Goal: Task Accomplishment & Management: Manage account settings

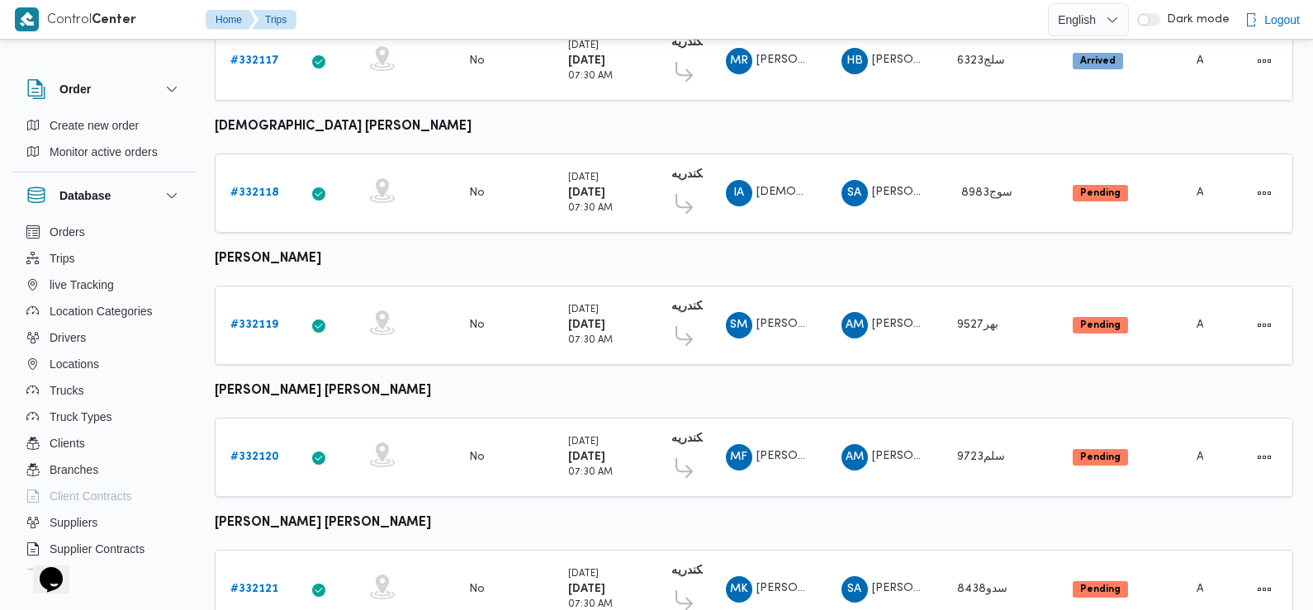
scroll to position [793, 0]
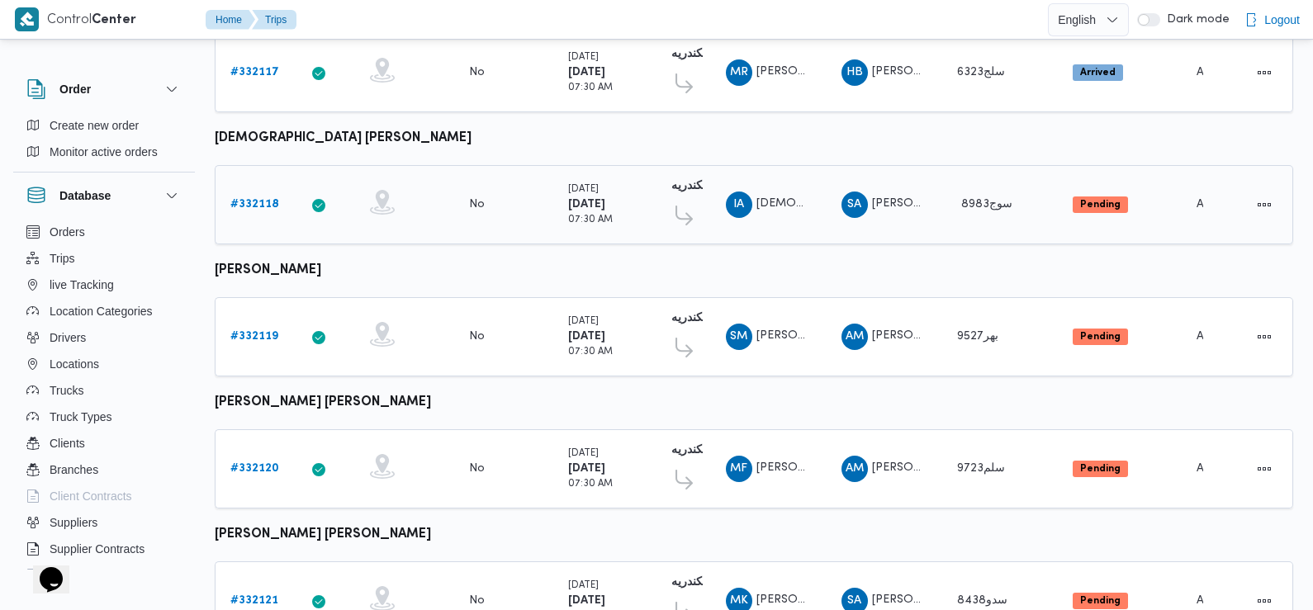
click at [264, 199] on b "# 332118" at bounding box center [254, 204] width 49 height 11
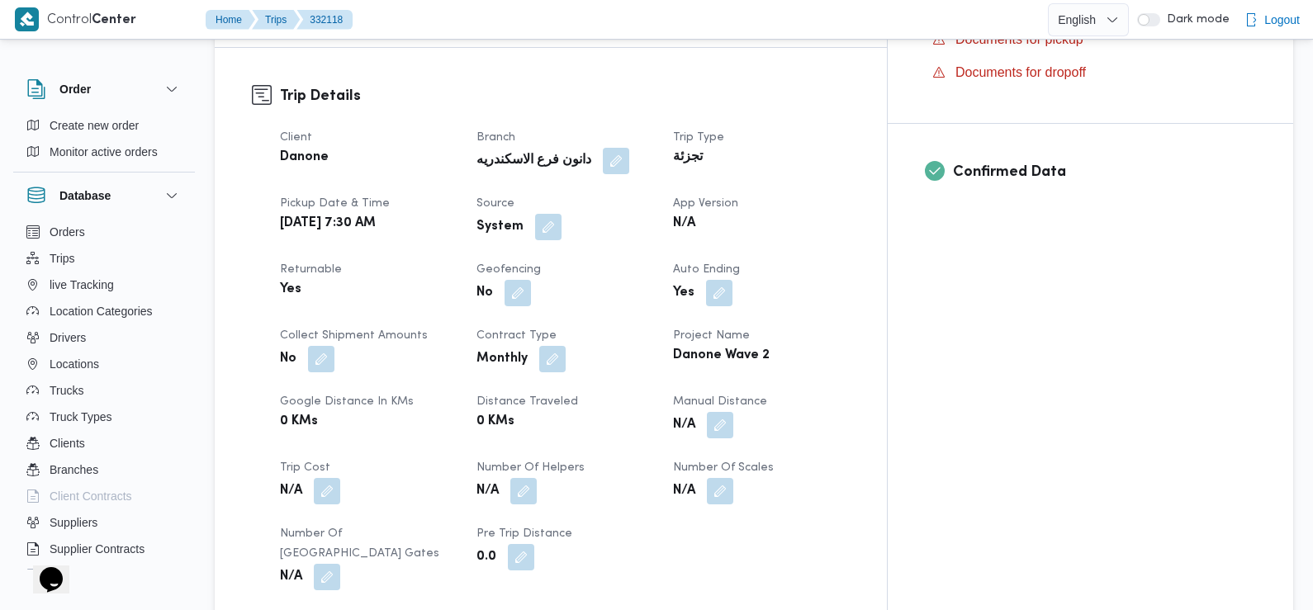
scroll to position [572, 0]
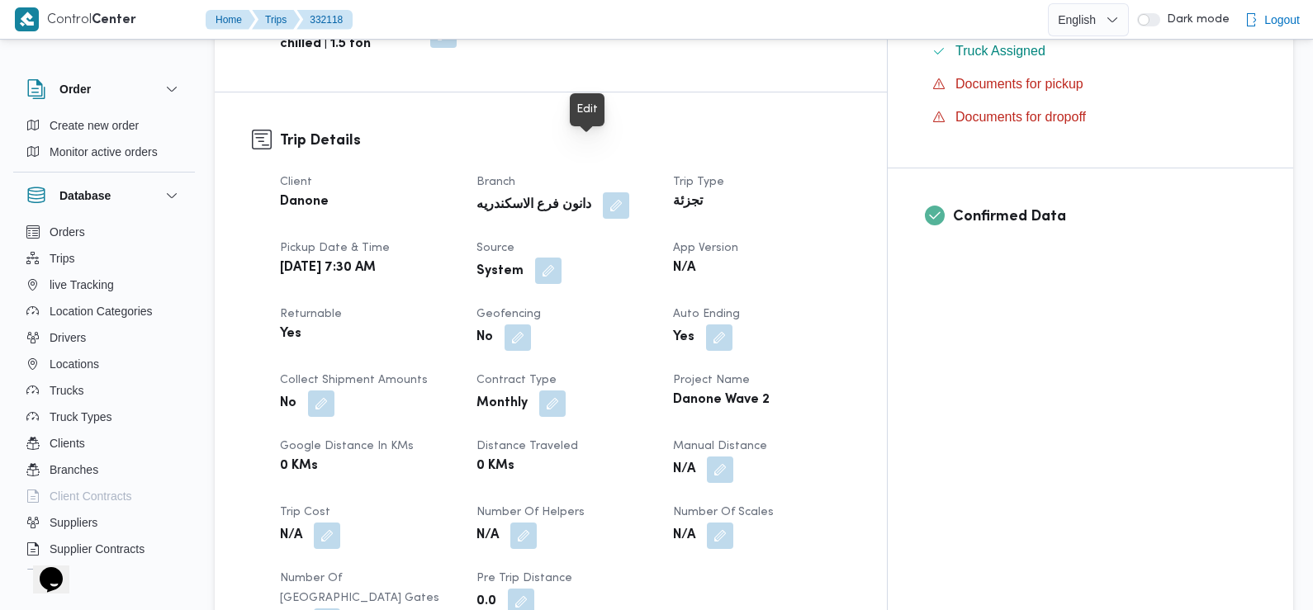
click at [562, 258] on button "button" at bounding box center [548, 271] width 26 height 26
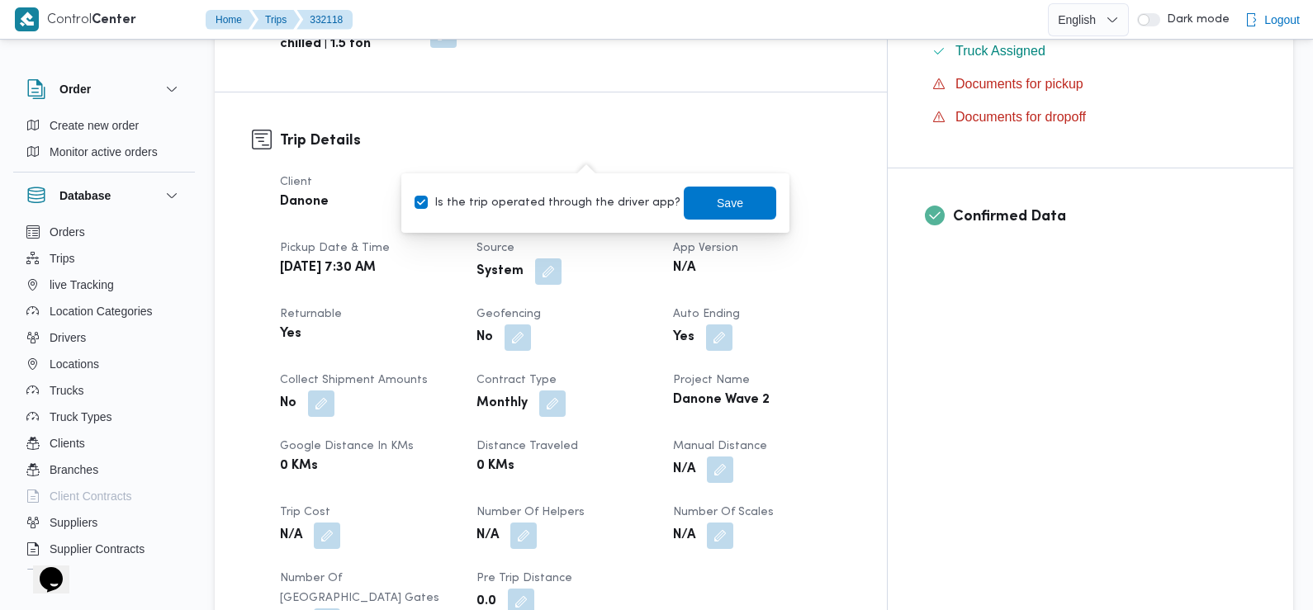
click at [600, 206] on label "Is the trip operated through the driver app?" at bounding box center [548, 203] width 266 height 20
checkbox input "false"
click at [717, 207] on span "Save" at bounding box center [730, 202] width 26 height 20
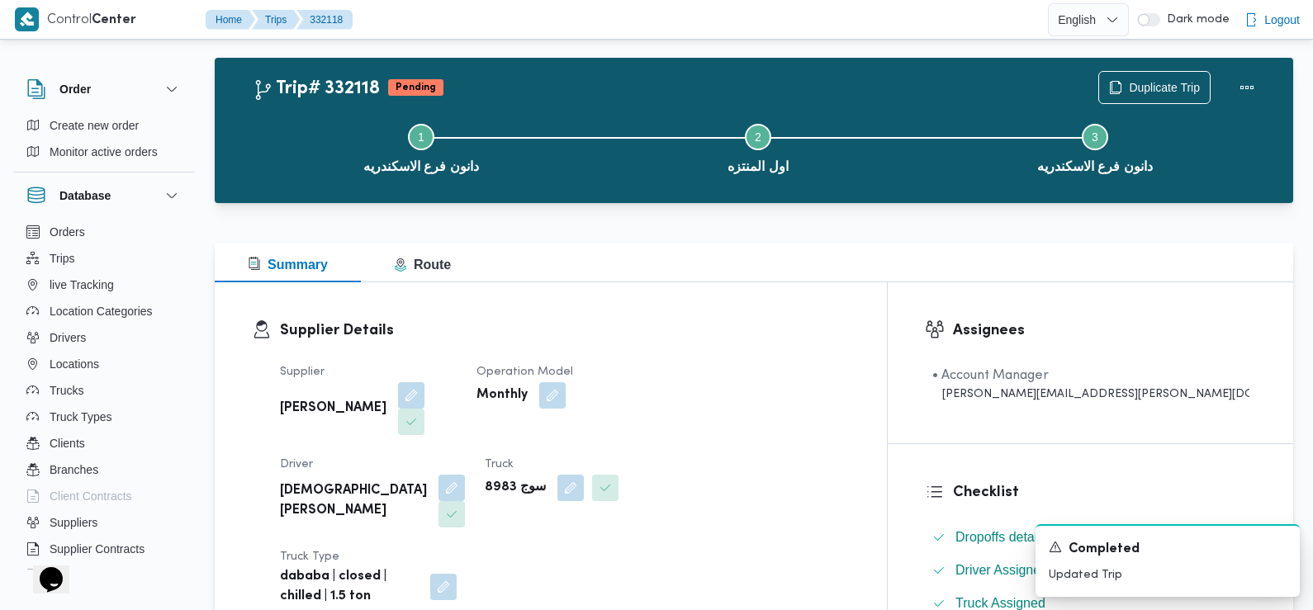
scroll to position [0, 0]
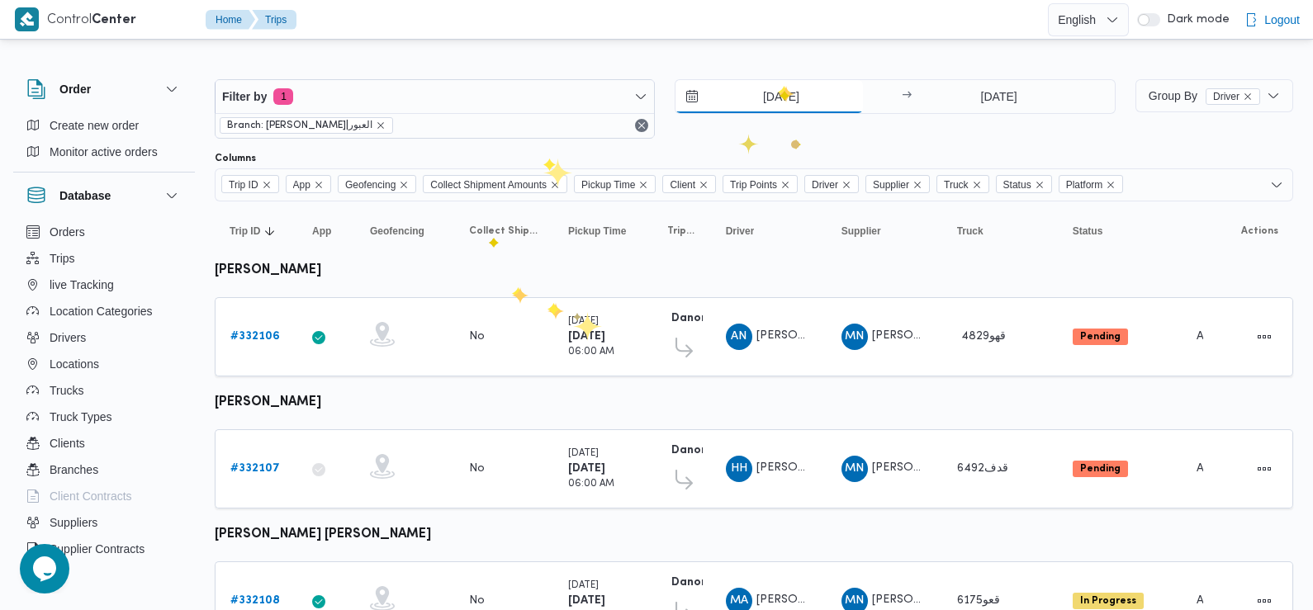
click at [778, 86] on input "[DATE]" at bounding box center [769, 96] width 187 height 33
click at [252, 336] on b "# 332106" at bounding box center [255, 336] width 50 height 11
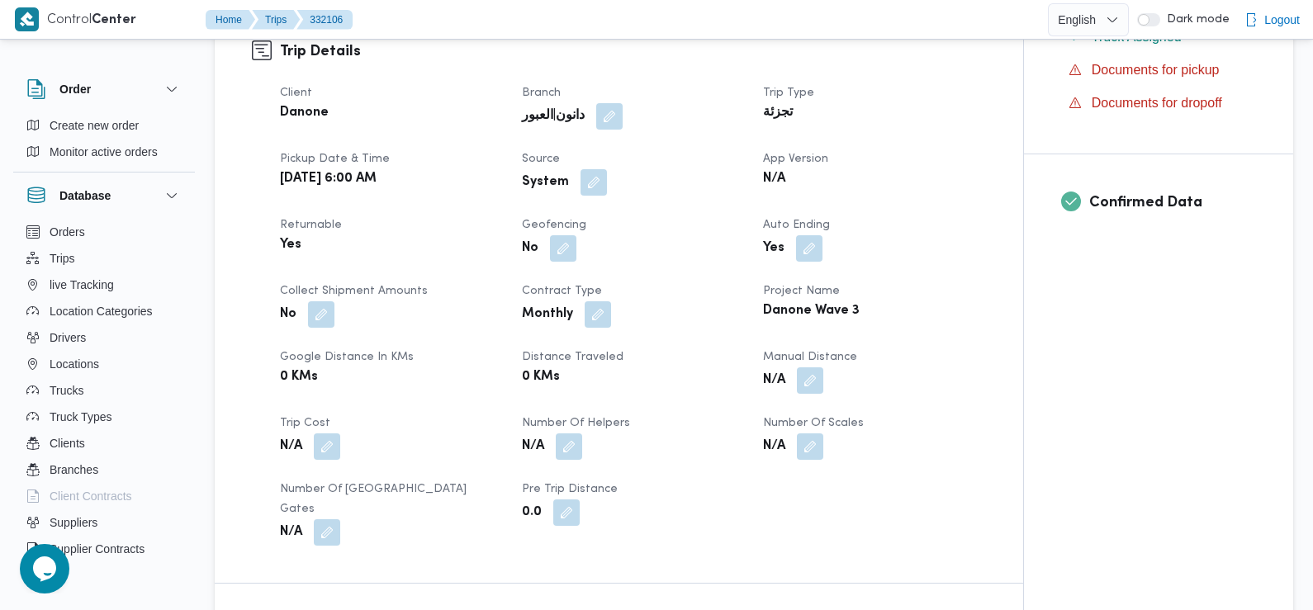
scroll to position [545, 0]
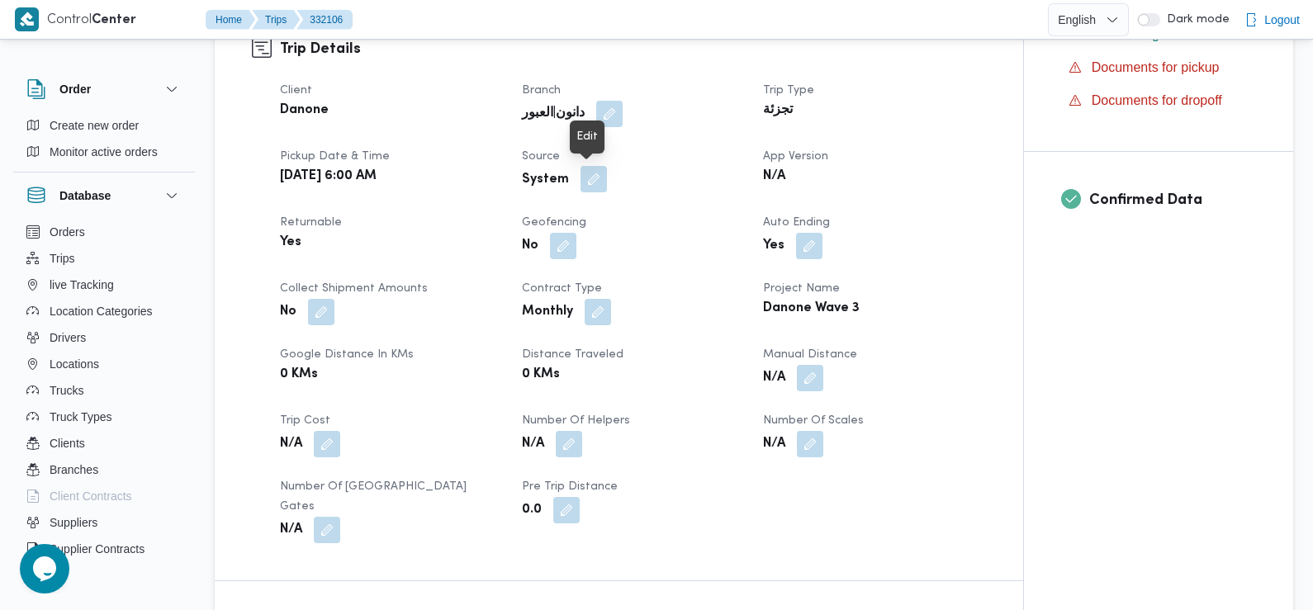
click at [586, 177] on button "button" at bounding box center [594, 179] width 26 height 26
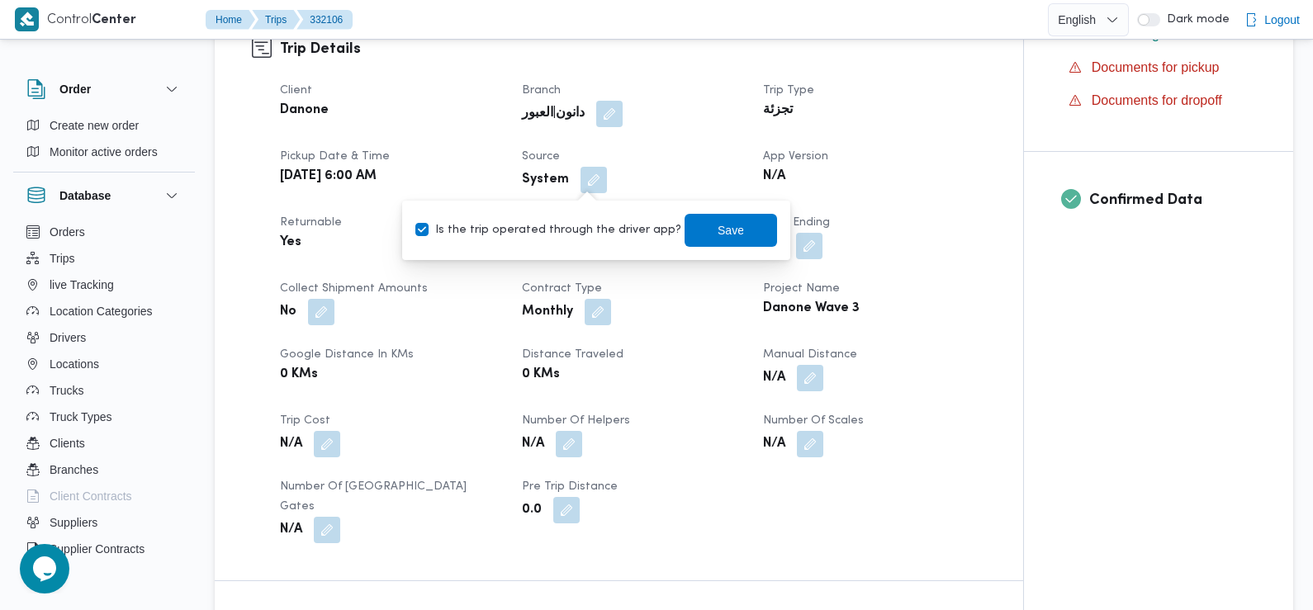
click at [566, 232] on label "Is the trip operated through the driver app?" at bounding box center [548, 230] width 266 height 20
checkbox input "false"
click at [719, 231] on span "Save" at bounding box center [731, 230] width 26 height 20
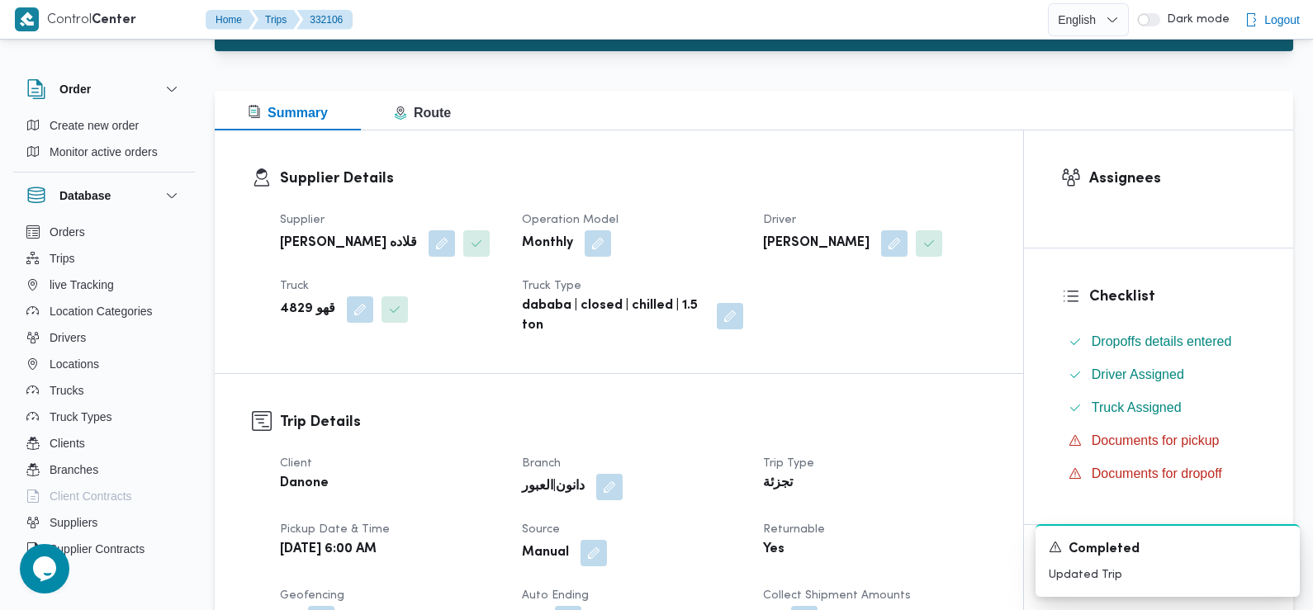
scroll to position [0, 0]
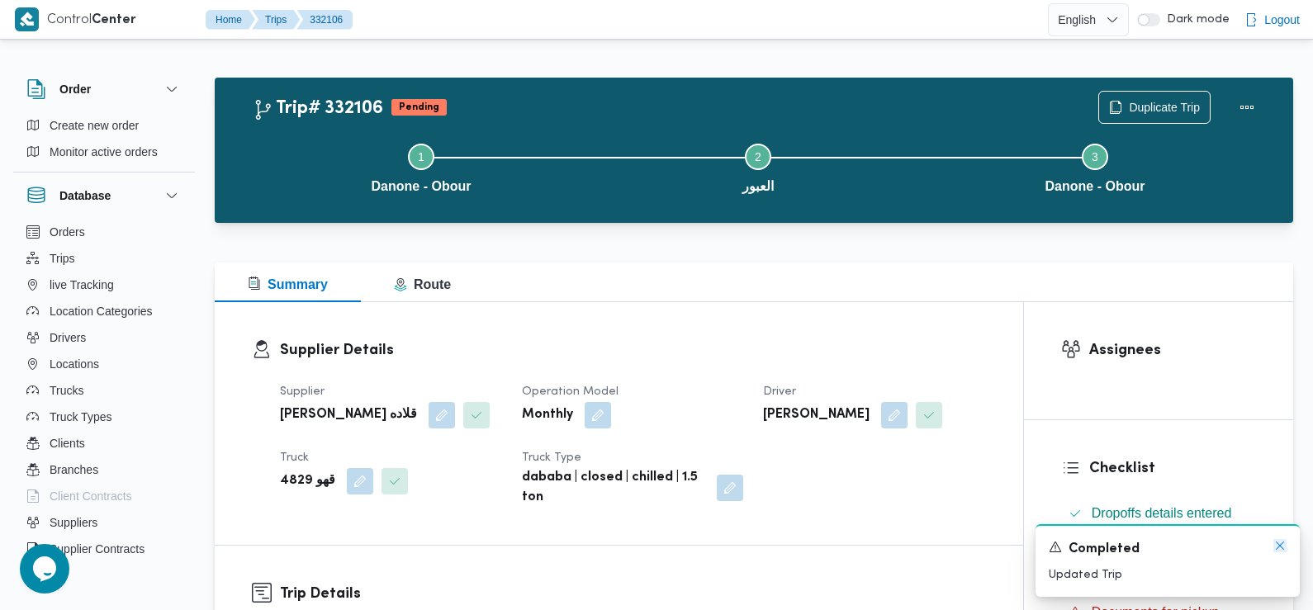
click at [1281, 543] on icon "Dismiss toast" at bounding box center [1279, 545] width 13 height 13
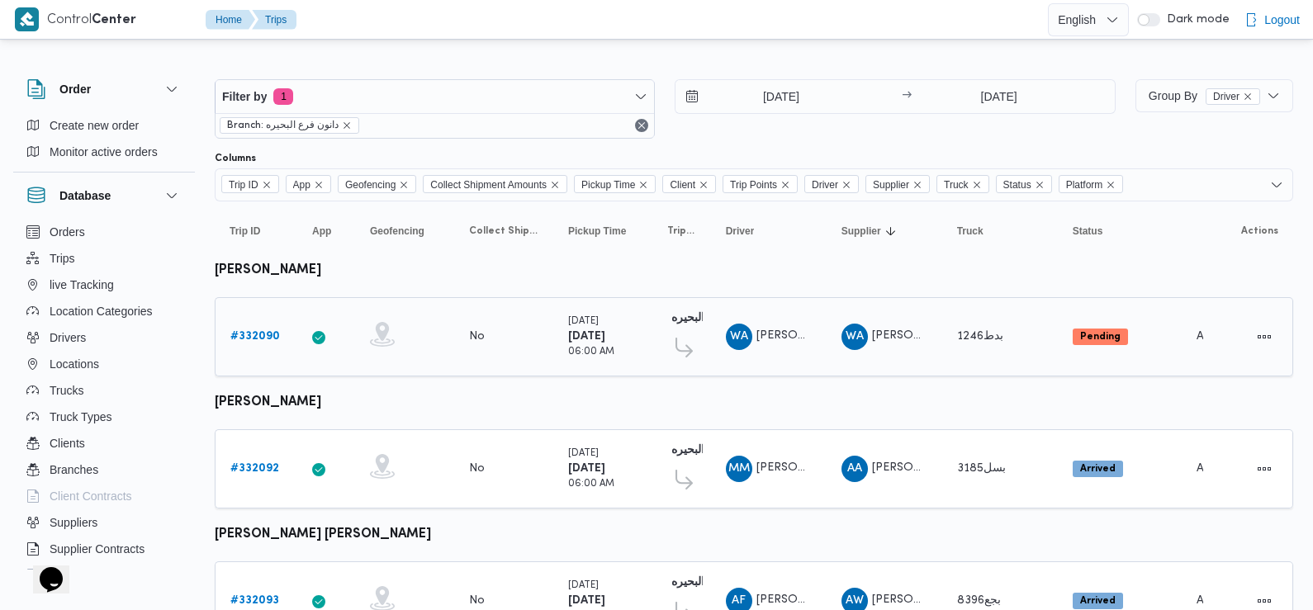
click at [263, 334] on b "# 332090" at bounding box center [255, 336] width 50 height 11
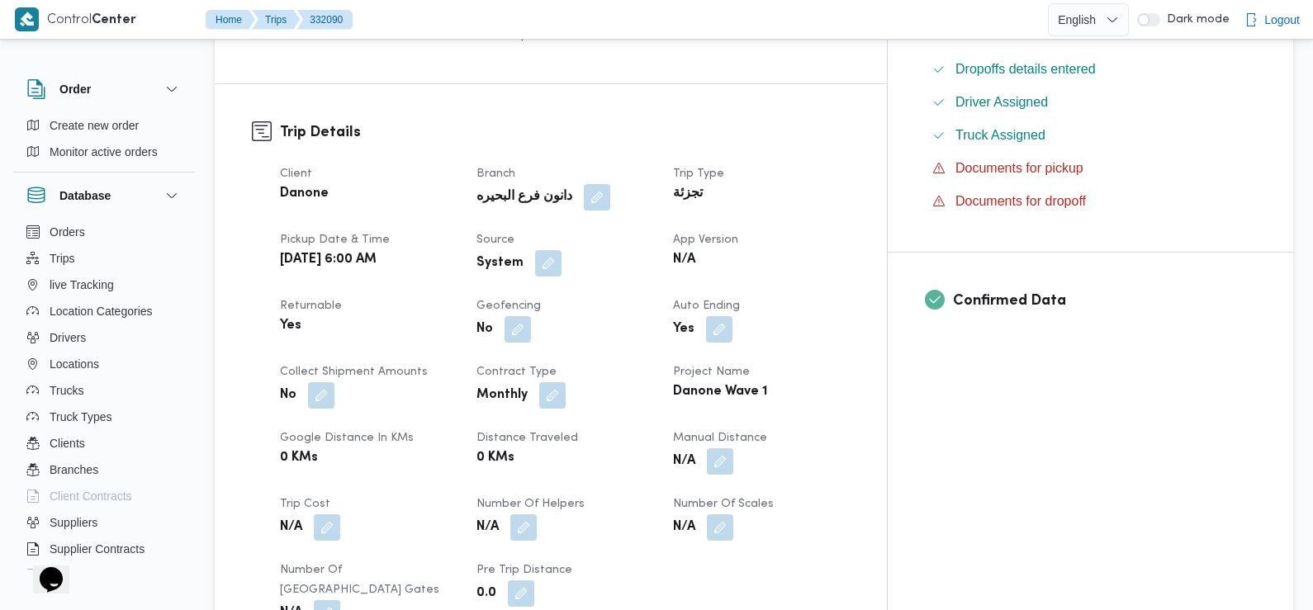
scroll to position [490, 0]
click at [562, 248] on button "button" at bounding box center [548, 261] width 26 height 26
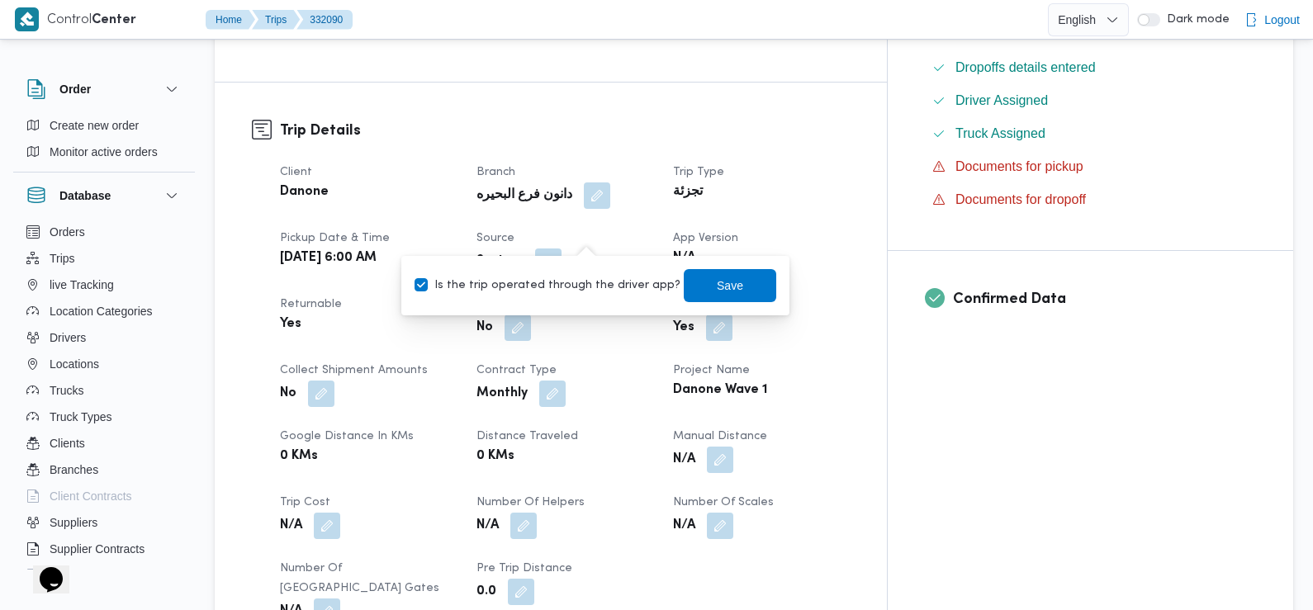
click at [573, 287] on label "Is the trip operated through the driver app?" at bounding box center [548, 286] width 266 height 20
checkbox input "false"
click at [684, 277] on span "Save" at bounding box center [730, 284] width 92 height 33
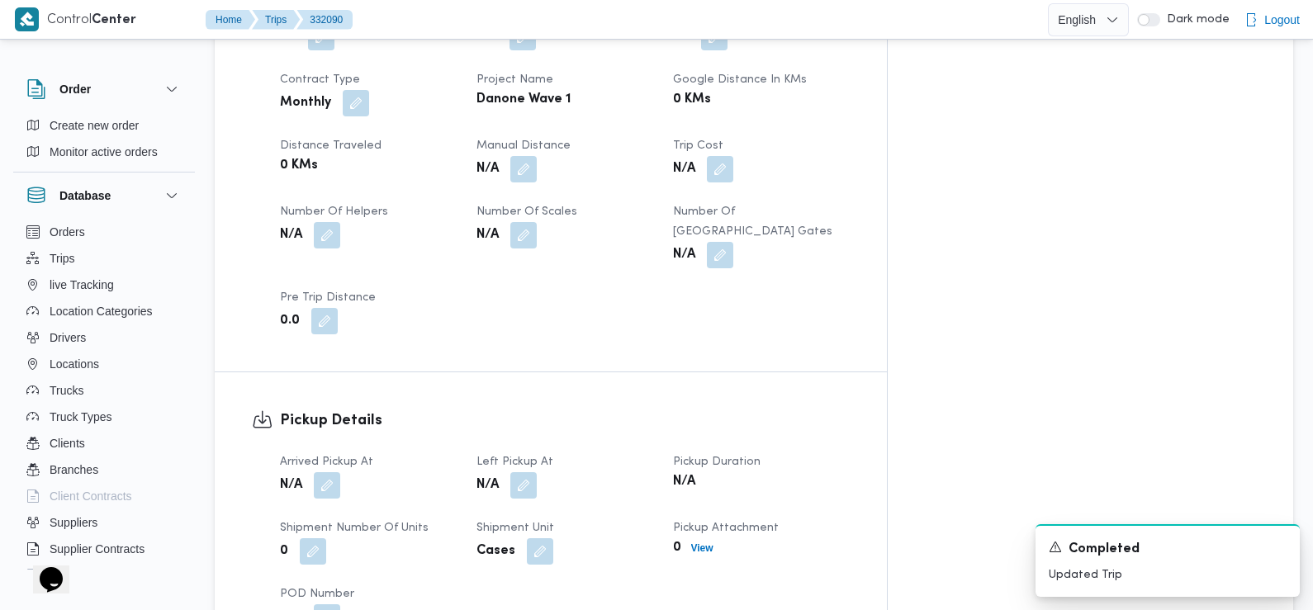
scroll to position [903, 0]
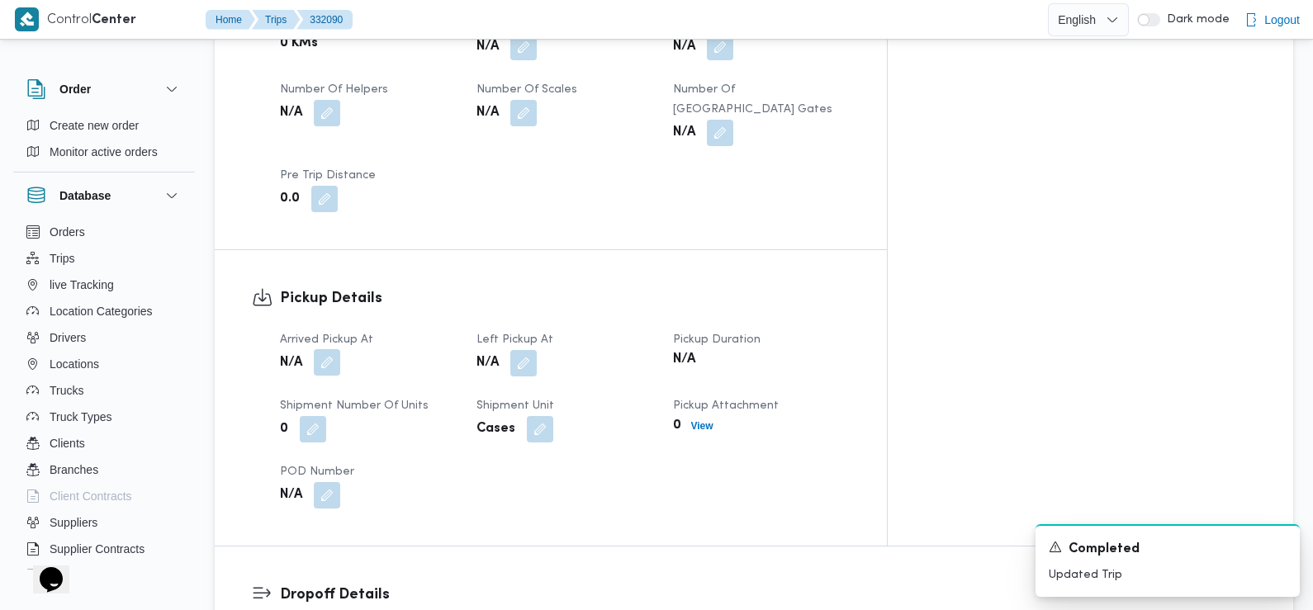
click at [329, 349] on button "button" at bounding box center [327, 362] width 26 height 26
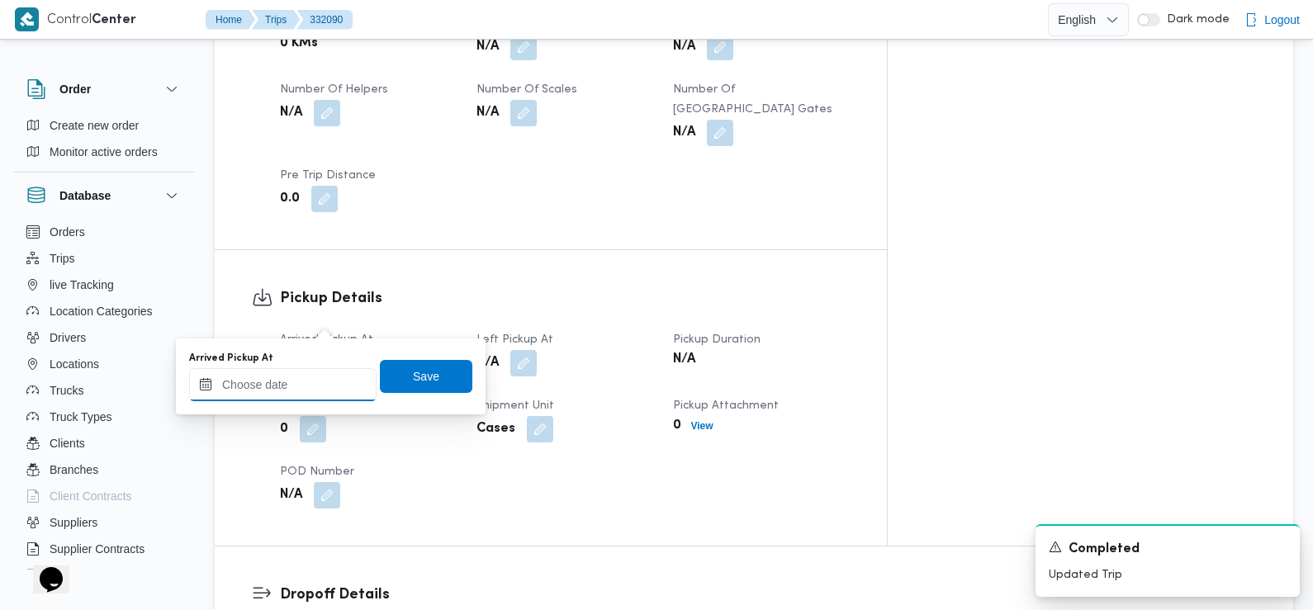
click at [324, 374] on div at bounding box center [282, 384] width 187 height 33
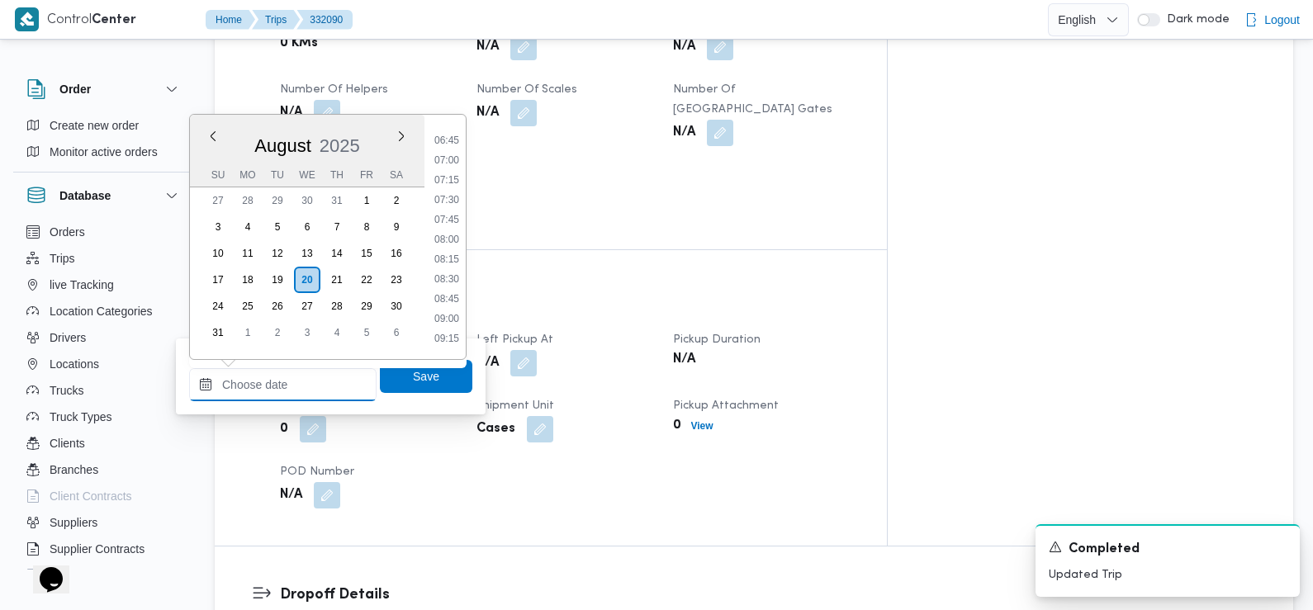
scroll to position [524, 0]
click at [450, 206] on li "07:30" at bounding box center [447, 206] width 38 height 17
type input "20/08/2025 07:30"
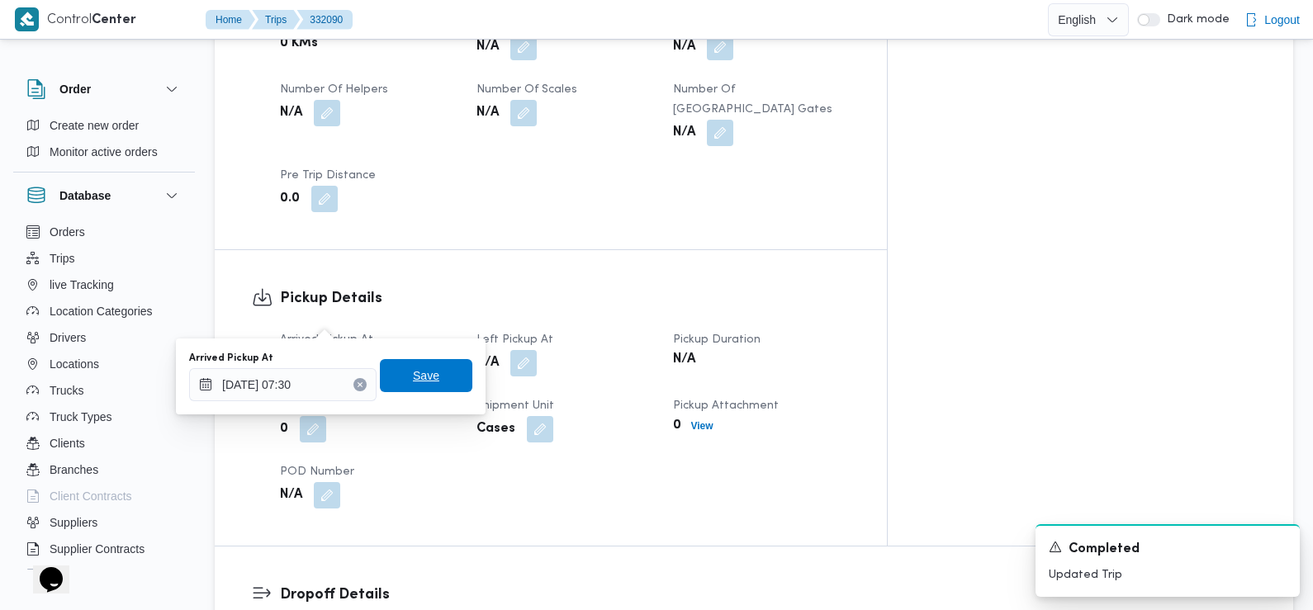
click at [424, 367] on span "Save" at bounding box center [426, 376] width 26 height 20
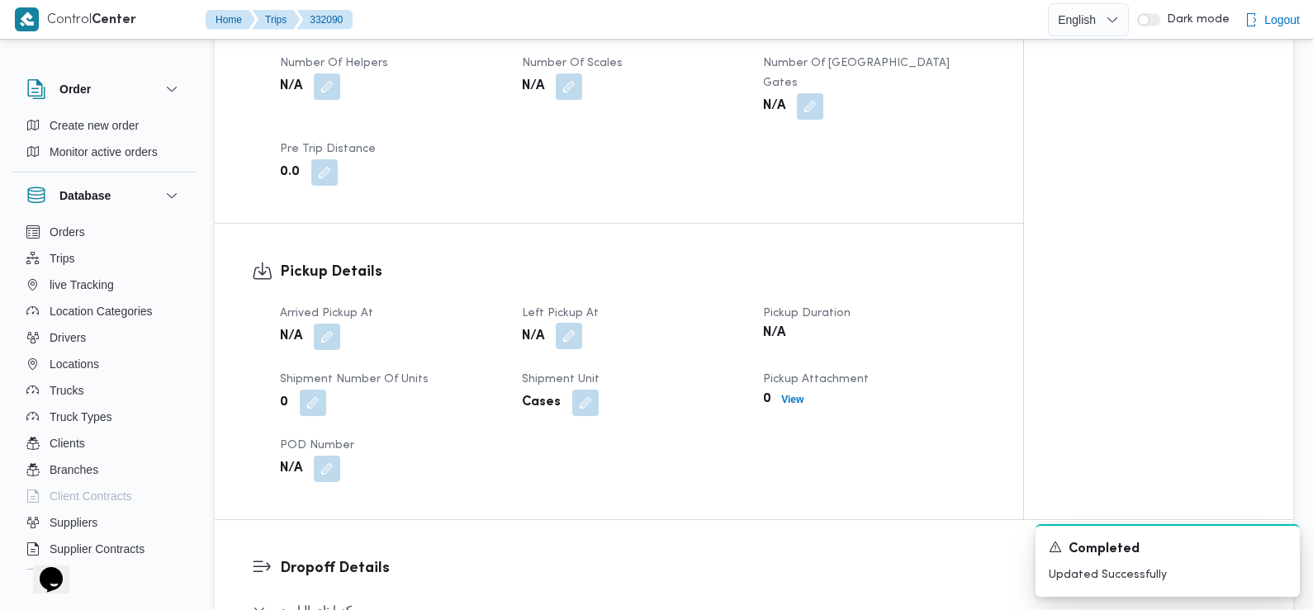
click at [568, 324] on button "button" at bounding box center [569, 336] width 26 height 26
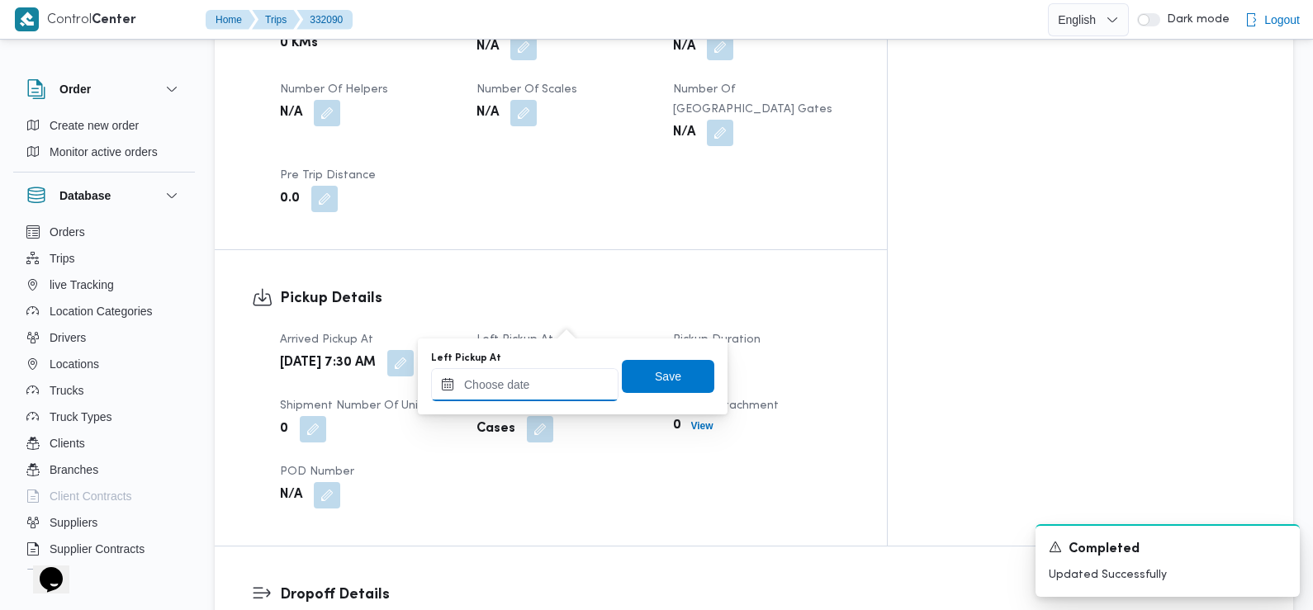
click at [561, 379] on input "Left Pickup At" at bounding box center [524, 384] width 187 height 33
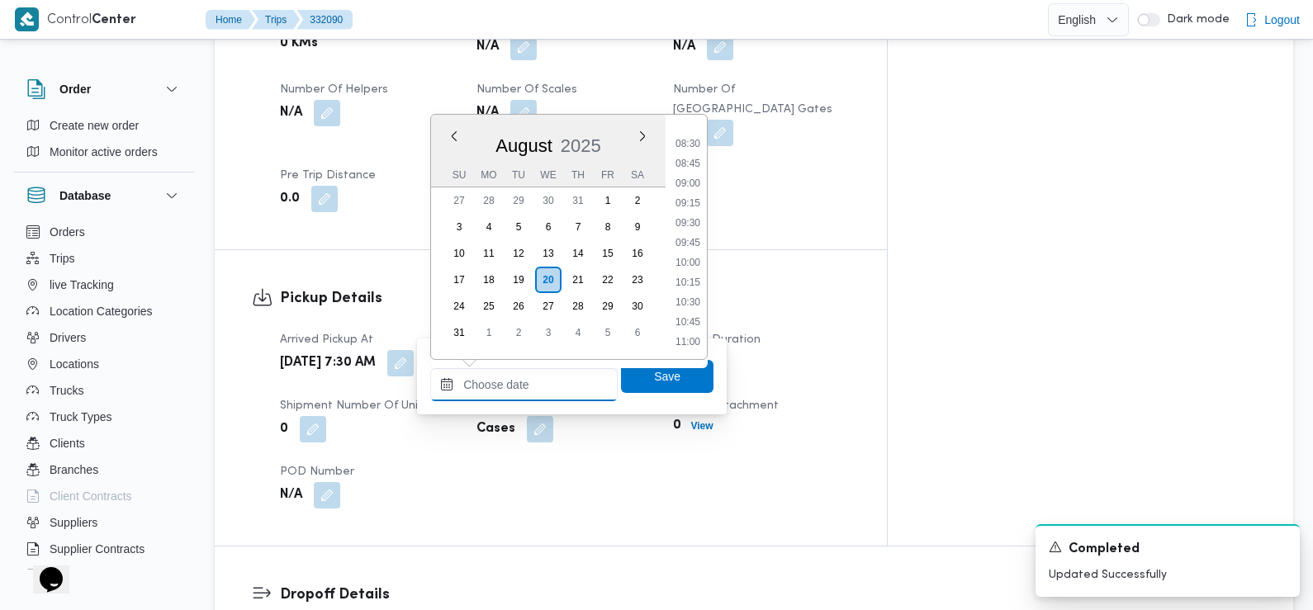
scroll to position [585, 0]
click at [691, 229] on li "08:30" at bounding box center [688, 224] width 38 height 17
type input "20/08/2025 08:30"
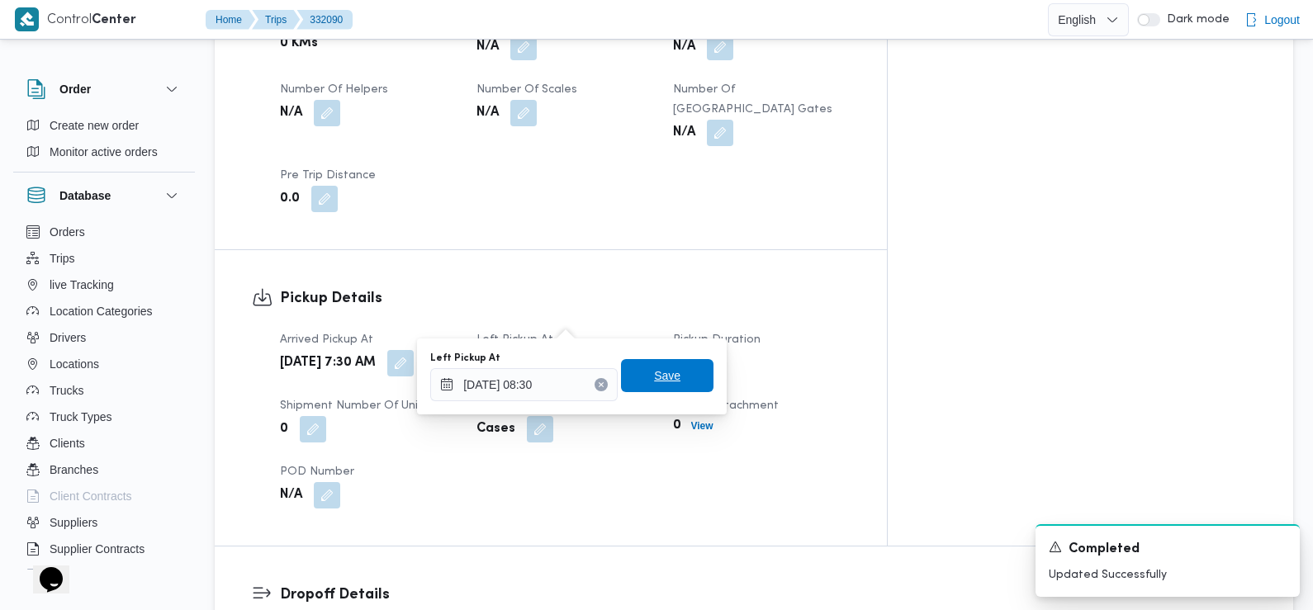
click at [675, 377] on span "Save" at bounding box center [667, 375] width 92 height 33
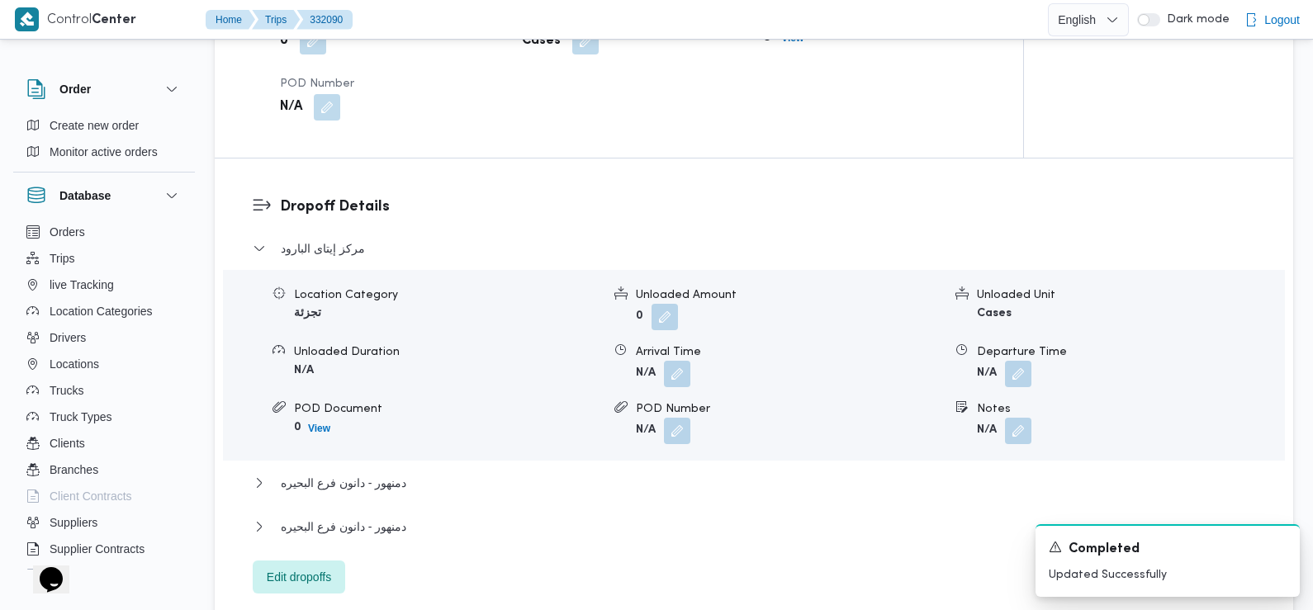
scroll to position [1332, 0]
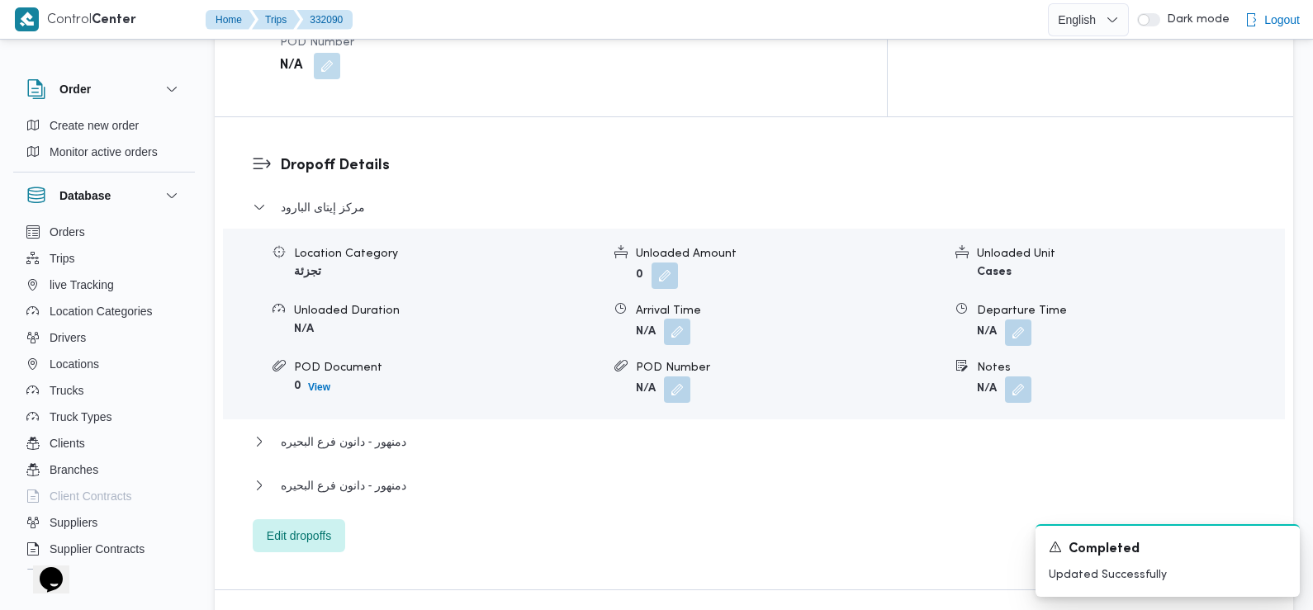
click at [674, 319] on button "button" at bounding box center [677, 332] width 26 height 26
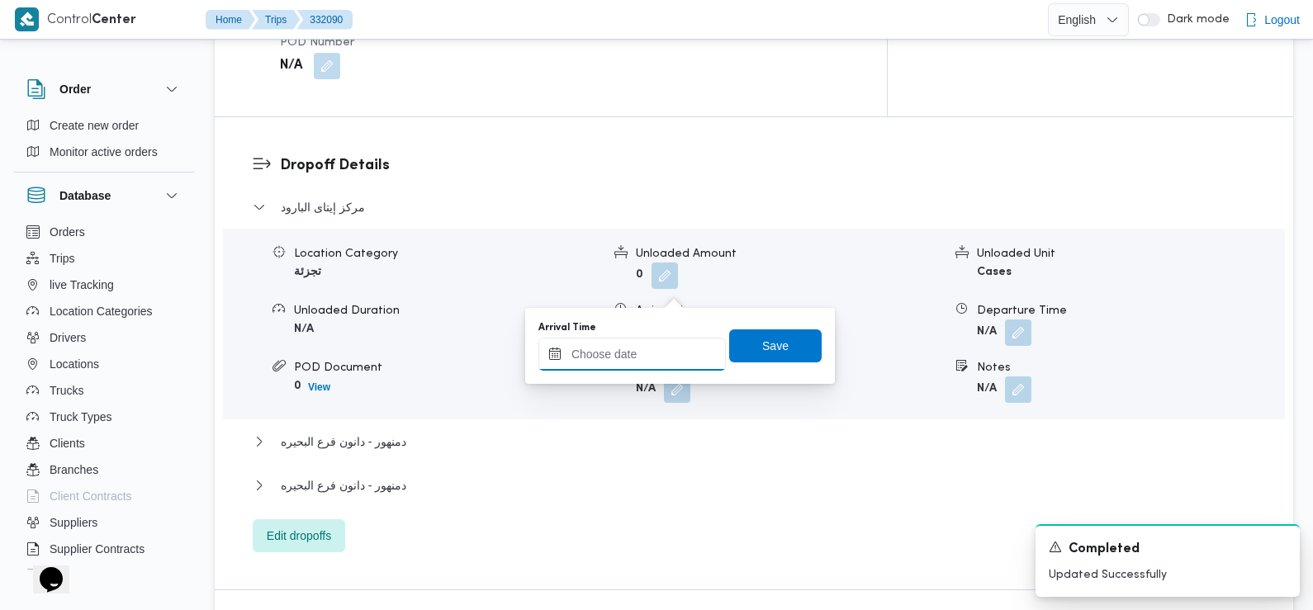
click at [672, 361] on input "Arrival Time" at bounding box center [631, 354] width 187 height 33
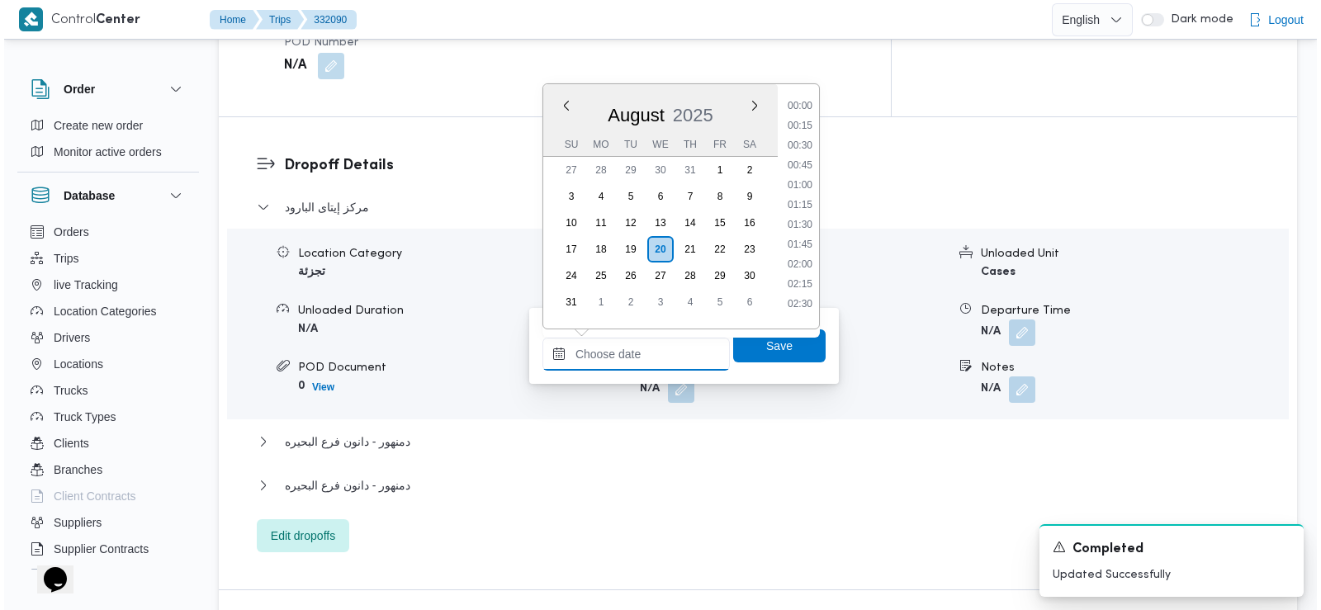
scroll to position [778, 0]
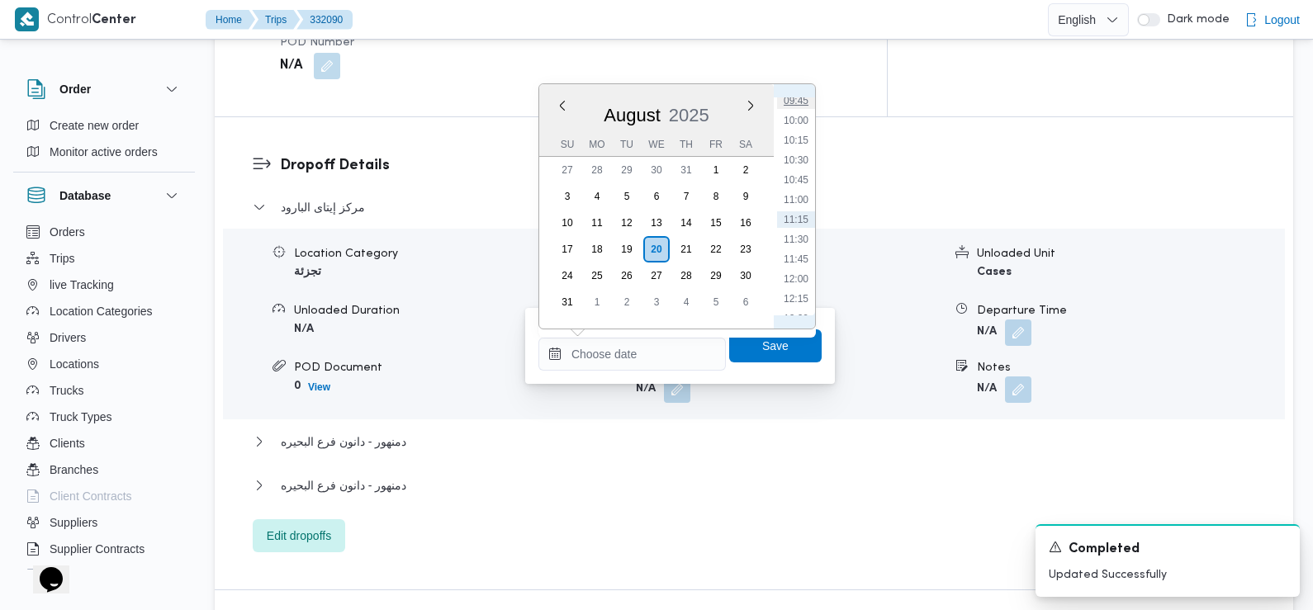
click at [800, 106] on li "09:45" at bounding box center [796, 100] width 38 height 17
type input "20/08/2025 09:45"
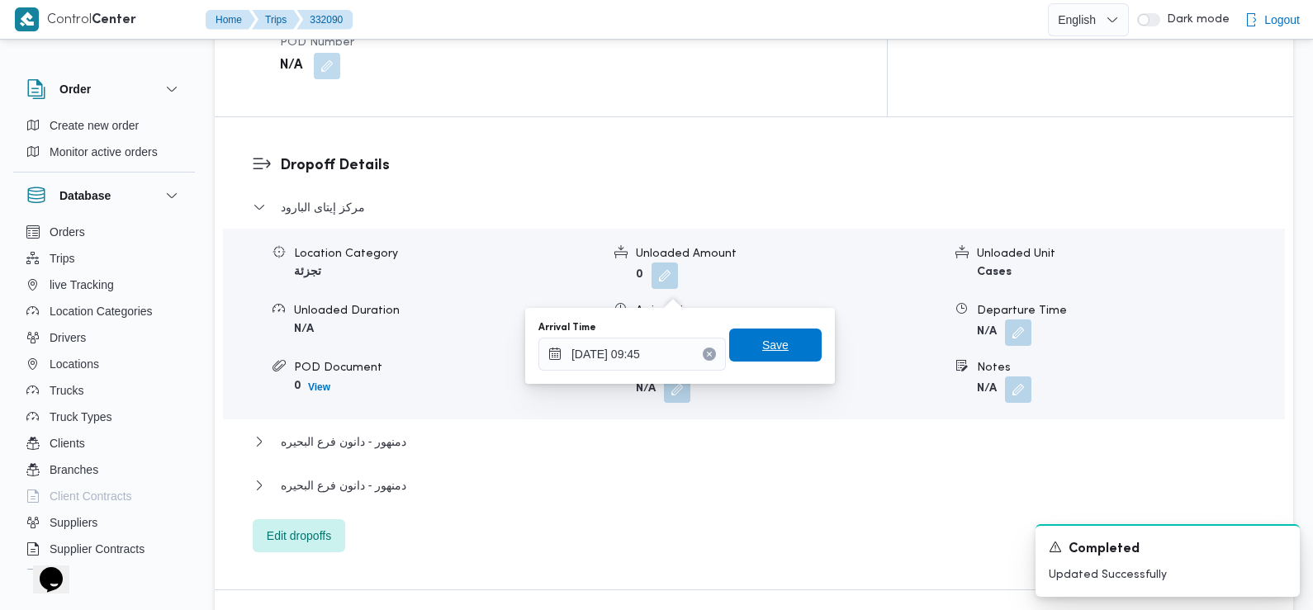
click at [763, 347] on span "Save" at bounding box center [775, 345] width 26 height 20
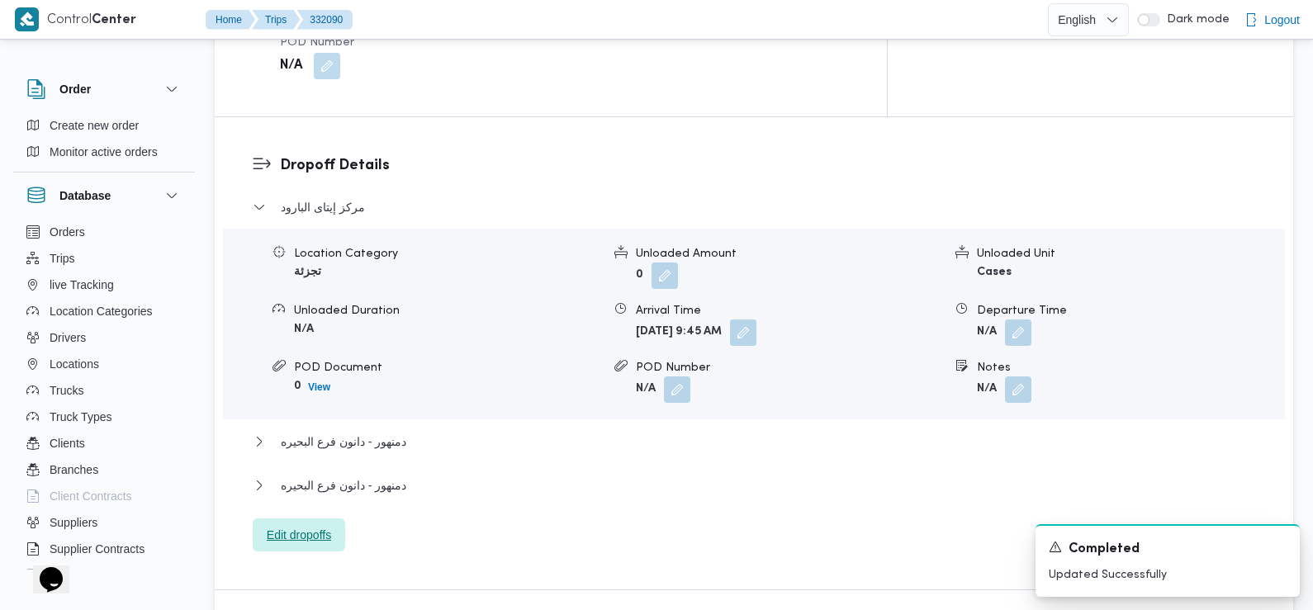
click at [297, 519] on span "Edit dropoffs" at bounding box center [299, 535] width 92 height 33
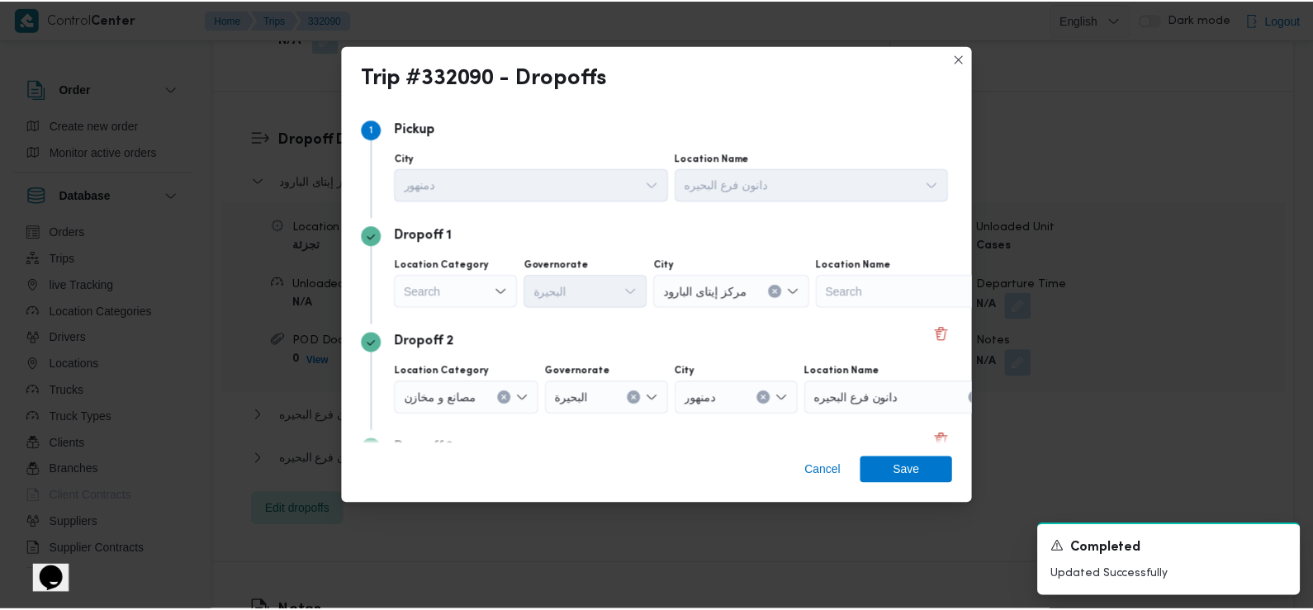
scroll to position [143, 0]
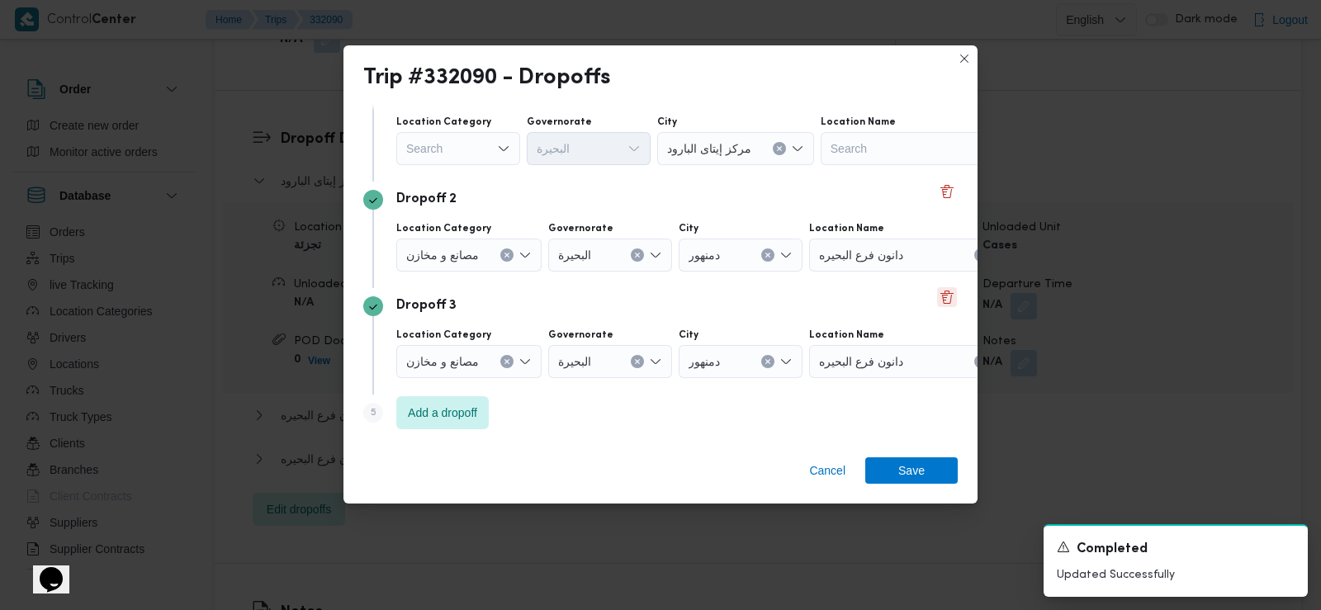
click at [937, 294] on button "Delete" at bounding box center [947, 297] width 20 height 20
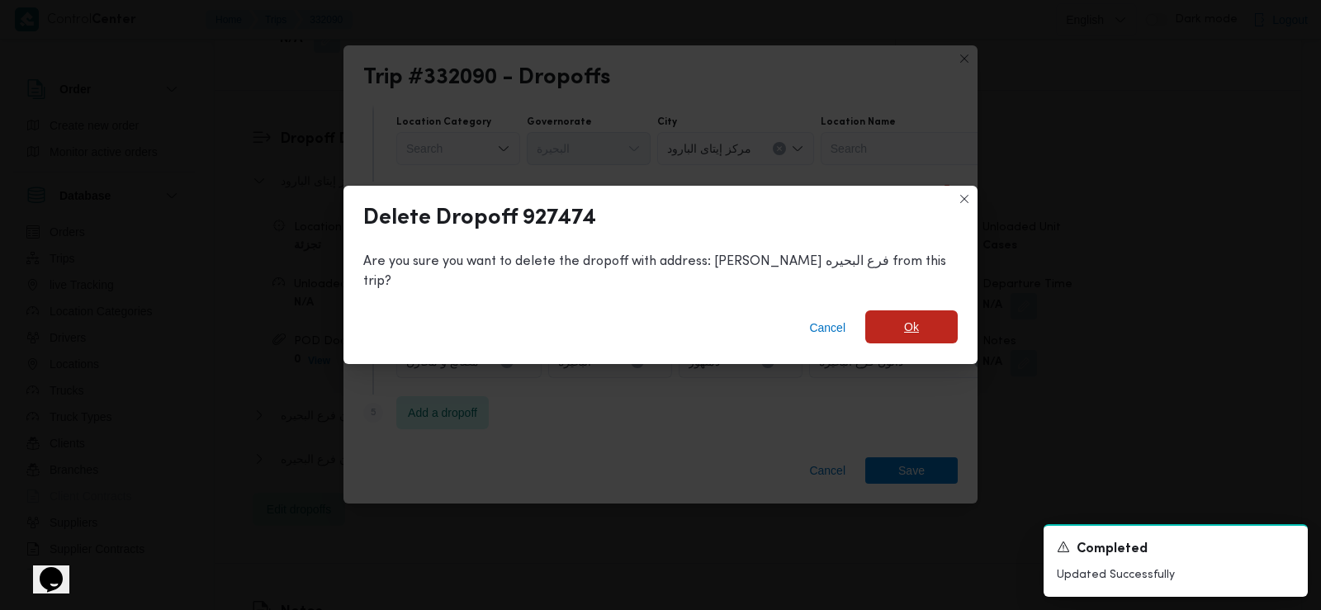
click at [904, 317] on span "Ok" at bounding box center [911, 327] width 15 height 20
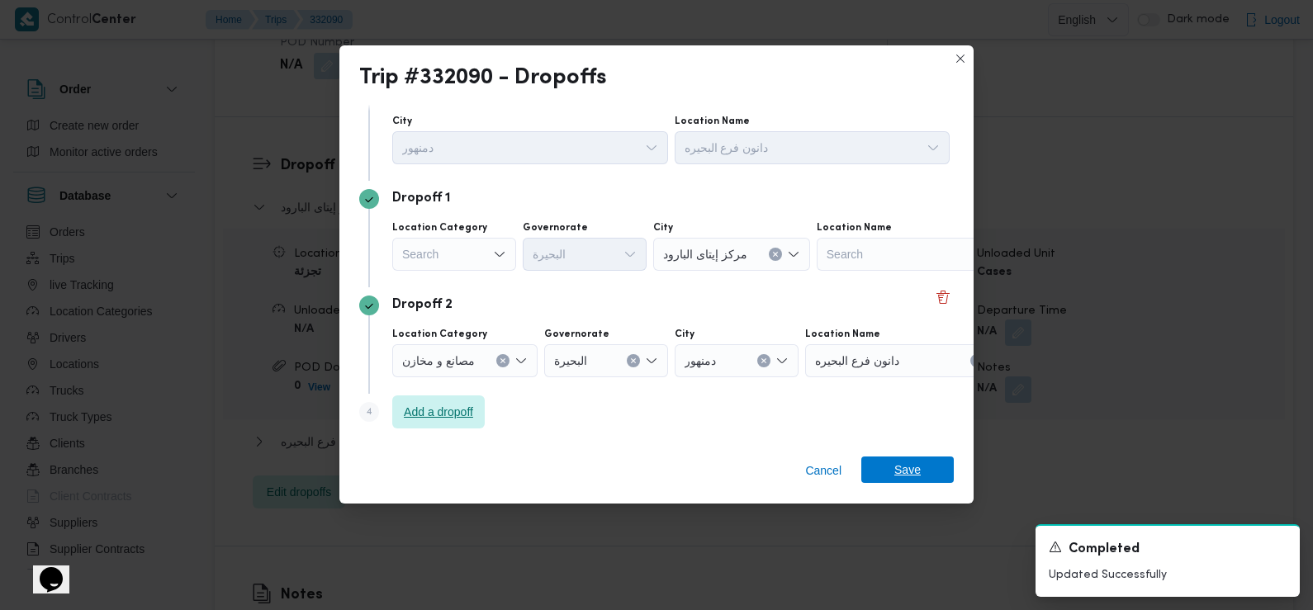
scroll to position [37, 0]
click at [894, 460] on span "Save" at bounding box center [907, 470] width 92 height 26
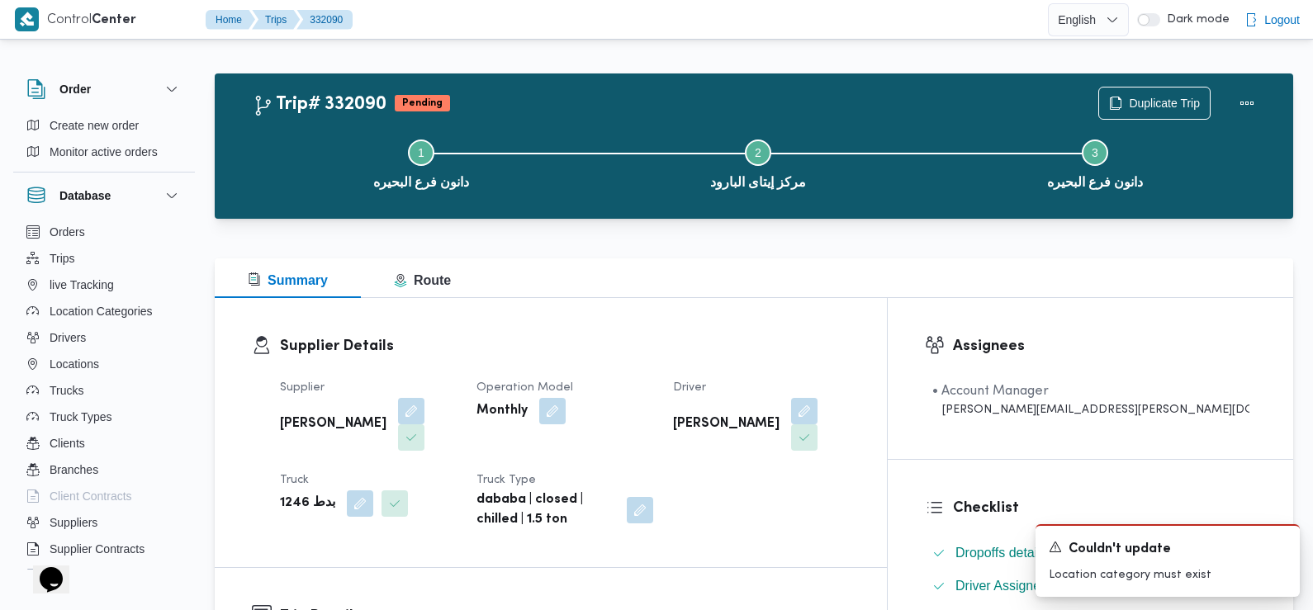
scroll to position [0, 0]
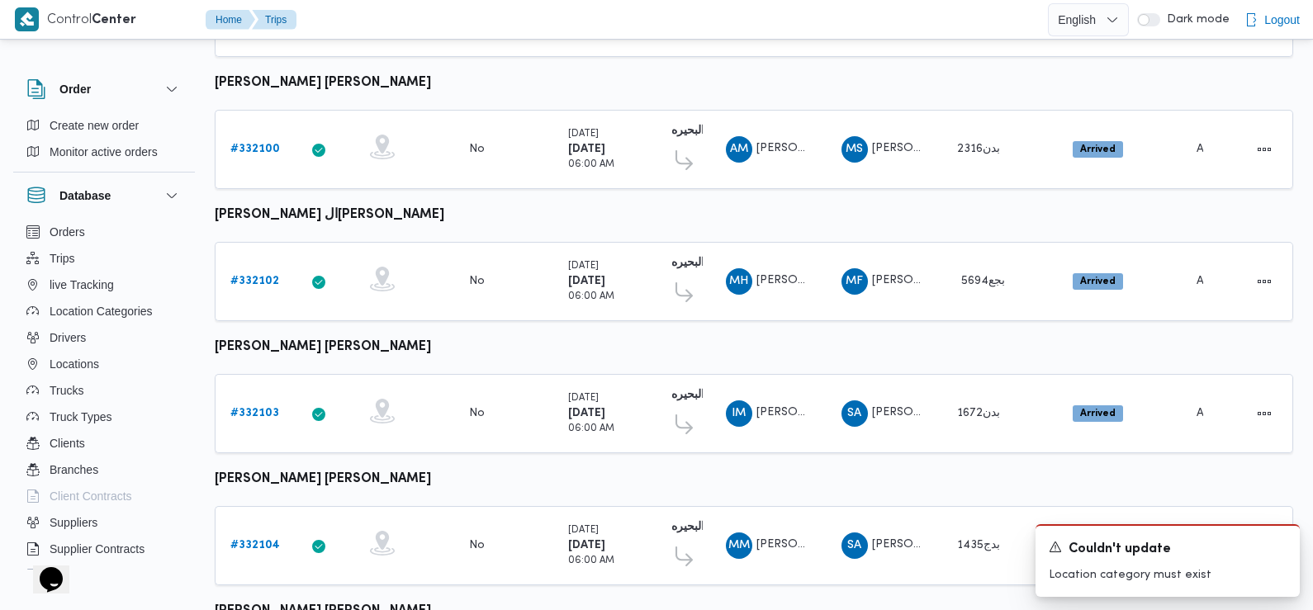
scroll to position [1387, 0]
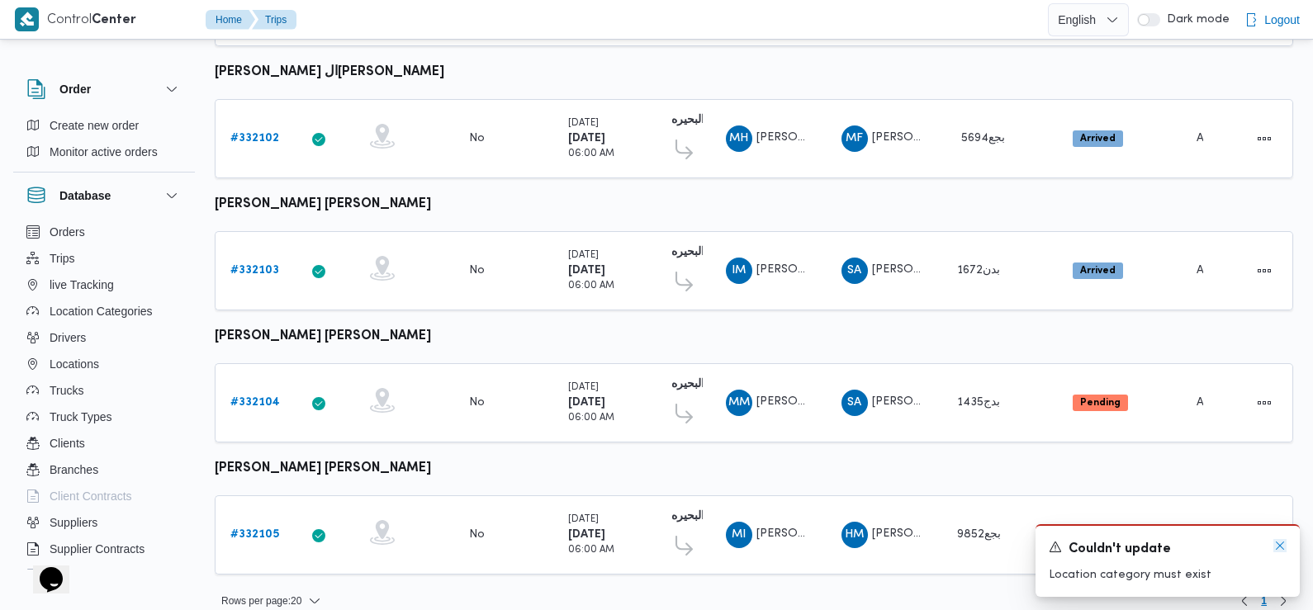
click at [1281, 548] on icon "Dismiss toast" at bounding box center [1279, 545] width 13 height 13
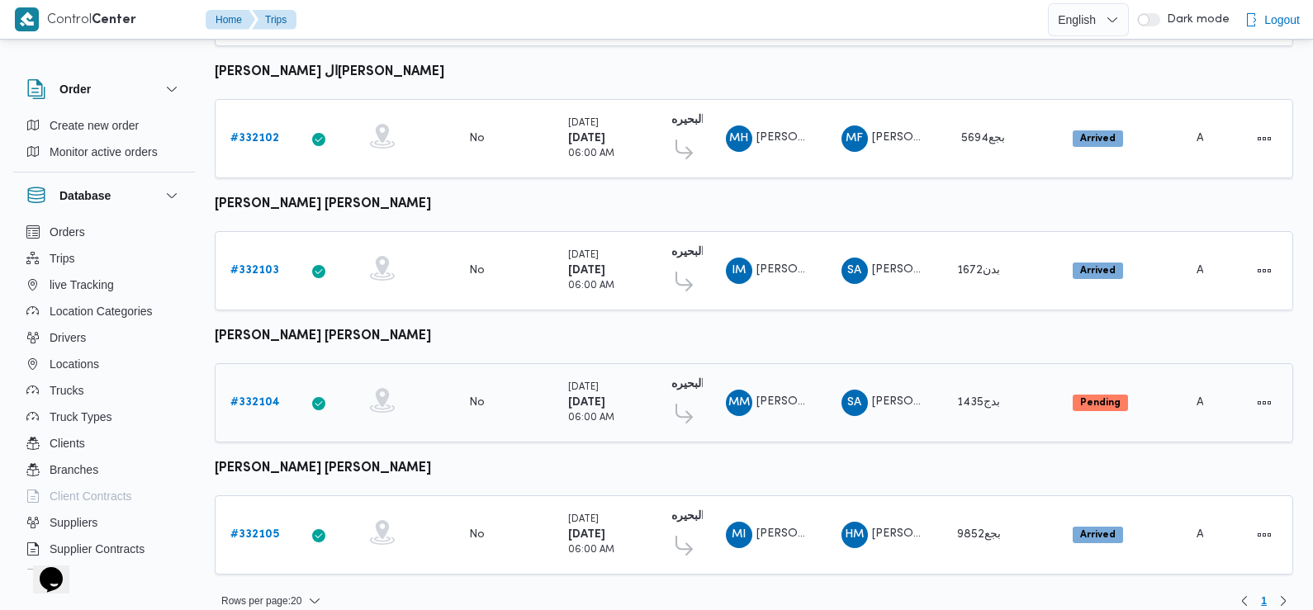
click at [258, 397] on b "# 332104" at bounding box center [255, 402] width 50 height 11
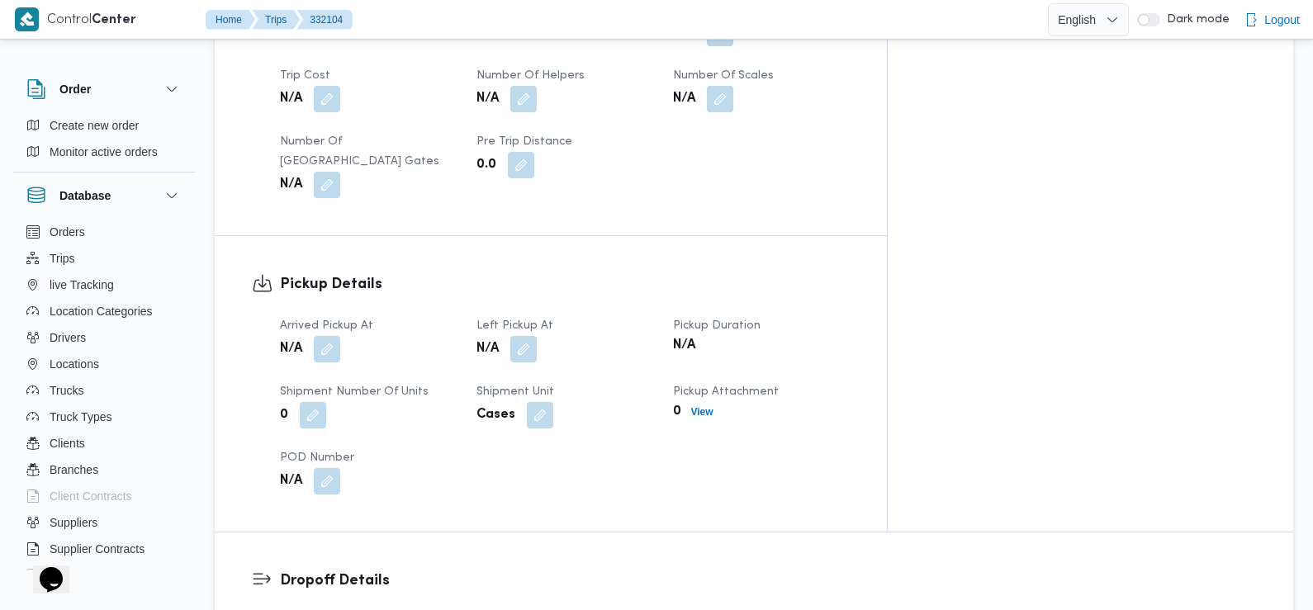
scroll to position [919, 0]
click at [322, 333] on button "button" at bounding box center [327, 346] width 26 height 26
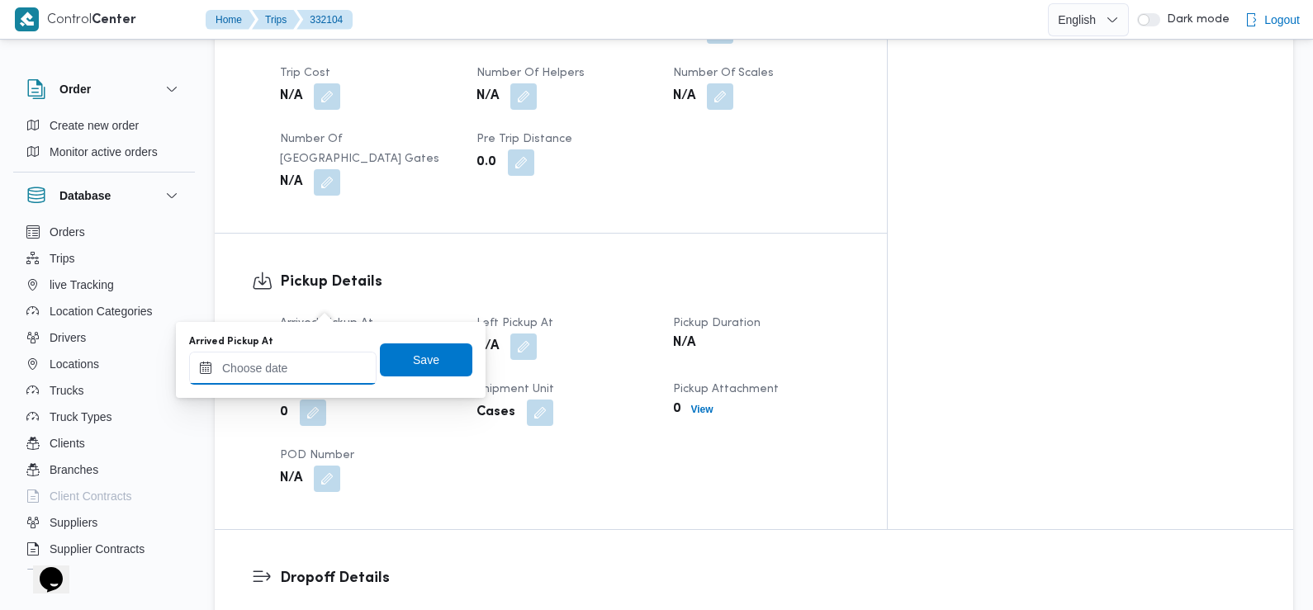
click at [312, 382] on input "Arrived Pickup At" at bounding box center [282, 368] width 187 height 33
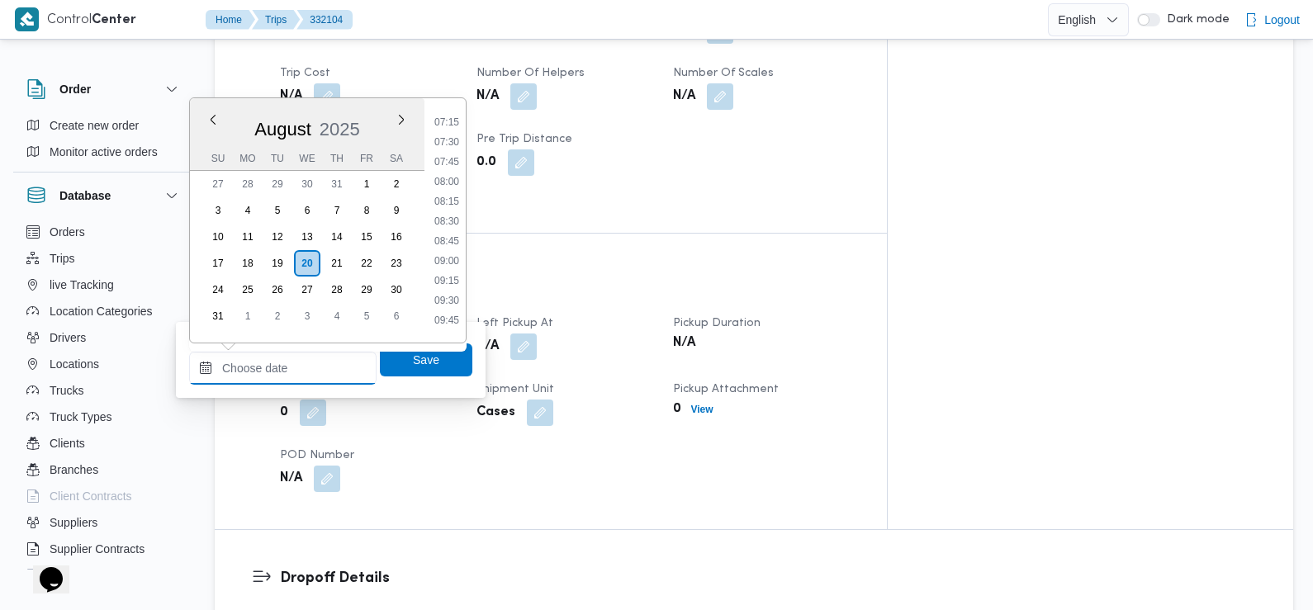
scroll to position [536, 0]
click at [453, 176] on li "07:30" at bounding box center [447, 178] width 38 height 17
type input "[DATE] 07:30"
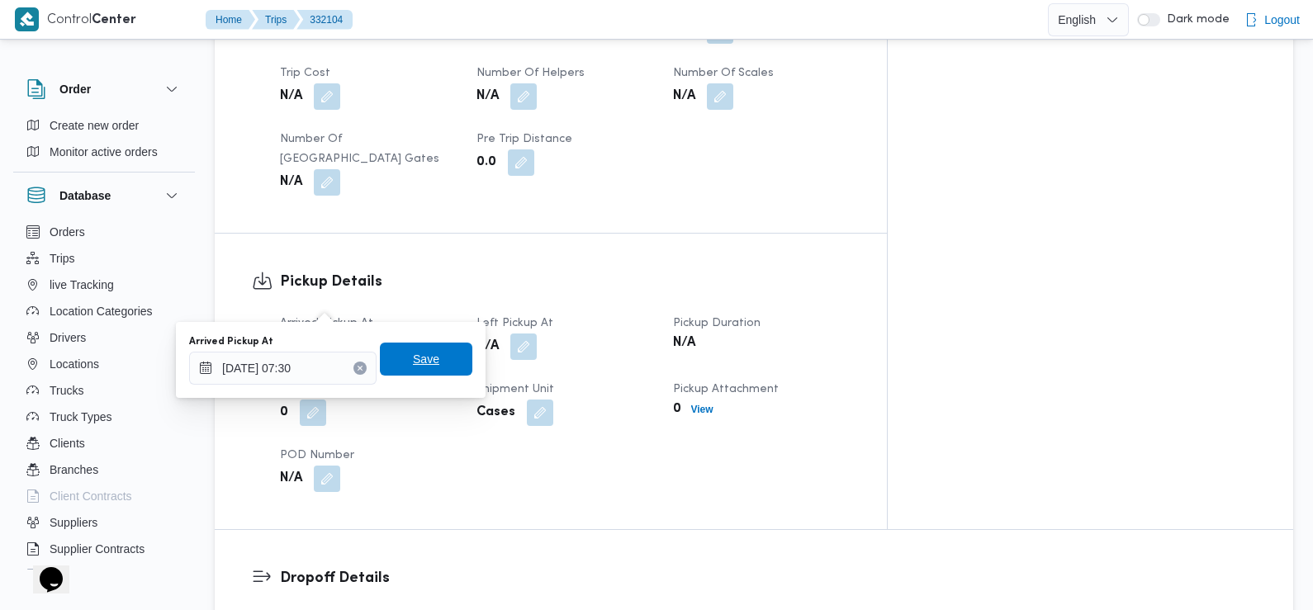
click at [443, 370] on span "Save" at bounding box center [426, 359] width 92 height 33
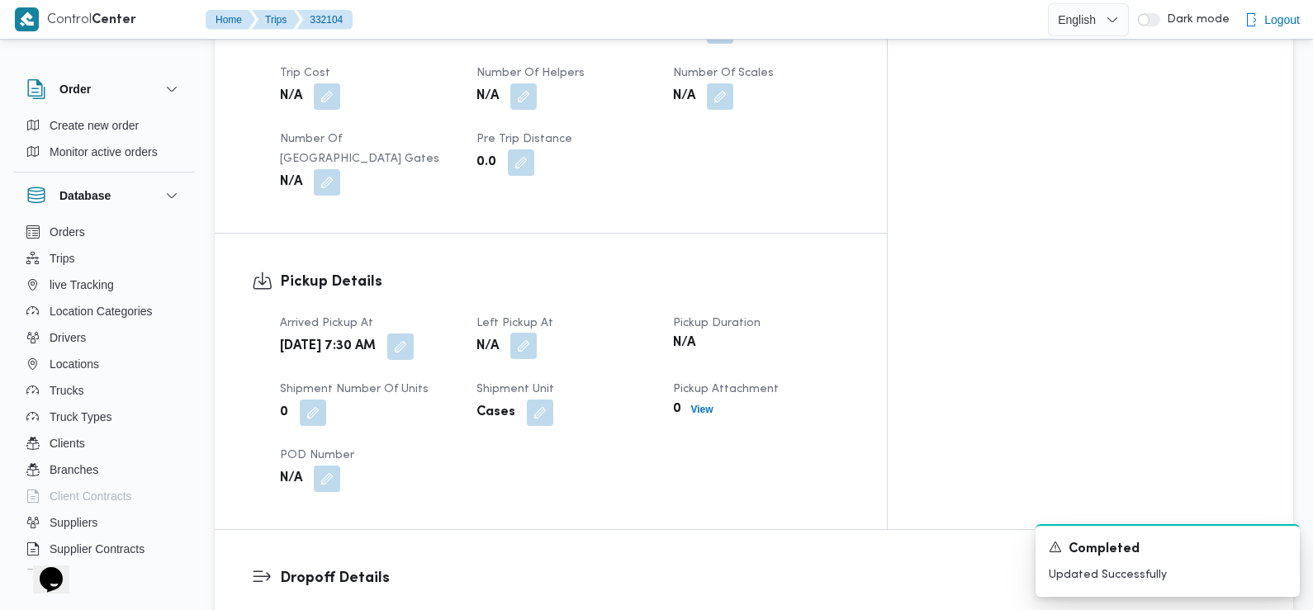
click at [537, 333] on button "button" at bounding box center [523, 346] width 26 height 26
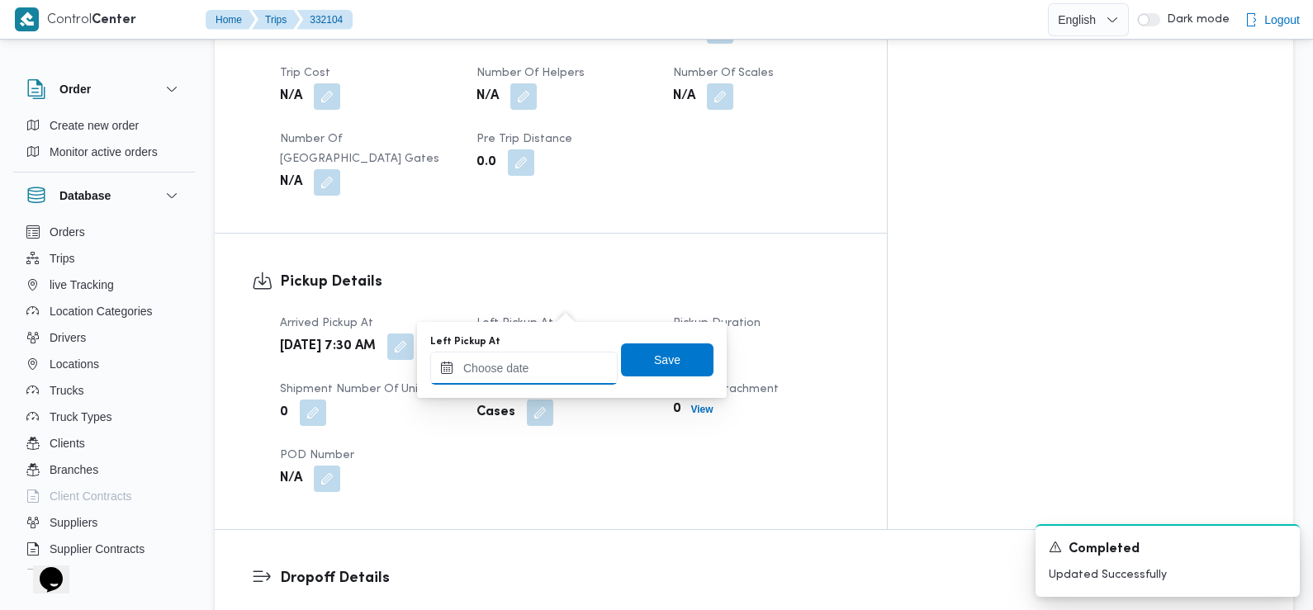
click at [555, 360] on input "Left Pickup At" at bounding box center [523, 368] width 187 height 33
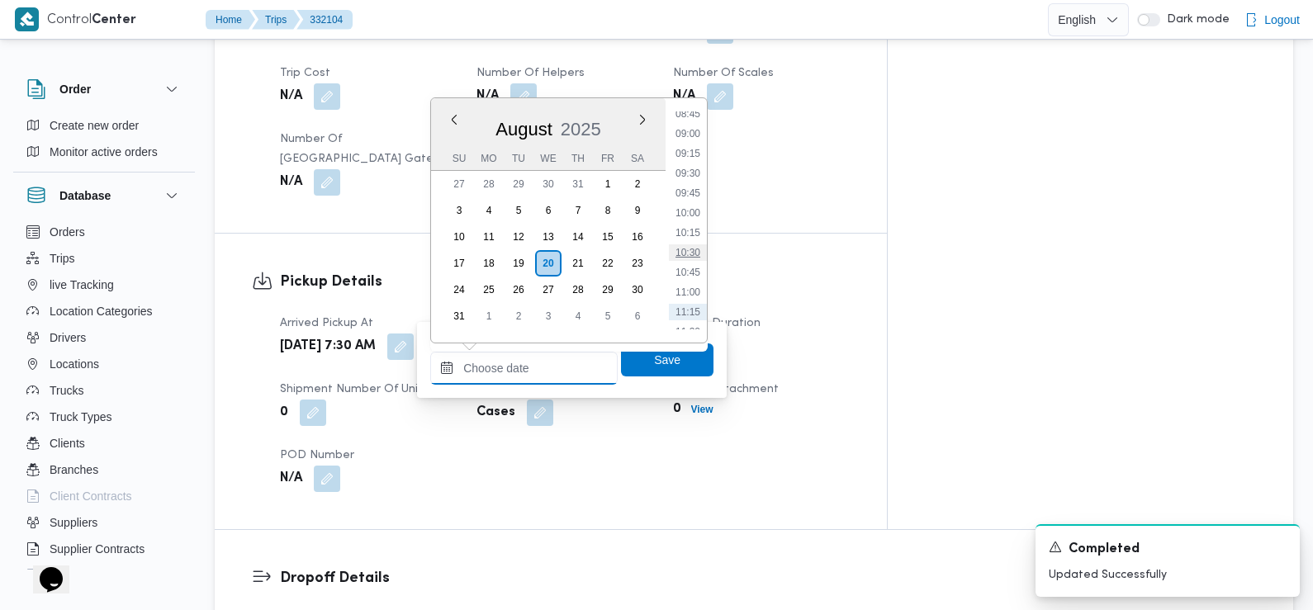
scroll to position [673, 0]
click at [691, 140] on li "08:45" at bounding box center [688, 140] width 38 height 17
type input "[DATE] 08:45"
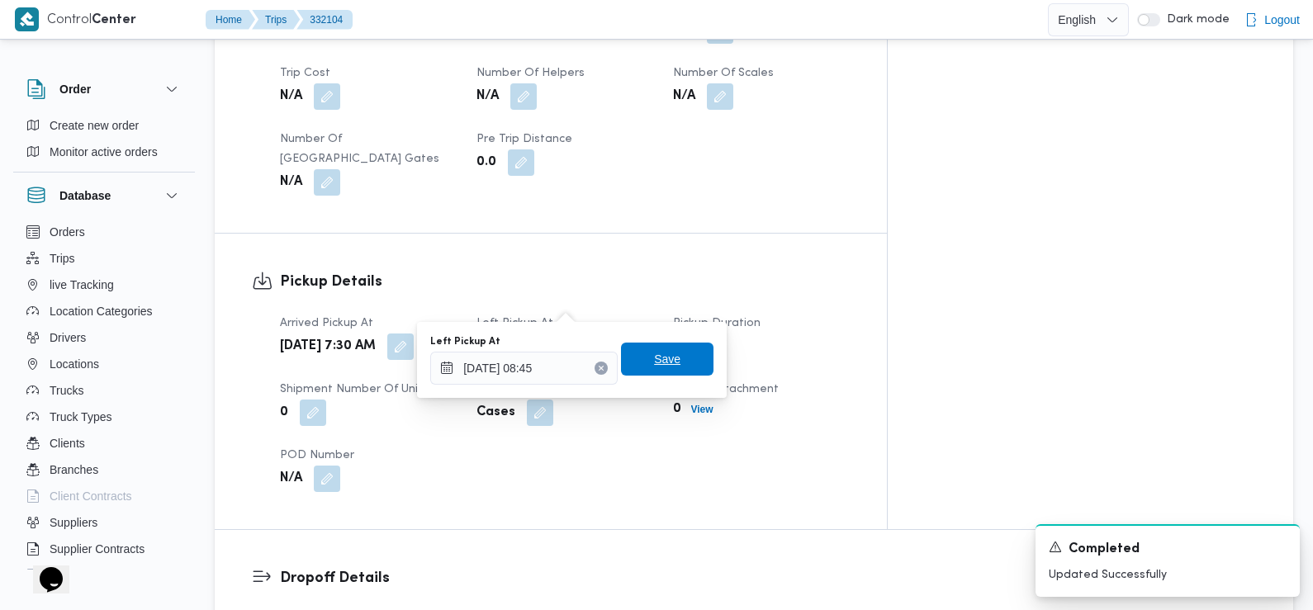
click at [682, 370] on span "Save" at bounding box center [667, 359] width 92 height 33
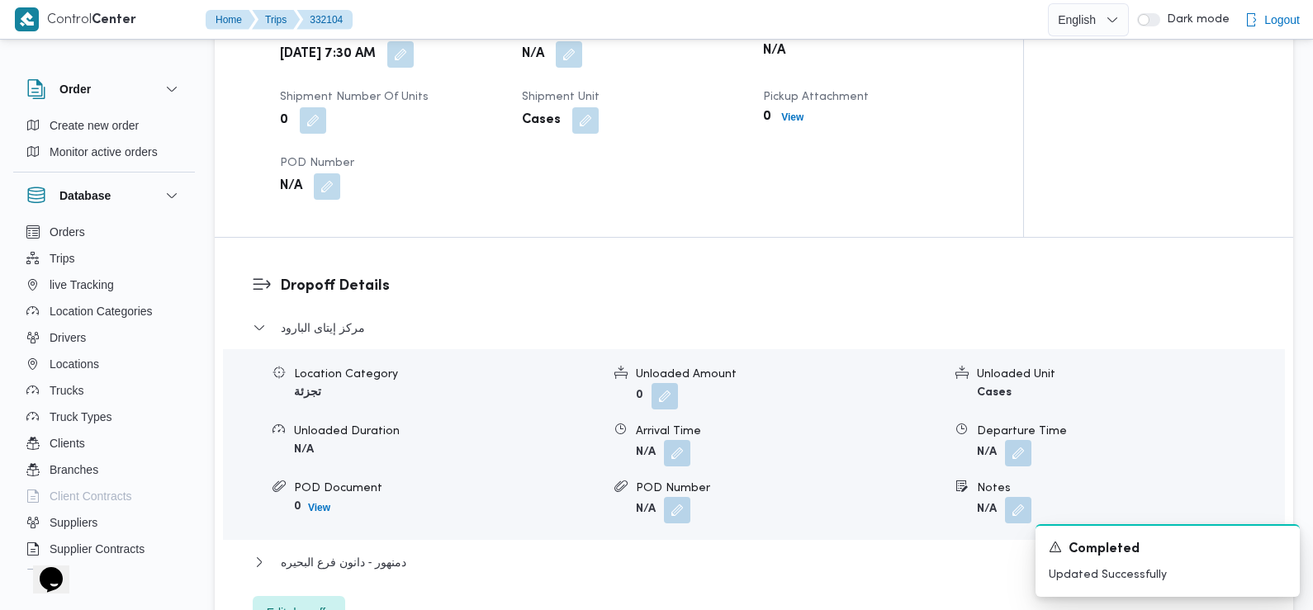
scroll to position [1222, 0]
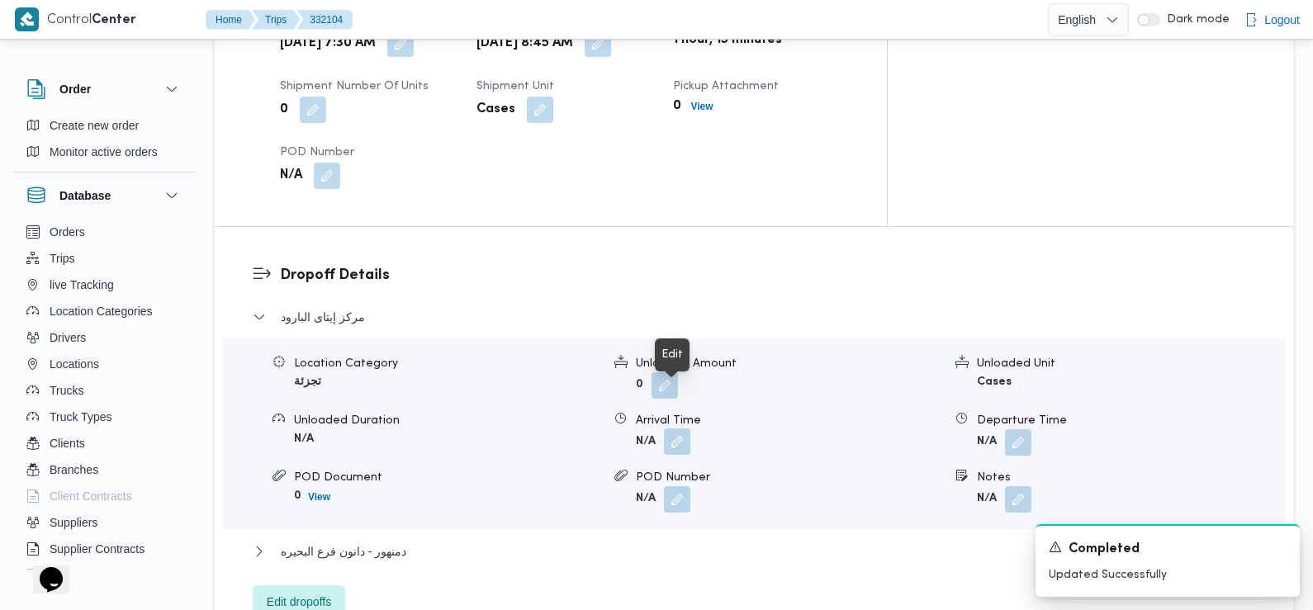
click at [684, 429] on button "button" at bounding box center [677, 442] width 26 height 26
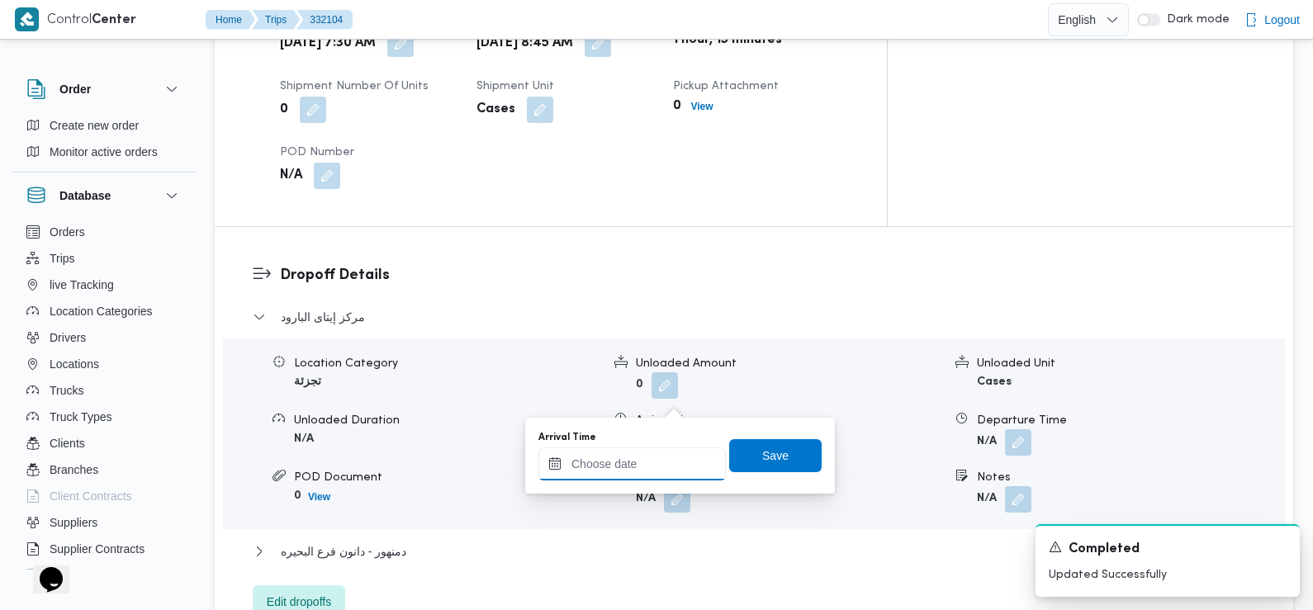
click at [672, 474] on input "Arrival Time" at bounding box center [631, 464] width 187 height 33
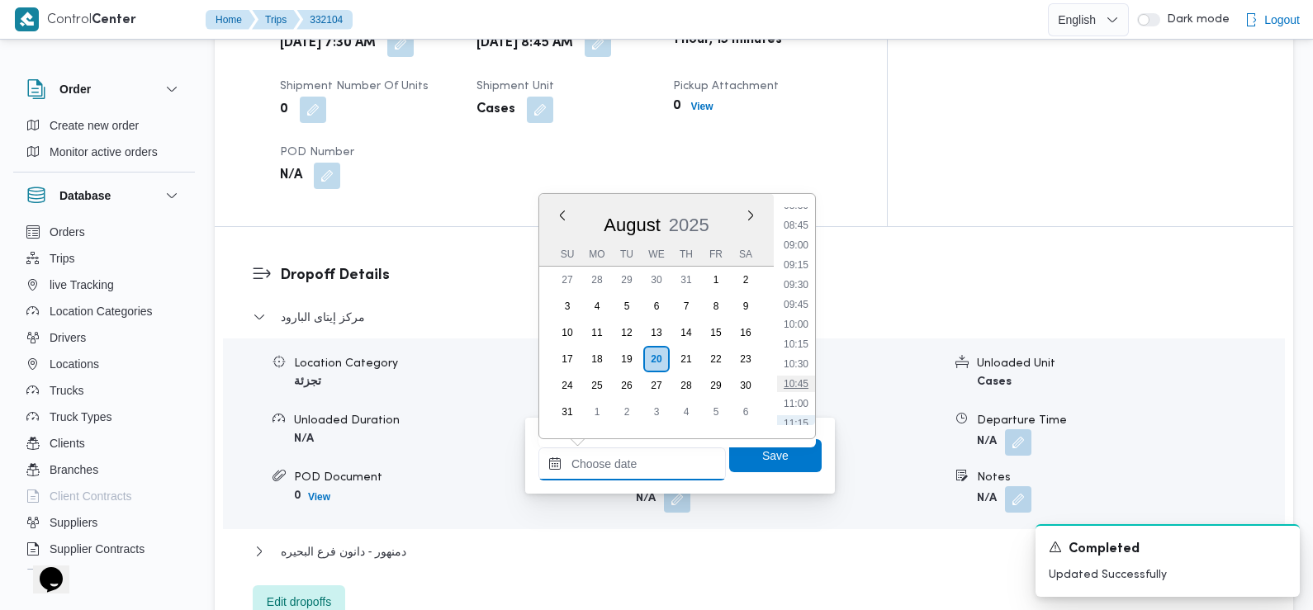
scroll to position [679, 0]
click at [807, 248] on li "09:00" at bounding box center [796, 250] width 38 height 17
type input "[DATE] 09:00"
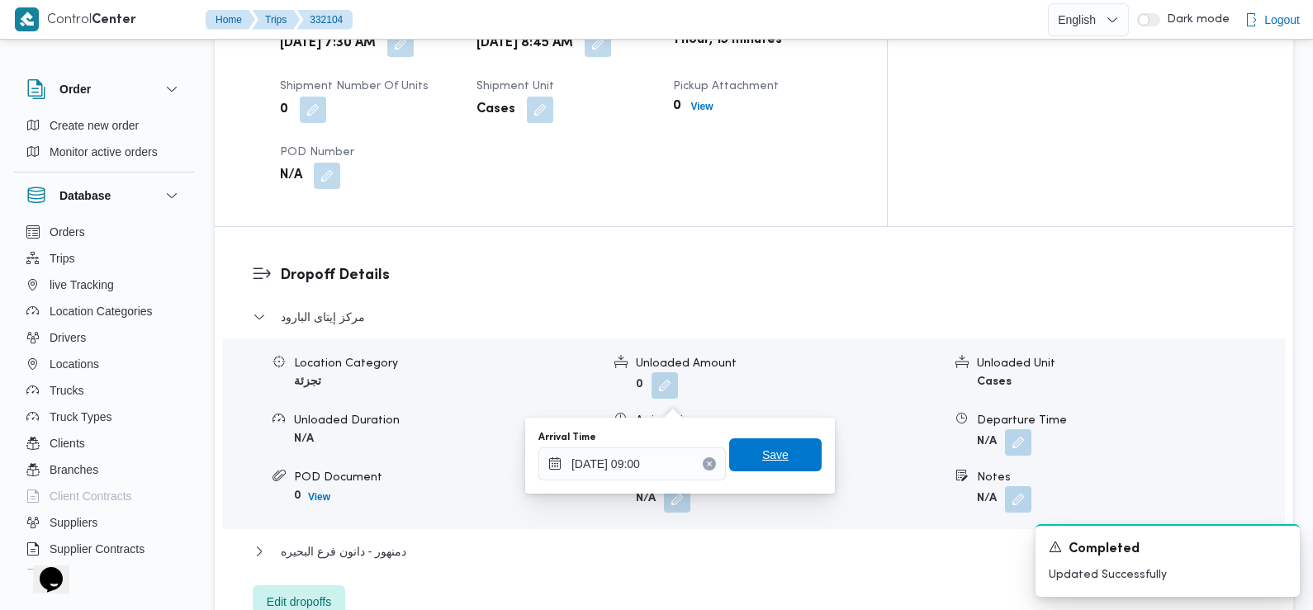
click at [771, 448] on span "Save" at bounding box center [775, 455] width 26 height 20
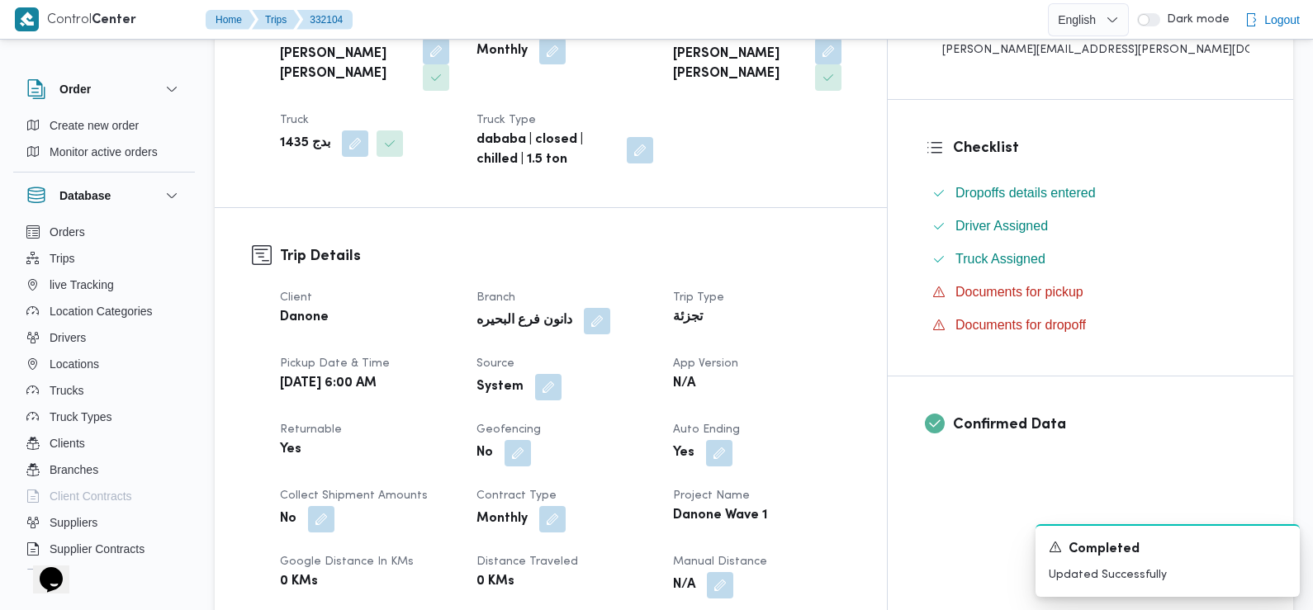
scroll to position [363, 0]
click at [562, 374] on button "button" at bounding box center [548, 387] width 26 height 26
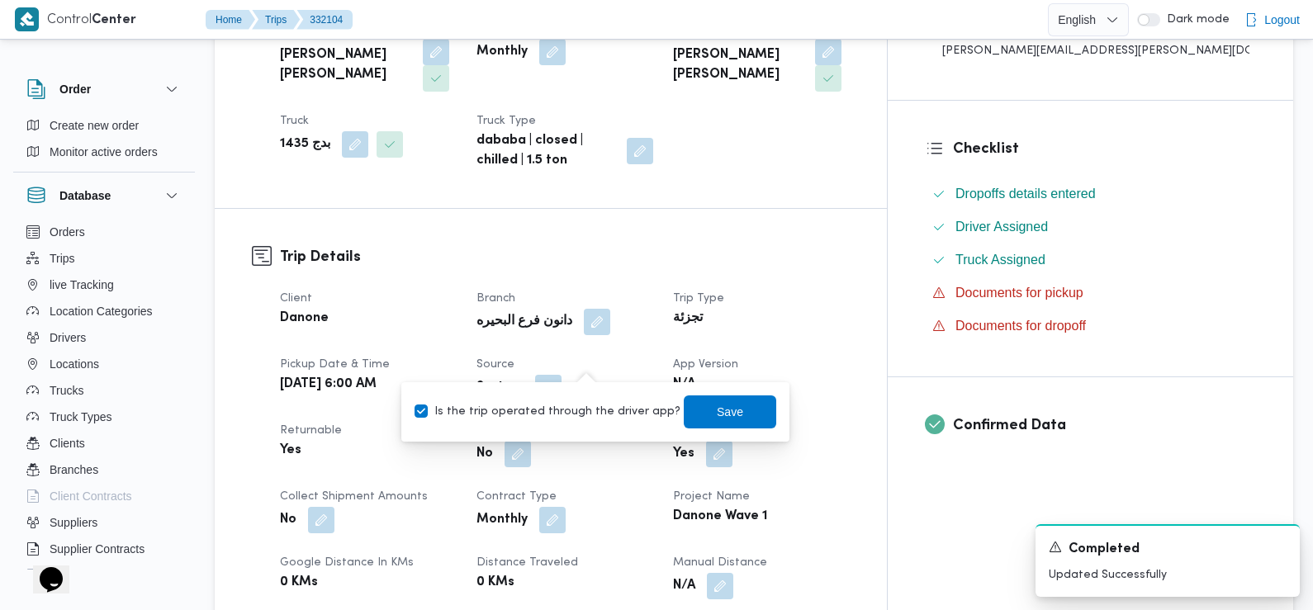
click at [581, 415] on label "Is the trip operated through the driver app?" at bounding box center [548, 412] width 266 height 20
checkbox input "false"
click at [684, 405] on span "Save" at bounding box center [730, 411] width 92 height 33
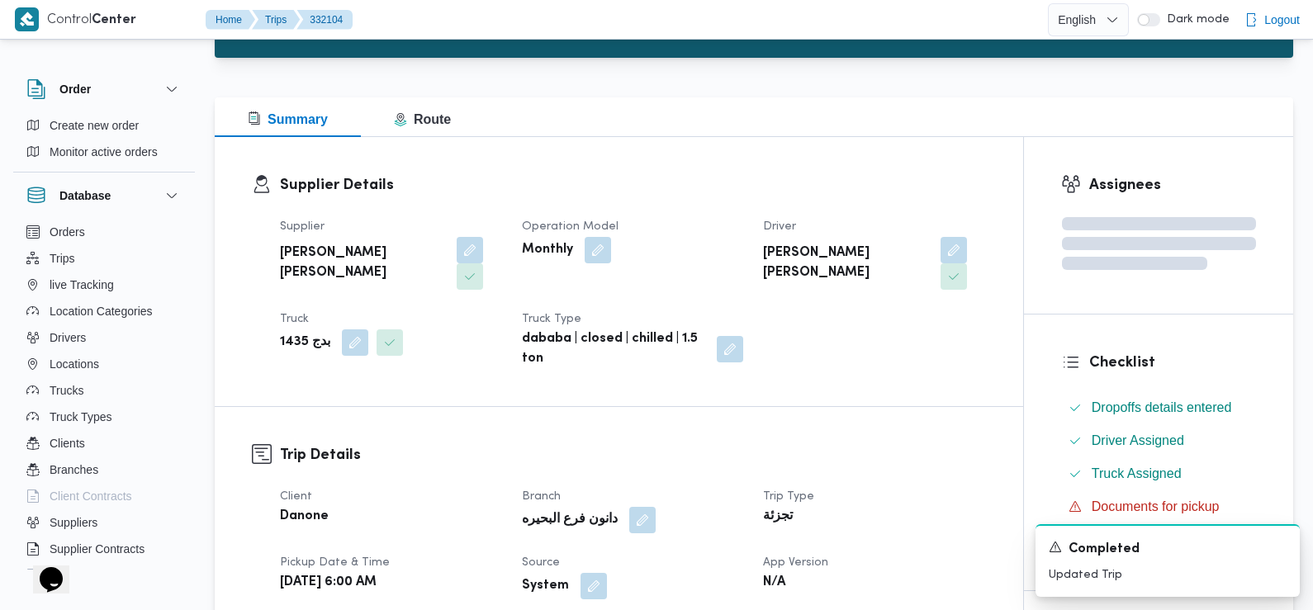
scroll to position [0, 0]
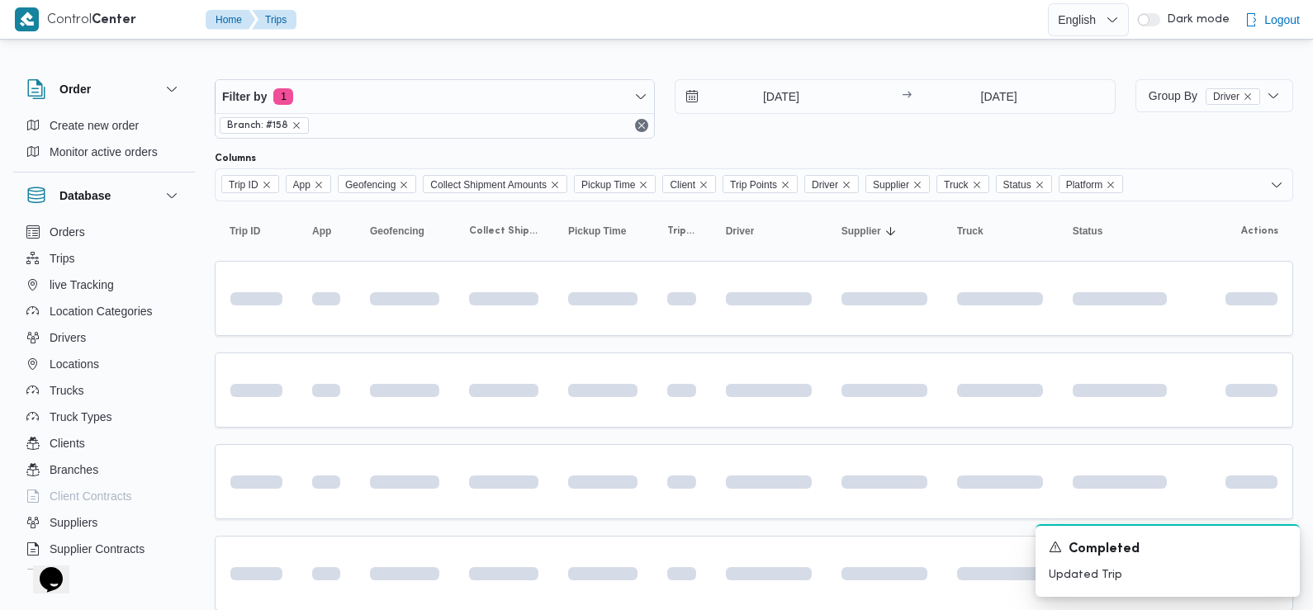
scroll to position [883, 0]
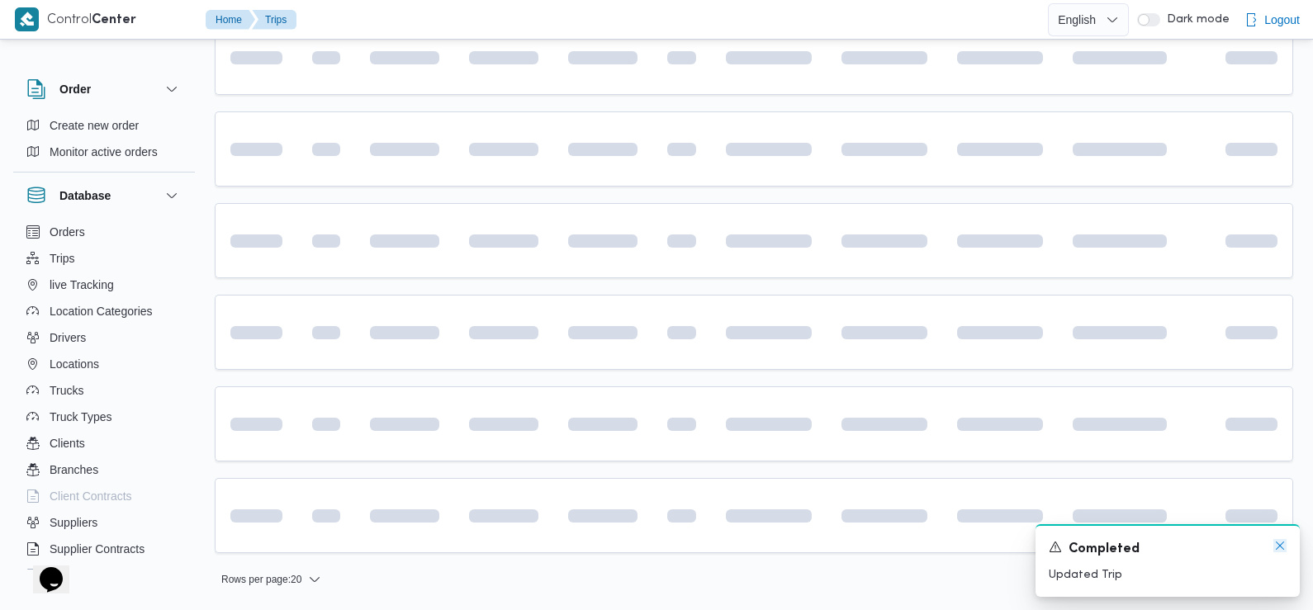
click at [1280, 552] on icon "Dismiss toast" at bounding box center [1279, 545] width 13 height 13
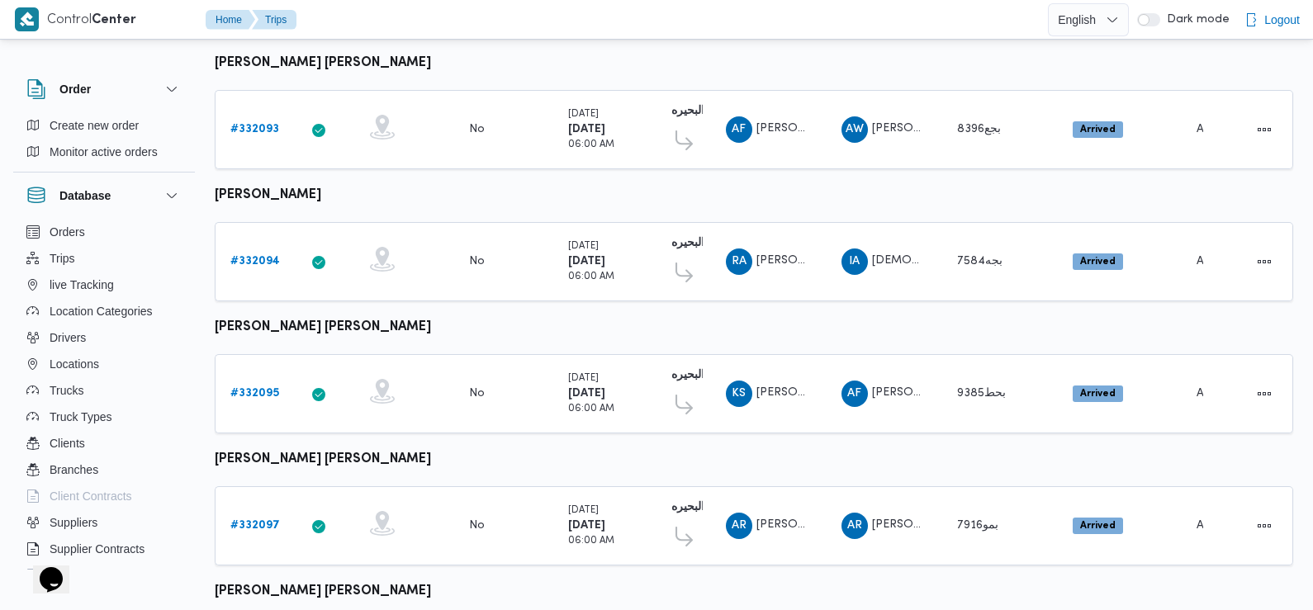
scroll to position [0, 0]
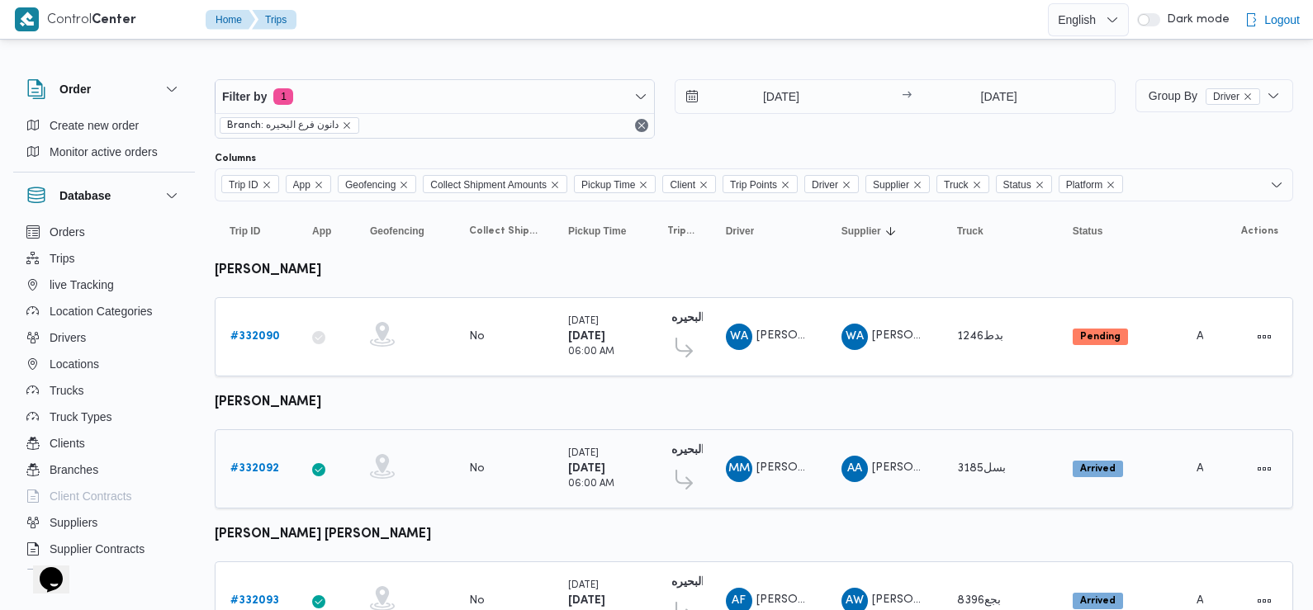
click at [263, 463] on b "# 332092" at bounding box center [254, 468] width 49 height 11
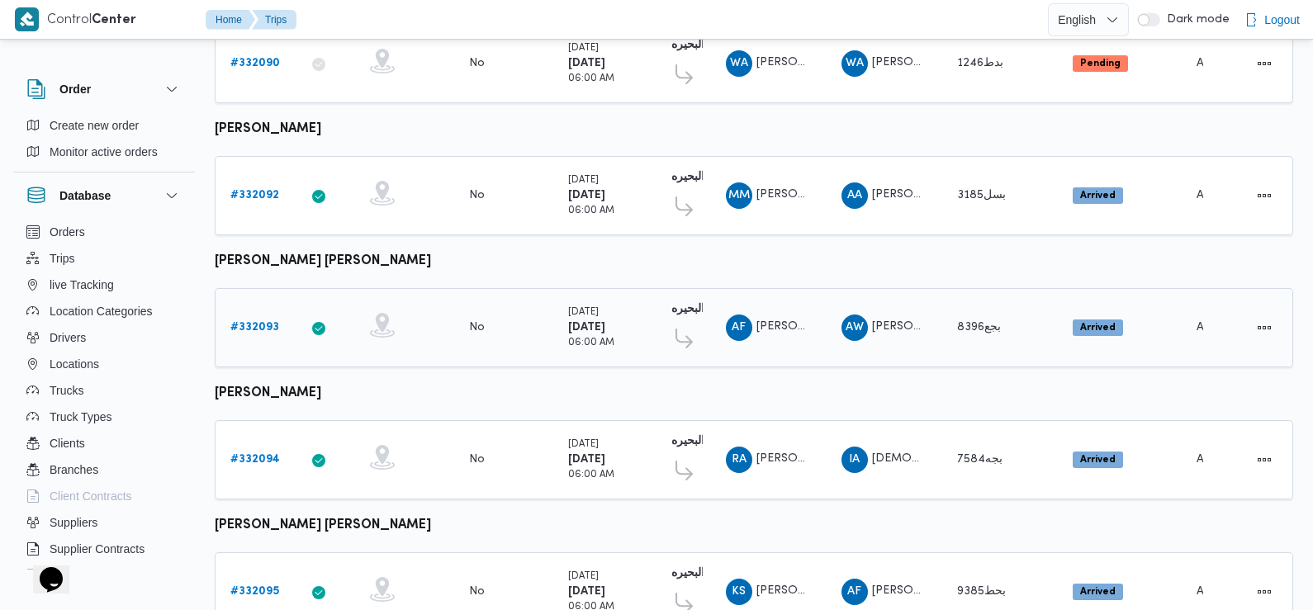
scroll to position [275, 0]
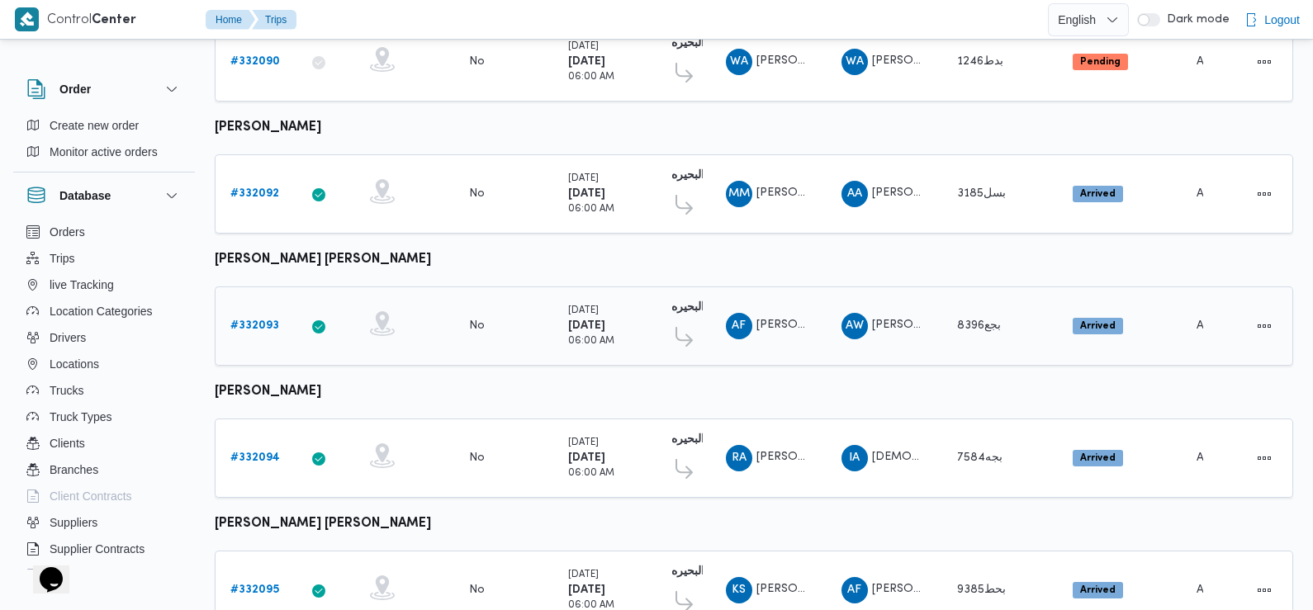
click at [246, 320] on b "# 332093" at bounding box center [254, 325] width 49 height 11
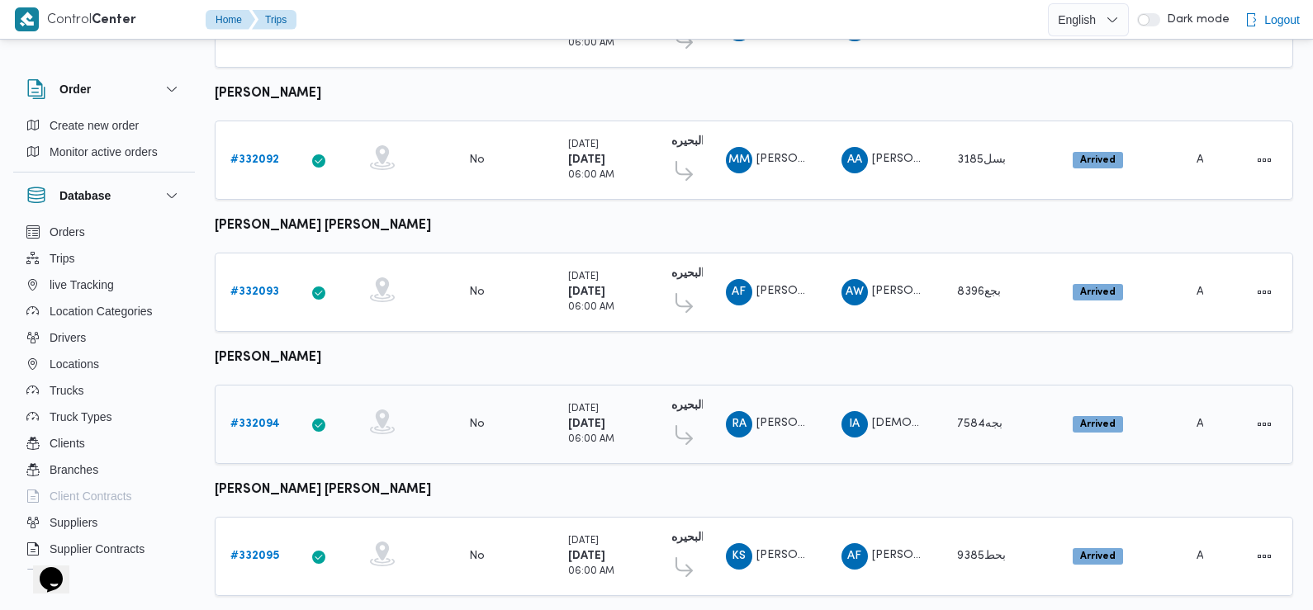
click at [254, 423] on b "# 332094" at bounding box center [255, 424] width 50 height 11
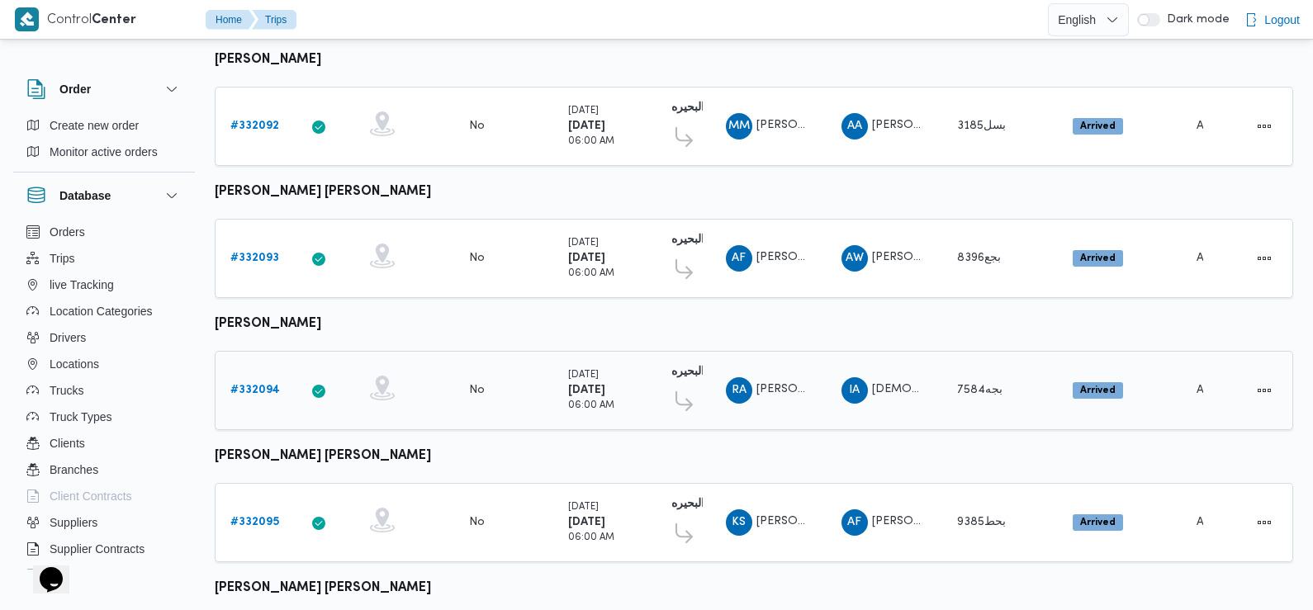
click at [271, 385] on b "# 332094" at bounding box center [255, 390] width 50 height 11
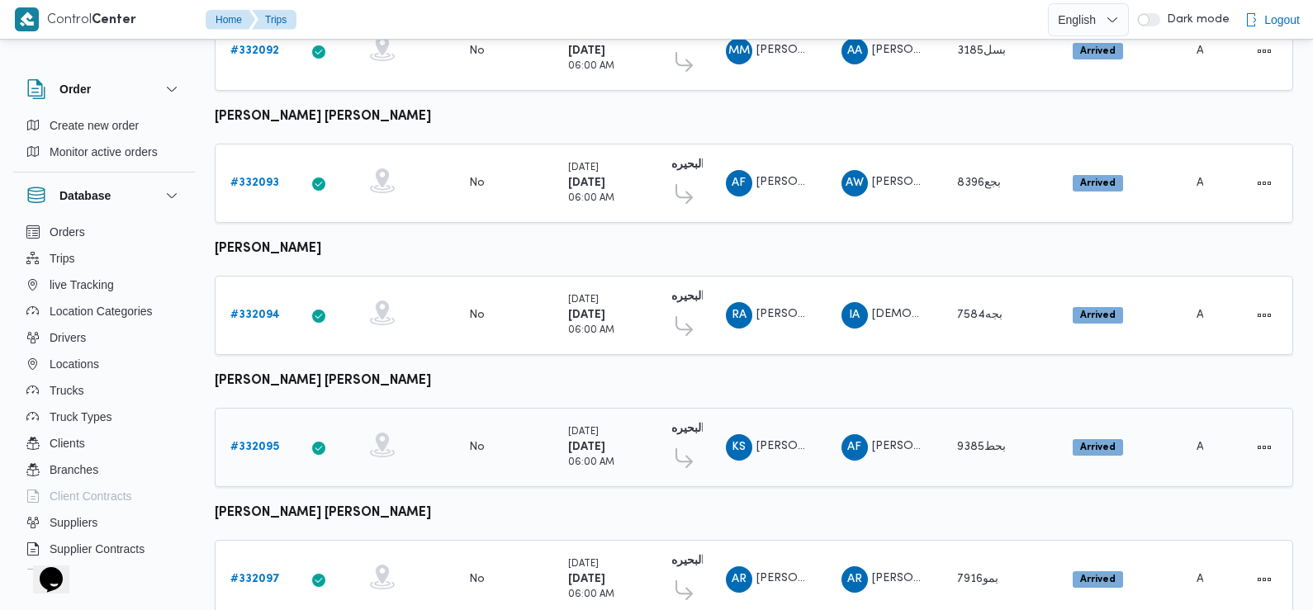
click at [248, 443] on b "# 332095" at bounding box center [254, 447] width 49 height 11
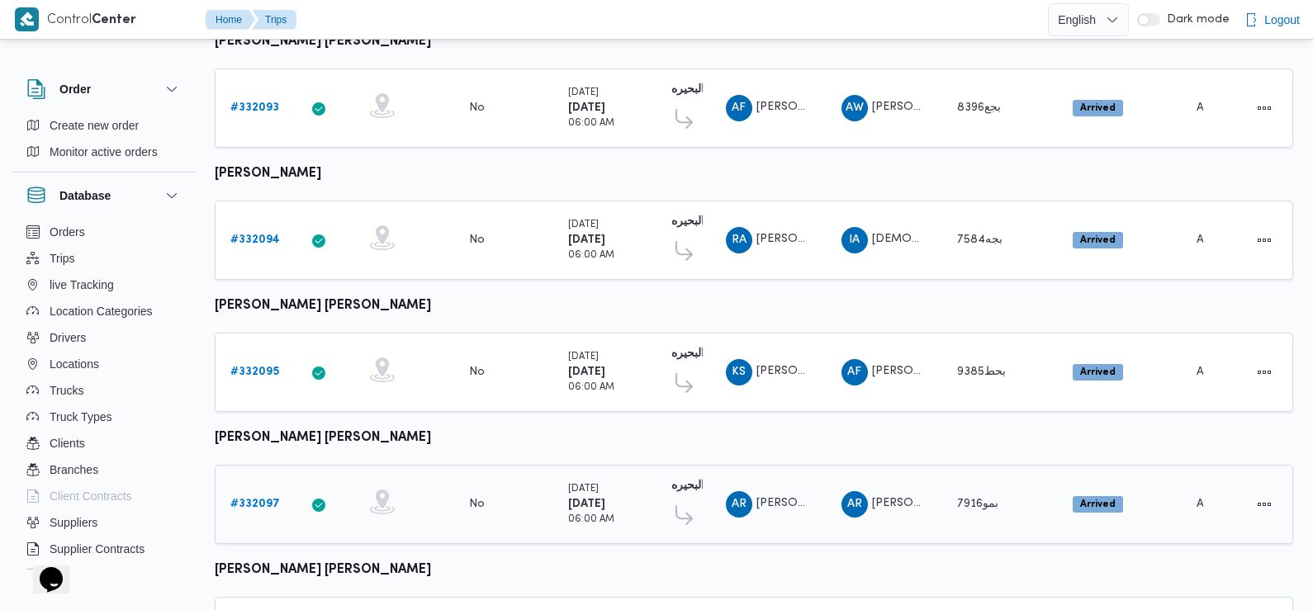
click at [262, 499] on b "# 332097" at bounding box center [255, 504] width 50 height 11
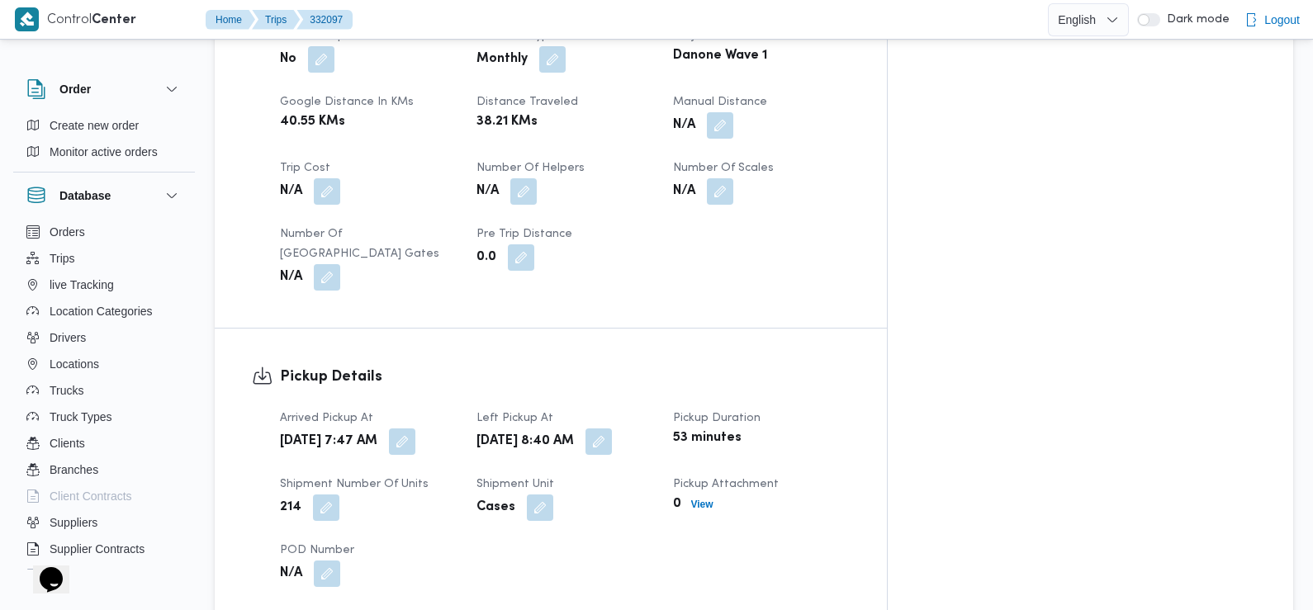
scroll to position [832, 0]
click at [415, 434] on button "button" at bounding box center [402, 440] width 26 height 26
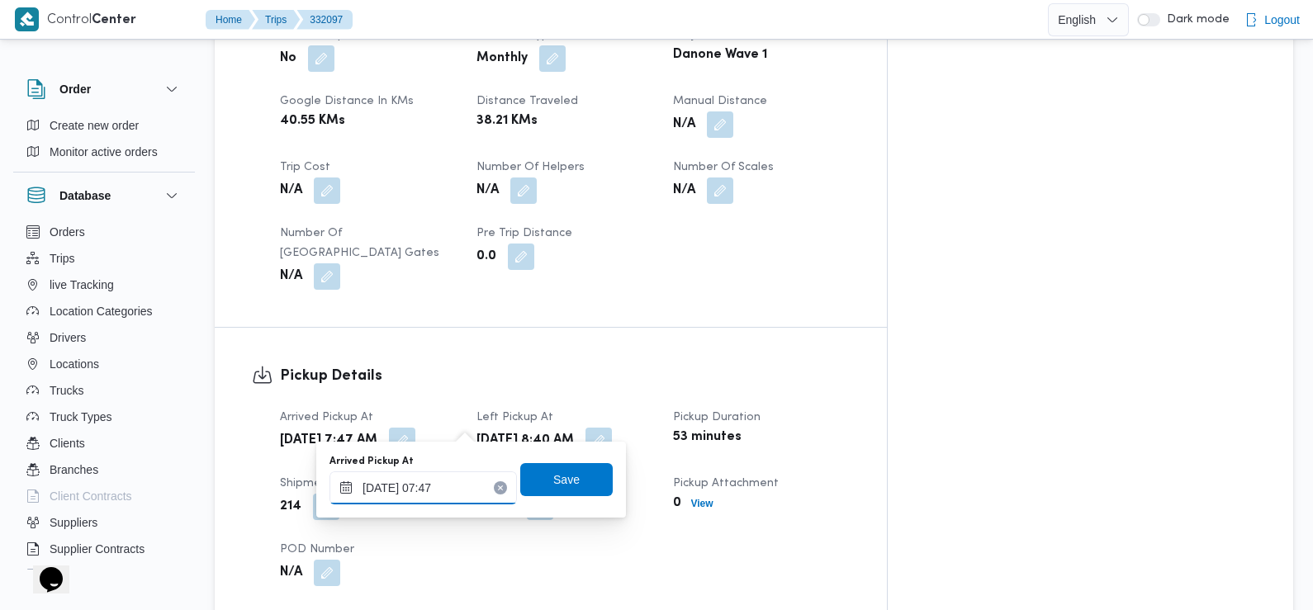
click at [450, 477] on input "20/08/2025 07:47" at bounding box center [422, 488] width 187 height 33
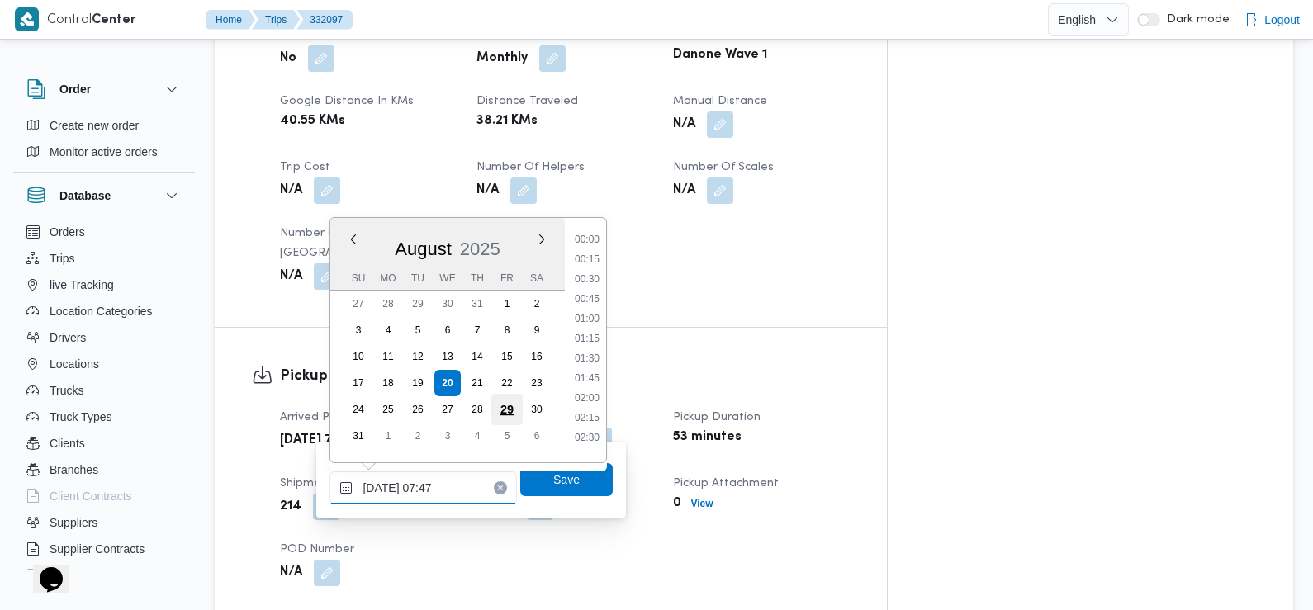
scroll to position [500, 0]
click at [580, 329] on li "07:30" at bounding box center [587, 333] width 38 height 17
type input "[DATE] 07:30"
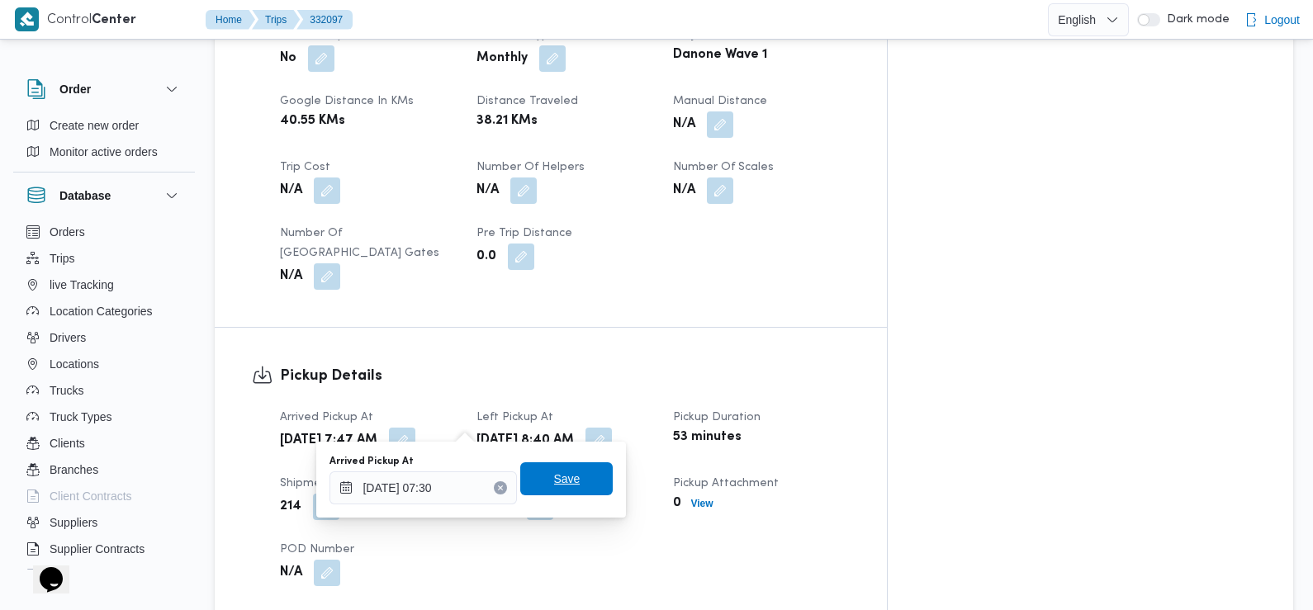
click at [554, 474] on span "Save" at bounding box center [567, 479] width 26 height 20
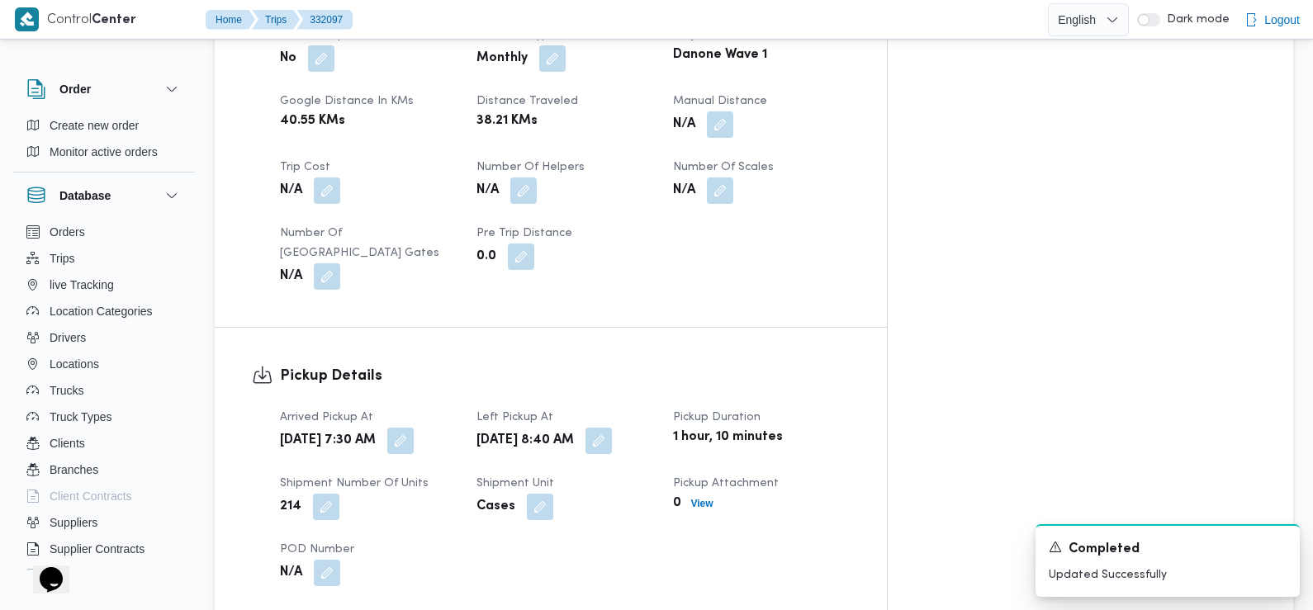
click at [467, 343] on div "Pickup Details Arrived Pickup At Wed, Aug 20, 2025 7:30 AM Left Pickup At Wed, …" at bounding box center [551, 476] width 672 height 296
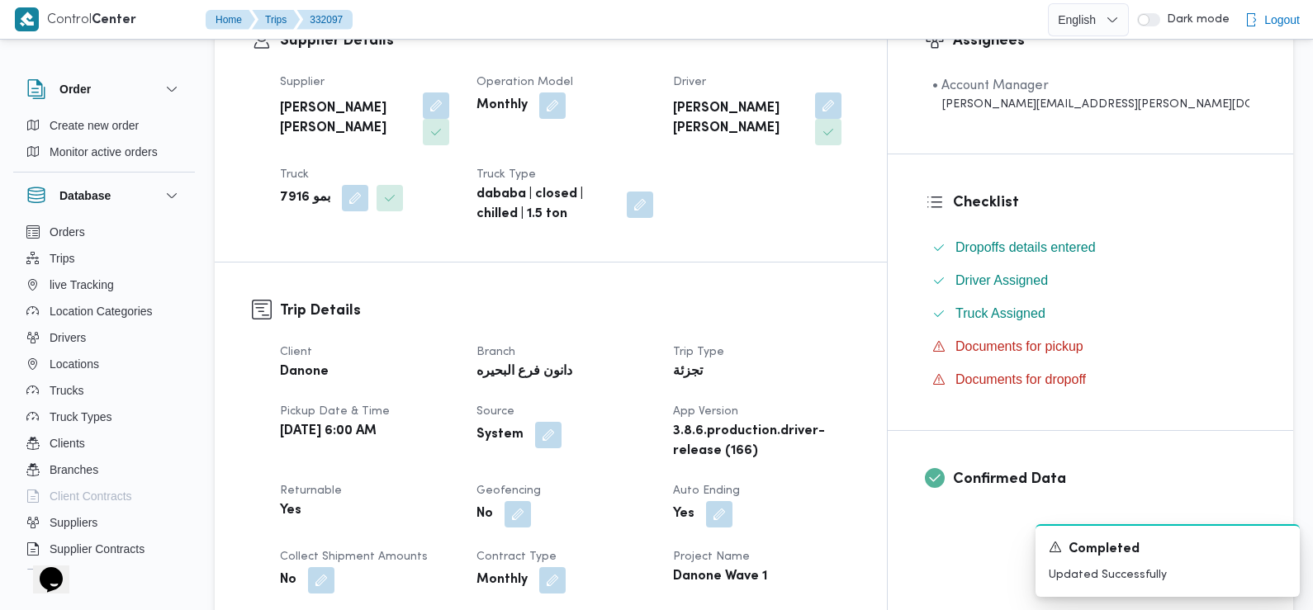
scroll to position [0, 0]
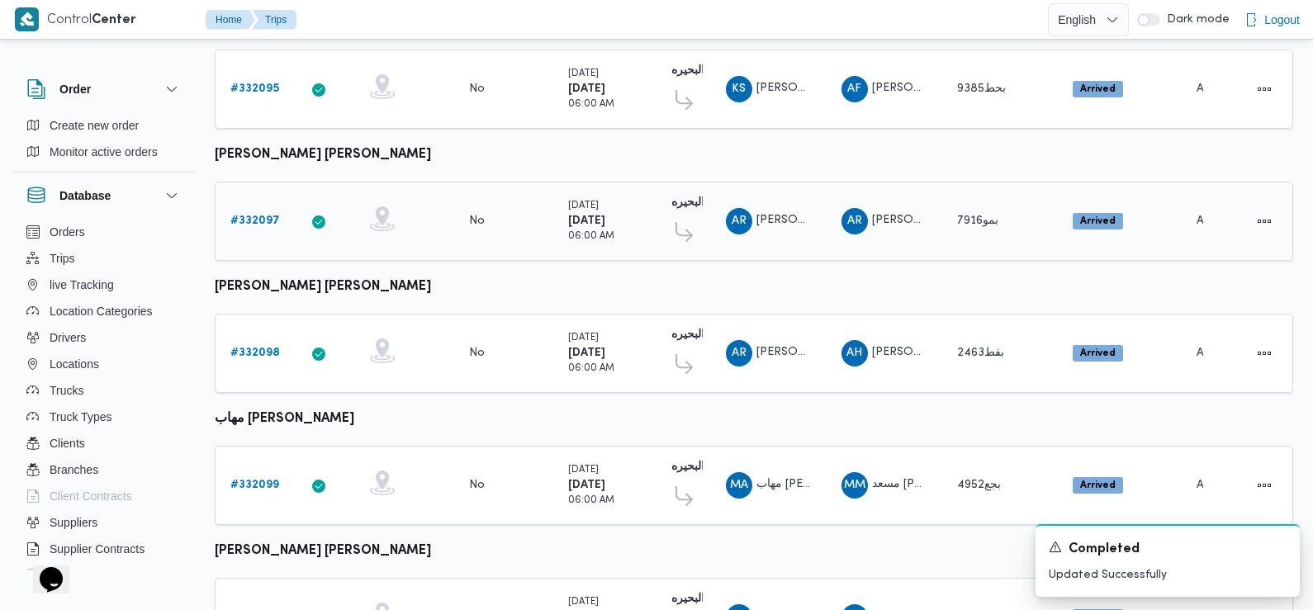
scroll to position [863, 0]
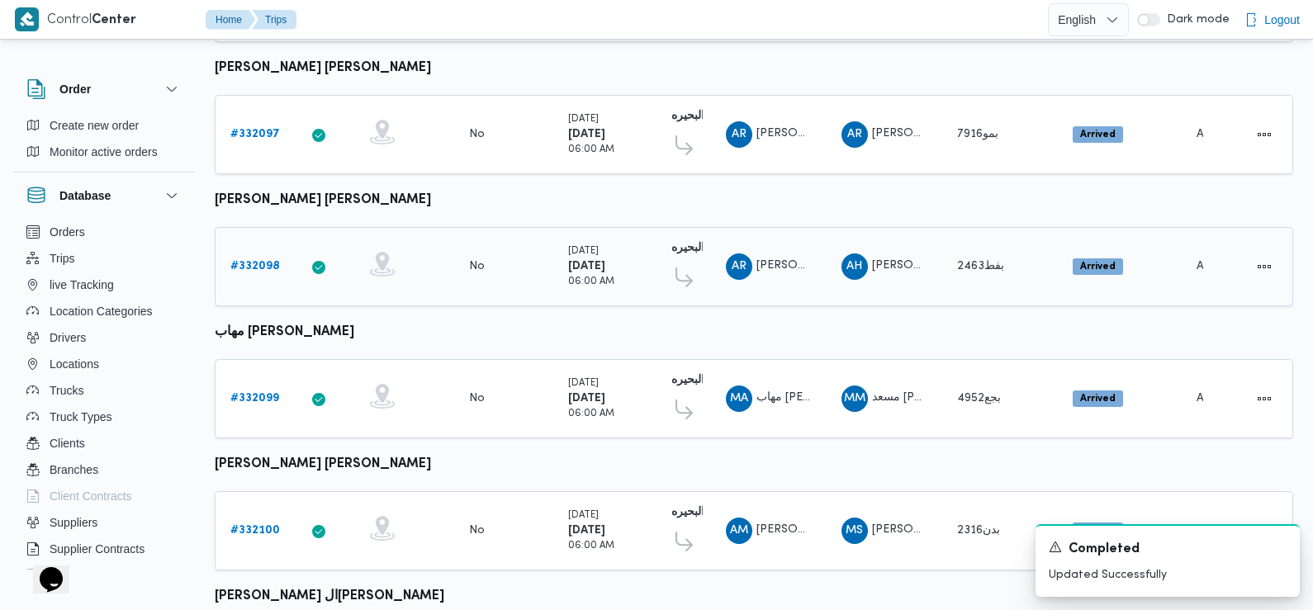
click at [250, 261] on b "# 332098" at bounding box center [255, 266] width 50 height 11
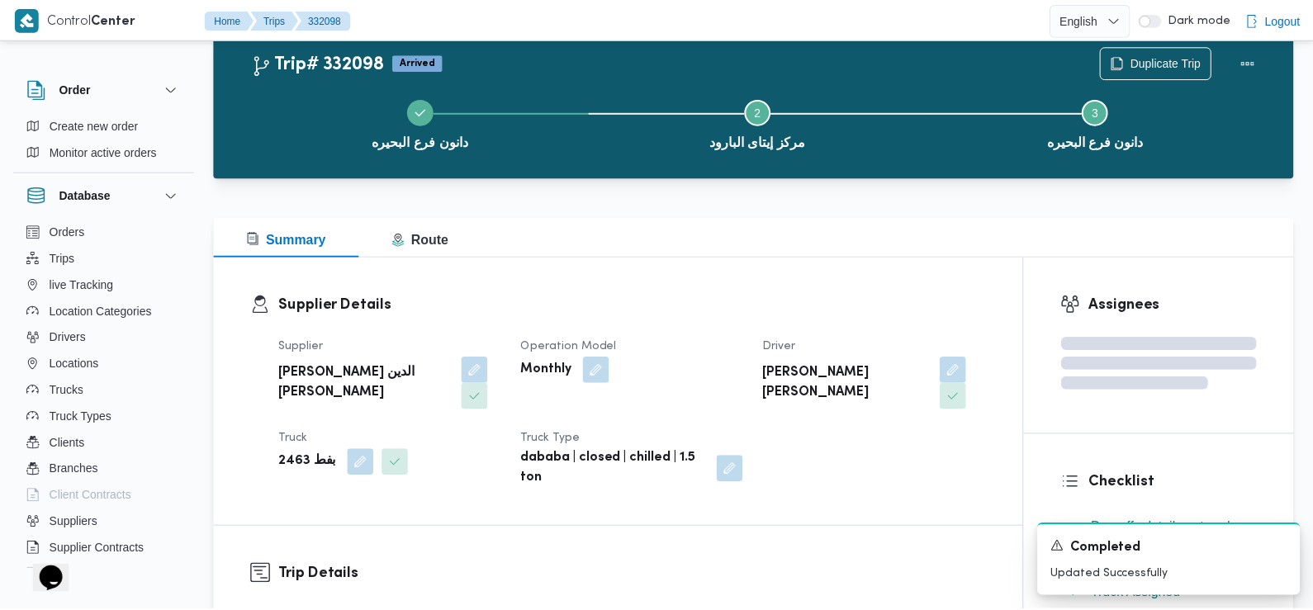
scroll to position [863, 0]
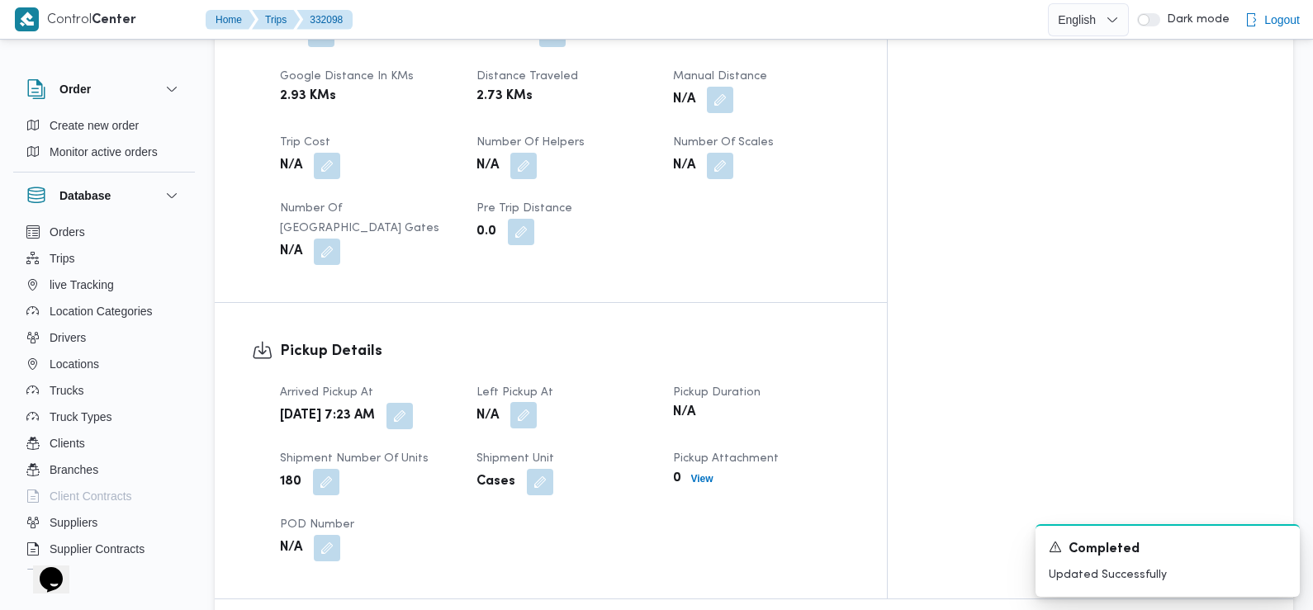
click at [537, 402] on button "button" at bounding box center [523, 415] width 26 height 26
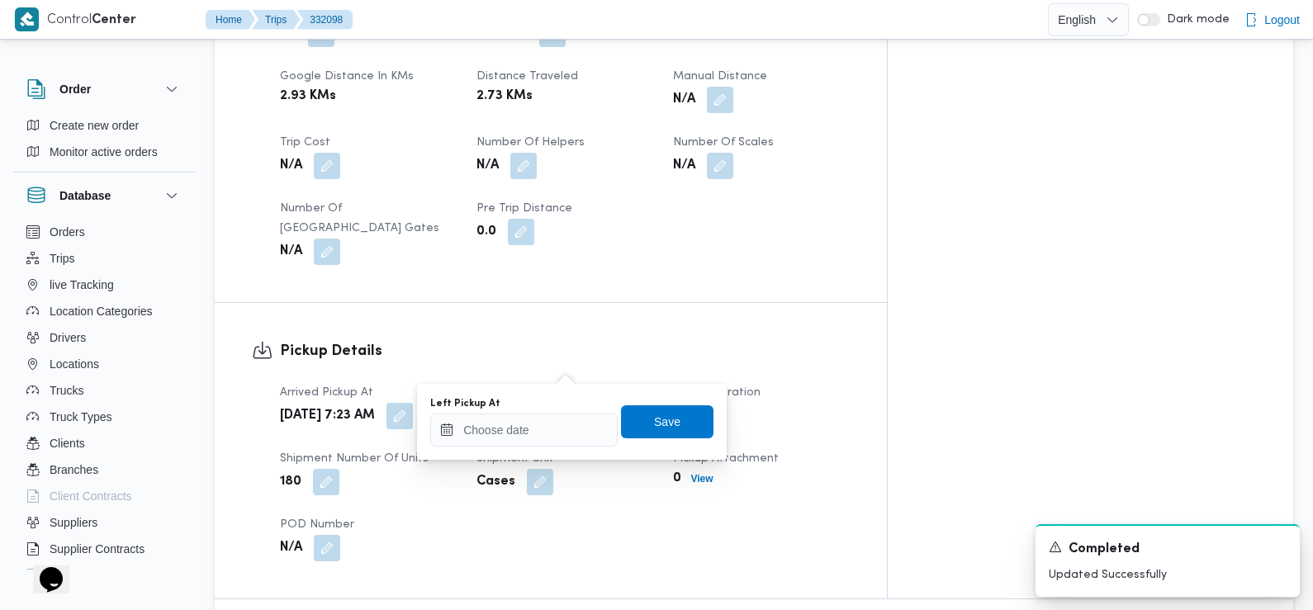
click at [562, 403] on div "Left Pickup At" at bounding box center [523, 422] width 187 height 50
click at [553, 424] on input "Left Pickup At" at bounding box center [523, 430] width 187 height 33
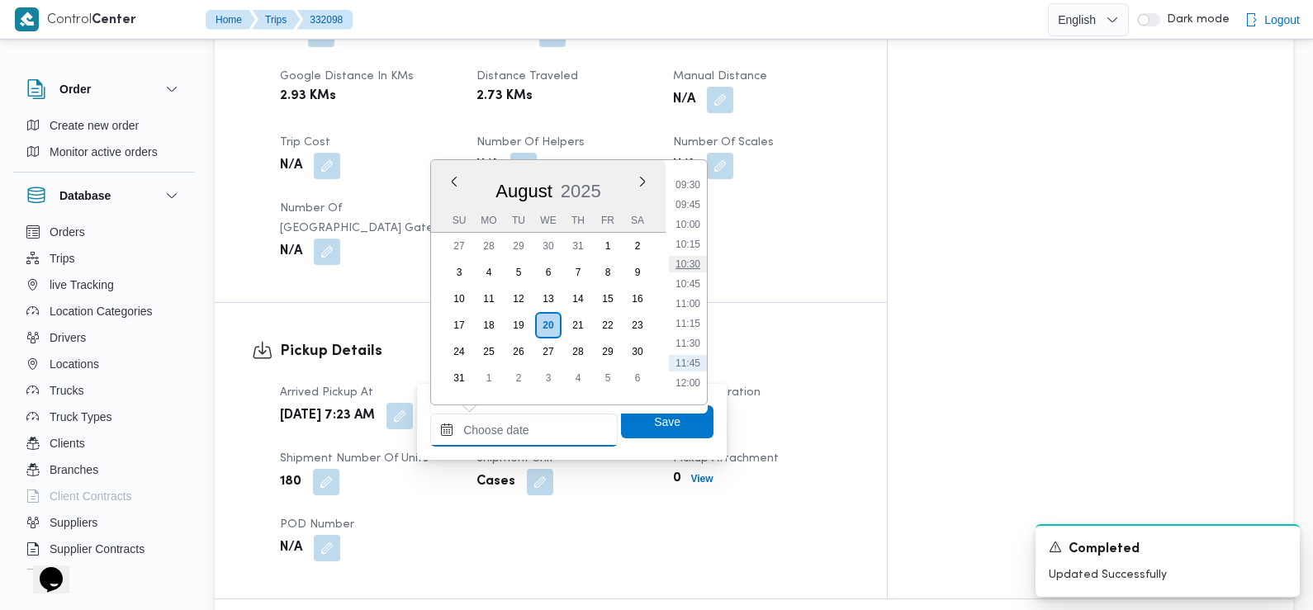
scroll to position [0, 0]
click at [692, 201] on li "09:30" at bounding box center [688, 200] width 38 height 17
type input "[DATE] 09:30"
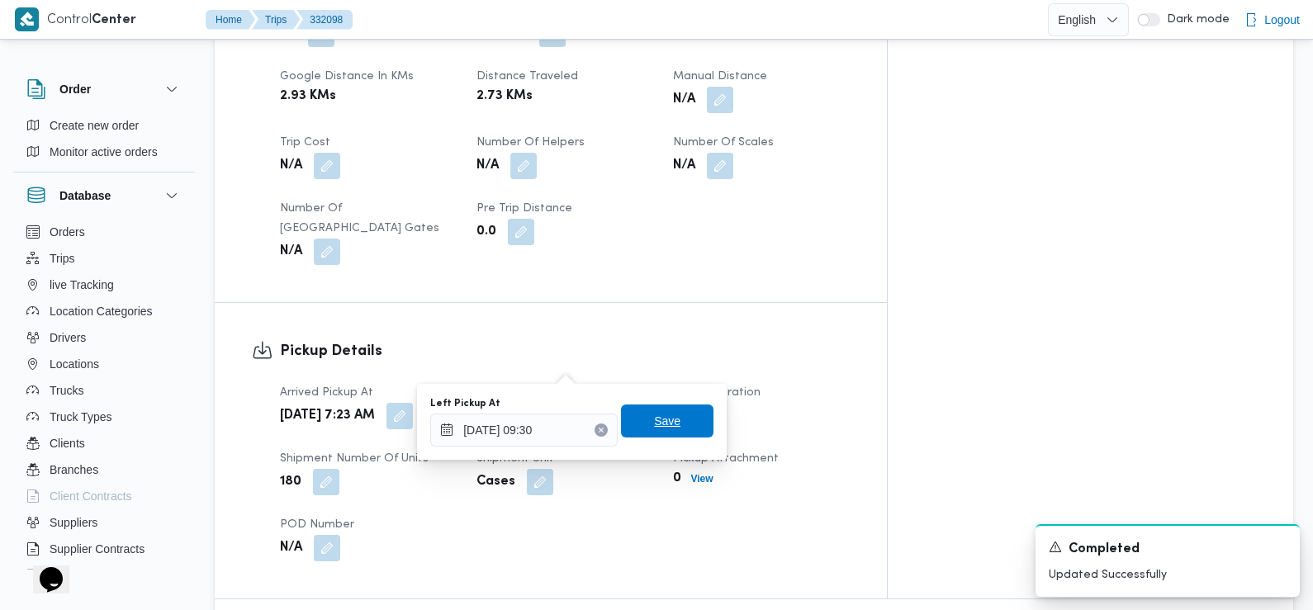
click at [680, 413] on span "Save" at bounding box center [667, 421] width 92 height 33
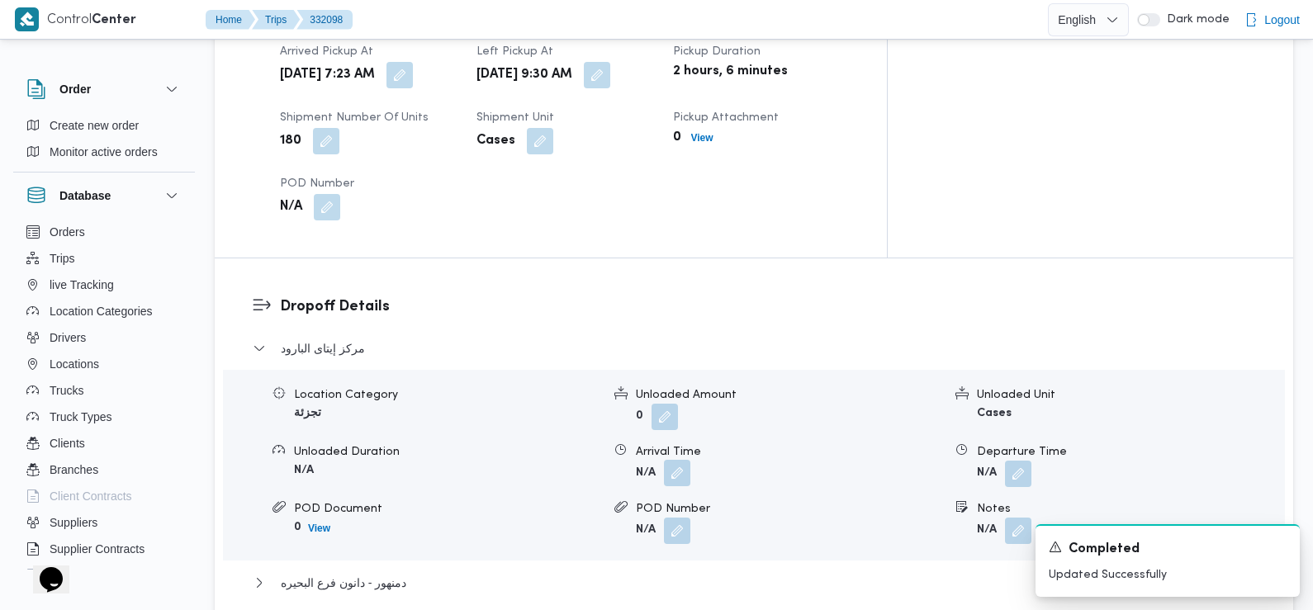
click at [671, 460] on button "button" at bounding box center [677, 473] width 26 height 26
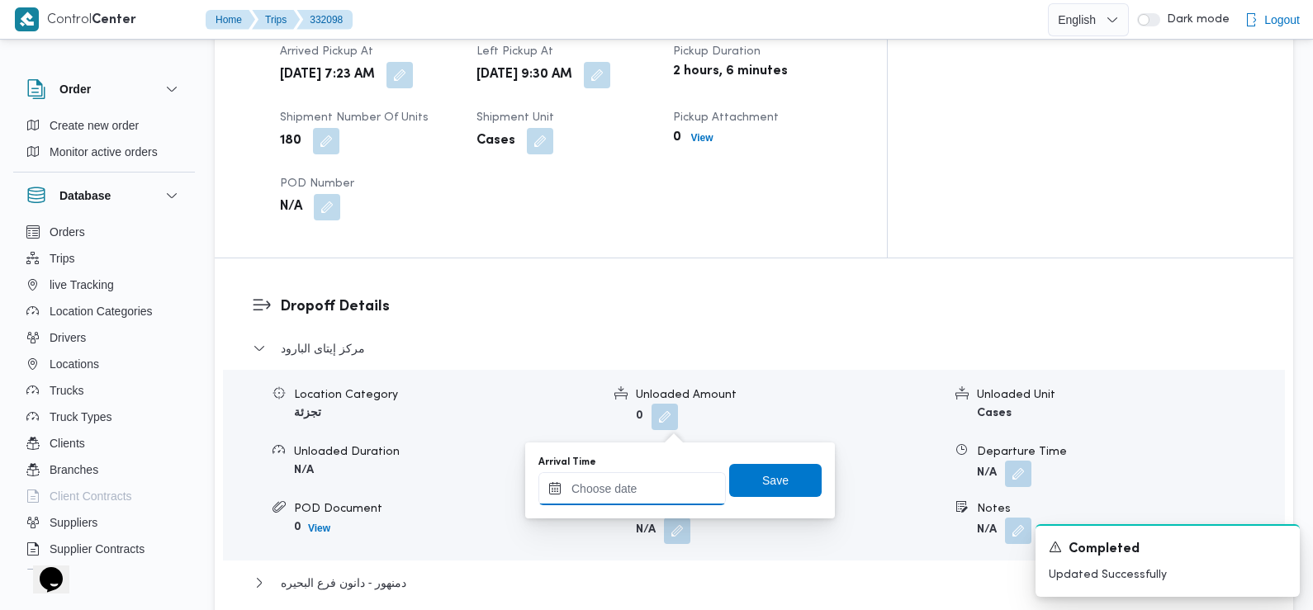
click at [656, 478] on input "Arrival Time" at bounding box center [631, 488] width 187 height 33
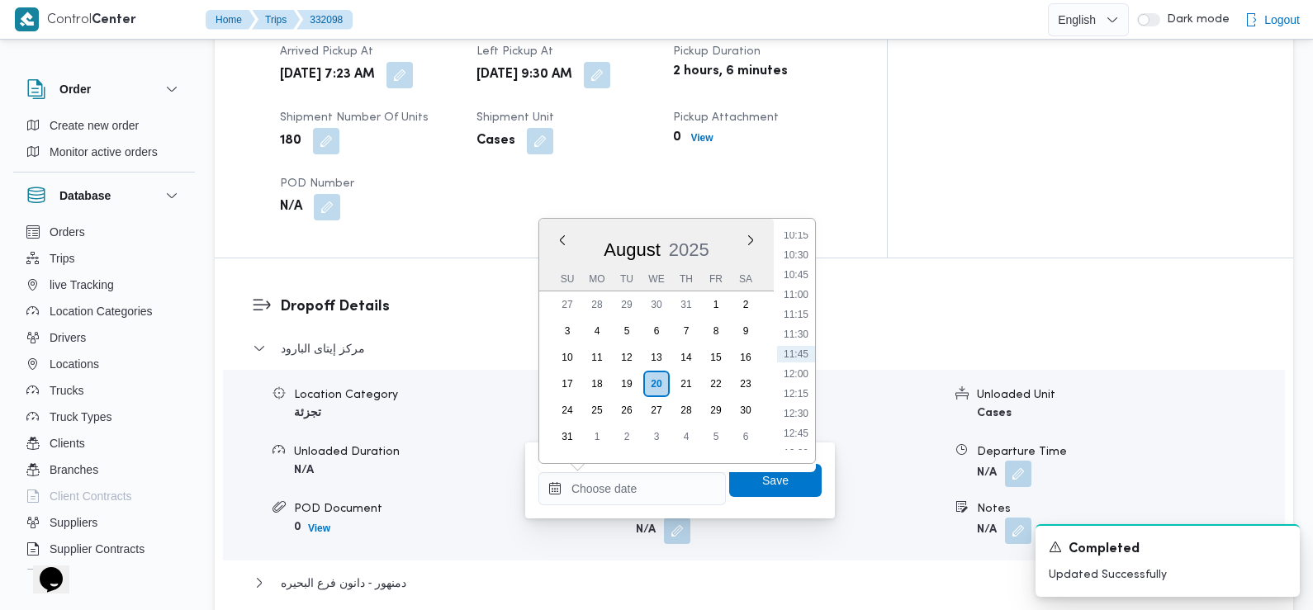
drag, startPoint x: 789, startPoint y: 237, endPoint x: 797, endPoint y: 245, distance: 11.1
click at [789, 237] on li "10:15" at bounding box center [796, 235] width 38 height 17
type input "20/08/2025 10:15"
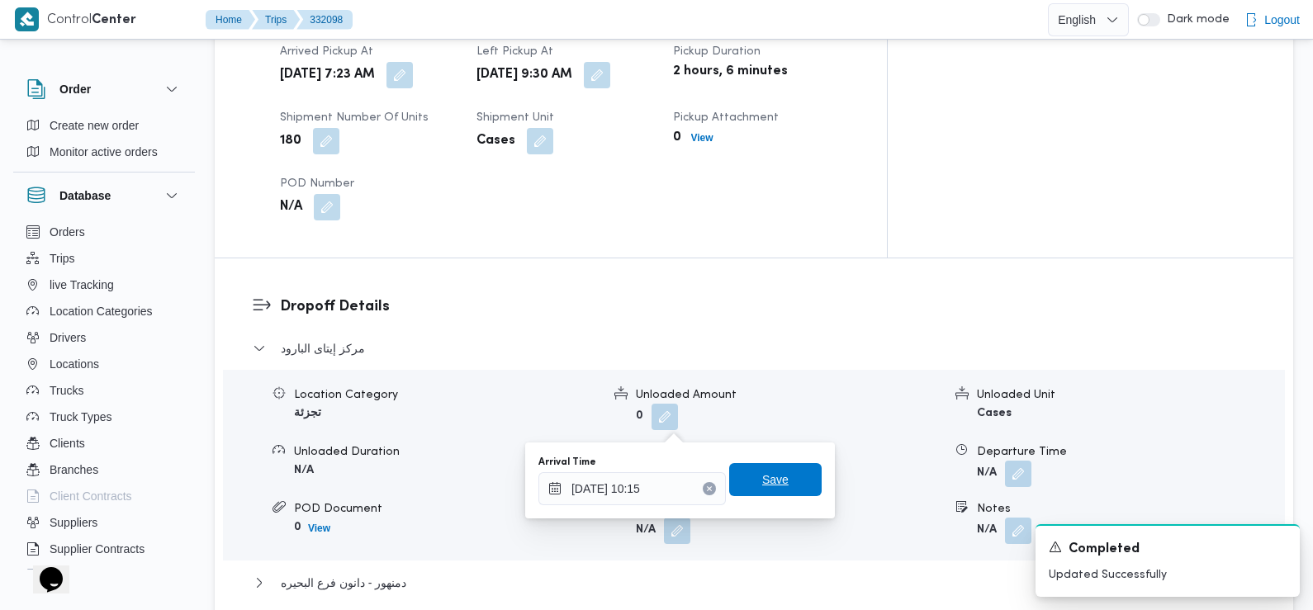
click at [771, 483] on span "Save" at bounding box center [775, 480] width 26 height 20
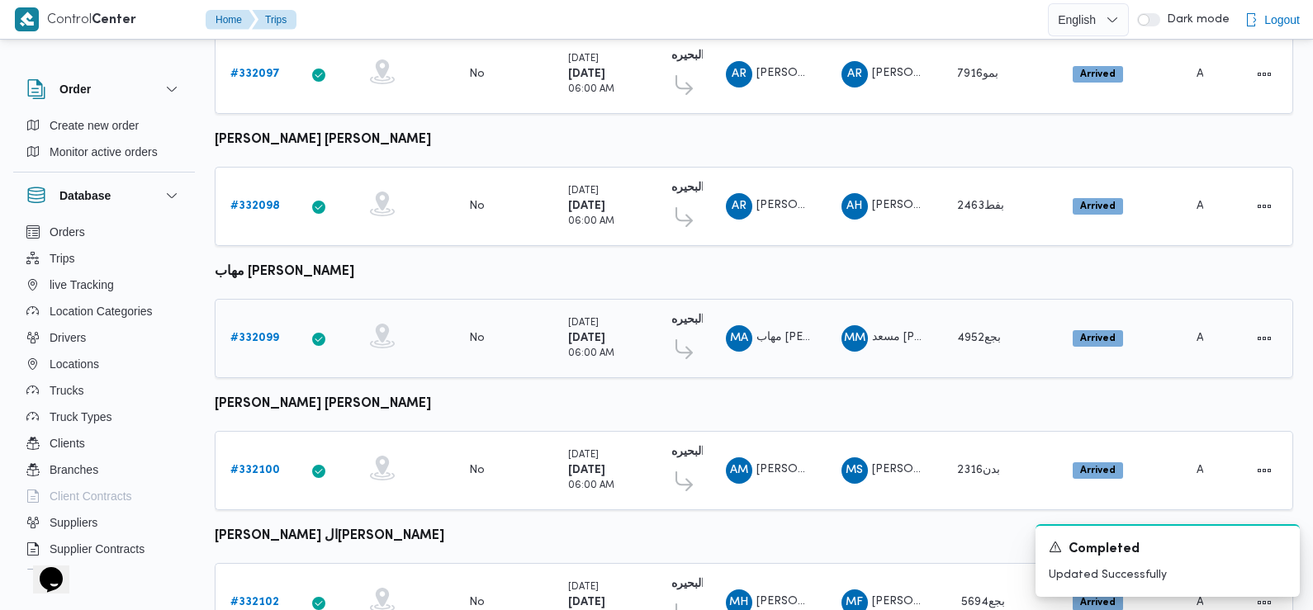
click at [257, 333] on b "# 332099" at bounding box center [254, 338] width 49 height 11
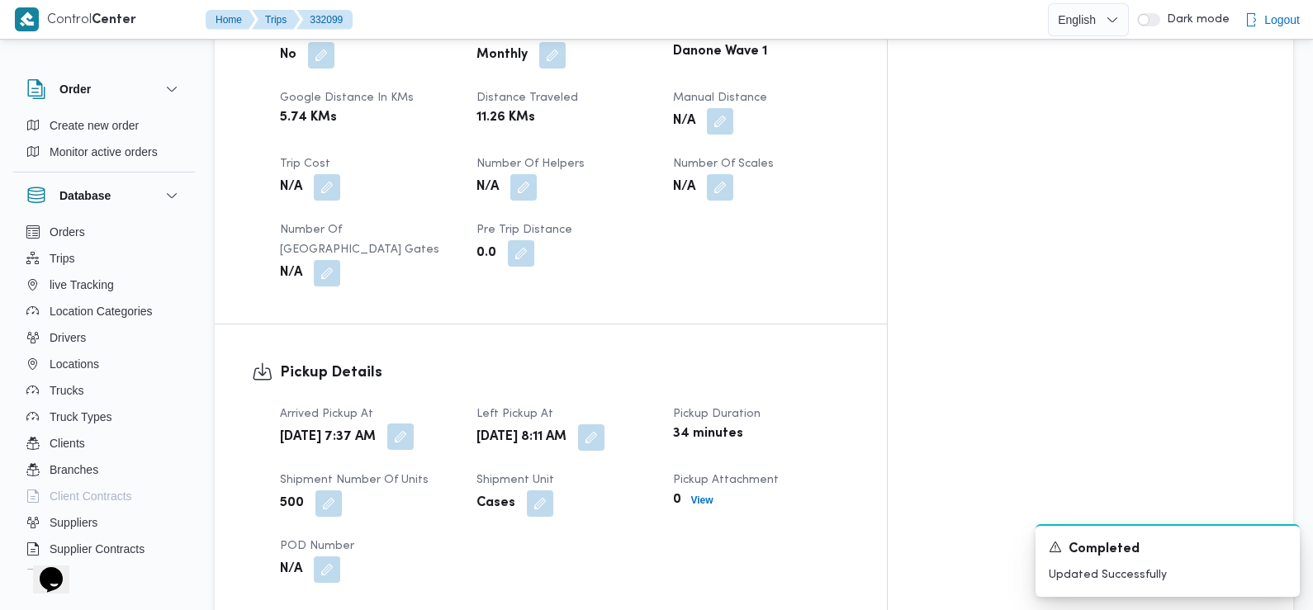
click at [414, 424] on button "button" at bounding box center [400, 437] width 26 height 26
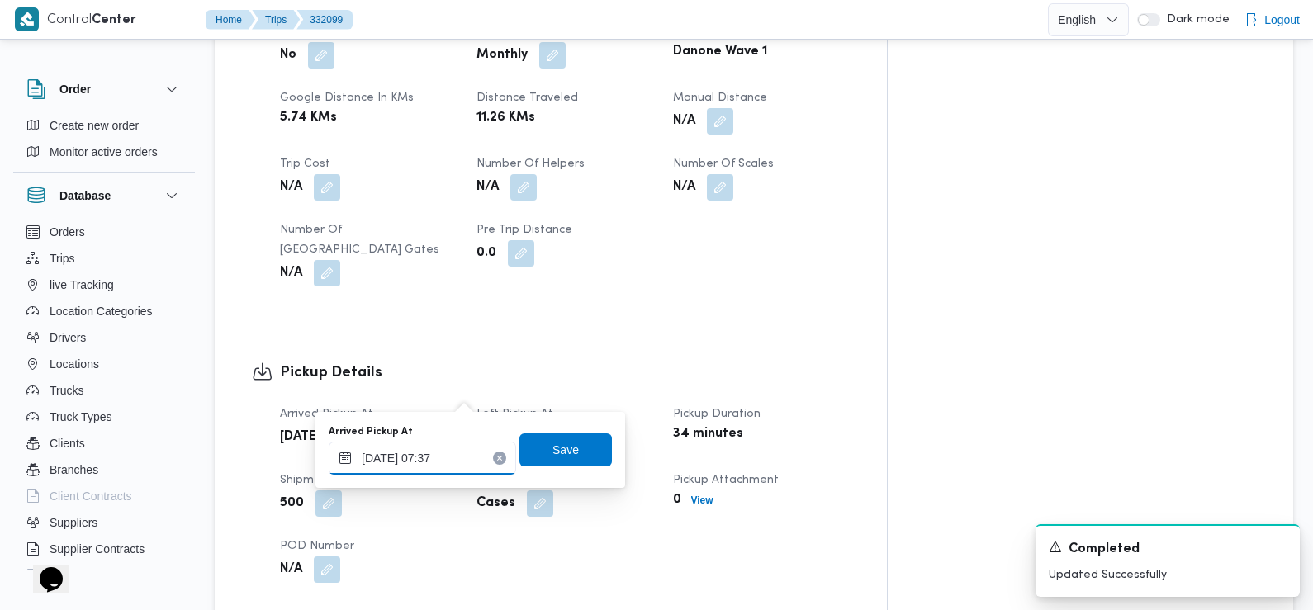
click at [464, 460] on input "20/08/2025 07:37" at bounding box center [422, 458] width 187 height 33
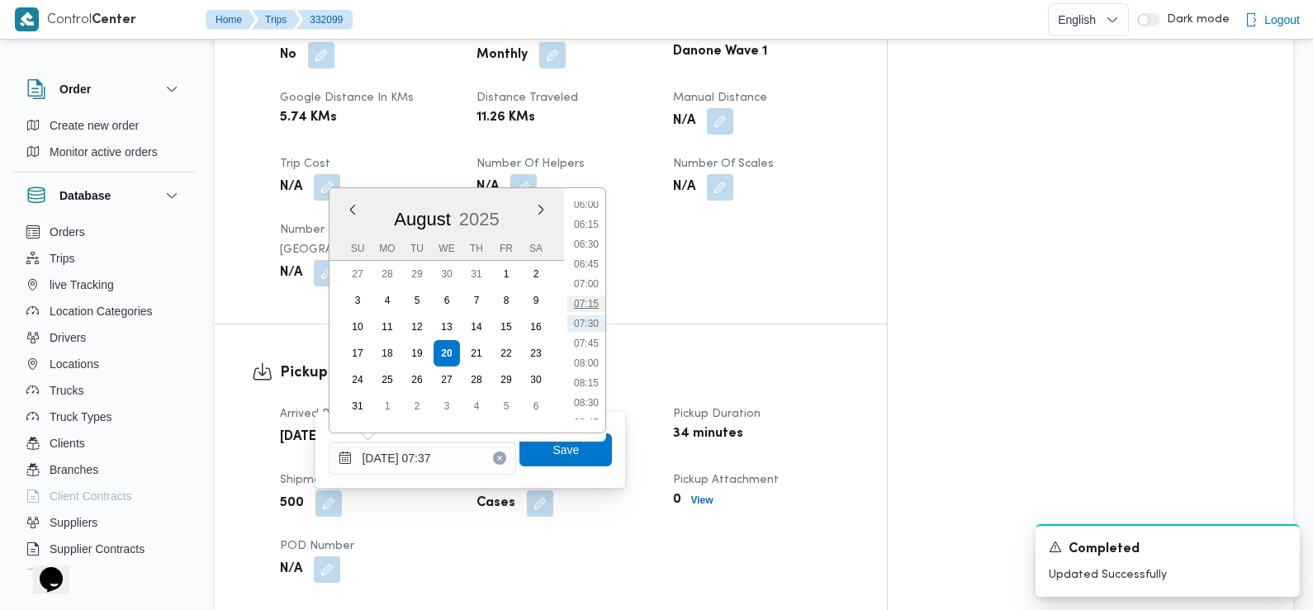
click at [590, 306] on li "07:15" at bounding box center [586, 304] width 38 height 17
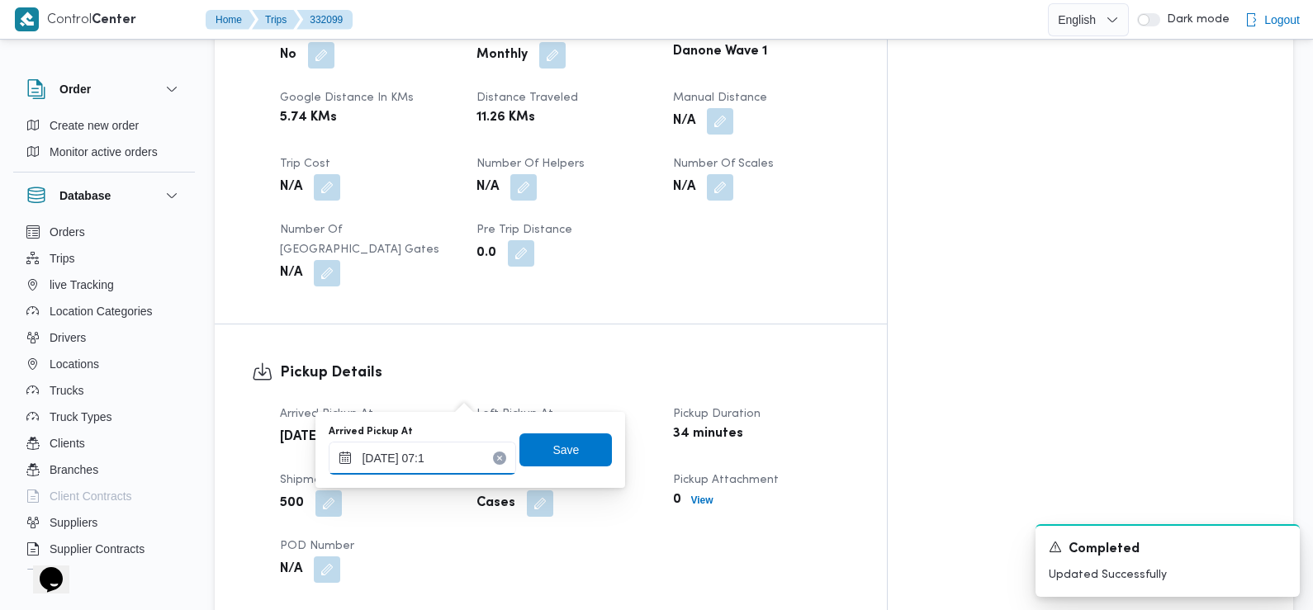
type input "20/08/2025 07:18"
click at [553, 446] on span "Save" at bounding box center [566, 449] width 26 height 20
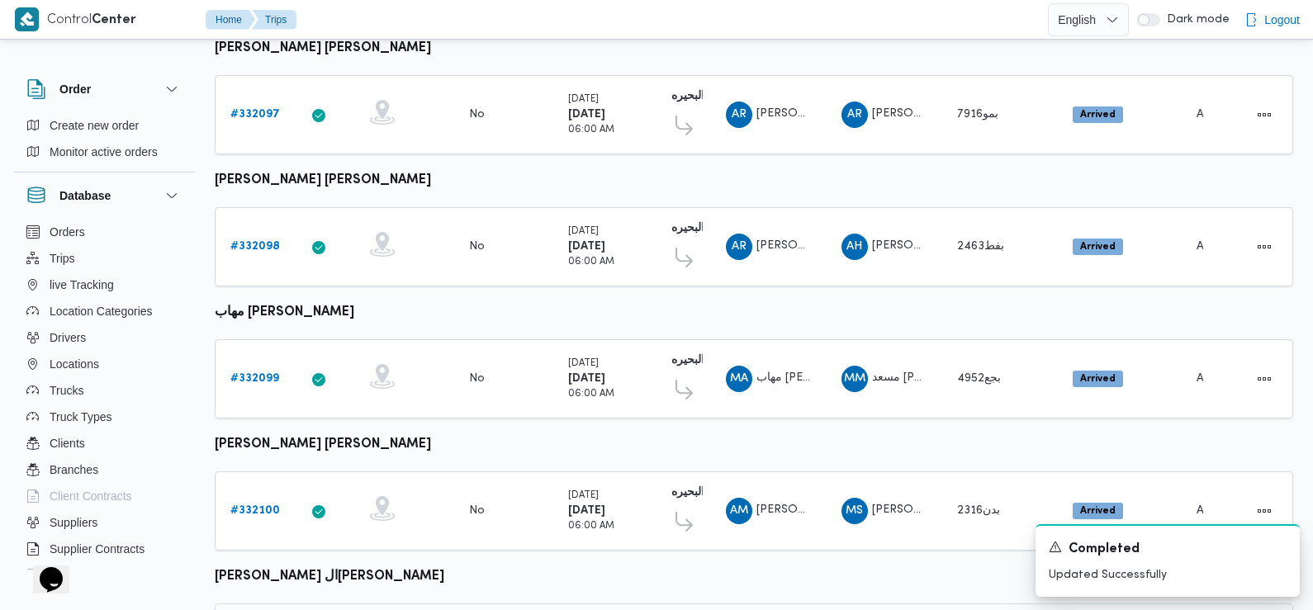
scroll to position [1152, 0]
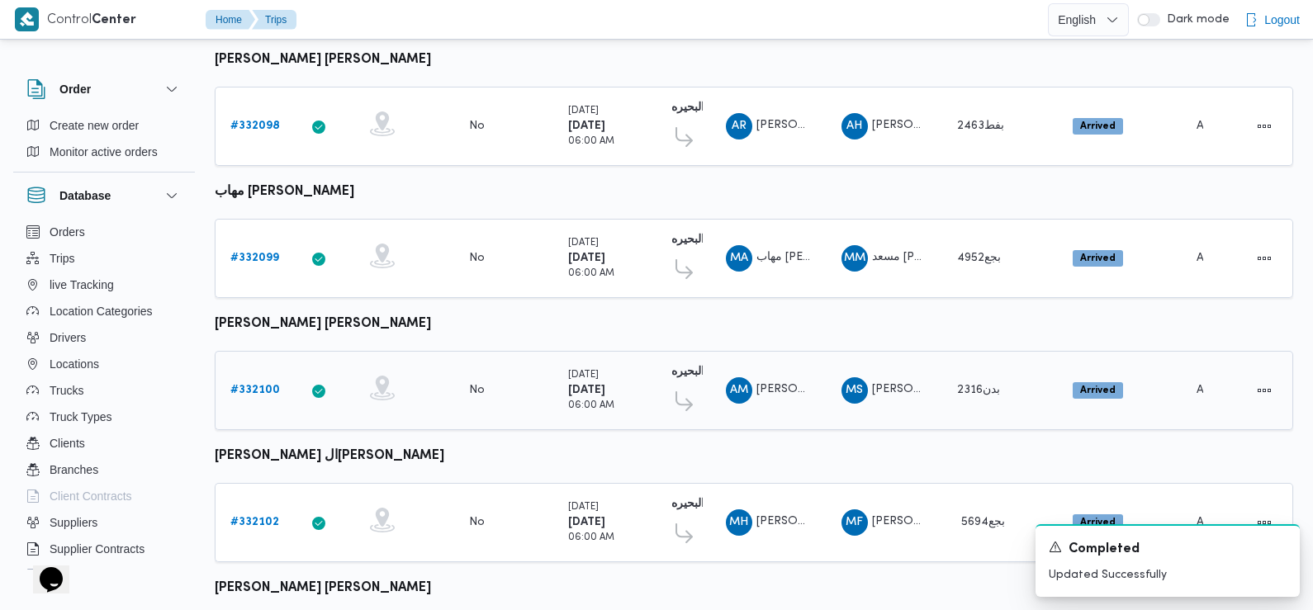
click at [251, 385] on b "# 332100" at bounding box center [255, 390] width 50 height 11
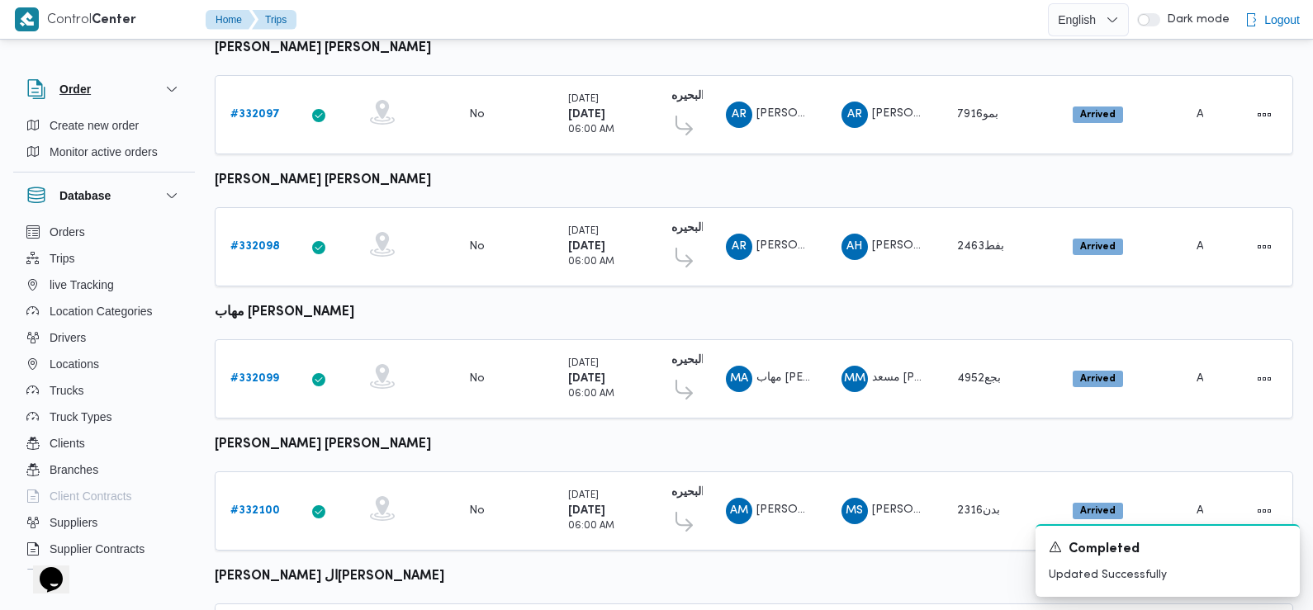
scroll to position [1152, 0]
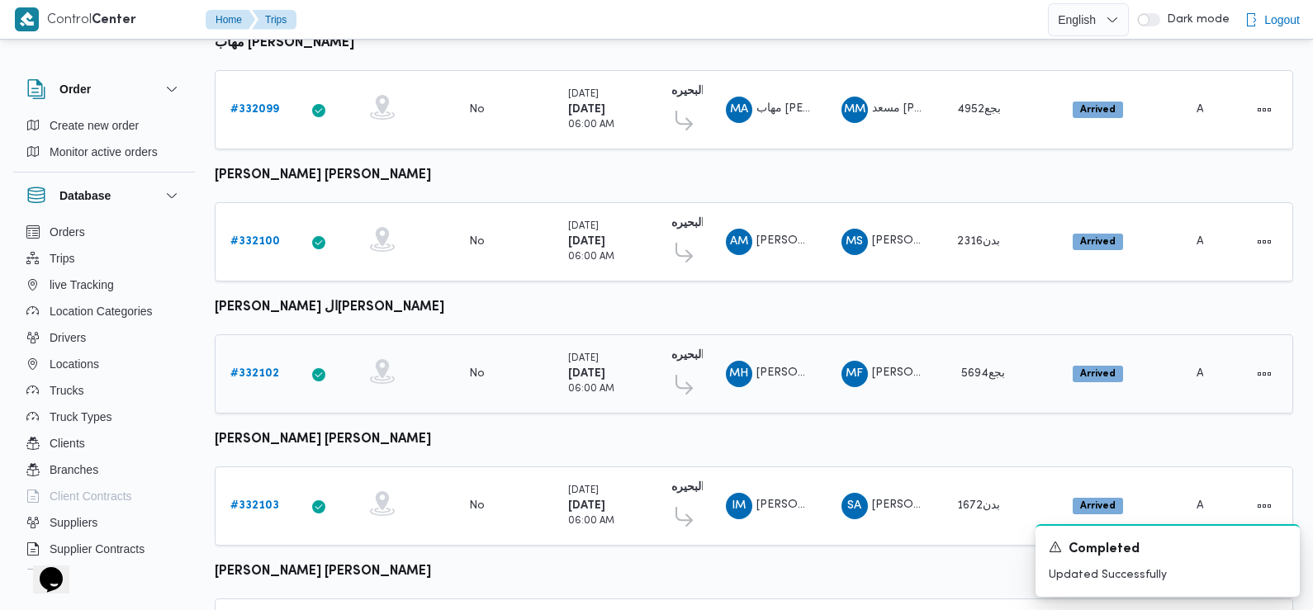
click at [247, 368] on b "# 332102" at bounding box center [254, 373] width 49 height 11
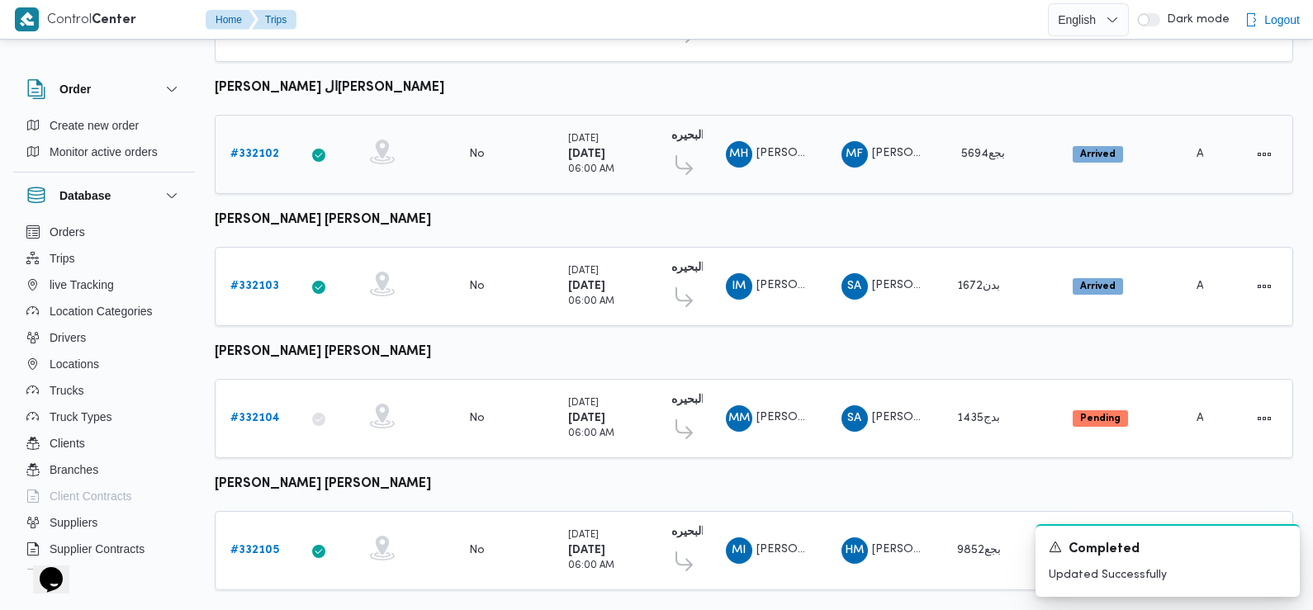
scroll to position [1387, 0]
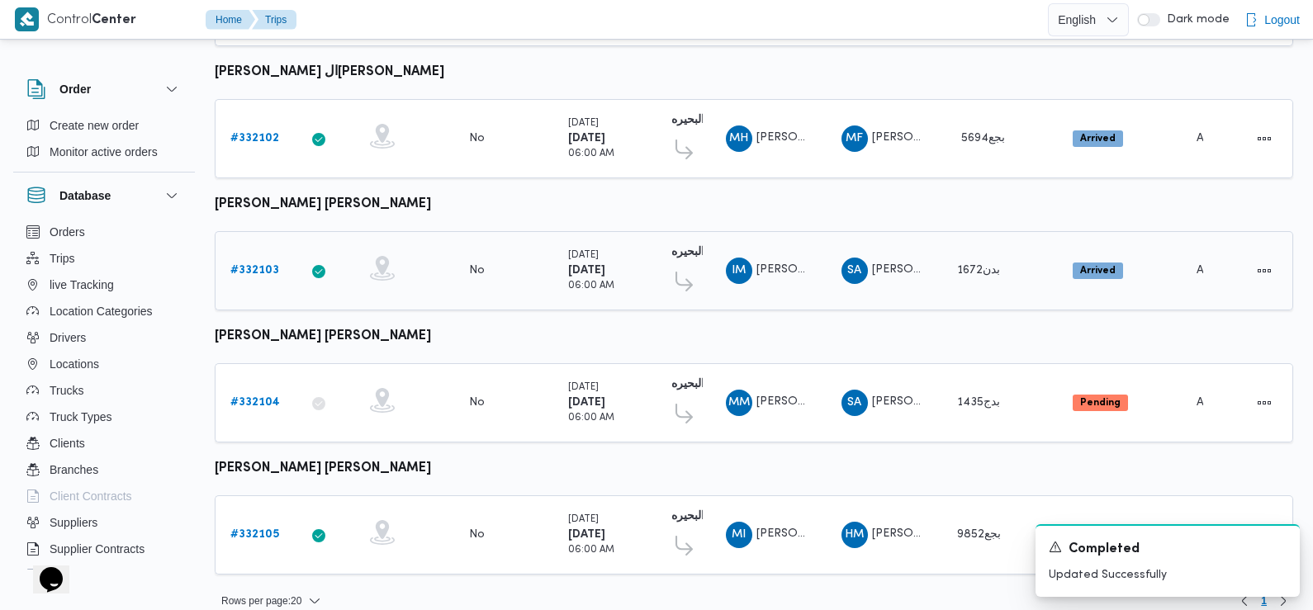
click at [246, 265] on b "# 332103" at bounding box center [254, 270] width 49 height 11
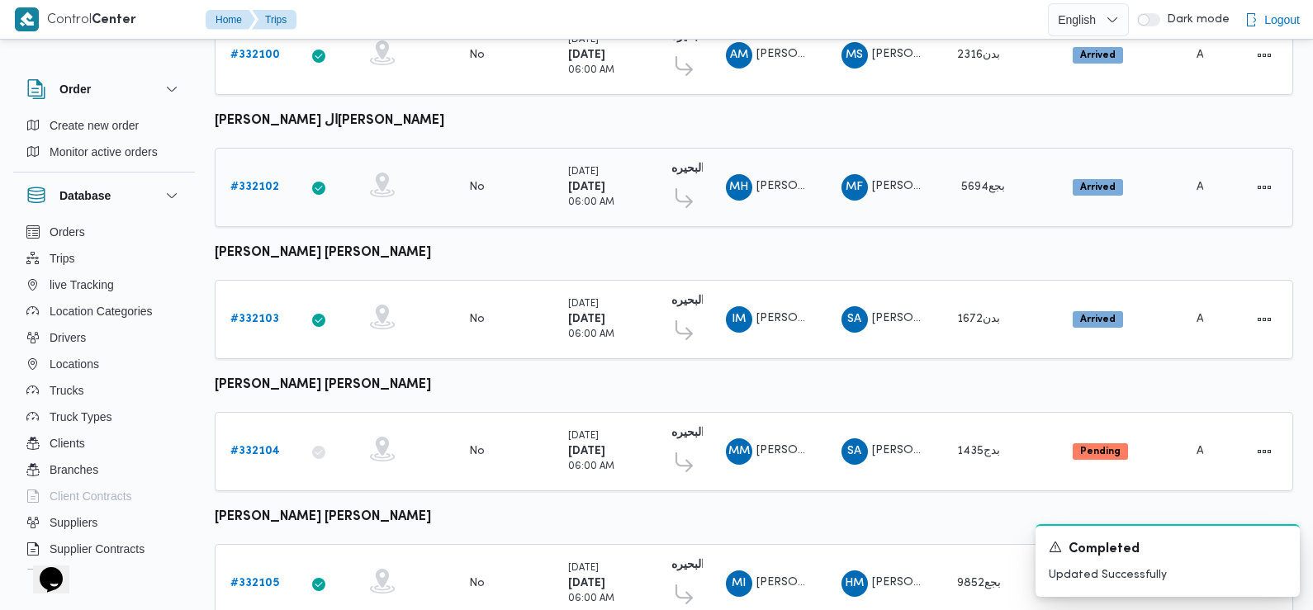
scroll to position [1387, 0]
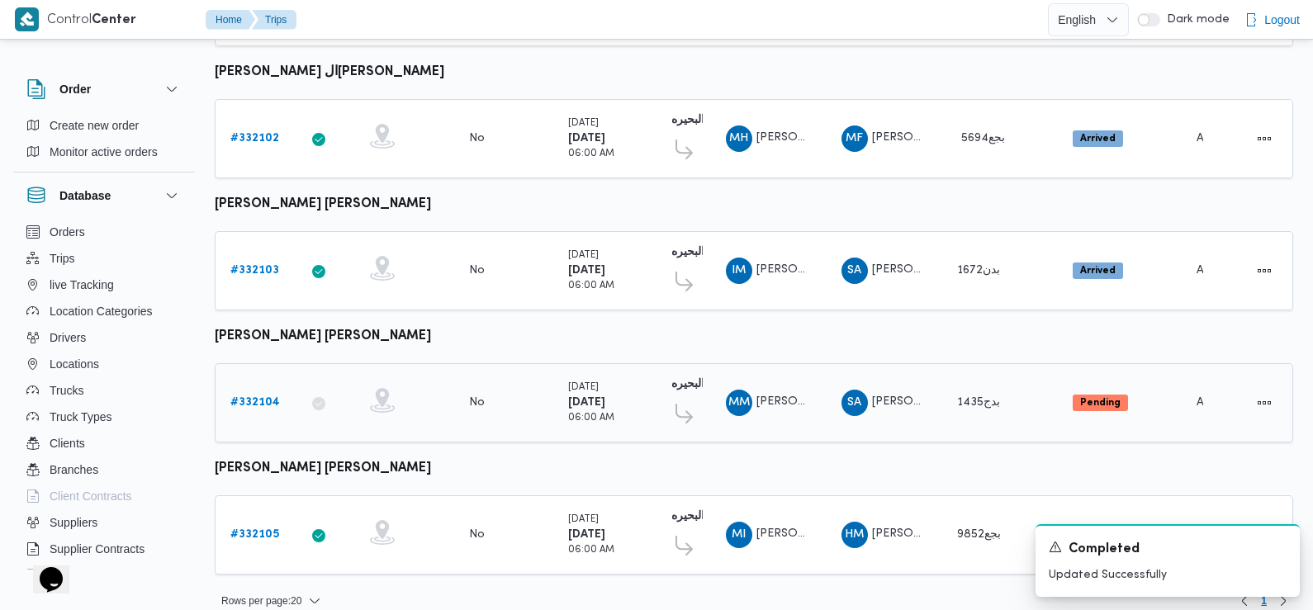
click at [268, 397] on b "# 332104" at bounding box center [255, 402] width 50 height 11
click at [259, 529] on b "# 332105" at bounding box center [254, 534] width 49 height 11
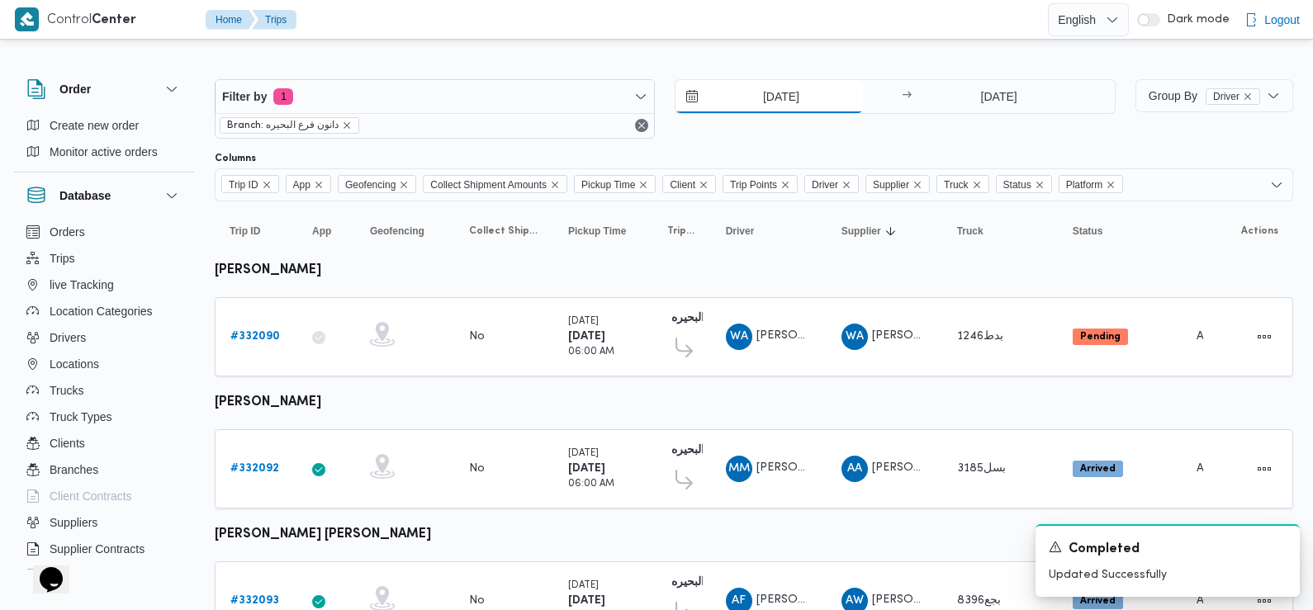
click at [793, 91] on input "[DATE]" at bounding box center [769, 96] width 187 height 33
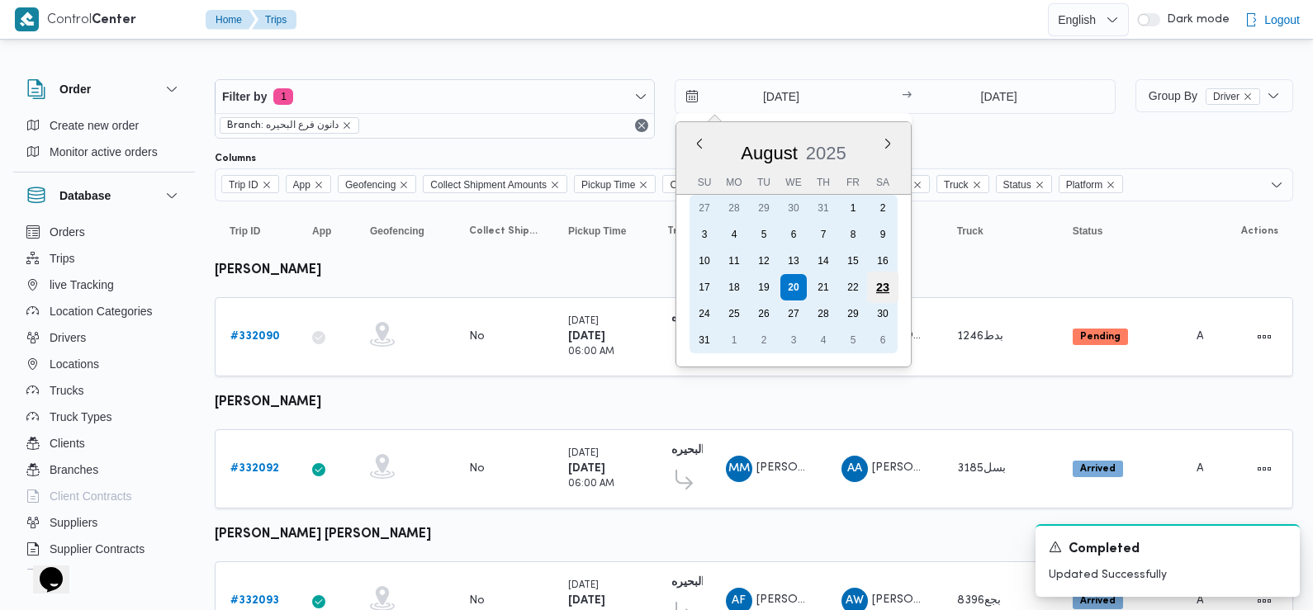
click at [889, 301] on div "23" at bounding box center [882, 287] width 31 height 31
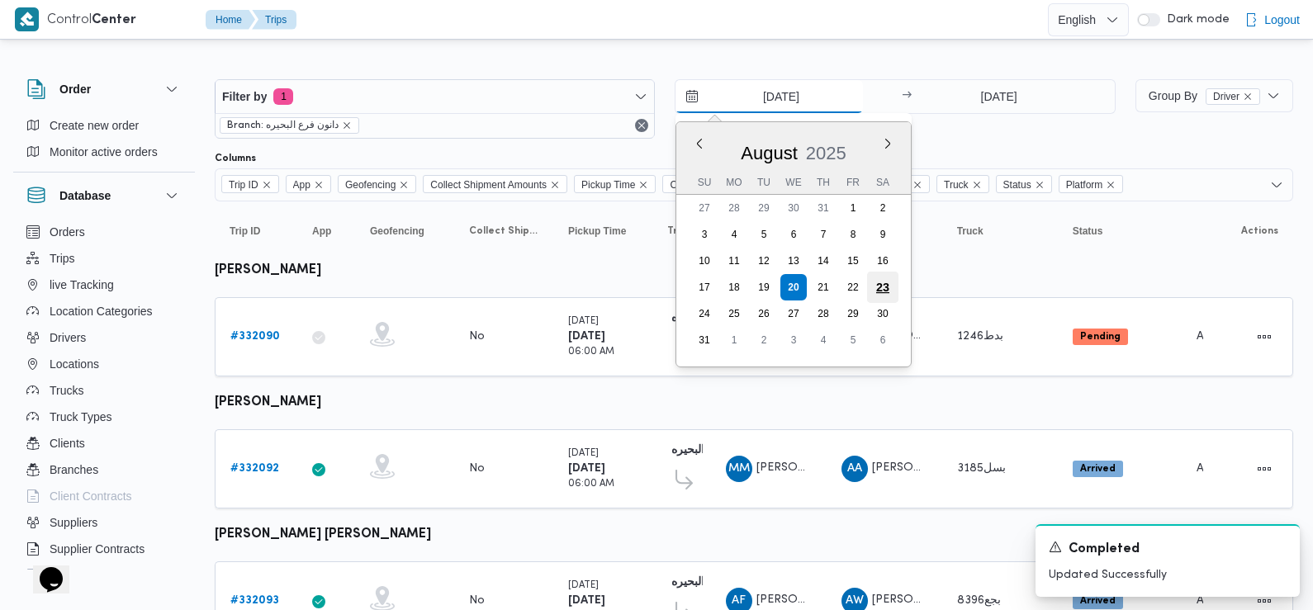
type input "[DATE]"
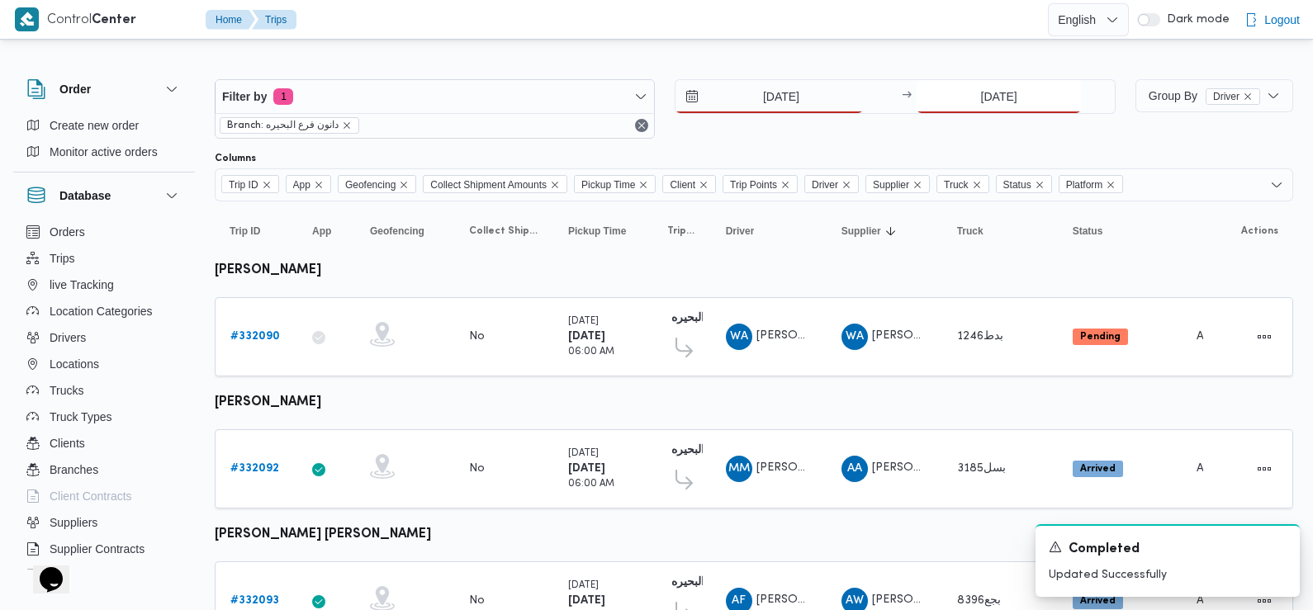
click at [1031, 105] on input "[DATE]" at bounding box center [999, 96] width 164 height 33
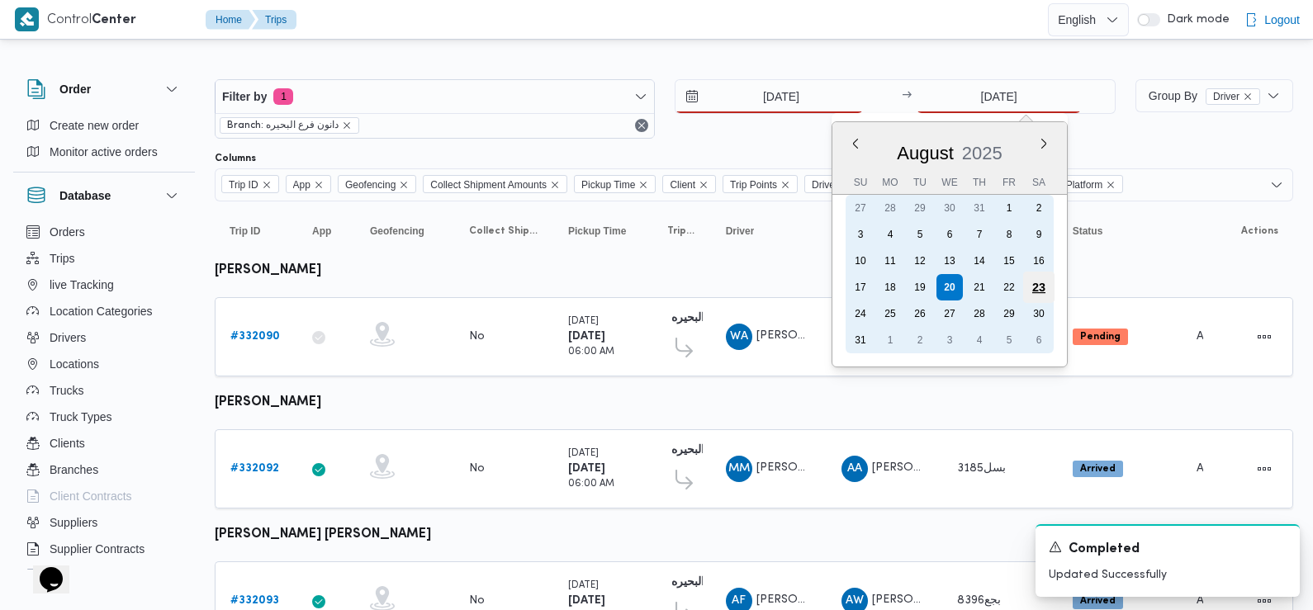
click at [1038, 289] on div "23" at bounding box center [1038, 287] width 31 height 31
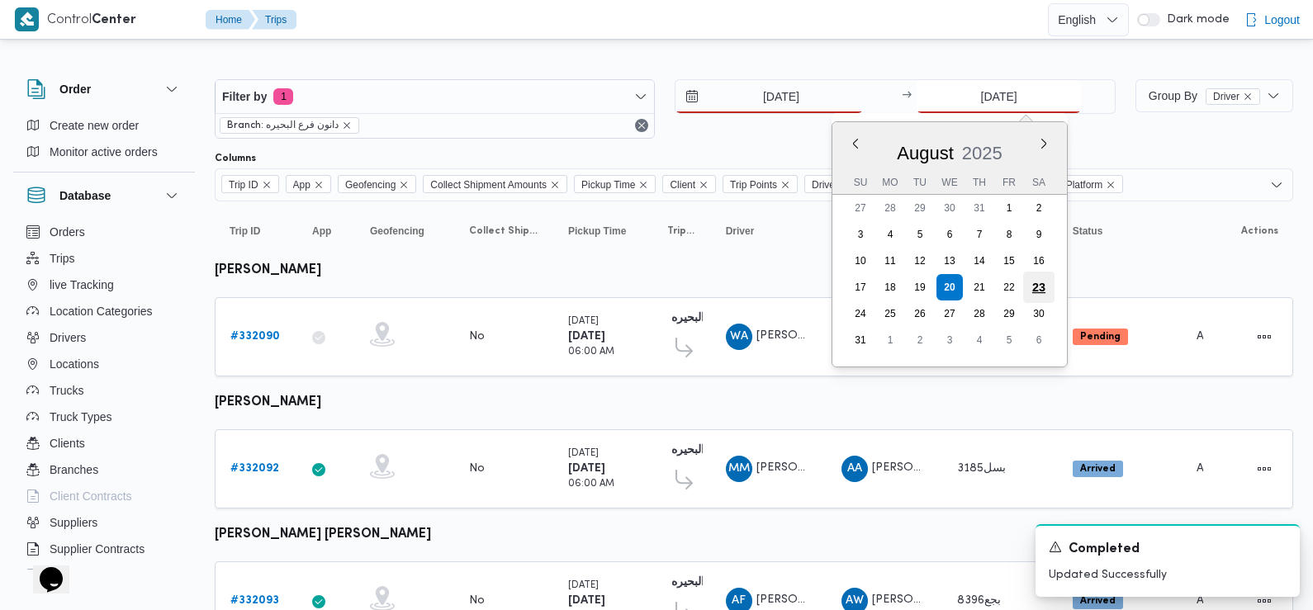
type input "[DATE]"
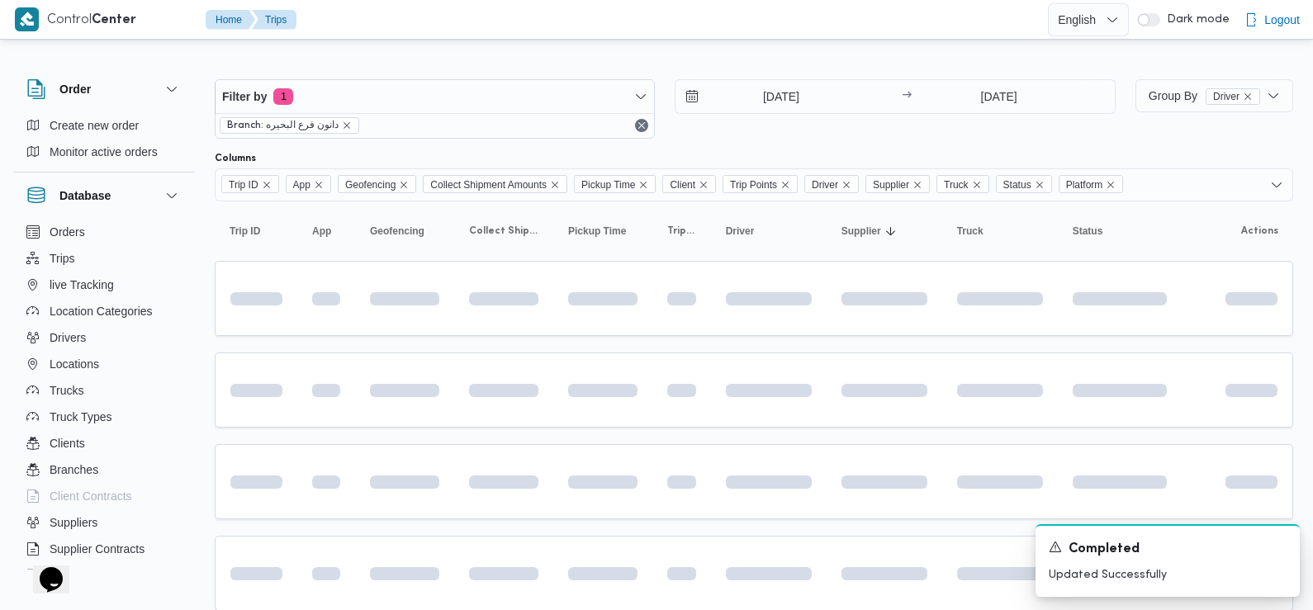
click at [1023, 120] on div "23/8/2025 → 23/8/2025" at bounding box center [895, 108] width 440 height 59
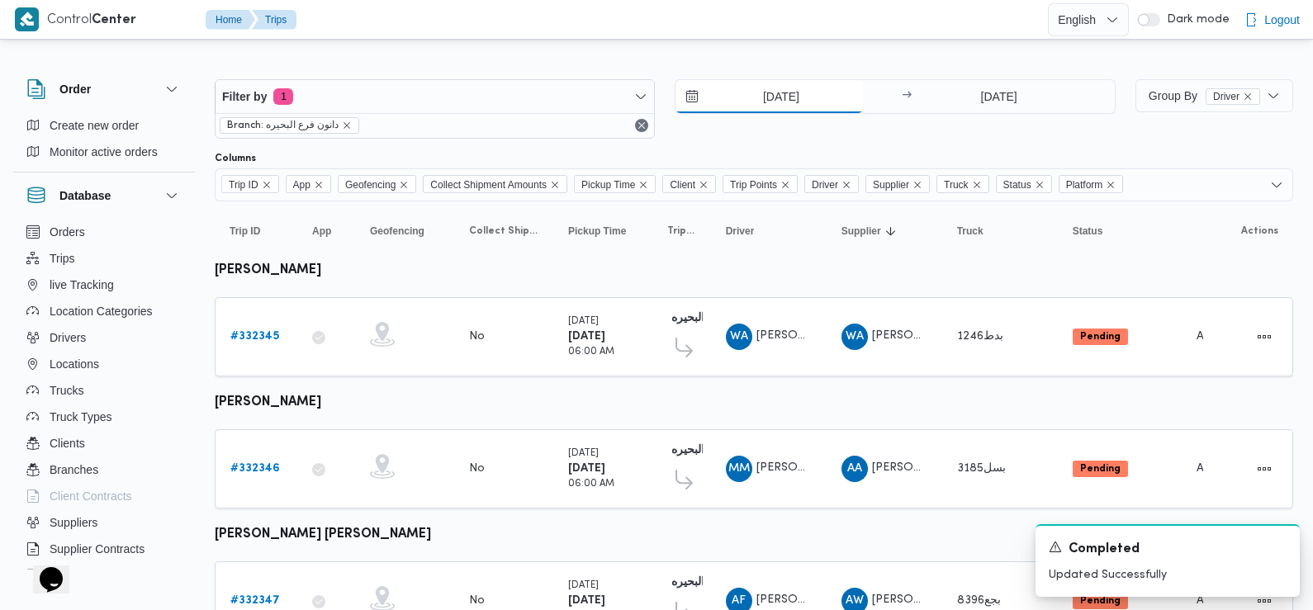
click at [806, 99] on input "[DATE]" at bounding box center [769, 96] width 187 height 33
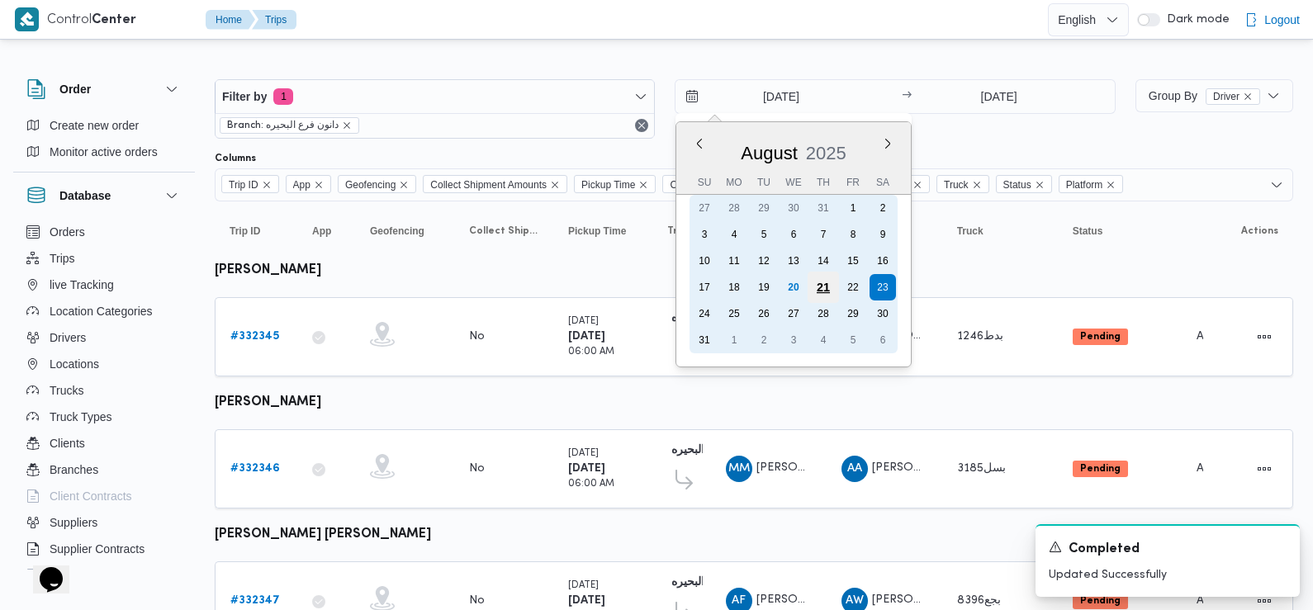
click at [824, 288] on div "21" at bounding box center [823, 287] width 31 height 31
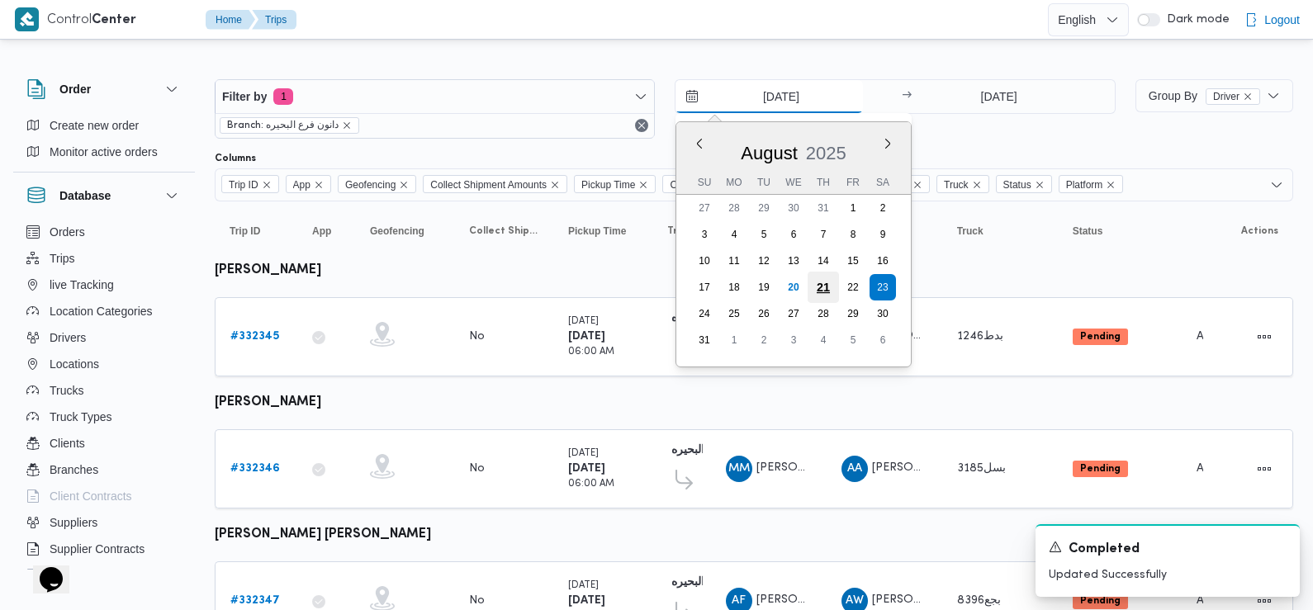
type input "[DATE]"
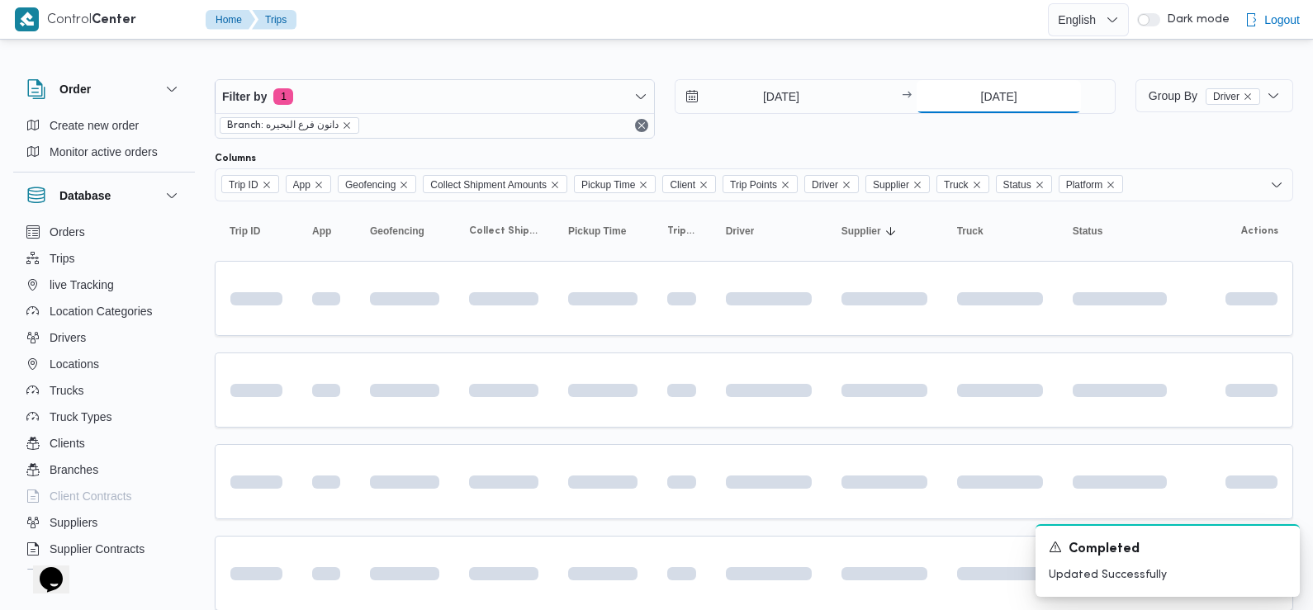
click at [1021, 84] on input "[DATE]" at bounding box center [999, 96] width 164 height 33
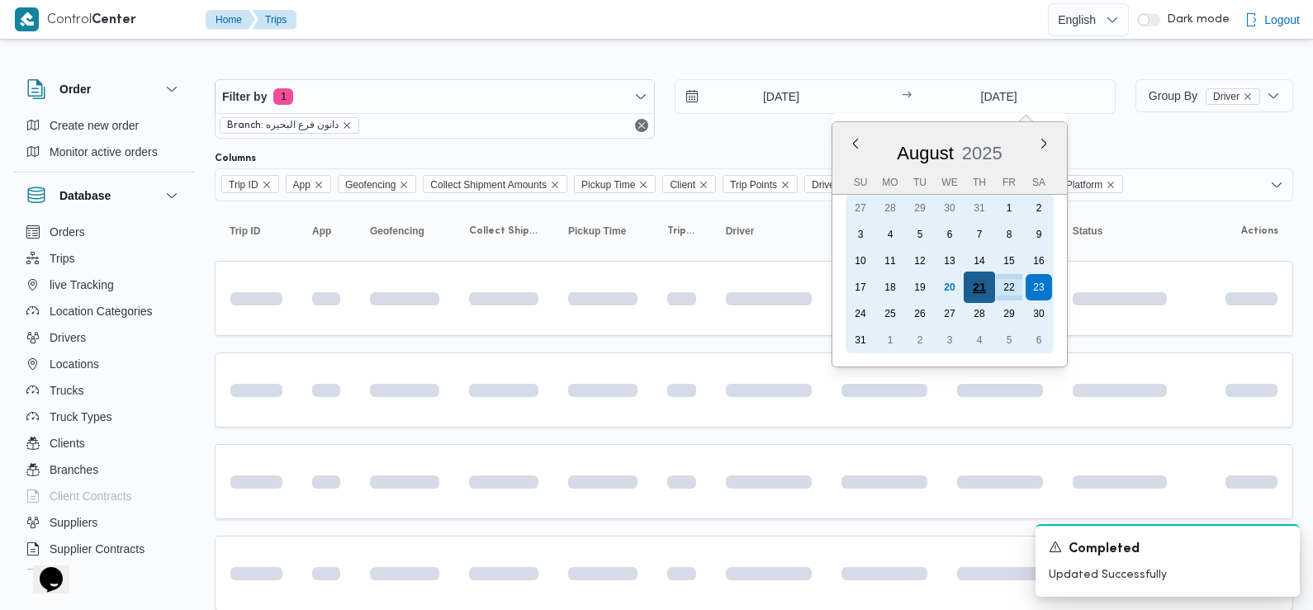
click at [977, 285] on div "21" at bounding box center [979, 287] width 31 height 31
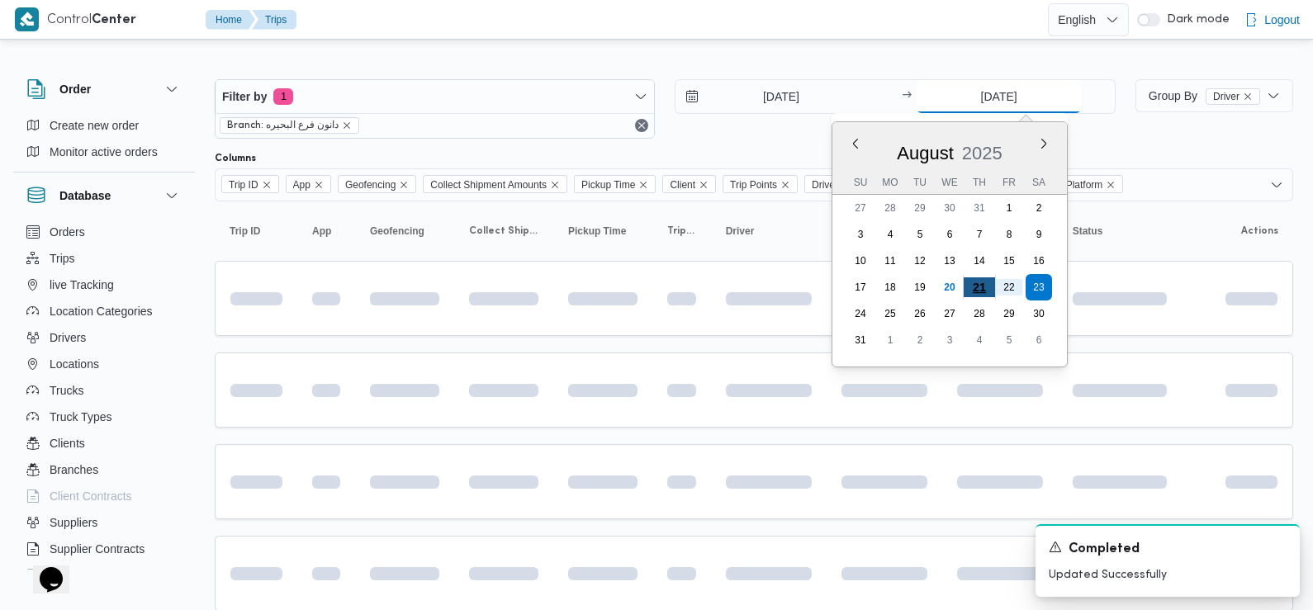
type input "[DATE]"
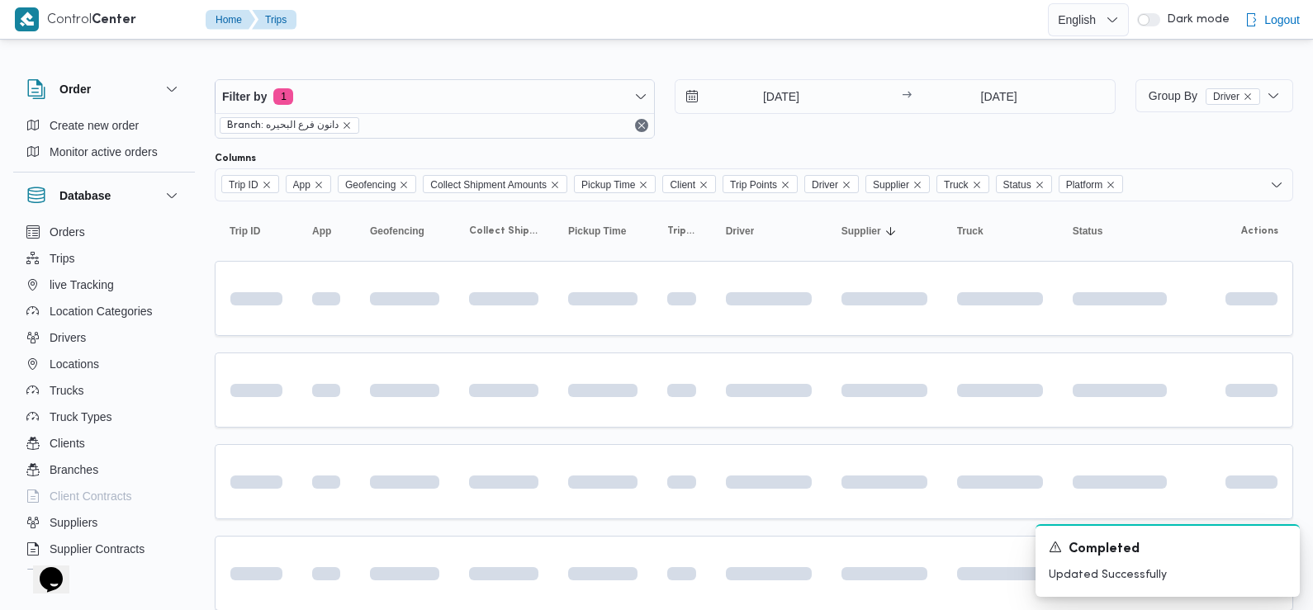
click at [972, 147] on div "Filter by 1 Branch: دانون فرع البحيره 21/8/2025 → 21/8/2025" at bounding box center [665, 108] width 921 height 79
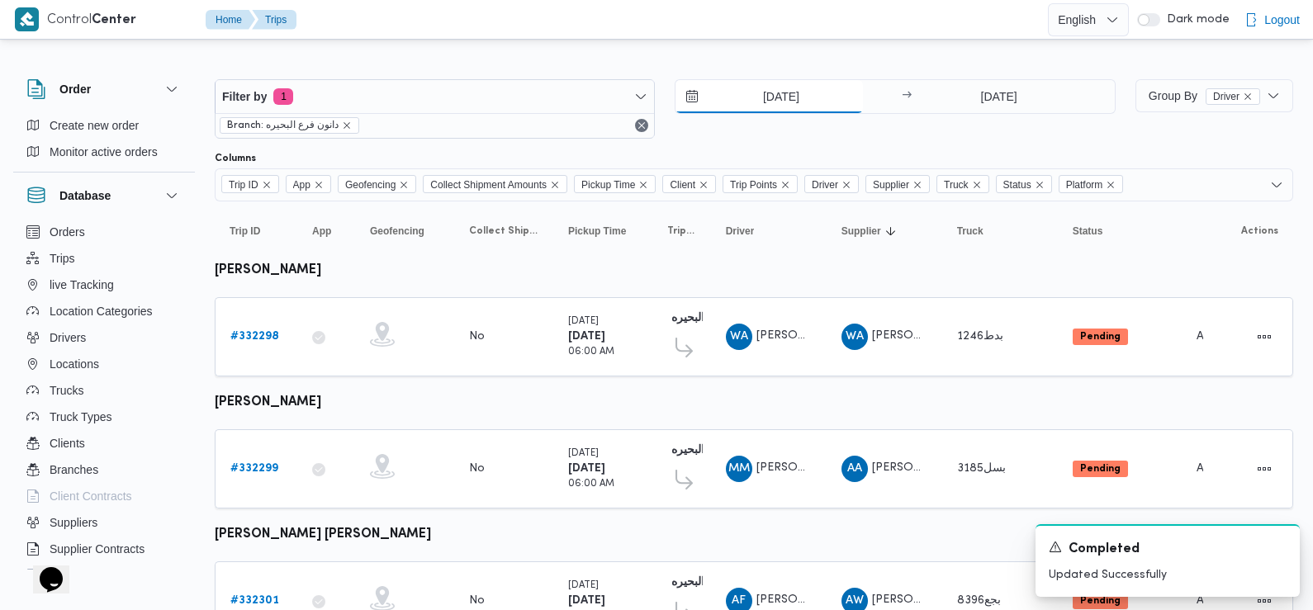
click at [757, 100] on input "[DATE]" at bounding box center [769, 96] width 187 height 33
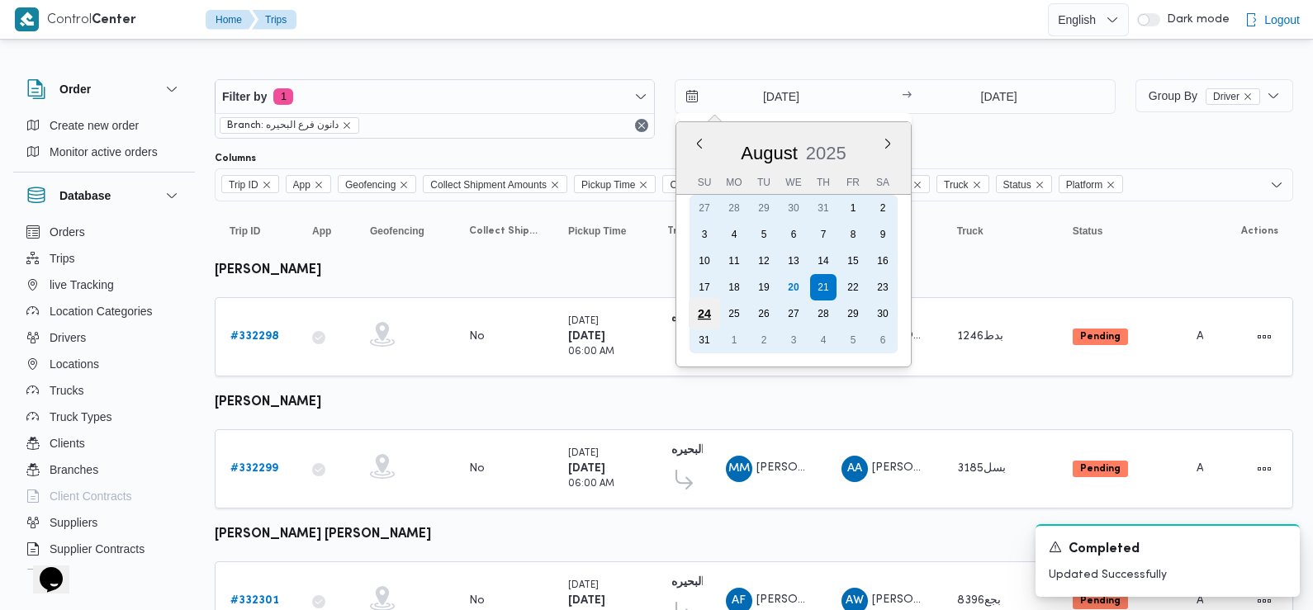
click at [701, 305] on div "24" at bounding box center [704, 313] width 31 height 31
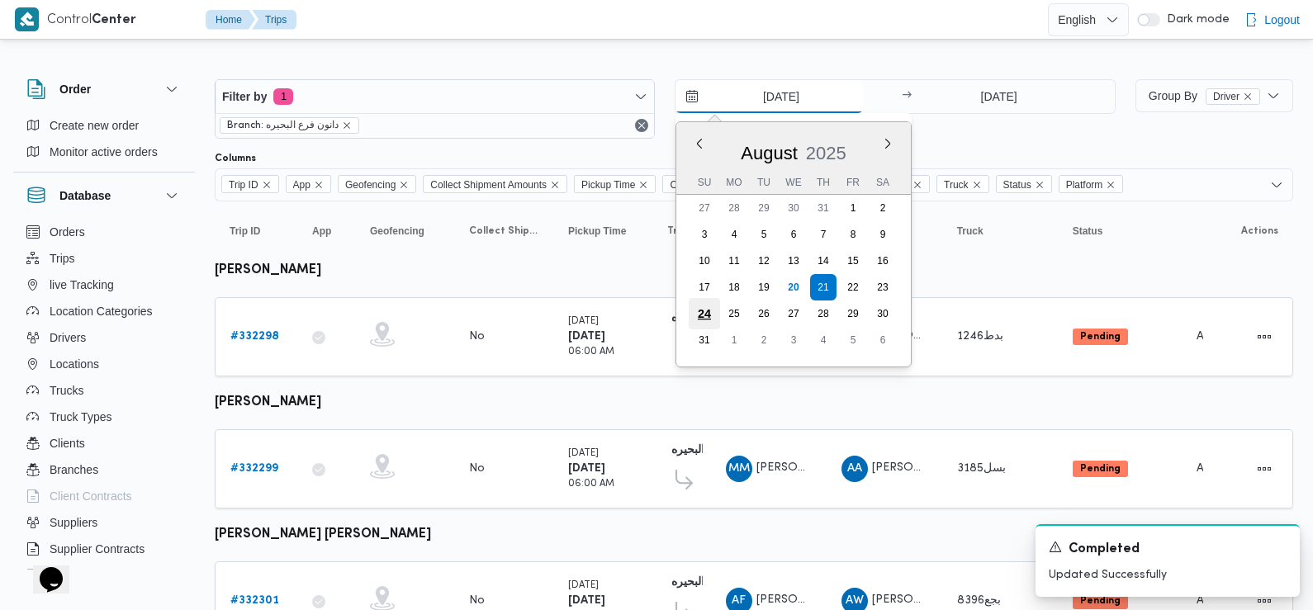
type input "[DATE]"
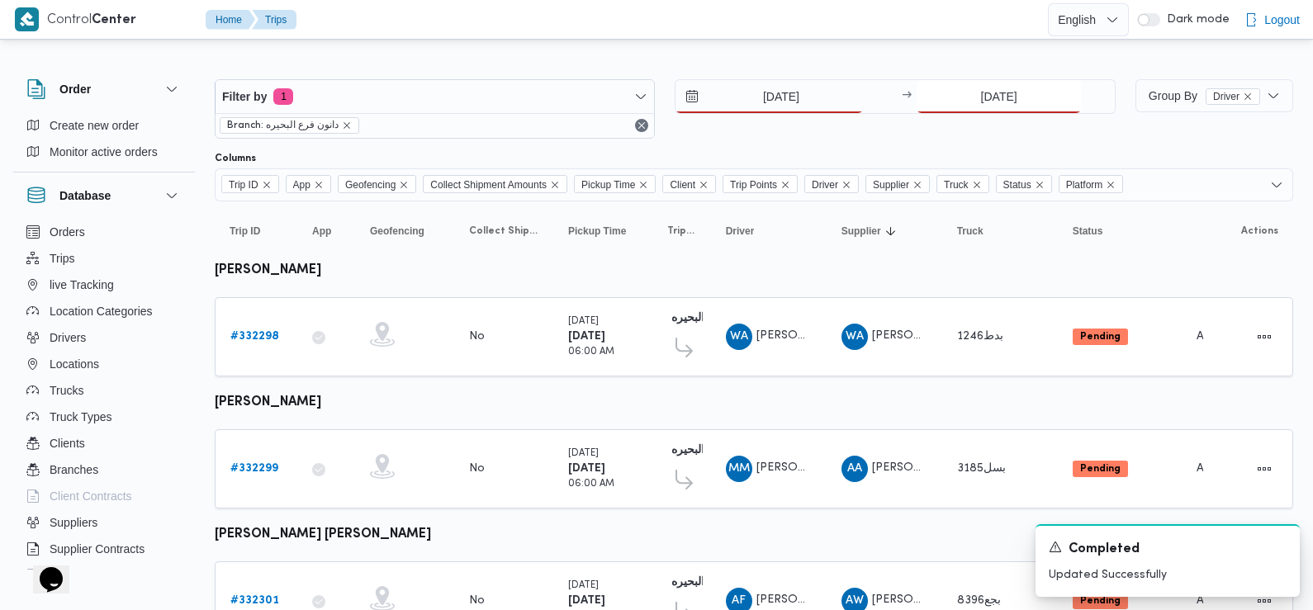
click at [975, 92] on input "[DATE]" at bounding box center [999, 96] width 164 height 33
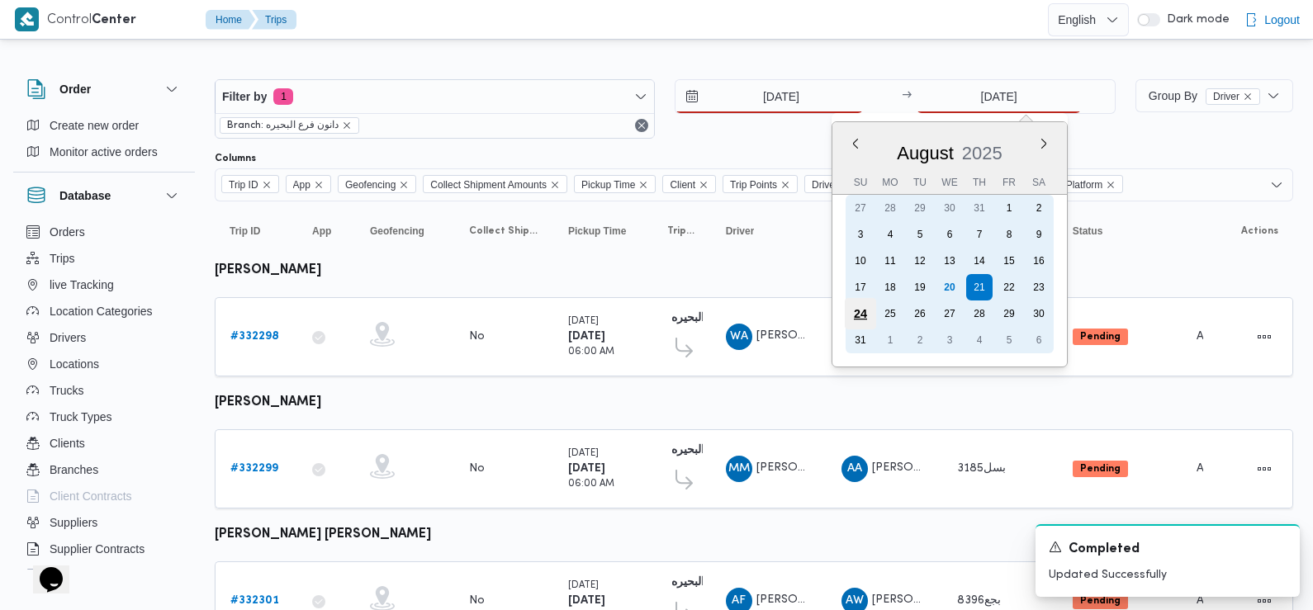
click at [860, 321] on div "24" at bounding box center [860, 313] width 31 height 31
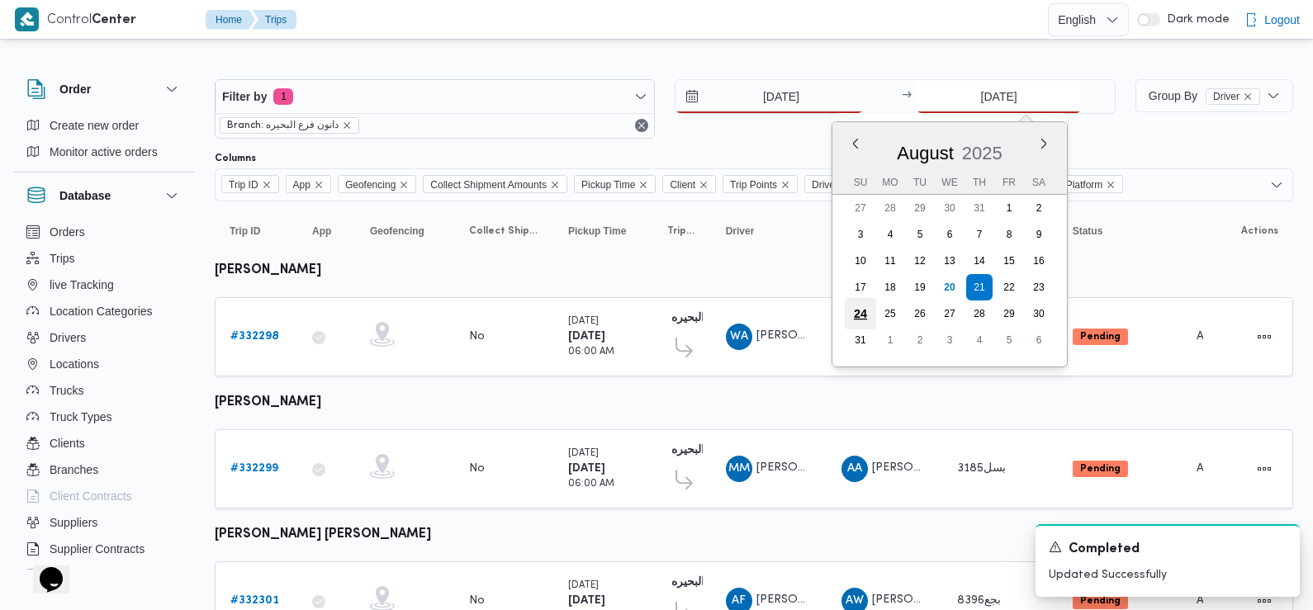
type input "[DATE]"
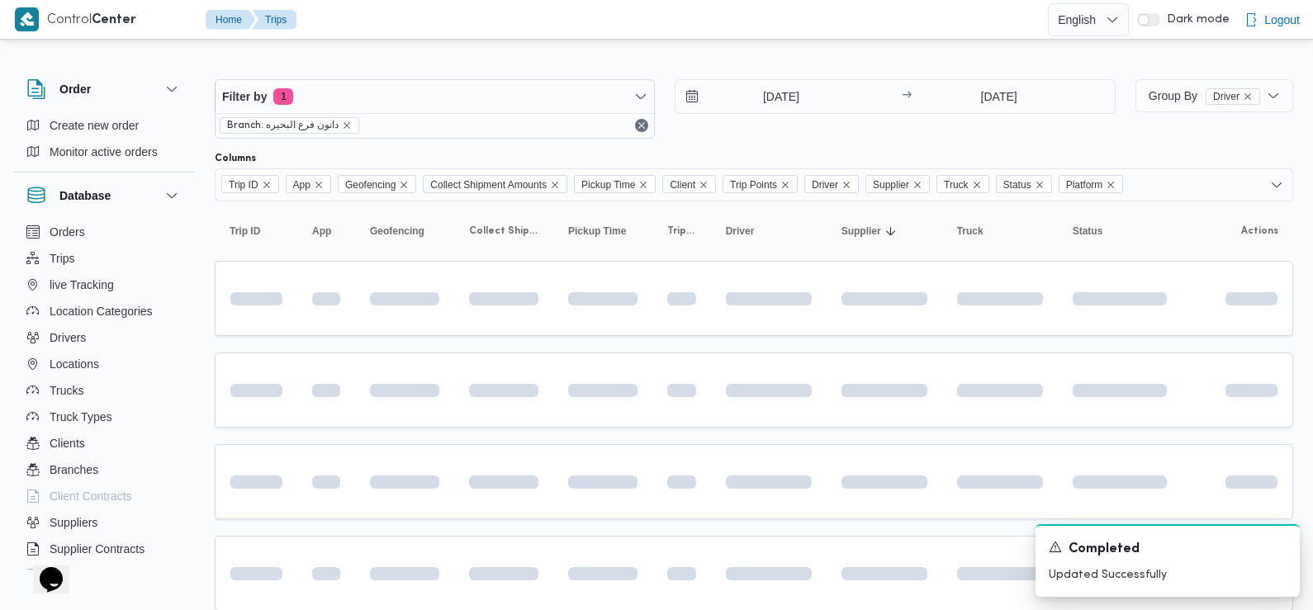
click at [741, 131] on div "24/8/2025 → 24/8/2025" at bounding box center [895, 108] width 440 height 59
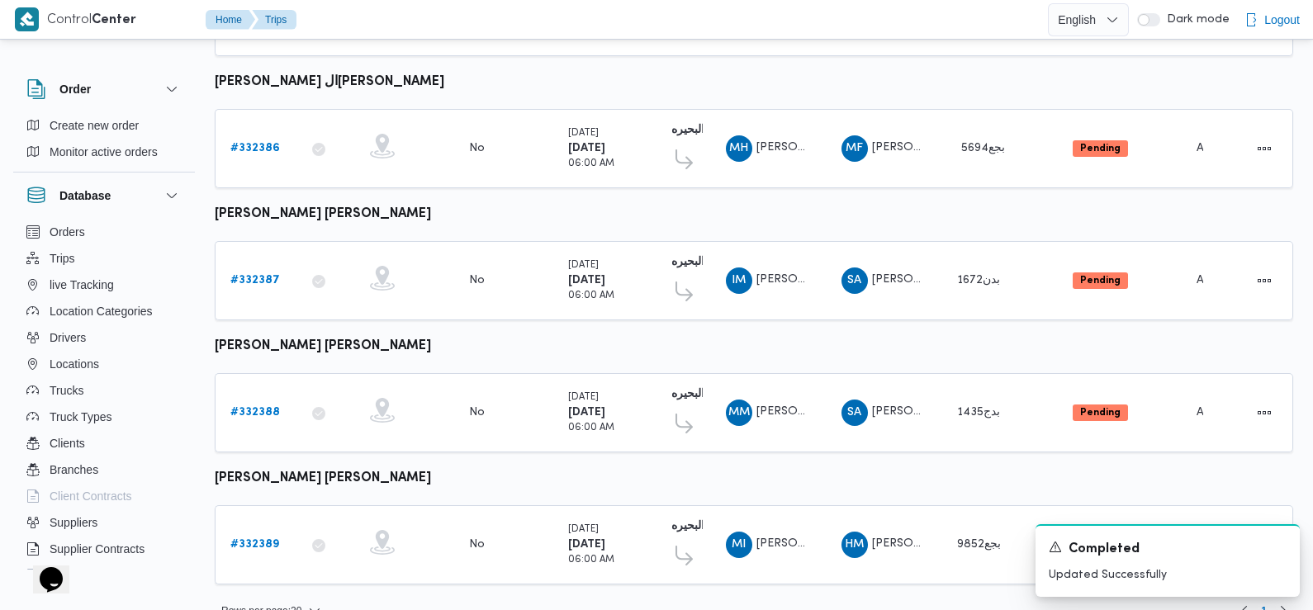
scroll to position [1257, 0]
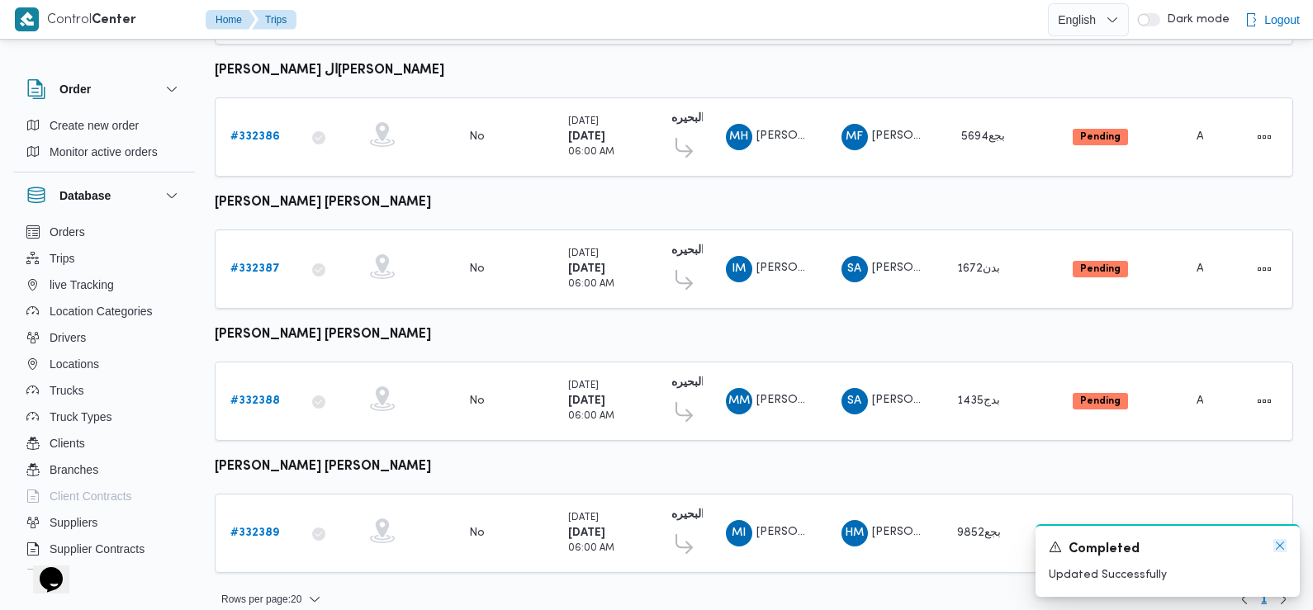
click at [1275, 545] on icon "Dismiss toast" at bounding box center [1279, 545] width 13 height 13
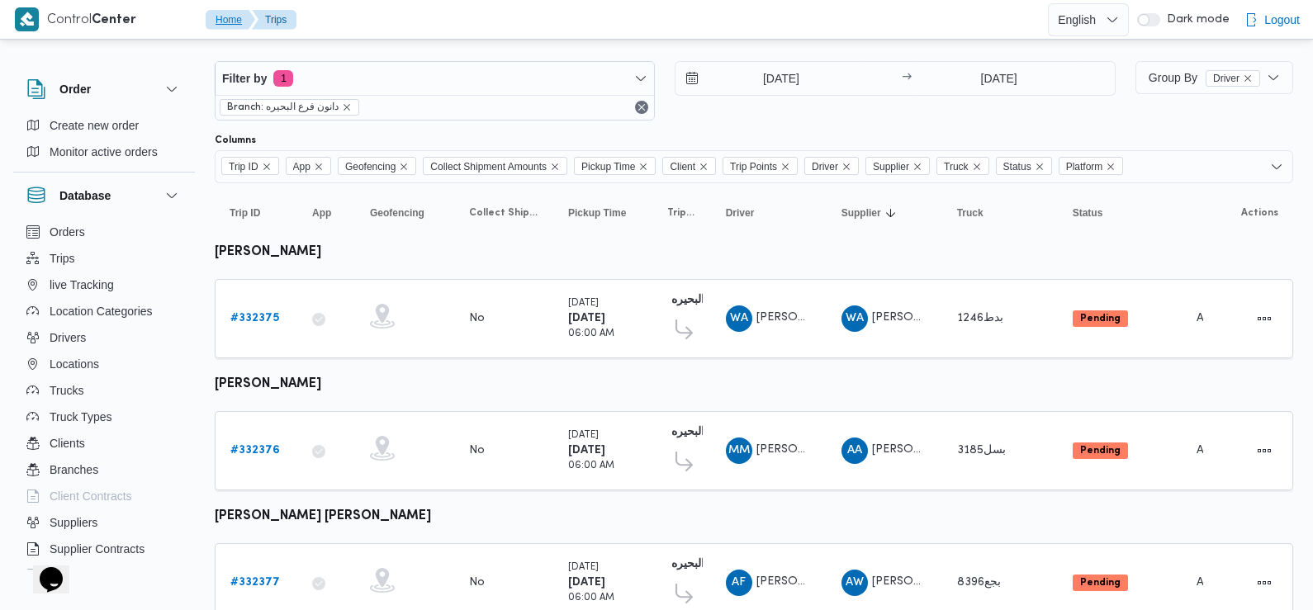
scroll to position [0, 0]
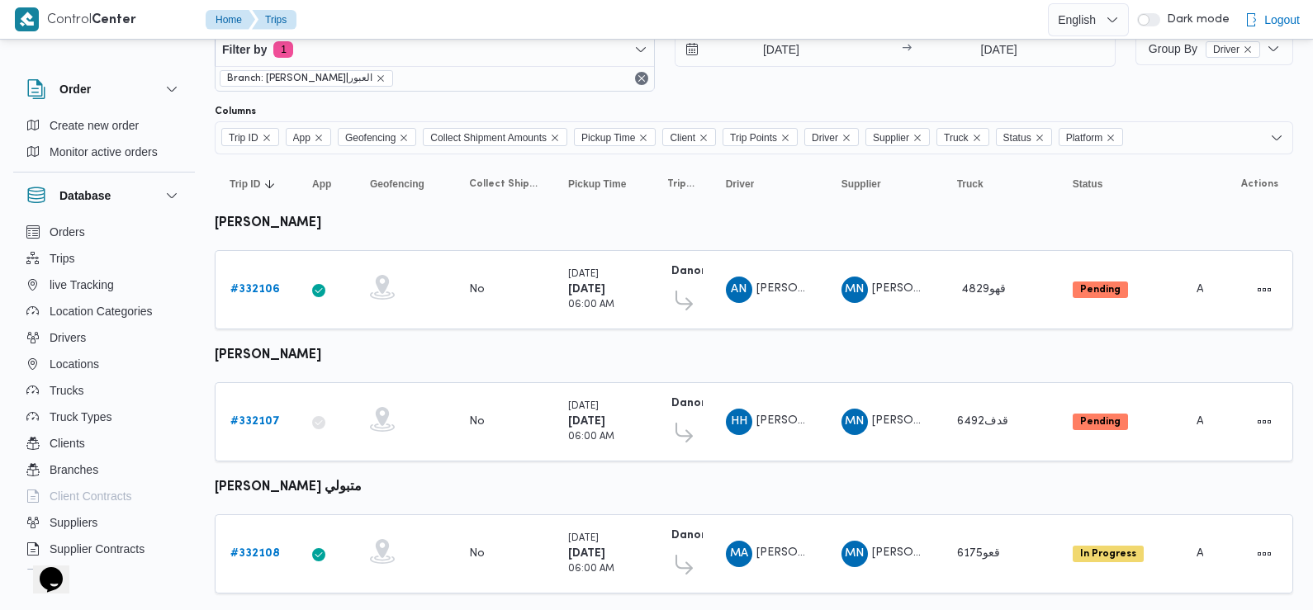
scroll to position [72, 0]
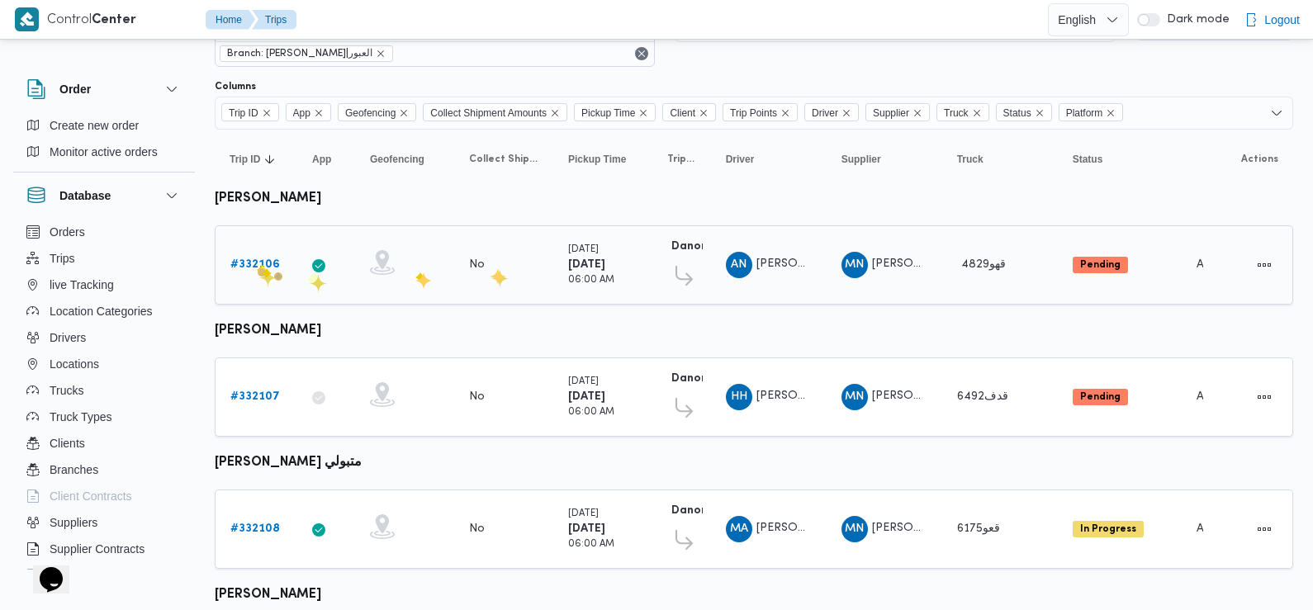
click at [256, 263] on b "# 332106" at bounding box center [255, 264] width 50 height 11
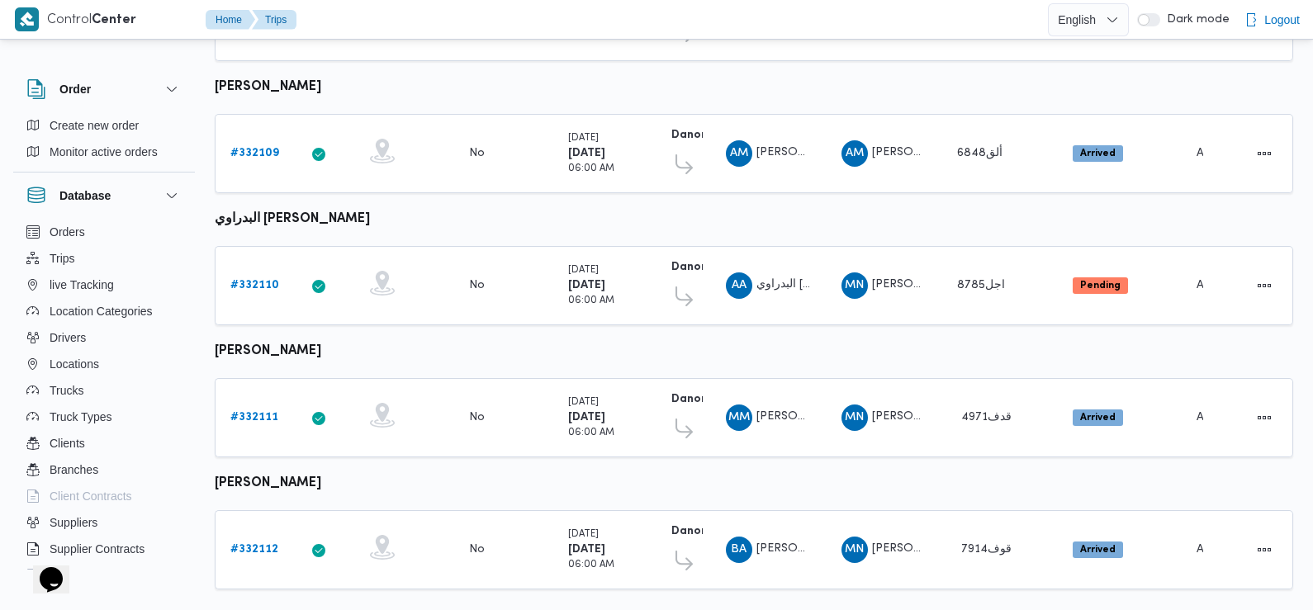
scroll to position [604, 0]
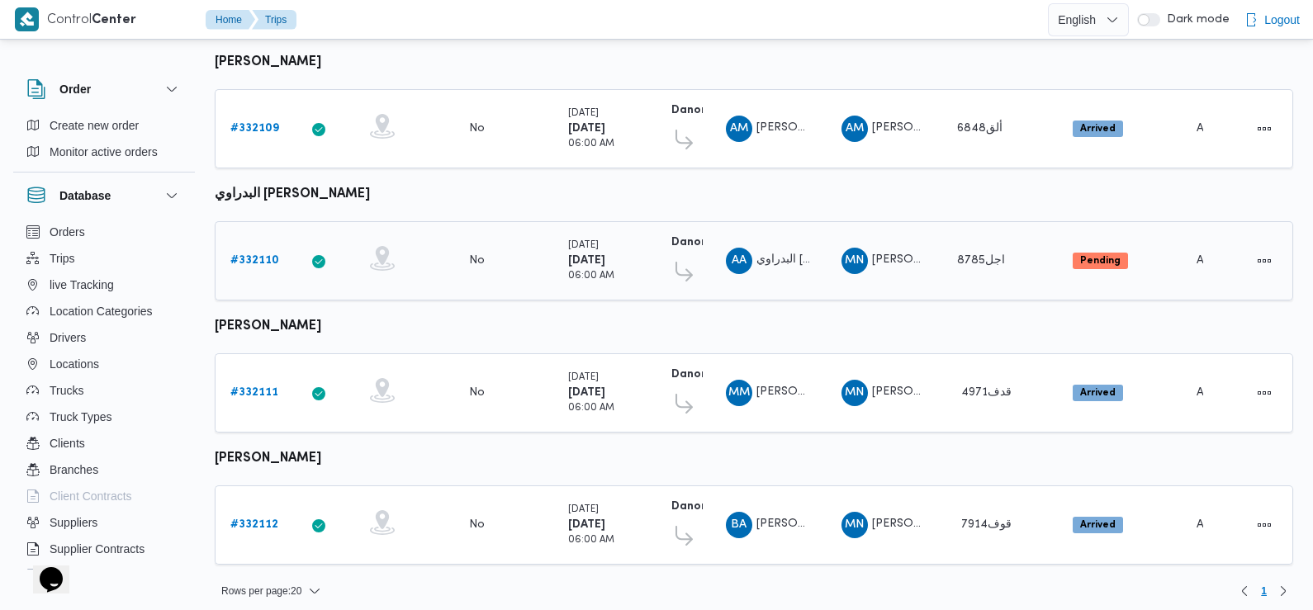
click at [258, 255] on b "# 332110" at bounding box center [254, 260] width 49 height 11
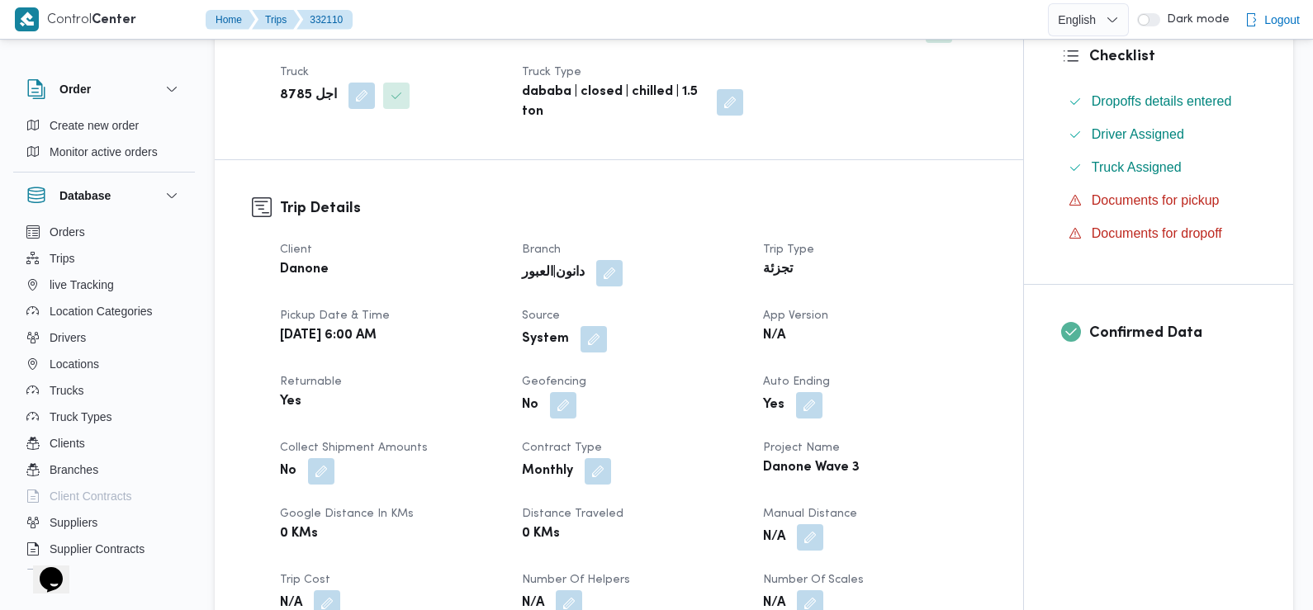
scroll to position [413, 0]
click at [593, 325] on button "button" at bounding box center [594, 338] width 26 height 26
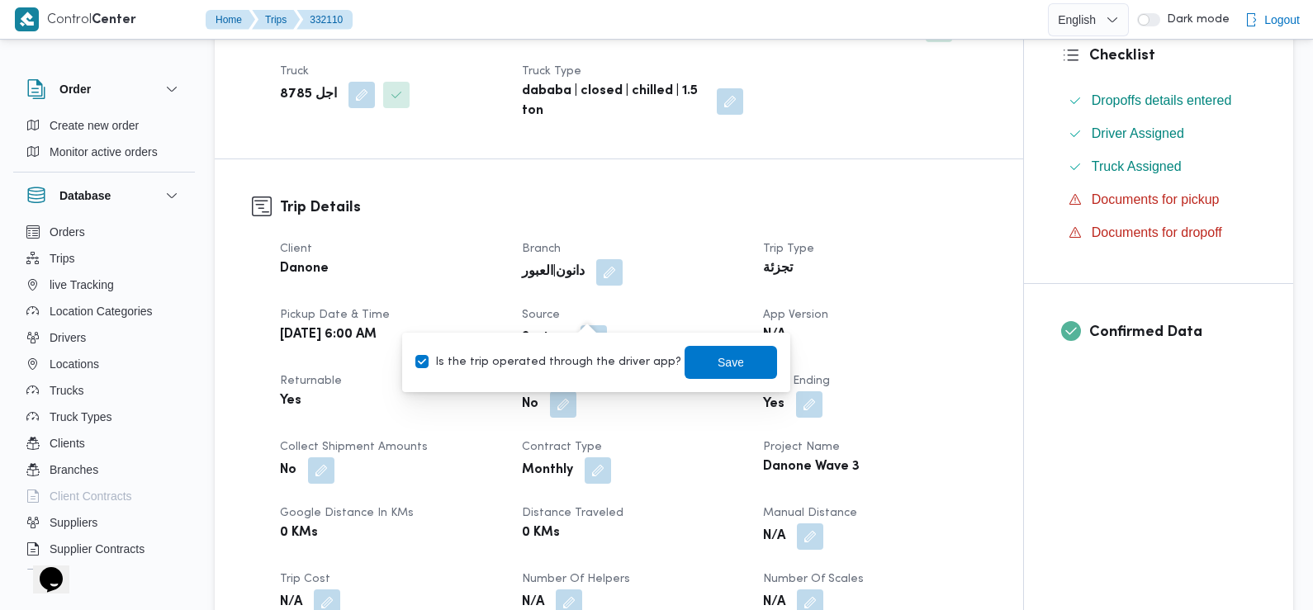
click at [574, 363] on label "Is the trip operated through the driver app?" at bounding box center [548, 363] width 266 height 20
checkbox input "false"
click at [685, 353] on span "Save" at bounding box center [731, 361] width 92 height 33
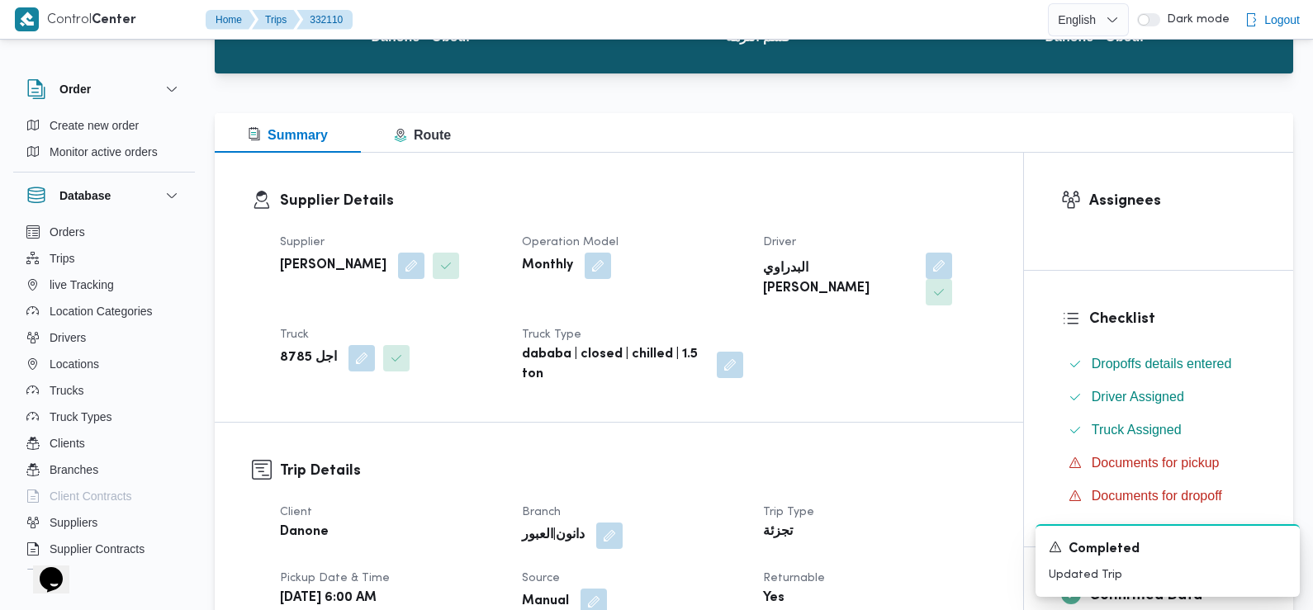
scroll to position [0, 0]
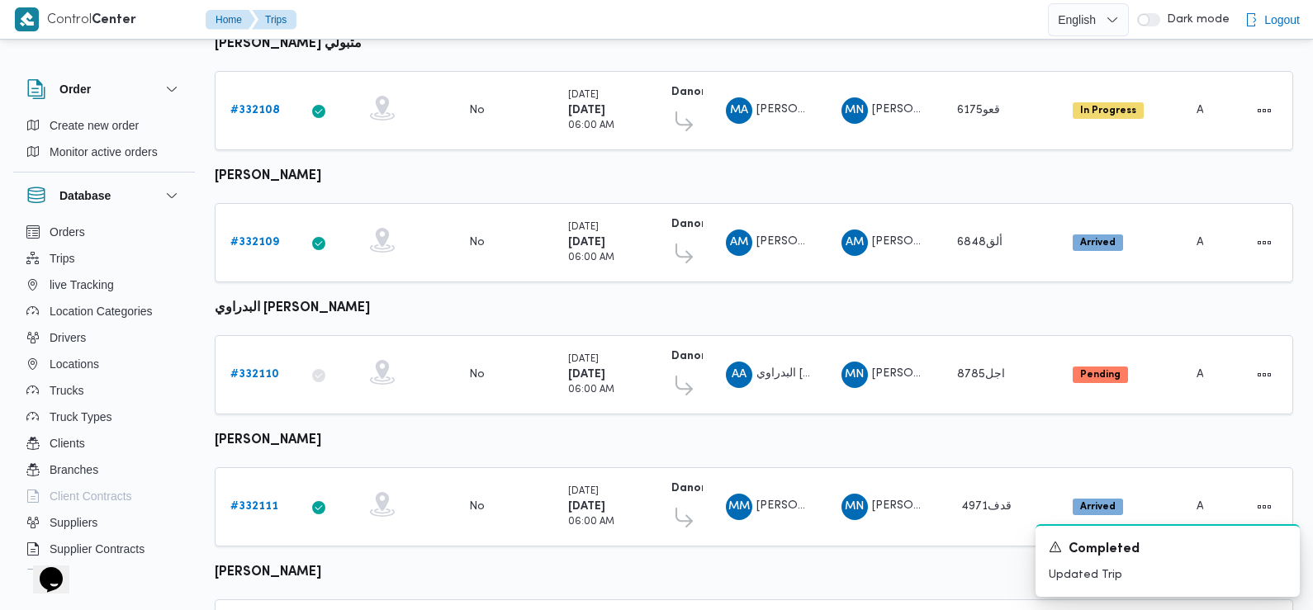
scroll to position [604, 0]
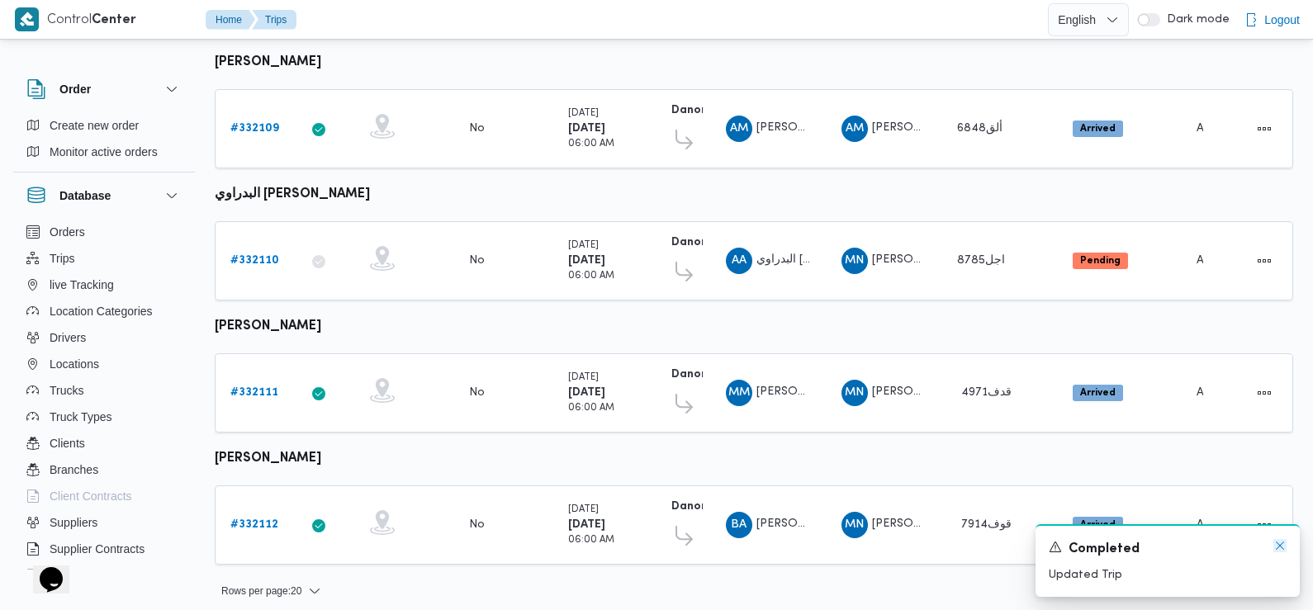
click at [1278, 546] on icon "Dismiss toast" at bounding box center [1279, 545] width 13 height 13
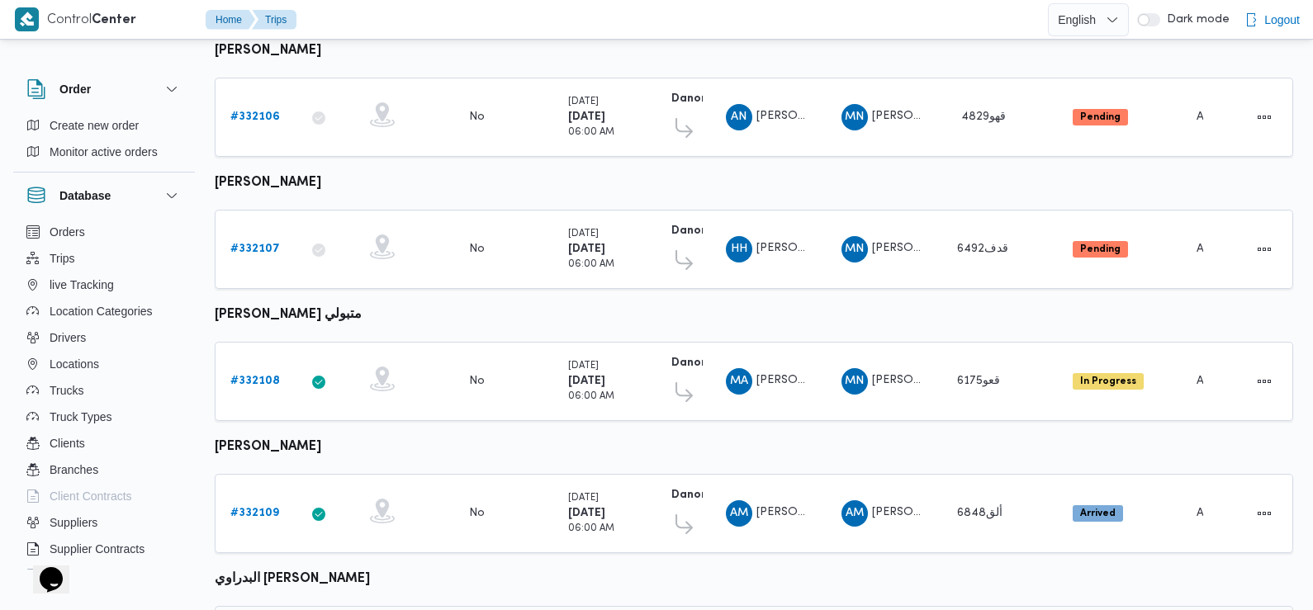
scroll to position [0, 0]
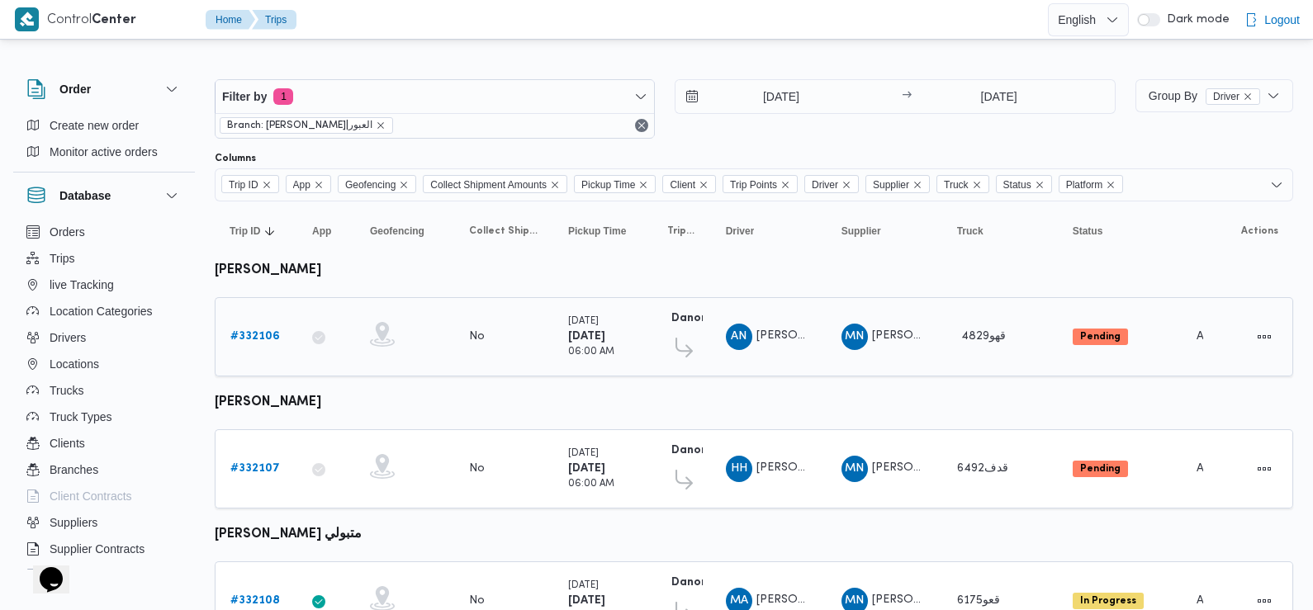
click at [252, 331] on b "# 332106" at bounding box center [255, 336] width 50 height 11
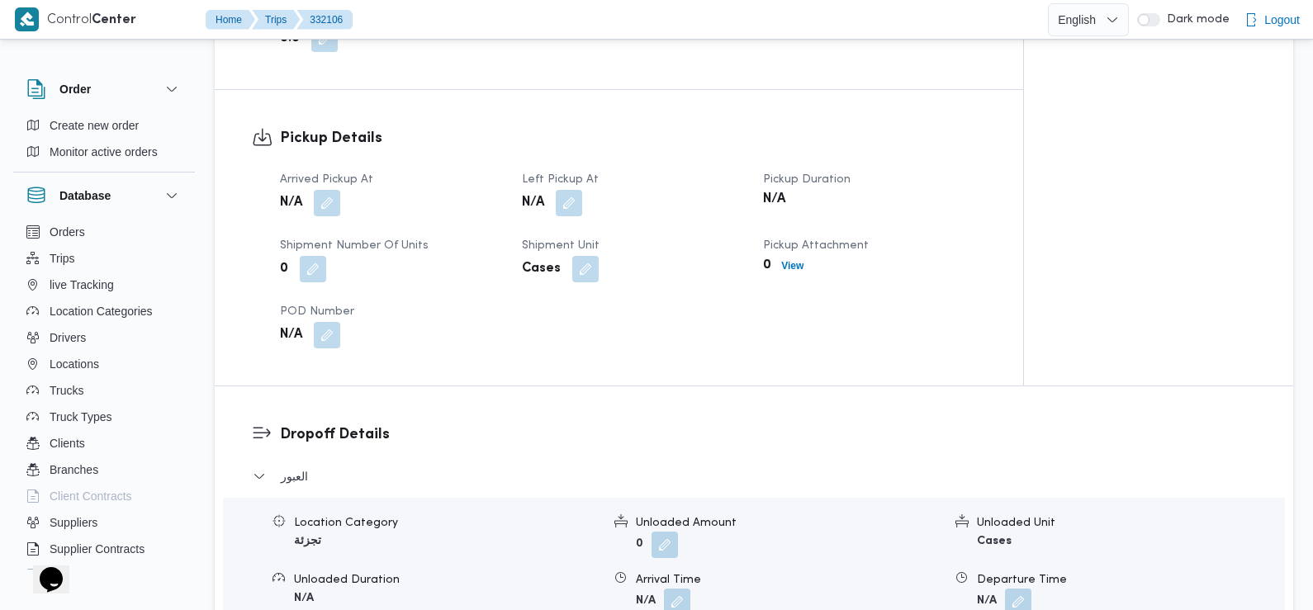
scroll to position [1018, 0]
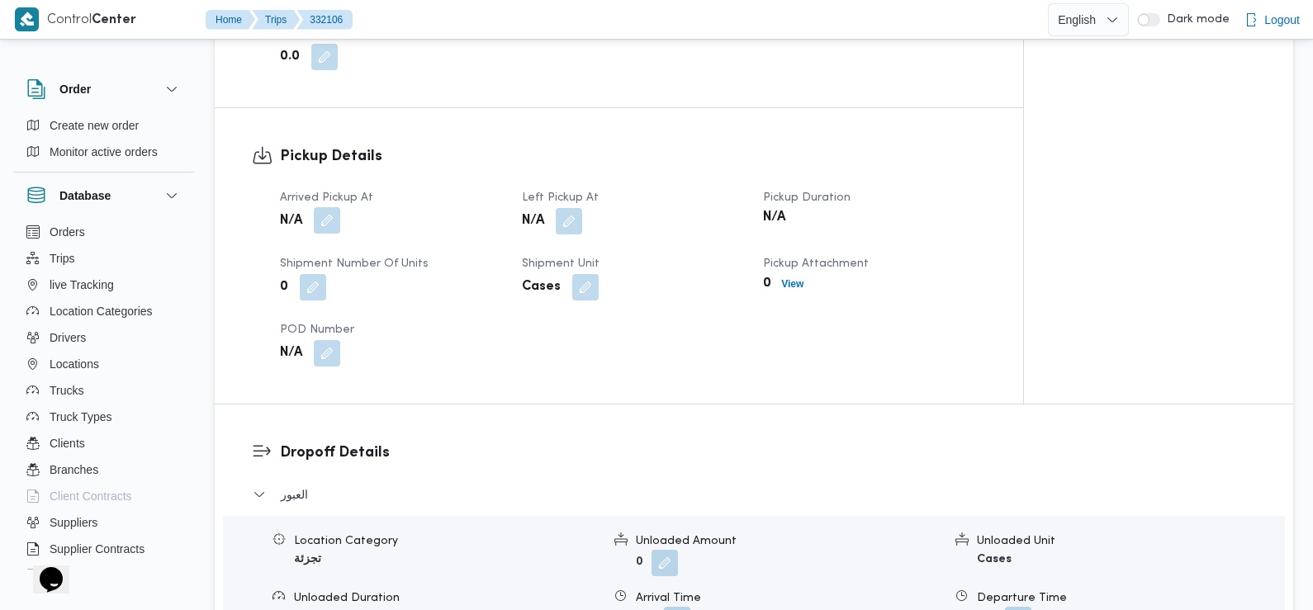
click at [334, 207] on button "button" at bounding box center [327, 220] width 26 height 26
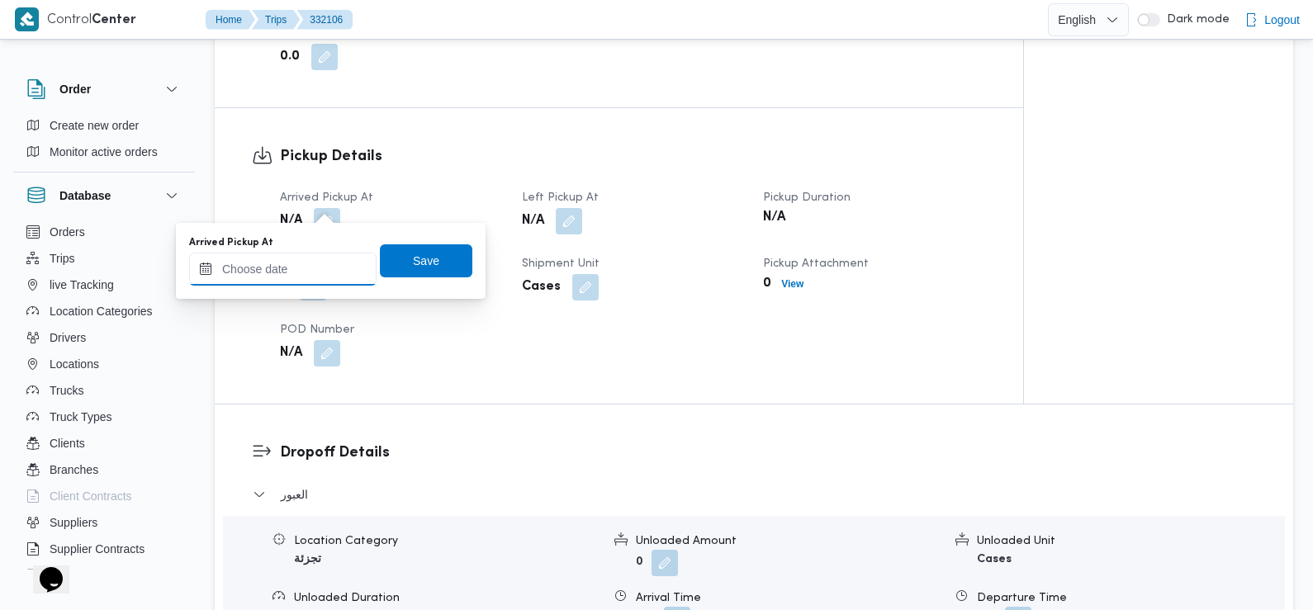
click at [328, 273] on input "Arrived Pickup At" at bounding box center [282, 269] width 187 height 33
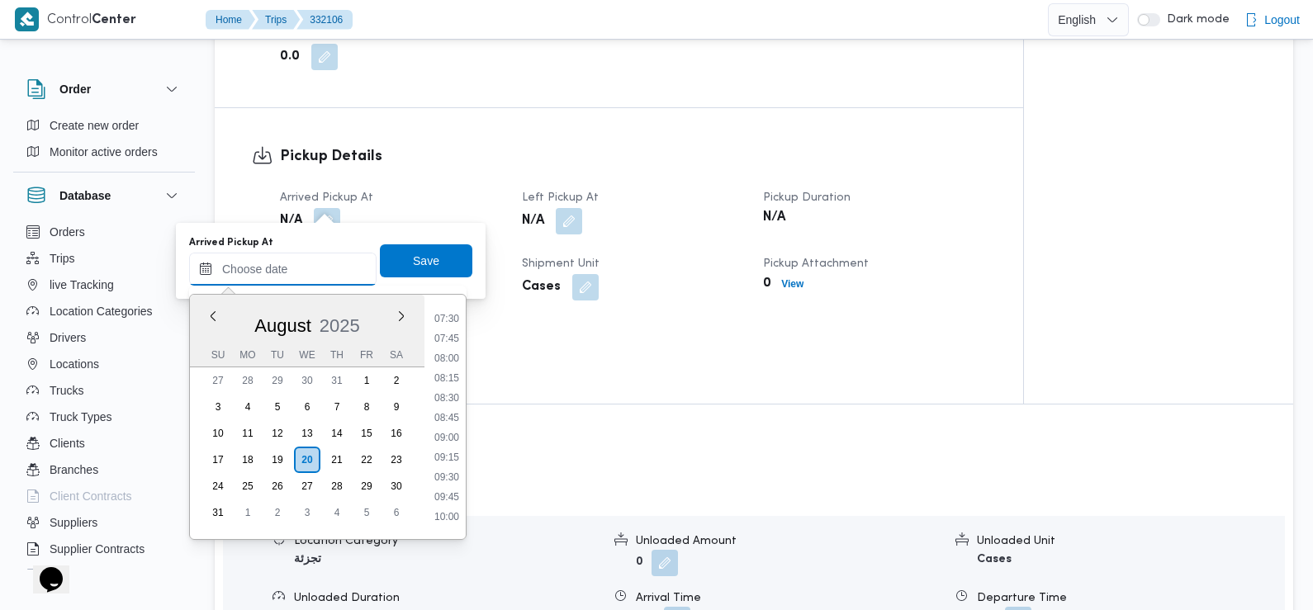
scroll to position [585, 0]
click at [454, 323] on li "07:30" at bounding box center [447, 325] width 38 height 17
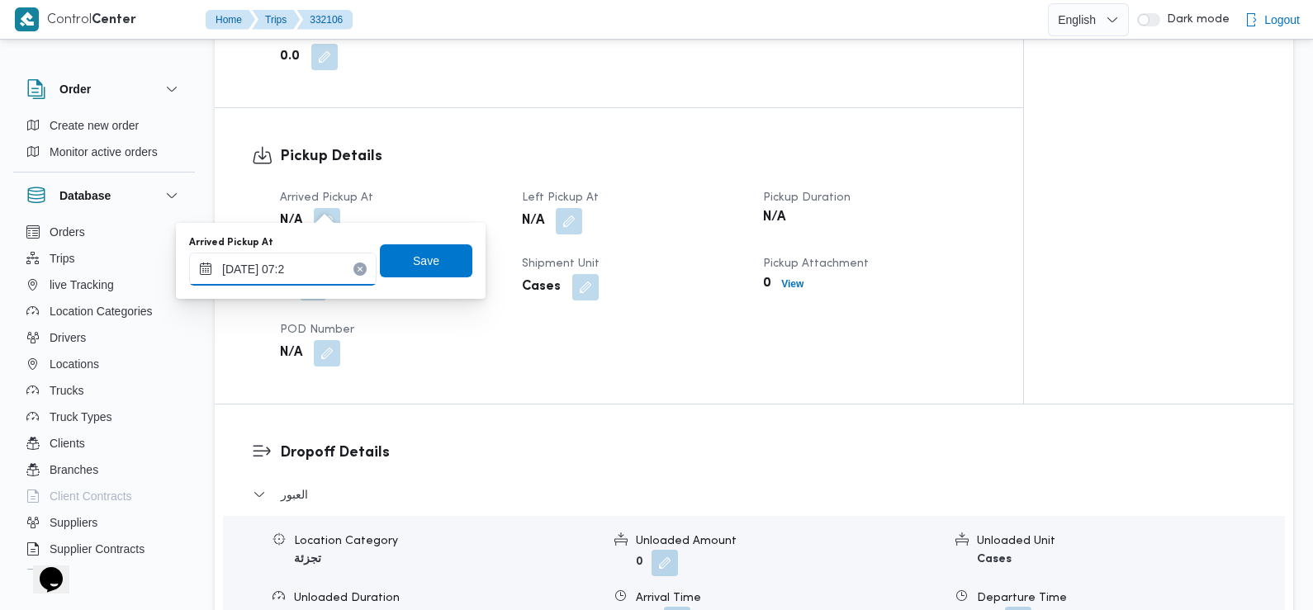
type input "20/08/2025 07:27"
click at [429, 268] on span "Save" at bounding box center [426, 260] width 92 height 33
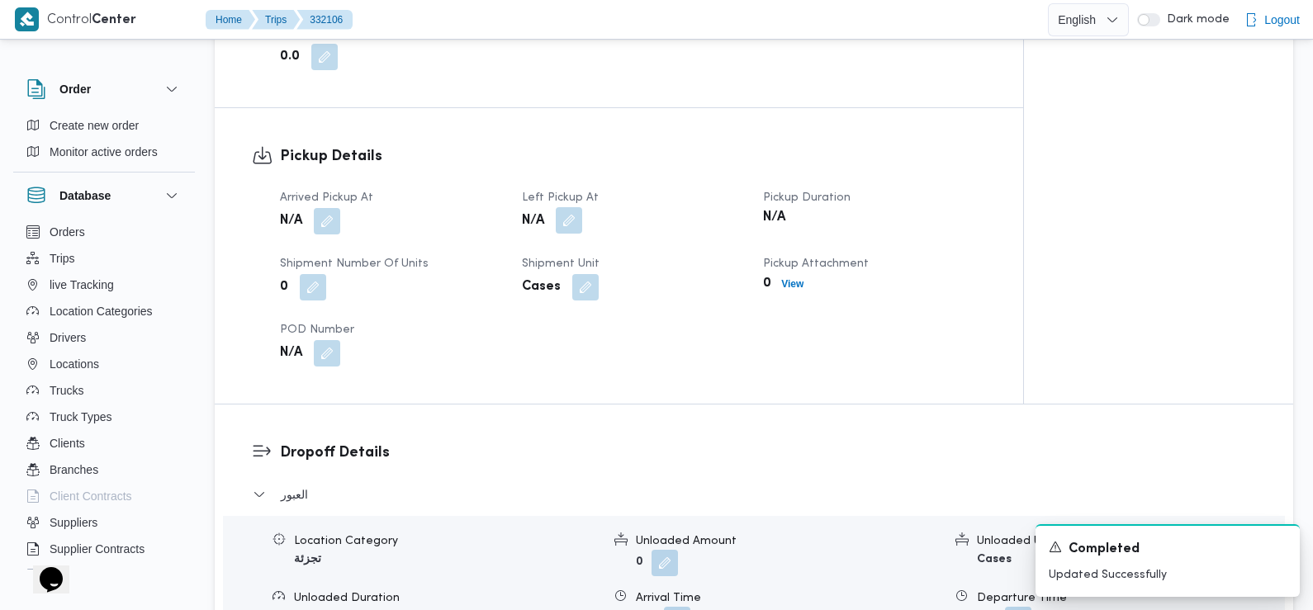
click at [563, 207] on button "button" at bounding box center [569, 220] width 26 height 26
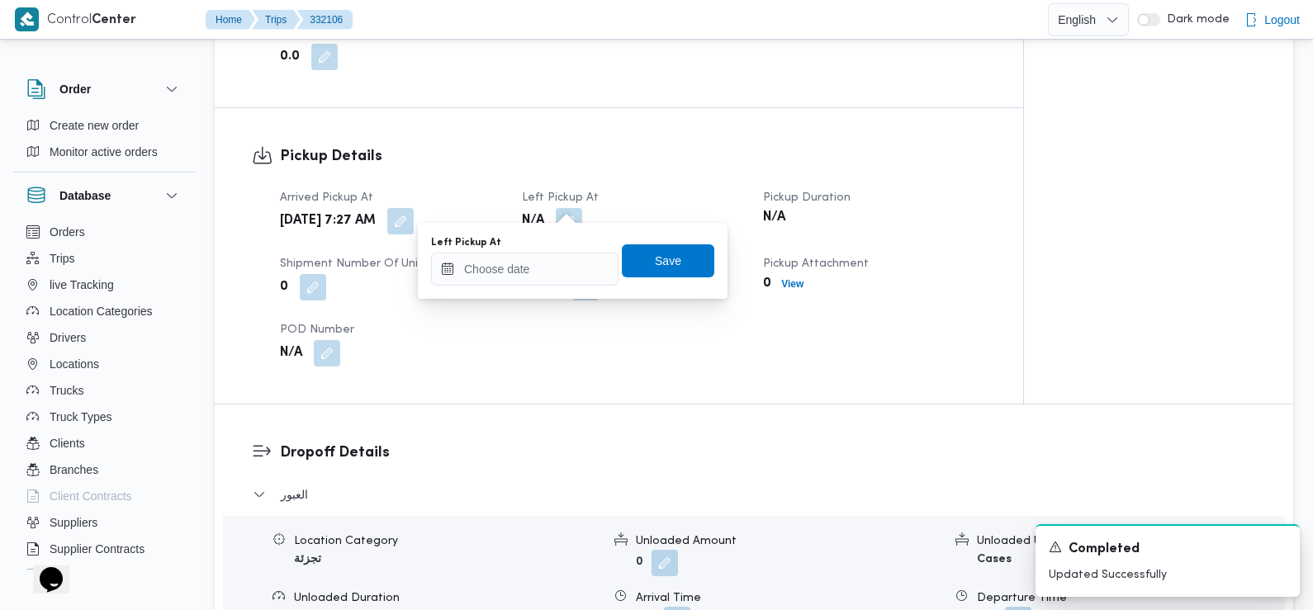
click at [527, 297] on div "You are in a dialog. To close this dialog, hit escape. Left Pickup At Save" at bounding box center [573, 261] width 310 height 76
click at [517, 273] on input "Left Pickup At" at bounding box center [524, 269] width 187 height 33
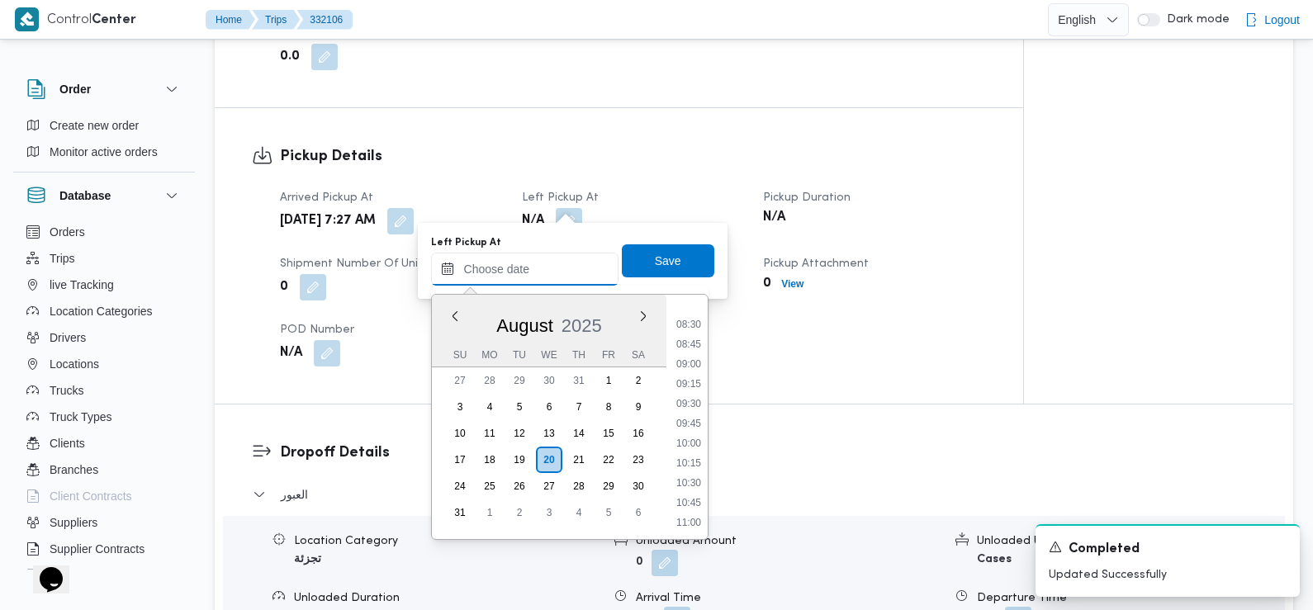
scroll to position [652, 0]
click at [688, 339] on li "08:30" at bounding box center [689, 338] width 38 height 17
type input "[DATE] 08:30"
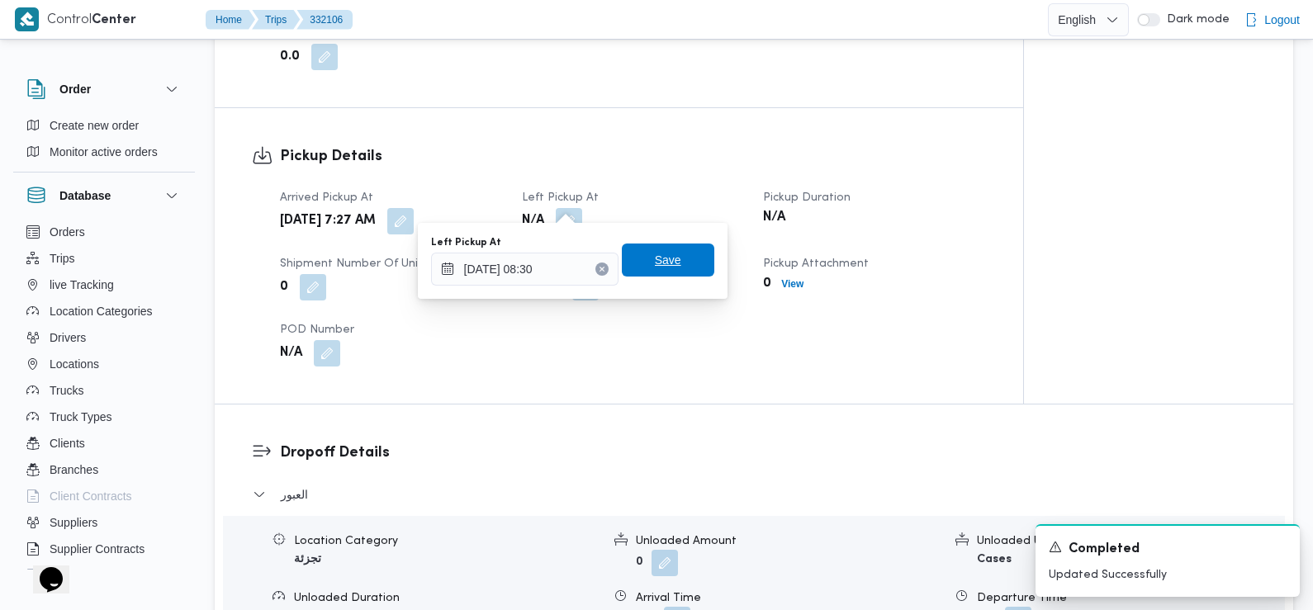
click at [667, 263] on span "Save" at bounding box center [668, 260] width 92 height 33
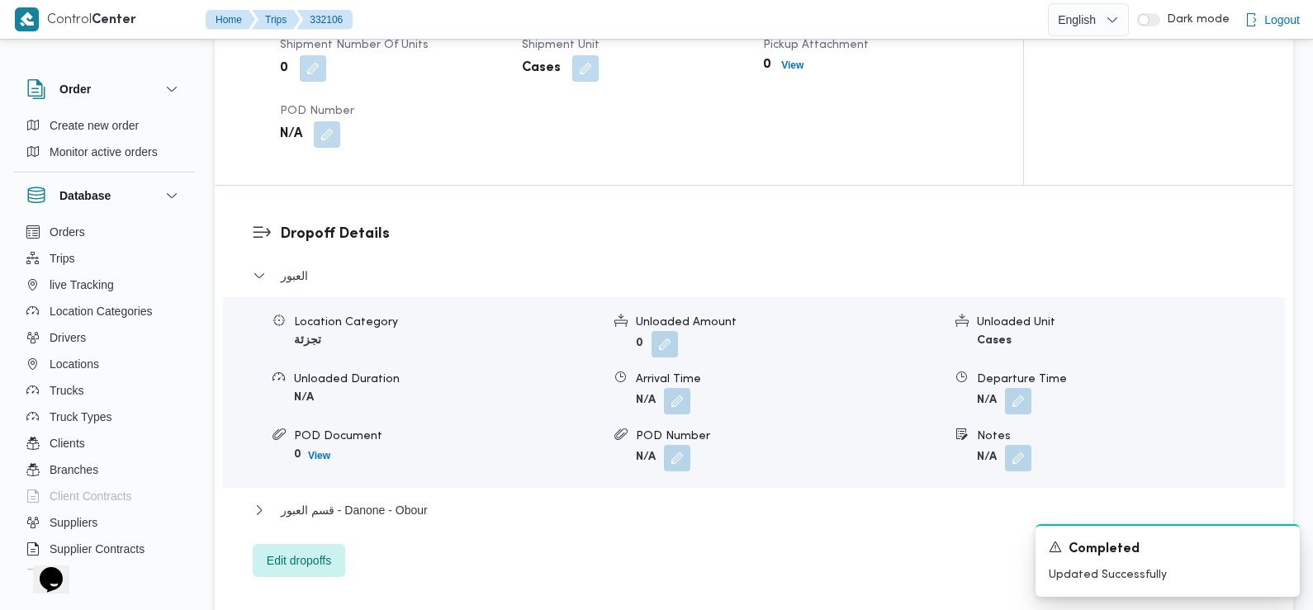
scroll to position [1244, 0]
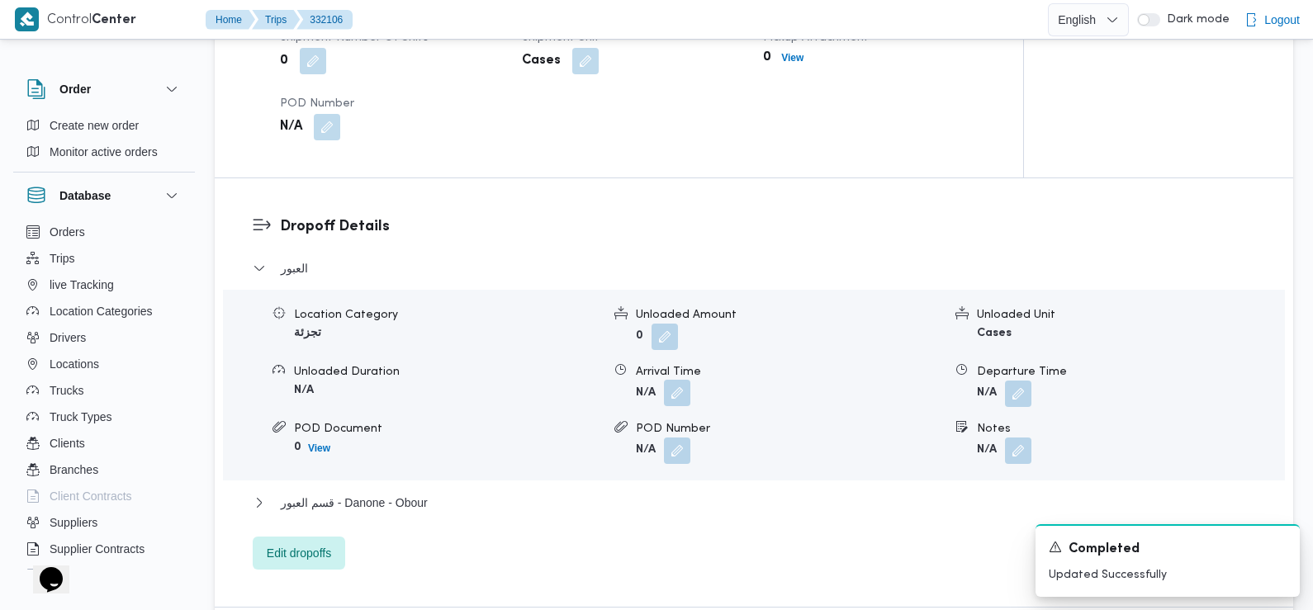
click at [673, 380] on button "button" at bounding box center [677, 393] width 26 height 26
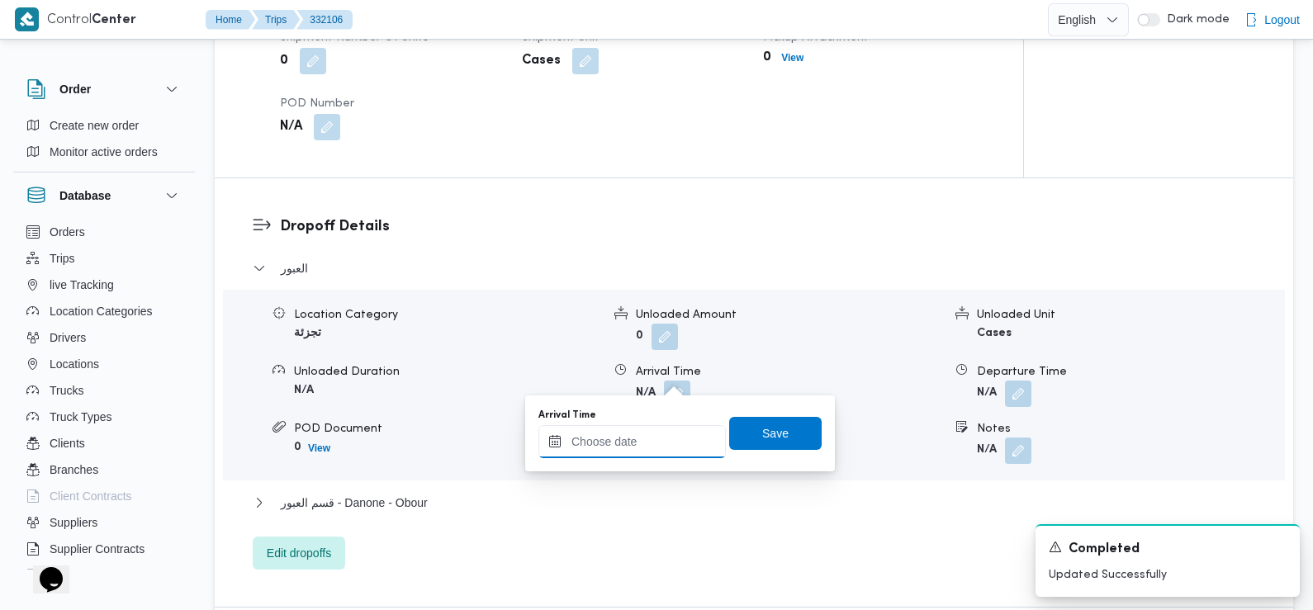
click at [664, 434] on input "Arrival Time" at bounding box center [631, 441] width 187 height 33
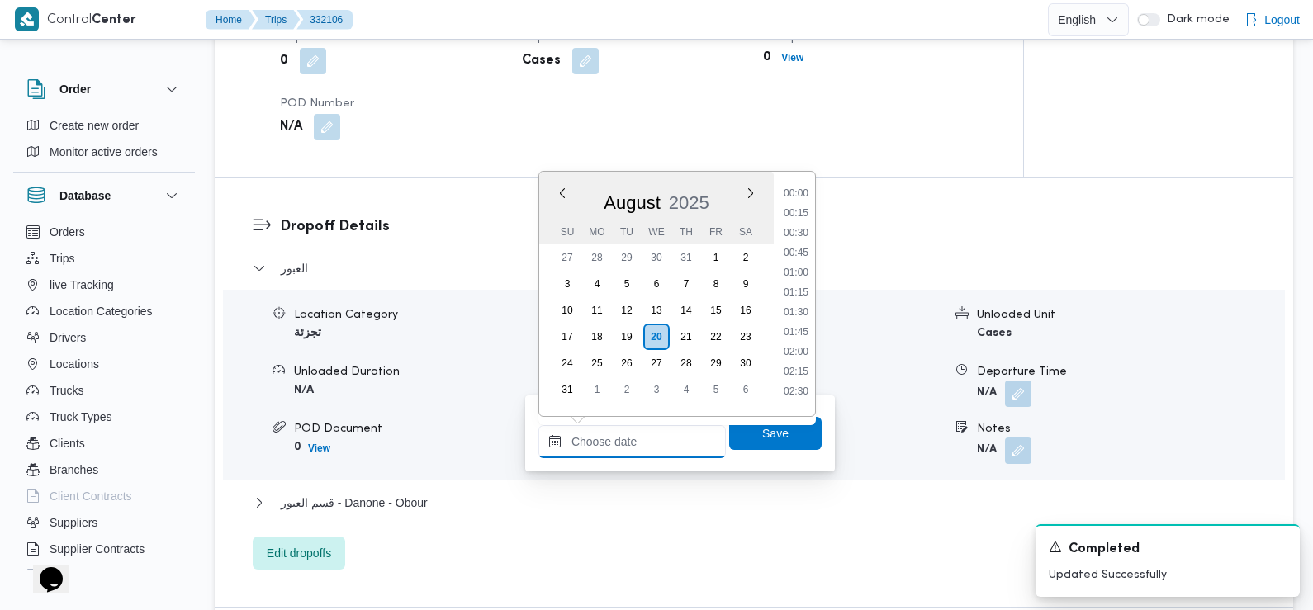
scroll to position [778, 0]
click at [803, 183] on div "Time 00:00 00:15 00:30 00:45 01:00 01:15 01:30 01:45 02:00 02:15 02:30 02:45 03…" at bounding box center [794, 294] width 41 height 244
click at [801, 178] on div "Time 00:00 00:15 00:30 00:45 01:00 01:15 01:30 01:45 02:00 02:15 02:30 02:45 03…" at bounding box center [794, 294] width 41 height 244
click at [800, 192] on li "09:45" at bounding box center [796, 188] width 38 height 17
type input "[DATE] 09:45"
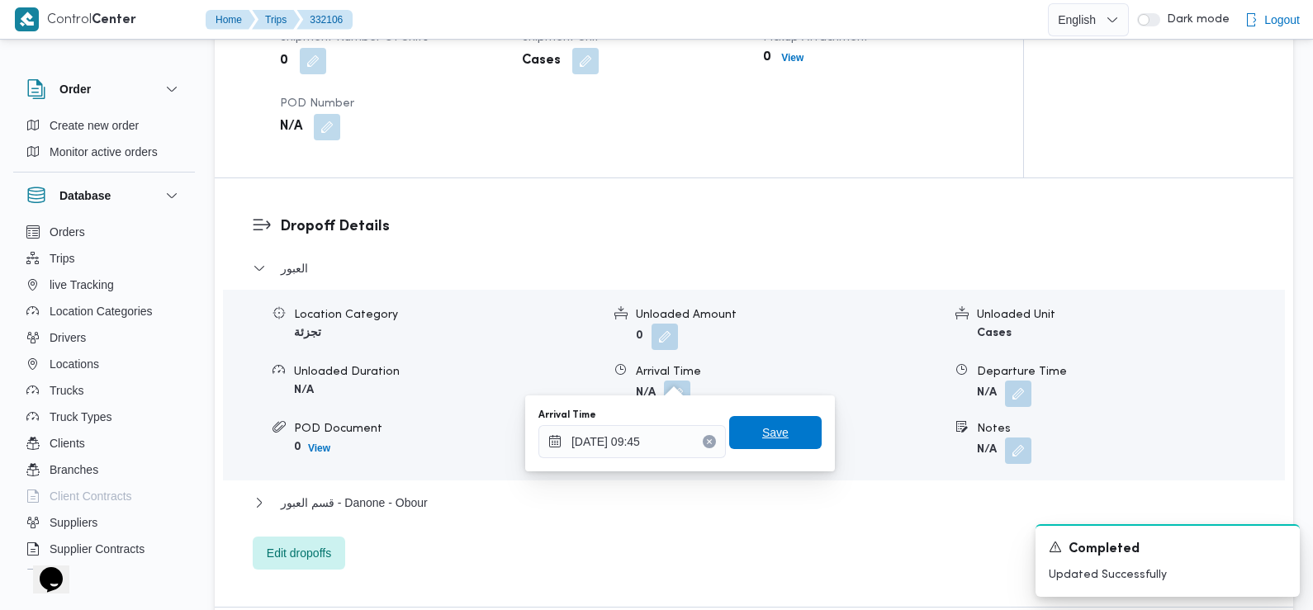
click at [774, 442] on span "Save" at bounding box center [775, 433] width 26 height 20
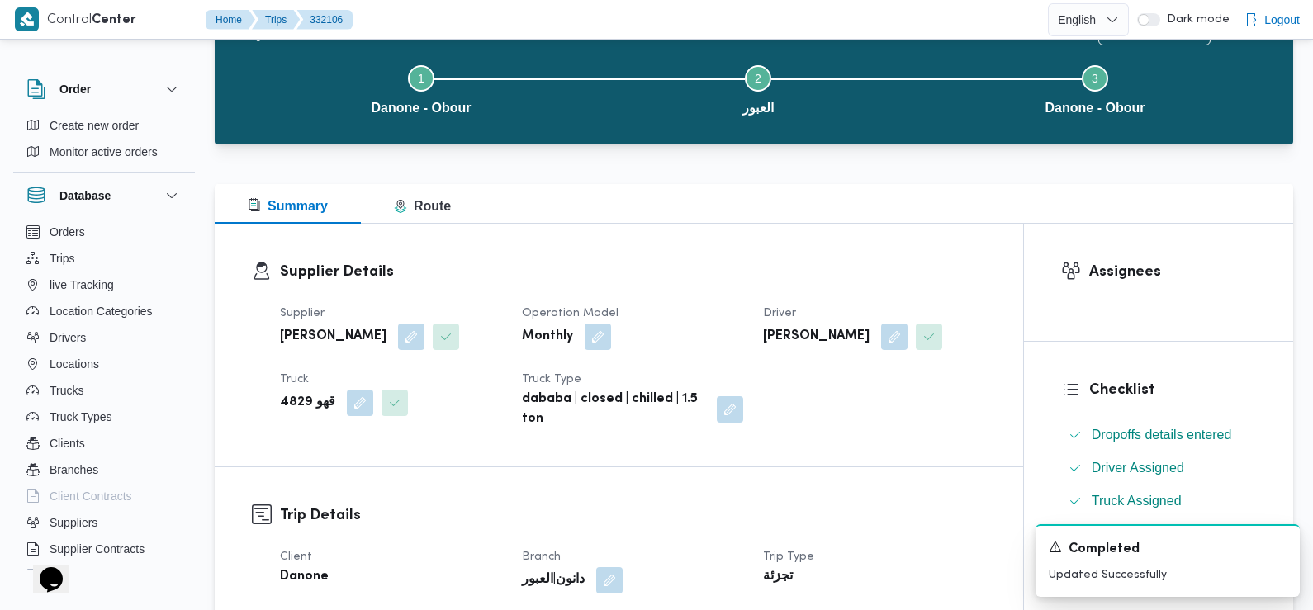
scroll to position [0, 0]
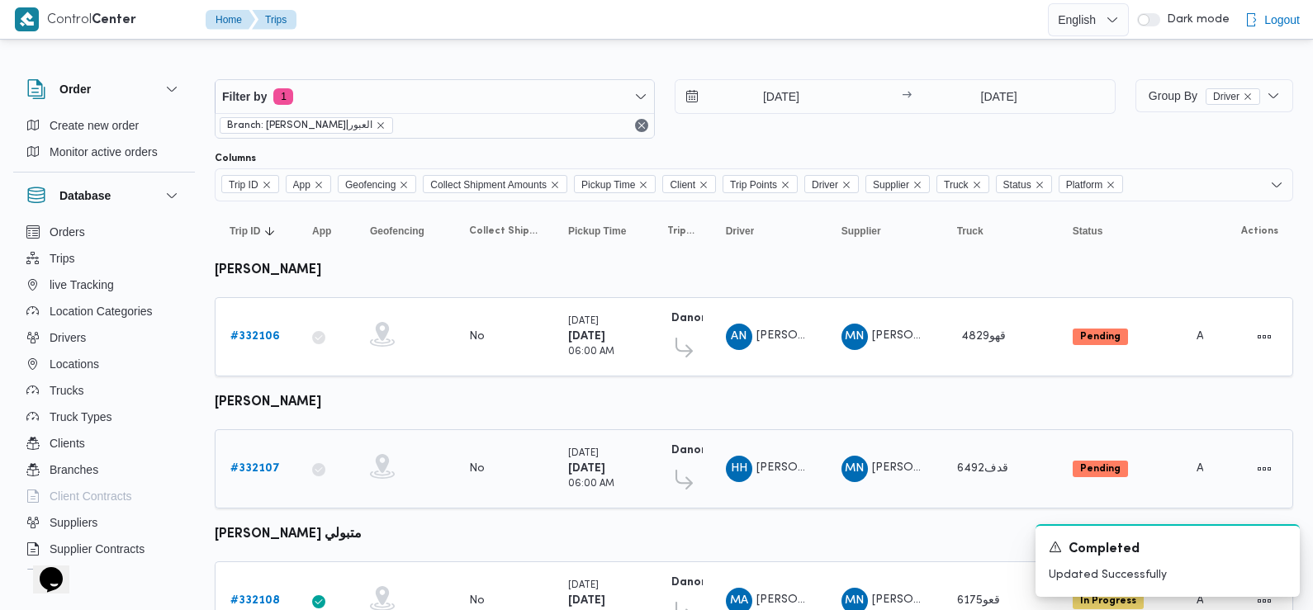
click at [263, 468] on b "# 332107" at bounding box center [255, 468] width 50 height 11
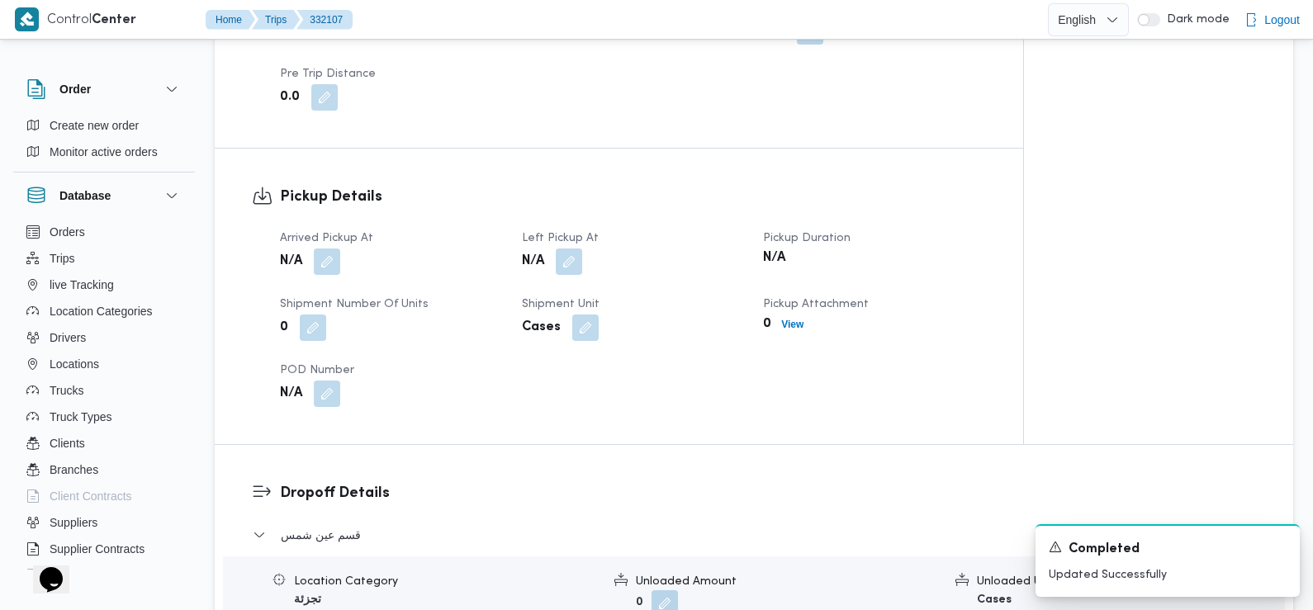
scroll to position [997, 0]
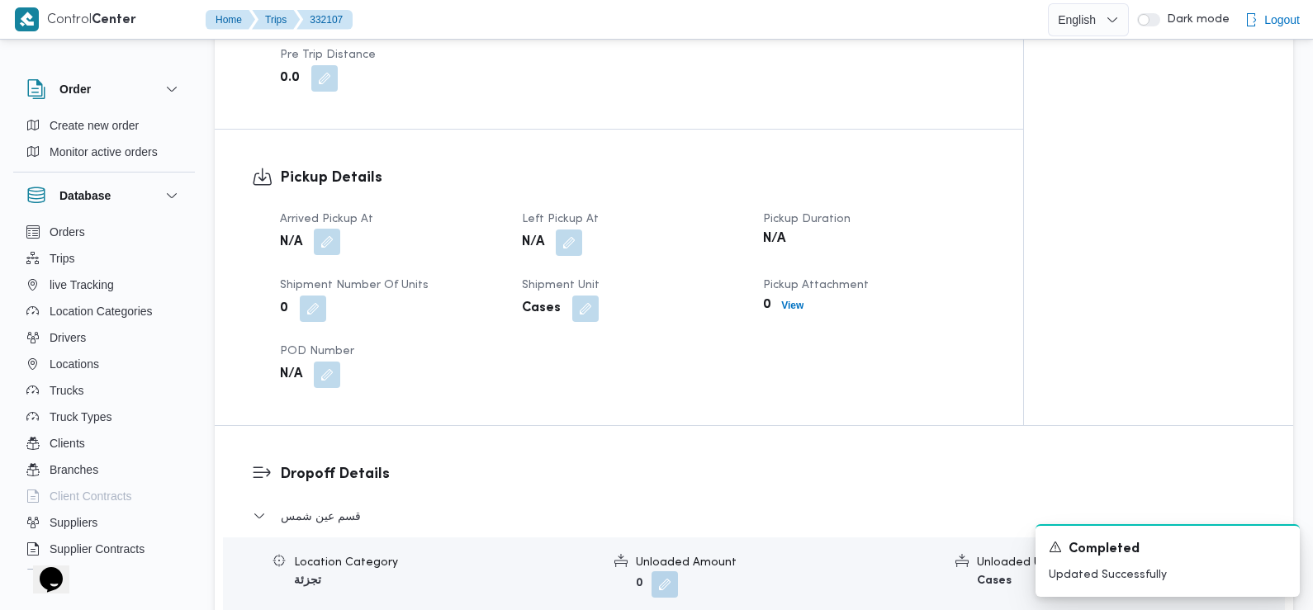
click at [319, 229] on button "button" at bounding box center [327, 242] width 26 height 26
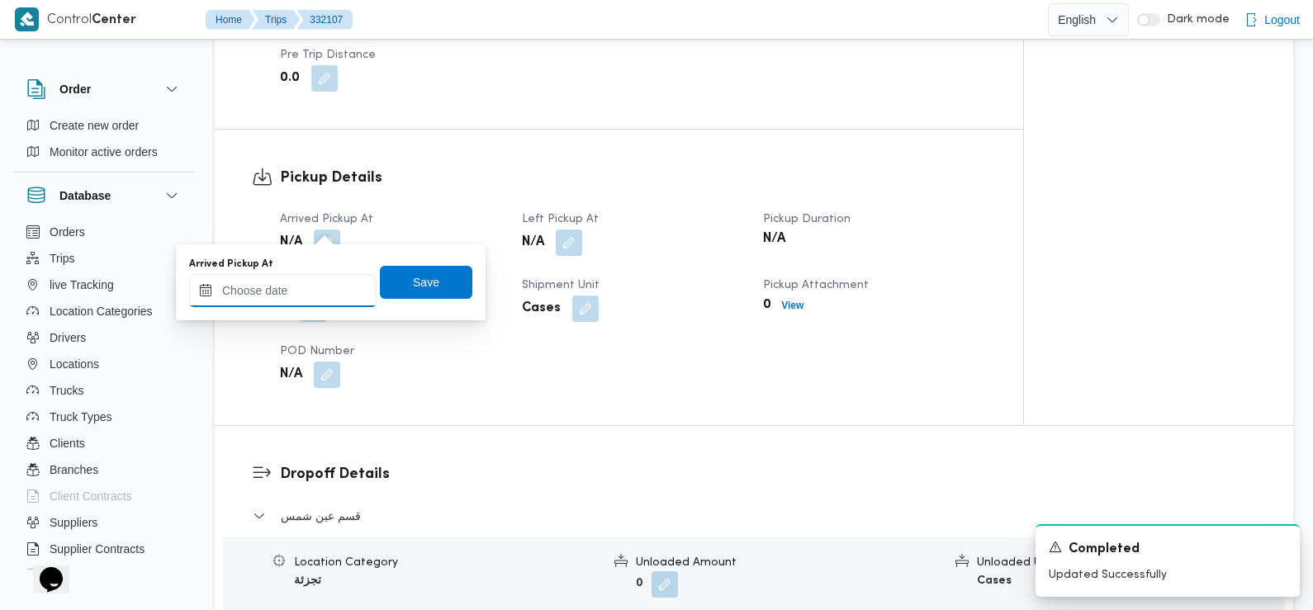
click at [308, 283] on input "Arrived Pickup At" at bounding box center [282, 290] width 187 height 33
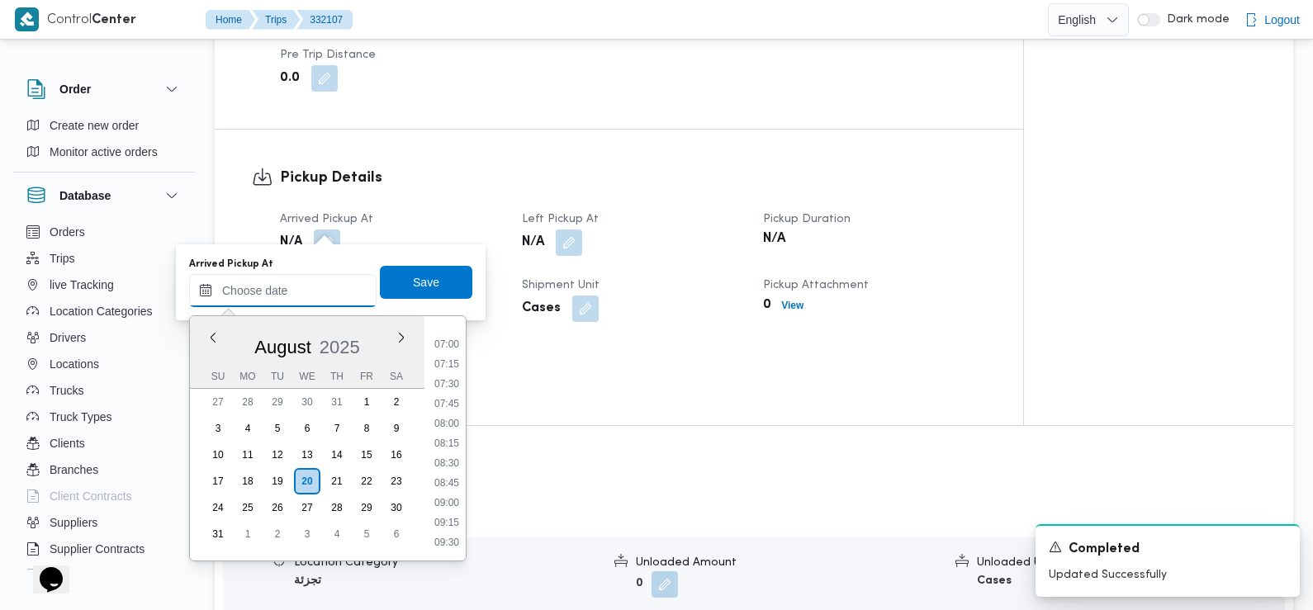
scroll to position [547, 0]
click at [452, 384] on li "07:30" at bounding box center [447, 385] width 38 height 17
type input "[DATE] 07:30"
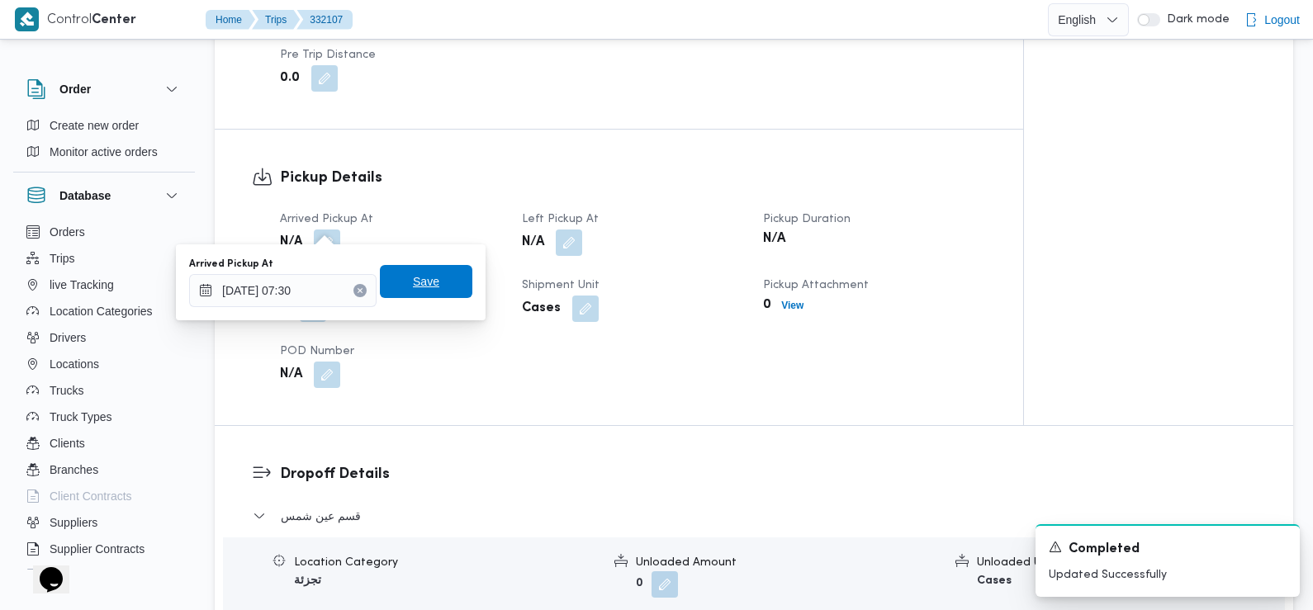
click at [423, 280] on span "Save" at bounding box center [426, 282] width 26 height 20
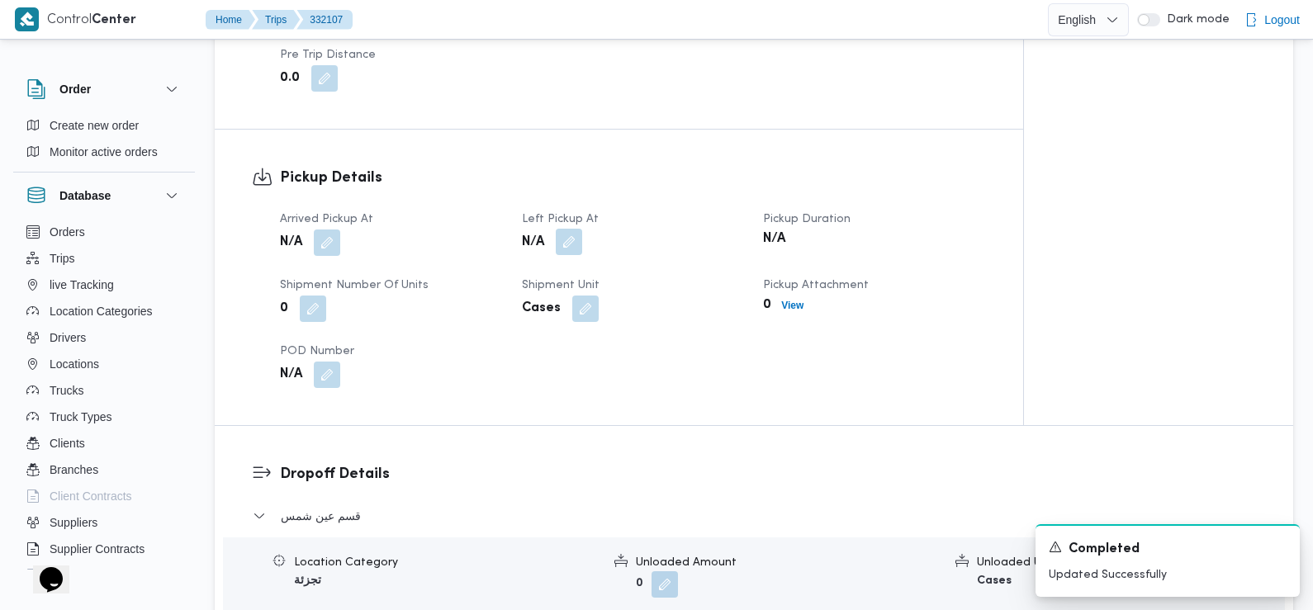
click at [577, 236] on button "button" at bounding box center [569, 242] width 26 height 26
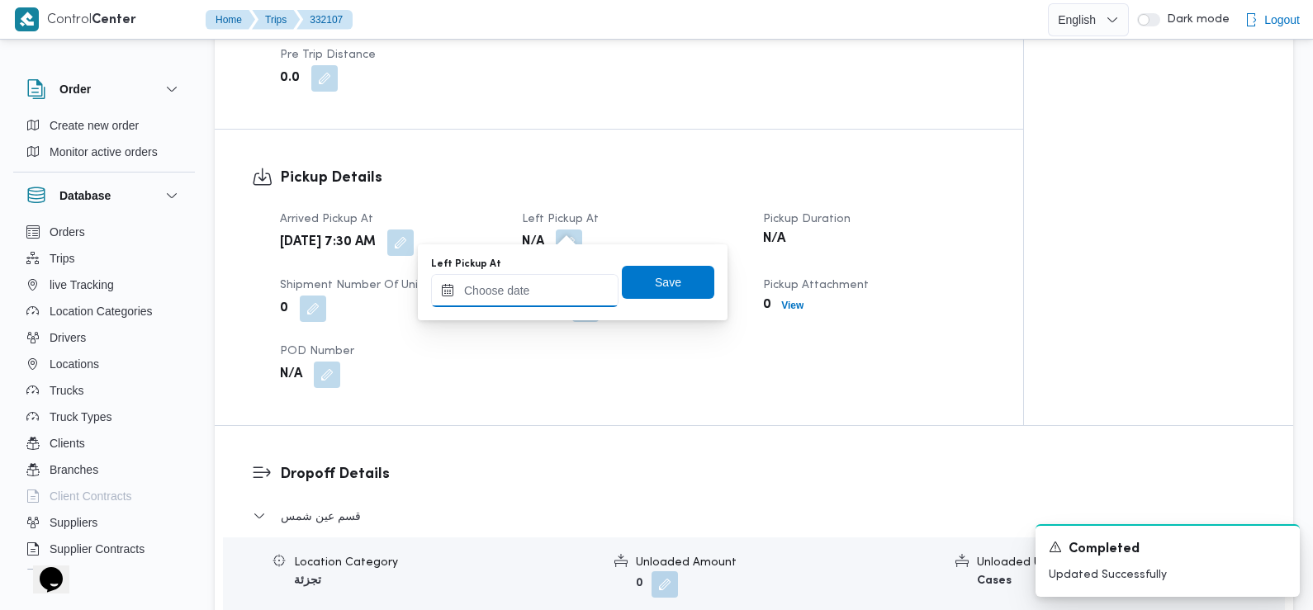
click at [552, 301] on input "Left Pickup At" at bounding box center [524, 290] width 187 height 33
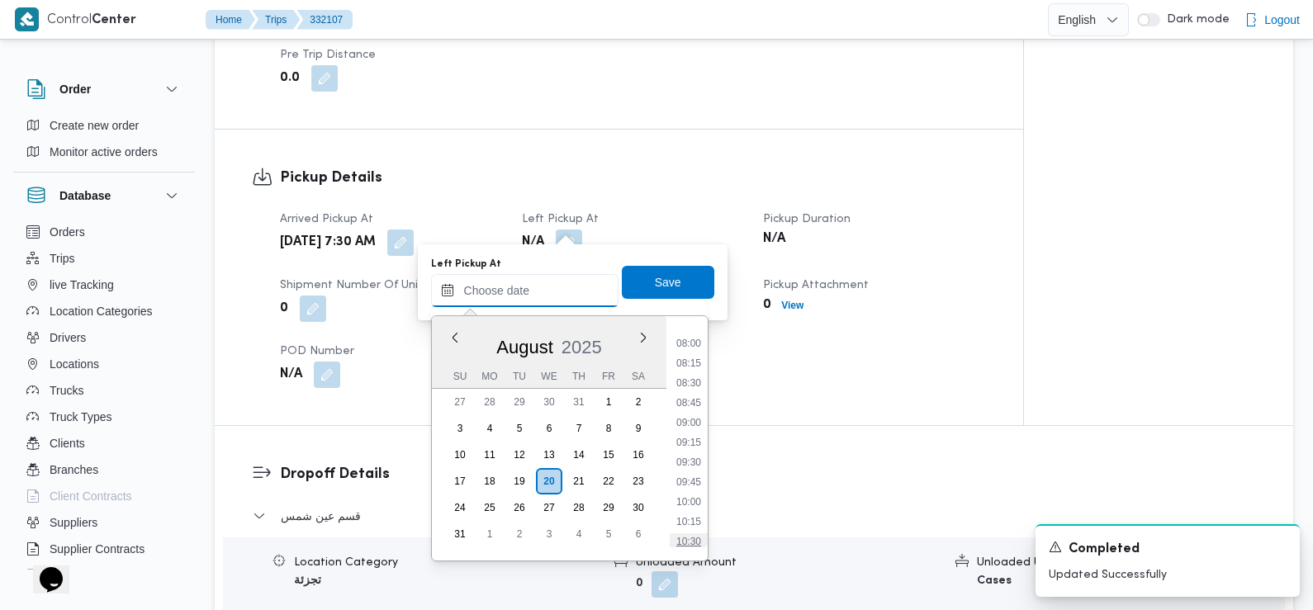
scroll to position [613, 0]
click at [697, 400] on li "08:30" at bounding box center [689, 399] width 38 height 17
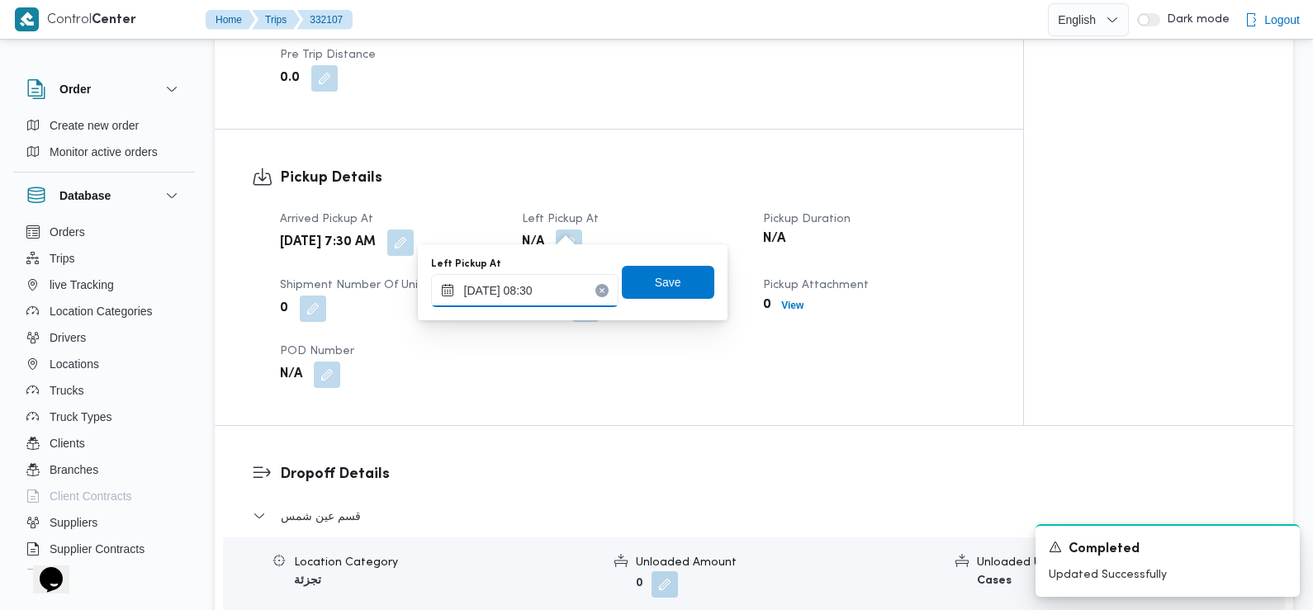
type input "[DATE] 08:30"
click at [651, 271] on span "Save" at bounding box center [668, 281] width 92 height 33
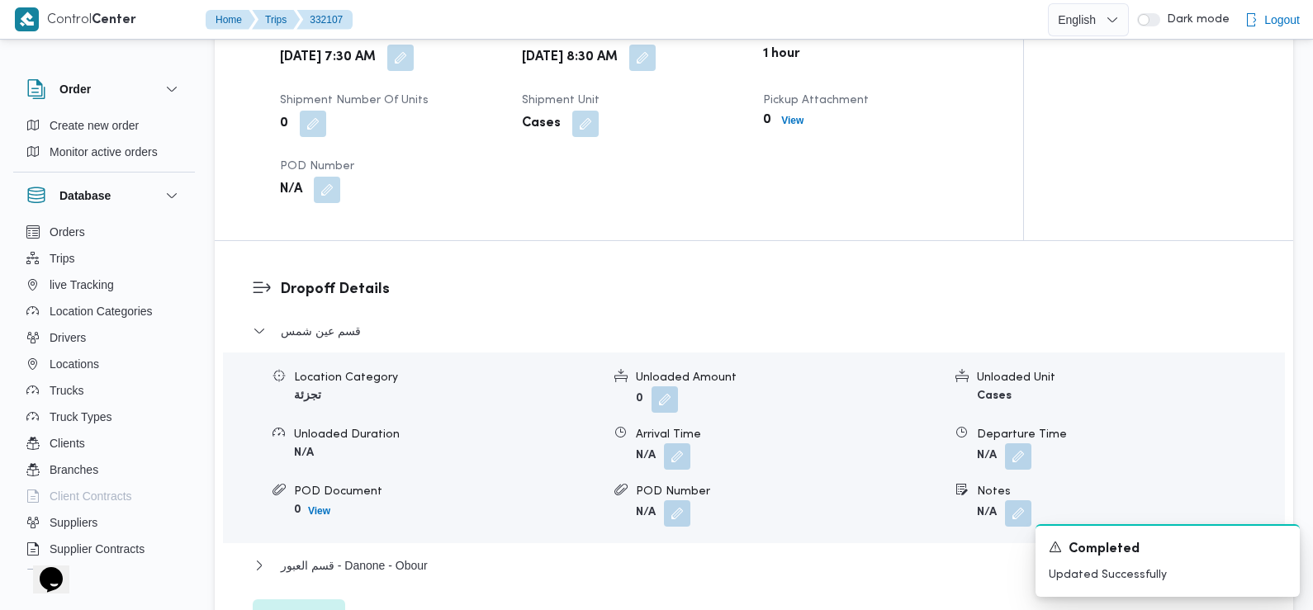
scroll to position [1272, 0]
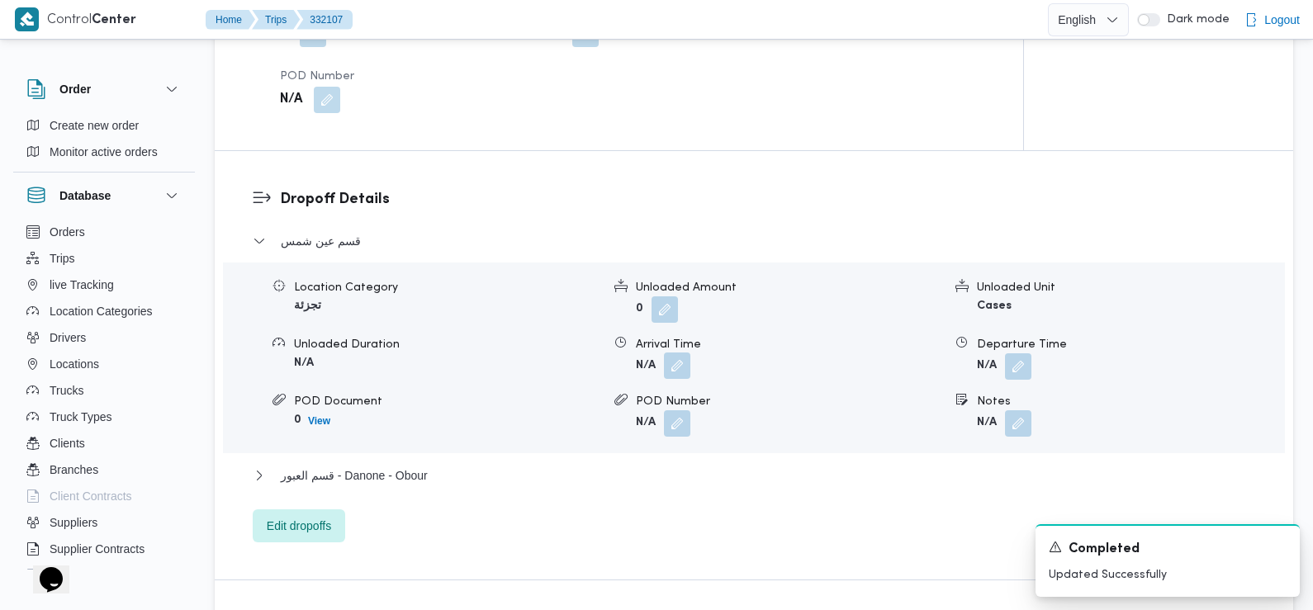
click at [667, 353] on button "button" at bounding box center [677, 366] width 26 height 26
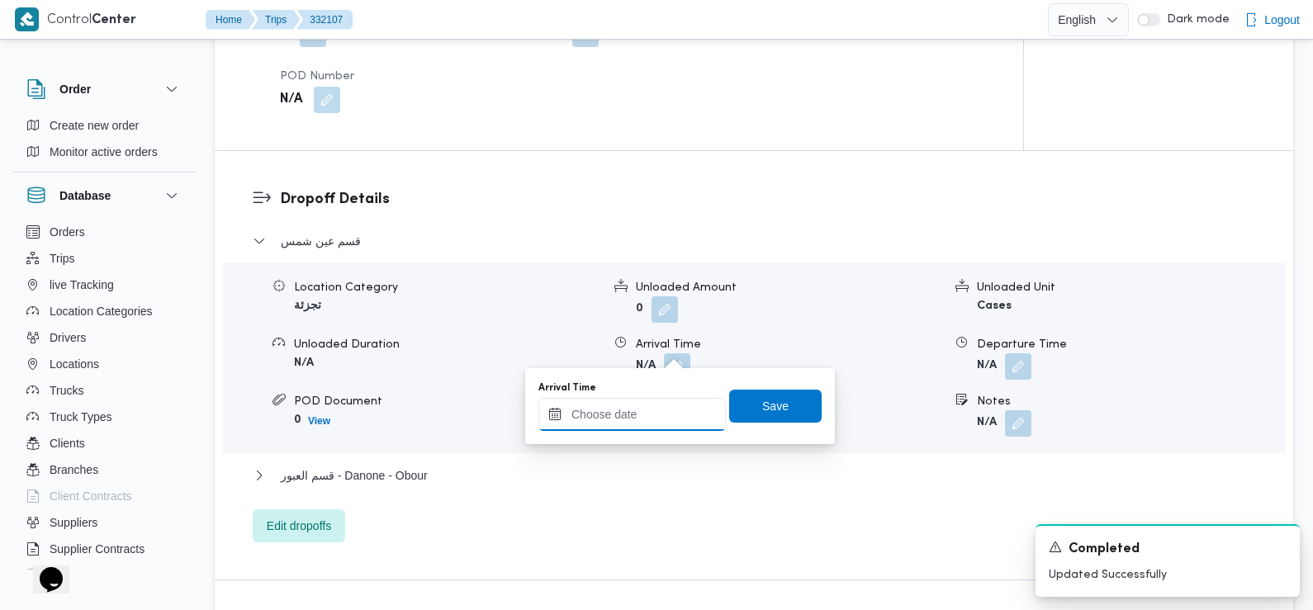
click at [662, 416] on input "Arrival Time" at bounding box center [631, 414] width 187 height 33
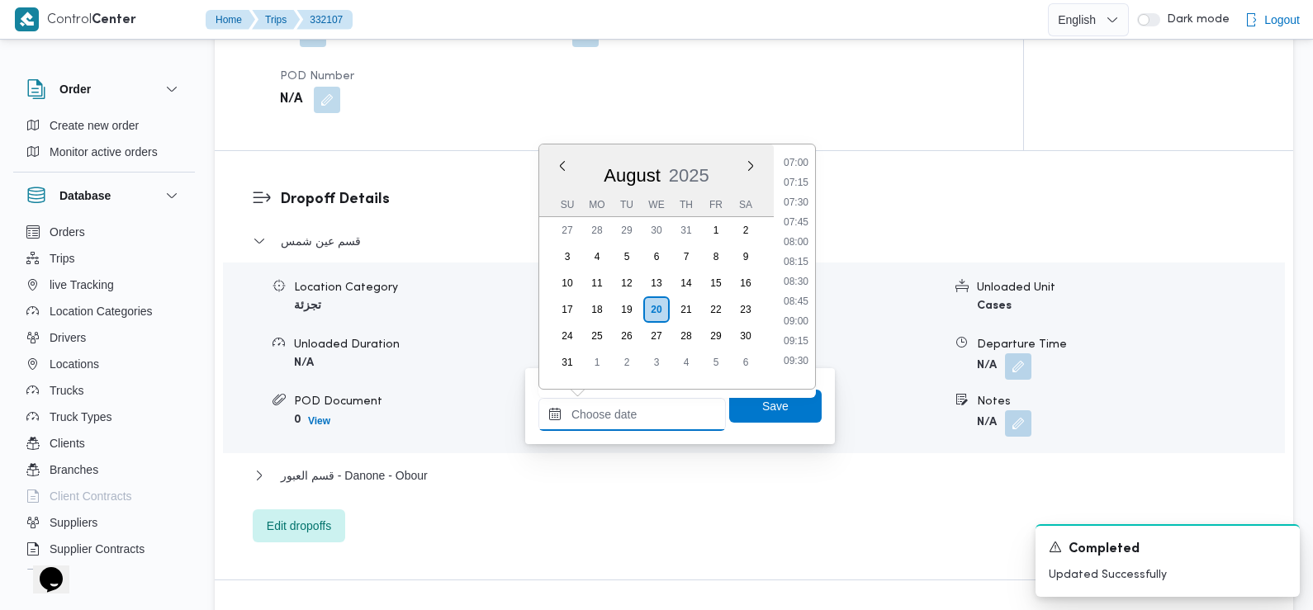
scroll to position [557, 0]
click at [806, 324] on li "09:00" at bounding box center [796, 322] width 38 height 17
type input "[DATE] 09:00"
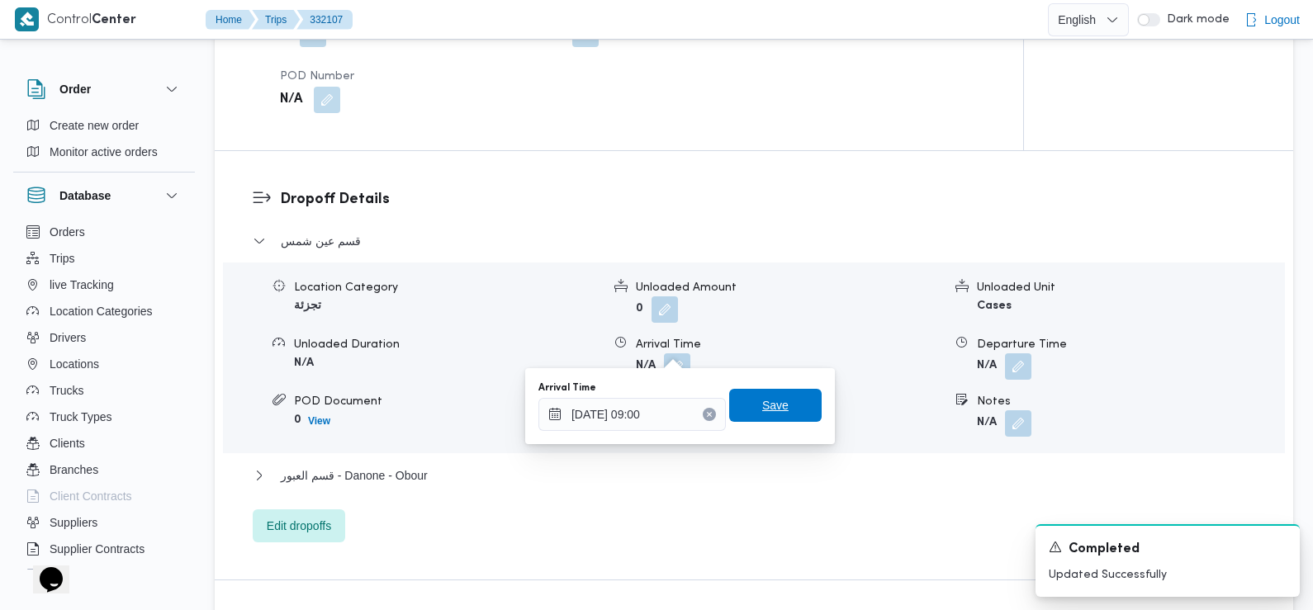
click at [778, 419] on span "Save" at bounding box center [775, 405] width 92 height 33
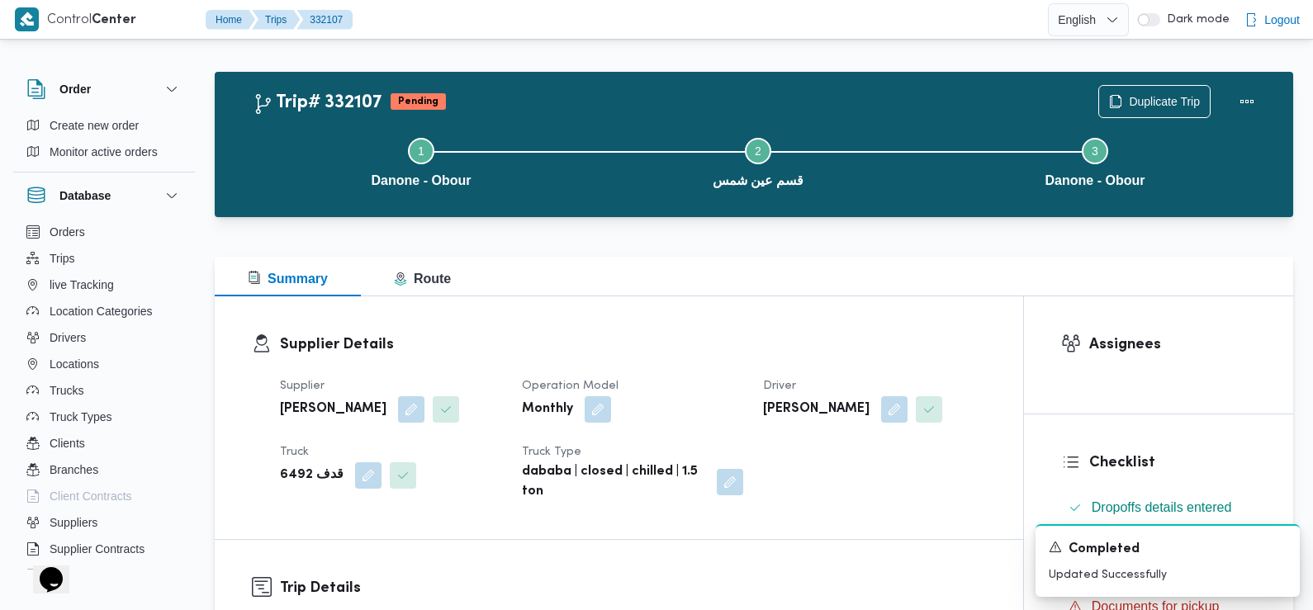
scroll to position [0, 0]
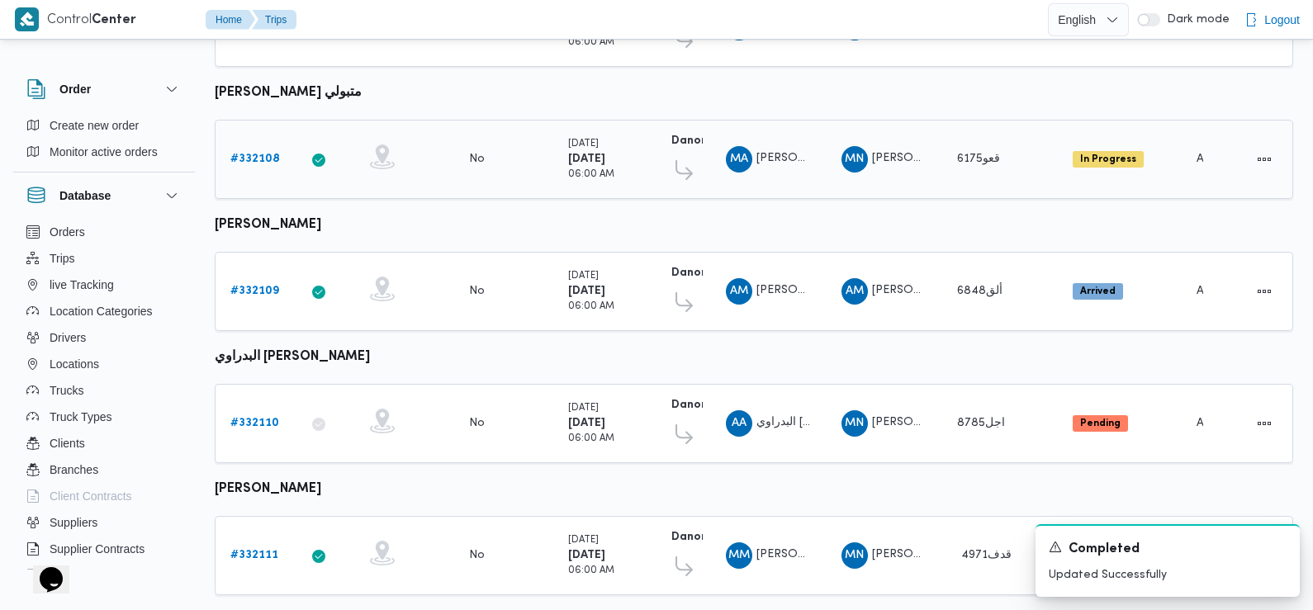
scroll to position [495, 0]
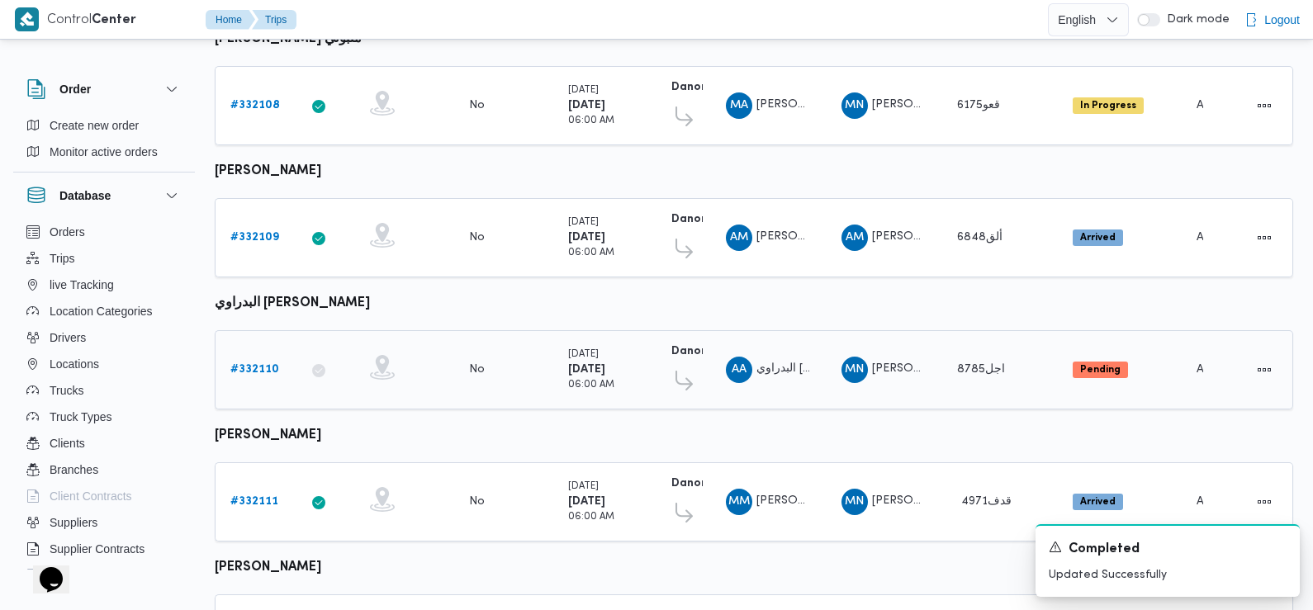
click at [250, 365] on b "# 332110" at bounding box center [254, 369] width 49 height 11
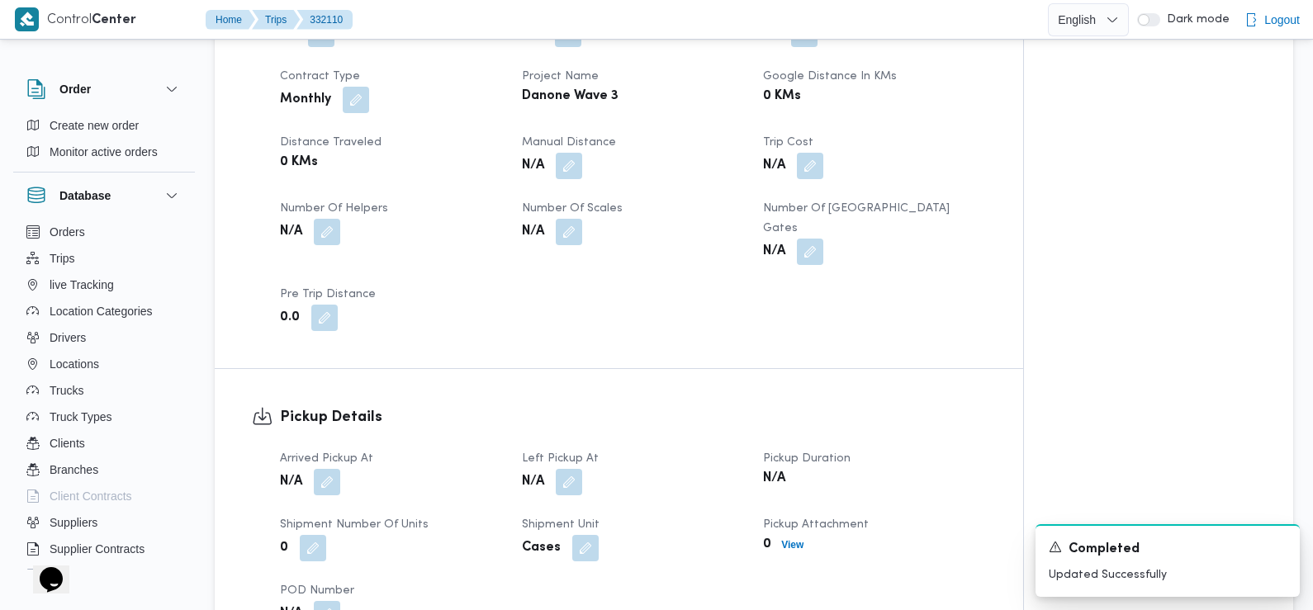
scroll to position [837, 0]
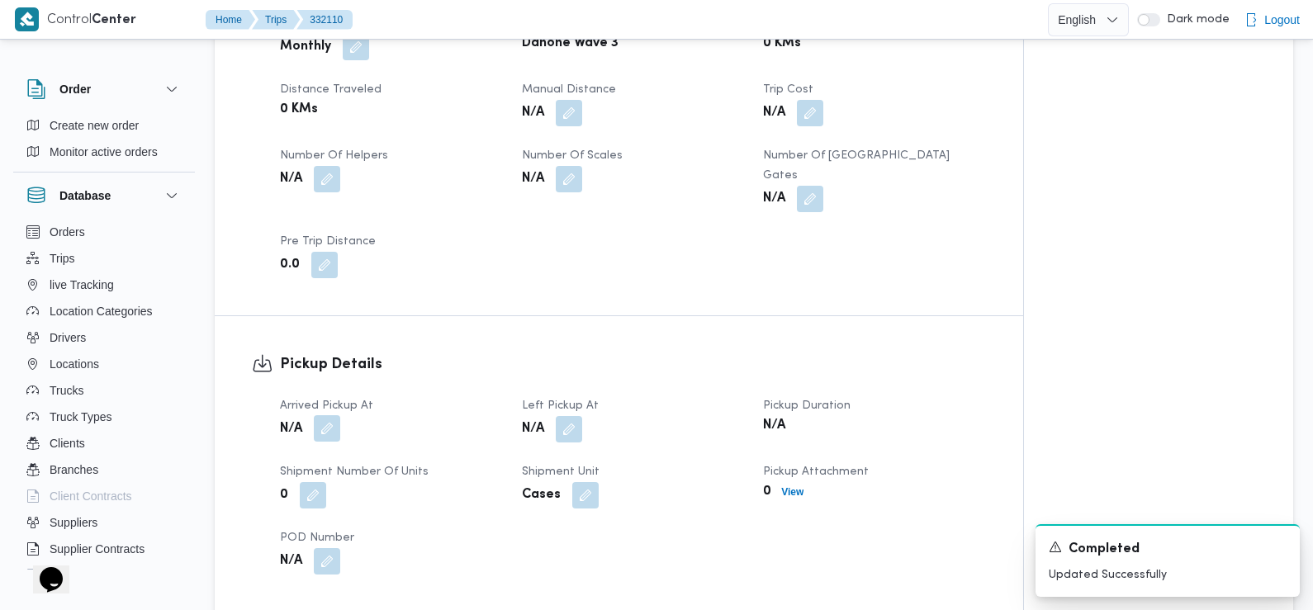
click at [332, 415] on button "button" at bounding box center [327, 428] width 26 height 26
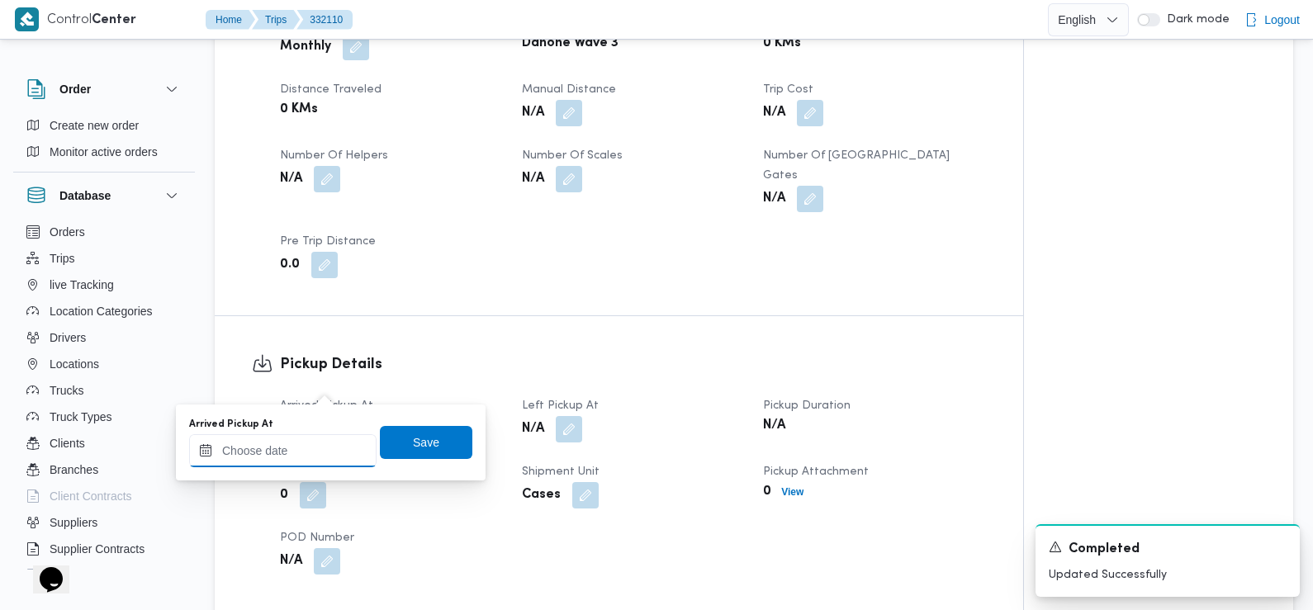
click at [325, 440] on input "Arrived Pickup At" at bounding box center [282, 450] width 187 height 33
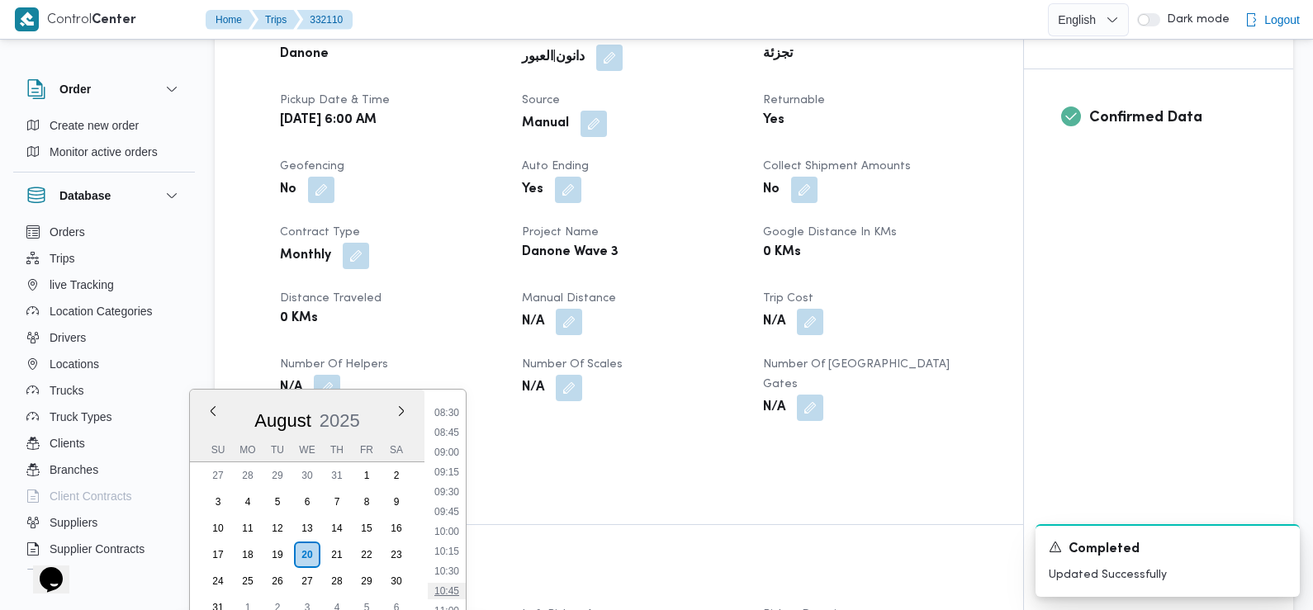
scroll to position [602, 0]
click at [448, 408] on li "07:30" at bounding box center [447, 404] width 38 height 17
type input "20/08/2025 07:30"
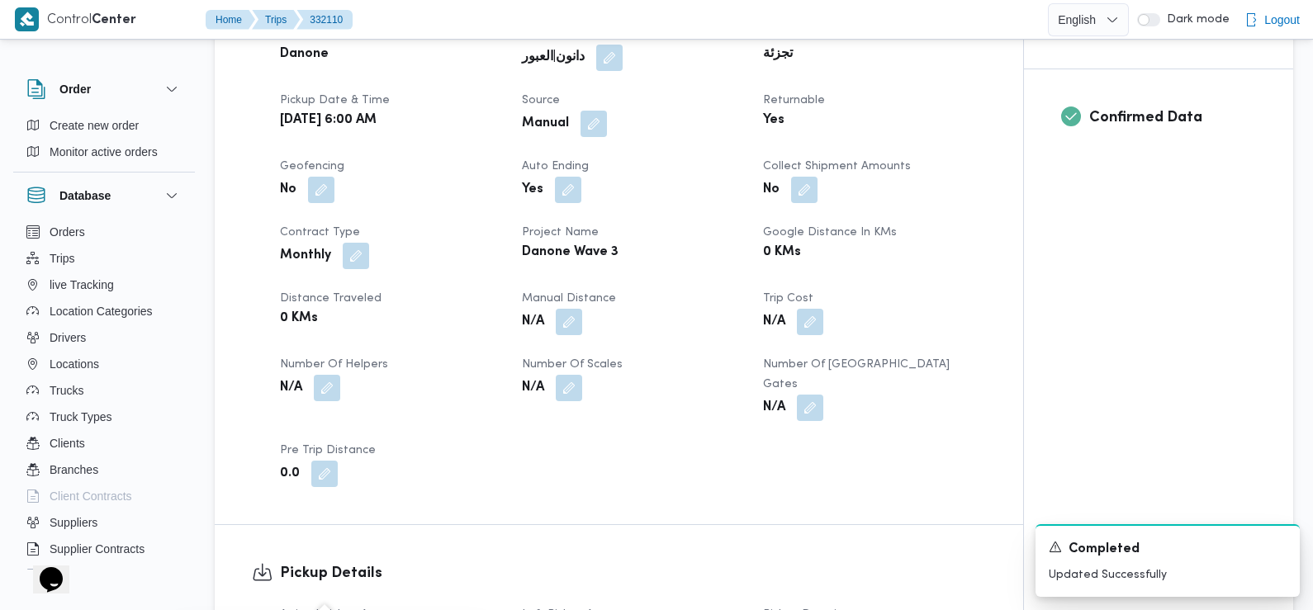
scroll to position [982, 0]
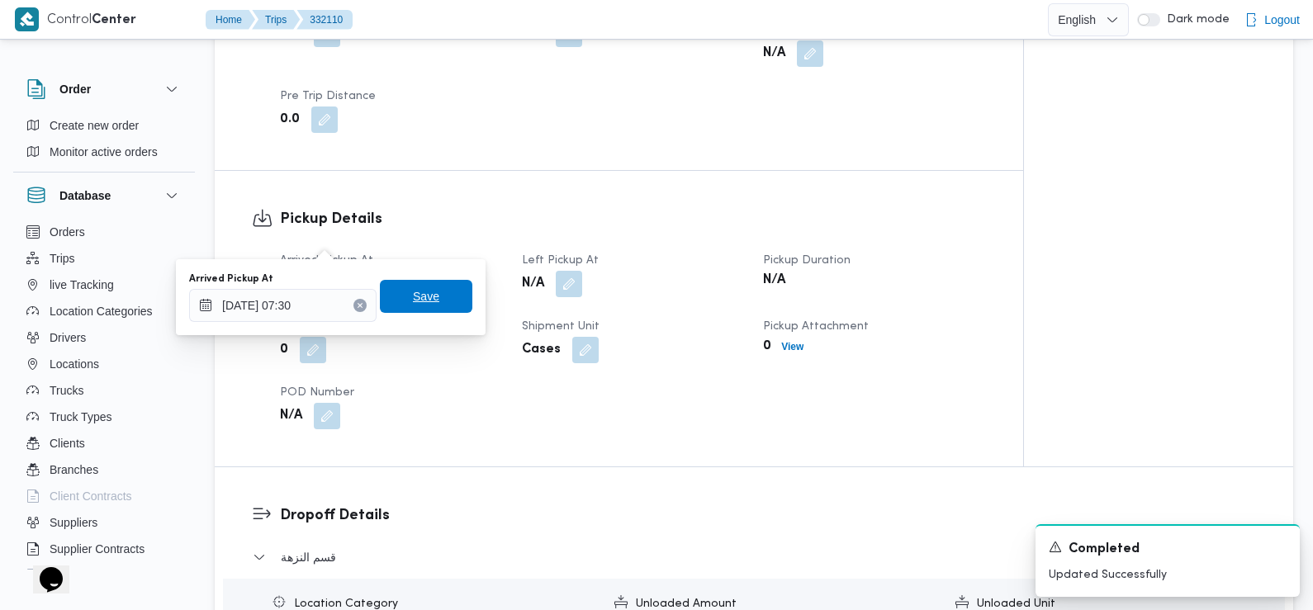
click at [429, 292] on span "Save" at bounding box center [426, 296] width 92 height 33
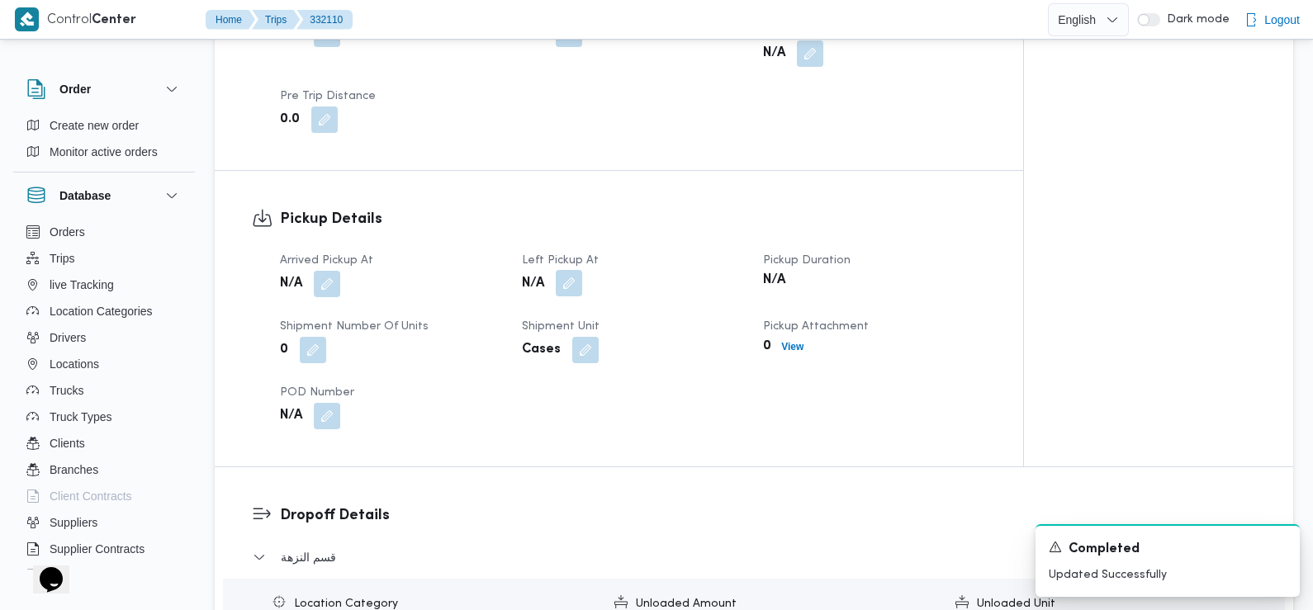
click at [569, 270] on button "button" at bounding box center [569, 283] width 26 height 26
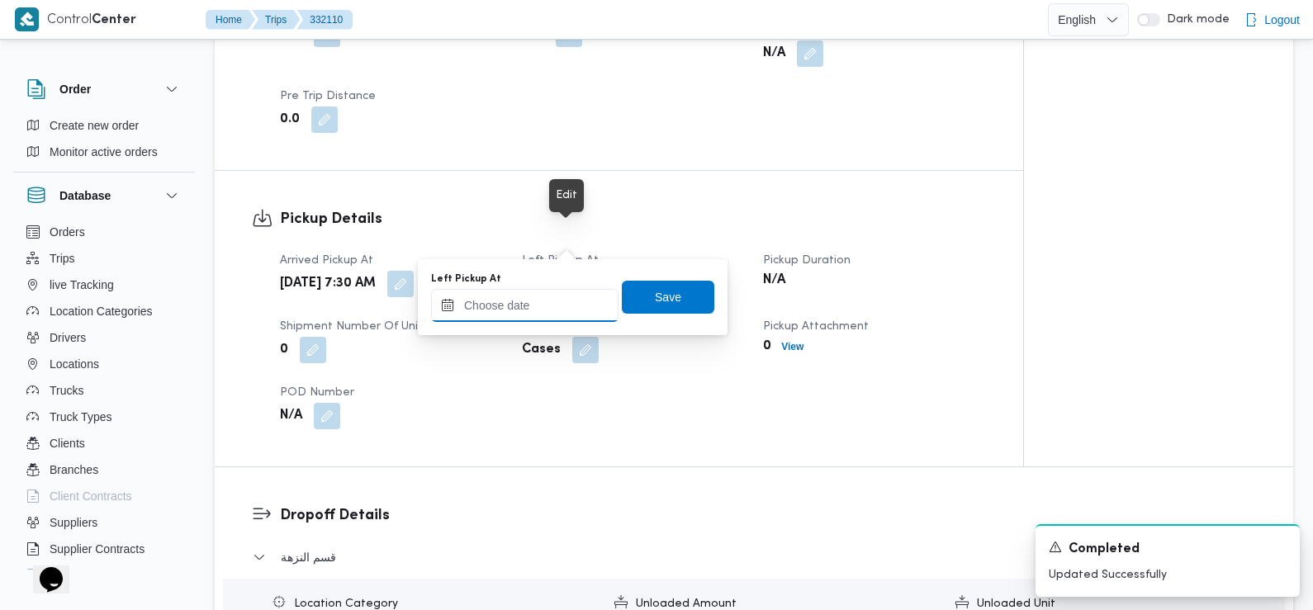
click at [566, 304] on input "Left Pickup At" at bounding box center [524, 305] width 187 height 33
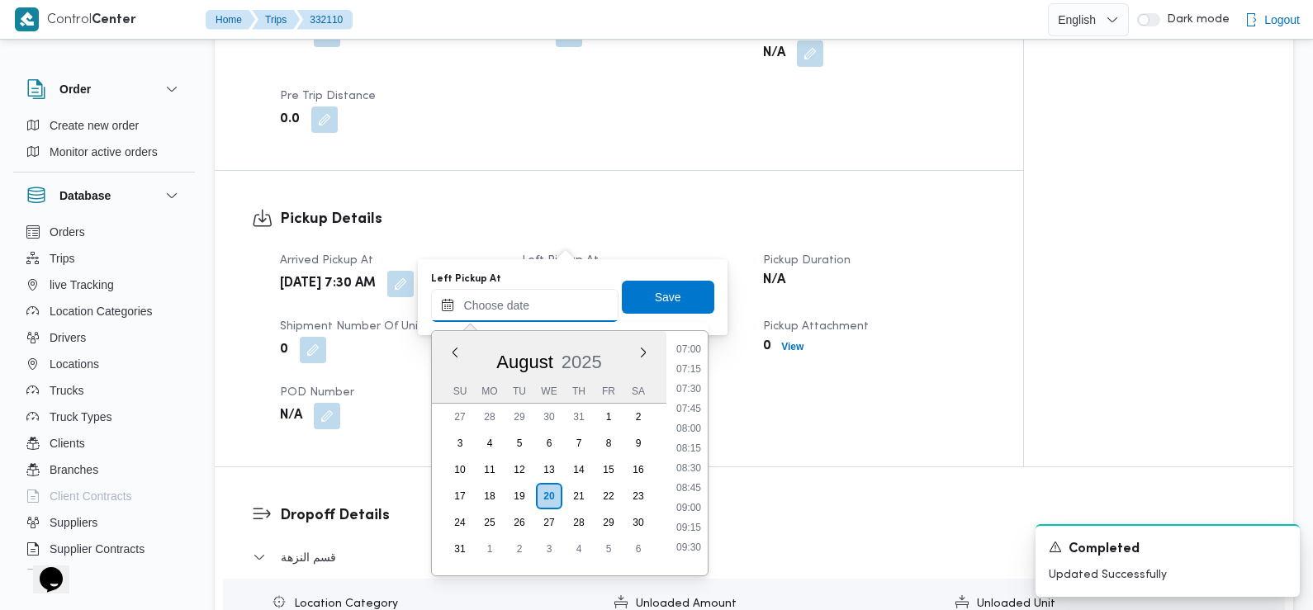
scroll to position [557, 0]
click at [695, 410] on li "07:45" at bounding box center [689, 409] width 38 height 17
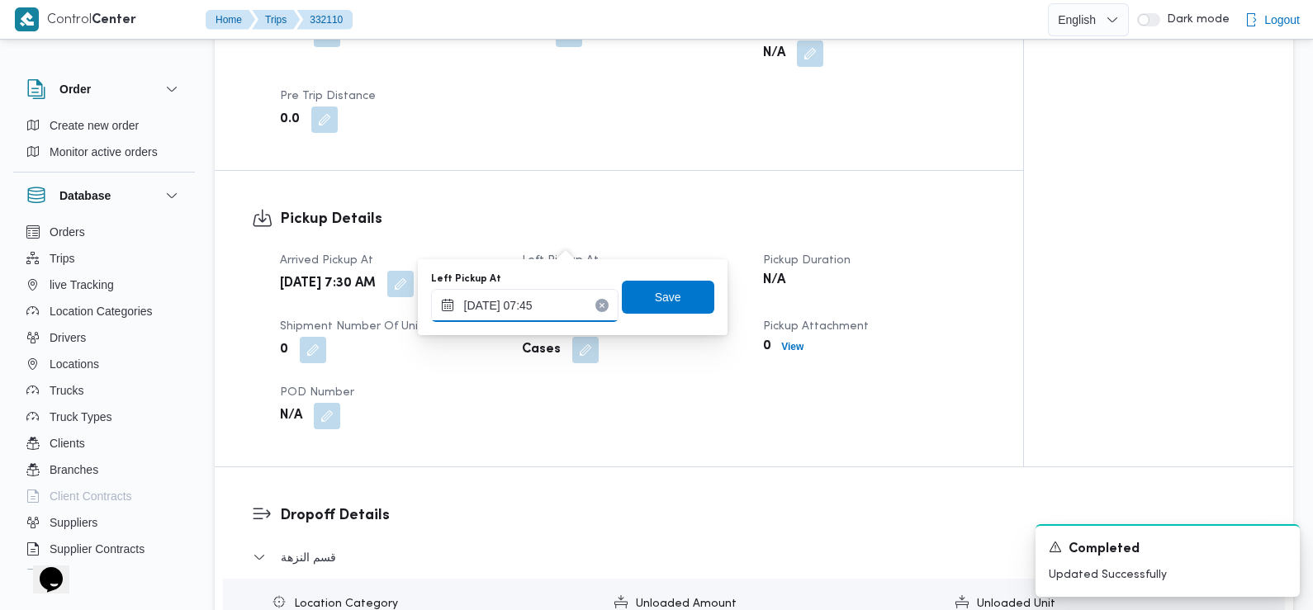
click at [570, 313] on input "20/08/2025 07:45" at bounding box center [524, 305] width 187 height 33
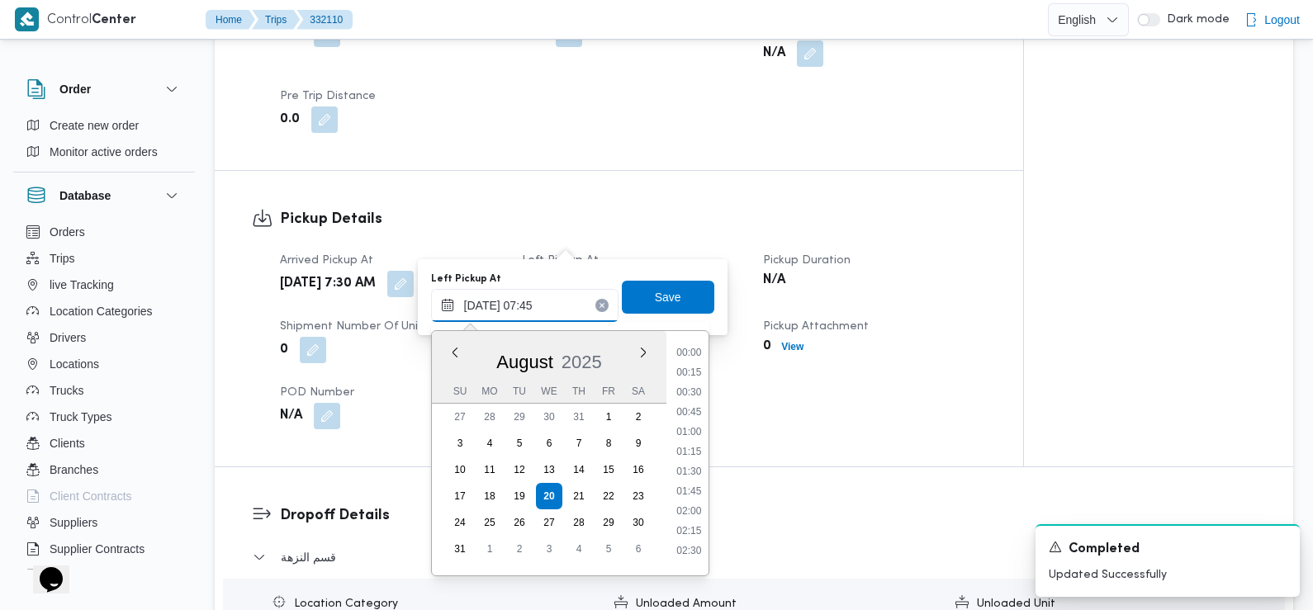
scroll to position [500, 0]
click at [690, 538] on li "08:45" at bounding box center [689, 546] width 38 height 17
type input "20/08/2025 08:45"
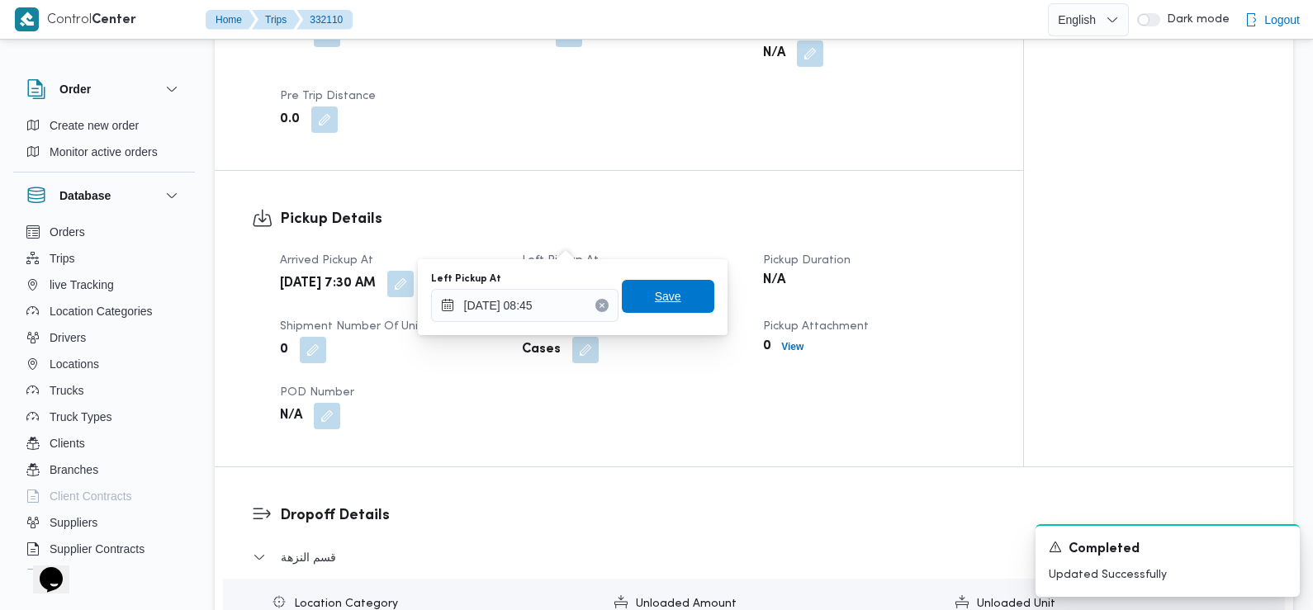
click at [676, 298] on span "Save" at bounding box center [668, 296] width 92 height 33
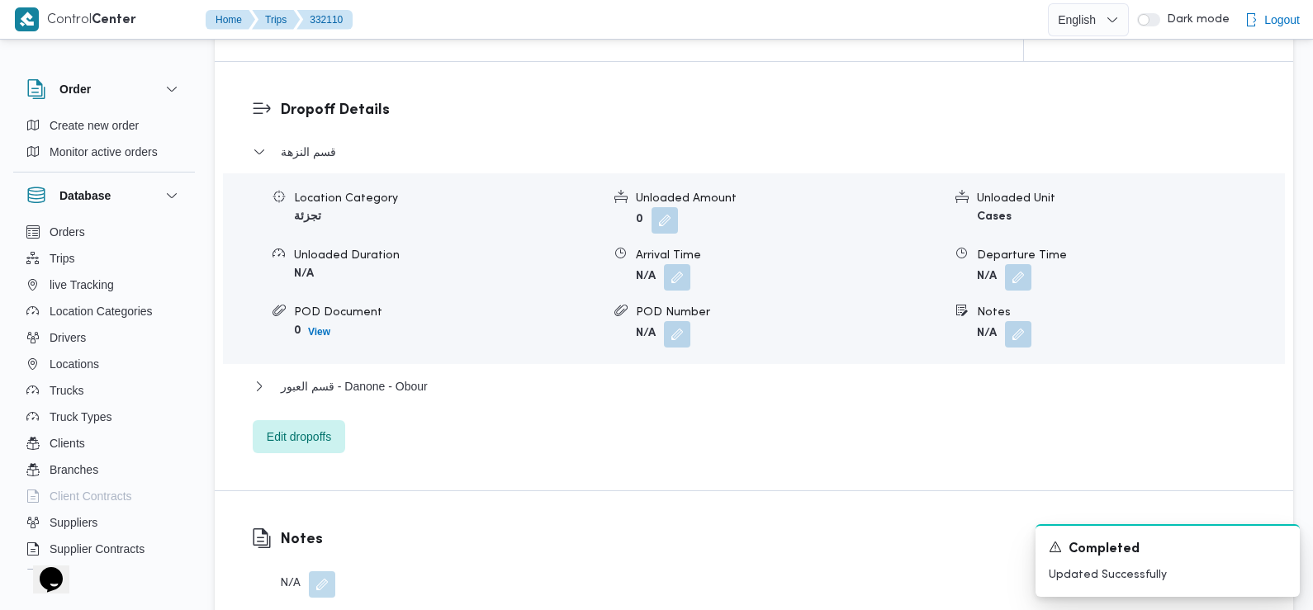
scroll to position [1401, 0]
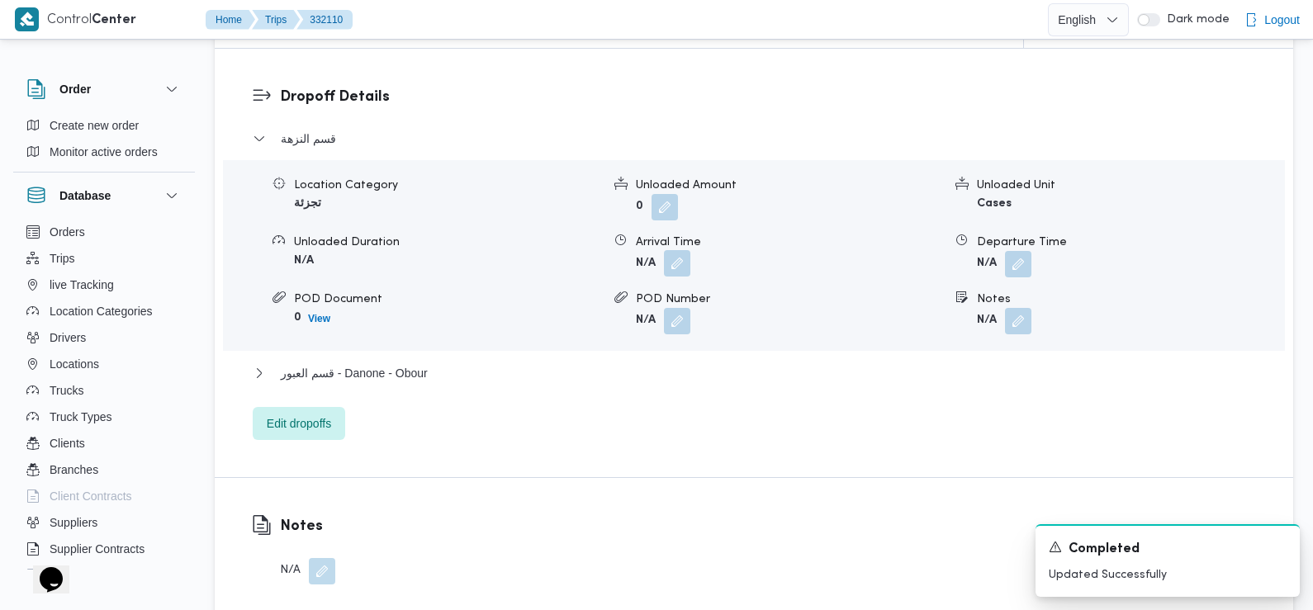
click at [677, 250] on button "button" at bounding box center [677, 263] width 26 height 26
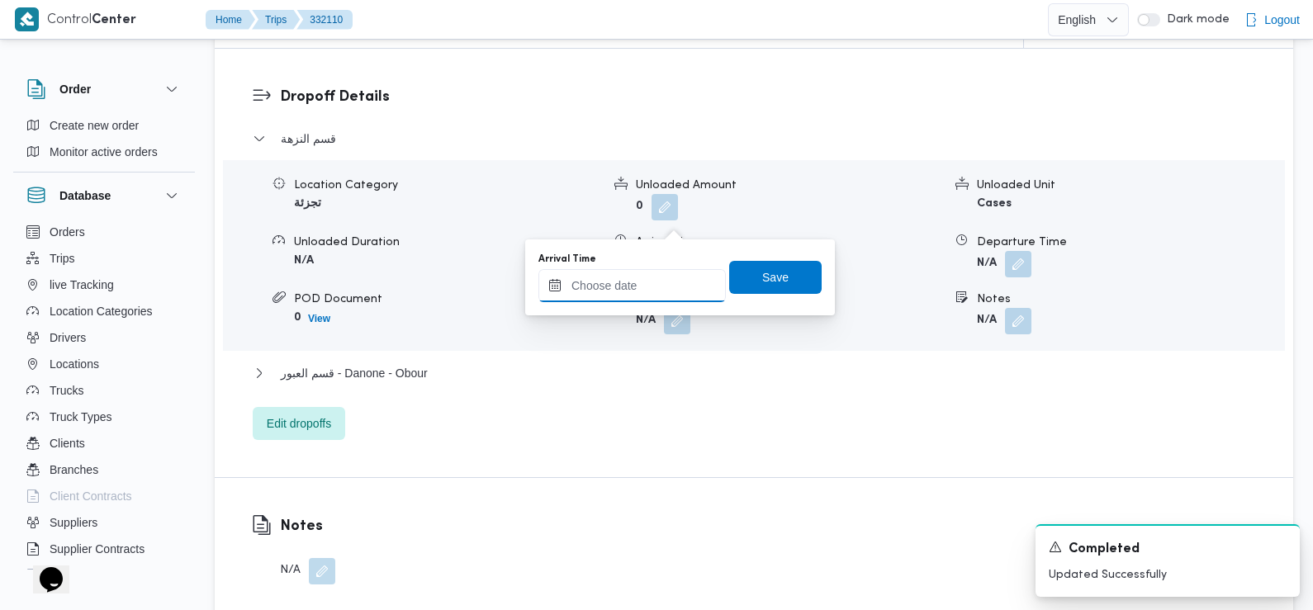
click at [680, 294] on input "Arrival Time" at bounding box center [631, 285] width 187 height 33
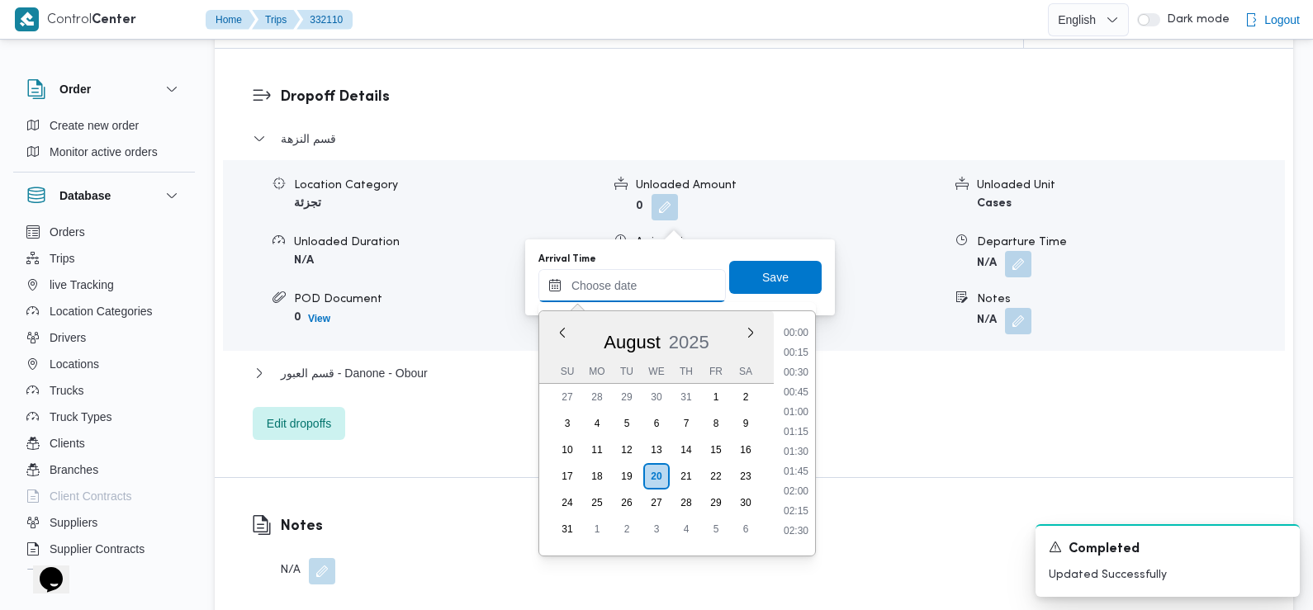
scroll to position [778, 0]
click at [794, 331] on li "09:45" at bounding box center [796, 328] width 38 height 17
type input "20/08/2025 09:45"
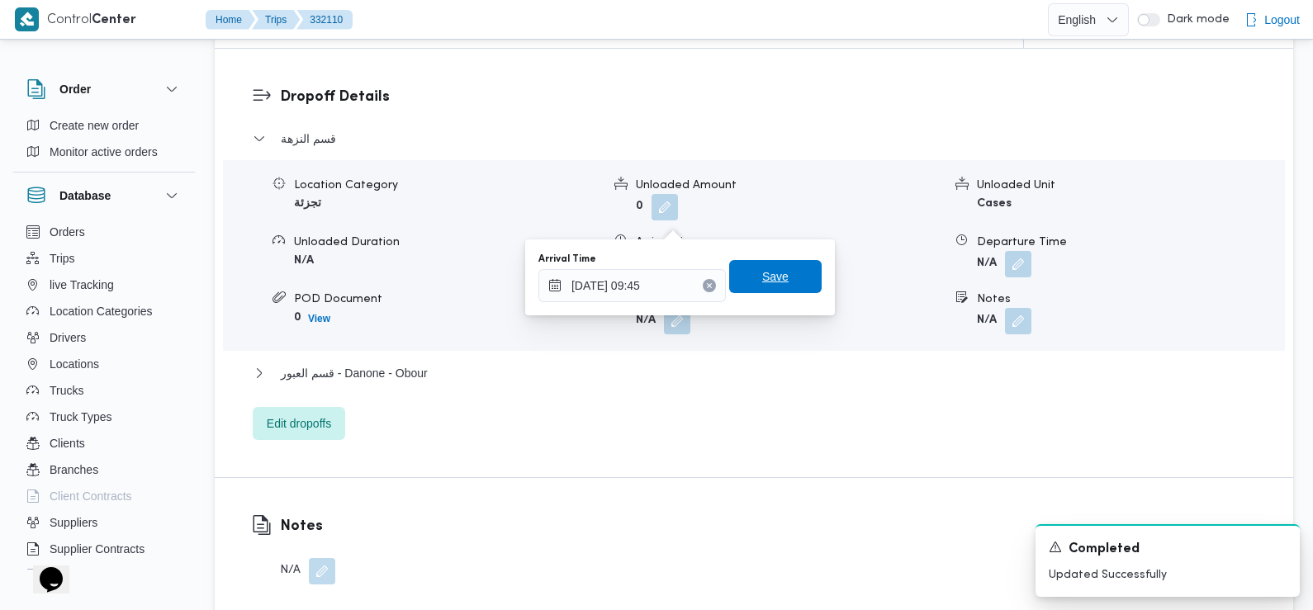
click at [782, 266] on span "Save" at bounding box center [775, 276] width 92 height 33
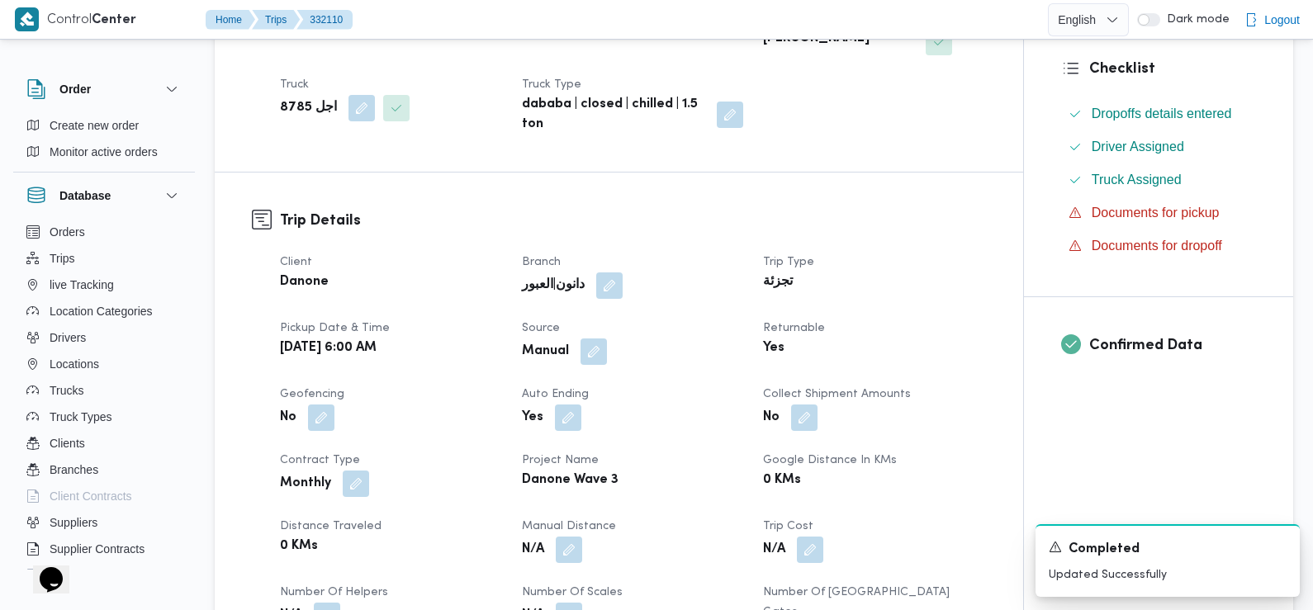
scroll to position [0, 0]
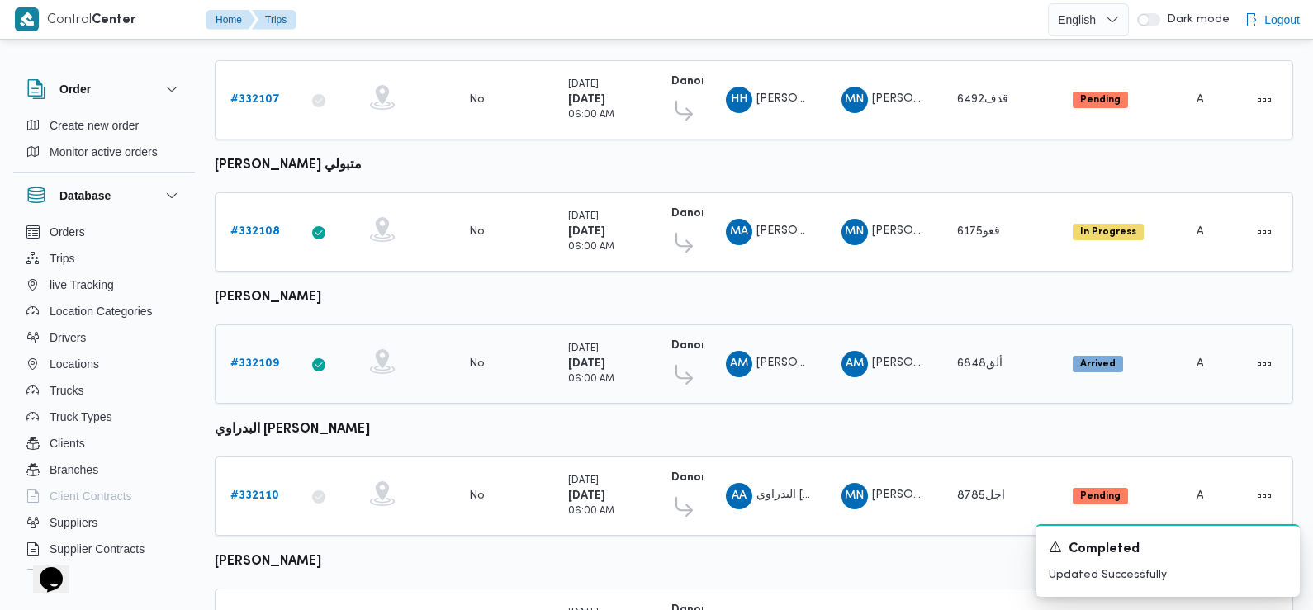
scroll to position [604, 0]
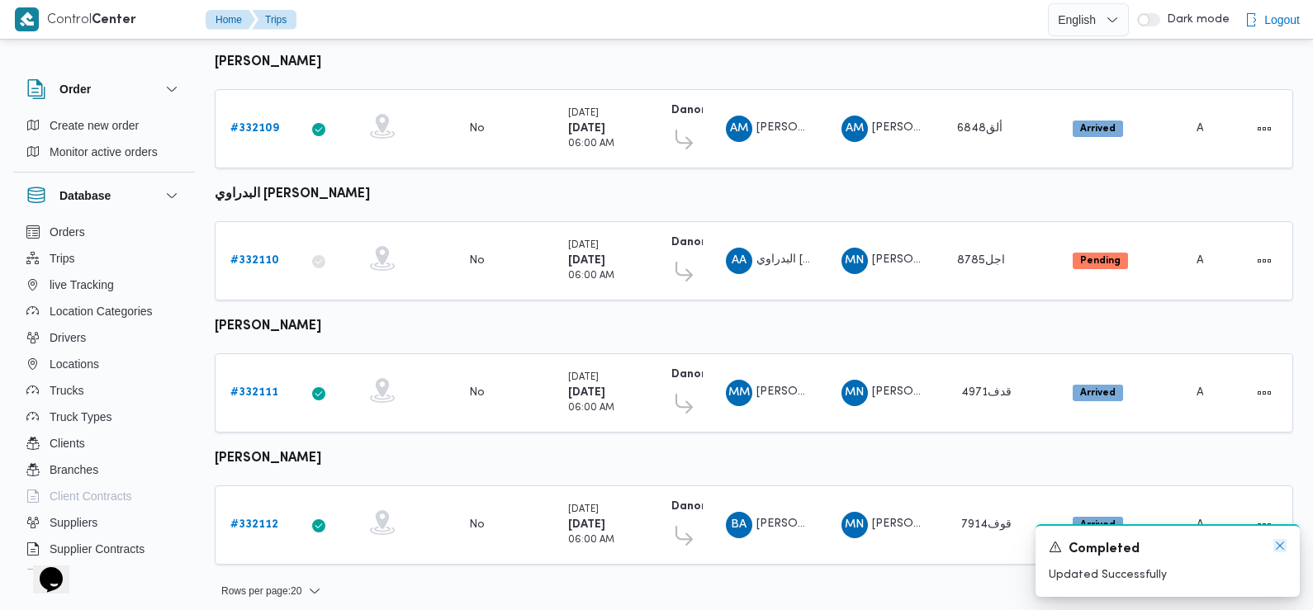
click at [1282, 546] on icon "Dismiss toast" at bounding box center [1279, 545] width 13 height 13
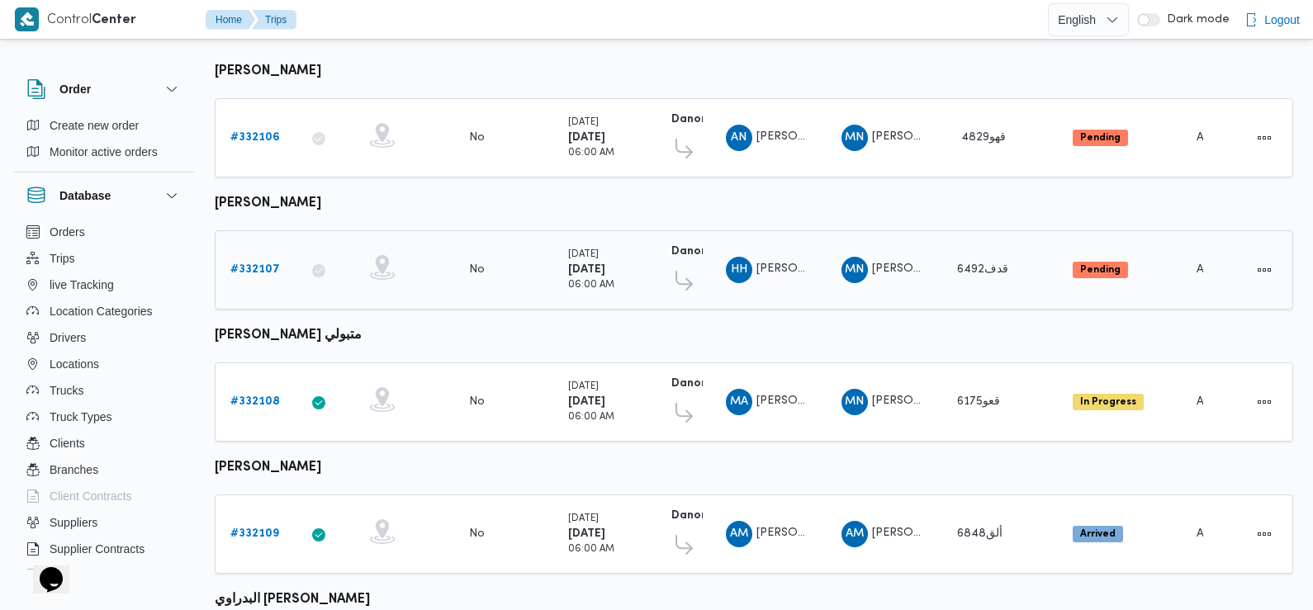
scroll to position [330, 0]
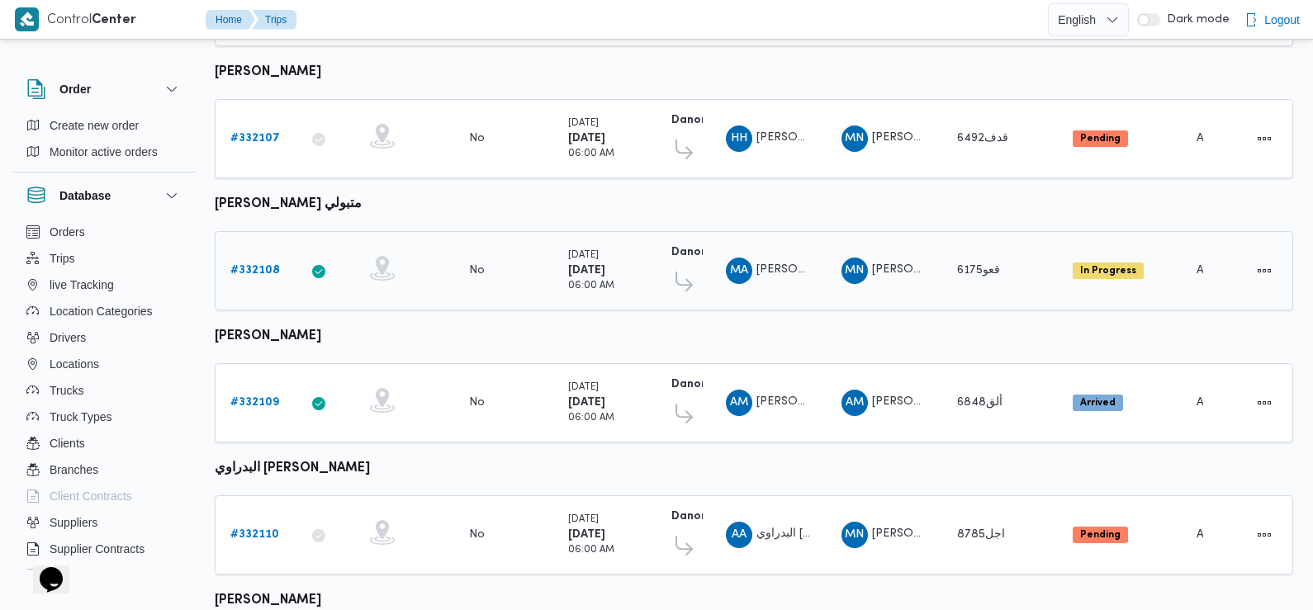
click at [255, 266] on b "# 332108" at bounding box center [255, 270] width 50 height 11
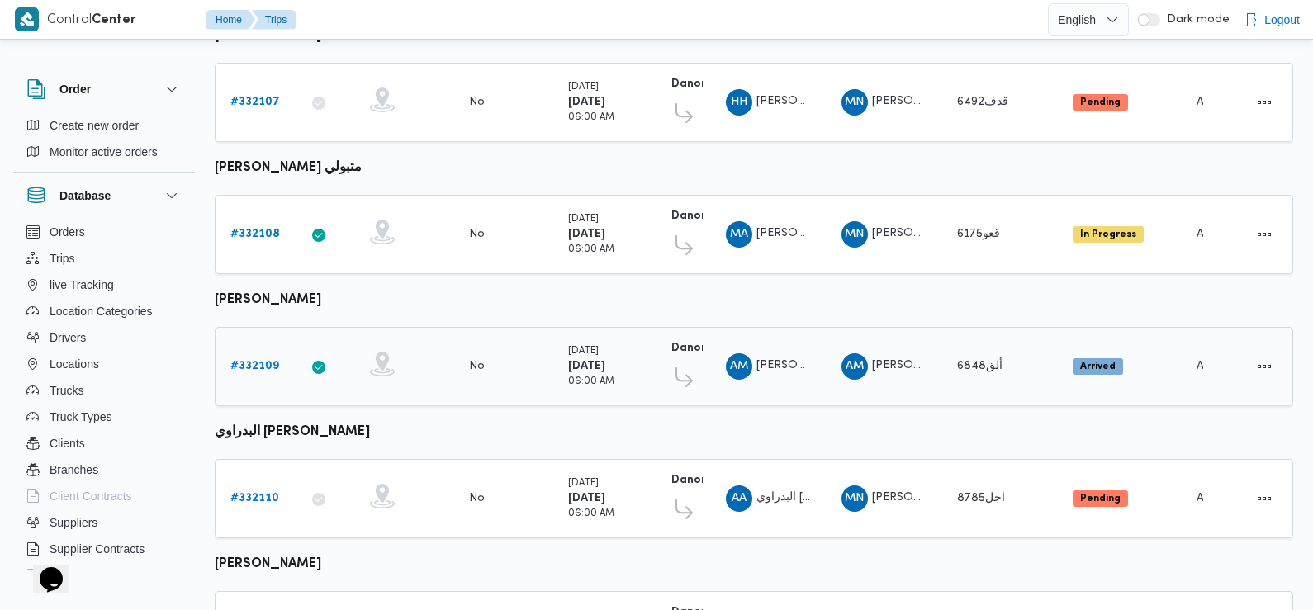
click at [247, 361] on b "# 332109" at bounding box center [254, 366] width 49 height 11
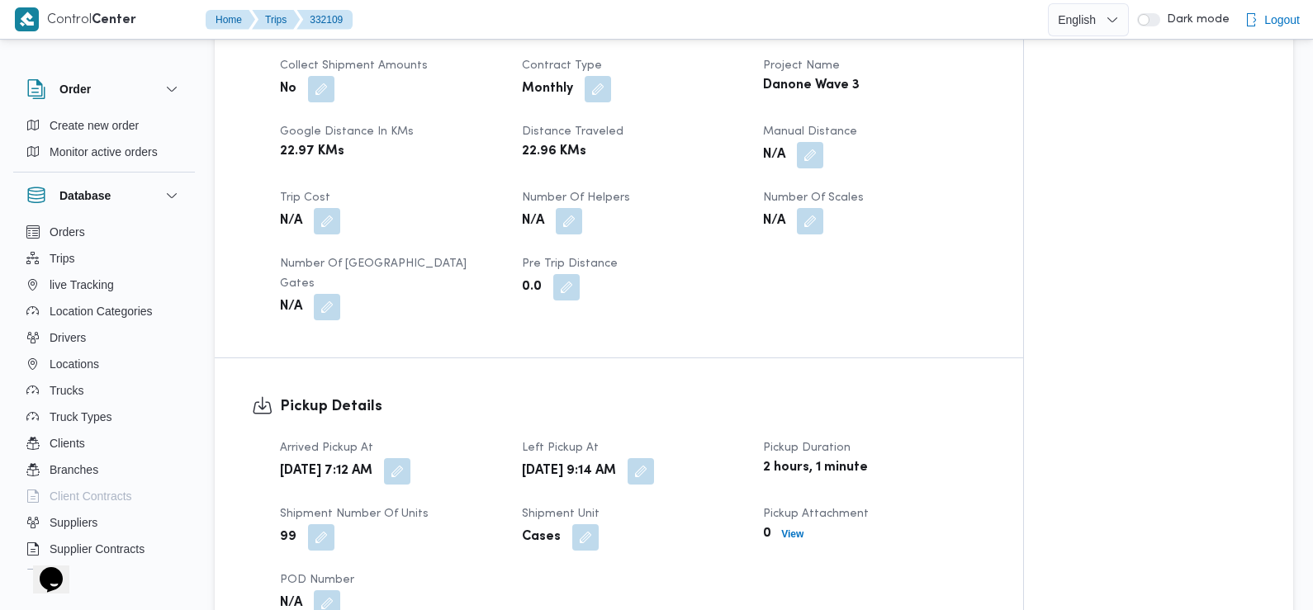
scroll to position [787, 0]
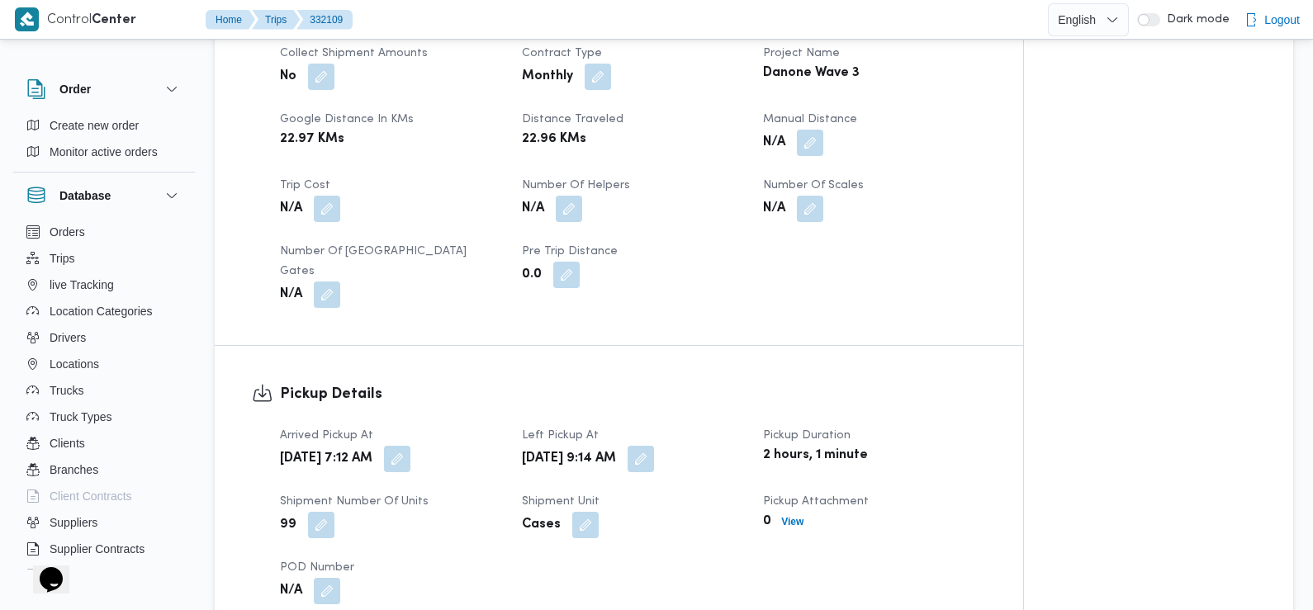
click at [372, 449] on b "Wed, Aug 20, 2025 7:12 AM" at bounding box center [326, 459] width 92 height 20
click at [410, 450] on button "button" at bounding box center [397, 458] width 26 height 26
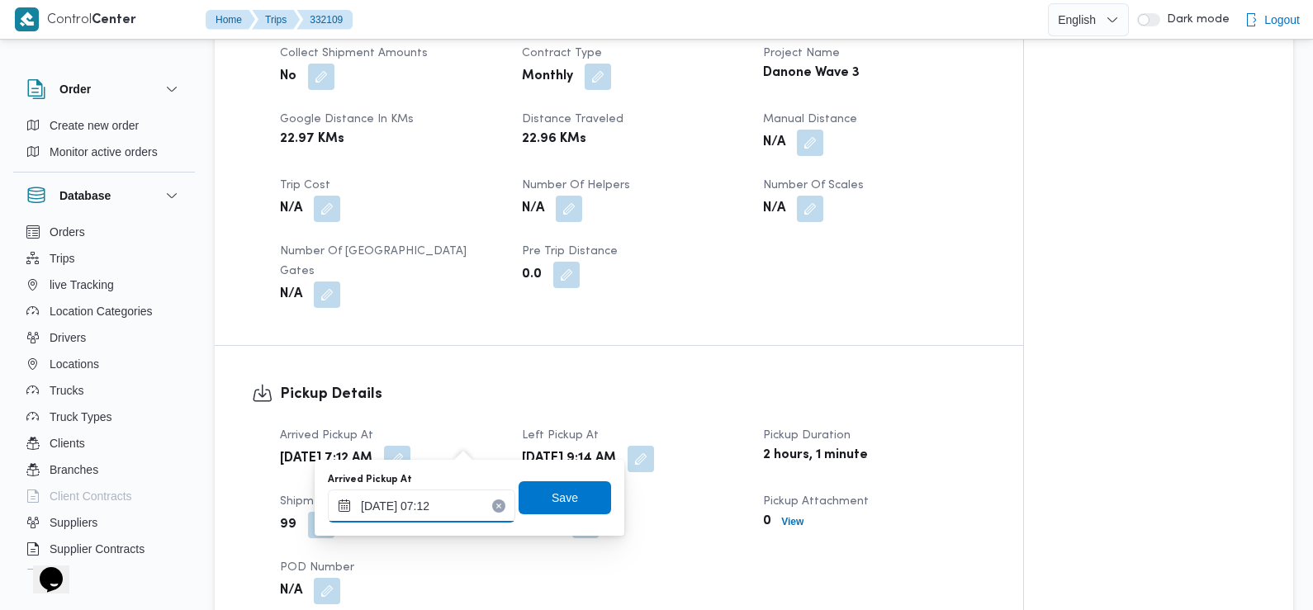
click at [457, 490] on div "20/08/2025 07:12" at bounding box center [421, 506] width 187 height 33
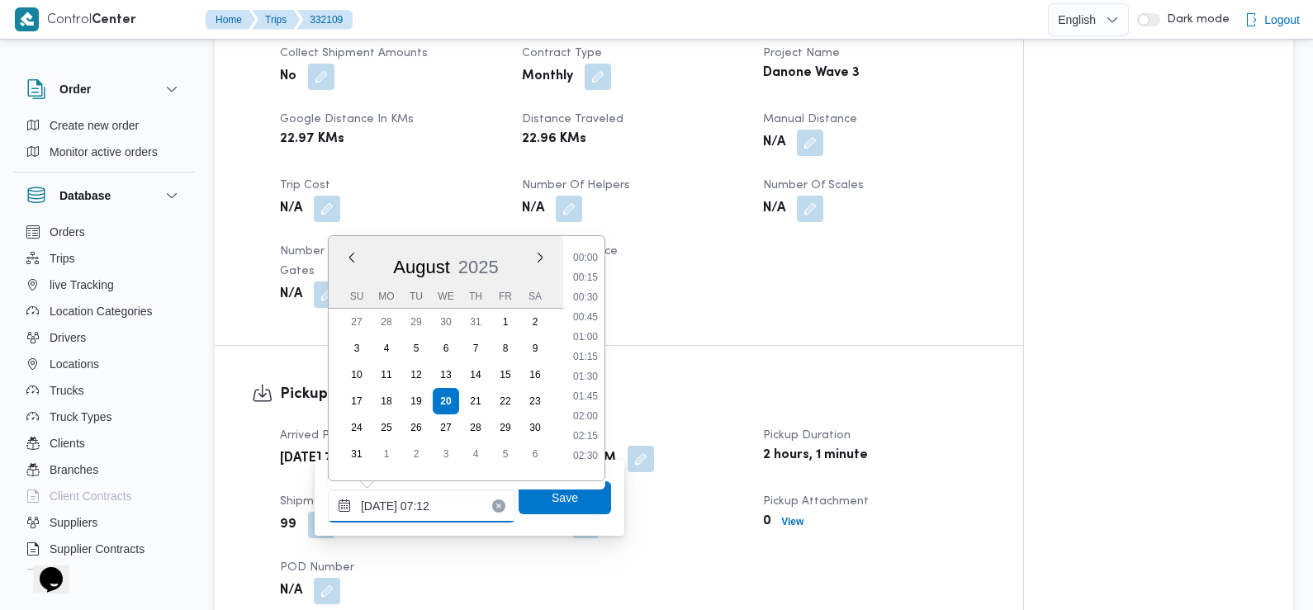
scroll to position [441, 0]
click at [585, 374] on li "07:00" at bounding box center [586, 371] width 38 height 17
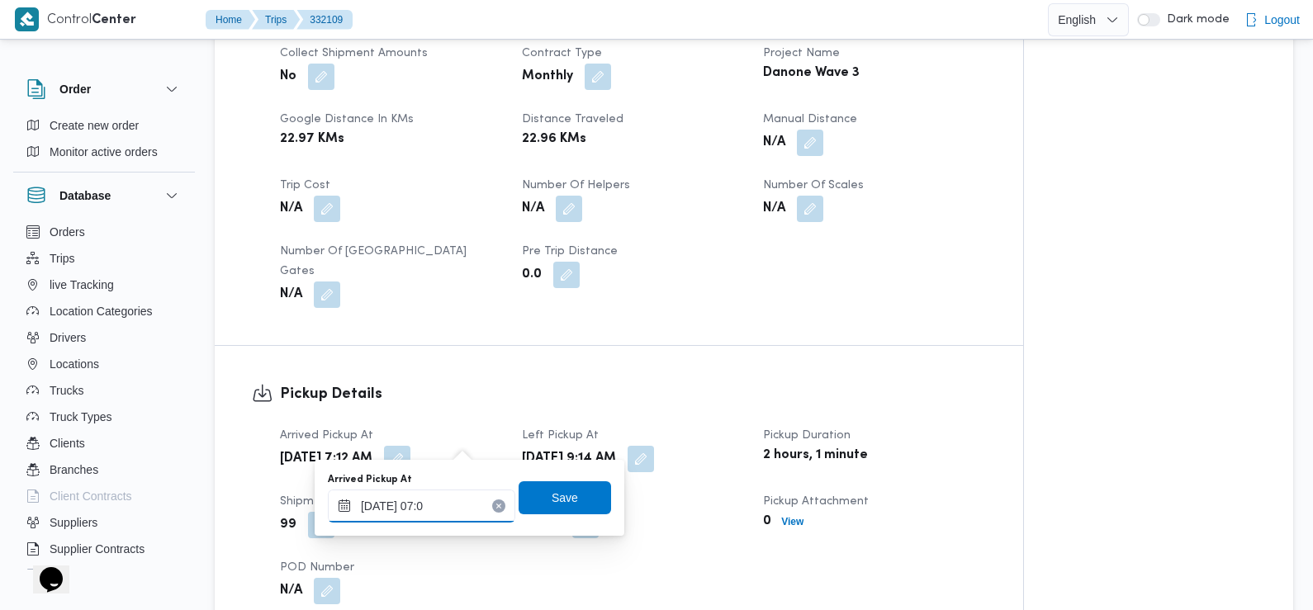
type input "20/08/2025 07:05"
click at [557, 491] on span "Save" at bounding box center [565, 497] width 26 height 20
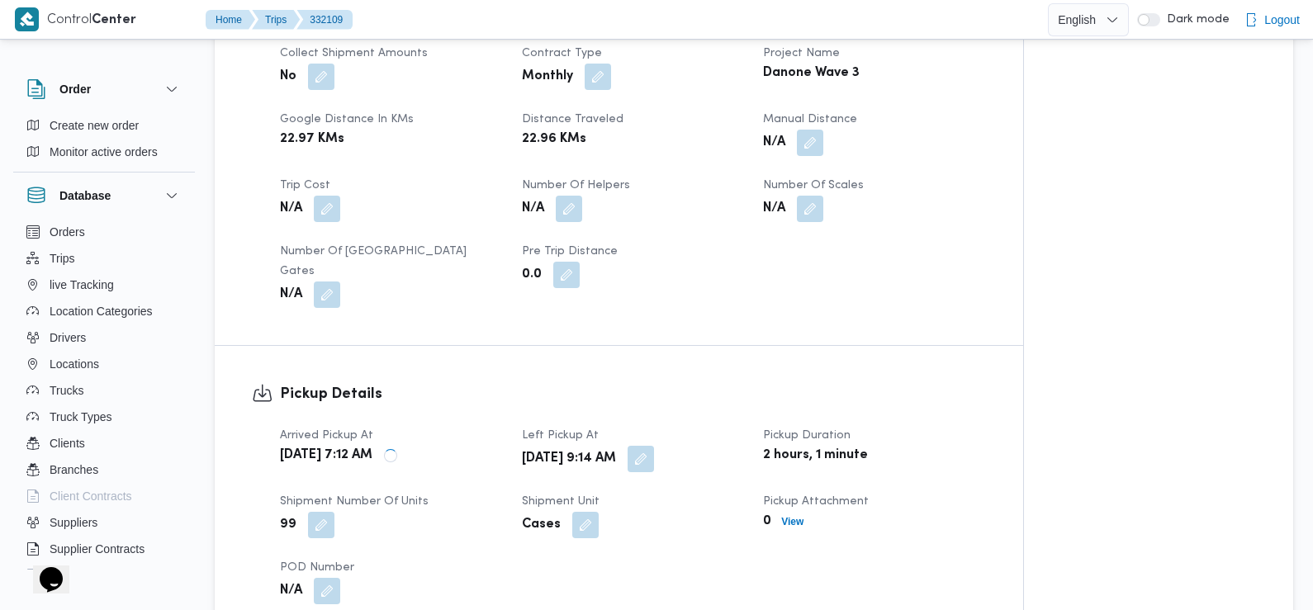
scroll to position [0, 0]
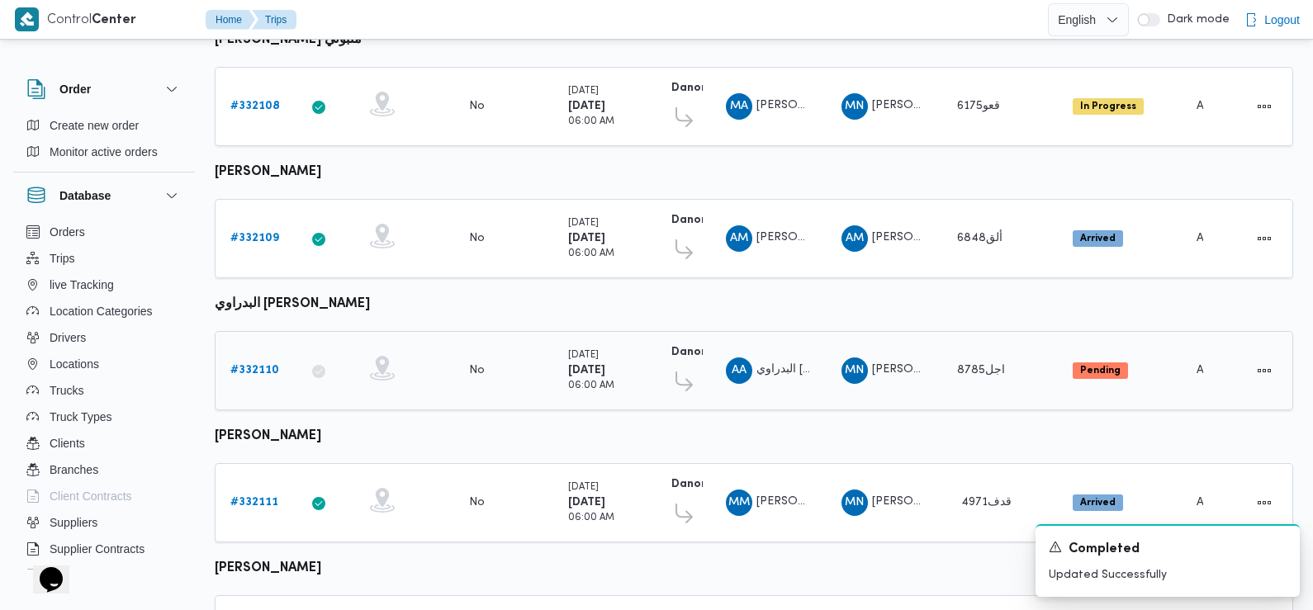
scroll to position [590, 0]
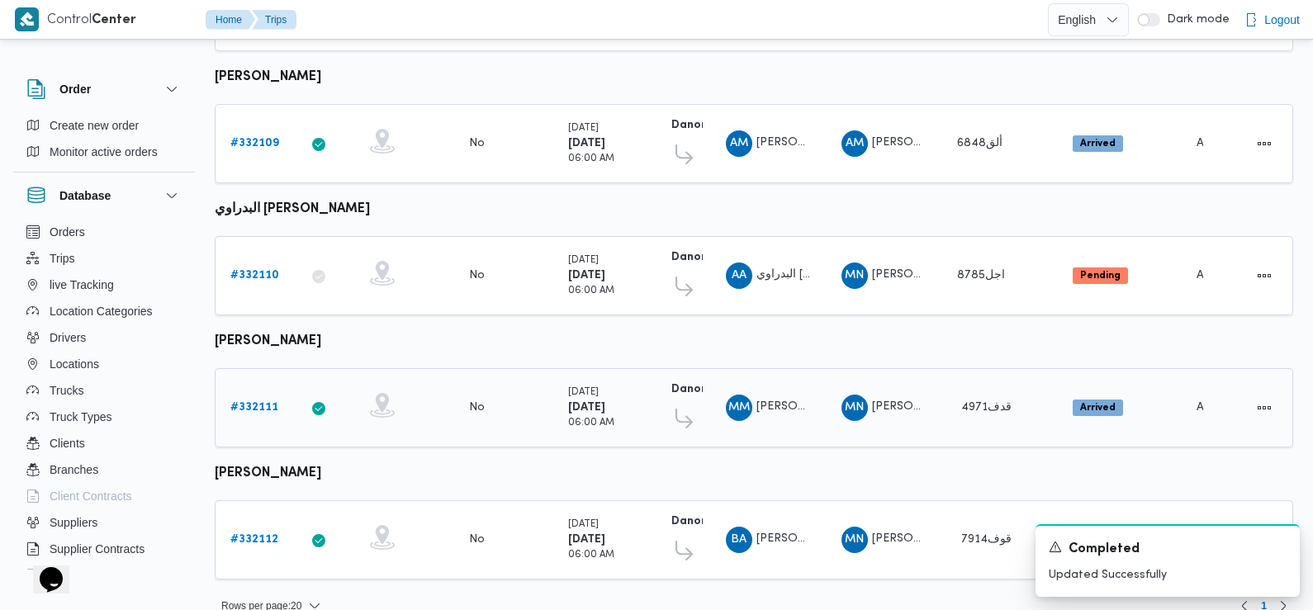
click at [241, 402] on b "# 332111" at bounding box center [254, 407] width 48 height 11
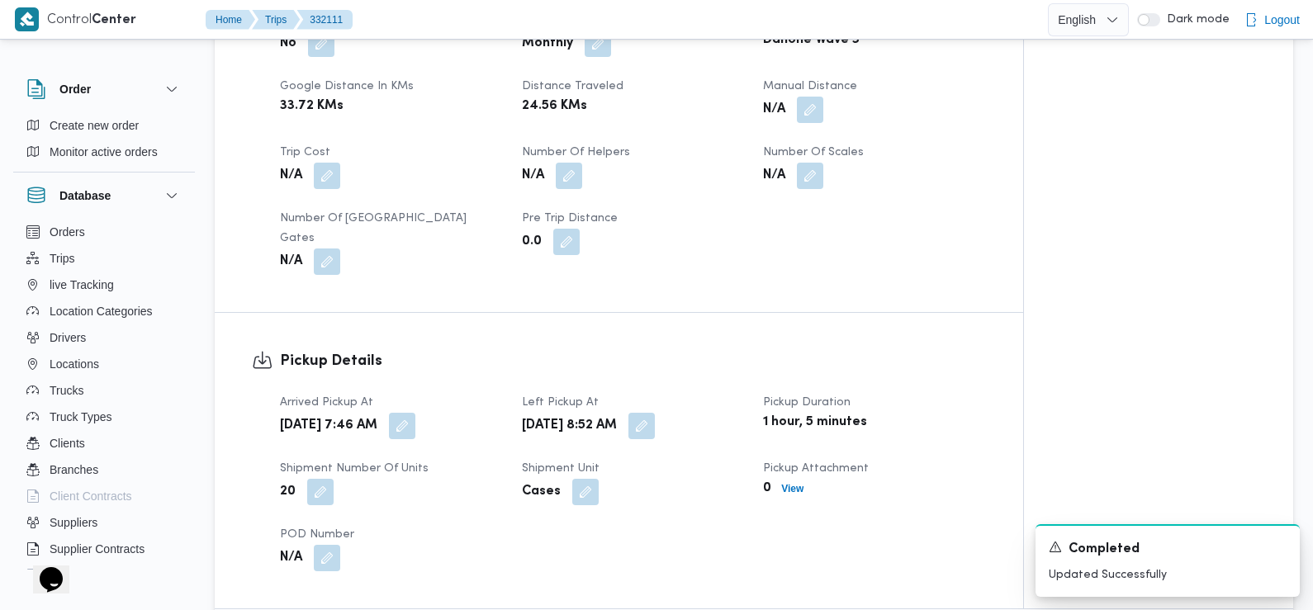
scroll to position [821, 0]
click at [415, 411] on button "button" at bounding box center [402, 424] width 26 height 26
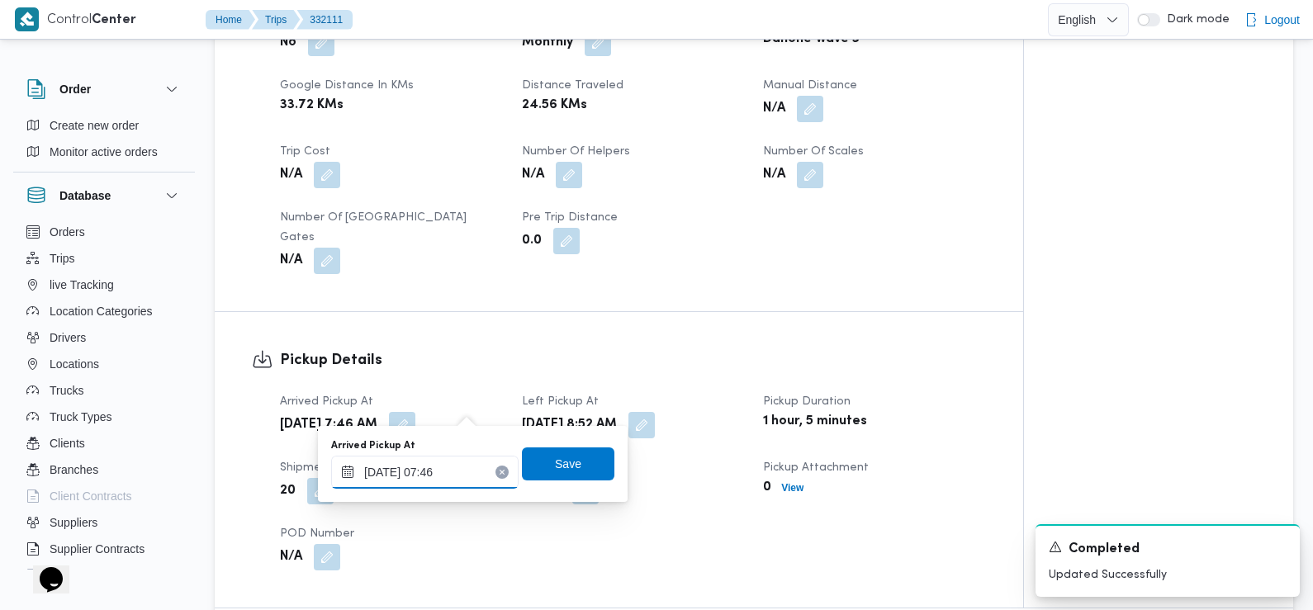
click at [456, 458] on div "20/08/2025 07:46" at bounding box center [424, 472] width 187 height 33
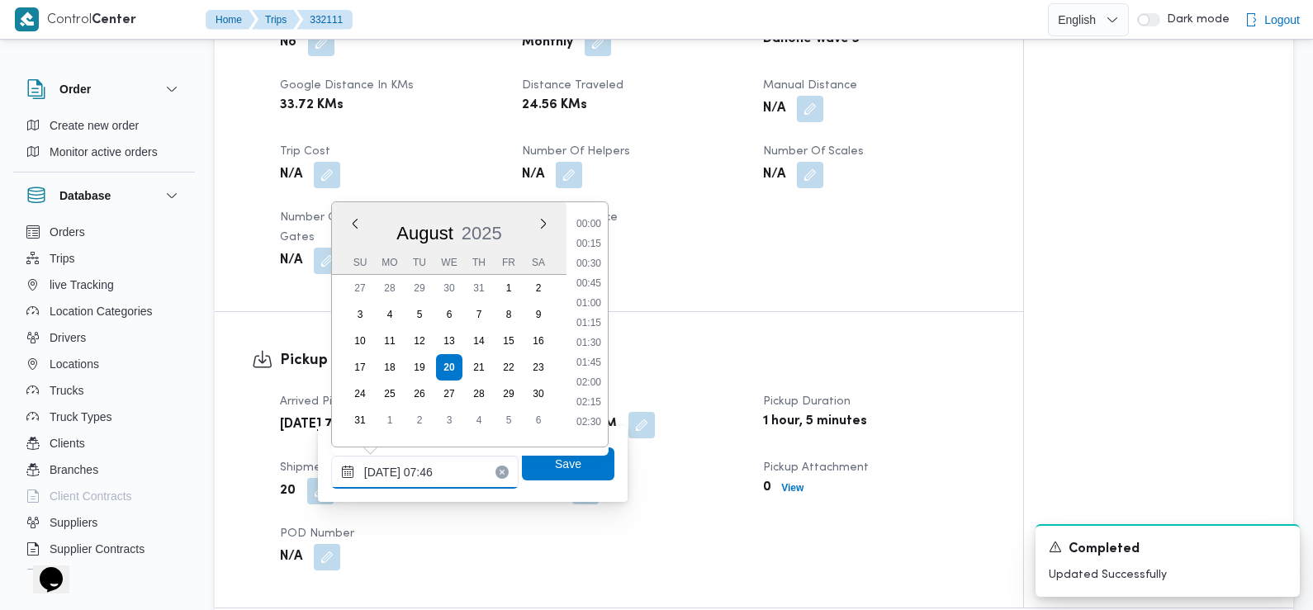
scroll to position [500, 0]
click at [449, 479] on input "20/08/2025 07:46" at bounding box center [424, 472] width 187 height 33
click at [590, 315] on li "07:30" at bounding box center [589, 318] width 38 height 17
type input "20/08/2025 07:30"
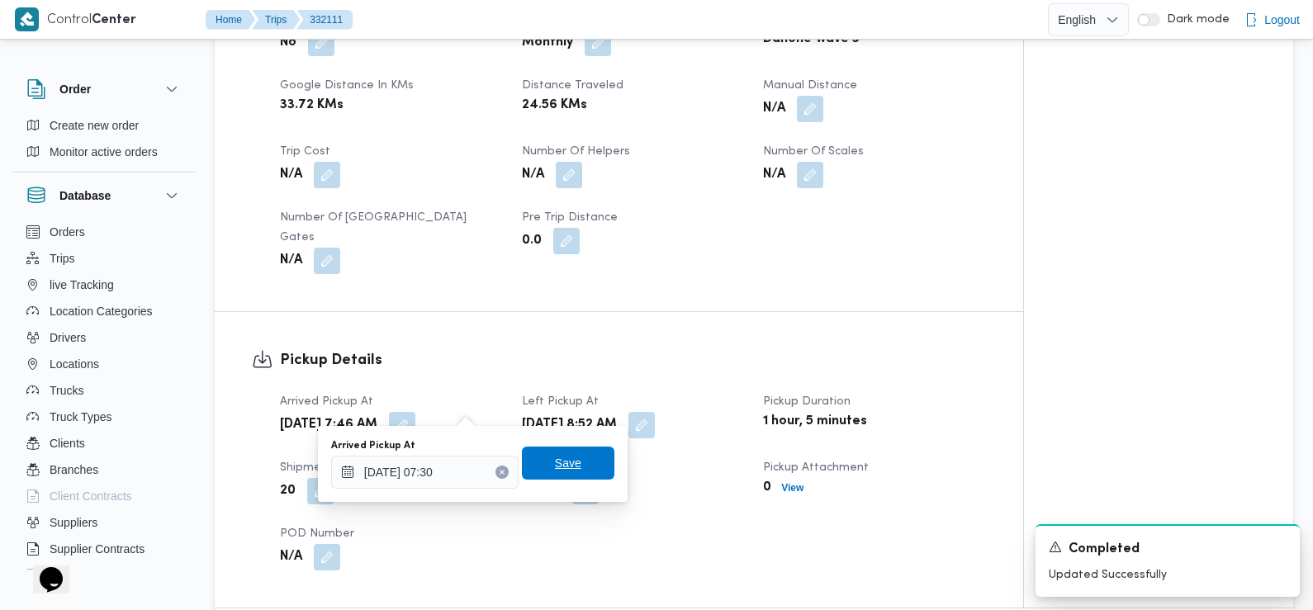
click at [576, 472] on span "Save" at bounding box center [568, 463] width 92 height 33
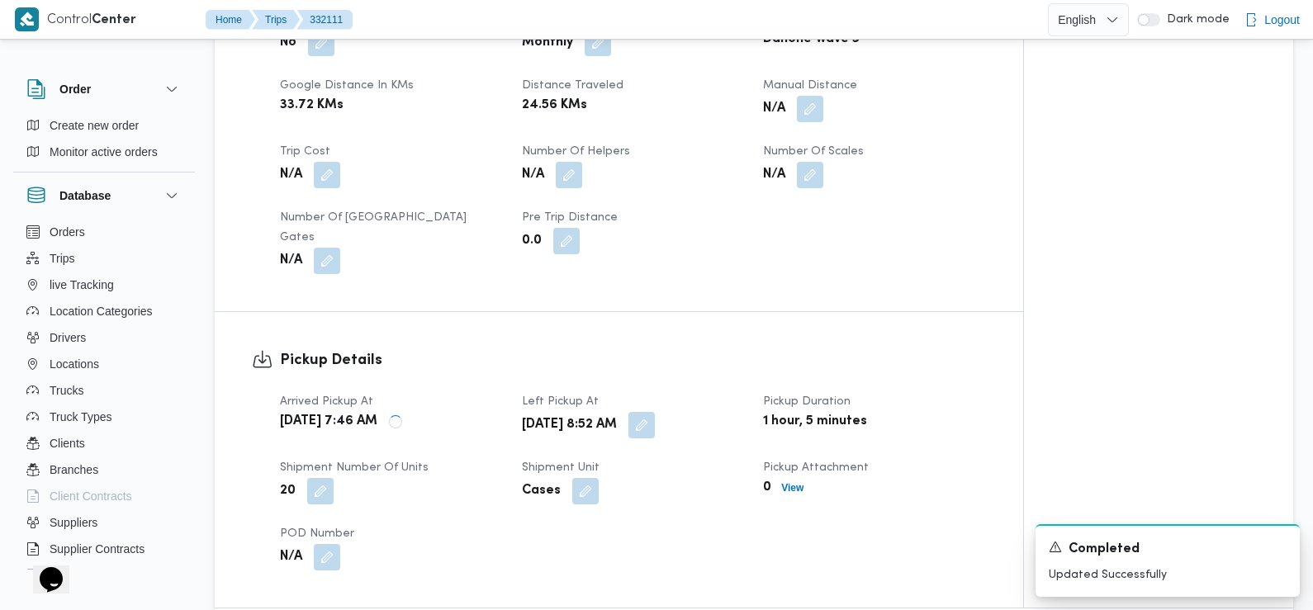
scroll to position [0, 0]
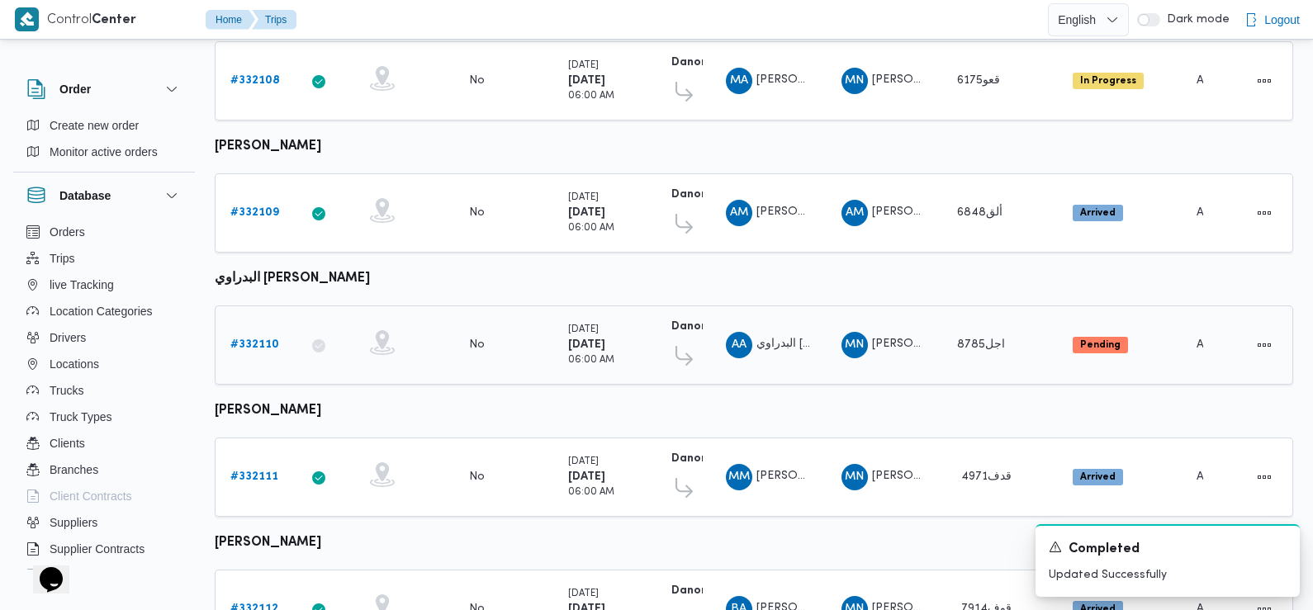
scroll to position [604, 0]
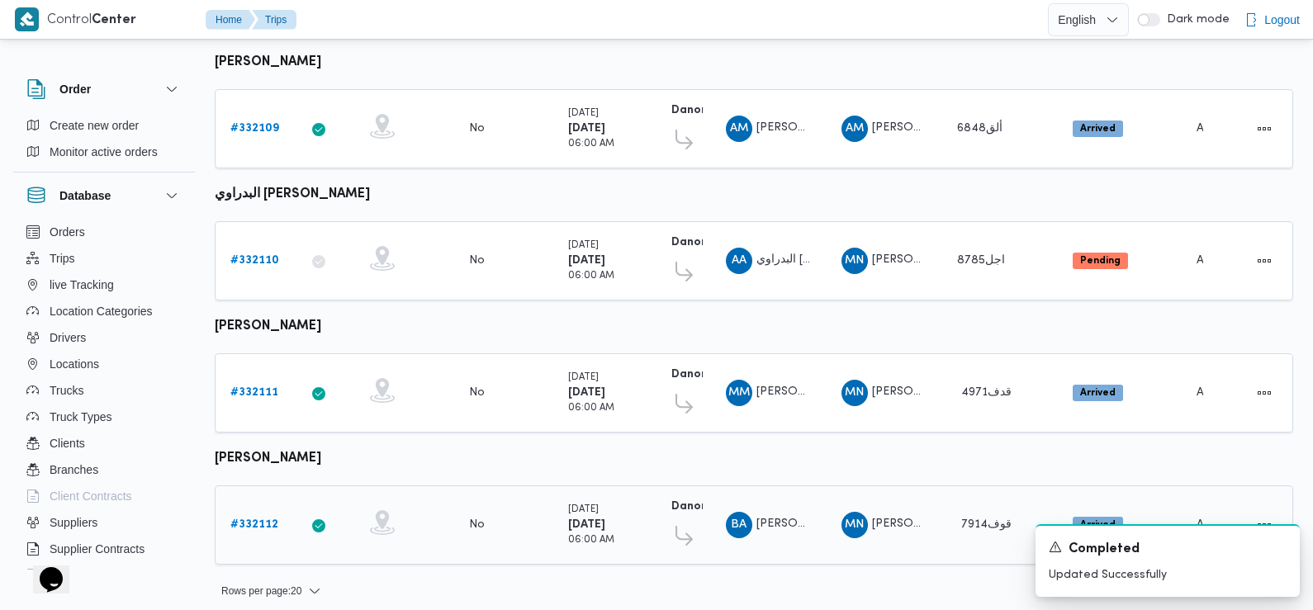
click at [259, 519] on b "# 332112" at bounding box center [254, 524] width 48 height 11
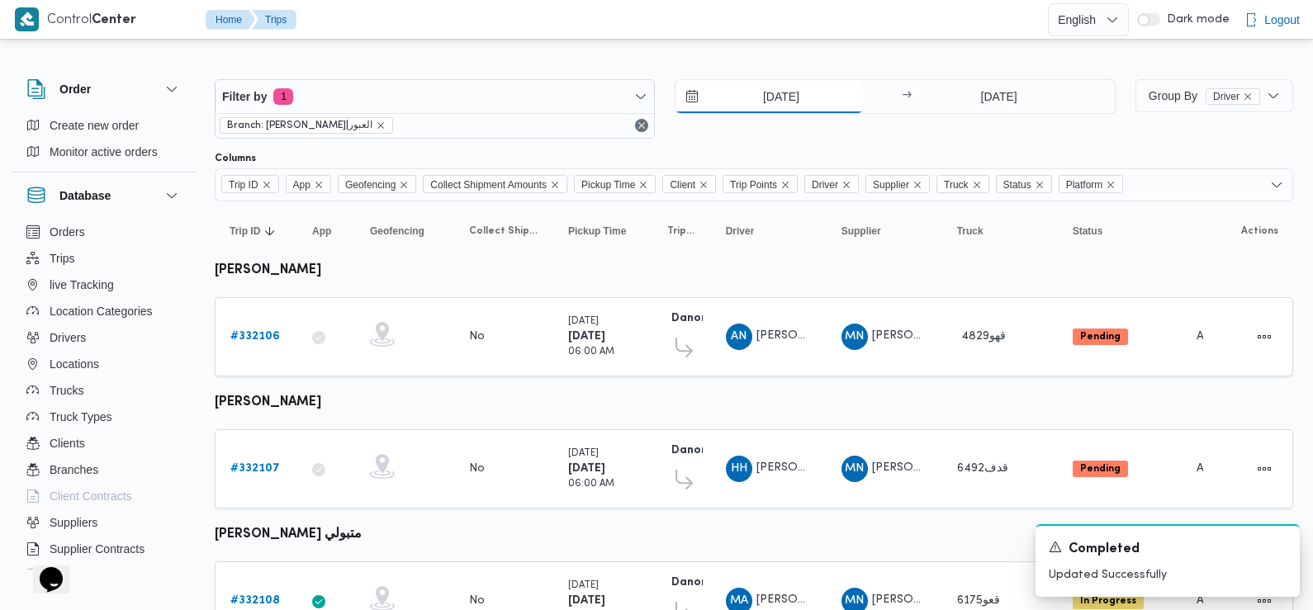
click at [789, 94] on input "20/8/2025" at bounding box center [769, 96] width 187 height 33
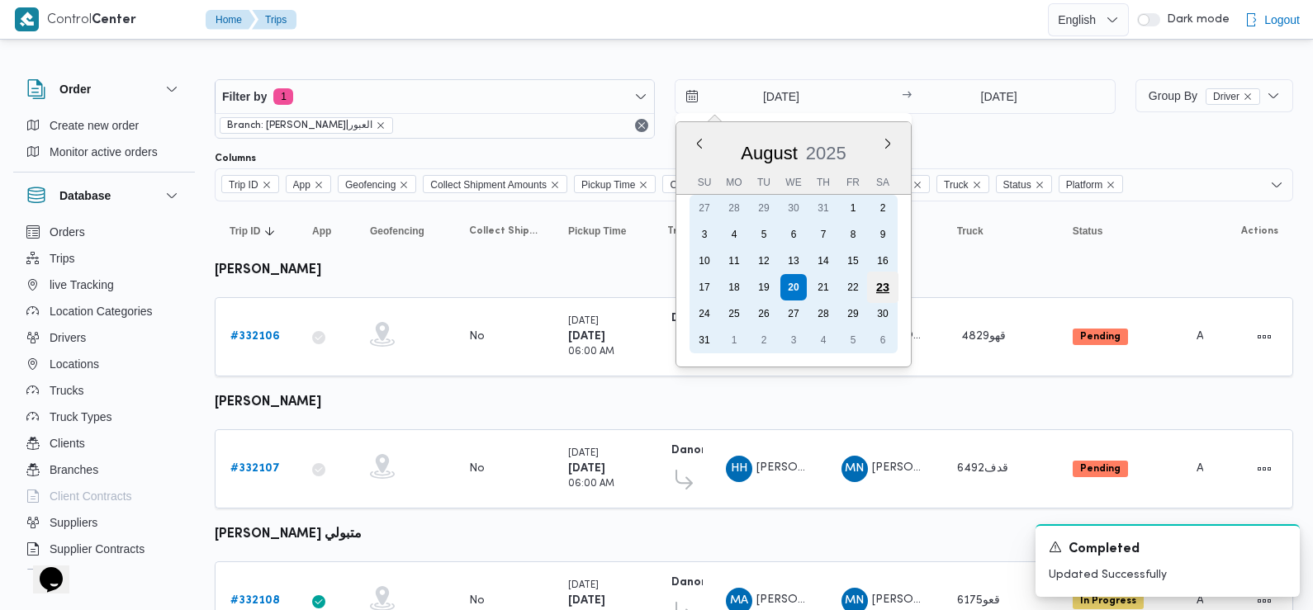
click at [881, 281] on div "23" at bounding box center [882, 287] width 31 height 31
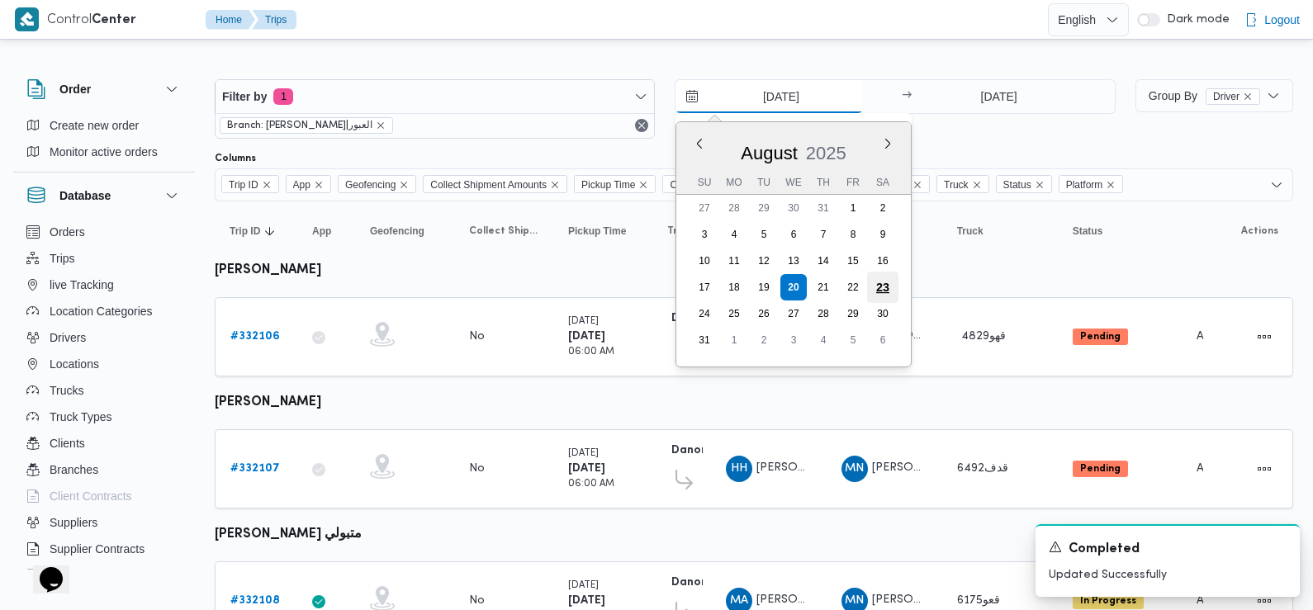
type input "[DATE]"
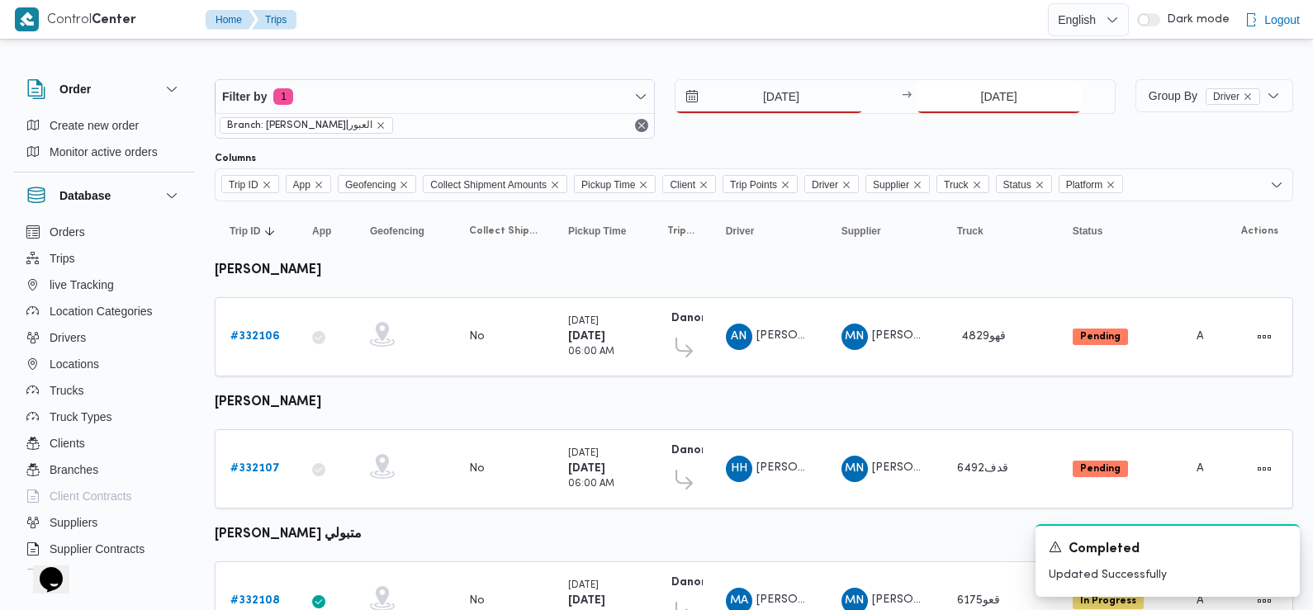
click at [1032, 96] on input "20/8/2025" at bounding box center [999, 96] width 164 height 33
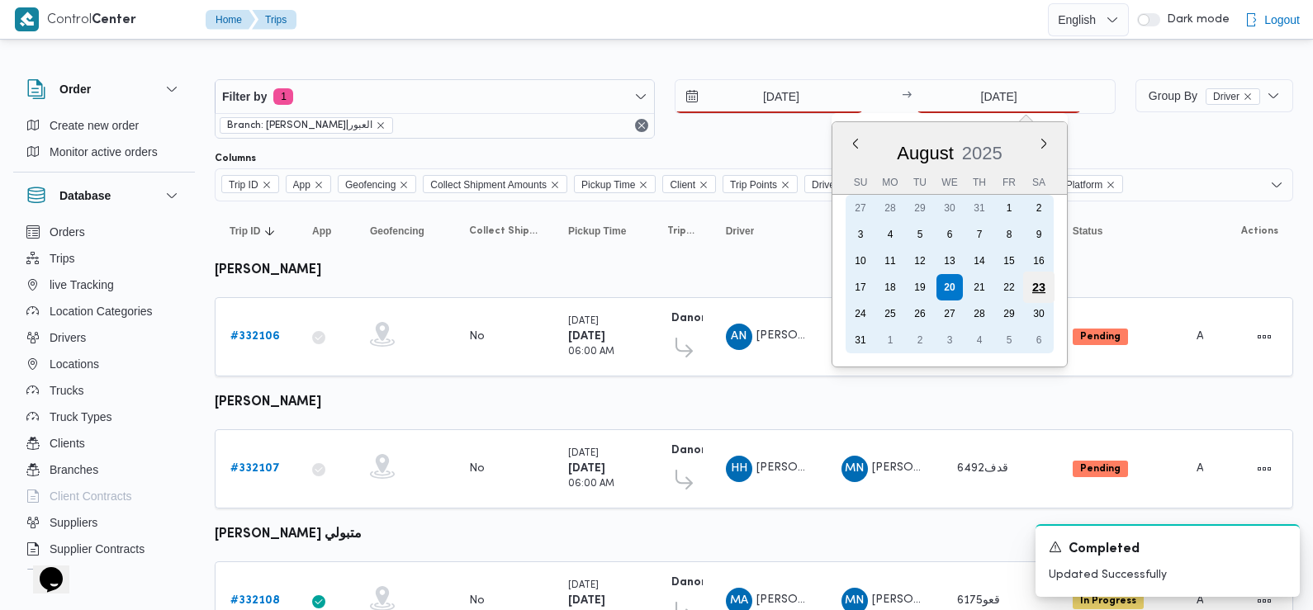
click at [1031, 290] on div "23" at bounding box center [1038, 287] width 31 height 31
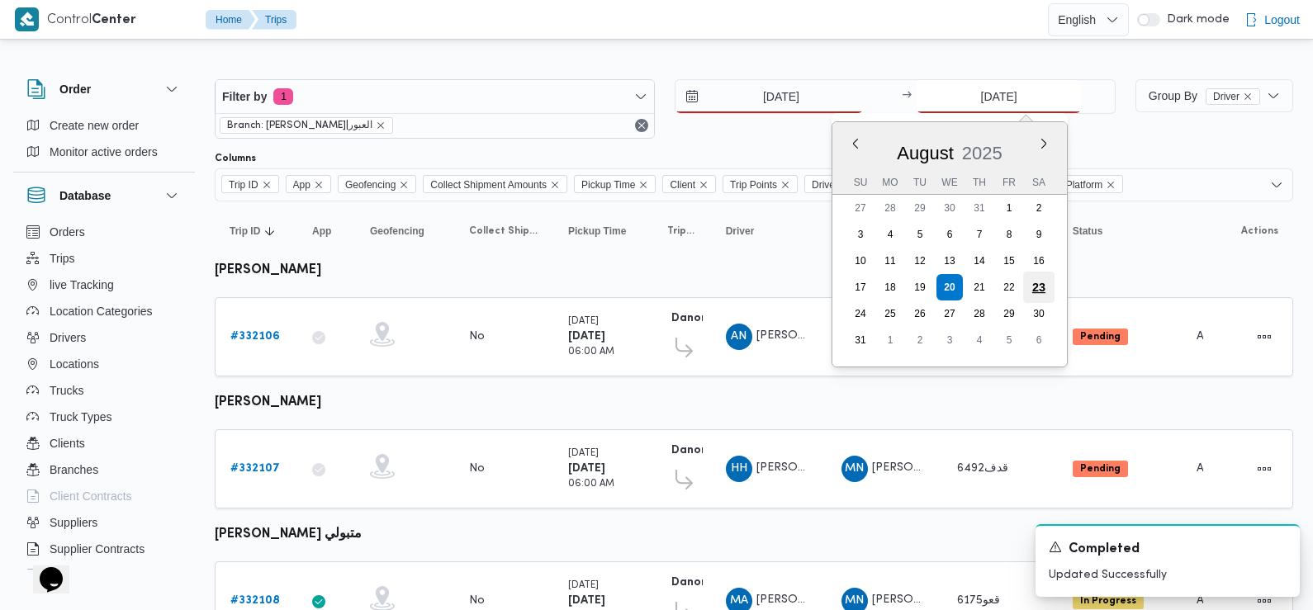
type input "23/8/2025"
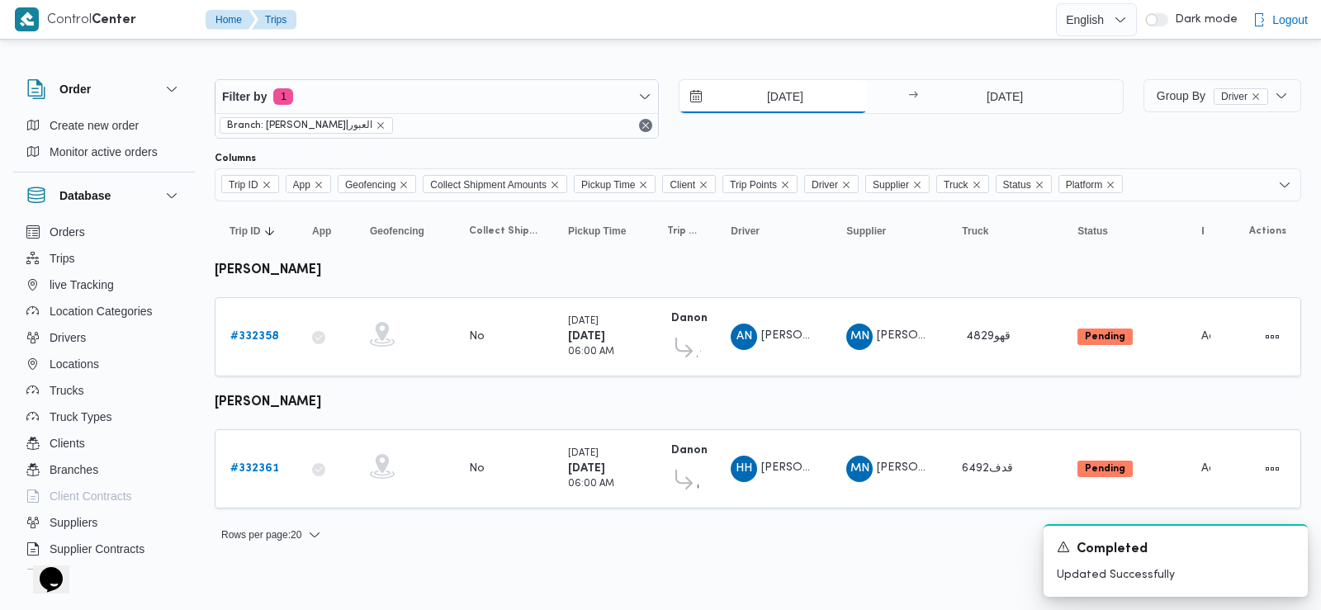
click at [780, 99] on input "23/8/2025" at bounding box center [773, 96] width 187 height 33
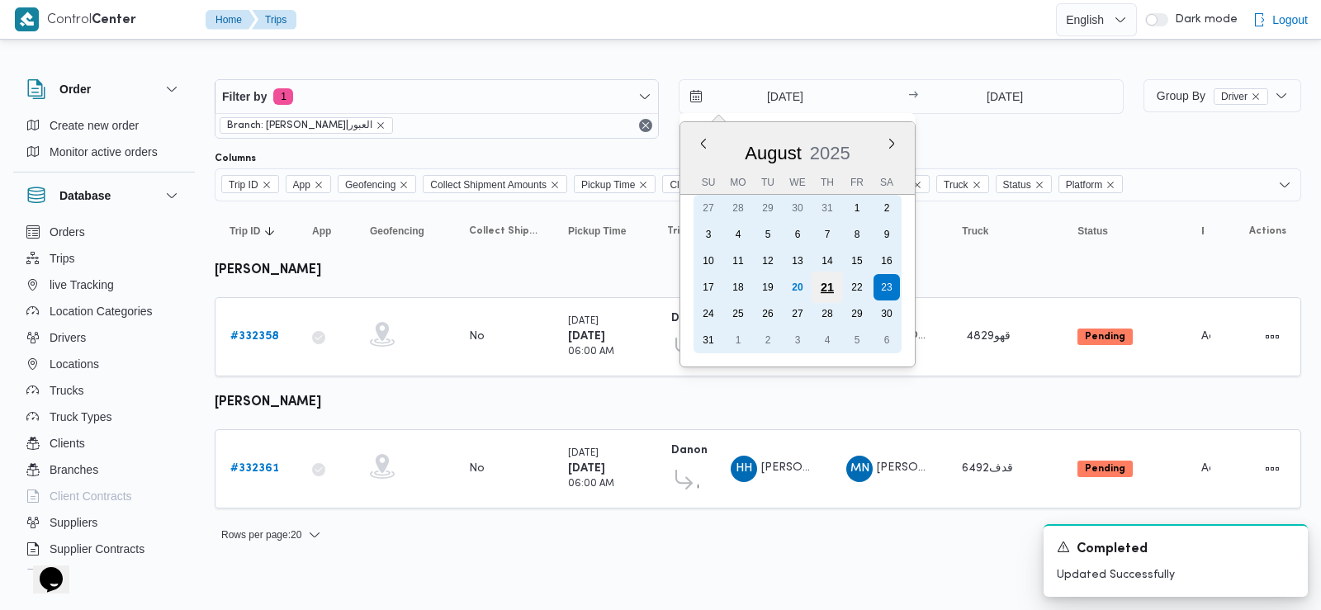
click at [829, 287] on div "21" at bounding box center [827, 287] width 31 height 31
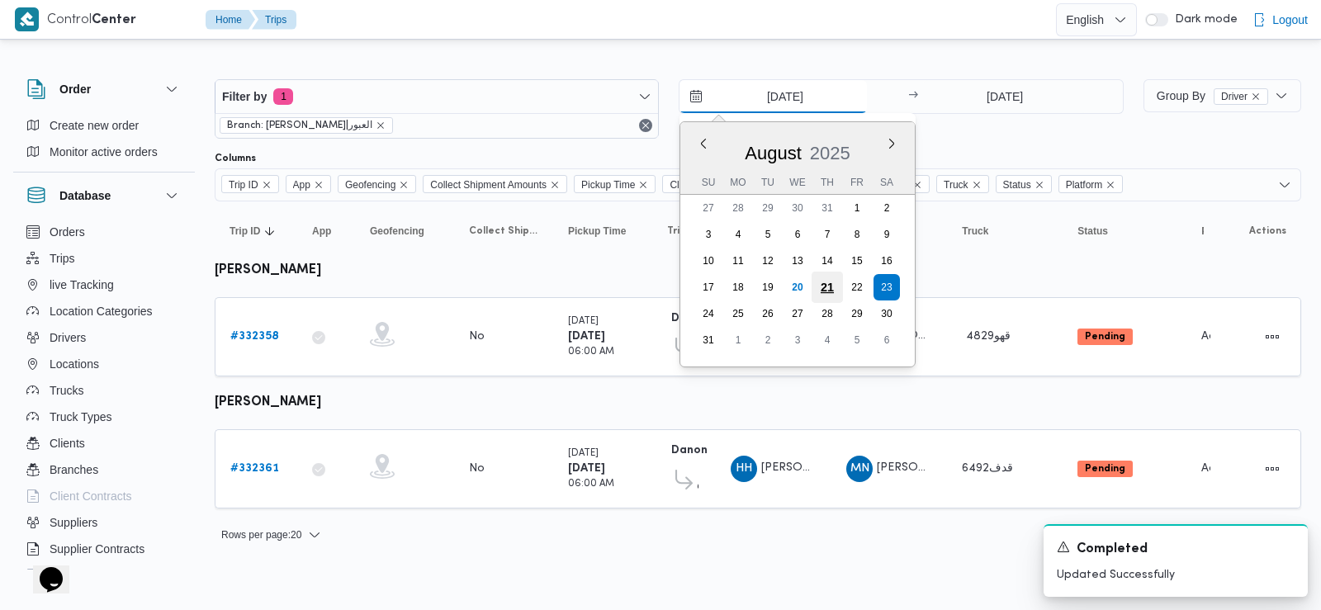
type input "21/8/2025"
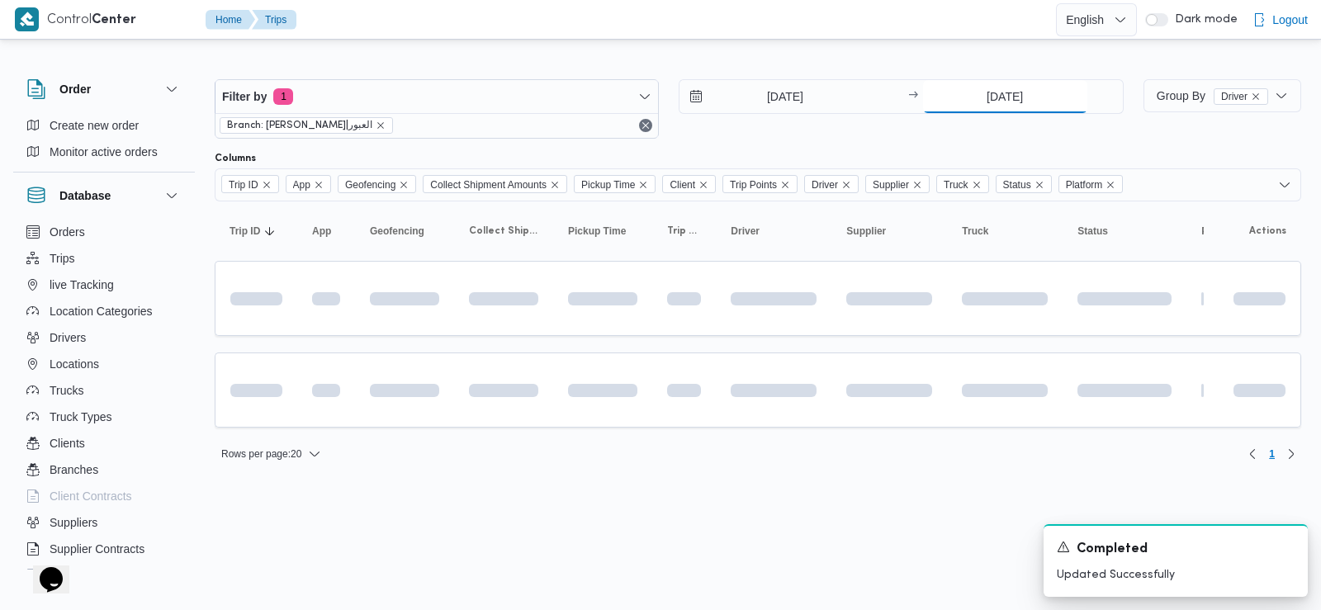
click at [1000, 97] on input "[DATE]" at bounding box center [1005, 96] width 164 height 33
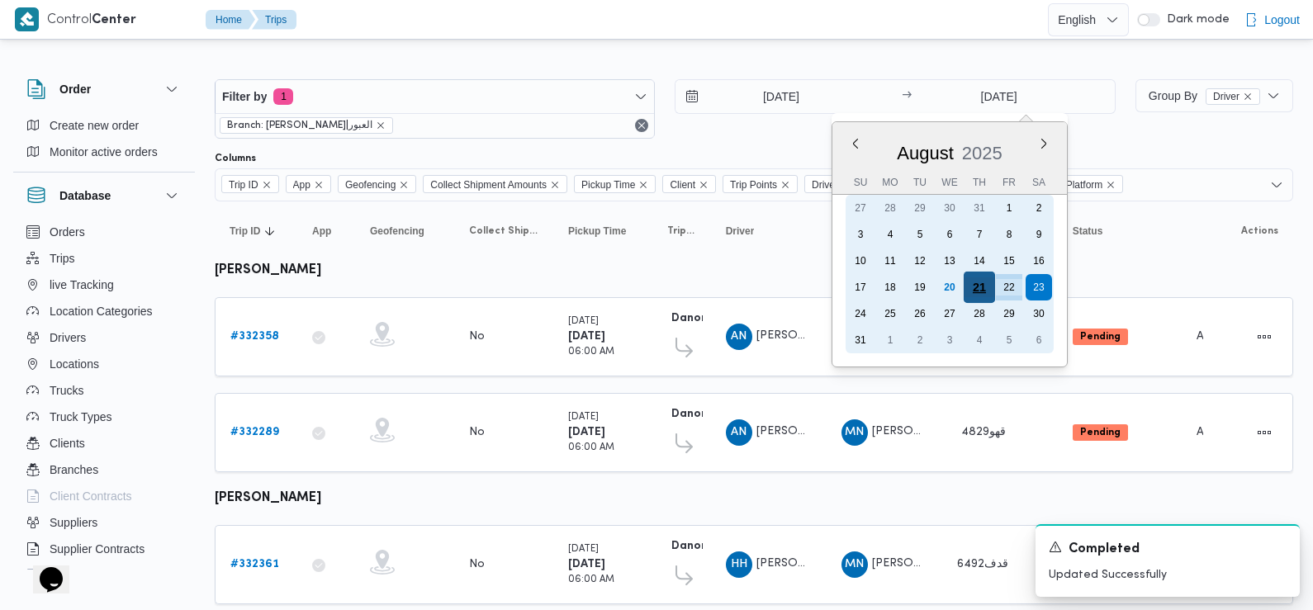
click at [985, 283] on div "21" at bounding box center [979, 287] width 31 height 31
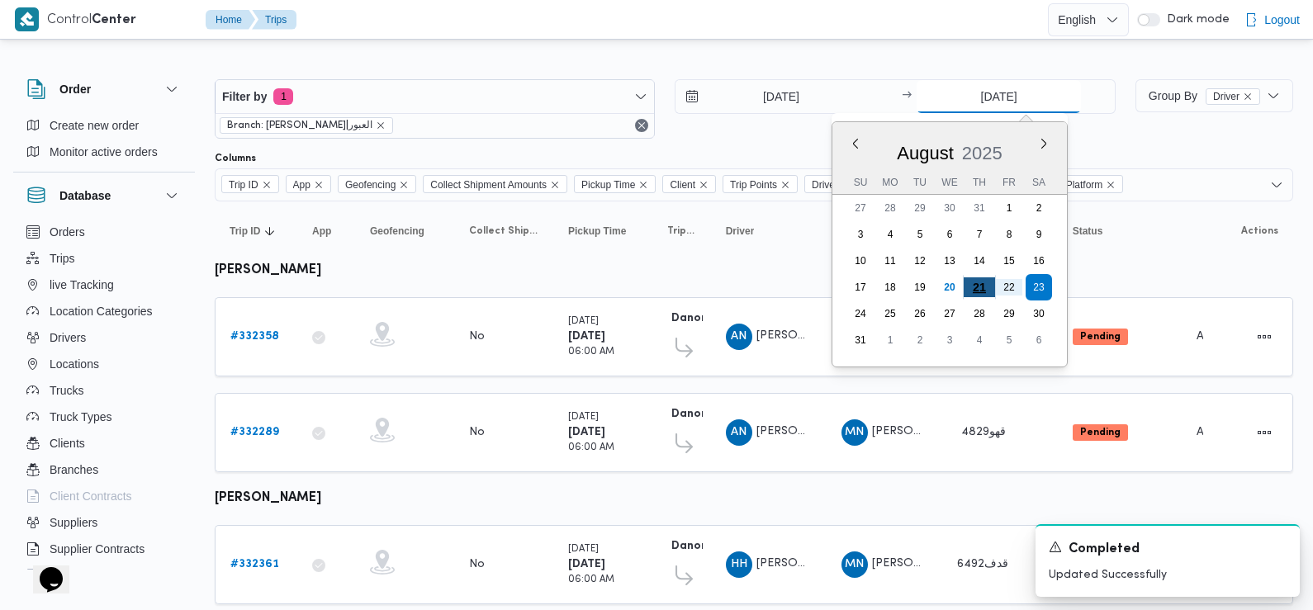
type input "21/8/2025"
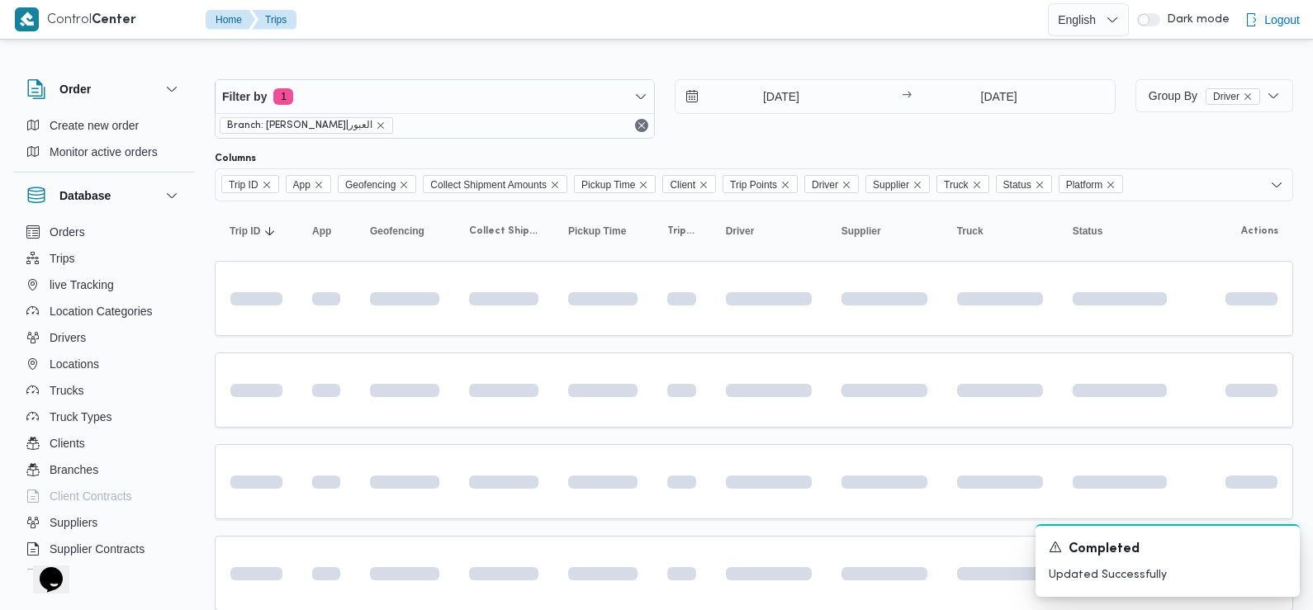
click at [903, 139] on div "Filter by 1 Branch: دانون|العبور 21/8/2025 → 21/8/2025" at bounding box center [665, 108] width 921 height 79
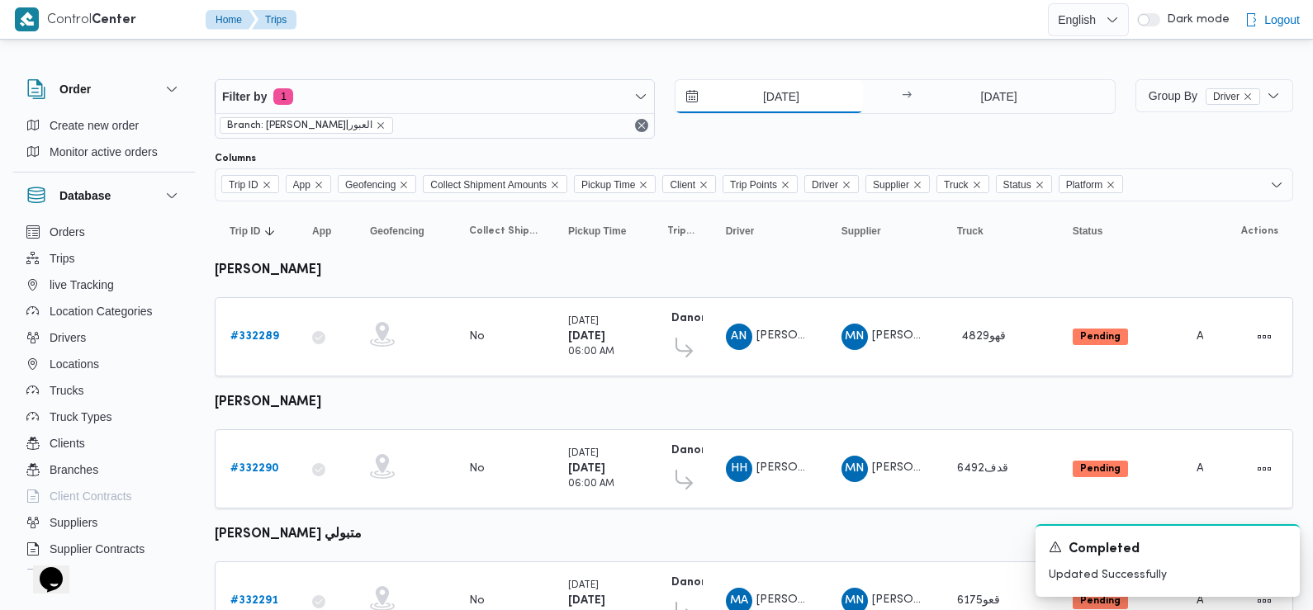
click at [813, 103] on input "21/8/2025" at bounding box center [769, 96] width 187 height 33
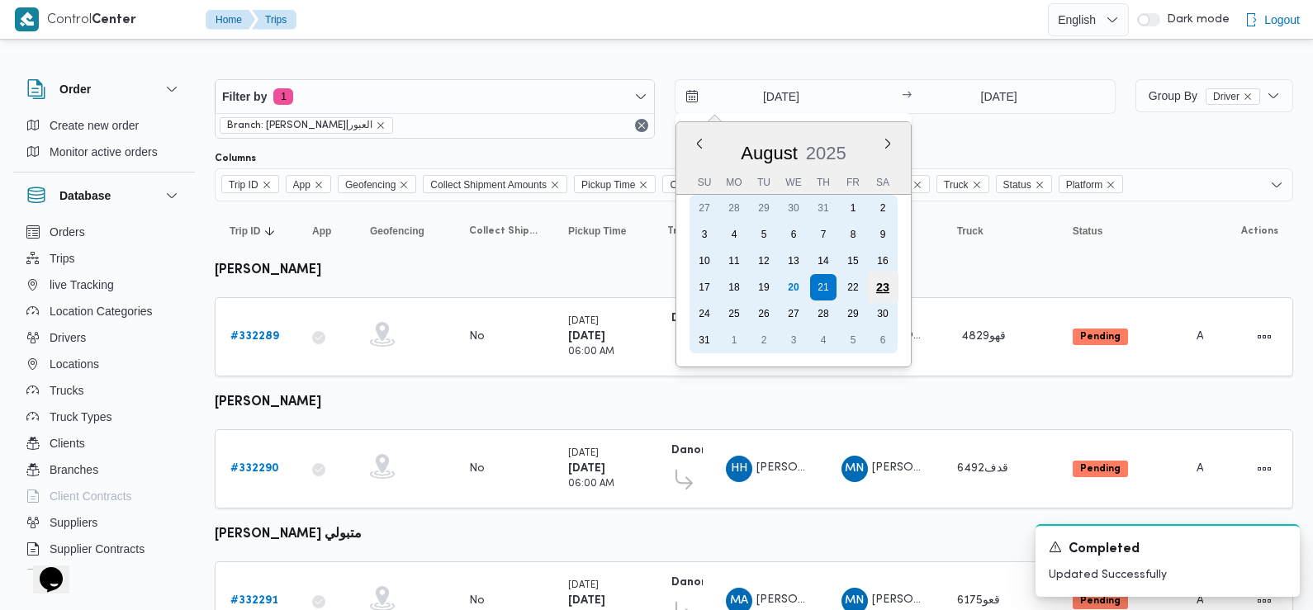
click at [878, 292] on div "23" at bounding box center [882, 287] width 31 height 31
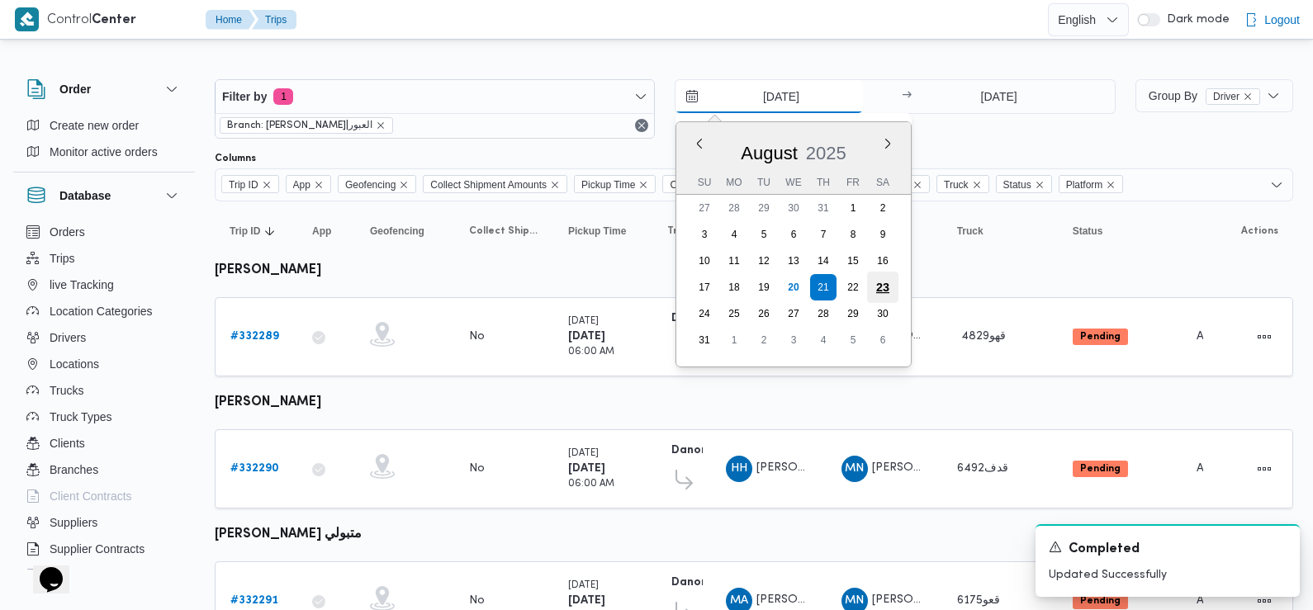
type input "[DATE]"
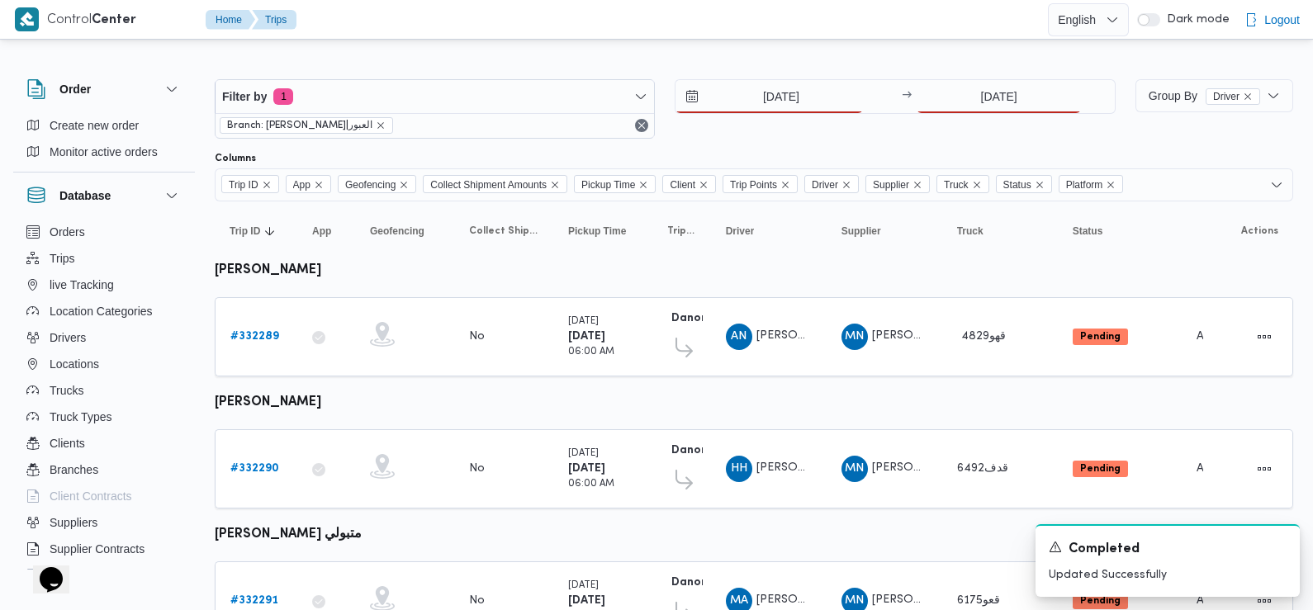
click at [1069, 100] on div "21/8/2025" at bounding box center [1016, 96] width 198 height 33
click at [1040, 78] on div "Filter by 1 Branch: دانون|العبور 23/8/2025 → 21/8/2025" at bounding box center [665, 108] width 921 height 79
click at [1040, 97] on input "21/8/2025" at bounding box center [999, 96] width 164 height 33
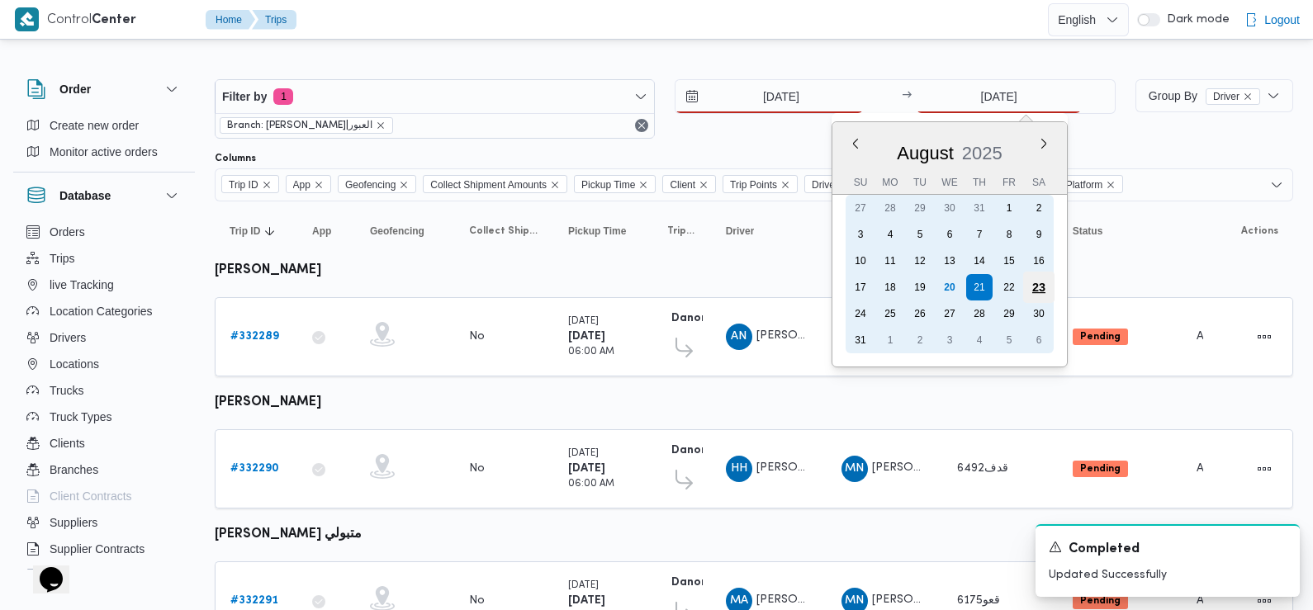
click at [1046, 285] on div "23" at bounding box center [1038, 287] width 31 height 31
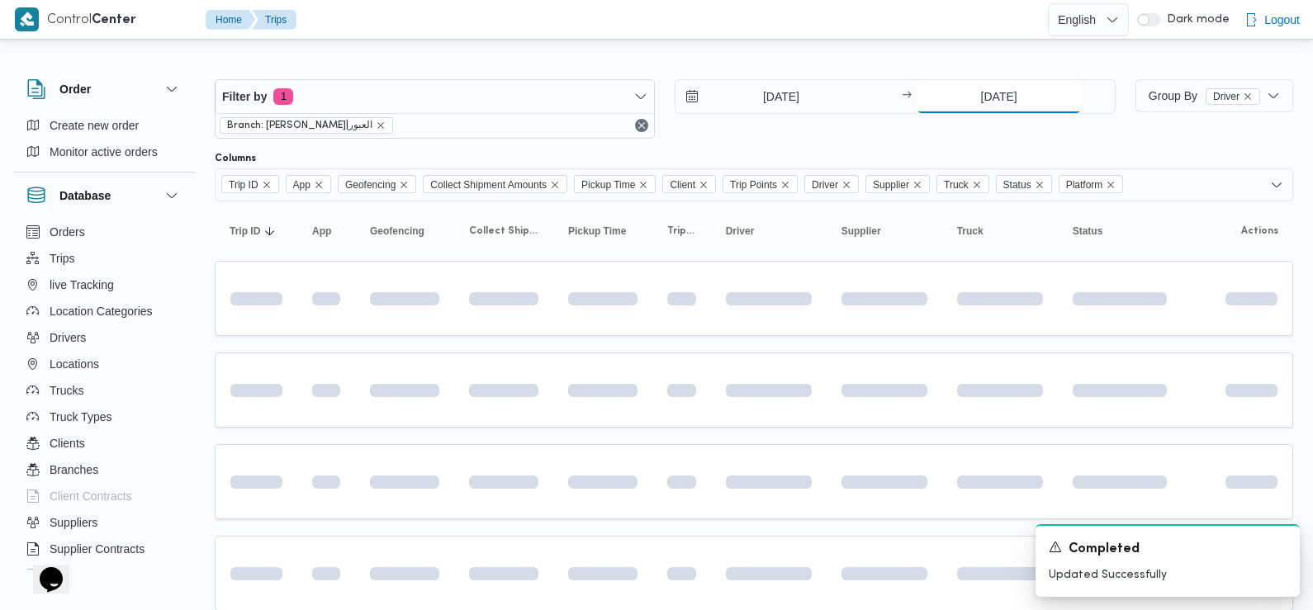
type input "[DATE]"
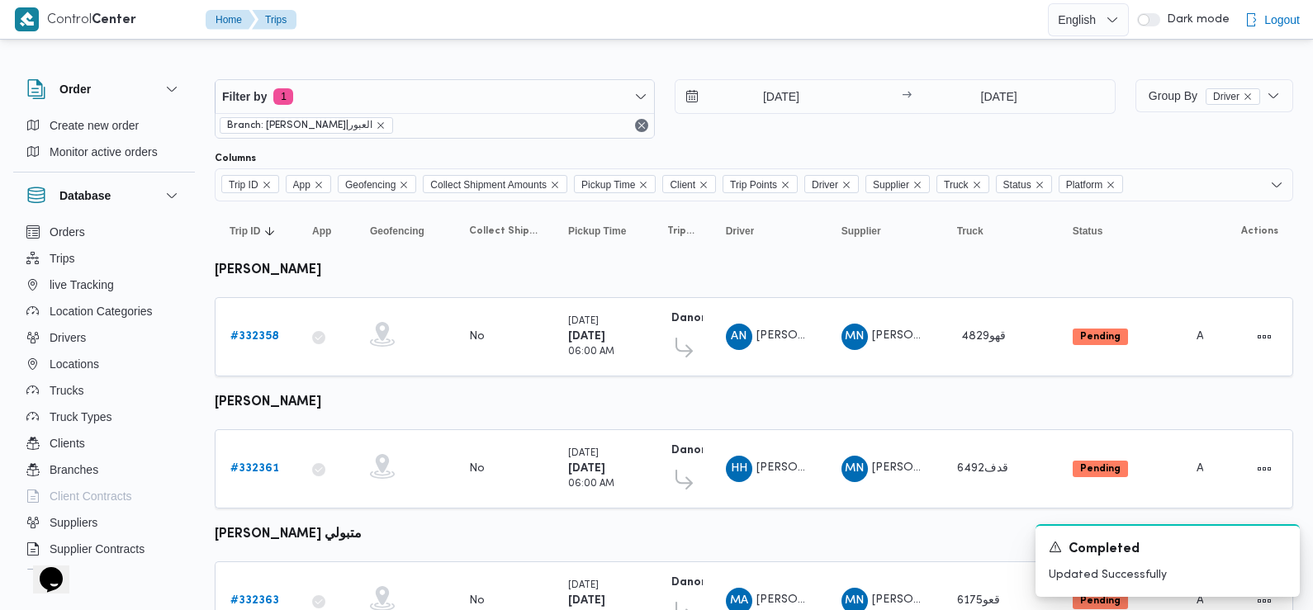
click at [881, 121] on div "23/8/2025 → 23/8/2025" at bounding box center [895, 108] width 440 height 59
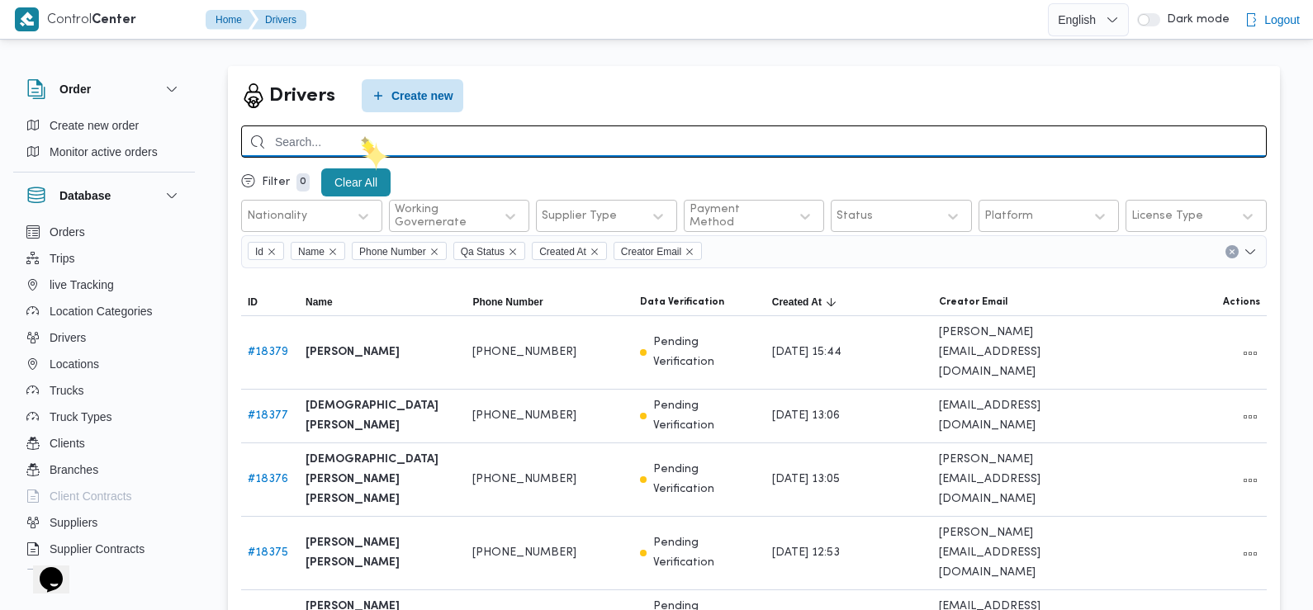
click at [362, 142] on input "search" at bounding box center [754, 142] width 1026 height 32
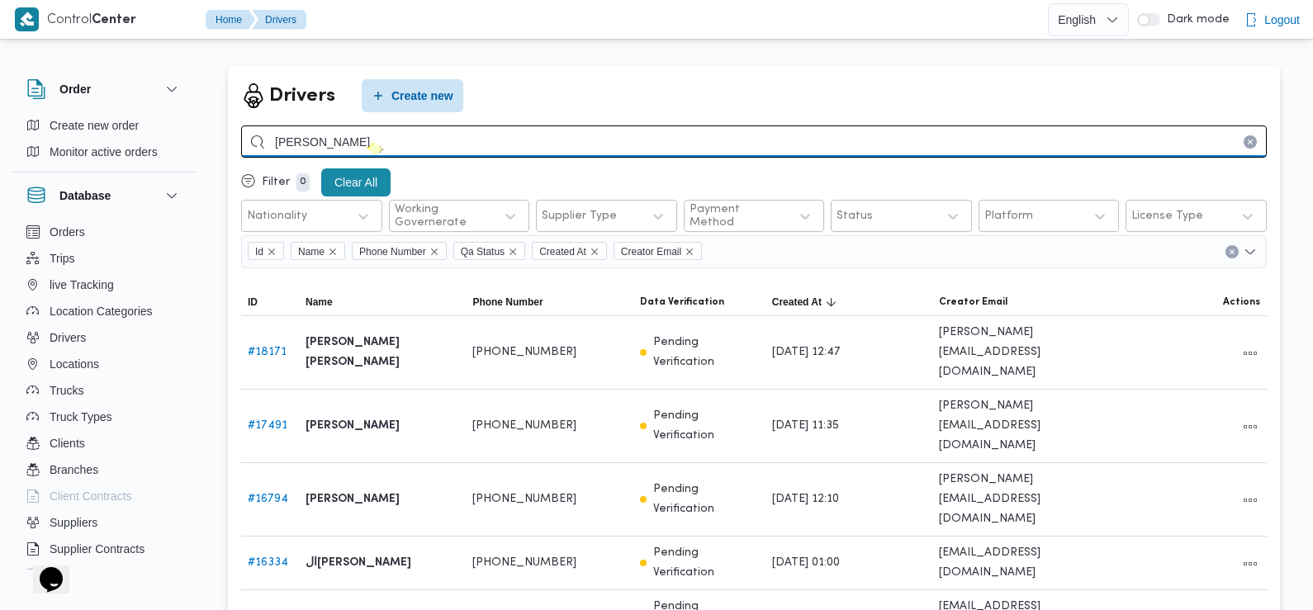
click at [374, 145] on input "[PERSON_NAME]" at bounding box center [754, 142] width 1026 height 32
type input "[PERSON_NAME]"
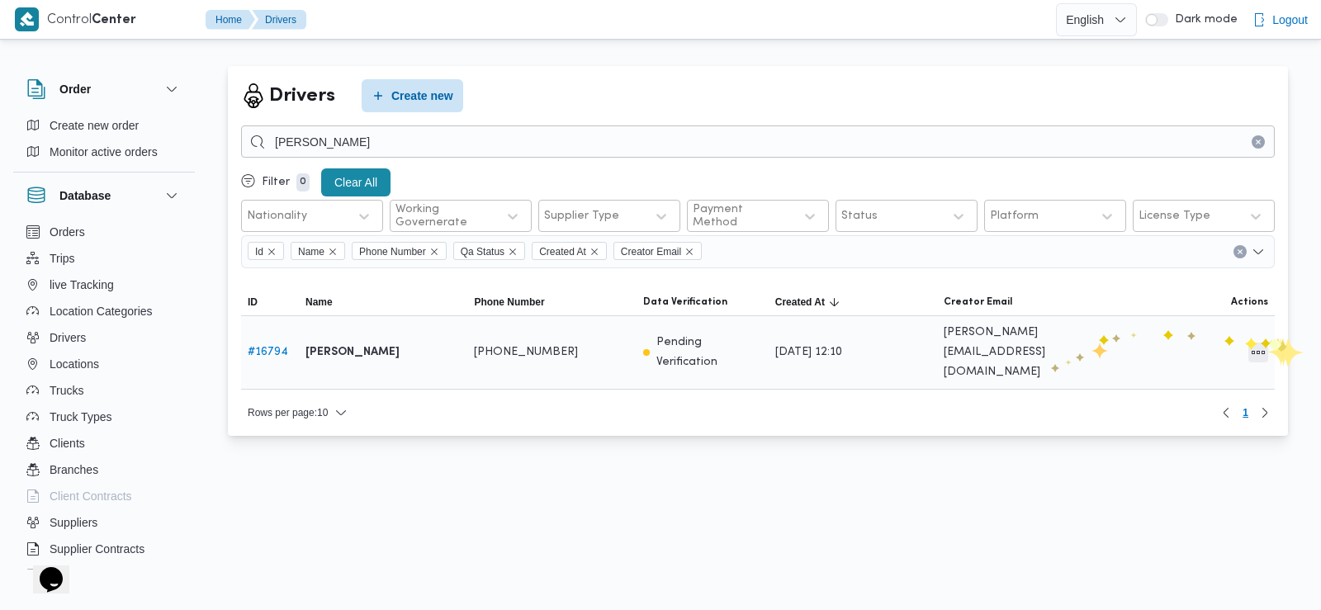
click at [1267, 343] on button "All actions" at bounding box center [1259, 353] width 20 height 20
click at [1181, 347] on button "Edit" at bounding box center [1196, 334] width 92 height 33
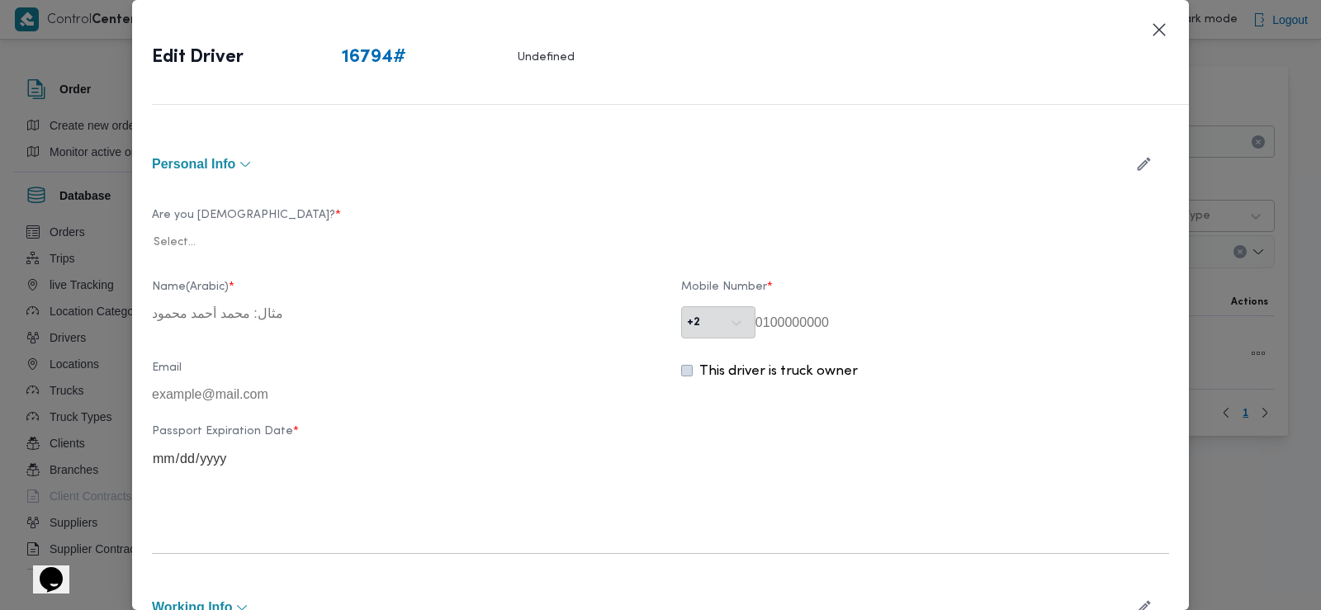
type input "[PERSON_NAME]"
type input "01022895880"
type input "[DATE]"
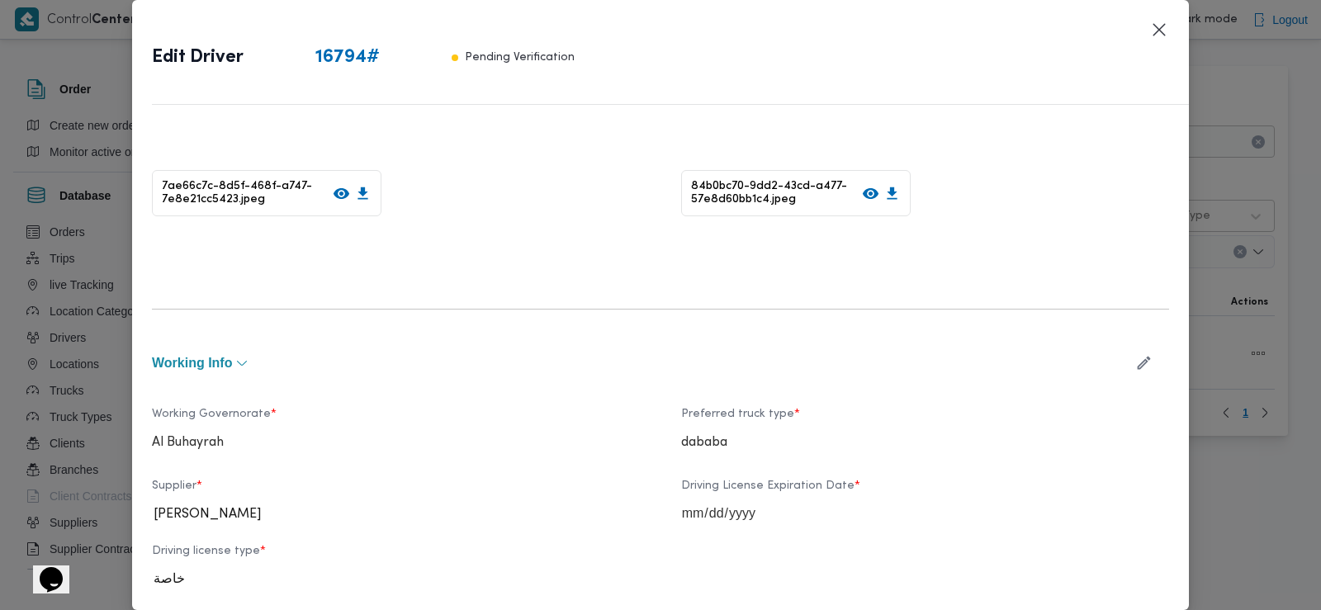
scroll to position [396, 0]
click at [1135, 353] on icon "button" at bounding box center [1143, 361] width 17 height 17
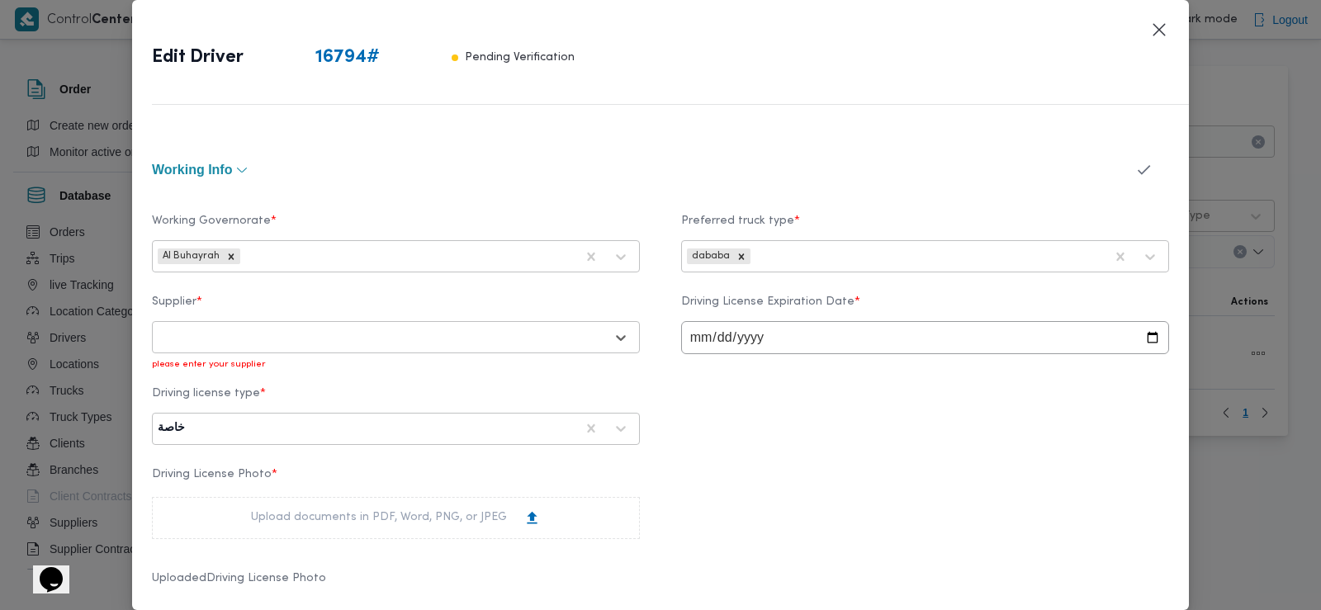
scroll to position [589, 0]
click at [325, 339] on div at bounding box center [381, 337] width 447 height 17
type input "م"
type input "سامي عب"
click at [382, 376] on div "سامي عبدالله علي عباس" at bounding box center [396, 380] width 486 height 29
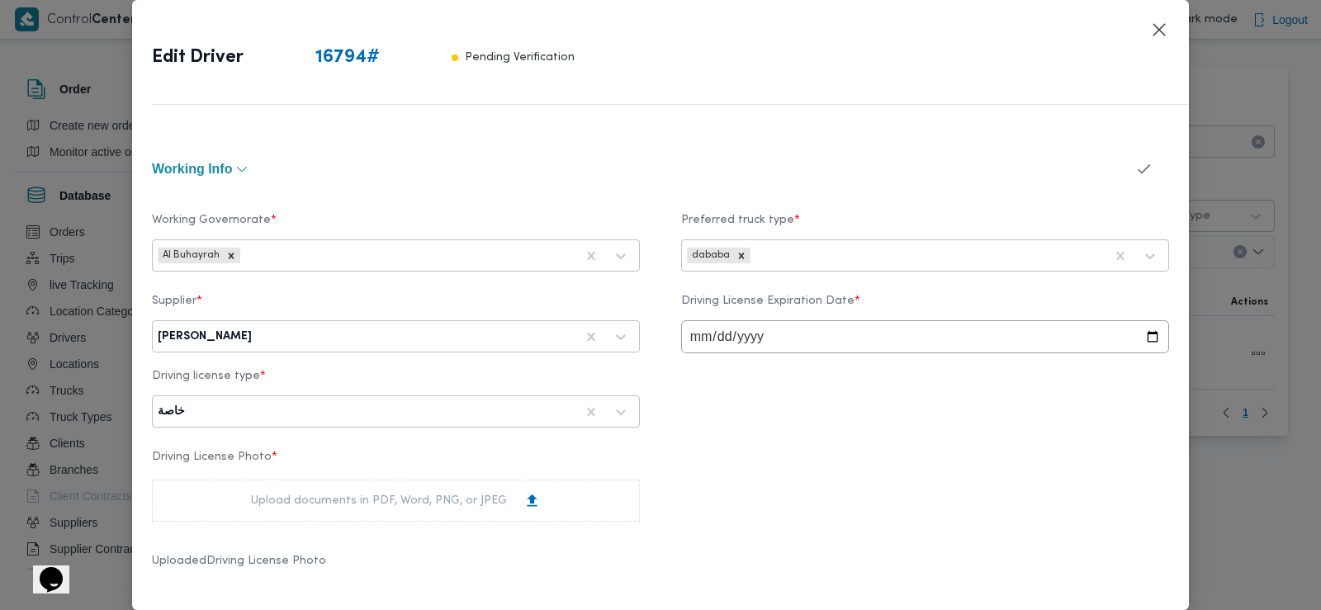
click at [1135, 167] on icon "button" at bounding box center [1143, 168] width 17 height 17
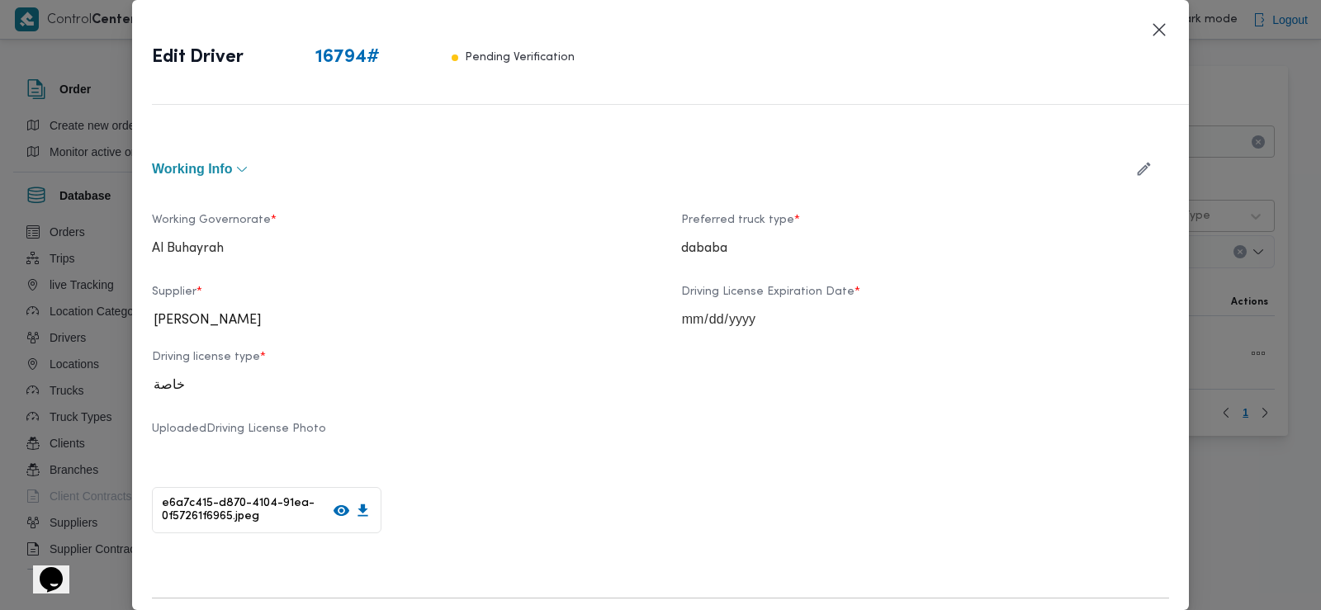
scroll to position [991, 0]
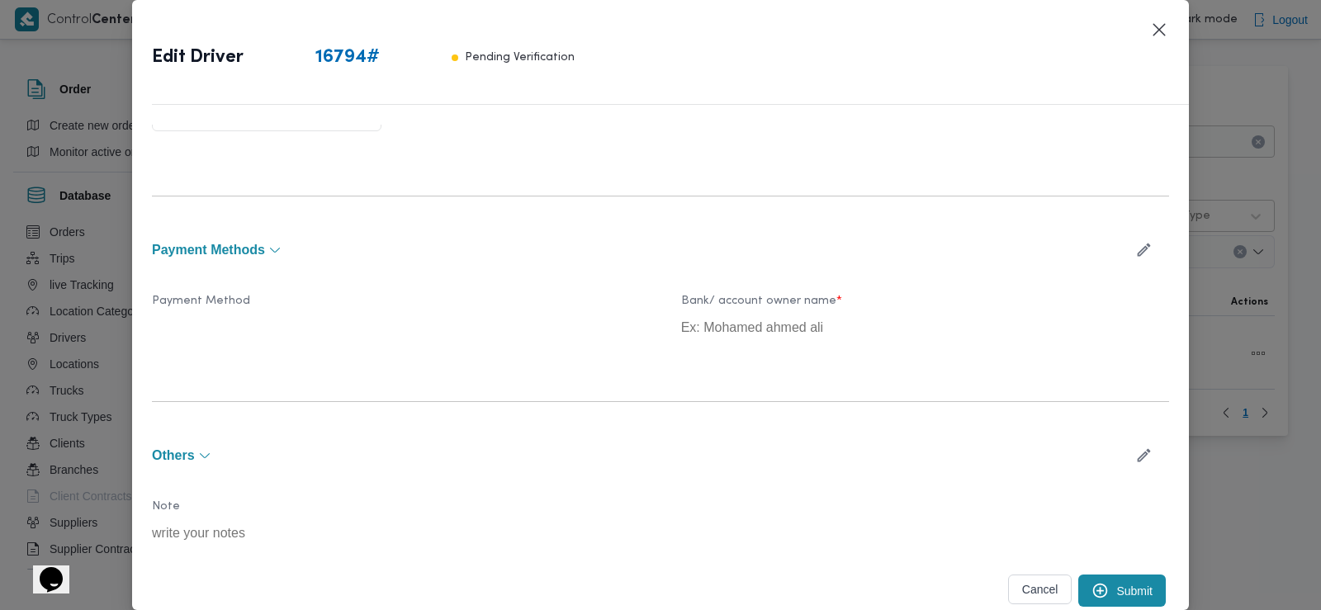
click at [1121, 594] on button "Submit" at bounding box center [1122, 591] width 88 height 32
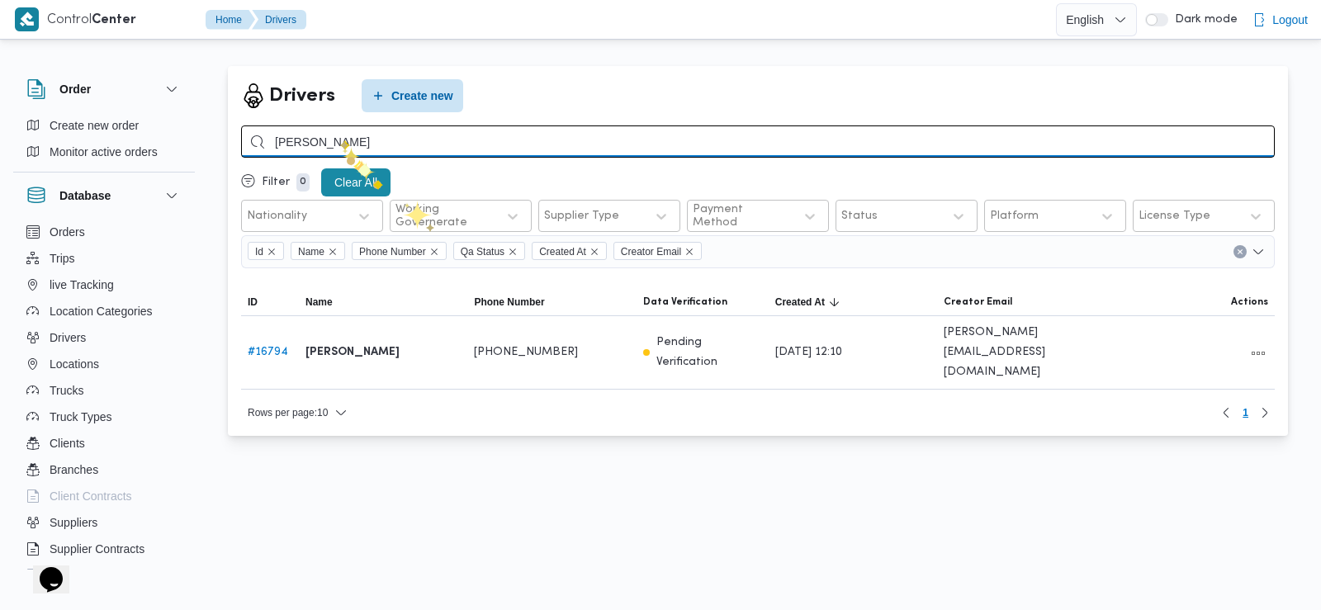
click at [340, 140] on input "[PERSON_NAME]" at bounding box center [758, 142] width 1034 height 32
type input "[PERSON_NAME]"
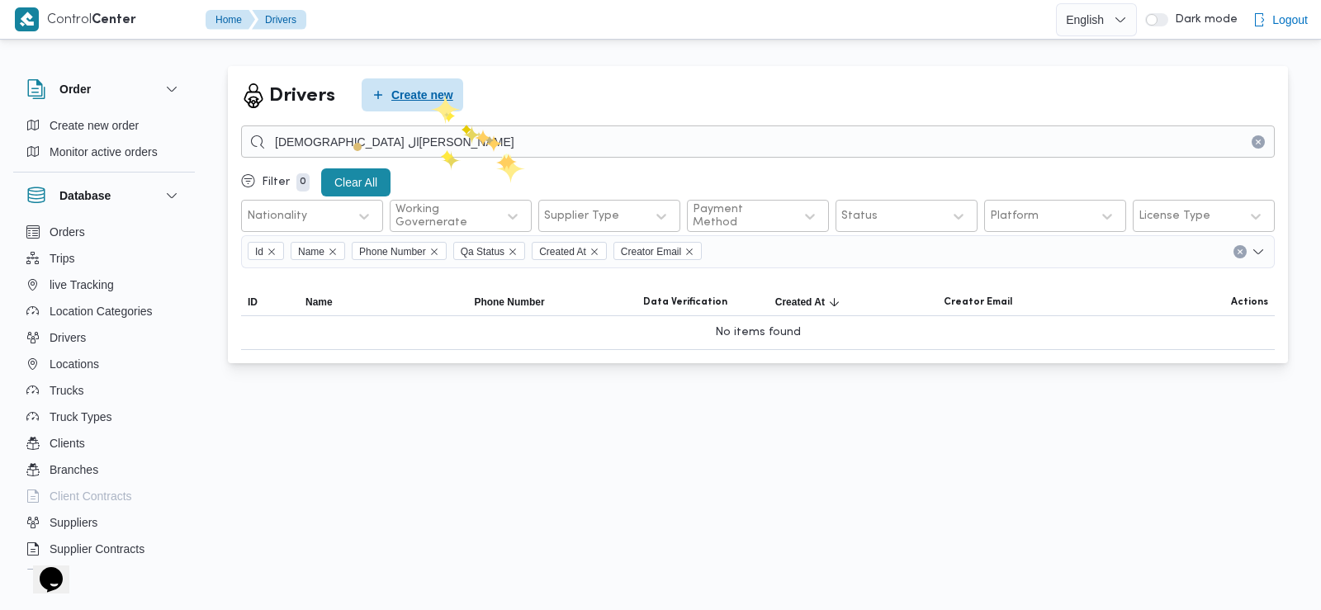
click at [430, 94] on span "Create new" at bounding box center [422, 95] width 62 height 20
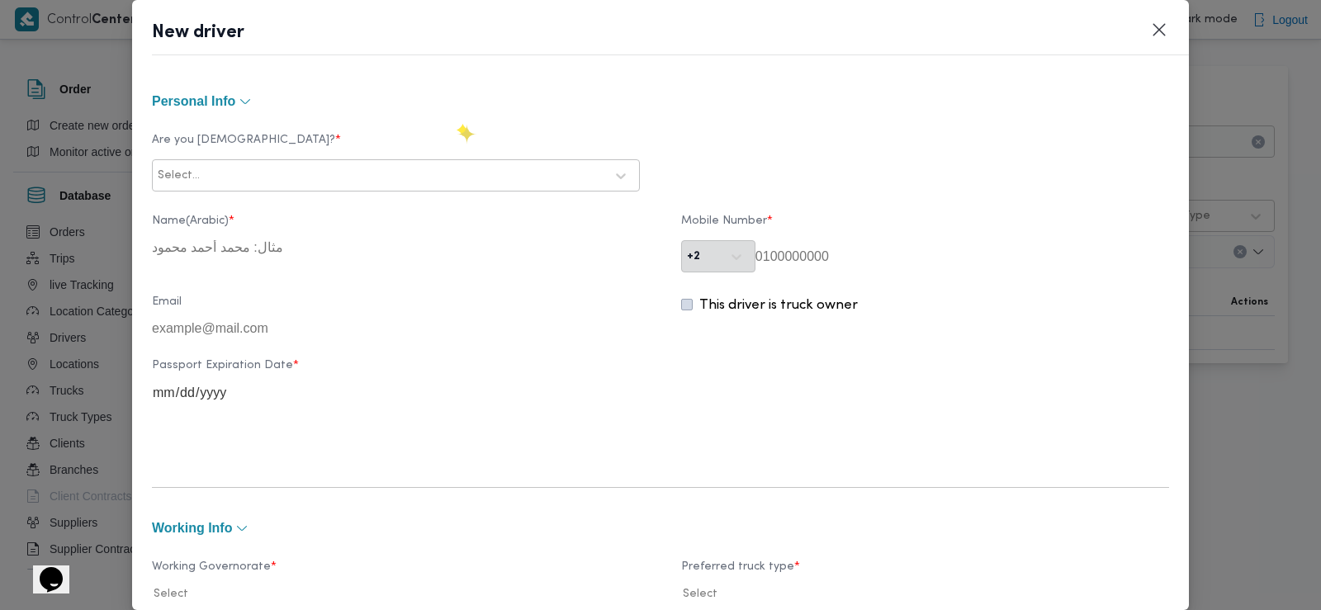
click at [288, 181] on div at bounding box center [403, 176] width 401 height 17
click at [274, 206] on div "Egyptian" at bounding box center [396, 219] width 486 height 29
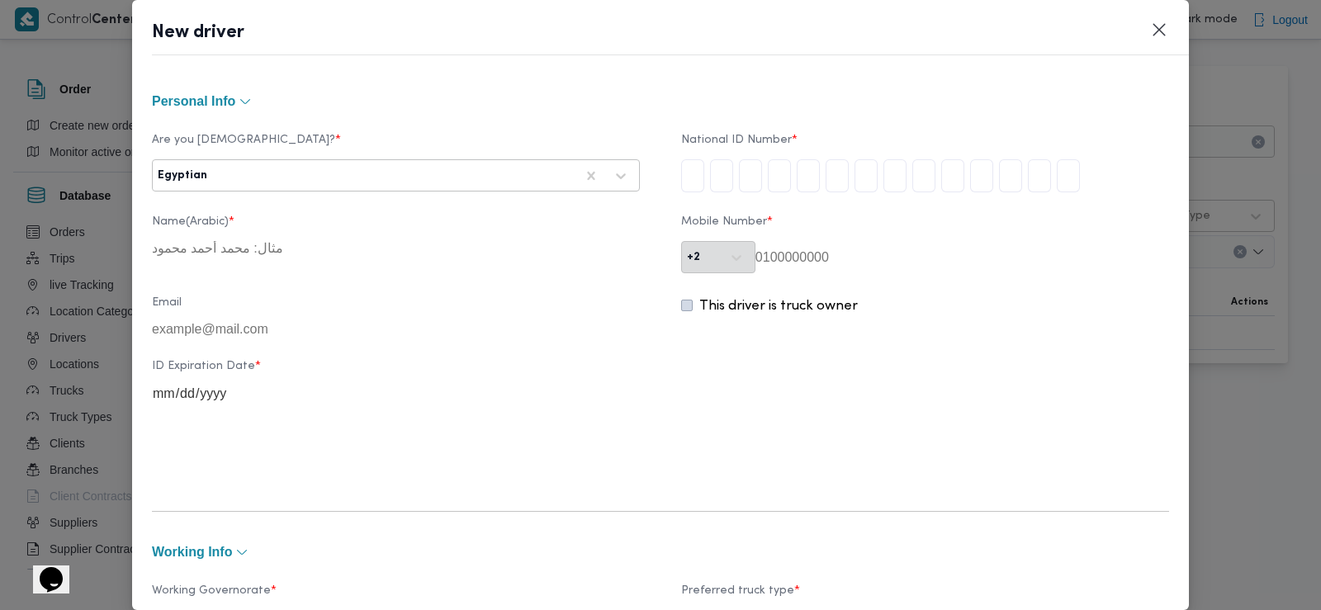
click at [685, 170] on input "tel" at bounding box center [692, 175] width 23 height 33
type input "3"
type input "0"
type input "1"
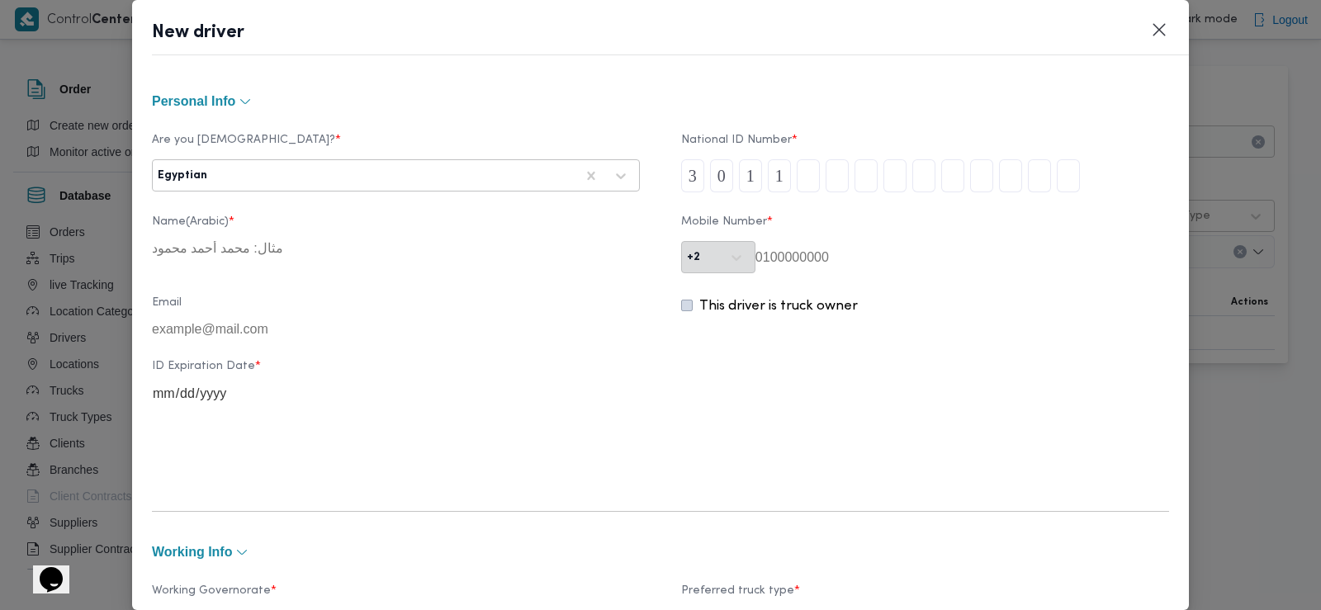
type input "0"
type input "2"
type input "5"
type input "0"
type input "2"
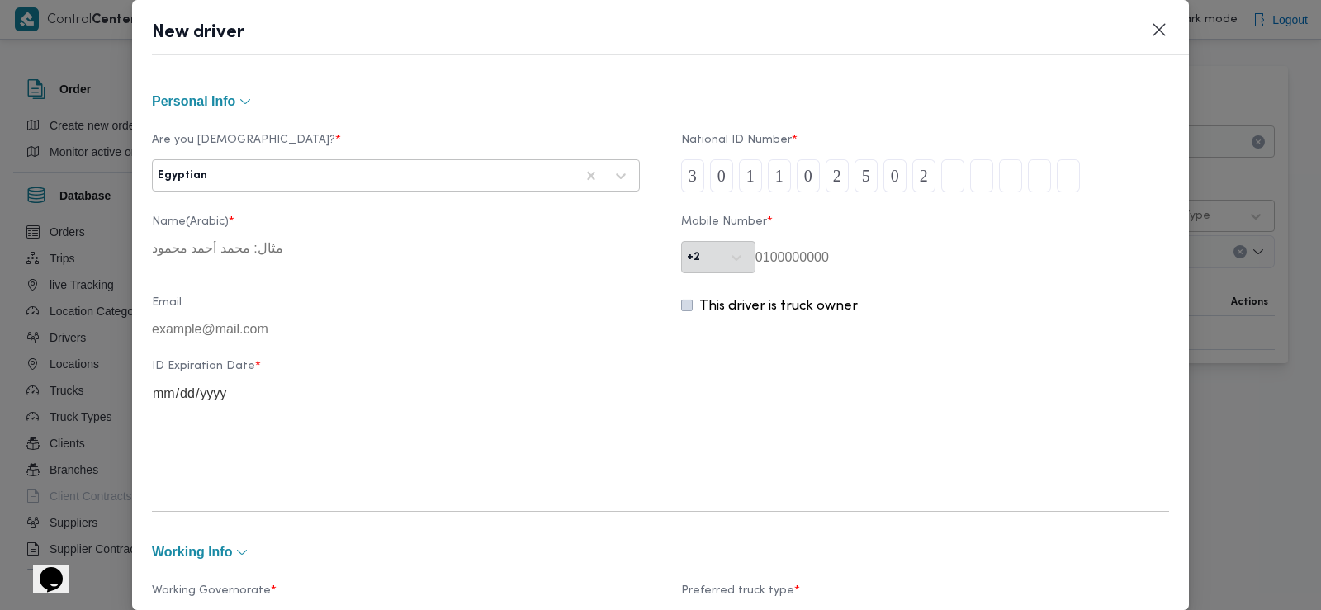
type input "0"
type input "3"
type input "5"
type input "1"
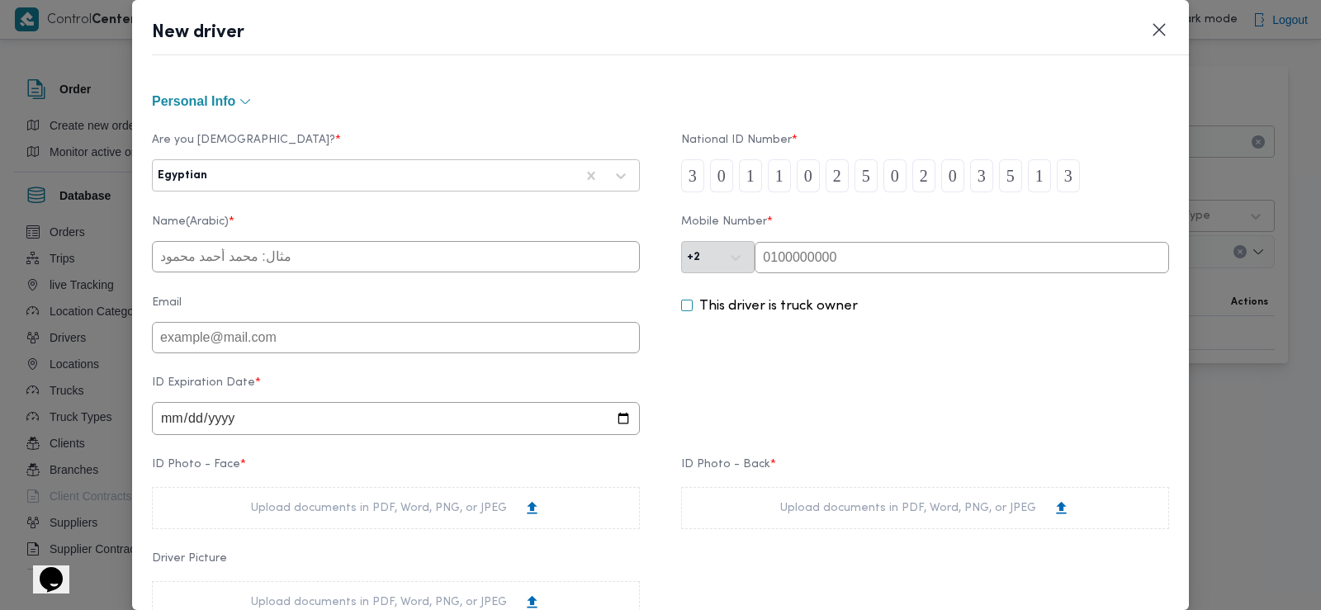
type input "3"
click at [815, 254] on input "text" at bounding box center [962, 257] width 415 height 31
paste input "01000134663"
type input "01000134663"
click at [388, 254] on input "text" at bounding box center [396, 256] width 488 height 31
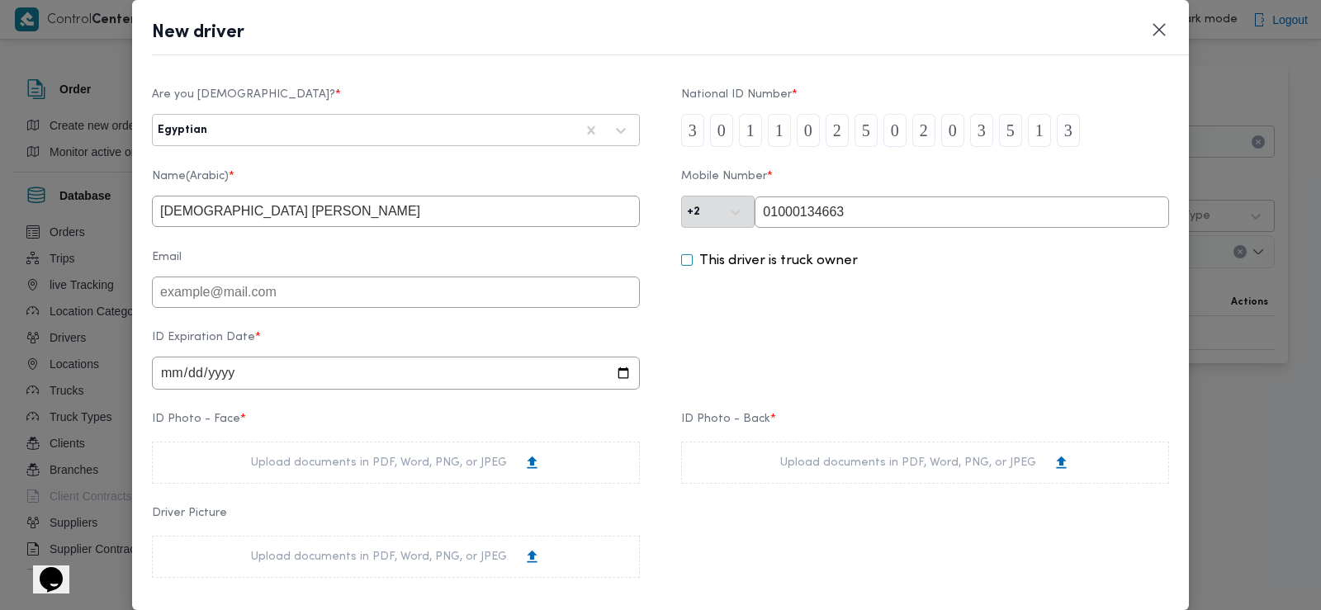
scroll to position [11, 0]
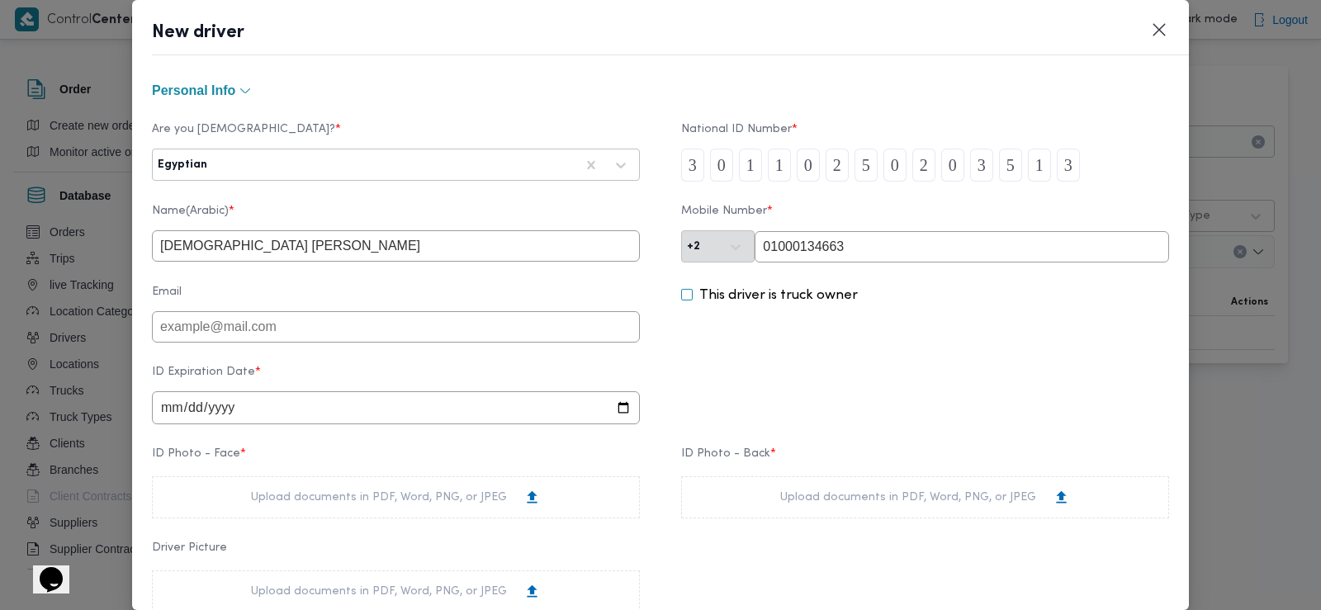
type input "اسلام االسيد سالم ابوسريع"
click at [199, 402] on input "date" at bounding box center [396, 407] width 488 height 33
type input "2029-03-12"
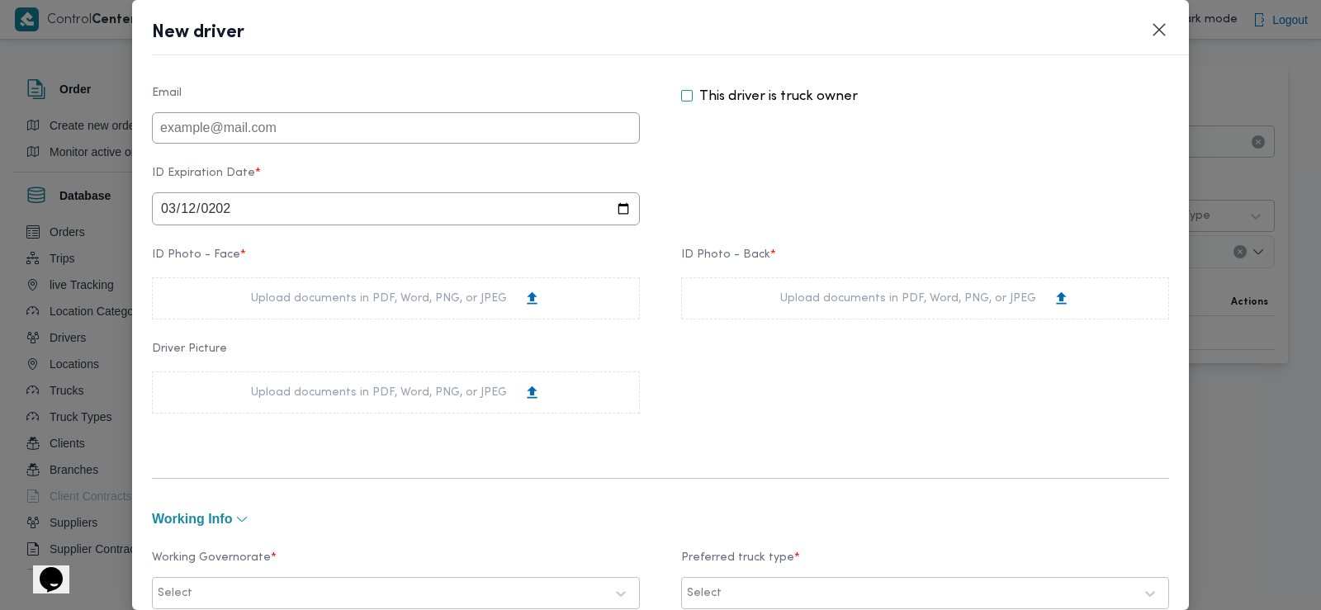
scroll to position [231, 0]
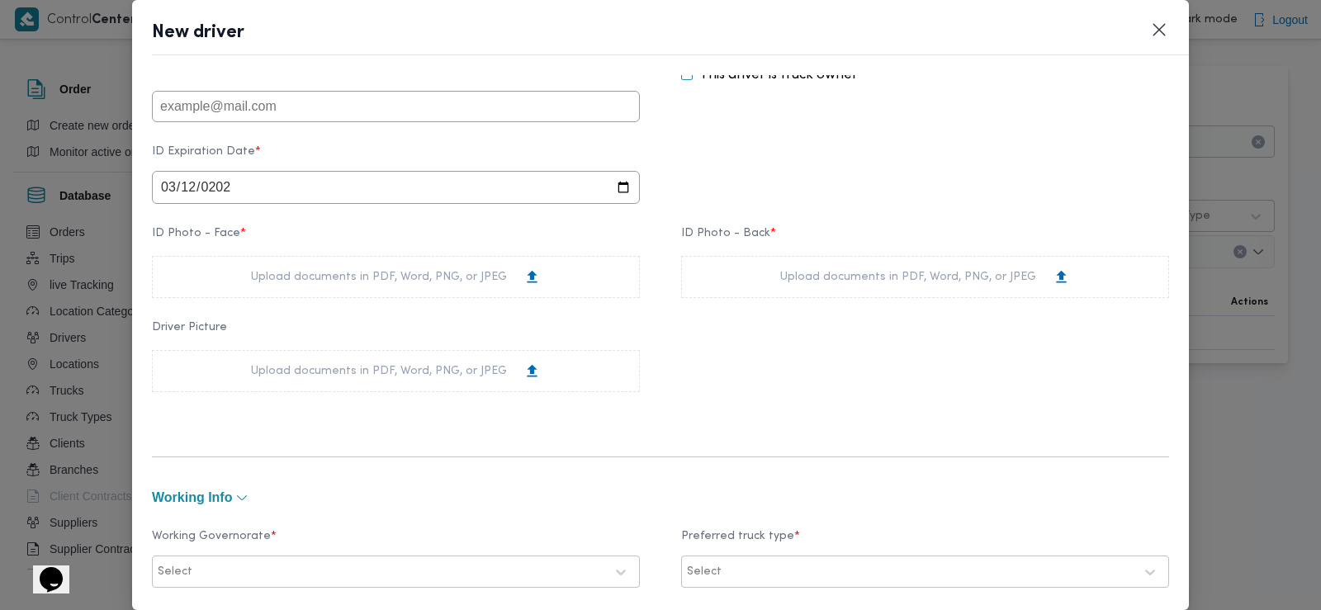
click at [364, 286] on div "Upload documents in PDF, Word, PNG, or JPEG" at bounding box center [396, 276] width 290 height 17
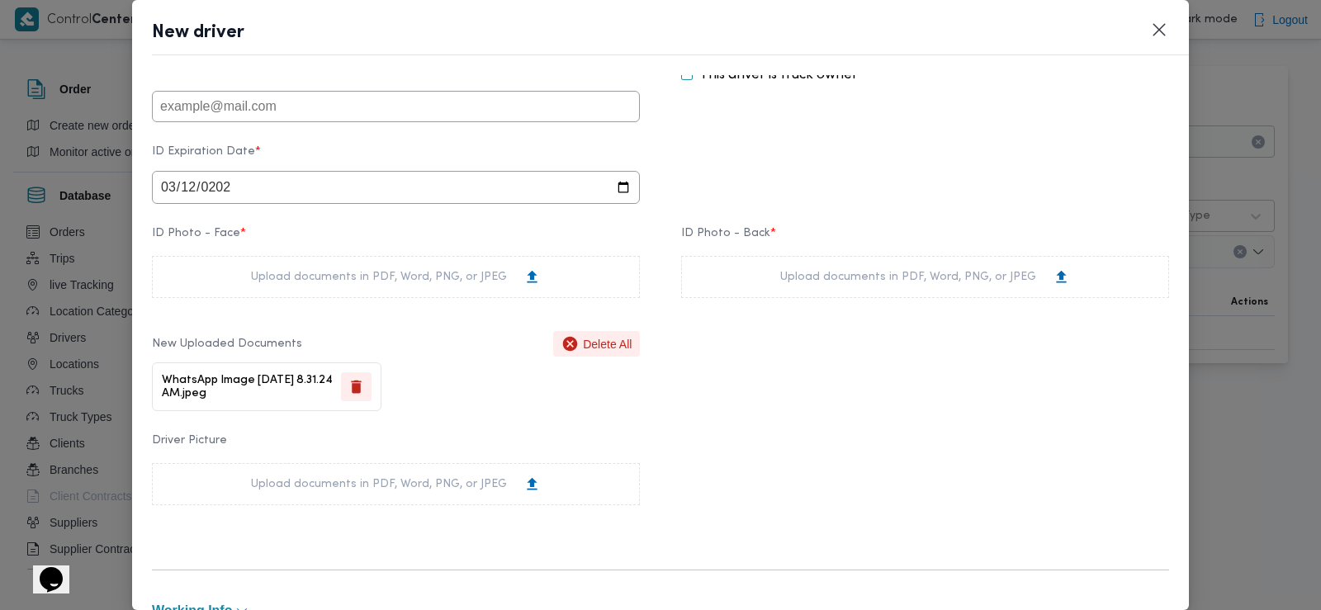
click at [768, 263] on div "Upload documents in PDF, Word, PNG, or JPEG" at bounding box center [925, 277] width 488 height 42
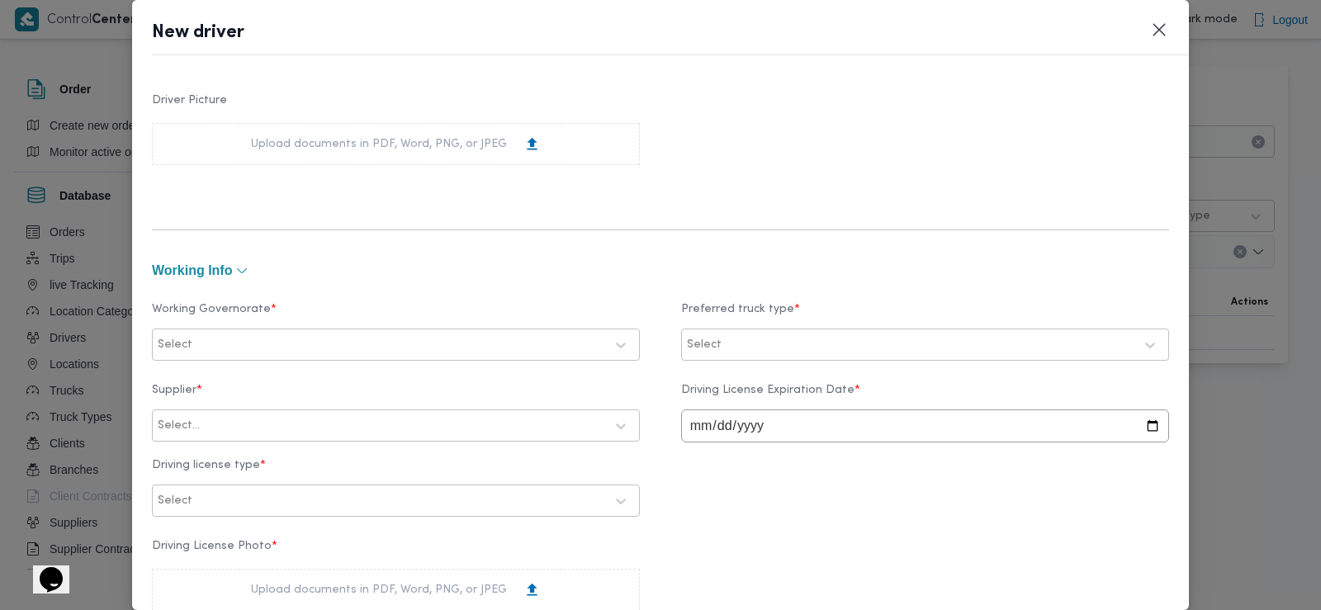
scroll to position [704, 0]
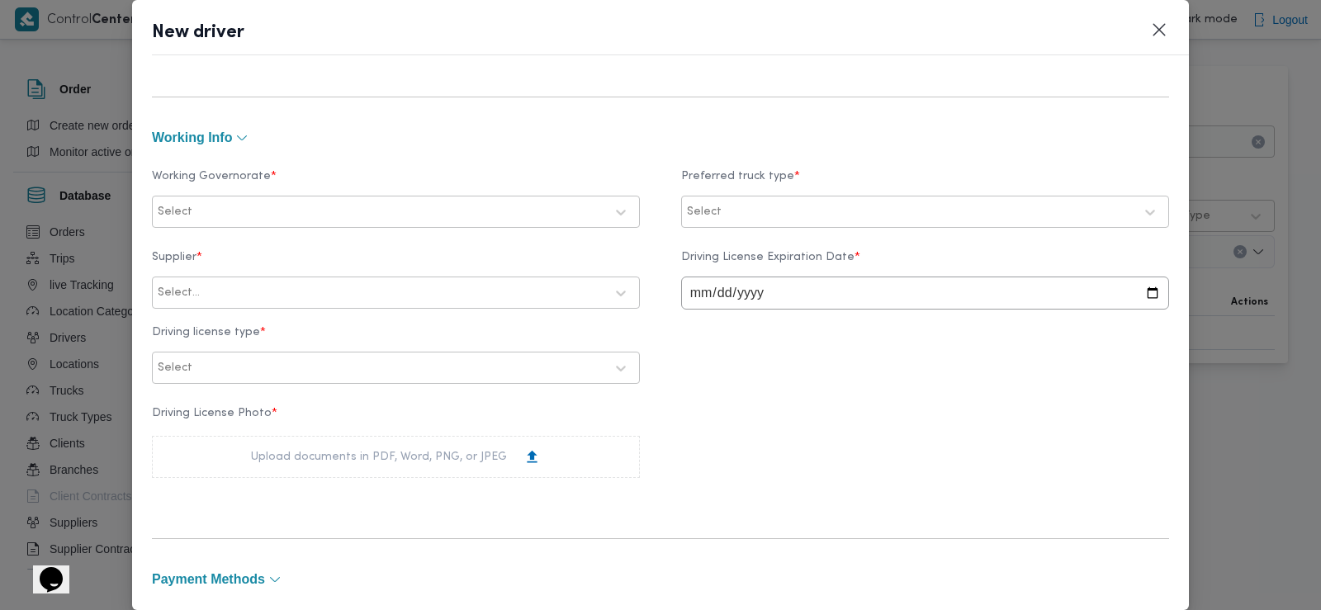
click at [353, 194] on label "Working Governorate *" at bounding box center [396, 183] width 488 height 26
click at [311, 220] on div "Select" at bounding box center [381, 212] width 450 height 23
click at [186, 315] on label "البحيرة" at bounding box center [195, 311] width 53 height 20
click at [751, 223] on div "Select" at bounding box center [910, 212] width 450 height 23
click at [724, 292] on label "Dababa" at bounding box center [731, 282] width 64 height 20
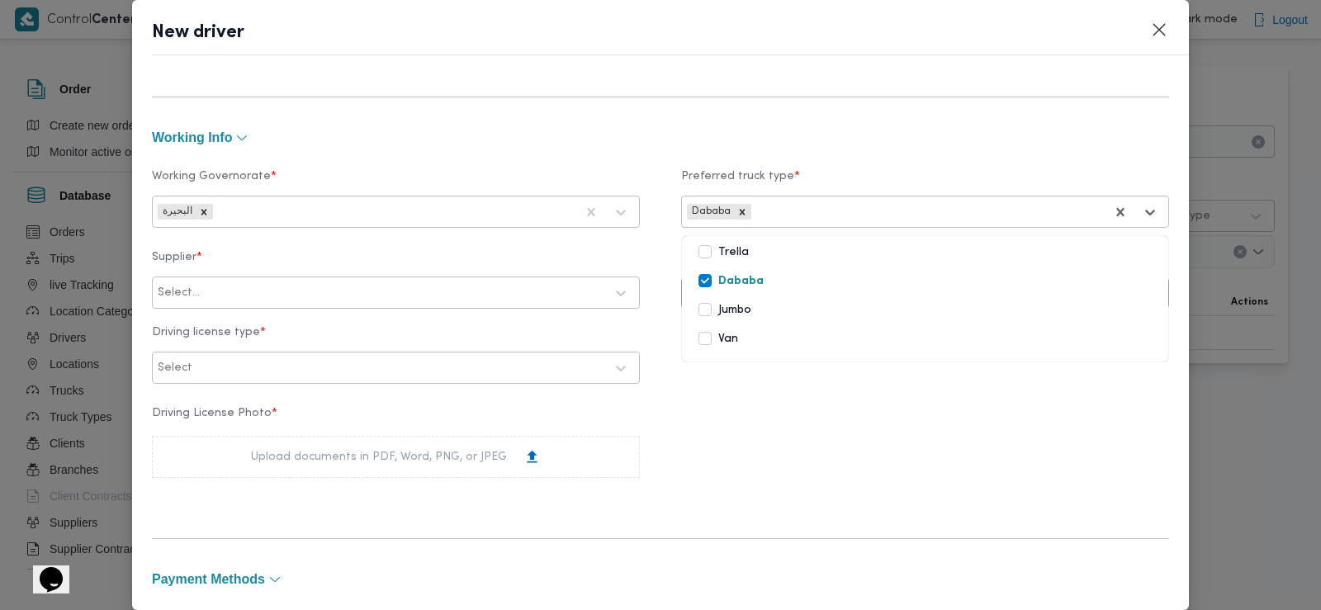
click at [720, 310] on label "Jumbo" at bounding box center [725, 311] width 53 height 20
click at [479, 320] on div "Supplier * Select... Driving License Expiration Date * Driving license type * S…" at bounding box center [660, 317] width 1017 height 149
click at [462, 308] on div "Select..." at bounding box center [396, 293] width 488 height 32
click at [450, 293] on div at bounding box center [403, 293] width 401 height 17
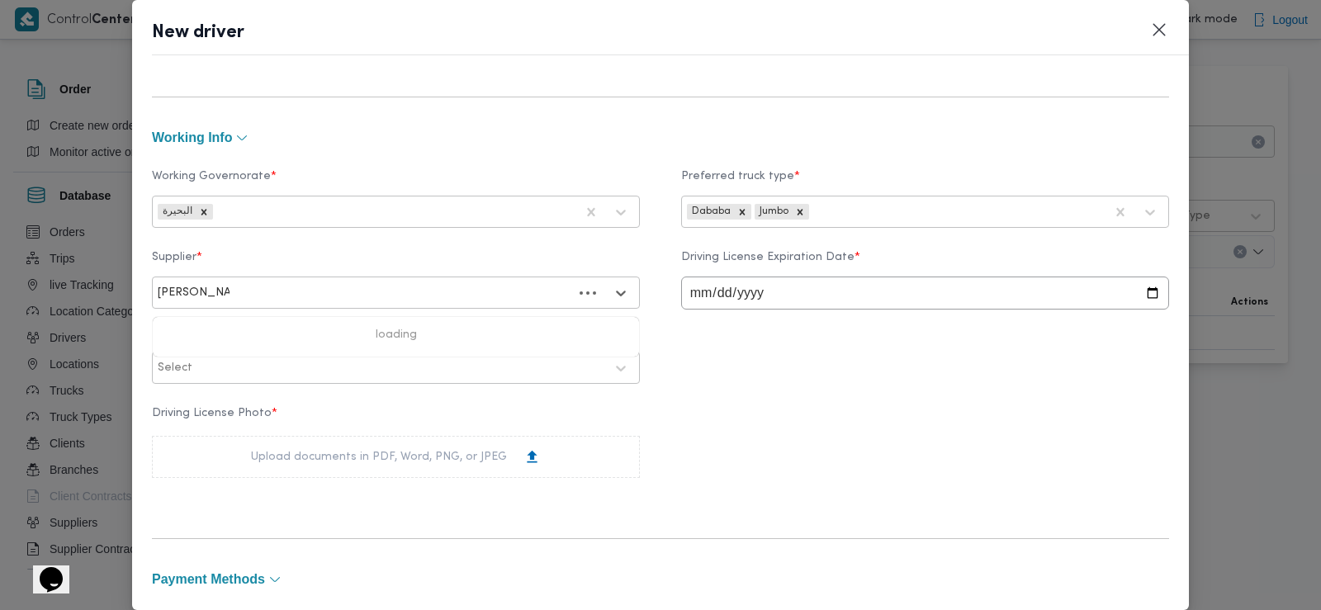
type input "سعد عبدالعزيز"
click at [379, 340] on div "[PERSON_NAME]" at bounding box center [396, 336] width 486 height 29
click at [695, 306] on input "date" at bounding box center [925, 293] width 488 height 33
type input "0029-04-12"
type input "2028-04-12"
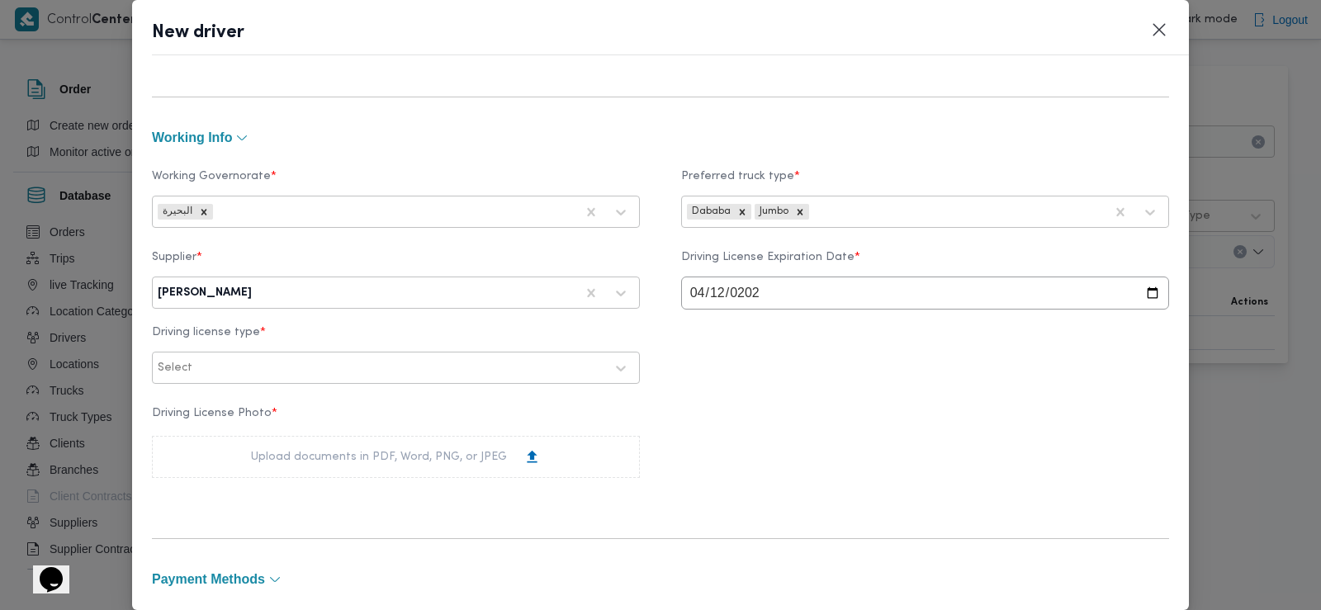
click at [253, 377] on div at bounding box center [400, 368] width 409 height 17
click at [228, 409] on div "أولى" at bounding box center [396, 411] width 486 height 29
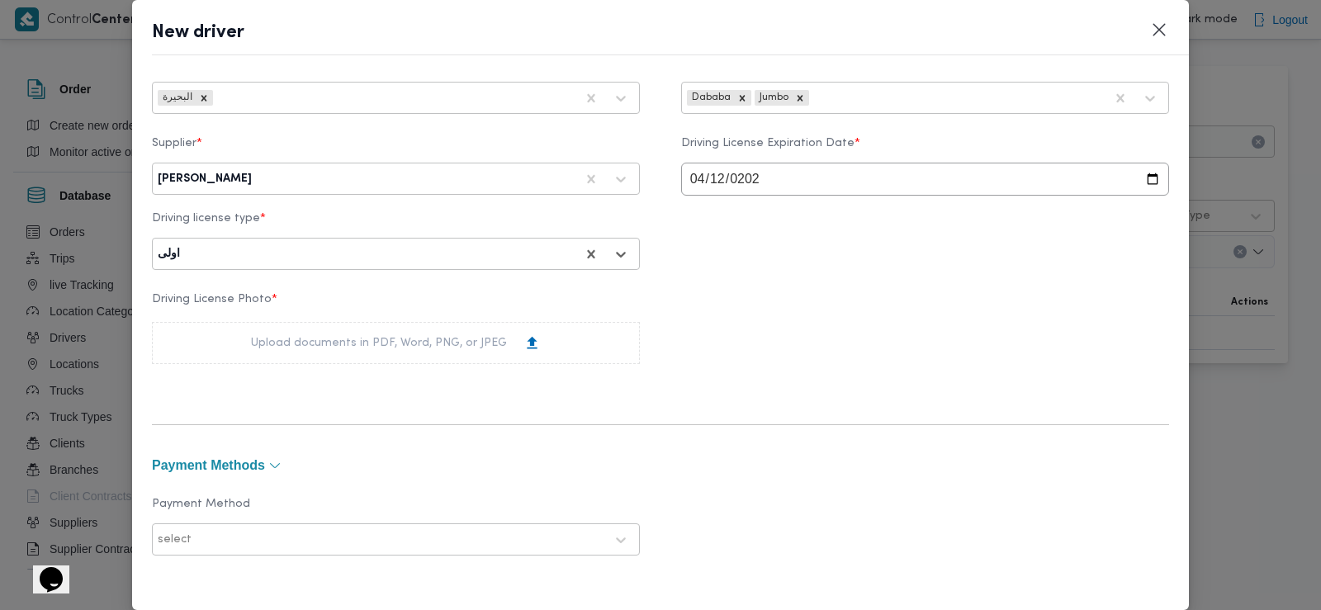
scroll to position [820, 0]
click at [295, 347] on div "Upload documents in PDF, Word, PNG, or JPEG" at bounding box center [396, 341] width 290 height 17
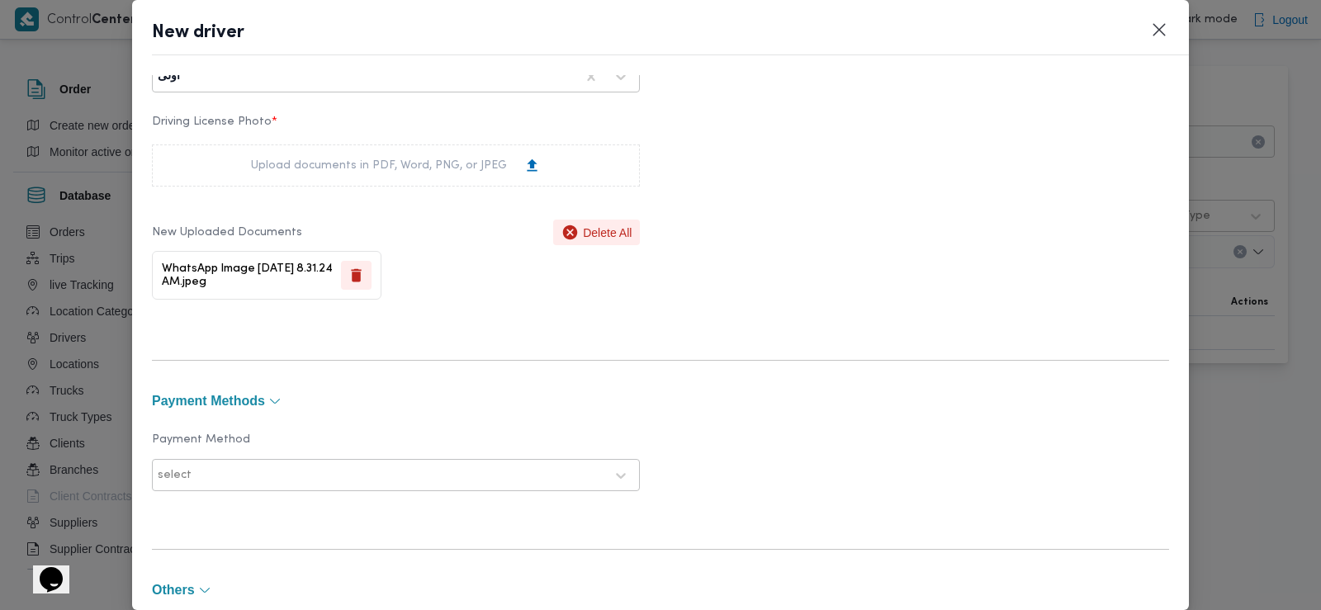
scroll to position [1117, 0]
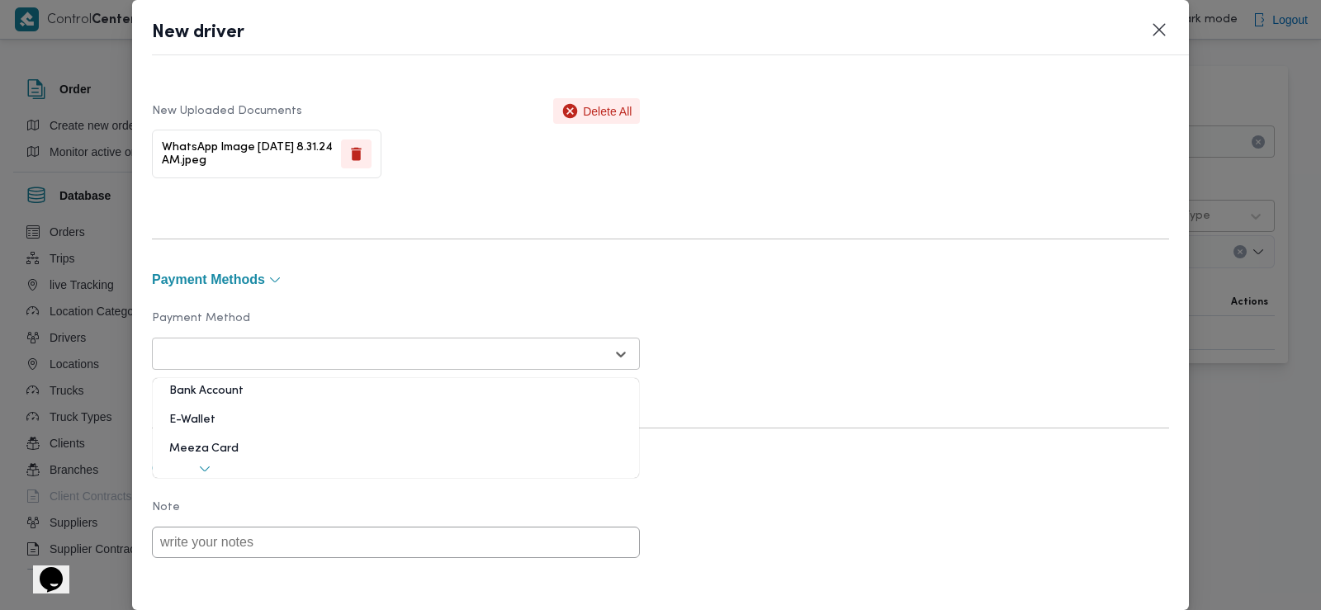
click at [252, 354] on div at bounding box center [381, 354] width 447 height 17
click at [216, 411] on div "Bank Account" at bounding box center [396, 397] width 486 height 29
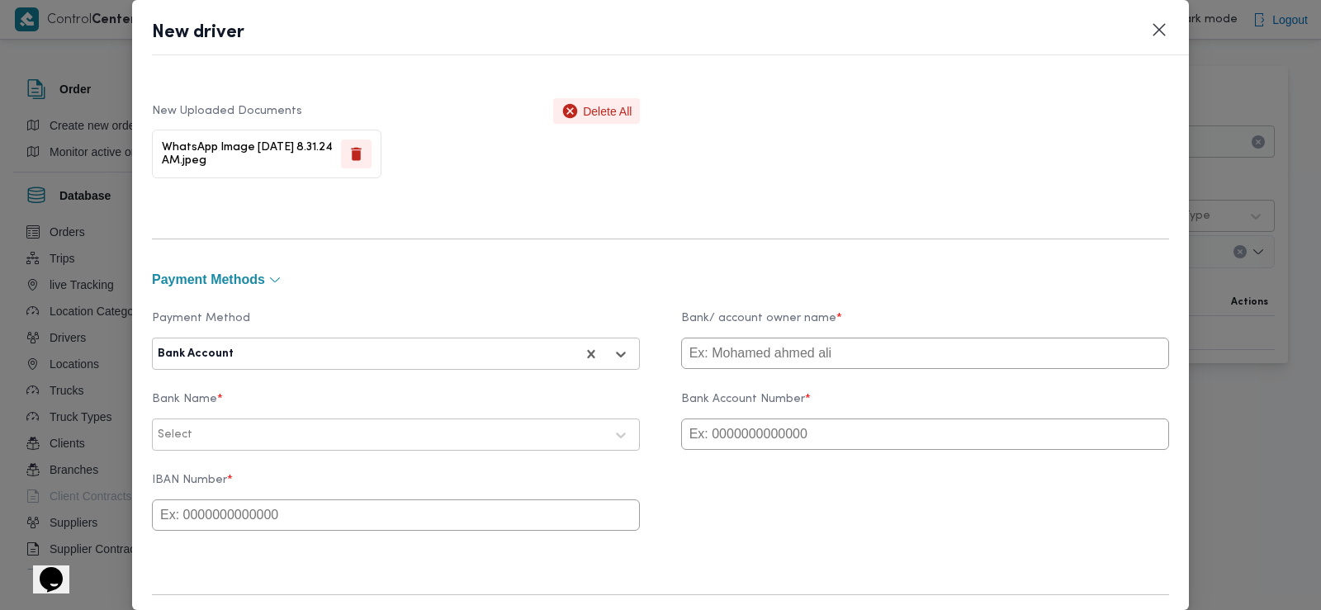
click at [714, 369] on input "text" at bounding box center [925, 353] width 488 height 31
type input "eslam"
click at [780, 438] on input "text" at bounding box center [925, 434] width 488 height 31
paste input "01000134663"
type input "01000134663"
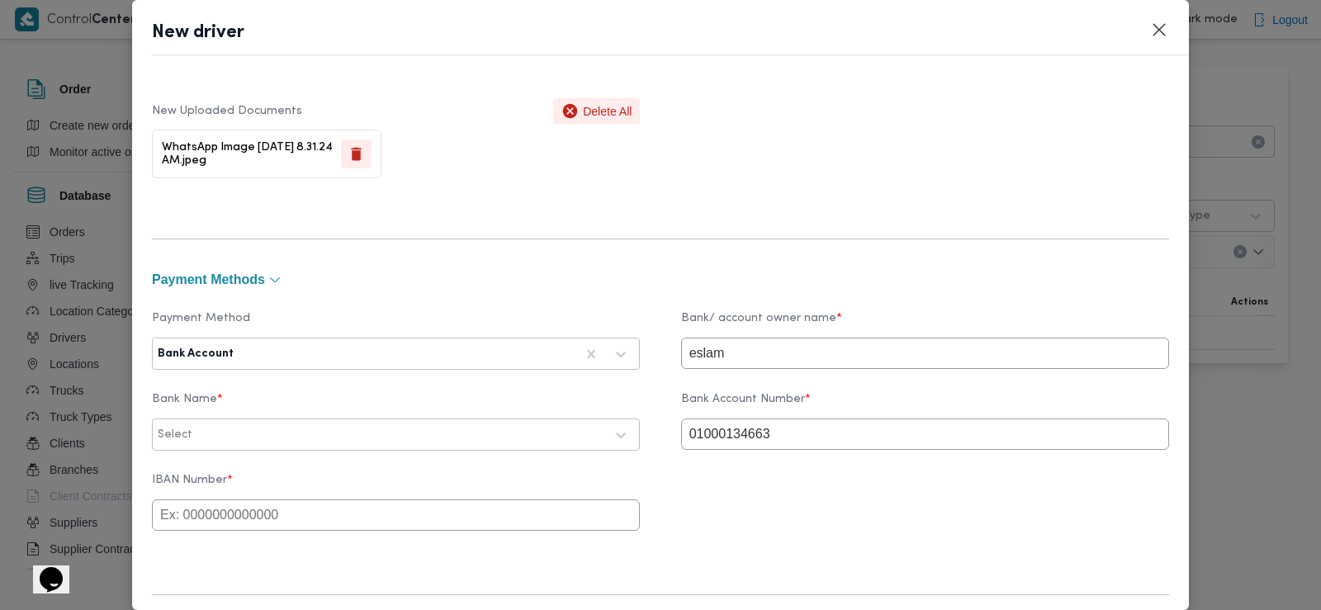
click at [353, 431] on div at bounding box center [400, 435] width 409 height 17
click at [305, 335] on label "Payment Method" at bounding box center [396, 325] width 488 height 26
click at [311, 349] on div at bounding box center [406, 354] width 338 height 17
click at [258, 406] on div "Bank Account" at bounding box center [396, 397] width 486 height 29
click at [274, 352] on div at bounding box center [406, 354] width 338 height 17
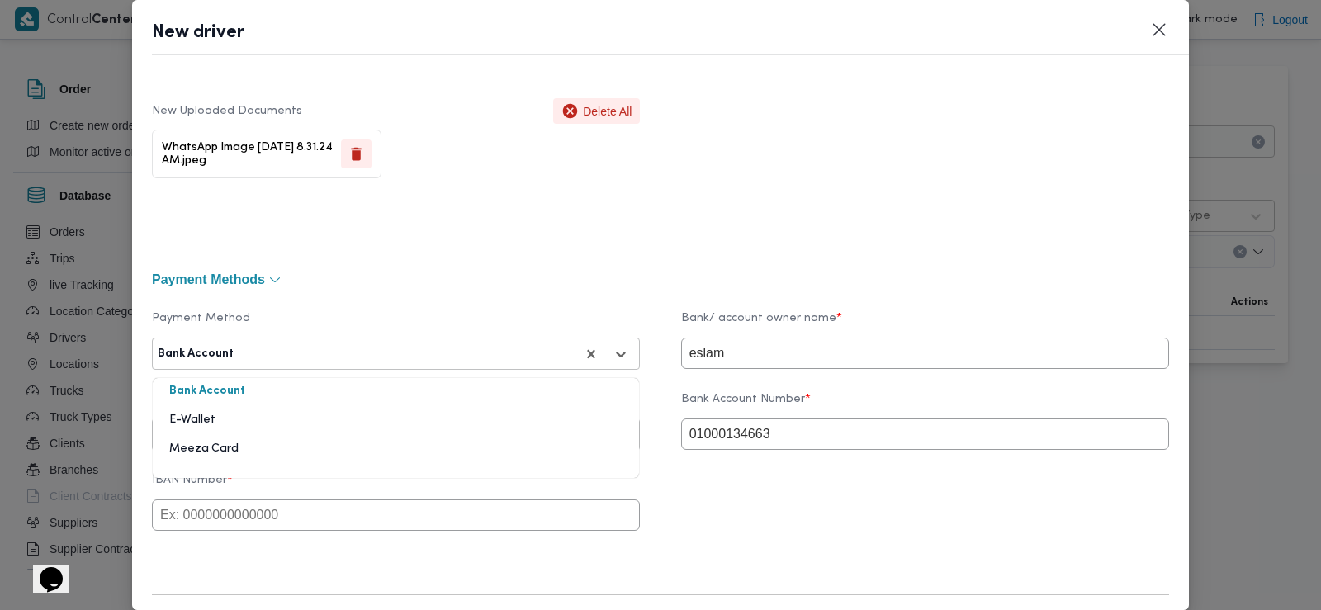
click at [249, 416] on div "E-Wallet" at bounding box center [396, 426] width 486 height 29
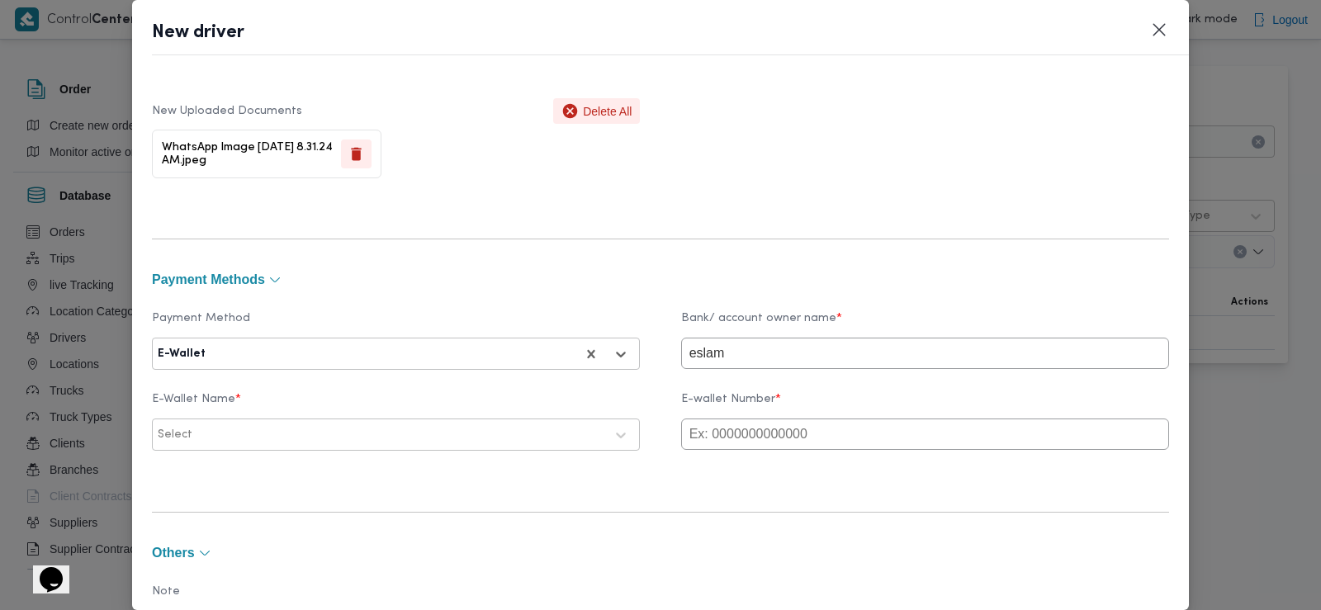
click at [732, 430] on input "text" at bounding box center [925, 434] width 488 height 31
paste input "01000134663"
type input "01000134663"
click at [512, 427] on div "Select" at bounding box center [381, 435] width 450 height 23
click at [332, 472] on div "Vodafone" at bounding box center [396, 478] width 486 height 29
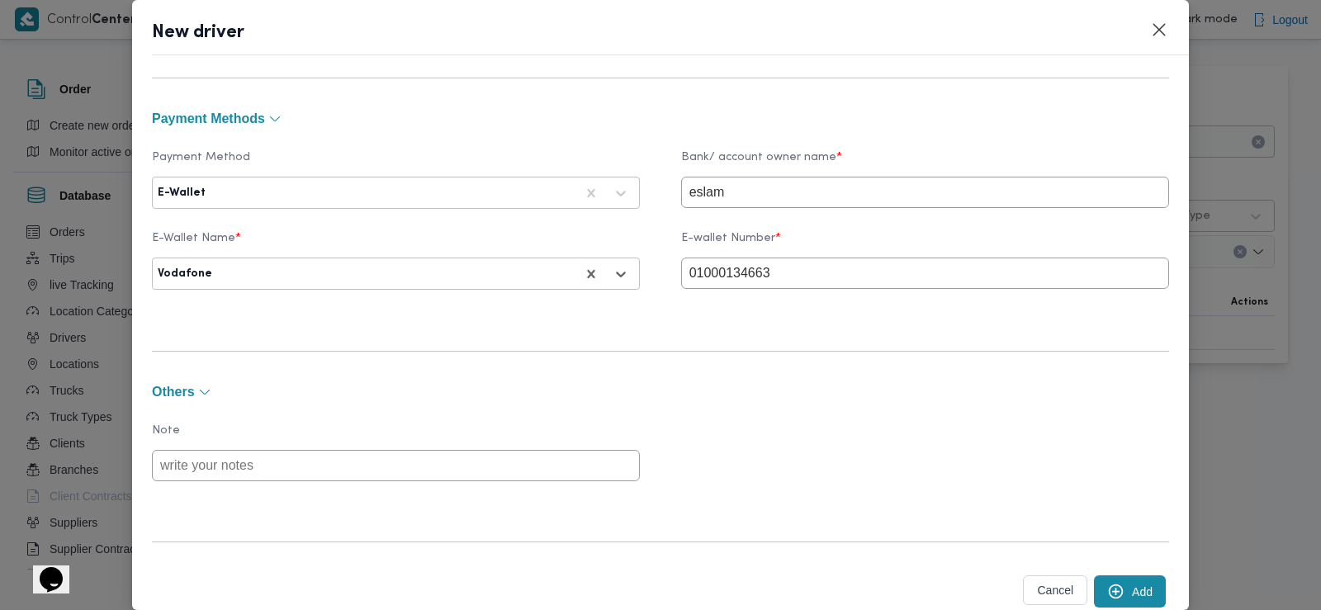
scroll to position [1325, 0]
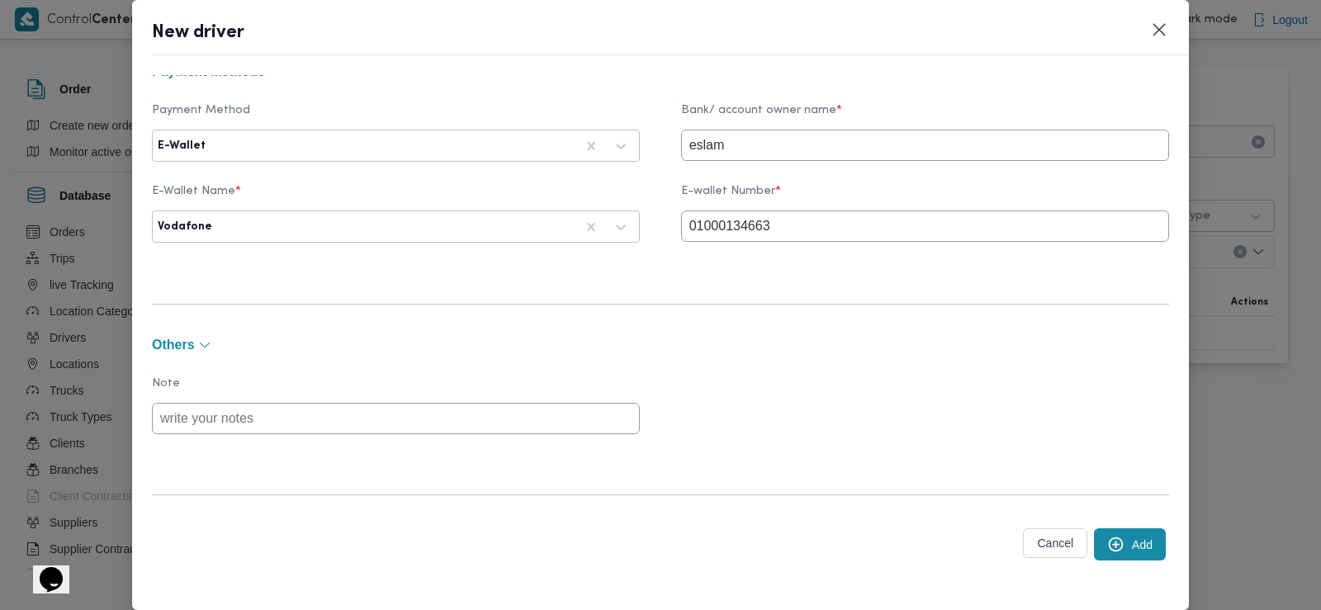
click at [1140, 562] on div "Add" at bounding box center [1130, 544] width 78 height 39
click at [1107, 550] on icon "submit" at bounding box center [1115, 544] width 17 height 17
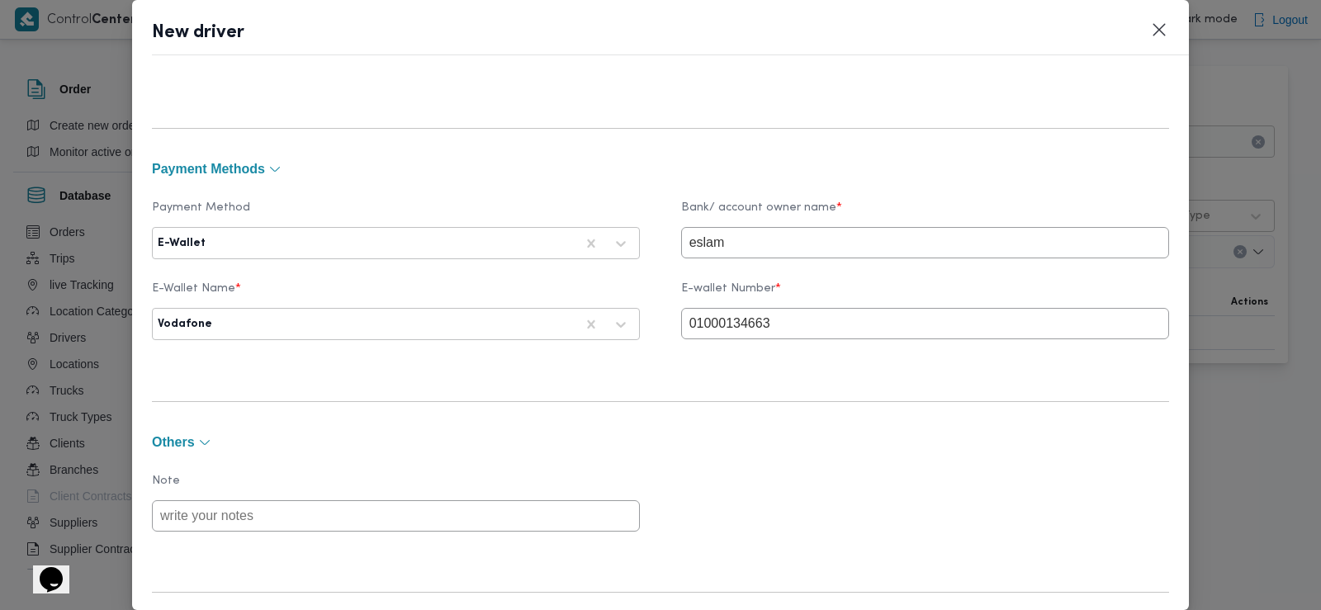
scroll to position [1224, 0]
click at [740, 254] on input "eslam" at bounding box center [925, 246] width 488 height 31
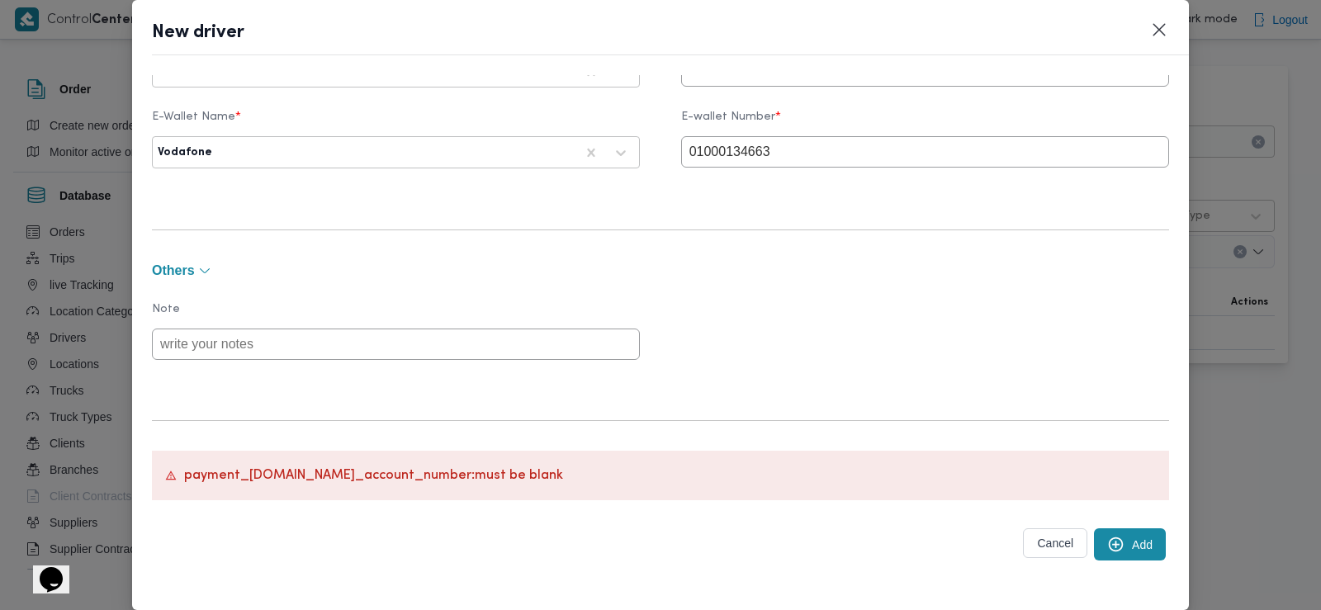
type input "eslam"
click at [1112, 541] on button "Add" at bounding box center [1130, 545] width 72 height 32
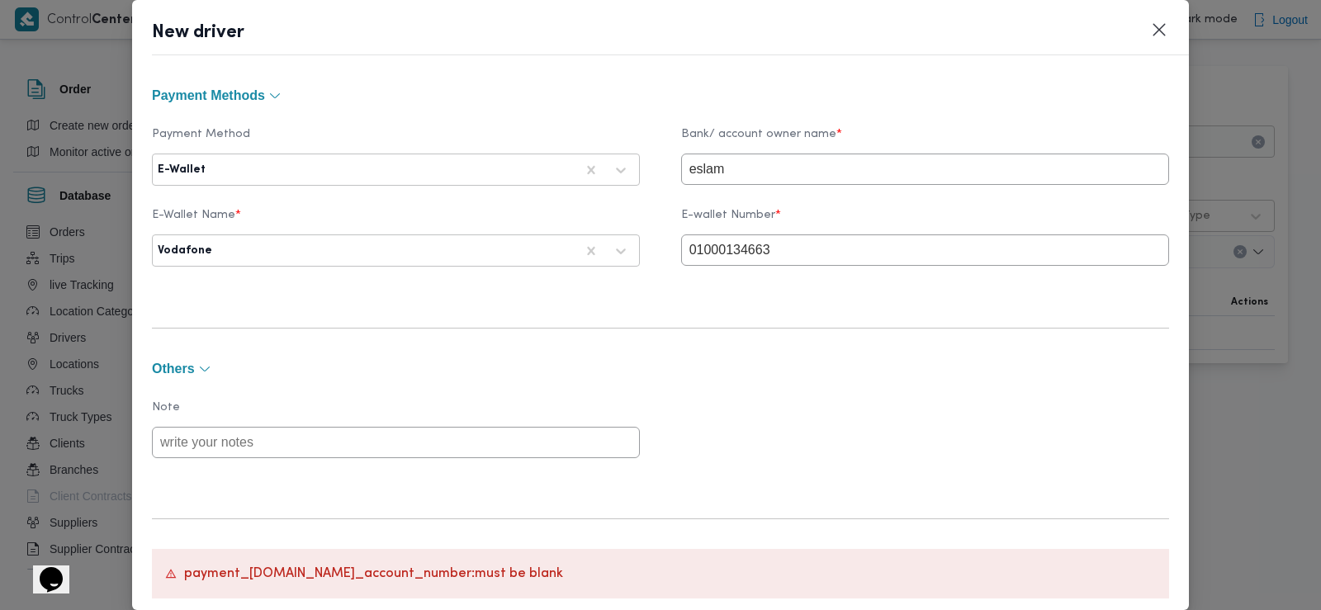
scroll to position [1257, 0]
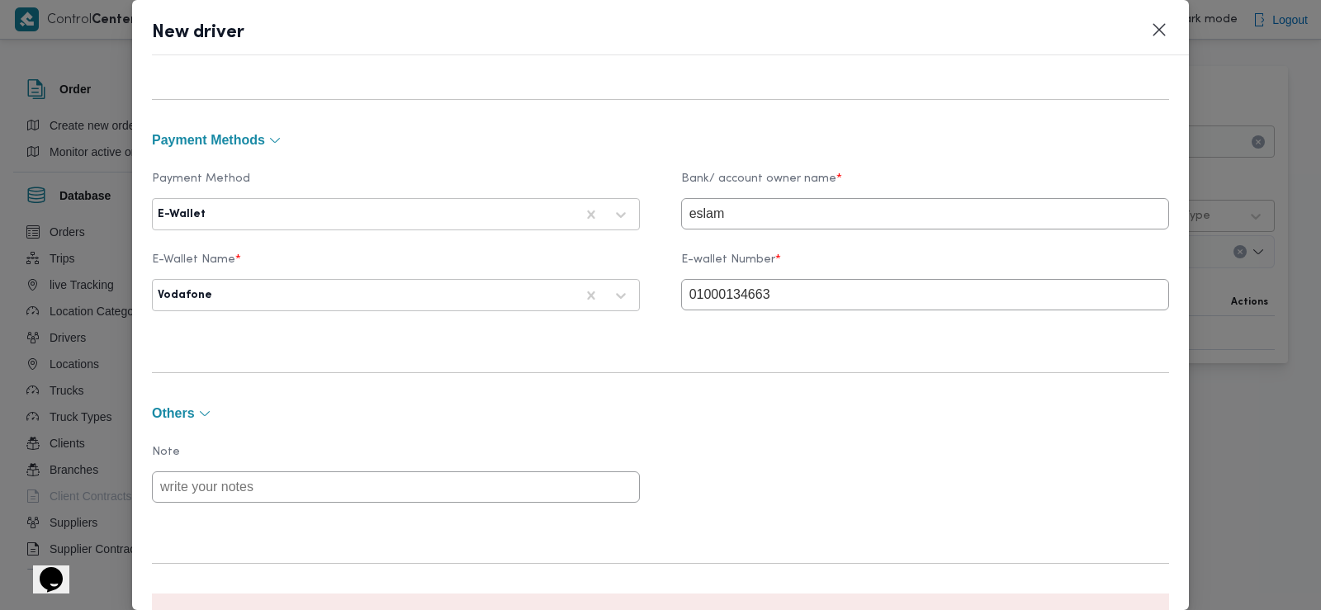
click at [382, 198] on div "E-Wallet" at bounding box center [396, 214] width 488 height 32
click at [366, 211] on div at bounding box center [392, 214] width 366 height 17
click at [236, 275] on div "E-Wallet" at bounding box center [396, 287] width 486 height 29
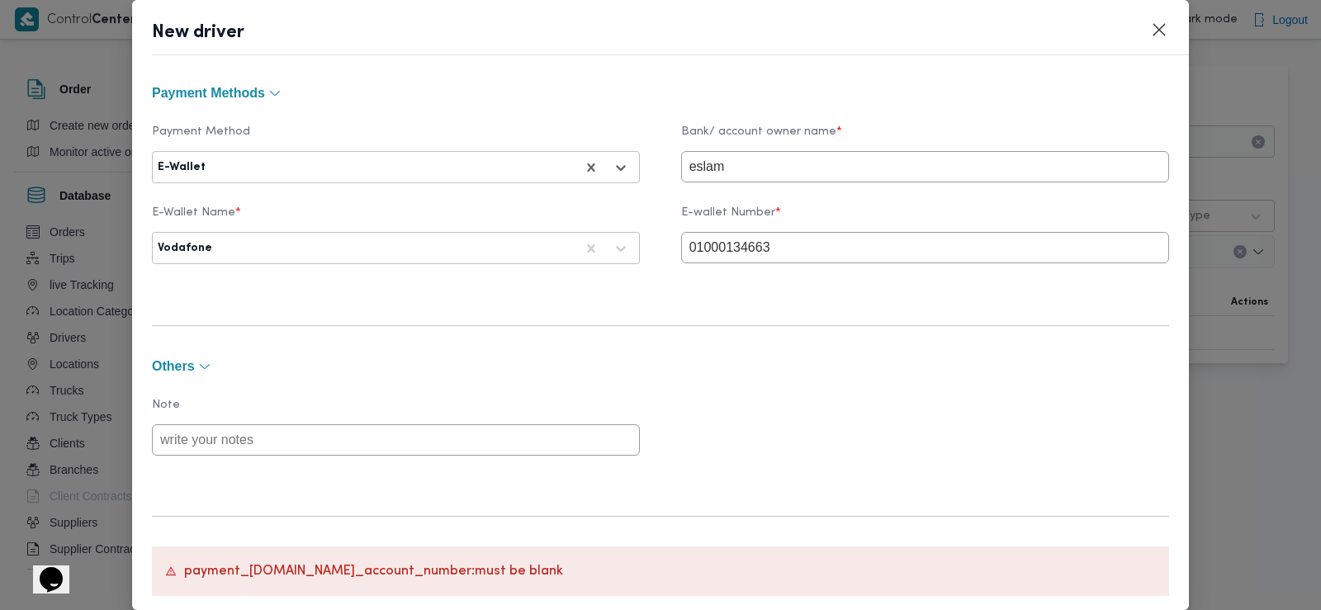
scroll to position [1400, 0]
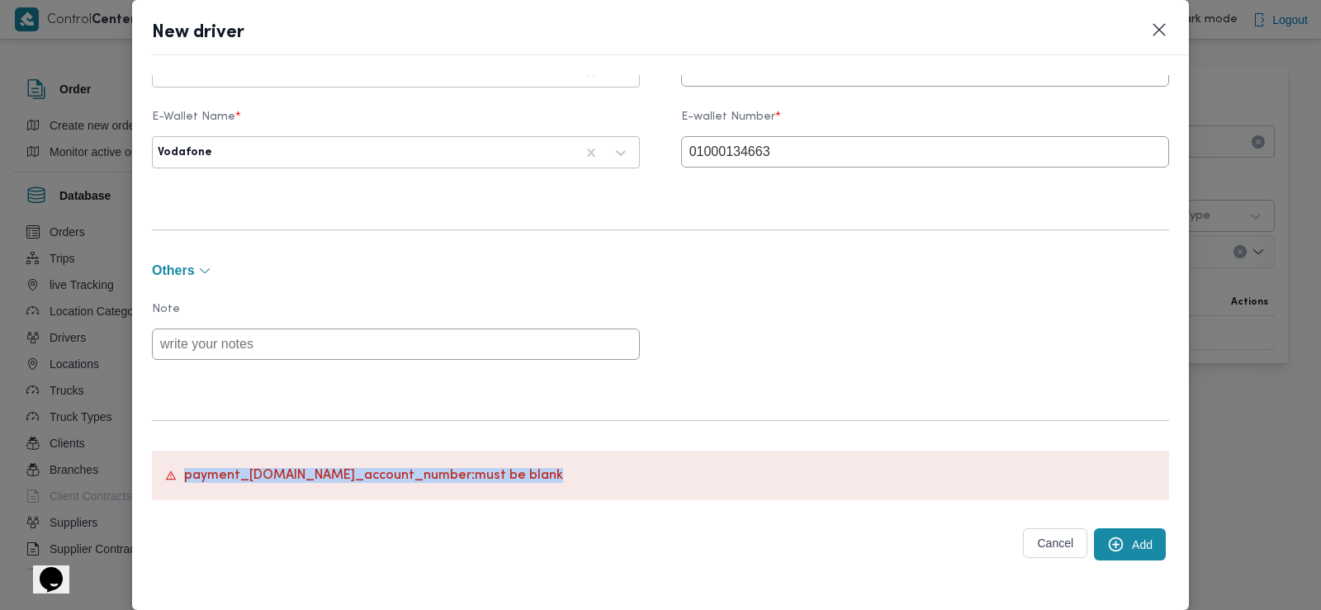
drag, startPoint x: 184, startPoint y: 476, endPoint x: 582, endPoint y: 469, distance: 398.1
click at [582, 469] on div "payment_method.bank_account_number : must be blank" at bounding box center [660, 476] width 1017 height 50
copy p "payment_method.bank_account_number : must be blank"
click at [391, 486] on div "payment_method.bank_account_number : must be blank" at bounding box center [660, 476] width 1017 height 50
click at [351, 473] on p "payment_method.bank_account_number : must be blank" at bounding box center [373, 475] width 379 height 15
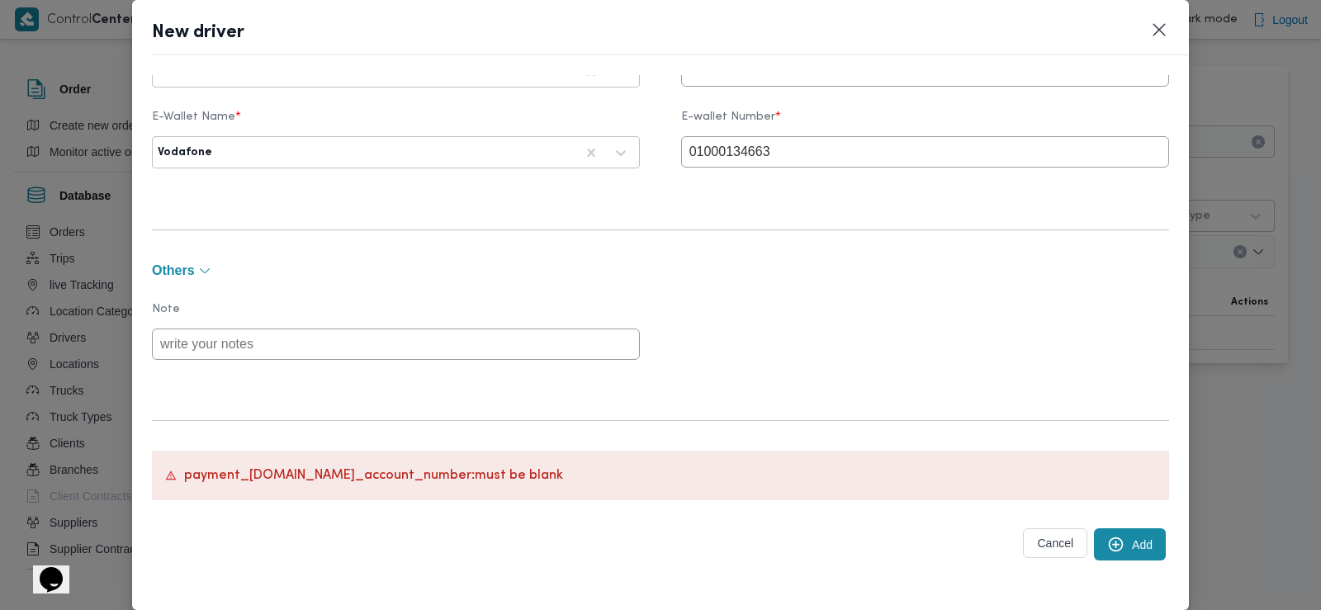
click at [351, 473] on p "payment_method.bank_account_number : must be blank" at bounding box center [373, 475] width 379 height 15
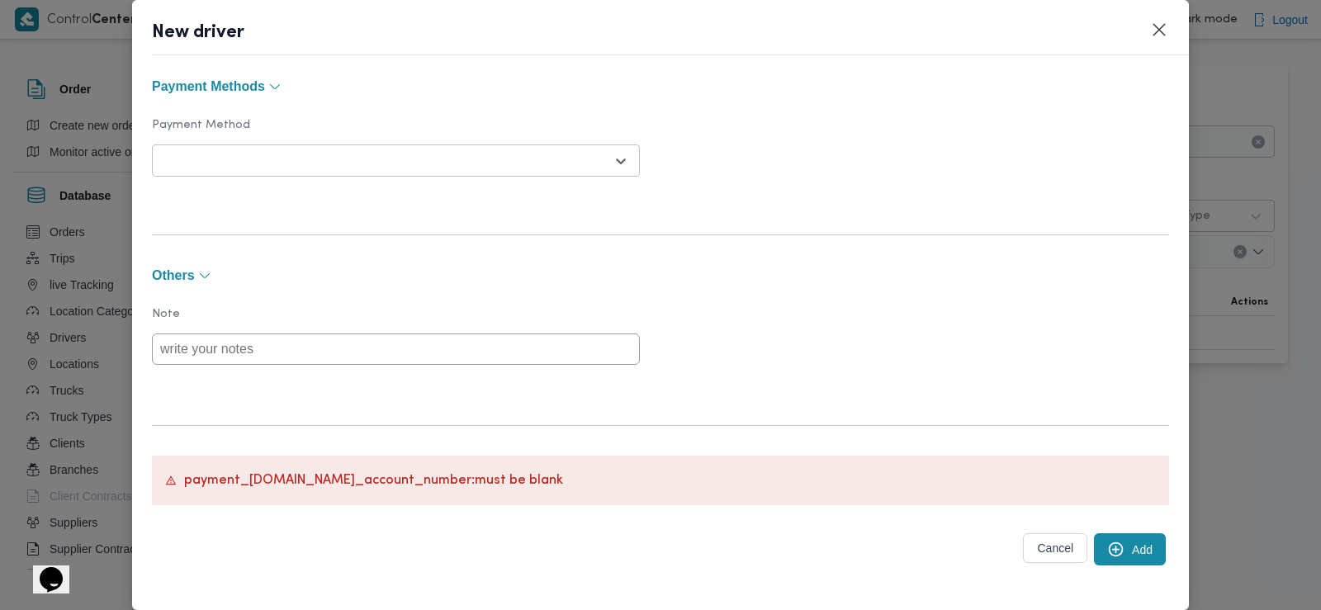
scroll to position [1316, 0]
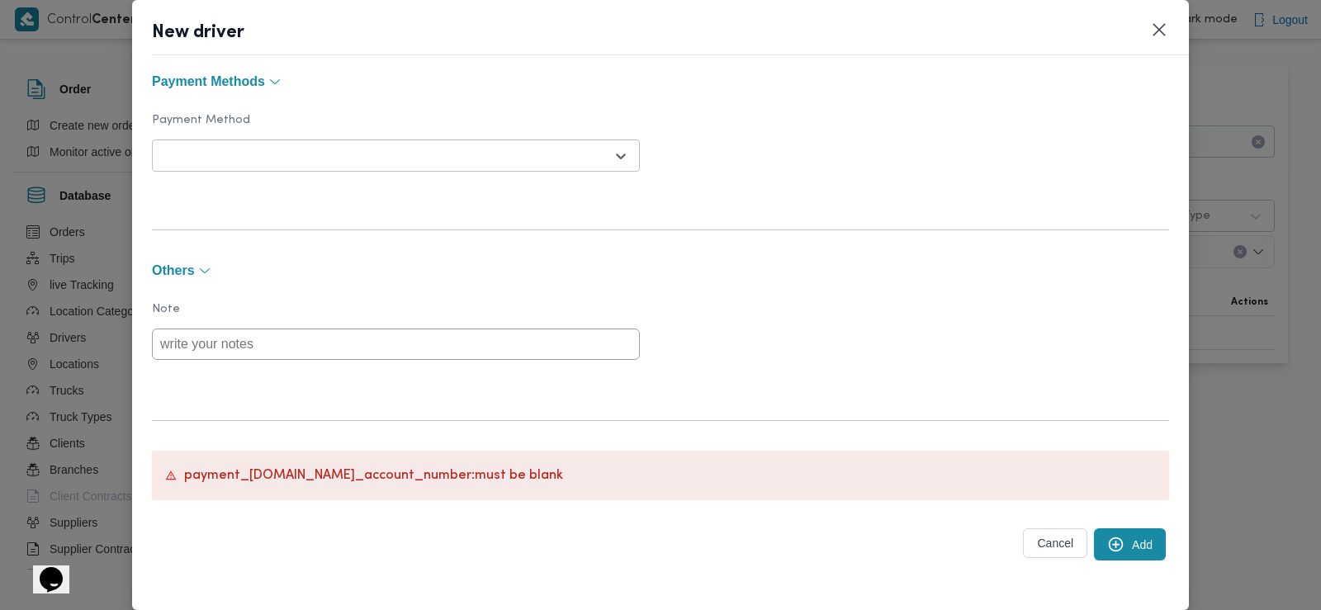
click at [1113, 555] on button "Add" at bounding box center [1130, 545] width 72 height 32
click at [1116, 539] on button "Add" at bounding box center [1130, 545] width 72 height 32
click at [1110, 554] on button "Add" at bounding box center [1130, 545] width 72 height 32
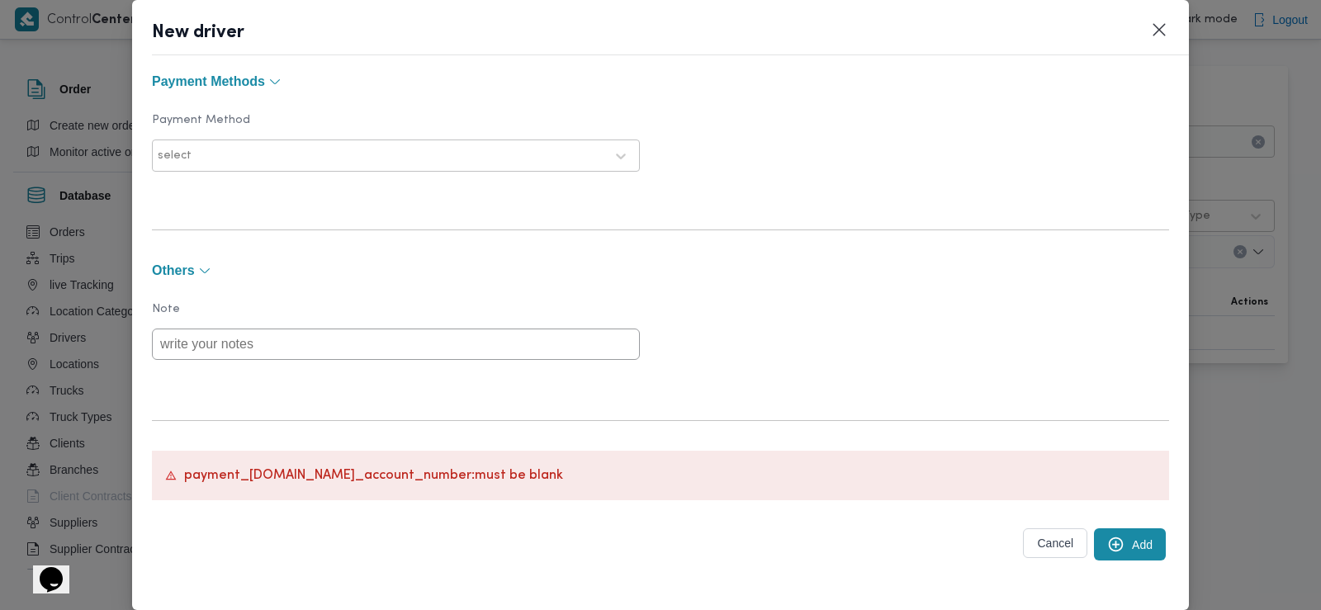
click at [1110, 554] on button "Add" at bounding box center [1130, 545] width 72 height 32
click at [1062, 548] on button "Cancel" at bounding box center [1055, 544] width 64 height 30
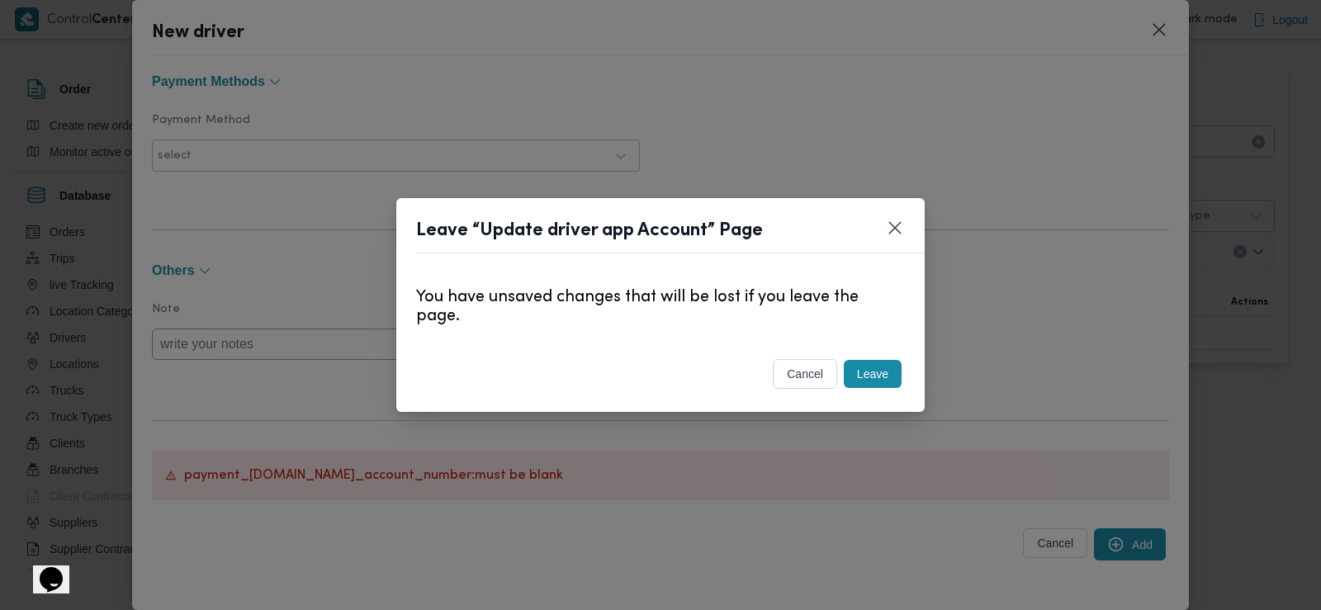
click at [818, 386] on button "cancel" at bounding box center [805, 374] width 64 height 30
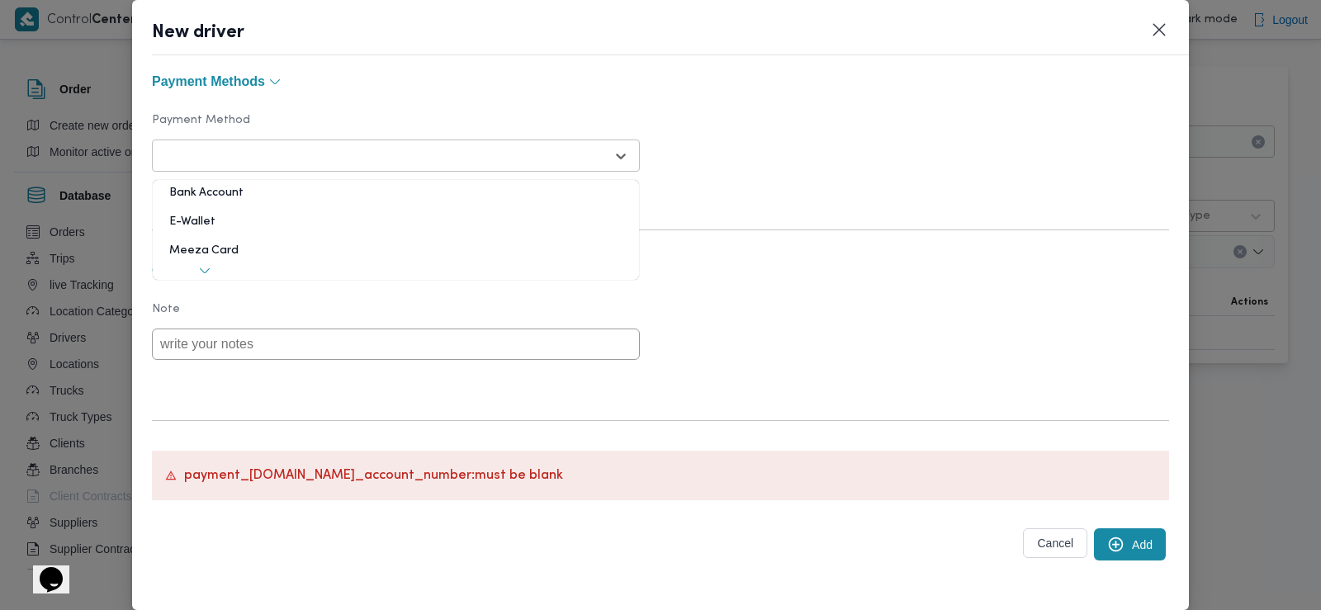
click at [426, 163] on div at bounding box center [381, 156] width 447 height 17
click at [216, 215] on div "E-Wallet" at bounding box center [396, 228] width 486 height 29
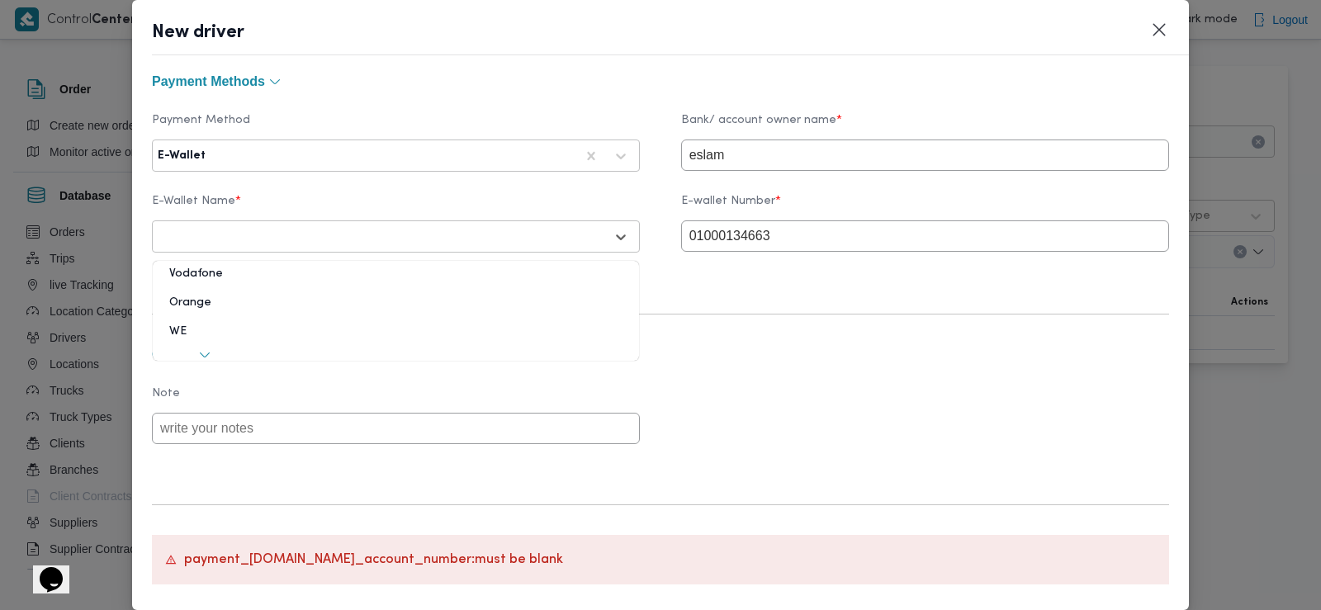
click at [419, 236] on div at bounding box center [381, 237] width 447 height 17
click at [210, 287] on div "Vodafone" at bounding box center [396, 280] width 486 height 29
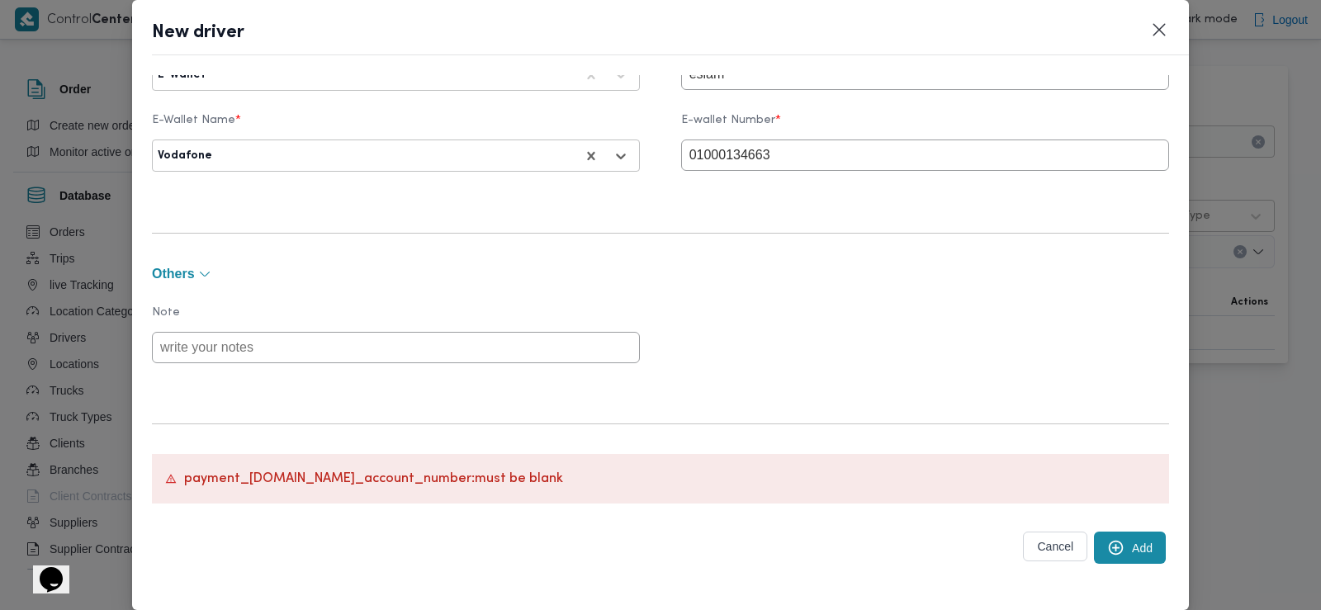
scroll to position [1400, 0]
click at [1144, 555] on button "Add" at bounding box center [1130, 545] width 72 height 32
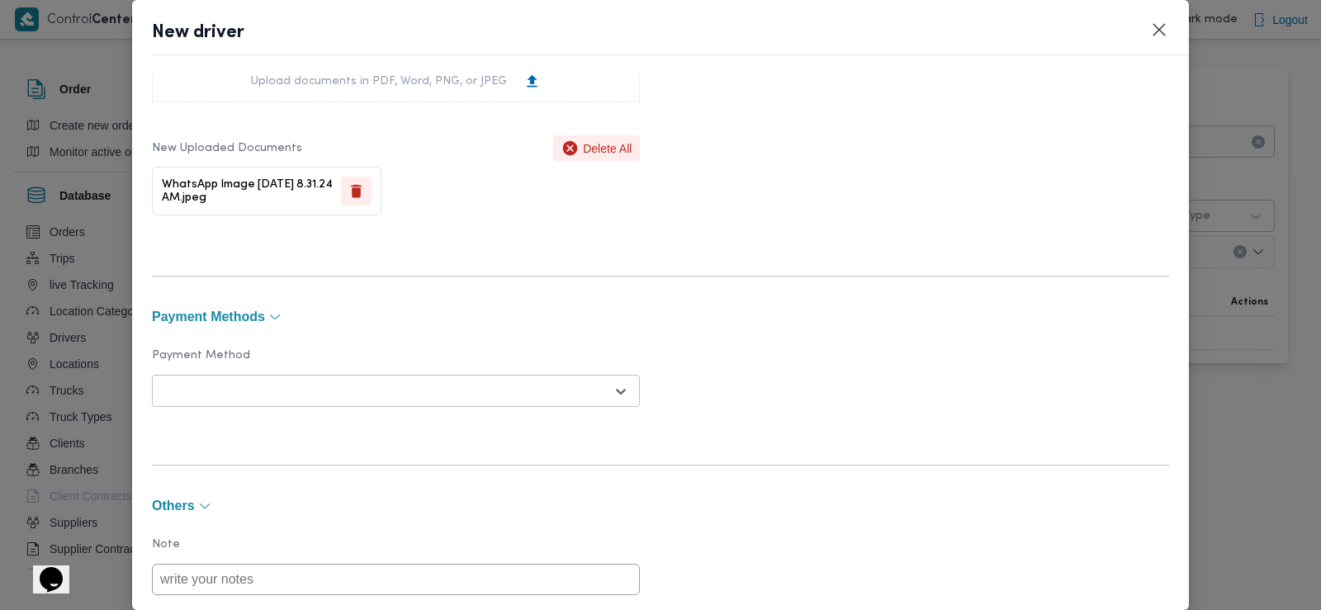
click at [587, 397] on div at bounding box center [381, 391] width 447 height 17
click at [616, 391] on icon at bounding box center [621, 391] width 17 height 17
click at [214, 444] on div "Bank Account" at bounding box center [396, 434] width 486 height 29
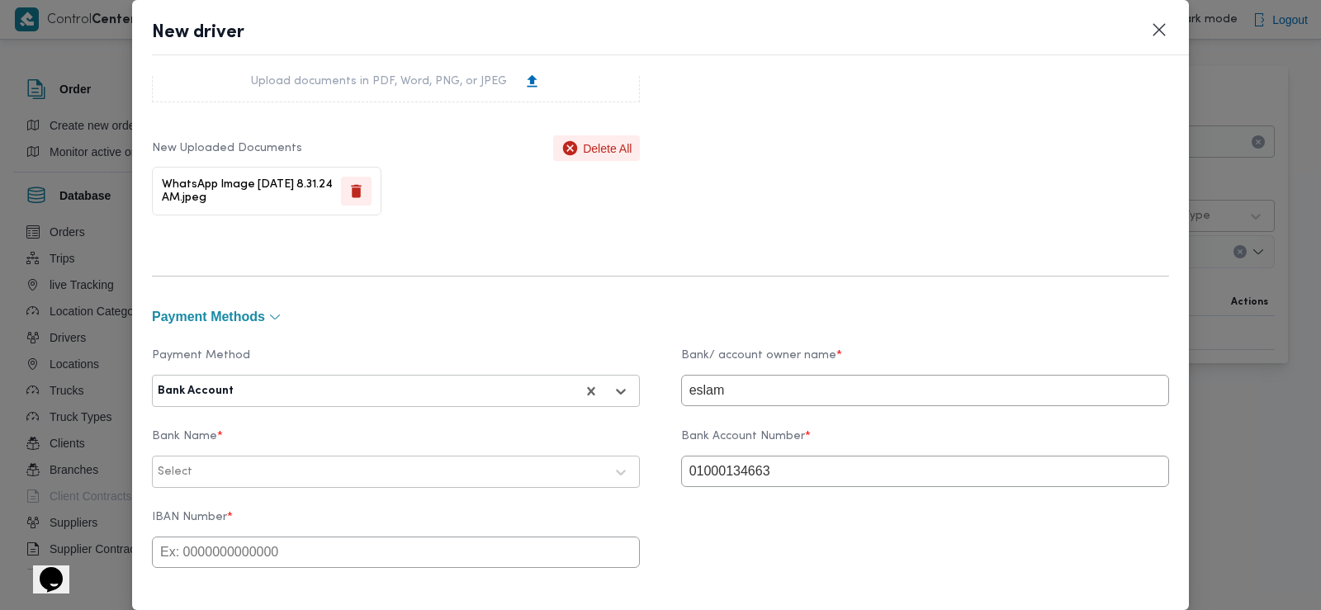
click at [775, 403] on input "eslam" at bounding box center [925, 390] width 488 height 31
type input "e"
click at [794, 457] on input "01000134663" at bounding box center [925, 471] width 488 height 31
type input "0"
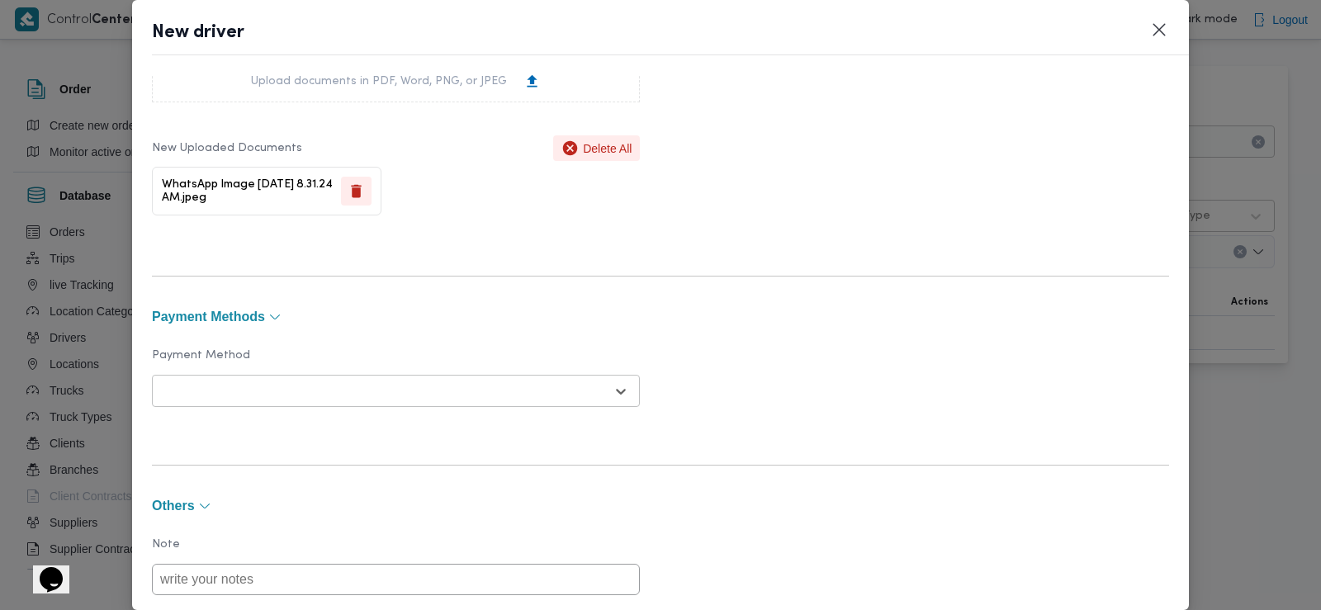
click at [581, 399] on div at bounding box center [381, 391] width 447 height 17
click at [222, 458] on div "E-Wallet" at bounding box center [396, 463] width 486 height 29
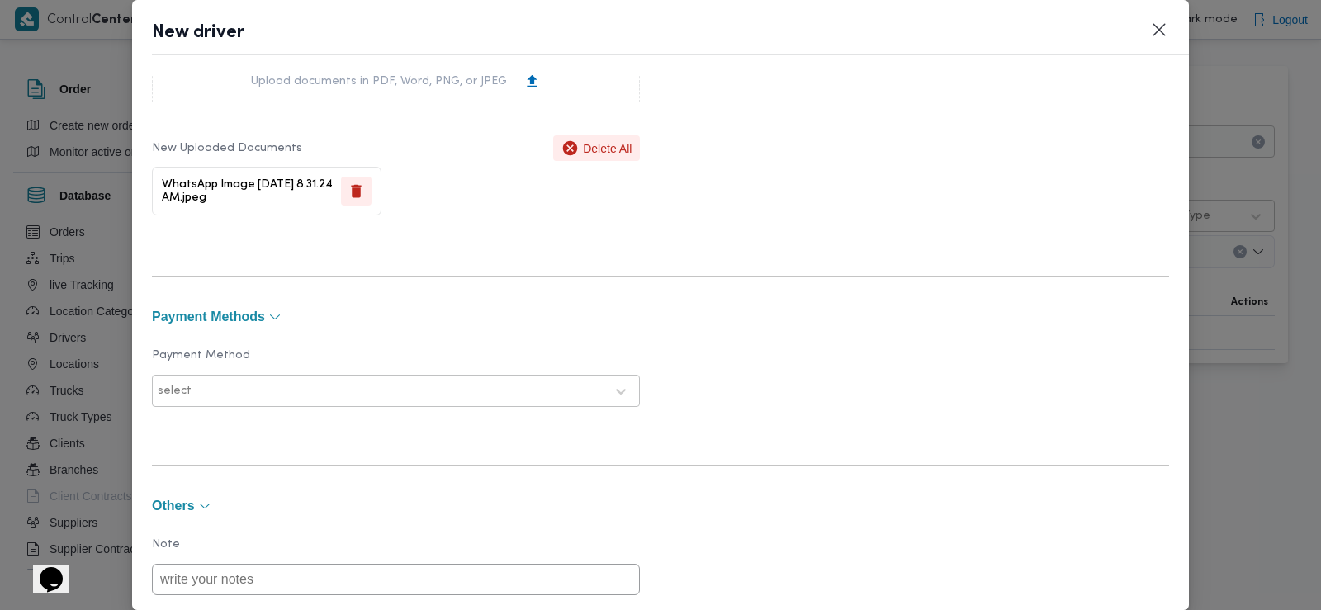
scroll to position [1316, 0]
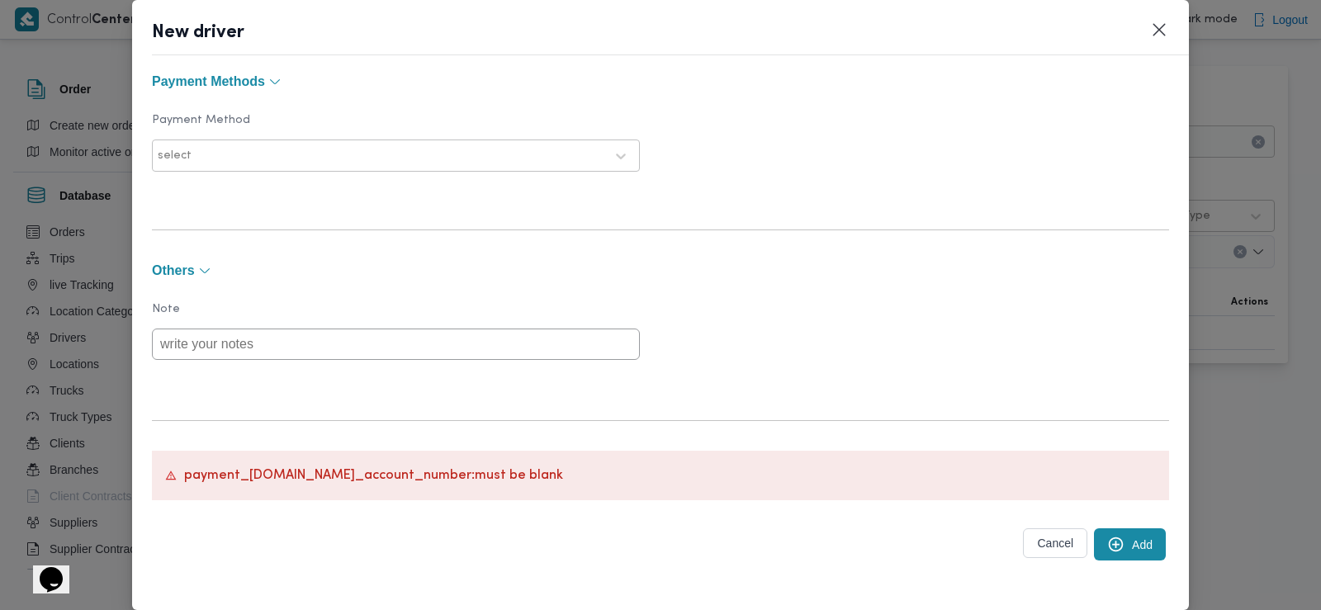
click at [1123, 549] on button "Add" at bounding box center [1130, 545] width 72 height 32
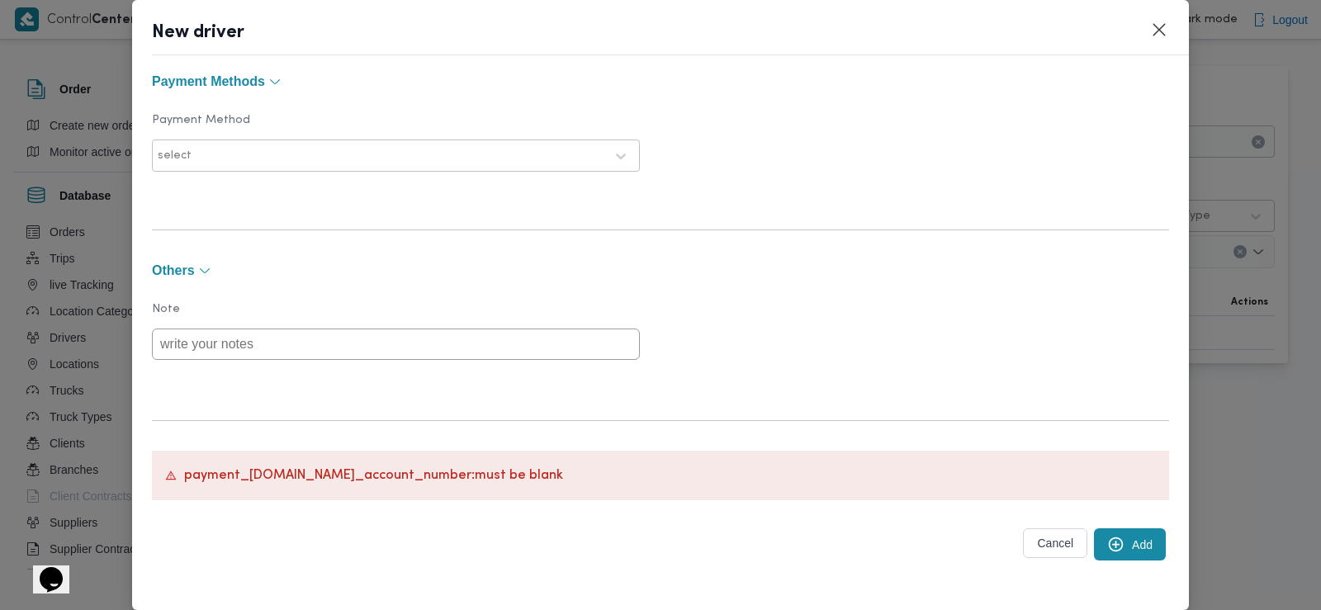
click at [1123, 549] on button "Add" at bounding box center [1130, 545] width 72 height 32
click at [282, 88] on button "Payment Methods" at bounding box center [660, 81] width 1017 height 13
click at [271, 185] on icon "button" at bounding box center [274, 189] width 13 height 13
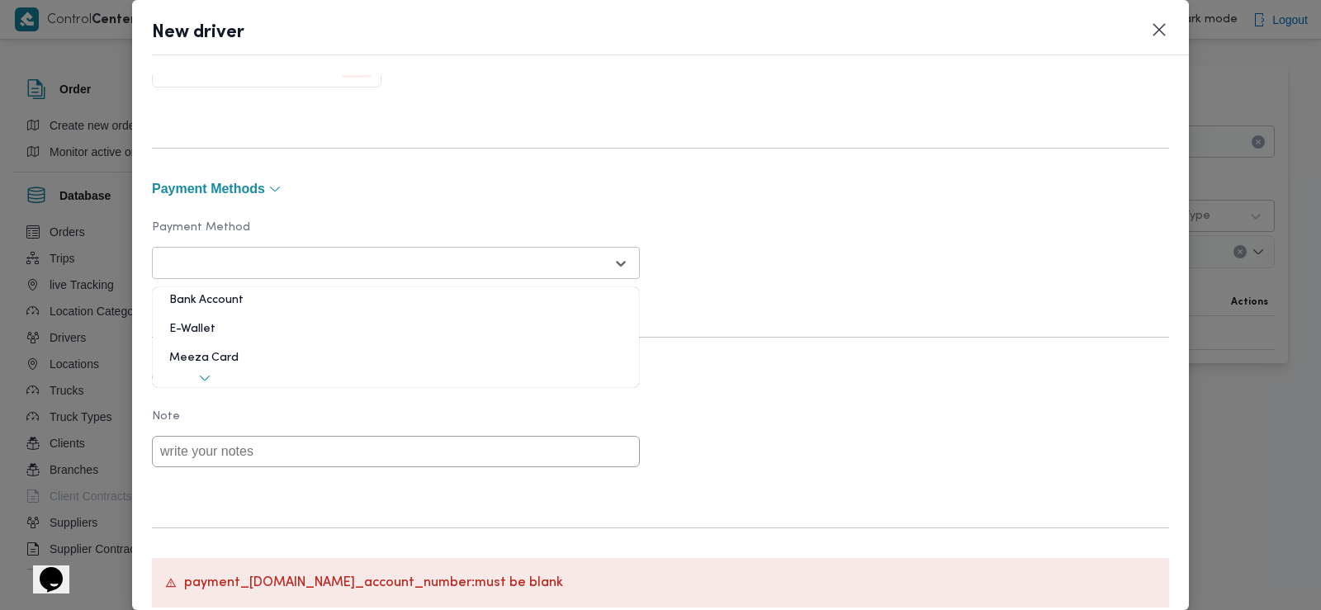
click at [583, 256] on div at bounding box center [381, 263] width 447 height 17
click at [207, 336] on div "E-Wallet" at bounding box center [396, 335] width 486 height 29
click at [265, 192] on button "Payment Methods" at bounding box center [660, 189] width 1017 height 13
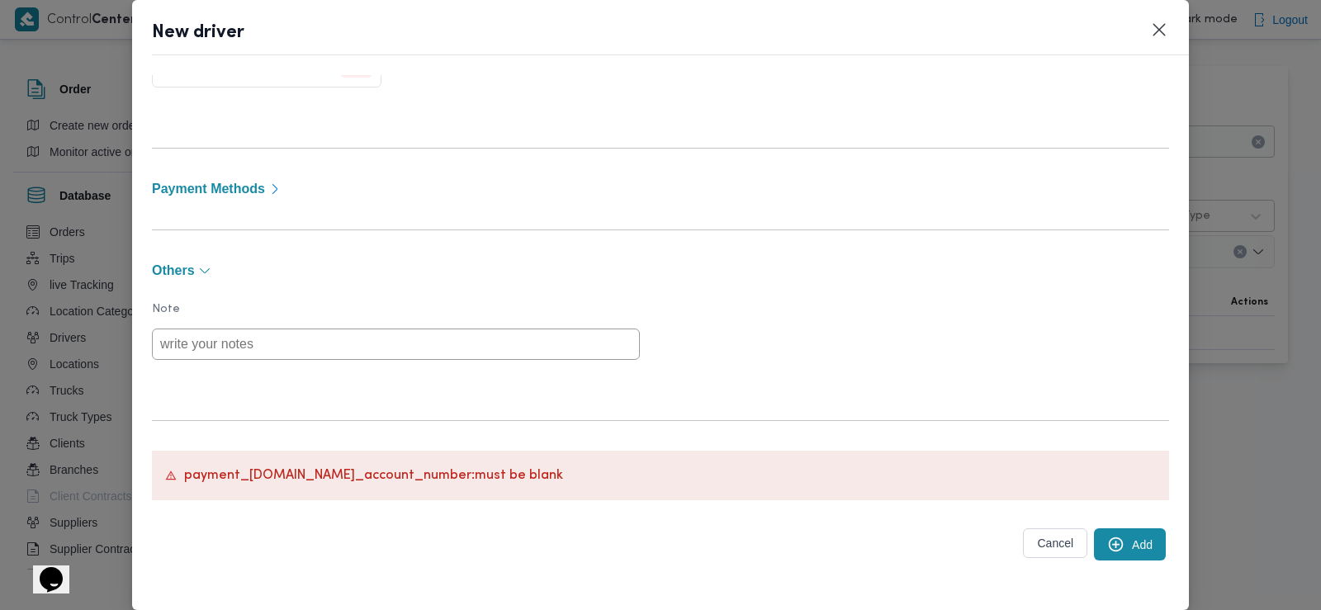
click at [265, 192] on button "Payment Methods" at bounding box center [660, 189] width 1017 height 13
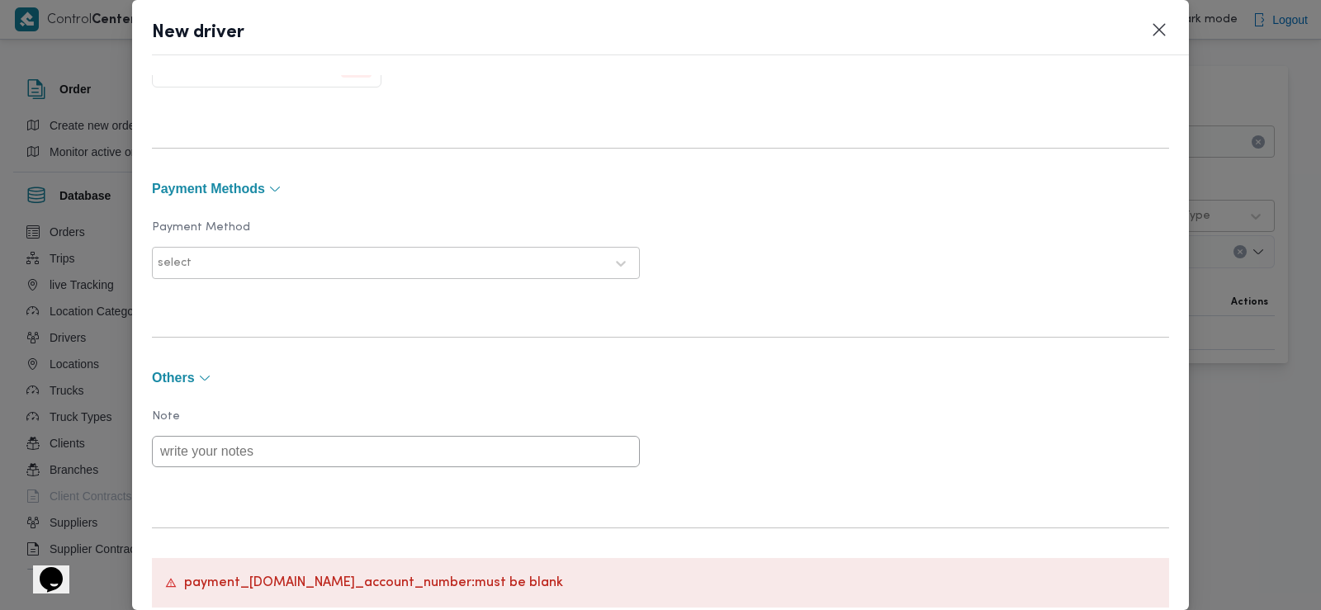
click at [255, 264] on div at bounding box center [400, 263] width 410 height 17
click at [228, 296] on div "Bank Account" at bounding box center [396, 306] width 486 height 29
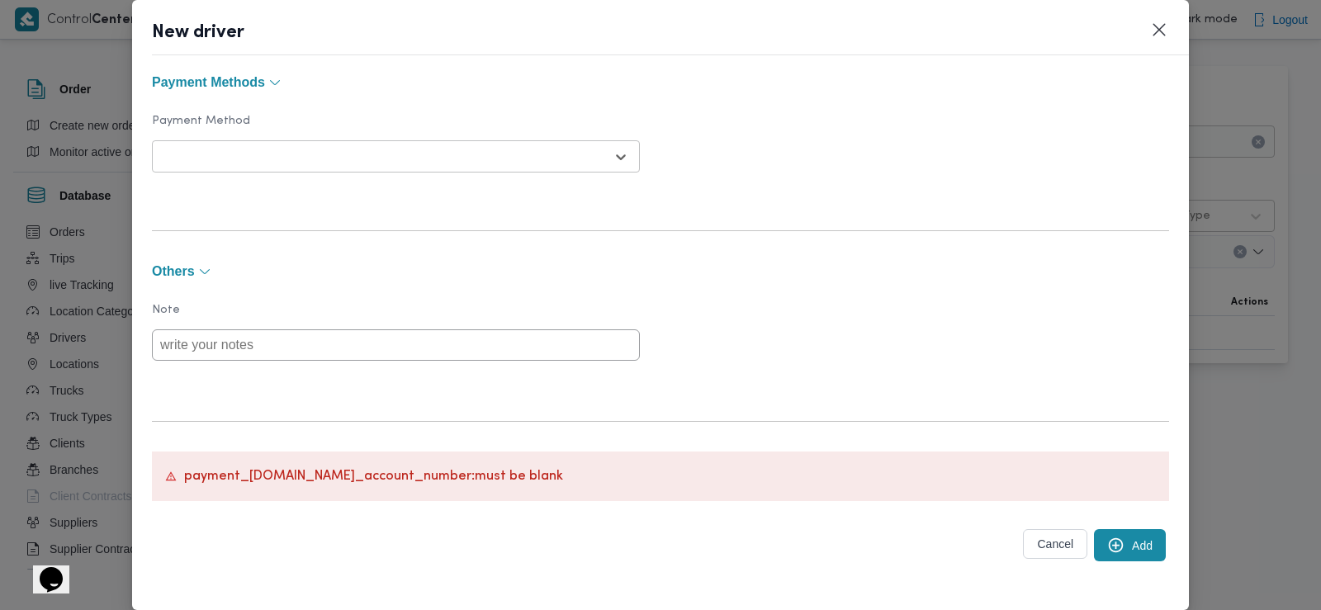
scroll to position [1316, 0]
click at [1121, 542] on button "Add" at bounding box center [1130, 545] width 72 height 32
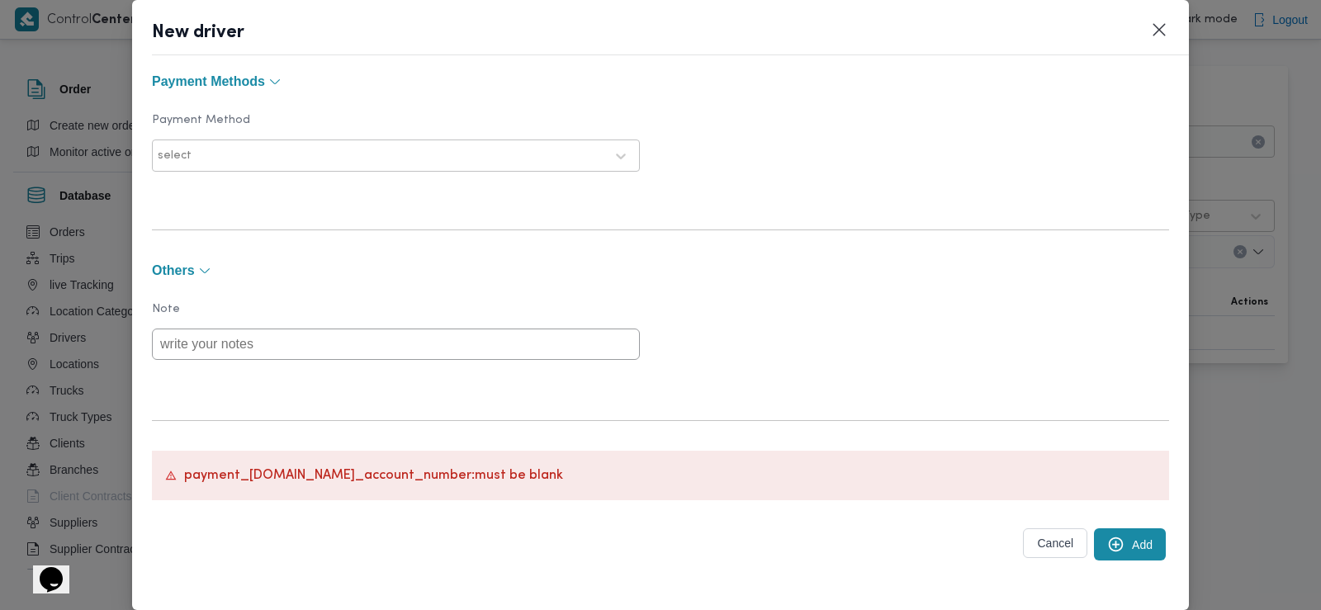
click at [1121, 542] on button "Add" at bounding box center [1130, 545] width 72 height 32
click at [1049, 535] on button "Cancel" at bounding box center [1055, 544] width 64 height 30
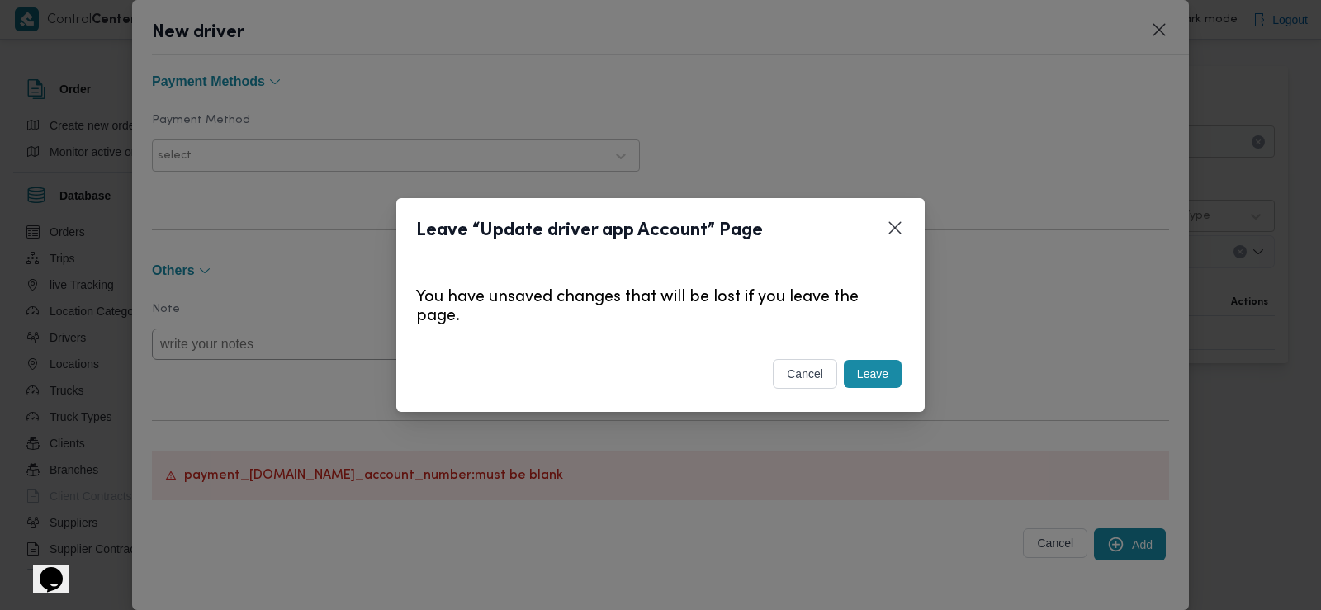
click at [882, 379] on button "Leave" at bounding box center [873, 374] width 58 height 28
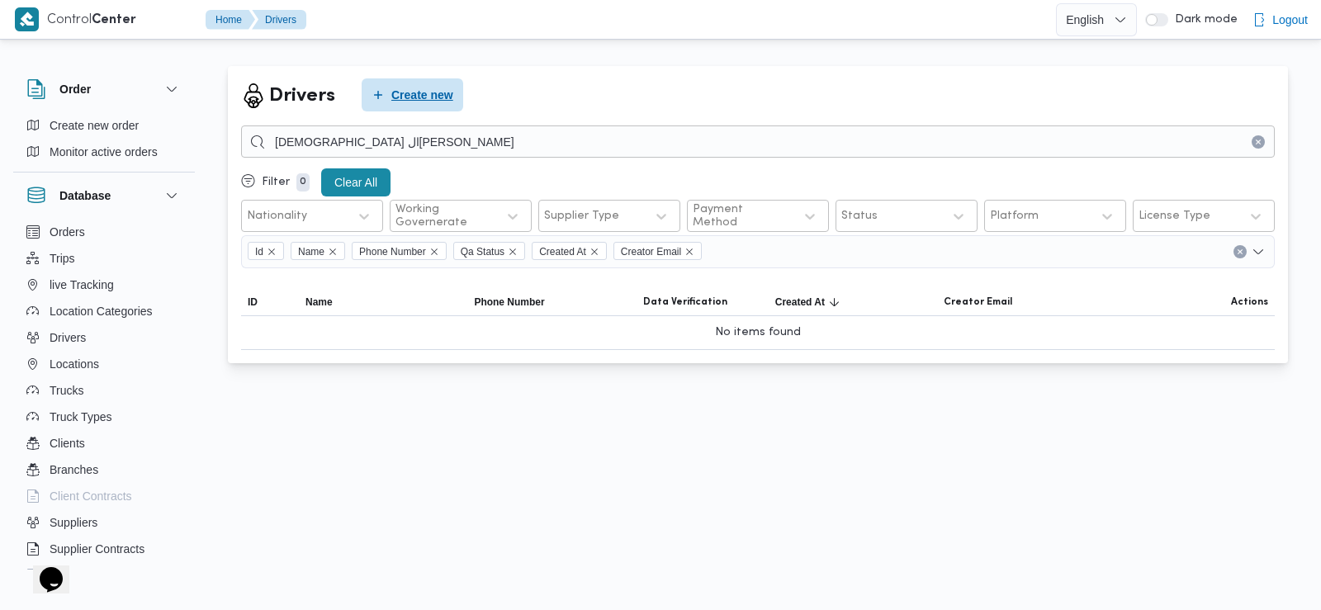
click at [429, 99] on span "Create new" at bounding box center [422, 95] width 62 height 20
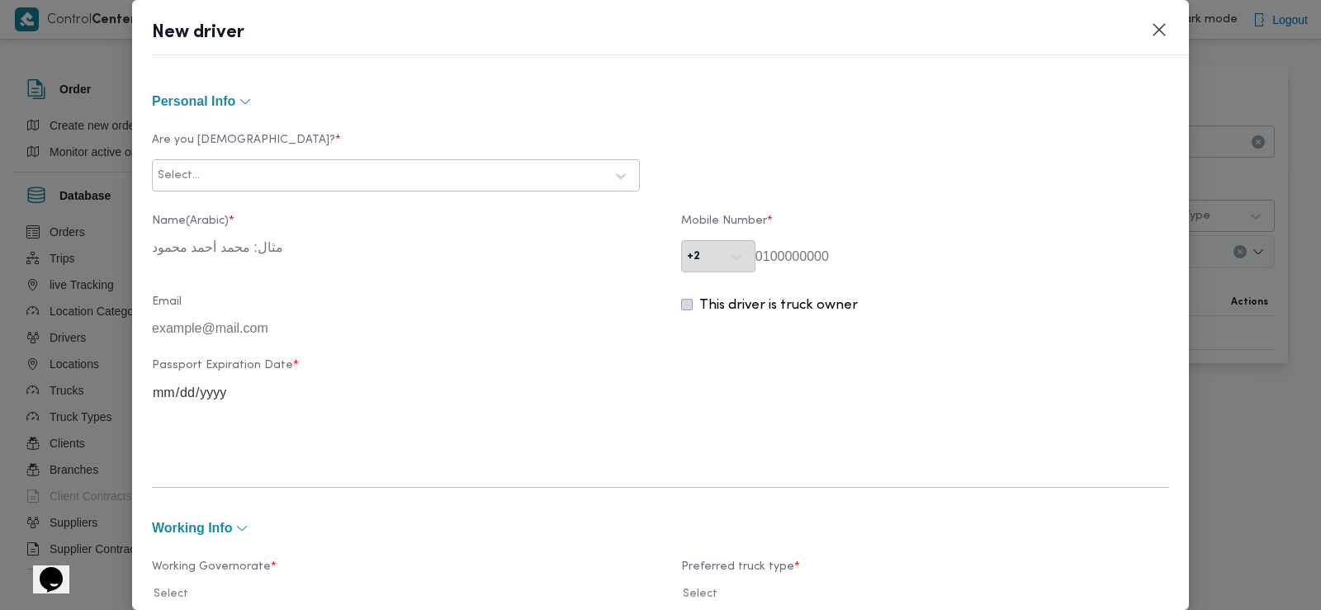
click at [372, 176] on div at bounding box center [403, 176] width 401 height 17
click at [277, 206] on div "Egyptian" at bounding box center [396, 219] width 486 height 29
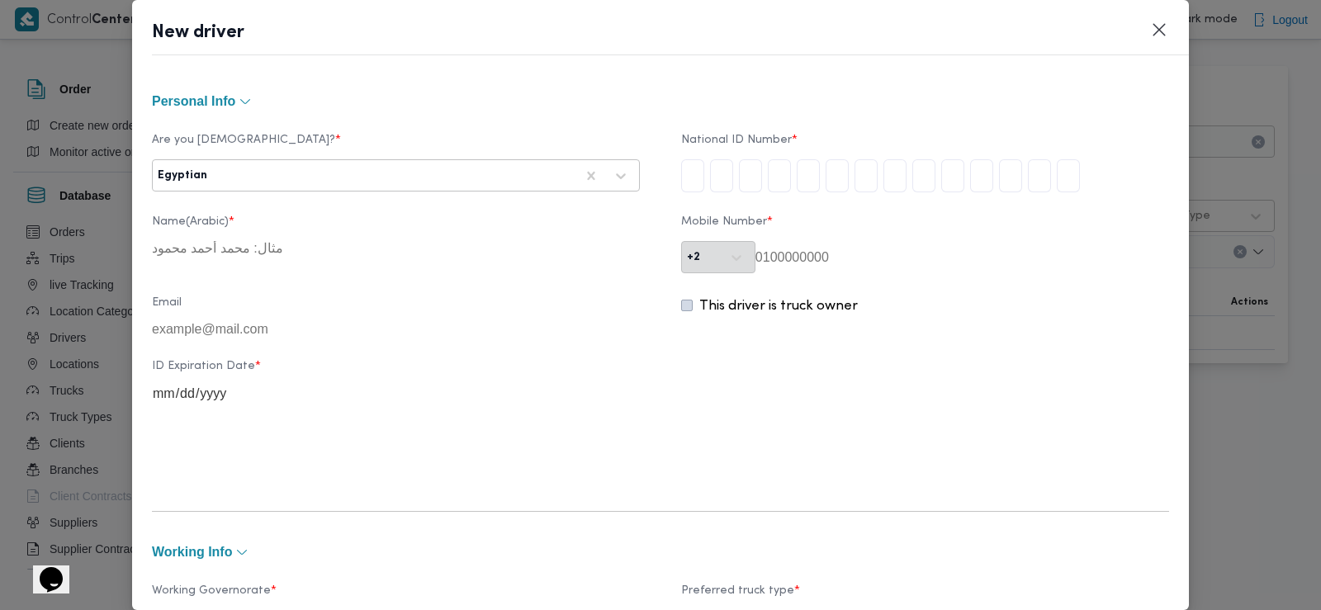
click at [685, 172] on input "tel" at bounding box center [692, 175] width 23 height 33
type input "3"
type input "0"
type input "1"
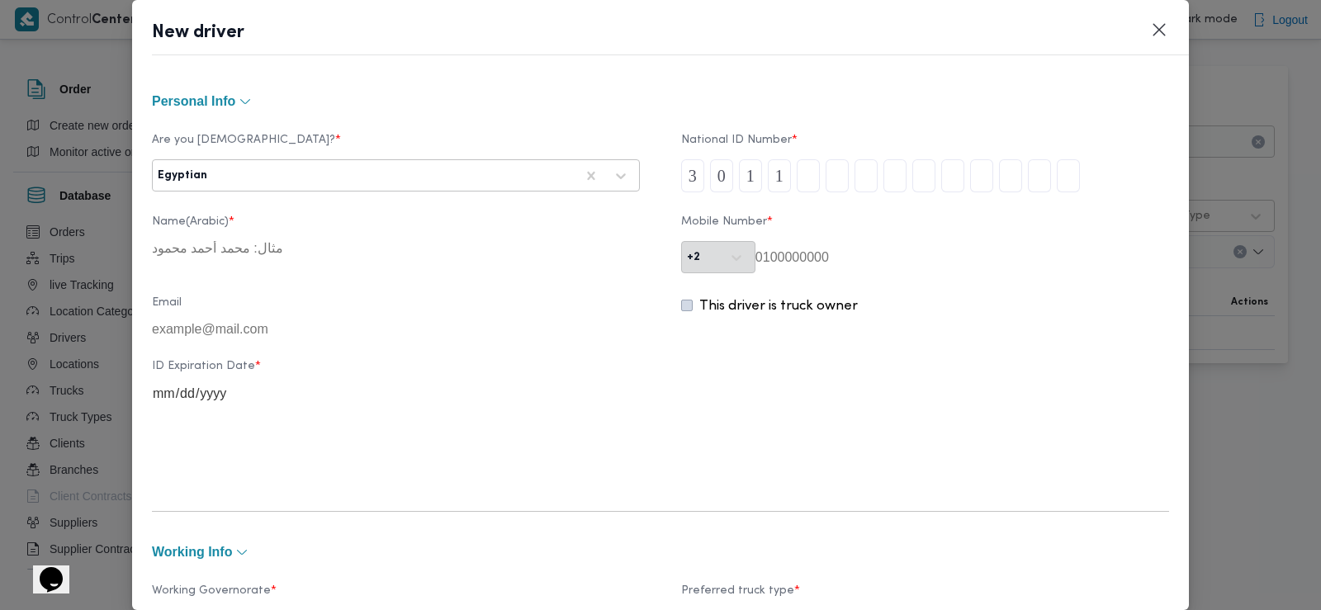
type input "0"
type input "2"
type input "5"
type input "0"
type input "2"
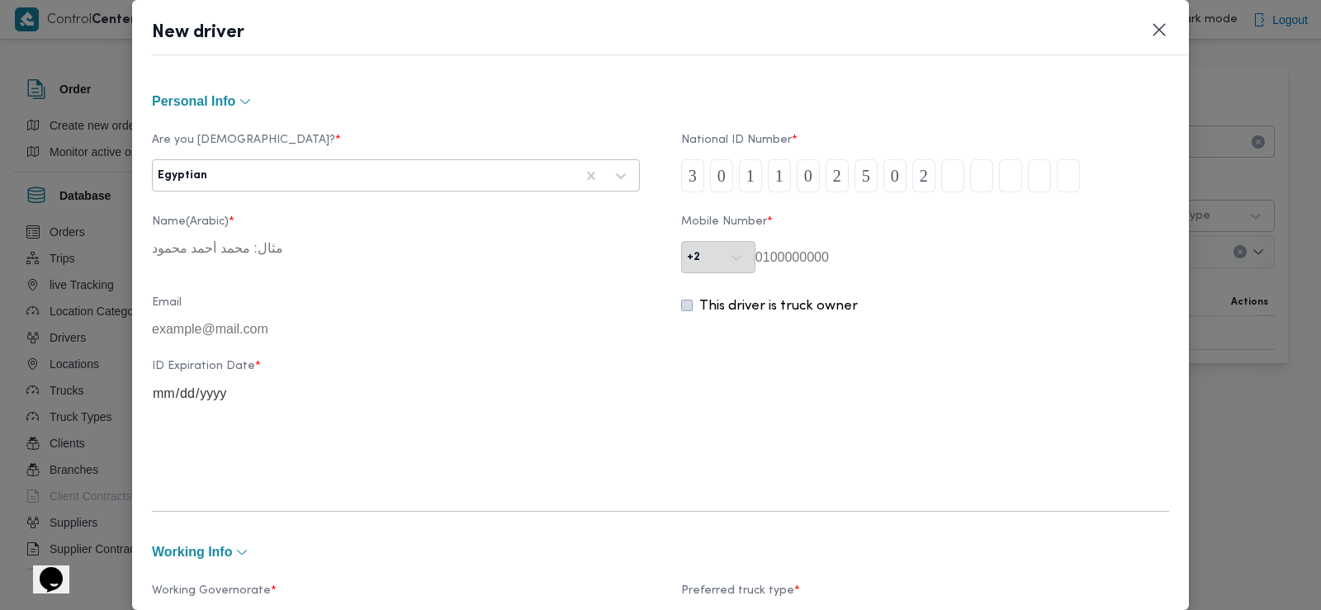
type input "0"
type input "3"
type input "5"
type input "1"
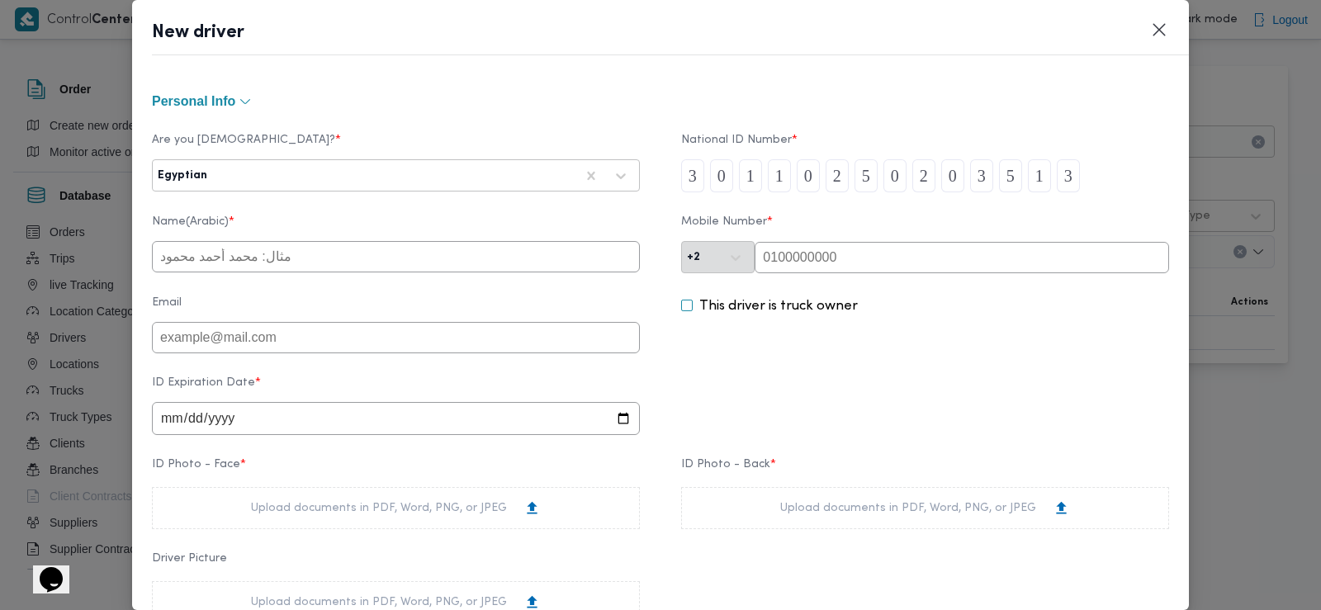
type input "3"
click at [235, 253] on input "text" at bounding box center [396, 256] width 488 height 31
type input "اسلام السيد سالم ابوسريع"
click at [802, 277] on div "Name(Arabic) * اسلام السيد سالم ابوسريع Mobile Number * +2" at bounding box center [660, 244] width 1017 height 74
click at [779, 250] on input "text" at bounding box center [962, 257] width 415 height 31
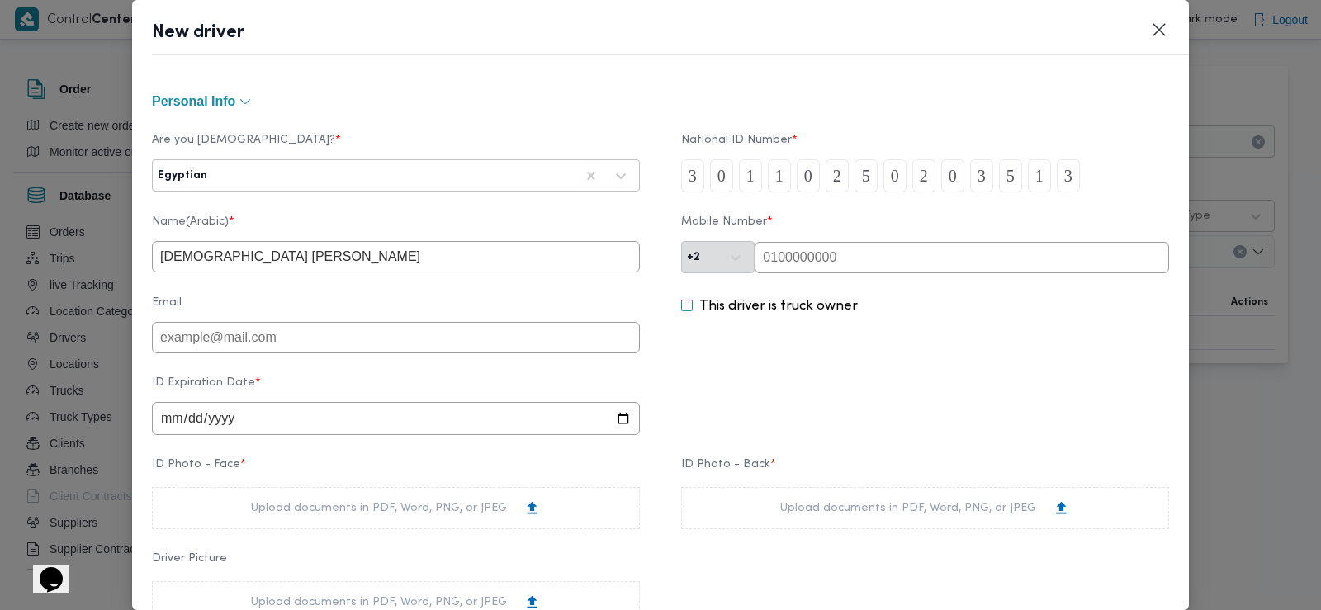
paste input "payment_method.bank_account_number: must be blank"
type input "payment_method.bank_account_number: must be blank"
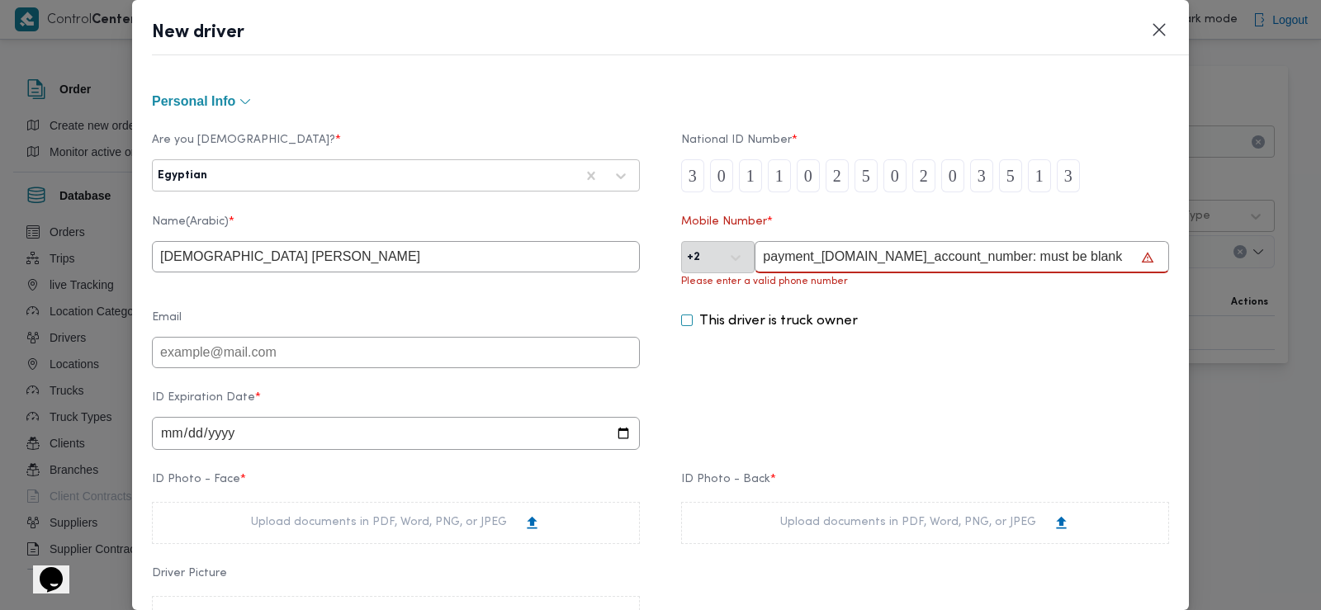
click at [847, 257] on input "payment_method.bank_account_number: must be blank" at bounding box center [962, 257] width 415 height 32
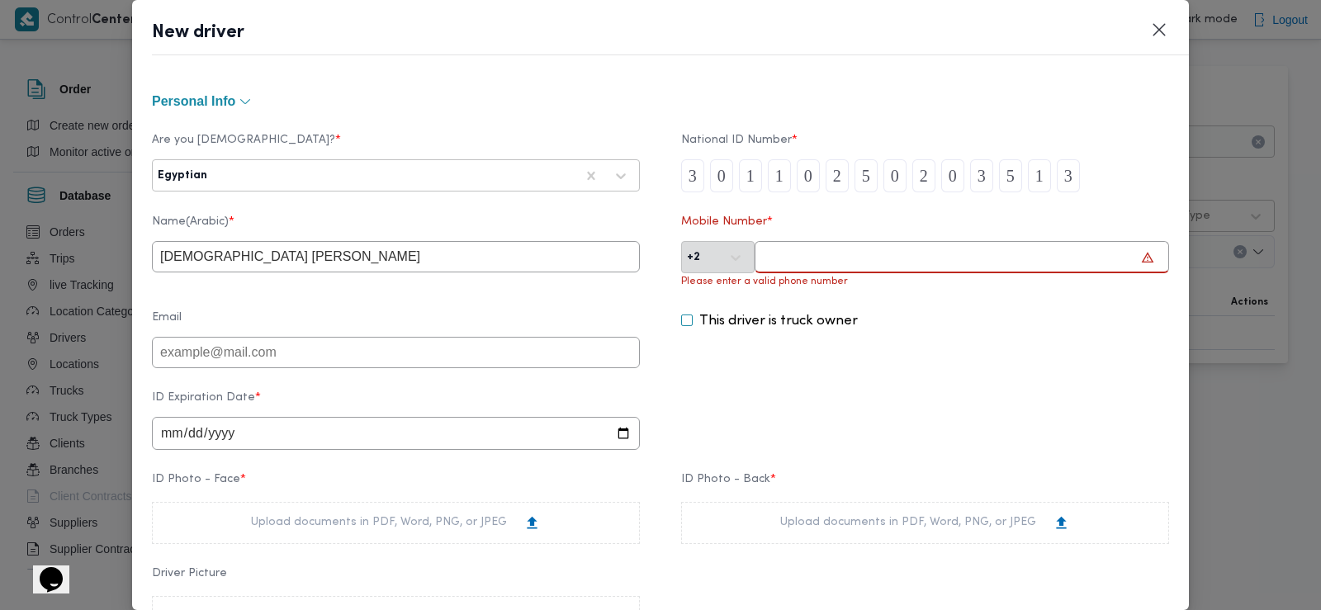
click at [774, 249] on input "text" at bounding box center [962, 257] width 415 height 32
paste input "01000134663"
click at [555, 305] on div "Email This driver is truck owner" at bounding box center [660, 339] width 1017 height 73
click at [761, 254] on input "01000134663" at bounding box center [962, 257] width 415 height 32
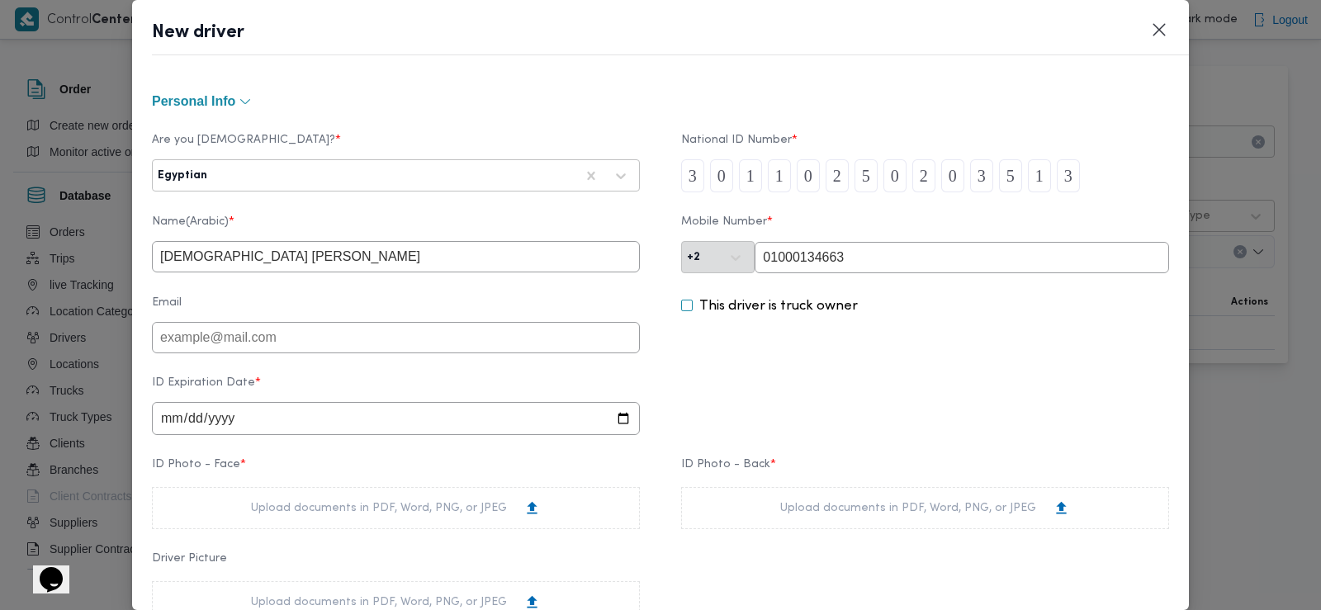
type input "01000134663"
click at [169, 420] on input "date" at bounding box center [396, 418] width 488 height 33
type input "2028-02-12"
click at [317, 514] on div "Upload documents in PDF, Word, PNG, or JPEG" at bounding box center [396, 508] width 290 height 17
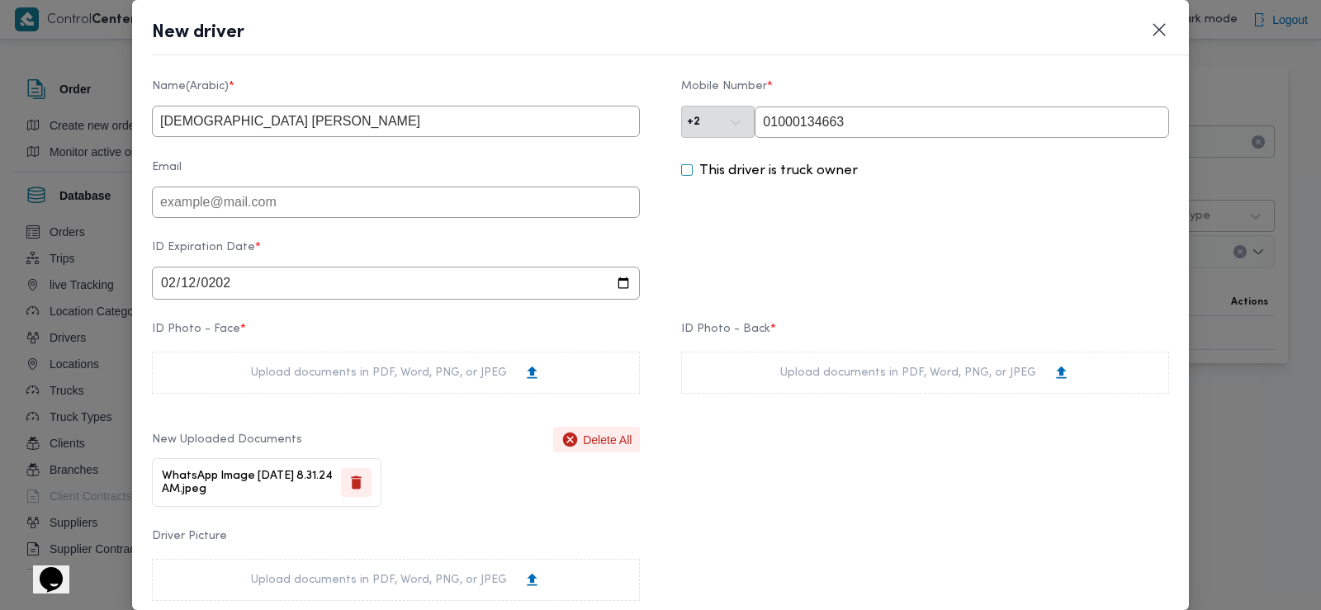
scroll to position [159, 0]
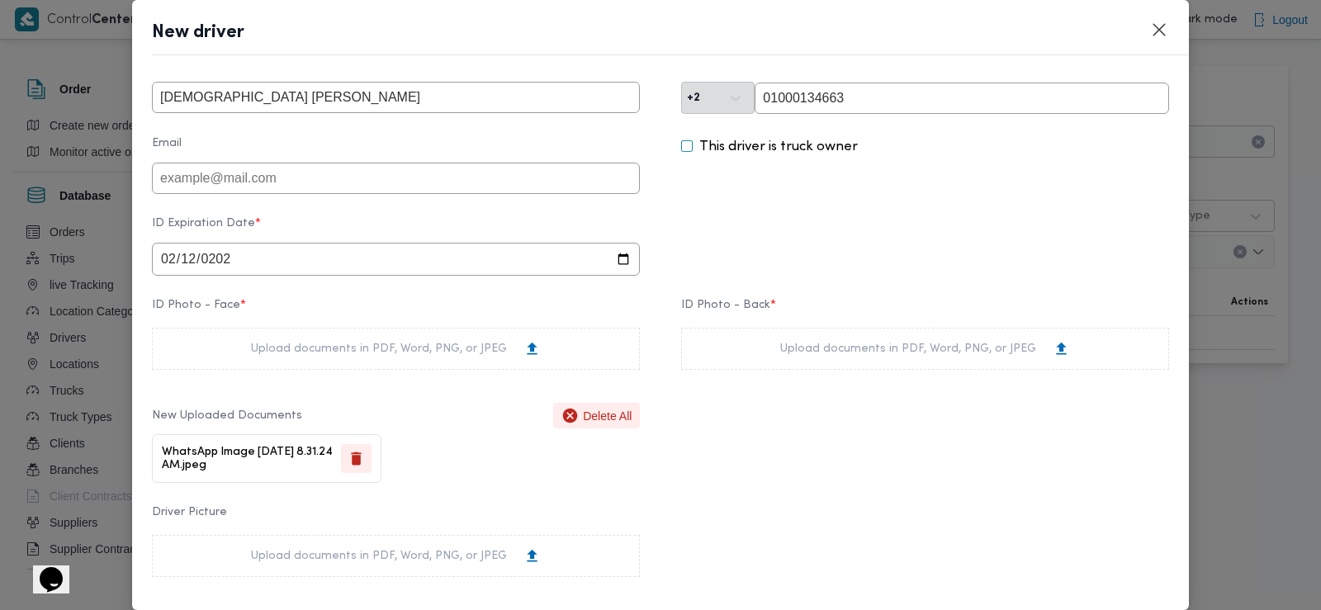
click at [789, 339] on div "Upload documents in PDF, Word, PNG, or JPEG" at bounding box center [925, 349] width 488 height 42
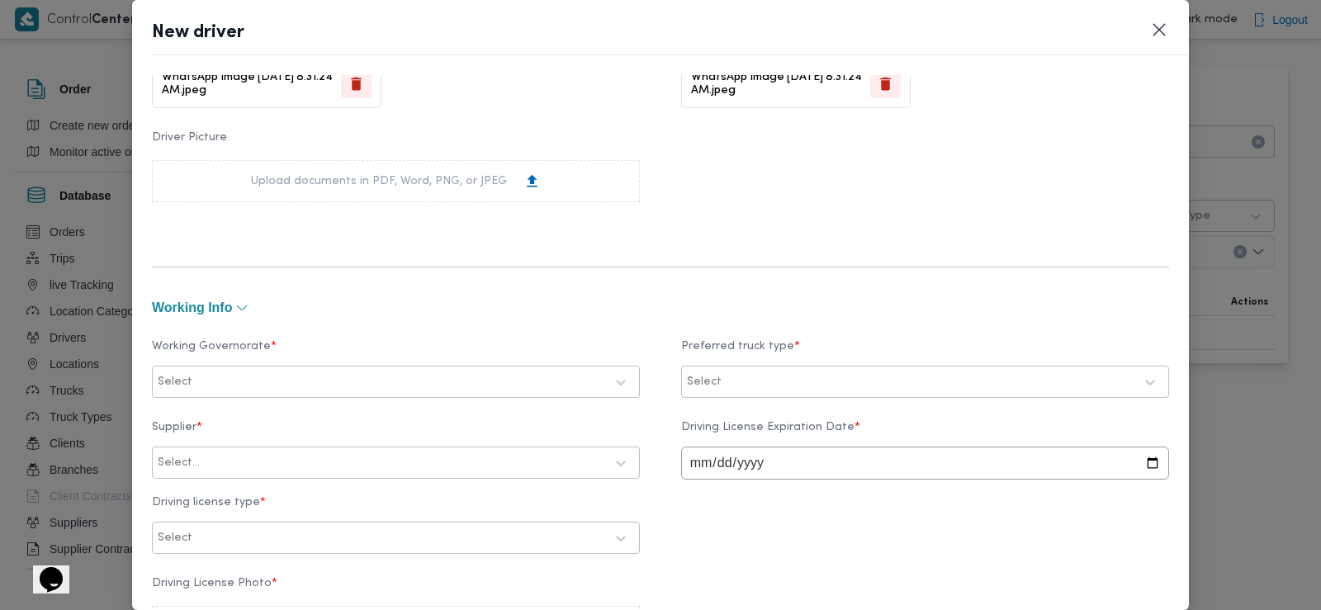
scroll to position [539, 0]
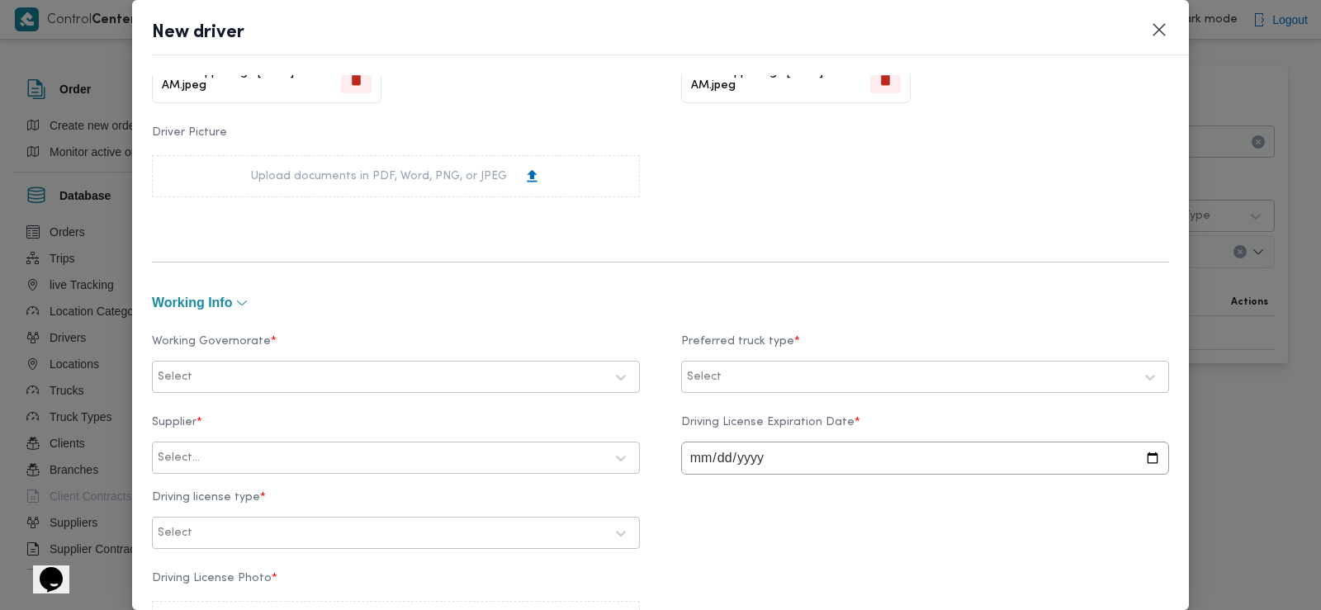
click at [216, 380] on div at bounding box center [400, 377] width 409 height 17
click at [187, 432] on div "الدقهلية" at bounding box center [396, 420] width 486 height 29
click at [745, 369] on div at bounding box center [929, 377] width 409 height 17
click at [707, 448] on label "Dababa" at bounding box center [731, 447] width 64 height 20
click at [704, 480] on label "Jumbo" at bounding box center [725, 476] width 53 height 20
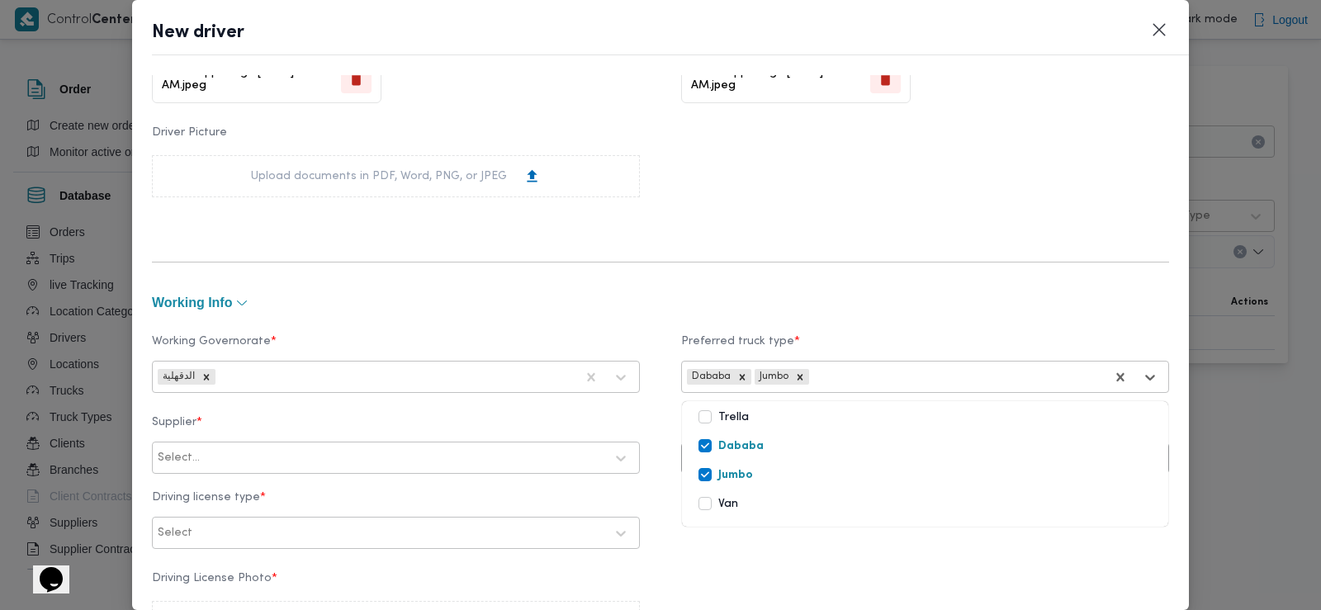
click at [652, 415] on div "Supplier * Select... Driving License Expiration Date * Driving license type * S…" at bounding box center [660, 482] width 1017 height 149
click at [396, 450] on div at bounding box center [403, 458] width 401 height 17
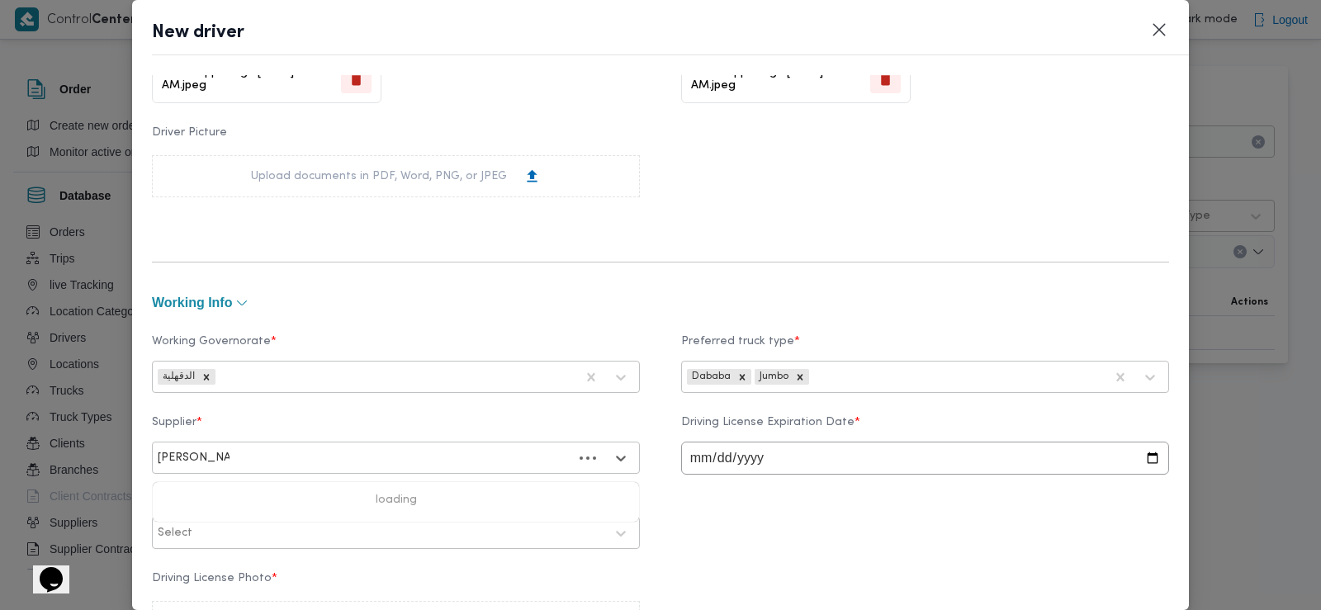
type input "سعد عبدالعزيز"
click at [325, 495] on div "سعد عبدالعزيز محمد السيد" at bounding box center [396, 501] width 486 height 29
click at [672, 465] on div "Supplier * option سعد عبدالعزيز محمد السيد, selected. سعد عبدالعزيز محمد السيد …" at bounding box center [660, 482] width 1017 height 149
click at [694, 464] on input "date" at bounding box center [925, 458] width 488 height 33
type input "2027-02-12"
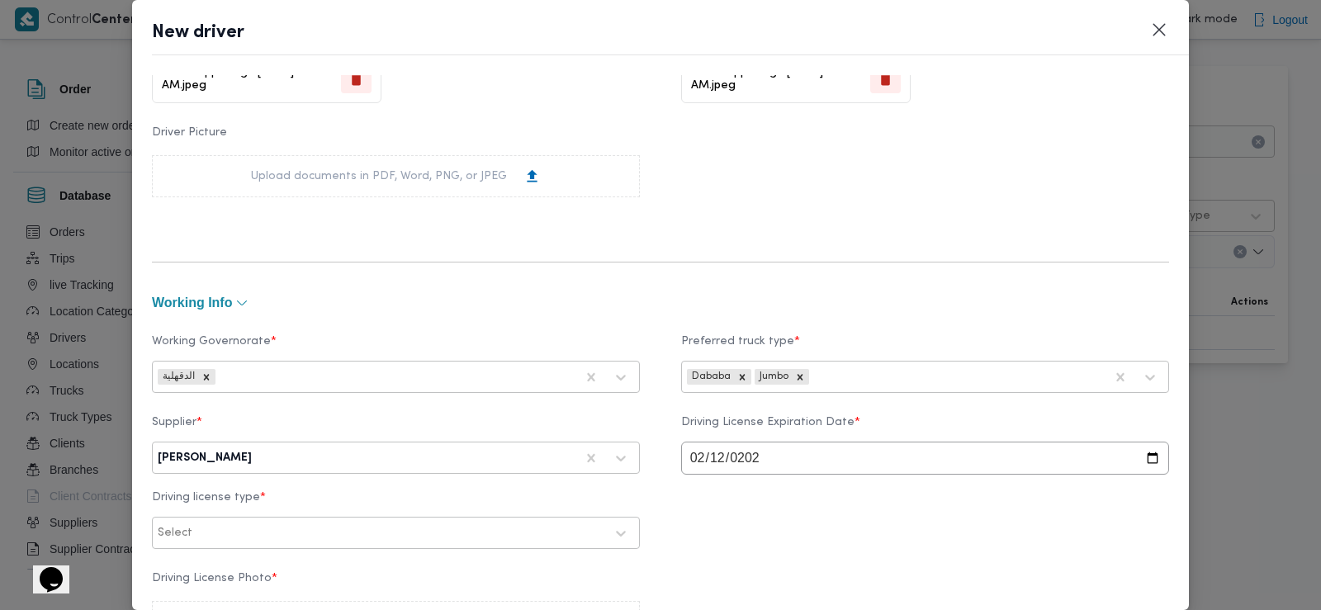
click at [283, 545] on div "Select" at bounding box center [381, 533] width 450 height 23
click at [242, 562] on div "أولى ثانية ثالثة خاصة" at bounding box center [396, 621] width 486 height 124
click at [209, 578] on div "أولى" at bounding box center [396, 576] width 486 height 29
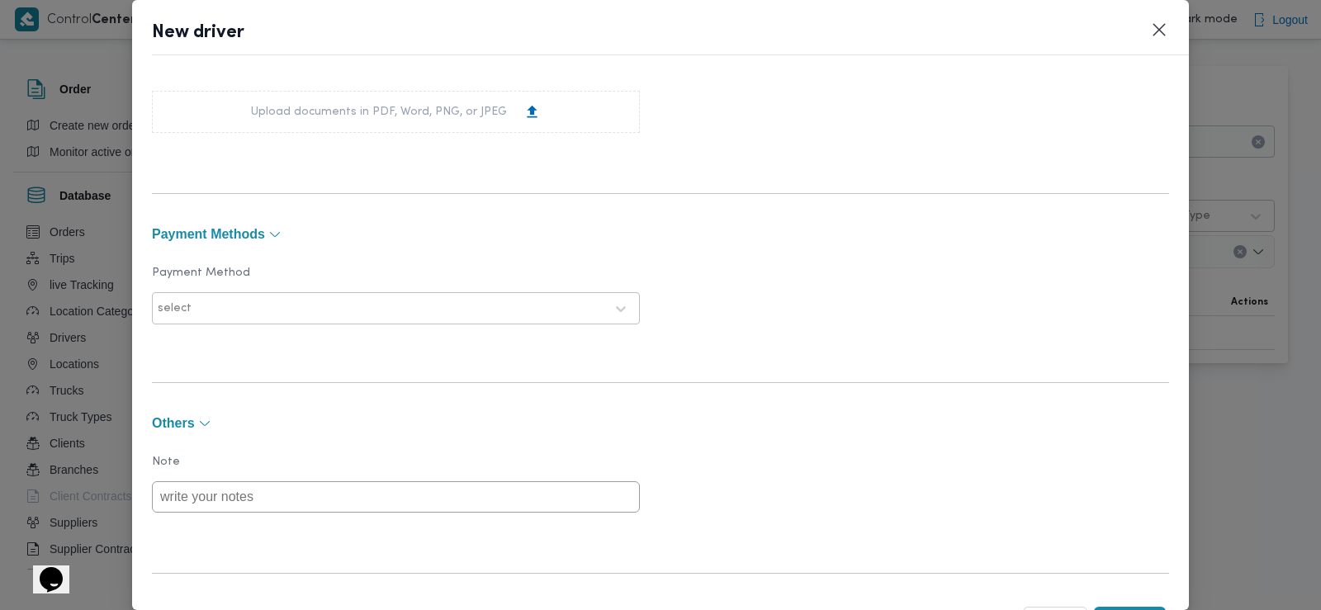
scroll to position [1128, 0]
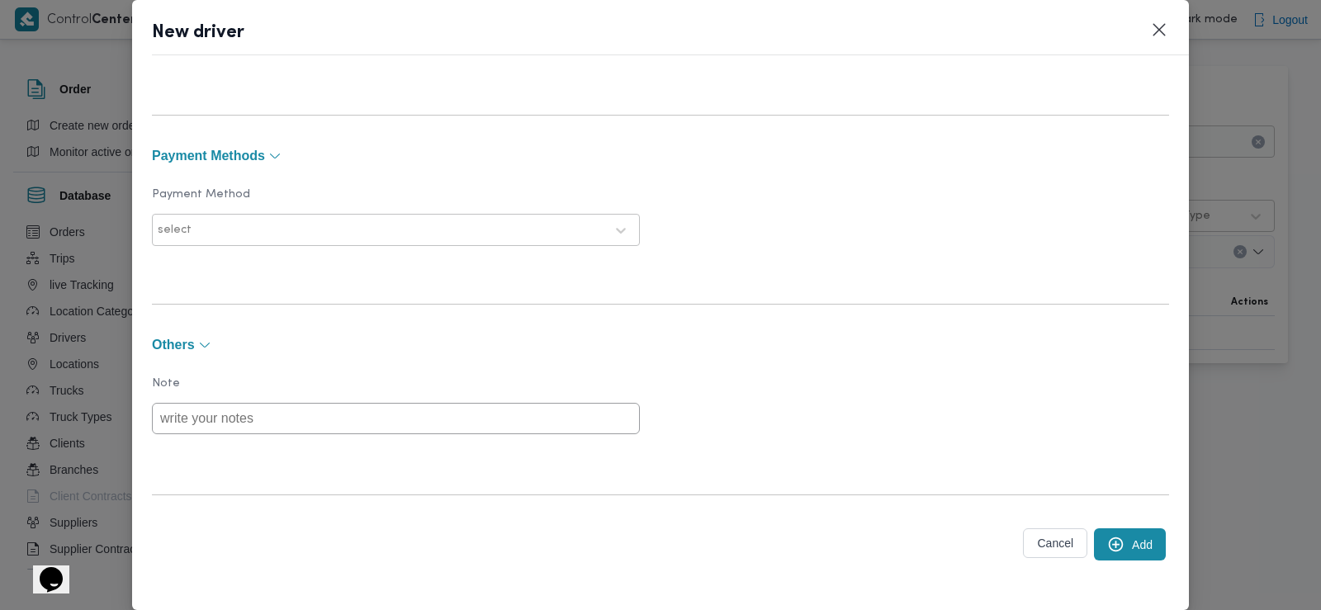
click at [1107, 543] on icon "submit" at bounding box center [1115, 544] width 17 height 17
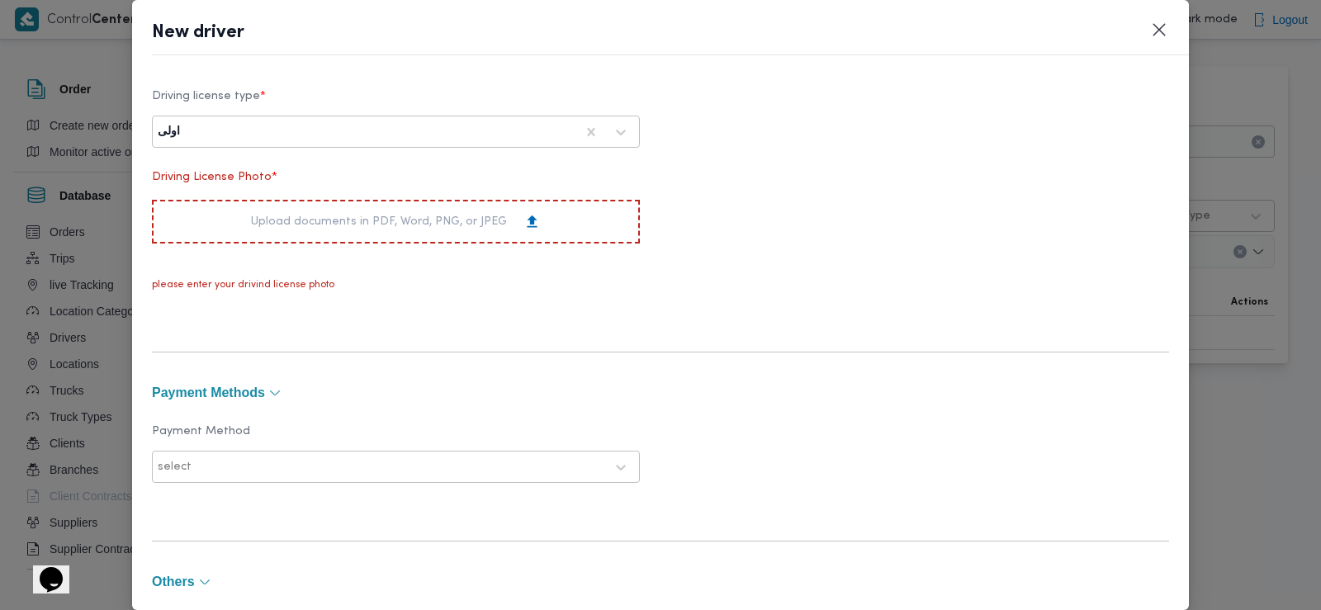
scroll to position [919, 0]
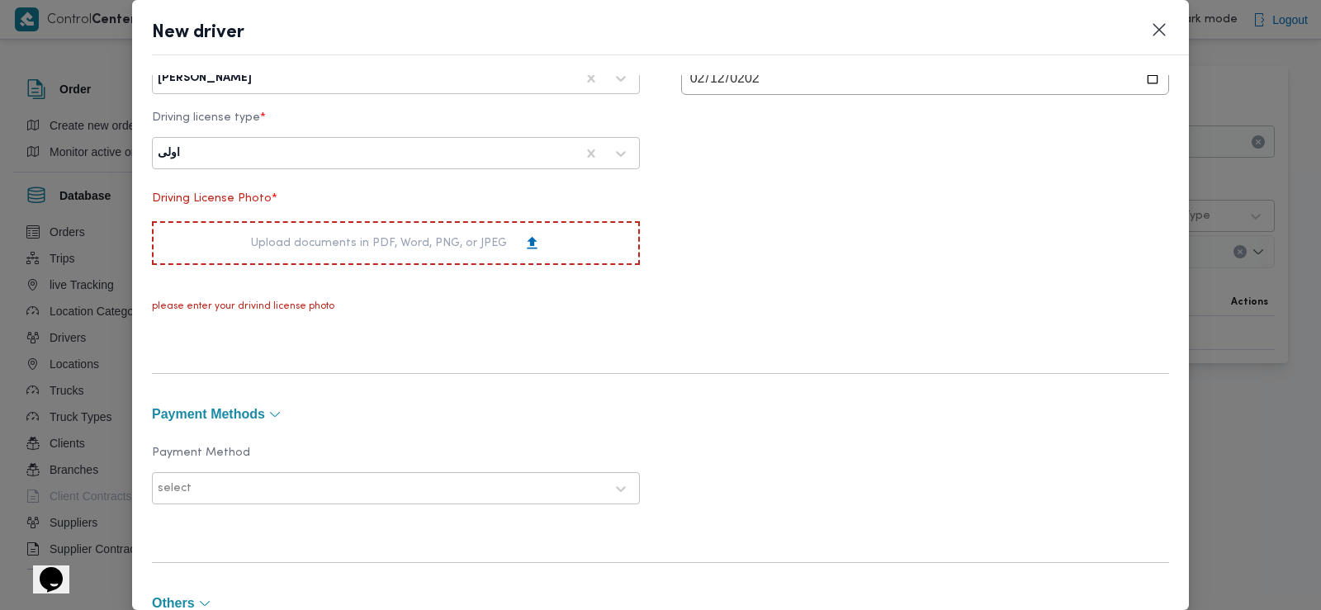
click at [448, 249] on div "Upload documents in PDF, Word, PNG, or JPEG" at bounding box center [396, 243] width 290 height 17
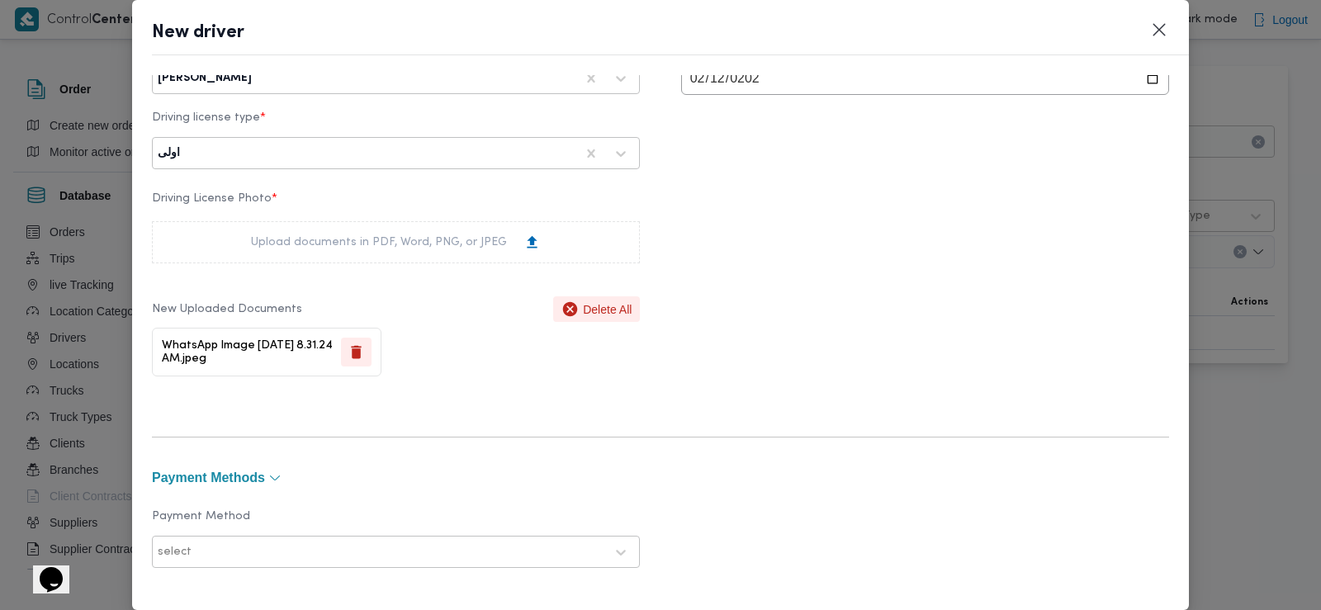
scroll to position [1241, 0]
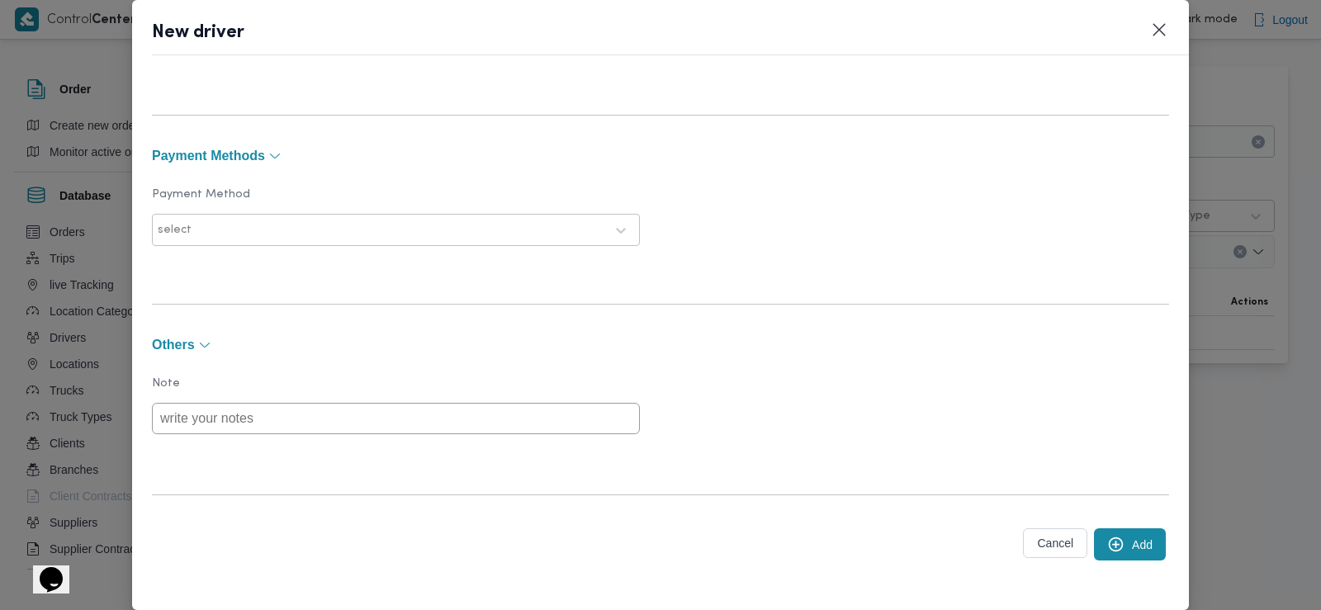
click at [1130, 541] on button "Add" at bounding box center [1130, 545] width 72 height 32
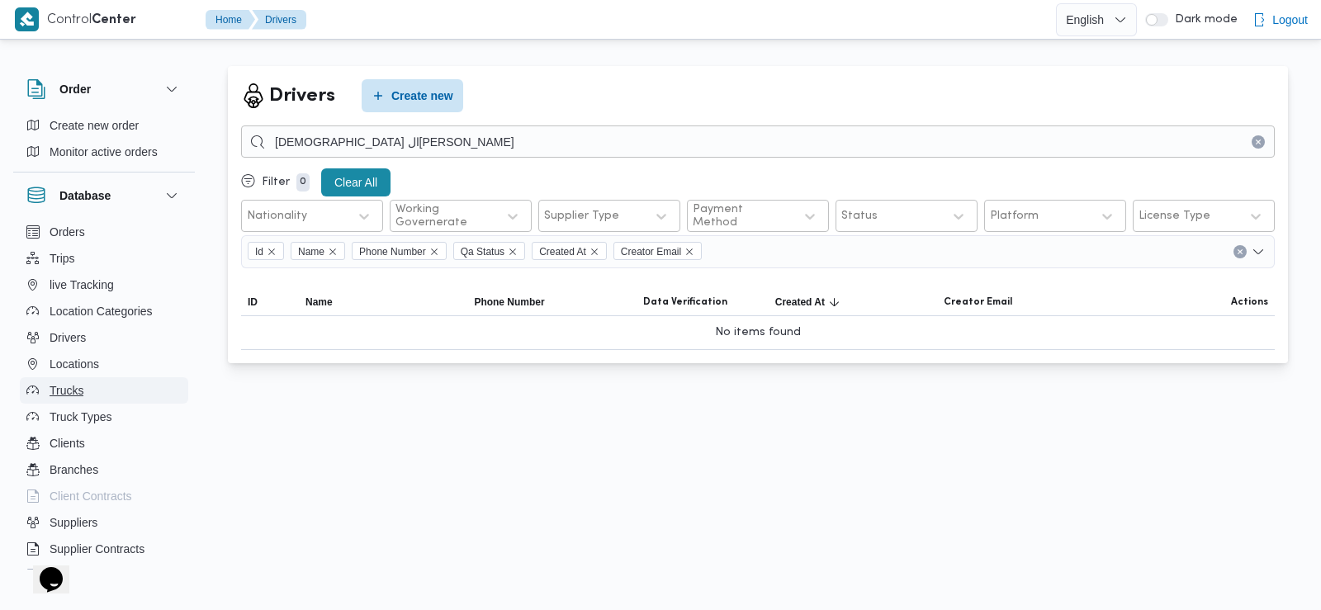
click at [84, 393] on button "Trucks" at bounding box center [104, 390] width 168 height 26
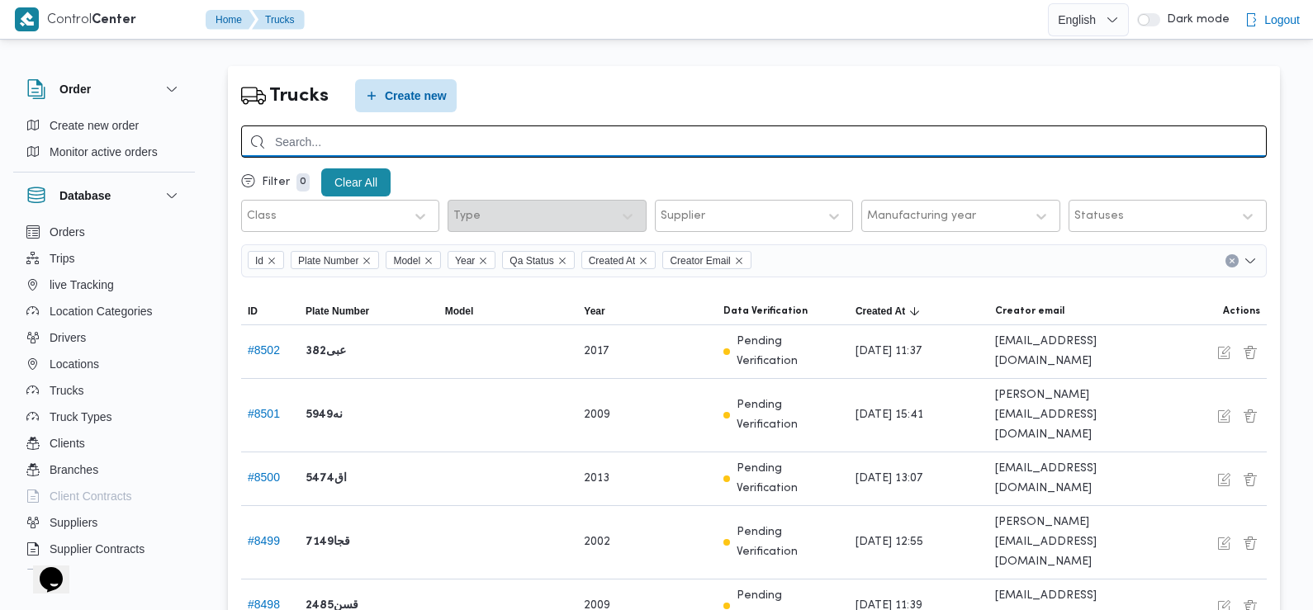
click at [349, 146] on input "search" at bounding box center [754, 142] width 1026 height 32
type input "8438"
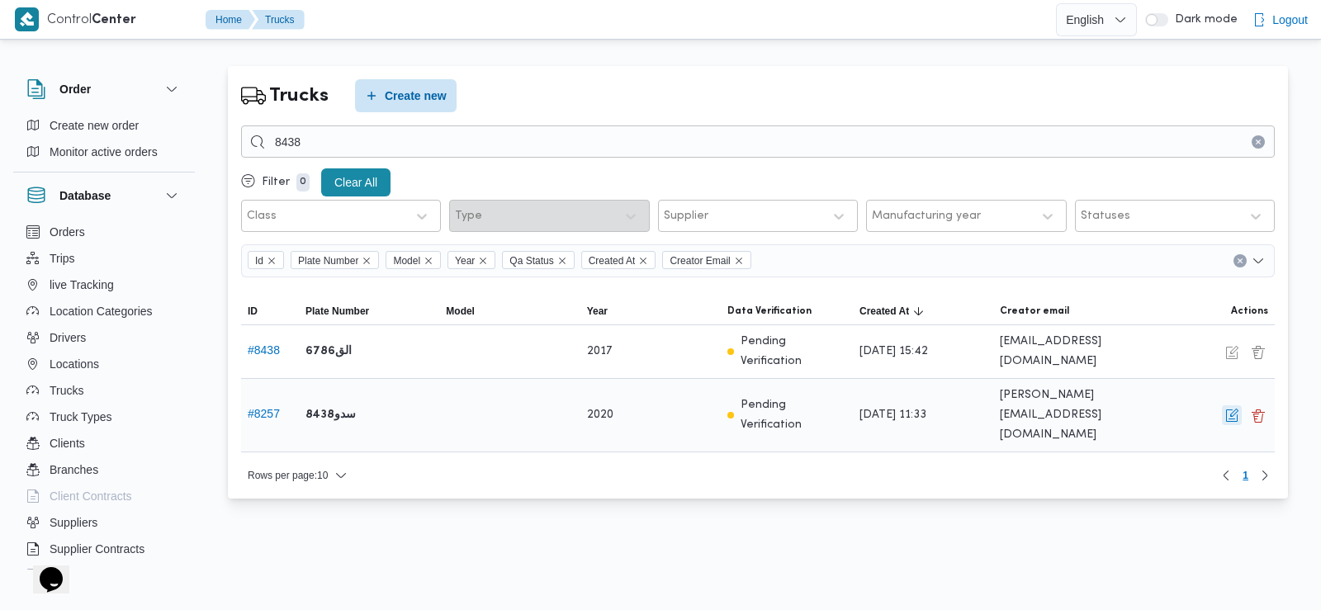
click at [1230, 415] on button "button" at bounding box center [1232, 425] width 20 height 20
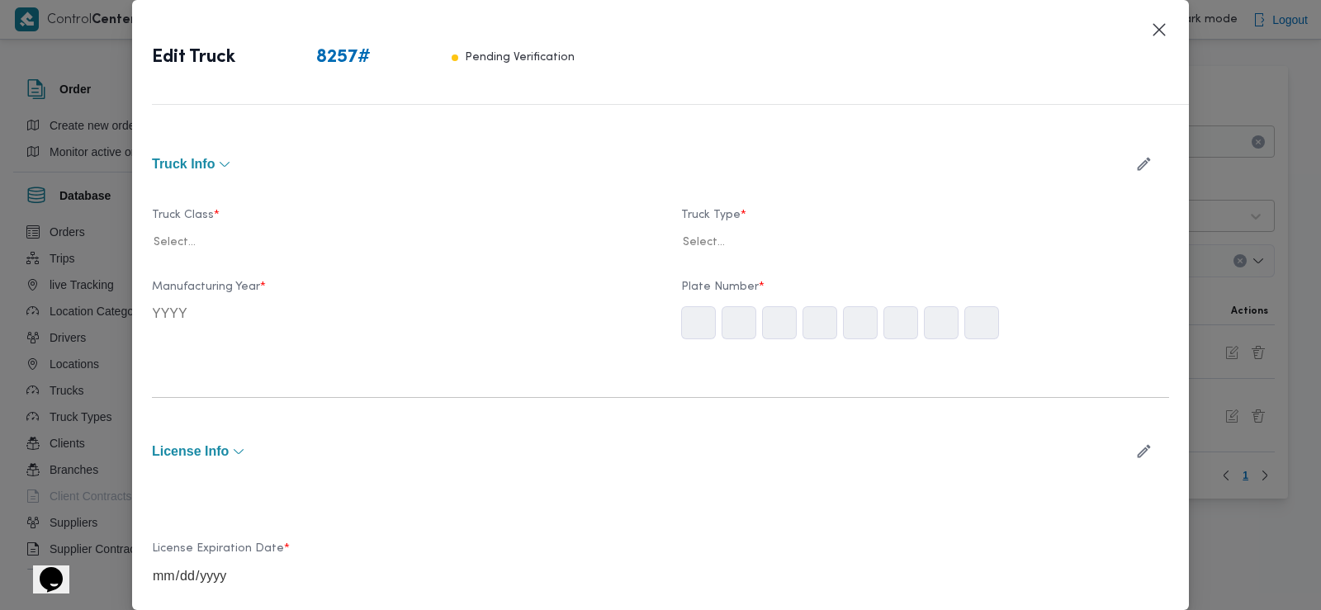
type input "2020"
type input "2025-08-30"
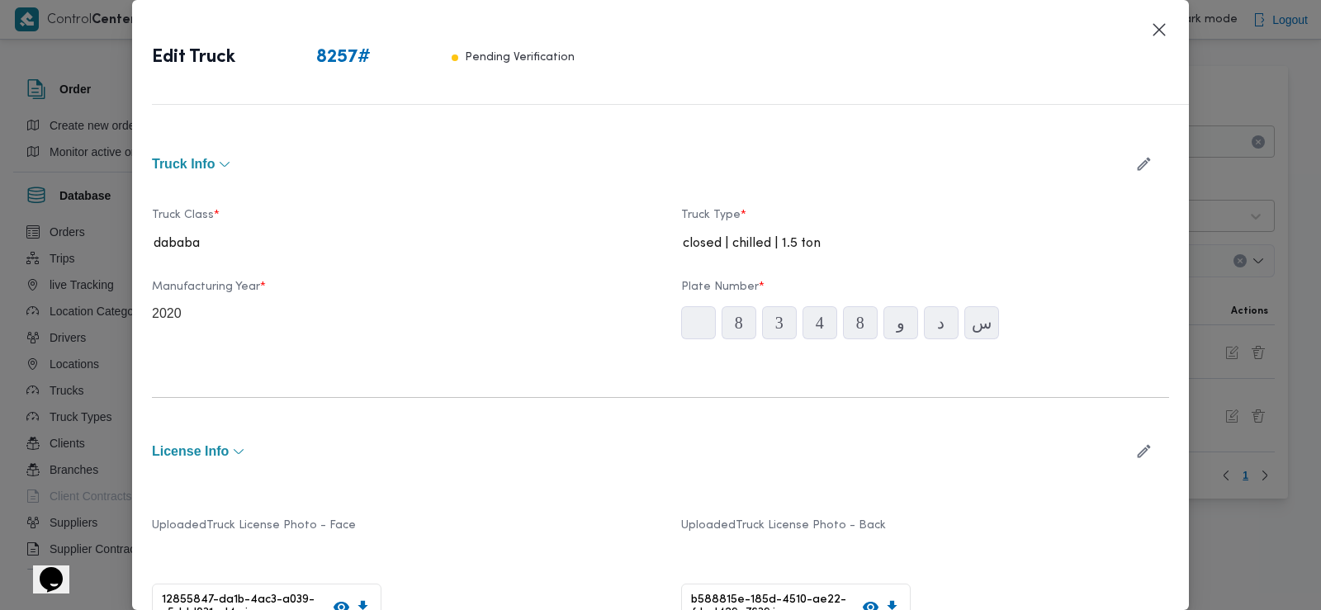
drag, startPoint x: 738, startPoint y: 346, endPoint x: 581, endPoint y: 285, distance: 169.2
click at [581, 285] on label "Manufacturing Year *" at bounding box center [396, 294] width 488 height 26
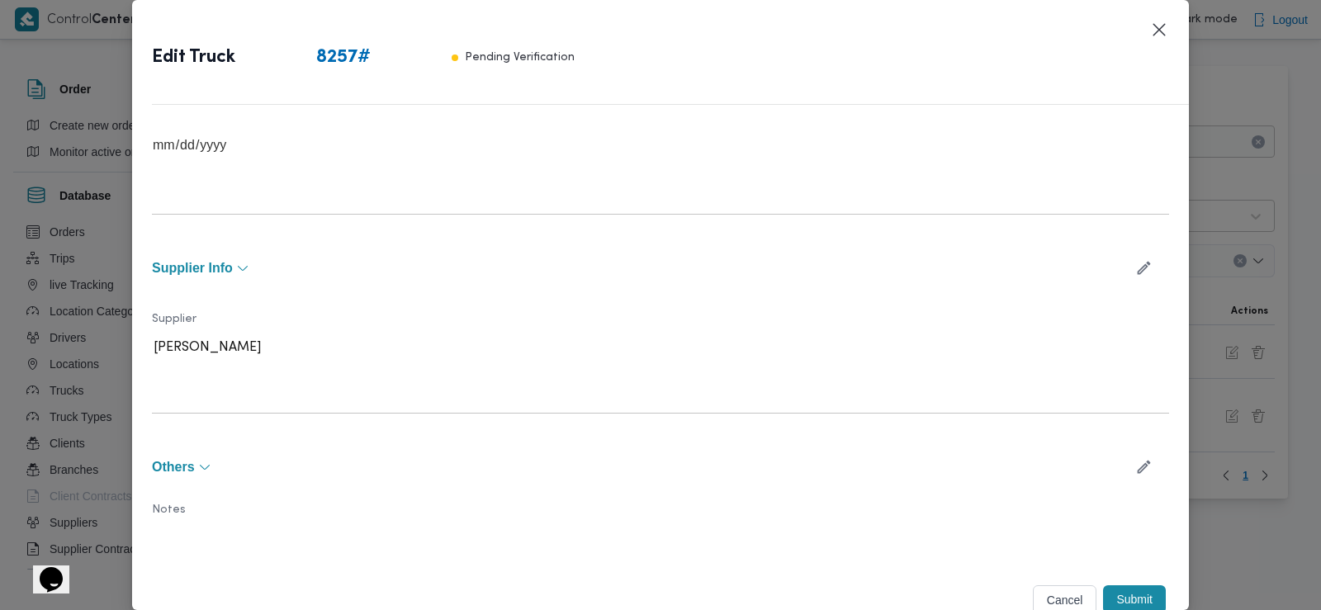
scroll to position [551, 0]
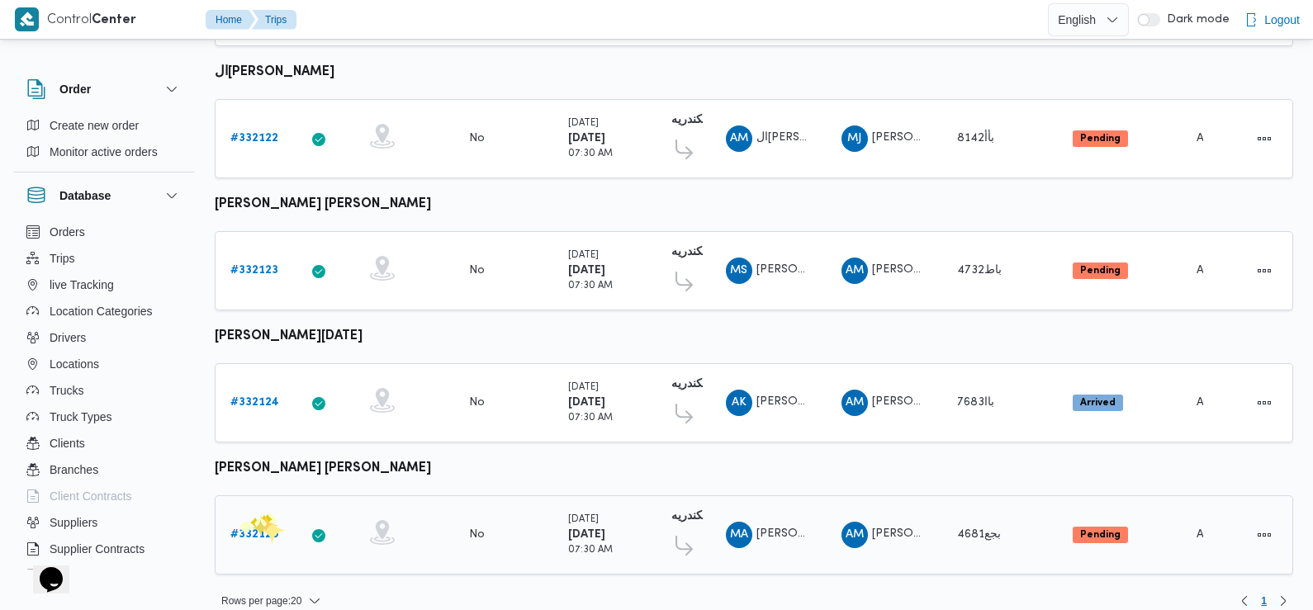
click at [264, 529] on b "# 332125" at bounding box center [254, 534] width 48 height 11
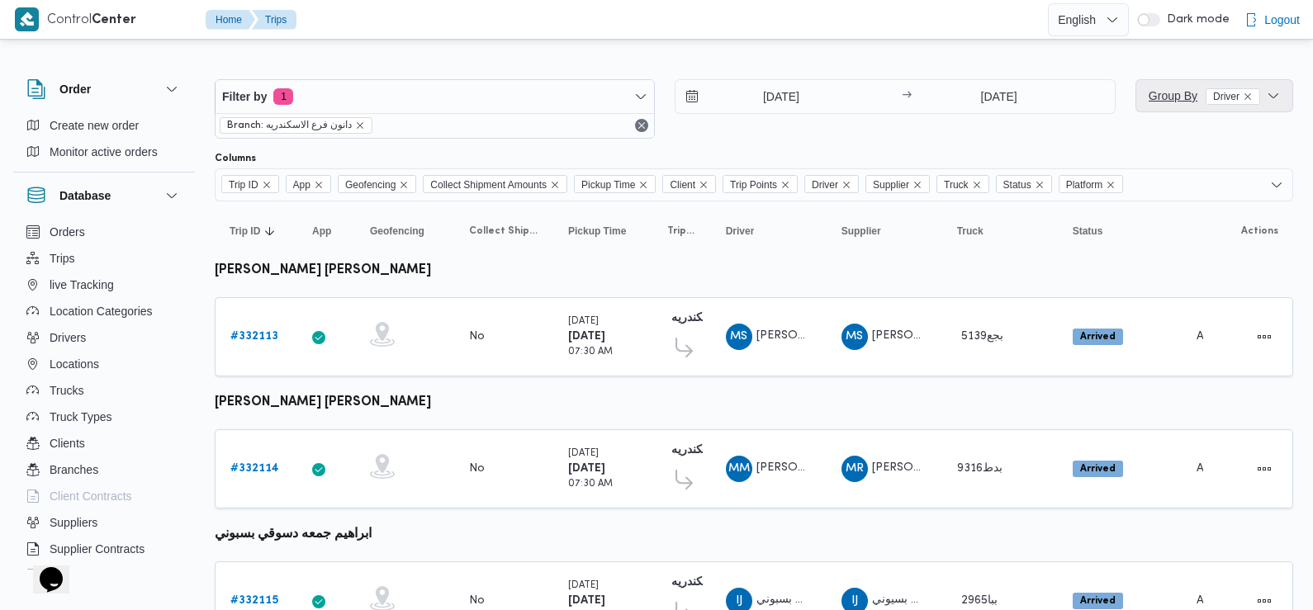
click at [1174, 98] on span "Group By Driver" at bounding box center [1204, 95] width 111 height 13
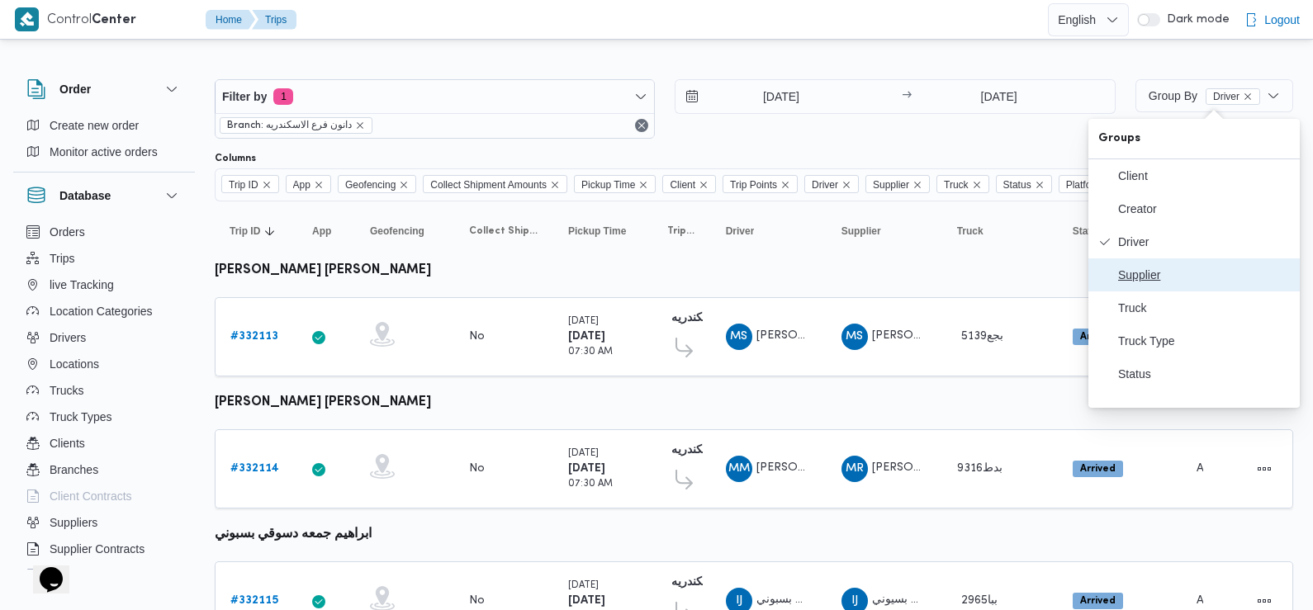
click at [1136, 282] on span "Supplier" at bounding box center [1204, 274] width 172 height 13
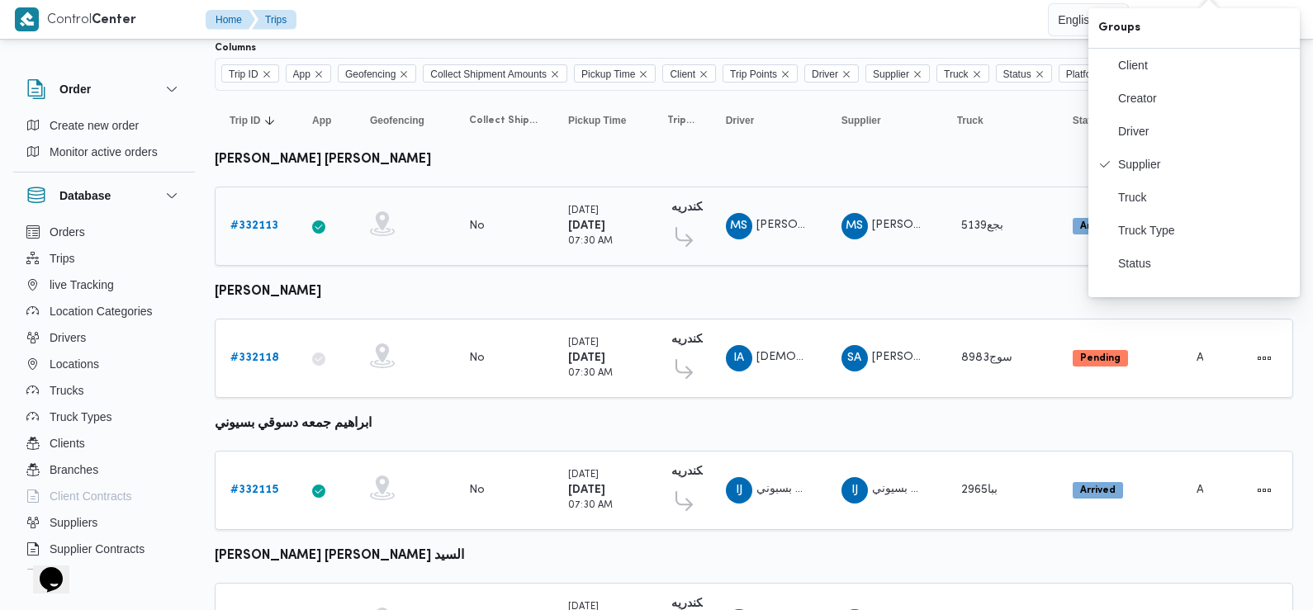
scroll to position [159, 0]
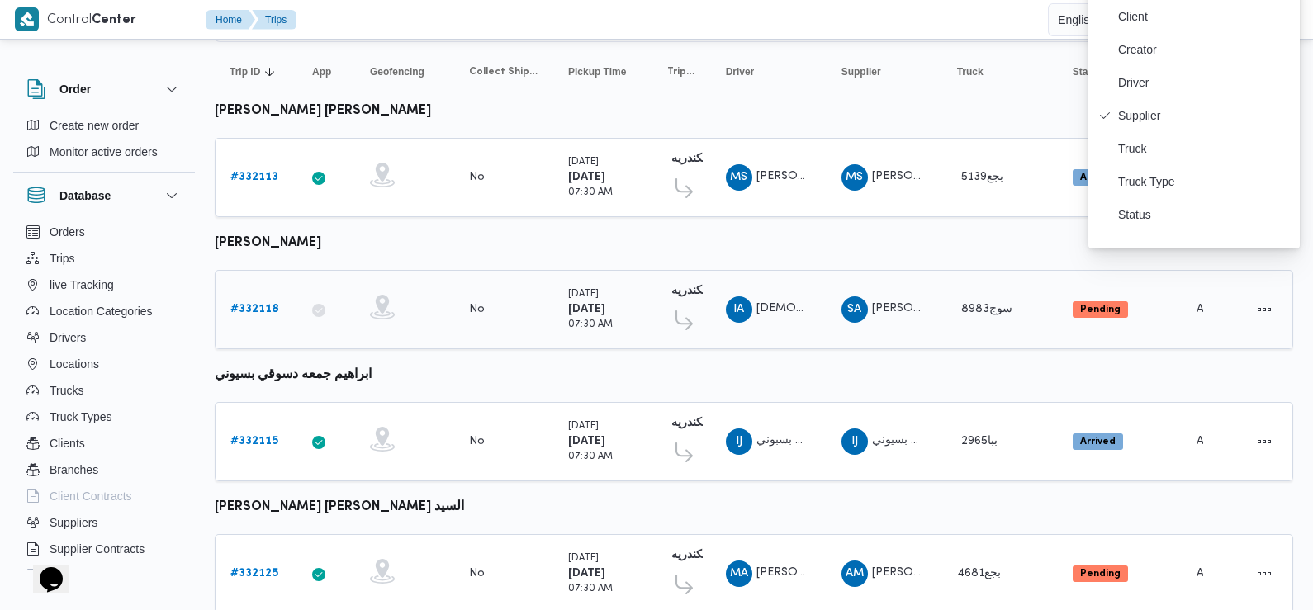
click at [266, 306] on b "# 332118" at bounding box center [254, 309] width 49 height 11
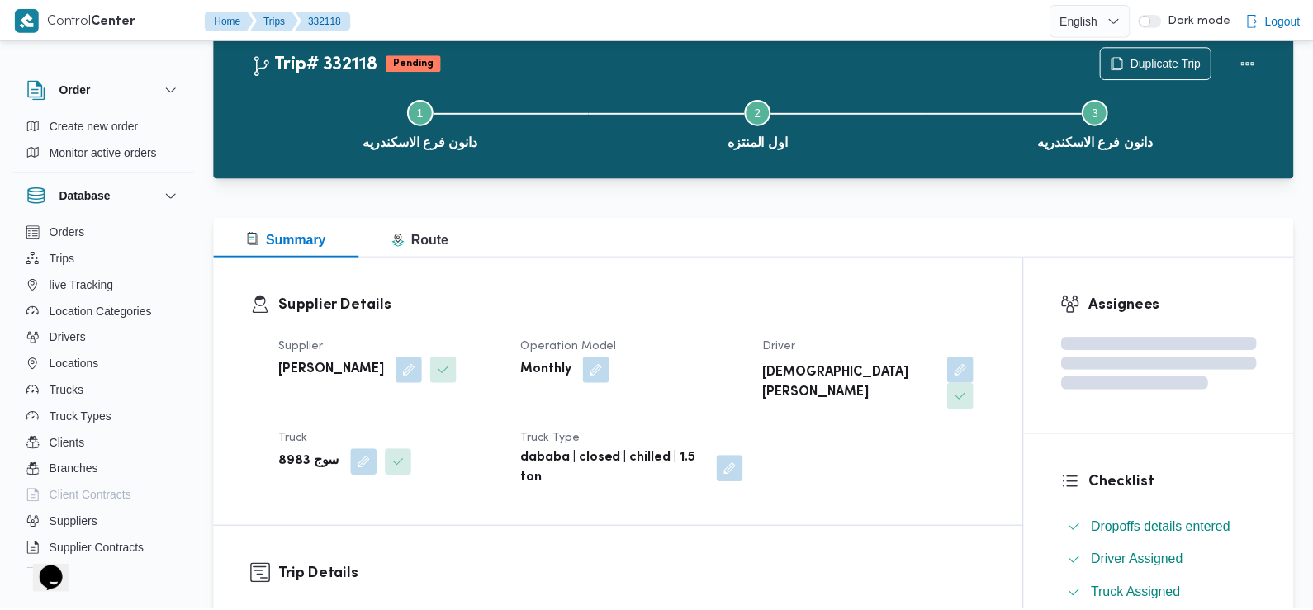
scroll to position [159, 0]
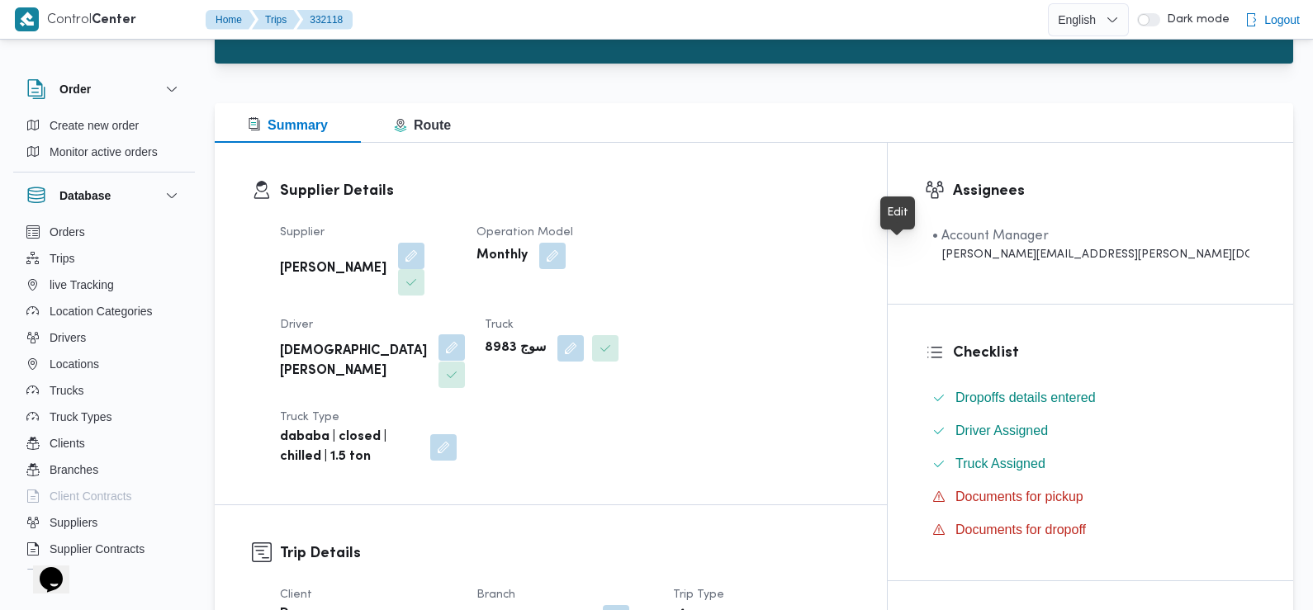
click at [465, 334] on button "button" at bounding box center [452, 347] width 26 height 26
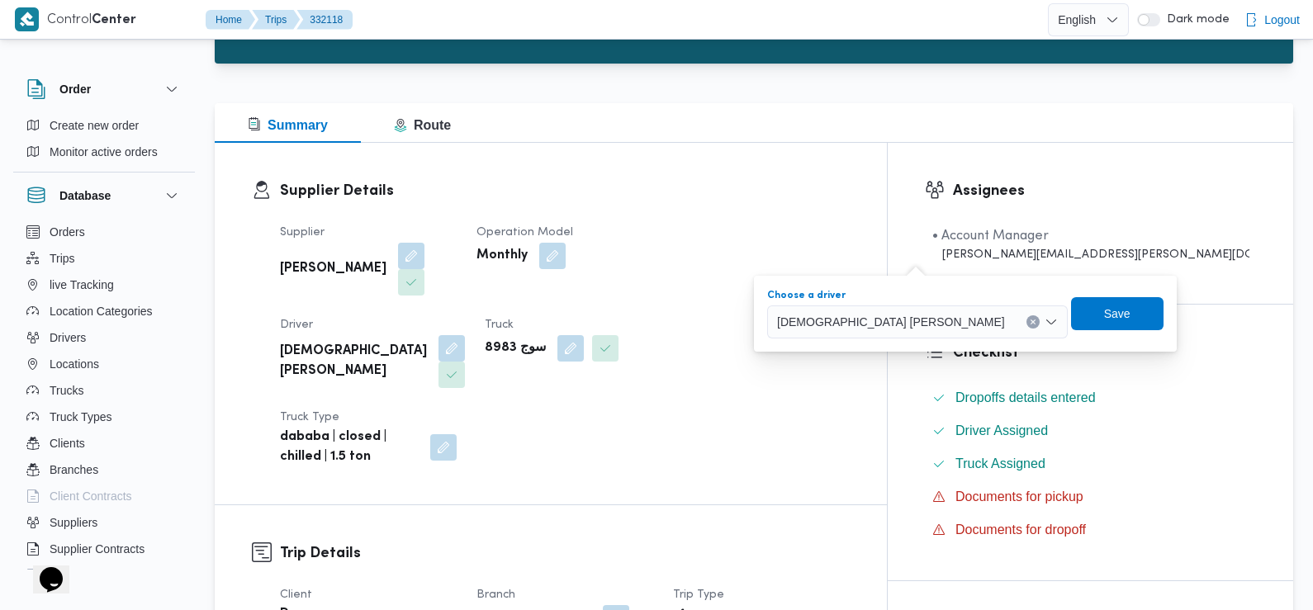
click at [842, 324] on span "[DEMOGRAPHIC_DATA] [PERSON_NAME]" at bounding box center [891, 321] width 228 height 18
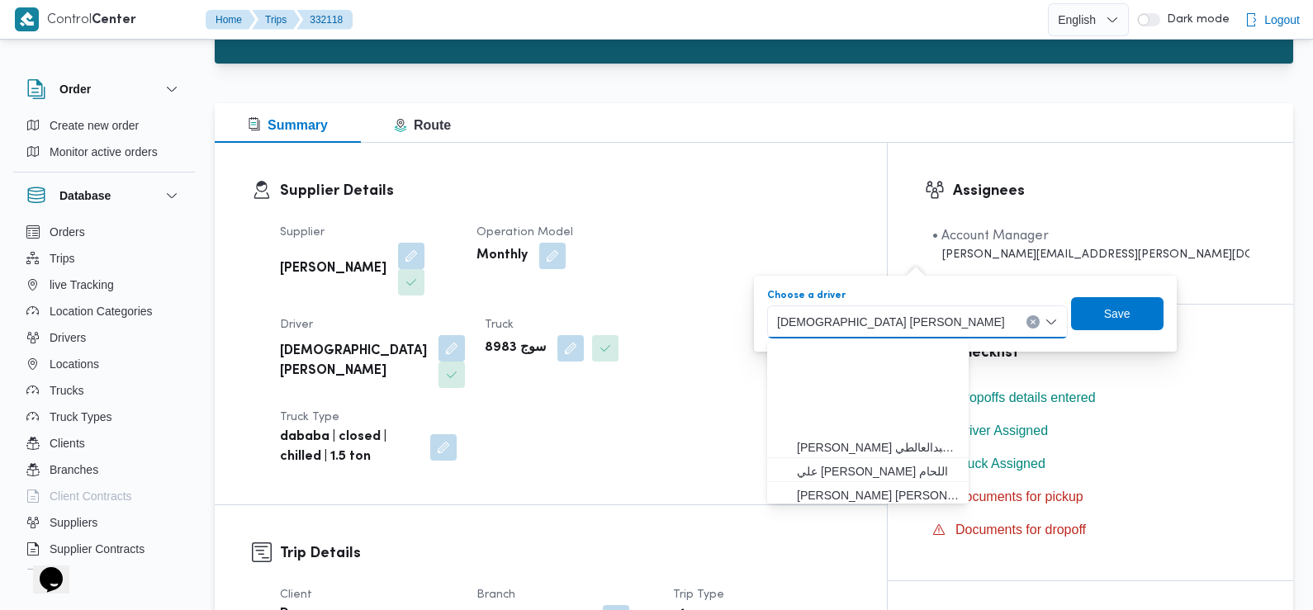
scroll to position [146, 0]
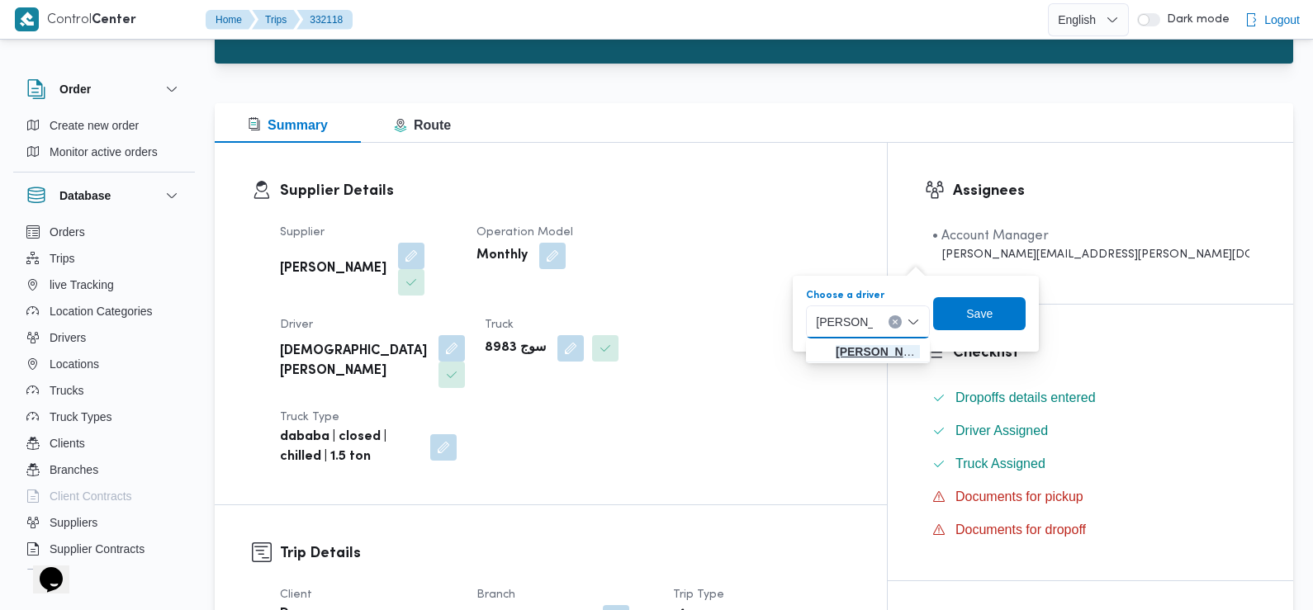
type input "[PERSON_NAME]"
click at [846, 347] on span "[PERSON_NAME]" at bounding box center [878, 352] width 84 height 20
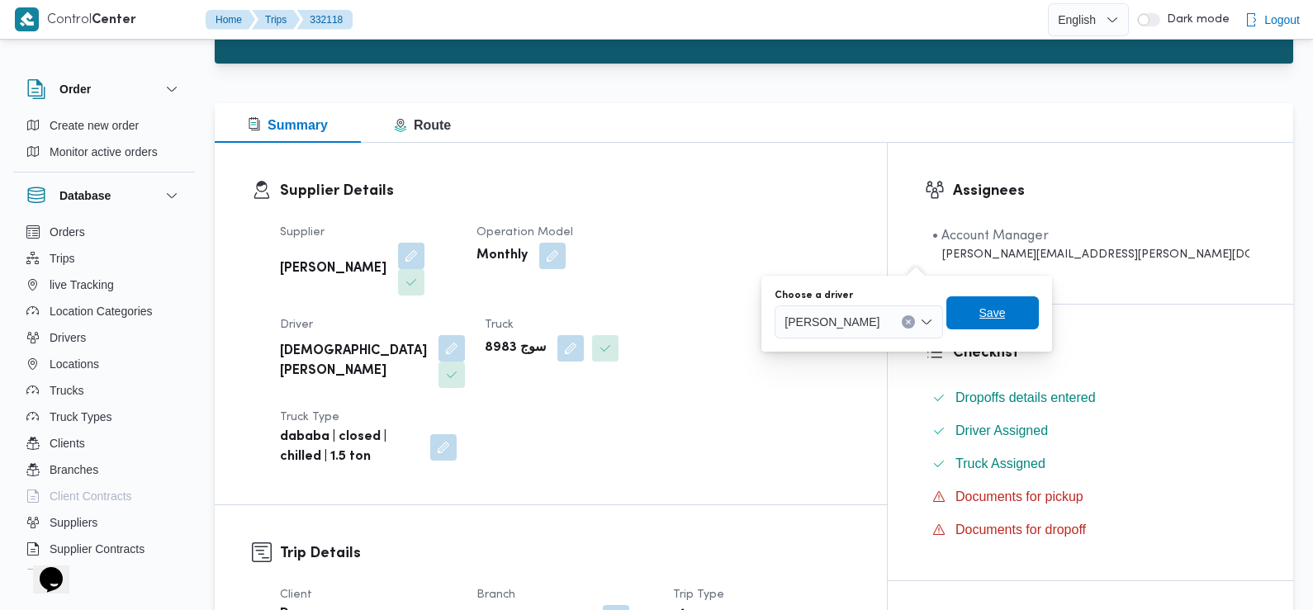
click at [1006, 308] on span "Save" at bounding box center [992, 313] width 26 height 20
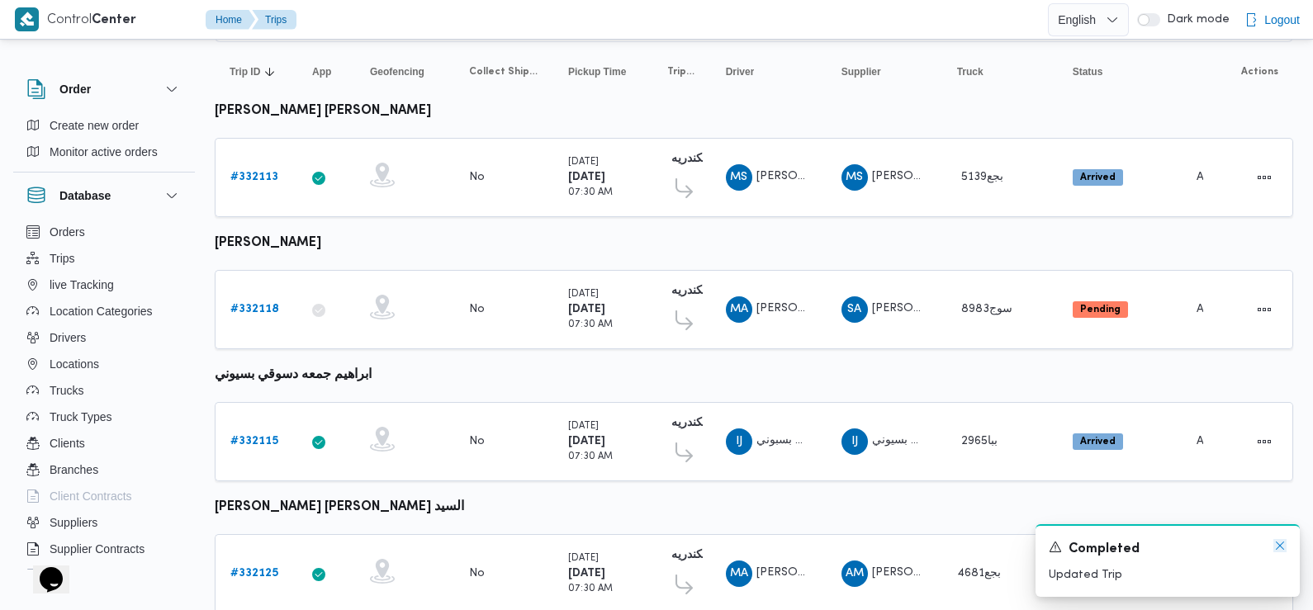
click at [1281, 548] on icon "Dismiss toast" at bounding box center [1280, 546] width 8 height 8
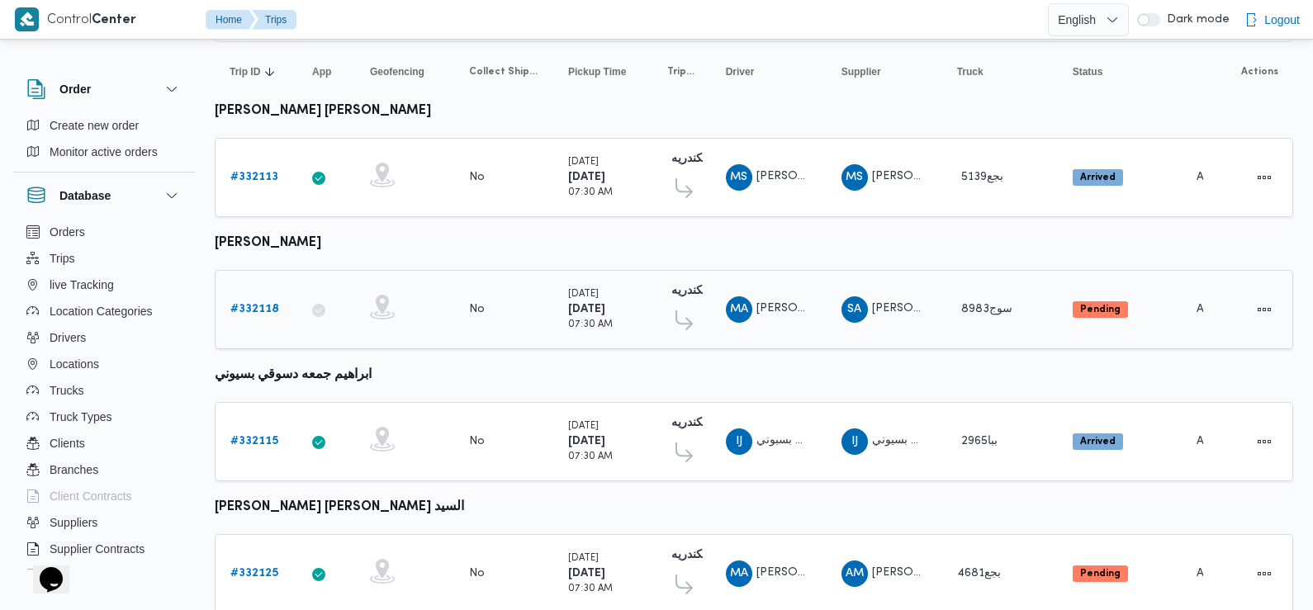
click at [248, 304] on b "# 332118" at bounding box center [254, 309] width 49 height 11
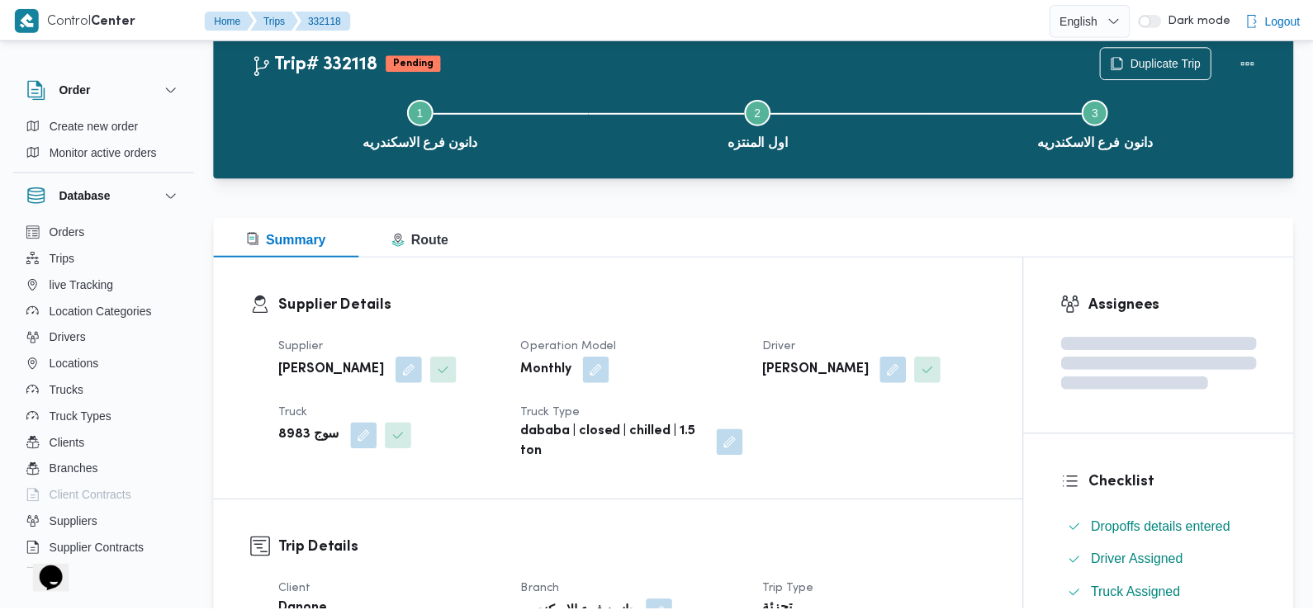
scroll to position [159, 0]
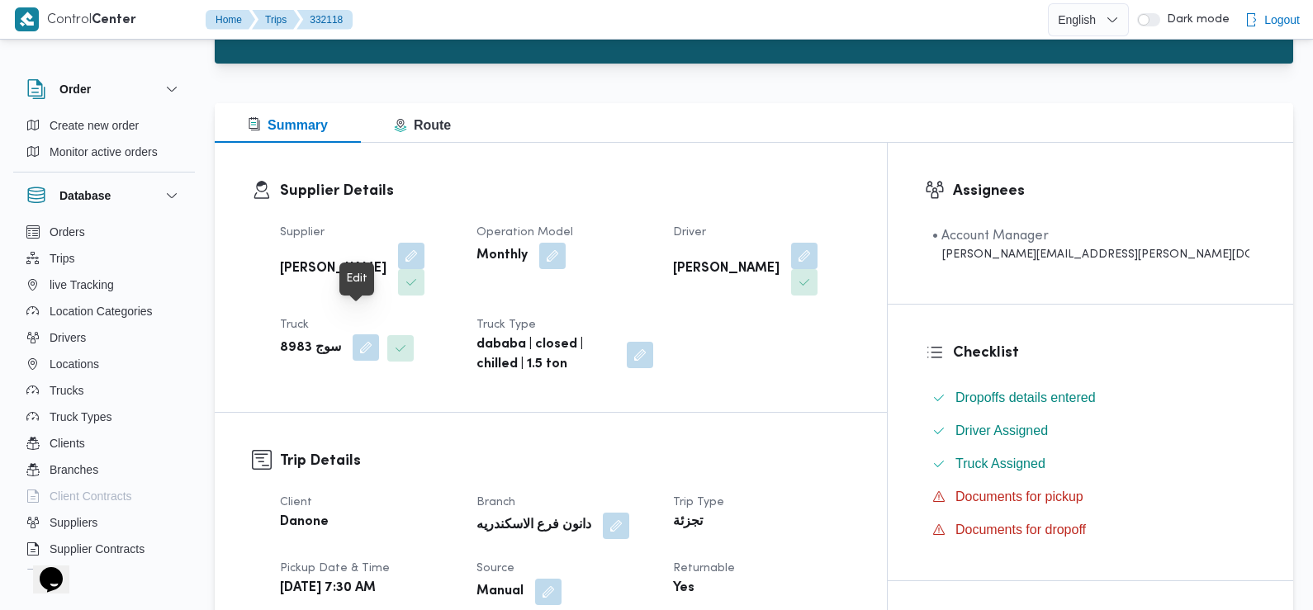
click at [353, 334] on button "button" at bounding box center [366, 347] width 26 height 26
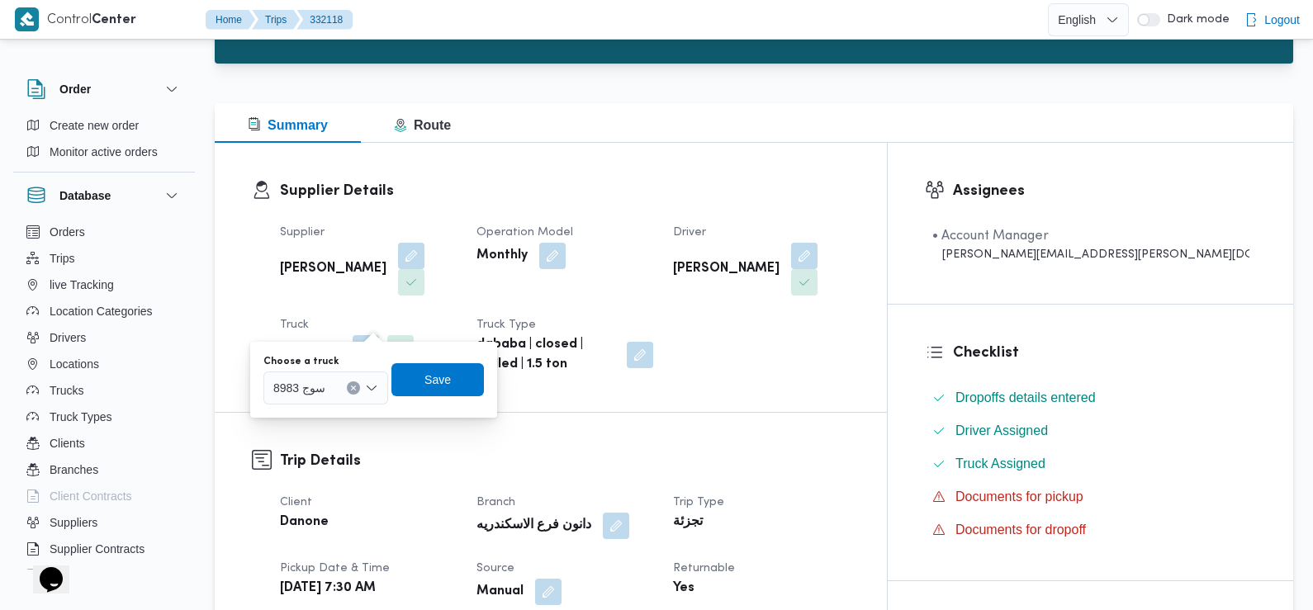
click at [341, 382] on div "8983 سوج" at bounding box center [325, 388] width 125 height 33
type input "564"
click at [329, 409] on span "باا 564 8 | null" at bounding box center [335, 418] width 84 height 20
click at [439, 395] on span "Save" at bounding box center [443, 379] width 92 height 33
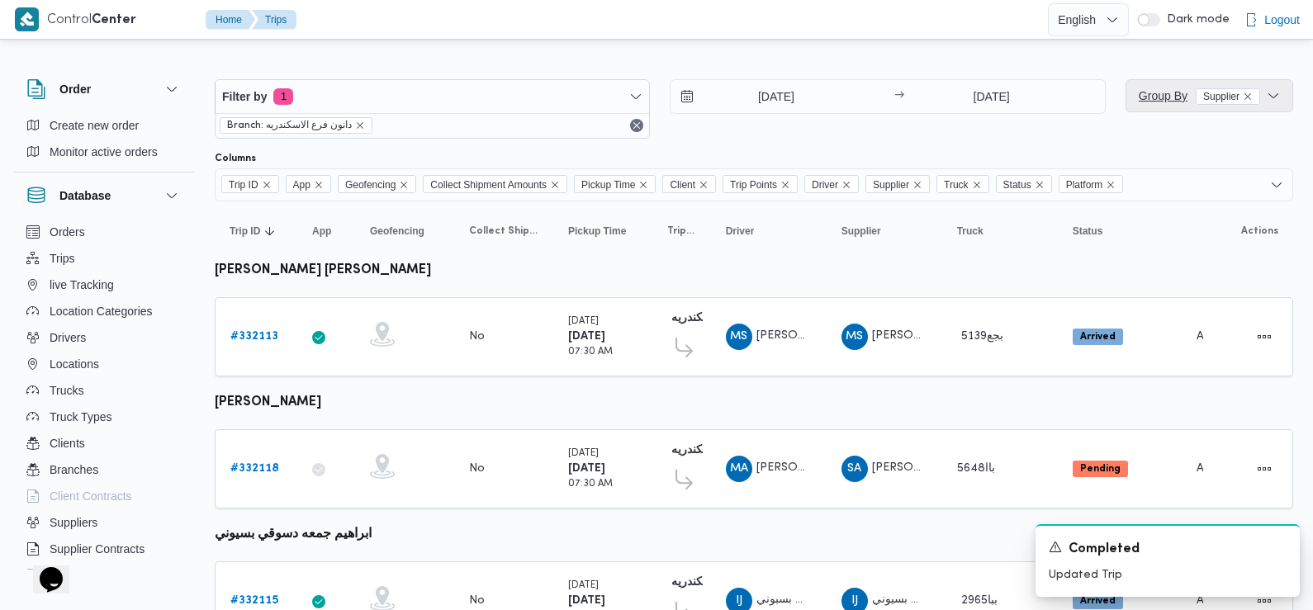
click at [1178, 97] on span "Group By Supplier" at bounding box center [1199, 95] width 121 height 13
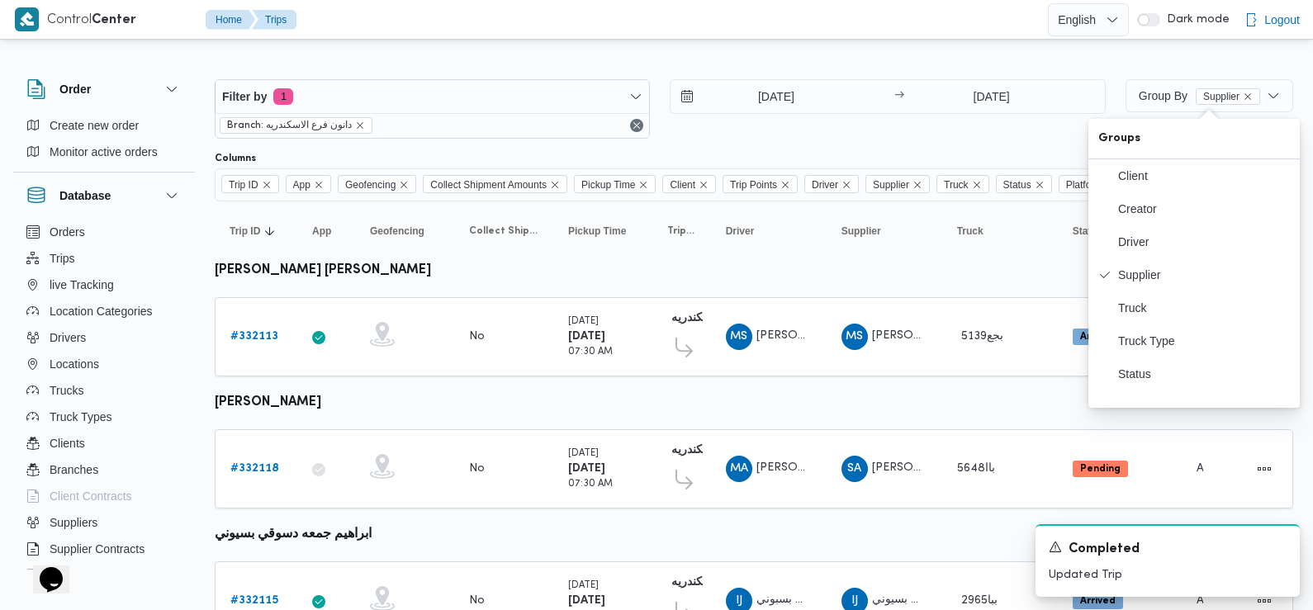
click at [965, 133] on div "[DATE] → [DATE]" at bounding box center [887, 108] width 435 height 59
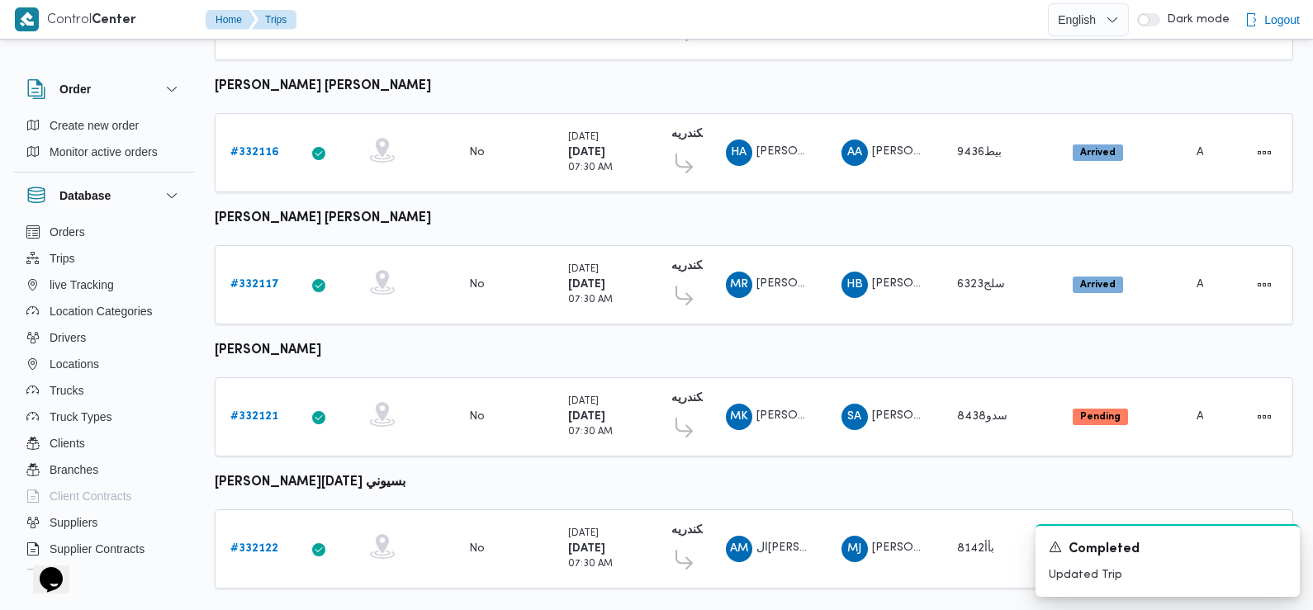
scroll to position [1315, 0]
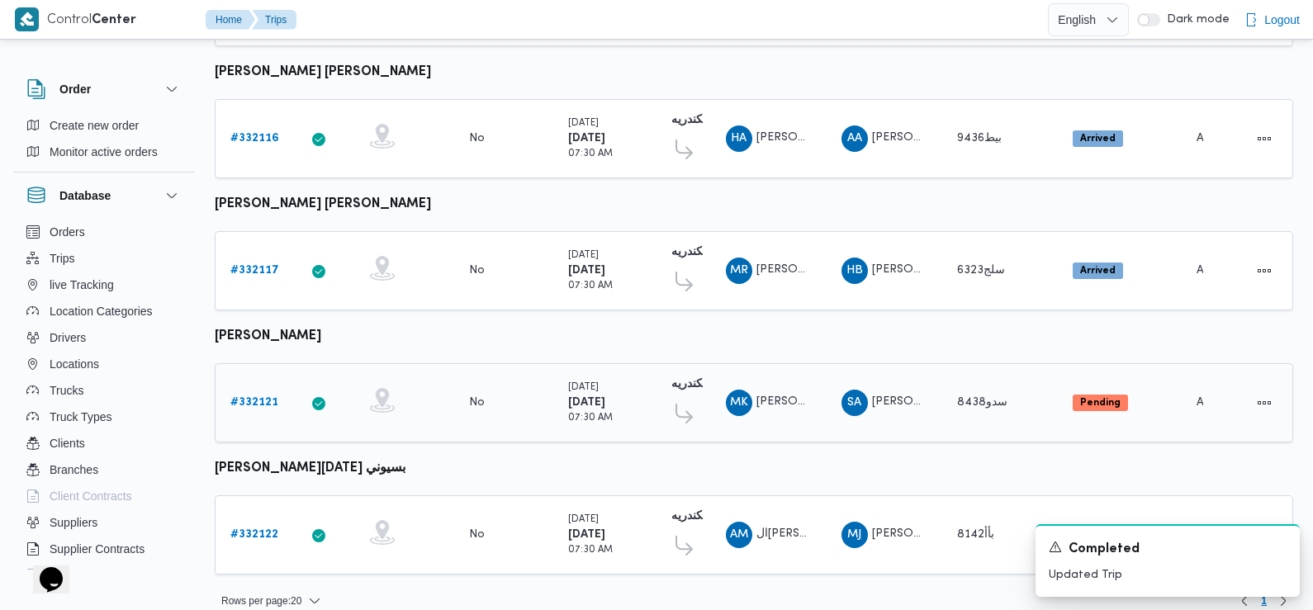
click at [251, 397] on b "# 332121" at bounding box center [254, 402] width 48 height 11
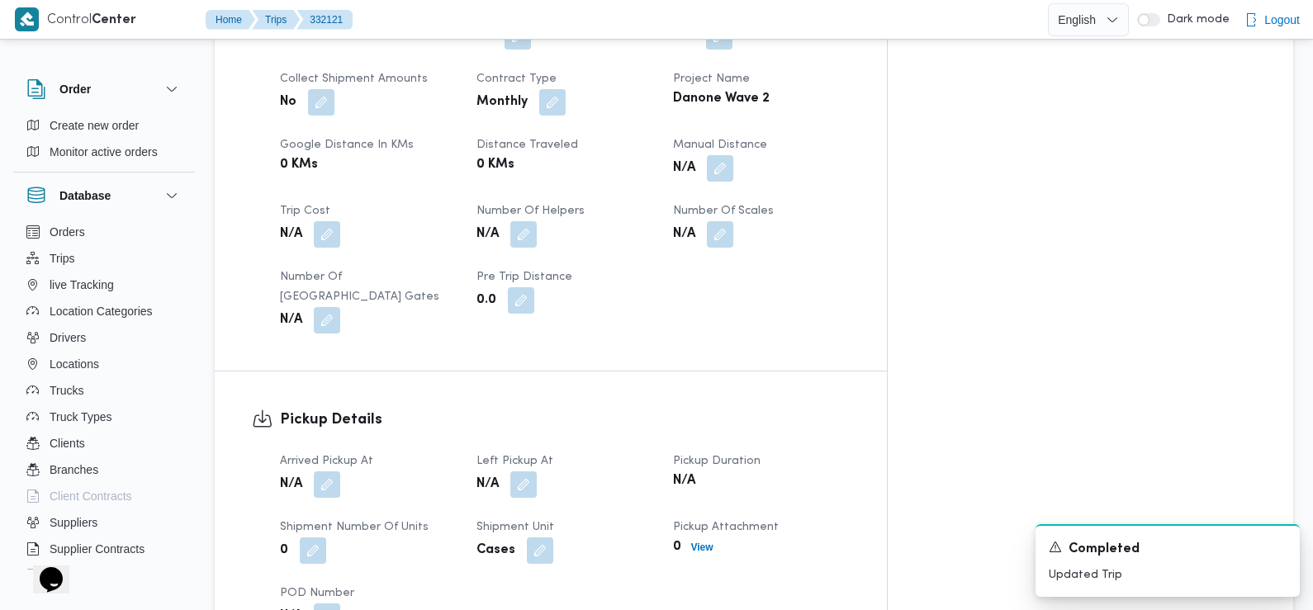
scroll to position [782, 0]
click at [321, 470] on button "button" at bounding box center [327, 483] width 26 height 26
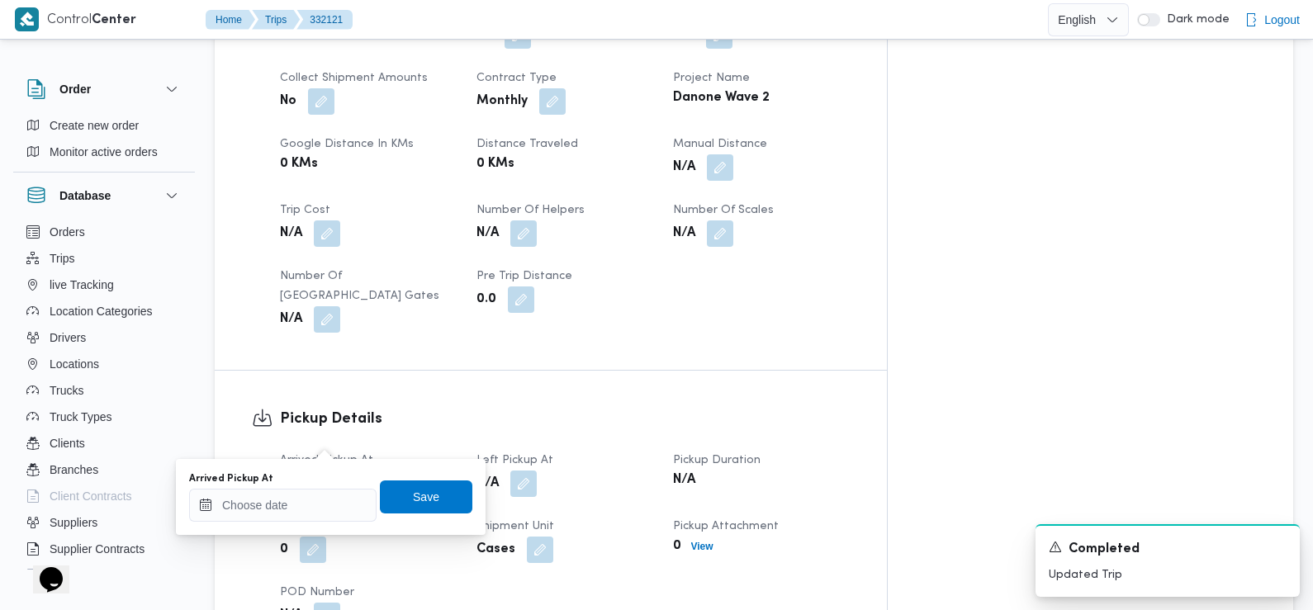
click at [322, 477] on div "Arrived Pickup At" at bounding box center [282, 478] width 187 height 13
click at [317, 507] on input "Arrived Pickup At" at bounding box center [282, 505] width 187 height 33
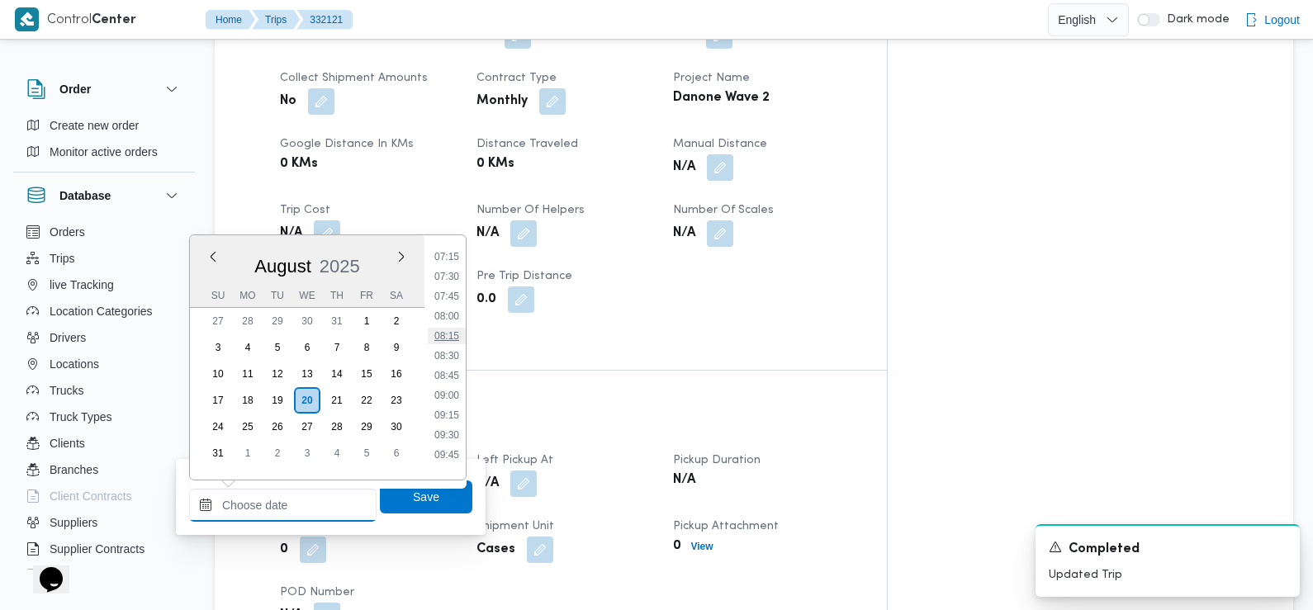
scroll to position [563, 0]
drag, startPoint x: 459, startPoint y: 286, endPoint x: 462, endPoint y: 294, distance: 8.9
click at [459, 286] on li "07:30" at bounding box center [447, 288] width 38 height 17
type input "[DATE] 07:30"
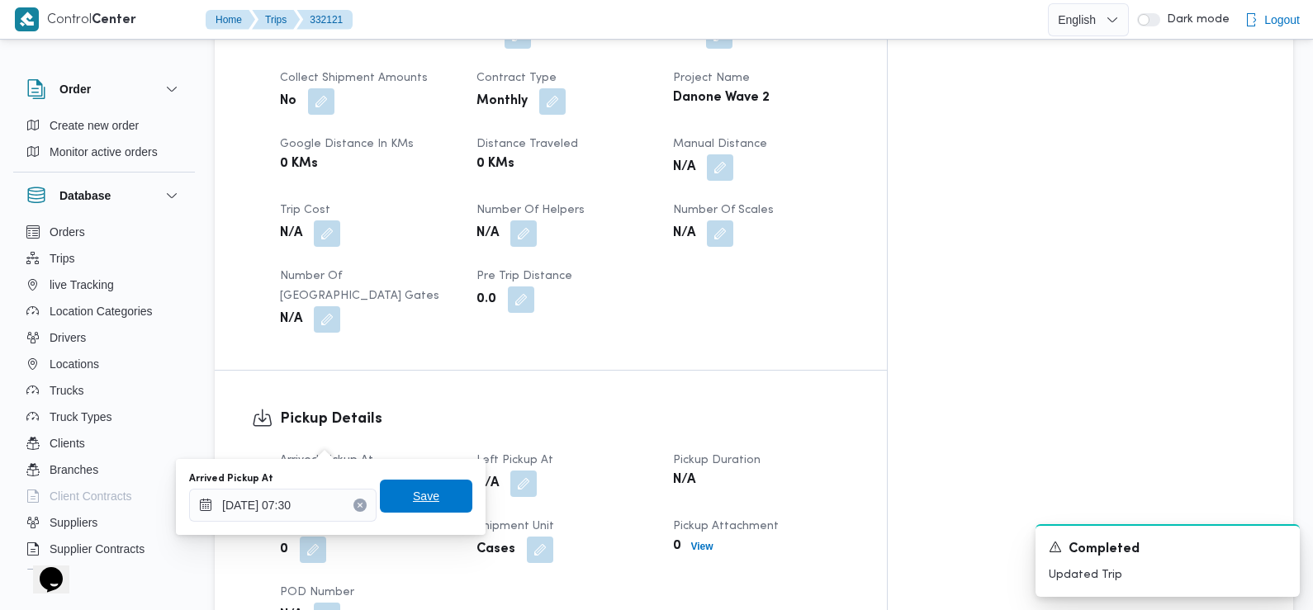
click at [413, 494] on span "Save" at bounding box center [426, 496] width 26 height 20
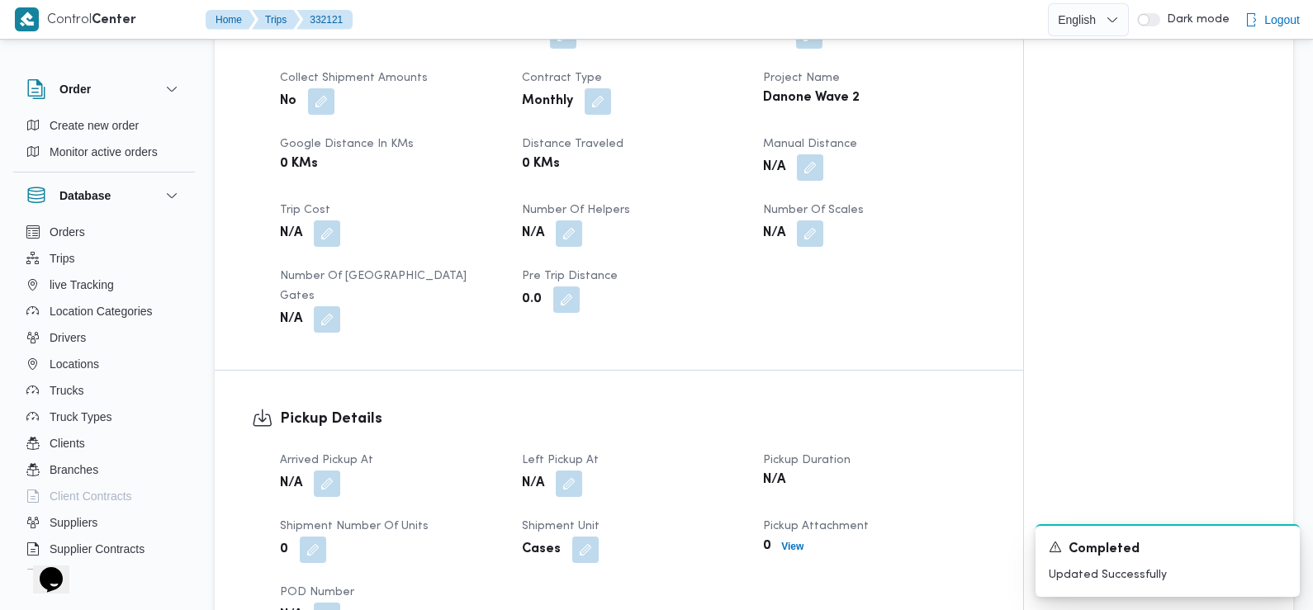
click at [579, 454] on div "Arrived Pickup At N/A Left Pickup At N/A Pickup Duration N/A Shipment Number of…" at bounding box center [633, 540] width 726 height 198
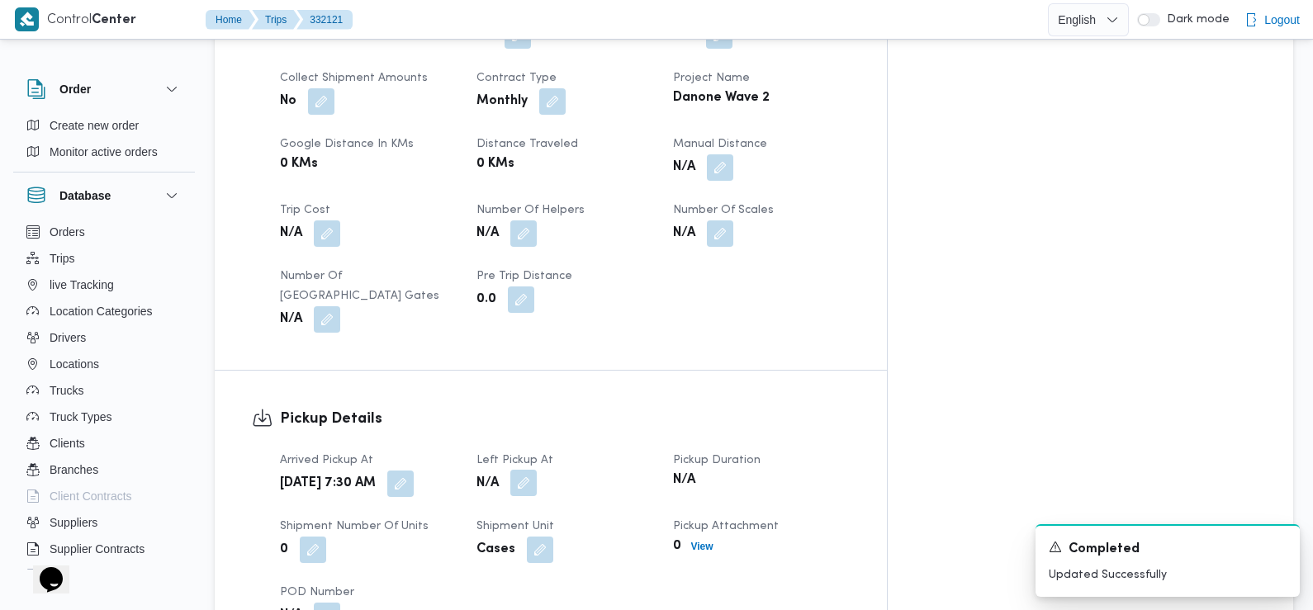
click at [537, 470] on button "button" at bounding box center [523, 483] width 26 height 26
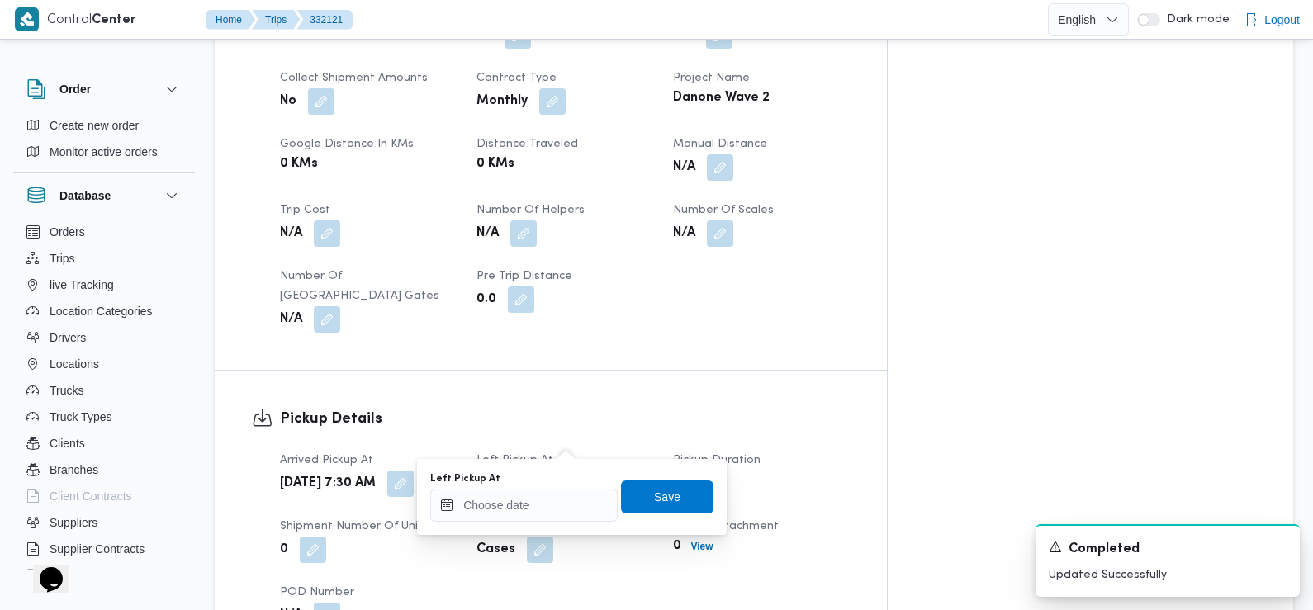
click at [553, 481] on div "Left Pickup At" at bounding box center [523, 478] width 187 height 13
click at [548, 502] on input "Left Pickup At" at bounding box center [523, 505] width 187 height 33
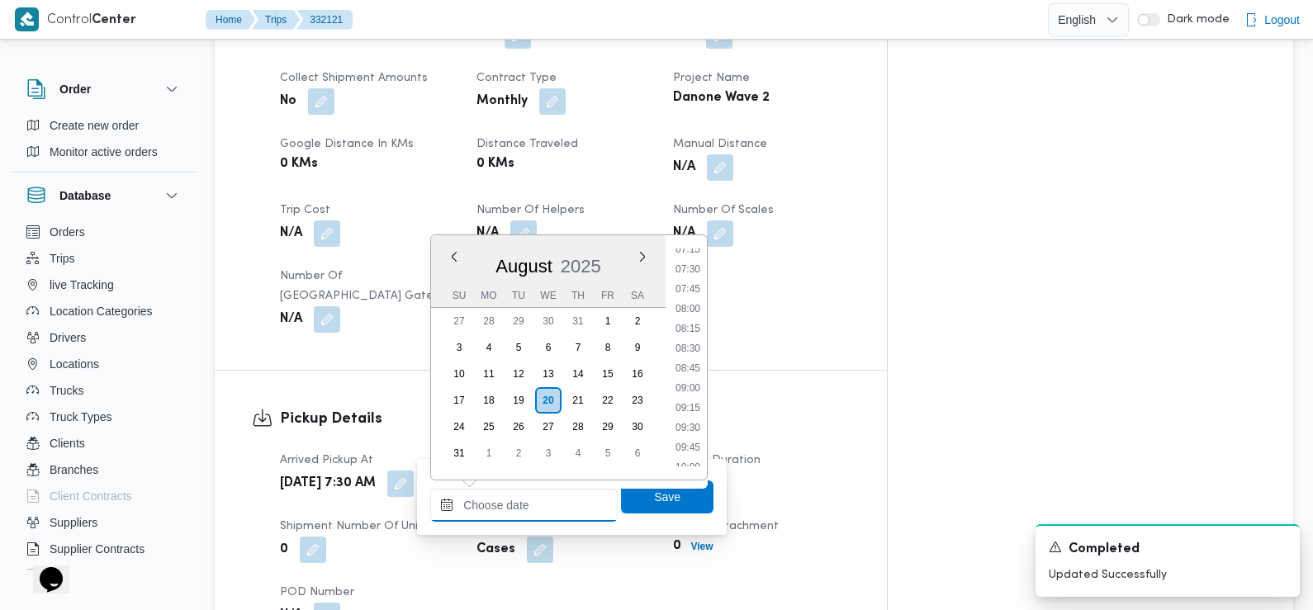
scroll to position [574, 0]
click at [690, 353] on li "08:30" at bounding box center [688, 356] width 38 height 17
type input "[DATE] 08:30"
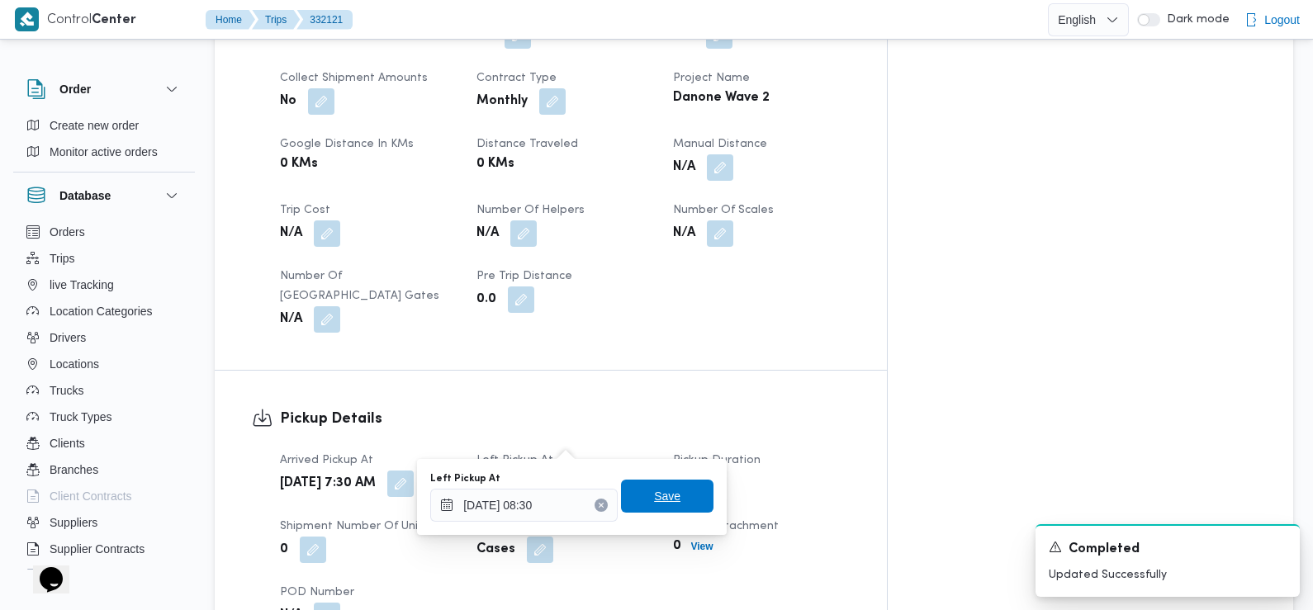
click at [632, 492] on span "Save" at bounding box center [667, 496] width 92 height 33
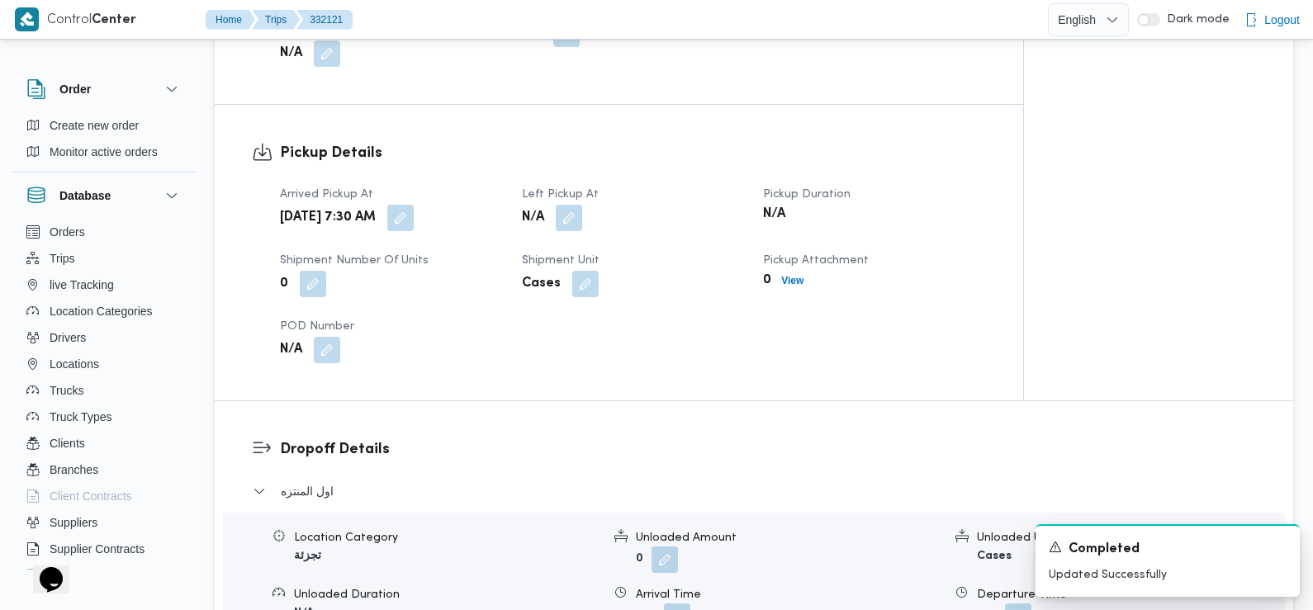
scroll to position [1117, 0]
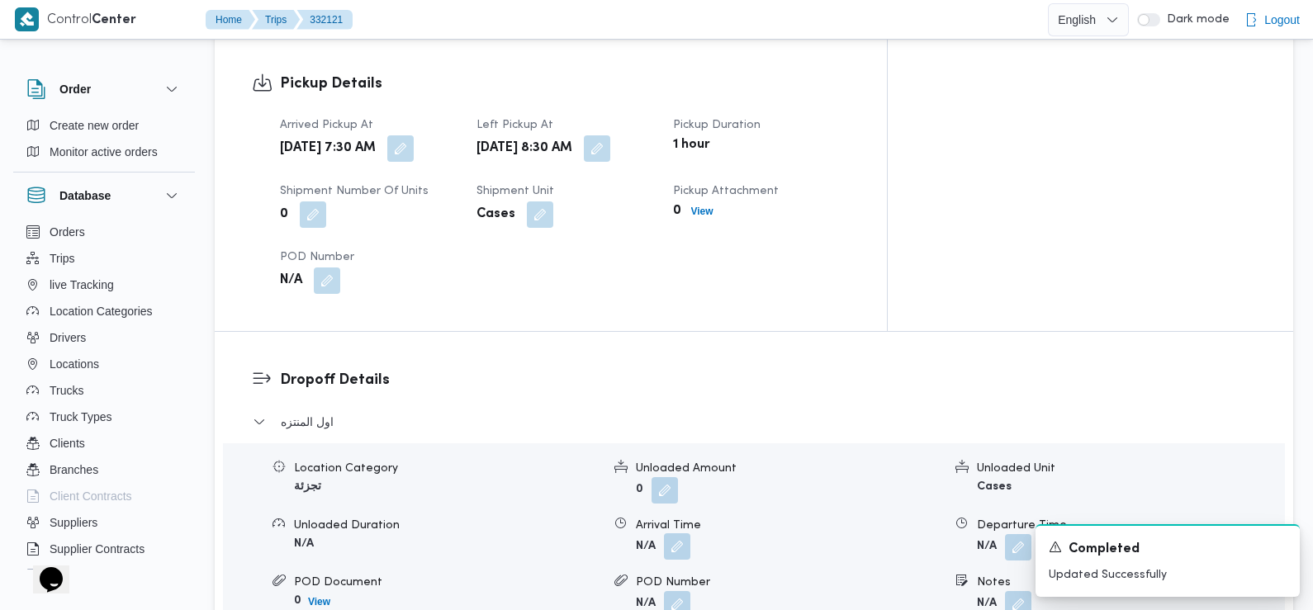
click at [670, 533] on button "button" at bounding box center [677, 546] width 26 height 26
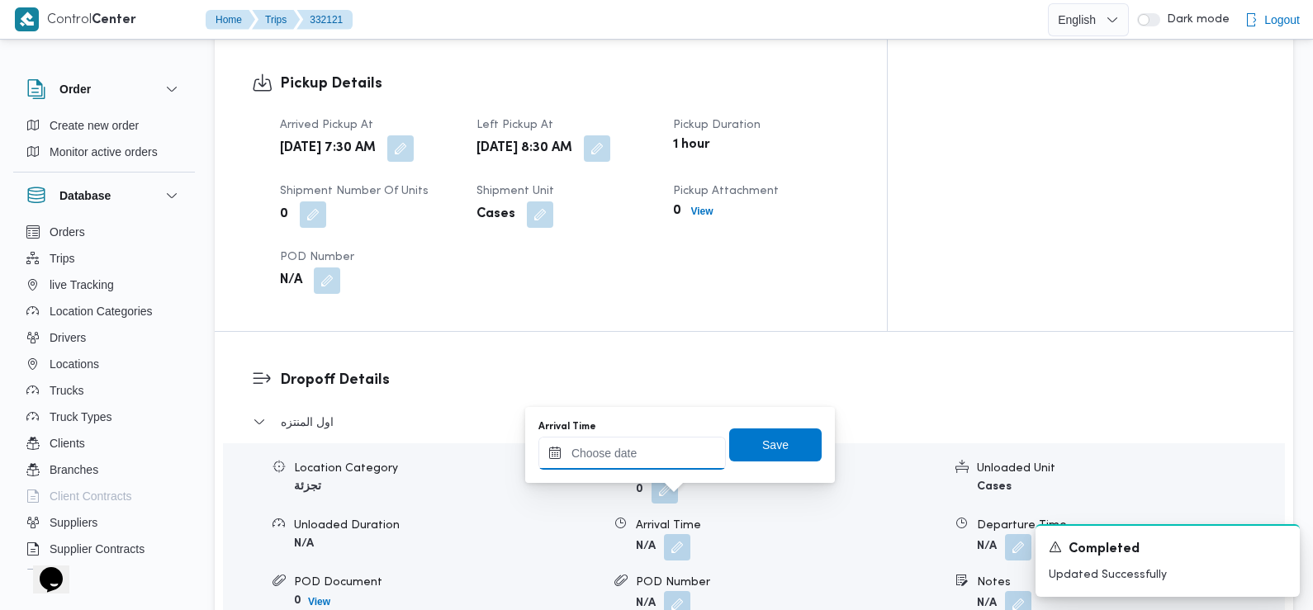
click at [638, 455] on input "Arrival Time" at bounding box center [631, 453] width 187 height 33
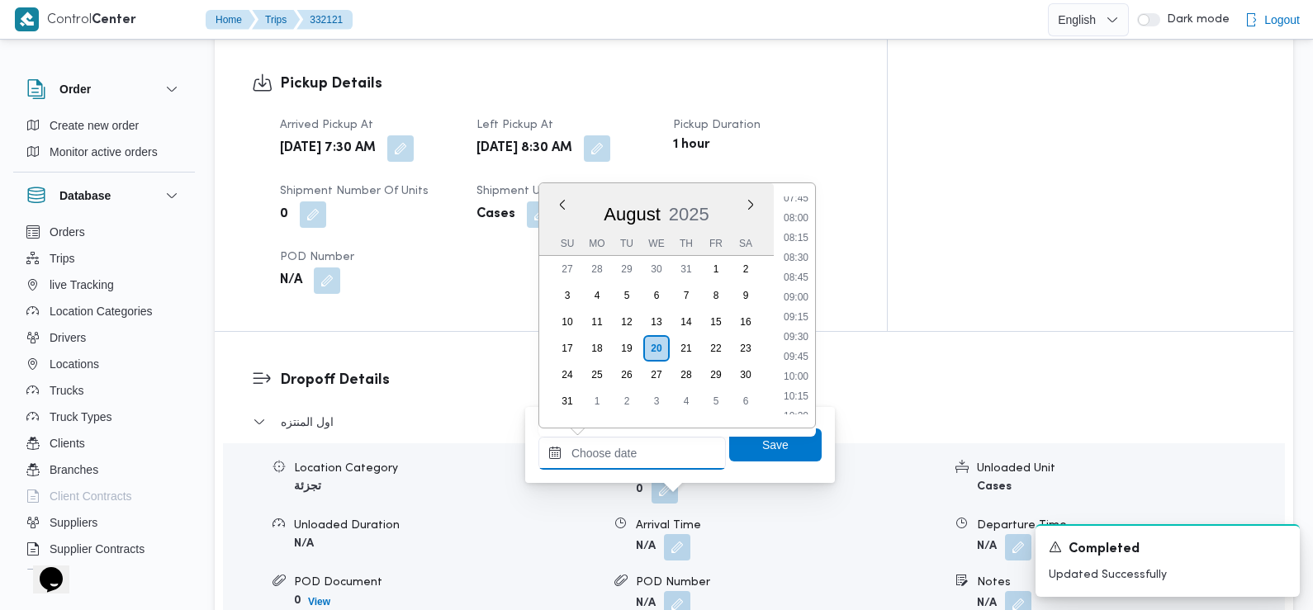
scroll to position [619, 0]
click at [806, 297] on li "09:00" at bounding box center [796, 300] width 38 height 17
type input "[DATE] 09:00"
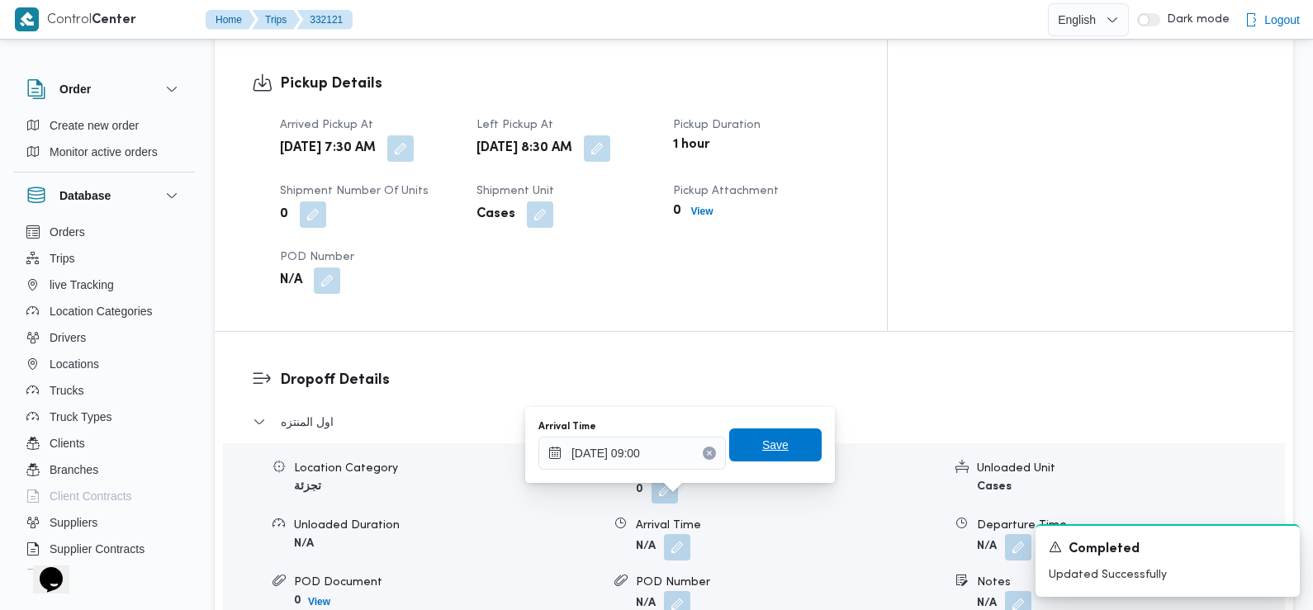
click at [765, 450] on span "Save" at bounding box center [775, 445] width 26 height 20
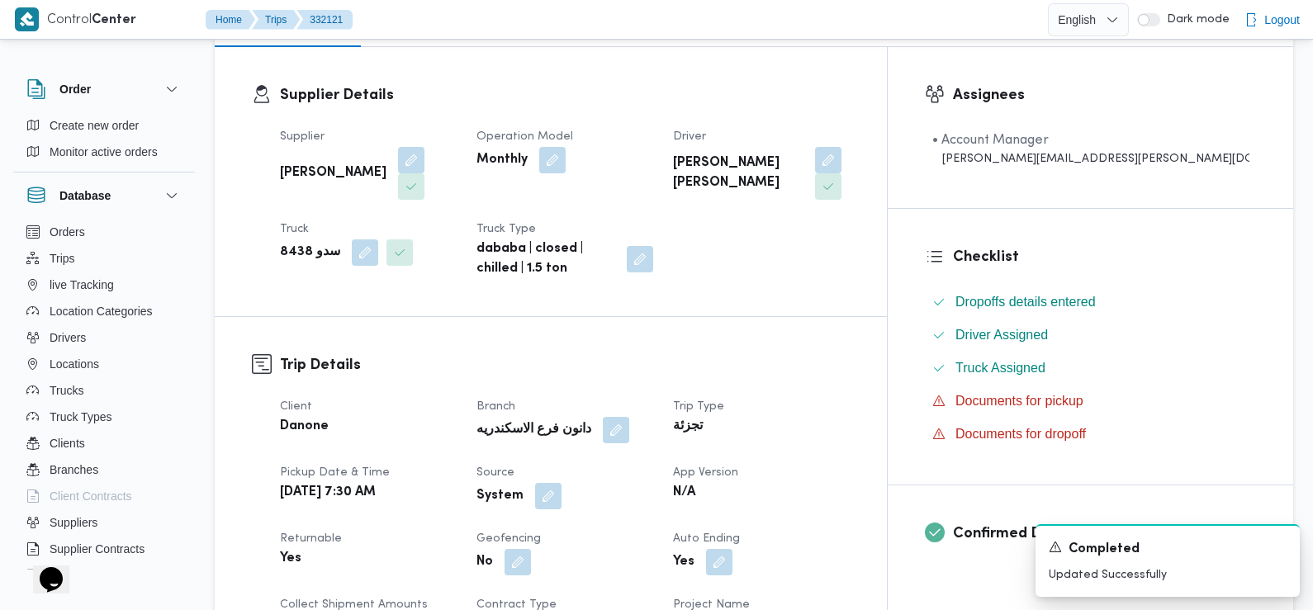
scroll to position [314, 0]
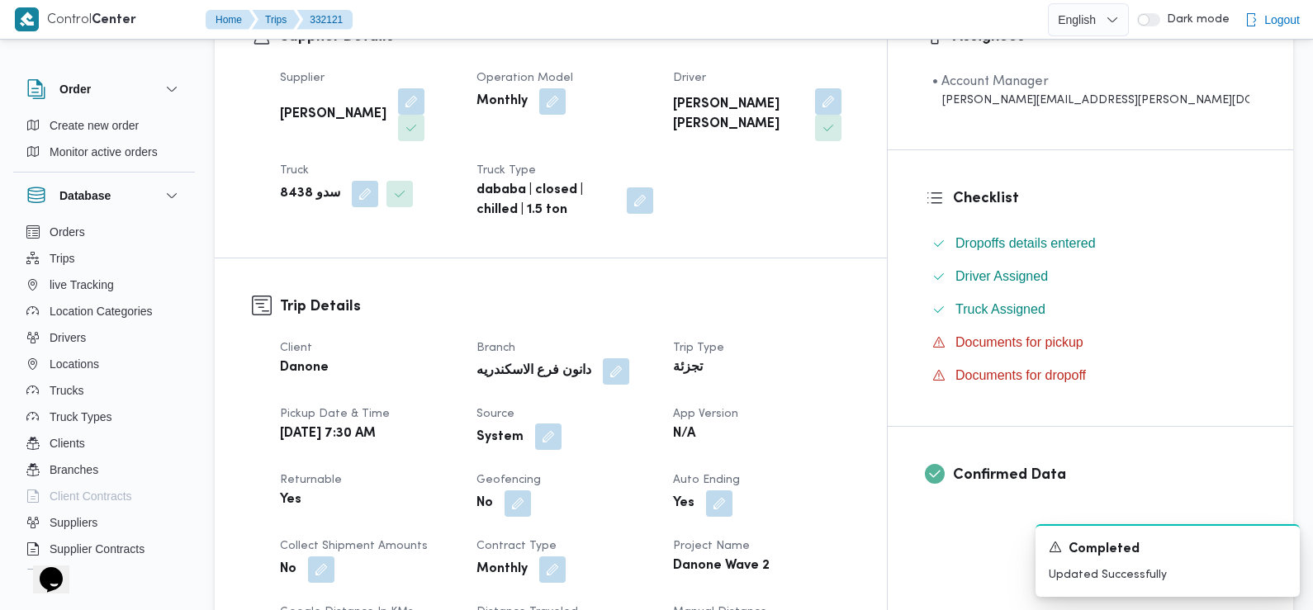
click at [562, 424] on button "button" at bounding box center [548, 437] width 26 height 26
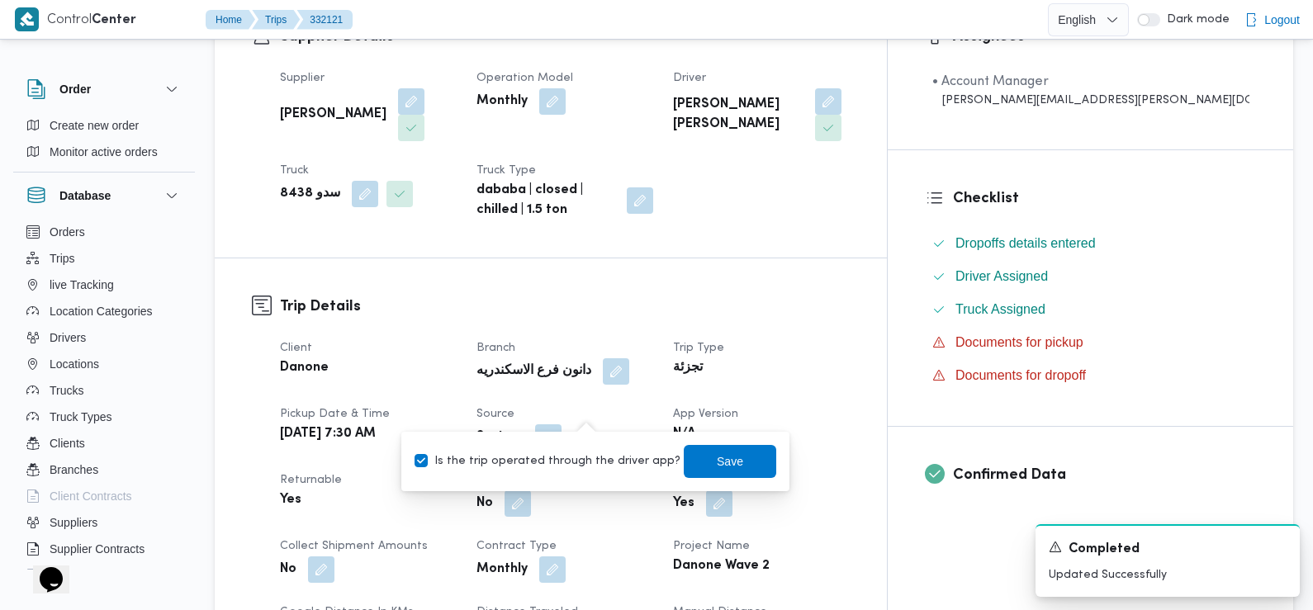
click at [584, 453] on label "Is the trip operated through the driver app?" at bounding box center [548, 462] width 266 height 20
checkbox input "false"
click at [717, 464] on span "Save" at bounding box center [730, 461] width 26 height 20
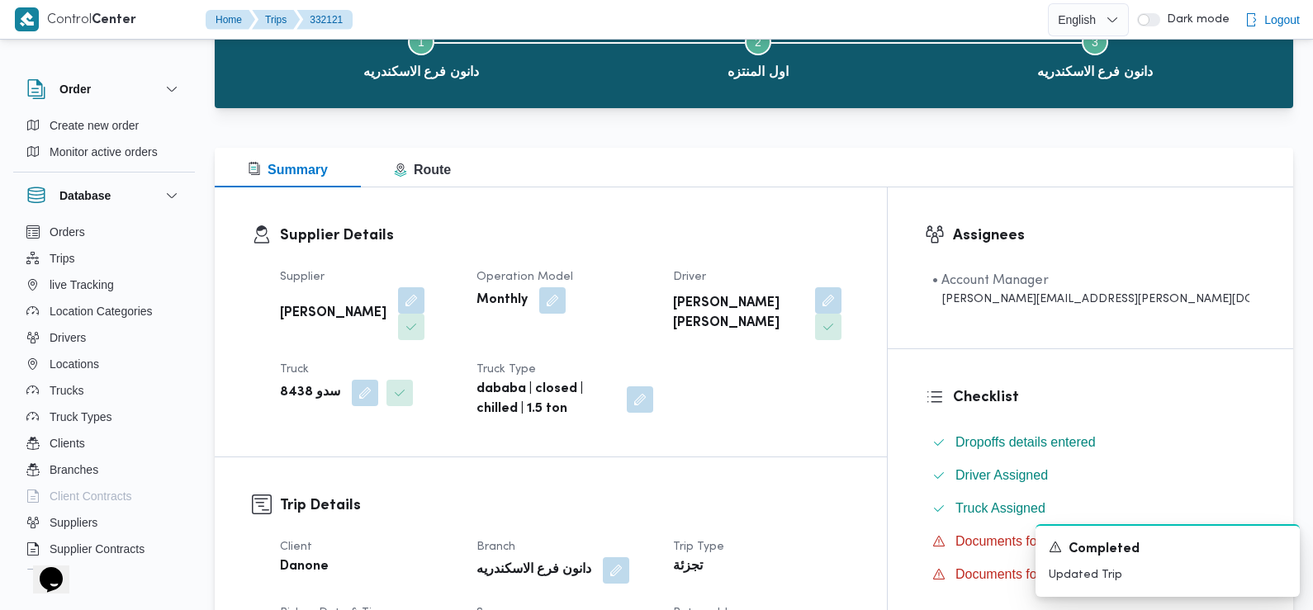
scroll to position [0, 0]
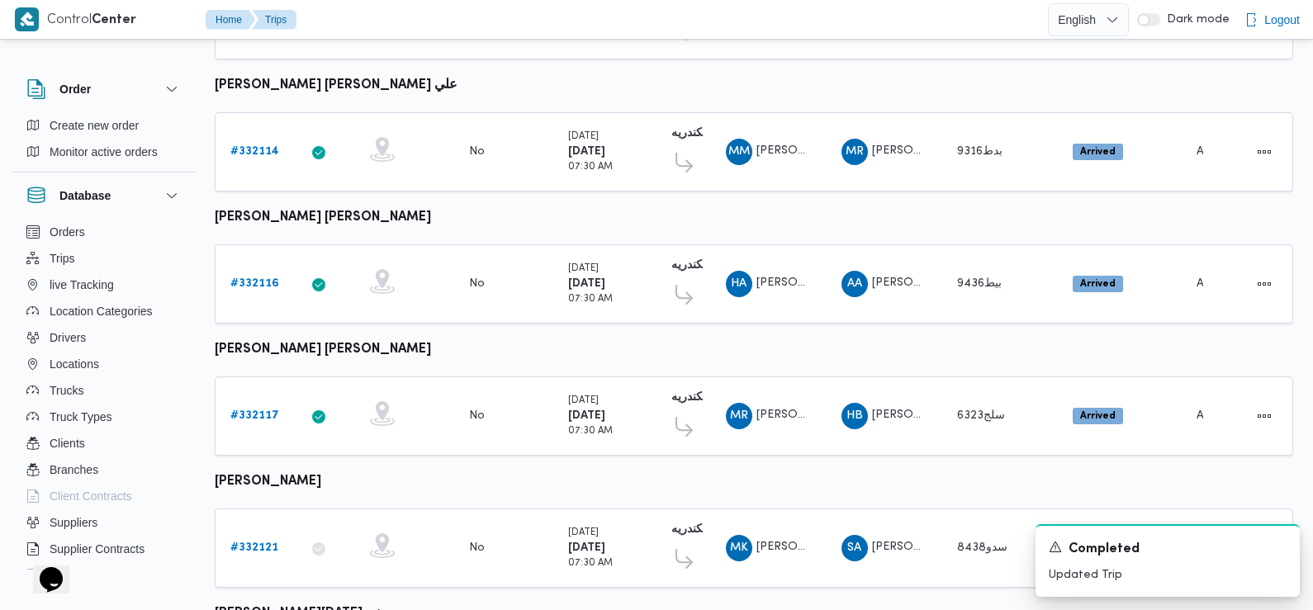
scroll to position [1315, 0]
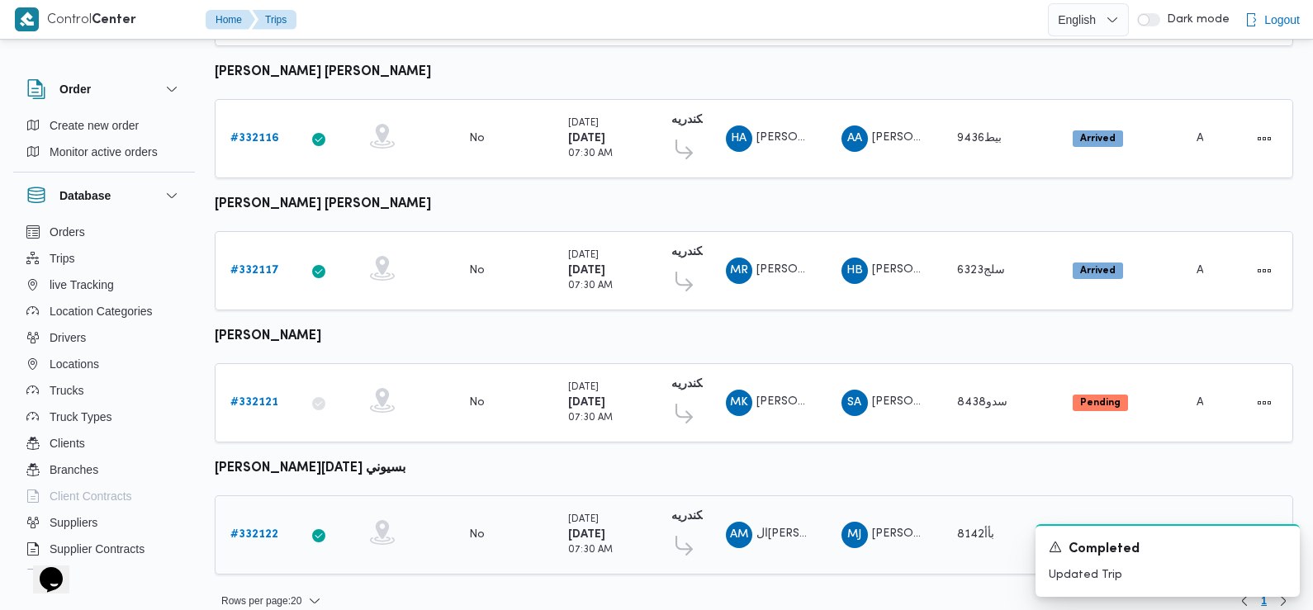
click at [254, 529] on b "# 332122" at bounding box center [254, 534] width 48 height 11
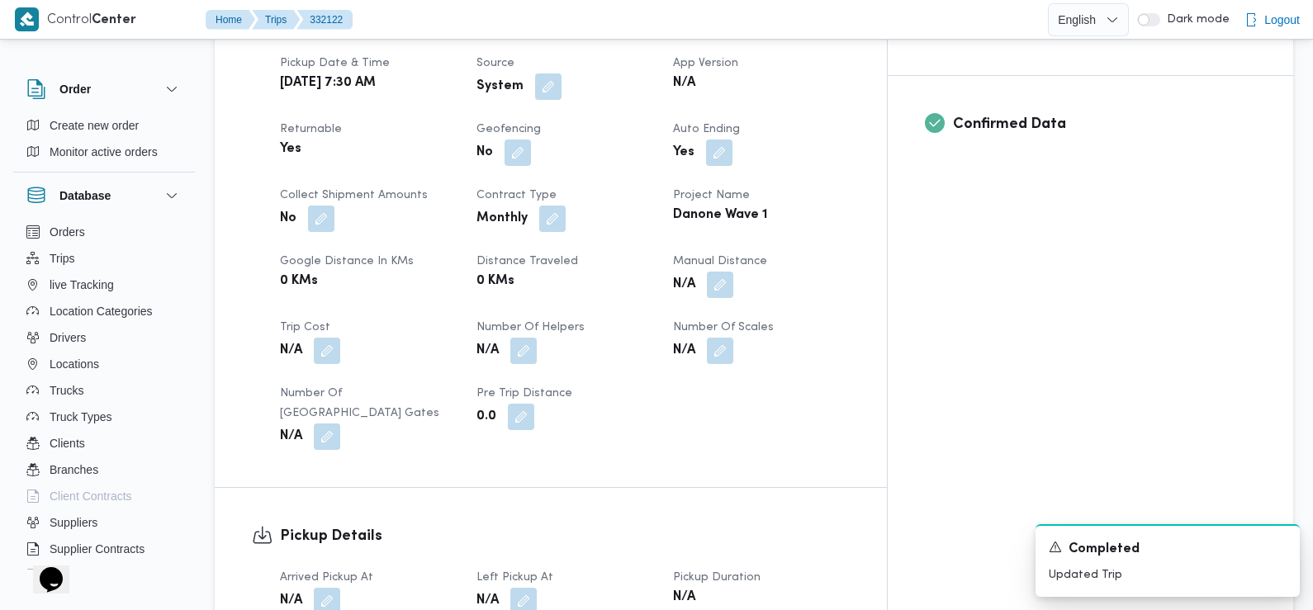
scroll to position [666, 0]
click at [330, 585] on button "button" at bounding box center [327, 598] width 26 height 26
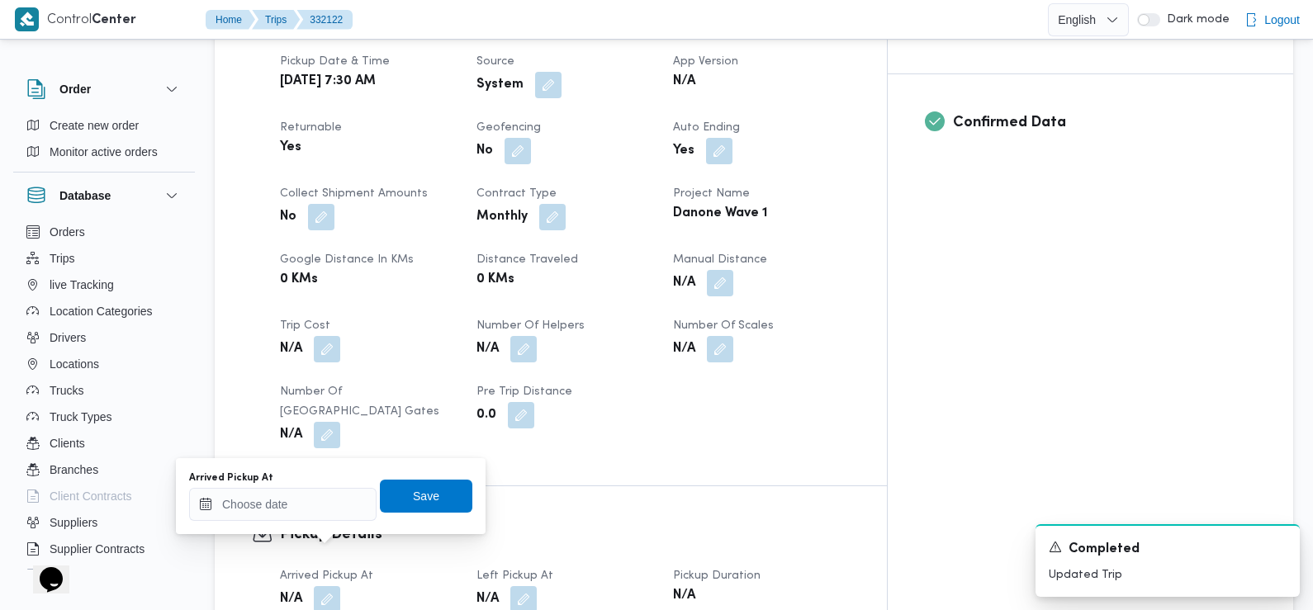
click at [315, 487] on div "Arrived Pickup At" at bounding box center [282, 497] width 187 height 50
click at [312, 503] on input "Arrived Pickup At" at bounding box center [282, 504] width 187 height 33
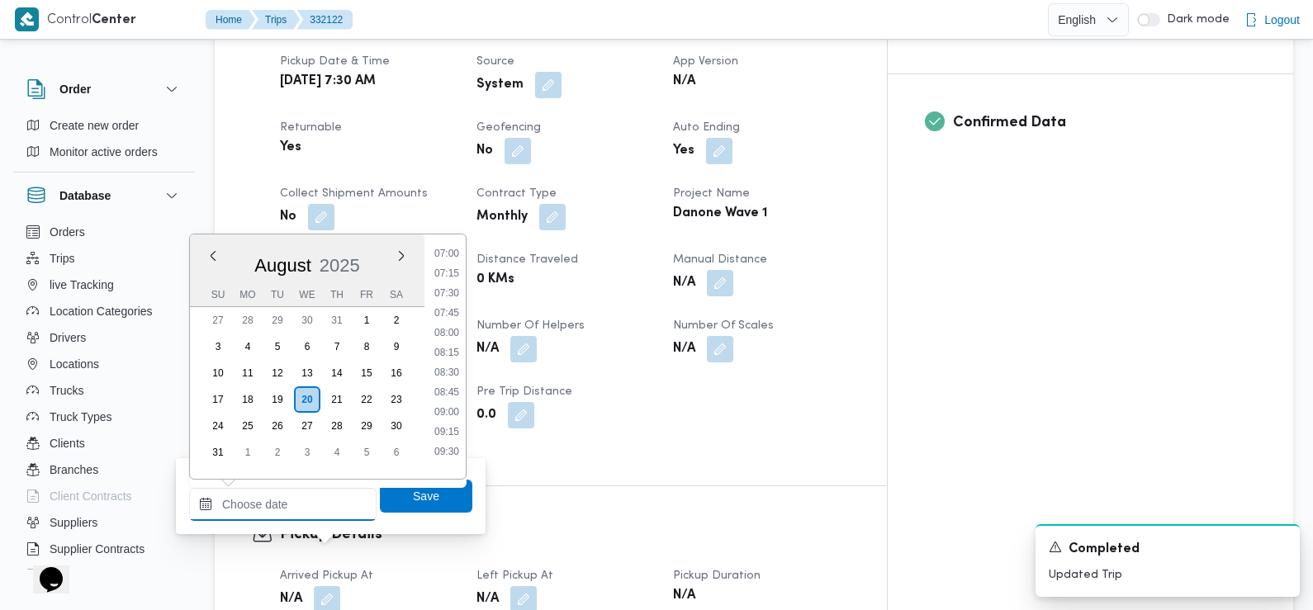
scroll to position [552, 0]
click at [452, 299] on li "07:30" at bounding box center [447, 298] width 38 height 17
type input "[DATE] 07:30"
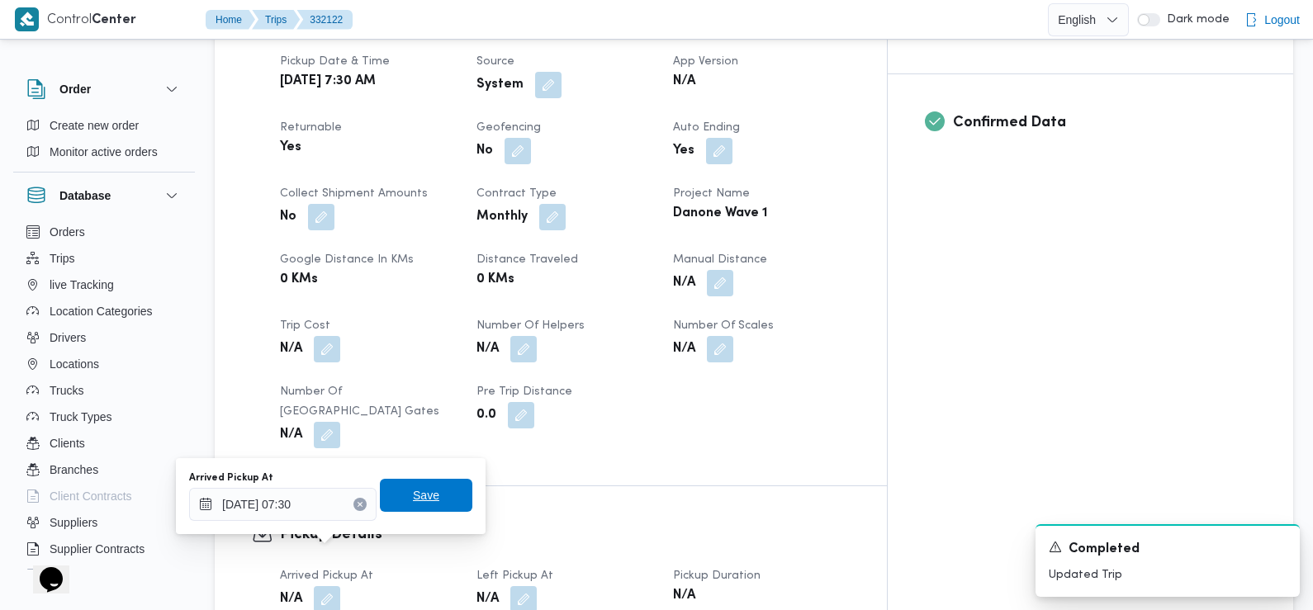
click at [413, 492] on span "Save" at bounding box center [426, 496] width 26 height 20
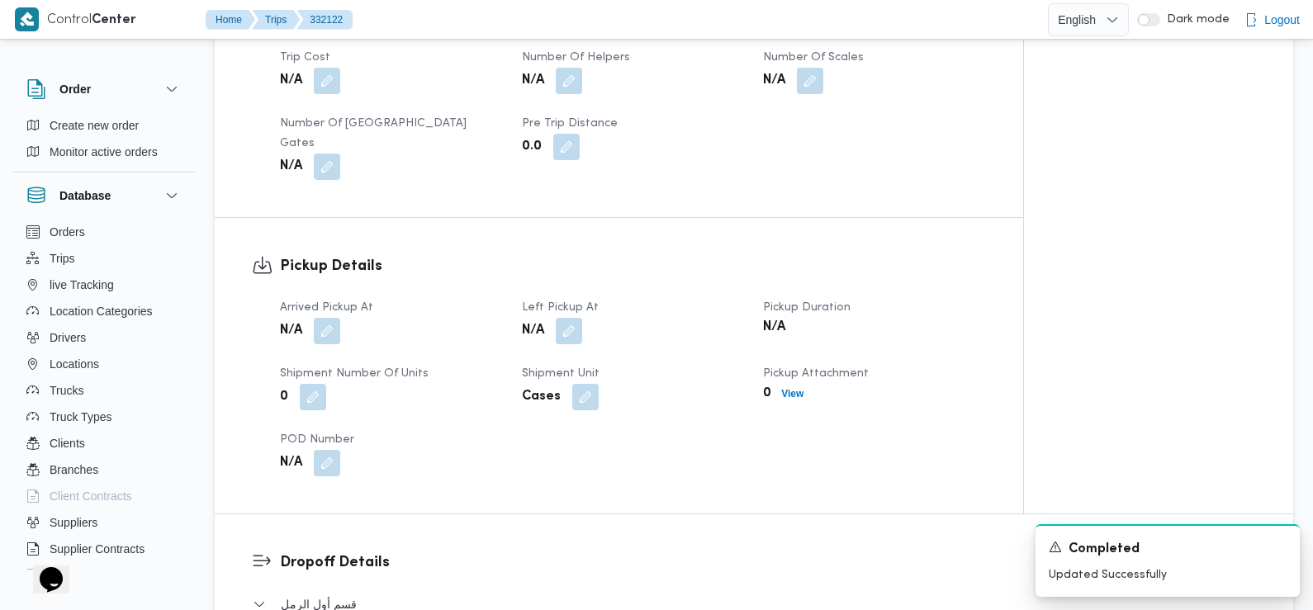
scroll to position [936, 0]
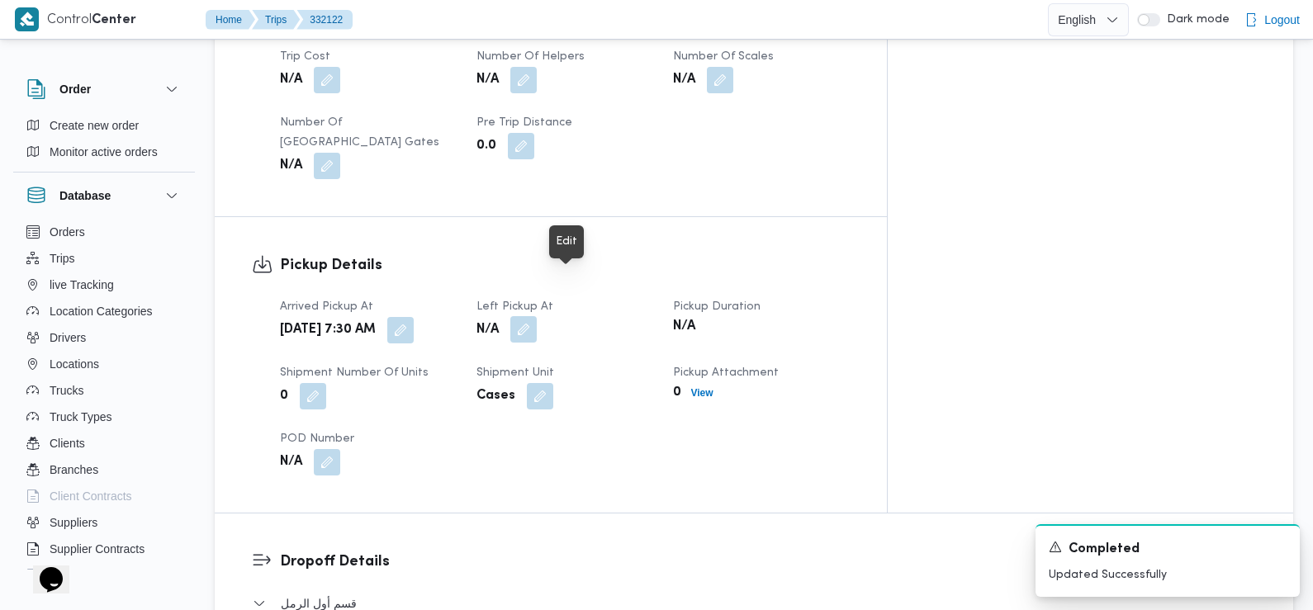
click at [537, 316] on button "button" at bounding box center [523, 329] width 26 height 26
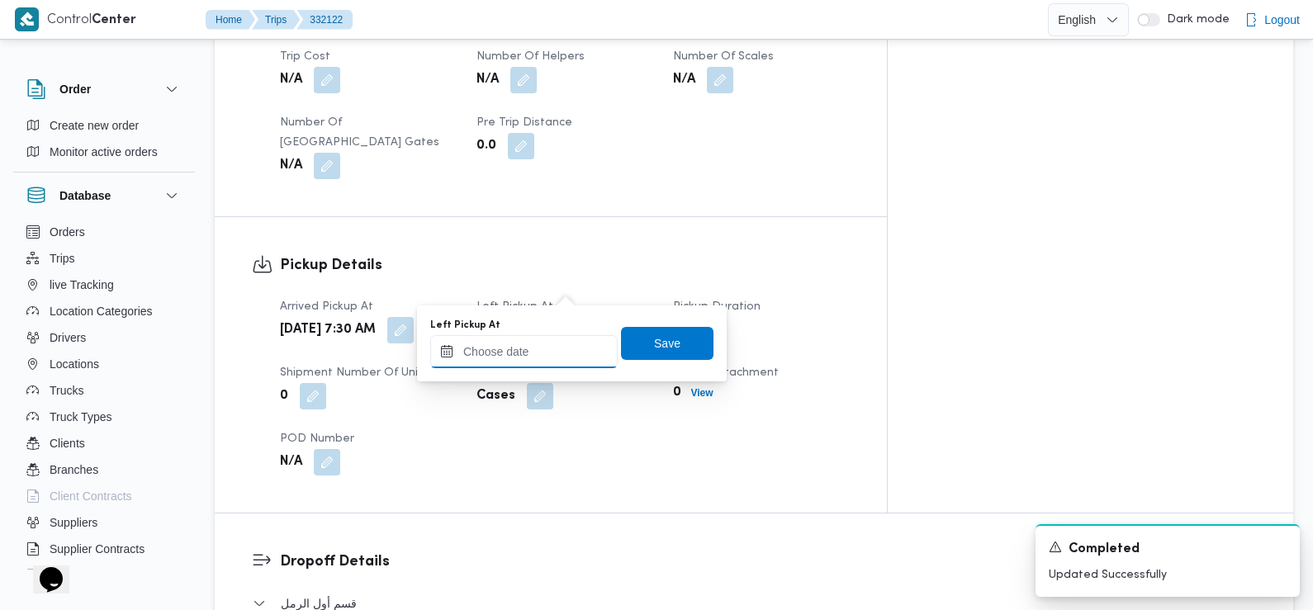
click at [558, 337] on input "Left Pickup At" at bounding box center [523, 351] width 187 height 33
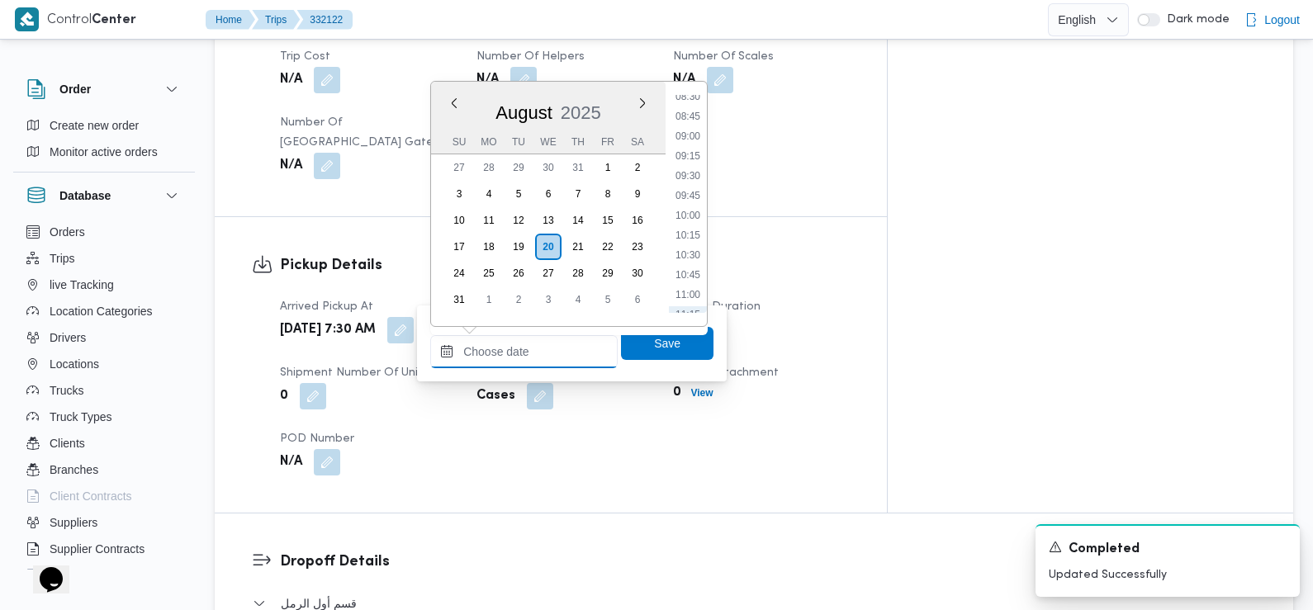
scroll to position [623, 0]
click at [694, 157] on li "08:30" at bounding box center [688, 153] width 38 height 17
type input "[DATE] 08:30"
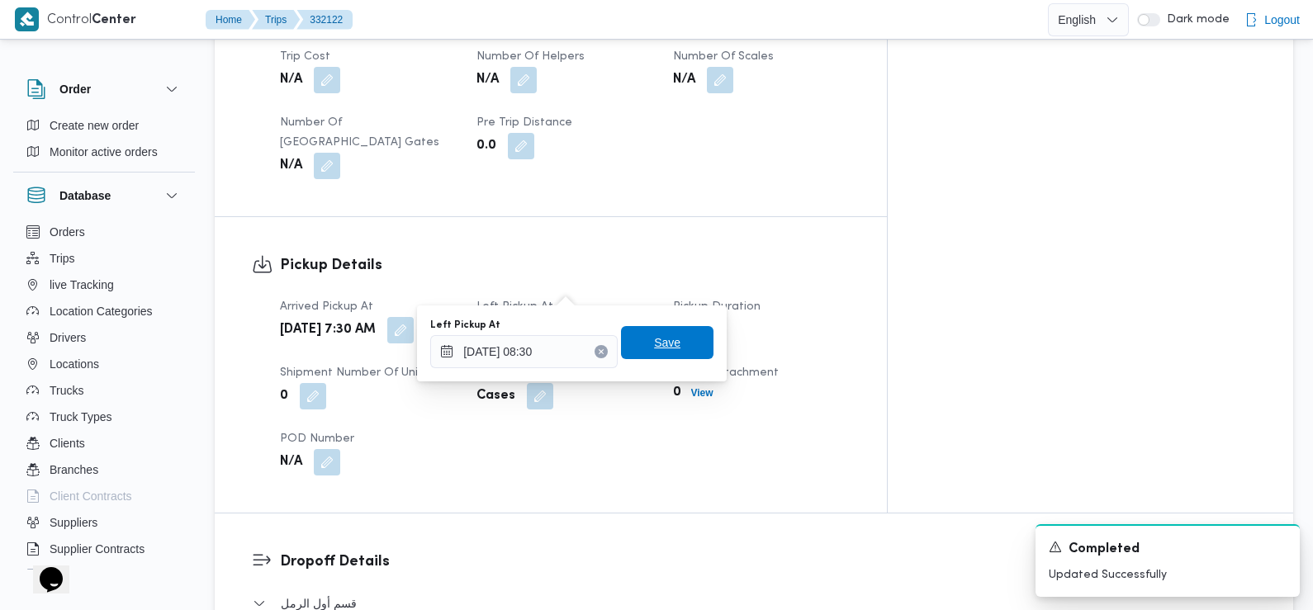
click at [662, 337] on span "Save" at bounding box center [667, 343] width 26 height 20
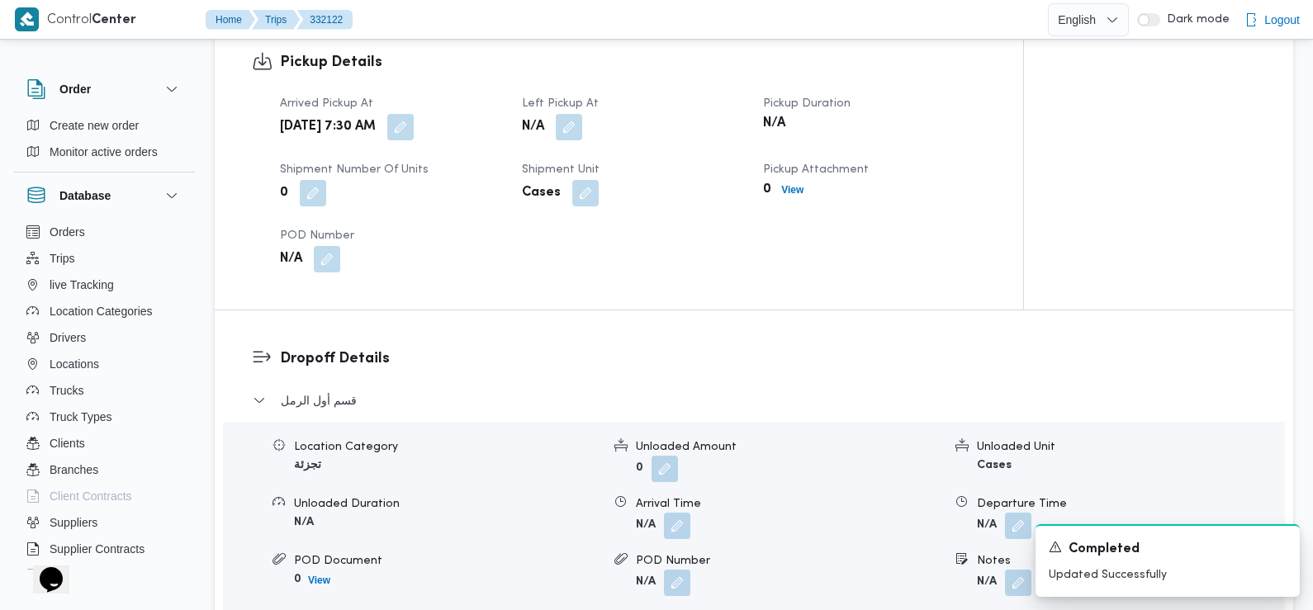
scroll to position [1189, 0]
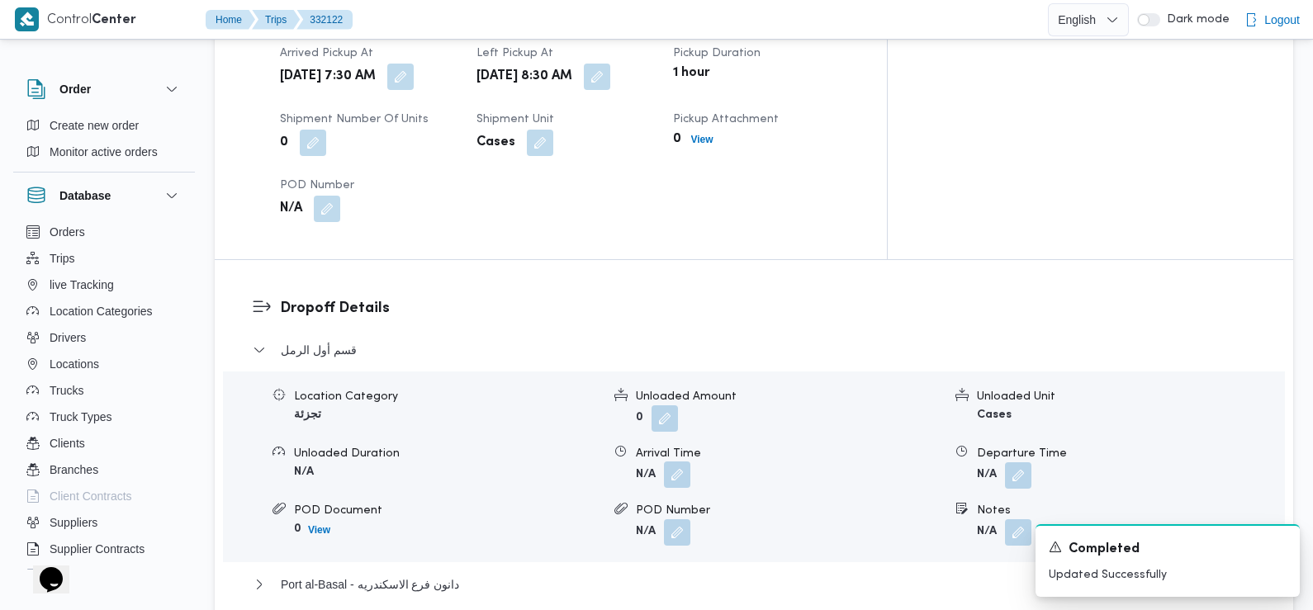
click at [681, 462] on button "button" at bounding box center [677, 475] width 26 height 26
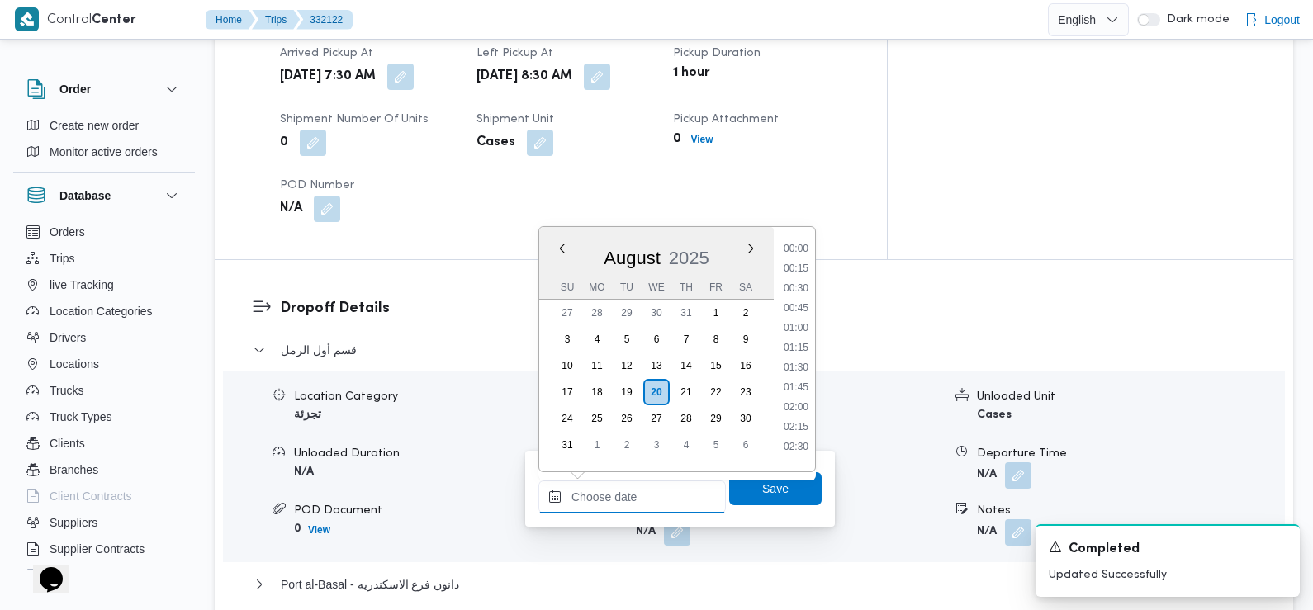
click at [676, 485] on input "Arrival Time" at bounding box center [631, 497] width 187 height 33
click at [805, 246] on li "09:45" at bounding box center [796, 243] width 38 height 17
type input "[DATE] 09:45"
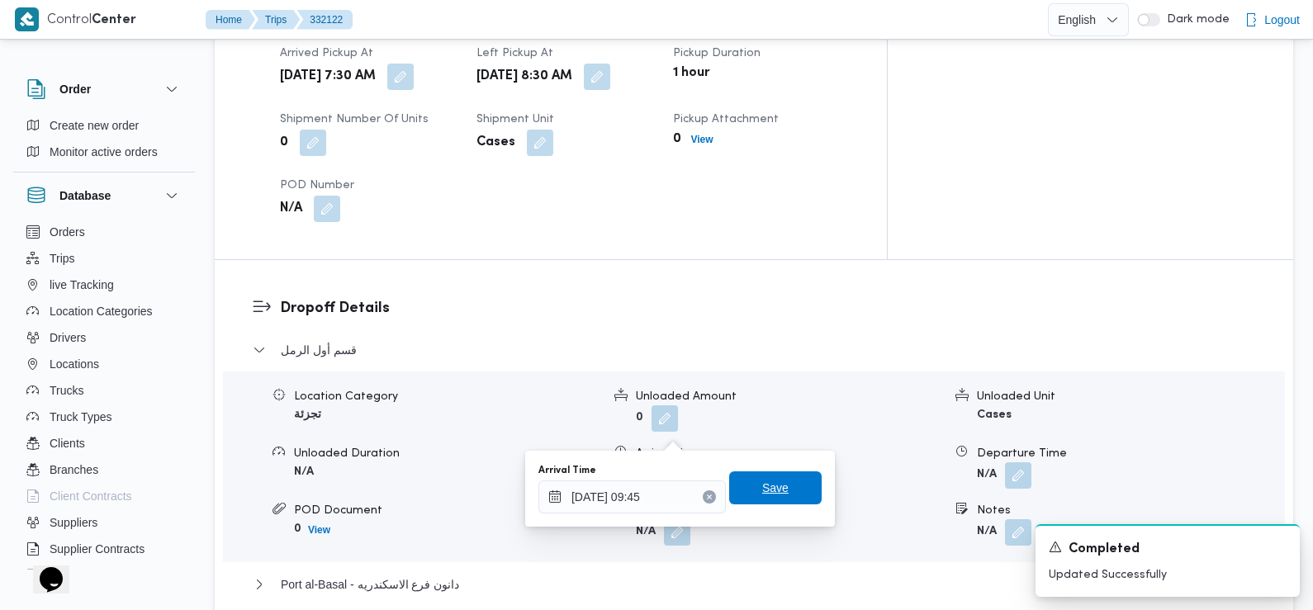
click at [770, 485] on span "Save" at bounding box center [775, 488] width 26 height 20
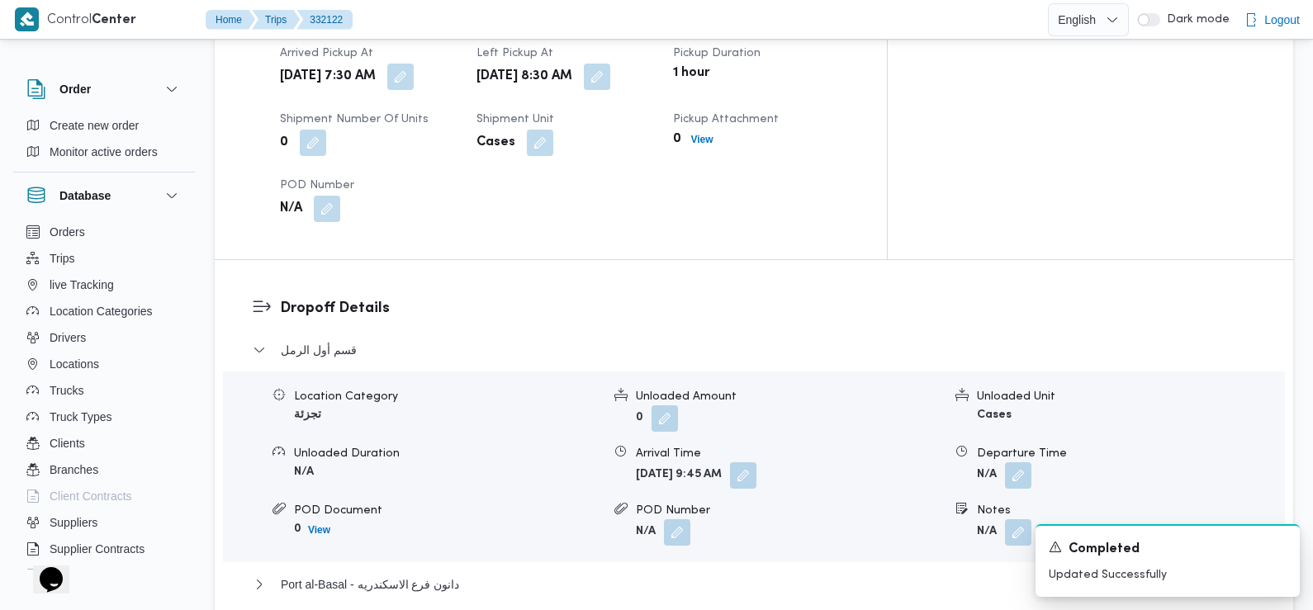
scroll to position [0, 0]
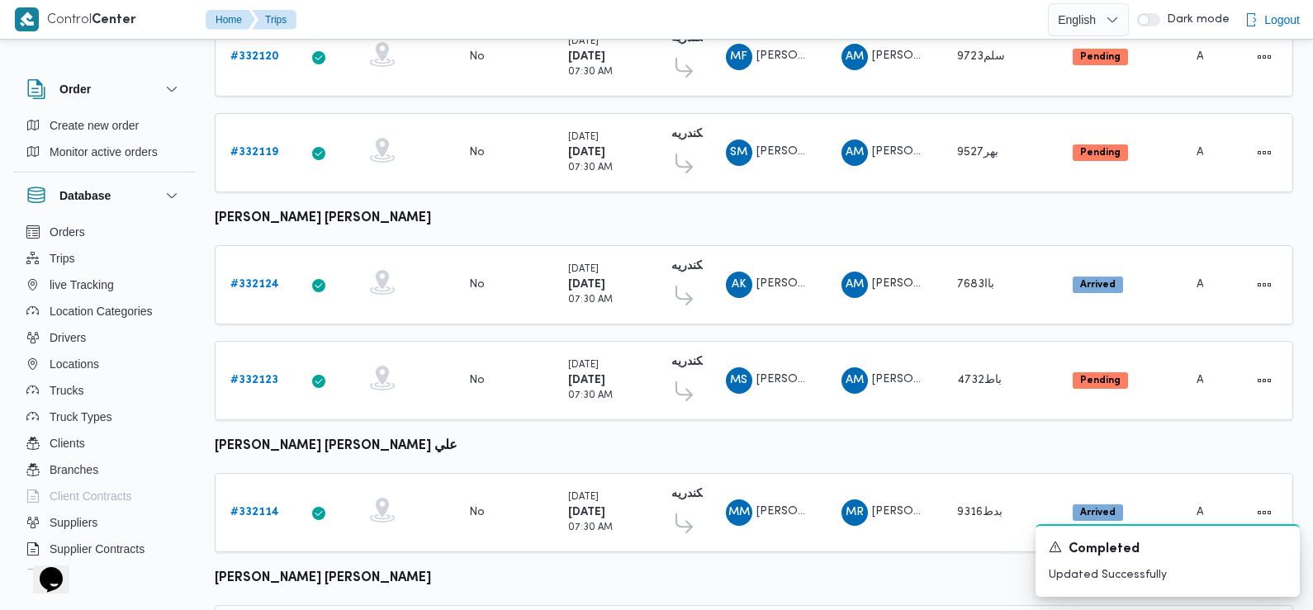
scroll to position [803, 0]
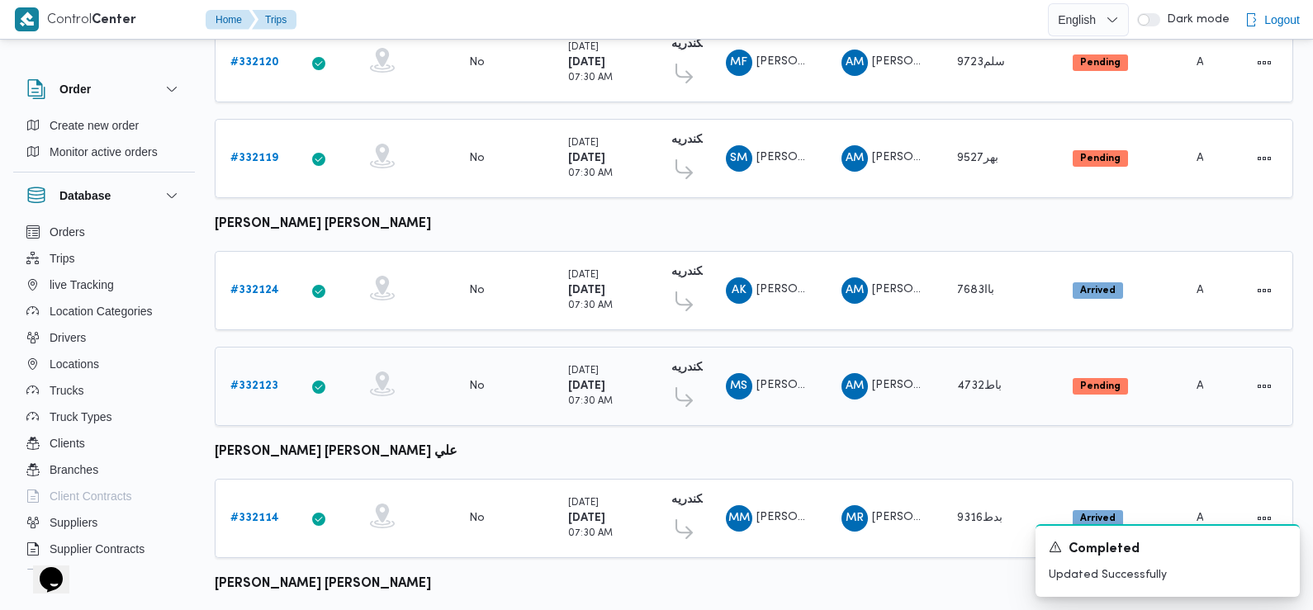
click at [268, 381] on b "# 332123" at bounding box center [254, 386] width 48 height 11
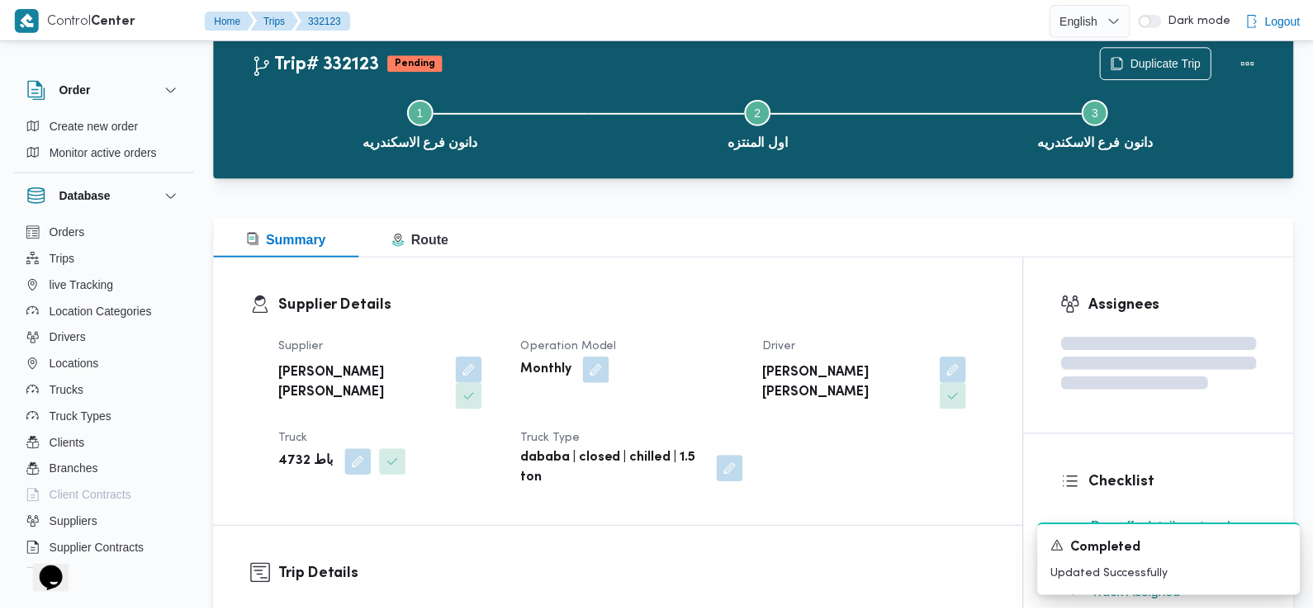
scroll to position [803, 0]
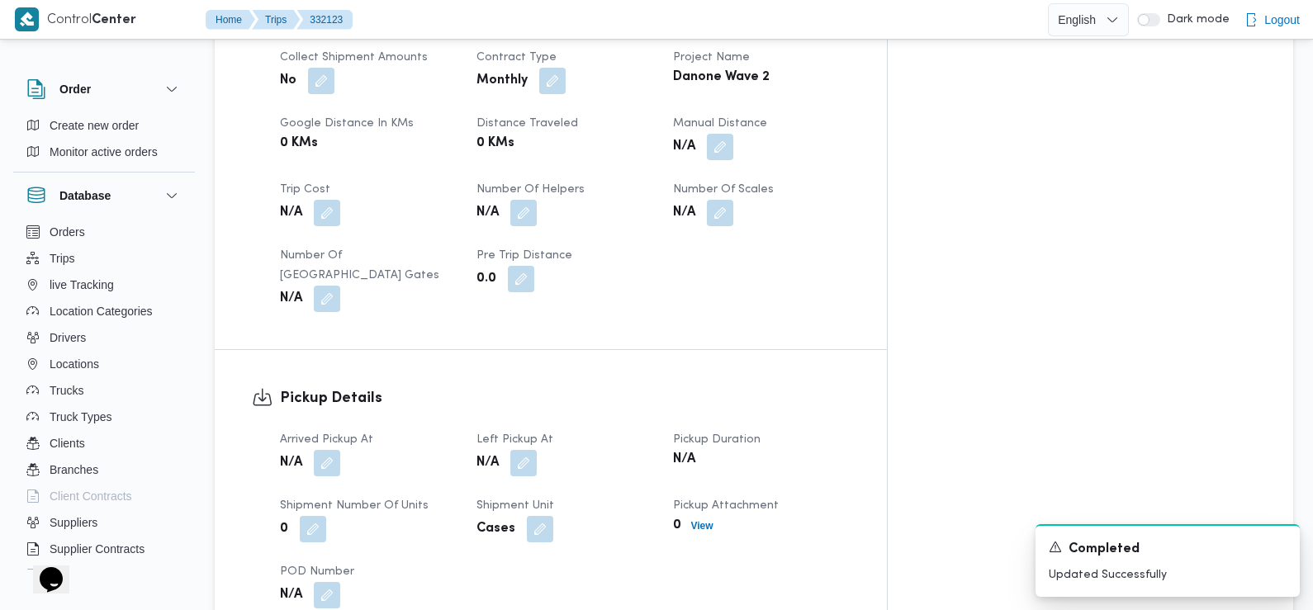
drag, startPoint x: 702, startPoint y: 269, endPoint x: 584, endPoint y: 344, distance: 140.0
click at [655, 287] on div "0.0" at bounding box center [565, 279] width 180 height 30
click at [329, 449] on button "button" at bounding box center [327, 462] width 26 height 26
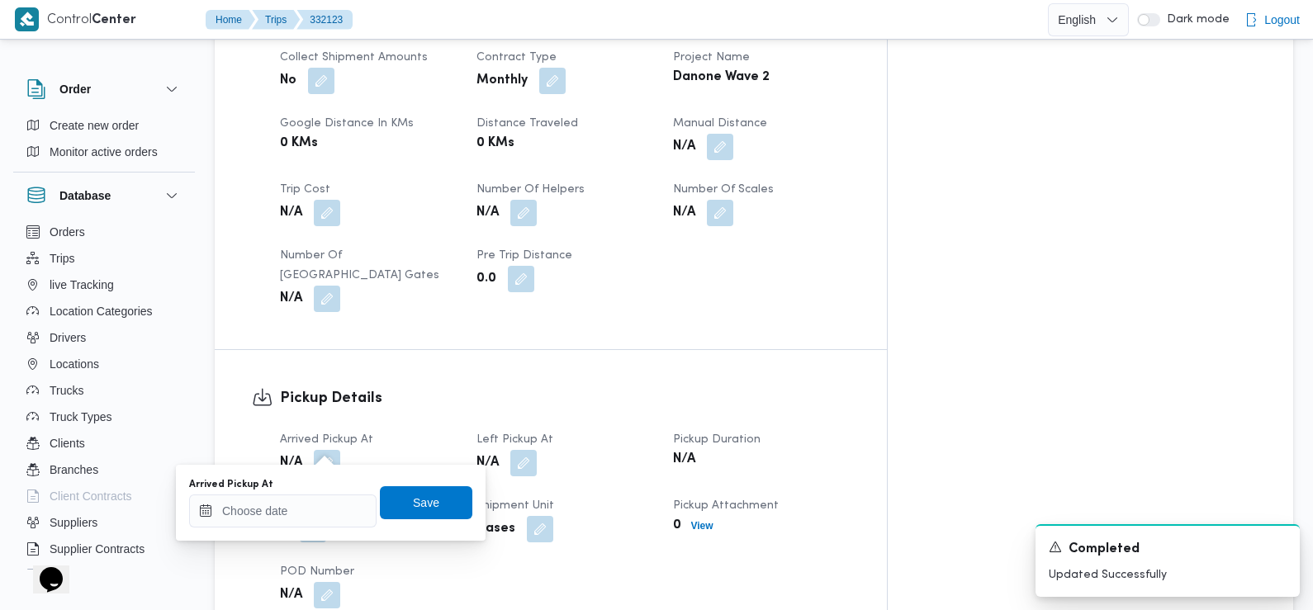
click at [321, 489] on div "Arrived Pickup At" at bounding box center [282, 484] width 187 height 13
click at [323, 515] on input "Arrived Pickup At" at bounding box center [282, 511] width 187 height 33
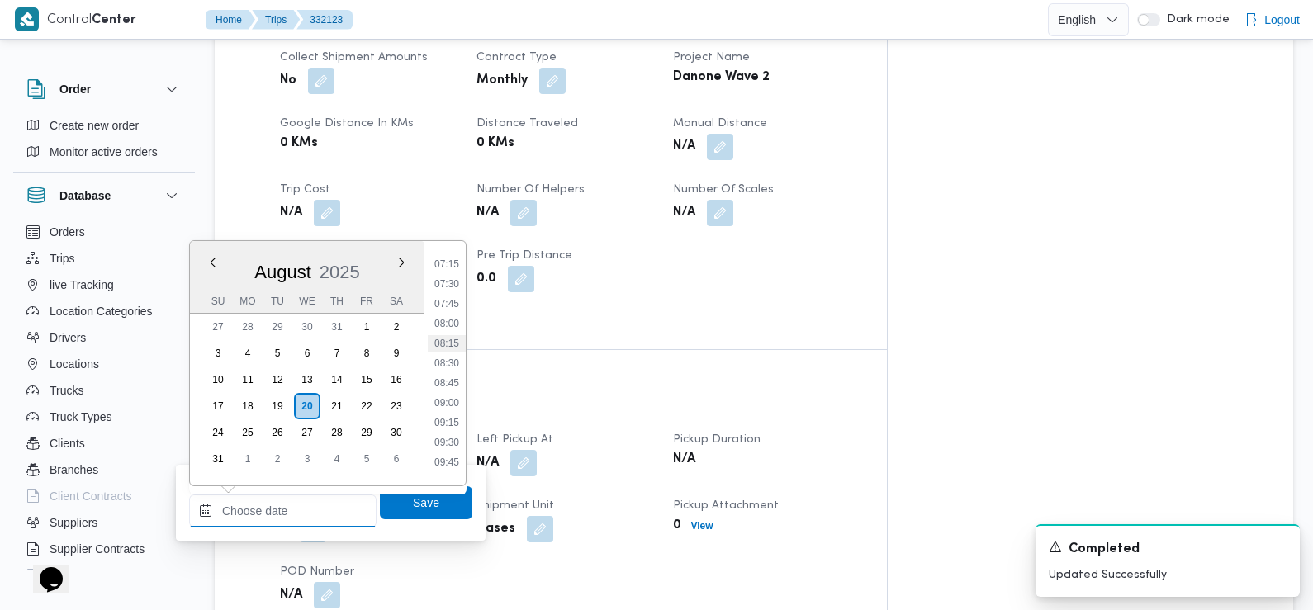
scroll to position [563, 0]
click at [452, 291] on li "07:30" at bounding box center [447, 294] width 38 height 17
type input "20/08/2025 07:30"
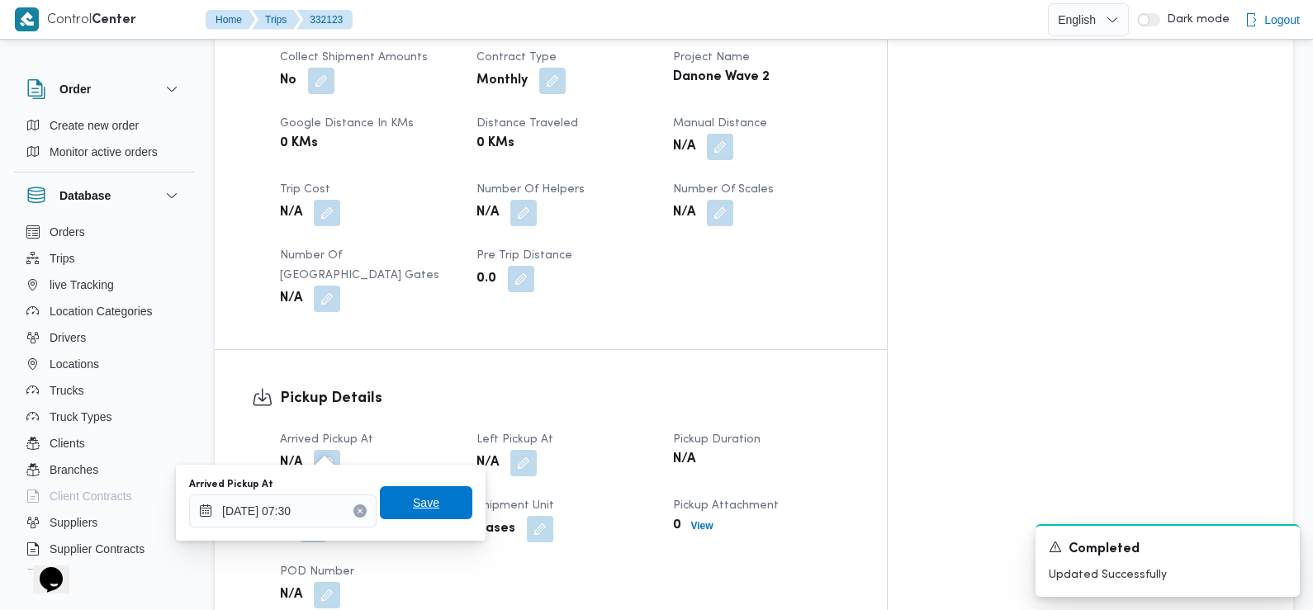
click at [422, 502] on span "Save" at bounding box center [426, 503] width 26 height 20
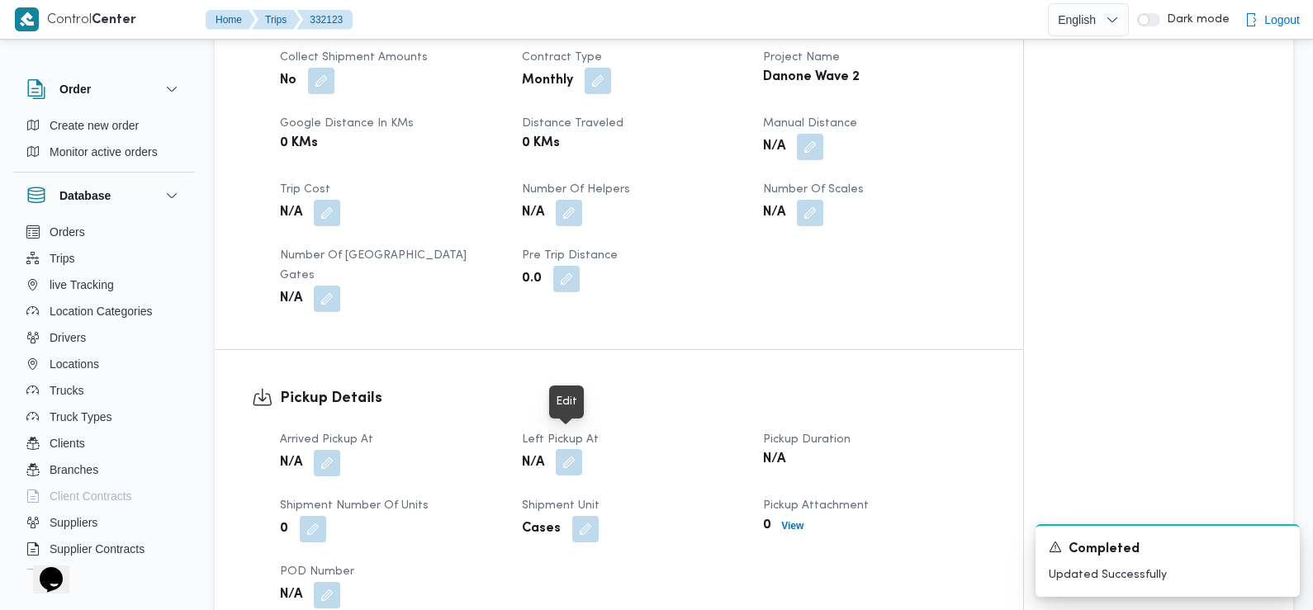
click at [565, 449] on button "button" at bounding box center [569, 462] width 26 height 26
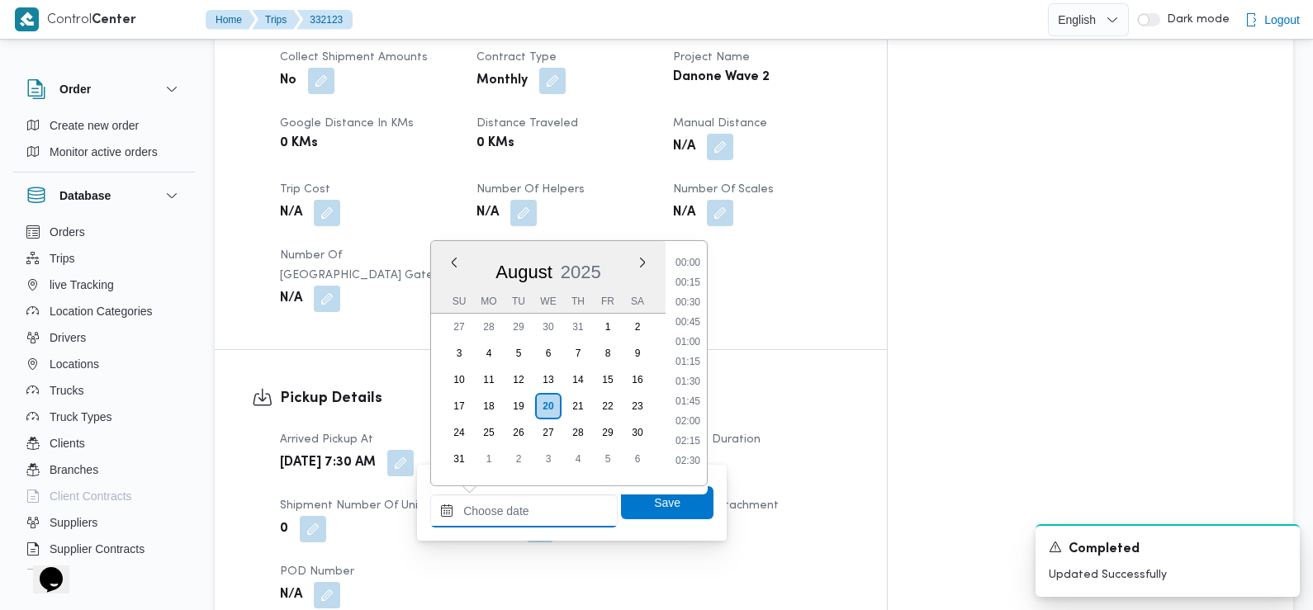
click at [530, 524] on input "Left Pickup At" at bounding box center [523, 511] width 187 height 33
click at [691, 415] on li "08:30" at bounding box center [688, 417] width 38 height 17
type input "20/08/2025 08:30"
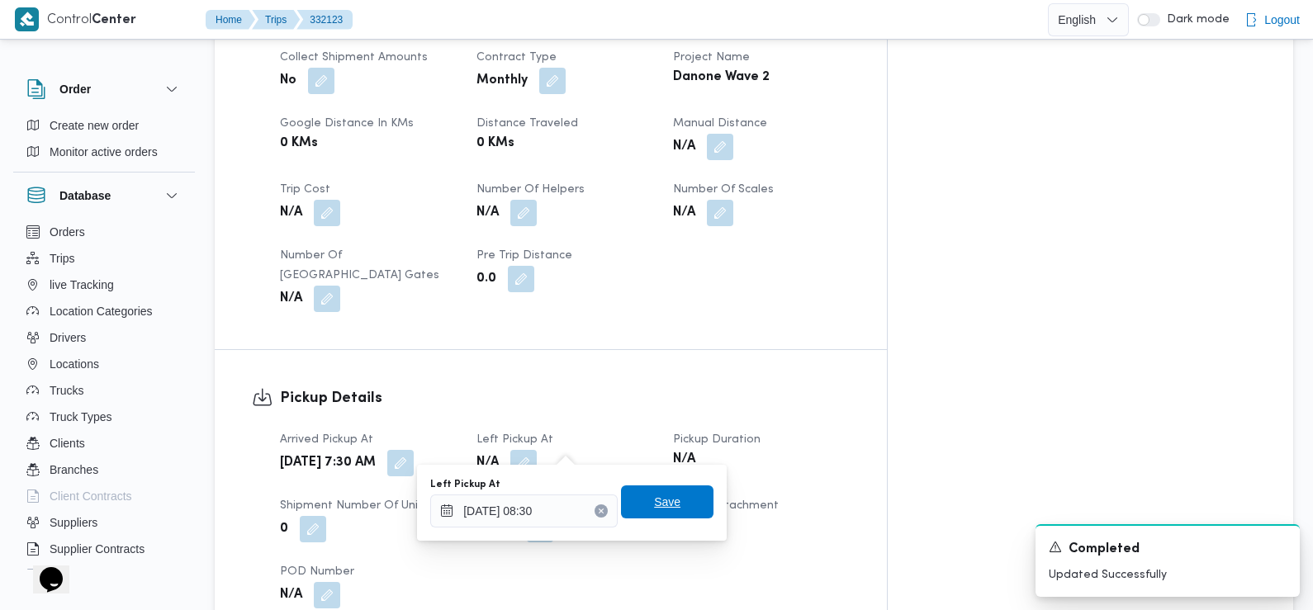
click at [657, 498] on span "Save" at bounding box center [667, 502] width 26 height 20
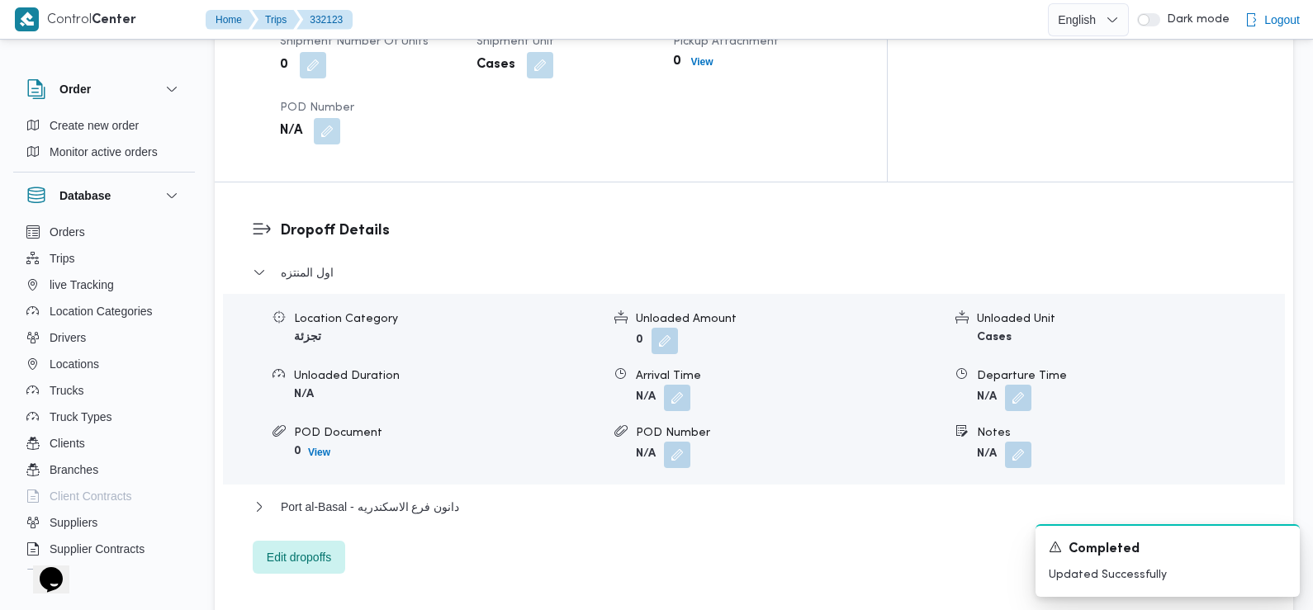
scroll to position [1271, 0]
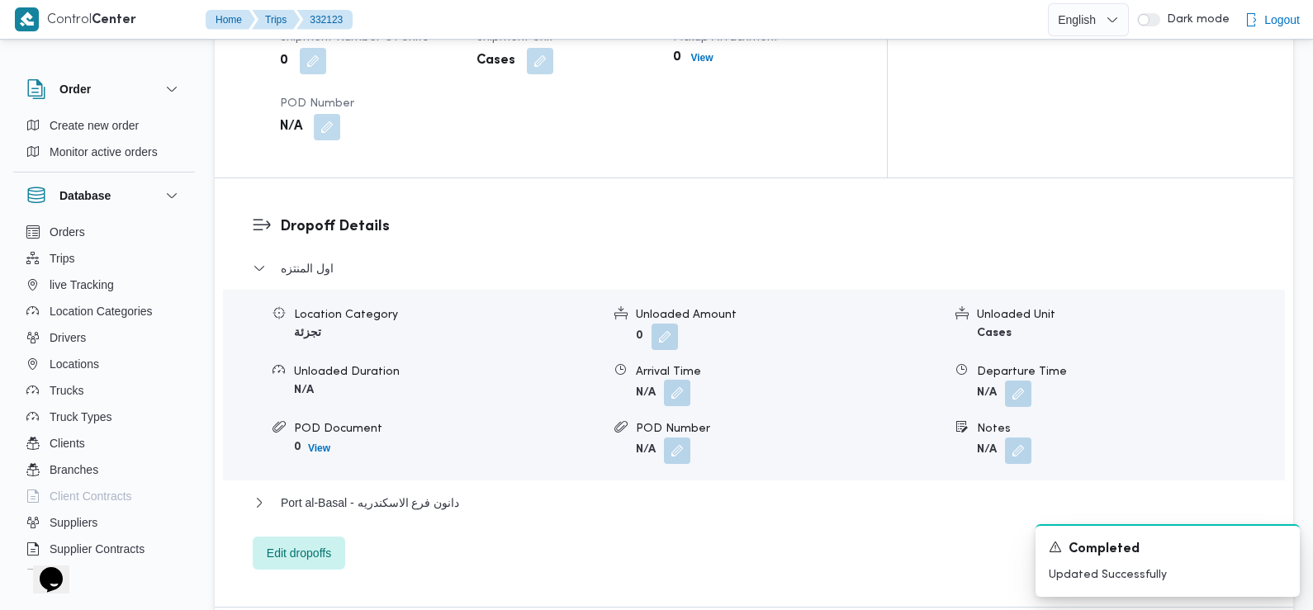
click at [683, 380] on button "button" at bounding box center [677, 393] width 26 height 26
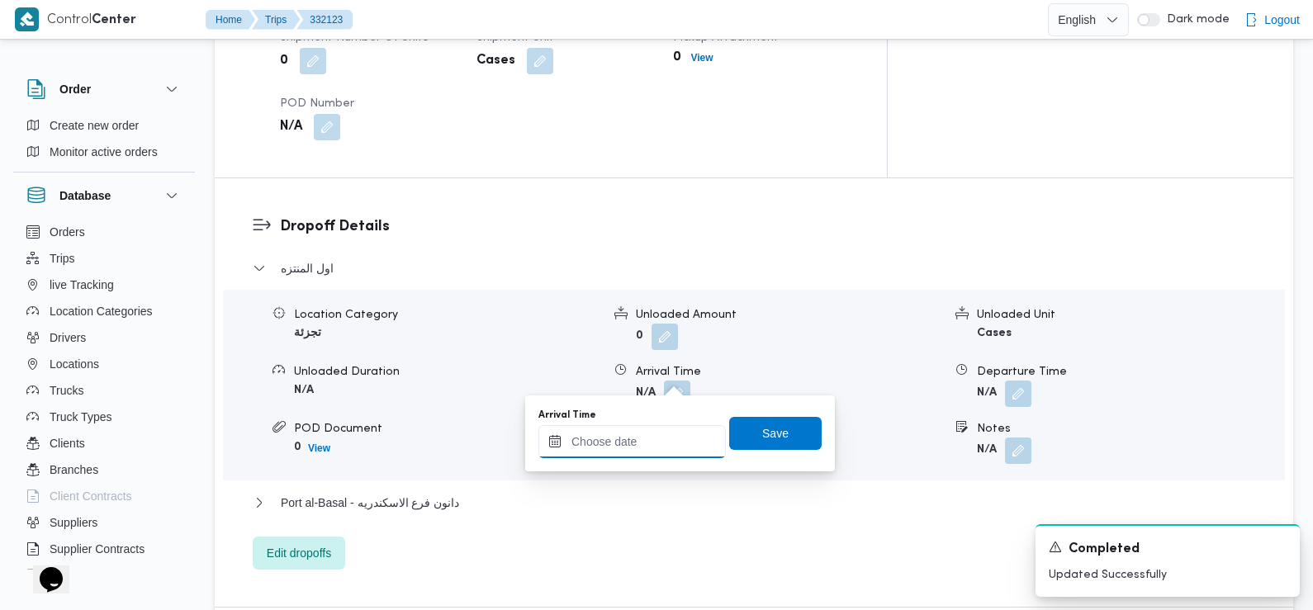
click at [649, 440] on input "Arrival Time" at bounding box center [631, 441] width 187 height 33
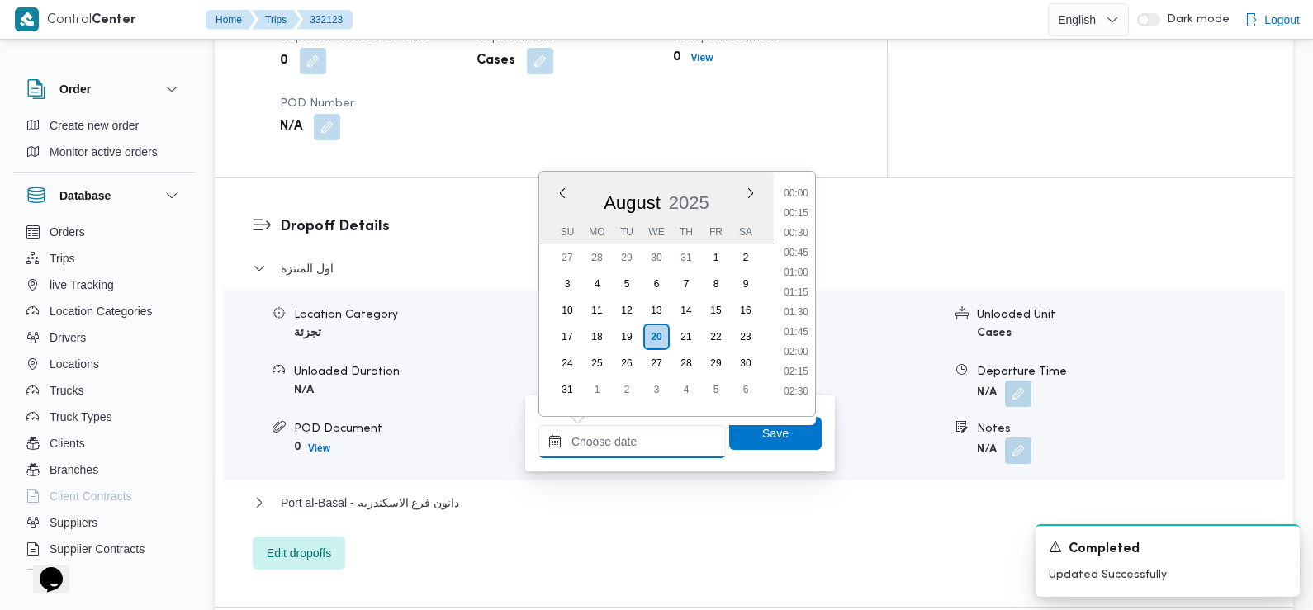
scroll to position [778, 0]
click at [801, 188] on li "09:45" at bounding box center [796, 188] width 38 height 17
type input "20/08/2025 09:45"
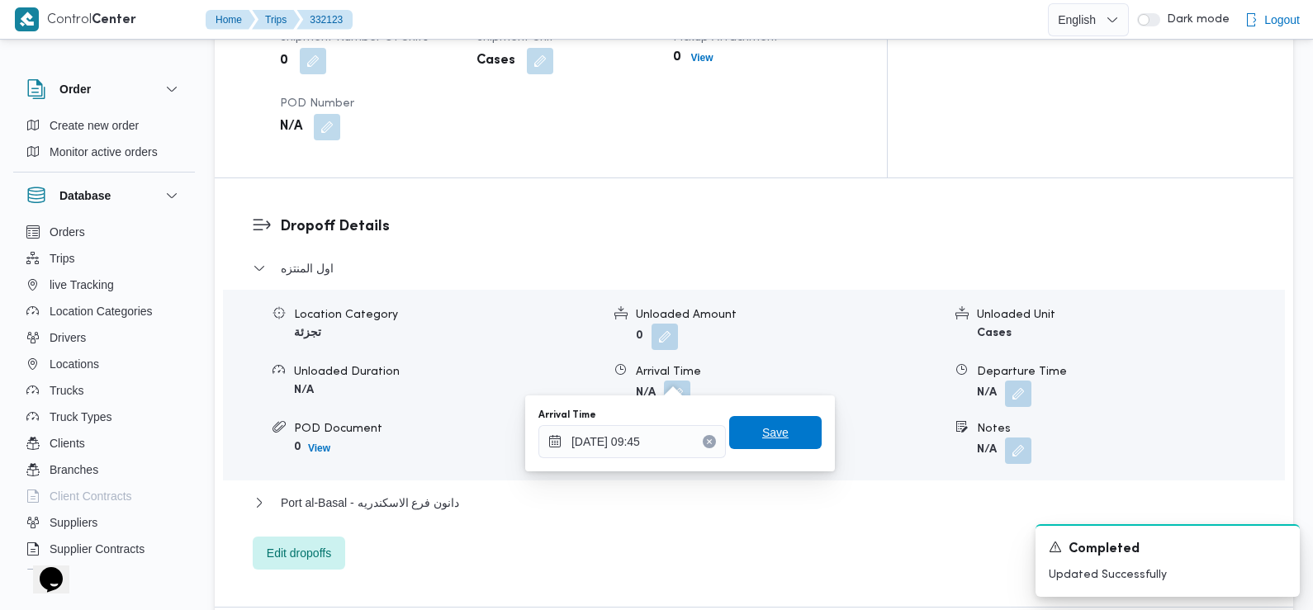
click at [762, 432] on span "Save" at bounding box center [775, 433] width 26 height 20
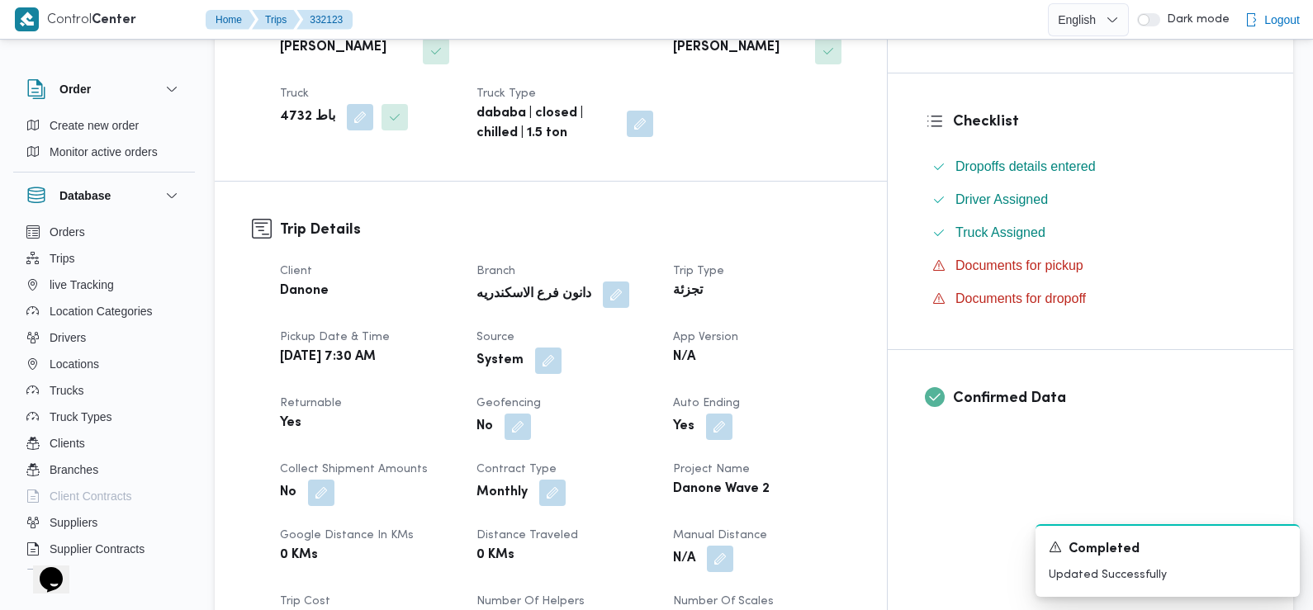
scroll to position [402, 0]
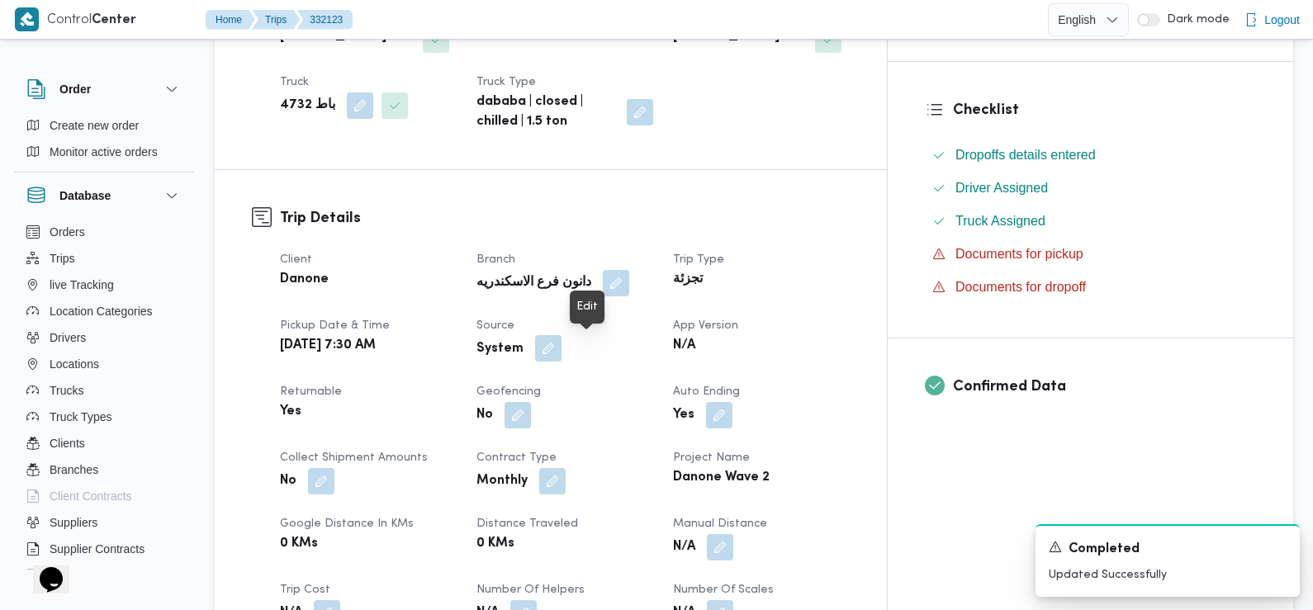
click at [562, 349] on button "button" at bounding box center [548, 348] width 26 height 26
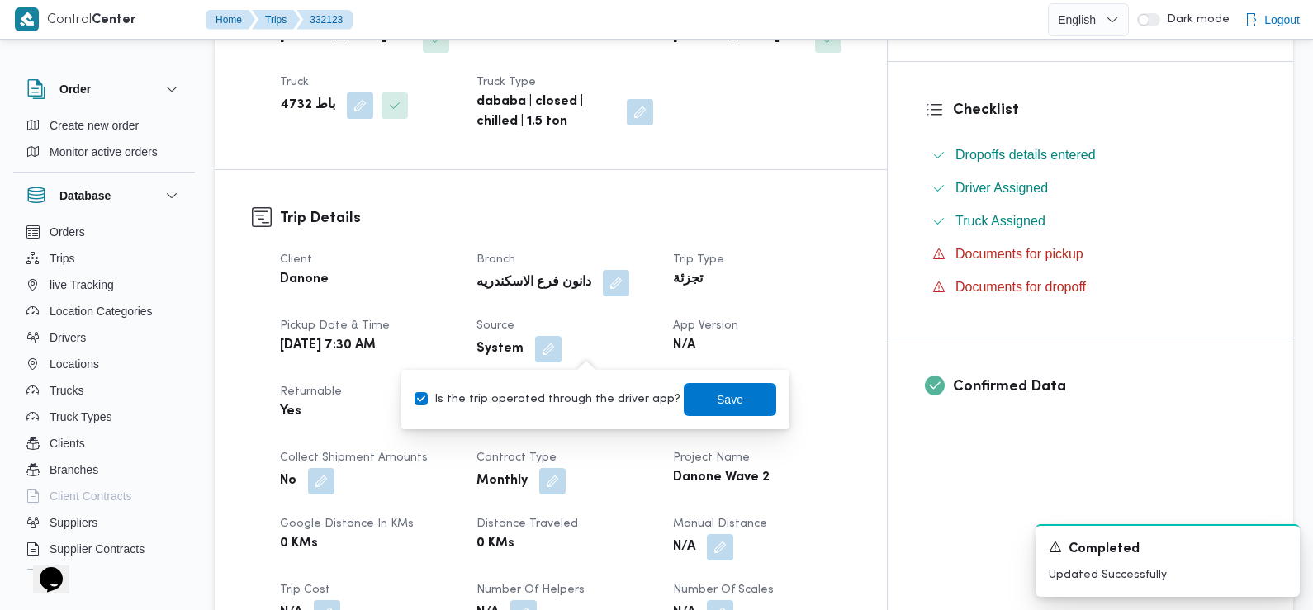
click at [589, 419] on div "You are in a dialog. To close this dialog, hit escape. Is the trip operated thr…" at bounding box center [595, 399] width 388 height 59
click at [579, 400] on label "Is the trip operated through the driver app?" at bounding box center [548, 400] width 266 height 20
checkbox input "false"
click at [696, 407] on span "Save" at bounding box center [730, 398] width 92 height 33
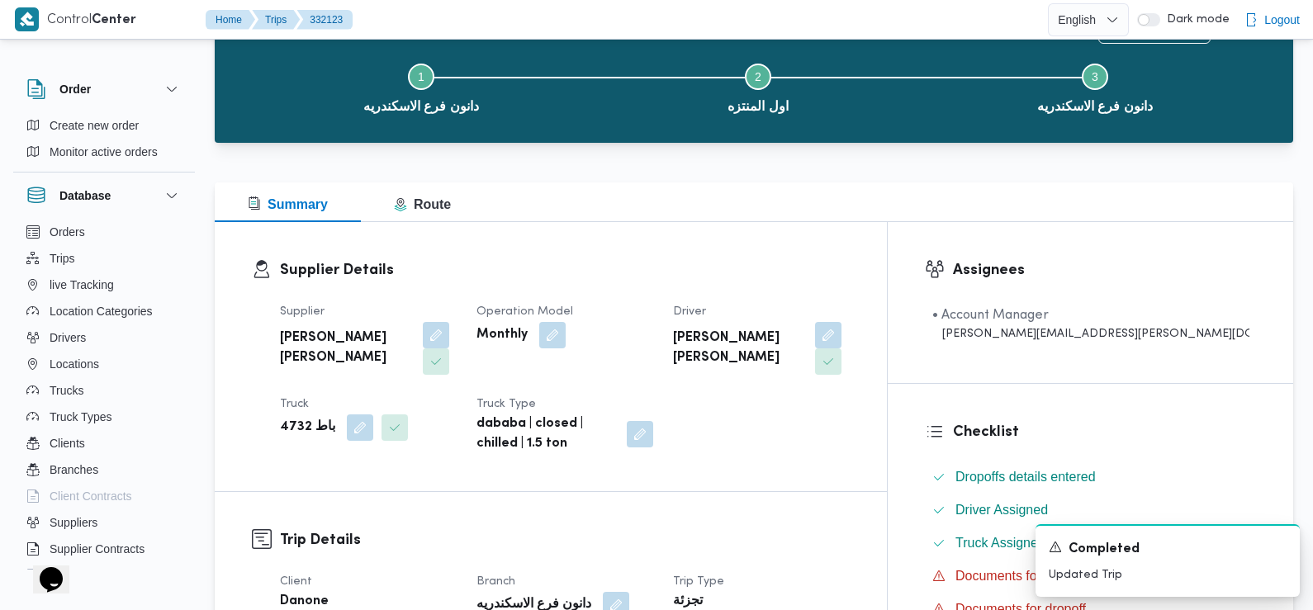
scroll to position [0, 0]
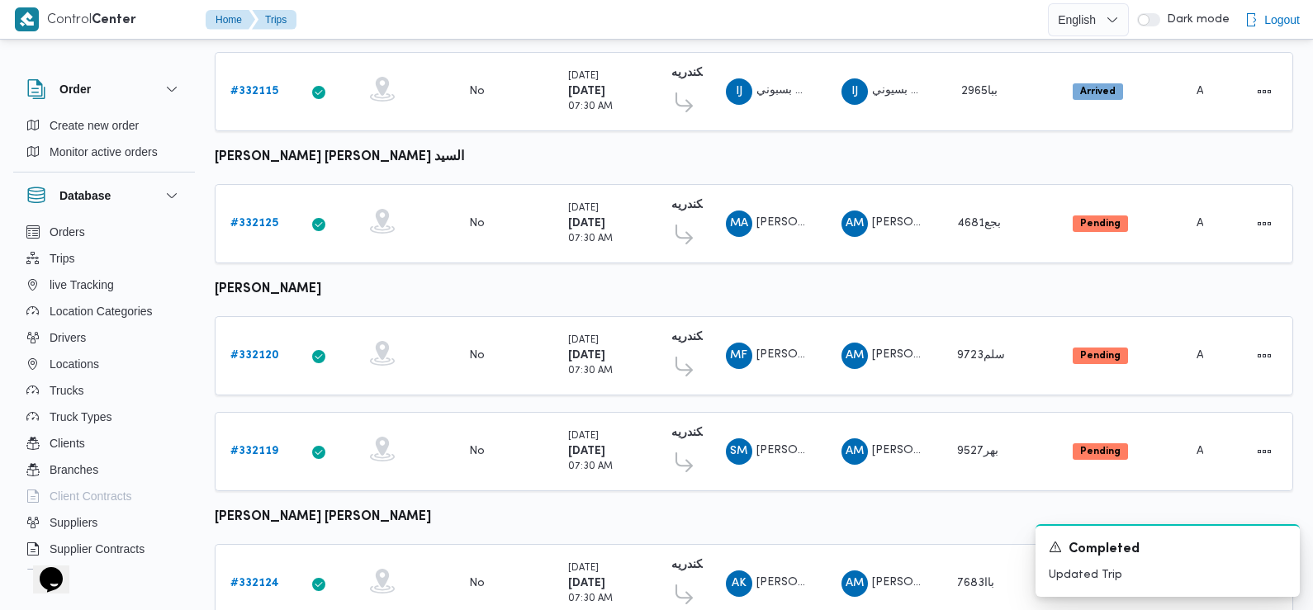
scroll to position [501, 0]
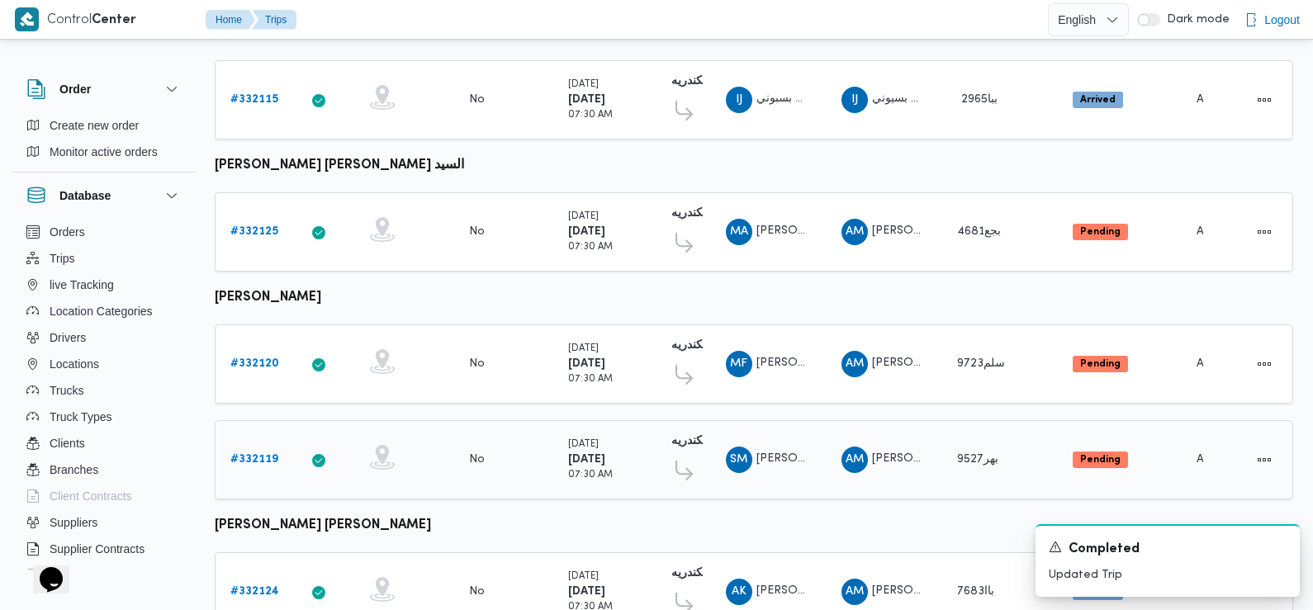
click at [245, 454] on b "# 332119" at bounding box center [254, 459] width 48 height 11
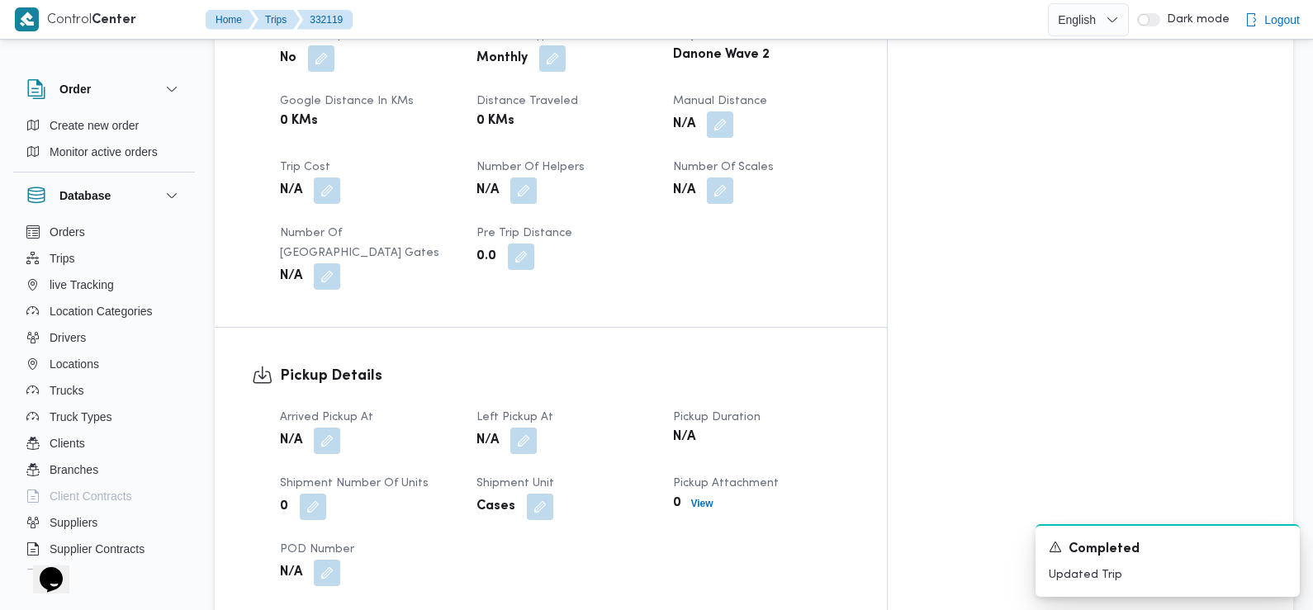
scroll to position [826, 0]
click at [329, 426] on button "button" at bounding box center [327, 439] width 26 height 26
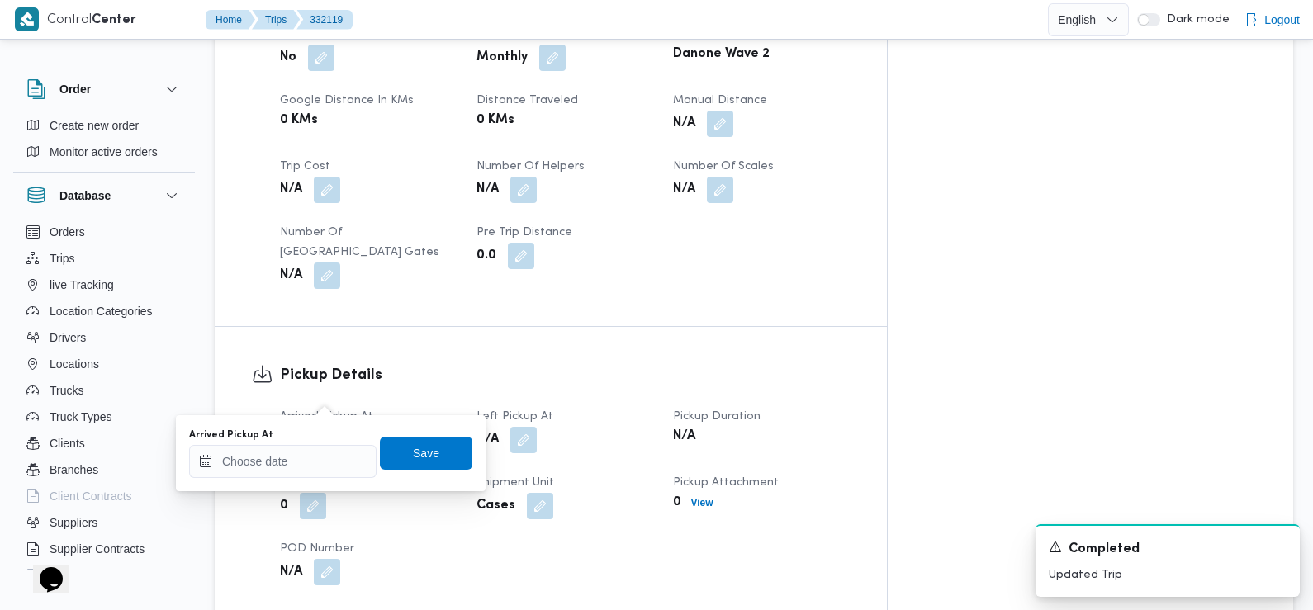
click at [322, 486] on div "You are in a dialog. To close this dialog, hit escape. Arrived Pickup At Save" at bounding box center [331, 453] width 310 height 76
click at [322, 466] on input "Arrived Pickup At" at bounding box center [282, 461] width 187 height 33
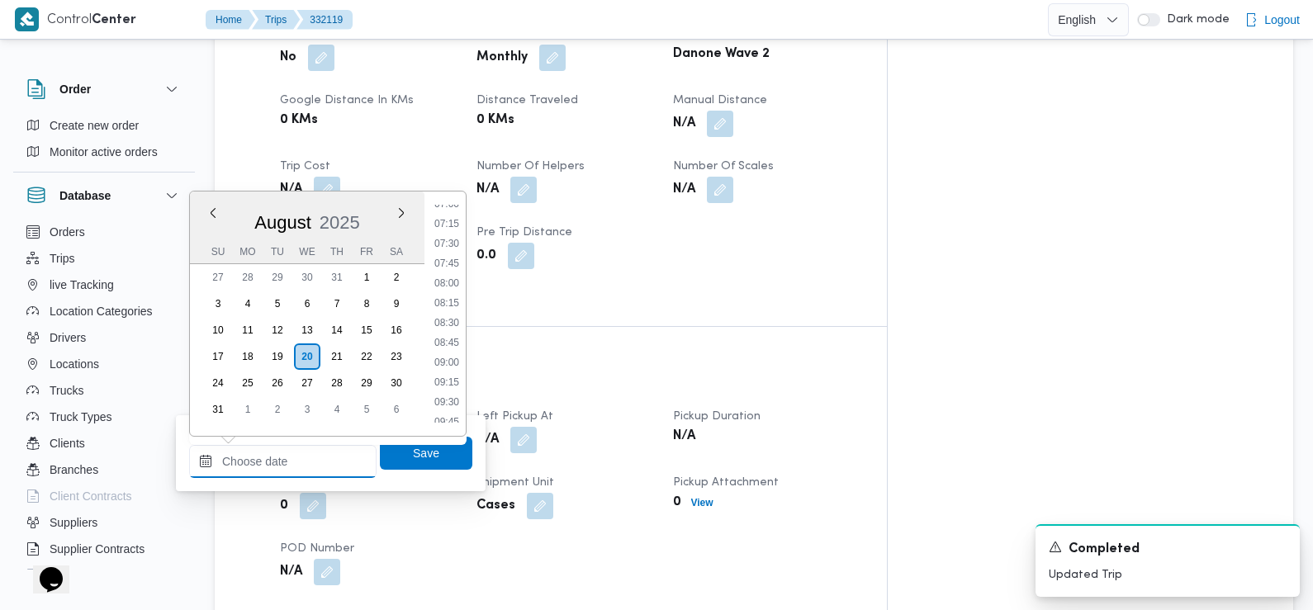
scroll to position [552, 0]
drag, startPoint x: 454, startPoint y: 253, endPoint x: 460, endPoint y: 265, distance: 13.7
click at [454, 253] on li "07:30" at bounding box center [447, 255] width 38 height 17
type input "20/08/2025 07:30"
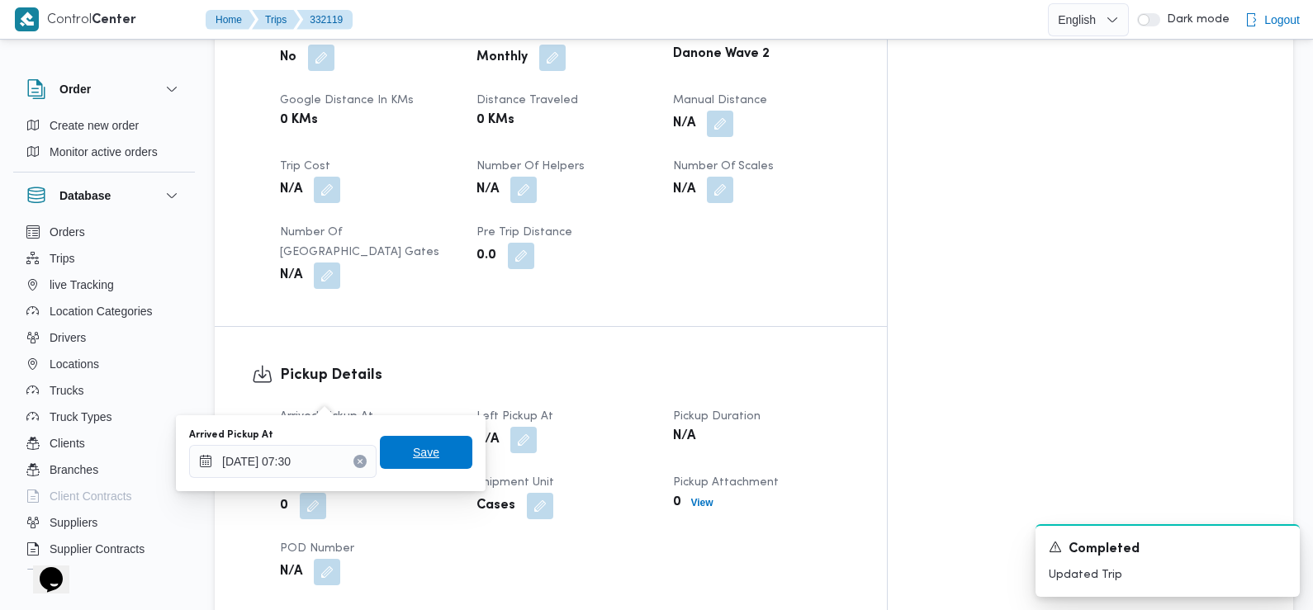
click at [427, 453] on span "Save" at bounding box center [426, 452] width 92 height 33
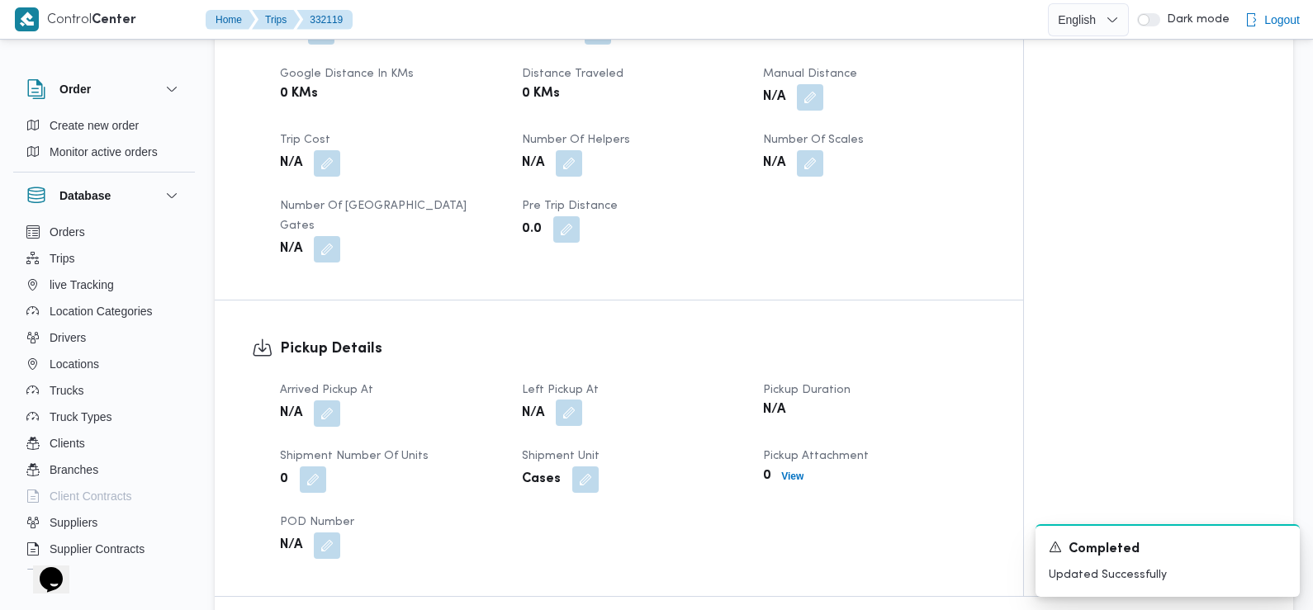
click at [568, 400] on button "button" at bounding box center [569, 413] width 26 height 26
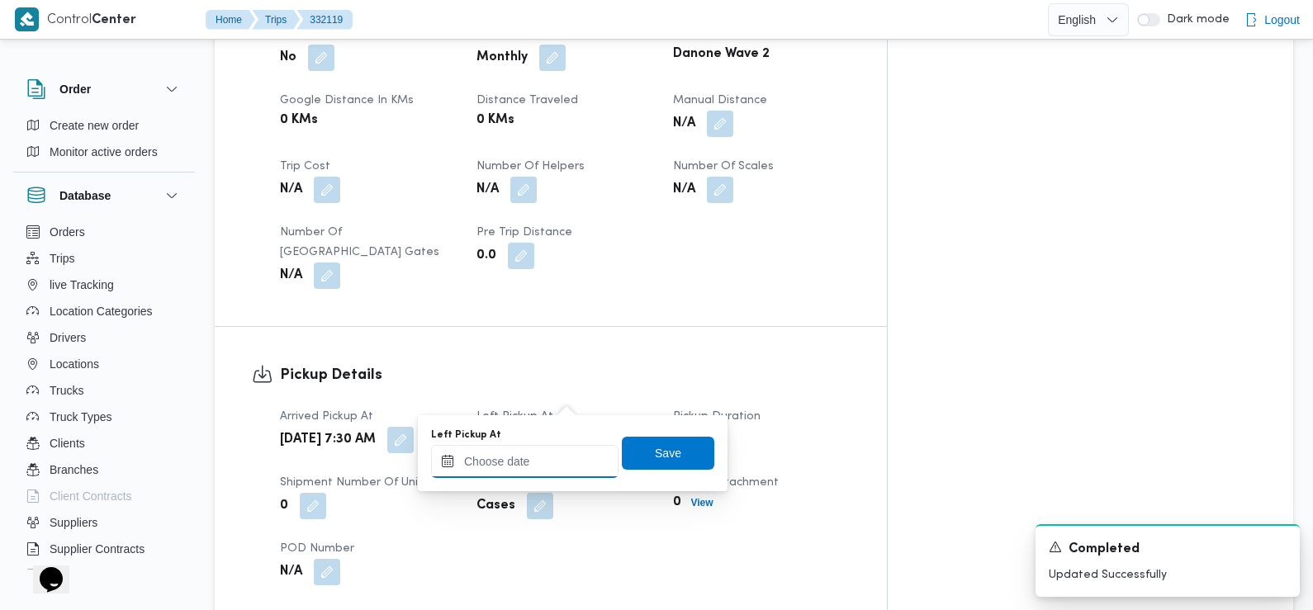
click at [557, 445] on input "Left Pickup At" at bounding box center [524, 461] width 187 height 33
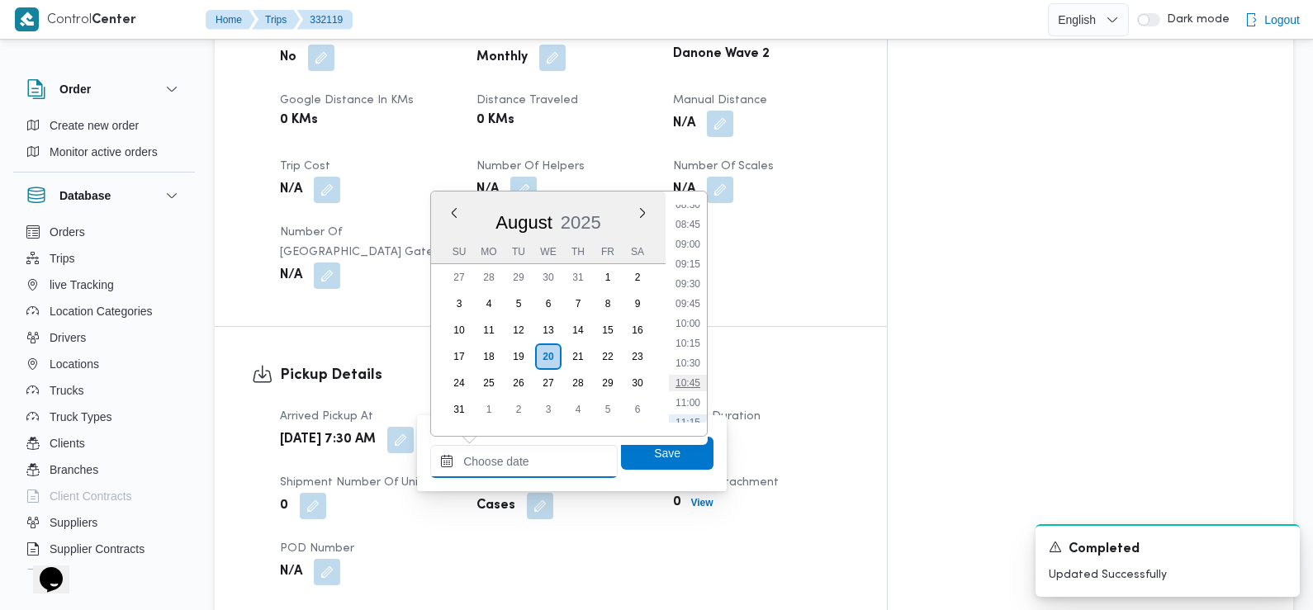
scroll to position [657, 0]
click at [694, 234] on li "08:30" at bounding box center [688, 230] width 38 height 17
type input "20/08/2025 08:30"
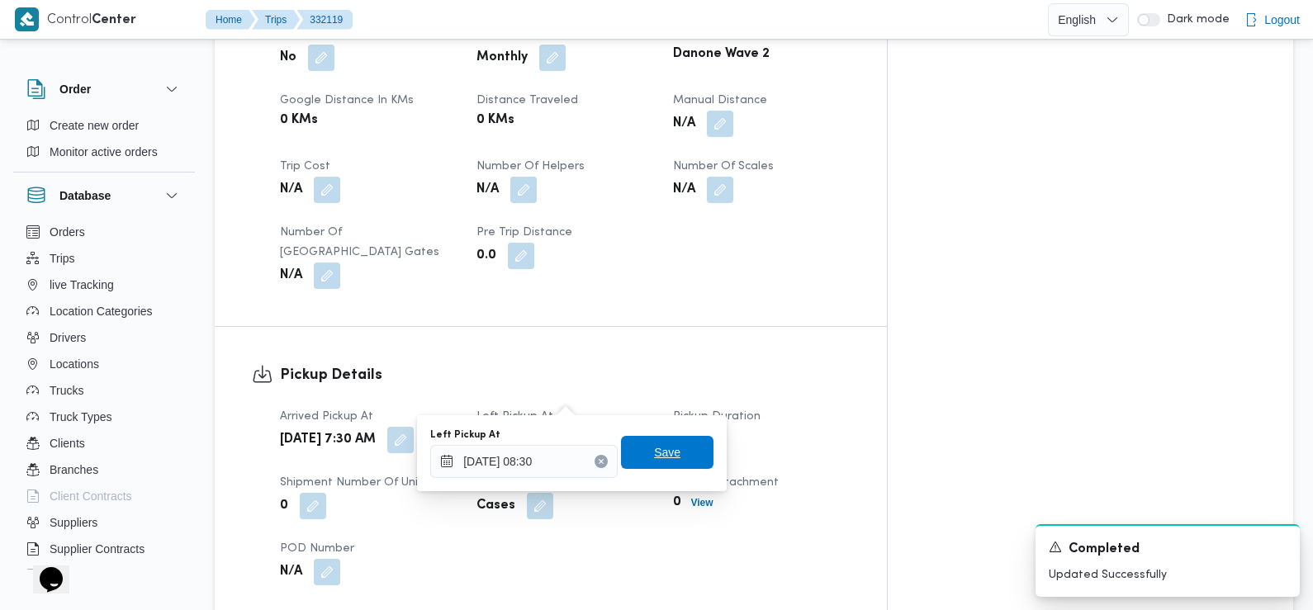
click at [663, 465] on span "Save" at bounding box center [667, 452] width 92 height 33
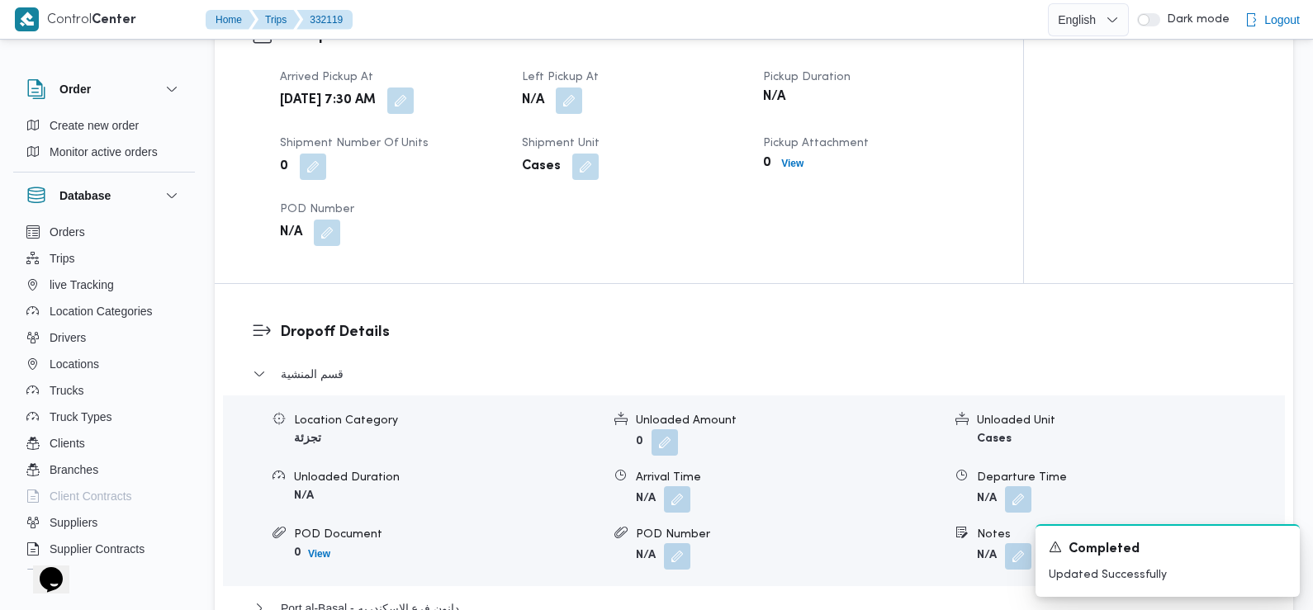
scroll to position [1173, 0]
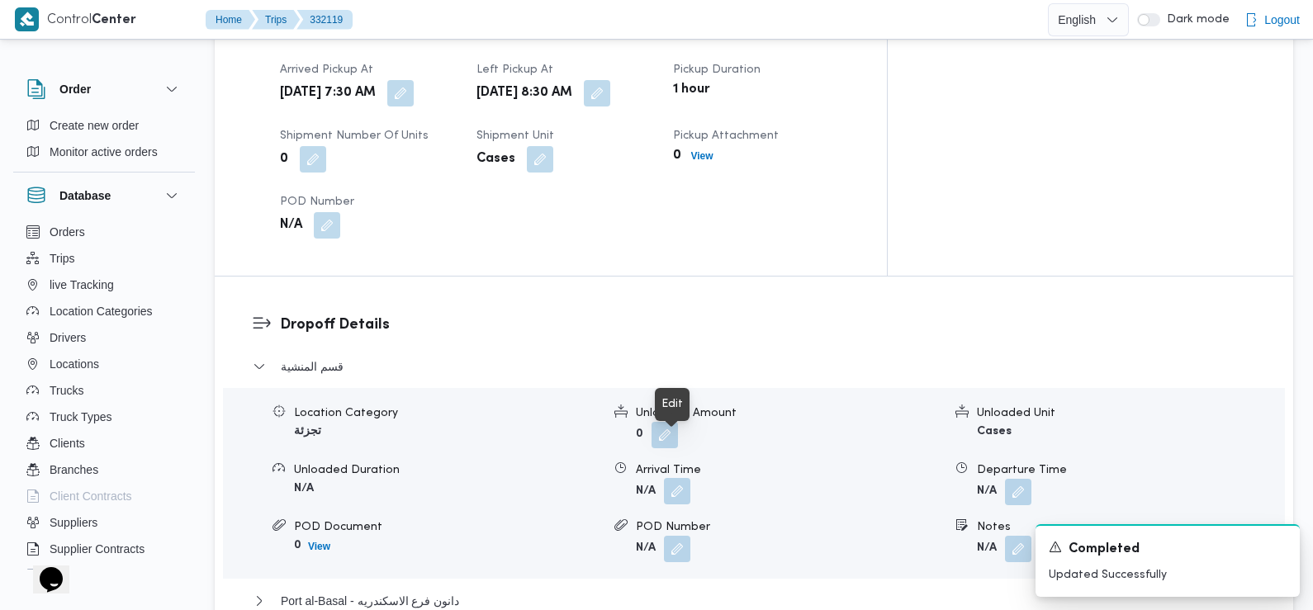
click at [667, 478] on button "button" at bounding box center [677, 491] width 26 height 26
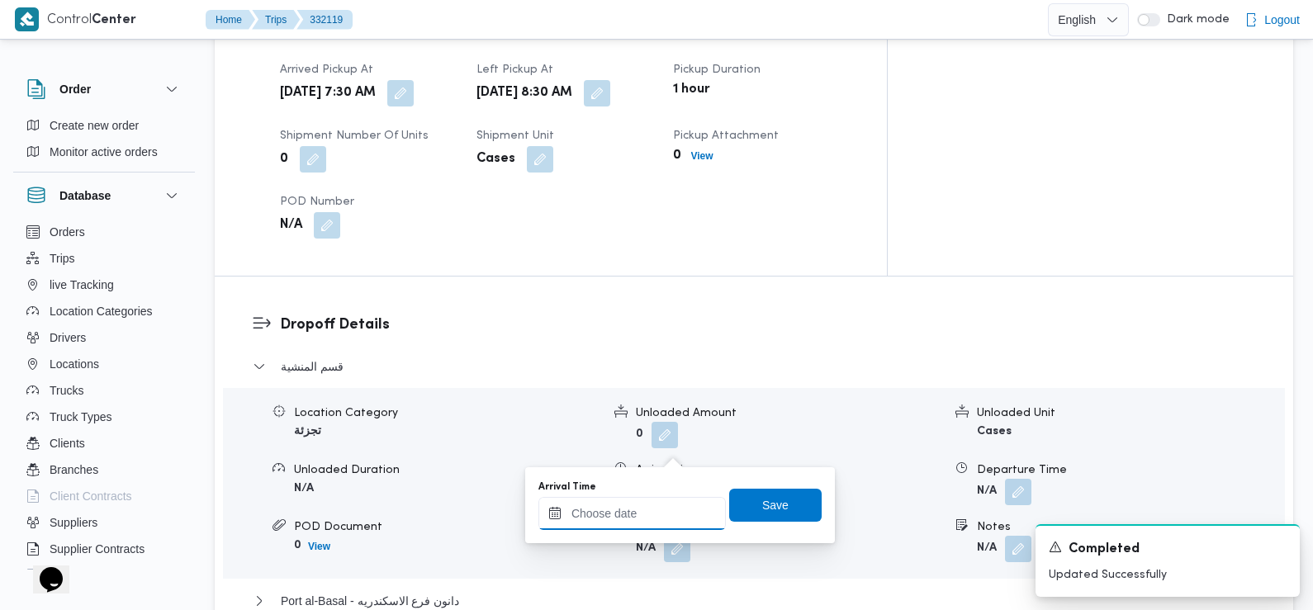
click at [666, 519] on input "Arrival Time" at bounding box center [631, 513] width 187 height 33
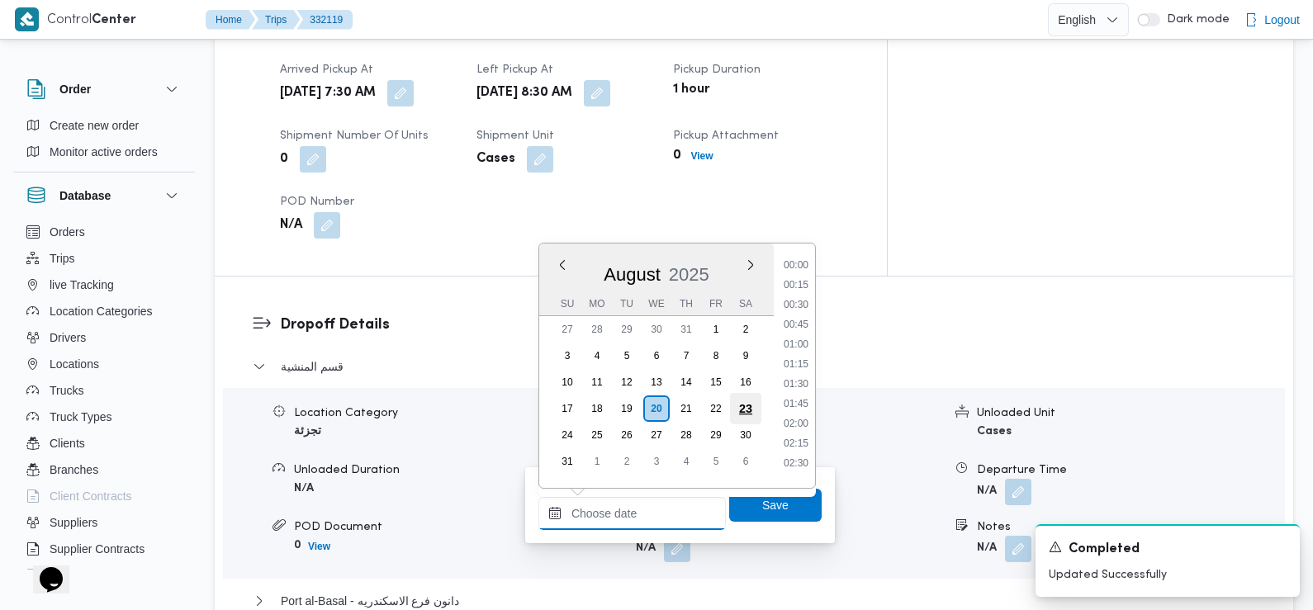
scroll to position [778, 0]
click at [805, 256] on div "Time 00:00 00:15 00:30 00:45 01:00 01:15 01:30 01:45 02:00 02:15 02:30 02:45 03…" at bounding box center [794, 366] width 41 height 244
click at [796, 264] on li "09:45" at bounding box center [796, 260] width 38 height 17
type input "20/08/2025 09:45"
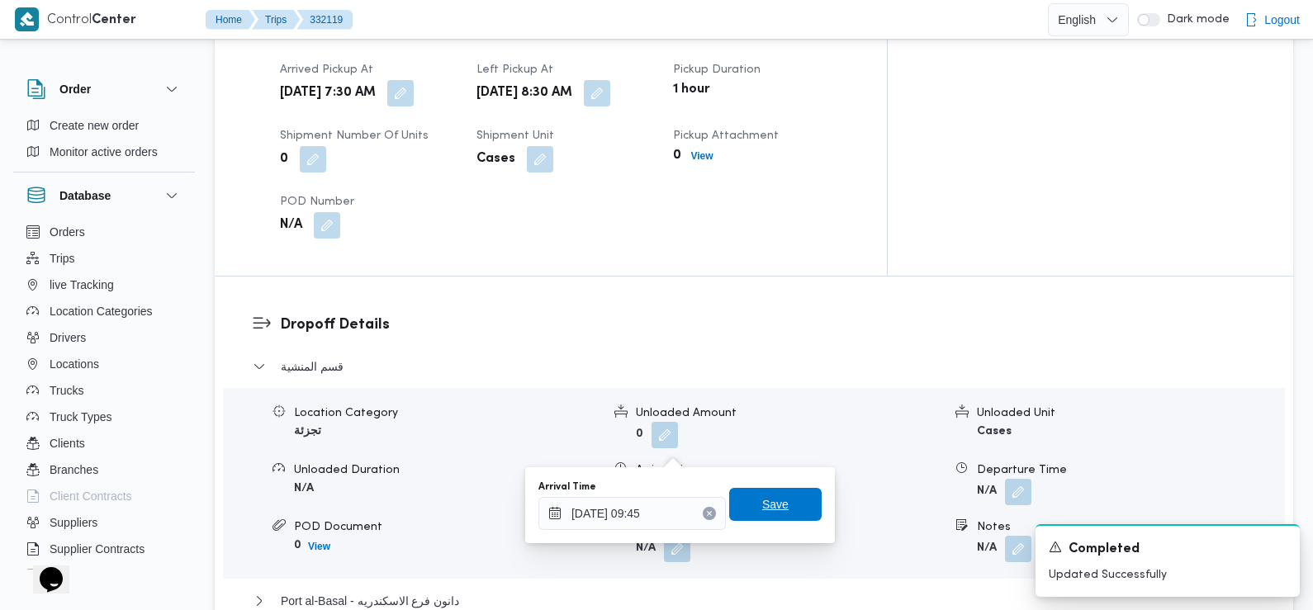
click at [773, 509] on span "Save" at bounding box center [775, 505] width 26 height 20
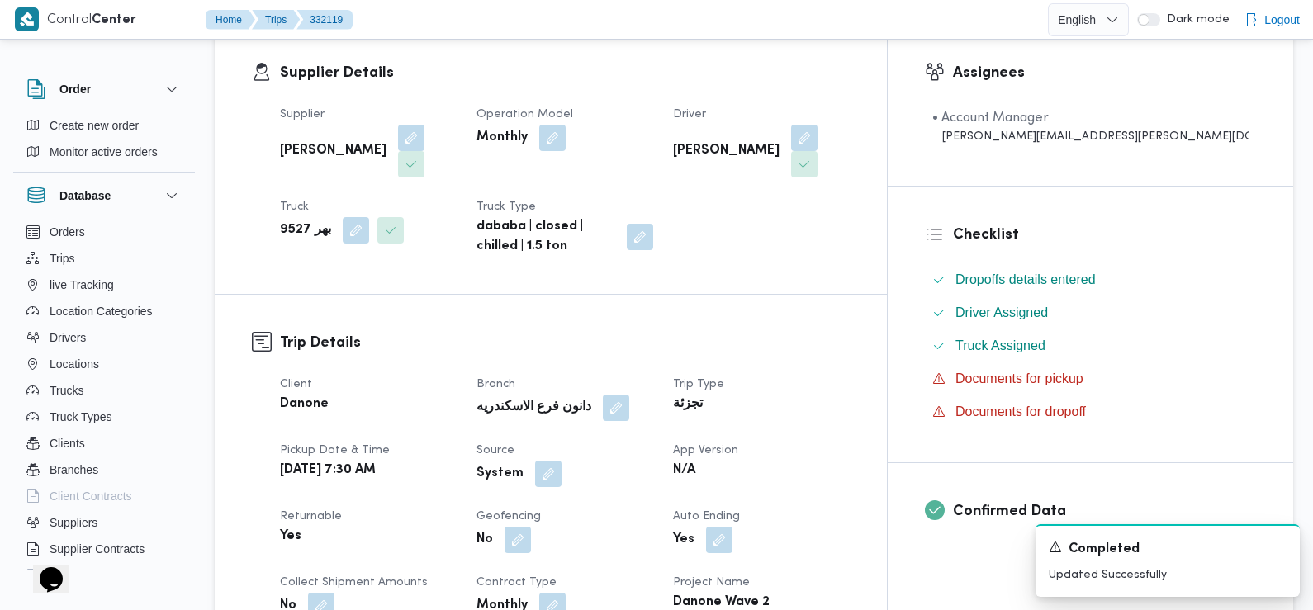
scroll to position [287, 0]
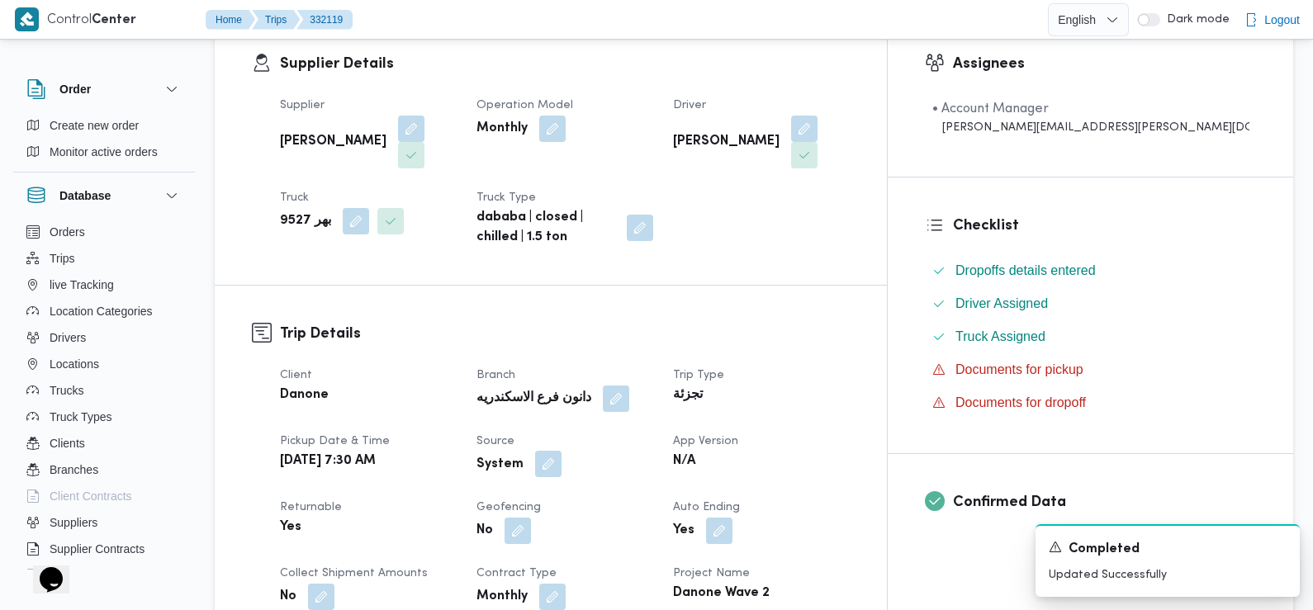
click at [562, 451] on button "button" at bounding box center [548, 464] width 26 height 26
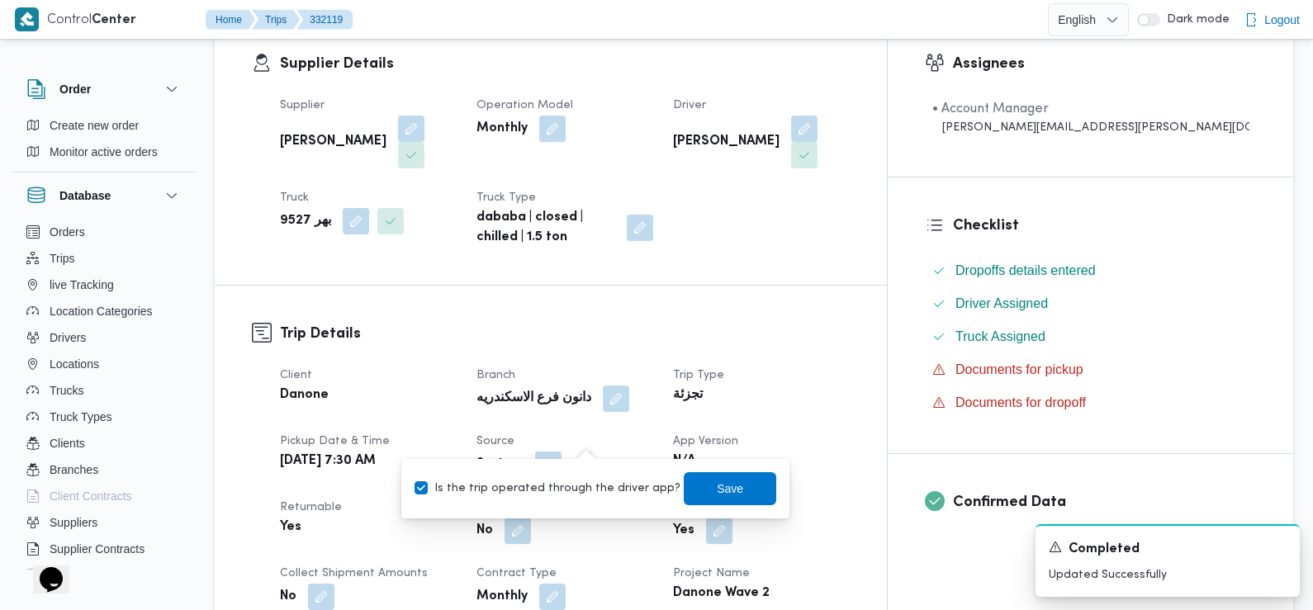
click at [600, 474] on div "Is the trip operated through the driver app? Save" at bounding box center [595, 489] width 365 height 36
click at [595, 499] on div "Is the trip operated through the driver app? Save" at bounding box center [595, 489] width 365 height 36
click at [589, 486] on label "Is the trip operated through the driver app?" at bounding box center [548, 489] width 266 height 20
checkbox input "false"
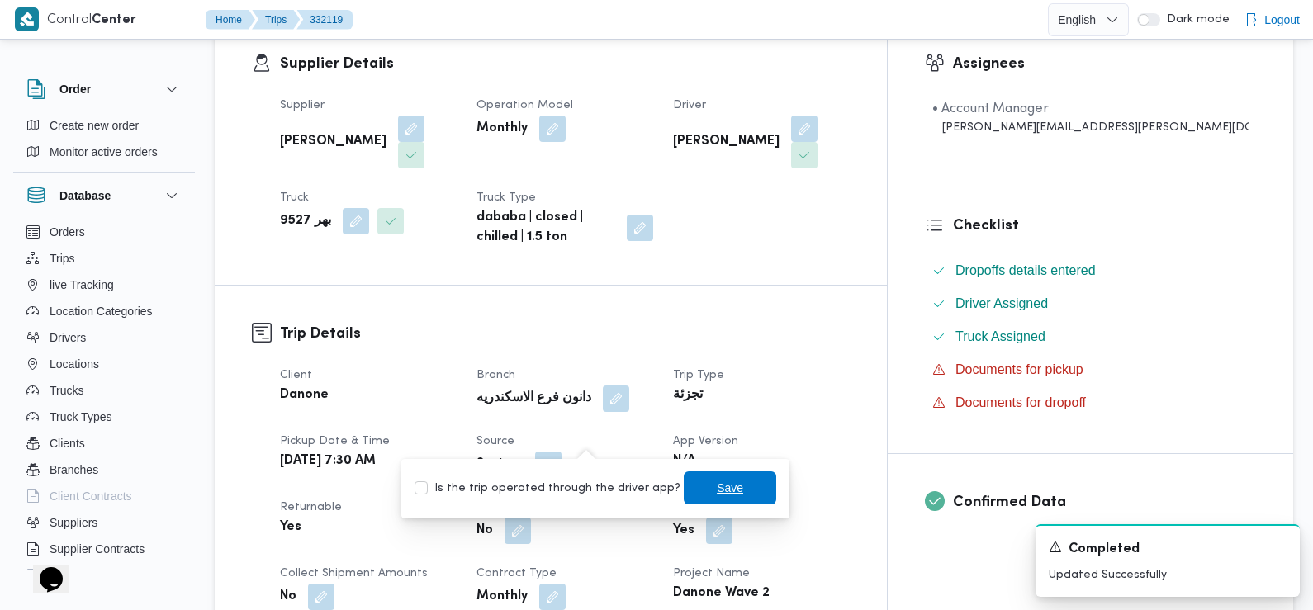
click at [692, 485] on span "Save" at bounding box center [730, 488] width 92 height 33
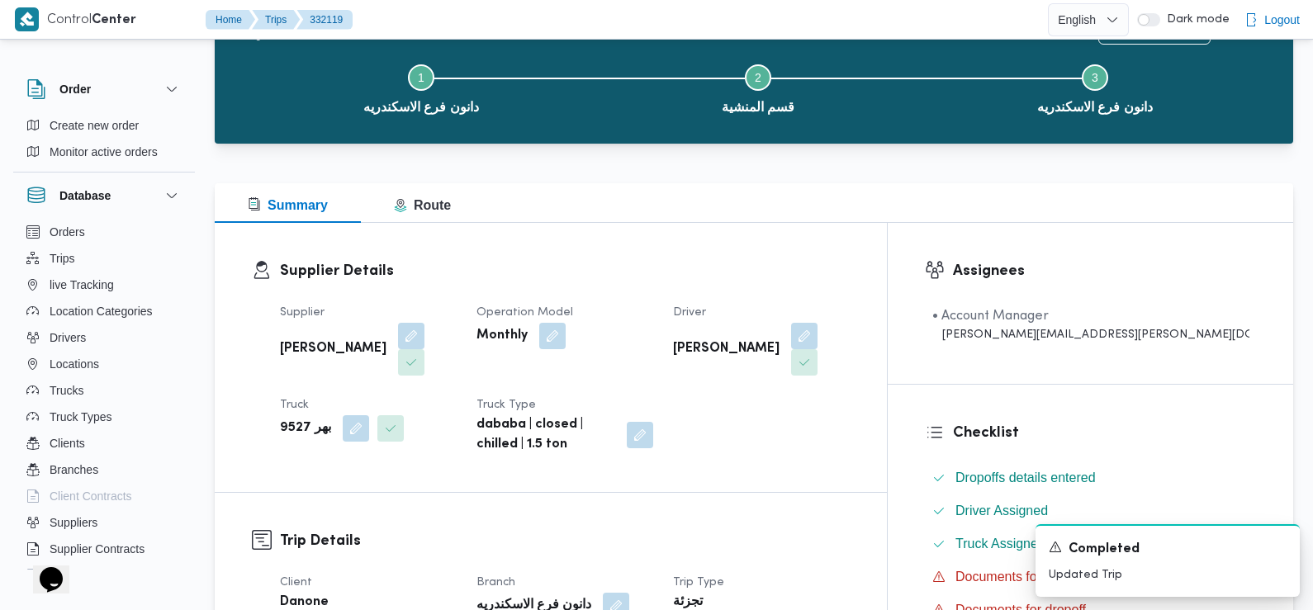
scroll to position [0, 0]
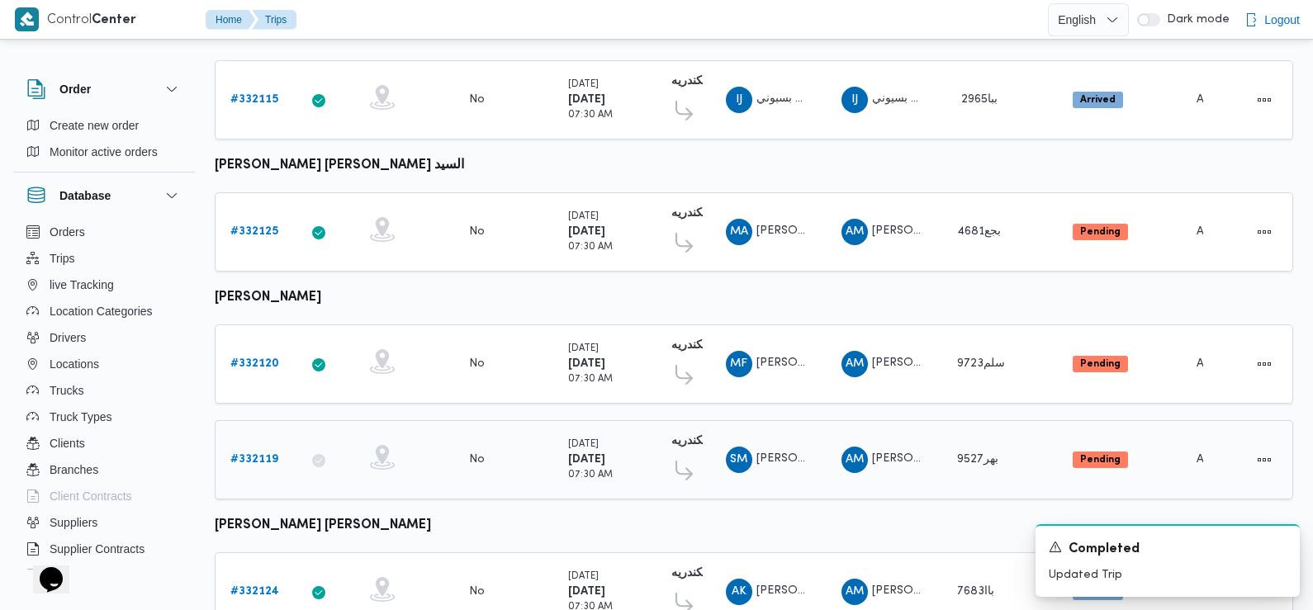
scroll to position [615, 0]
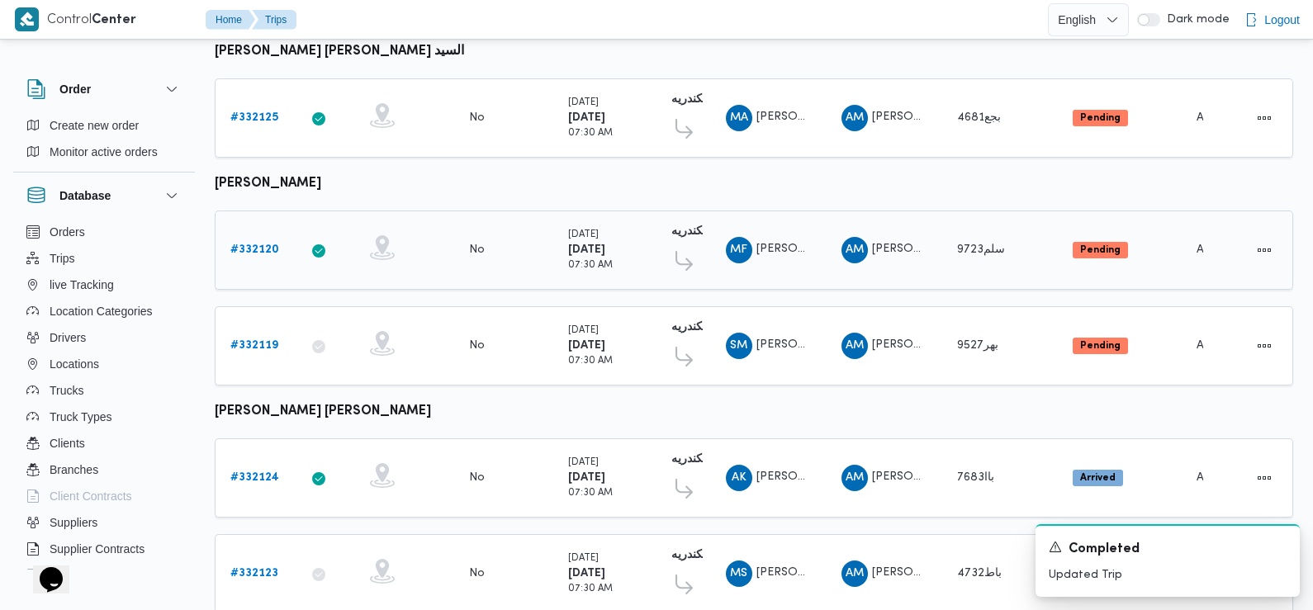
click at [256, 244] on b "# 332120" at bounding box center [254, 249] width 49 height 11
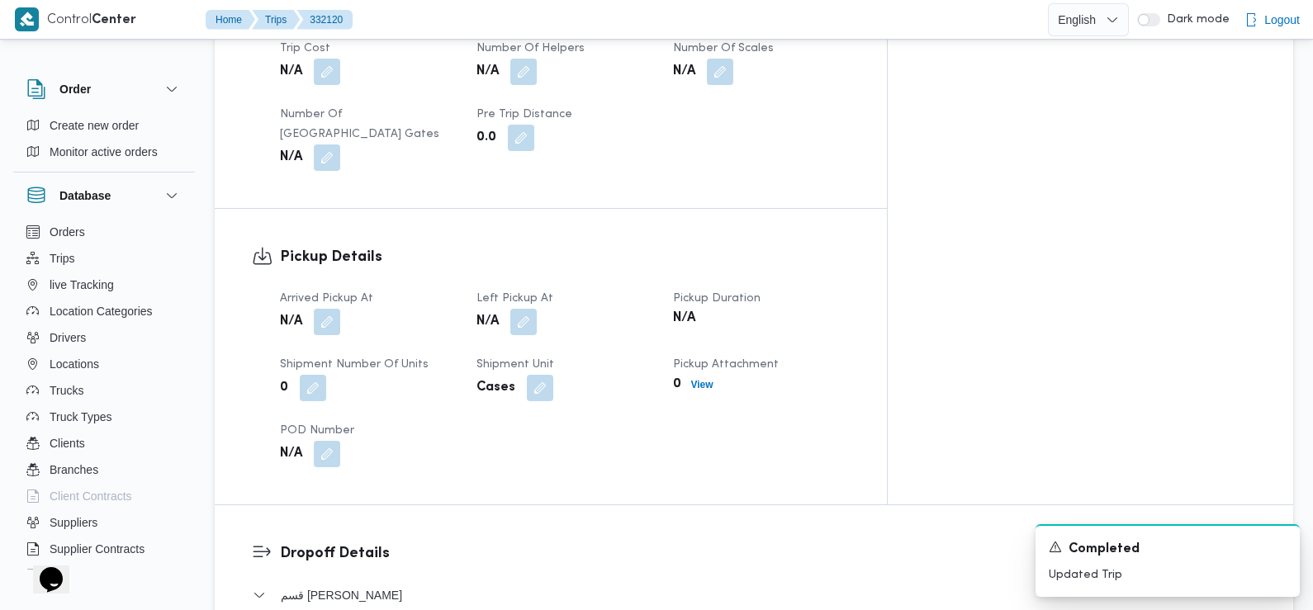
scroll to position [989, 0]
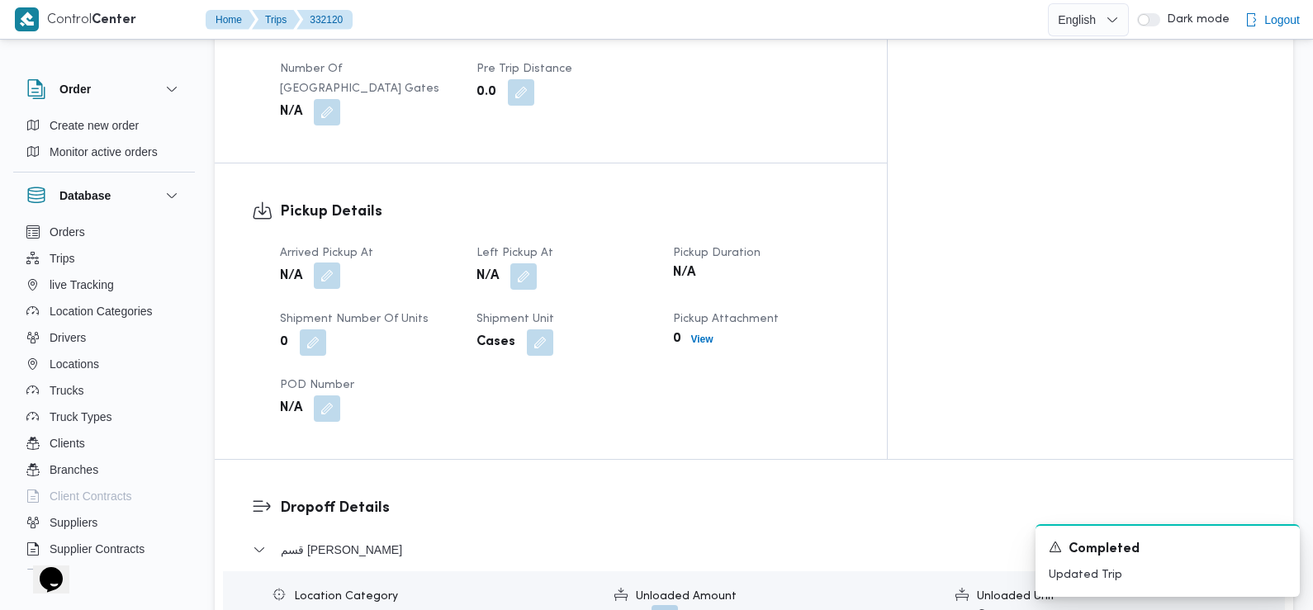
click at [335, 263] on button "button" at bounding box center [327, 276] width 26 height 26
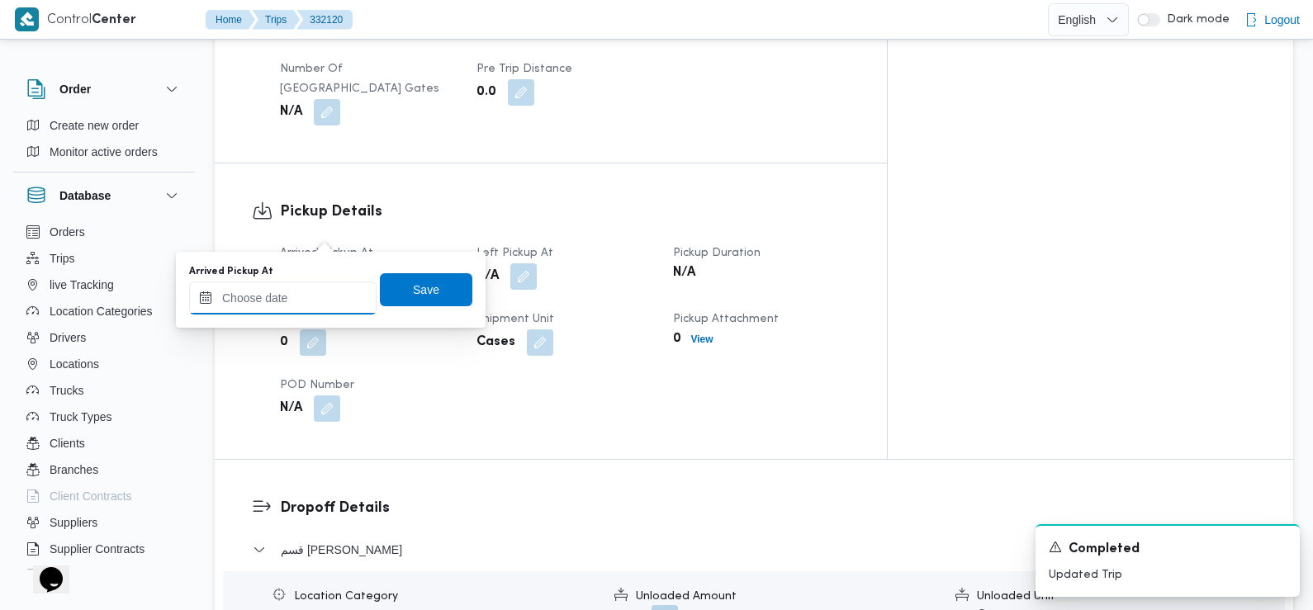
click at [311, 300] on input "Arrived Pickup At" at bounding box center [282, 298] width 187 height 33
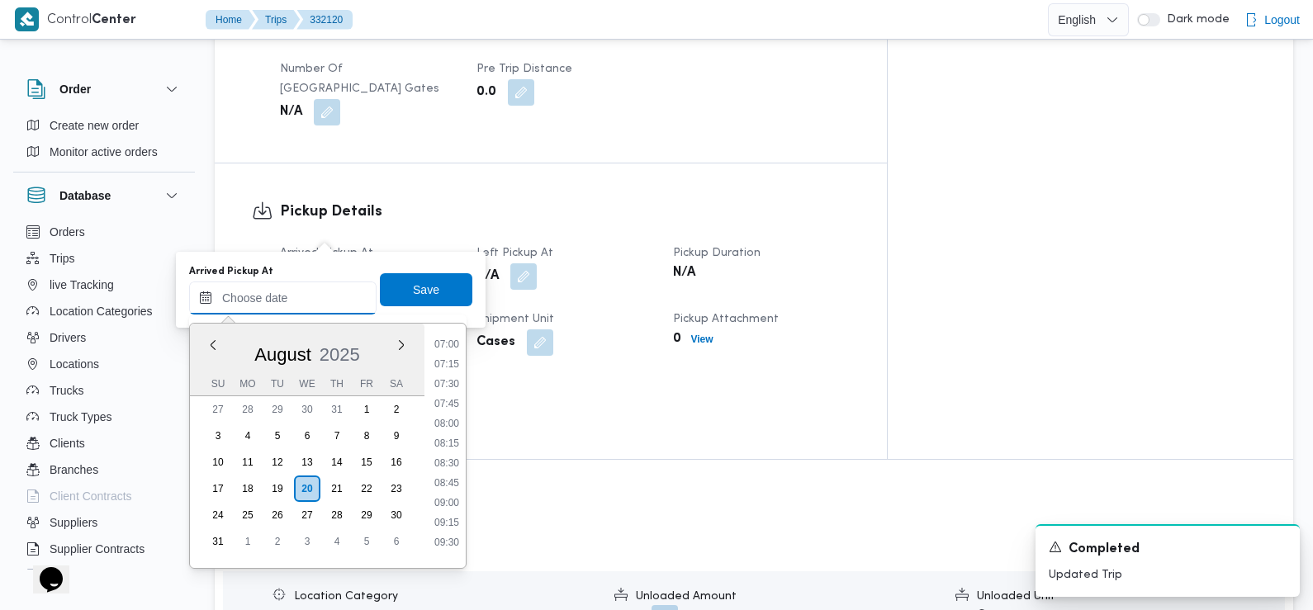
scroll to position [552, 0]
click at [447, 385] on li "07:30" at bounding box center [447, 387] width 38 height 17
type input "20/08/2025 07:30"
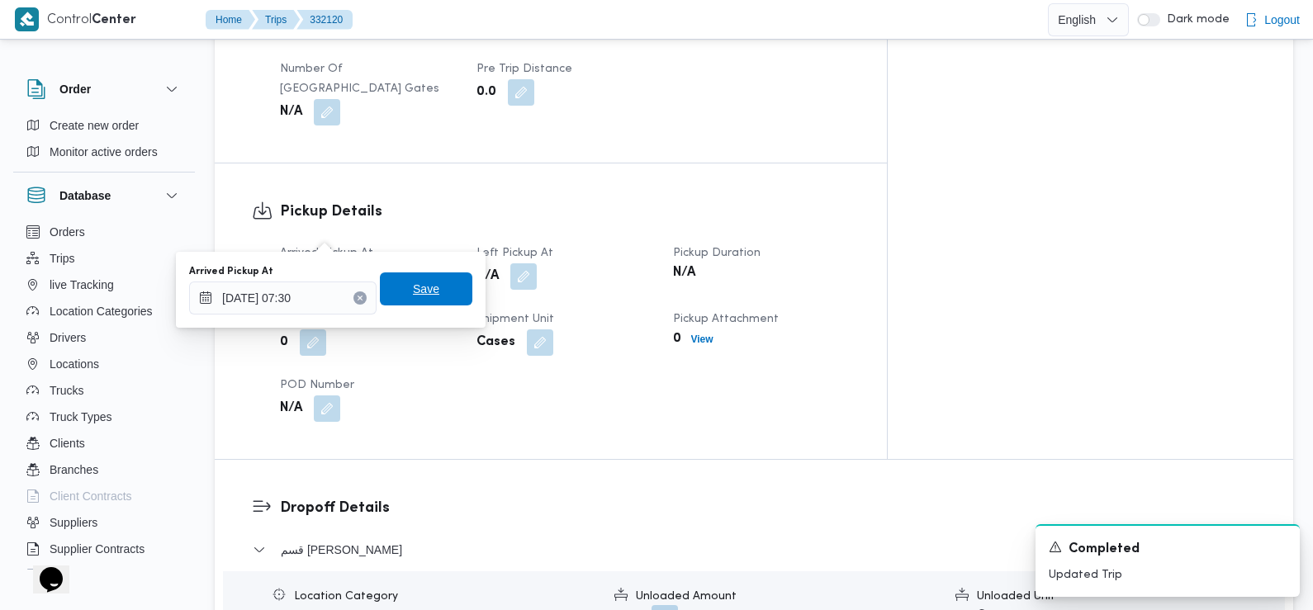
click at [442, 289] on span "Save" at bounding box center [426, 289] width 92 height 33
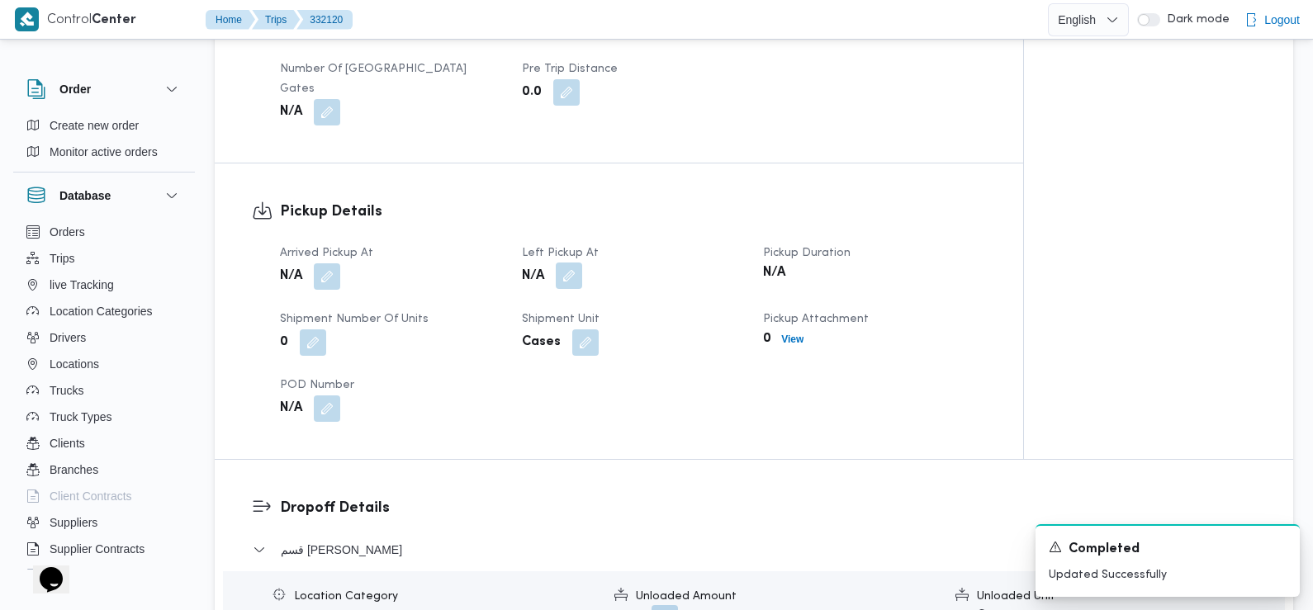
click at [573, 263] on button "button" at bounding box center [569, 276] width 26 height 26
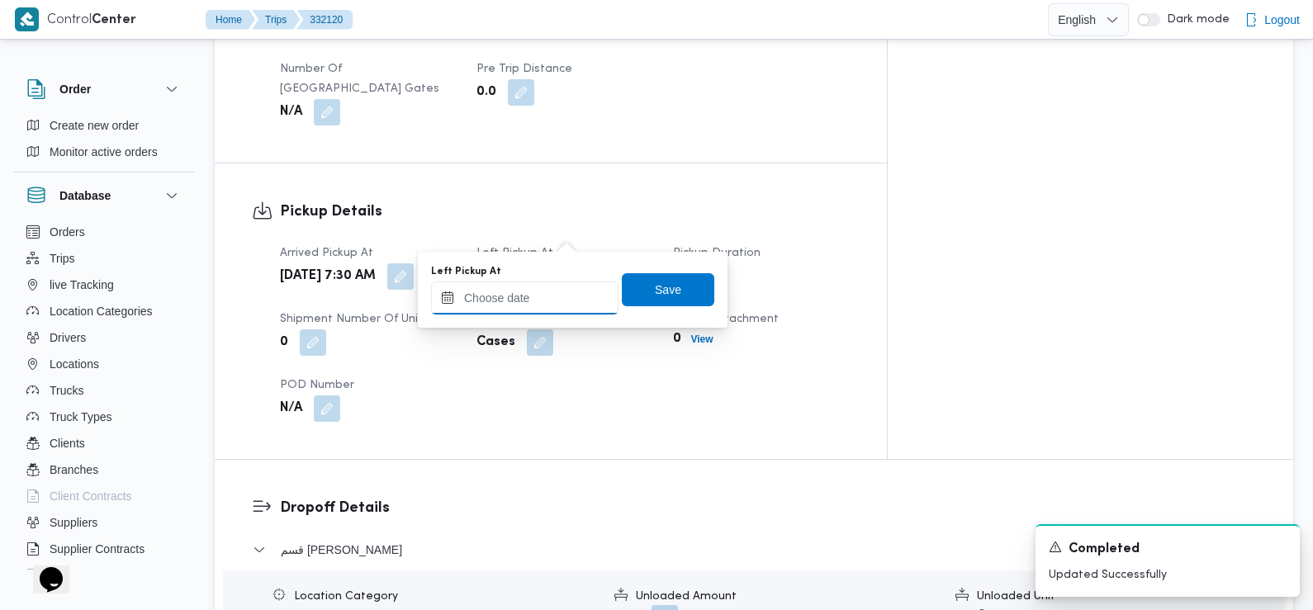
click at [547, 296] on input "Left Pickup At" at bounding box center [524, 298] width 187 height 33
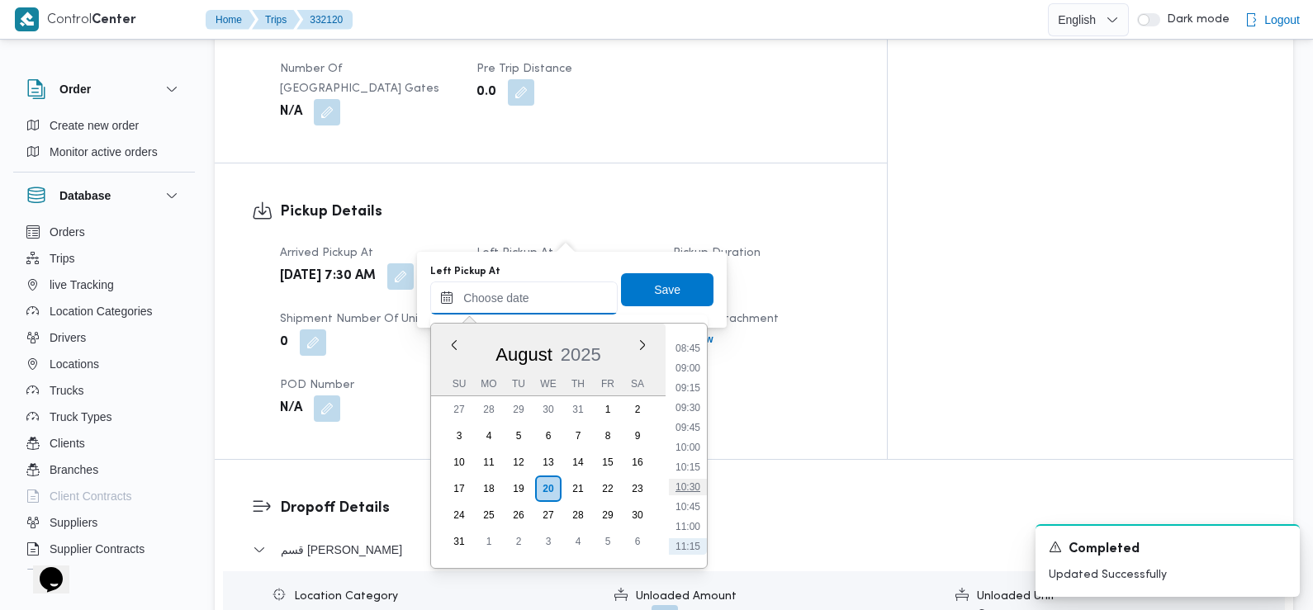
scroll to position [685, 0]
click at [691, 357] on li "08:45" at bounding box center [688, 354] width 38 height 17
type input "20/08/2025 08:45"
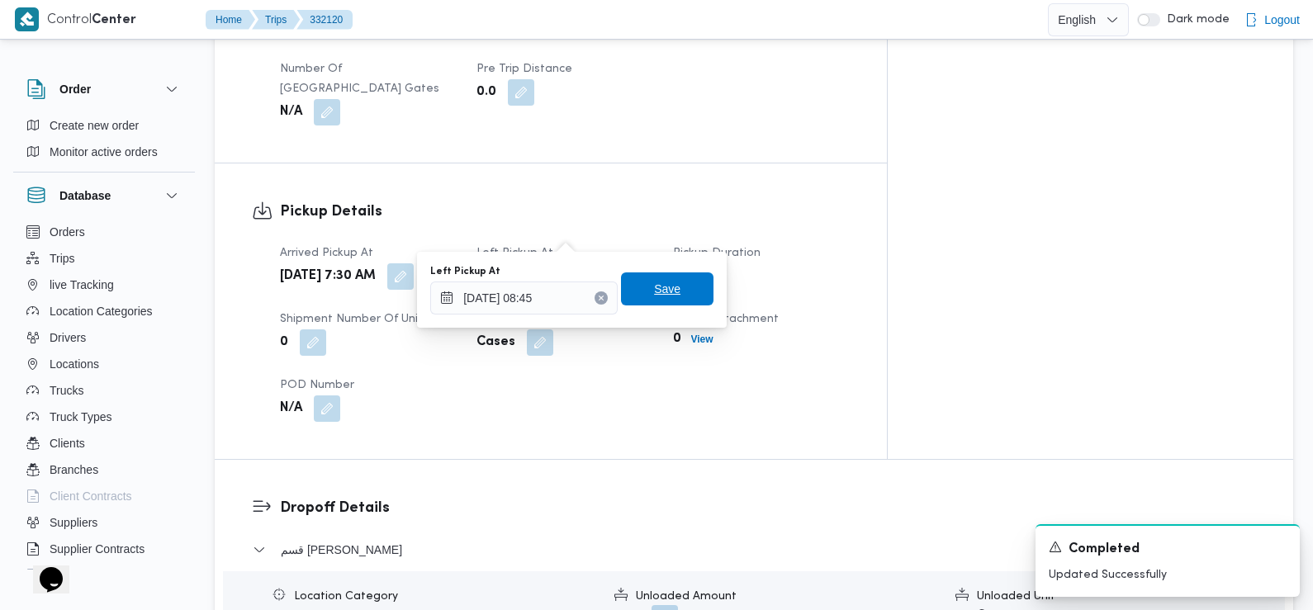
click at [684, 305] on span "Save" at bounding box center [667, 289] width 92 height 33
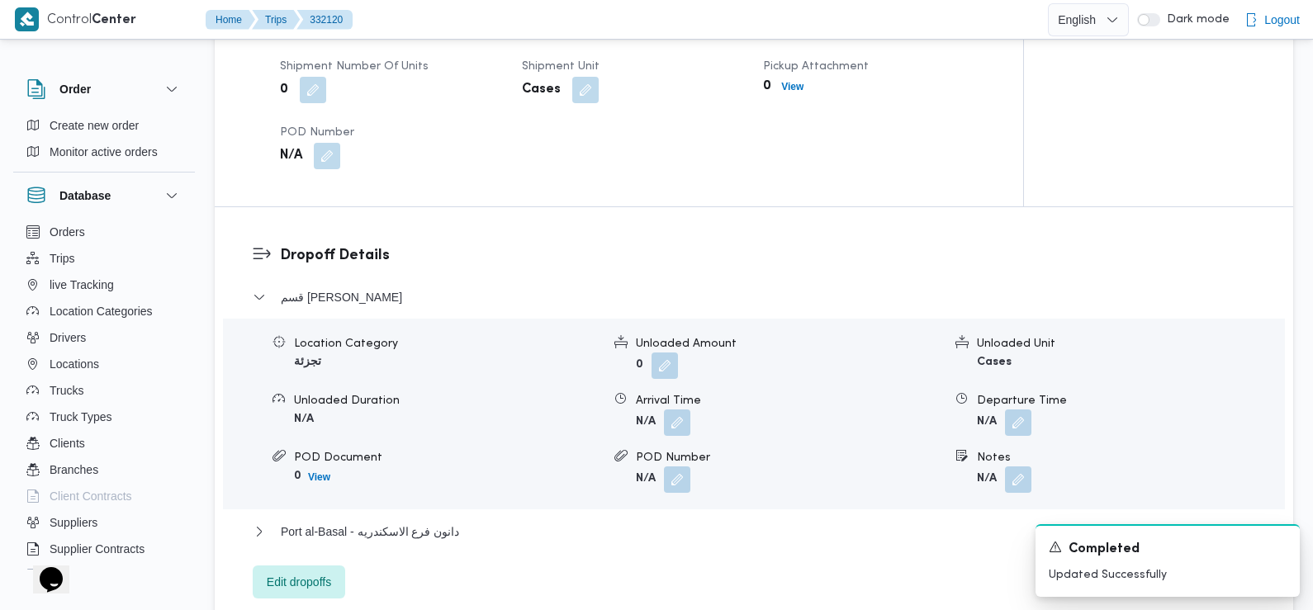
scroll to position [1254, 0]
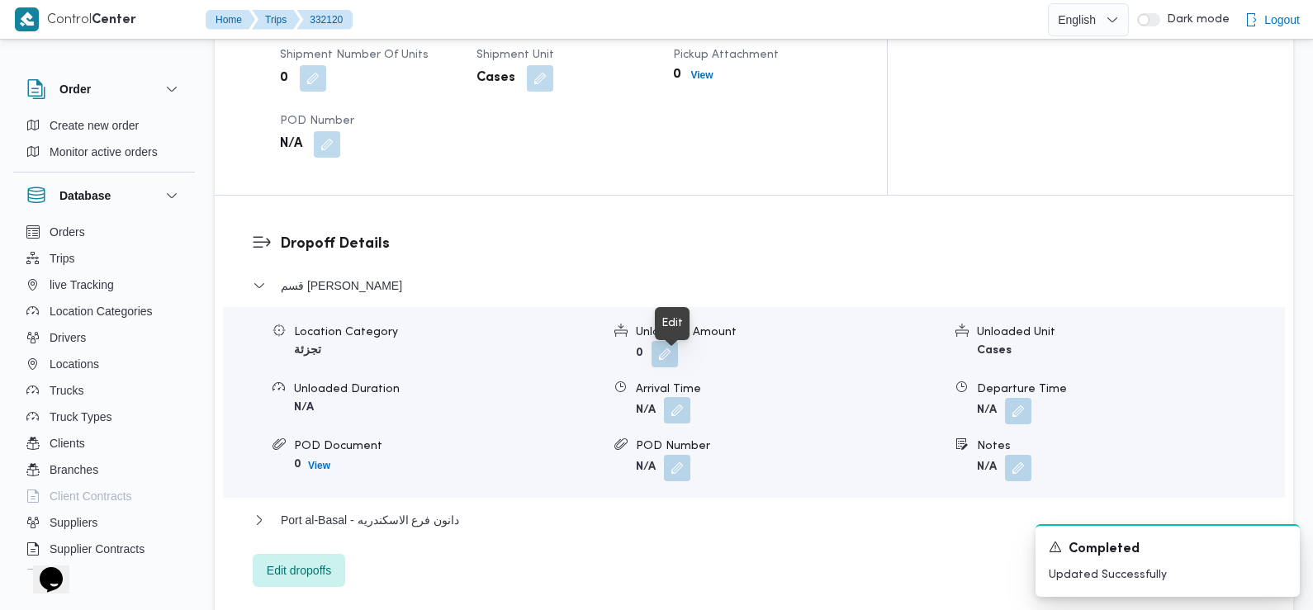
click at [683, 397] on button "button" at bounding box center [677, 410] width 26 height 26
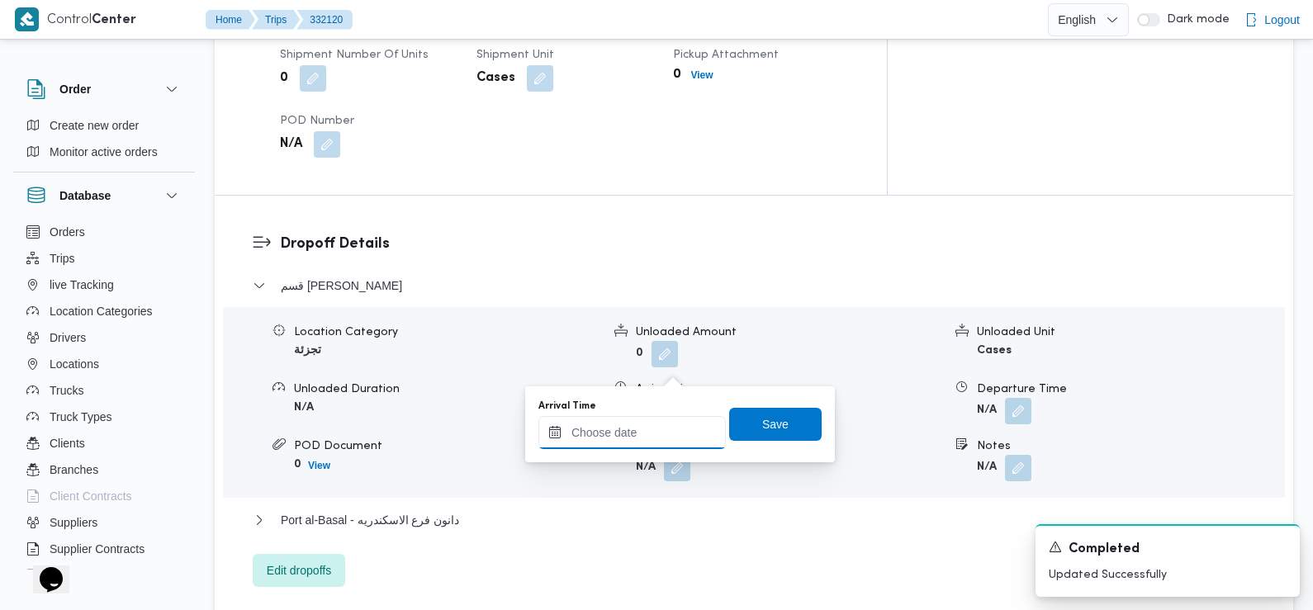
click at [666, 416] on div at bounding box center [631, 432] width 187 height 33
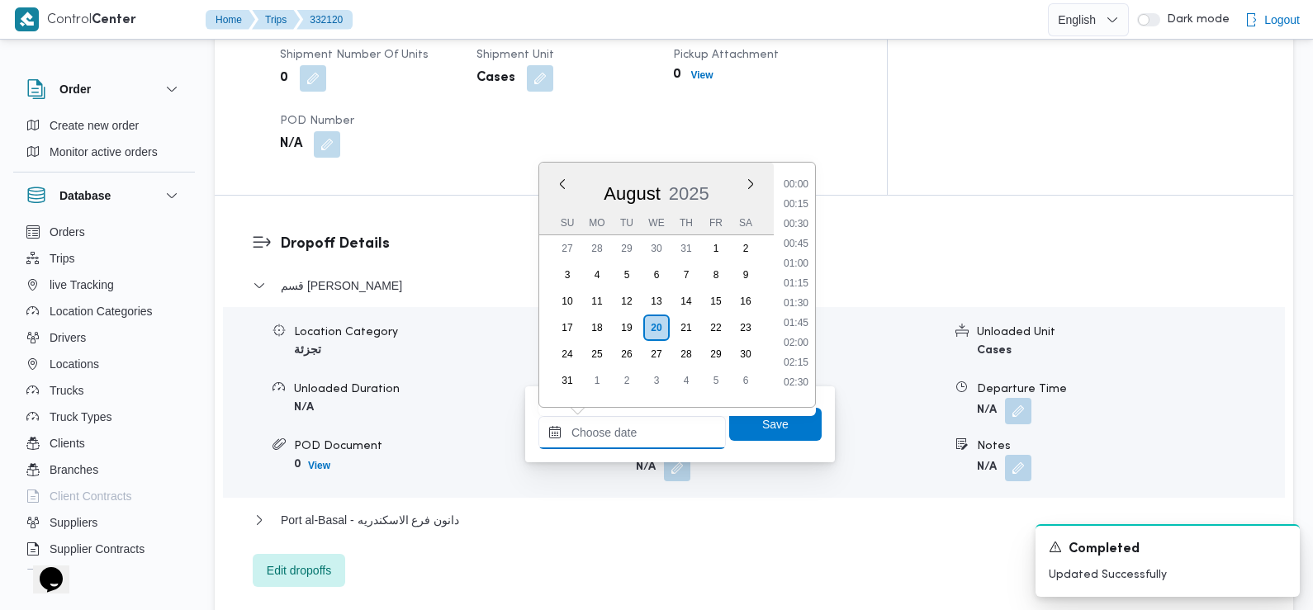
scroll to position [778, 0]
click at [804, 201] on li "10:00" at bounding box center [796, 199] width 38 height 17
type input "20/08/2025 10:00"
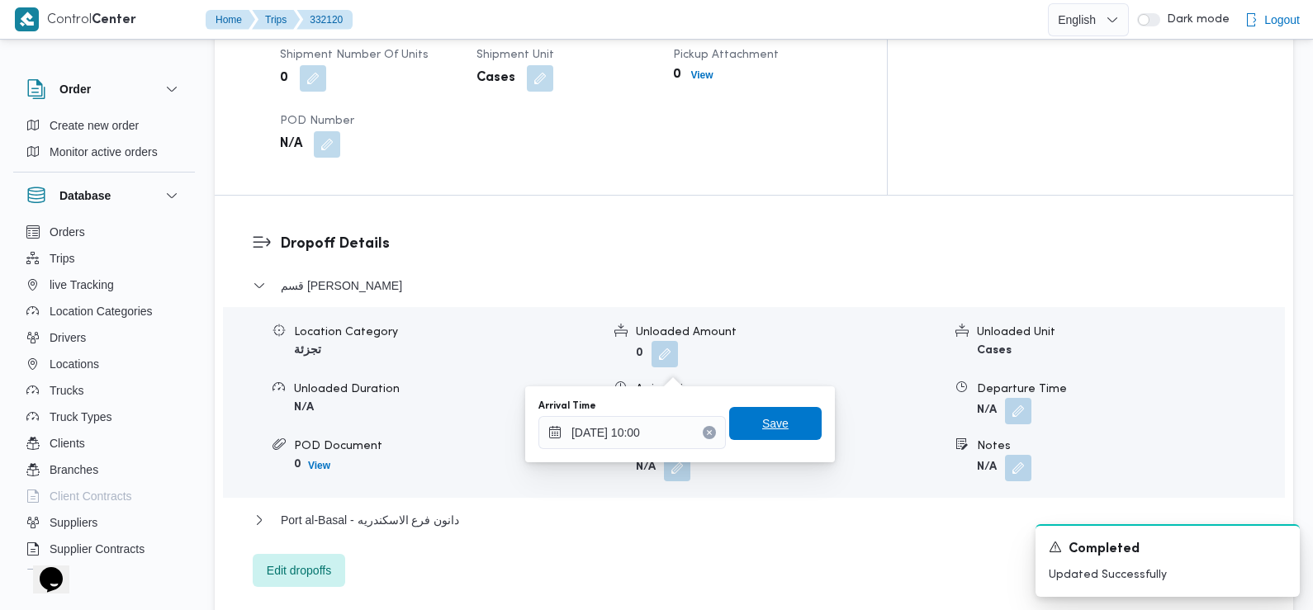
click at [765, 428] on span "Save" at bounding box center [775, 424] width 26 height 20
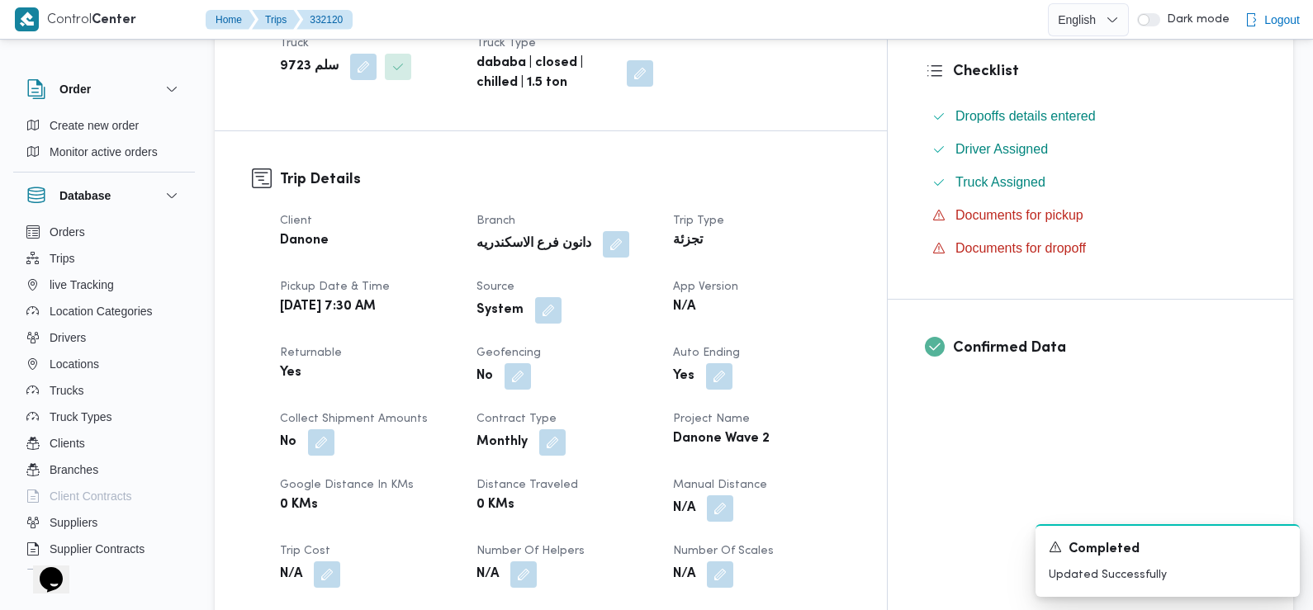
scroll to position [378, 0]
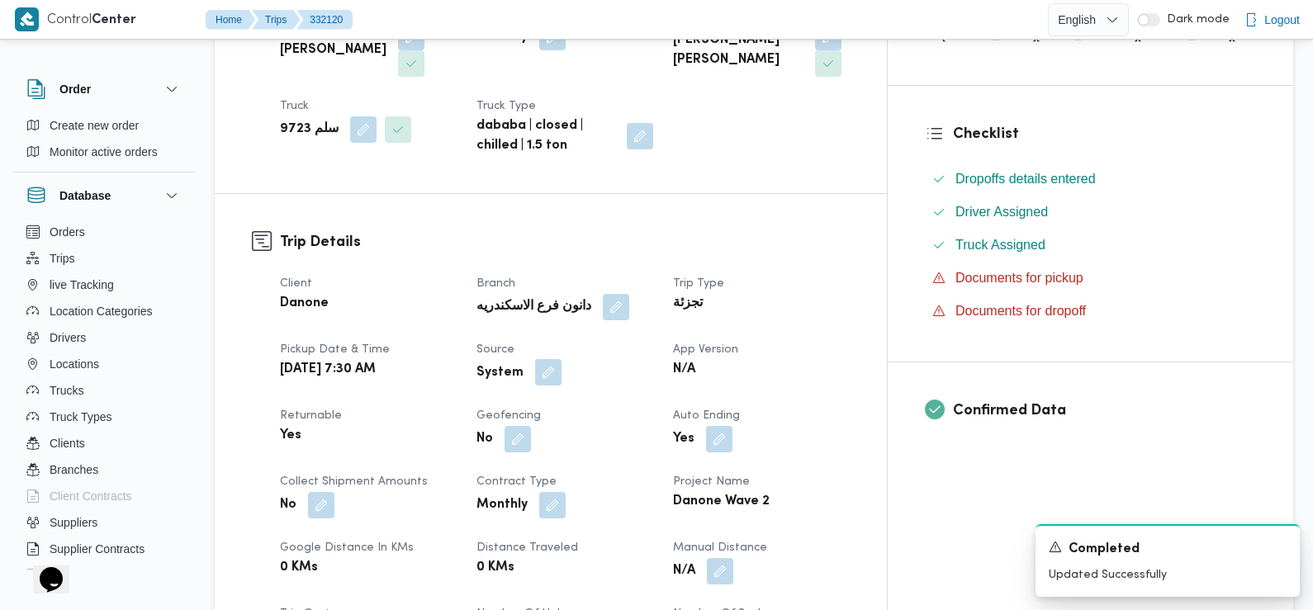
click at [562, 359] on button "button" at bounding box center [548, 372] width 26 height 26
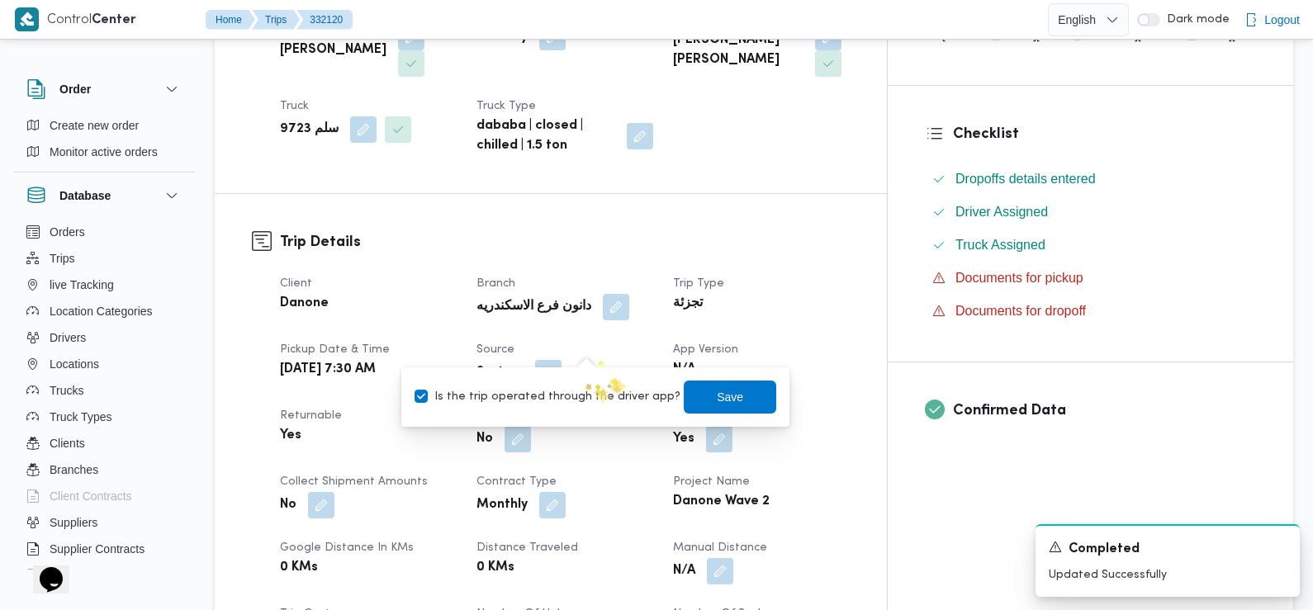
click at [557, 400] on label "Is the trip operated through the driver app?" at bounding box center [548, 397] width 266 height 20
checkbox input "false"
click at [717, 397] on span "Save" at bounding box center [730, 396] width 26 height 20
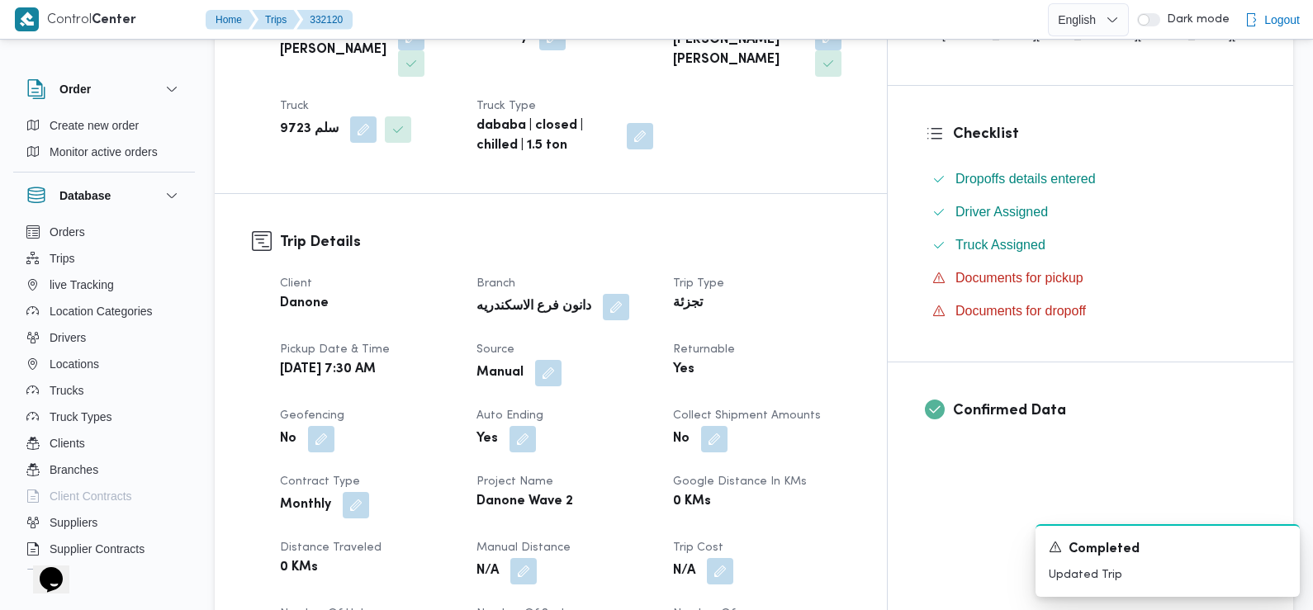
scroll to position [0, 0]
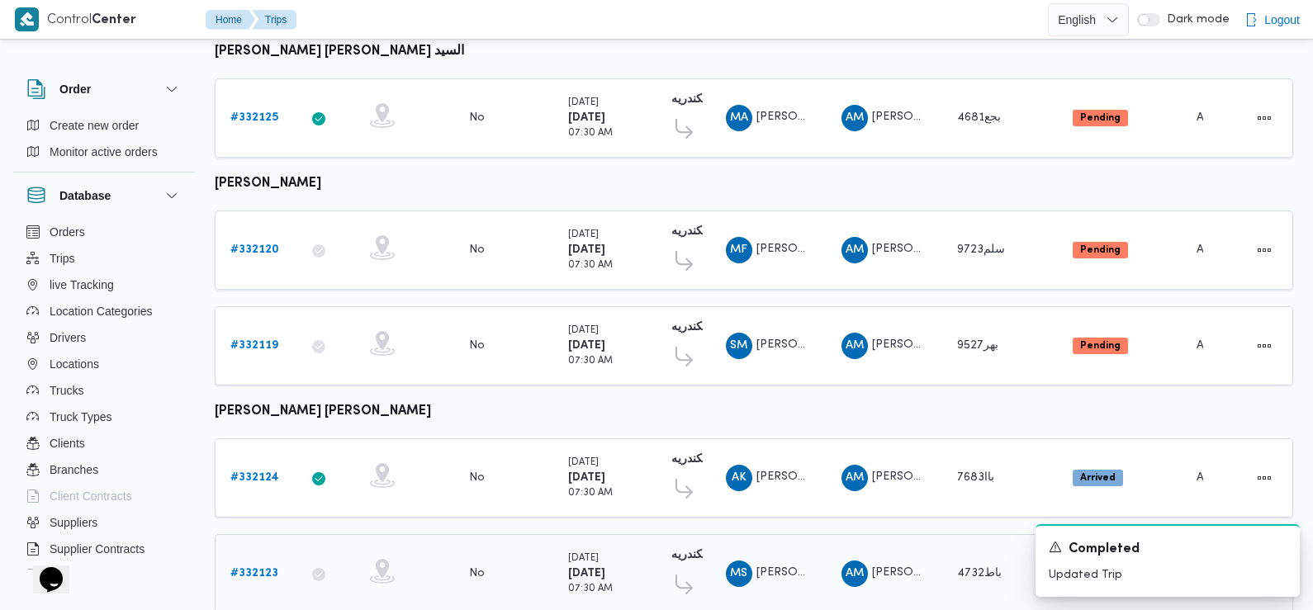
scroll to position [807, 0]
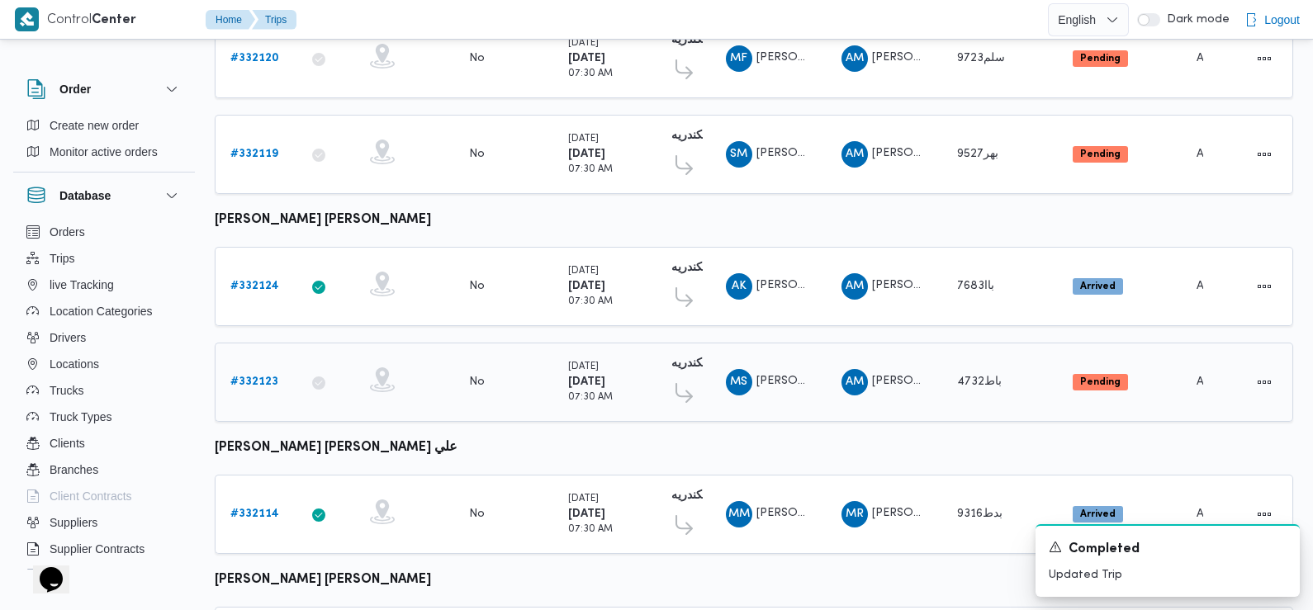
click at [264, 377] on b "# 332123" at bounding box center [254, 382] width 48 height 11
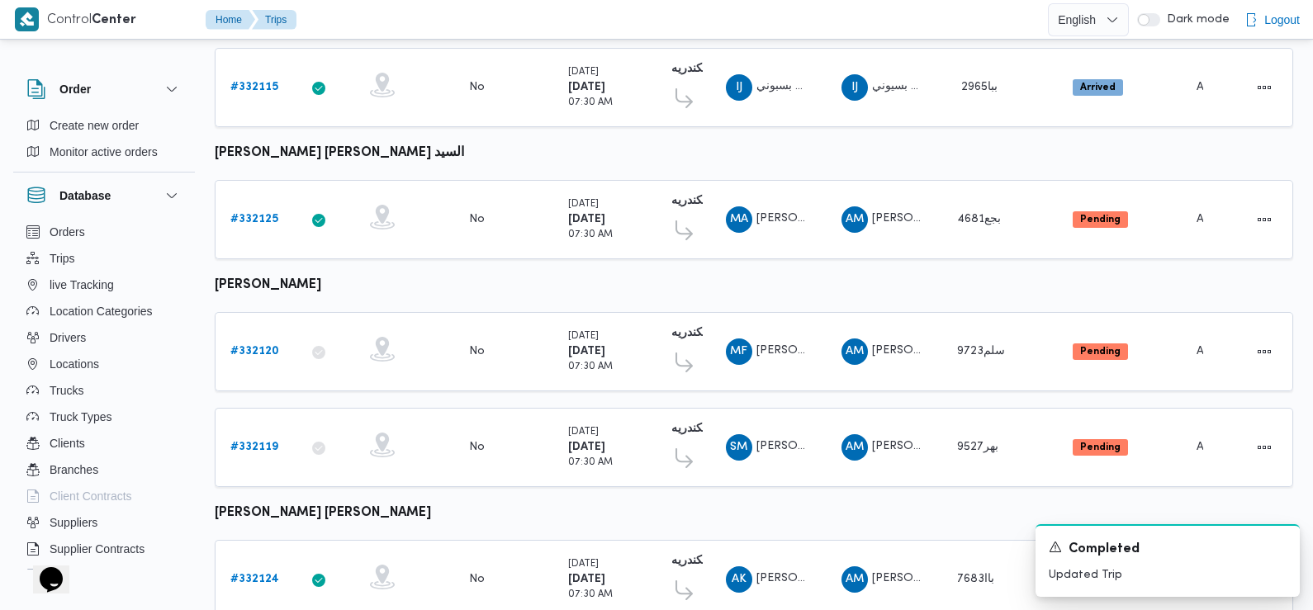
scroll to position [505, 0]
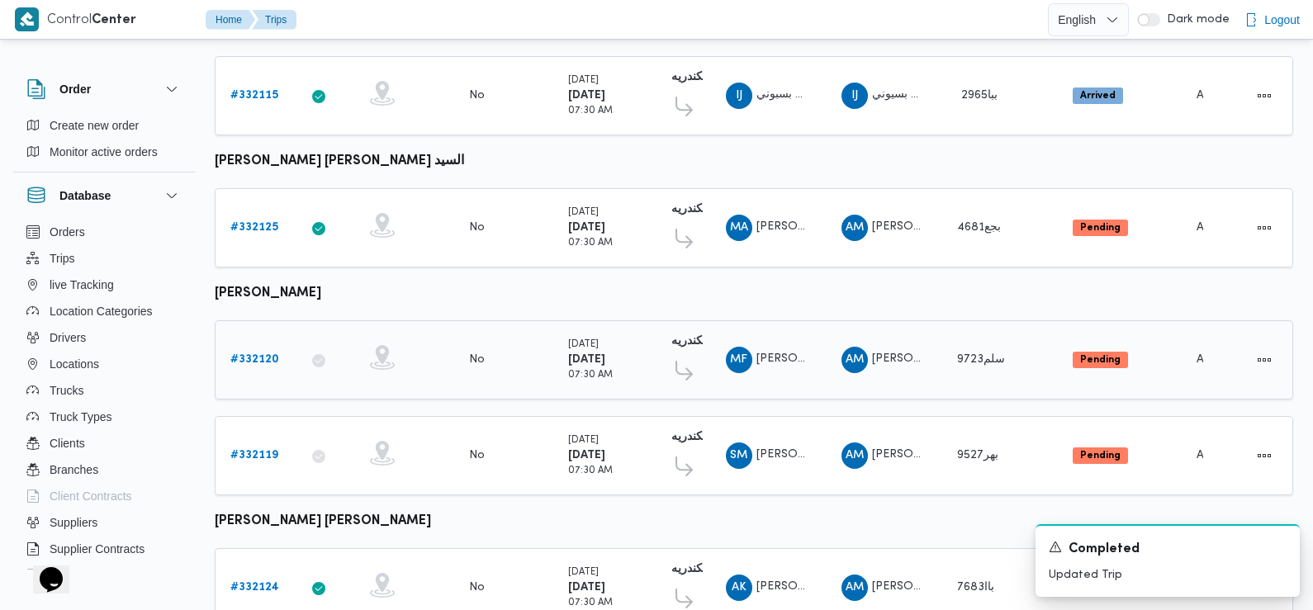
click at [247, 354] on b "# 332120" at bounding box center [254, 359] width 49 height 11
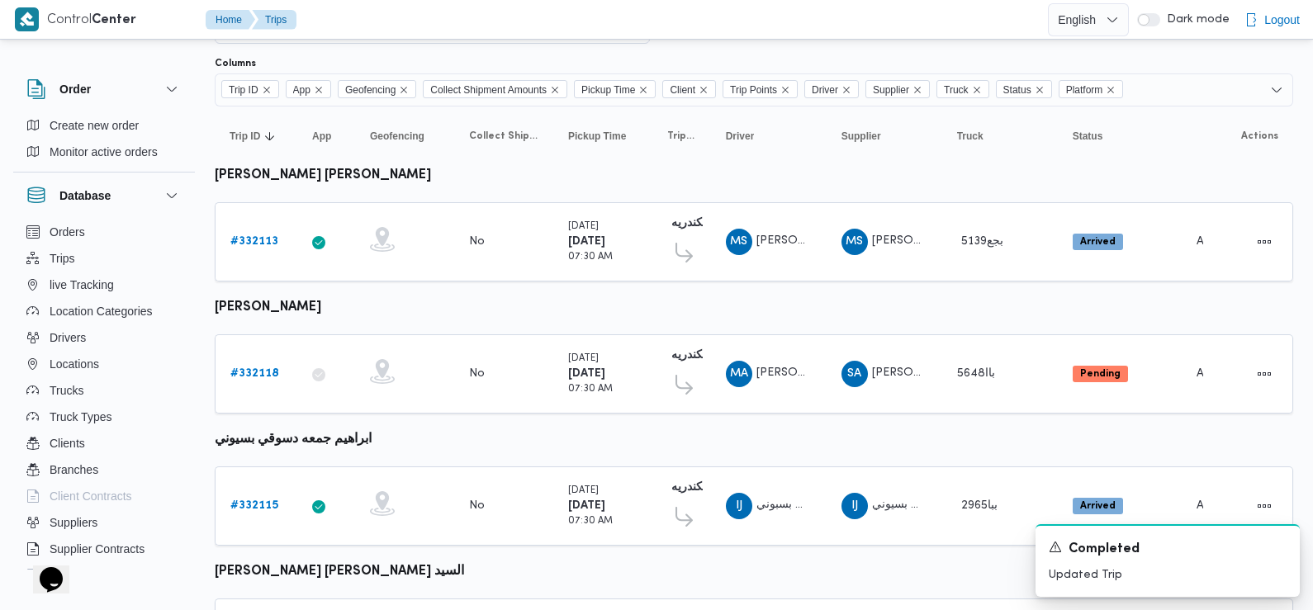
scroll to position [91, 0]
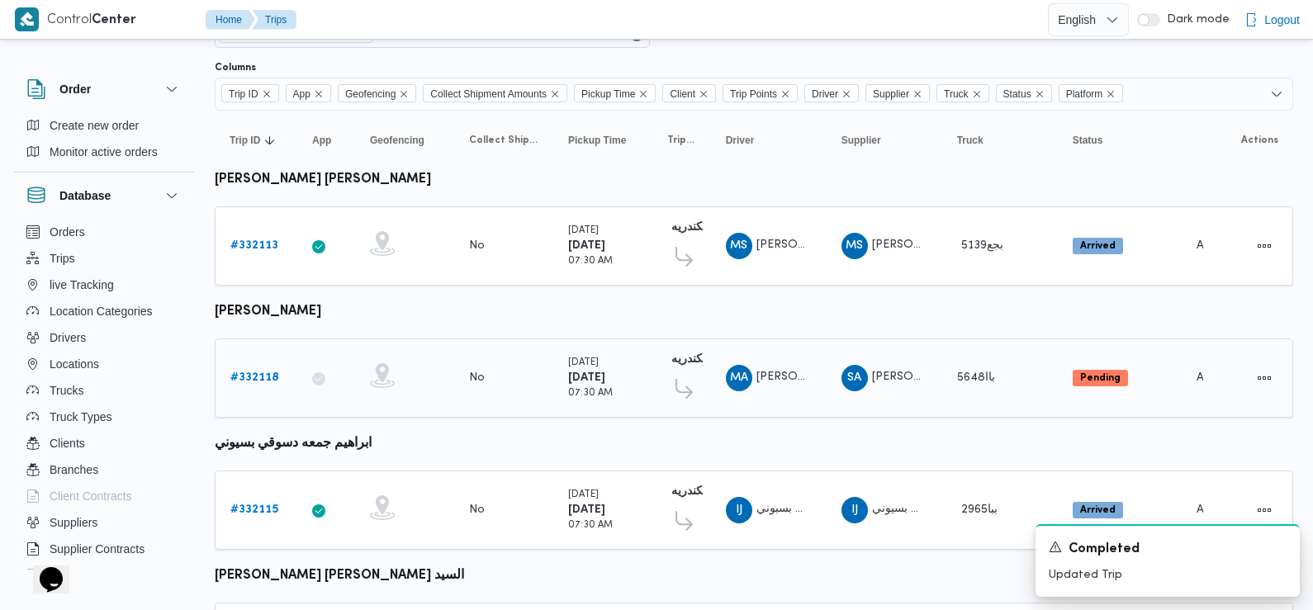
click at [258, 379] on b "# 332118" at bounding box center [254, 377] width 49 height 11
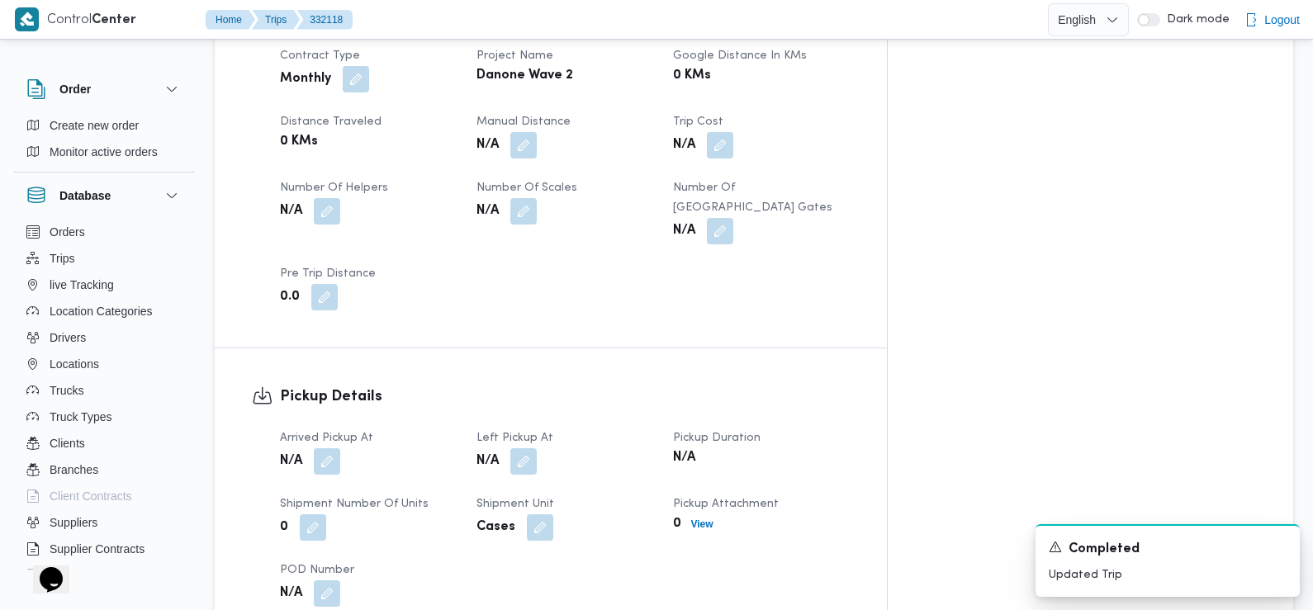
scroll to position [807, 0]
click at [320, 445] on button "button" at bounding box center [327, 458] width 26 height 26
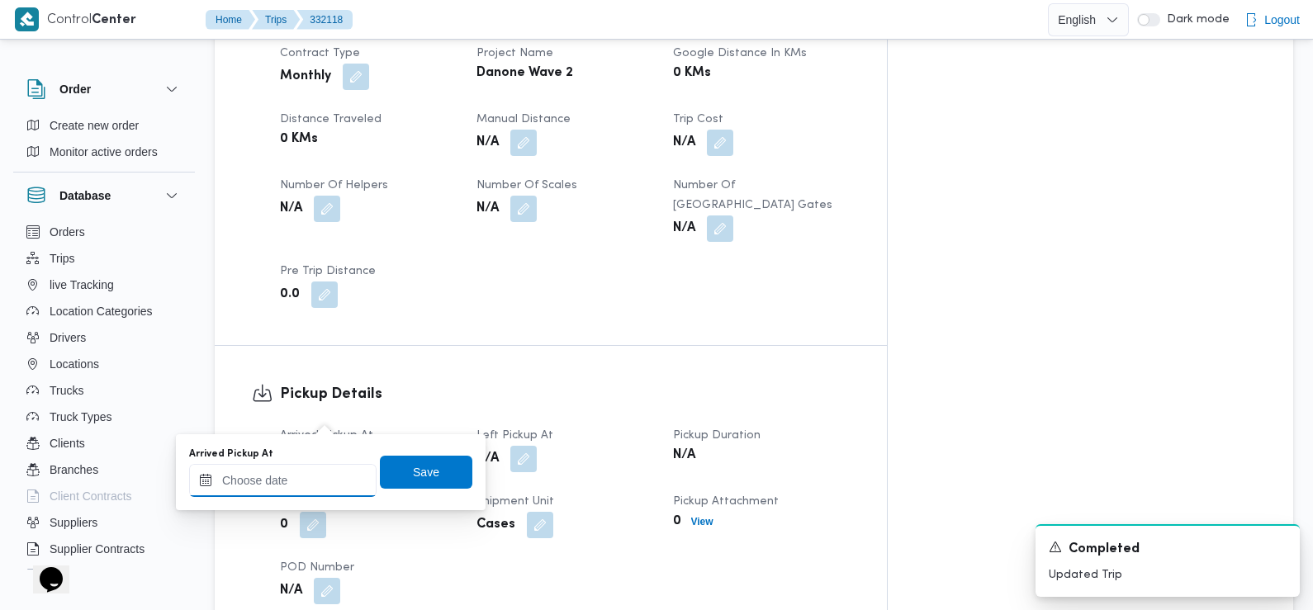
click at [313, 467] on input "Arrived Pickup At" at bounding box center [282, 480] width 187 height 33
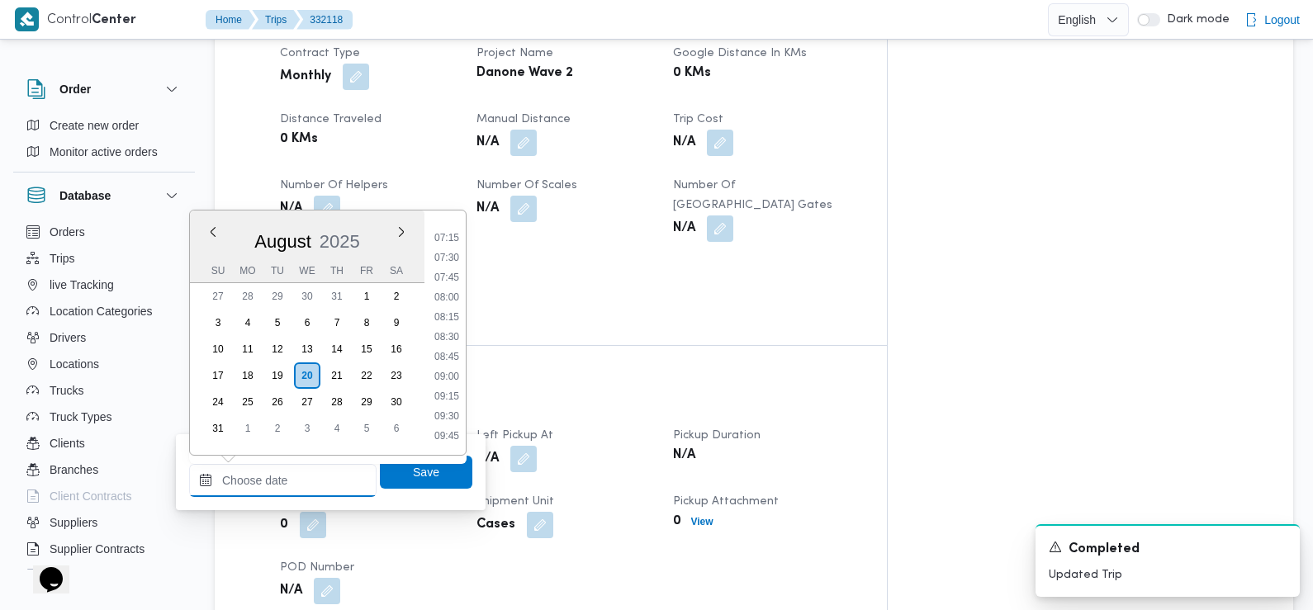
scroll to position [563, 0]
click at [453, 265] on li "07:30" at bounding box center [447, 263] width 38 height 17
type input "20/08/2025 07:30"
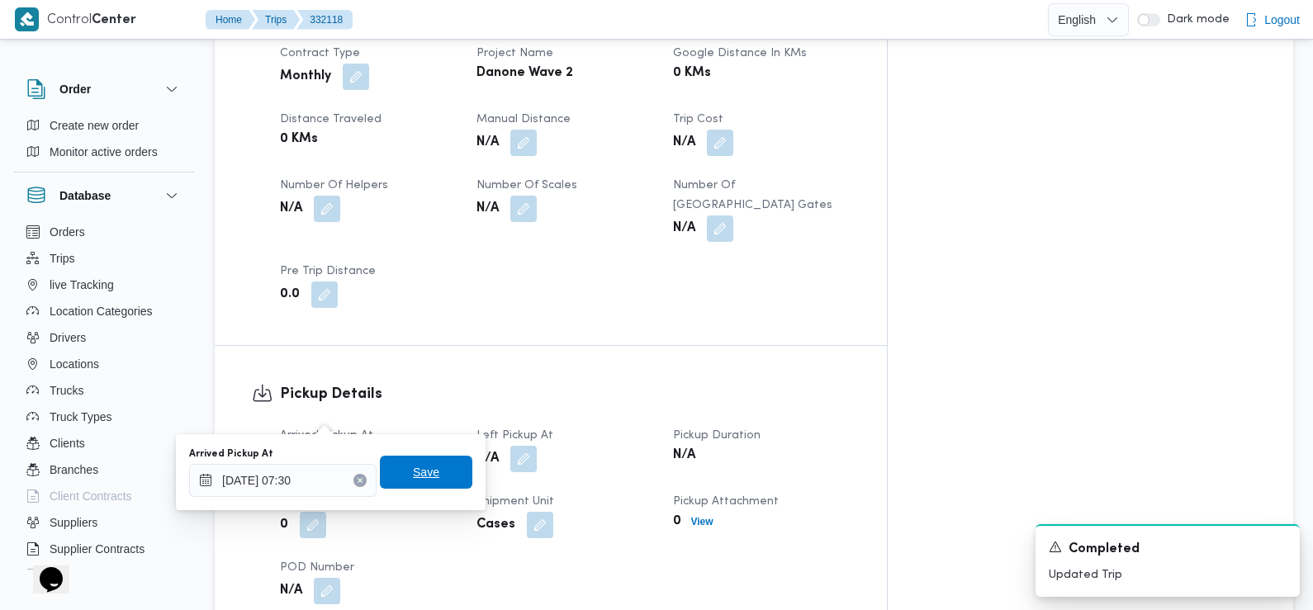
click at [412, 480] on span "Save" at bounding box center [426, 472] width 92 height 33
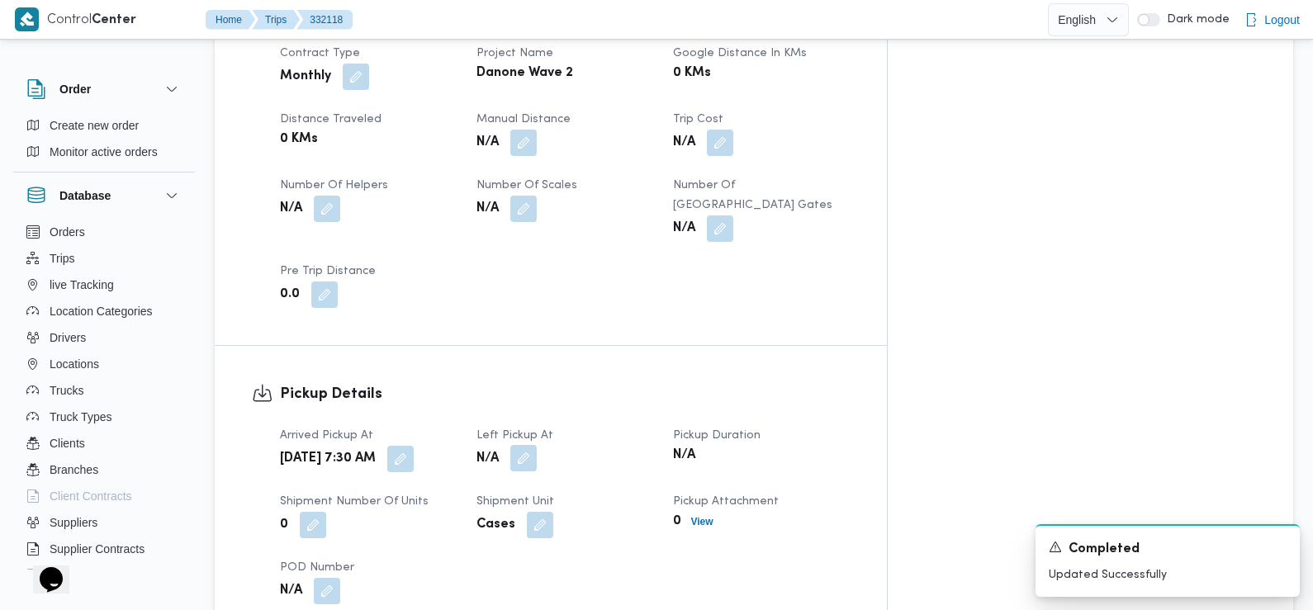
click at [537, 445] on button "button" at bounding box center [523, 458] width 26 height 26
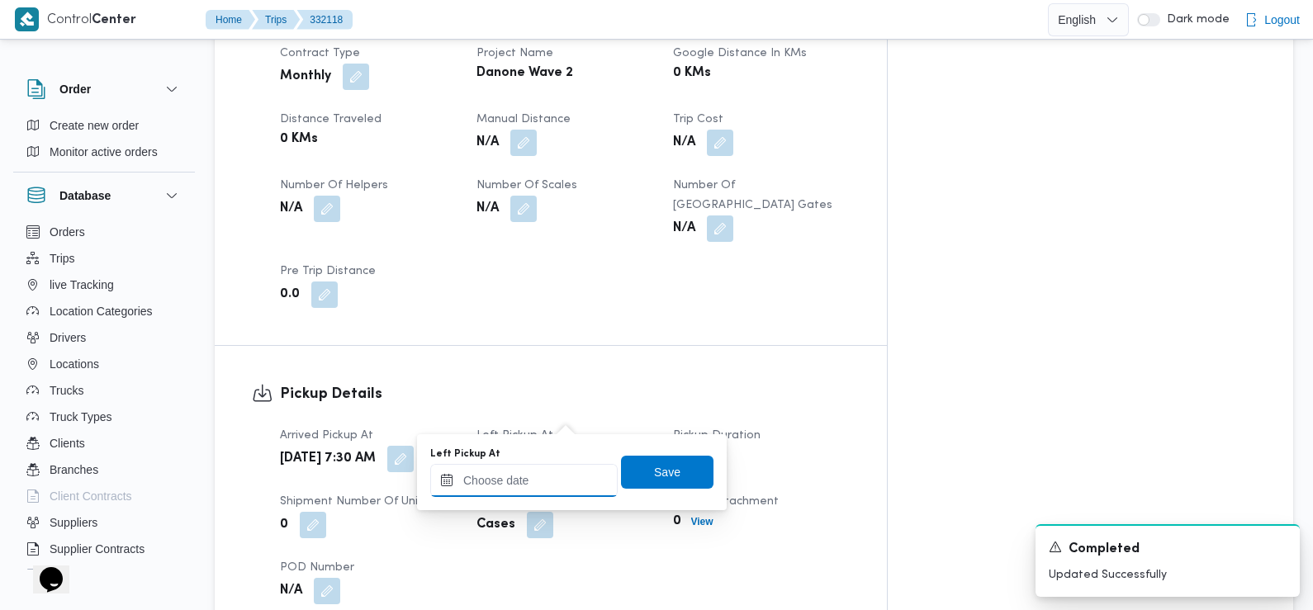
click at [551, 465] on input "Left Pickup At" at bounding box center [523, 480] width 187 height 33
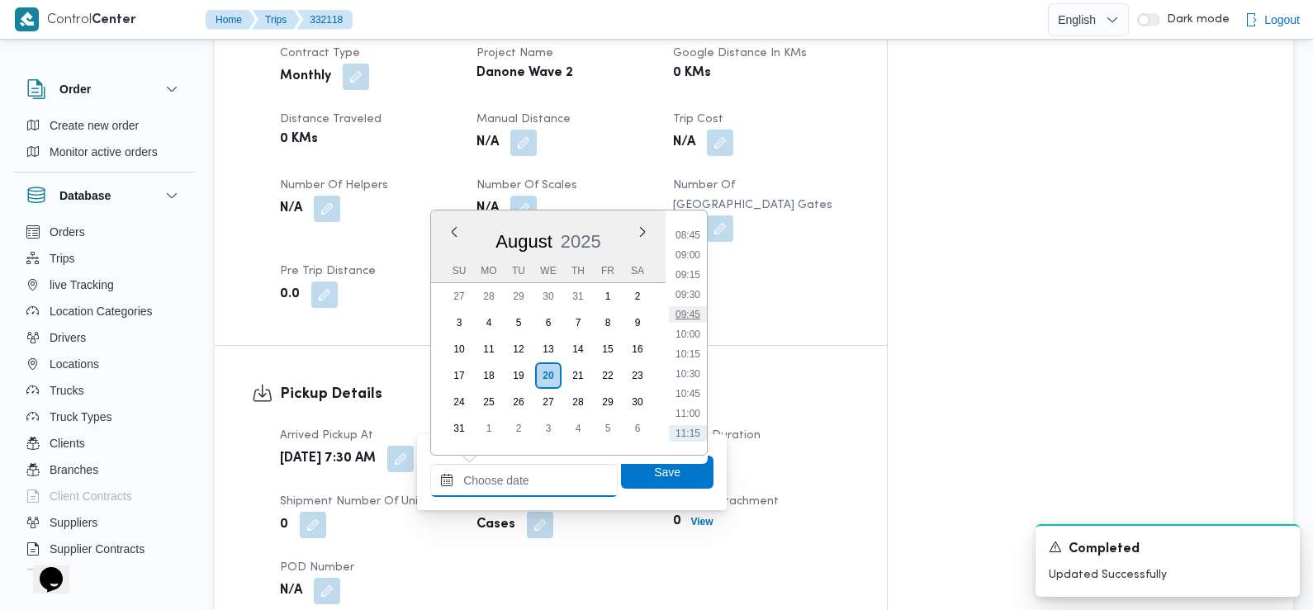
scroll to position [690, 0]
click at [693, 257] on li "09:00" at bounding box center [688, 256] width 38 height 17
type input "20/08/2025 09:00"
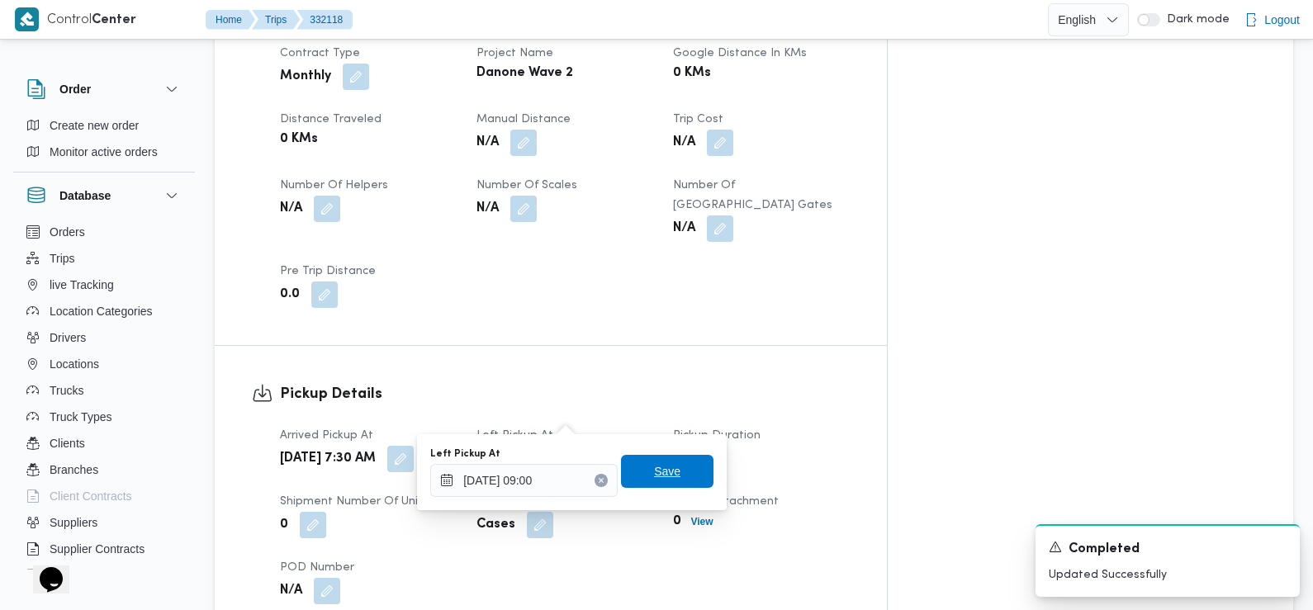
click at [660, 468] on span "Save" at bounding box center [667, 472] width 26 height 20
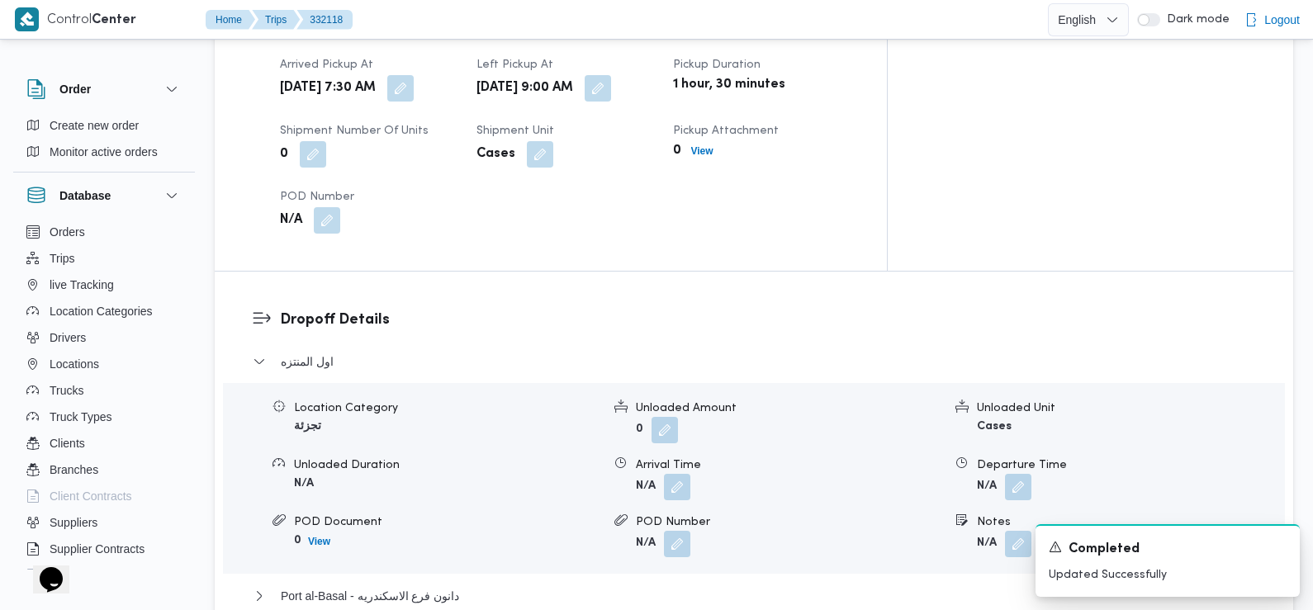
scroll to position [1269, 0]
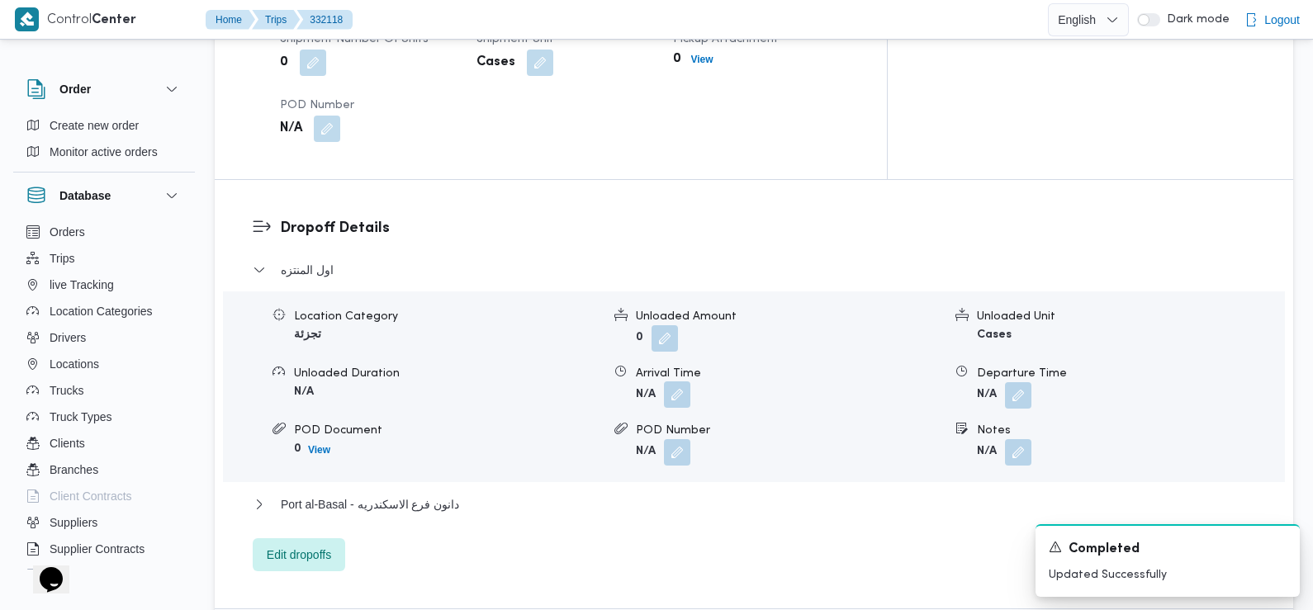
click at [676, 382] on button "button" at bounding box center [677, 395] width 26 height 26
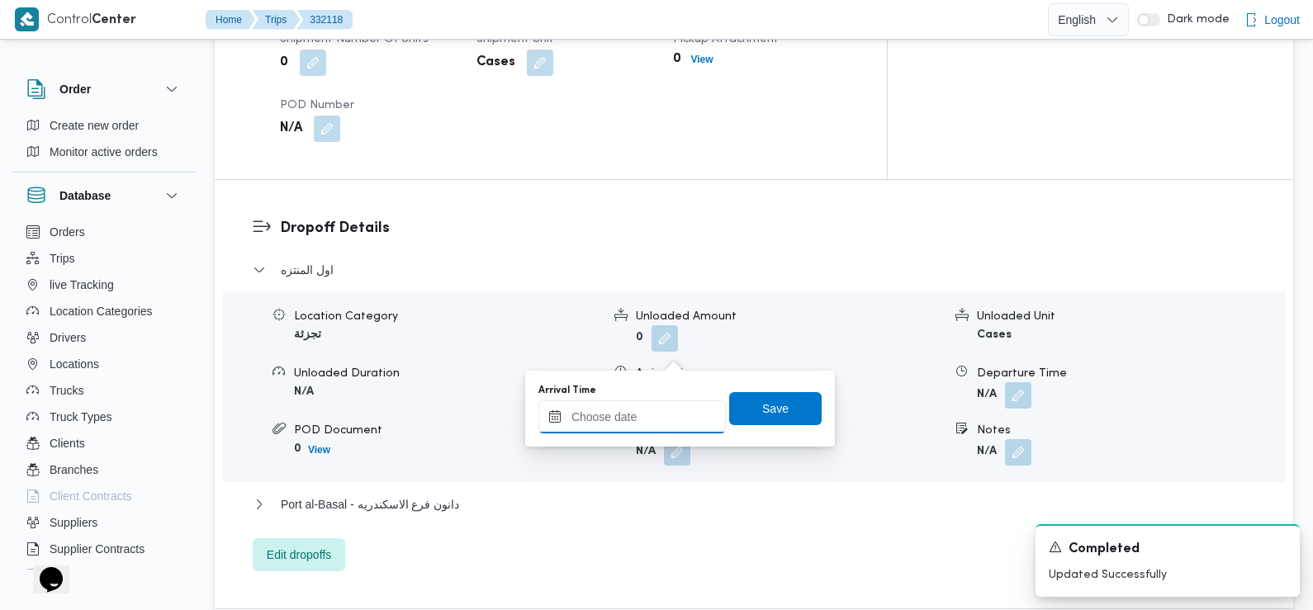
click at [670, 409] on div at bounding box center [631, 417] width 187 height 33
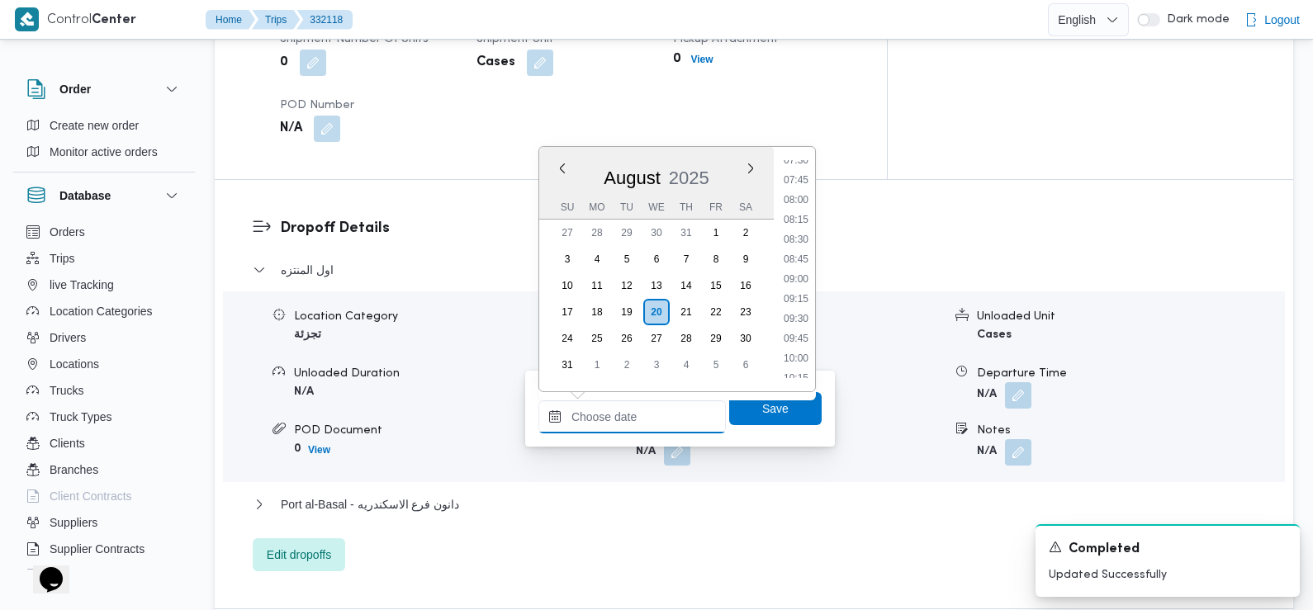
scroll to position [602, 0]
click at [799, 280] on li "09:00" at bounding box center [796, 280] width 38 height 17
type input "20/08/2025 09:00"
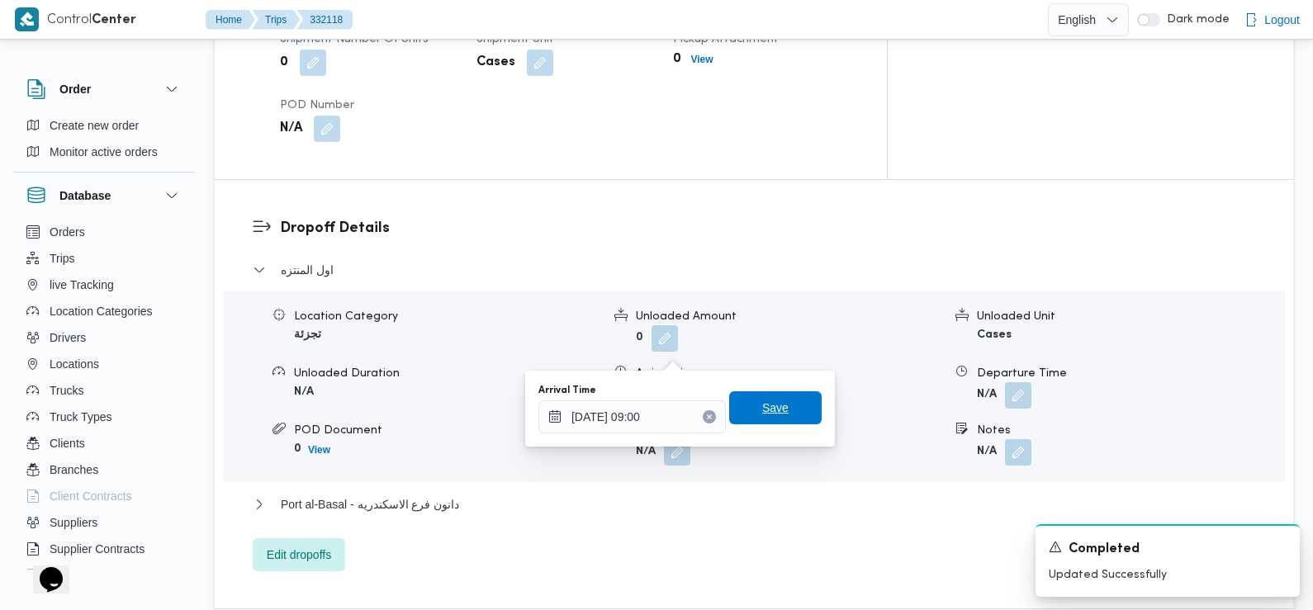
click at [771, 415] on span "Save" at bounding box center [775, 408] width 26 height 20
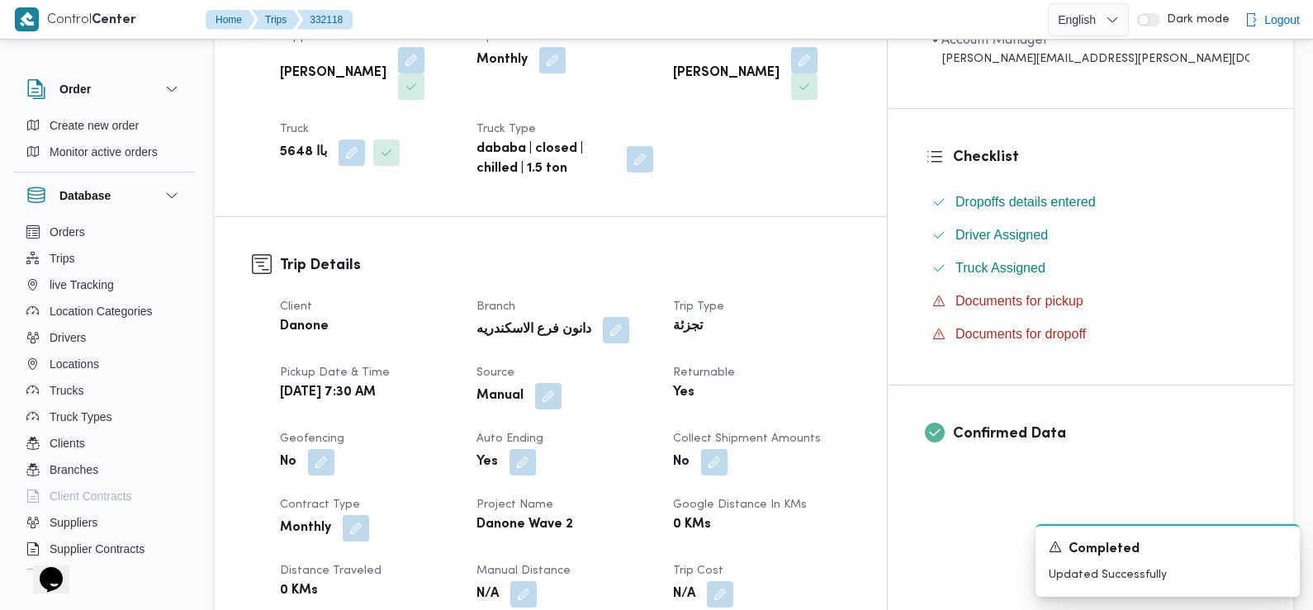
scroll to position [0, 0]
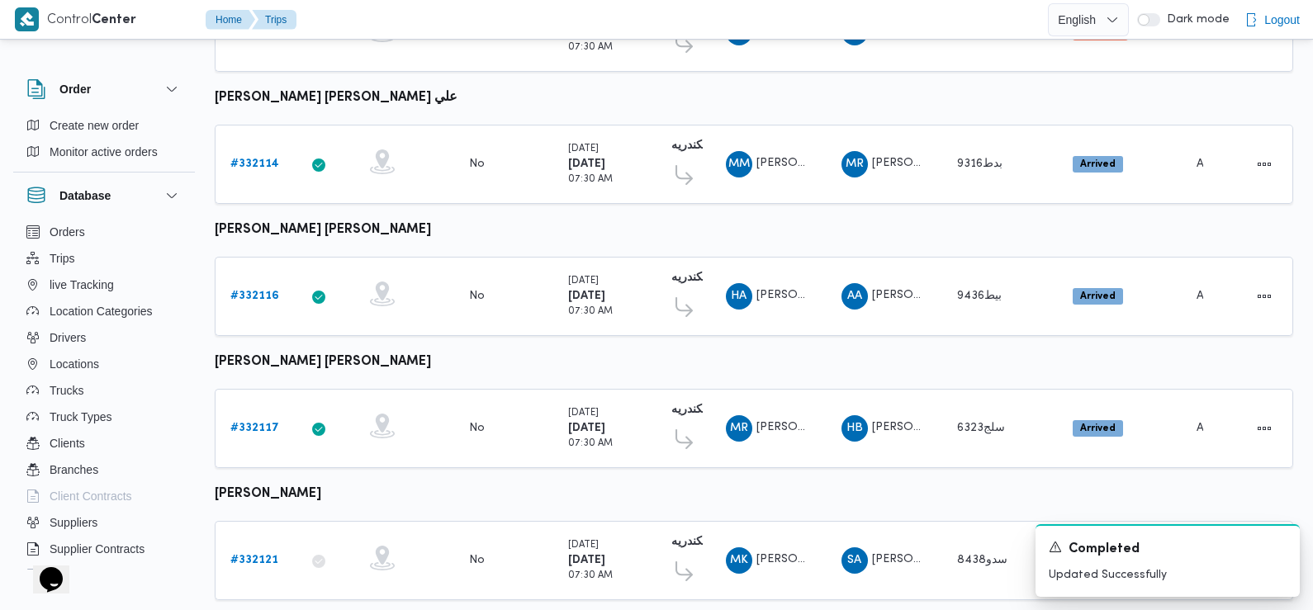
scroll to position [1315, 0]
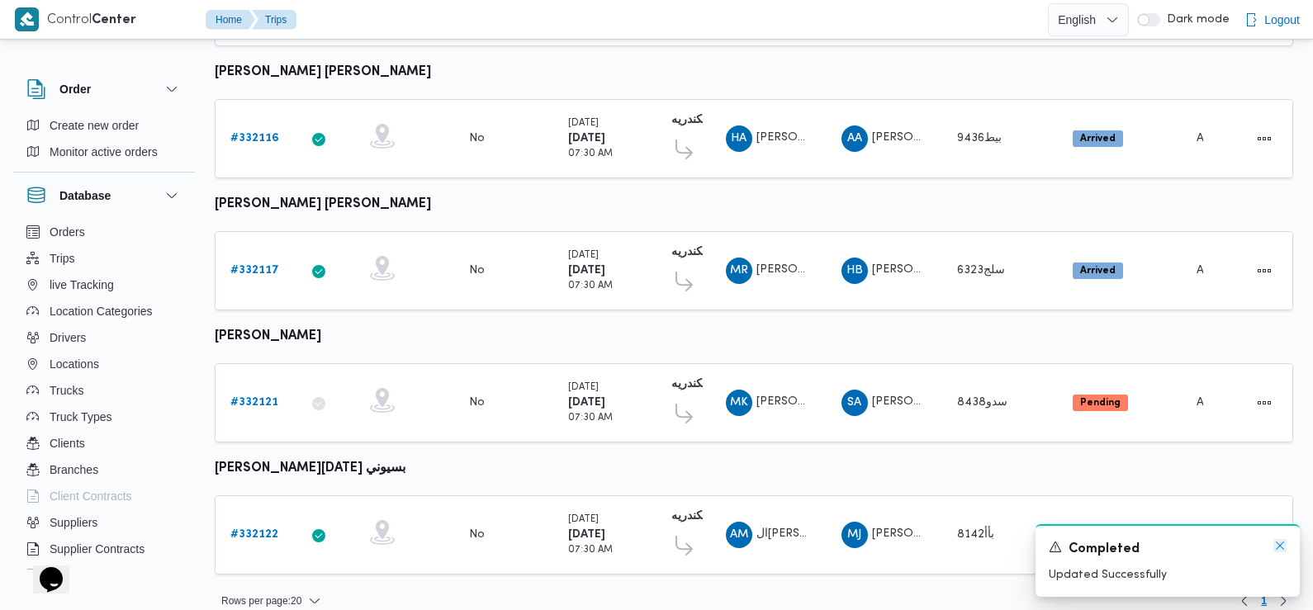
click at [1283, 546] on icon "Dismiss toast" at bounding box center [1279, 545] width 13 height 13
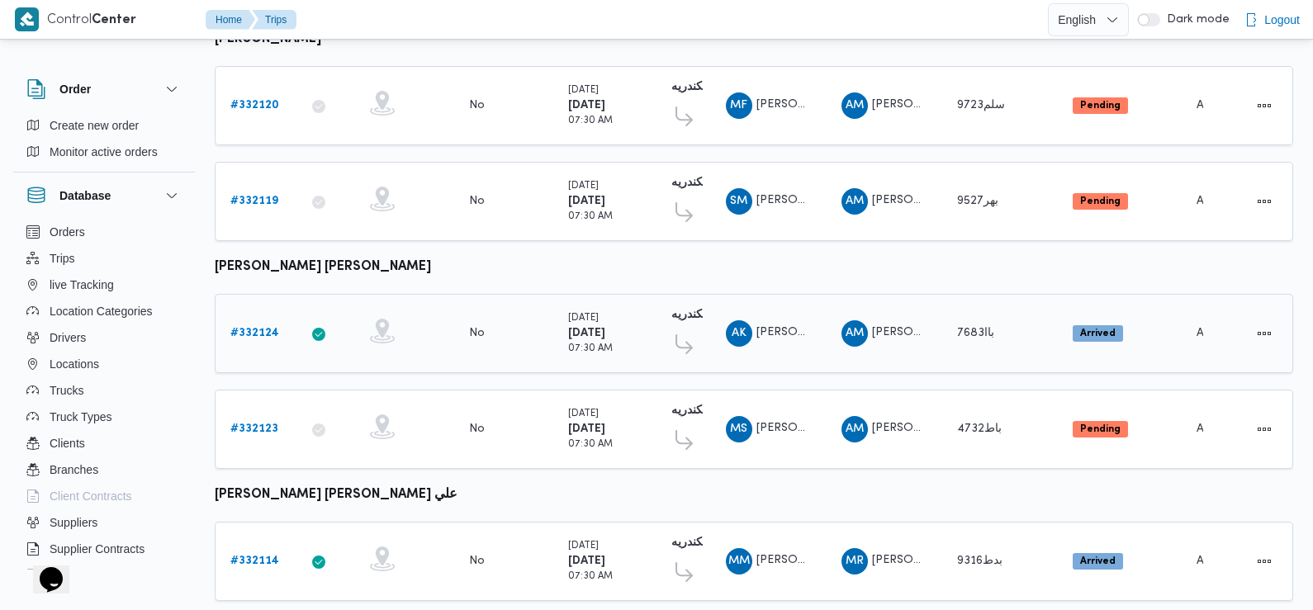
scroll to position [0, 0]
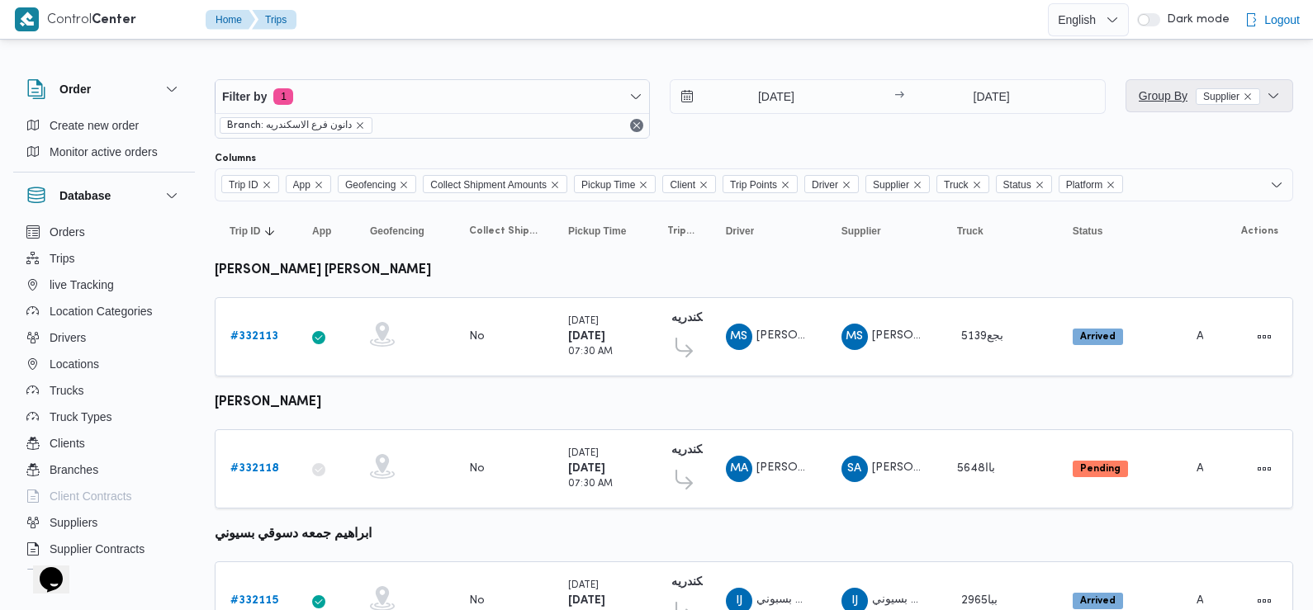
click at [1179, 83] on span "Group By Supplier" at bounding box center [1209, 95] width 154 height 33
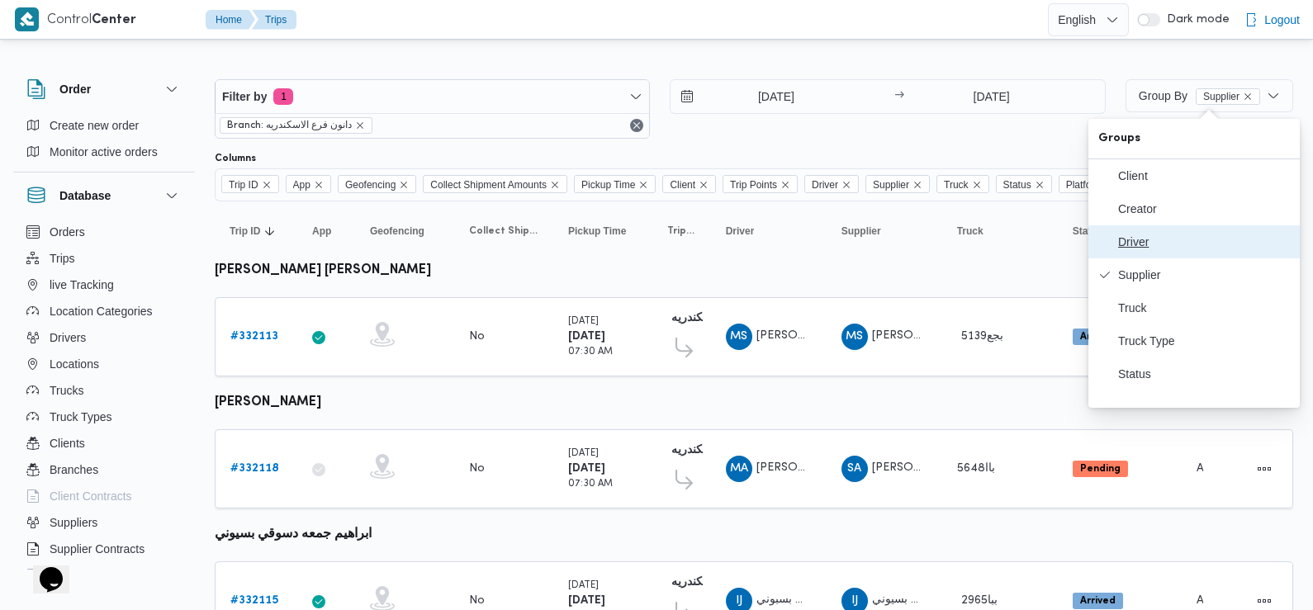
click at [1139, 249] on span "Driver" at bounding box center [1204, 241] width 172 height 13
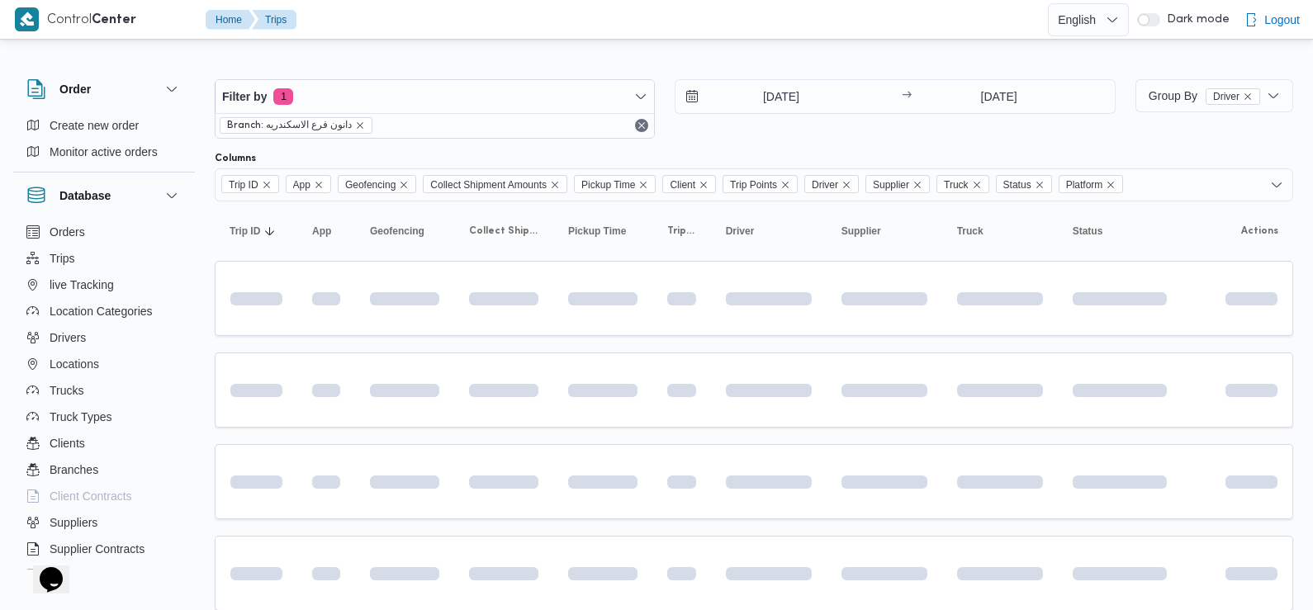
click at [974, 130] on div "20/8/2025 → 20/8/2025" at bounding box center [895, 108] width 440 height 59
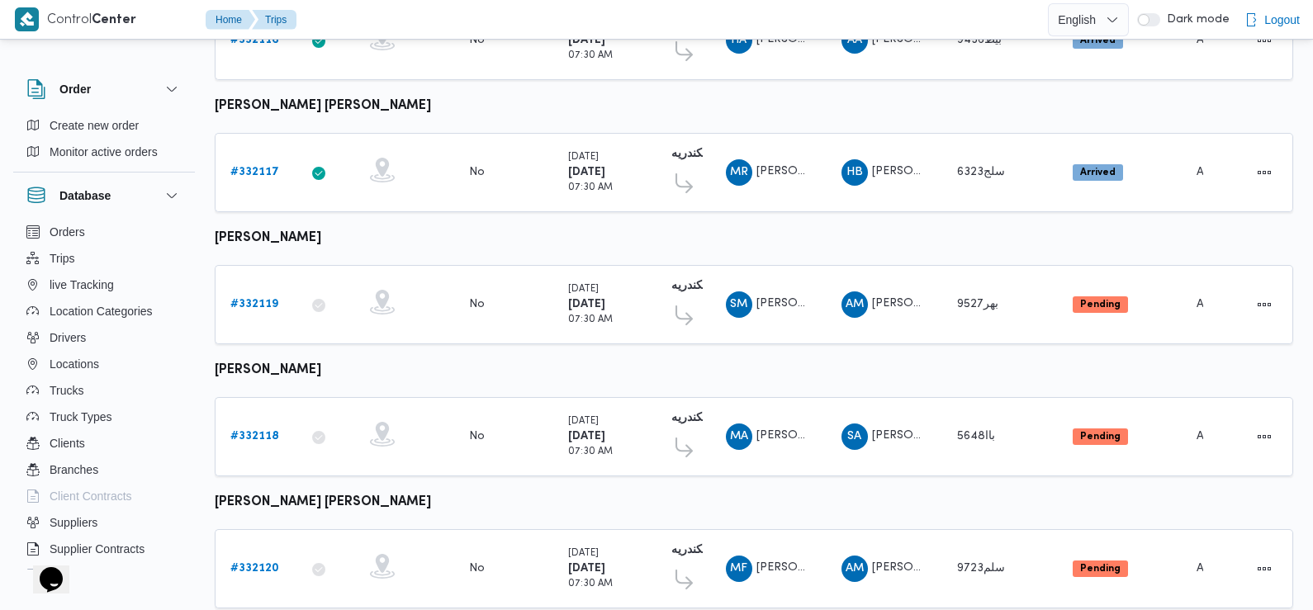
scroll to position [694, 0]
drag, startPoint x: 738, startPoint y: 430, endPoint x: 1029, endPoint y: 424, distance: 290.7
drag, startPoint x: 1029, startPoint y: 424, endPoint x: 1093, endPoint y: 511, distance: 108.0
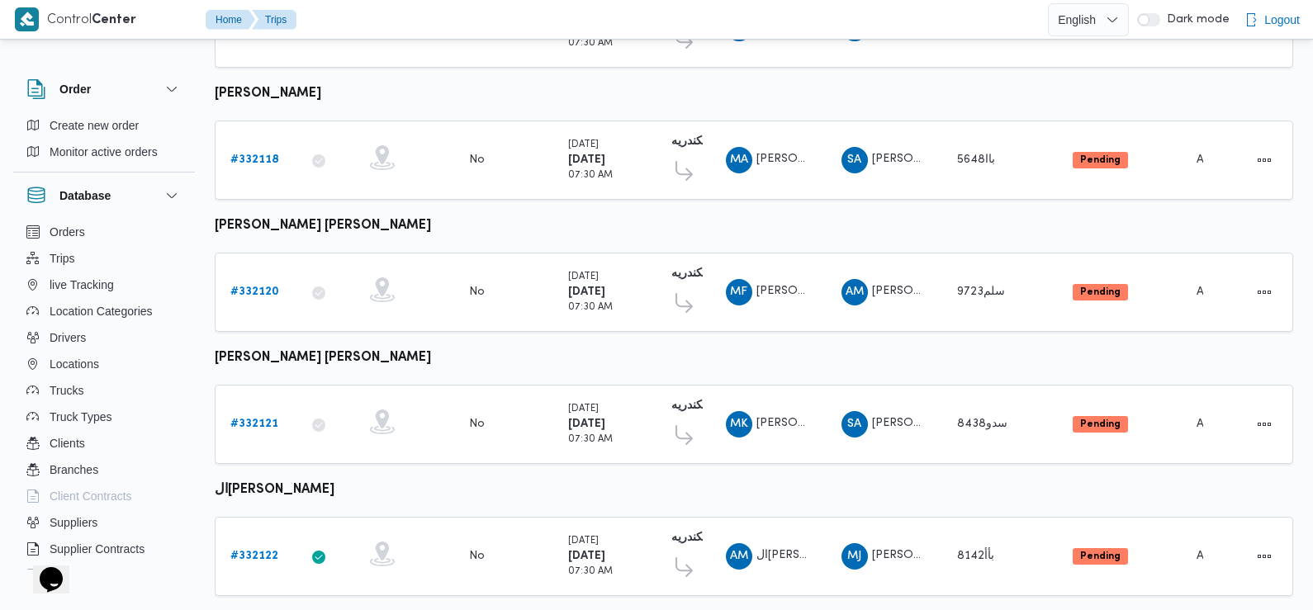
scroll to position [903, 0]
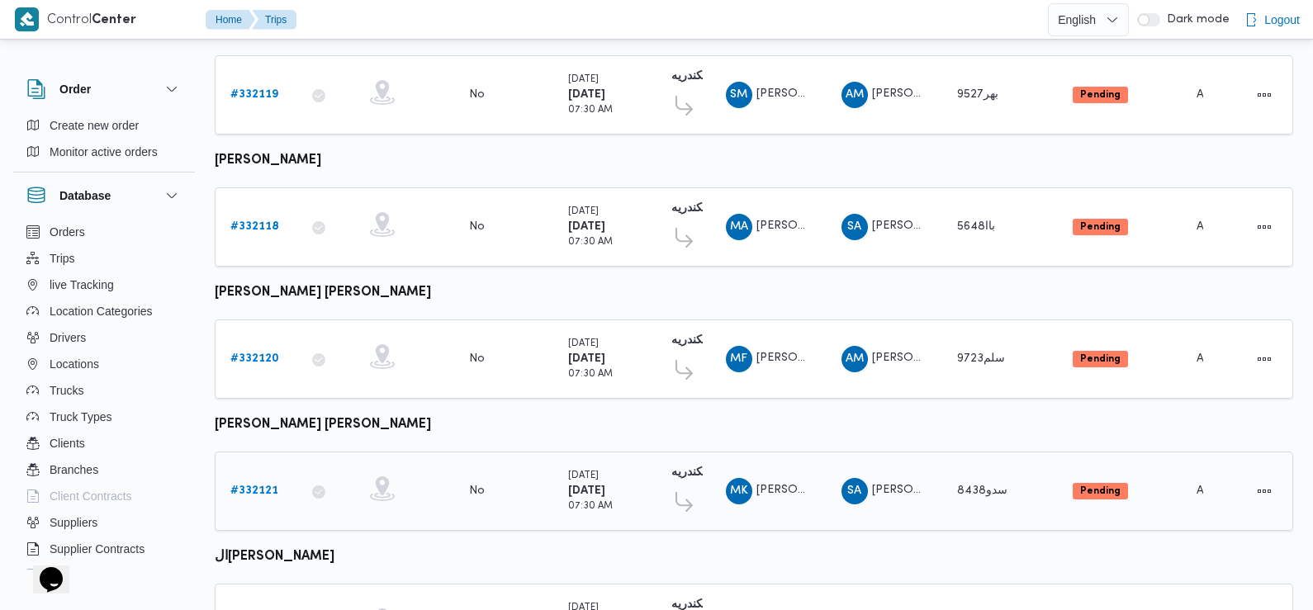
click at [247, 486] on b "# 332121" at bounding box center [254, 491] width 48 height 11
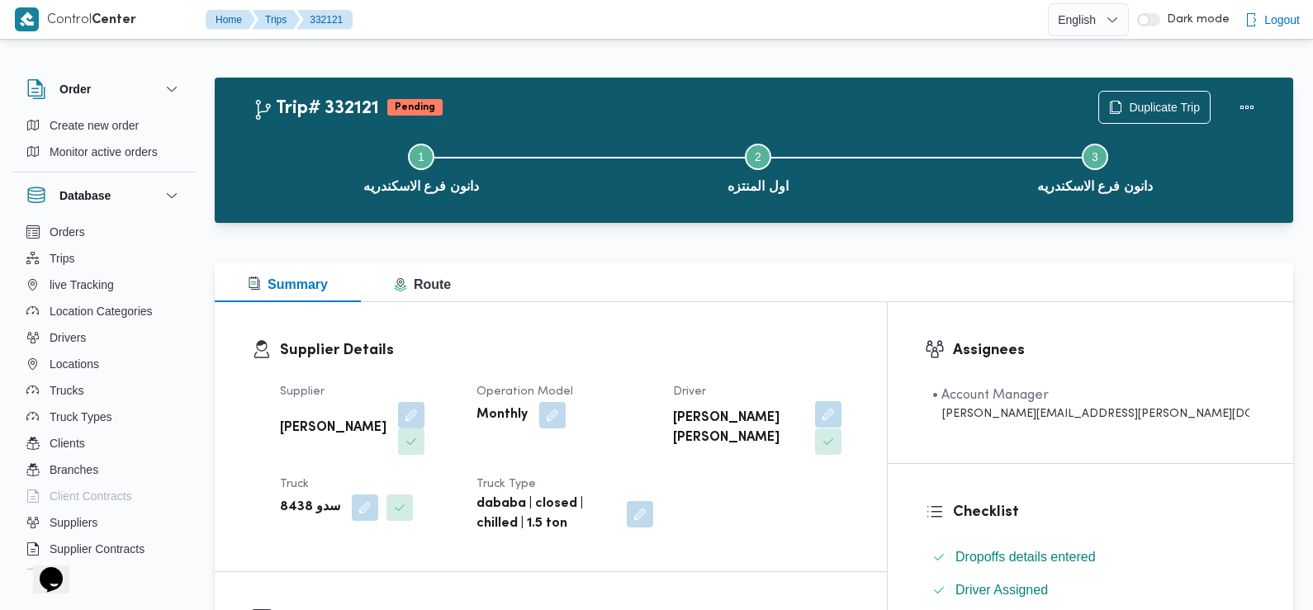
click at [841, 408] on button "button" at bounding box center [828, 414] width 26 height 26
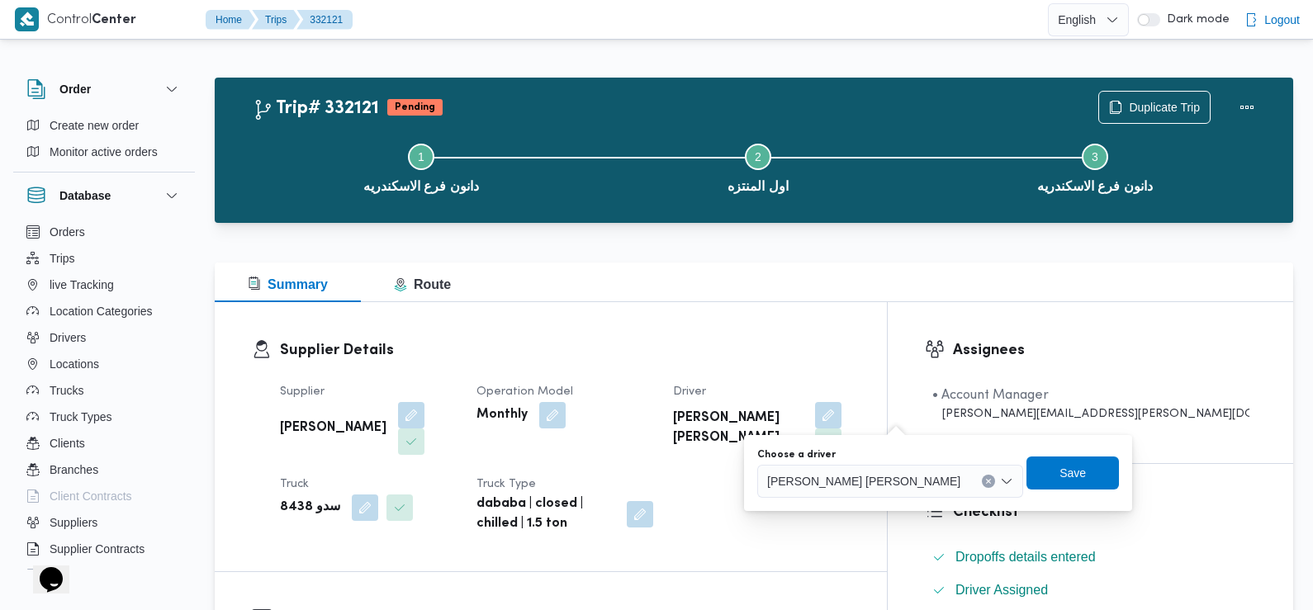
click at [844, 477] on span "محمد خلف احمد شلندة" at bounding box center [863, 481] width 193 height 18
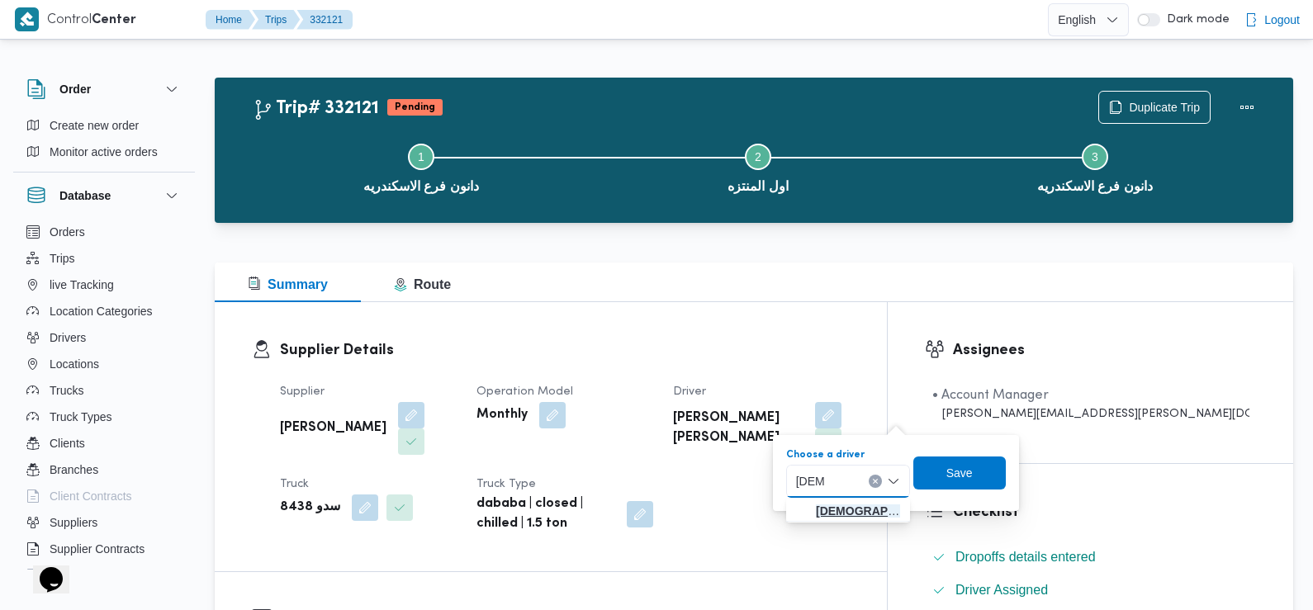
type input "اسلام"
click at [848, 508] on span "اسلام السيد سالم ابوسريع" at bounding box center [858, 511] width 84 height 20
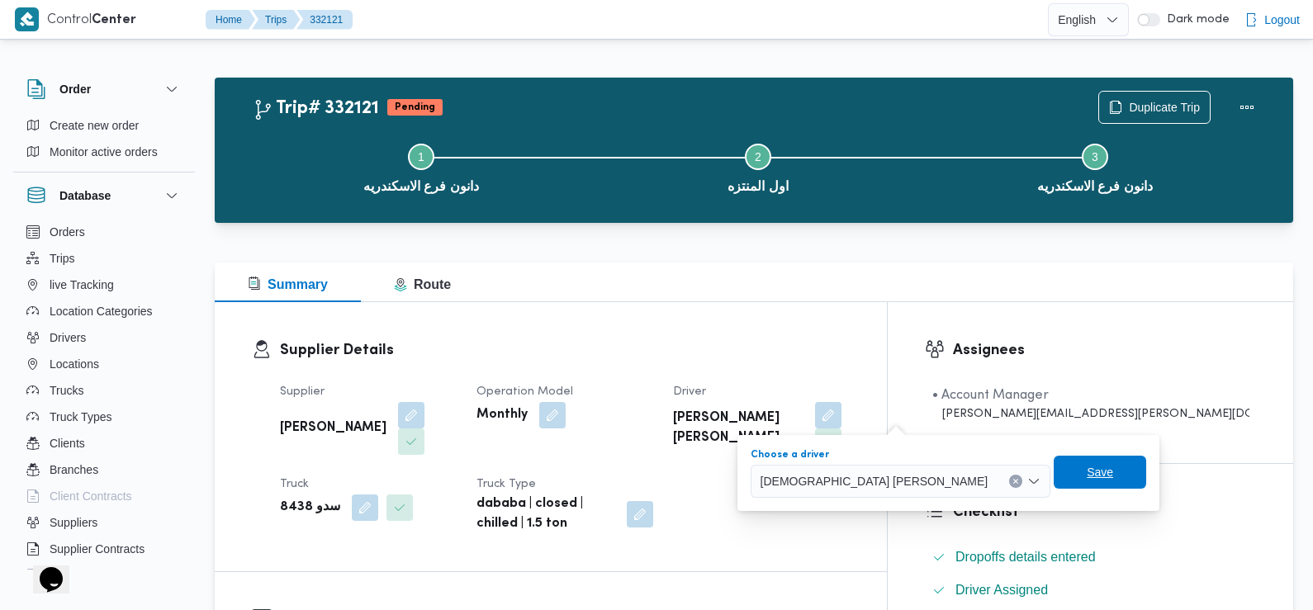
click at [1087, 476] on span "Save" at bounding box center [1100, 472] width 26 height 20
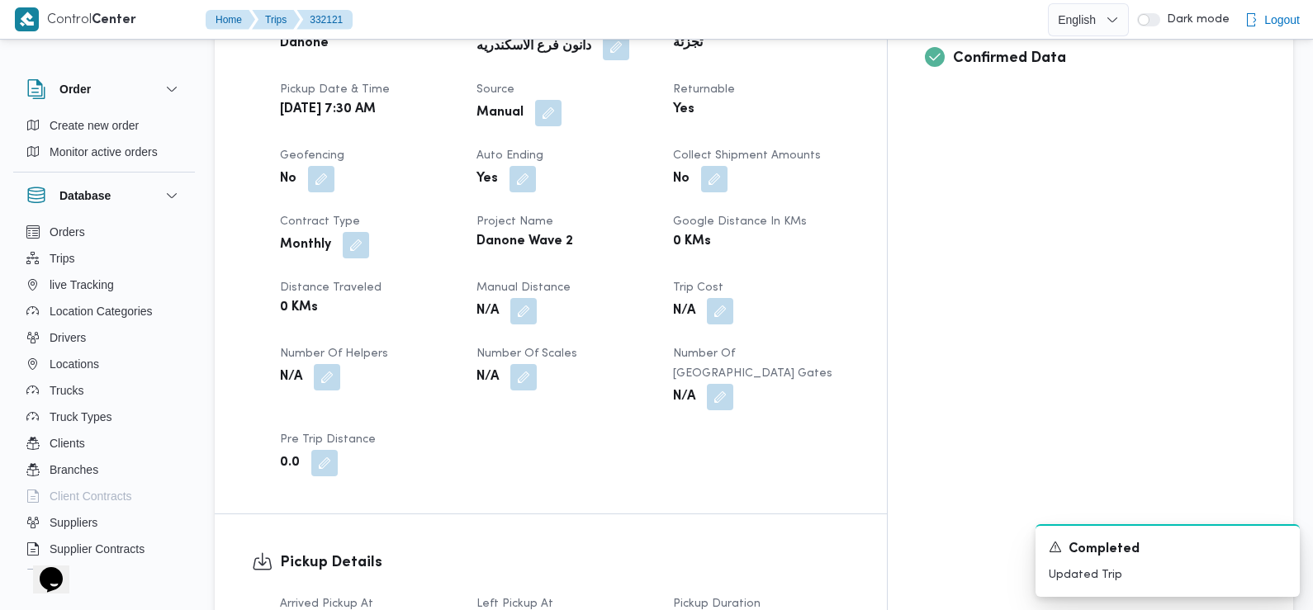
scroll to position [853, 0]
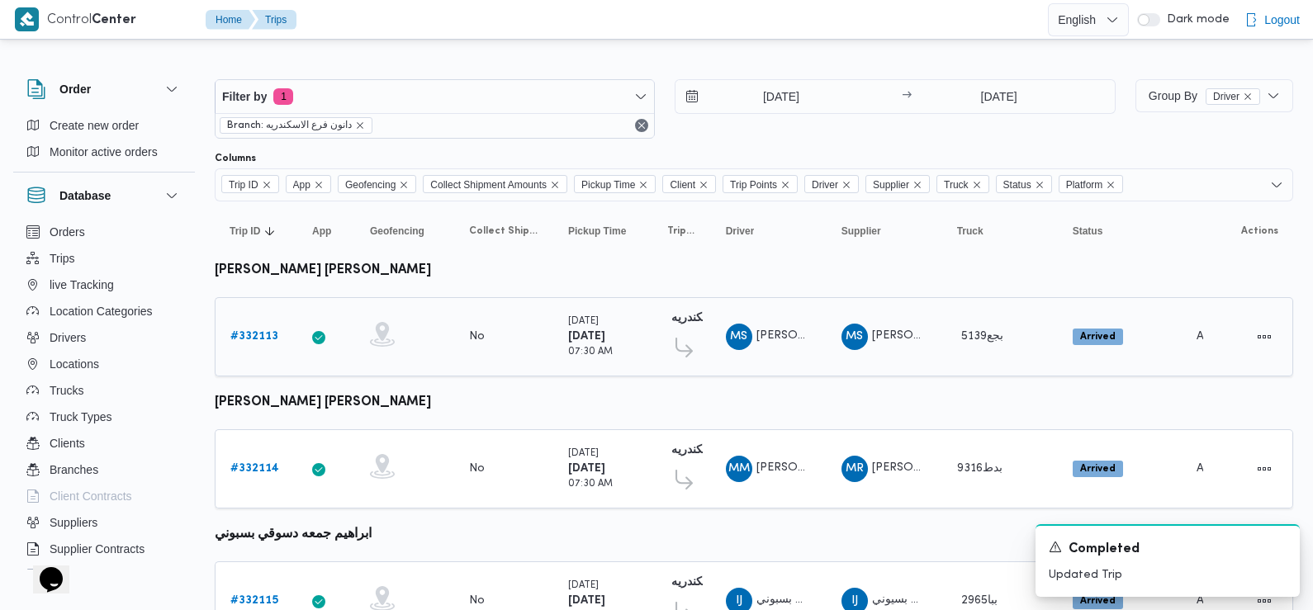
click at [263, 339] on b "# 332113" at bounding box center [254, 336] width 48 height 11
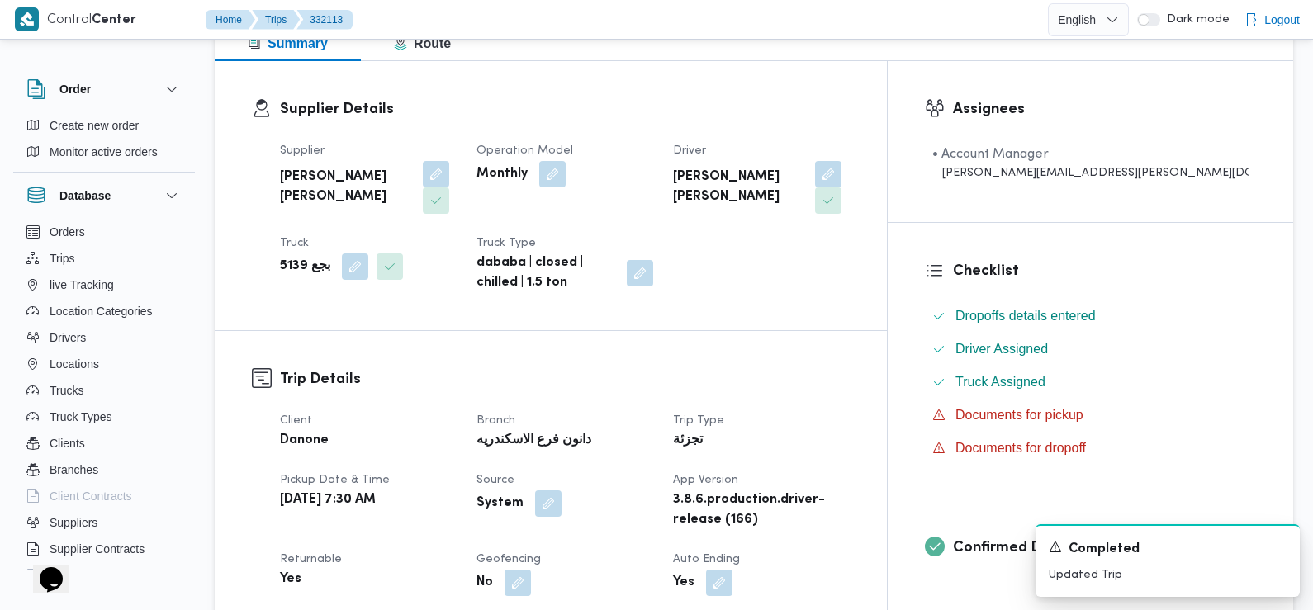
scroll to position [754, 0]
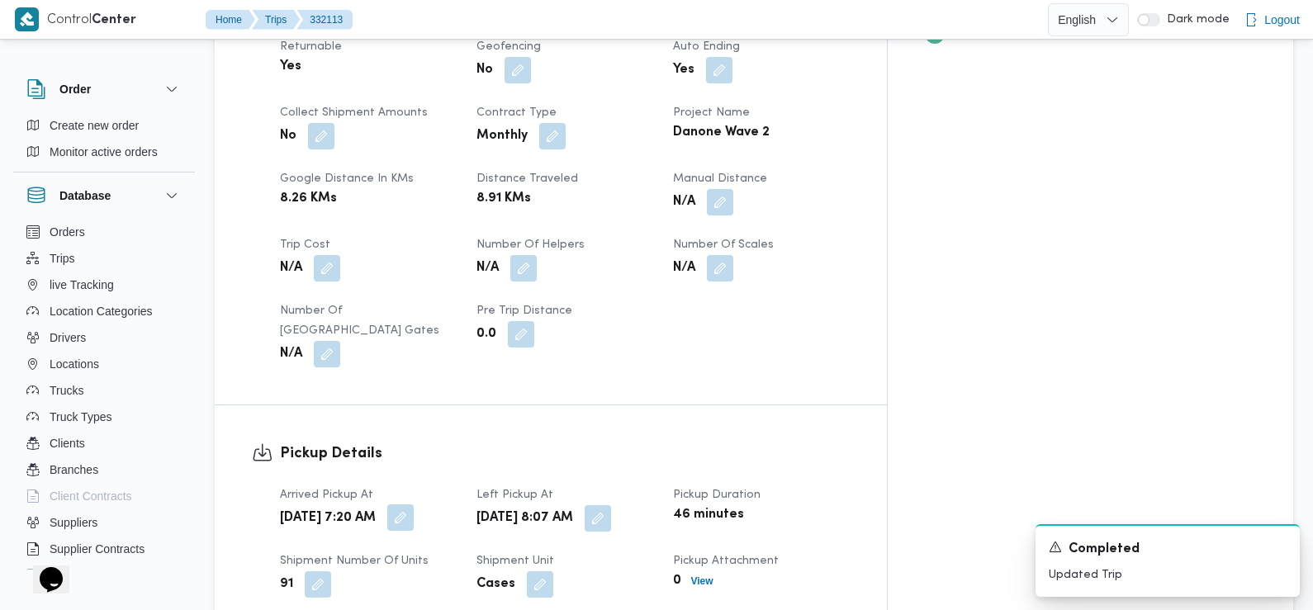
click at [414, 505] on button "button" at bounding box center [400, 518] width 26 height 26
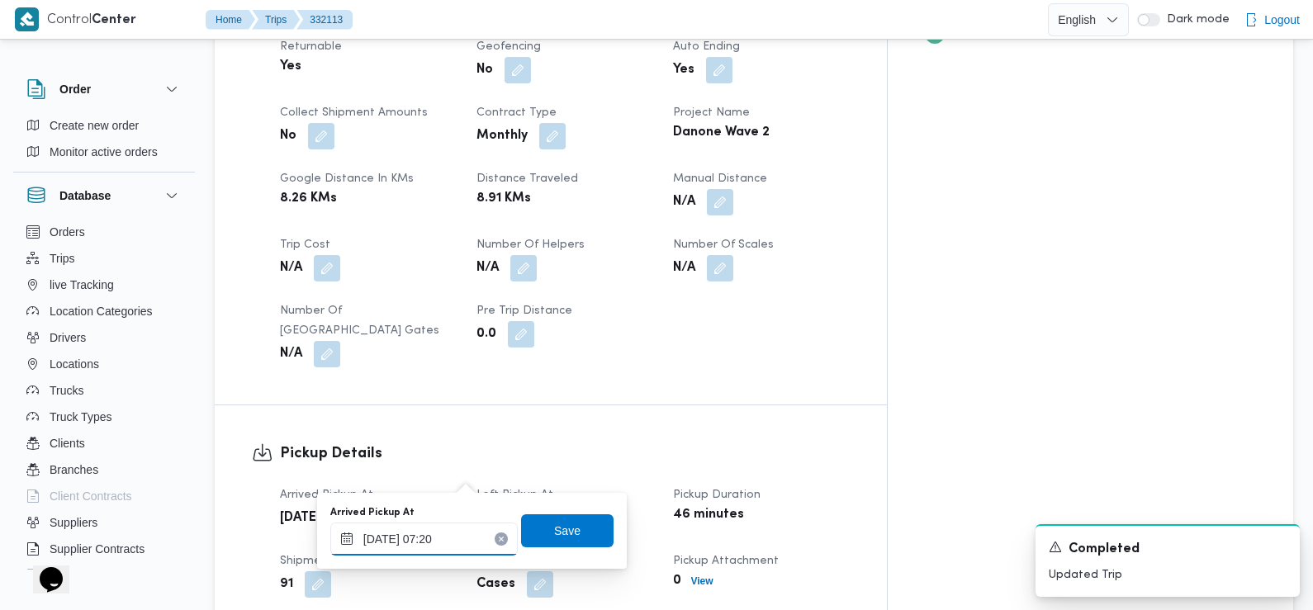
click at [439, 532] on input "20/08/2025 07:20" at bounding box center [423, 539] width 187 height 33
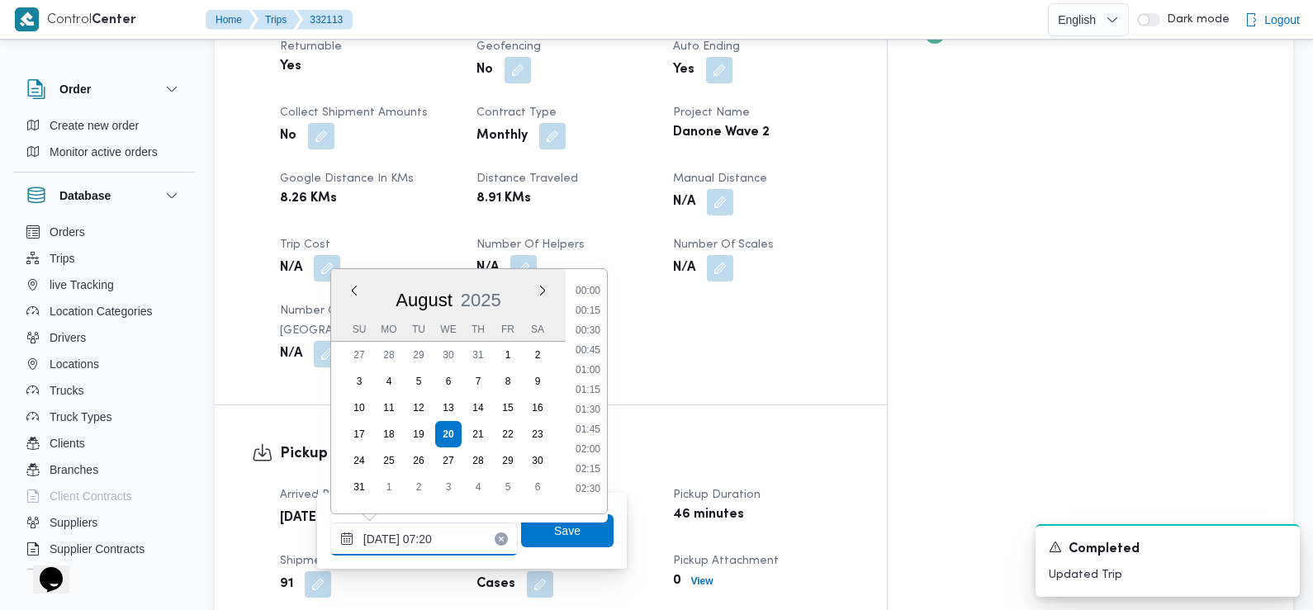
scroll to position [461, 0]
click at [597, 425] on li "07:30" at bounding box center [588, 424] width 38 height 17
type input "20/08/2025 07:30"
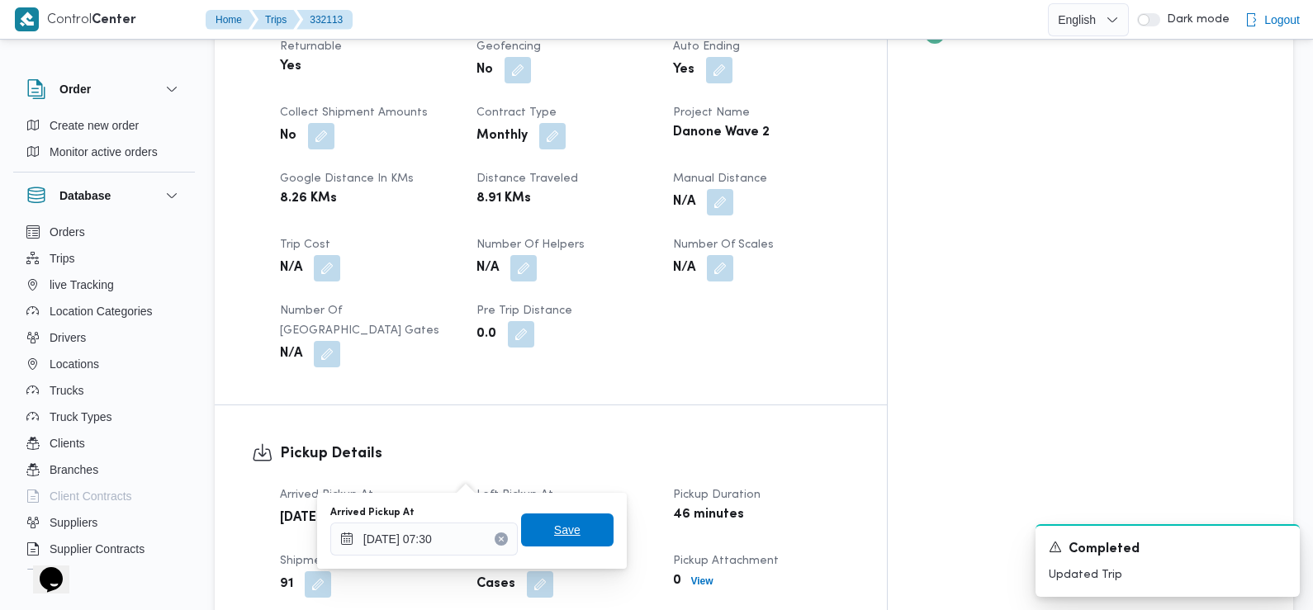
click at [563, 526] on span "Save" at bounding box center [567, 530] width 26 height 20
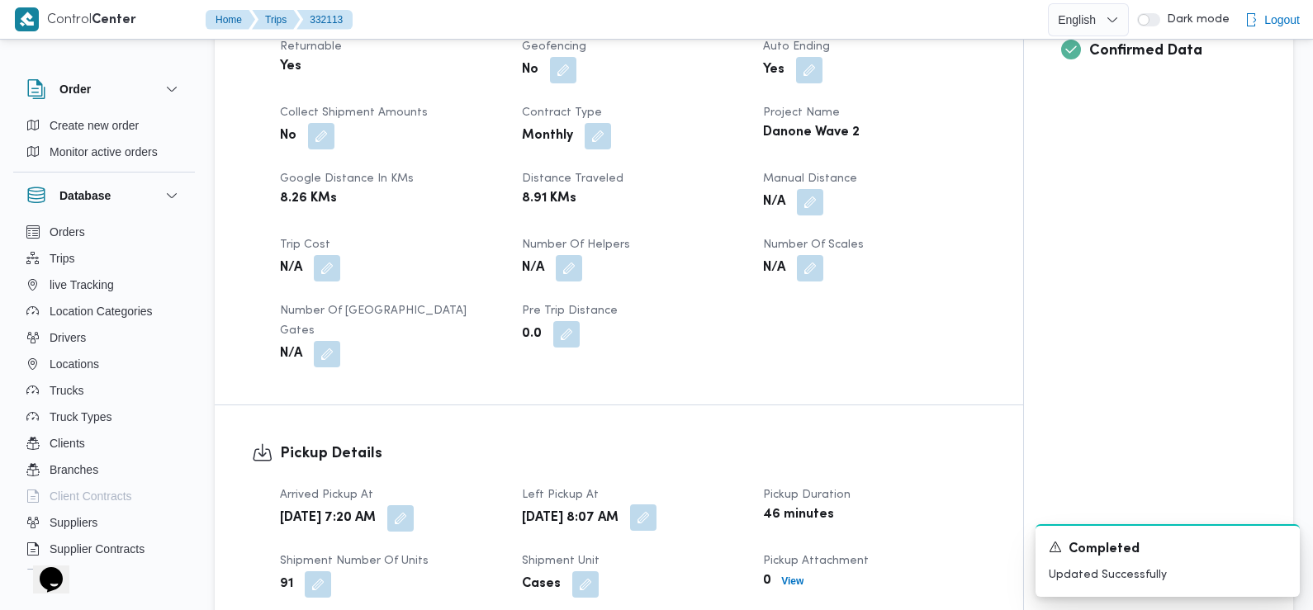
click at [657, 505] on button "button" at bounding box center [643, 518] width 26 height 26
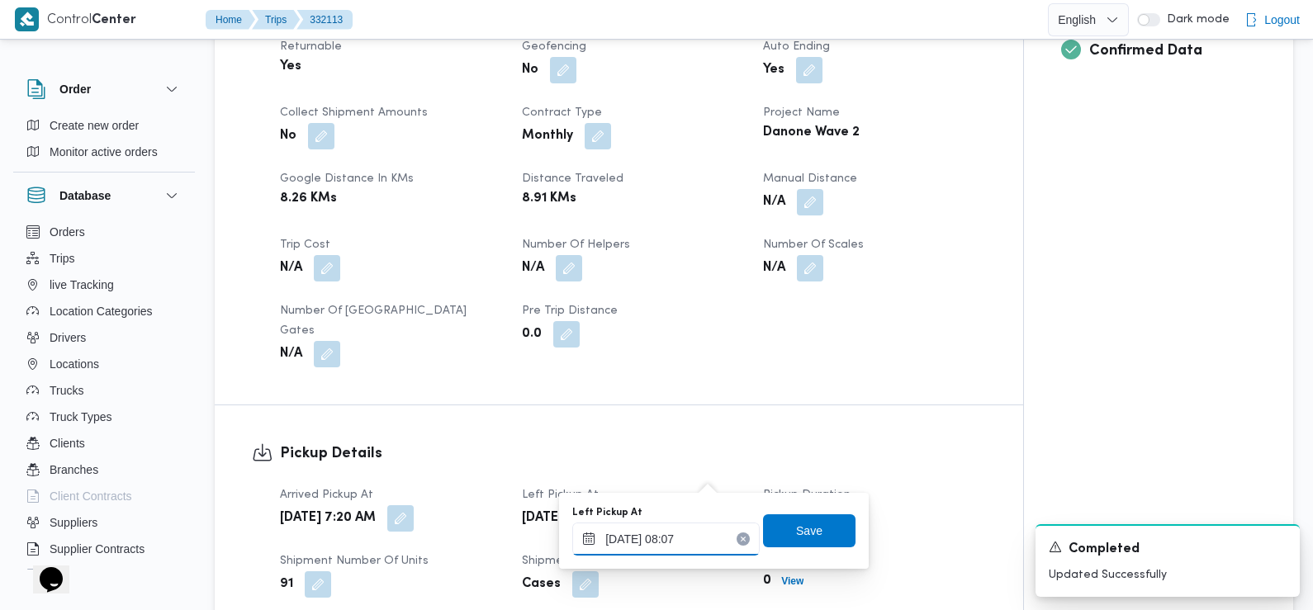
click at [667, 532] on input "20/08/2025 08:07" at bounding box center [665, 539] width 187 height 33
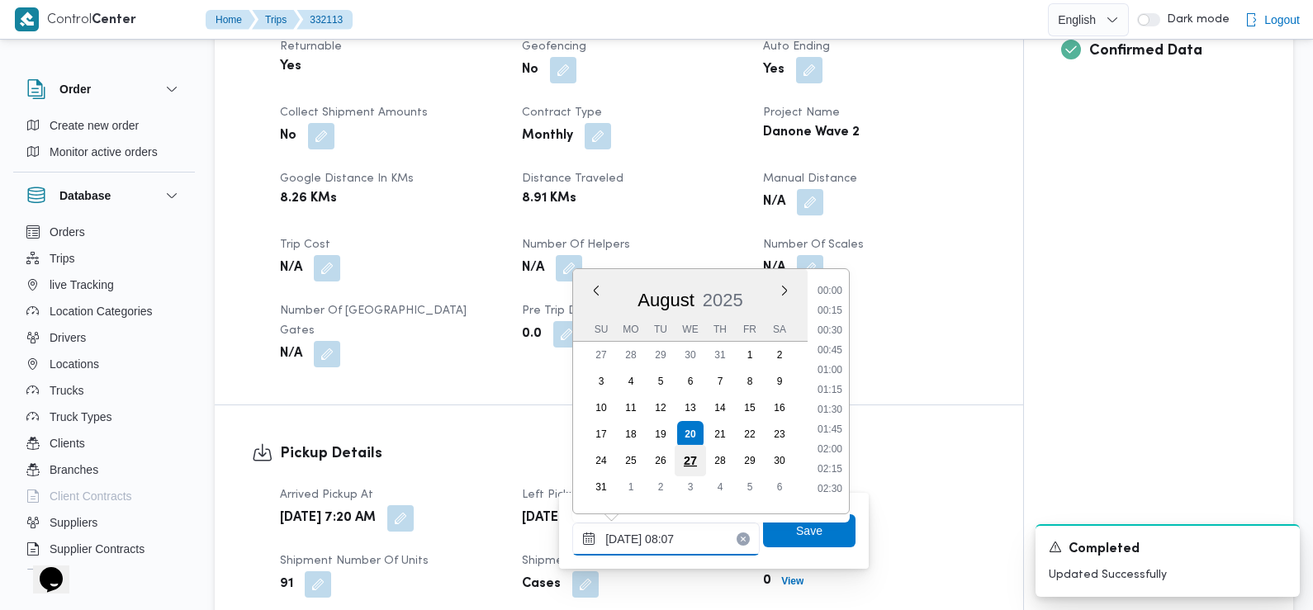
scroll to position [520, 0]
click at [830, 425] on li "08:15" at bounding box center [830, 424] width 38 height 17
type input "20/08/2025 08:15"
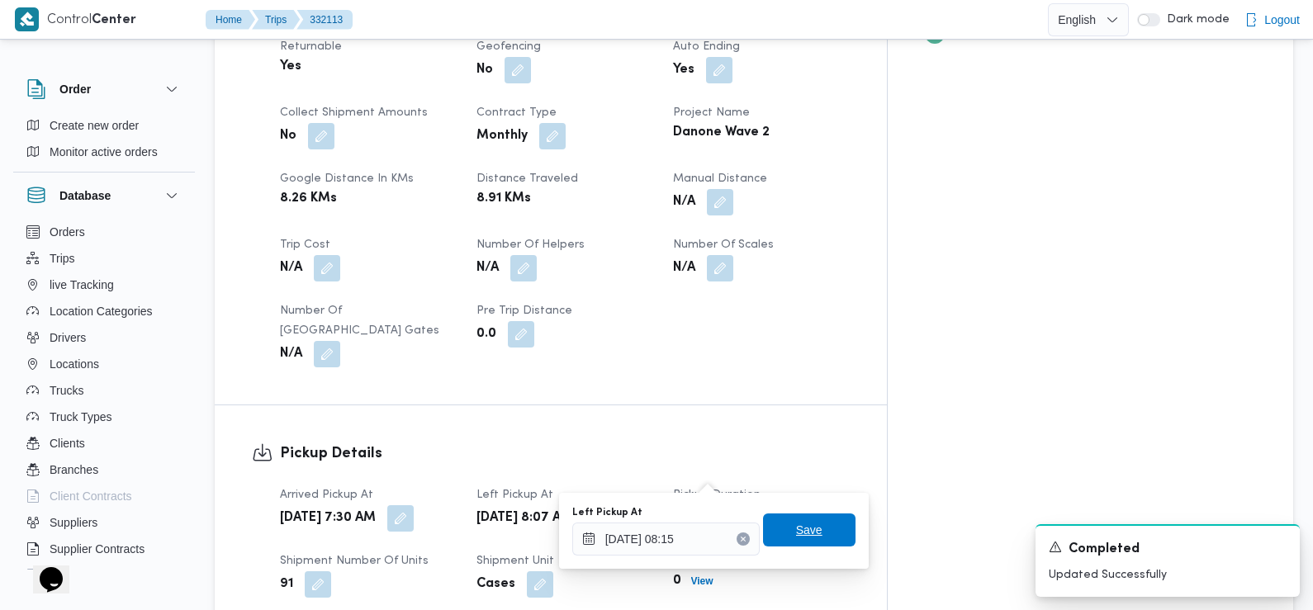
click at [796, 527] on span "Save" at bounding box center [809, 530] width 26 height 20
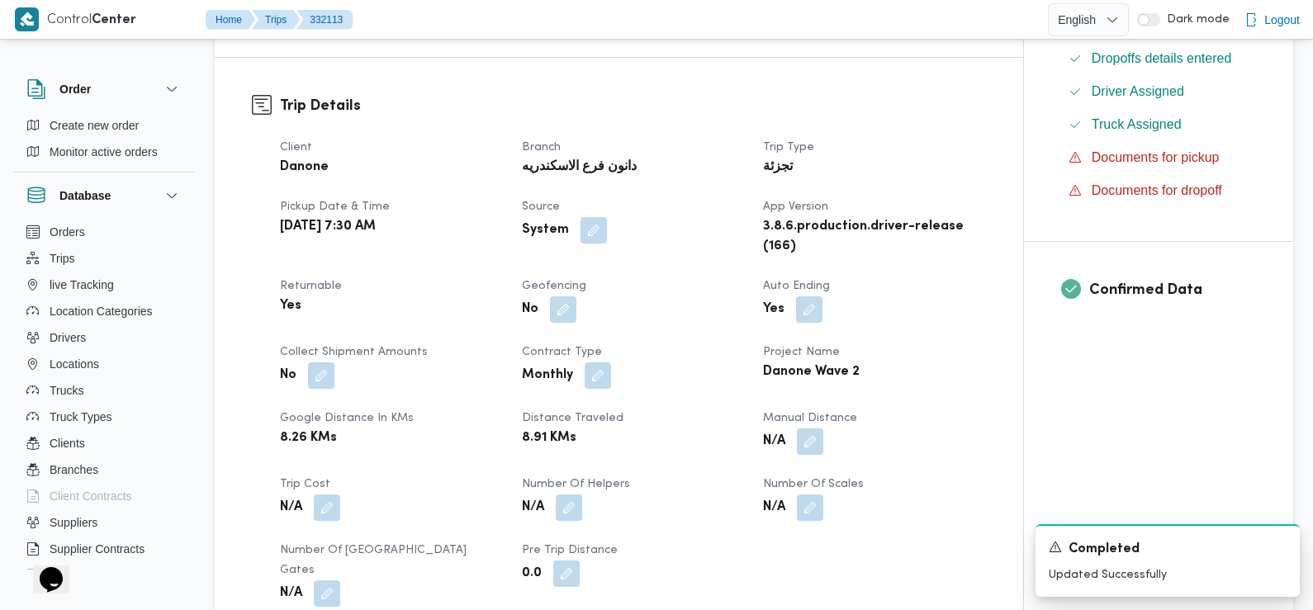
scroll to position [0, 0]
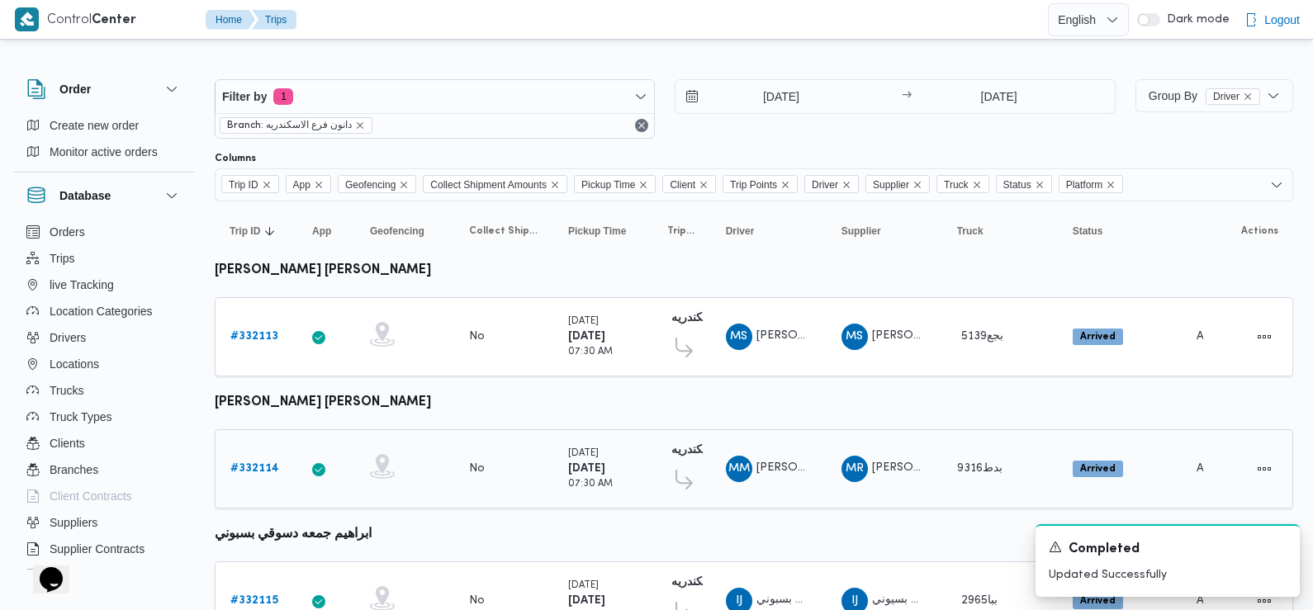
click at [258, 465] on b "# 332114" at bounding box center [254, 468] width 49 height 11
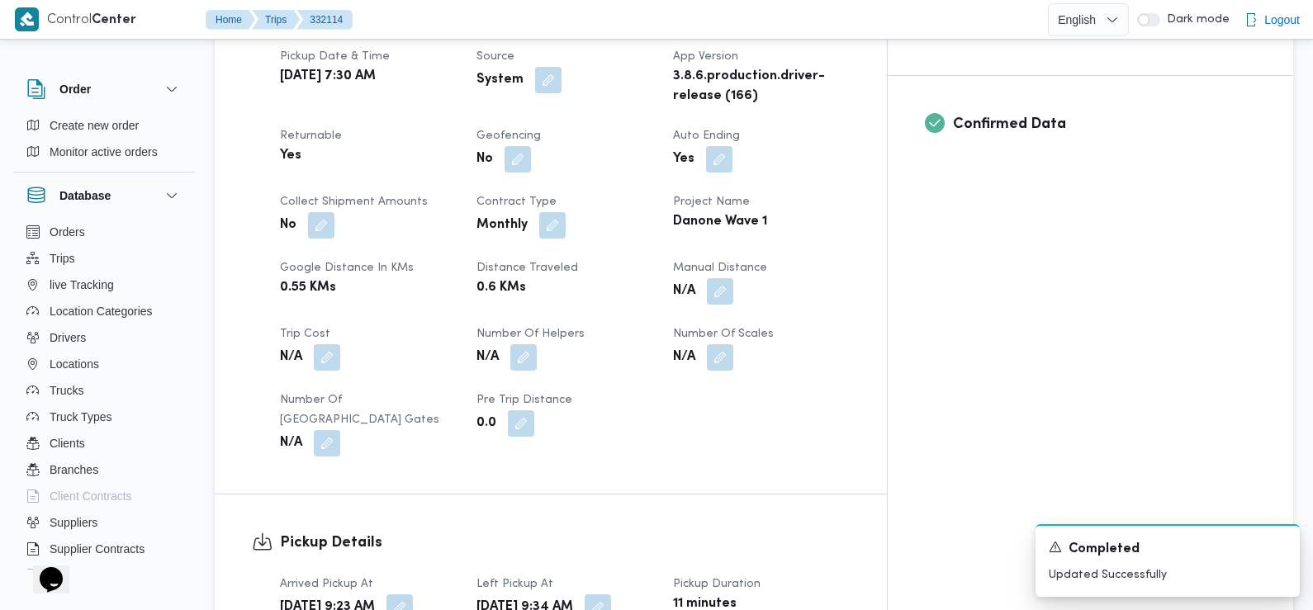
scroll to position [666, 0]
click at [413, 592] on button "button" at bounding box center [399, 605] width 26 height 26
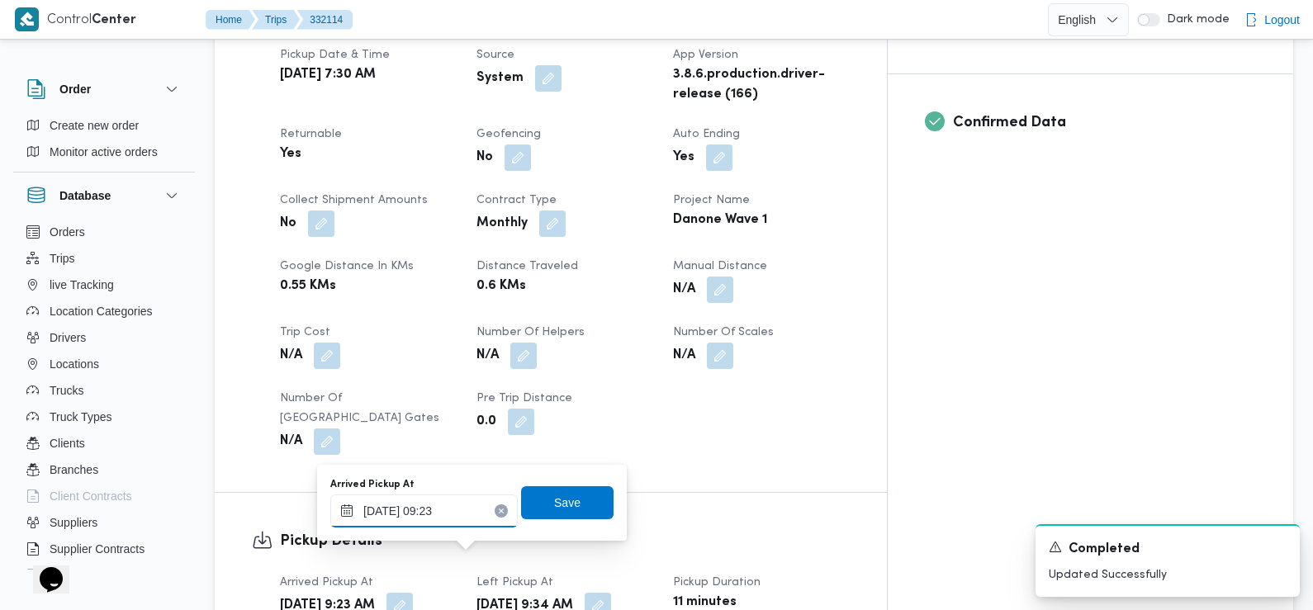
click at [443, 518] on input "20/08/2025 09:23" at bounding box center [423, 511] width 187 height 33
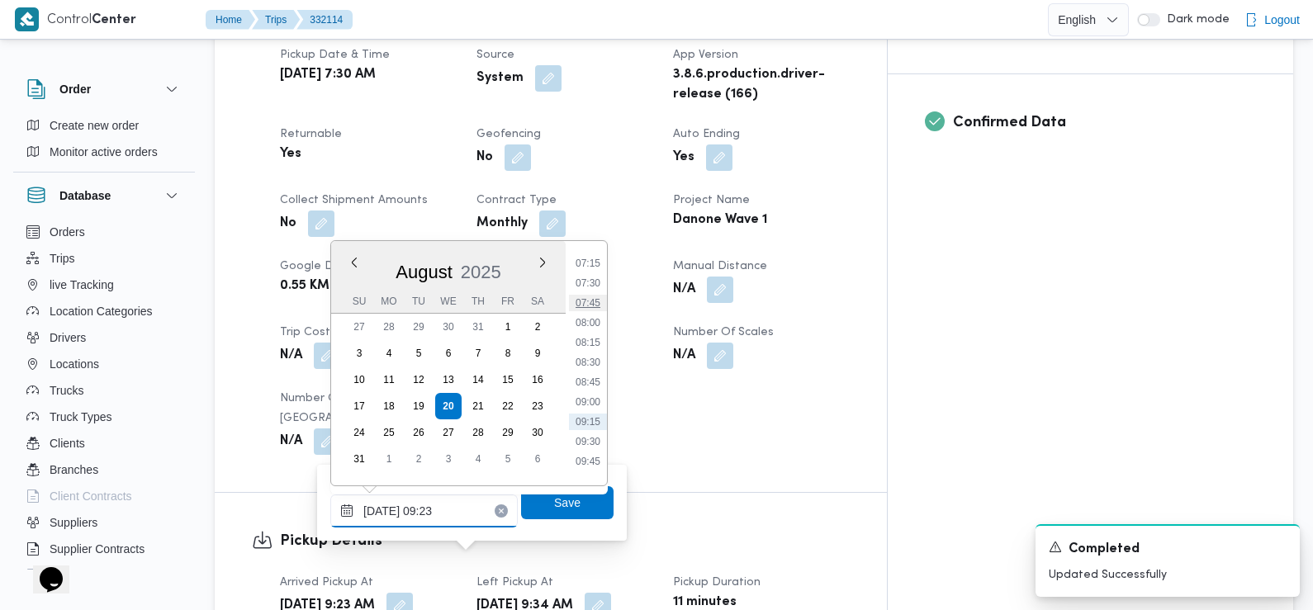
scroll to position [553, 0]
click at [585, 288] on li "07:15" at bounding box center [588, 284] width 38 height 17
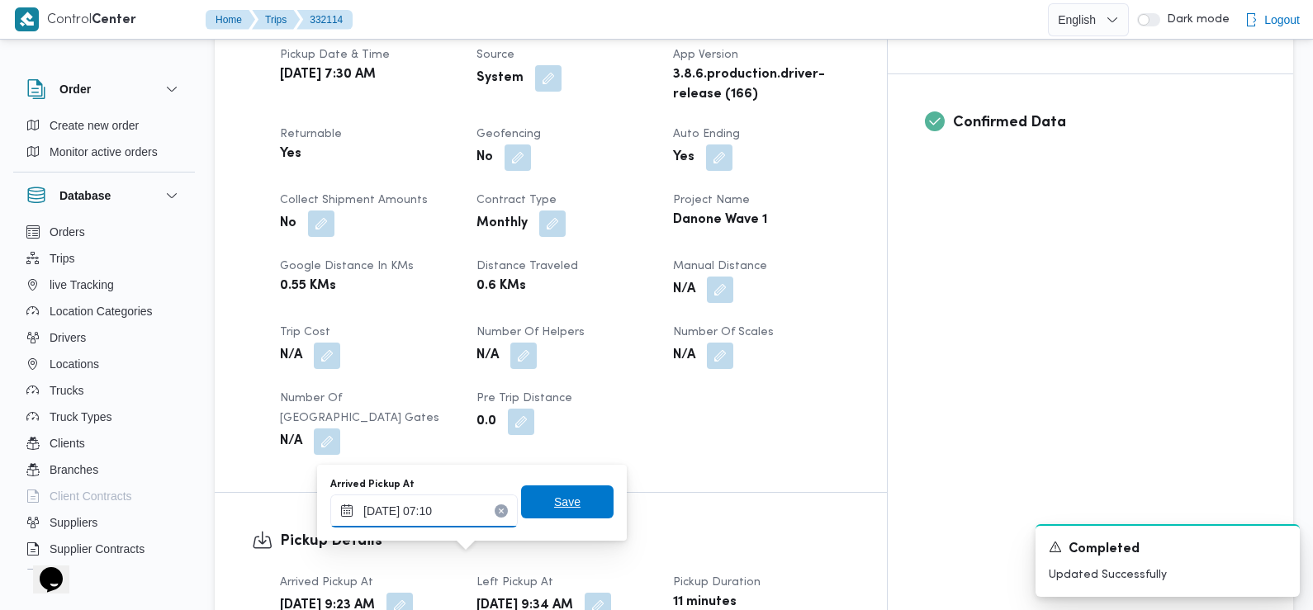
type input "20/08/2025 07:10"
click at [554, 497] on span "Save" at bounding box center [567, 502] width 26 height 20
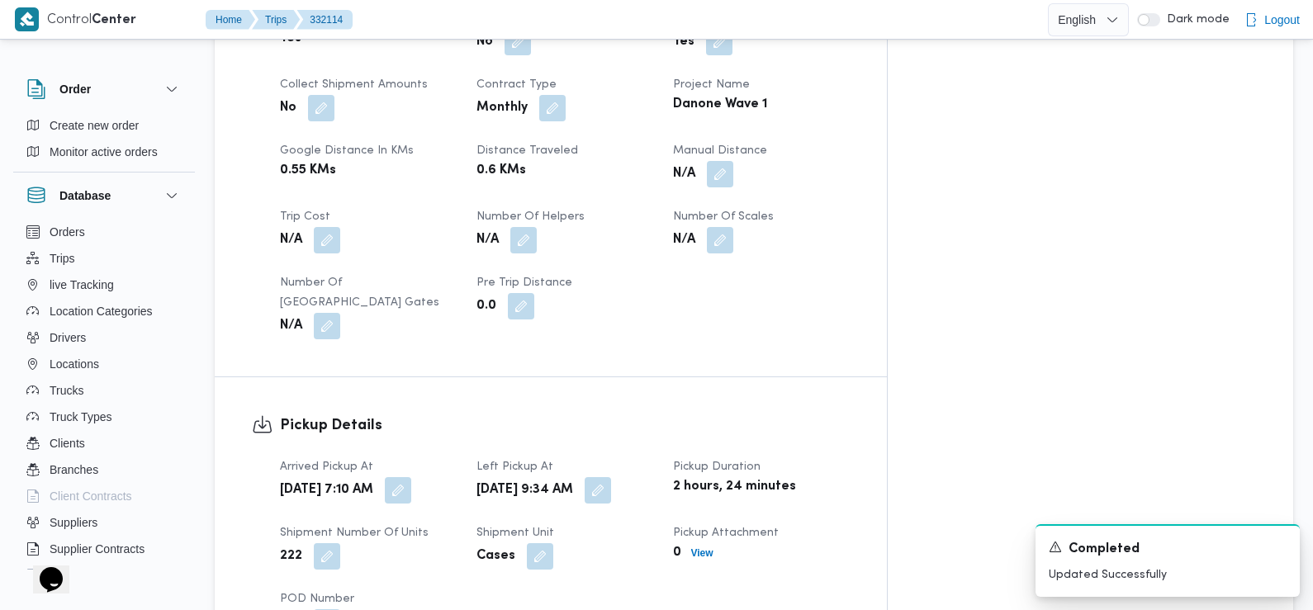
scroll to position [787, 0]
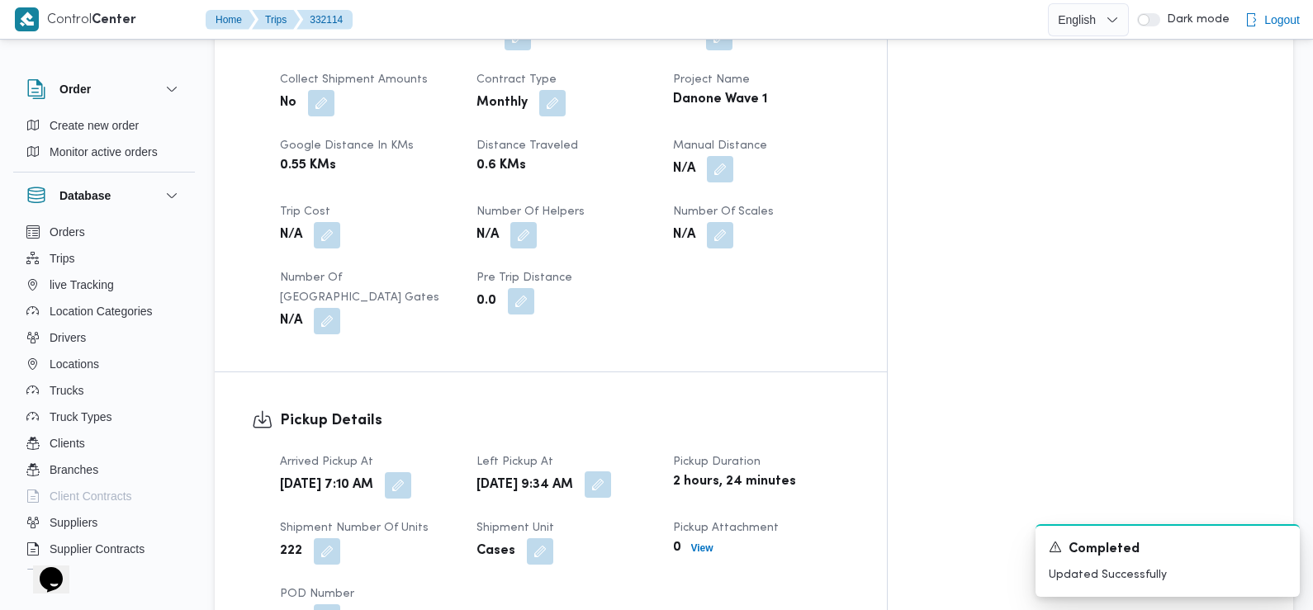
click at [611, 472] on button "button" at bounding box center [598, 485] width 26 height 26
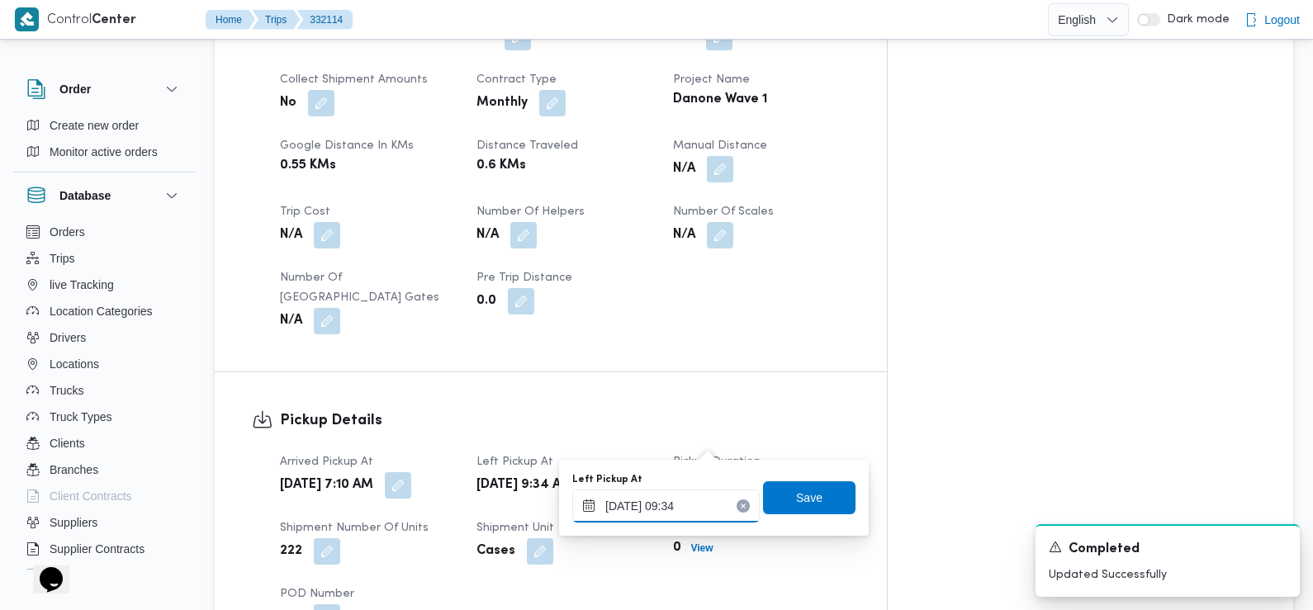
click at [666, 505] on input "20/08/2025 09:34" at bounding box center [665, 506] width 187 height 33
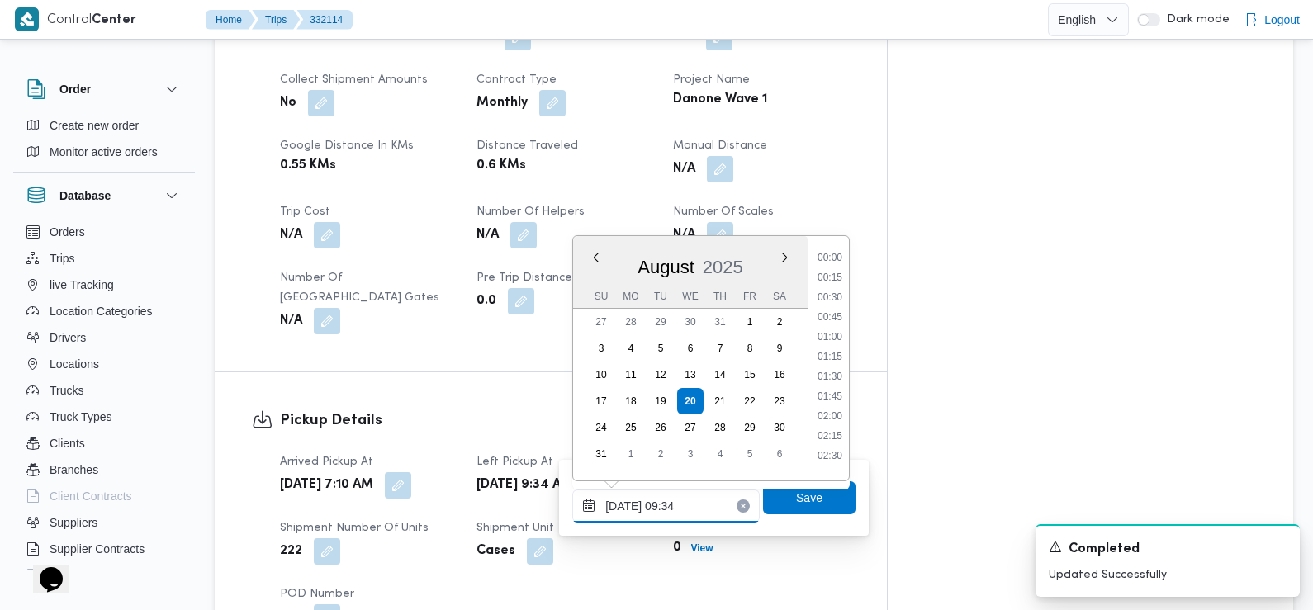
scroll to position [639, 0]
click at [834, 296] on li "08:30" at bounding box center [830, 292] width 38 height 17
type input "20/08/2025 08:30"
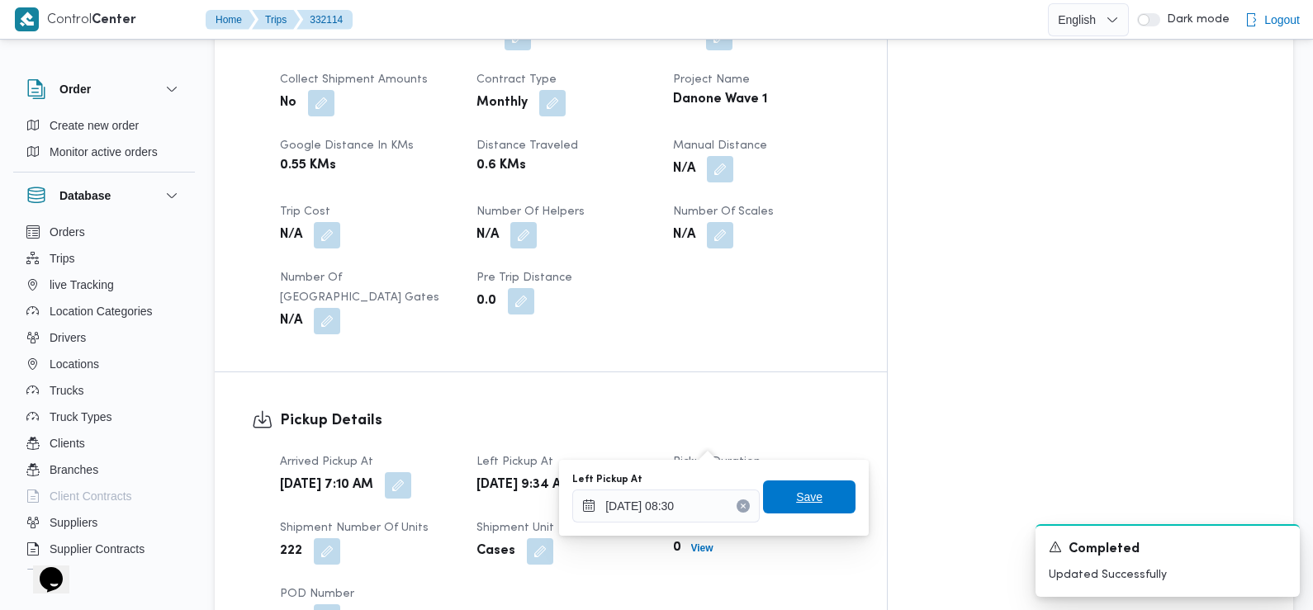
click at [810, 500] on span "Save" at bounding box center [809, 497] width 92 height 33
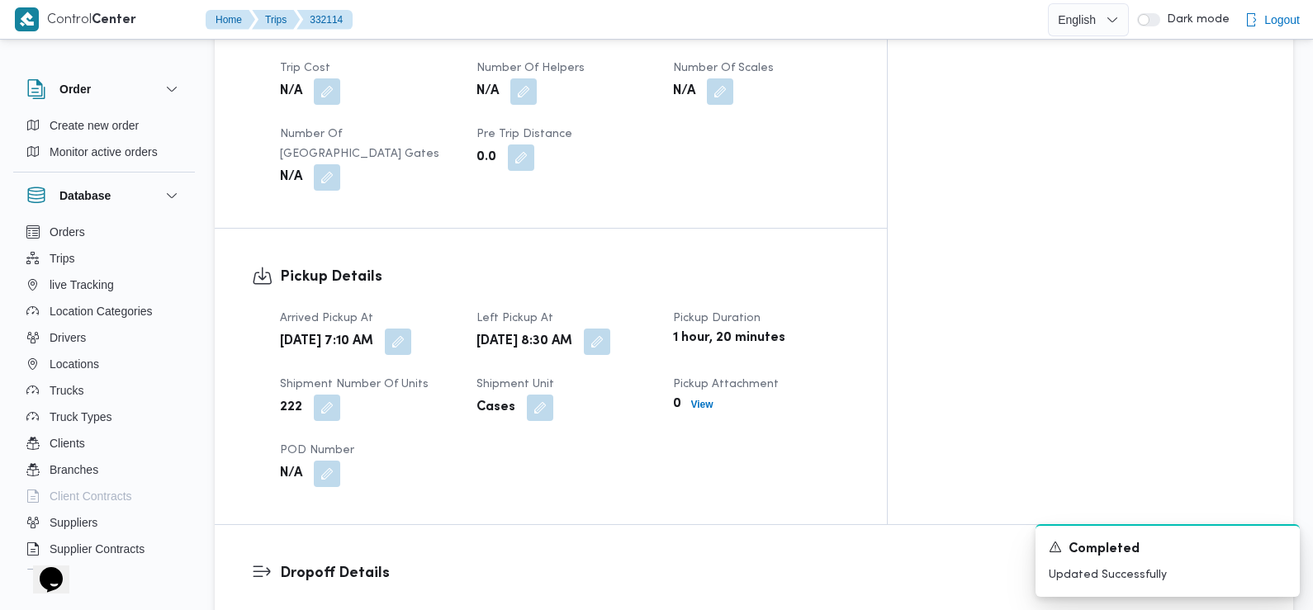
scroll to position [0, 0]
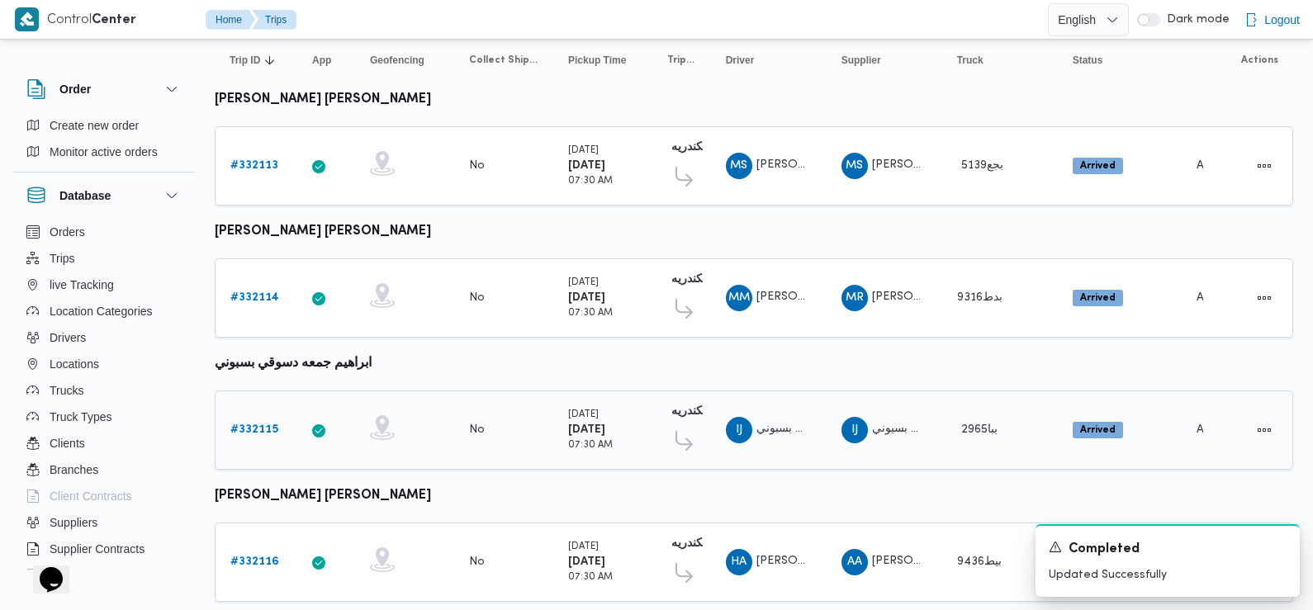
click at [267, 428] on b "# 332115" at bounding box center [254, 429] width 48 height 11
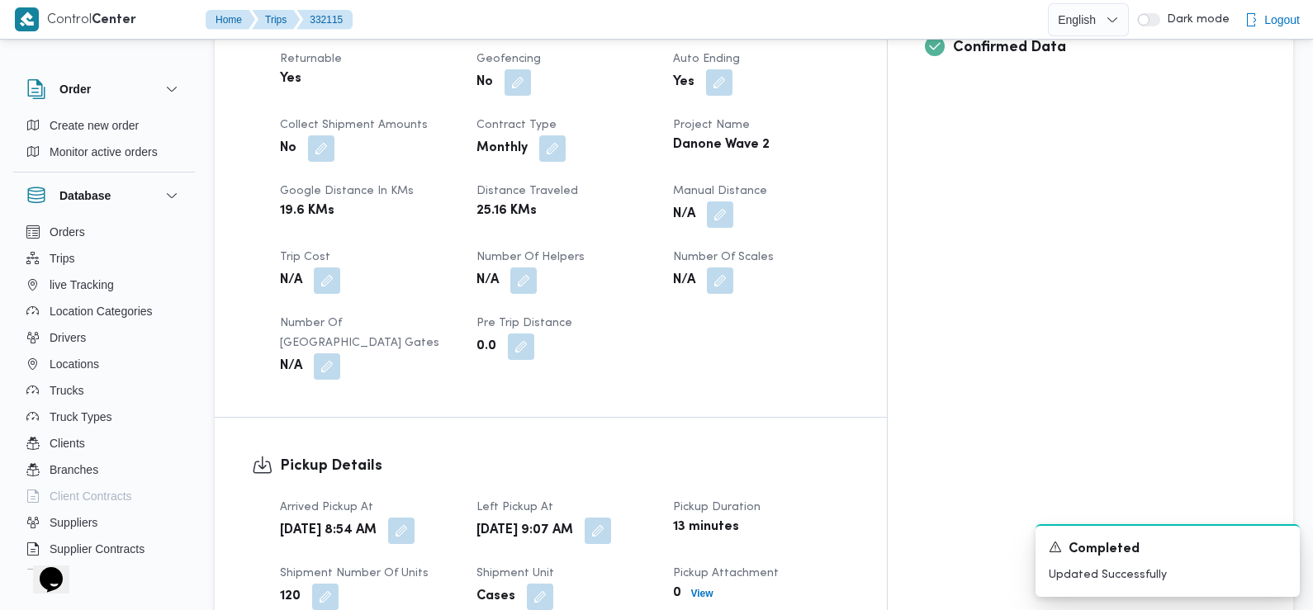
scroll to position [770, 0]
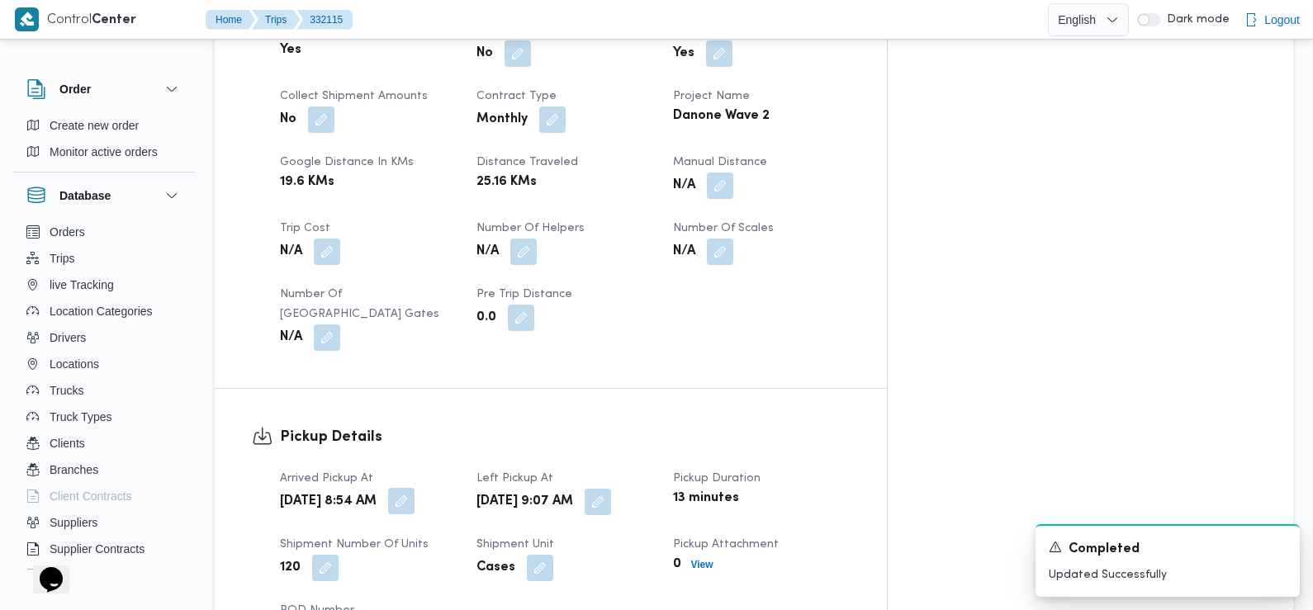
click at [415, 488] on button "button" at bounding box center [401, 501] width 26 height 26
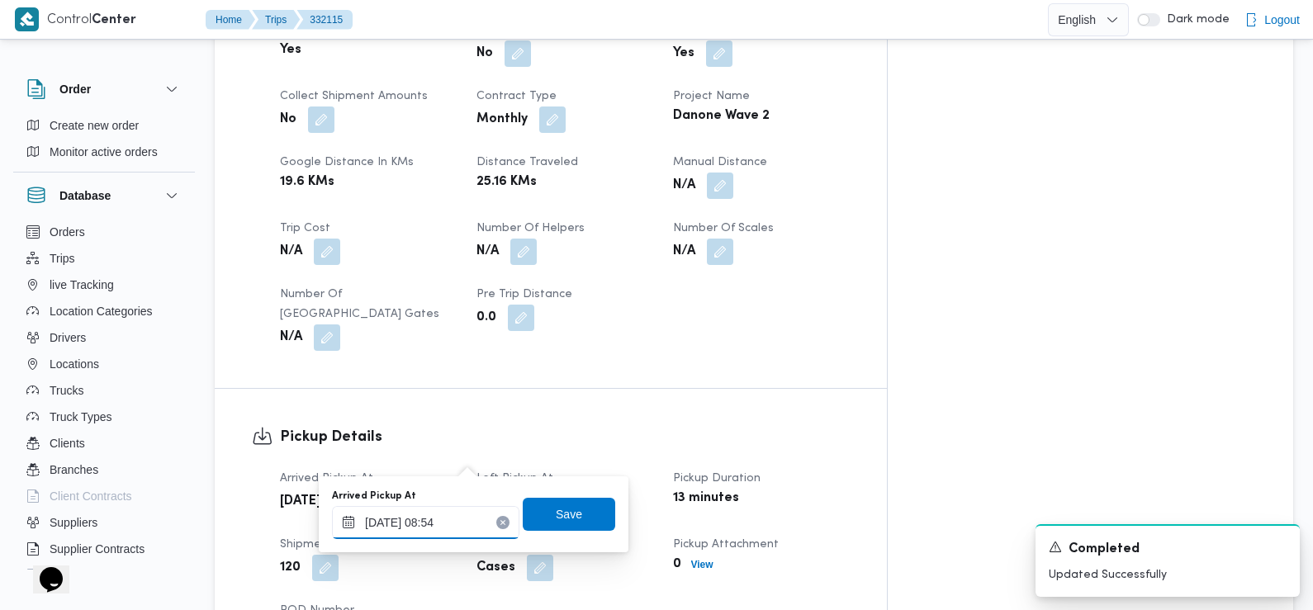
click at [457, 506] on div "20/08/2025 08:54" at bounding box center [425, 522] width 187 height 33
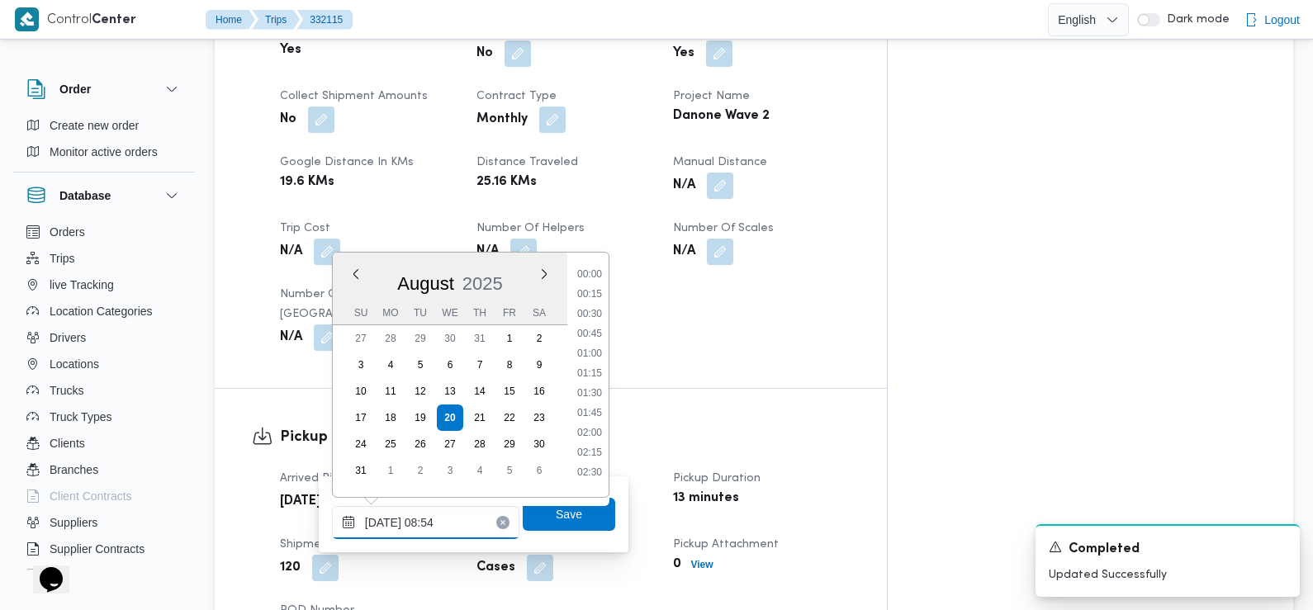
scroll to position [580, 0]
click at [595, 271] on li "07:15" at bounding box center [590, 269] width 38 height 17
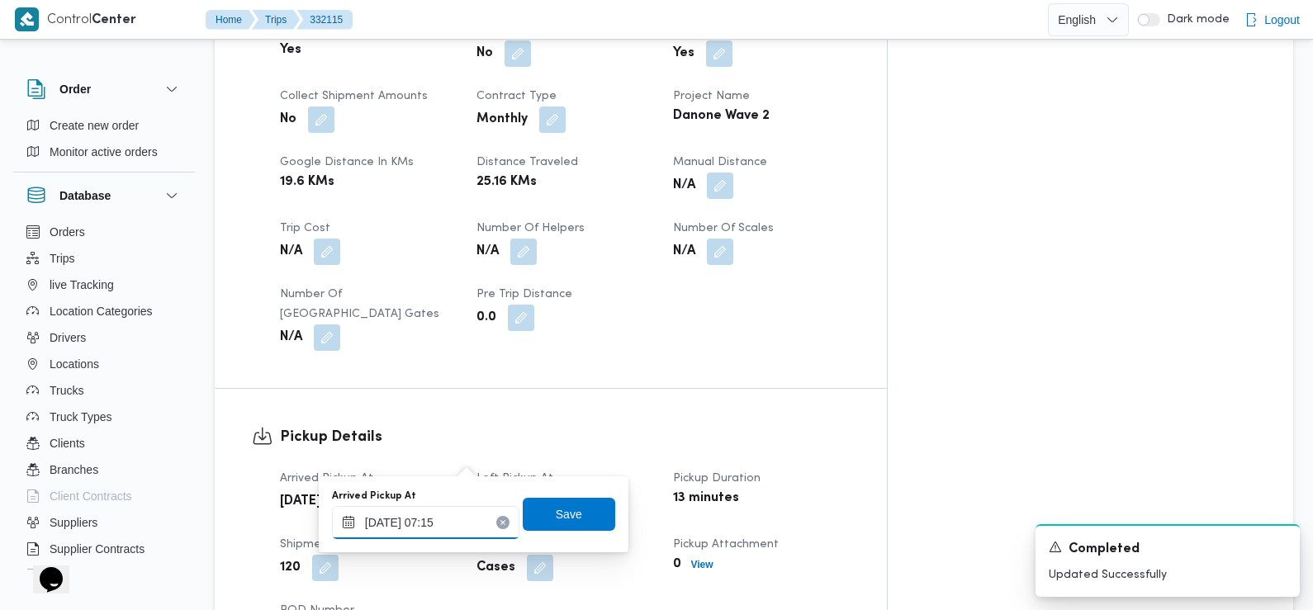
type input "20/08/2025 07:15"
click at [575, 513] on span "Save" at bounding box center [569, 513] width 92 height 33
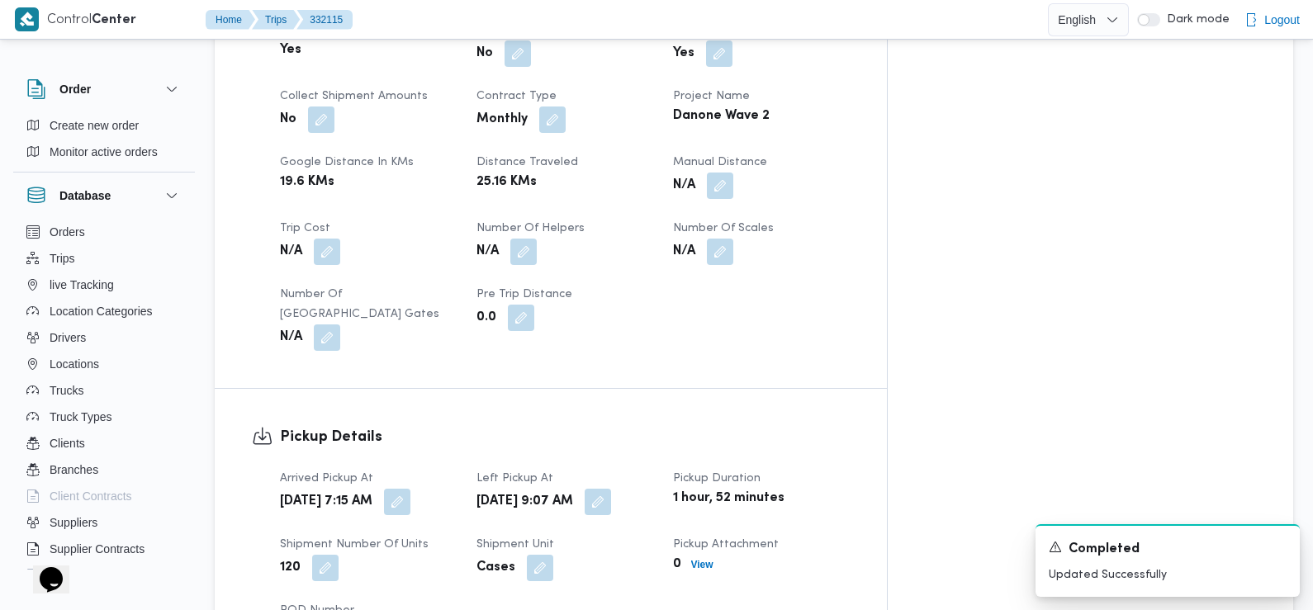
scroll to position [0, 0]
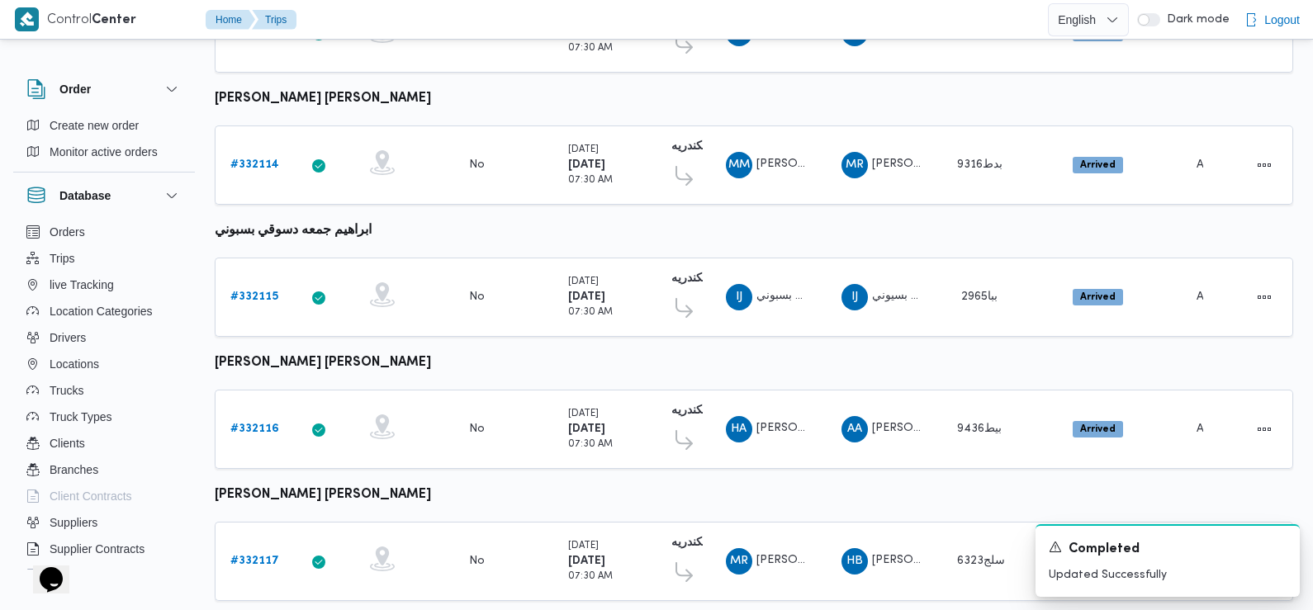
scroll to position [309, 0]
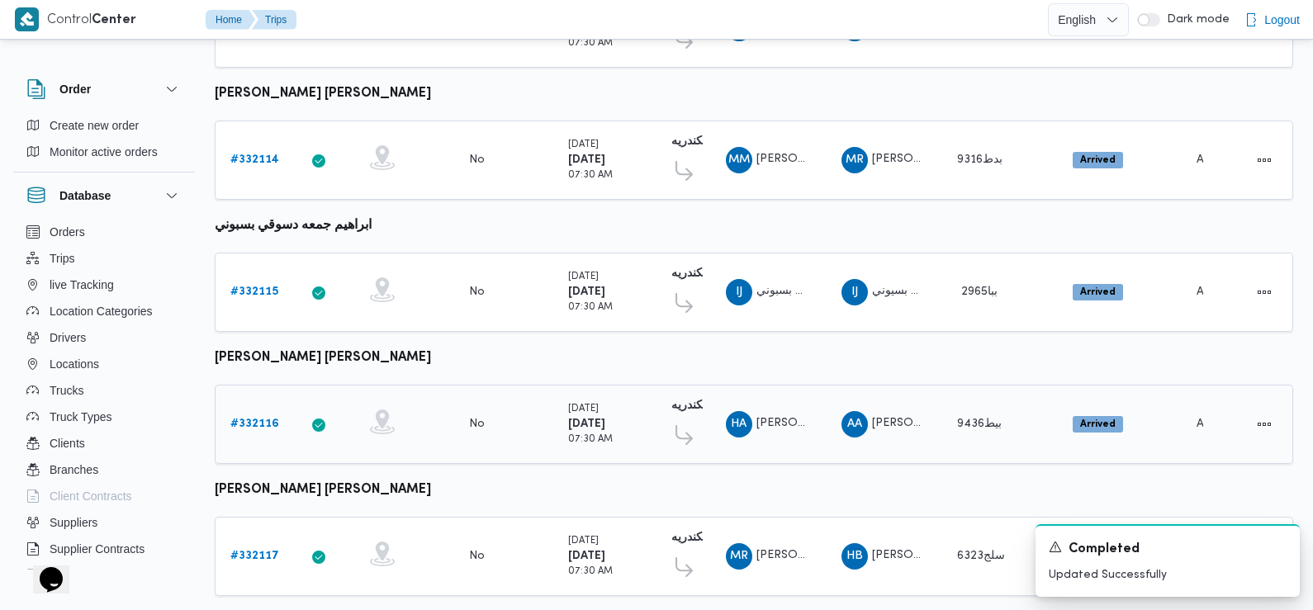
click at [253, 421] on b "# 332116" at bounding box center [254, 424] width 49 height 11
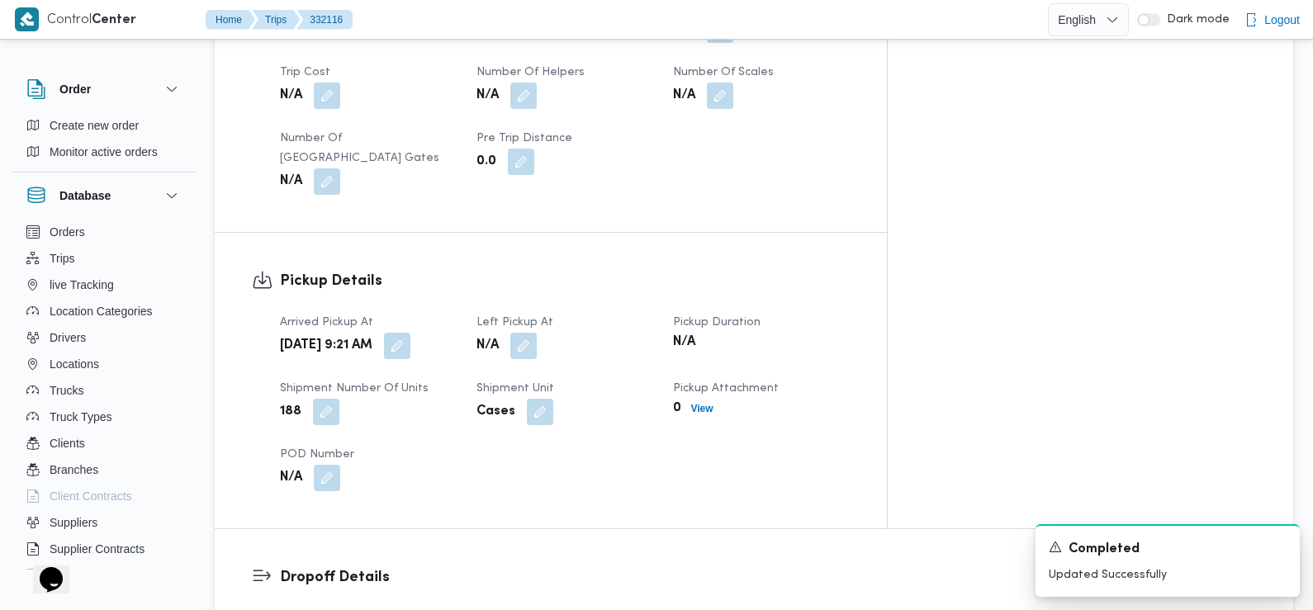
scroll to position [931, 0]
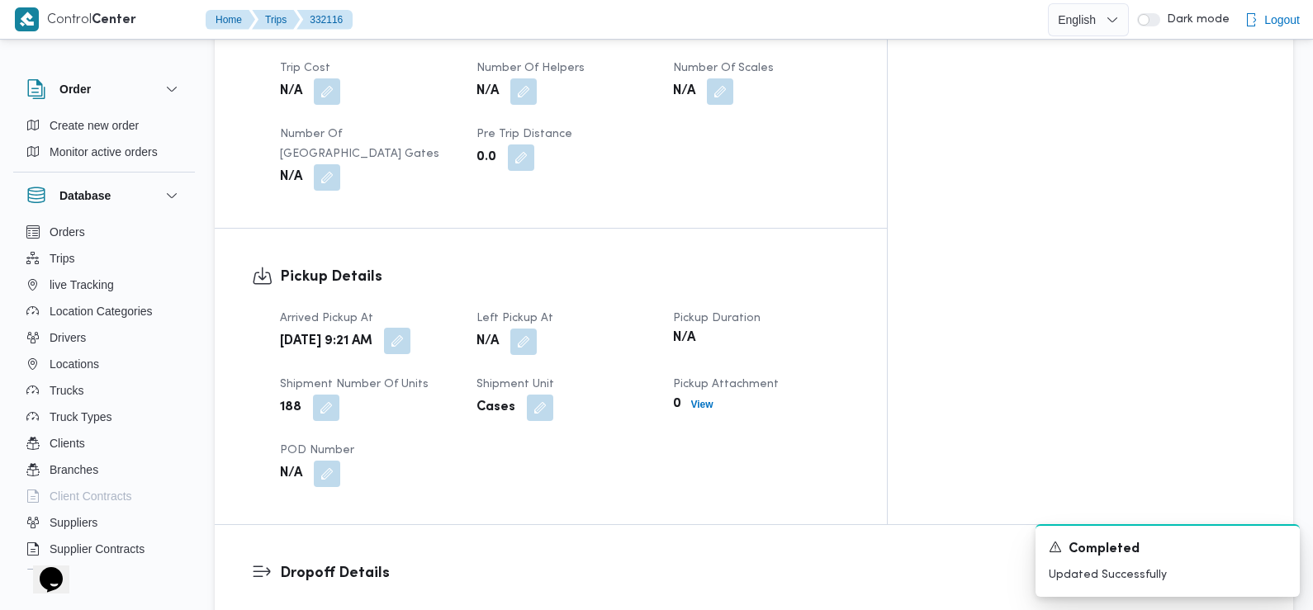
click at [410, 328] on button "button" at bounding box center [397, 341] width 26 height 26
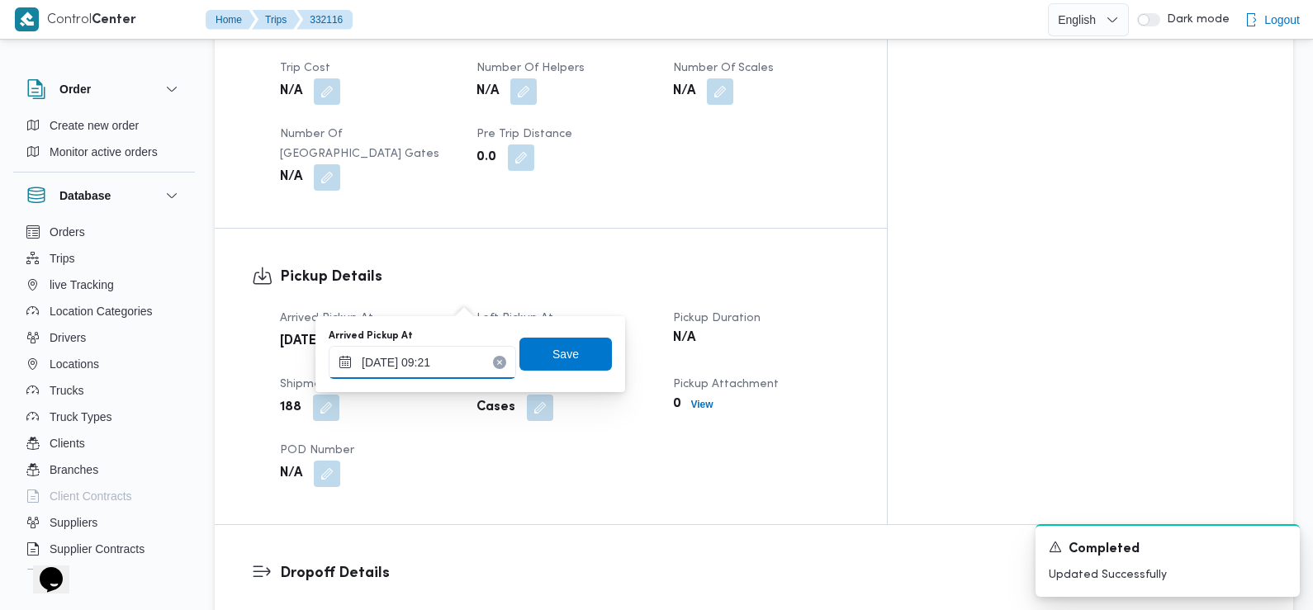
click at [454, 346] on div "20/08/2025 09:21" at bounding box center [422, 362] width 187 height 33
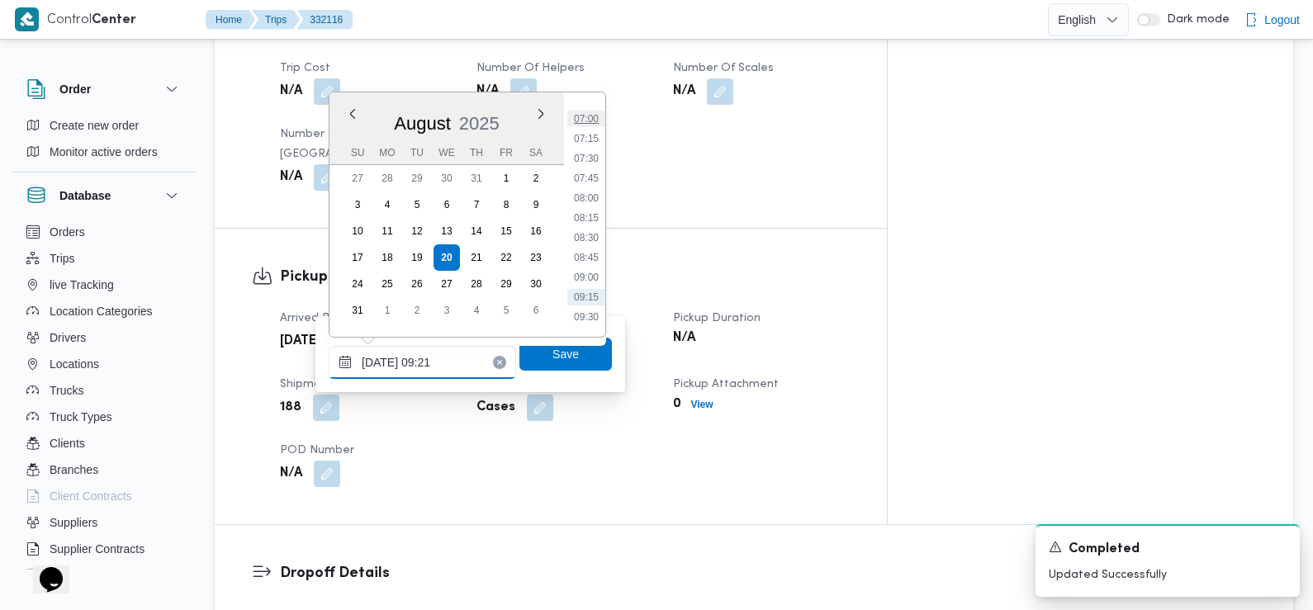
scroll to position [548, 0]
click at [588, 124] on li "07:00" at bounding box center [586, 121] width 38 height 17
type input "20/08/2025 07:00"
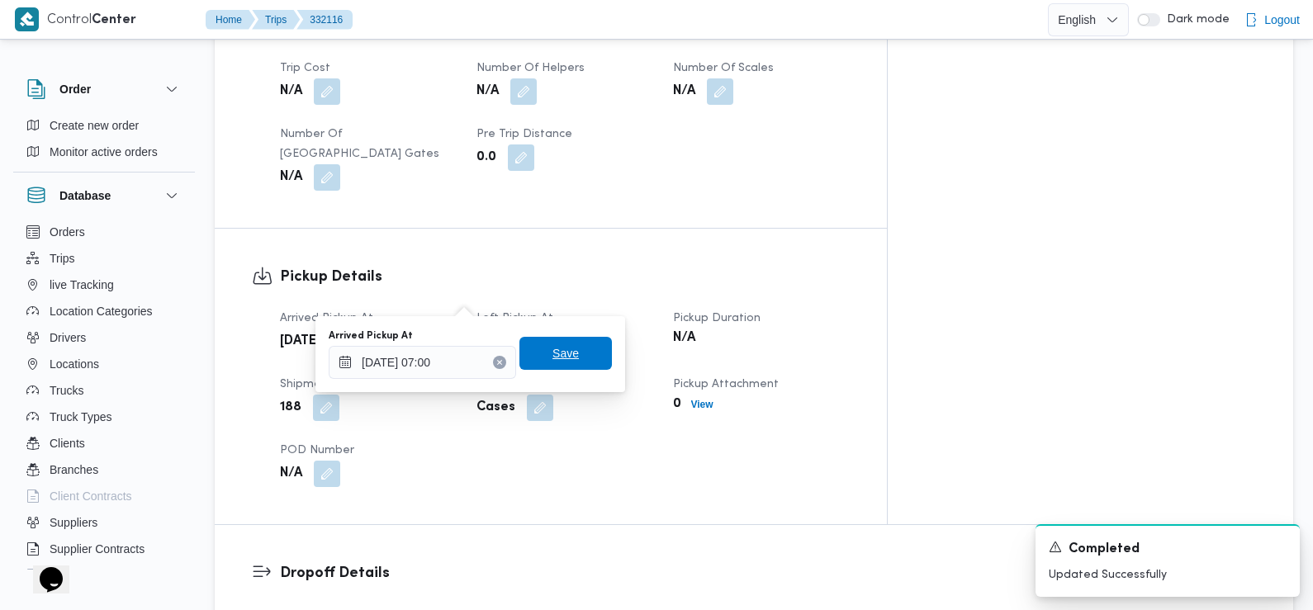
click at [552, 350] on span "Save" at bounding box center [565, 354] width 26 height 20
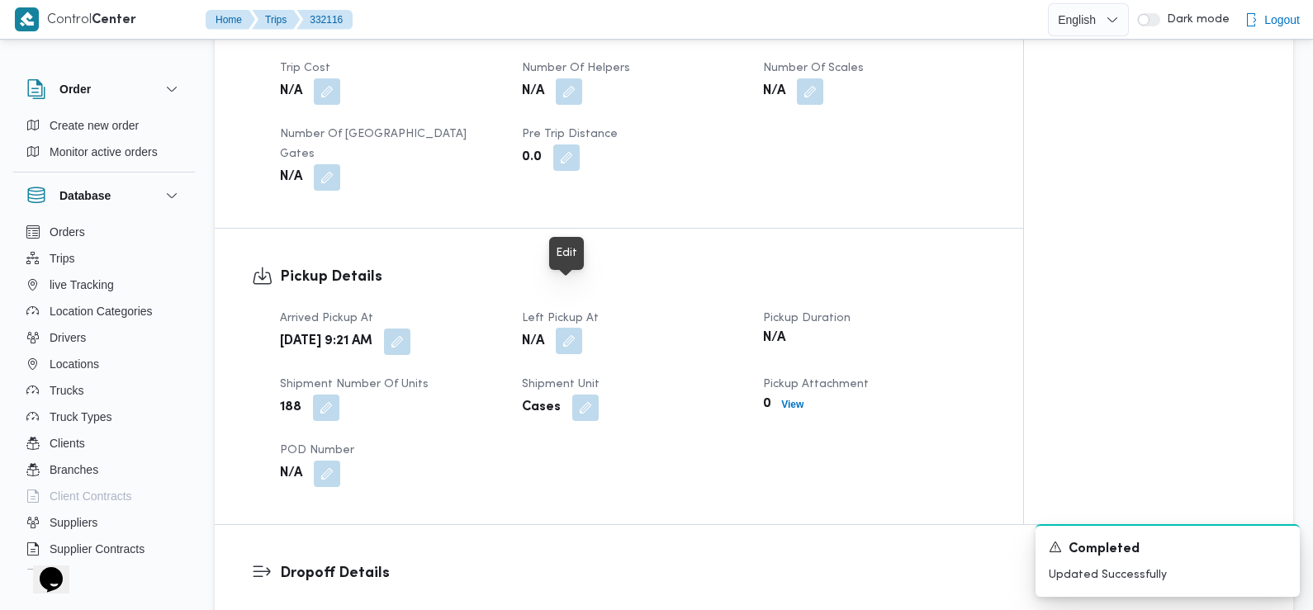
click at [575, 328] on button "button" at bounding box center [569, 341] width 26 height 26
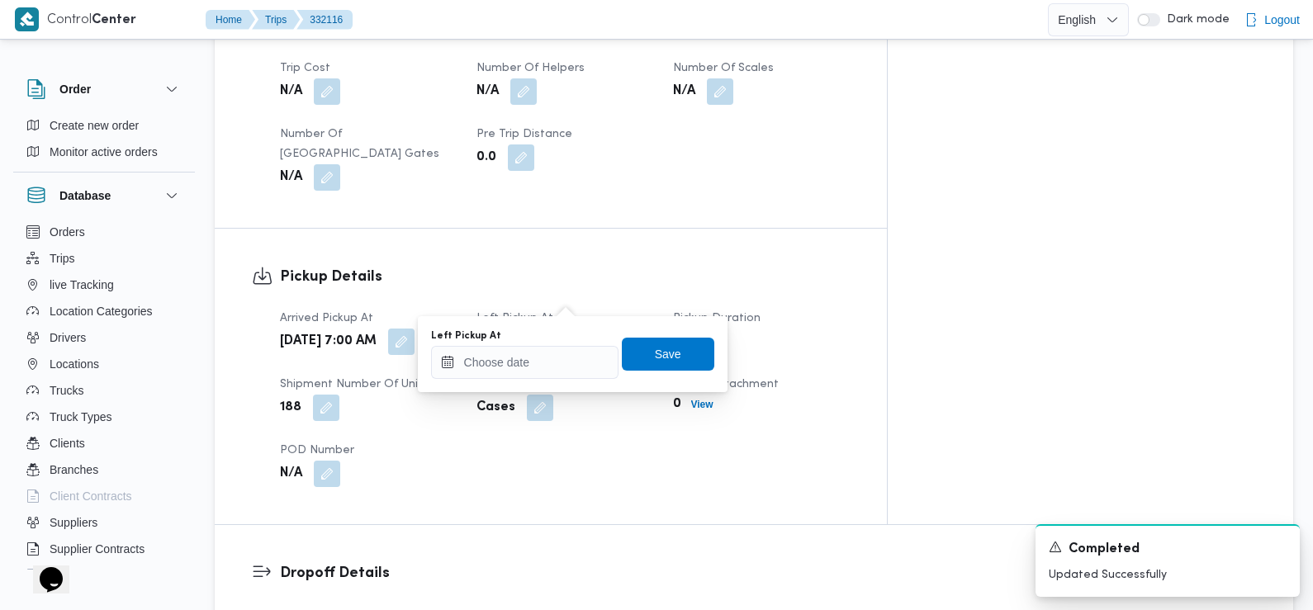
click at [536, 383] on div "You are in a dialog. To close this dialog, hit escape. Left Pickup At Save" at bounding box center [573, 354] width 310 height 76
click at [531, 371] on input "Left Pickup At" at bounding box center [524, 362] width 187 height 33
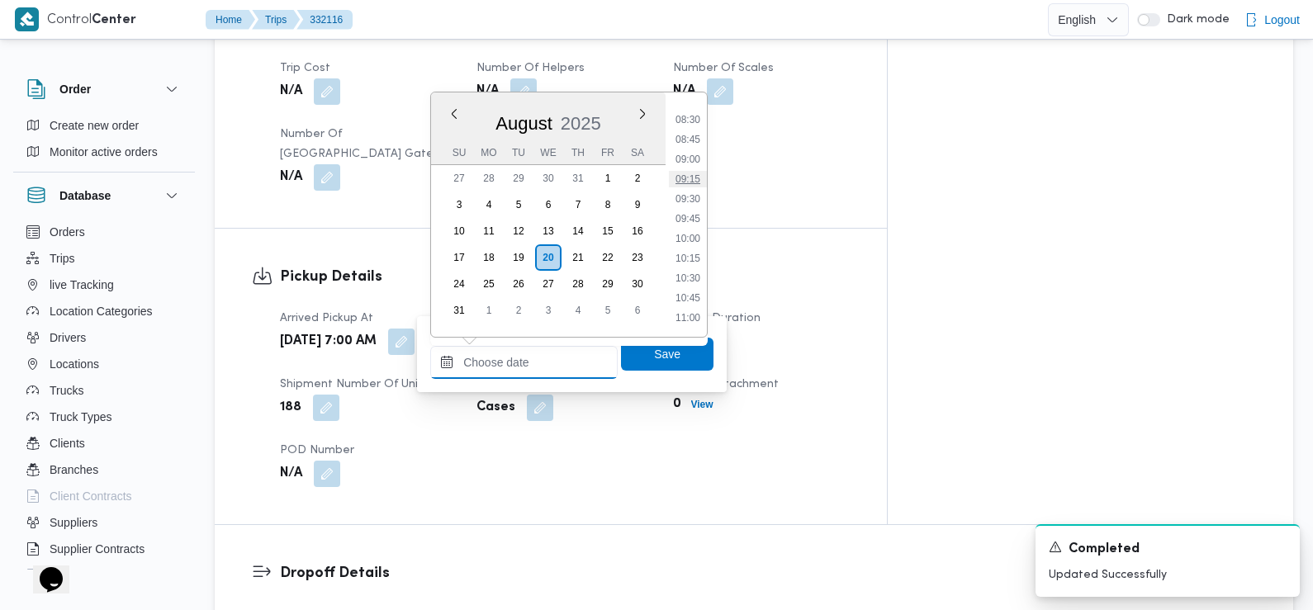
scroll to position [655, 0]
click at [694, 148] on li "08:45" at bounding box center [688, 153] width 38 height 17
type input "20/08/2025 08:45"
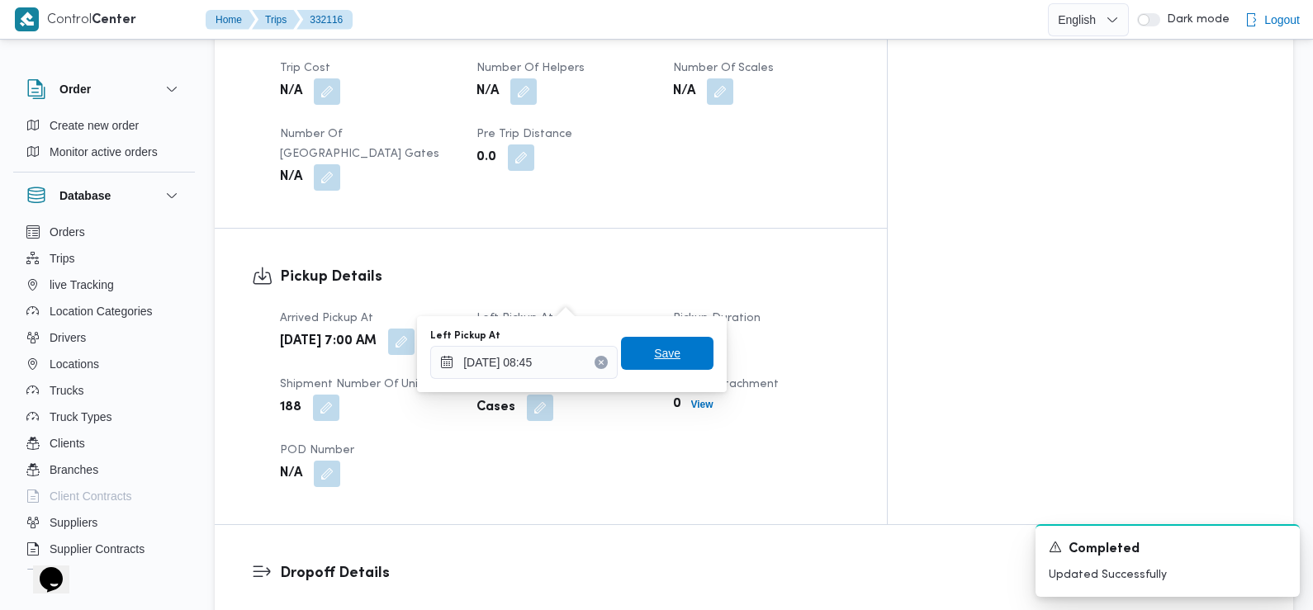
click at [658, 358] on span "Save" at bounding box center [667, 354] width 26 height 20
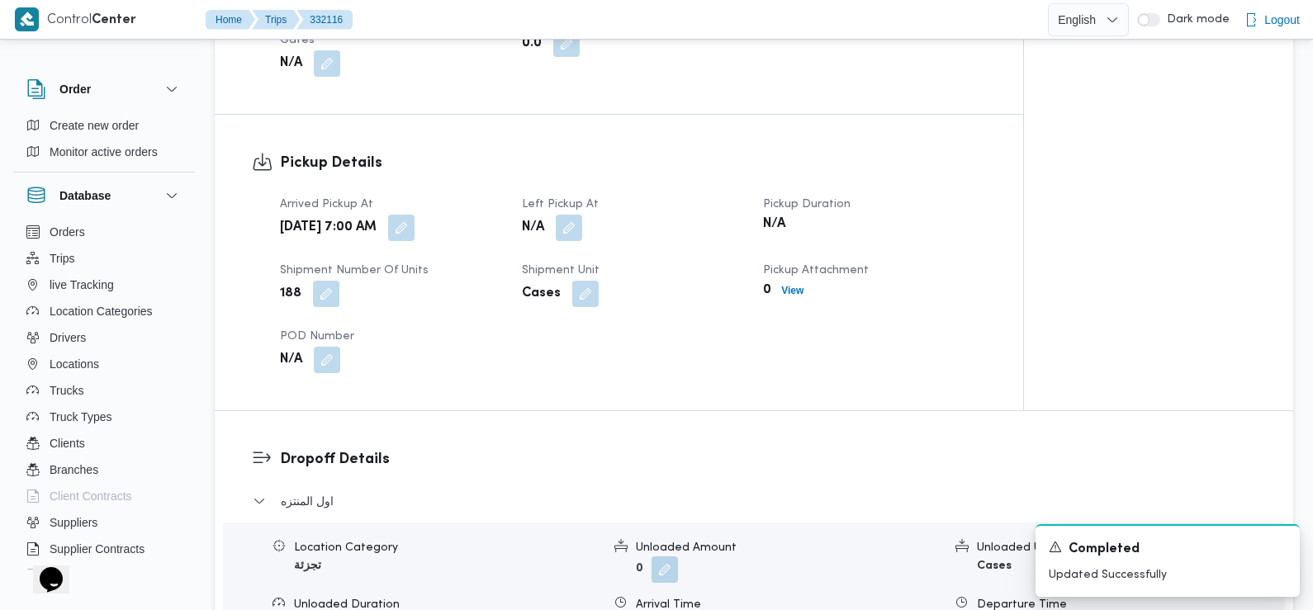
scroll to position [1249, 0]
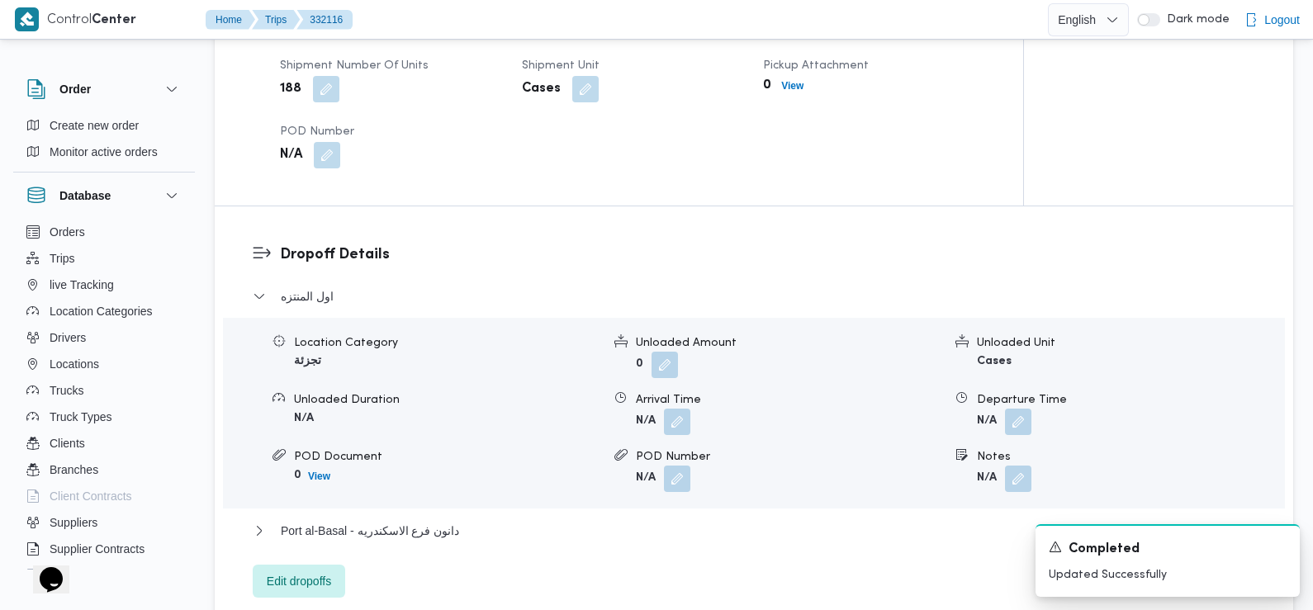
click at [683, 391] on div "Location Category تجزئة Unloaded Amount 0 Unloaded Unit Cases Unloaded Duration…" at bounding box center [753, 413] width 1075 height 187
click at [669, 408] on button "button" at bounding box center [677, 421] width 26 height 26
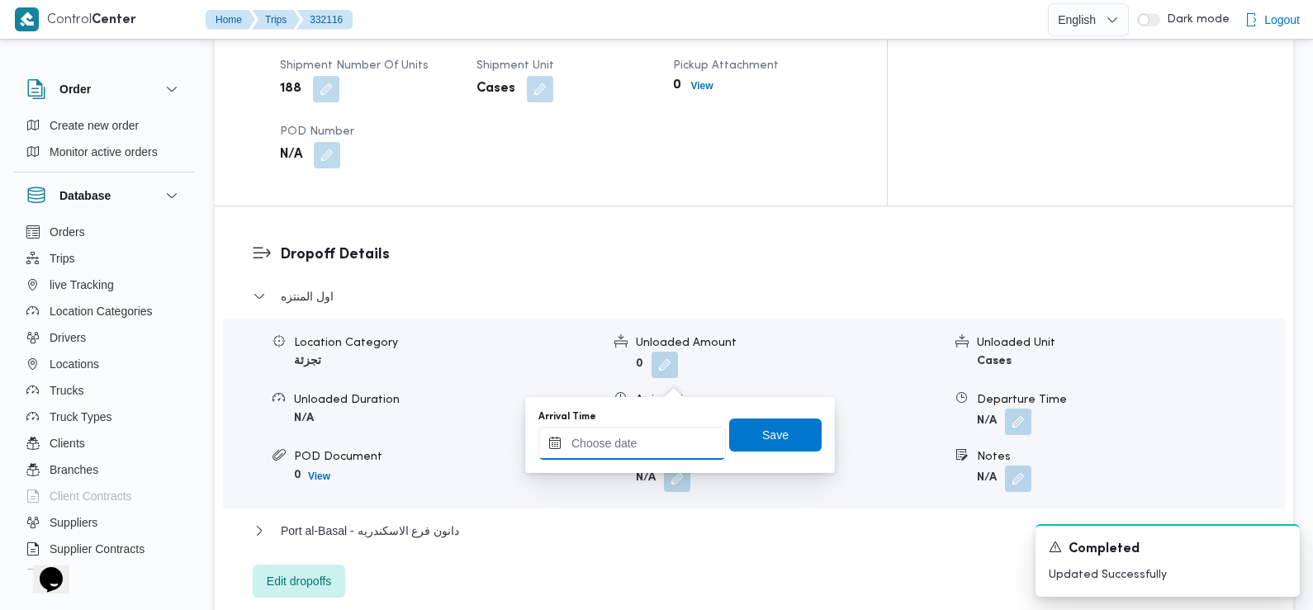
click at [651, 438] on input "Arrival Time" at bounding box center [631, 443] width 187 height 33
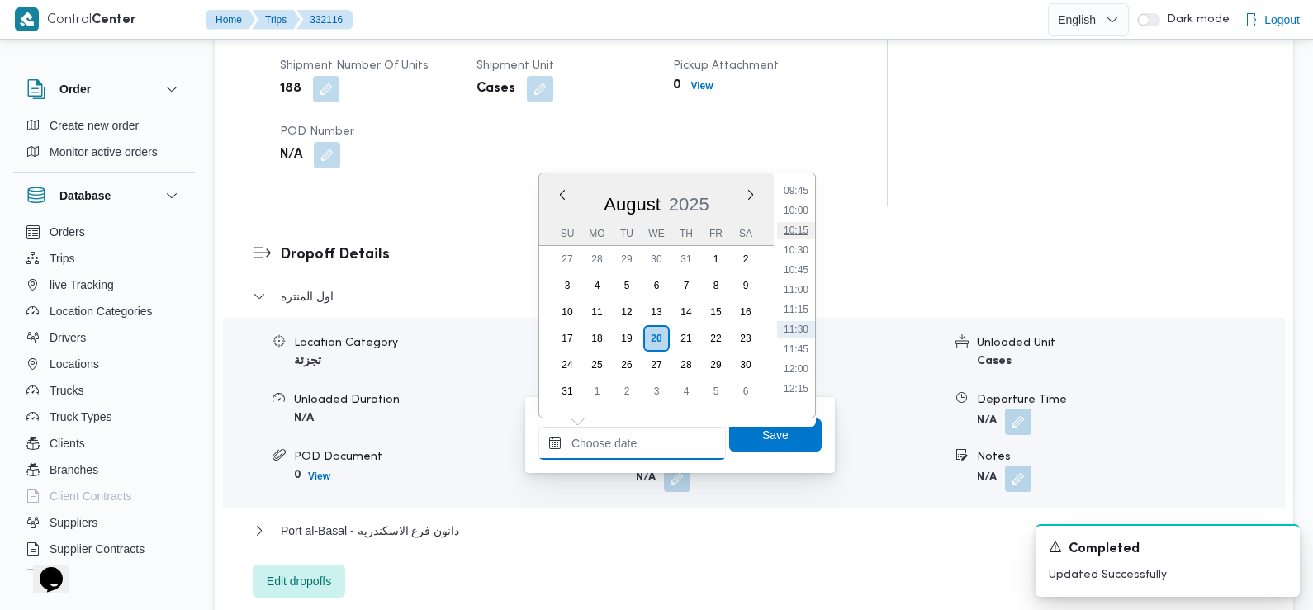
scroll to position [759, 0]
click at [804, 203] on li "09:45" at bounding box center [796, 209] width 38 height 17
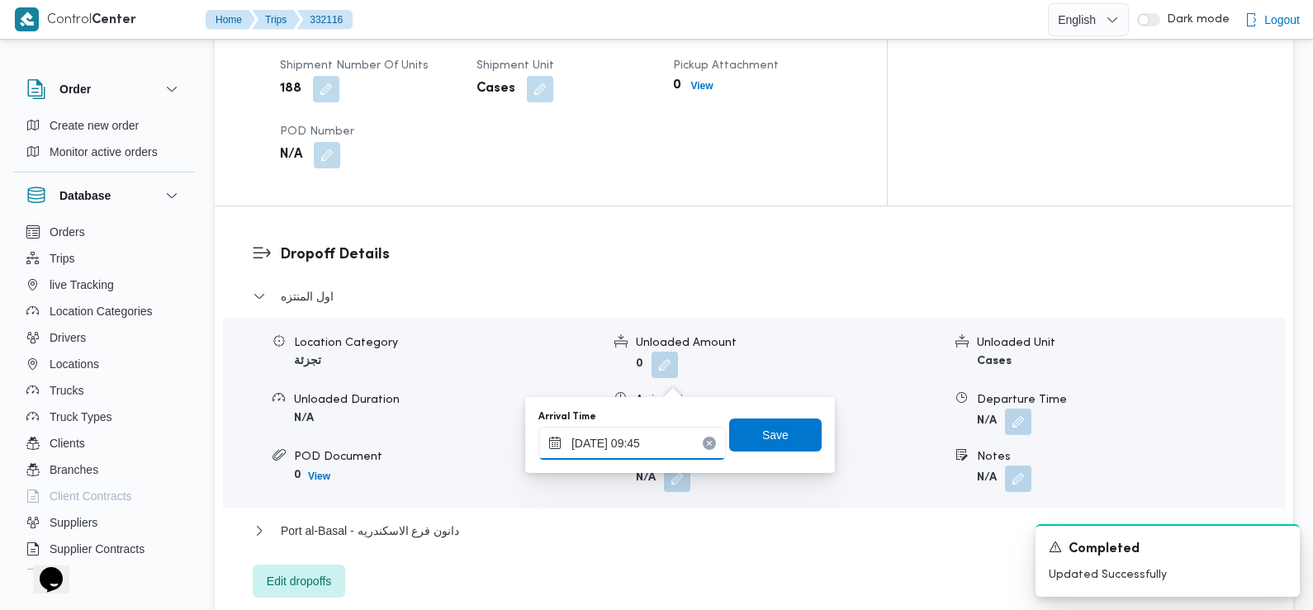
type input "20/08/2025 09:45"
click at [774, 441] on span "Save" at bounding box center [775, 434] width 26 height 20
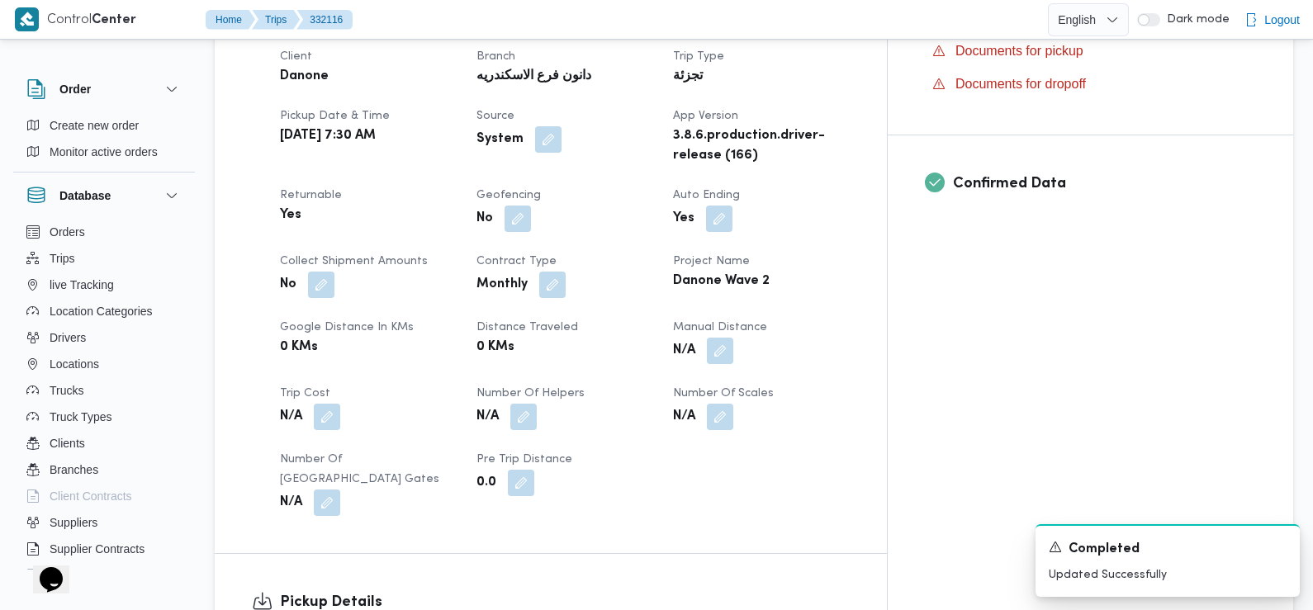
scroll to position [0, 0]
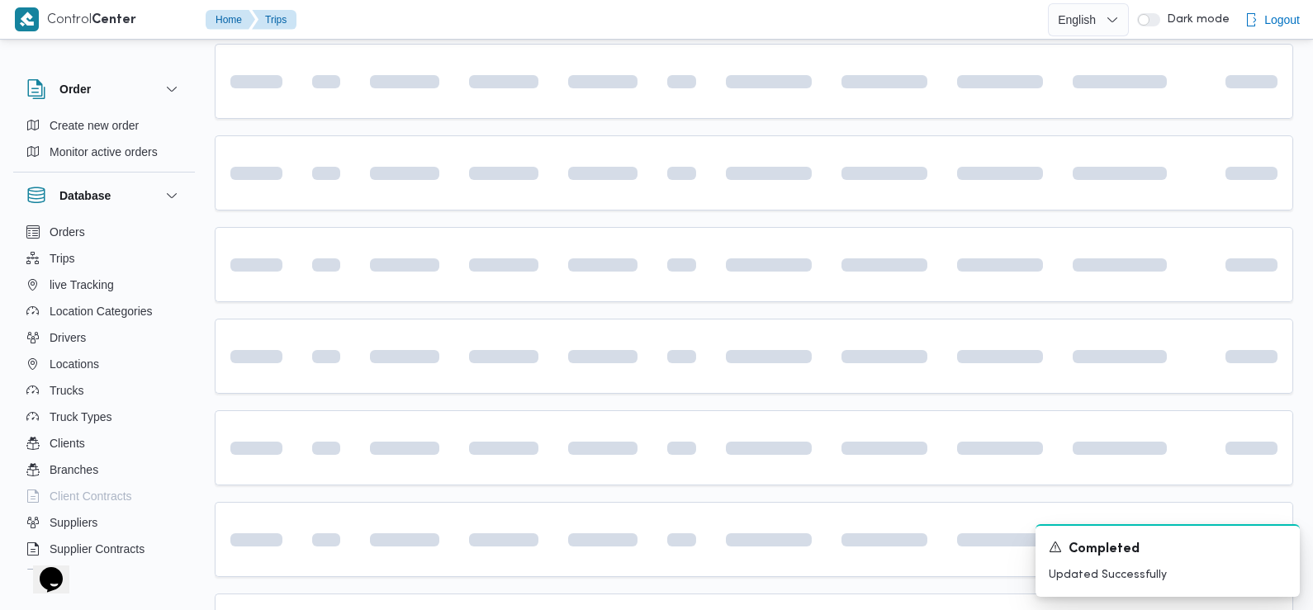
scroll to position [343, 0]
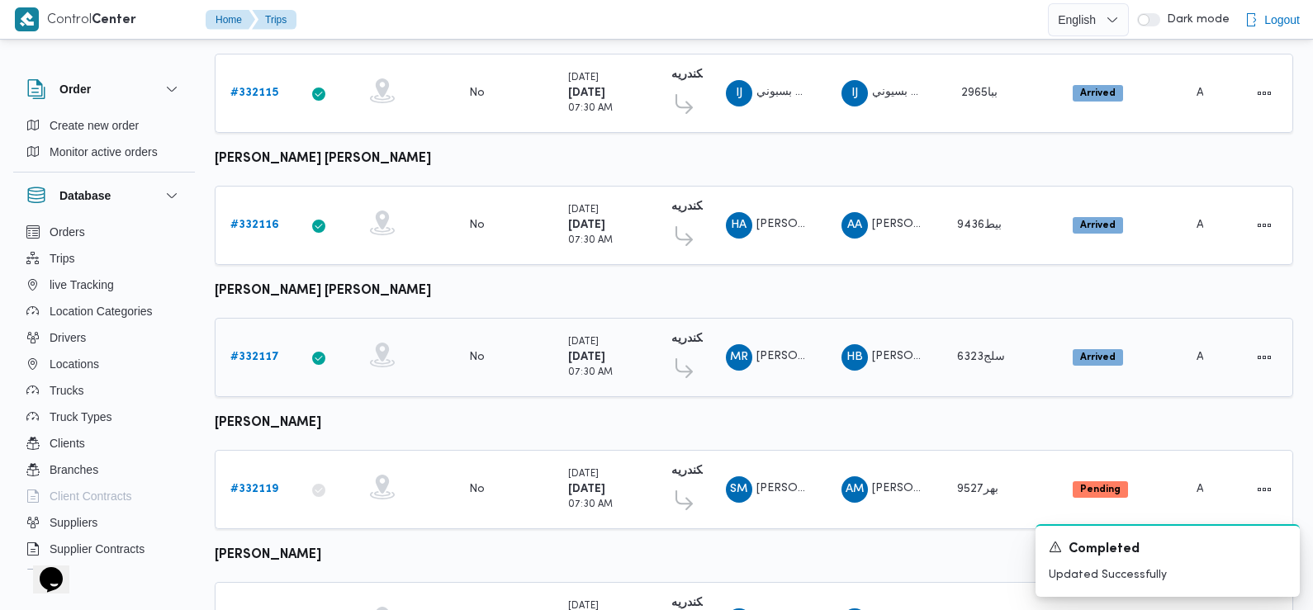
click at [263, 352] on b "# 332117" at bounding box center [254, 357] width 49 height 11
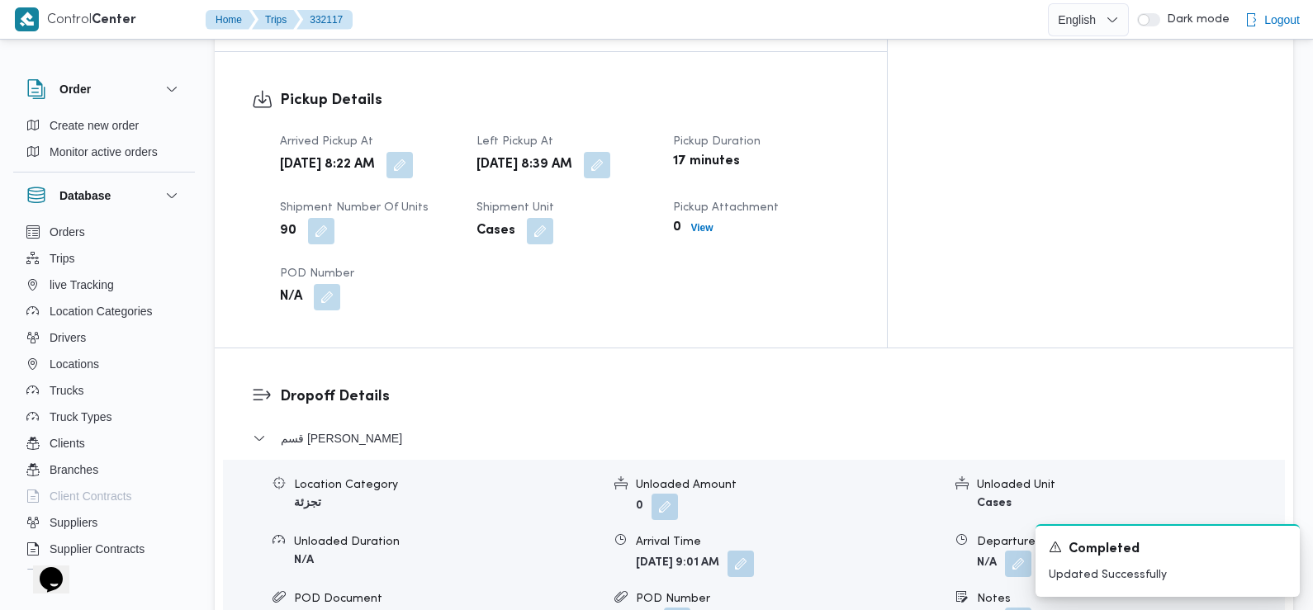
scroll to position [1108, 0]
click at [413, 150] on button "button" at bounding box center [399, 163] width 26 height 26
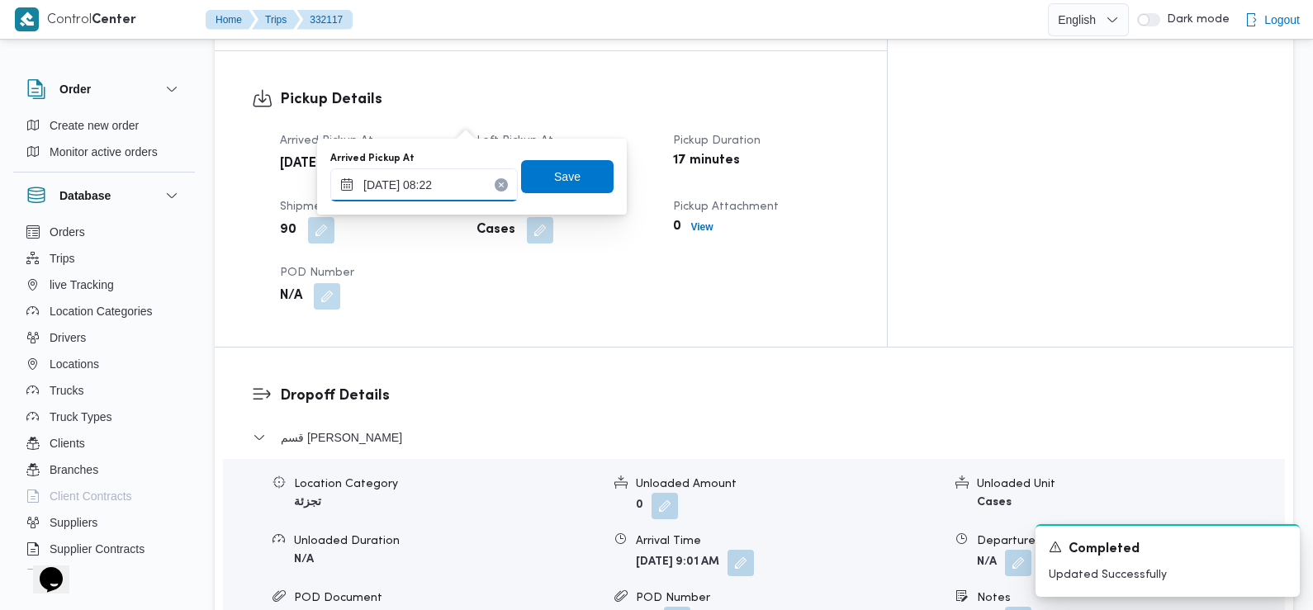
click at [450, 178] on input "20/08/2025 08:22" at bounding box center [423, 184] width 187 height 33
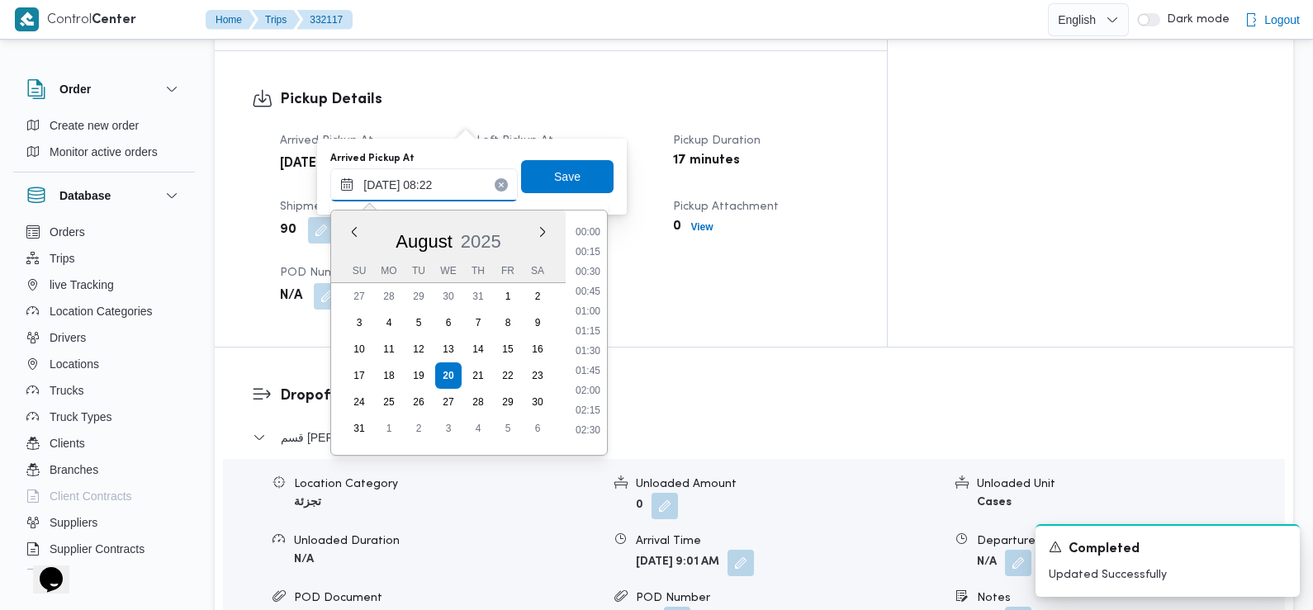
scroll to position [540, 0]
click at [588, 279] on li "07:30" at bounding box center [588, 286] width 38 height 17
type input "20/08/2025 07:30"
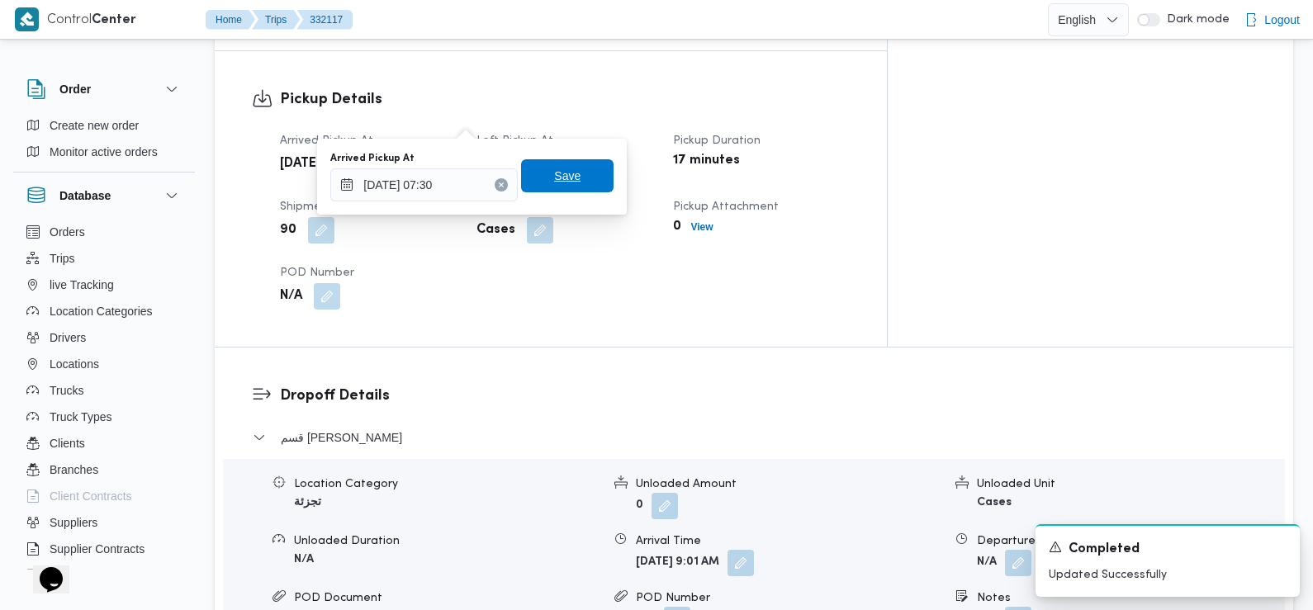
click at [567, 181] on span "Save" at bounding box center [567, 175] width 92 height 33
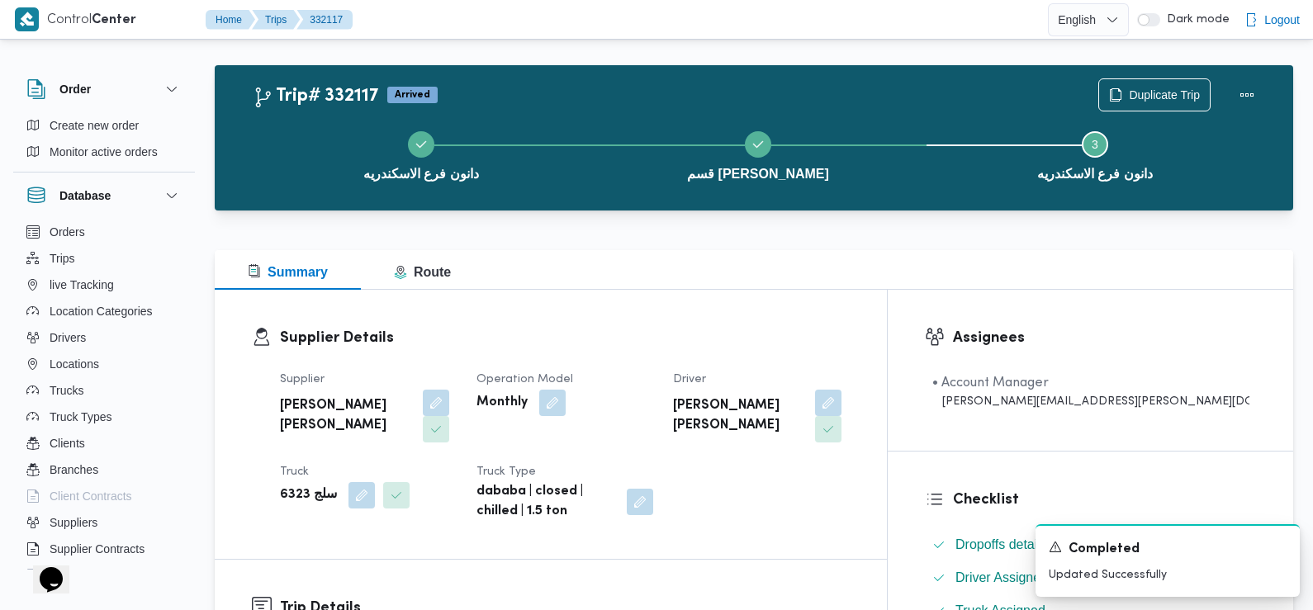
scroll to position [0, 0]
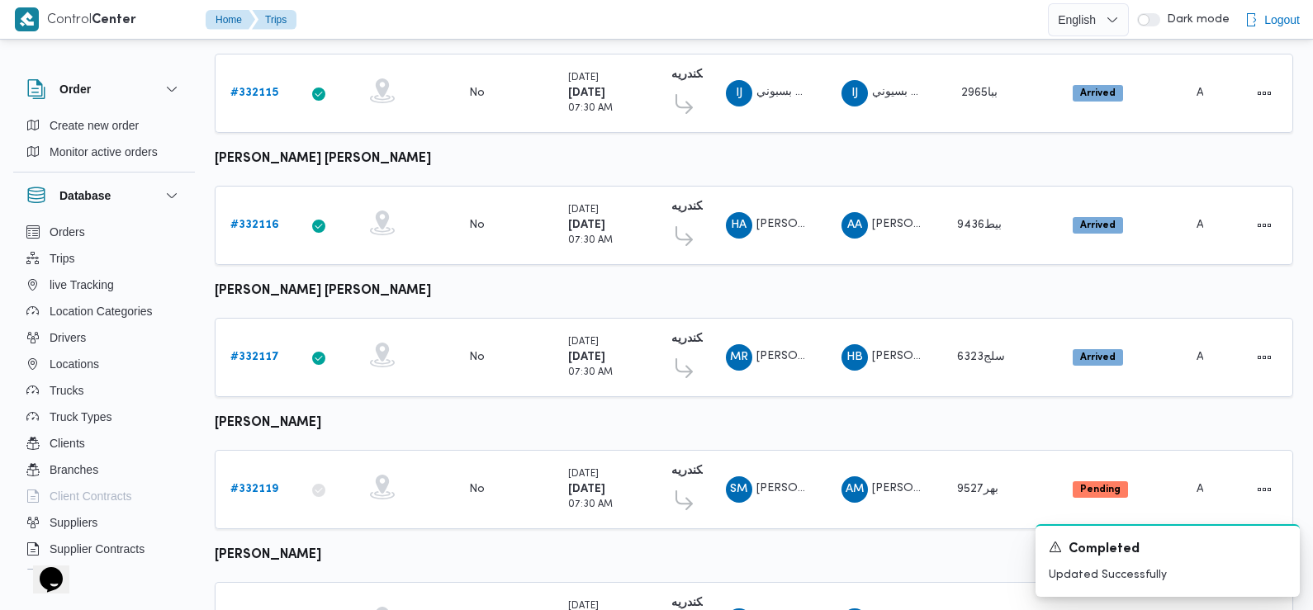
scroll to position [622, 0]
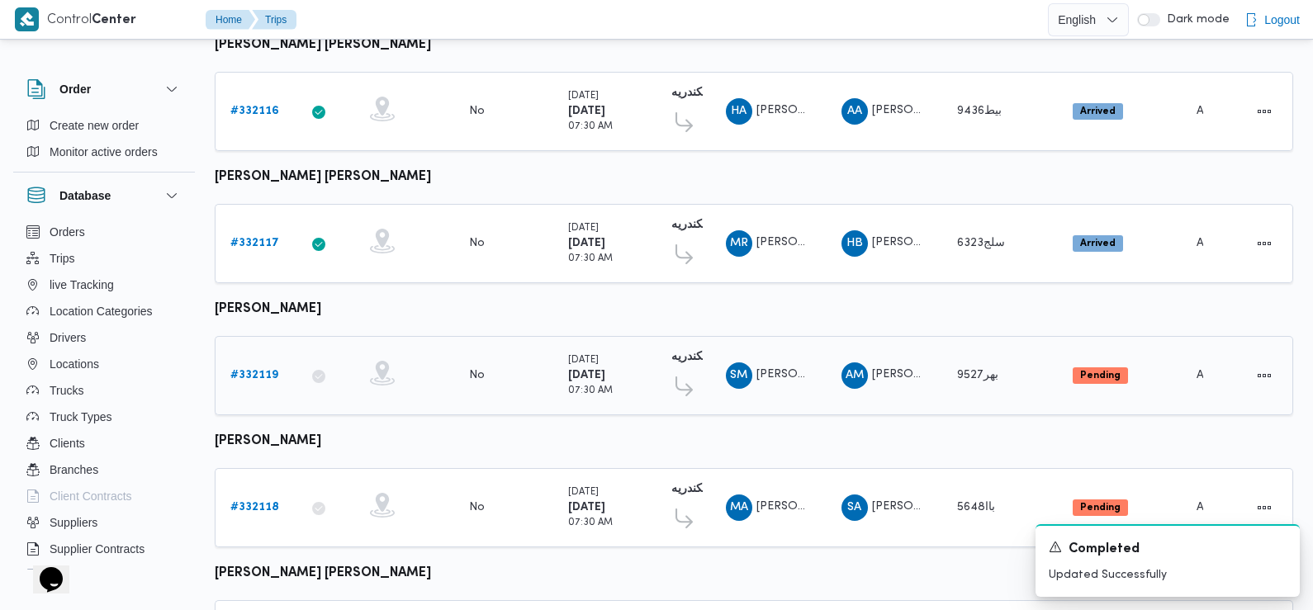
click at [250, 370] on b "# 332119" at bounding box center [254, 375] width 48 height 11
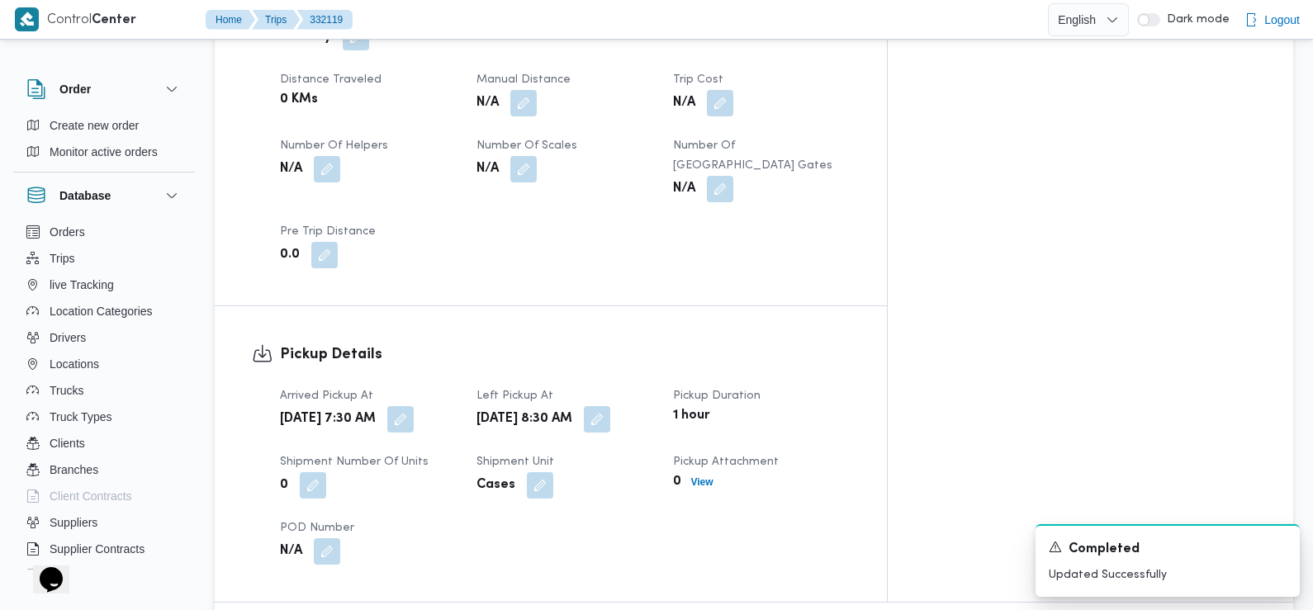
scroll to position [870, 0]
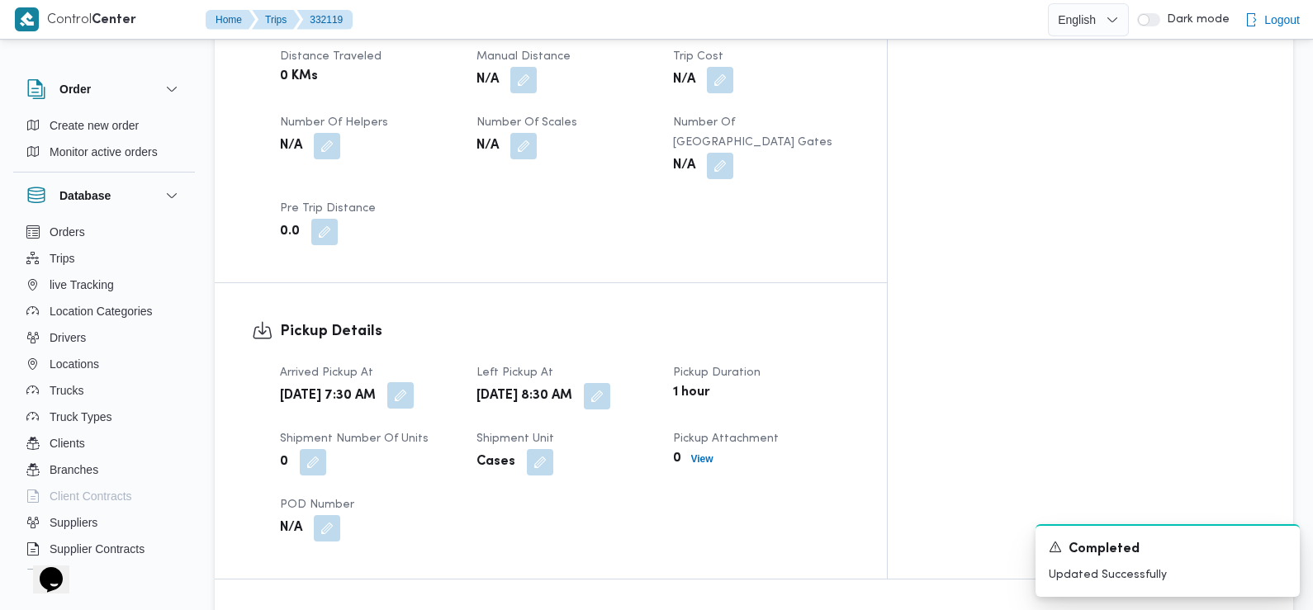
click at [414, 382] on button "button" at bounding box center [400, 395] width 26 height 26
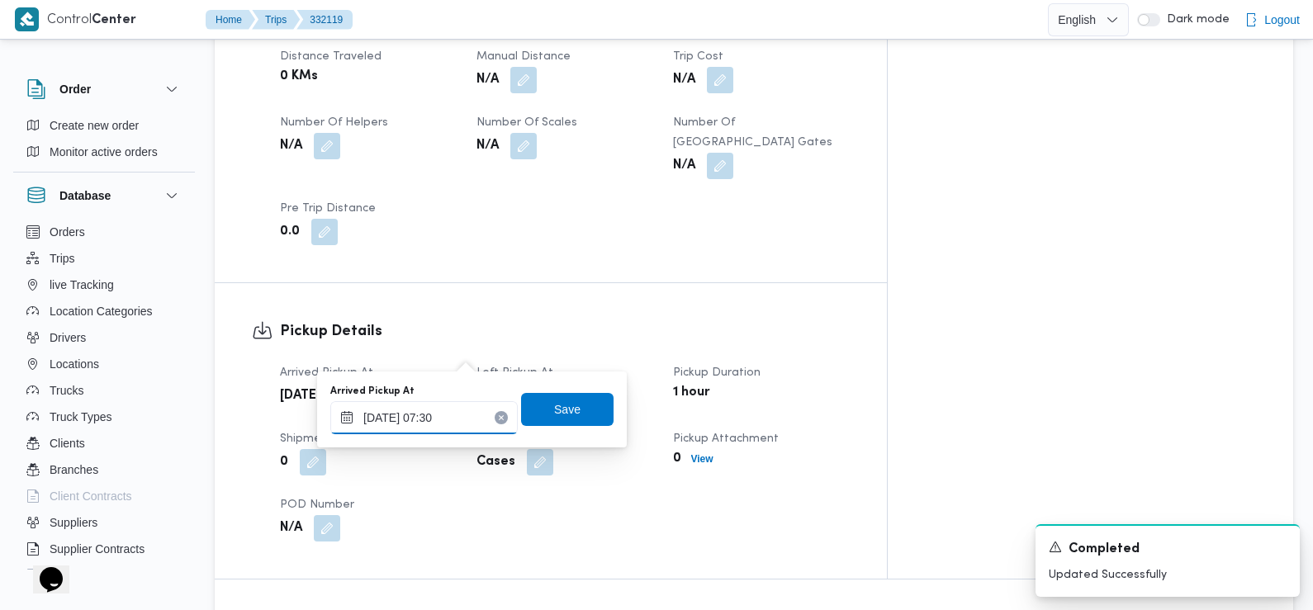
click at [448, 408] on div "20/08/2025 07:30" at bounding box center [423, 417] width 187 height 33
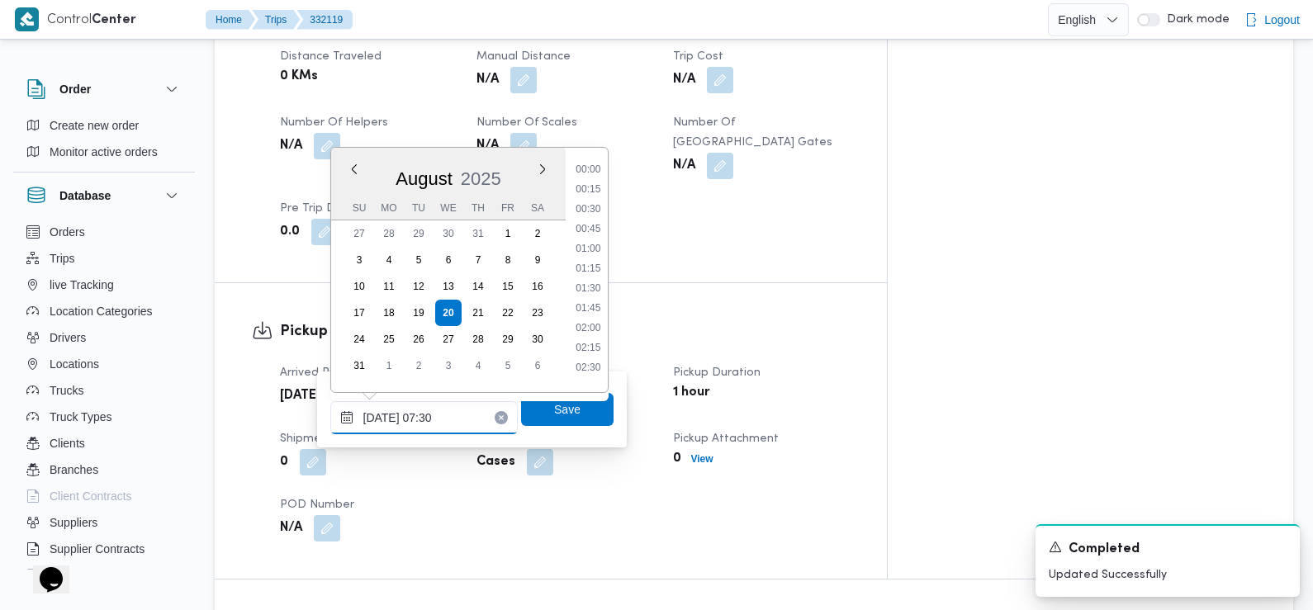
scroll to position [481, 0]
click at [457, 410] on input "20/08/2025 07:30" at bounding box center [423, 417] width 187 height 33
type input "20/08/2025 07:50"
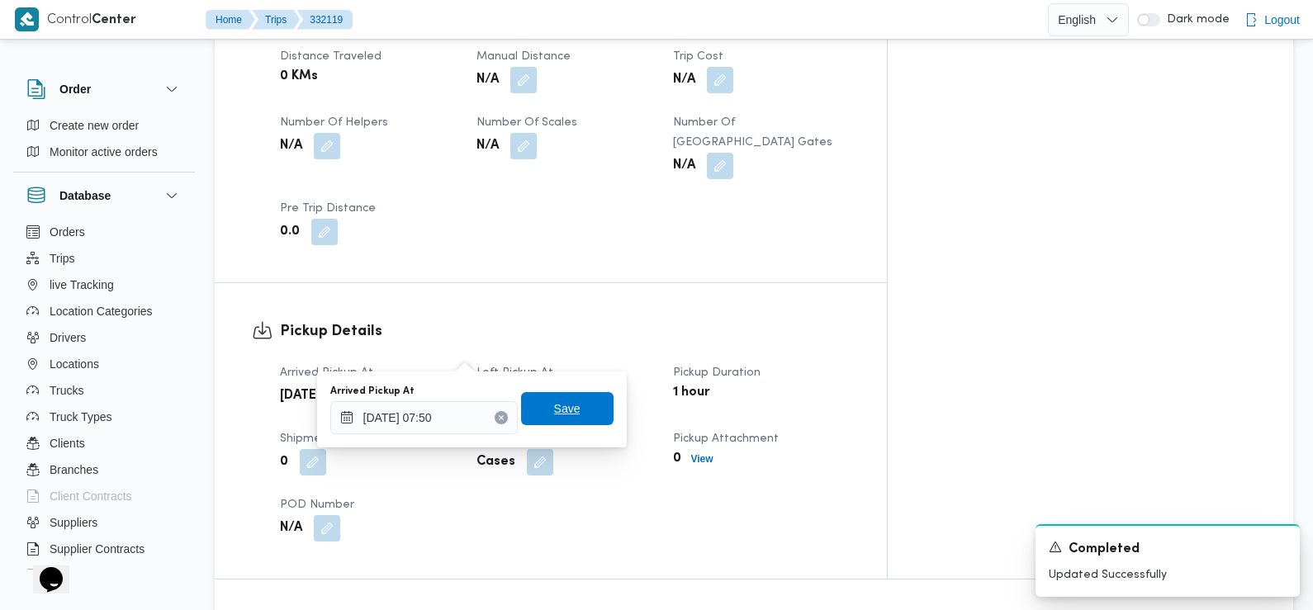
click at [555, 413] on span "Save" at bounding box center [567, 409] width 26 height 20
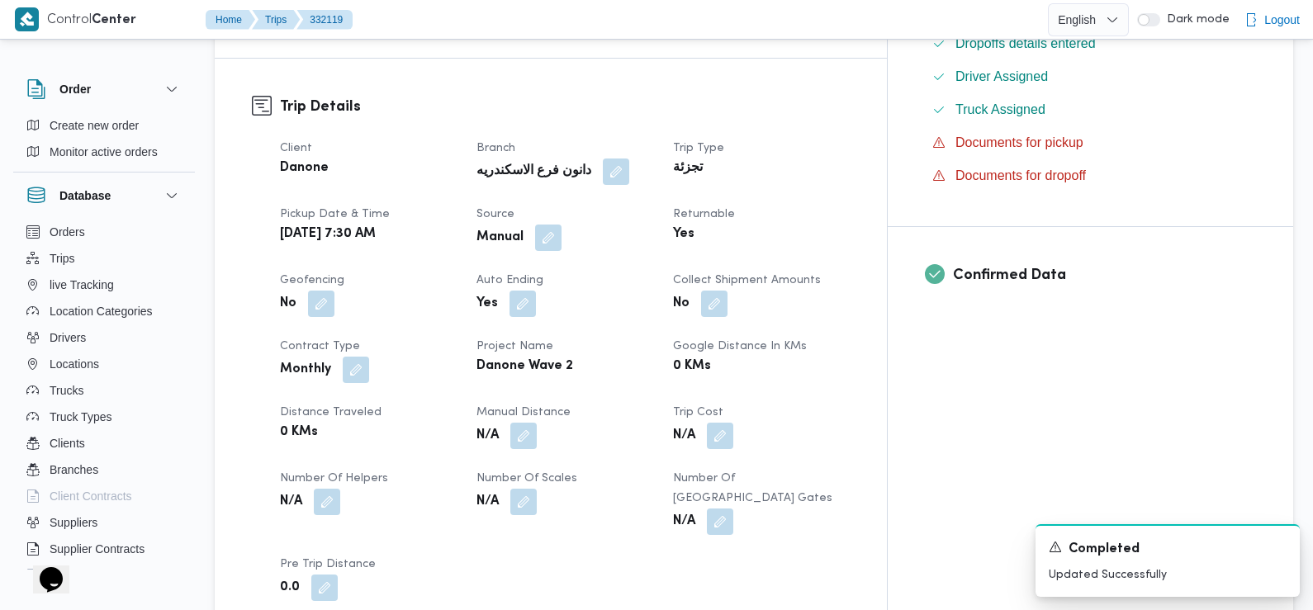
scroll to position [0, 0]
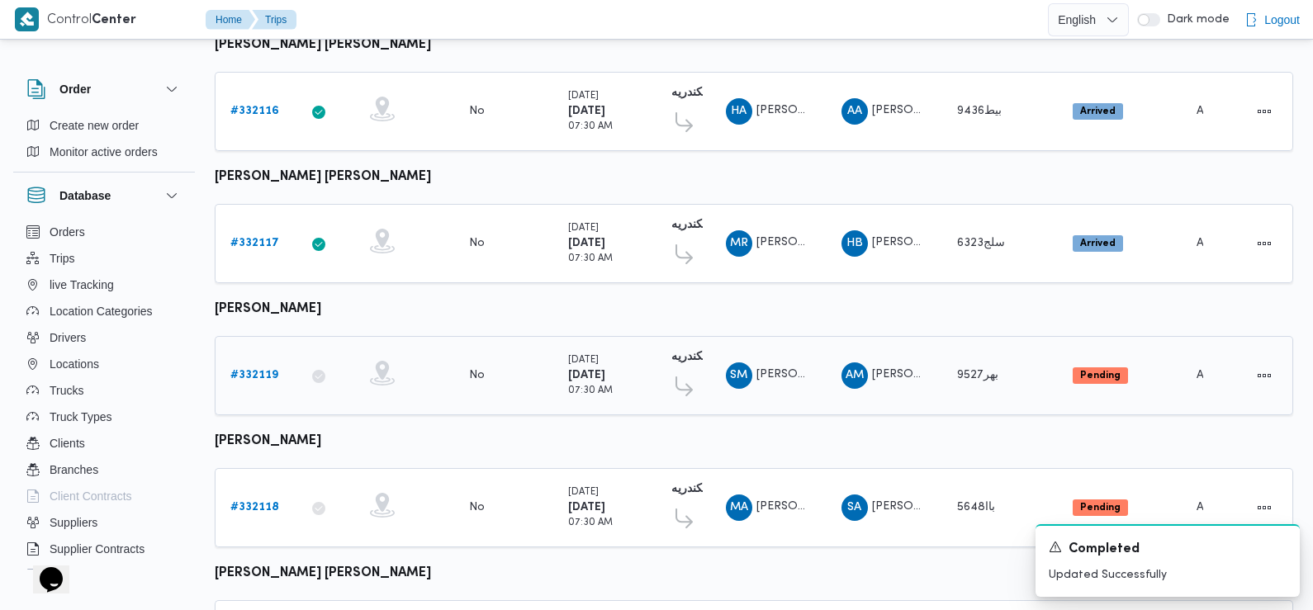
scroll to position [813, 0]
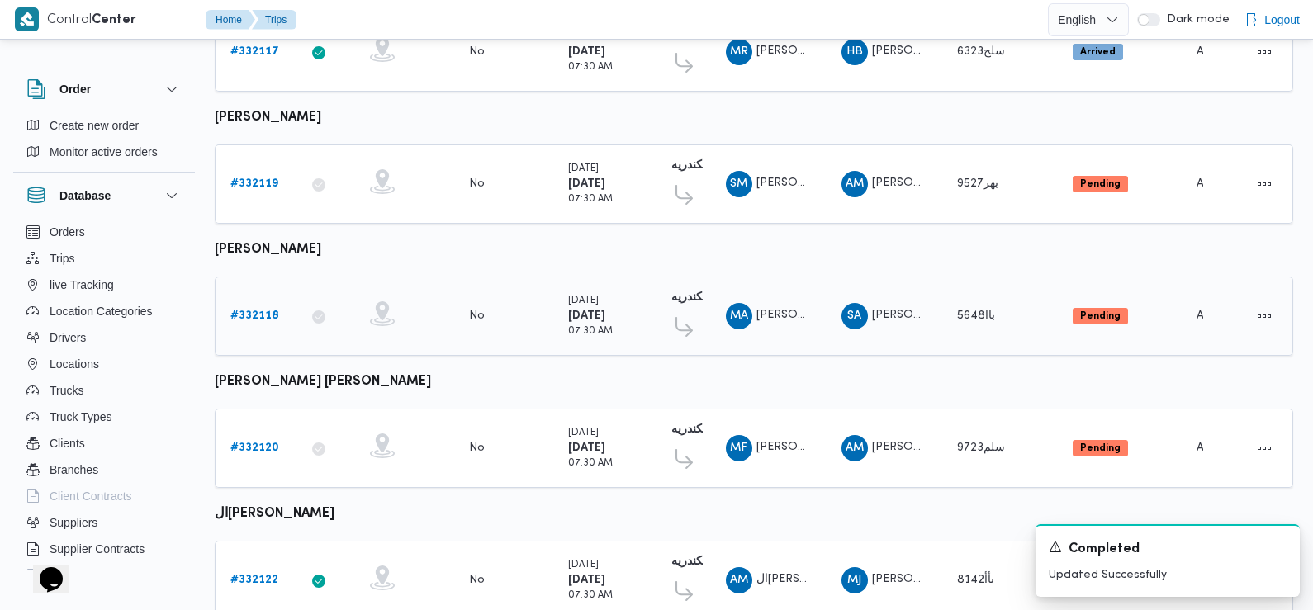
click at [249, 311] on b "# 332118" at bounding box center [254, 316] width 49 height 11
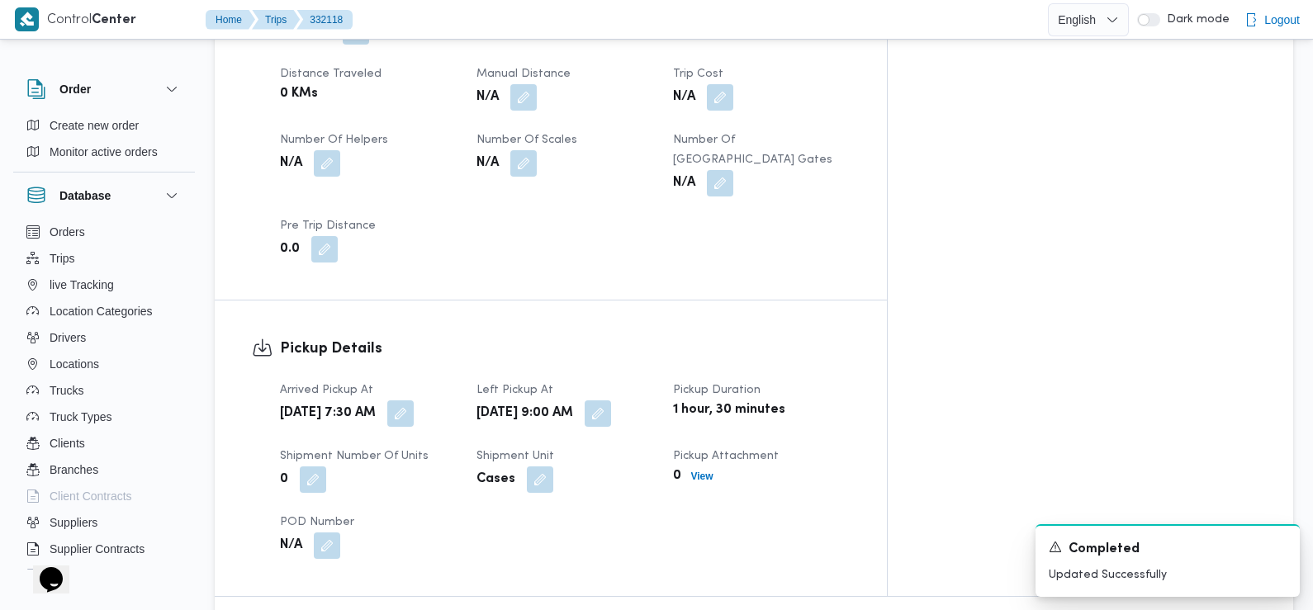
scroll to position [869, 0]
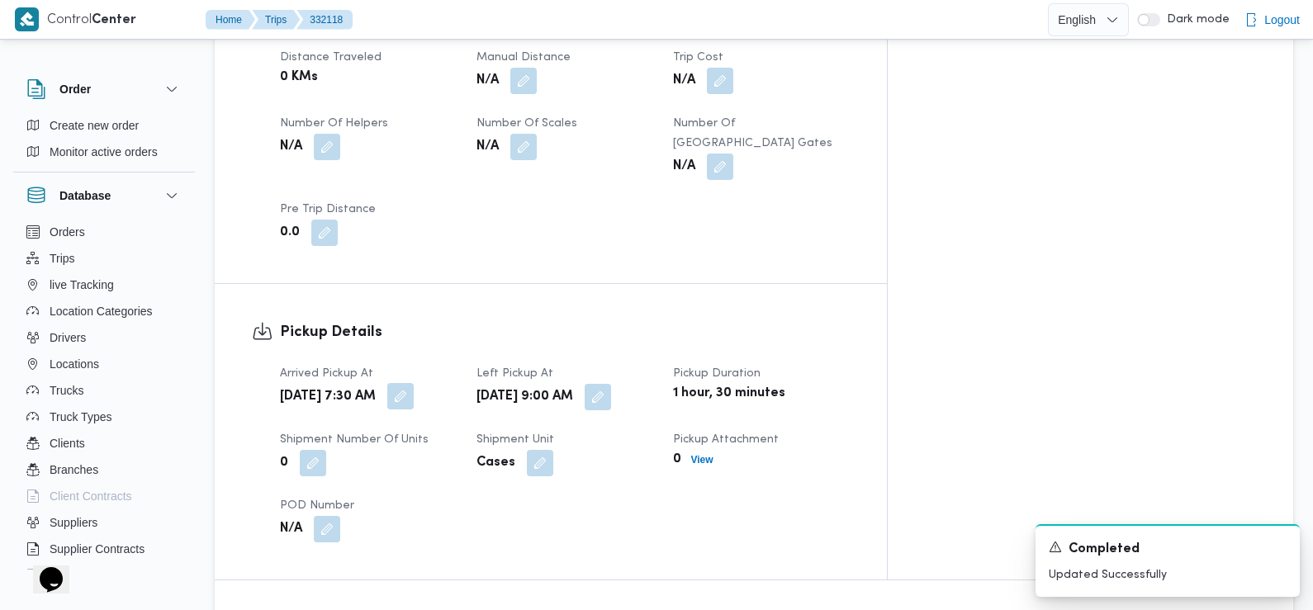
click at [414, 383] on button "button" at bounding box center [400, 396] width 26 height 26
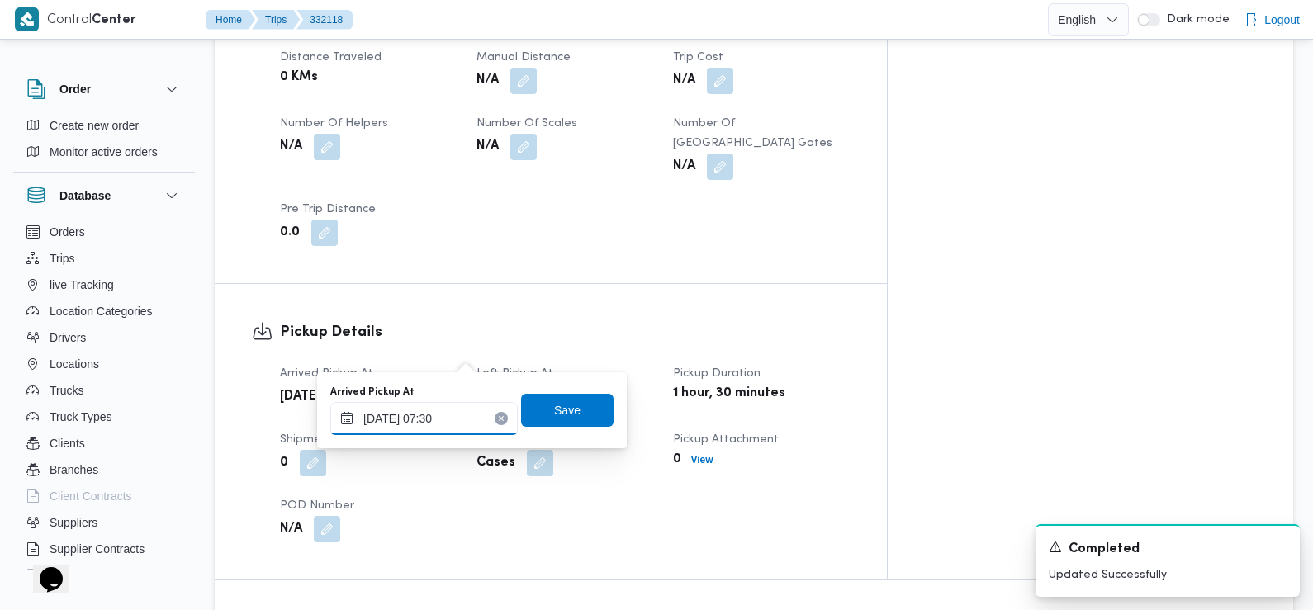
click at [436, 409] on div "20/08/2025 07:30" at bounding box center [423, 418] width 187 height 33
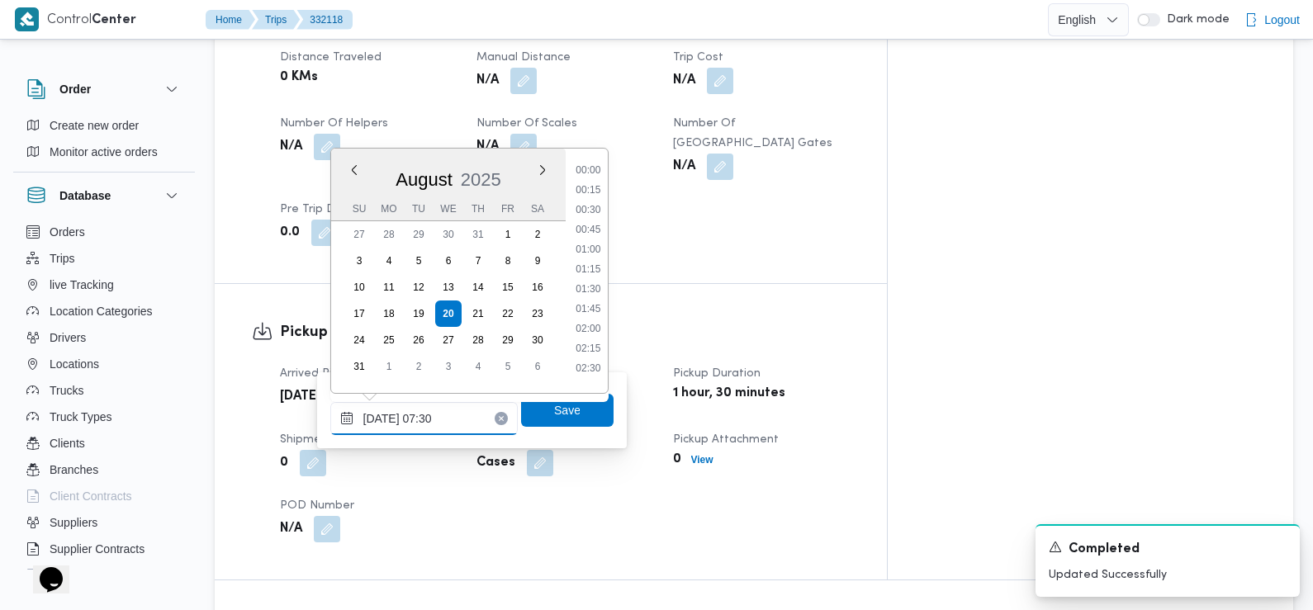
scroll to position [481, 0]
click at [599, 263] on li "07:15" at bounding box center [588, 264] width 38 height 17
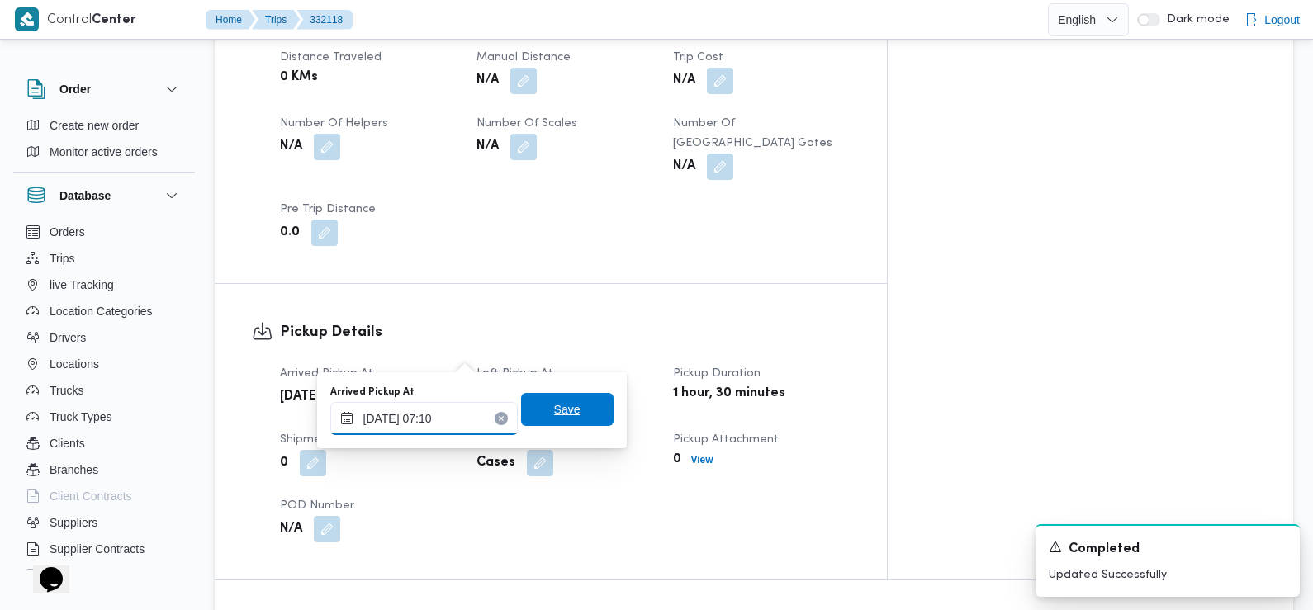
type input "20/08/2025 07:10"
click at [554, 418] on span "Save" at bounding box center [567, 410] width 26 height 20
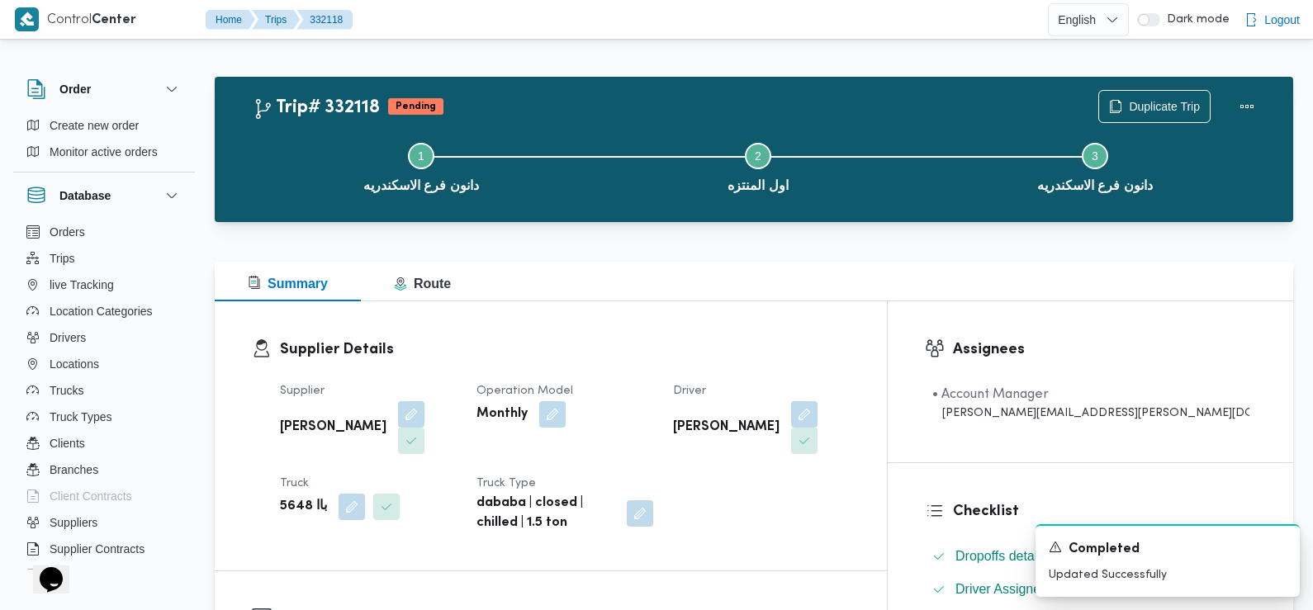
scroll to position [0, 0]
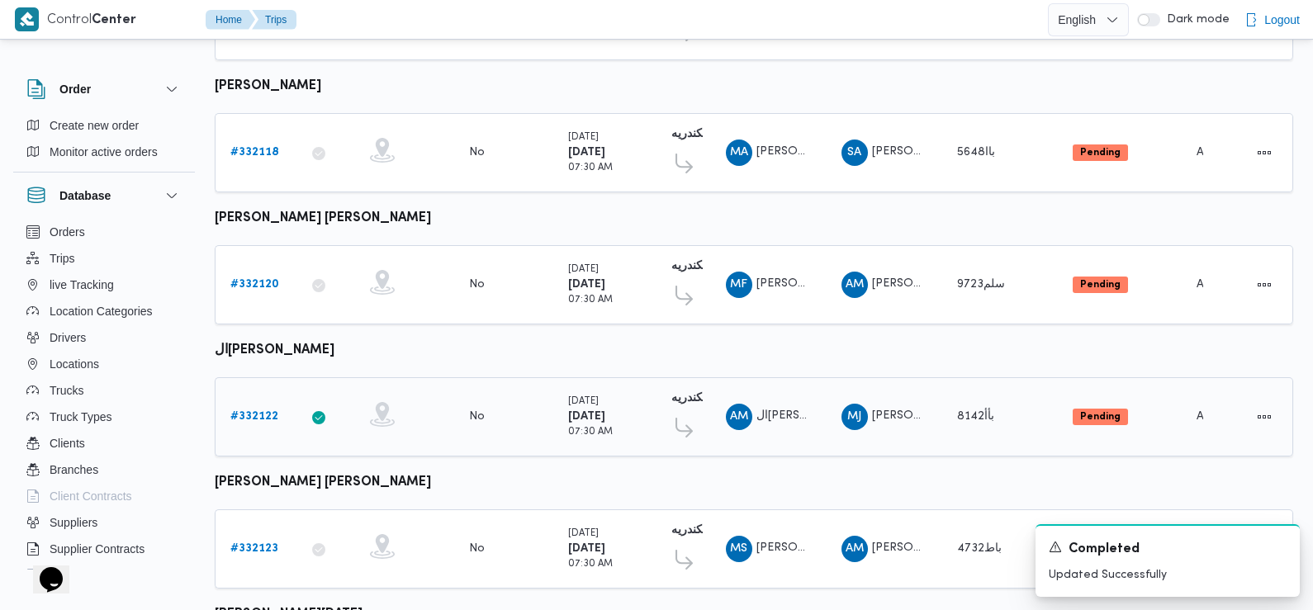
scroll to position [975, 0]
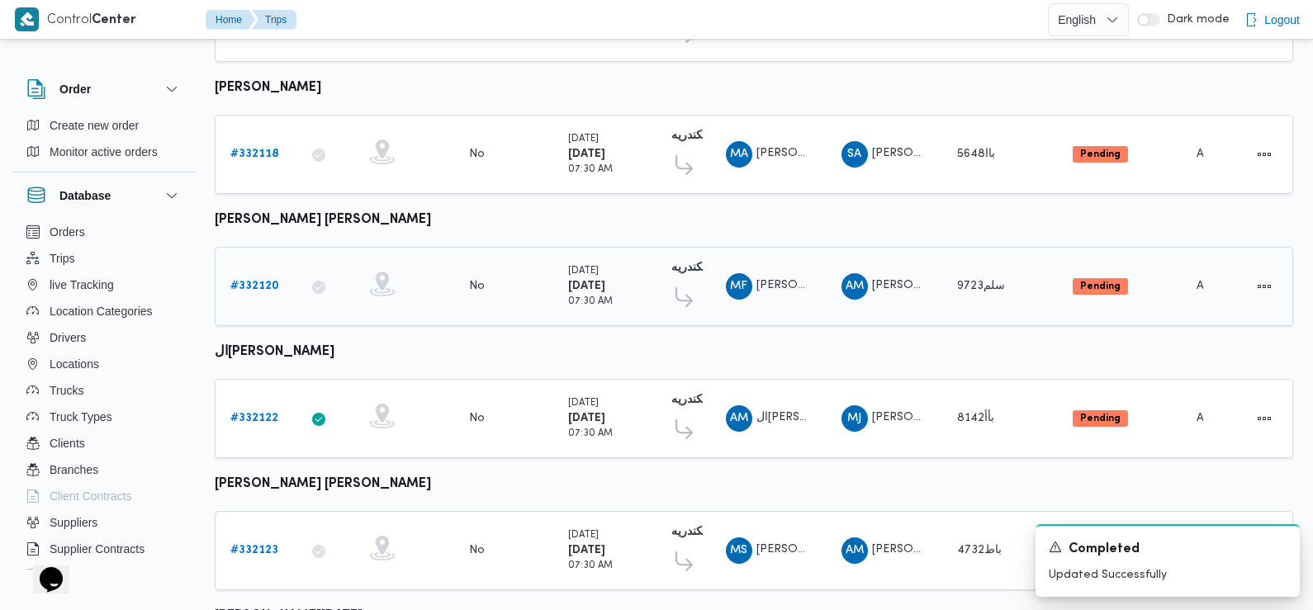
click at [248, 281] on b "# 332120" at bounding box center [254, 286] width 49 height 11
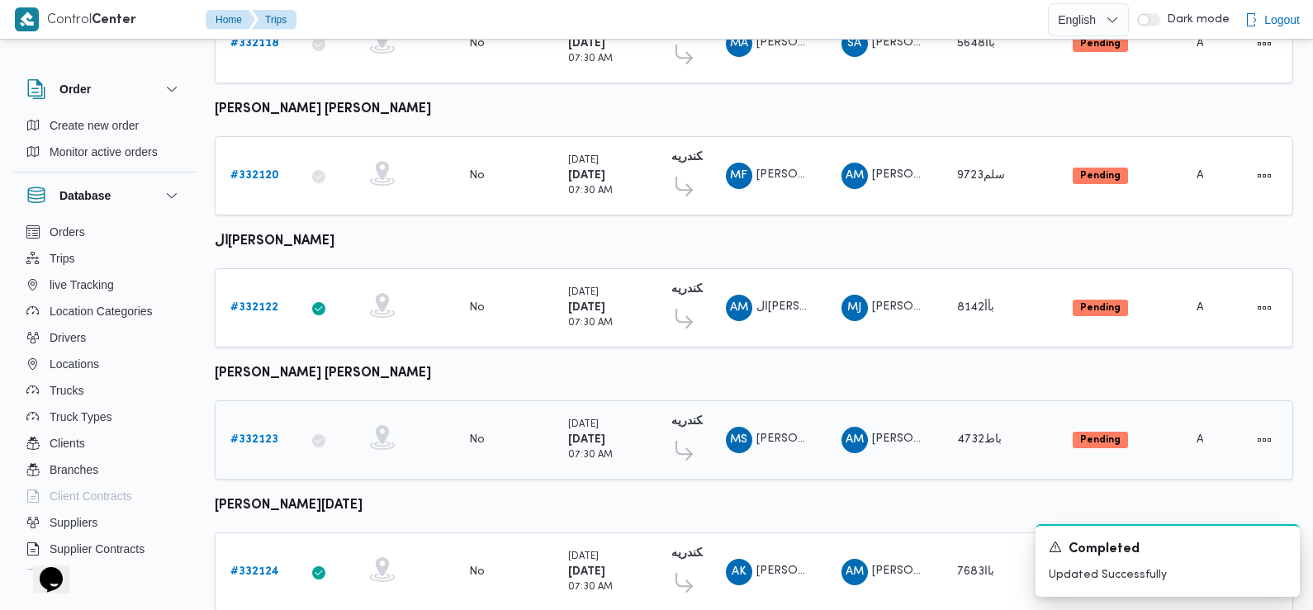
scroll to position [1042, 0]
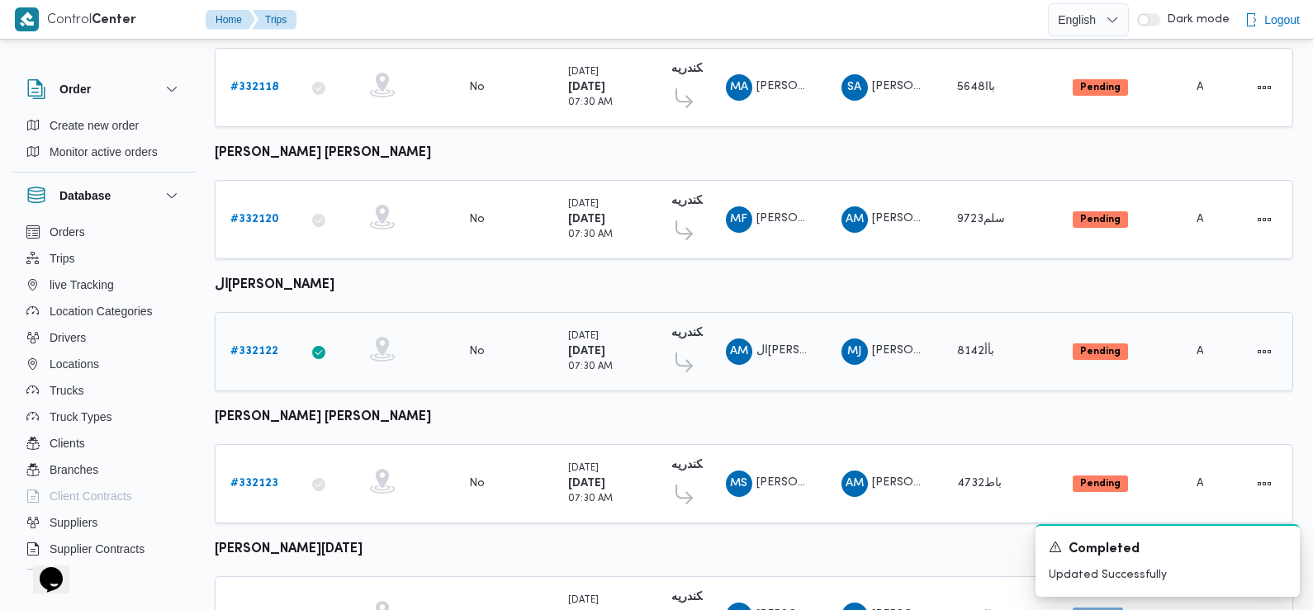
click at [248, 346] on b "# 332122" at bounding box center [254, 351] width 48 height 11
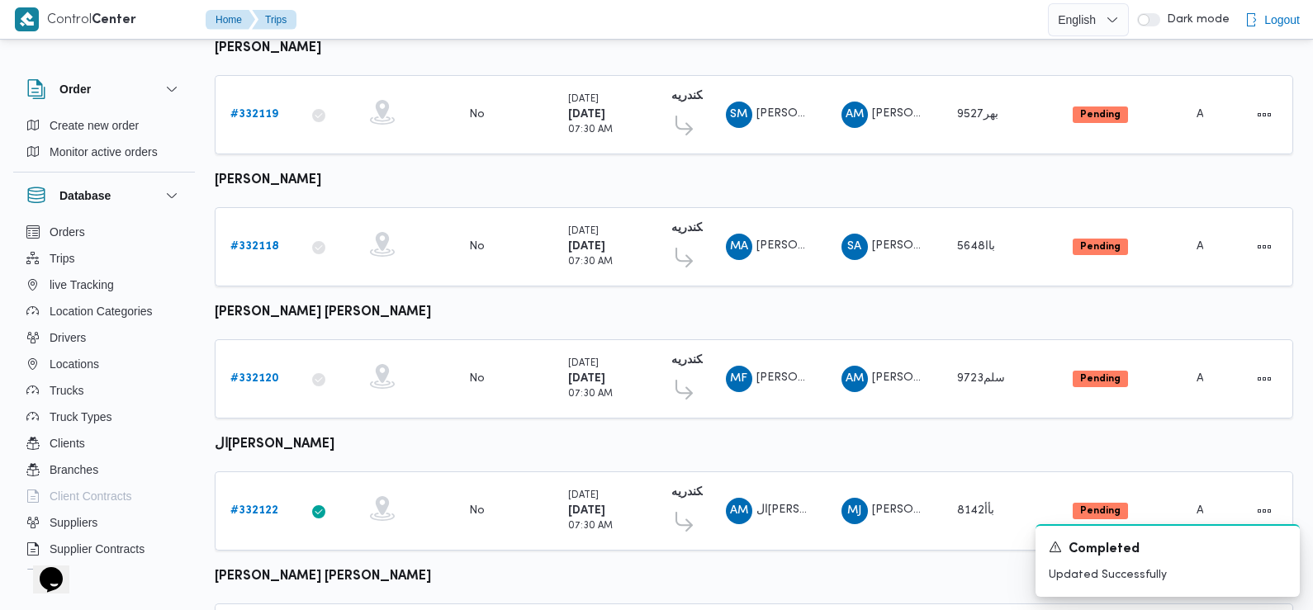
scroll to position [1152, 0]
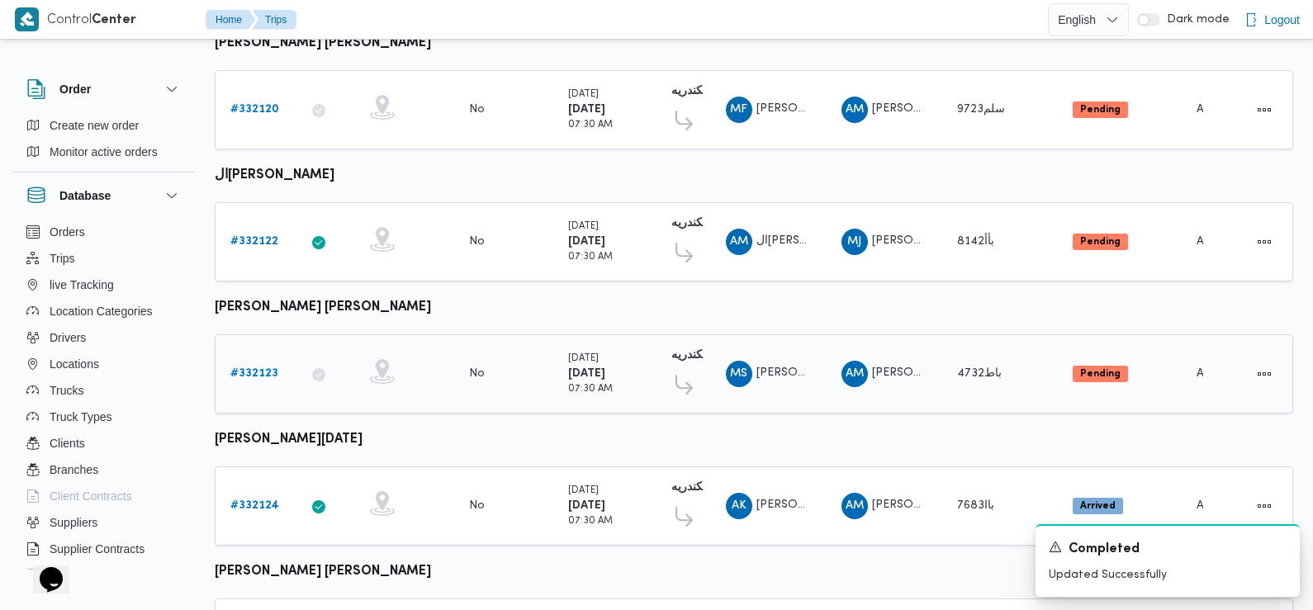
click at [255, 368] on b "# 332123" at bounding box center [254, 373] width 48 height 11
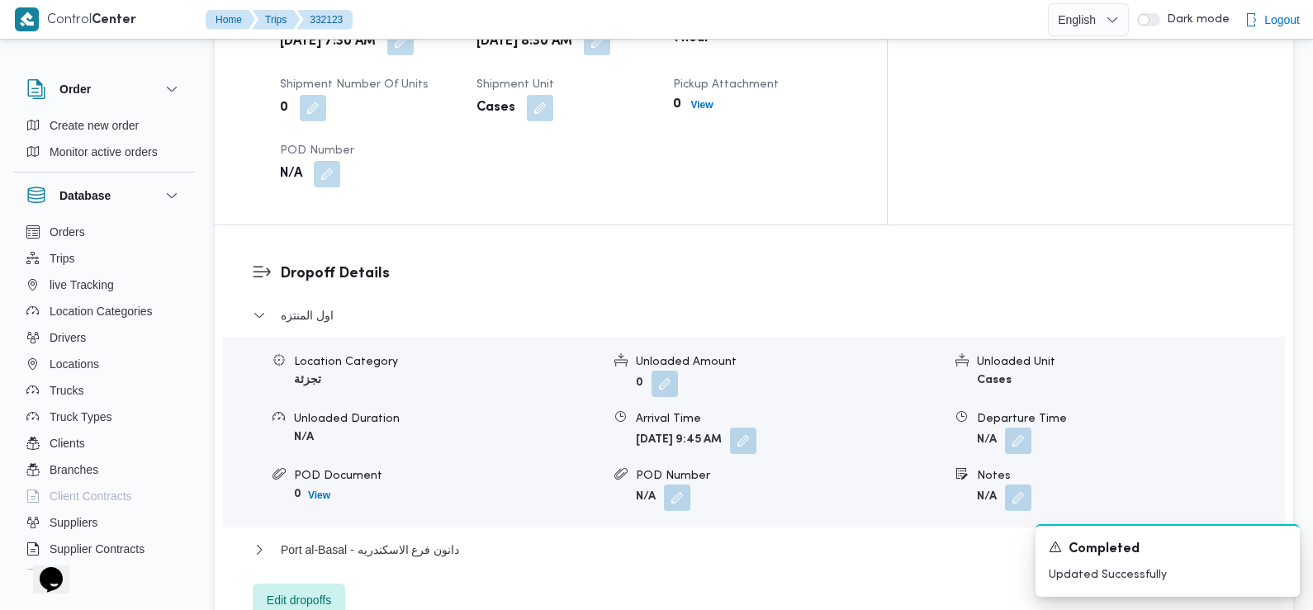
scroll to position [1108, 0]
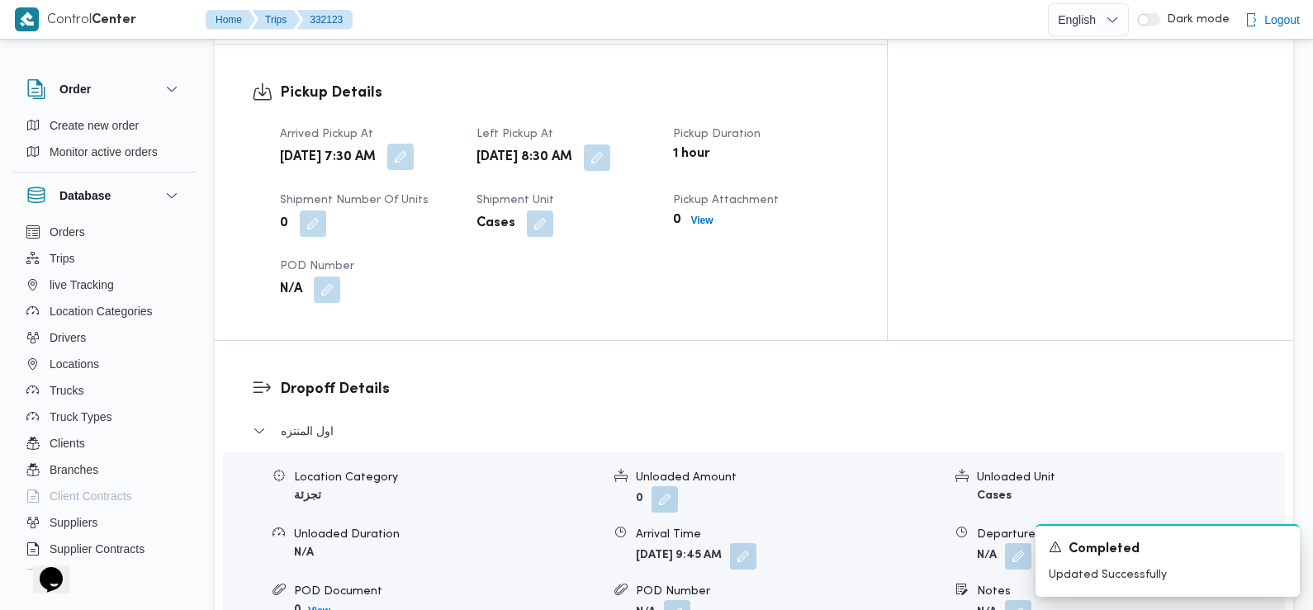
click at [414, 144] on button "button" at bounding box center [400, 157] width 26 height 26
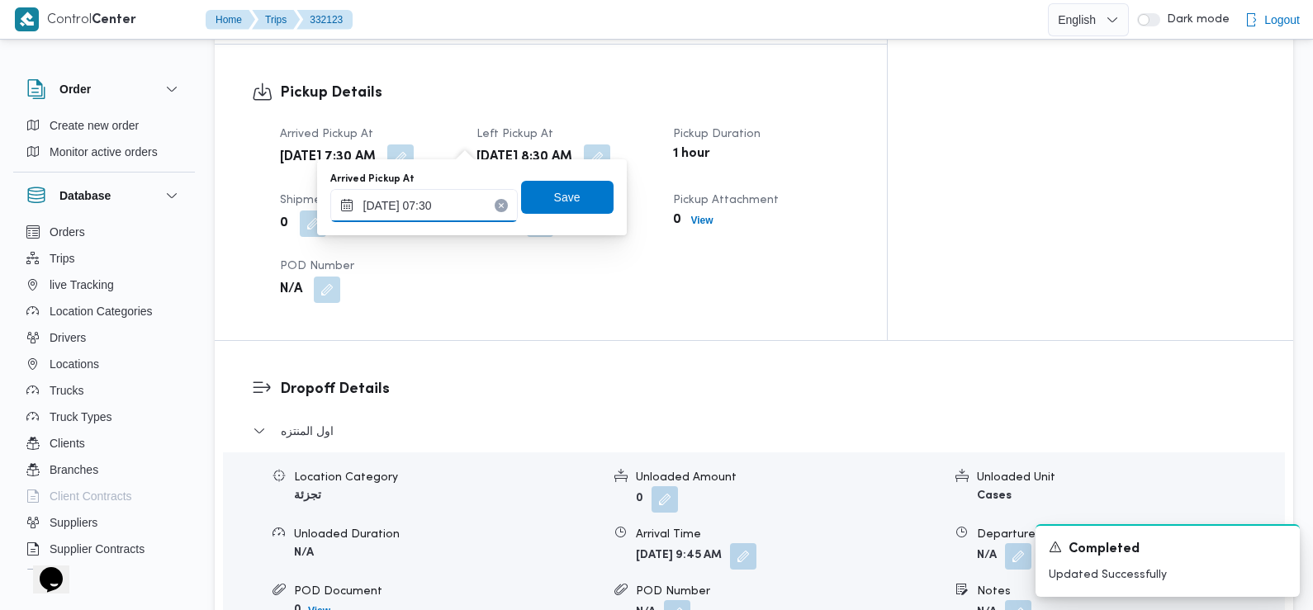
click at [463, 203] on input "20/08/2025 07:30" at bounding box center [423, 205] width 187 height 33
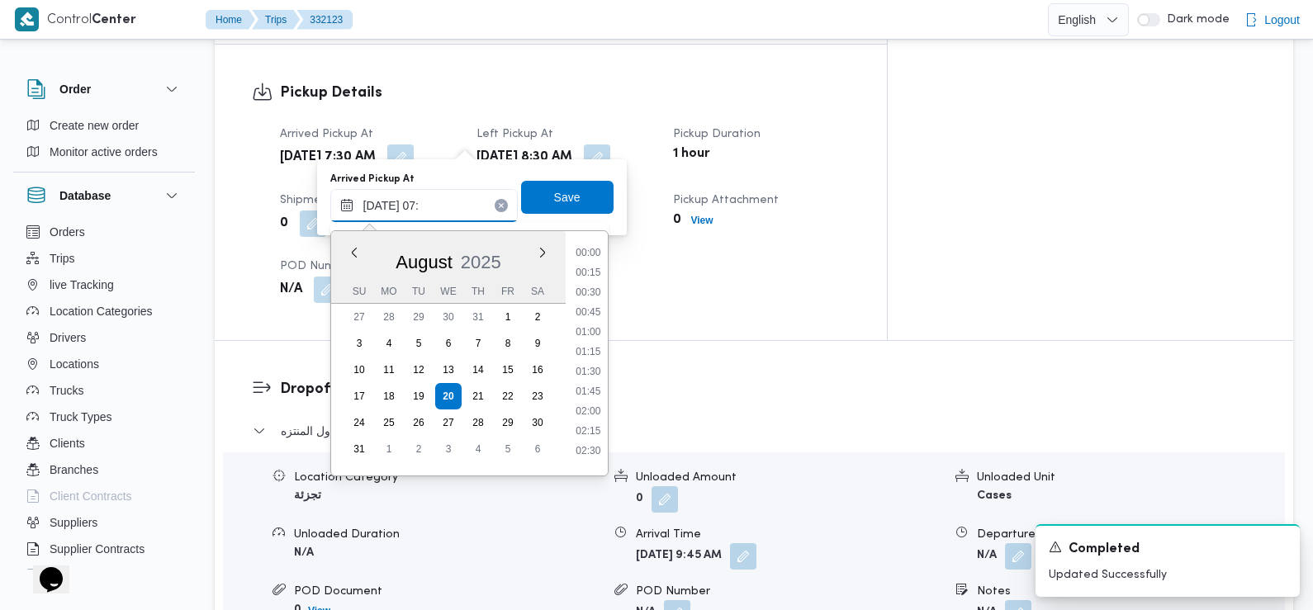
scroll to position [481, 0]
type input "20/08/2025 07:50"
click at [554, 205] on span "Save" at bounding box center [567, 197] width 26 height 20
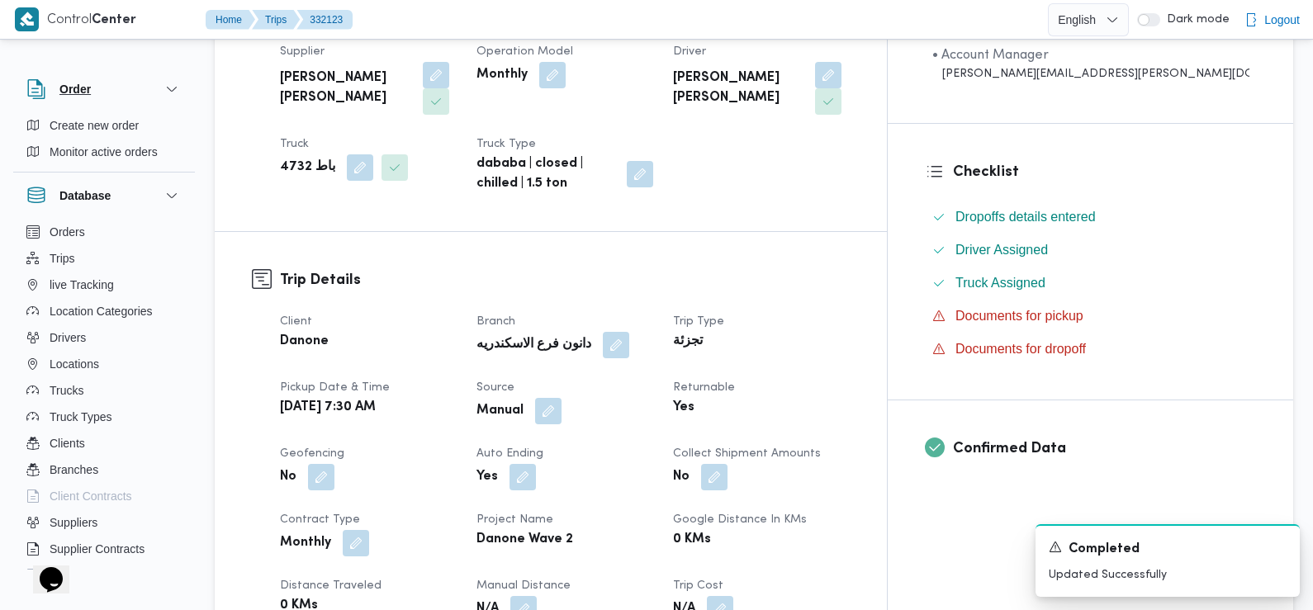
scroll to position [0, 0]
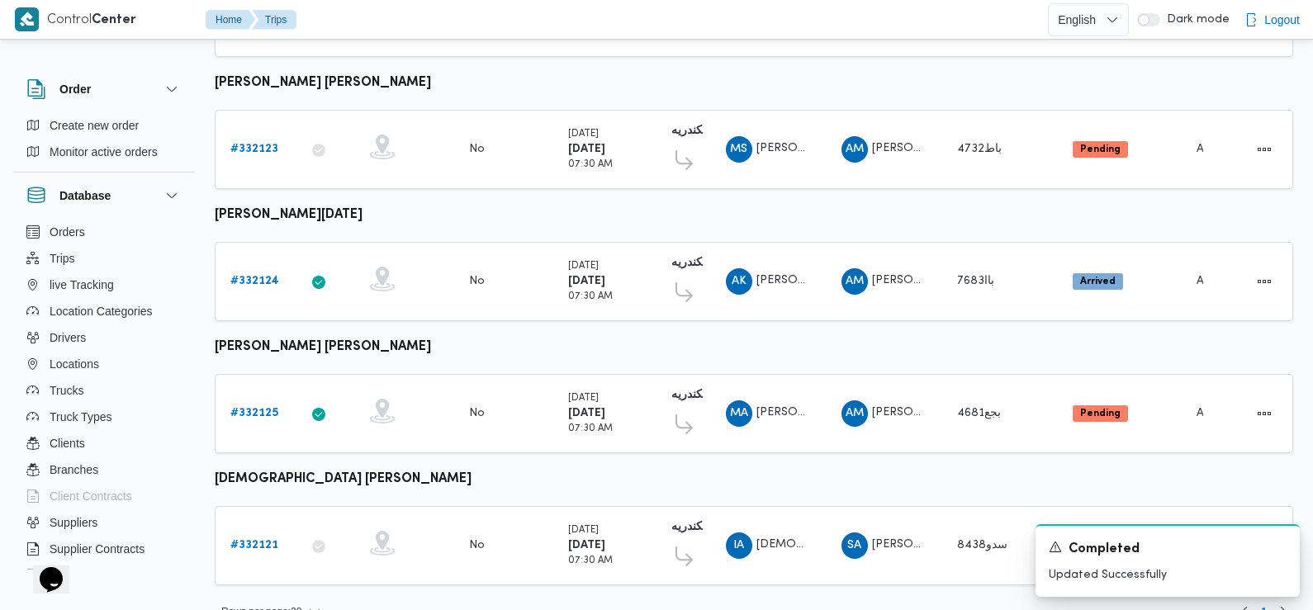
scroll to position [1387, 0]
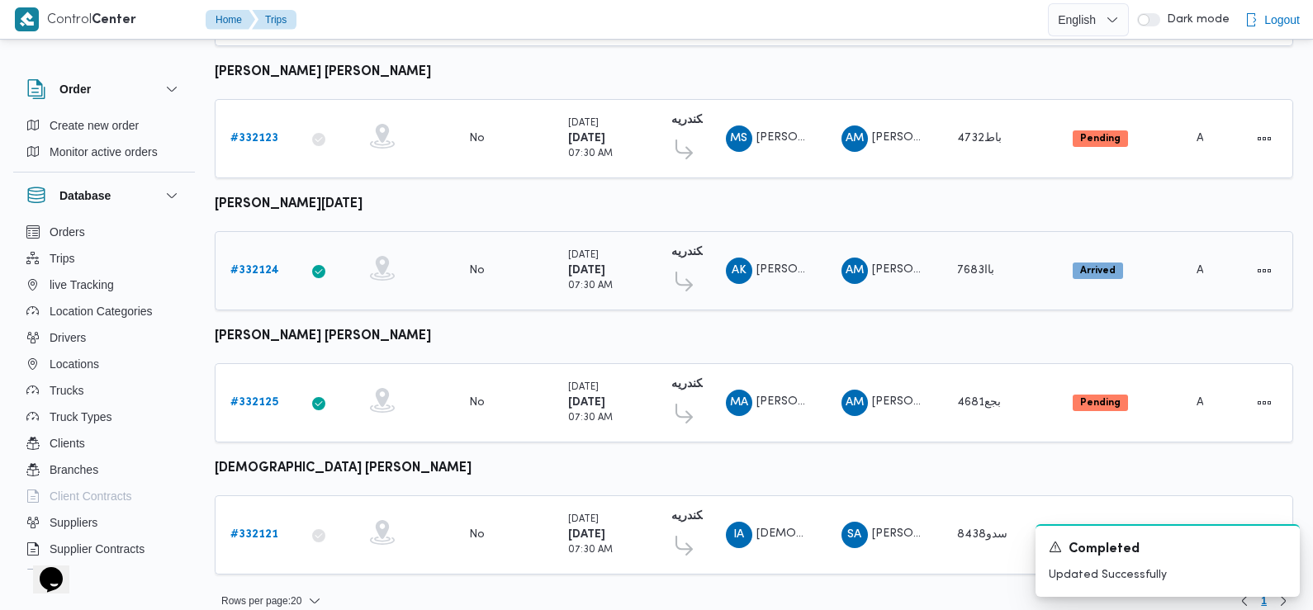
click at [265, 265] on b "# 332124" at bounding box center [254, 270] width 49 height 11
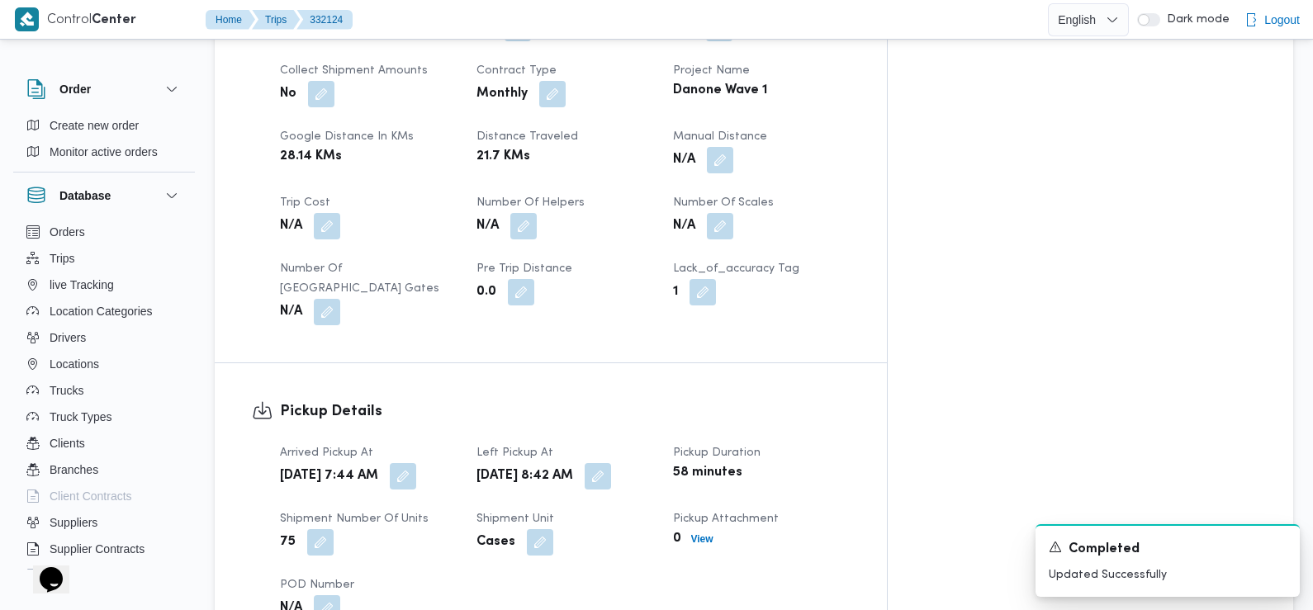
scroll to position [826, 0]
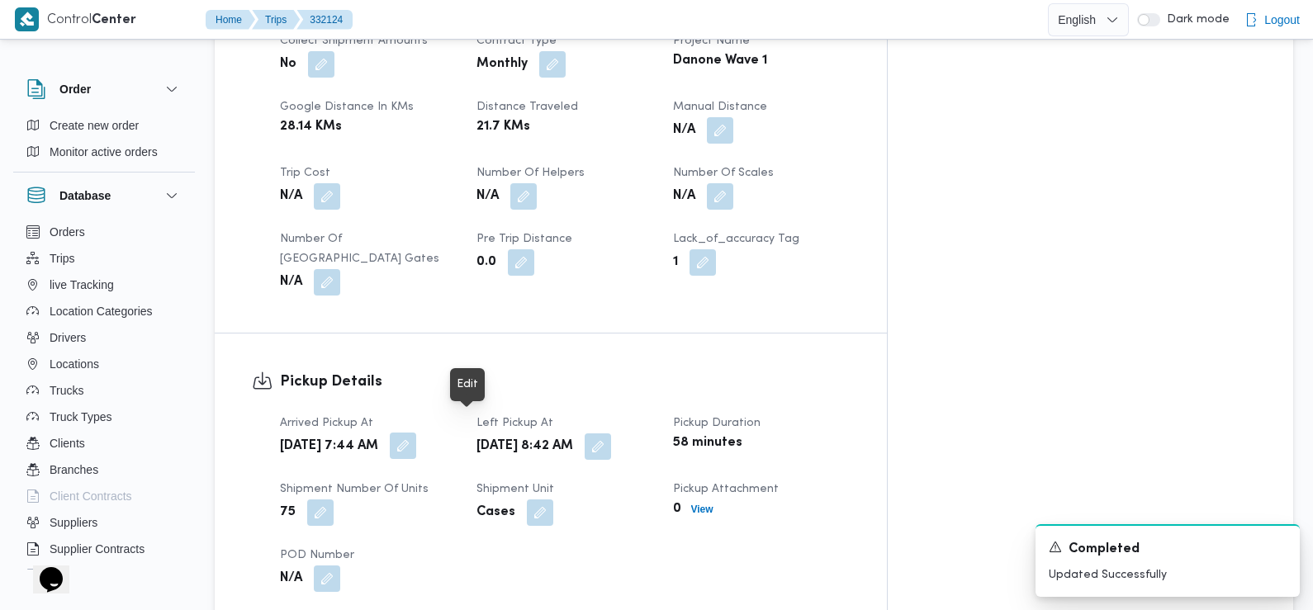
click at [416, 433] on button "button" at bounding box center [403, 446] width 26 height 26
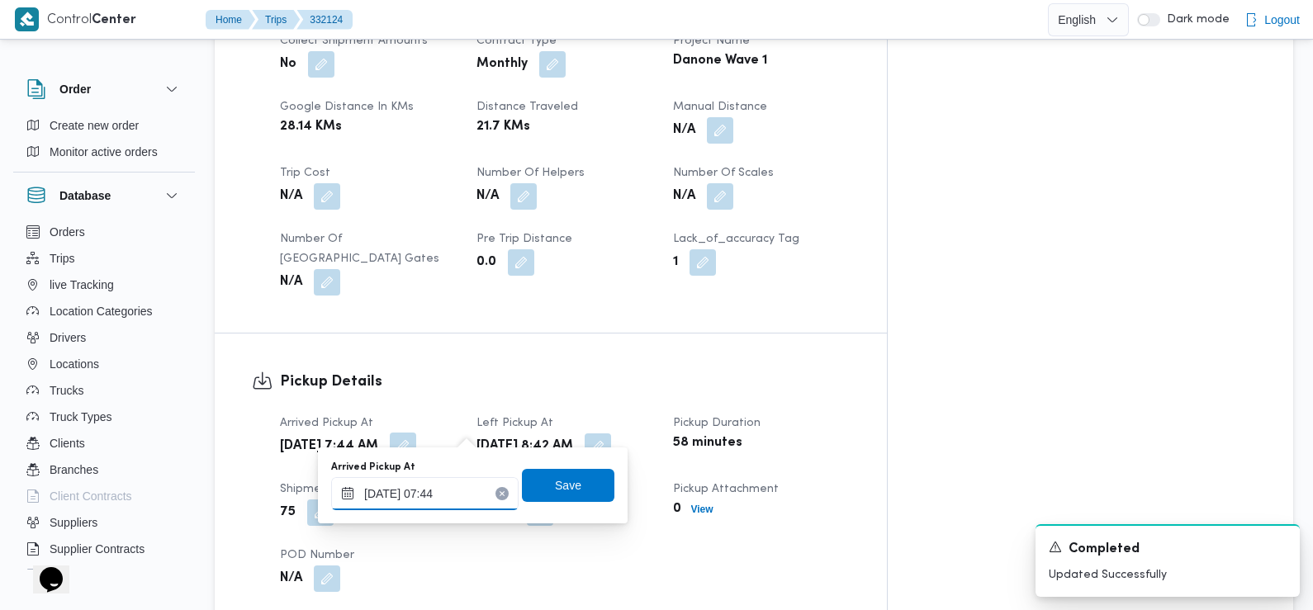
click at [447, 494] on input "20/08/2025 07:44" at bounding box center [424, 493] width 187 height 33
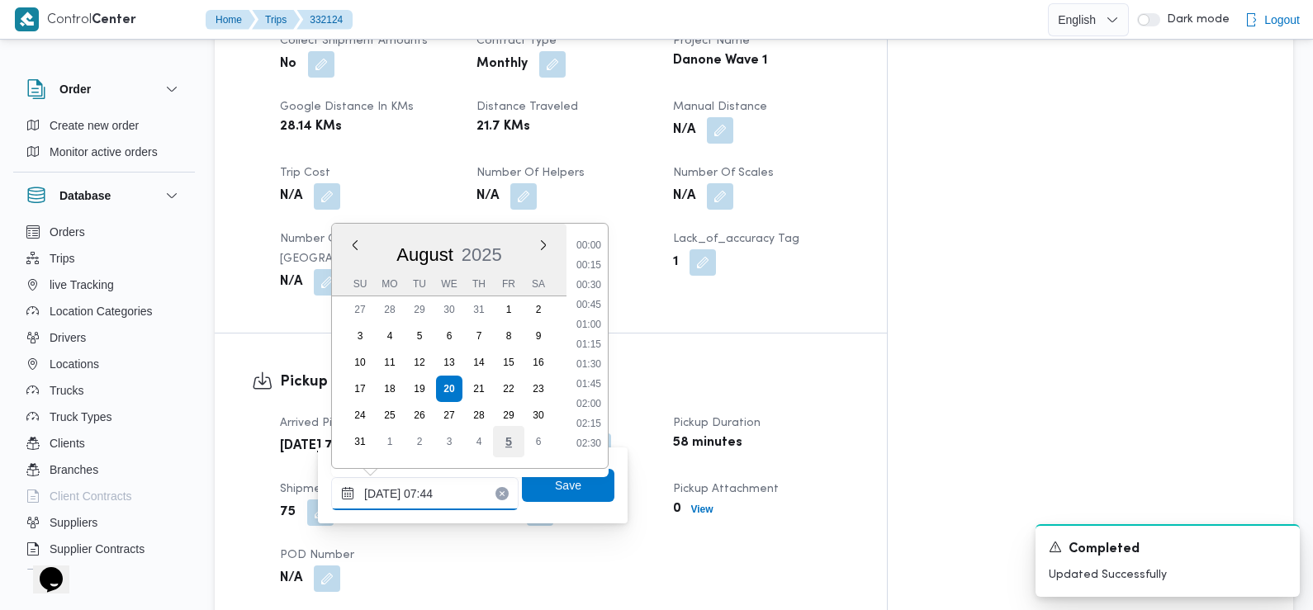
scroll to position [481, 0]
click at [594, 359] on li "07:30" at bounding box center [589, 359] width 38 height 17
type input "20/08/2025 07:30"
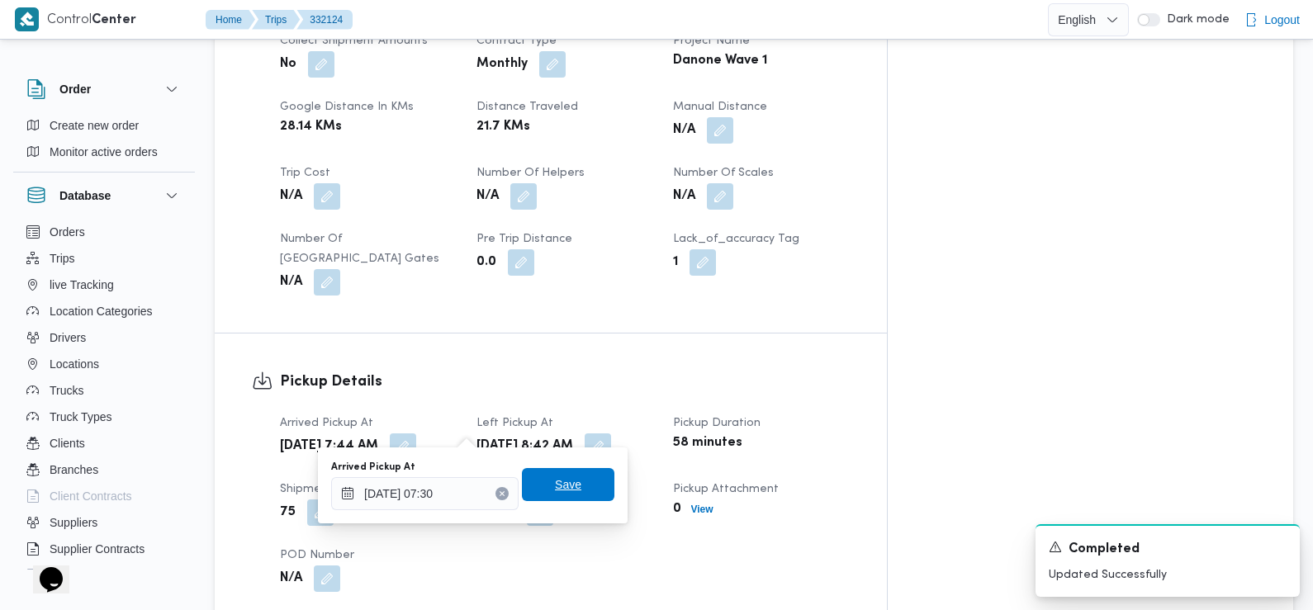
click at [565, 476] on span "Save" at bounding box center [568, 485] width 26 height 20
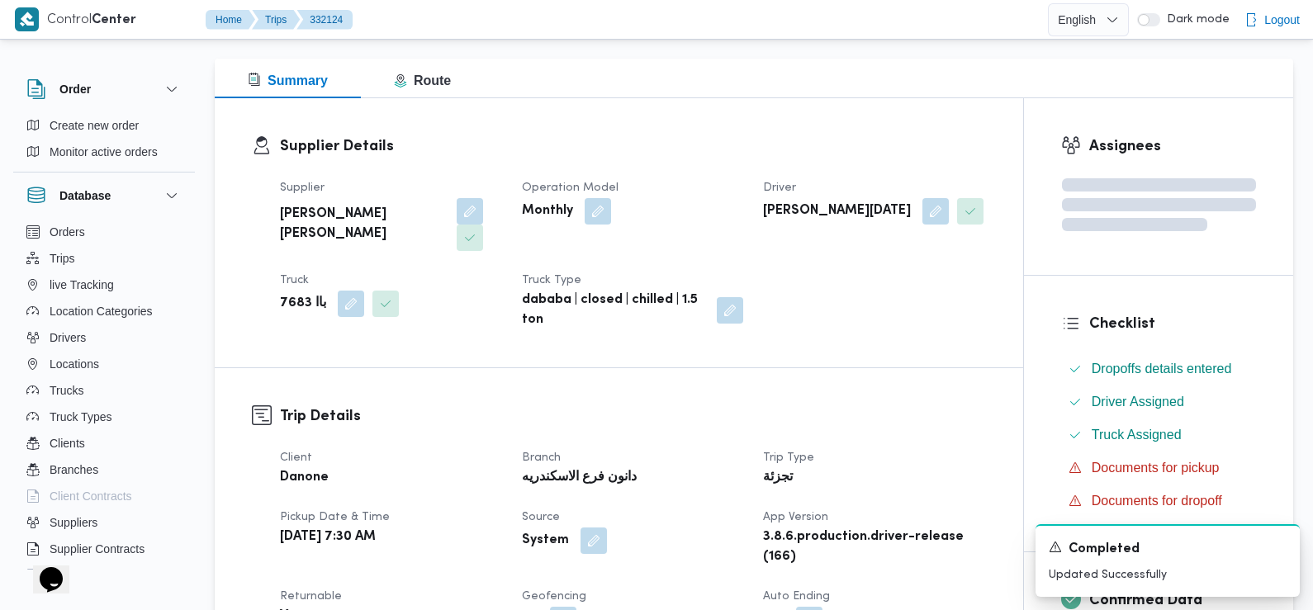
scroll to position [0, 0]
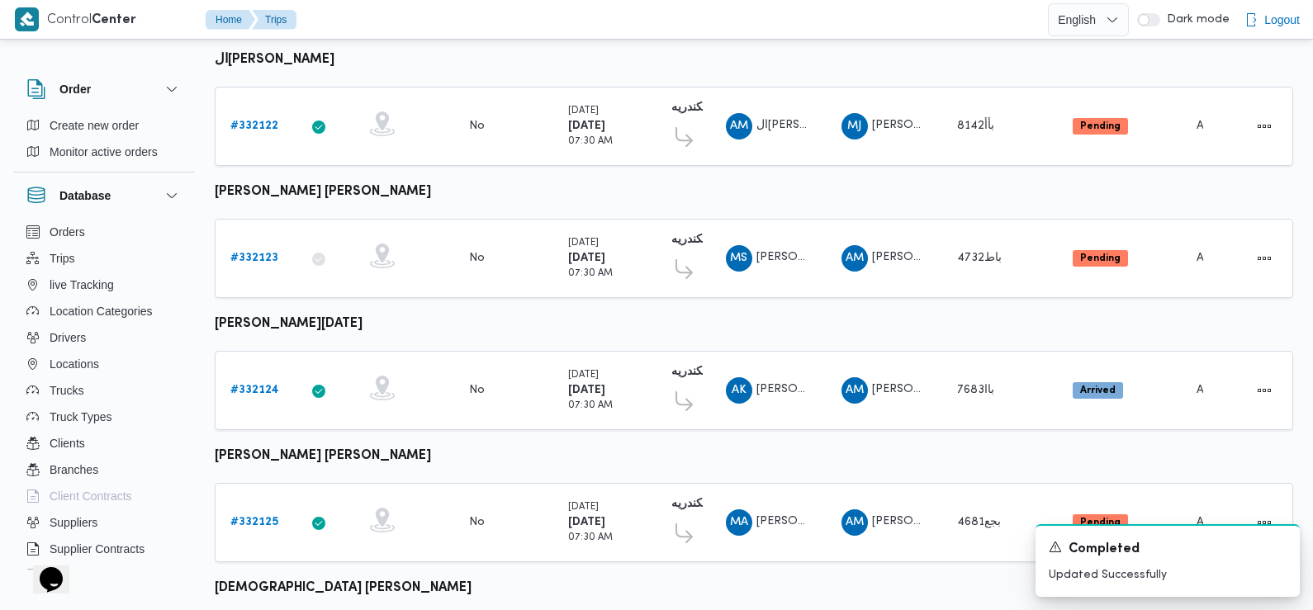
scroll to position [1387, 0]
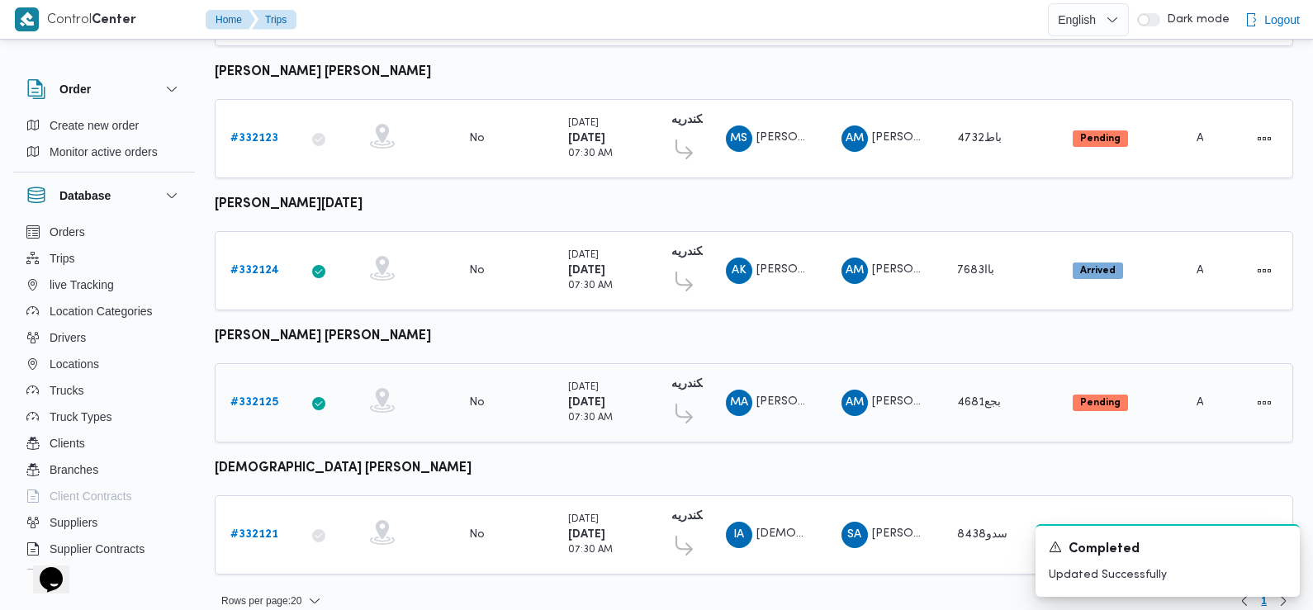
click at [255, 397] on b "# 332125" at bounding box center [254, 402] width 48 height 11
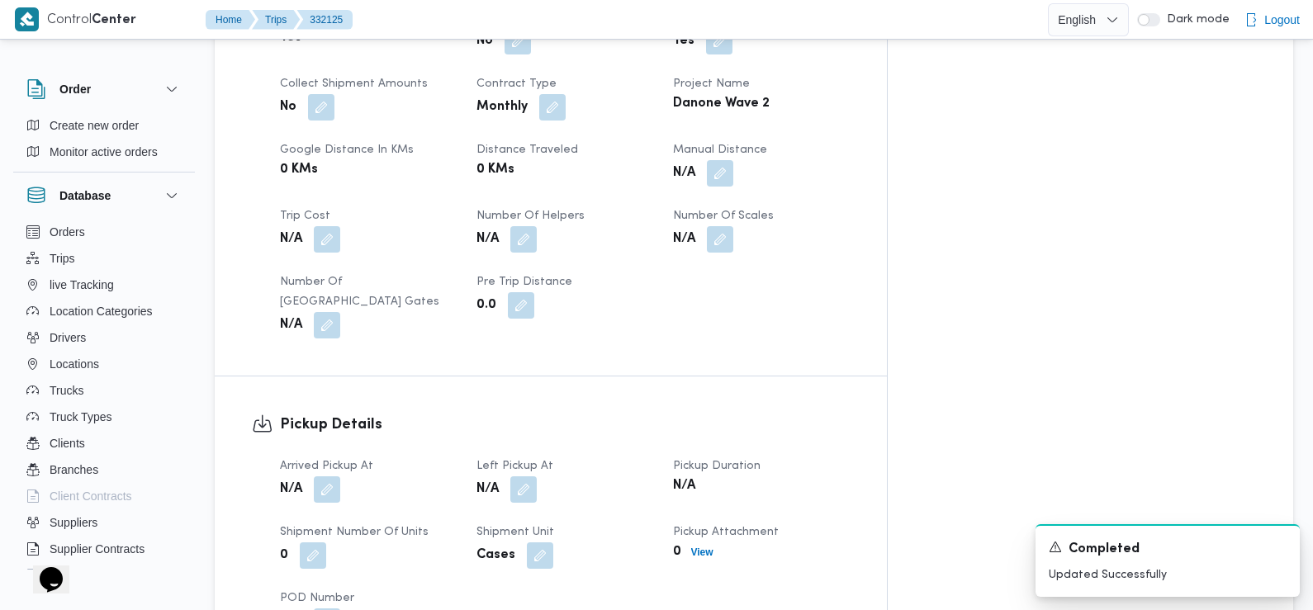
scroll to position [832, 0]
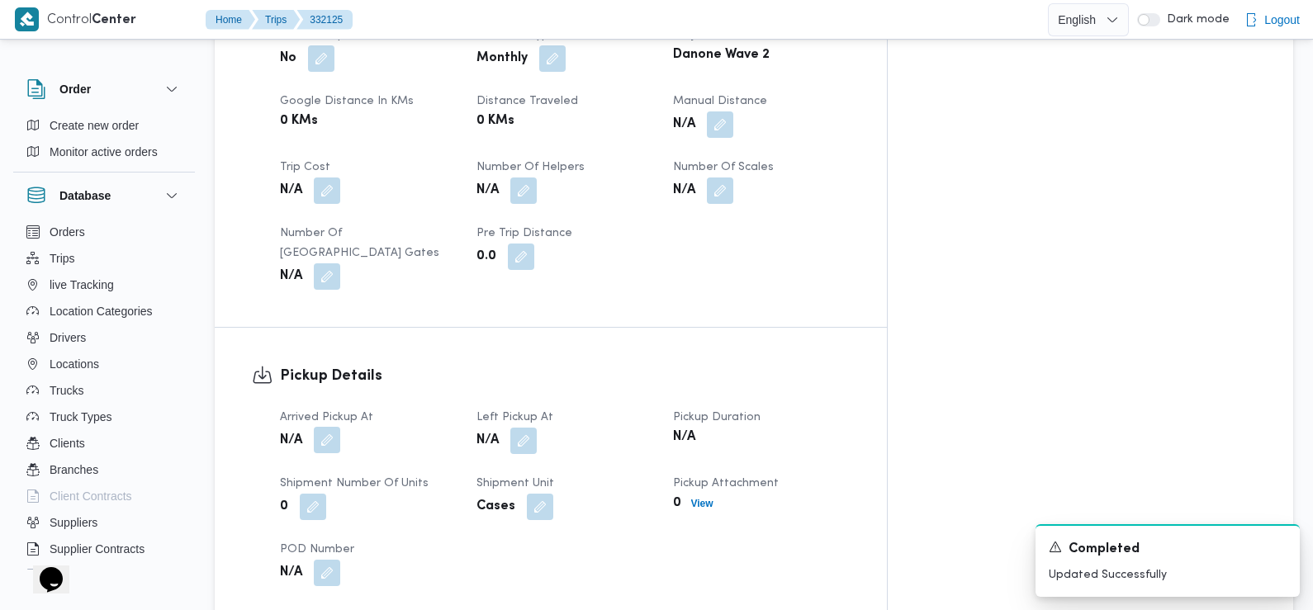
click at [323, 427] on button "button" at bounding box center [327, 440] width 26 height 26
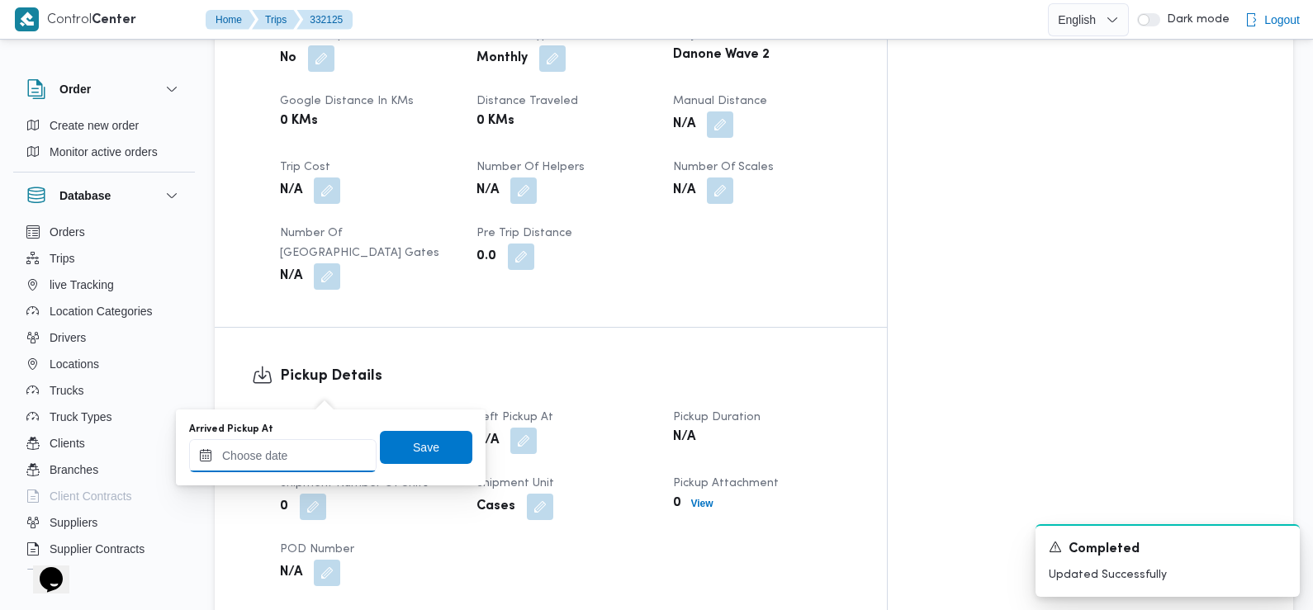
click at [314, 451] on input "Arrived Pickup At" at bounding box center [282, 455] width 187 height 33
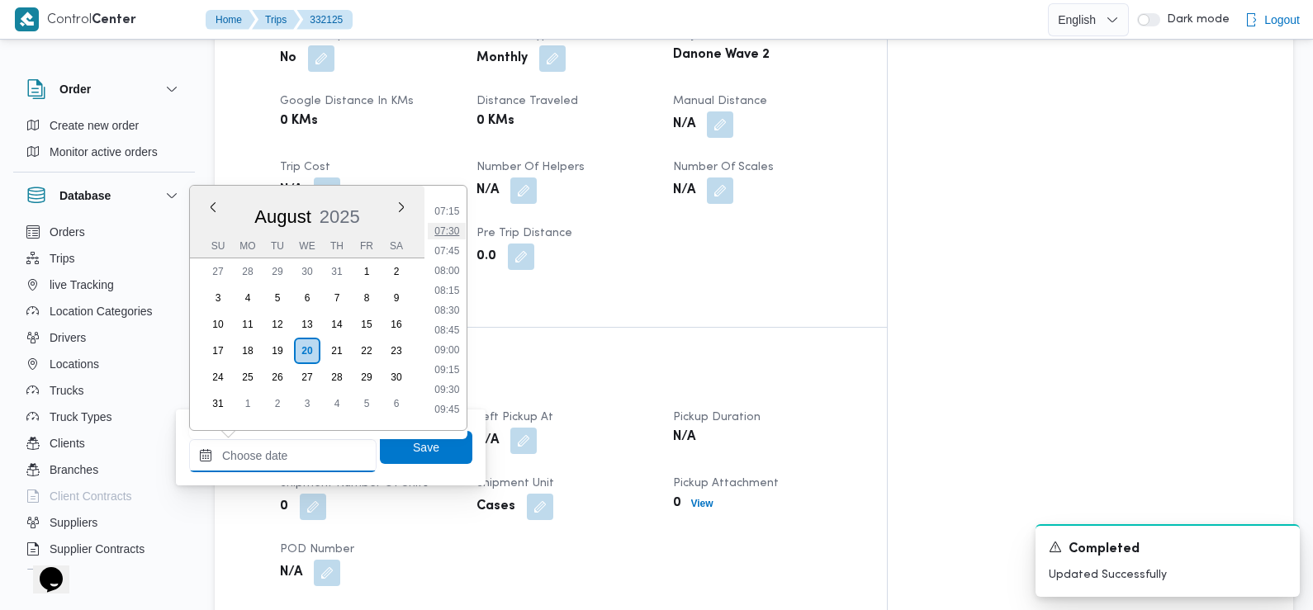
scroll to position [548, 0]
click at [457, 230] on li "07:15" at bounding box center [447, 234] width 38 height 17
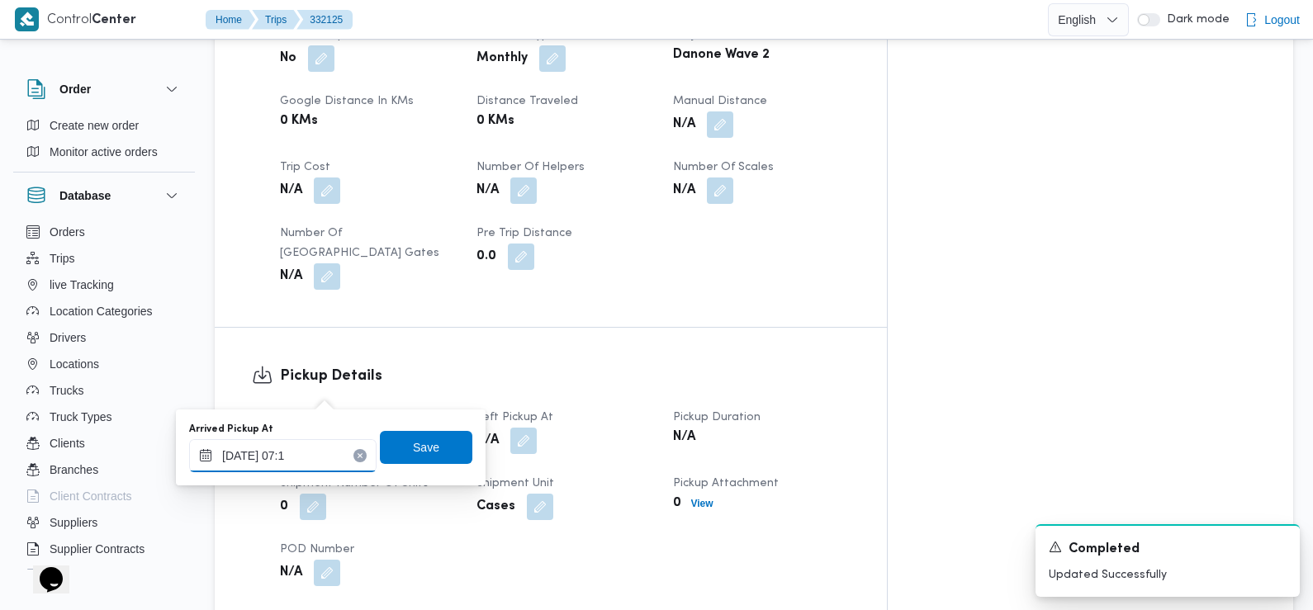
type input "20/08/2025 07:10"
click at [413, 449] on span "Save" at bounding box center [426, 447] width 26 height 20
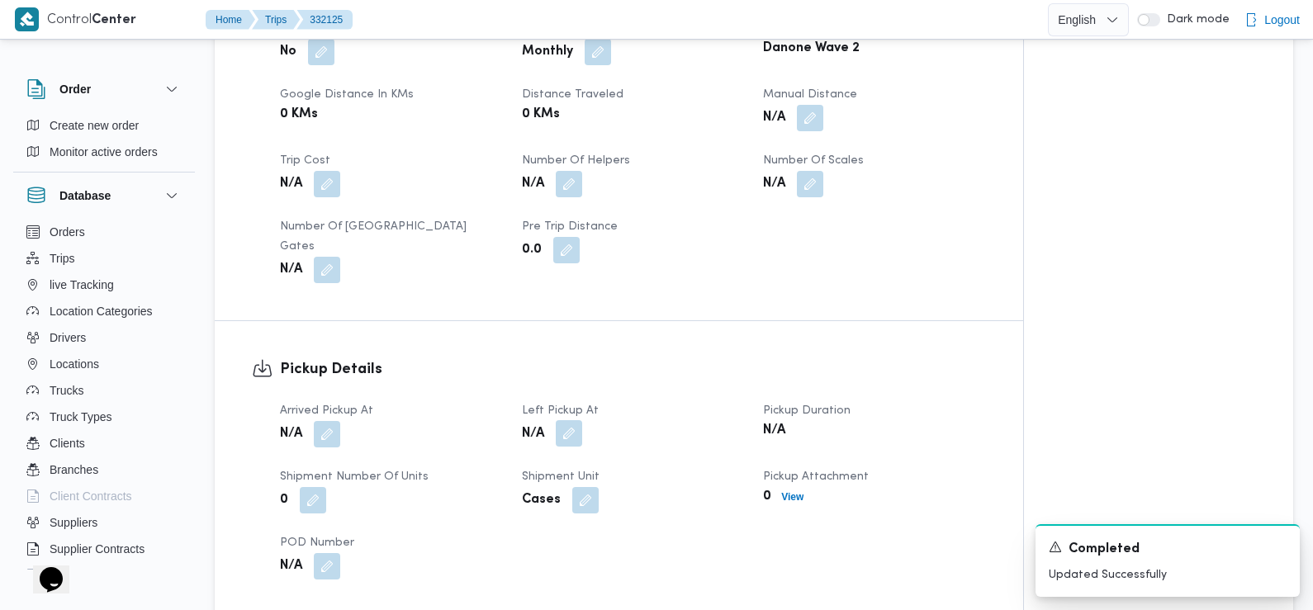
click at [567, 420] on button "button" at bounding box center [569, 433] width 26 height 26
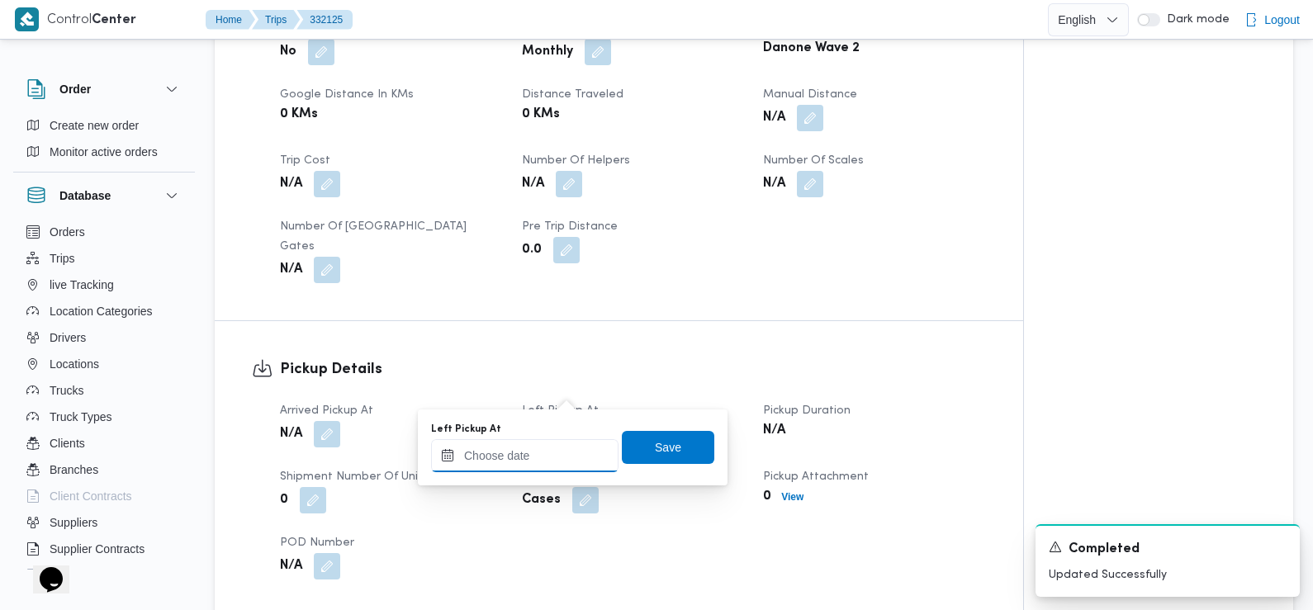
click at [545, 453] on input "Left Pickup At" at bounding box center [524, 455] width 187 height 33
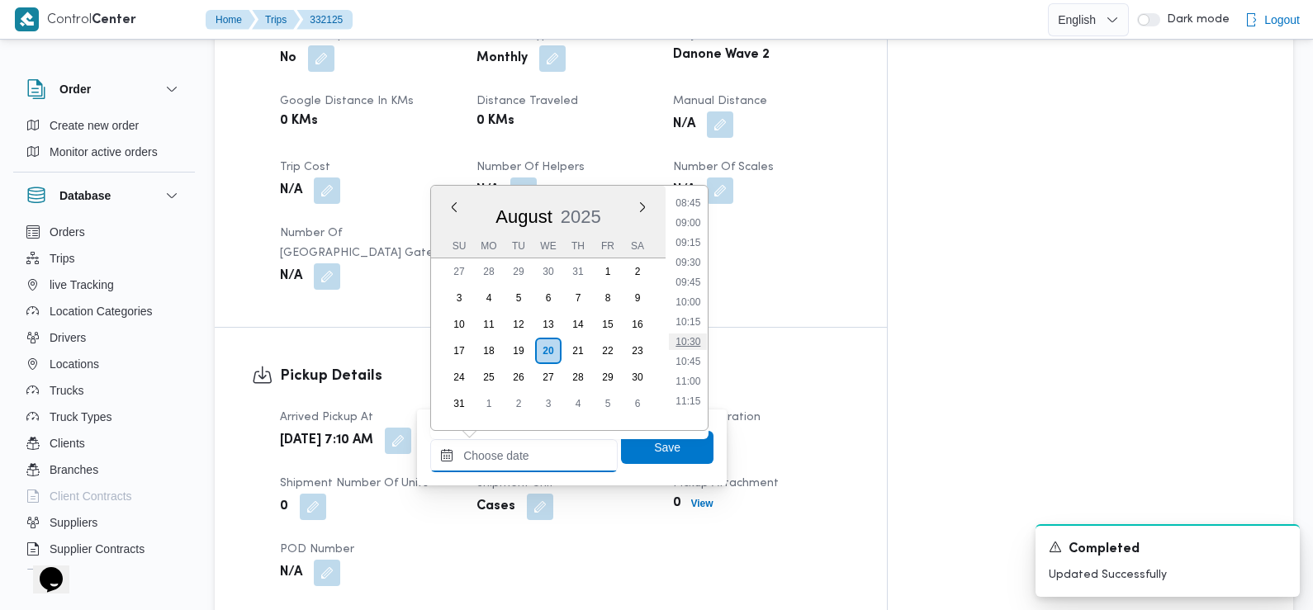
scroll to position [696, 0]
click at [690, 239] on li "09:15" at bounding box center [689, 244] width 38 height 17
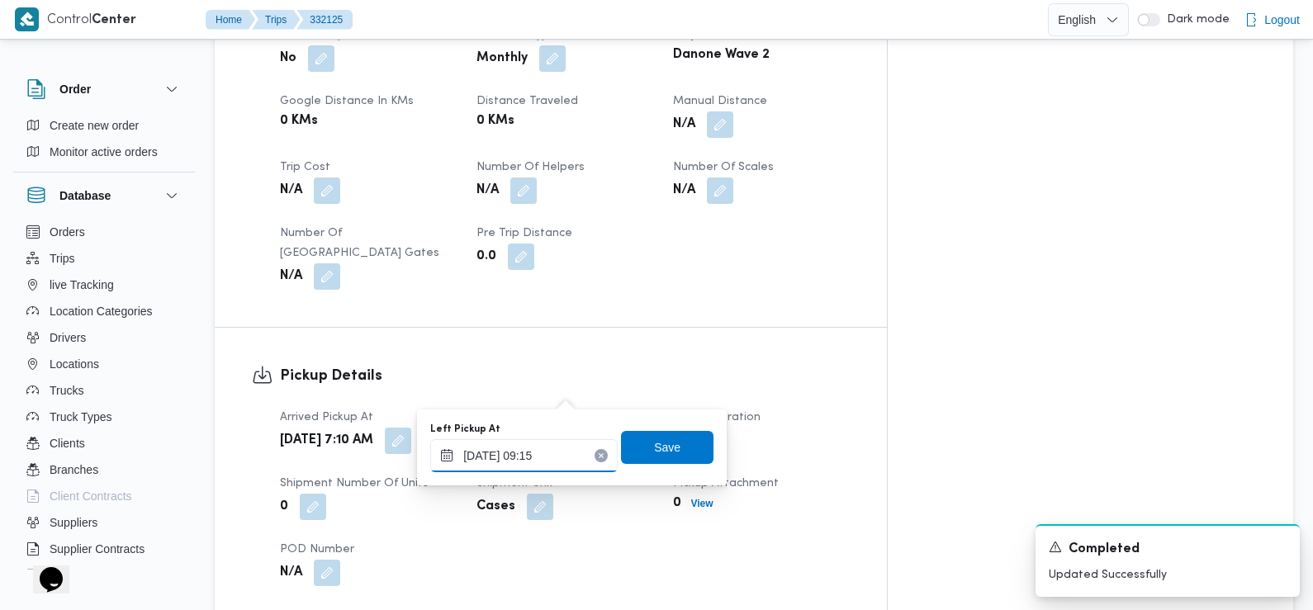
type input "20/08/2025 09:15"
click at [654, 446] on span "Save" at bounding box center [667, 448] width 26 height 20
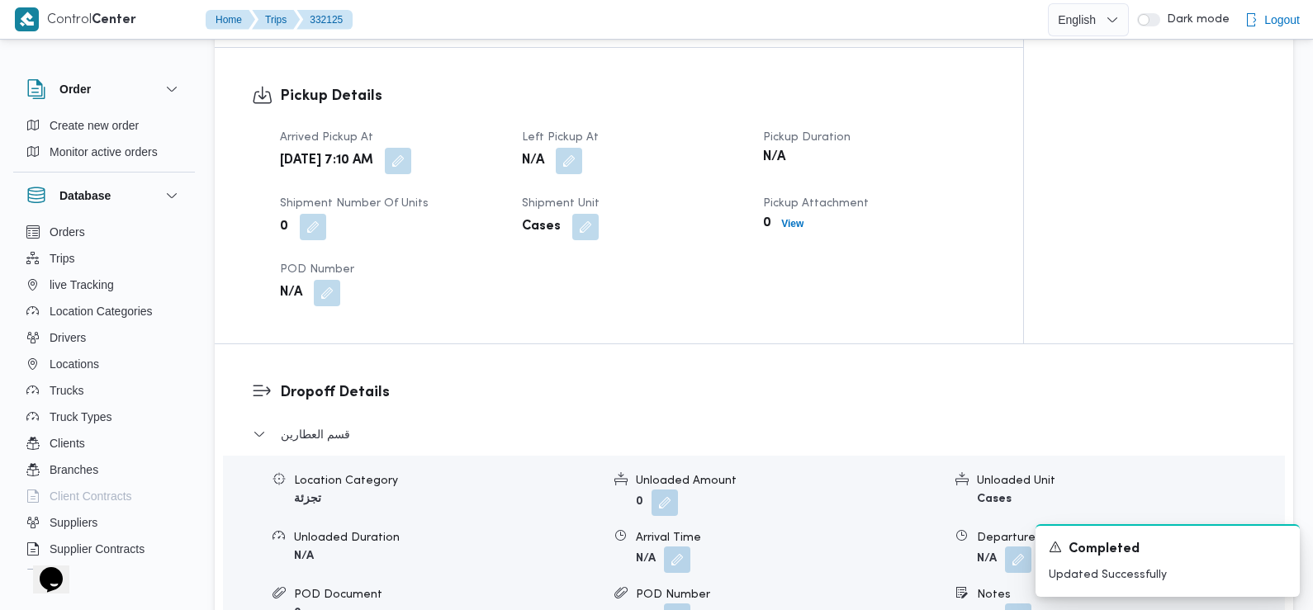
scroll to position [1150, 0]
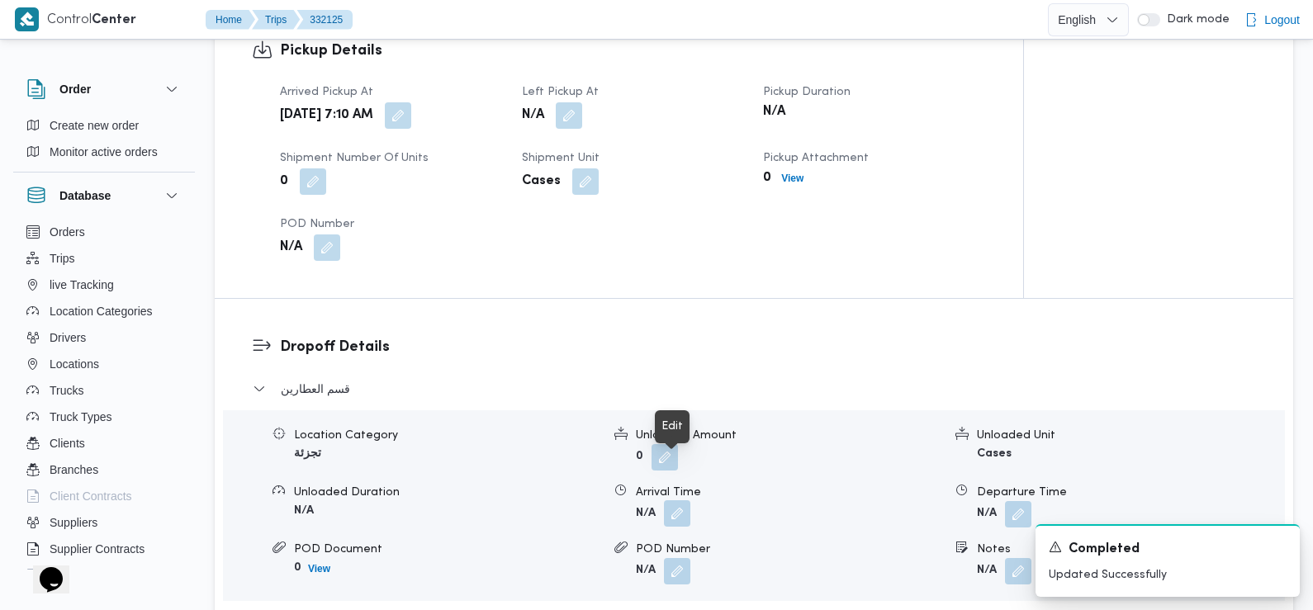
click at [675, 500] on button "button" at bounding box center [677, 513] width 26 height 26
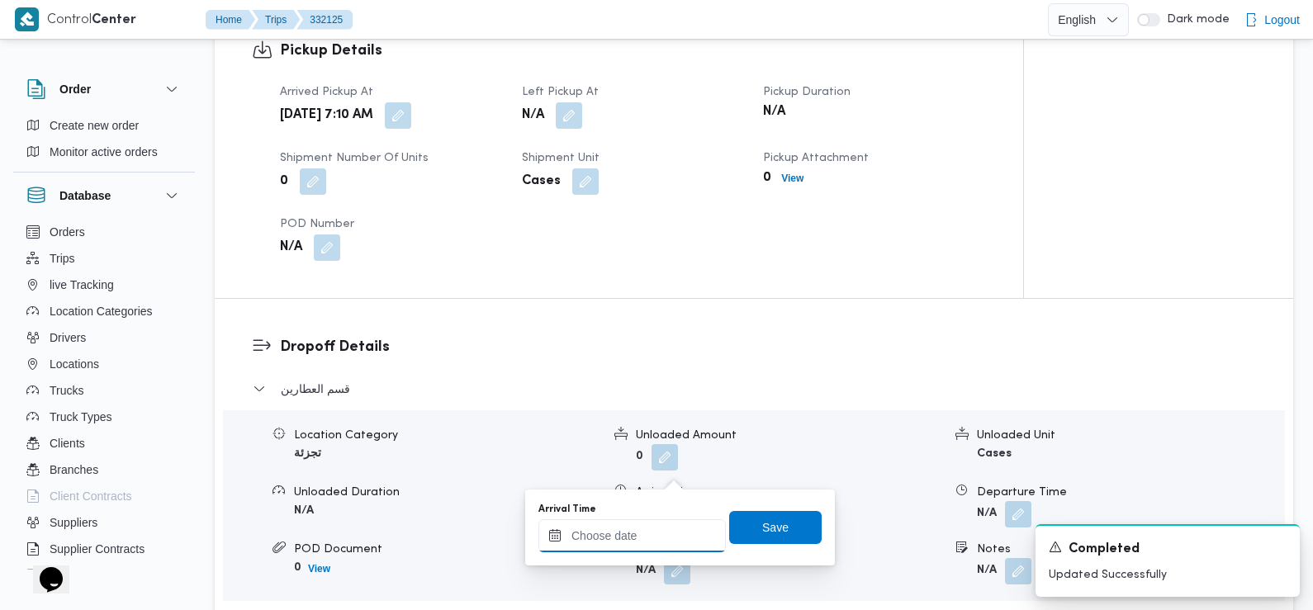
click at [648, 533] on input "Arrival Time" at bounding box center [631, 535] width 187 height 33
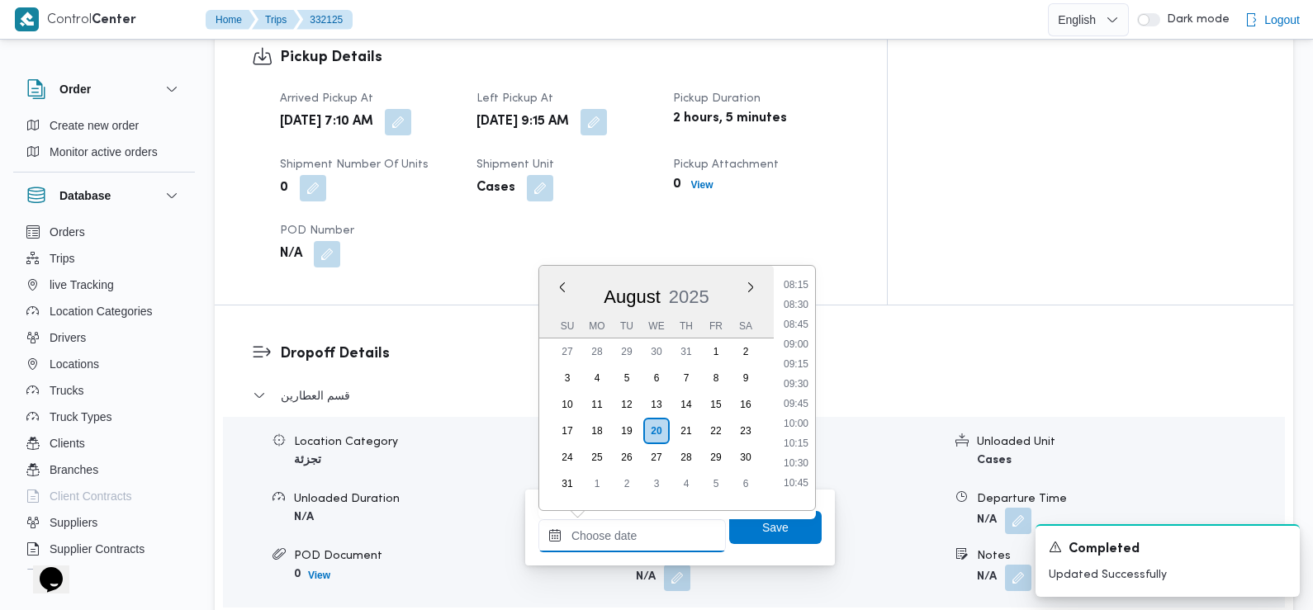
scroll to position [647, 0]
click at [795, 394] on li "09:30" at bounding box center [796, 394] width 38 height 17
type input "20/08/2025 09:30"
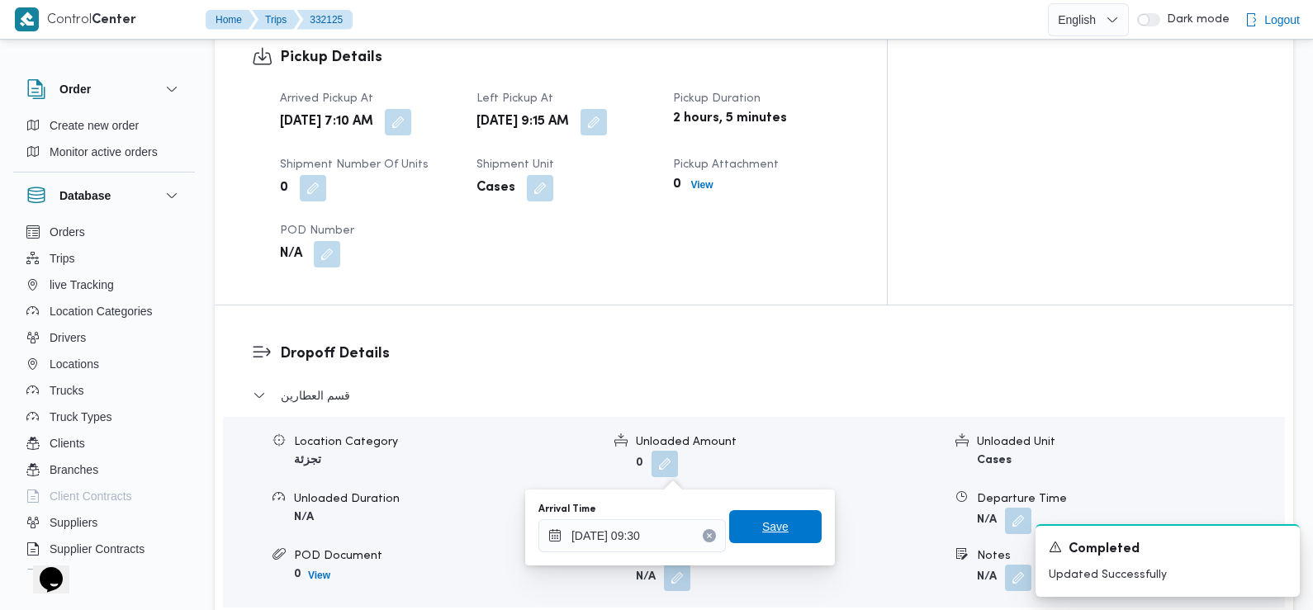
click at [762, 533] on span "Save" at bounding box center [775, 527] width 26 height 20
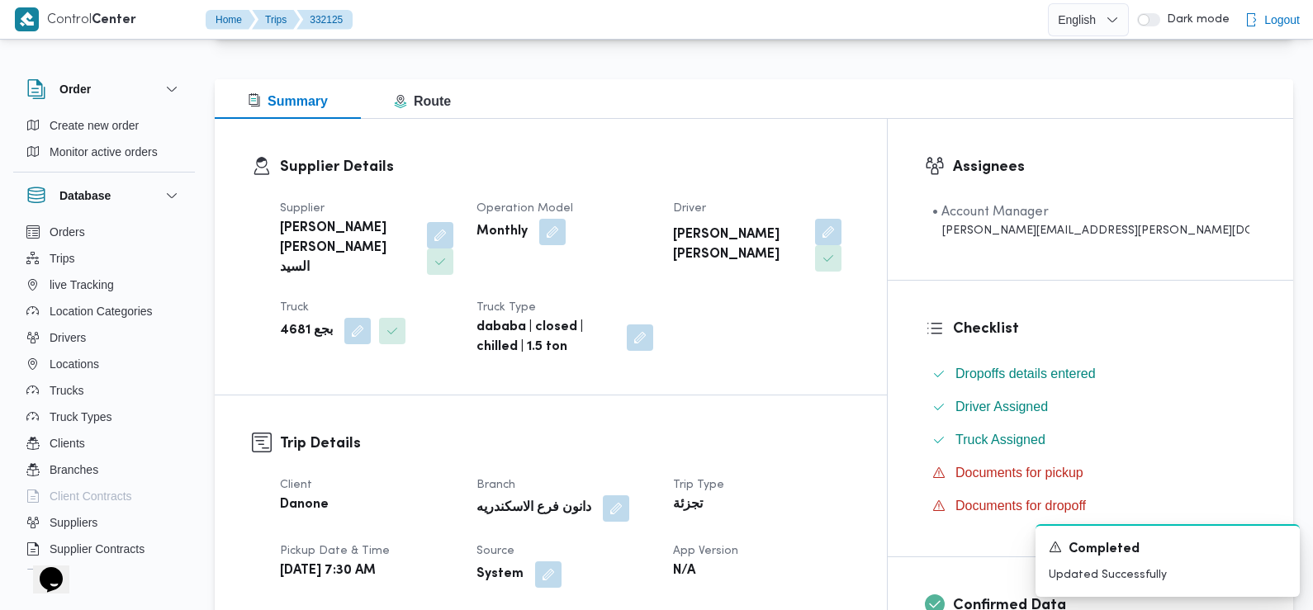
scroll to position [386, 0]
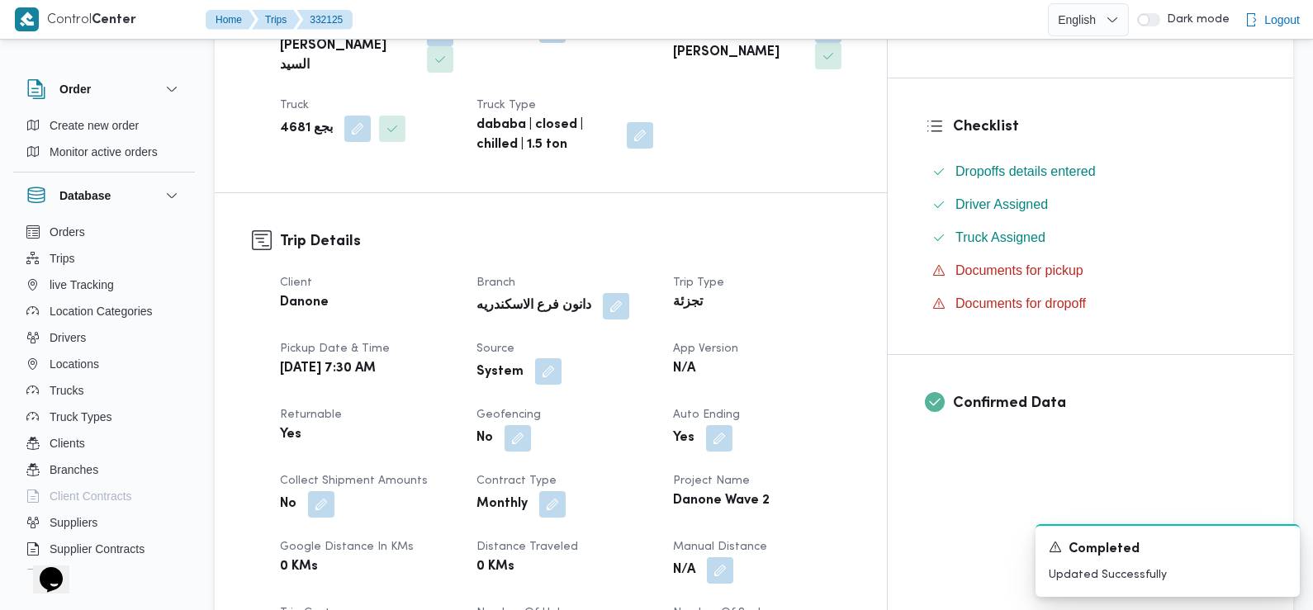
click at [562, 358] on button "button" at bounding box center [548, 371] width 26 height 26
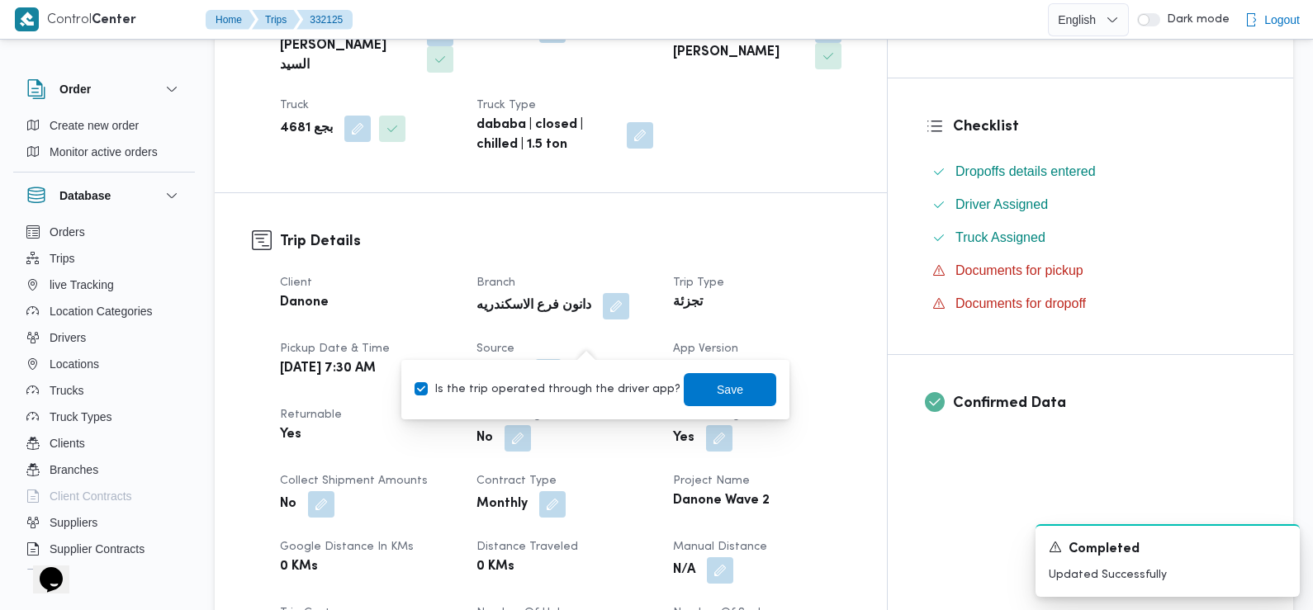
click at [571, 394] on label "Is the trip operated through the driver app?" at bounding box center [548, 390] width 266 height 20
checkbox input "false"
click at [717, 392] on span "Save" at bounding box center [730, 389] width 26 height 20
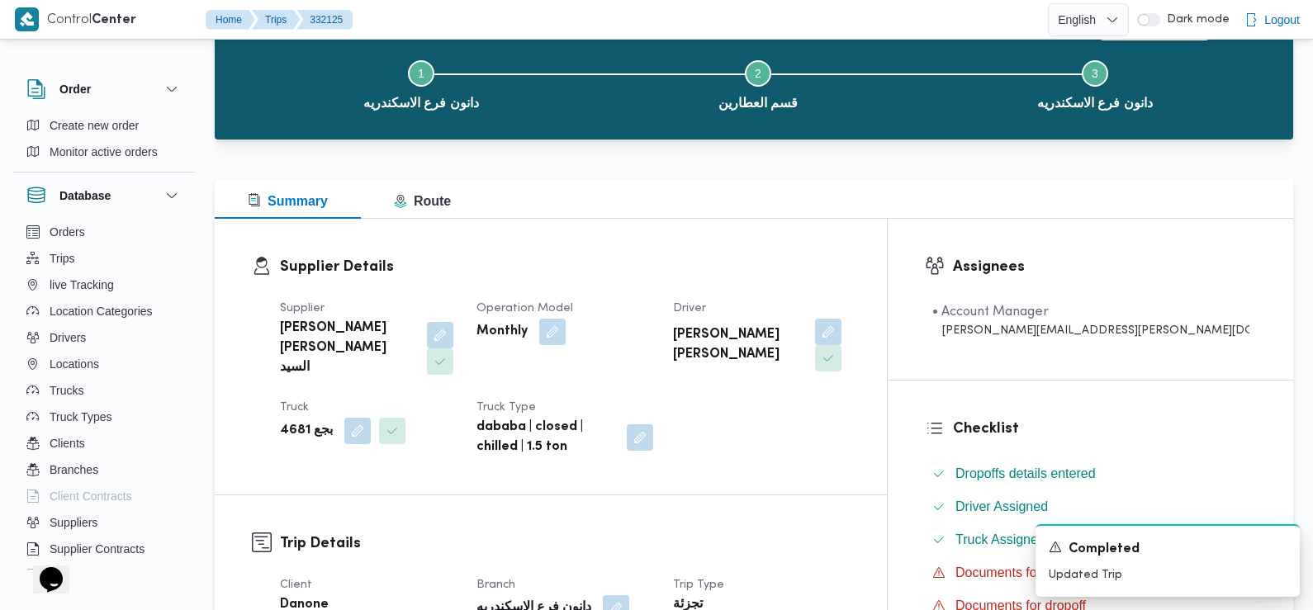
scroll to position [0, 0]
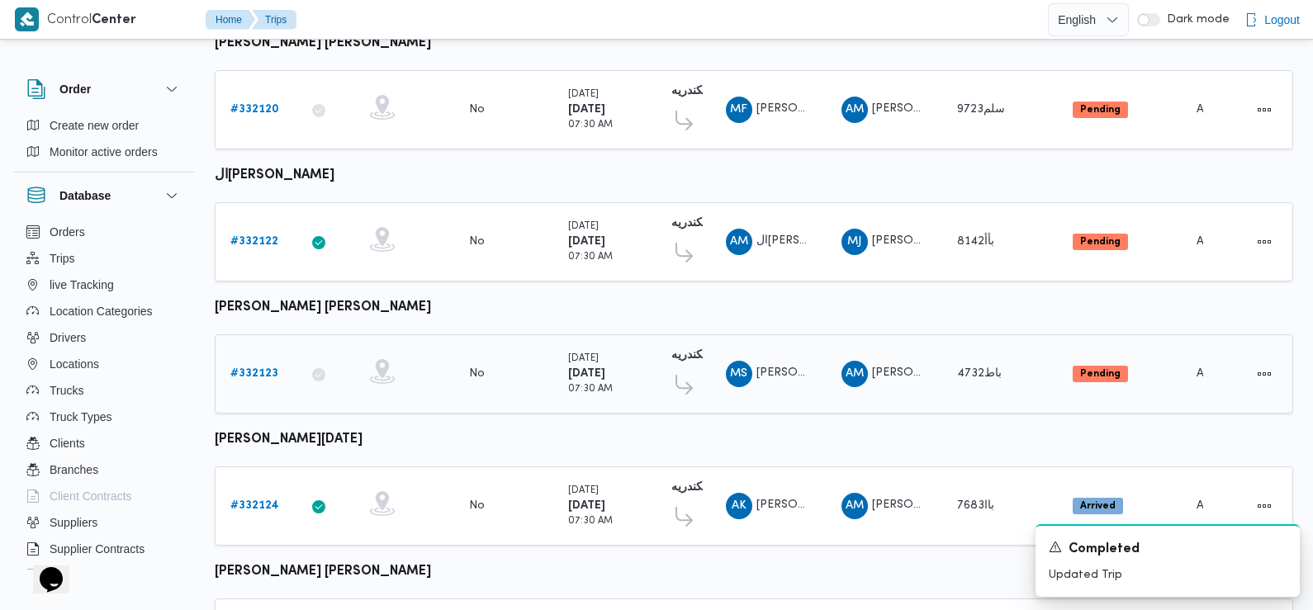
scroll to position [1387, 0]
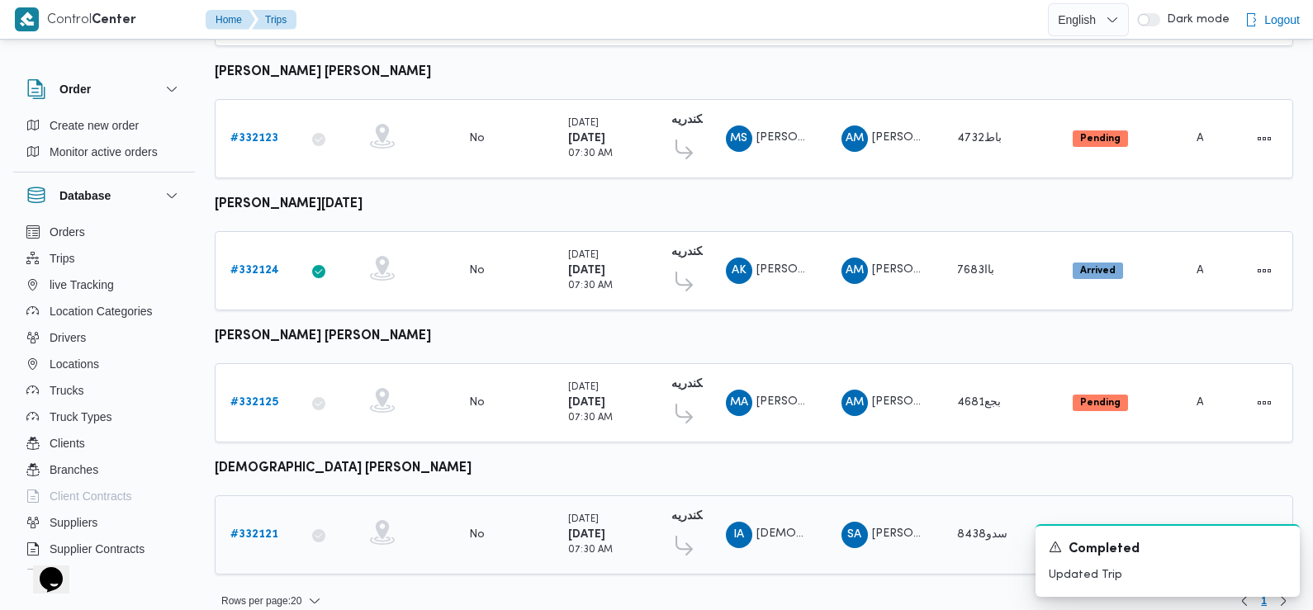
click at [249, 529] on b "# 332121" at bounding box center [254, 534] width 48 height 11
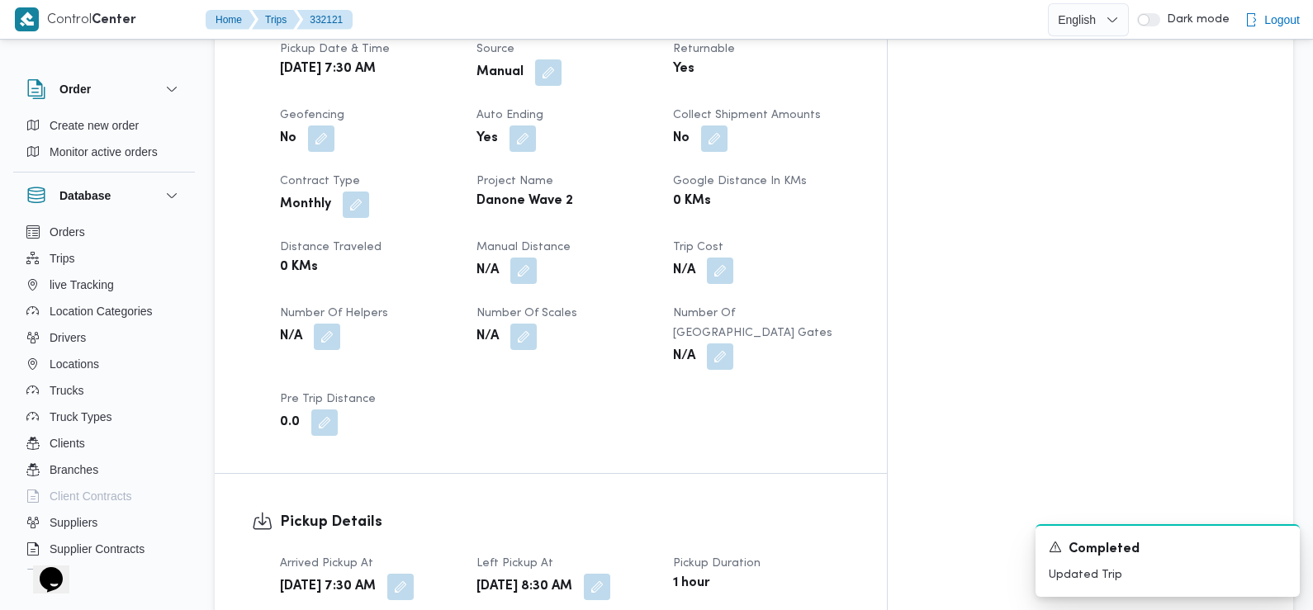
scroll to position [782, 0]
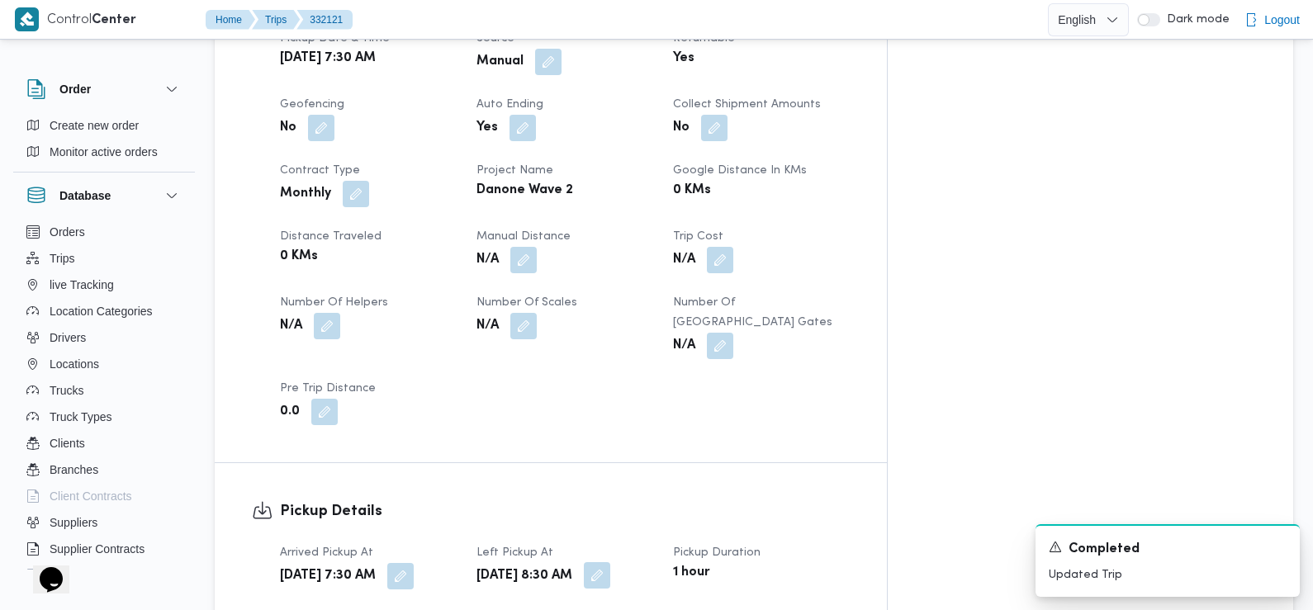
click at [610, 562] on button "button" at bounding box center [597, 575] width 26 height 26
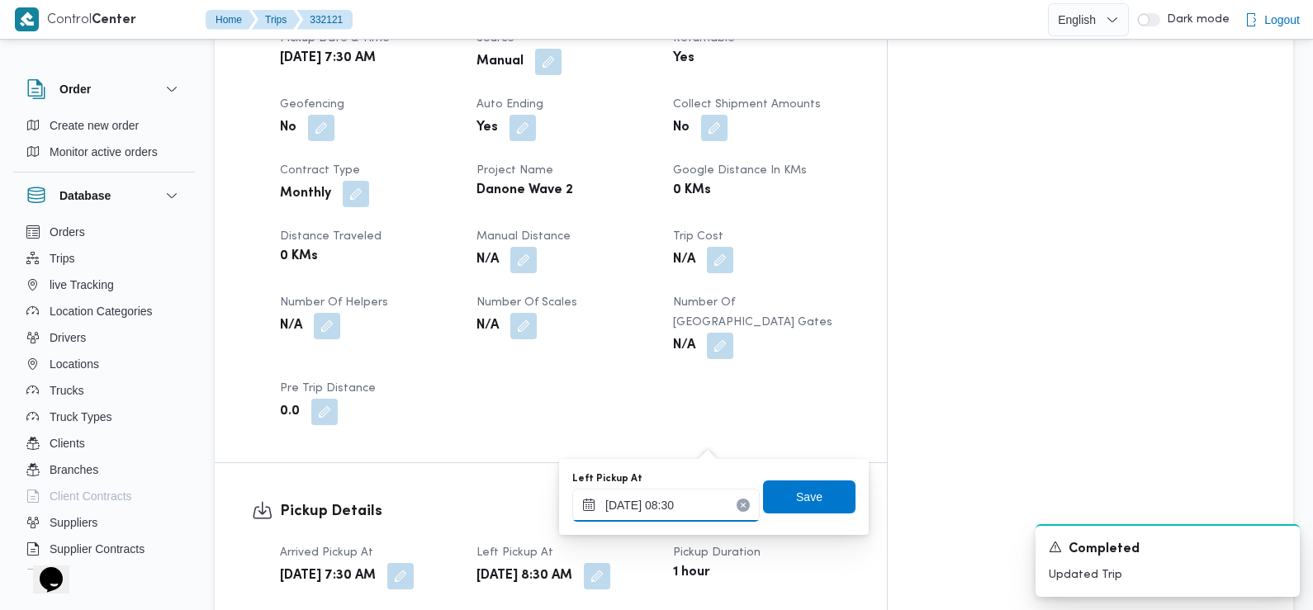
click at [689, 509] on input "20/08/2025 08:30" at bounding box center [665, 505] width 187 height 33
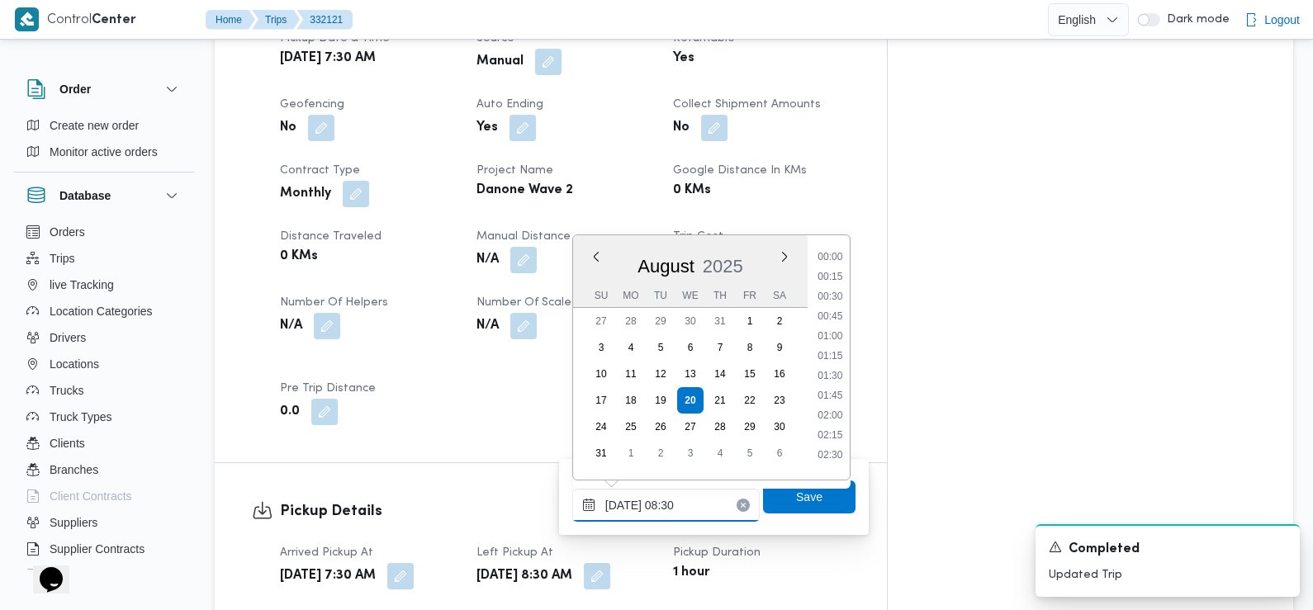
scroll to position [560, 0]
click at [838, 406] on li "09:00" at bounding box center [830, 410] width 38 height 17
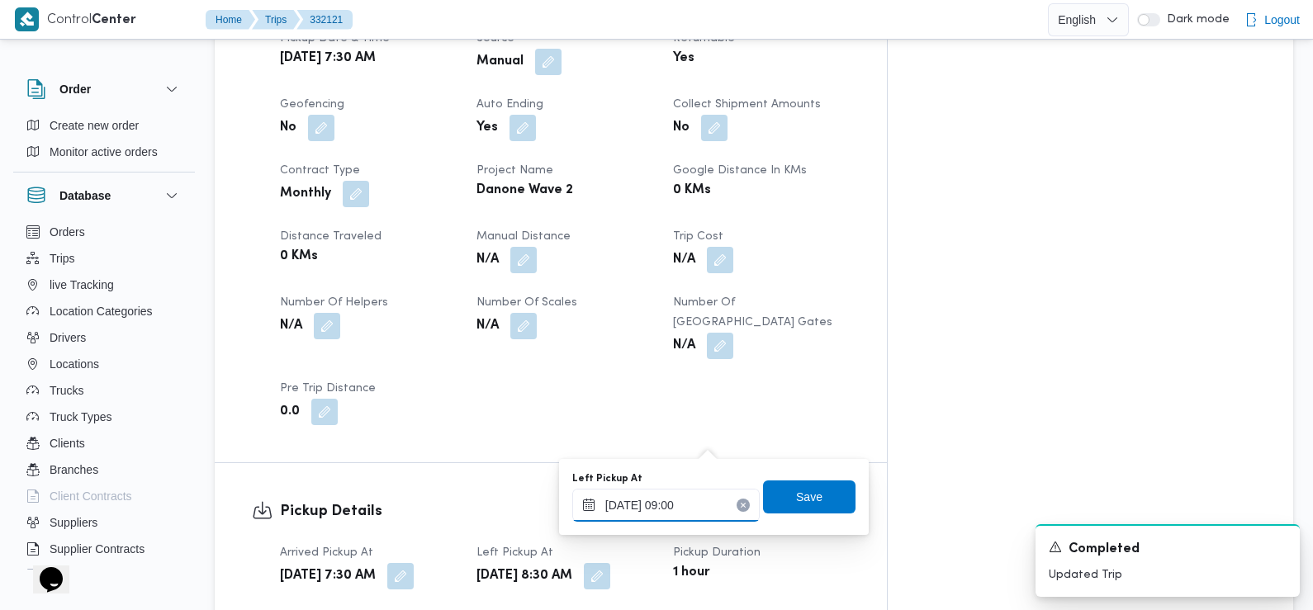
type input "20/08/2025 09:00"
click at [802, 493] on span "Save" at bounding box center [809, 496] width 26 height 20
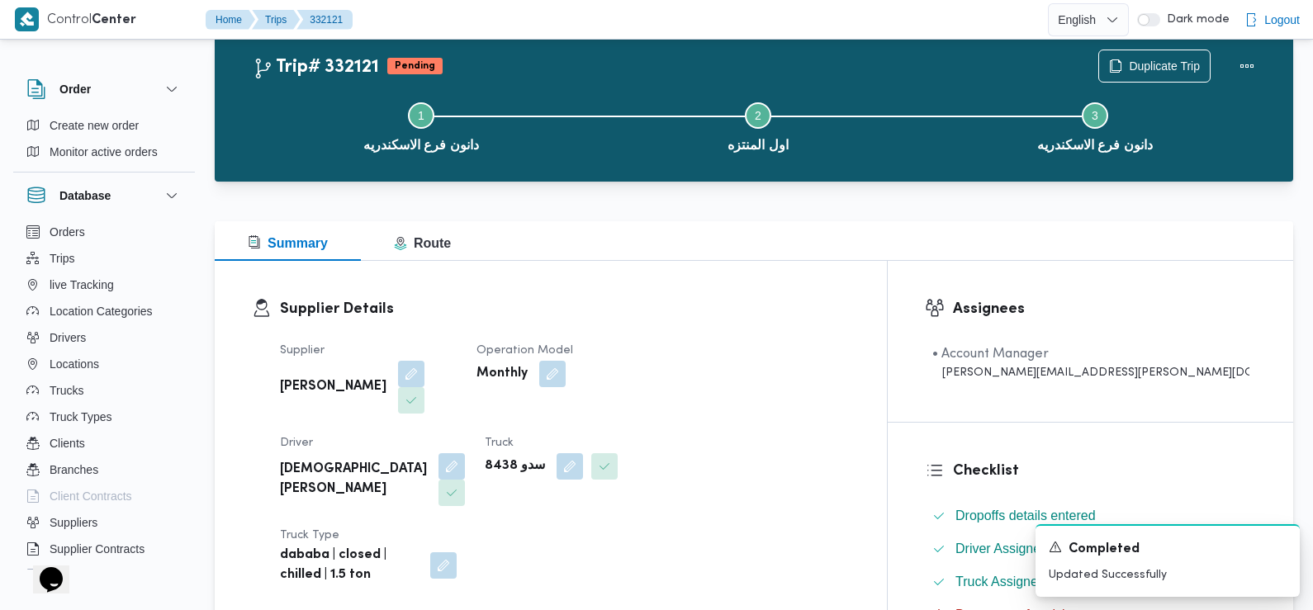
scroll to position [0, 0]
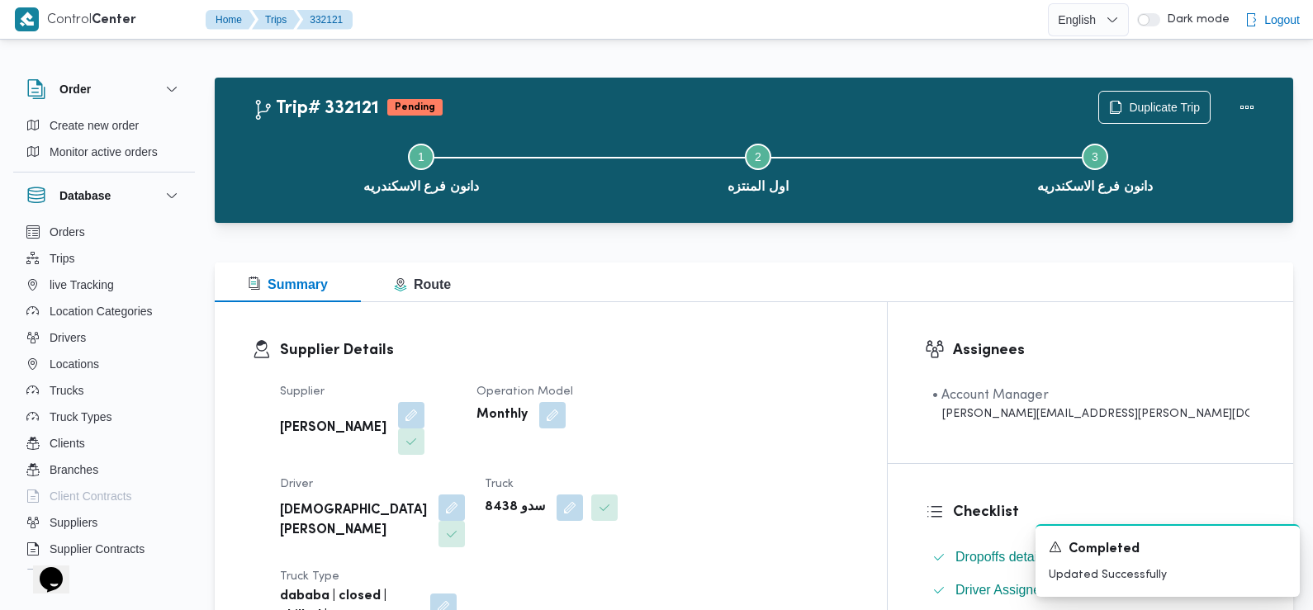
click at [673, 373] on div "Supplier سعد عبدالعزيز محمد السيد Operation Model Monthly Driver اسلام السيد سا…" at bounding box center [565, 504] width 590 height 264
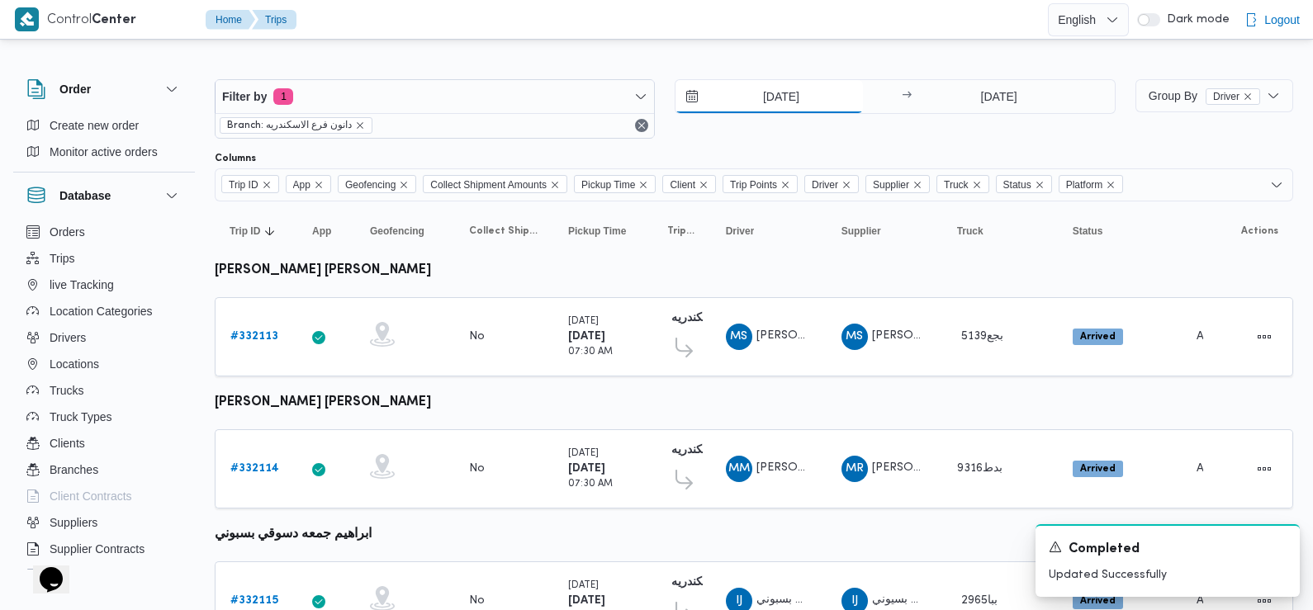
click at [813, 108] on input "20/8/2025" at bounding box center [769, 96] width 187 height 33
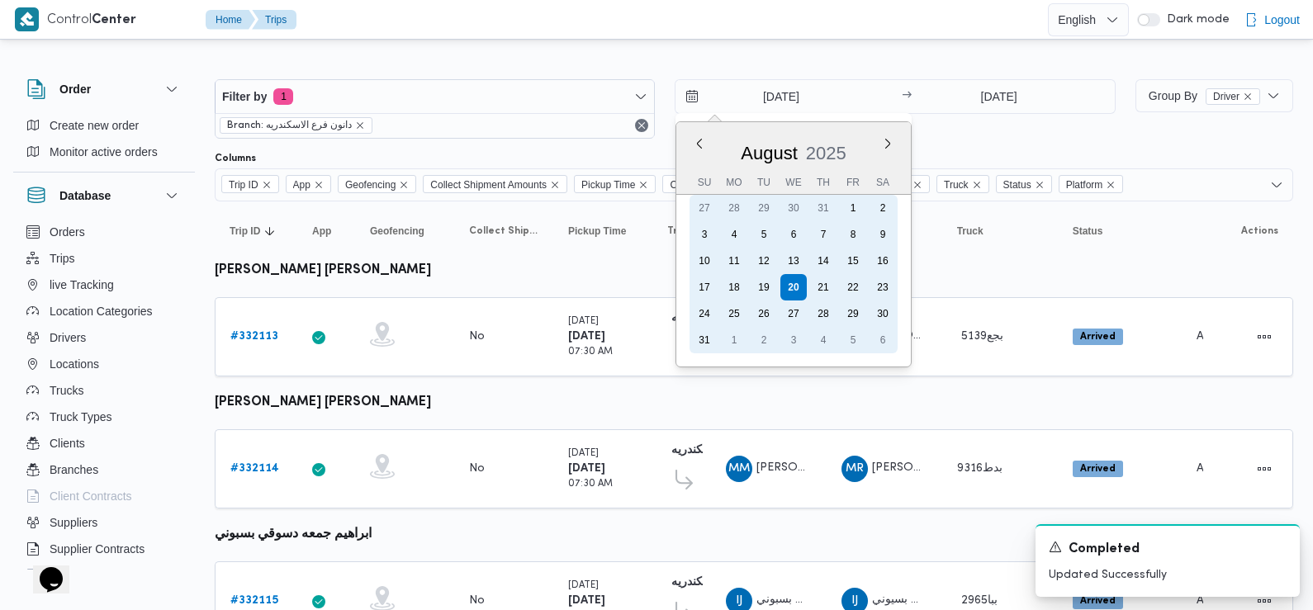
click at [881, 285] on div "23" at bounding box center [883, 287] width 26 height 26
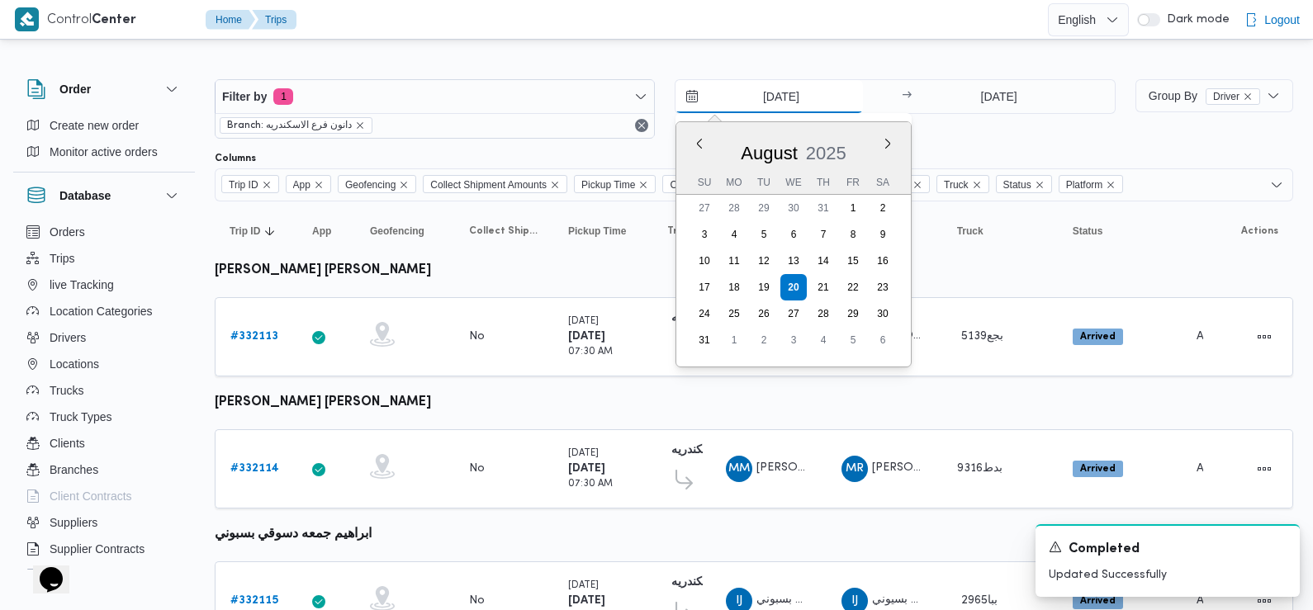
type input "23/8/2025"
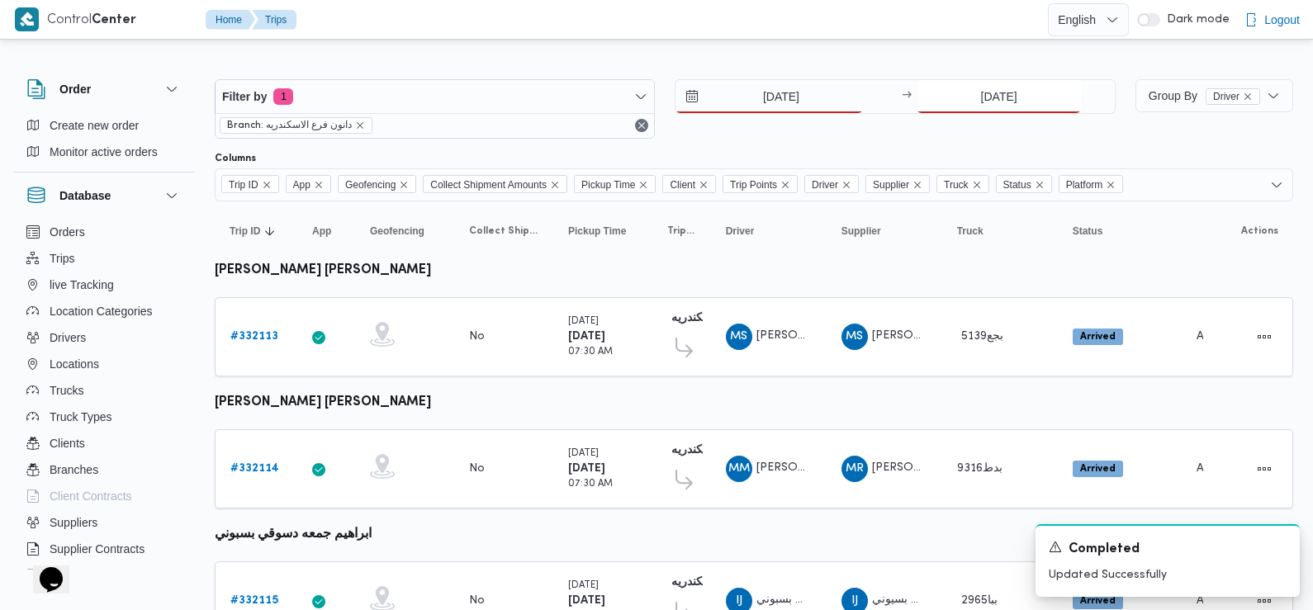
click at [1001, 97] on input "20/8/2025" at bounding box center [999, 96] width 164 height 33
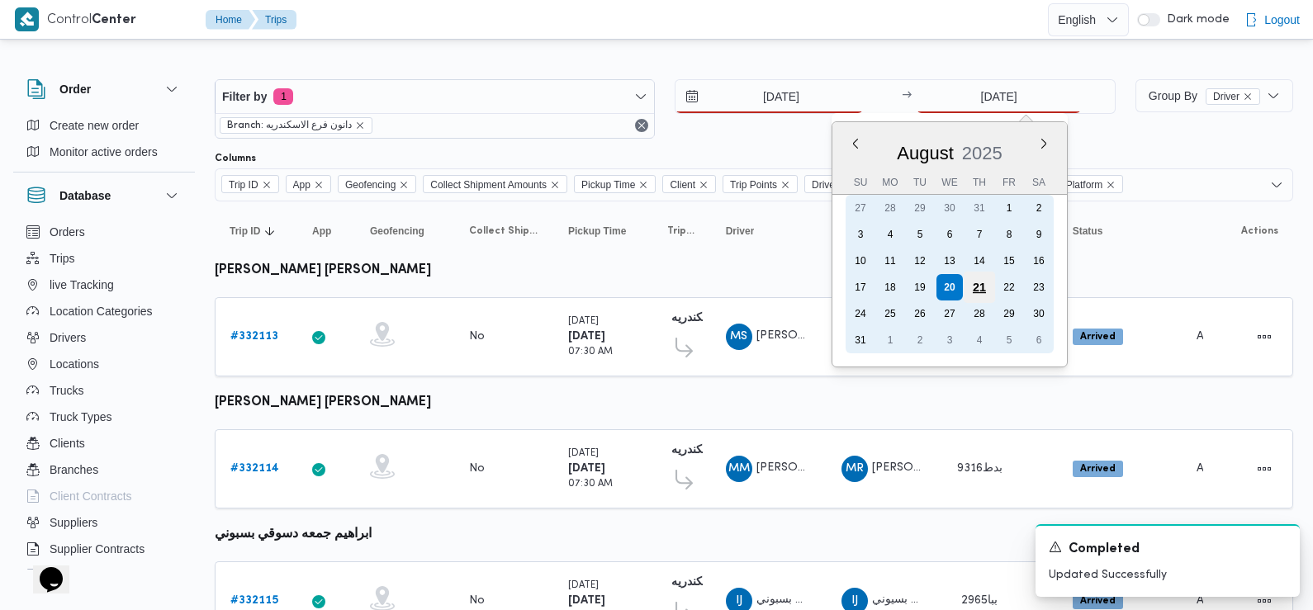
click at [983, 290] on div "21" at bounding box center [979, 287] width 31 height 31
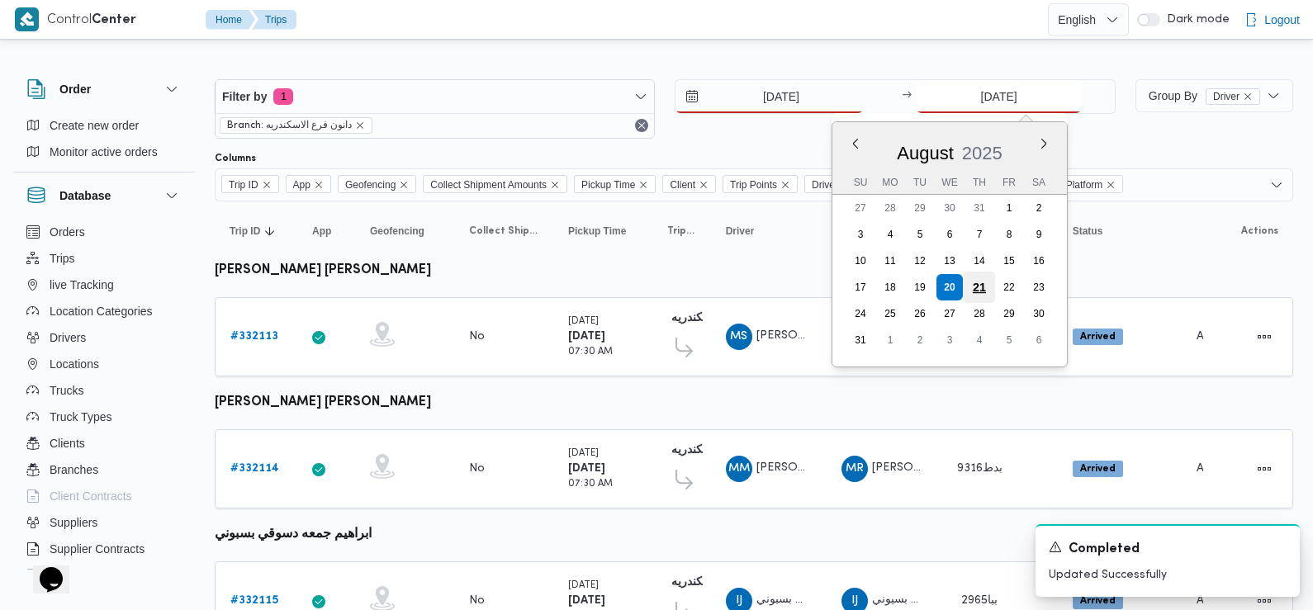
type input "21/8/2025"
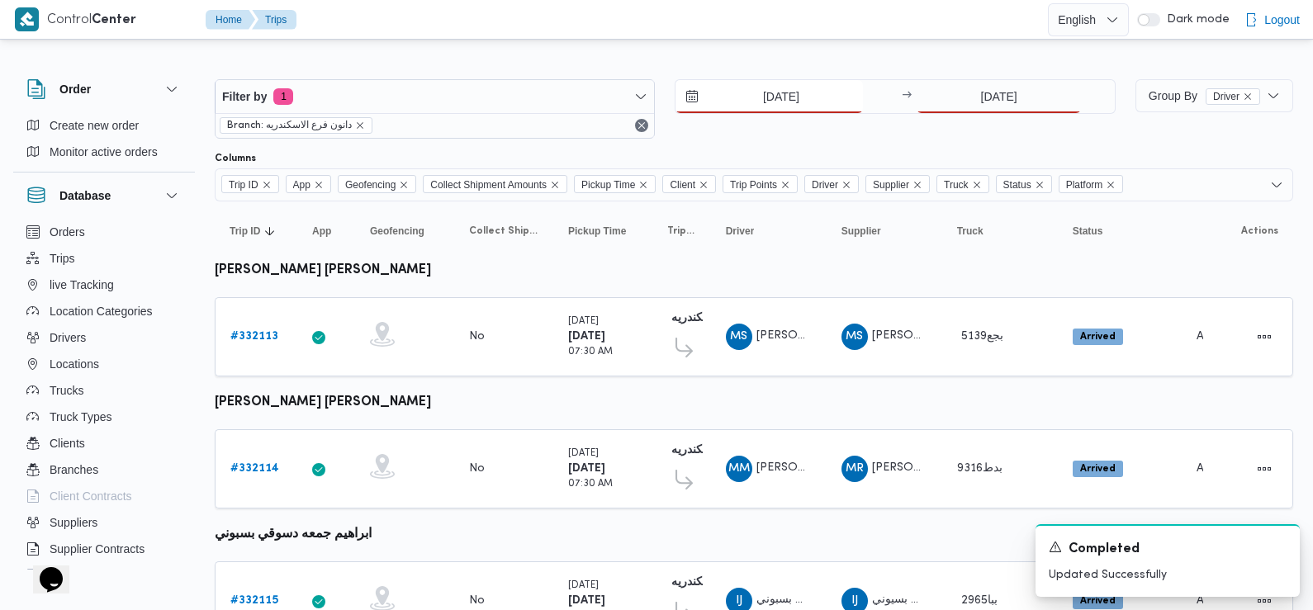
click at [790, 94] on input "23/8/2025" at bounding box center [769, 96] width 187 height 33
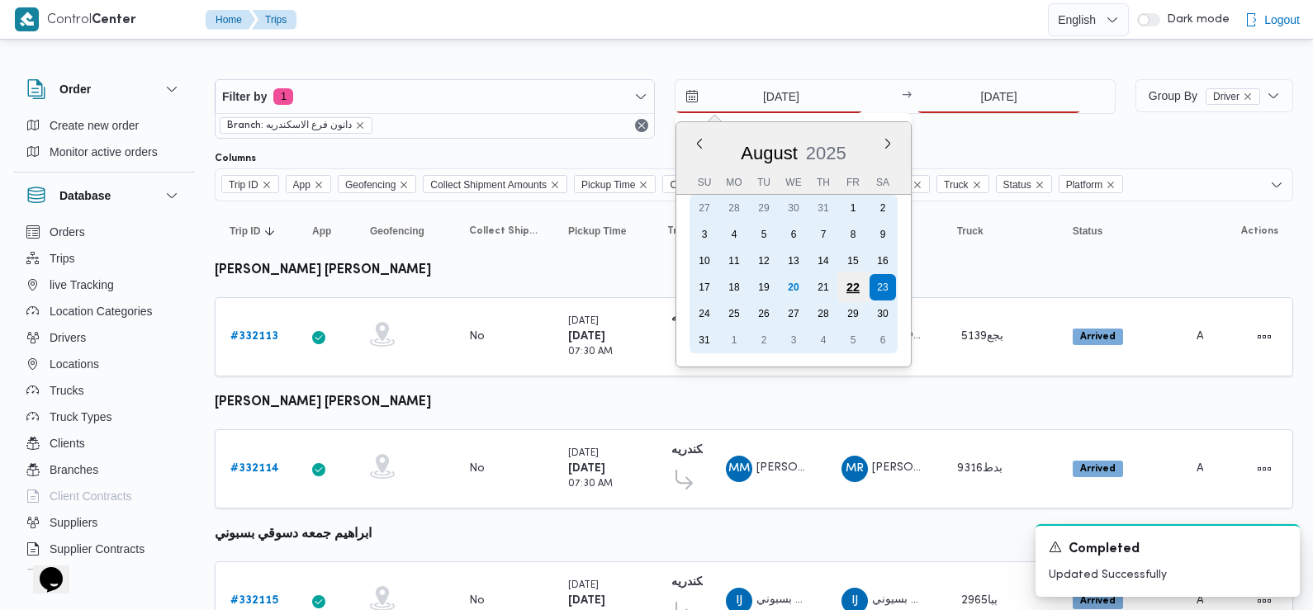
click at [841, 292] on div "22" at bounding box center [852, 287] width 31 height 31
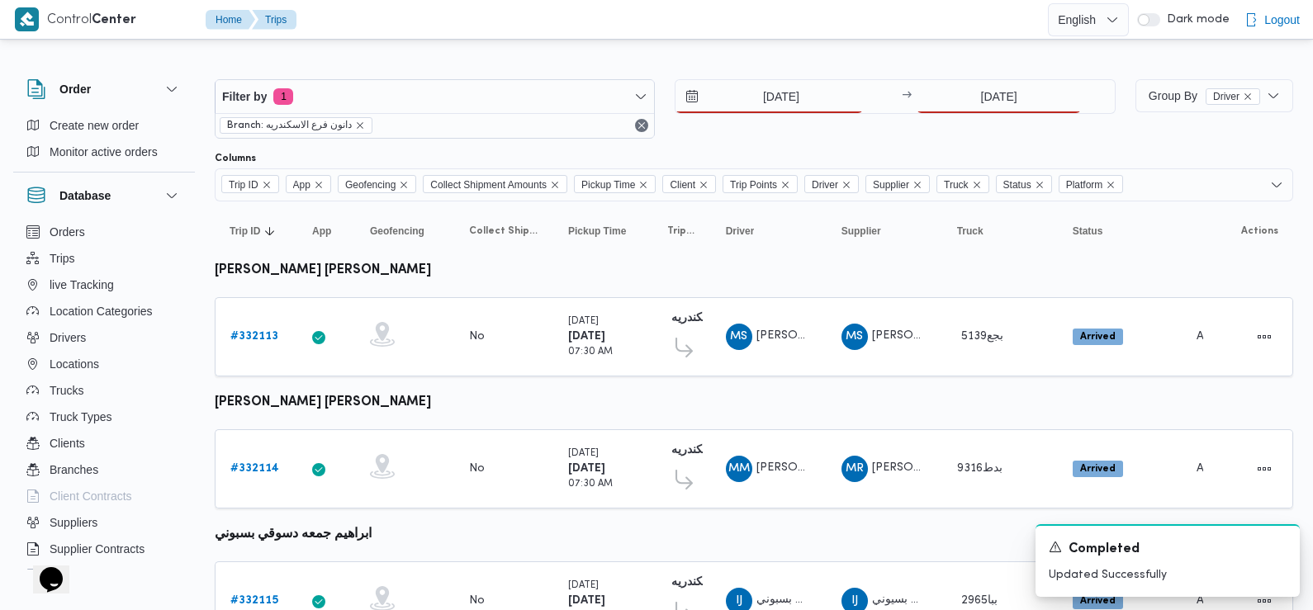
click at [781, 77] on div "Filter by 1 Branch: دانون فرع الاسكندريه 22/8/2025 → 21/8/2025" at bounding box center [665, 108] width 921 height 79
click at [786, 95] on input "22/8/2025" at bounding box center [769, 96] width 187 height 33
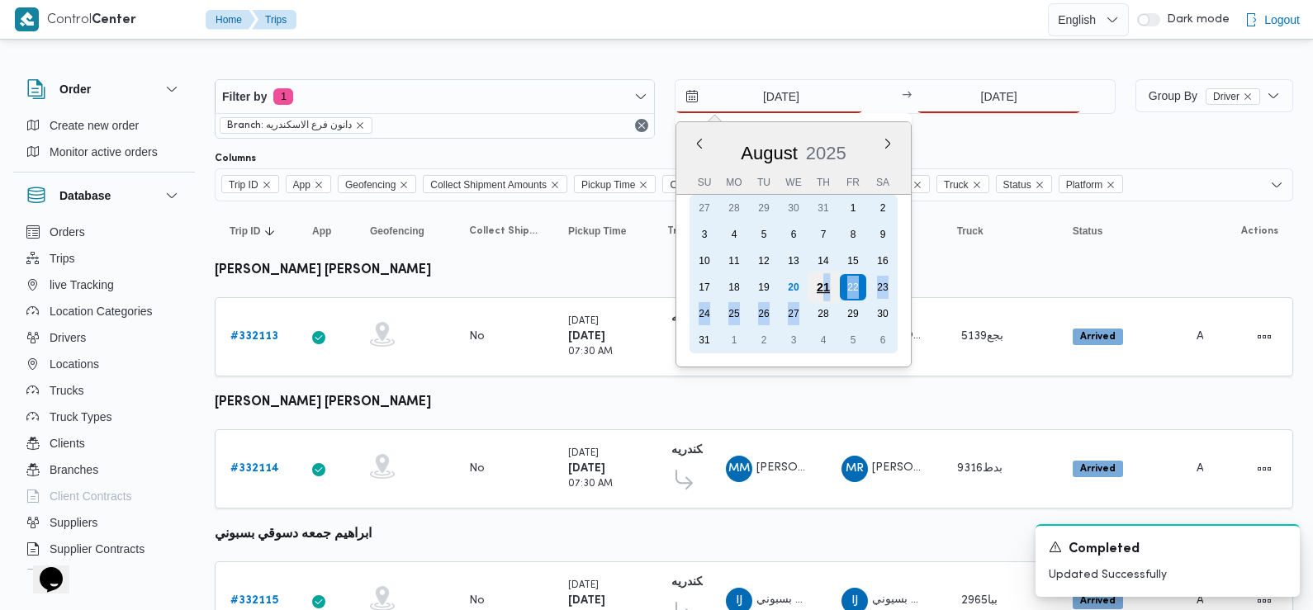
drag, startPoint x: 817, startPoint y: 301, endPoint x: 822, endPoint y: 288, distance: 13.3
click at [822, 288] on div "You are focused on a calendar. Use the arrow keys to navigate the days in the m…" at bounding box center [794, 274] width 208 height 159
click at [822, 288] on div "21" at bounding box center [823, 287] width 31 height 31
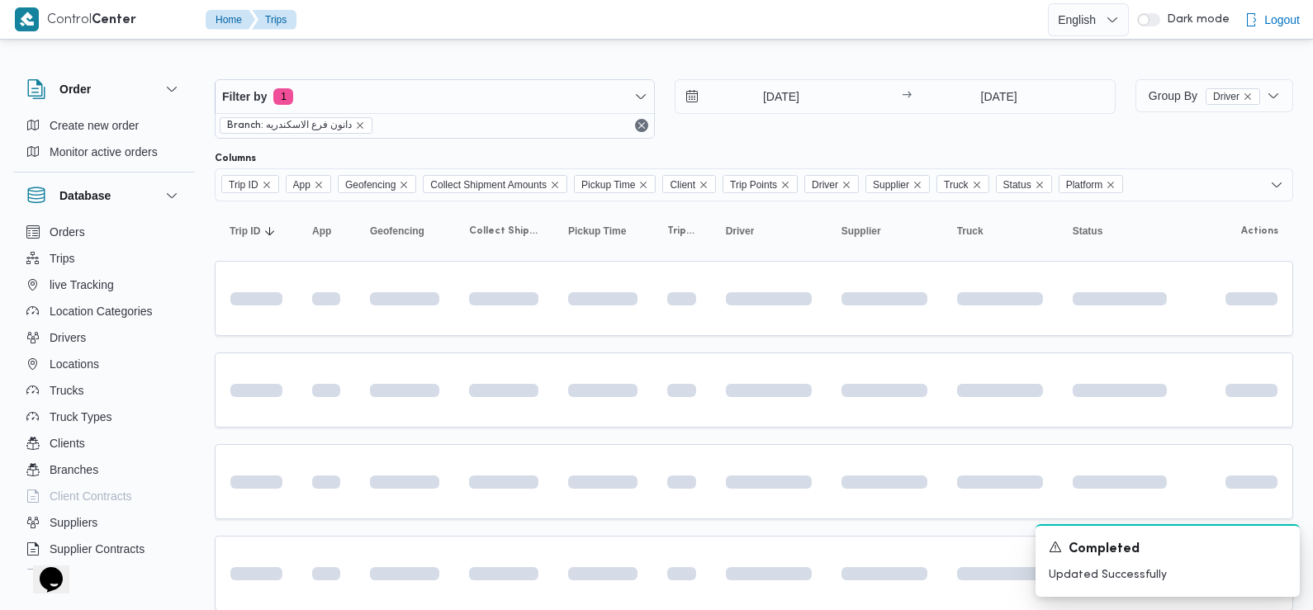
click at [904, 149] on div at bounding box center [754, 145] width 1078 height 13
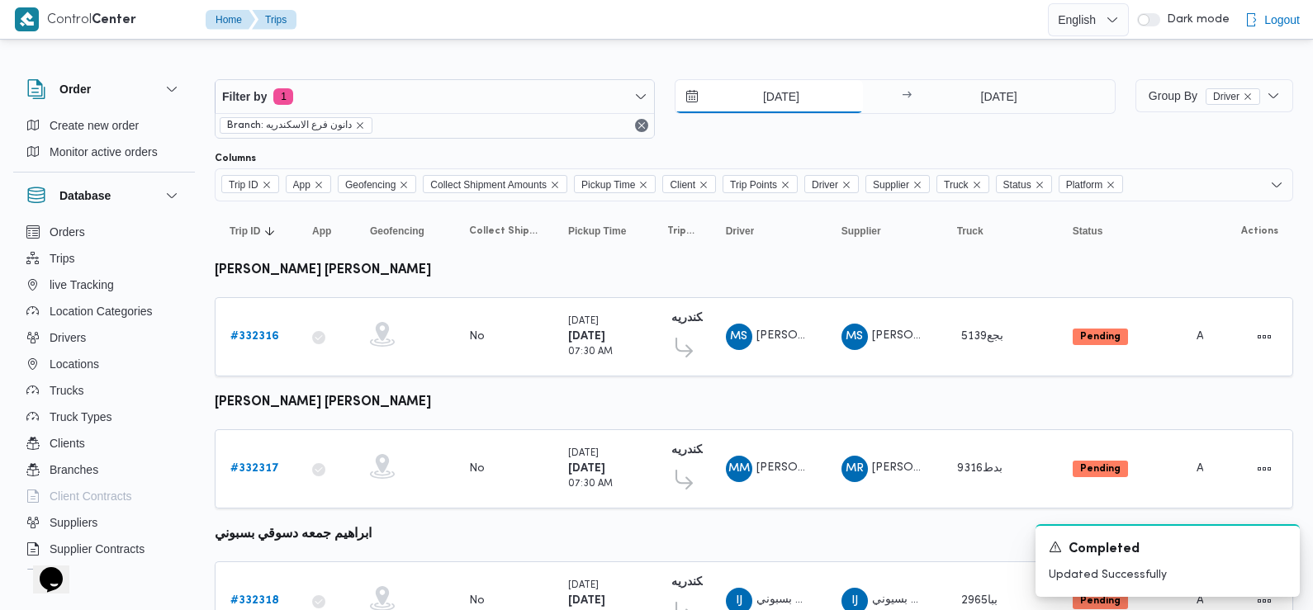
click at [770, 97] on input "21/8/2025" at bounding box center [769, 96] width 187 height 33
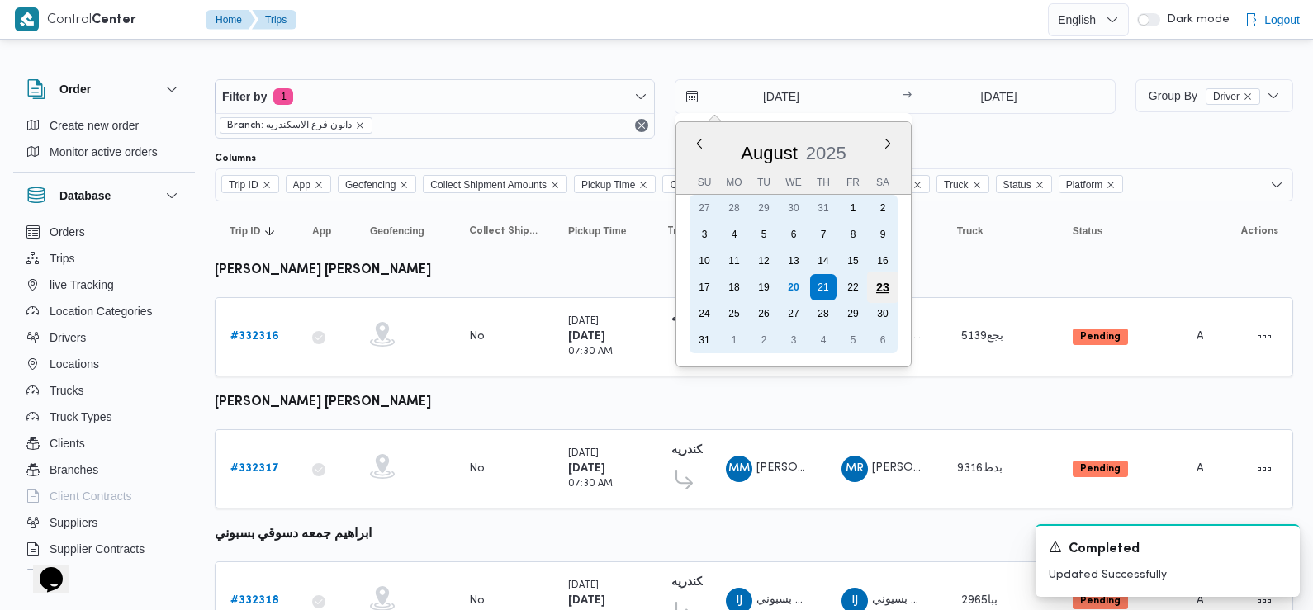
click at [873, 292] on div "23" at bounding box center [882, 287] width 31 height 31
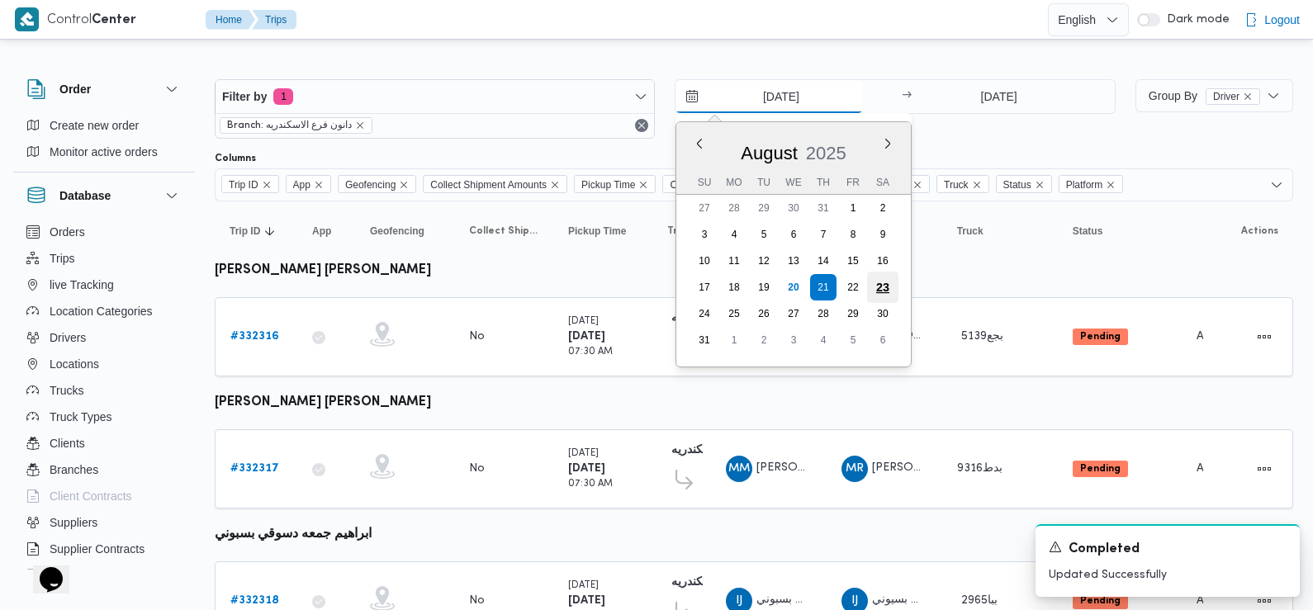
type input "23/8/2025"
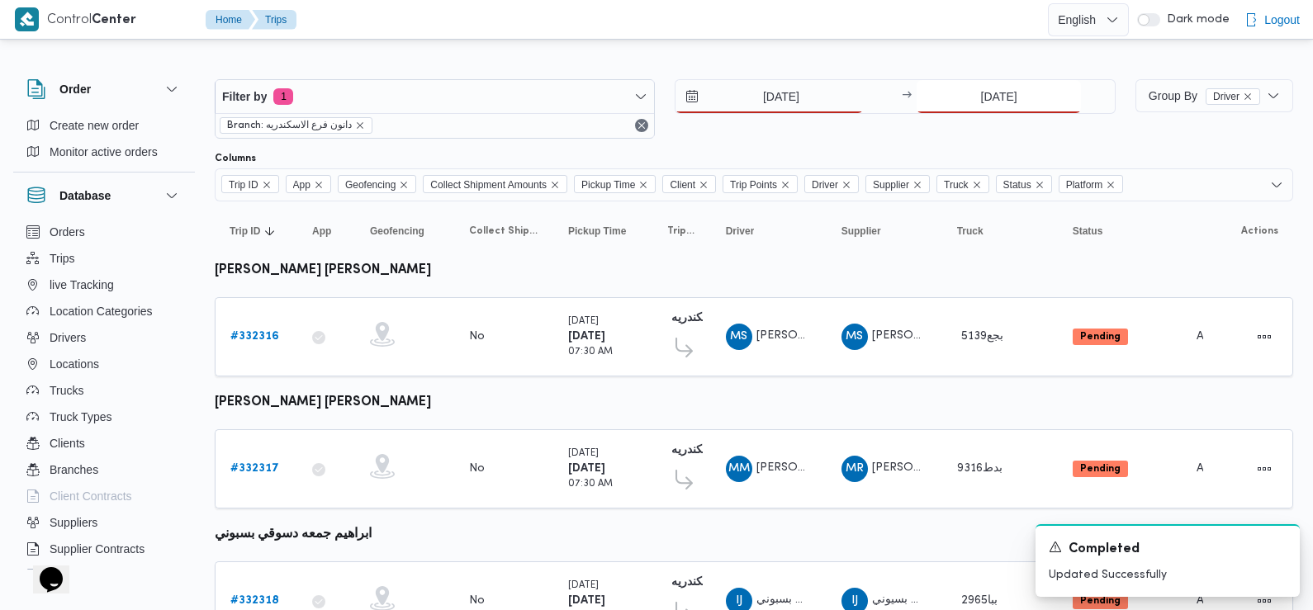
click at [1024, 101] on input "21/8/2025" at bounding box center [999, 96] width 164 height 33
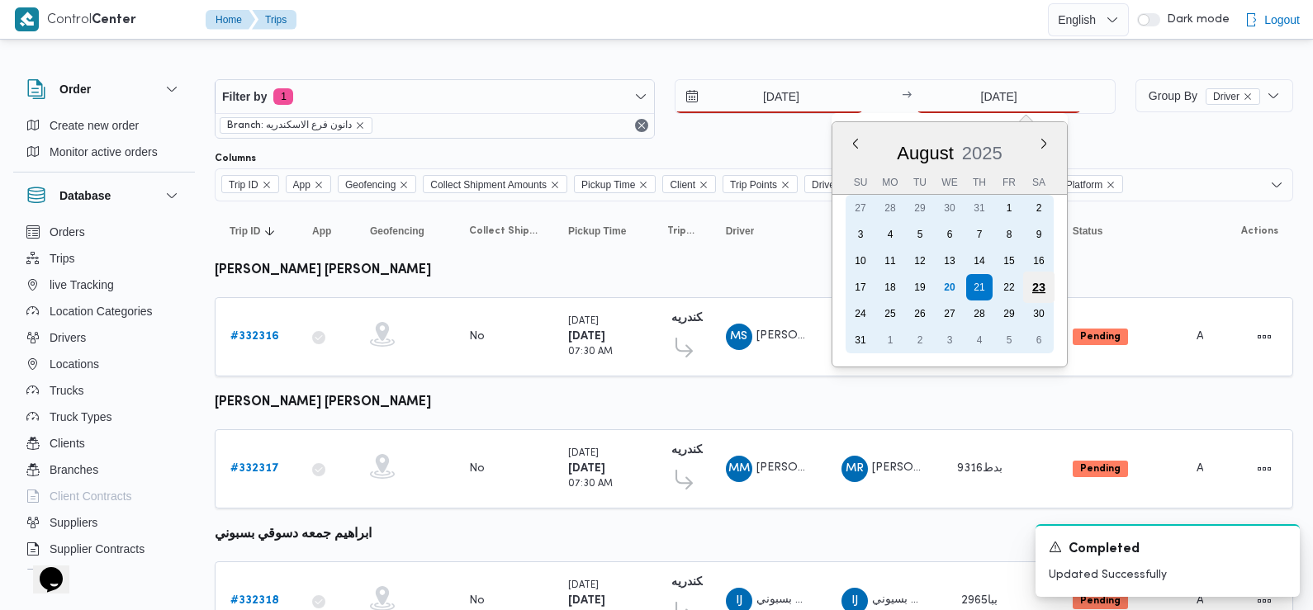
click at [1041, 286] on div "23" at bounding box center [1038, 287] width 31 height 31
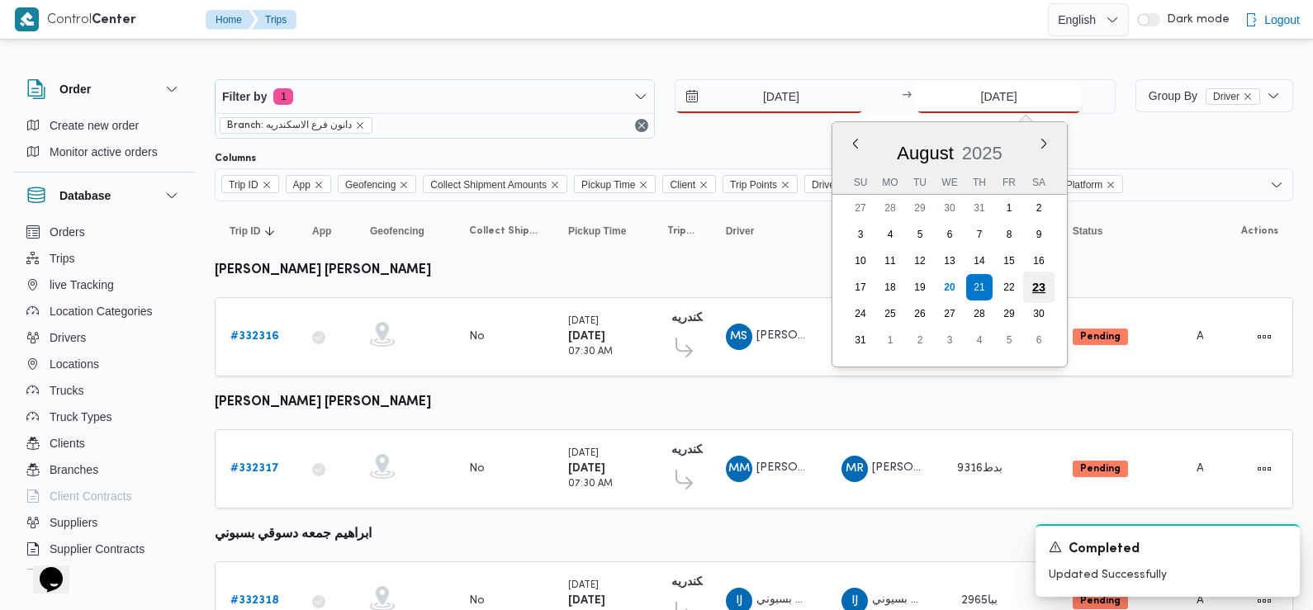
type input "23/8/2025"
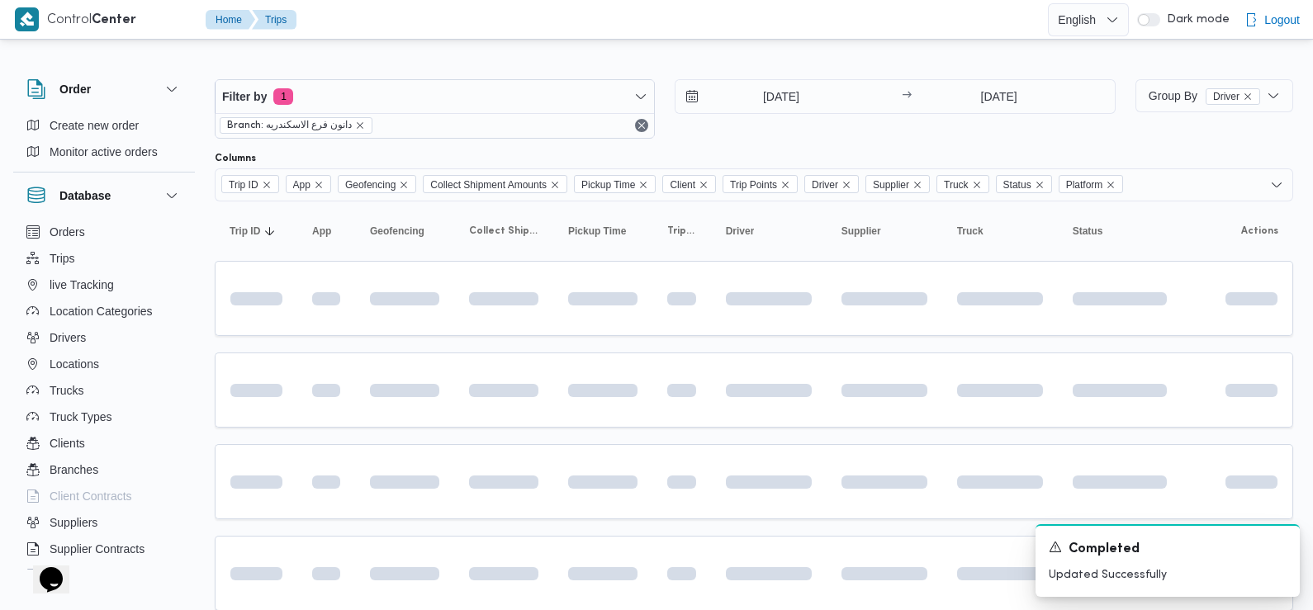
click at [914, 141] on div "Filter by 1 Branch: دانون فرع الاسكندريه 23/8/2025 → 23/8/2025" at bounding box center [665, 108] width 921 height 79
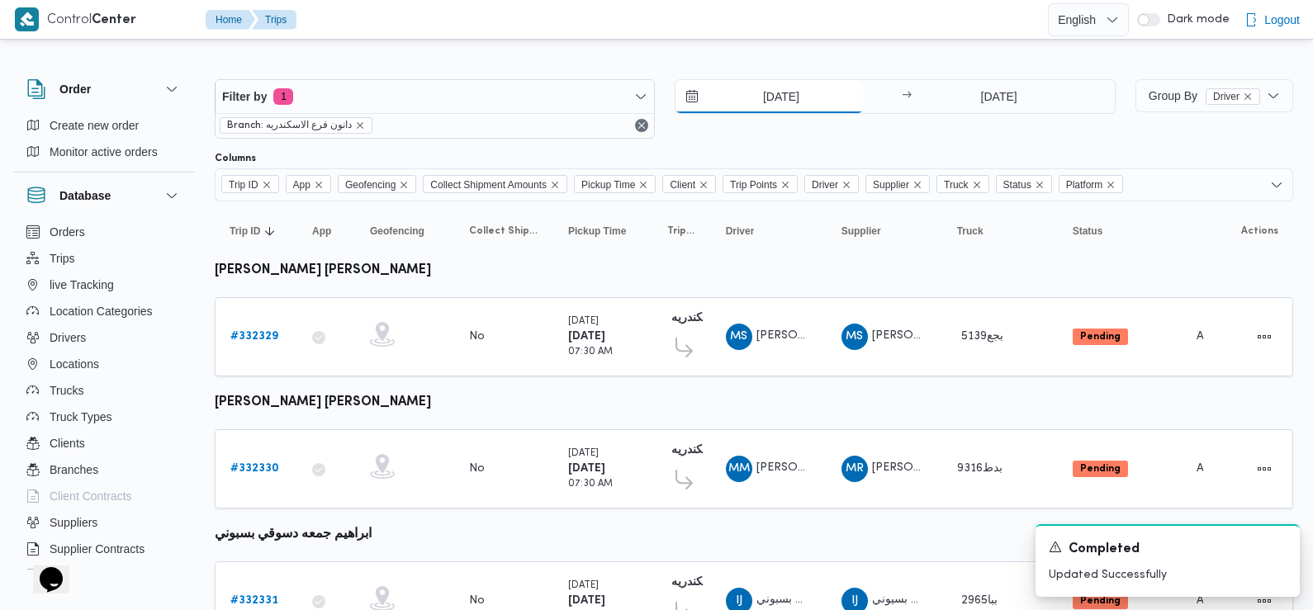
click at [818, 92] on input "23/8/2025" at bounding box center [769, 96] width 187 height 33
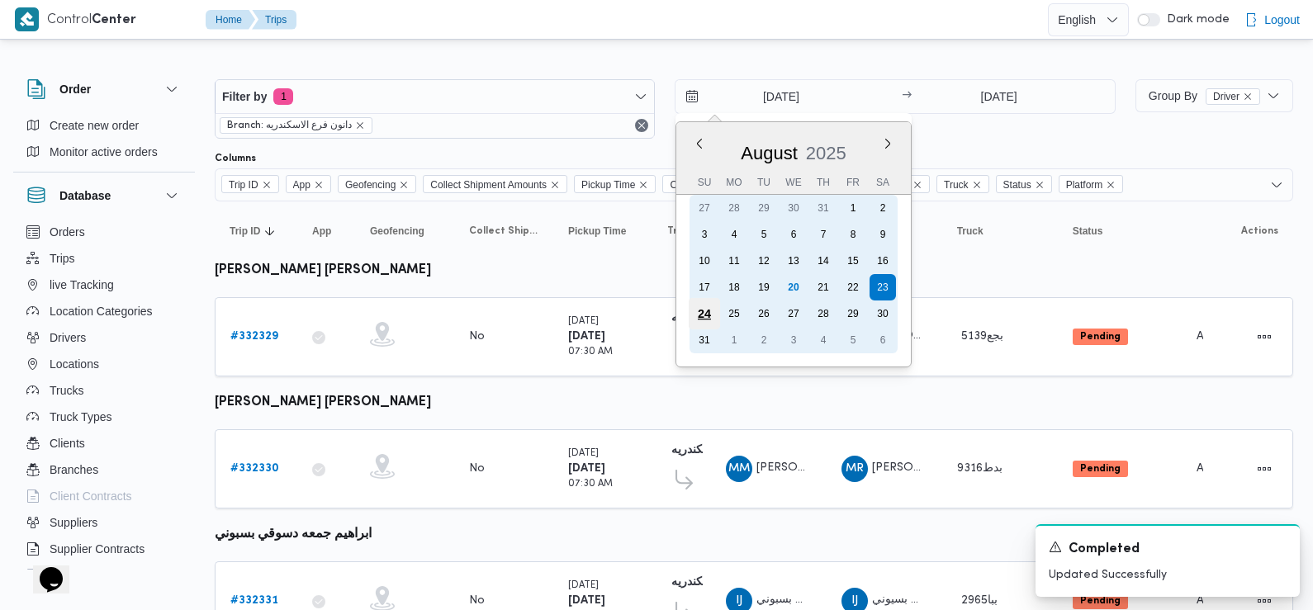
click at [713, 308] on div "24" at bounding box center [704, 313] width 31 height 31
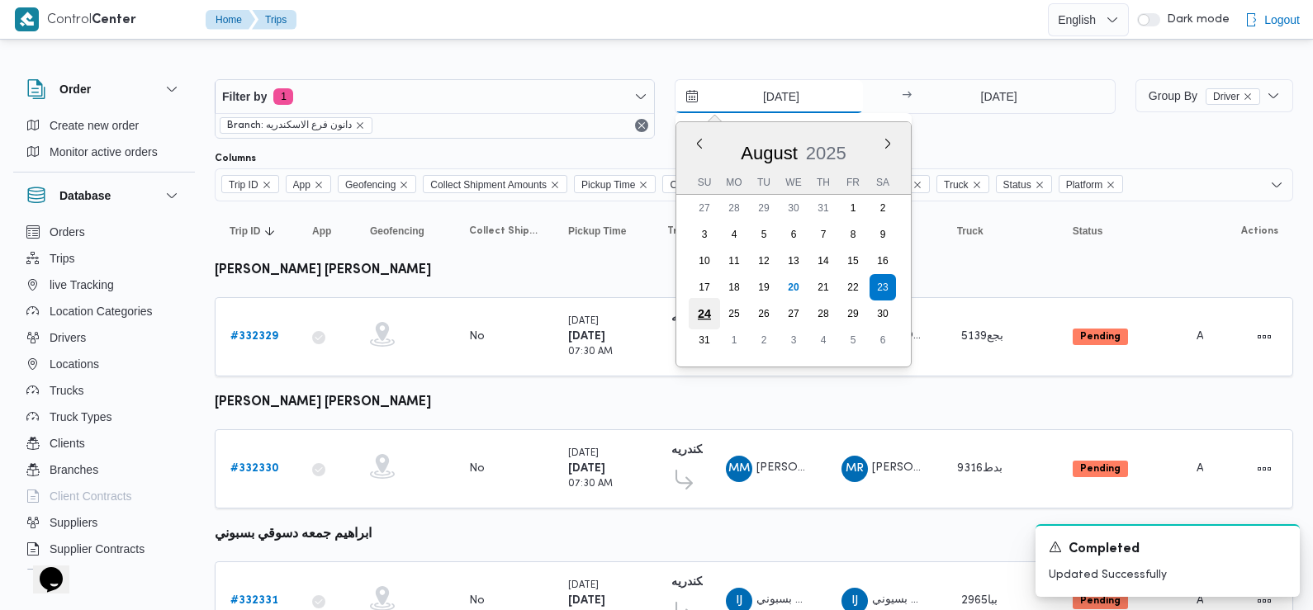
type input "[DATE]"
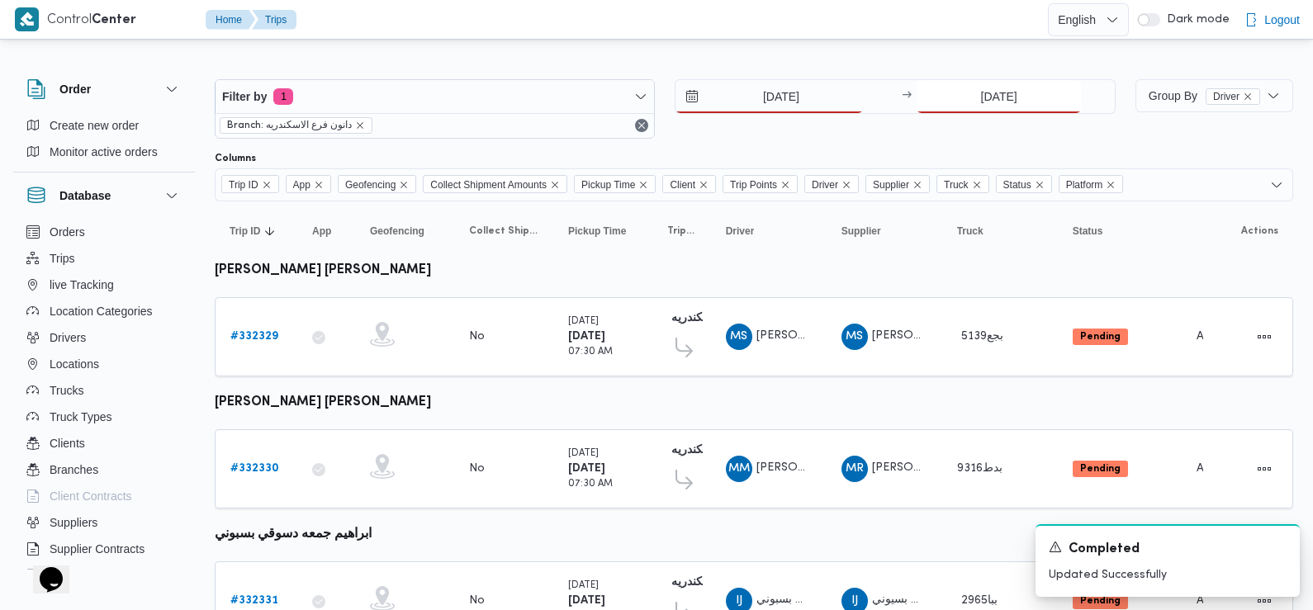
click at [982, 84] on input "23/8/2025" at bounding box center [999, 96] width 164 height 33
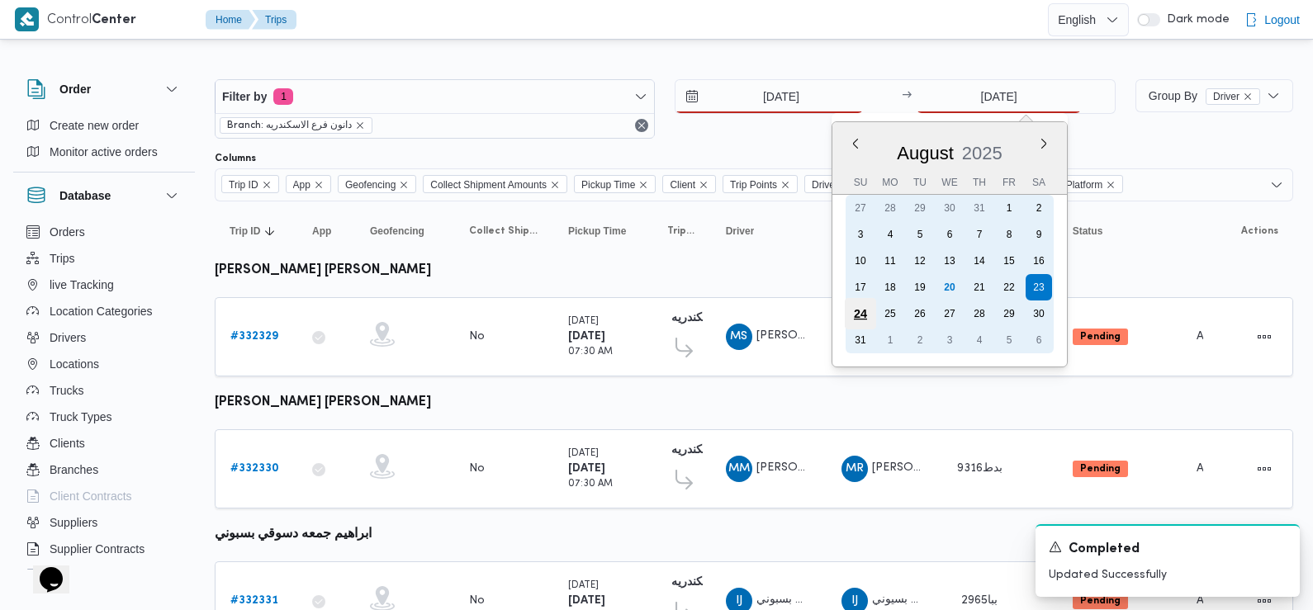
click at [865, 309] on div "24" at bounding box center [860, 313] width 31 height 31
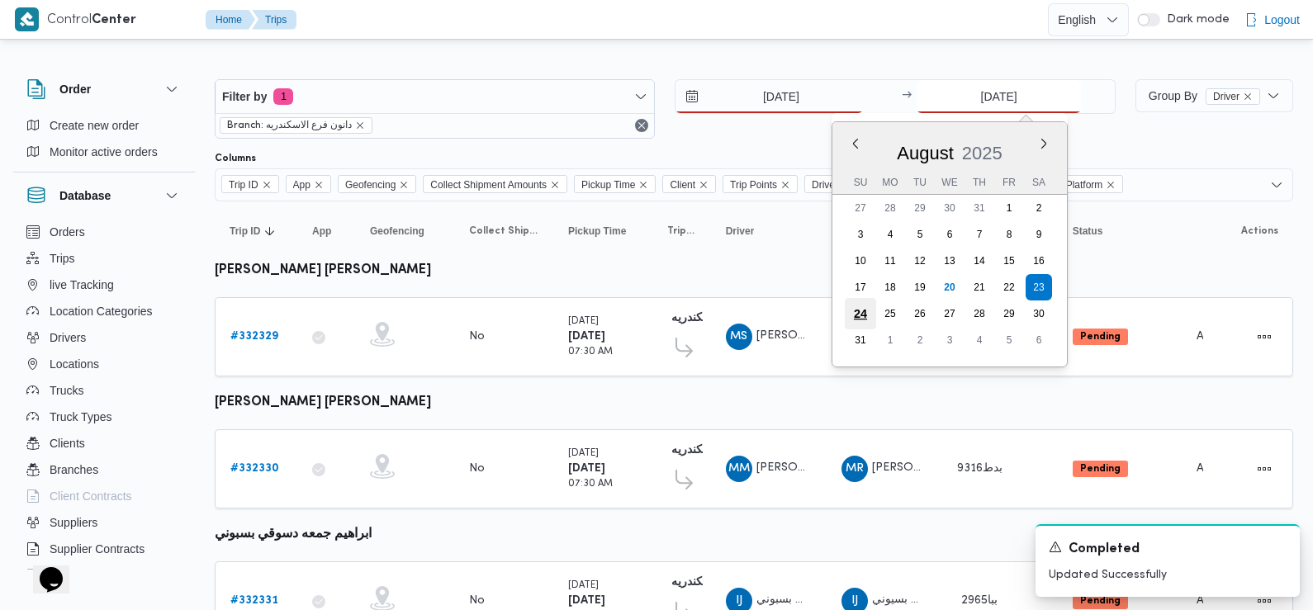
type input "[DATE]"
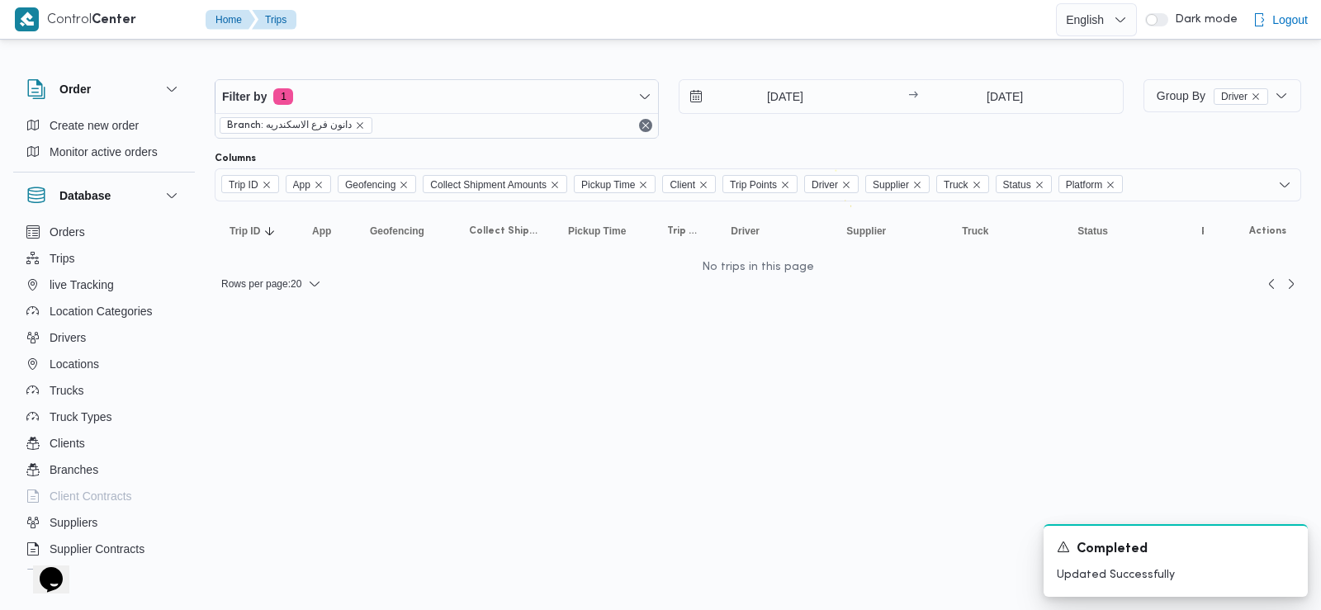
click at [827, 143] on div "Filter by 1 Branch: دانون فرع الاسكندريه 24/8/2025 → 24/8/2025" at bounding box center [669, 108] width 929 height 79
click at [803, 91] on input "[DATE]" at bounding box center [773, 96] width 187 height 33
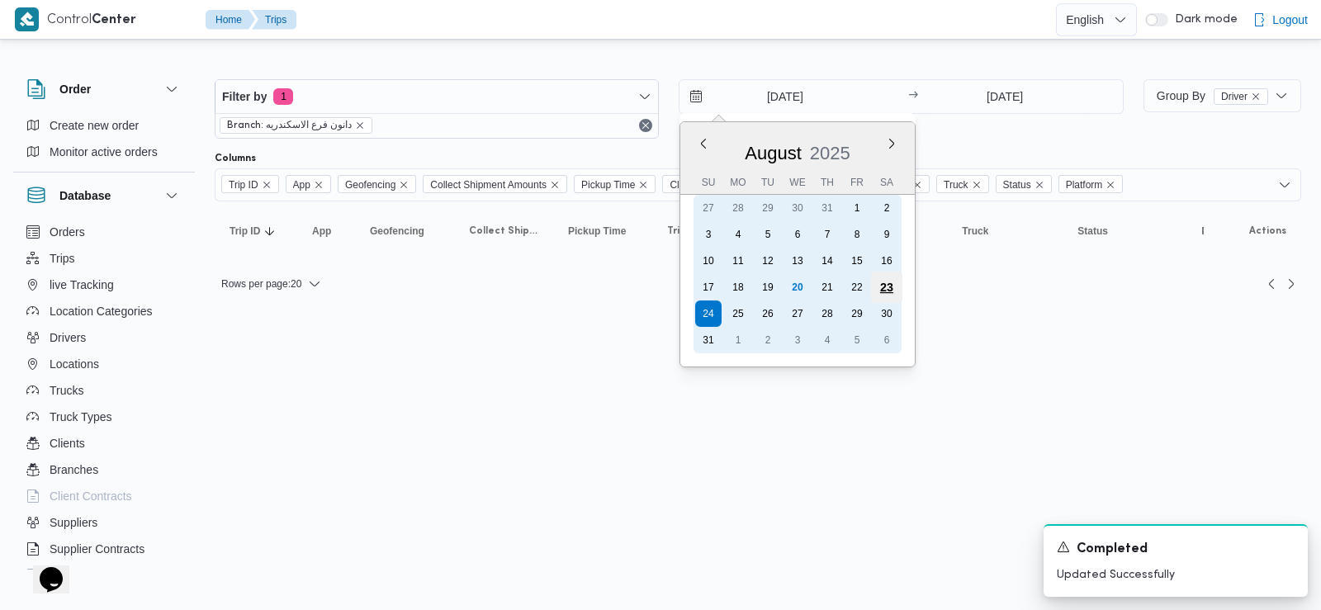
click at [885, 285] on div "23" at bounding box center [886, 287] width 31 height 31
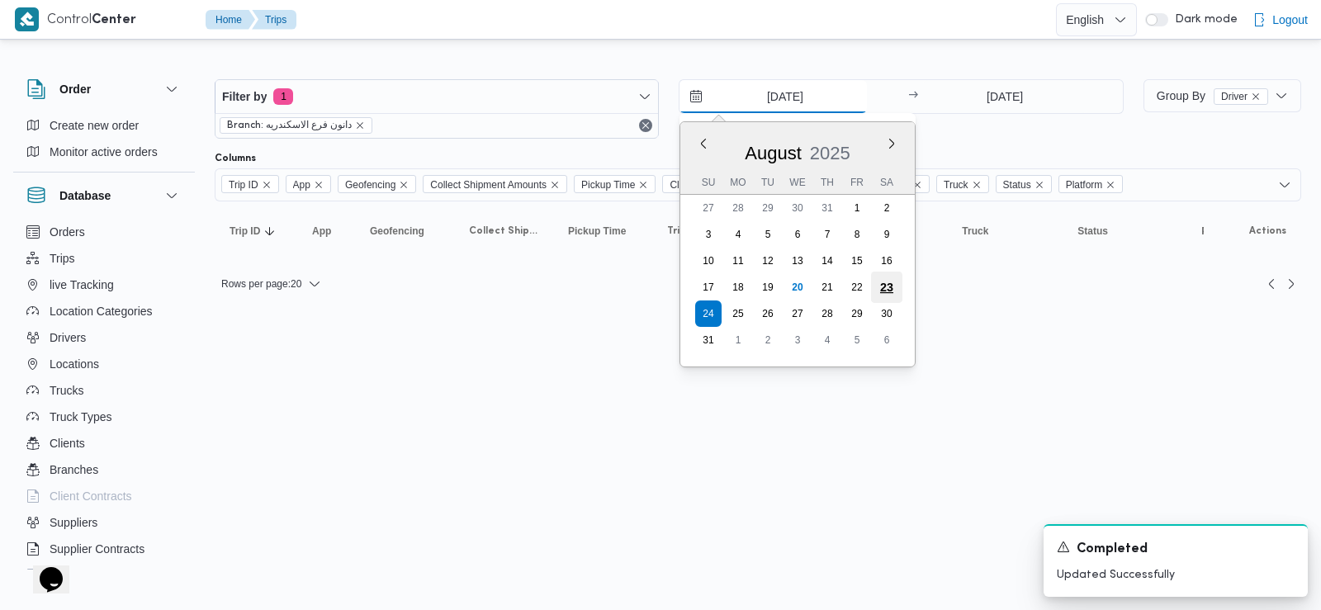
type input "23/8/2025"
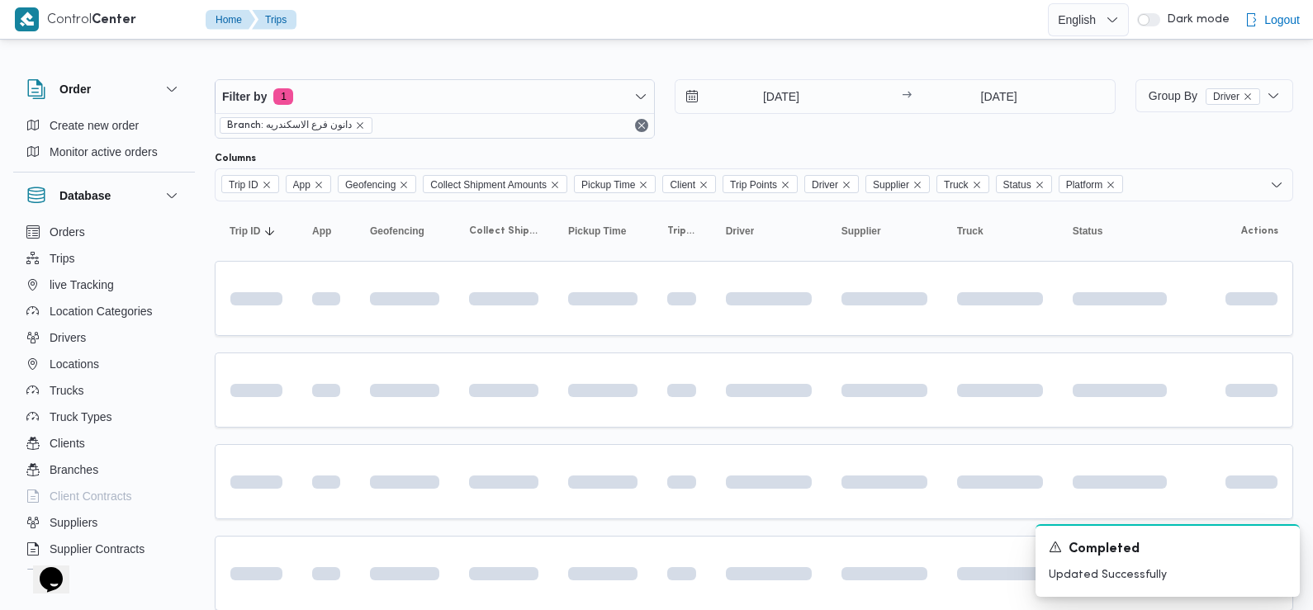
click at [1007, 115] on div "23/8/2025 → 24/8/2025" at bounding box center [895, 108] width 440 height 59
click at [1016, 94] on input "[DATE]" at bounding box center [999, 96] width 164 height 33
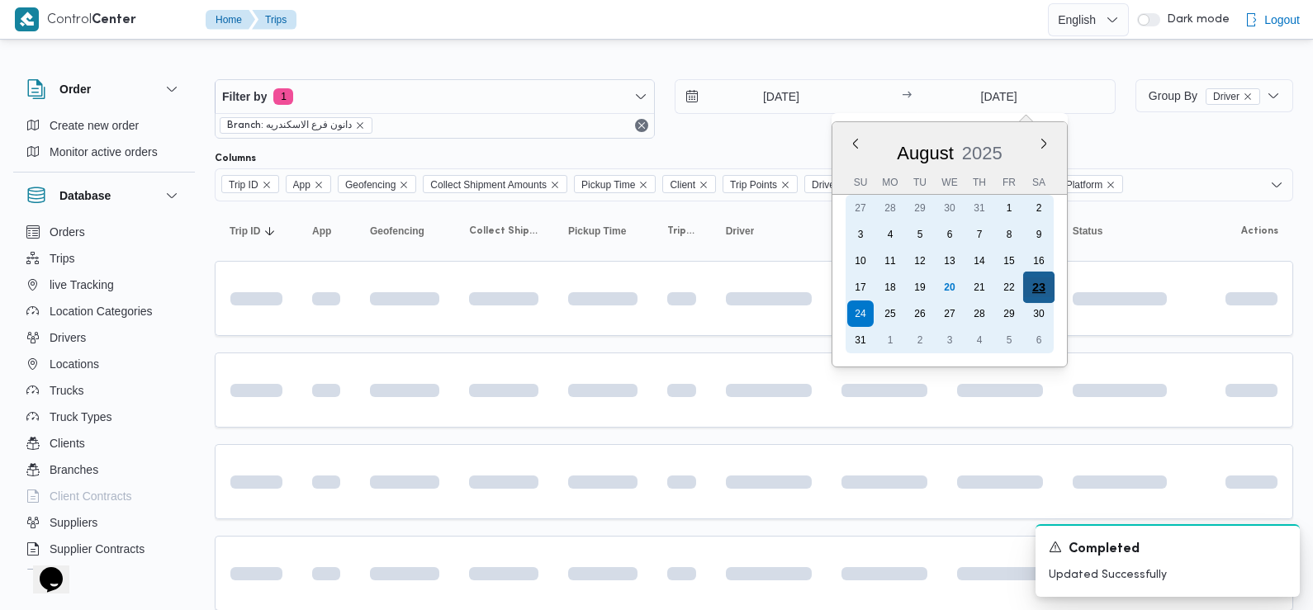
click at [1041, 289] on div "23" at bounding box center [1038, 287] width 31 height 31
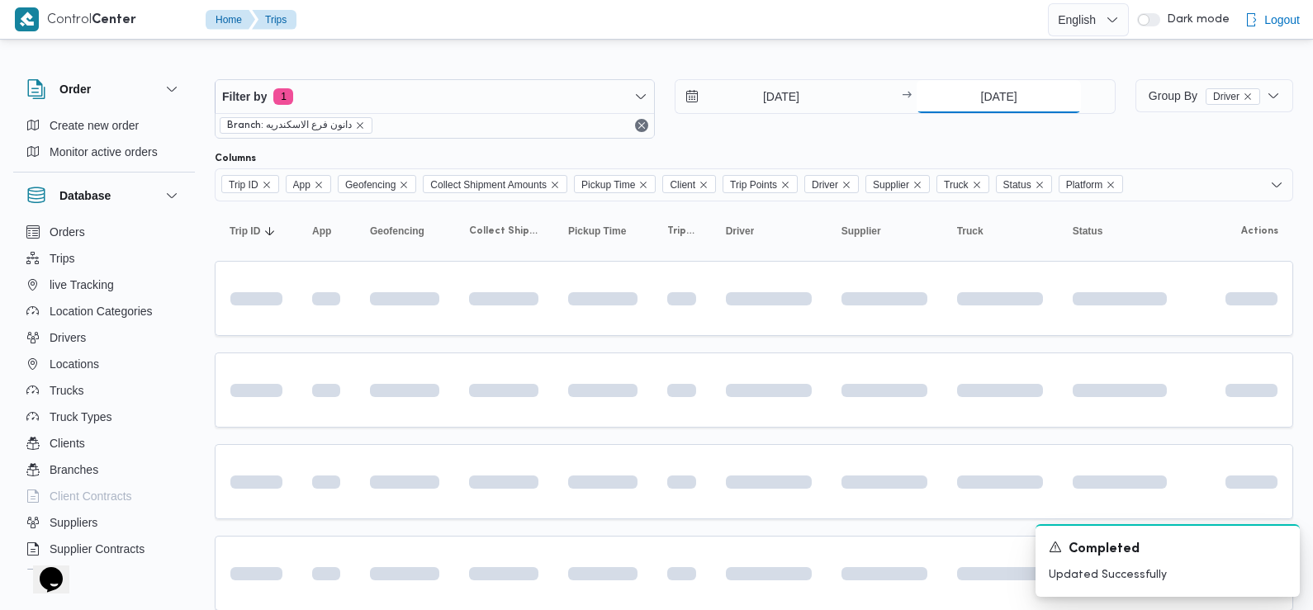
type input "23/8/2025"
click at [928, 149] on div at bounding box center [754, 145] width 1078 height 13
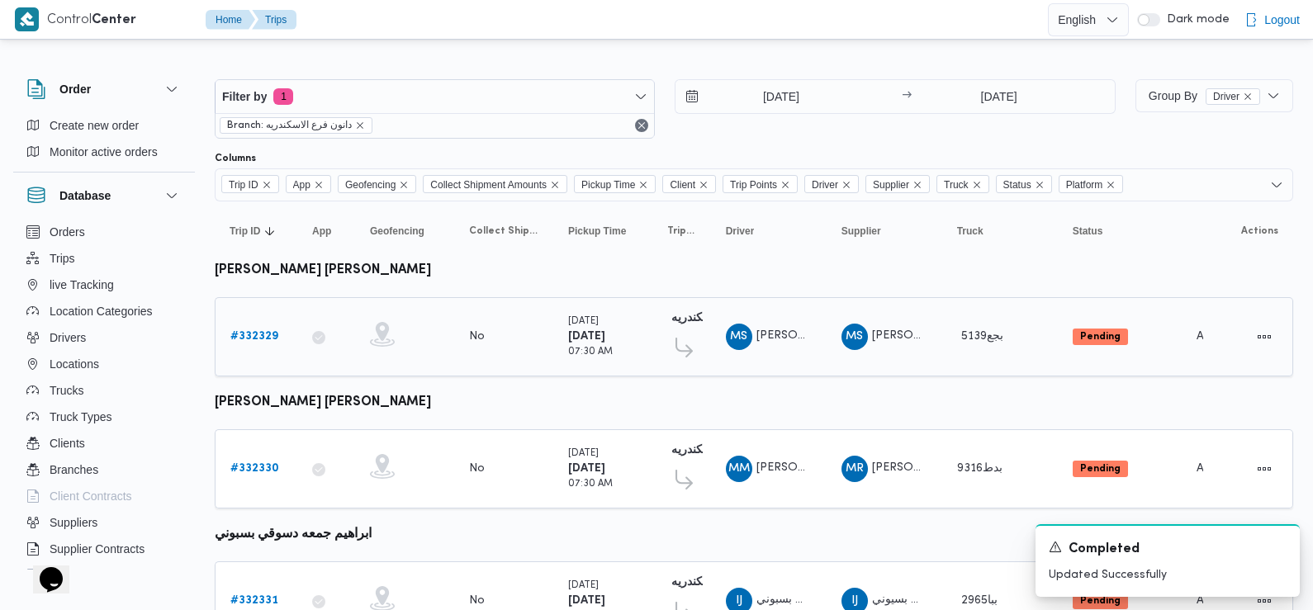
click at [264, 332] on b "# 332329" at bounding box center [254, 336] width 48 height 11
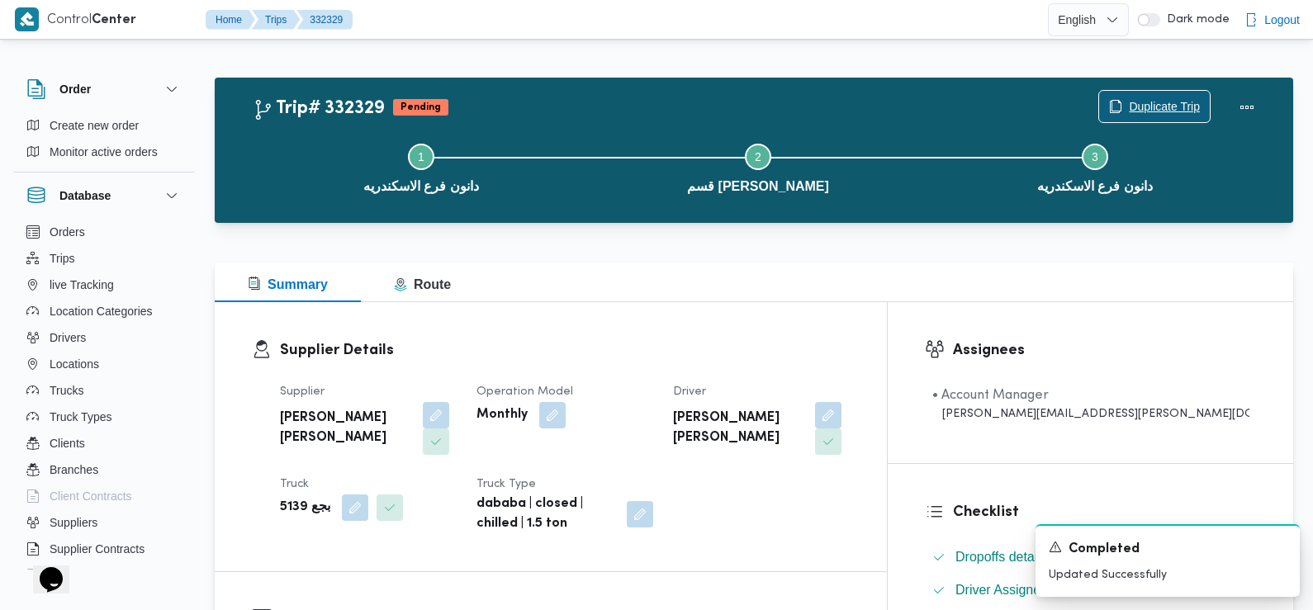
click at [1159, 104] on span "Duplicate Trip" at bounding box center [1164, 107] width 71 height 20
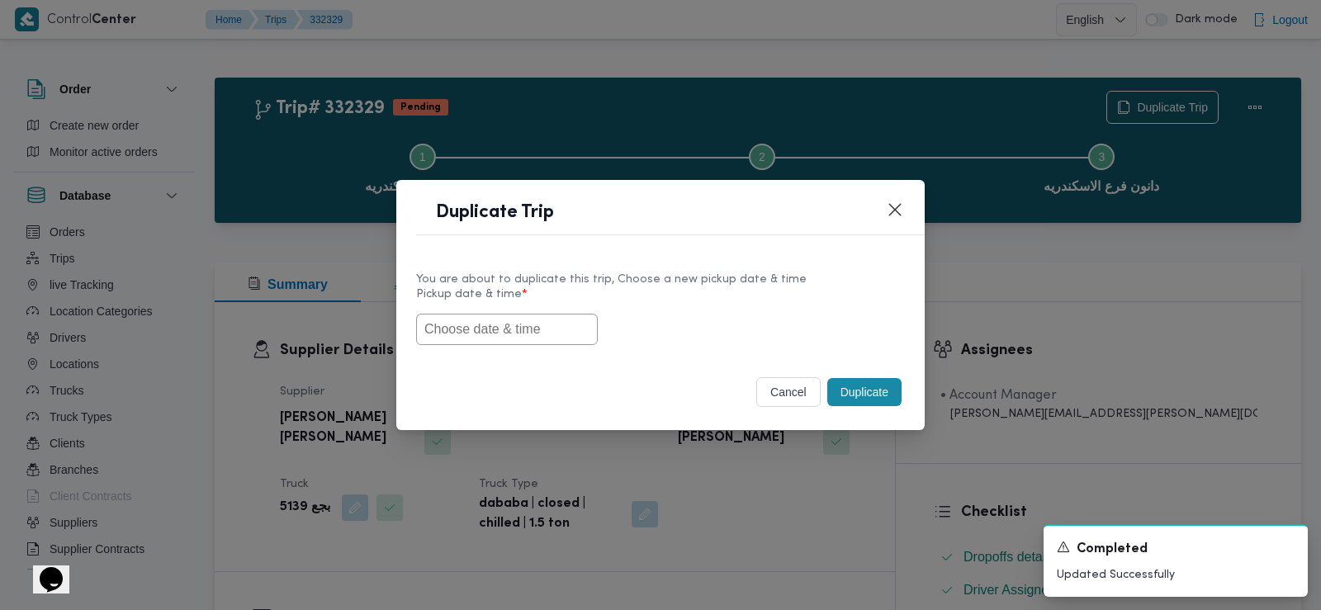
click at [546, 307] on label "Pickup date & time *" at bounding box center [660, 301] width 489 height 26
click at [510, 333] on input "text" at bounding box center [507, 329] width 182 height 31
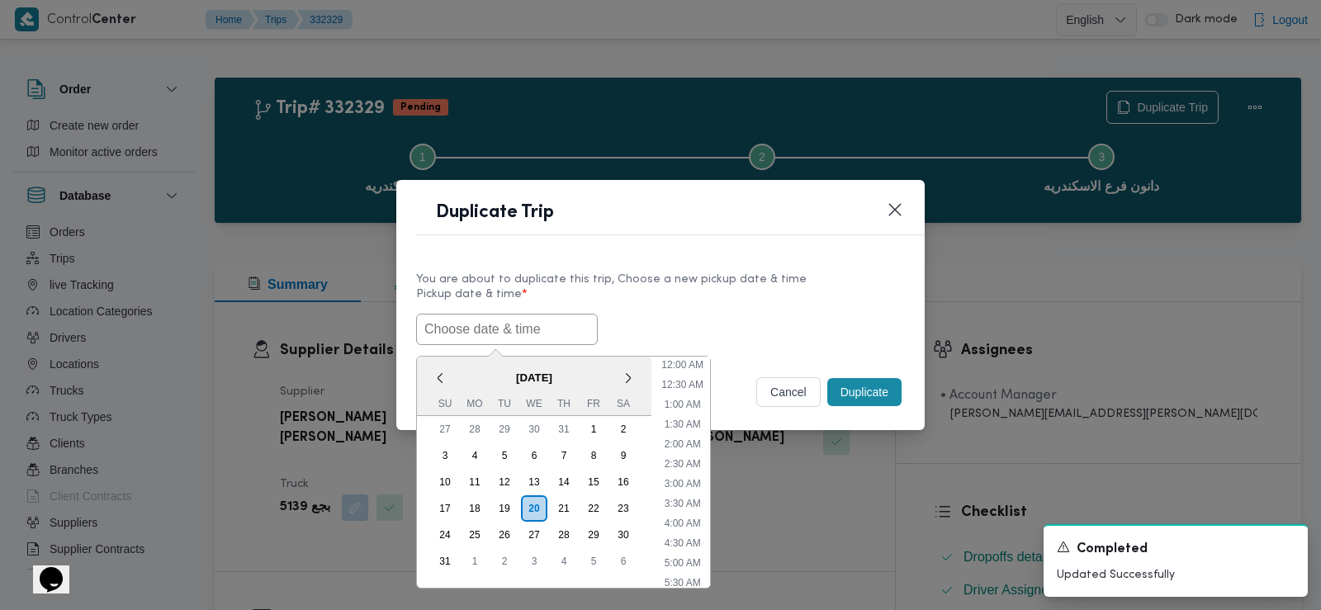
scroll to position [368, 0]
click at [464, 371] on span "August 2025" at bounding box center [534, 377] width 235 height 29
click at [448, 533] on div "24" at bounding box center [444, 534] width 31 height 31
click at [687, 391] on li "6:00 AM" at bounding box center [683, 399] width 50 height 17
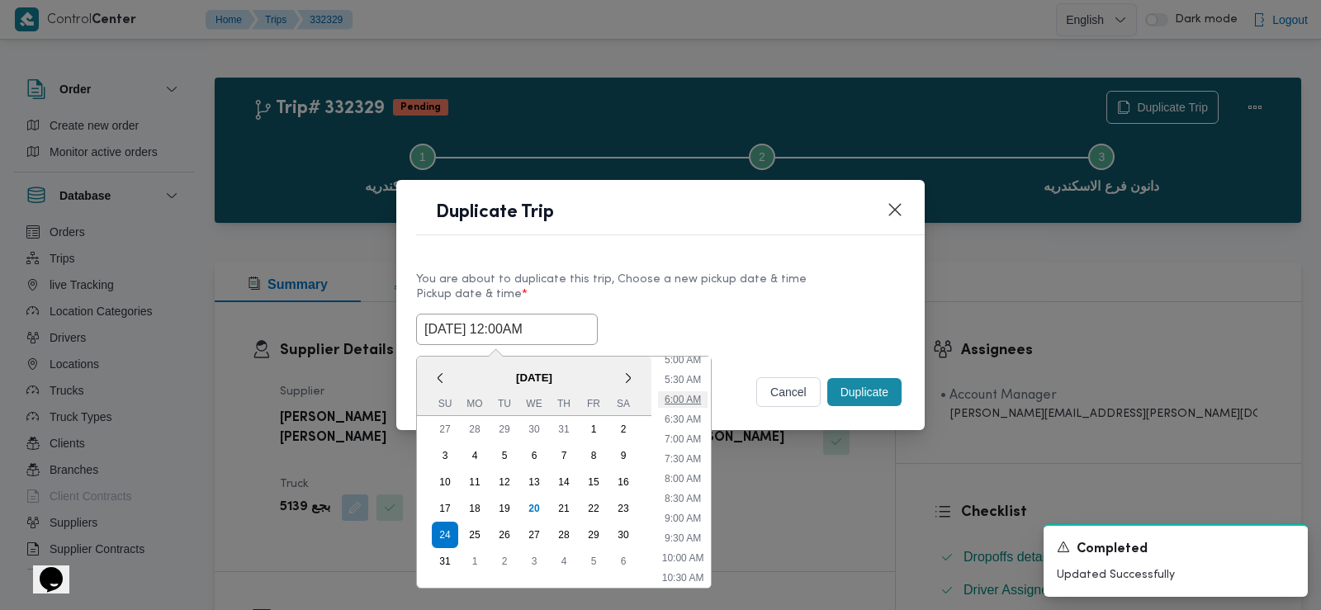
type input "24/08/2025 6:00AM"
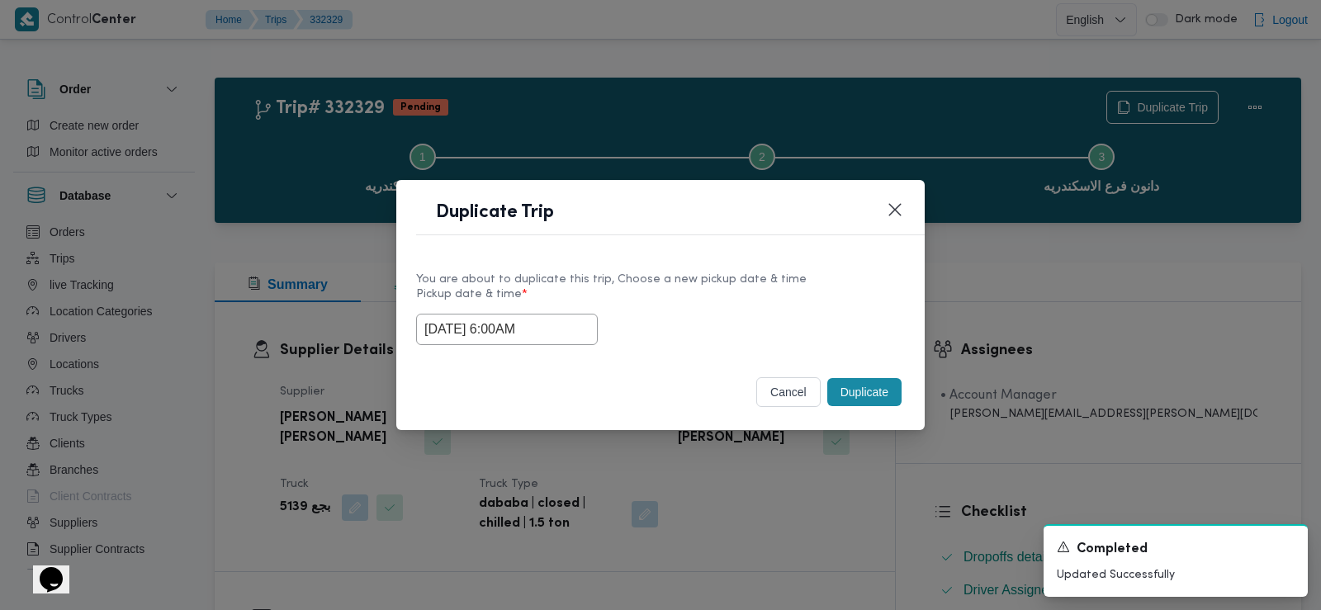
click at [486, 322] on input "24/08/2025 6:00AM" at bounding box center [507, 329] width 182 height 31
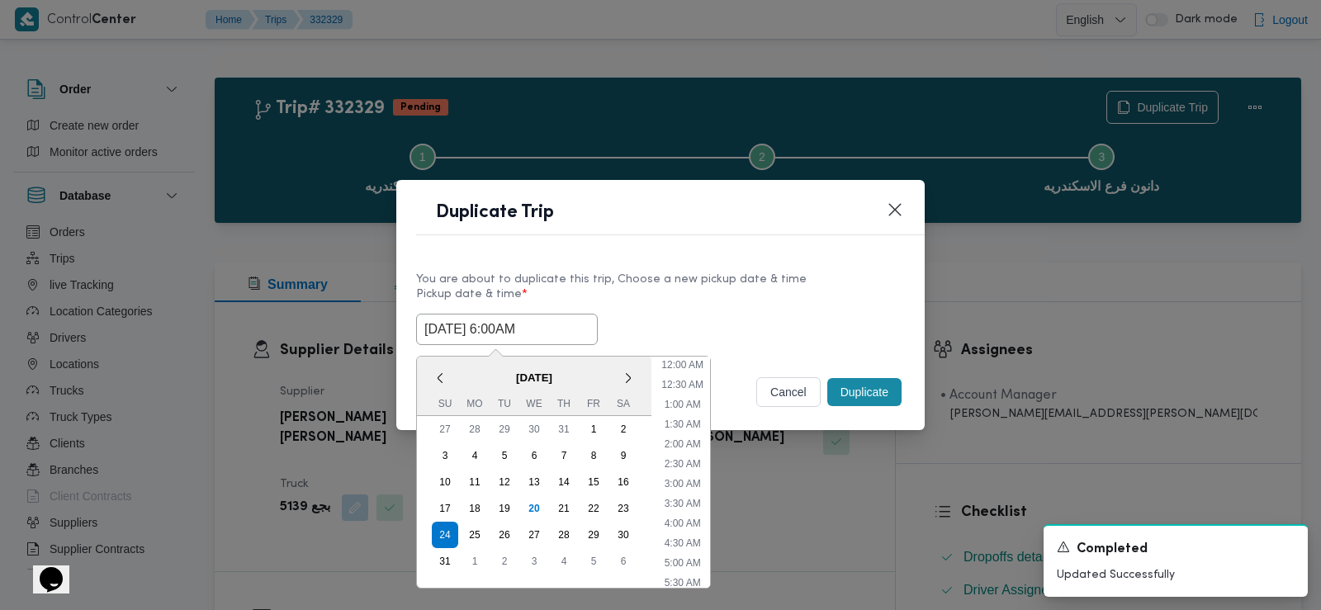
click at [486, 322] on input "24/08/2025 6:00AM" at bounding box center [507, 329] width 182 height 31
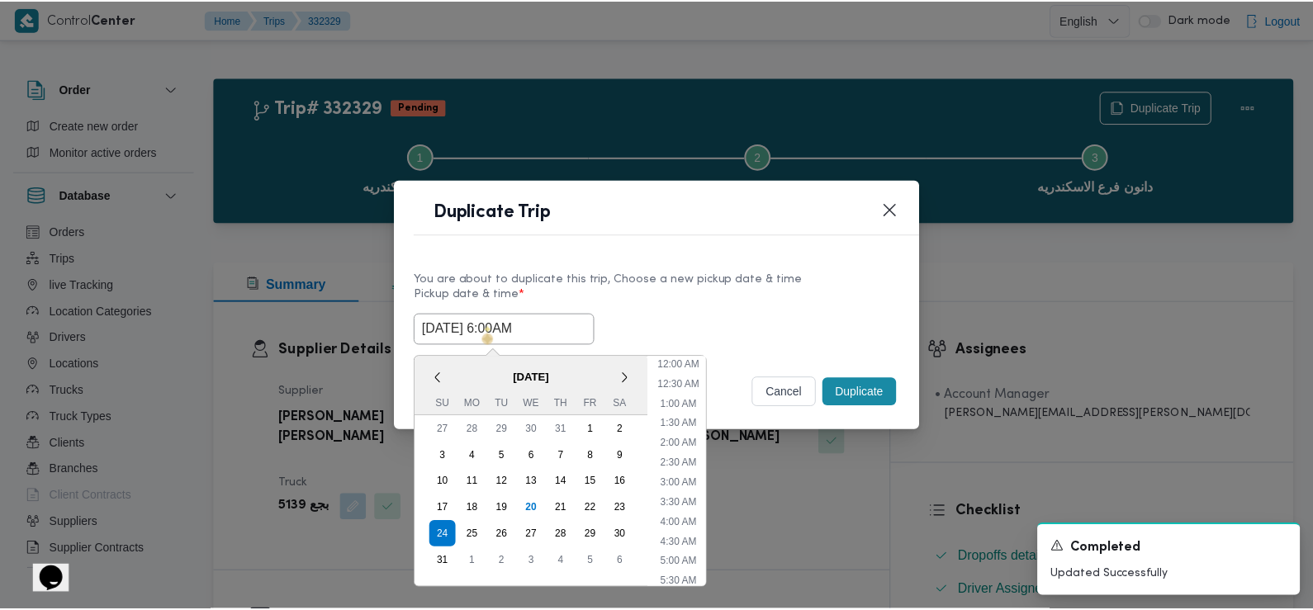
scroll to position [130, 0]
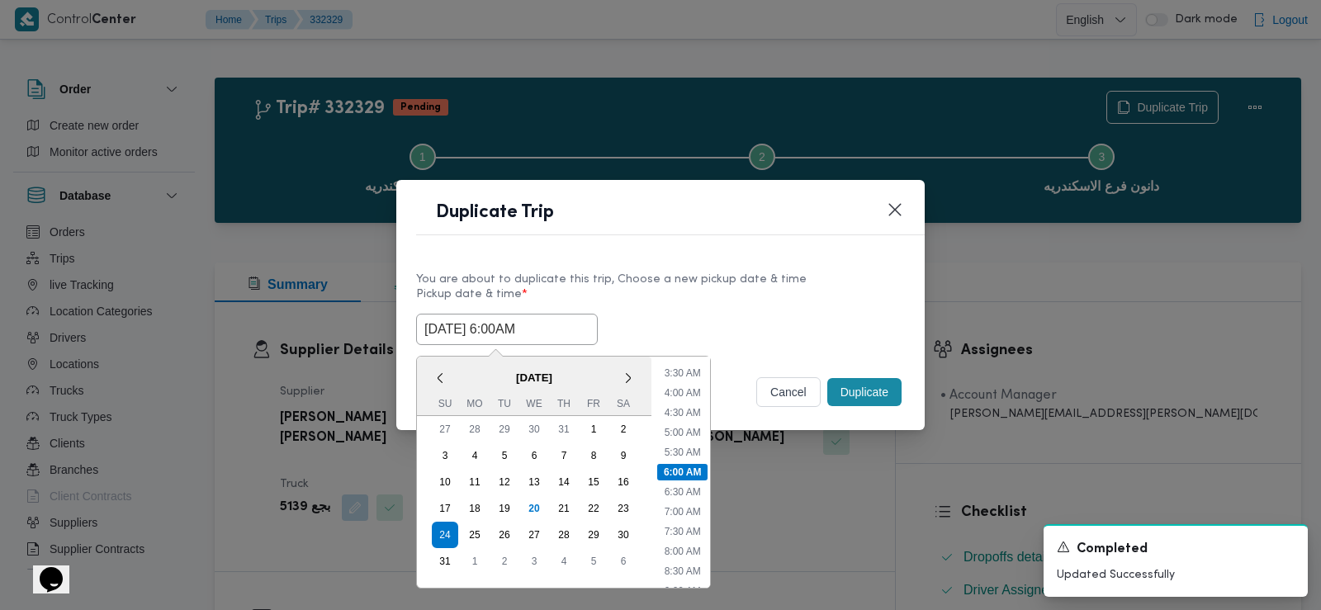
click at [486, 322] on input "24/08/2025 6:00AM" at bounding box center [507, 329] width 182 height 31
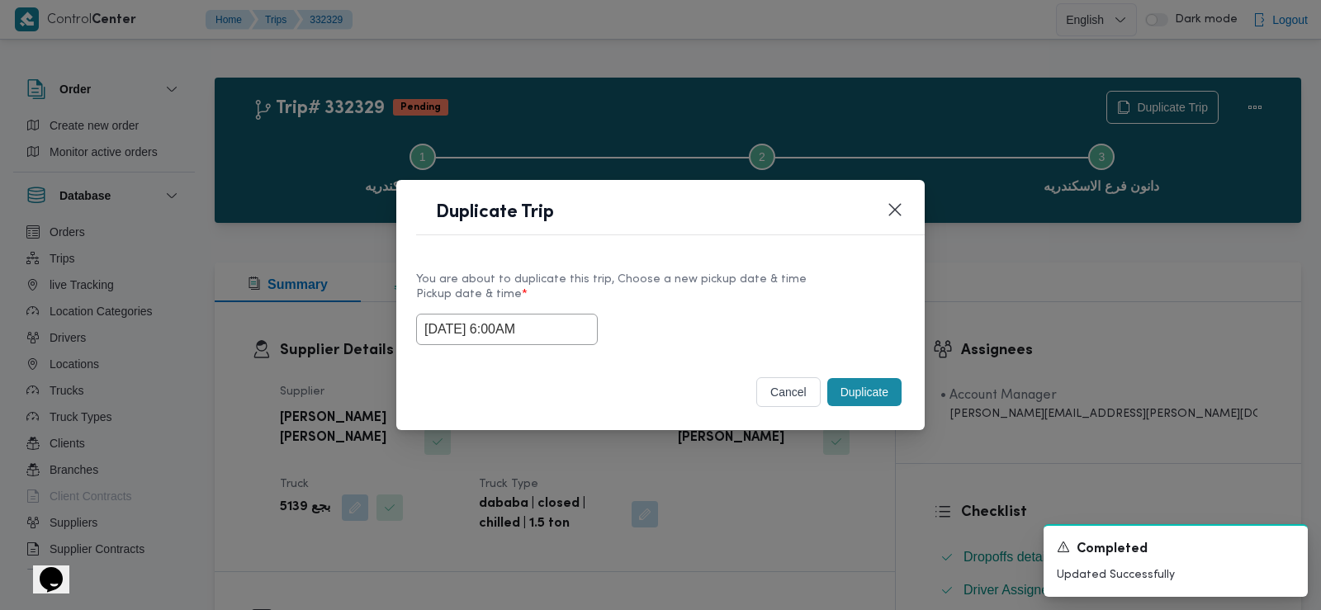
click at [676, 304] on label "Pickup date & time *" at bounding box center [660, 301] width 489 height 26
click at [858, 386] on button "Duplicate" at bounding box center [864, 392] width 74 height 28
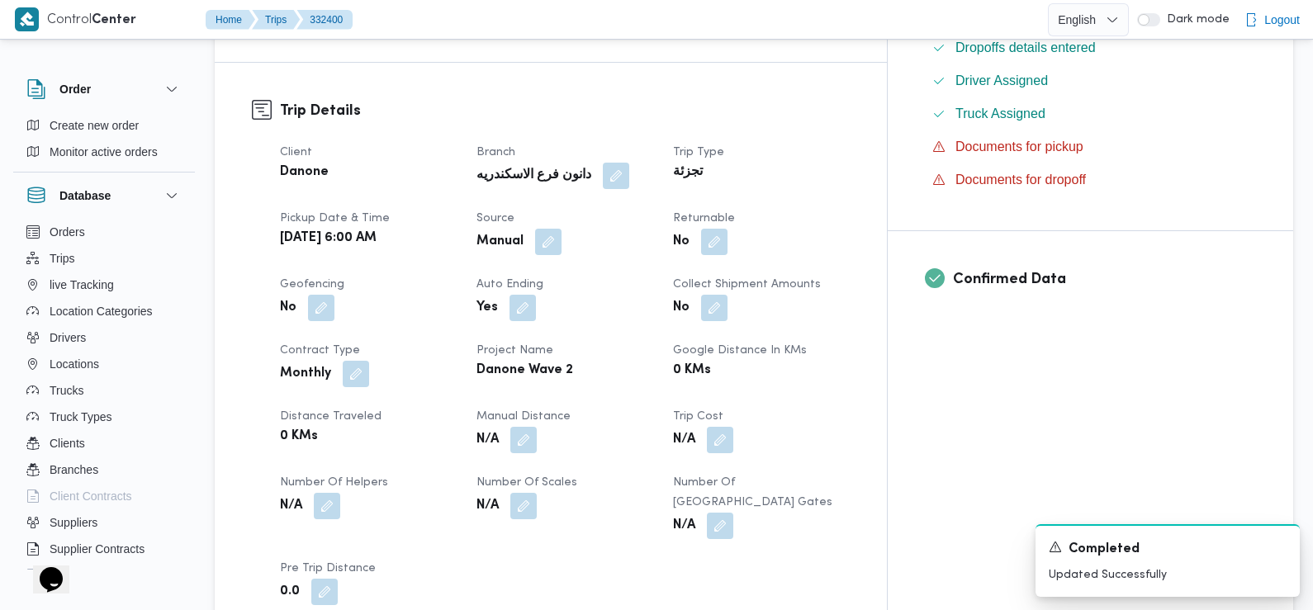
scroll to position [512, 0]
click at [562, 225] on button "button" at bounding box center [548, 238] width 26 height 26
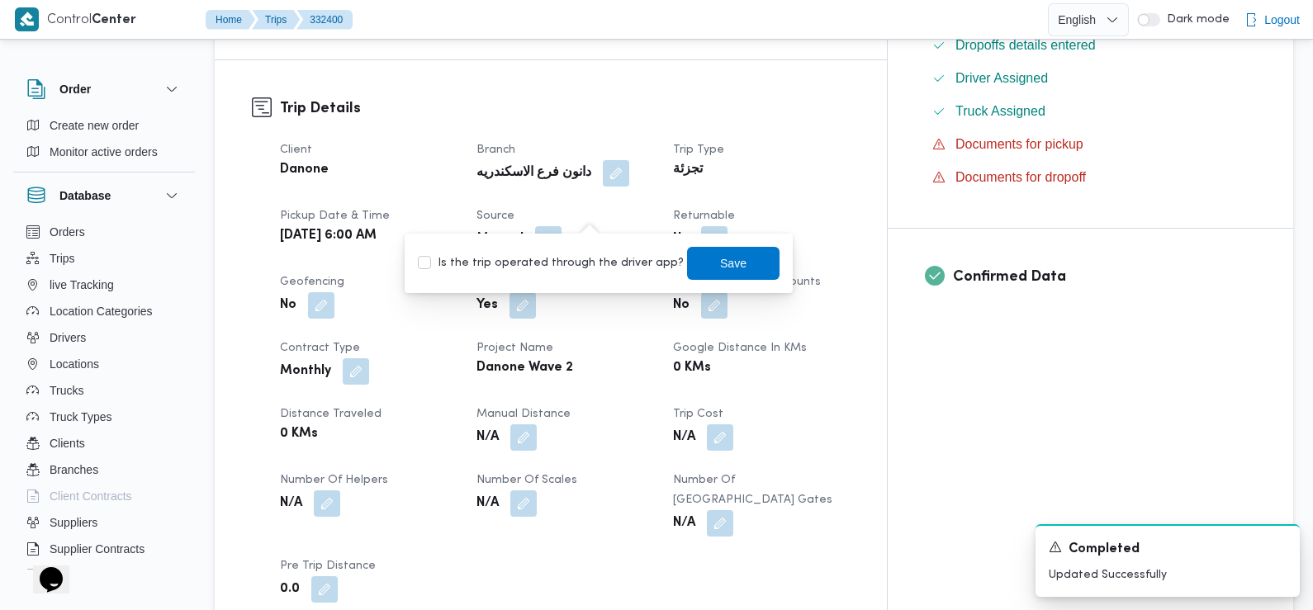
click at [585, 267] on label "Is the trip operated through the driver app?" at bounding box center [551, 264] width 266 height 20
checkbox input "true"
click at [722, 254] on span "Save" at bounding box center [733, 263] width 26 height 20
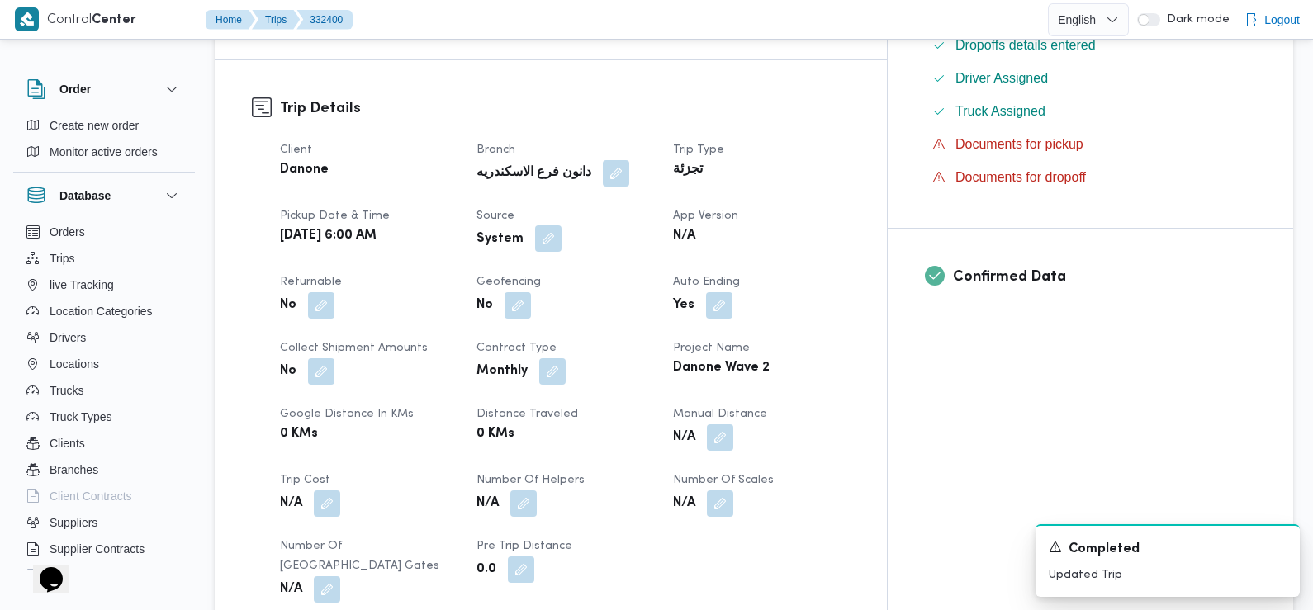
click at [562, 225] on button "button" at bounding box center [548, 238] width 26 height 26
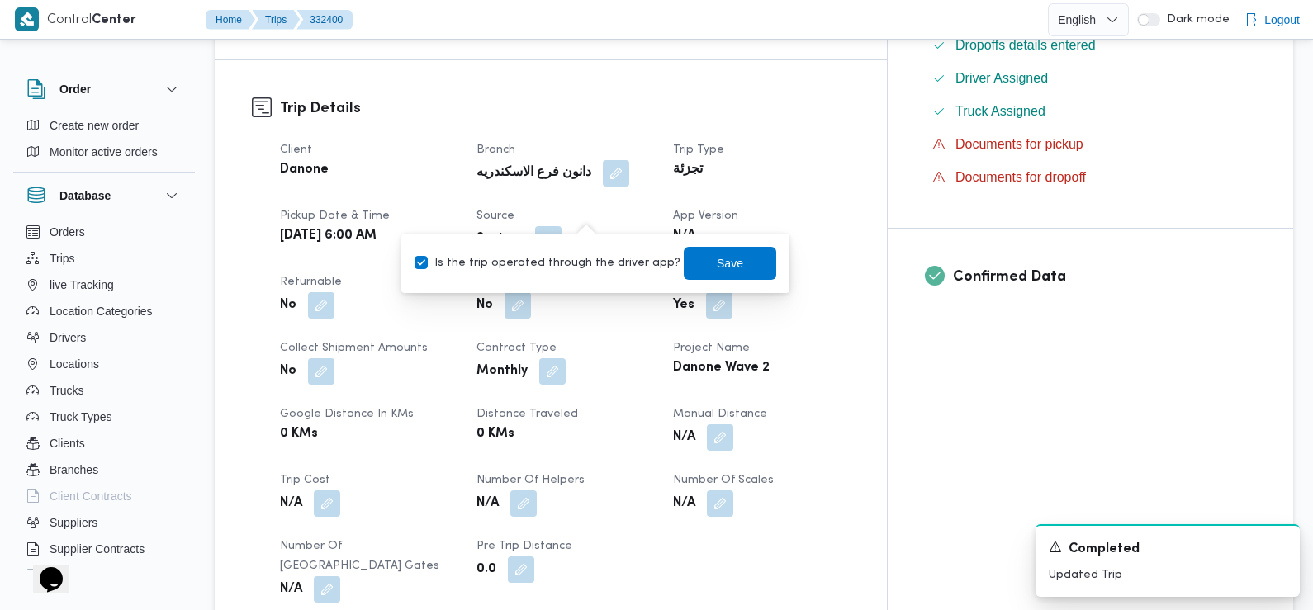
click at [582, 269] on label "Is the trip operated through the driver app?" at bounding box center [548, 264] width 266 height 20
checkbox input "false"
click at [725, 269] on span "Save" at bounding box center [730, 262] width 92 height 33
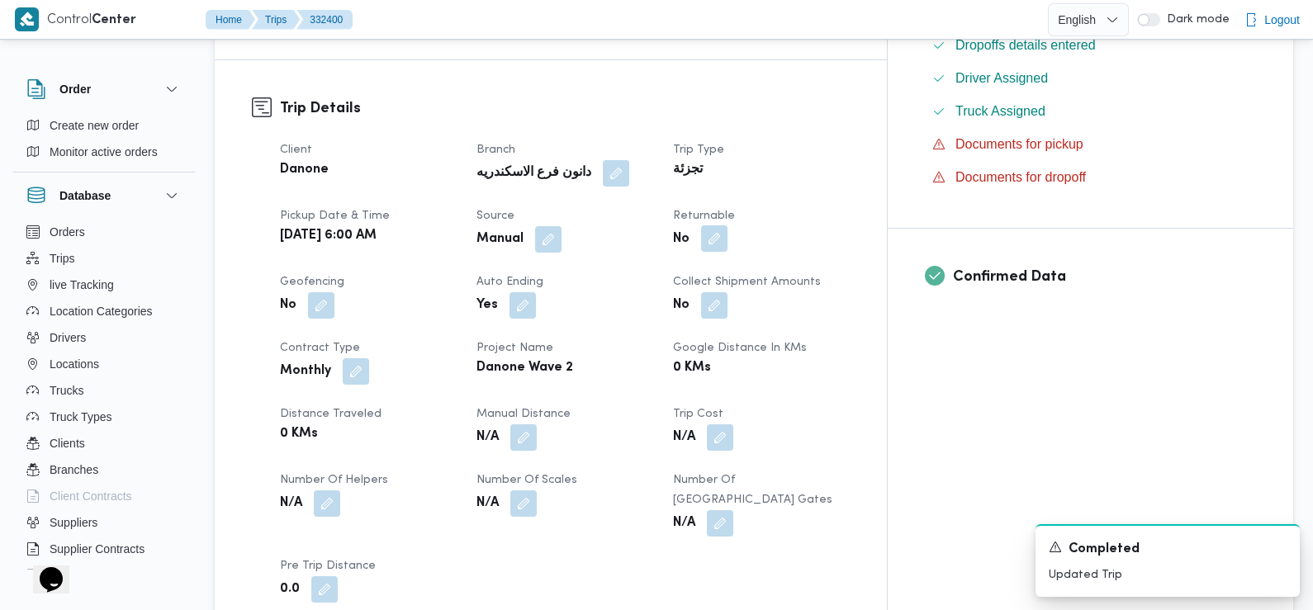
click at [728, 225] on button "button" at bounding box center [714, 238] width 26 height 26
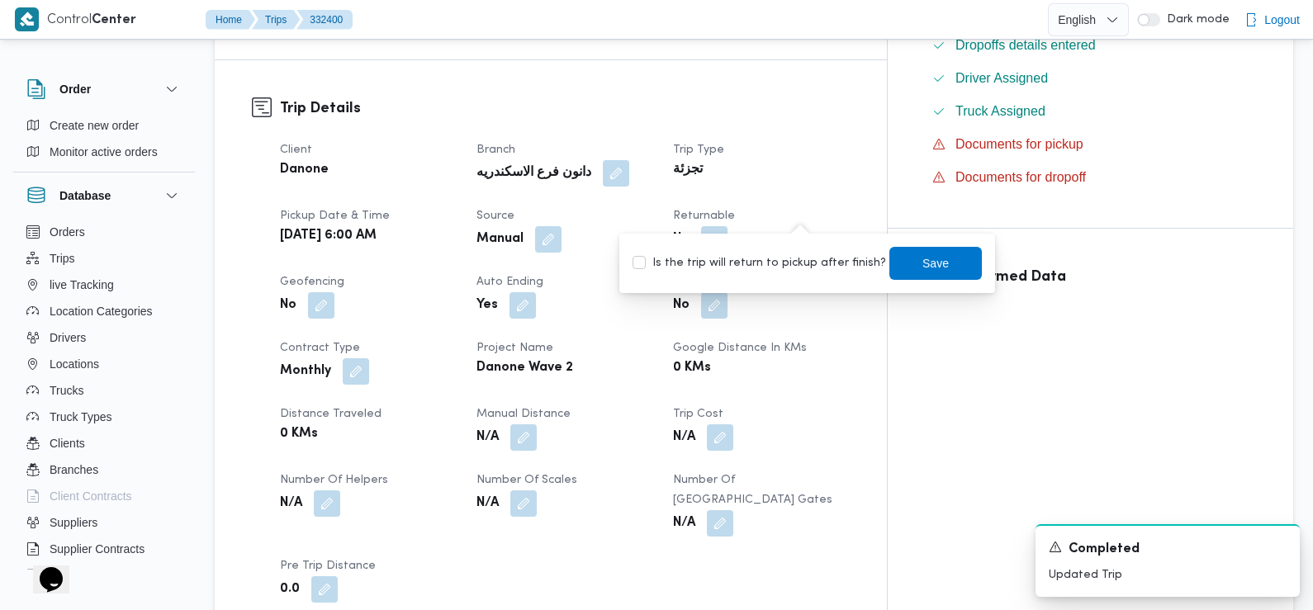
click at [806, 263] on label "Is the trip will return to pickup after finish?" at bounding box center [760, 264] width 254 height 20
checkbox input "true"
click at [941, 255] on span "Save" at bounding box center [935, 262] width 92 height 33
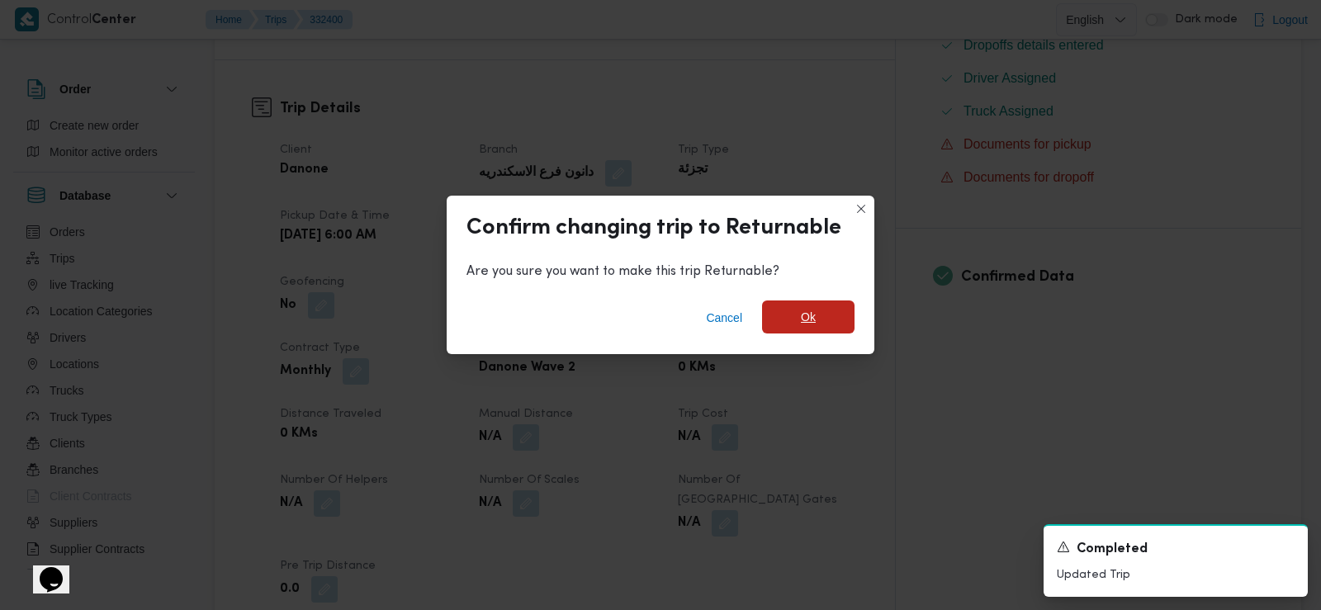
click at [791, 329] on span "Ok" at bounding box center [808, 317] width 92 height 33
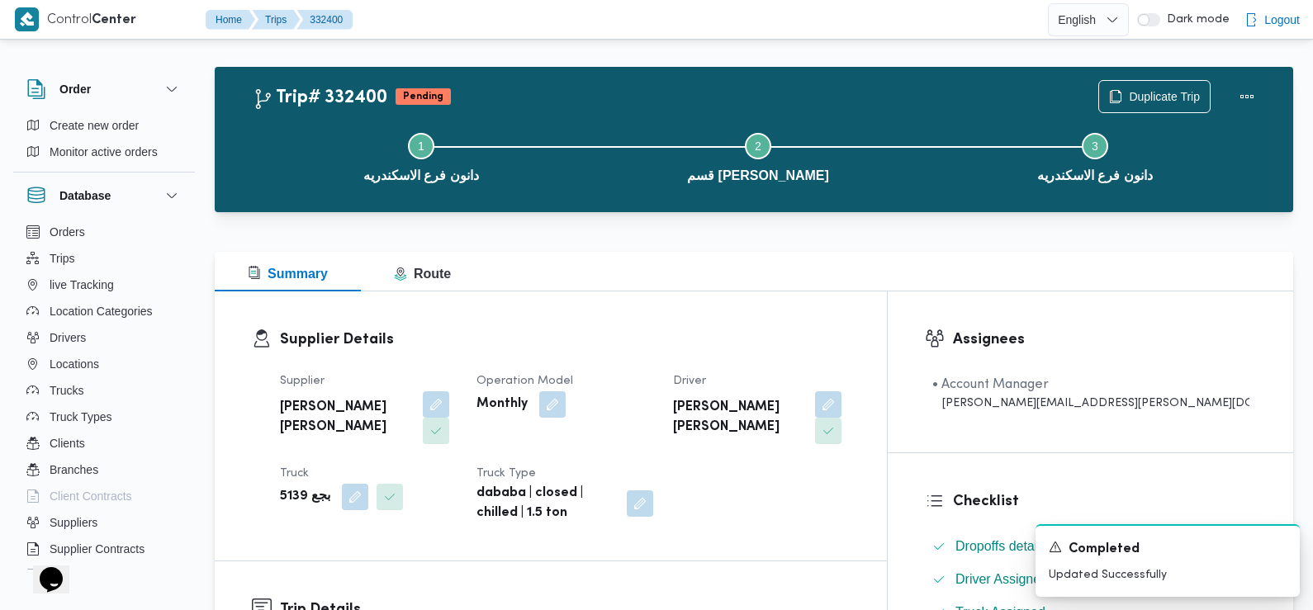
scroll to position [0, 0]
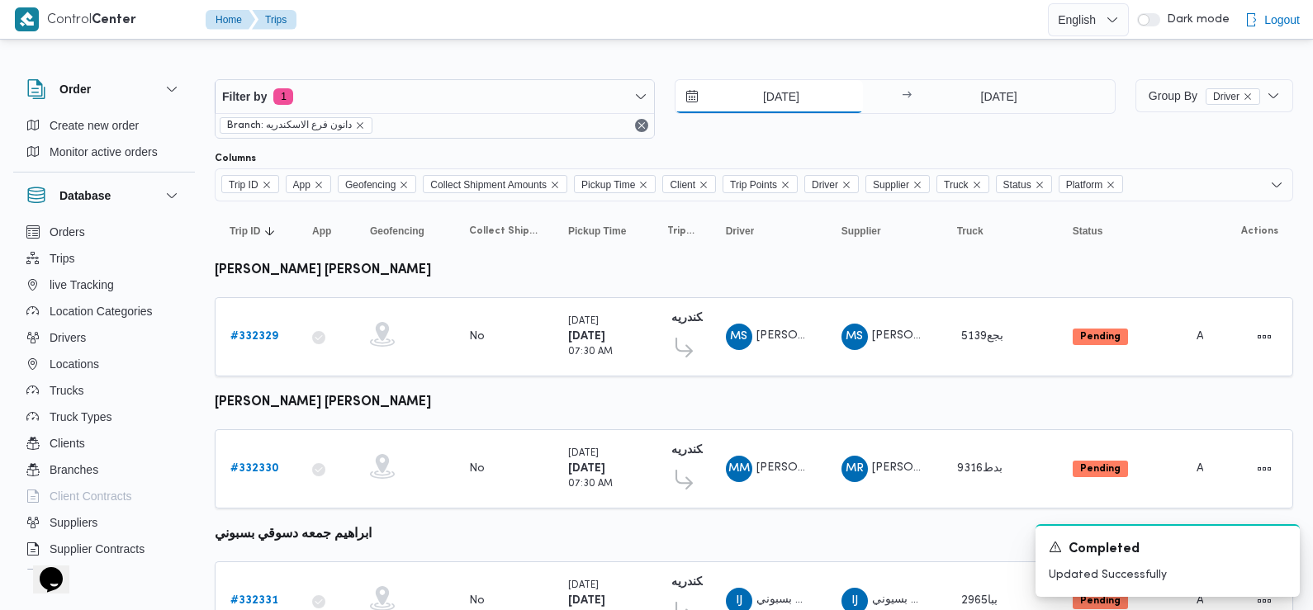
click at [785, 96] on input "23/8/2025" at bounding box center [769, 96] width 187 height 33
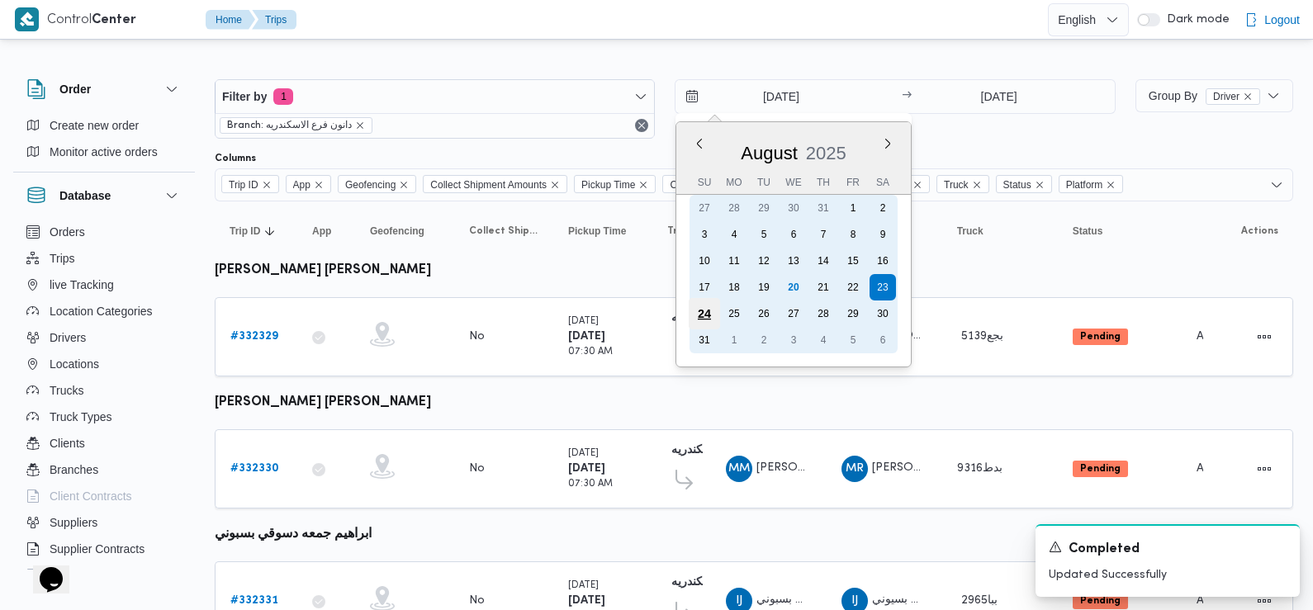
click at [702, 316] on div "24" at bounding box center [704, 313] width 31 height 31
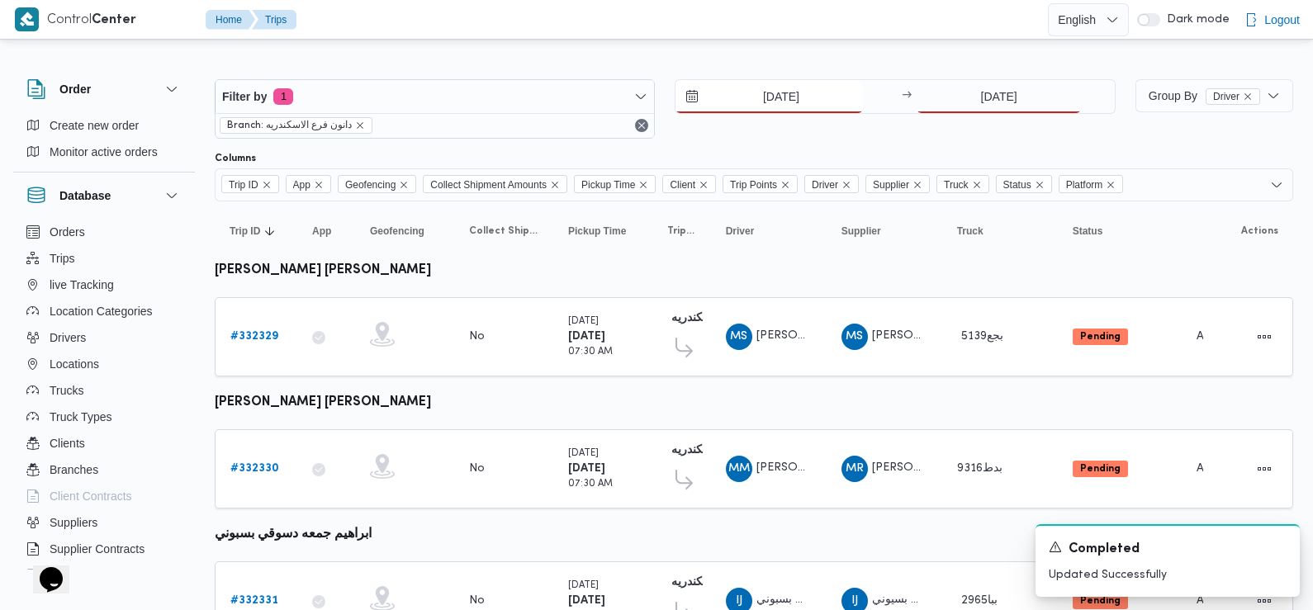
type input "[DATE]"
click at [1036, 113] on div "24/8/2025 → 23/8/2025" at bounding box center [895, 96] width 440 height 35
click at [1006, 103] on input "23/8/2025" at bounding box center [999, 96] width 164 height 33
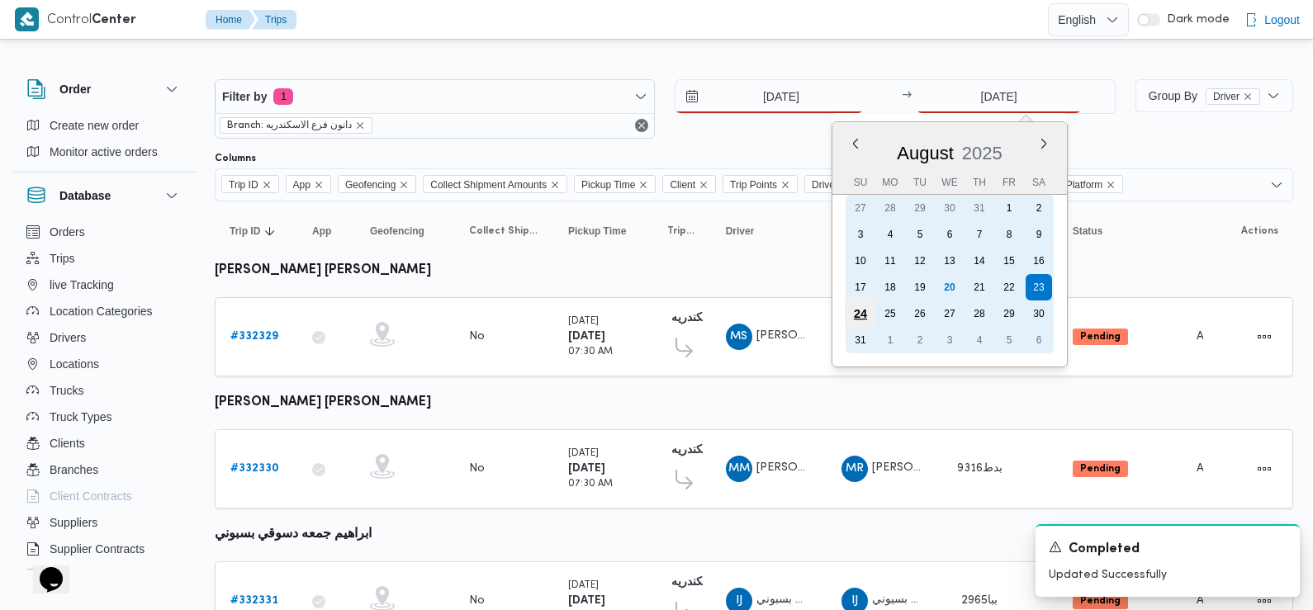
click at [862, 309] on div "24" at bounding box center [860, 313] width 31 height 31
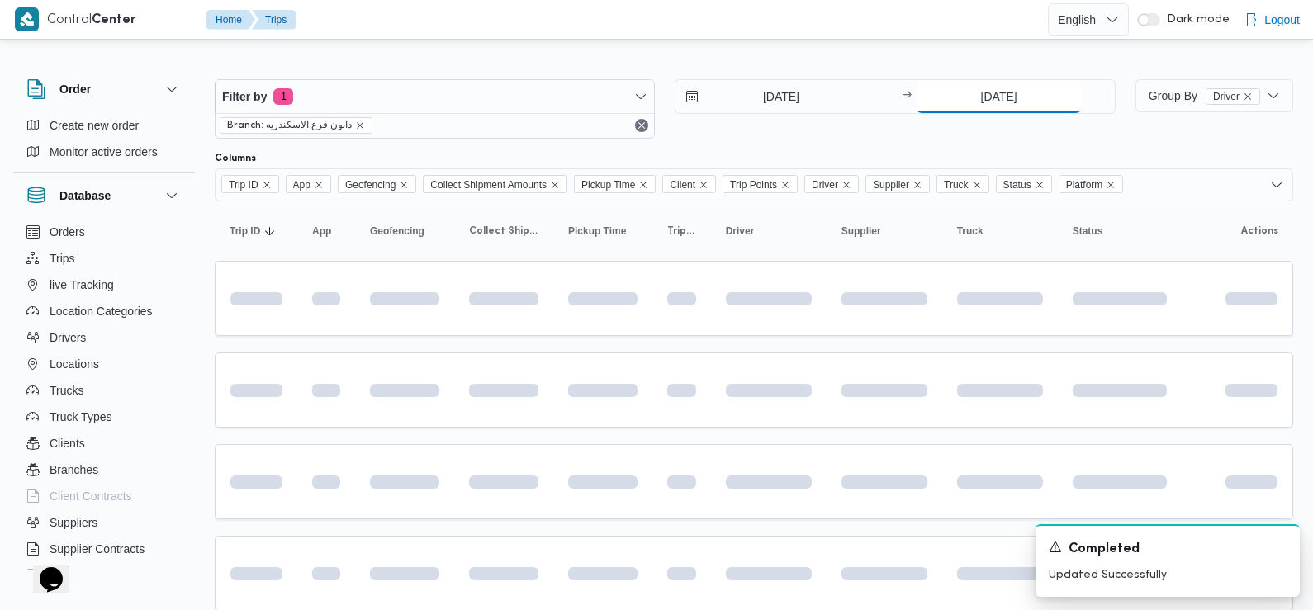
type input "[DATE]"
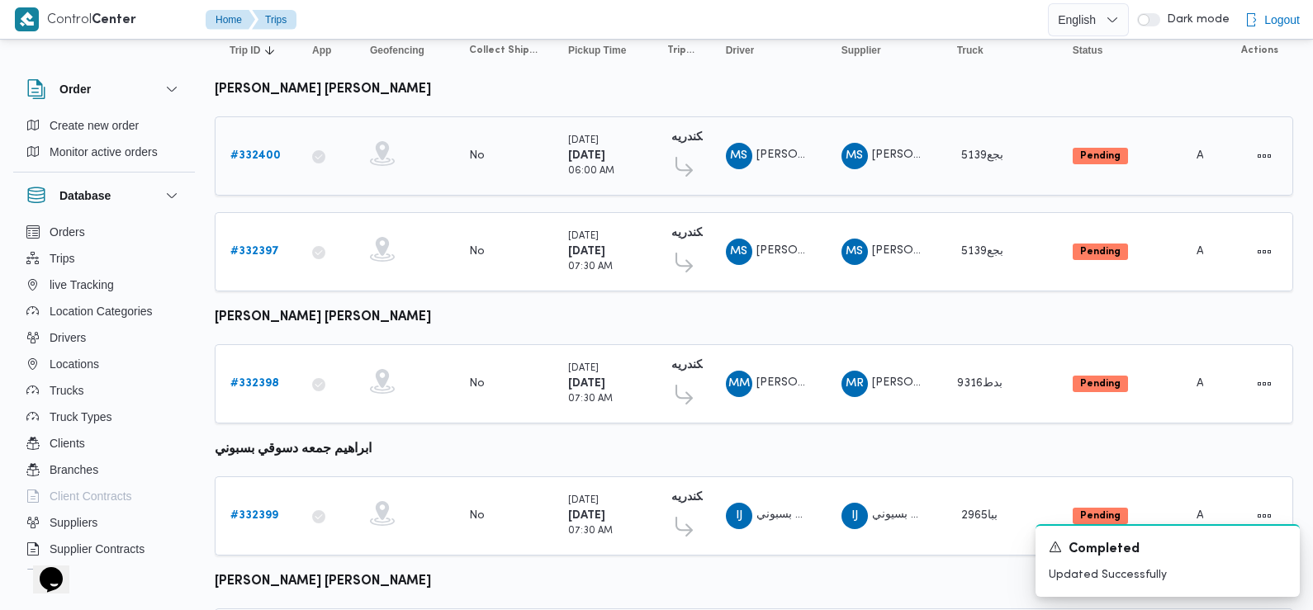
scroll to position [307, 0]
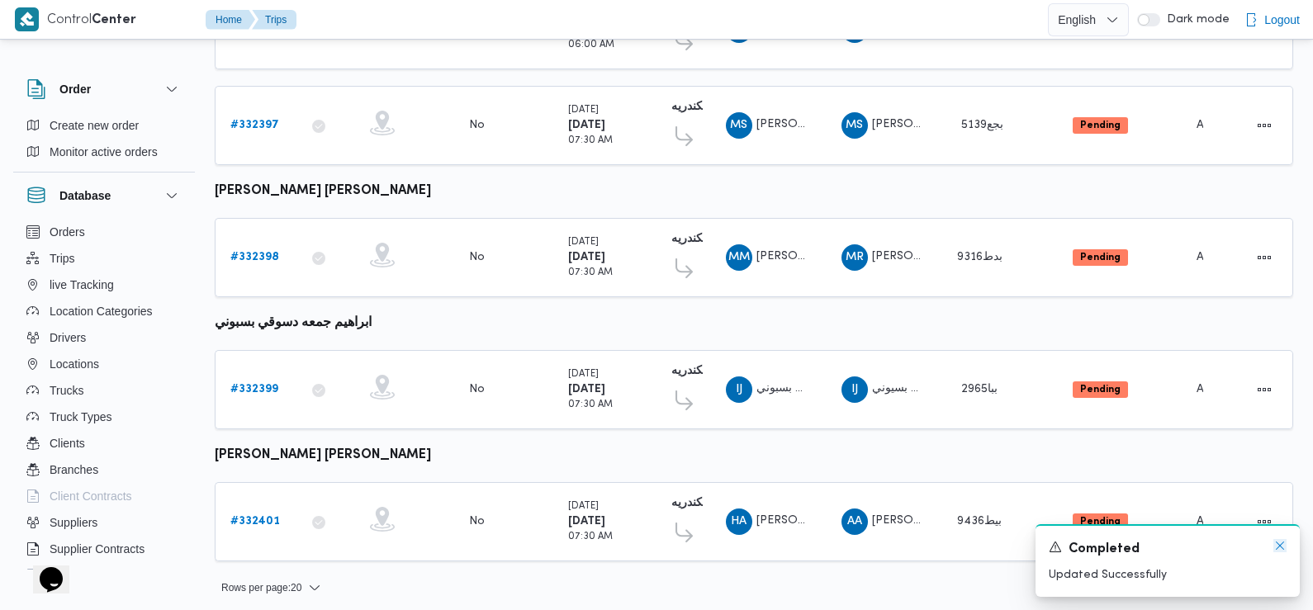
click at [1278, 547] on icon "Dismiss toast" at bounding box center [1279, 545] width 13 height 13
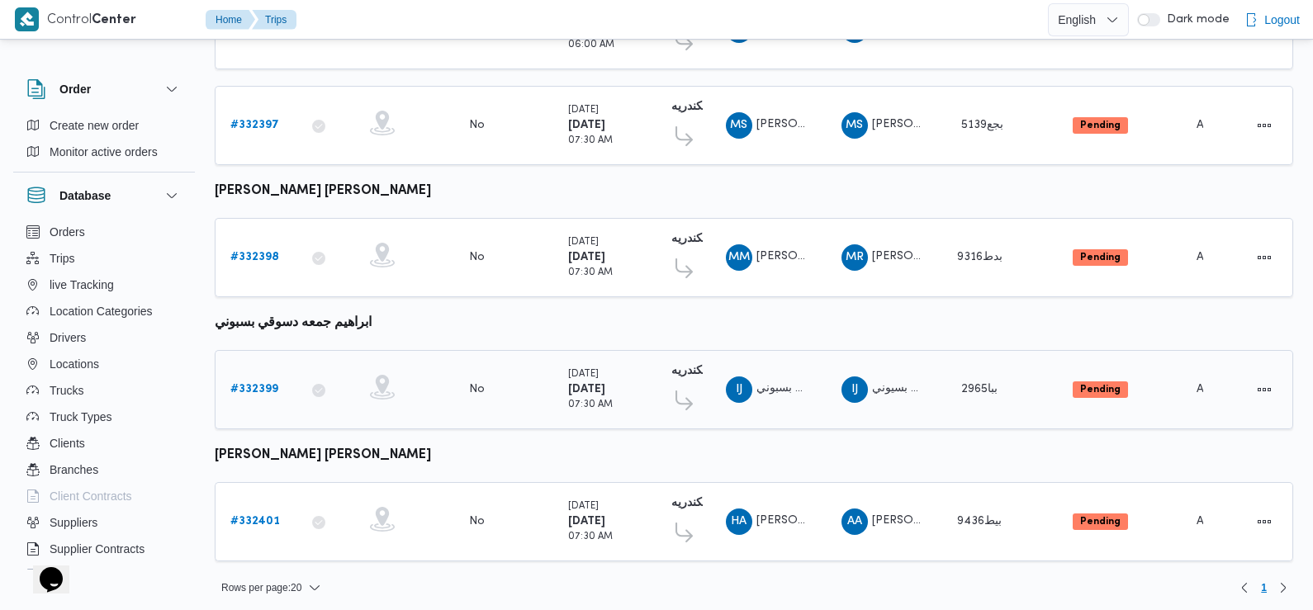
click at [254, 384] on b "# 332399" at bounding box center [254, 389] width 48 height 11
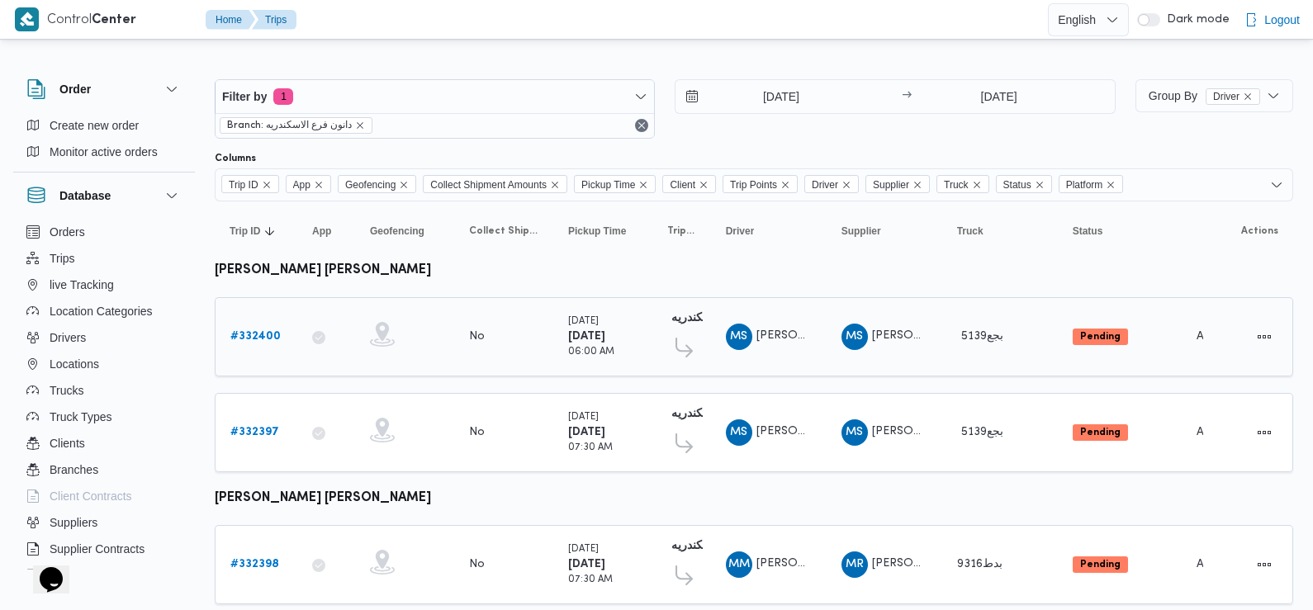
click at [263, 332] on b "# 332400" at bounding box center [255, 336] width 50 height 11
click at [254, 336] on b "# 332400" at bounding box center [255, 336] width 50 height 11
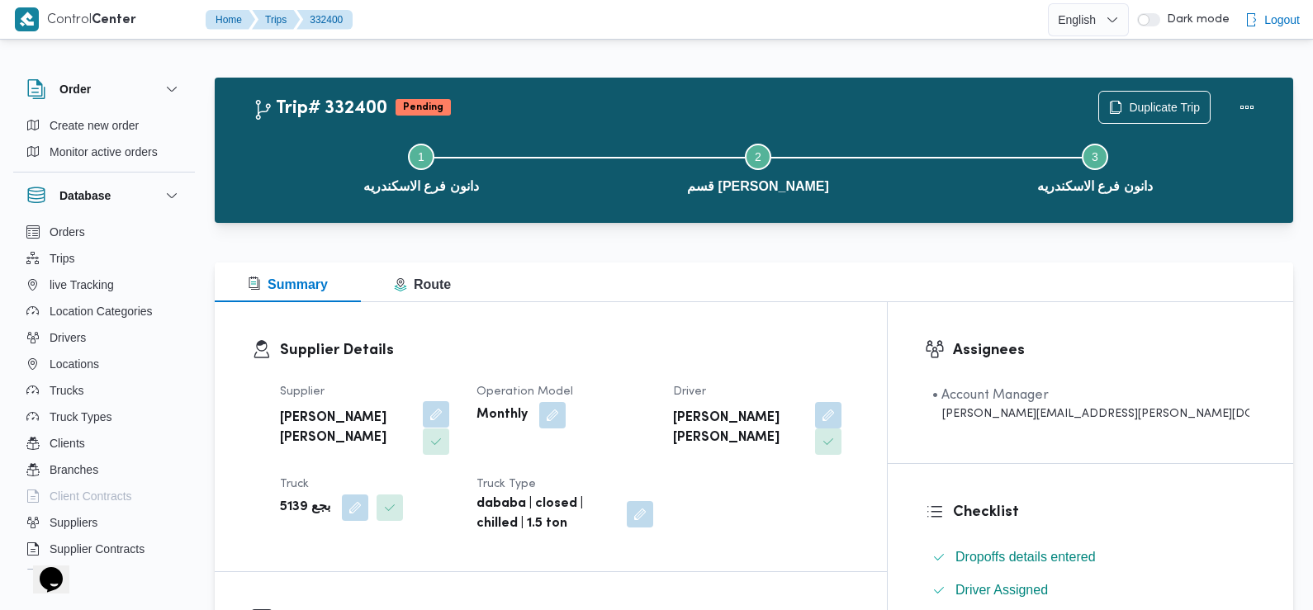
click at [449, 418] on button "button" at bounding box center [436, 414] width 26 height 26
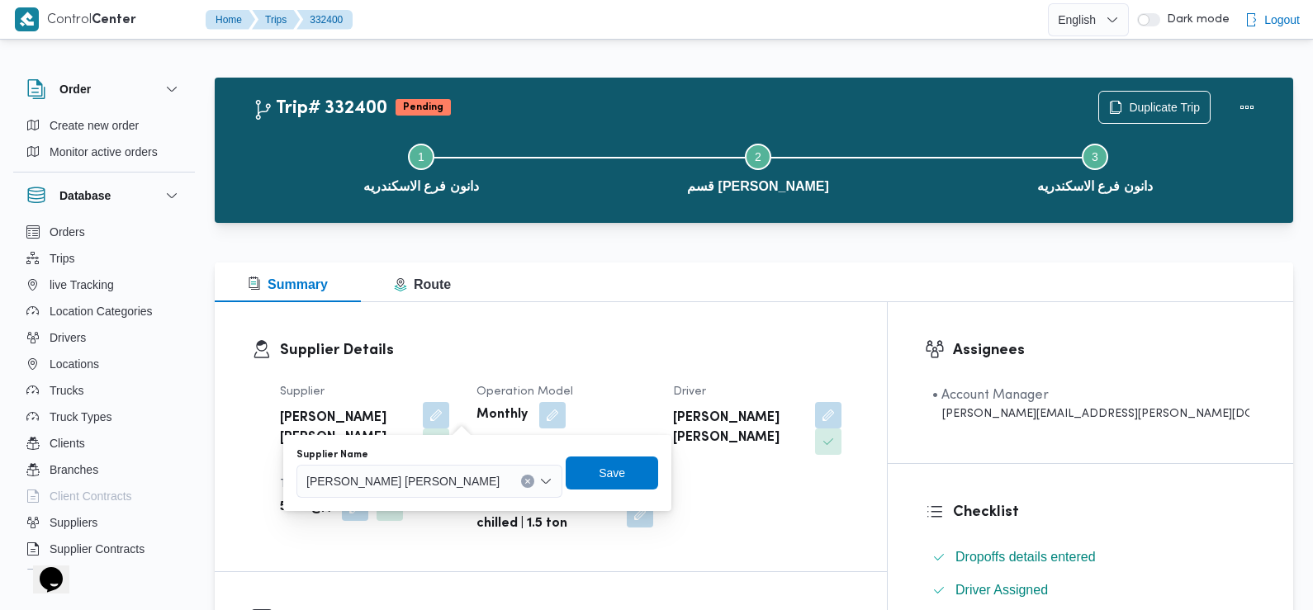
click at [431, 478] on span "[PERSON_NAME] [PERSON_NAME]" at bounding box center [402, 481] width 193 height 18
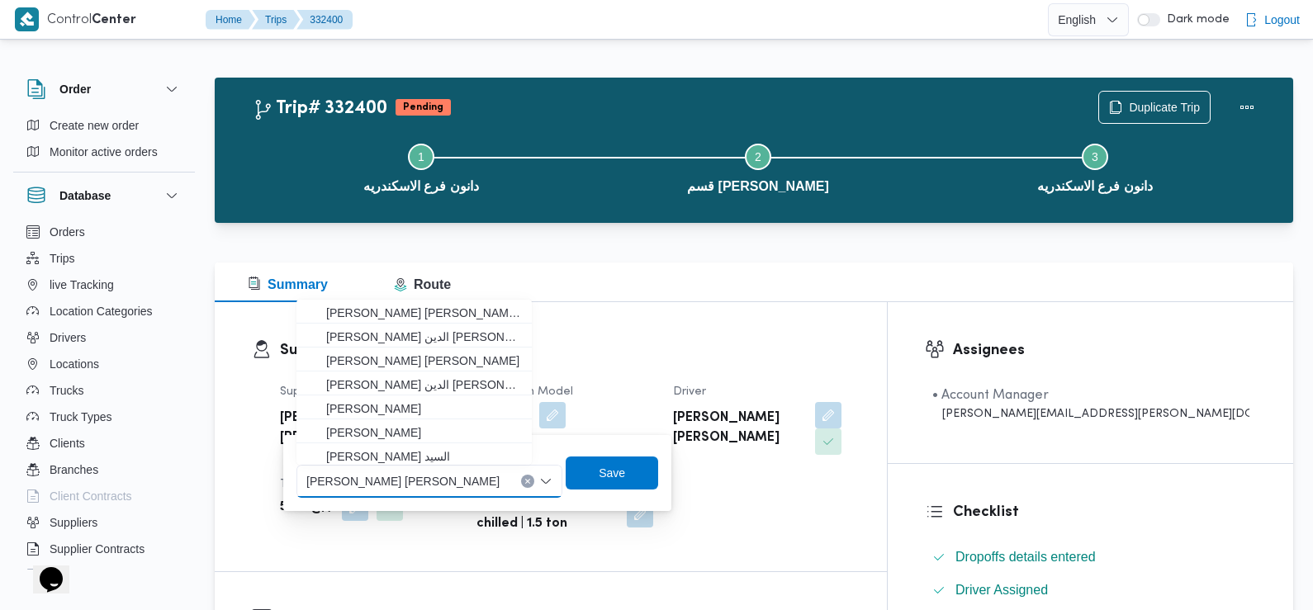
paste input "[PERSON_NAME]"
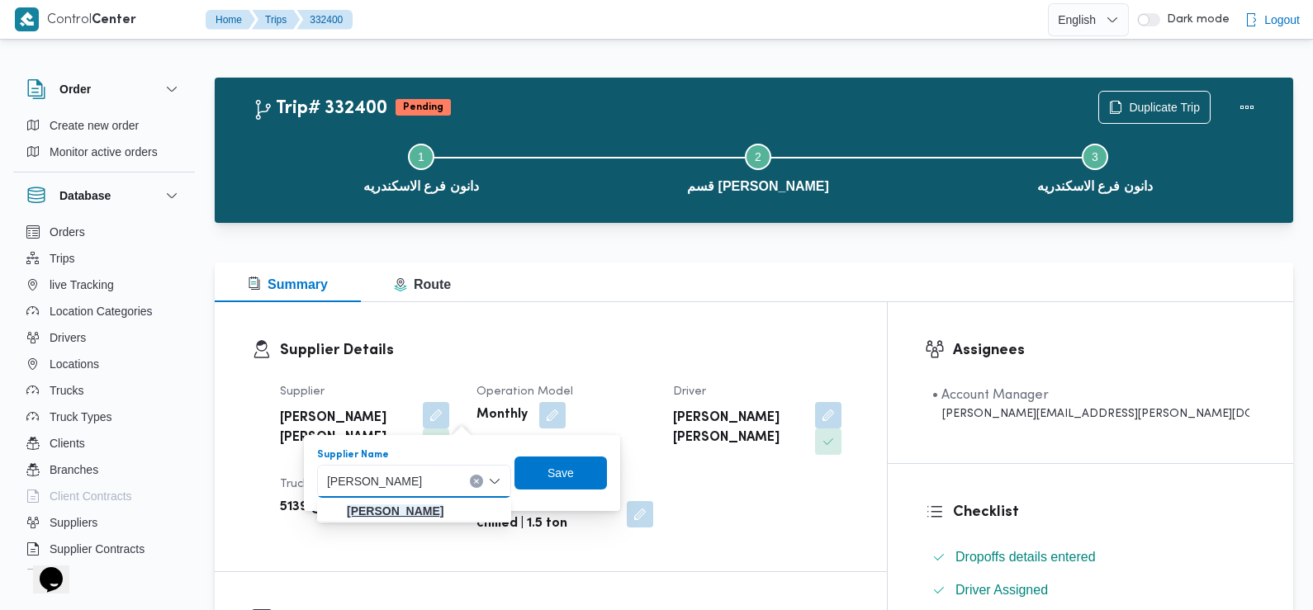
type input "[PERSON_NAME]"
click at [424, 508] on mark "[PERSON_NAME]" at bounding box center [395, 511] width 97 height 13
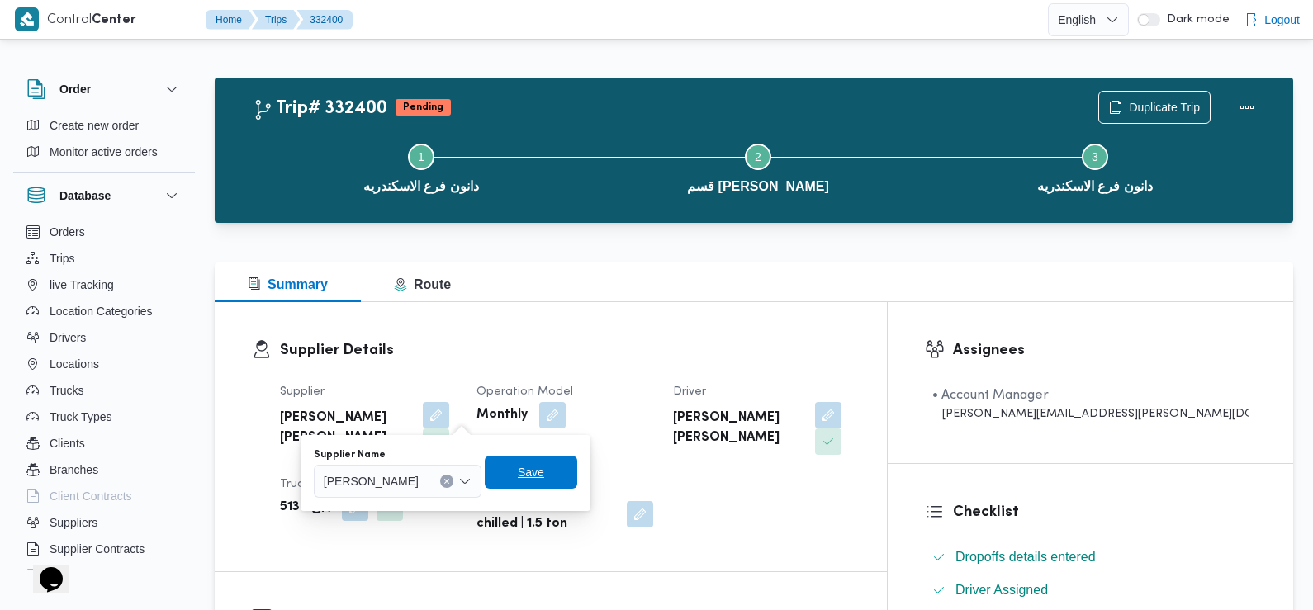
click at [544, 467] on span "Save" at bounding box center [531, 472] width 26 height 20
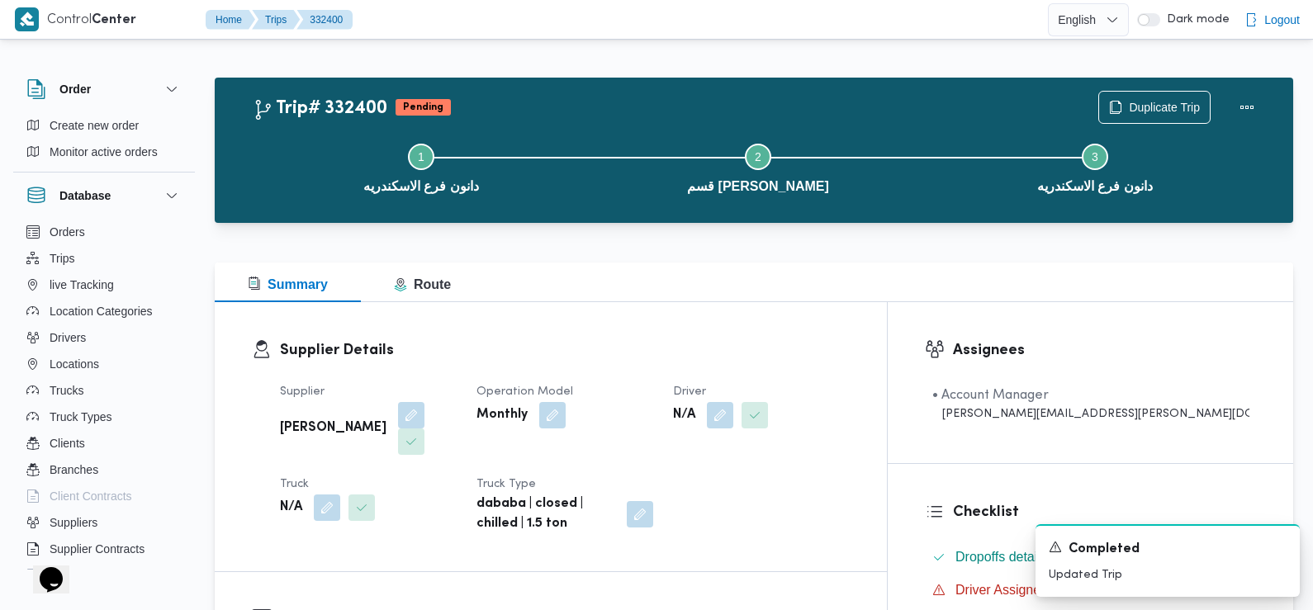
click at [733, 419] on button "button" at bounding box center [720, 415] width 26 height 26
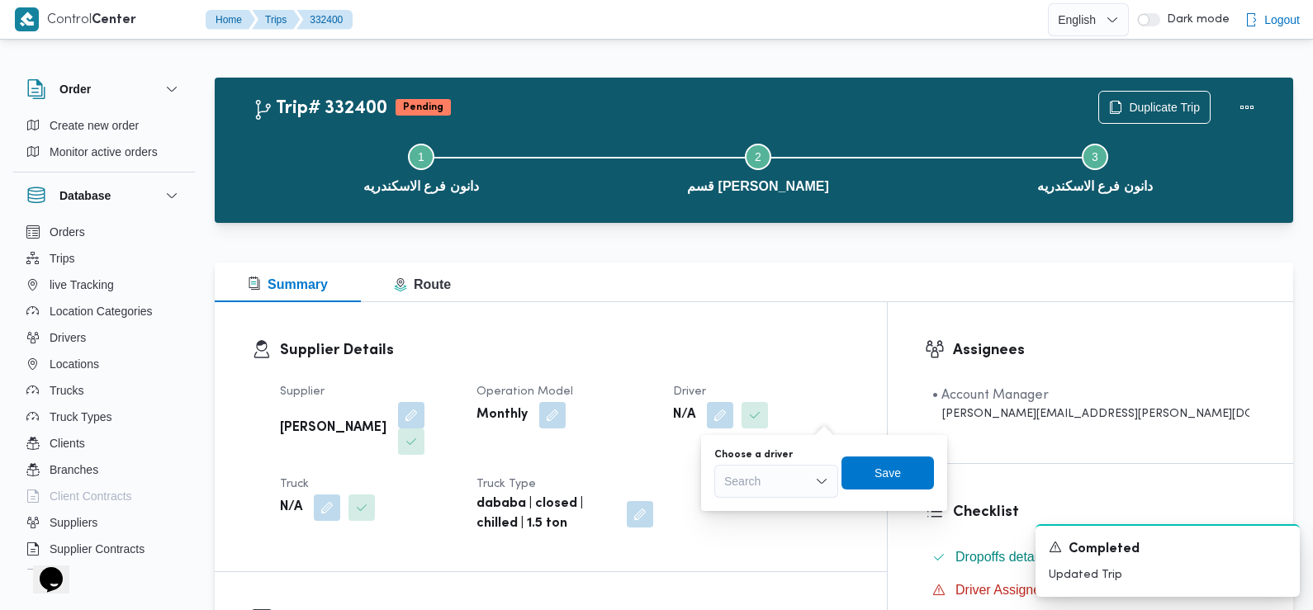
click at [783, 488] on div "Search" at bounding box center [776, 481] width 124 height 33
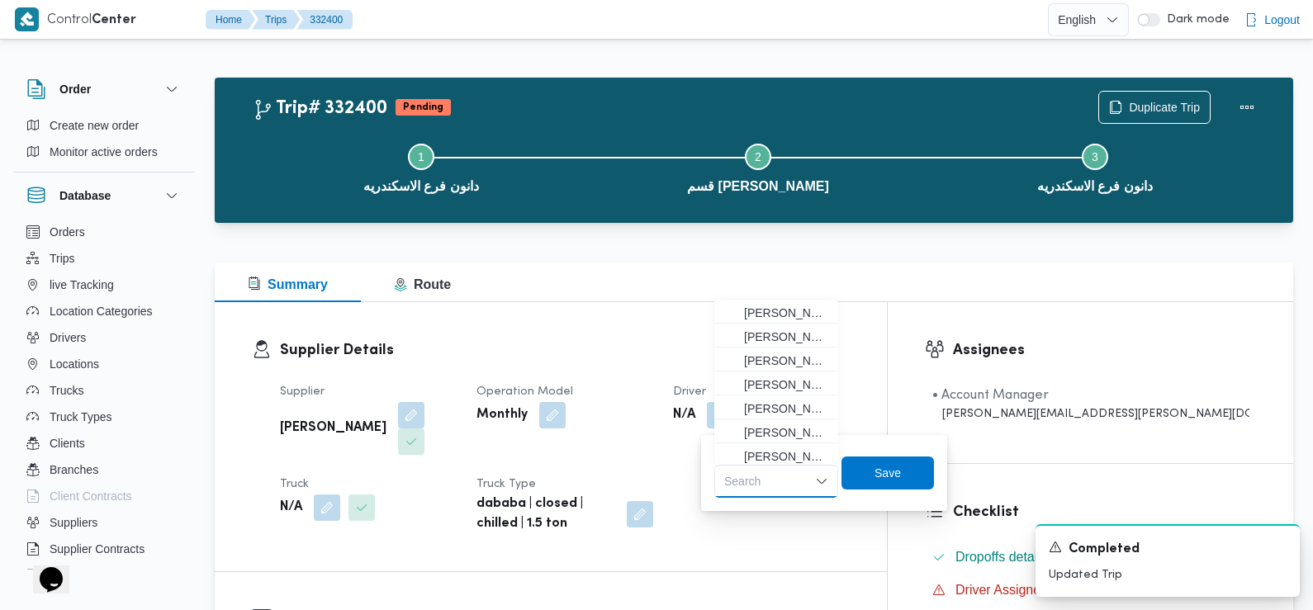
paste input "[PERSON_NAME]"
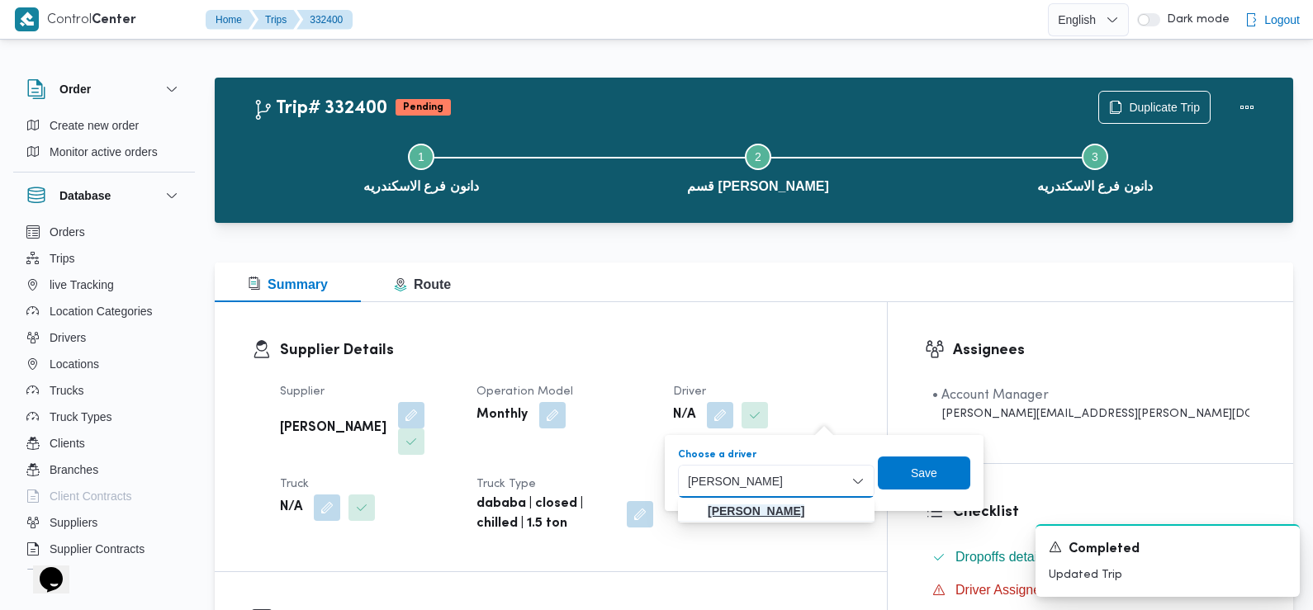
type input "[PERSON_NAME]"
click at [798, 507] on mark "[PERSON_NAME]" at bounding box center [756, 511] width 97 height 13
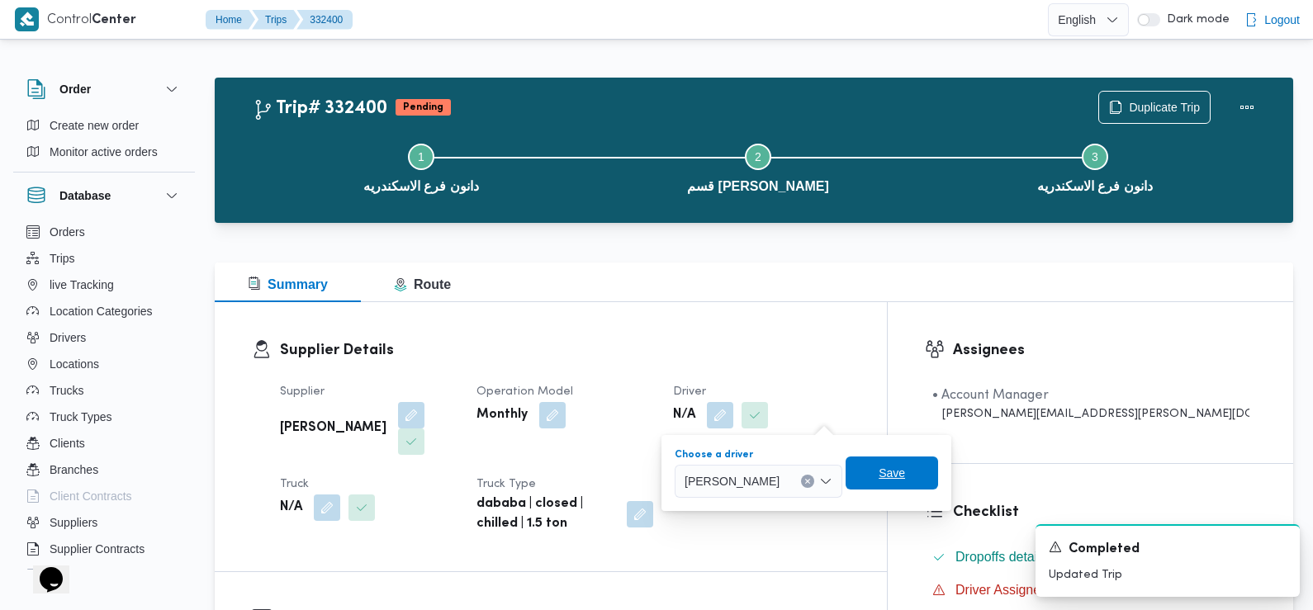
click at [931, 461] on span "Save" at bounding box center [892, 473] width 92 height 33
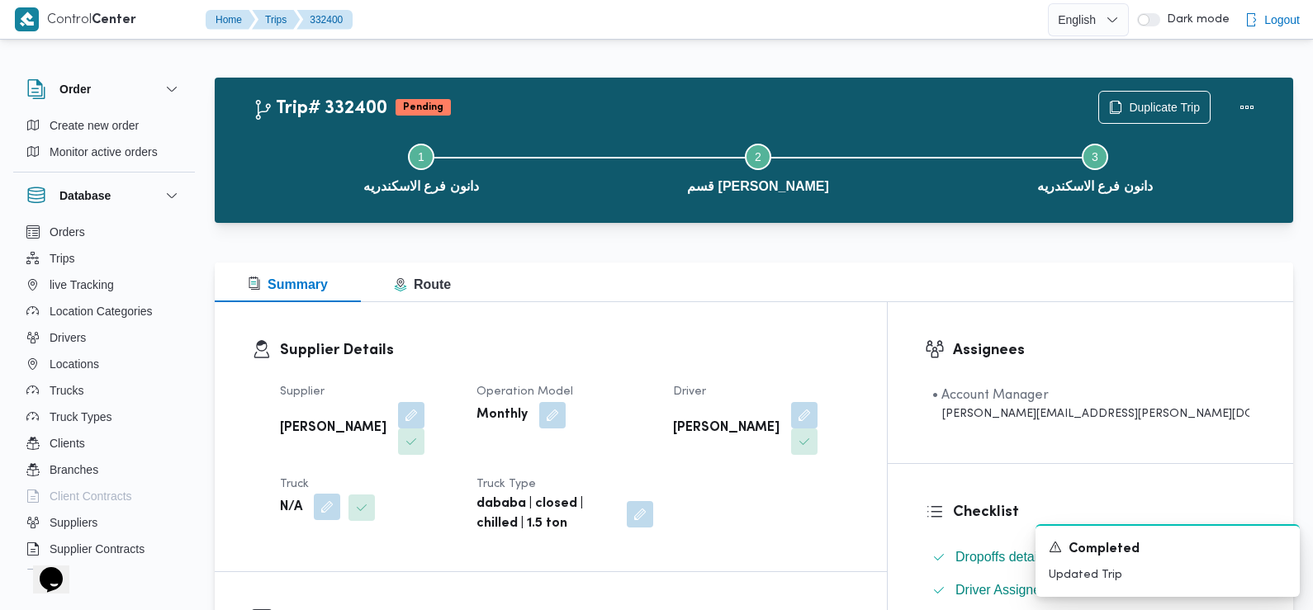
click at [324, 494] on button "button" at bounding box center [327, 507] width 26 height 26
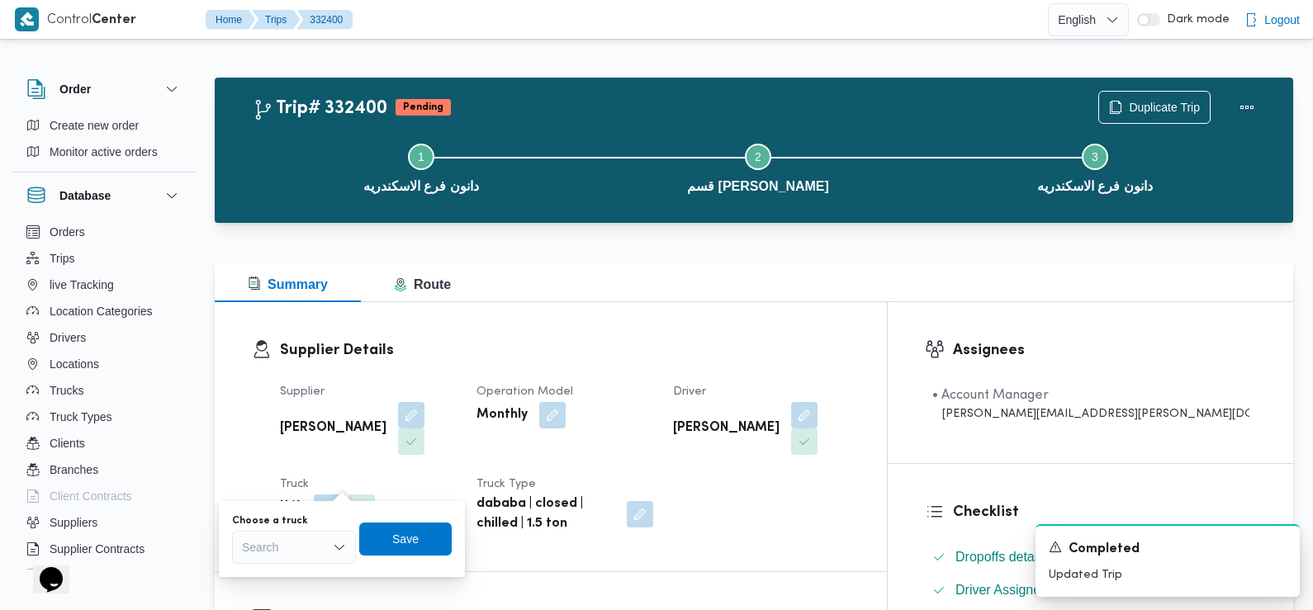
click at [292, 553] on div "Search" at bounding box center [294, 547] width 124 height 33
type input "952"
click at [269, 573] on mark "952" at bounding box center [271, 577] width 19 height 13
click at [436, 530] on span "Save" at bounding box center [413, 538] width 92 height 33
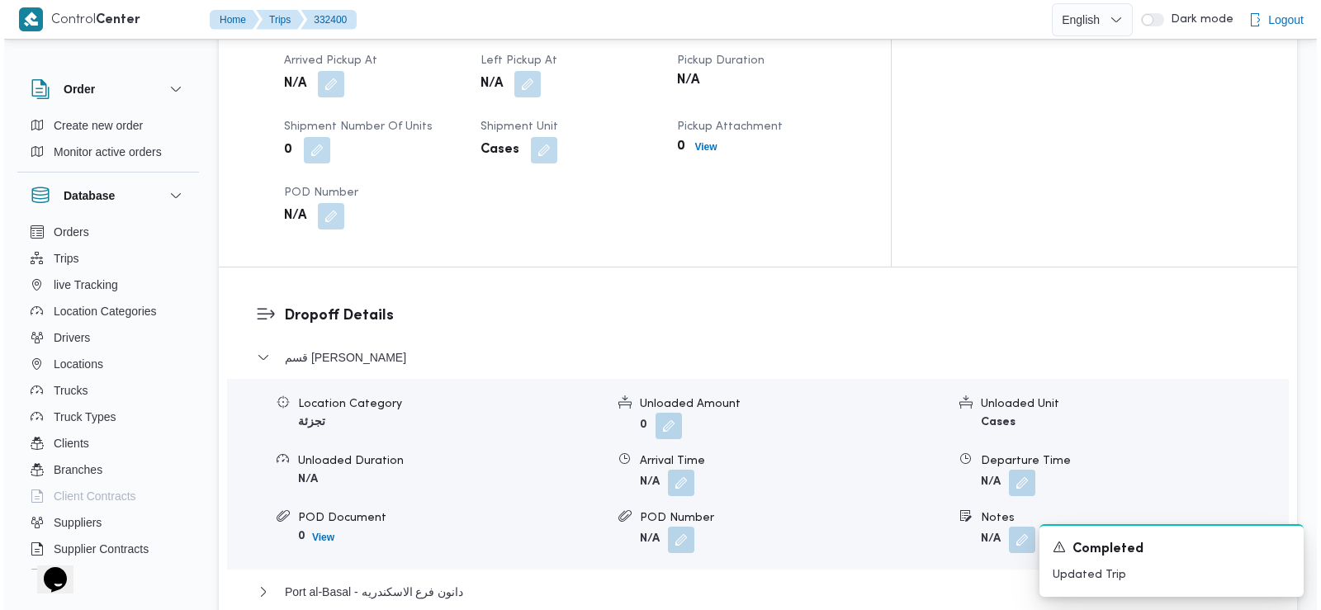
scroll to position [1349, 0]
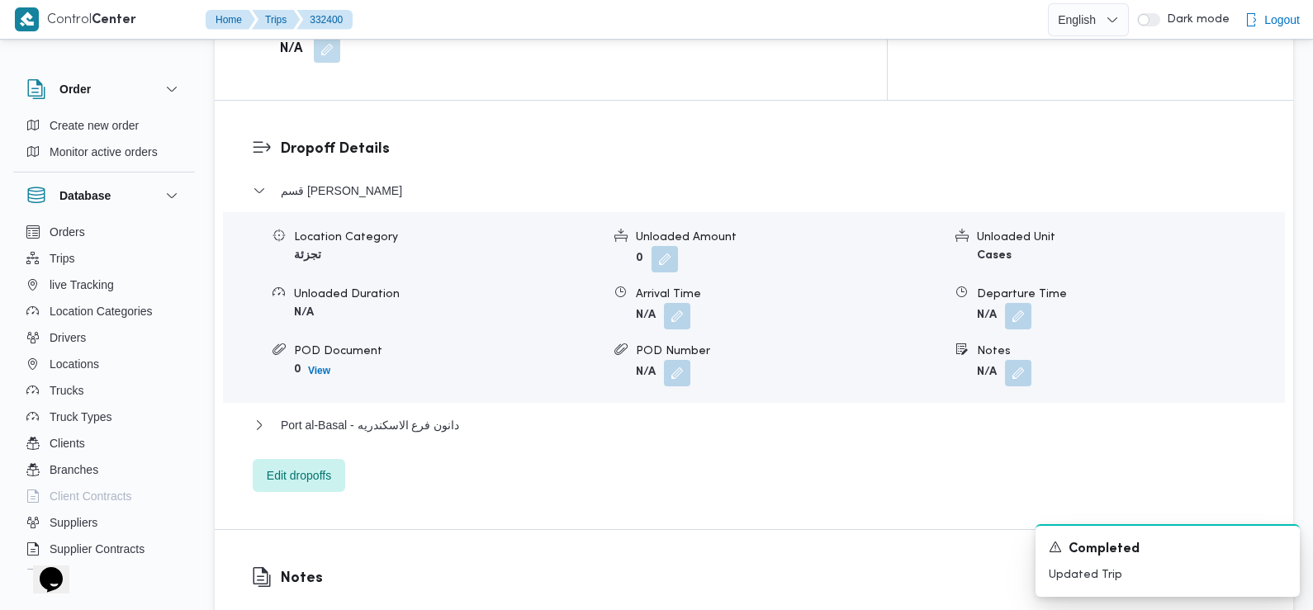
click at [306, 451] on div "Dropoff Details قسم سيدى جابر Location Category تجزئة Unloaded Amount 0 Unloade…" at bounding box center [754, 315] width 1078 height 429
click at [306, 465] on span "Edit dropoffs" at bounding box center [299, 475] width 64 height 20
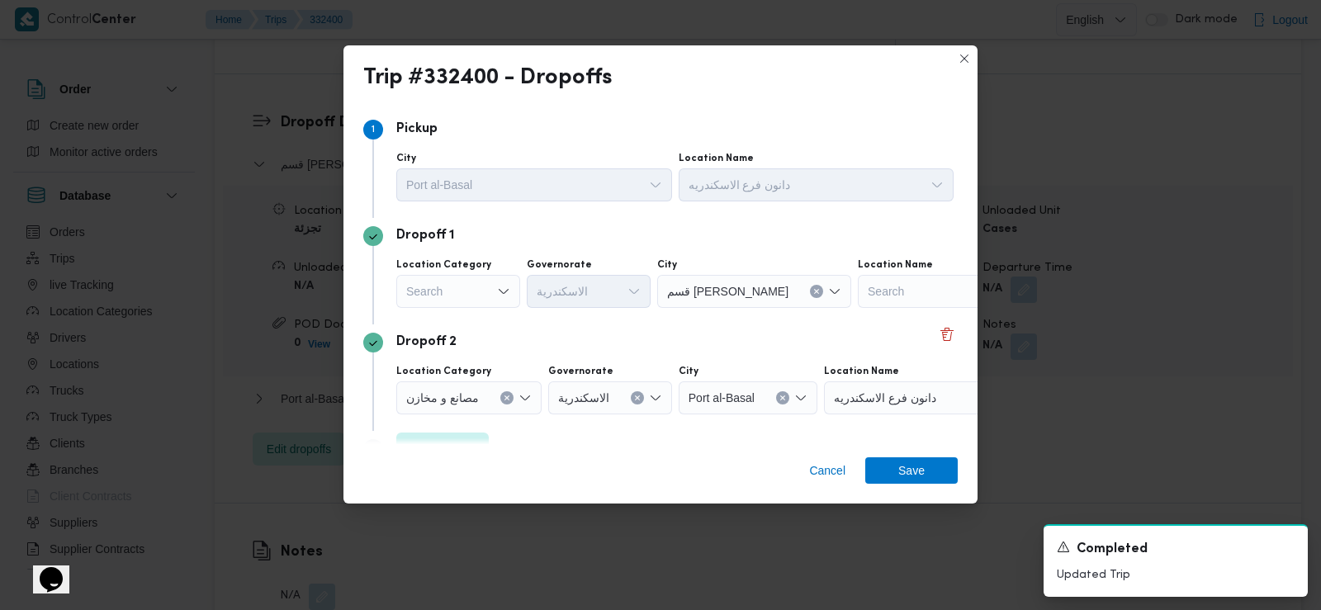
click at [481, 282] on div "Search" at bounding box center [458, 291] width 124 height 33
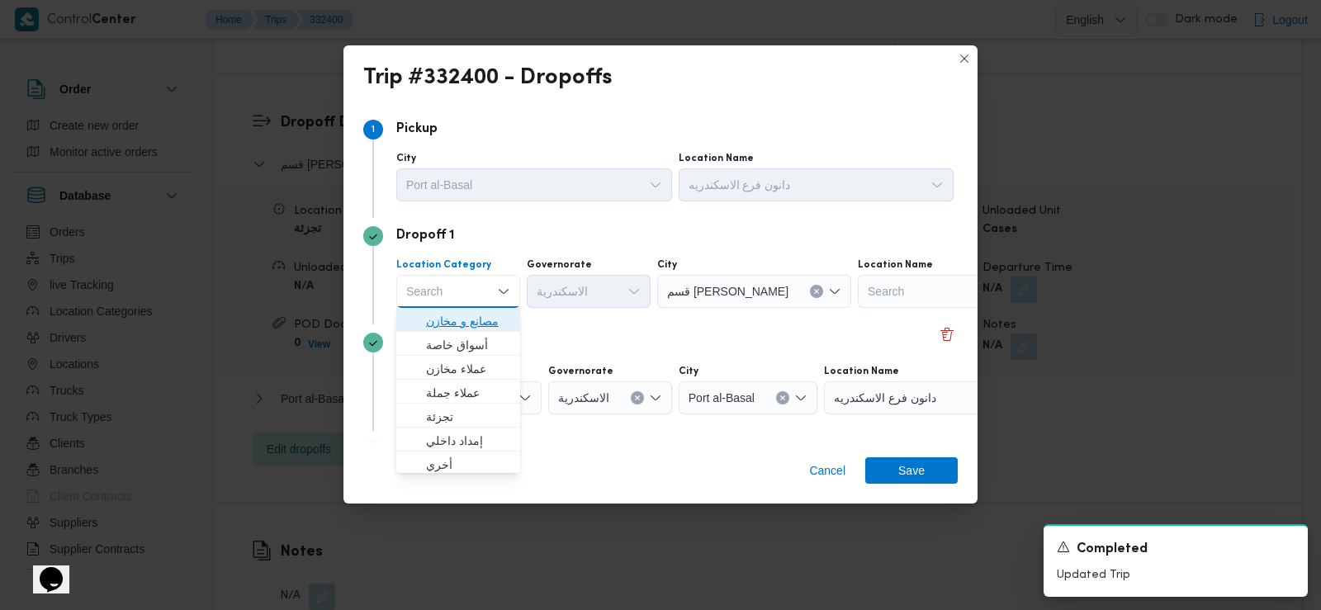
click at [481, 314] on span "مصانع و مخازن" at bounding box center [468, 321] width 84 height 20
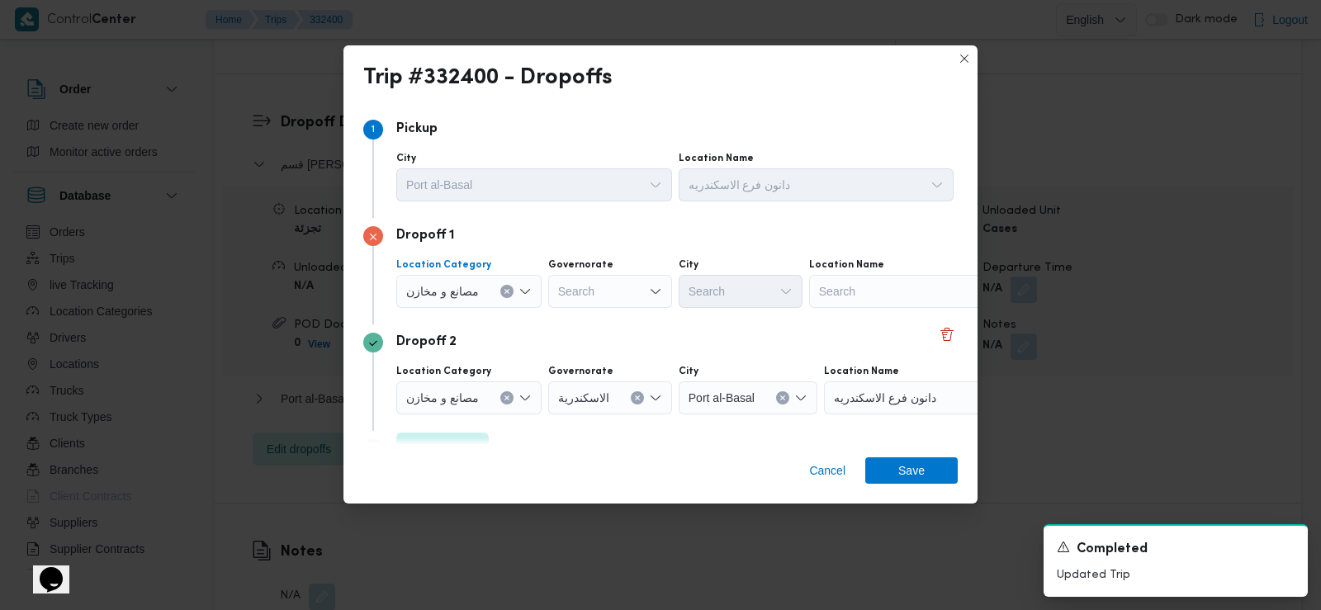
click at [483, 283] on div at bounding box center [486, 291] width 8 height 26
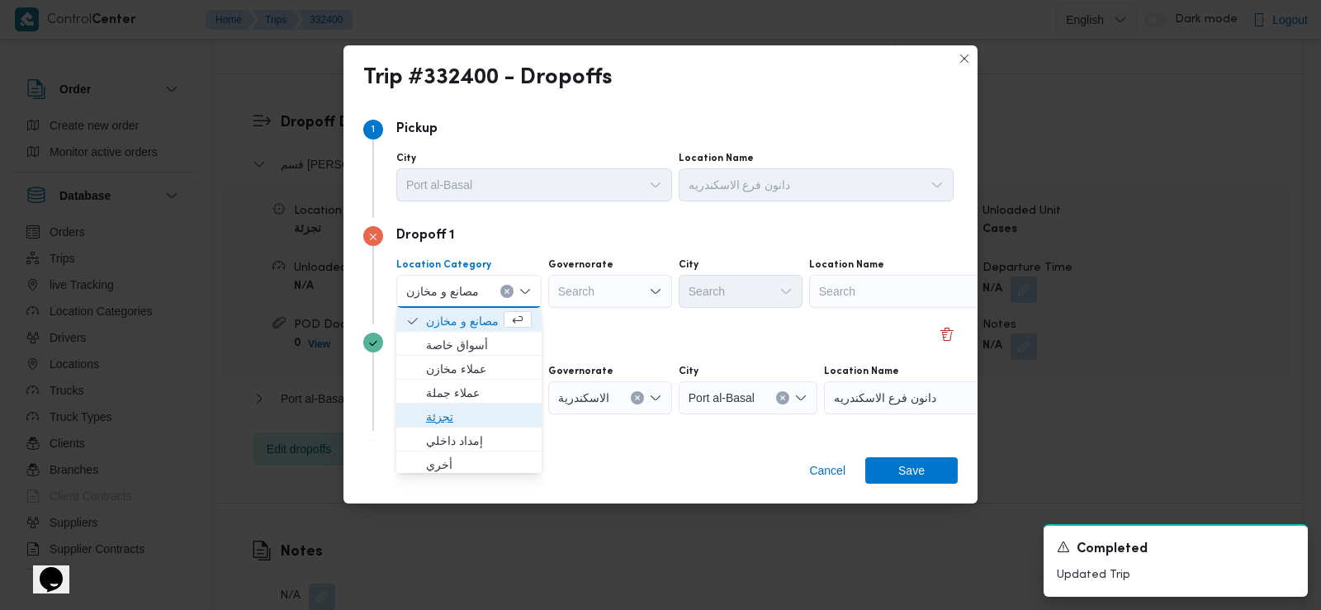
click at [469, 421] on span "تجزئة" at bounding box center [479, 417] width 106 height 20
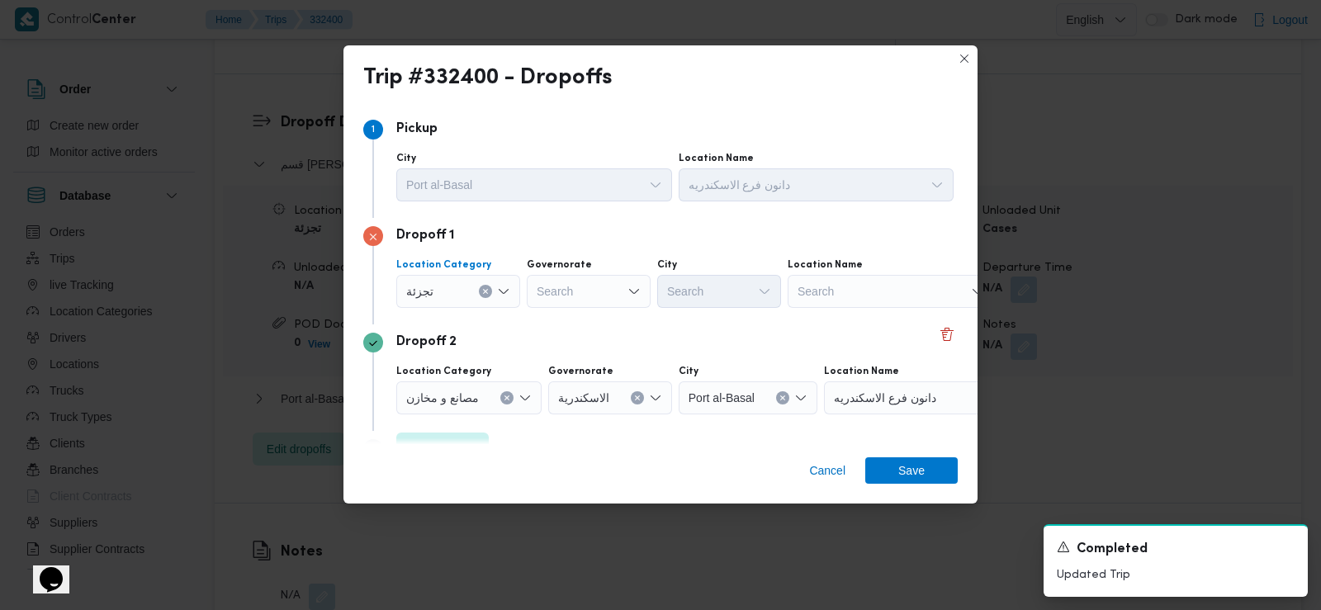
click at [595, 290] on div "Search" at bounding box center [589, 291] width 124 height 33
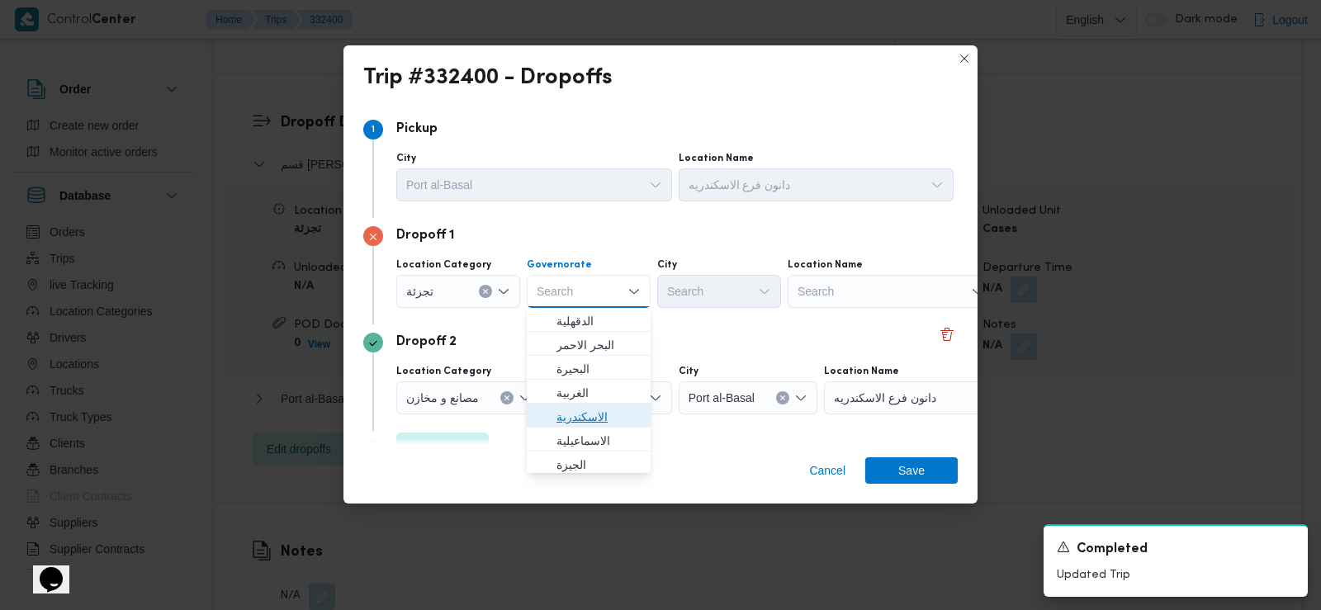
click at [582, 421] on span "الاسكندرية" at bounding box center [599, 417] width 84 height 20
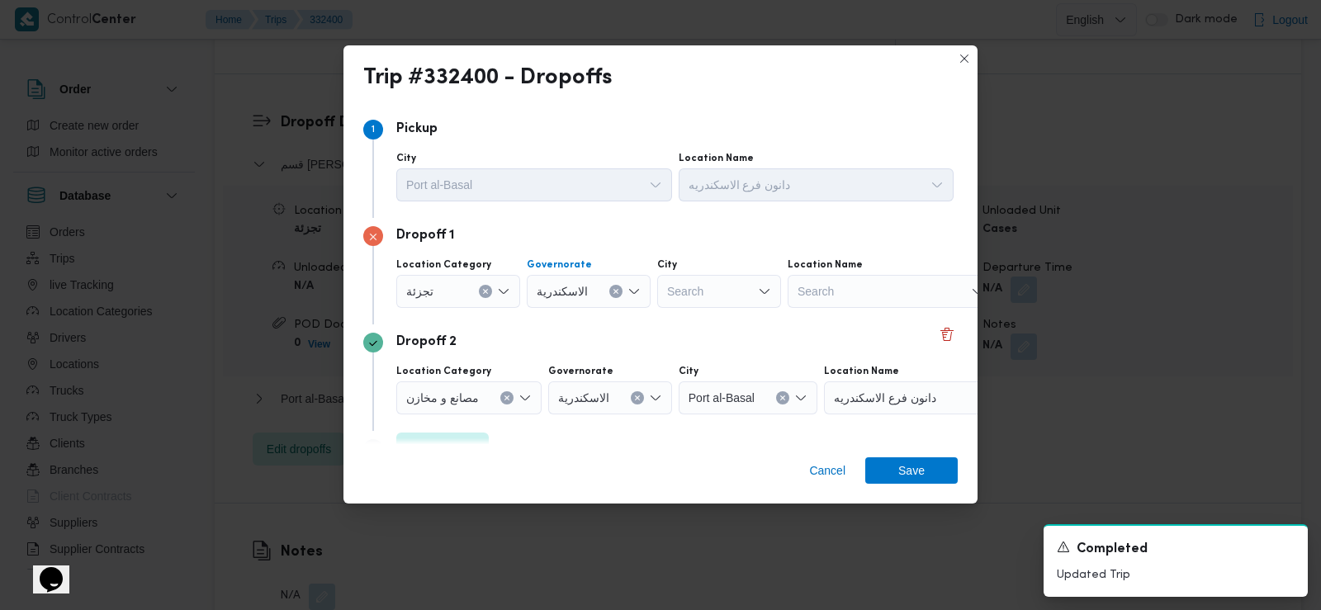
click at [713, 296] on div "Search" at bounding box center [719, 291] width 124 height 33
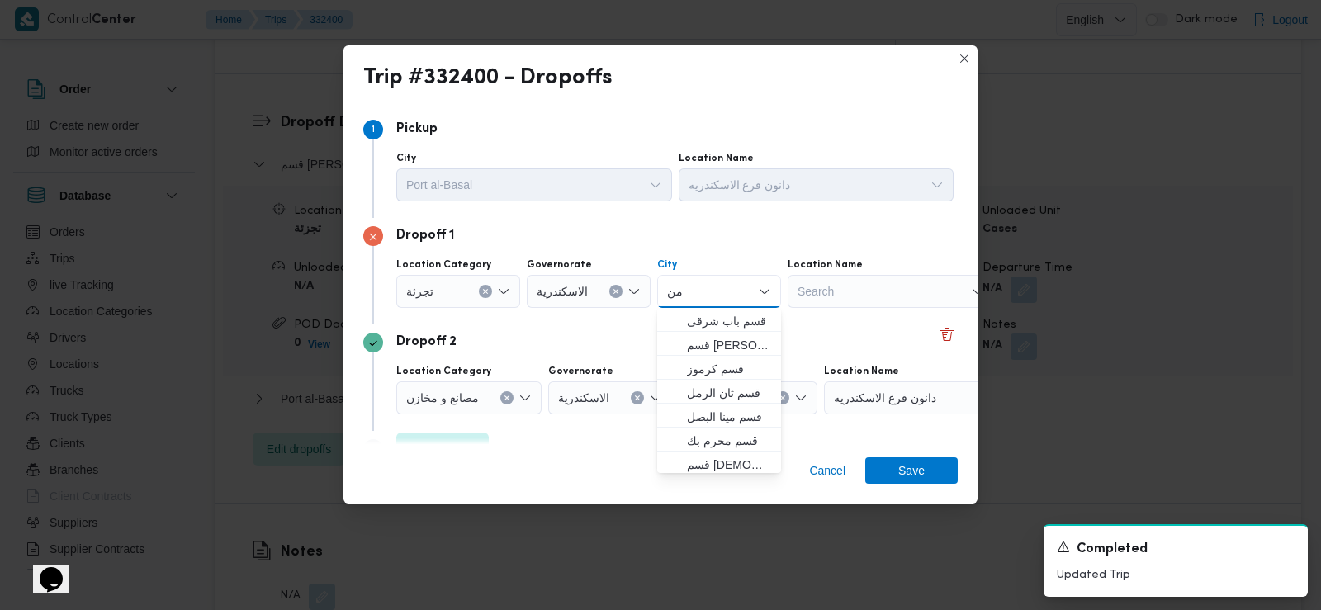
type input "منش"
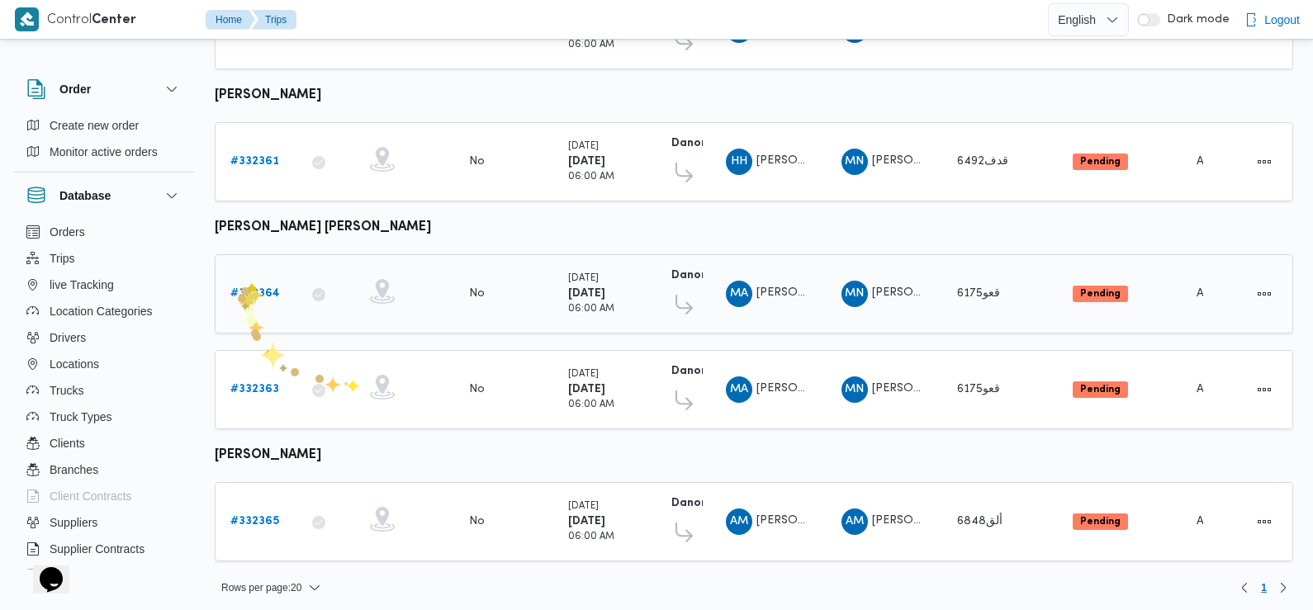
click at [250, 288] on b "# 332364" at bounding box center [255, 293] width 50 height 11
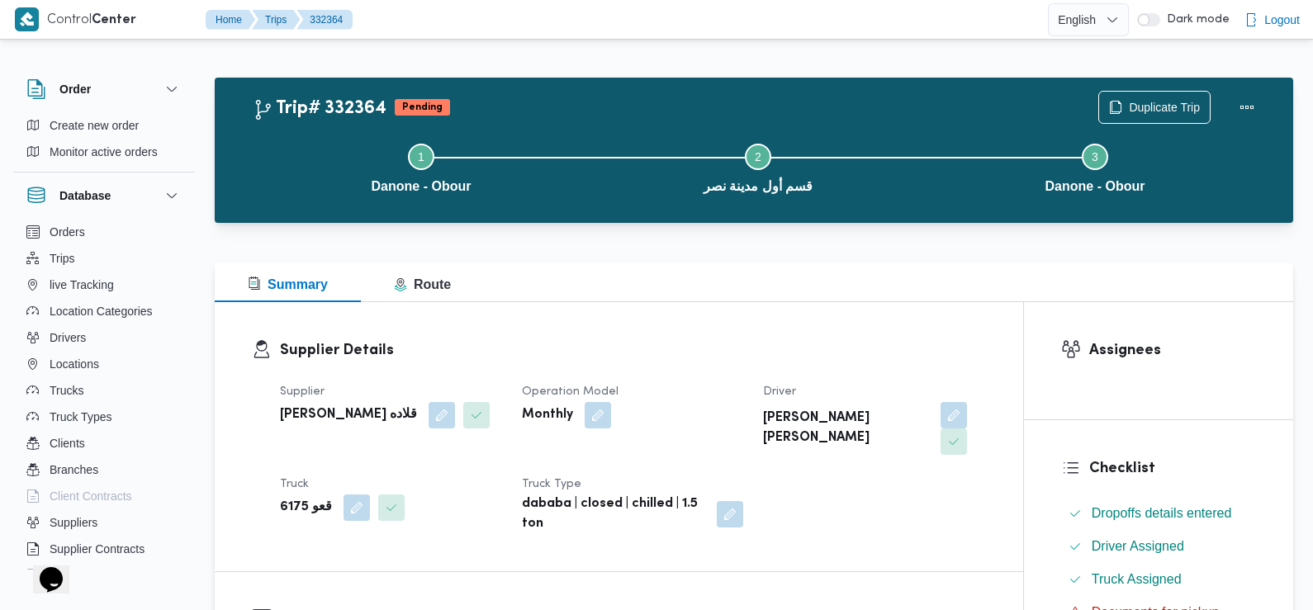
click at [577, 329] on div "Supplier Details Supplier [PERSON_NAME] قلاده Operation Model Monthly Driver [P…" at bounding box center [619, 436] width 808 height 269
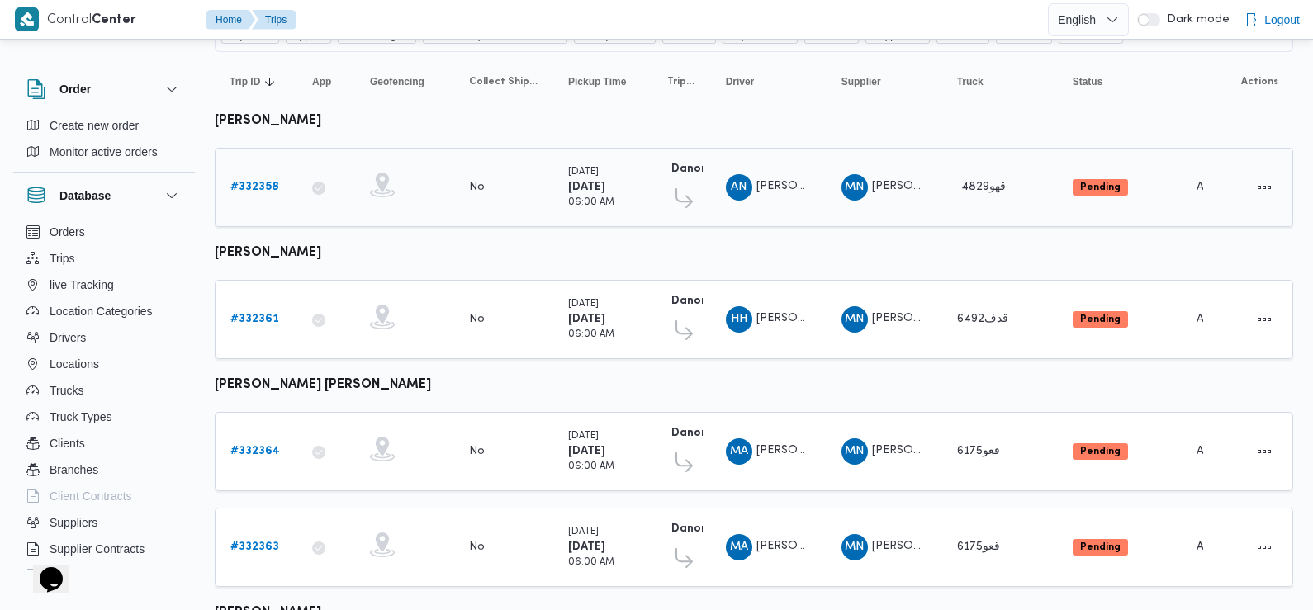
scroll to position [307, 0]
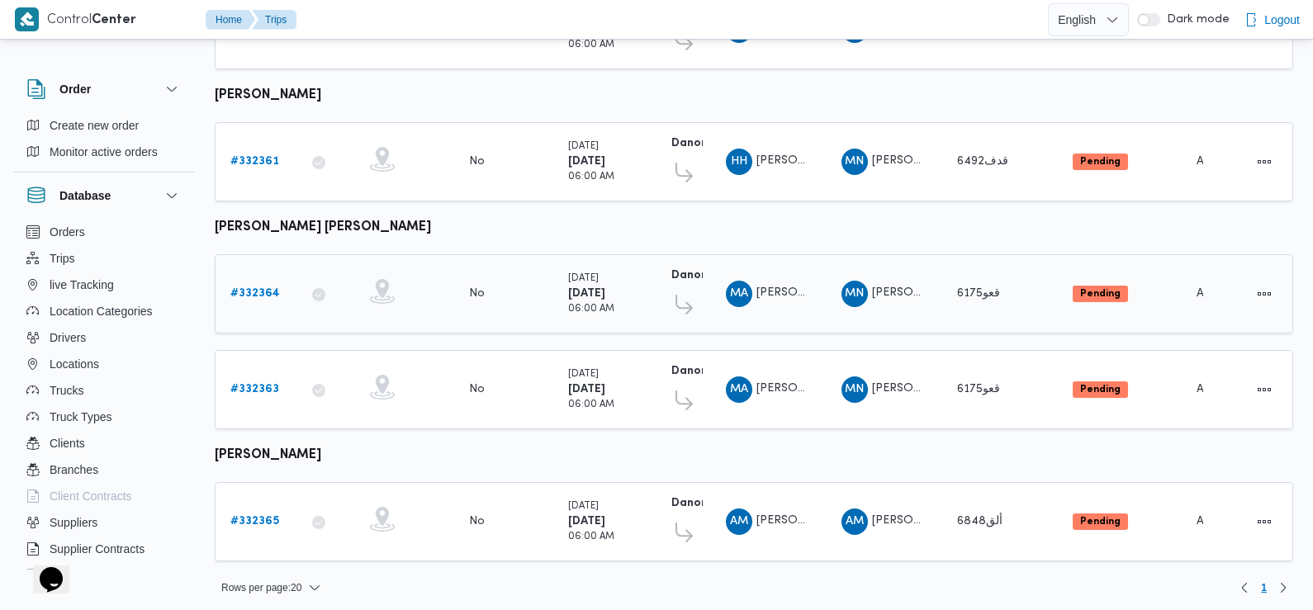
click at [248, 284] on link "# 332364" at bounding box center [255, 294] width 50 height 20
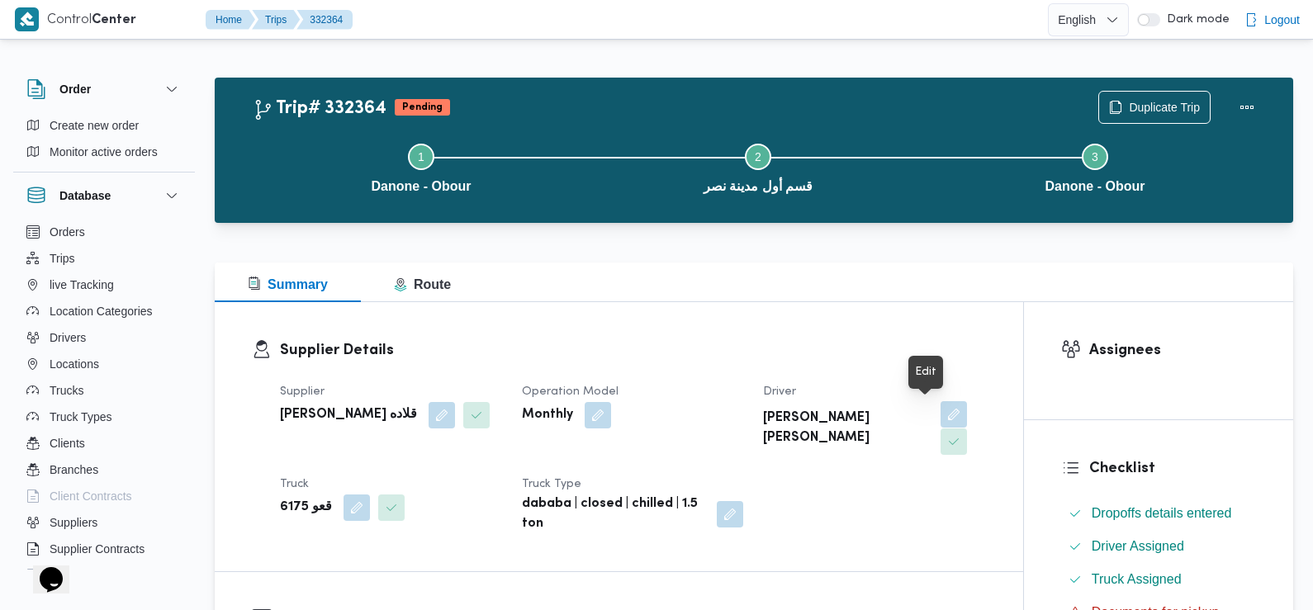
click at [941, 422] on button "button" at bounding box center [954, 414] width 26 height 26
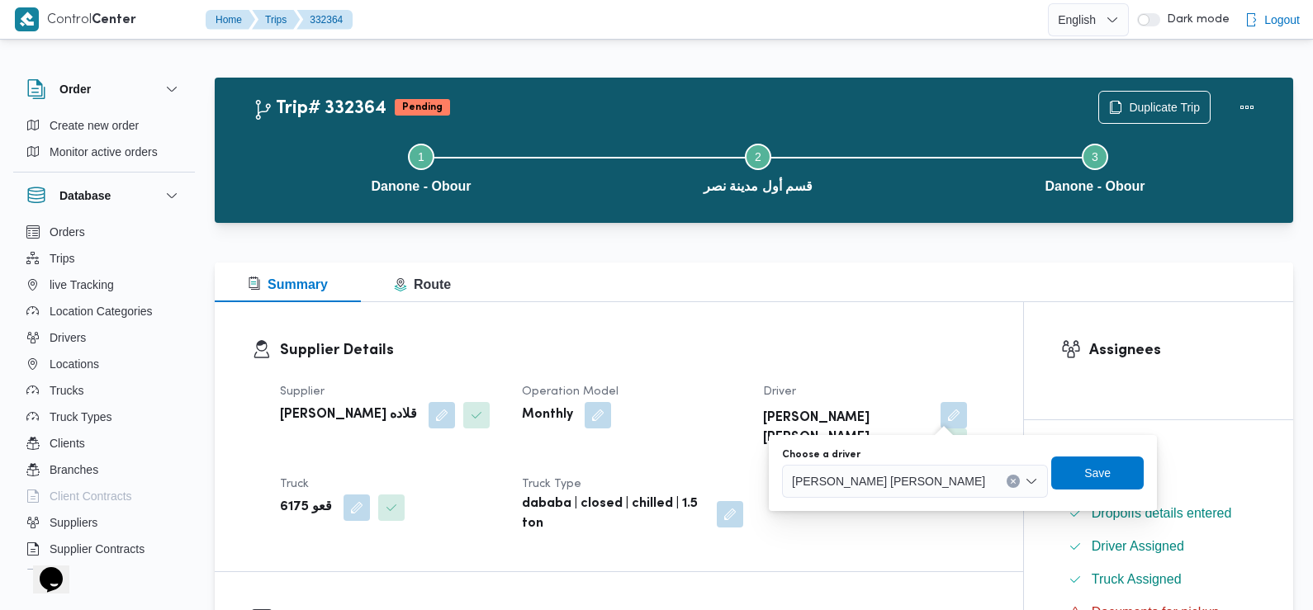
click at [888, 467] on div "[PERSON_NAME] [PERSON_NAME]" at bounding box center [915, 481] width 266 height 33
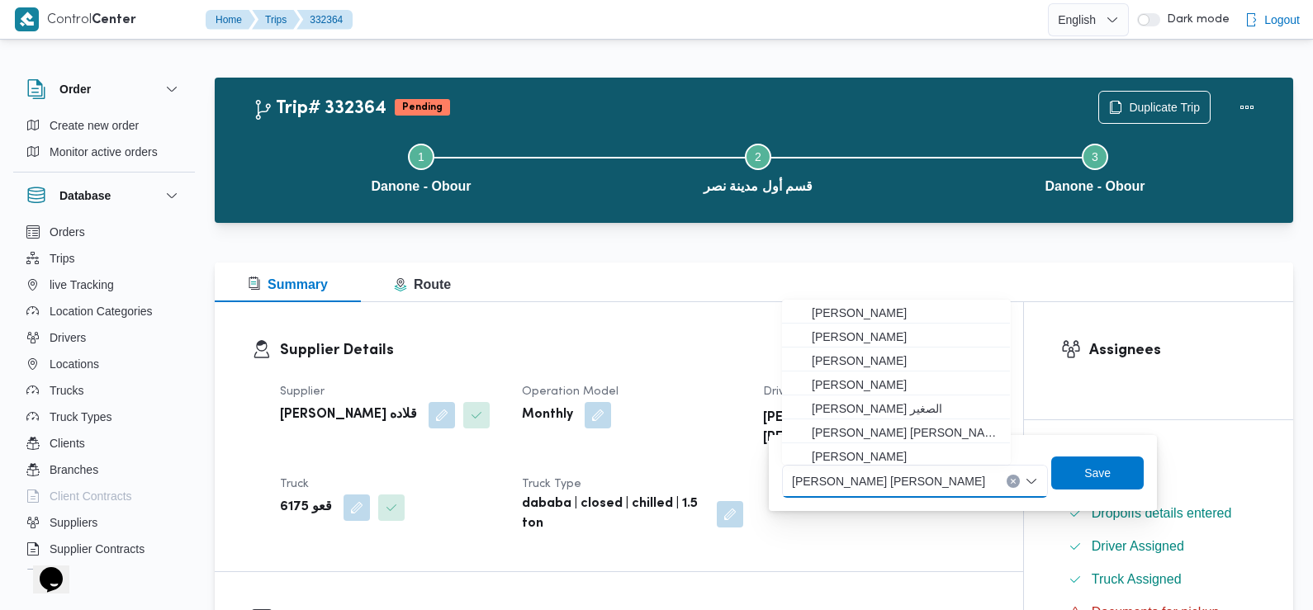
click at [875, 483] on span "[PERSON_NAME] [PERSON_NAME]" at bounding box center [888, 481] width 193 height 18
paste input "[PERSON_NAME]"
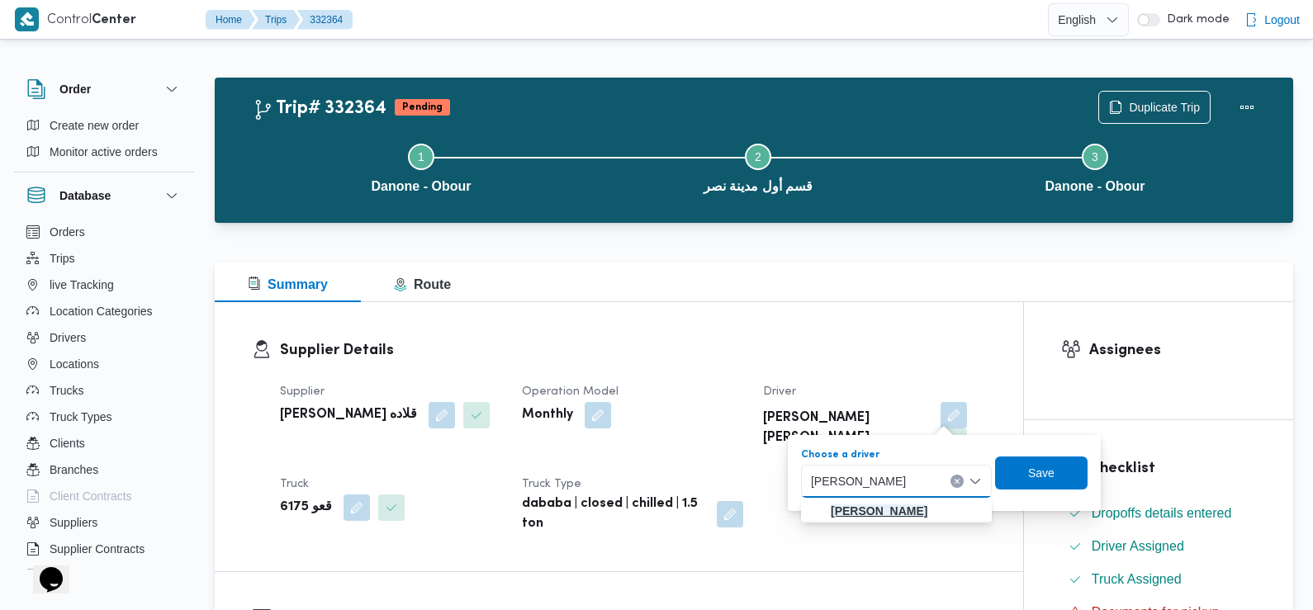
type input "[PERSON_NAME]"
click at [924, 514] on mark "[PERSON_NAME]" at bounding box center [879, 511] width 97 height 13
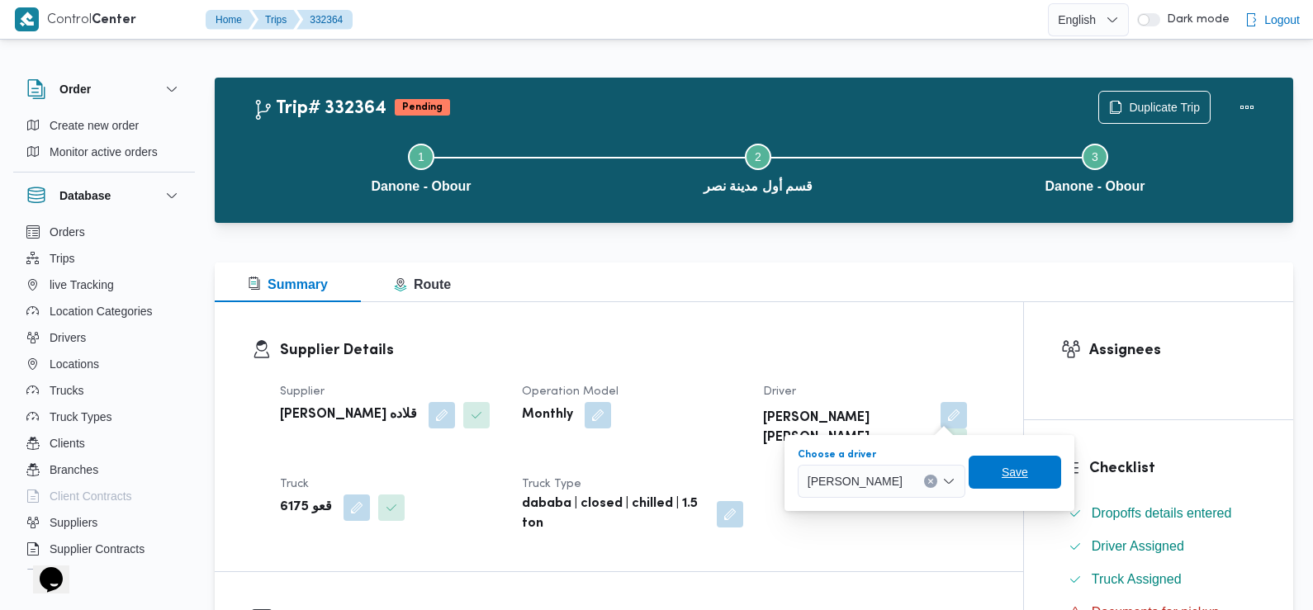
click at [1028, 476] on span "Save" at bounding box center [1015, 472] width 26 height 20
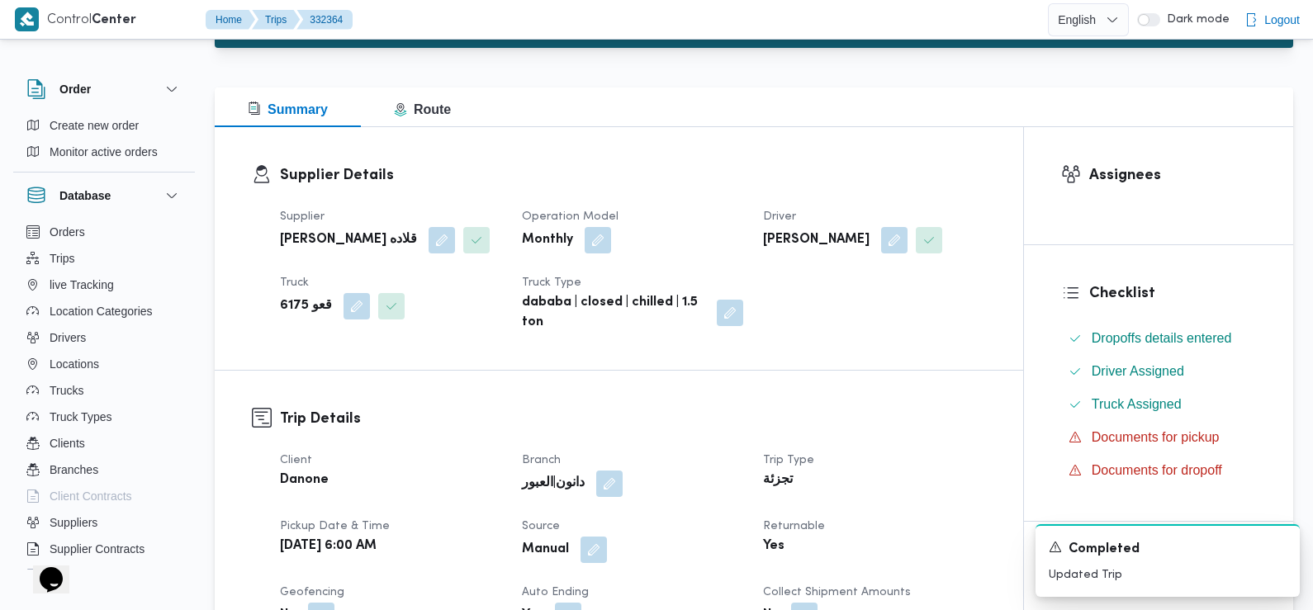
scroll to position [209, 0]
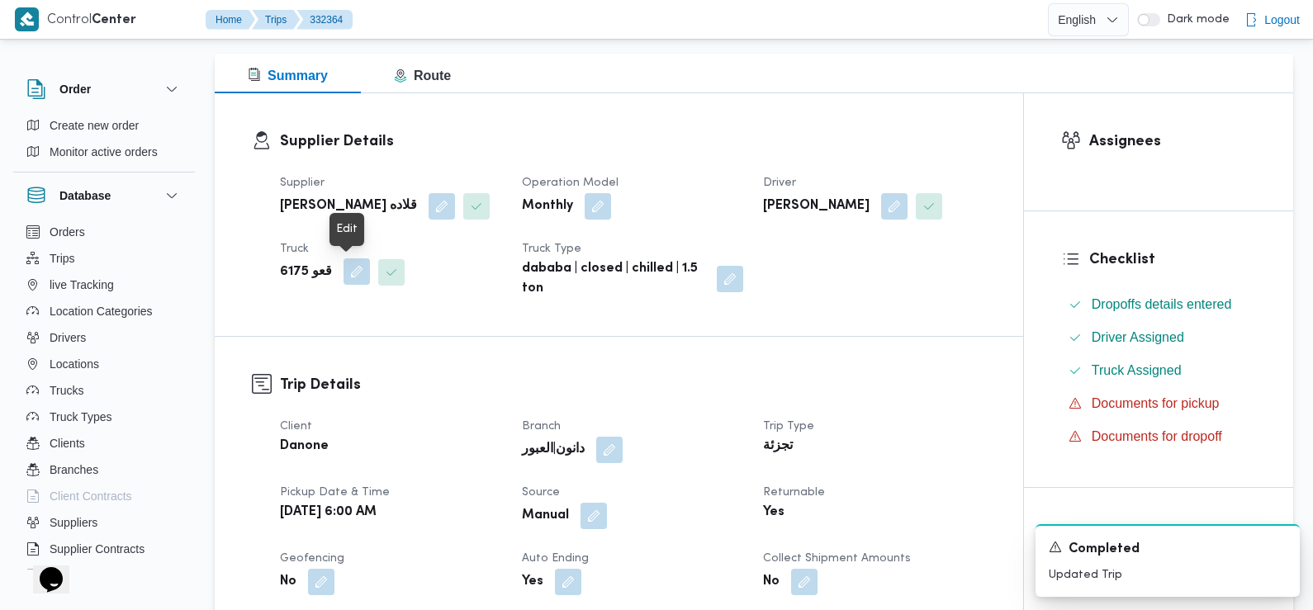
click at [346, 267] on button "button" at bounding box center [357, 271] width 26 height 26
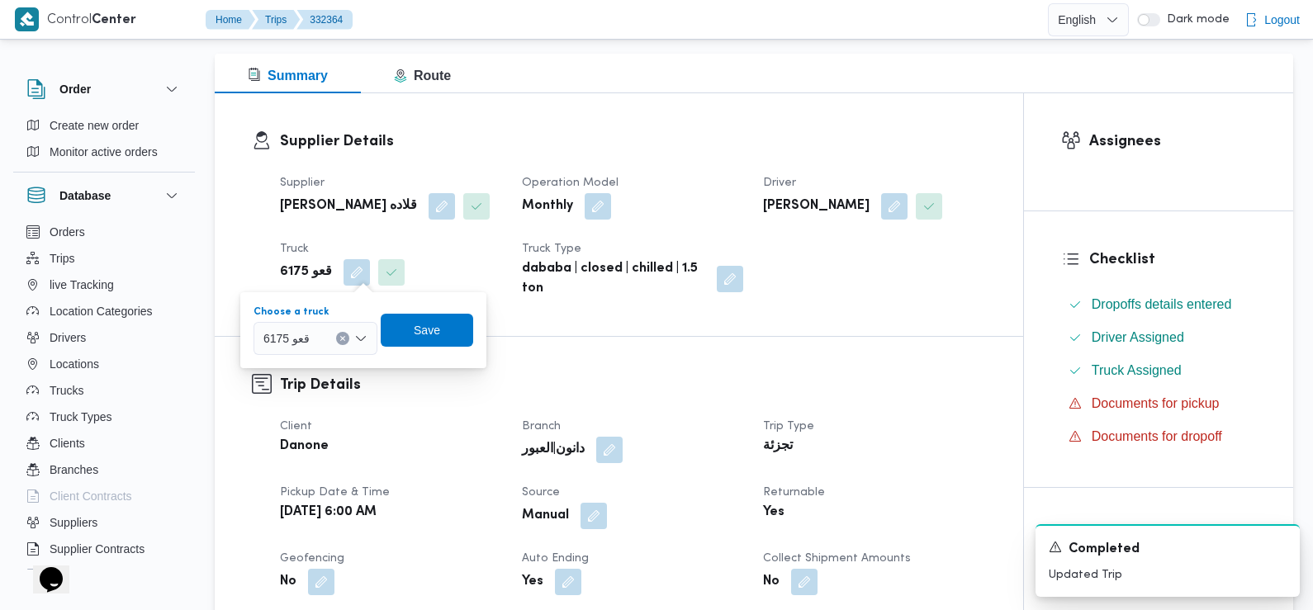
click at [310, 334] on span "قعو 6175" at bounding box center [286, 338] width 46 height 18
paste input "8785"
type input "8785"
click at [310, 367] on span "اجل 8785 | null" at bounding box center [325, 368] width 84 height 20
click at [457, 328] on span "Save" at bounding box center [439, 329] width 92 height 33
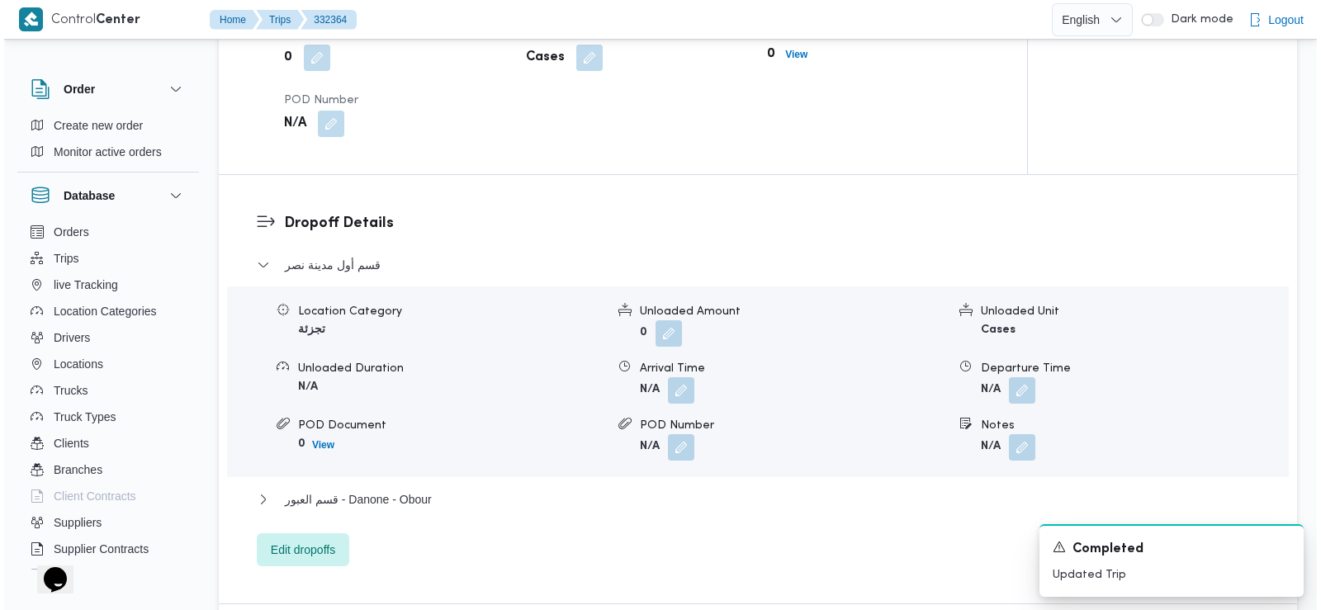
scroll to position [1282, 0]
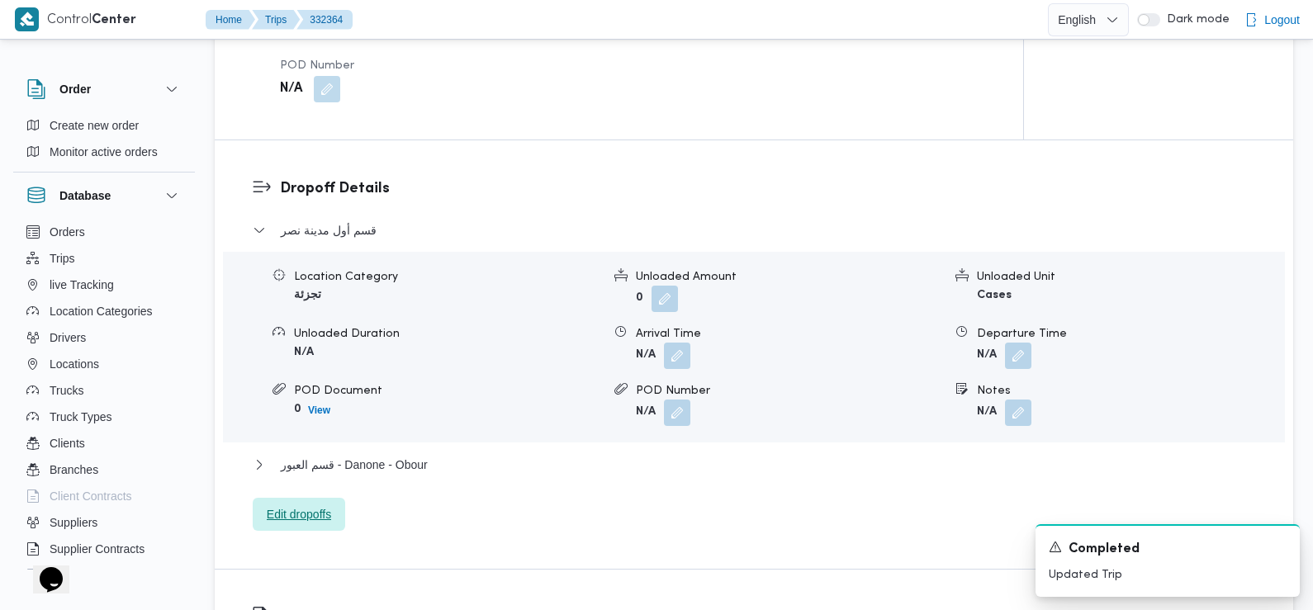
click at [314, 505] on span "Edit dropoffs" at bounding box center [299, 515] width 64 height 20
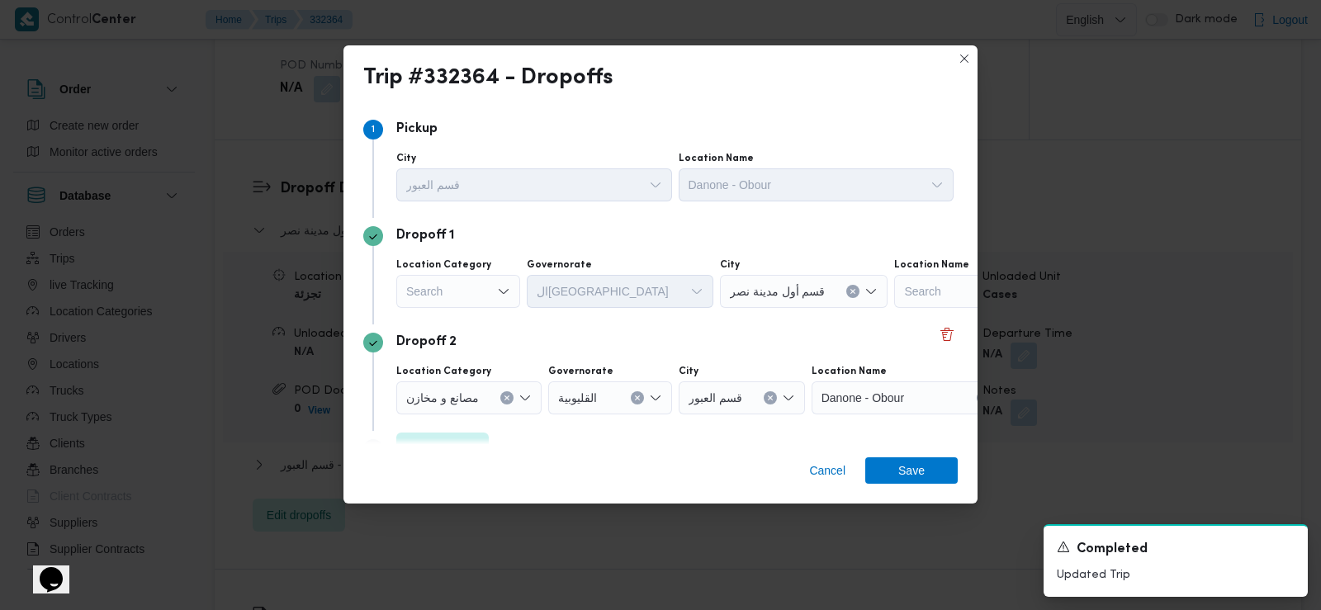
click at [462, 277] on div "Search" at bounding box center [458, 291] width 124 height 33
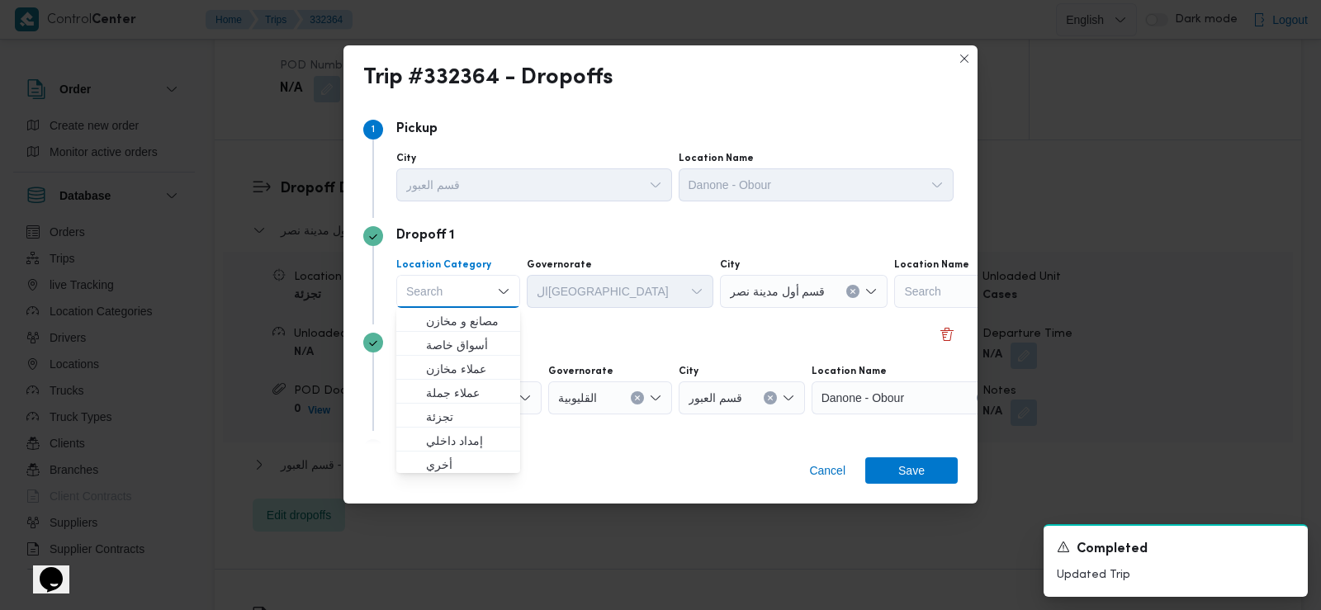
click at [458, 292] on div "Search Combo box. Selected. Combo box input. Search. Type some text or, to disp…" at bounding box center [458, 291] width 124 height 33
click at [457, 320] on span "مصانع و مخازن" at bounding box center [468, 321] width 84 height 20
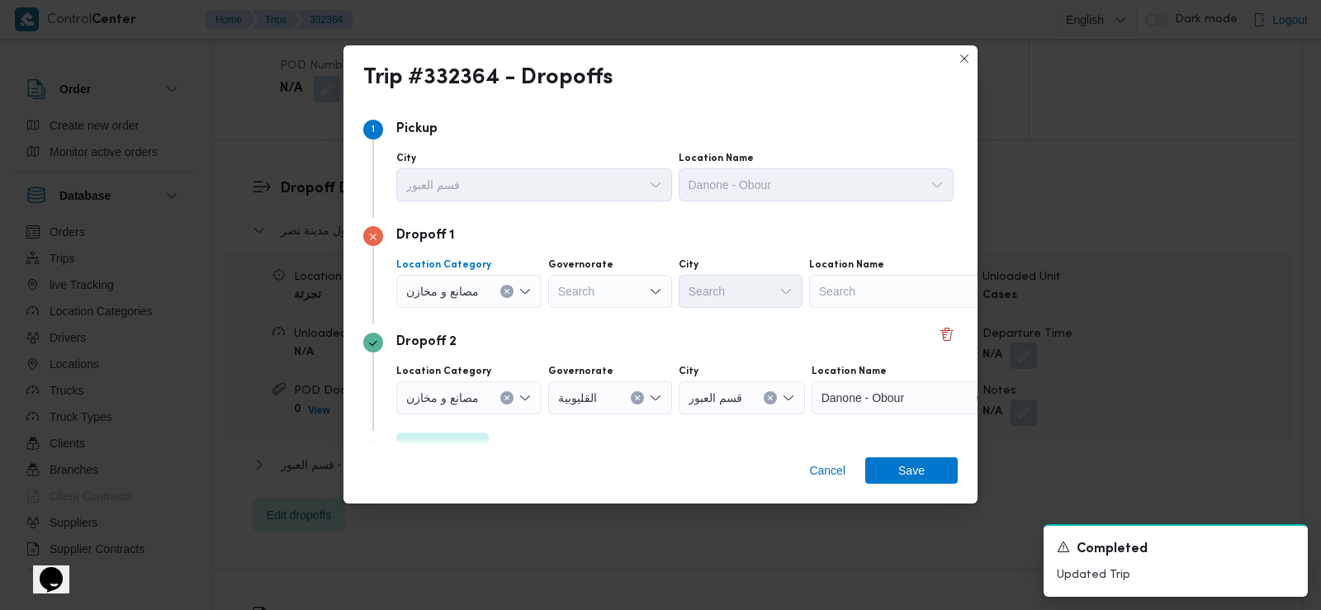
click at [467, 286] on span "مصانع و مخازن" at bounding box center [442, 291] width 73 height 18
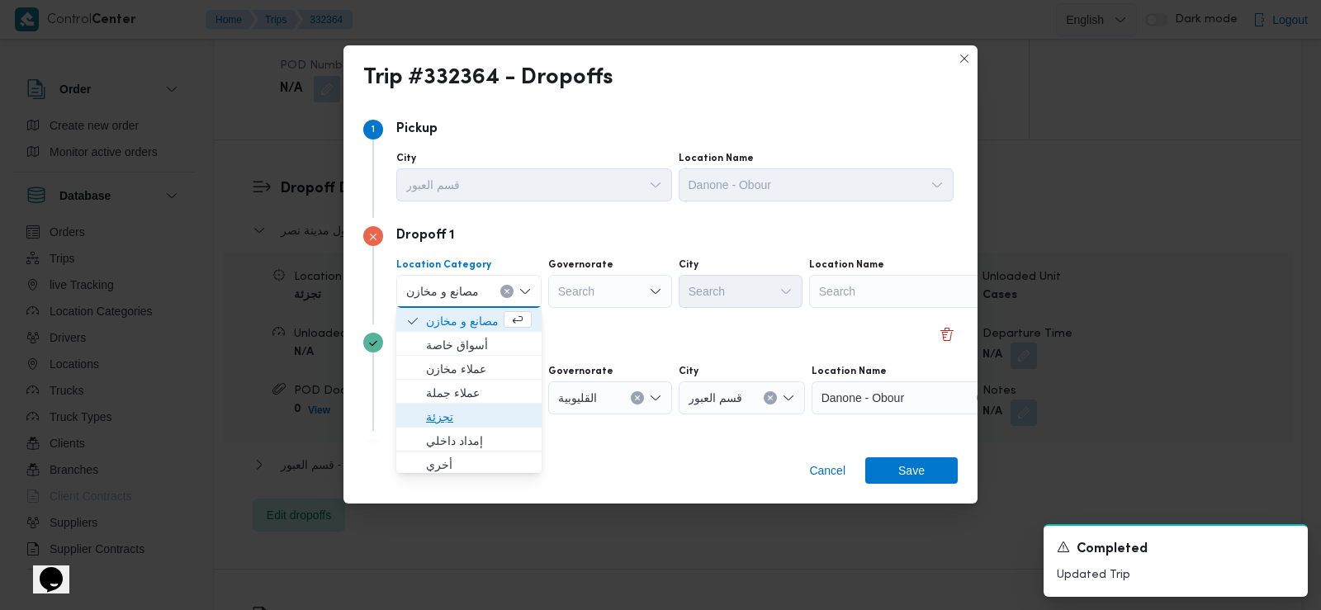
click at [475, 408] on span "تجزئة" at bounding box center [479, 417] width 106 height 20
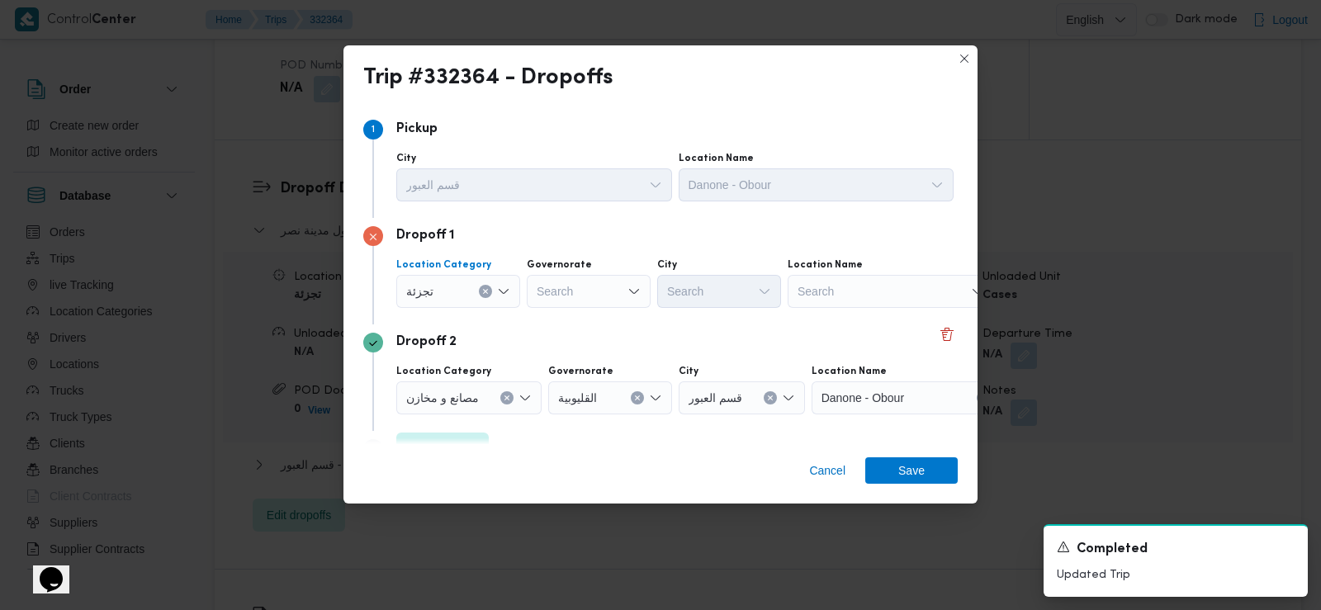
click at [574, 293] on div "Search" at bounding box center [589, 291] width 124 height 33
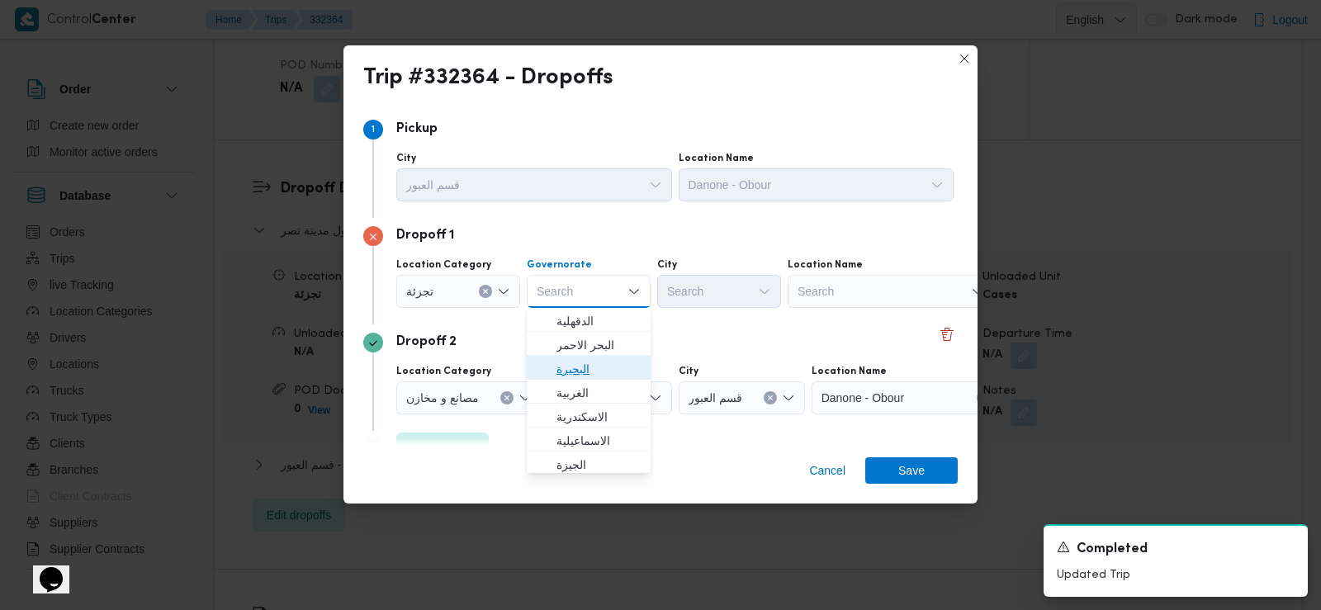
click at [583, 369] on span "البحيرة" at bounding box center [599, 369] width 84 height 20
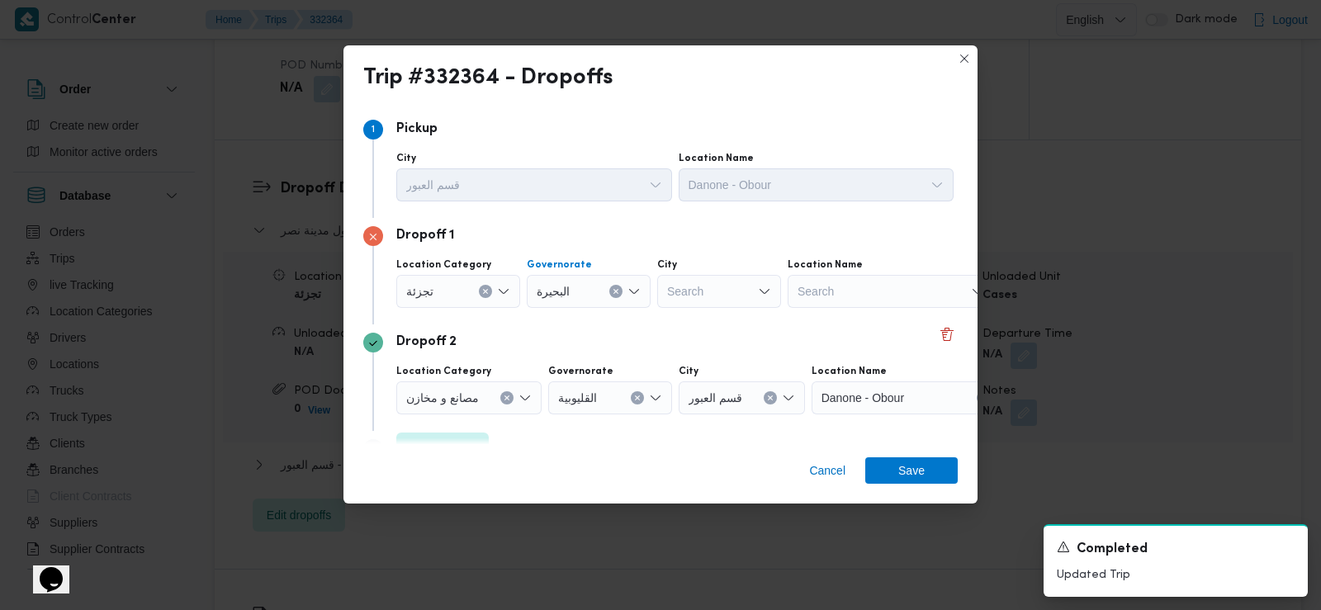
click at [616, 291] on icon "Clear input" at bounding box center [616, 291] width 7 height 7
type input "قاهر"
click at [483, 287] on button "Clear input" at bounding box center [485, 291] width 13 height 13
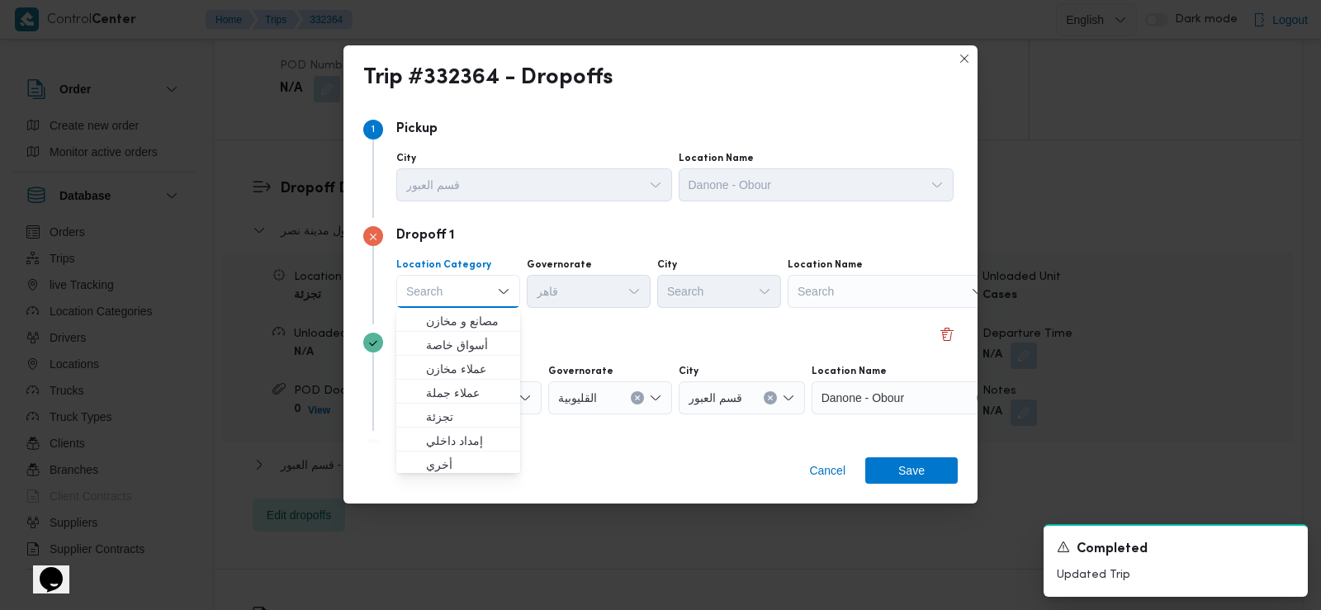
click at [453, 289] on div "Search" at bounding box center [458, 291] width 124 height 33
click at [465, 413] on span "تجزئة" at bounding box center [468, 417] width 84 height 20
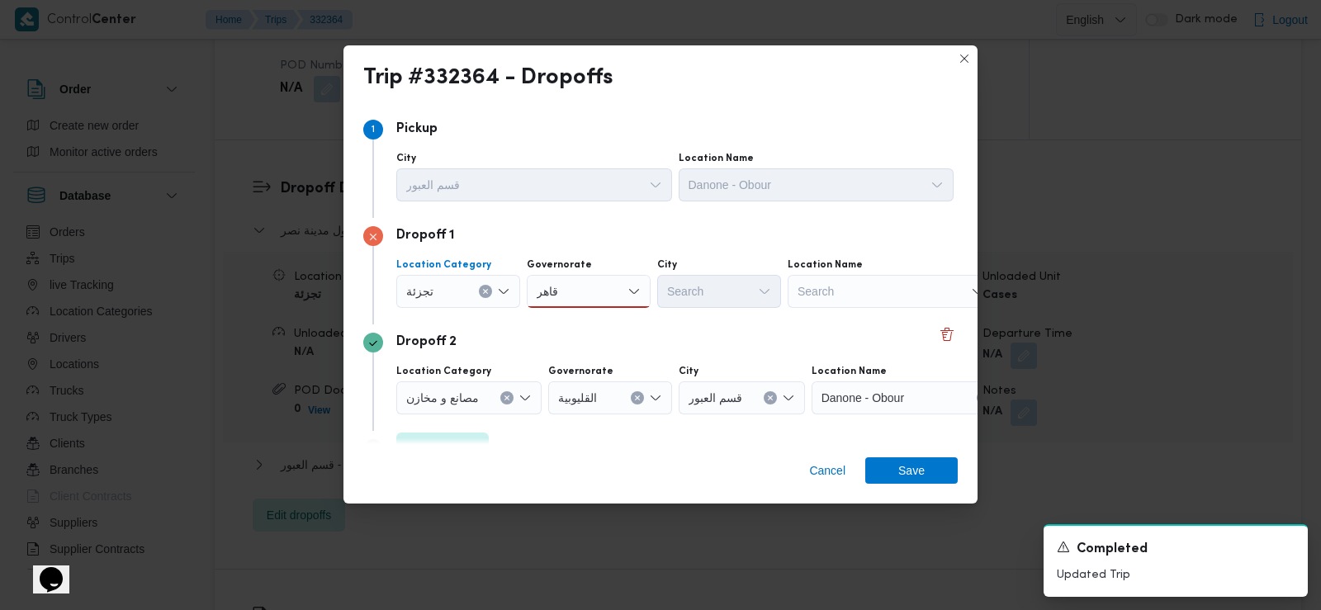
click at [459, 287] on div "تجزئة" at bounding box center [458, 291] width 124 height 33
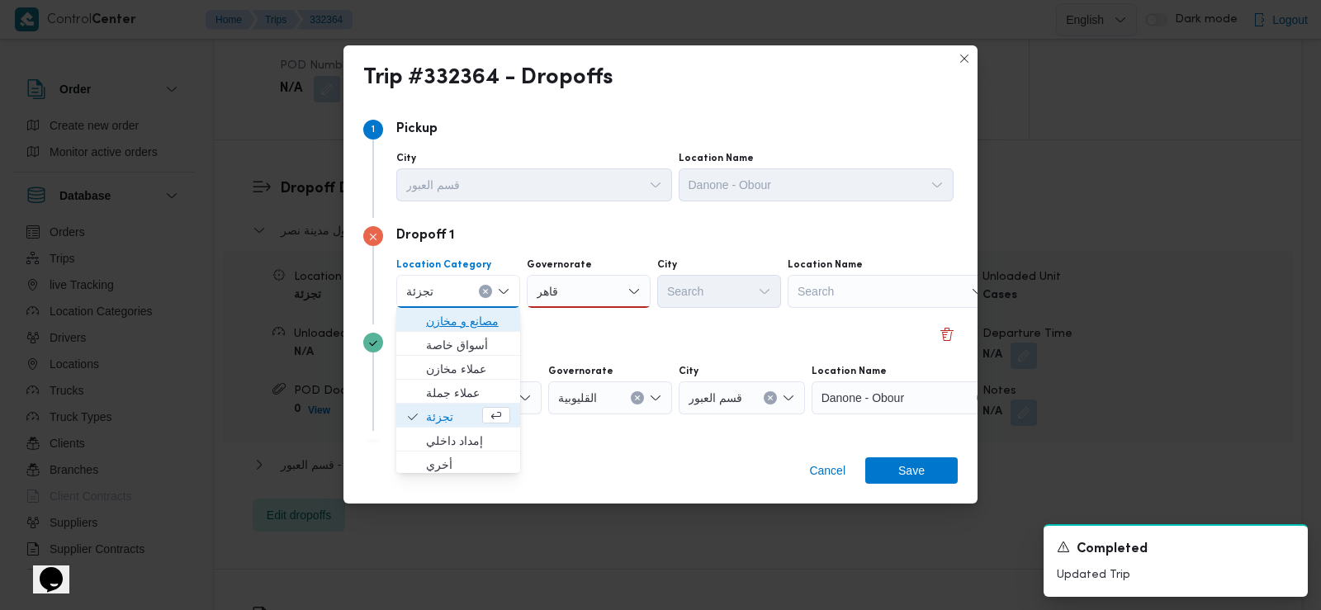
click at [475, 330] on span "مصانع و مخازن" at bounding box center [468, 321] width 84 height 20
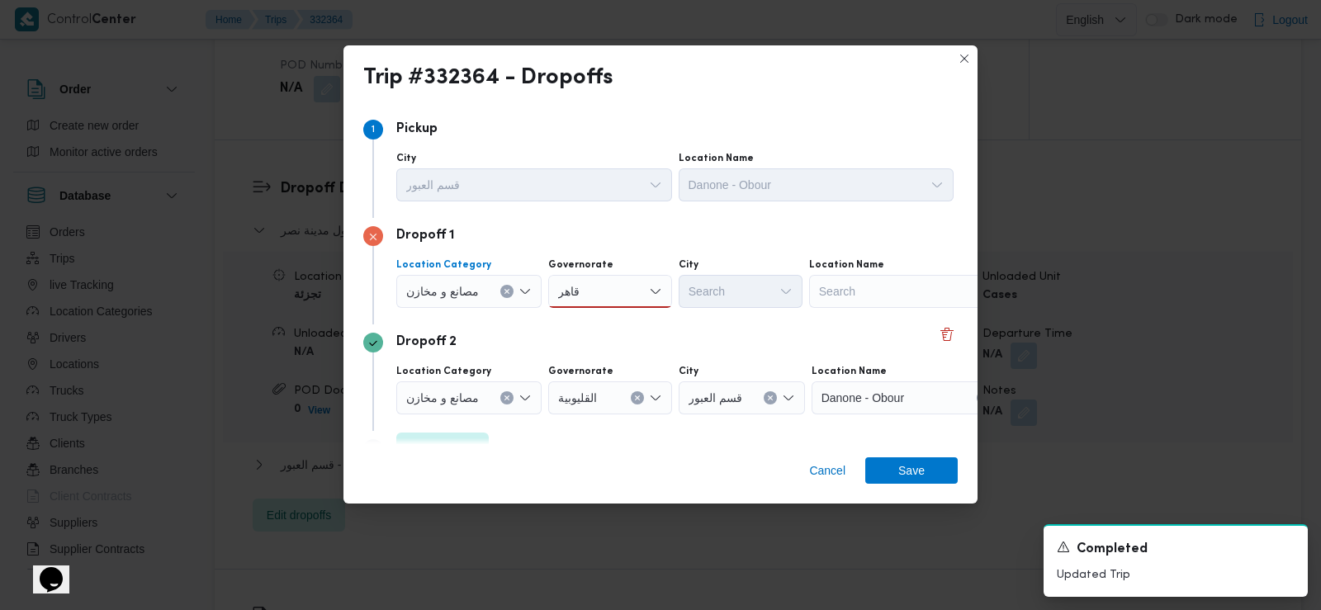
click at [467, 275] on div "مصانع و مخازن Combo box. Selected. مصانع و مخازن. Press Backspace to delete مصا…" at bounding box center [468, 291] width 145 height 33
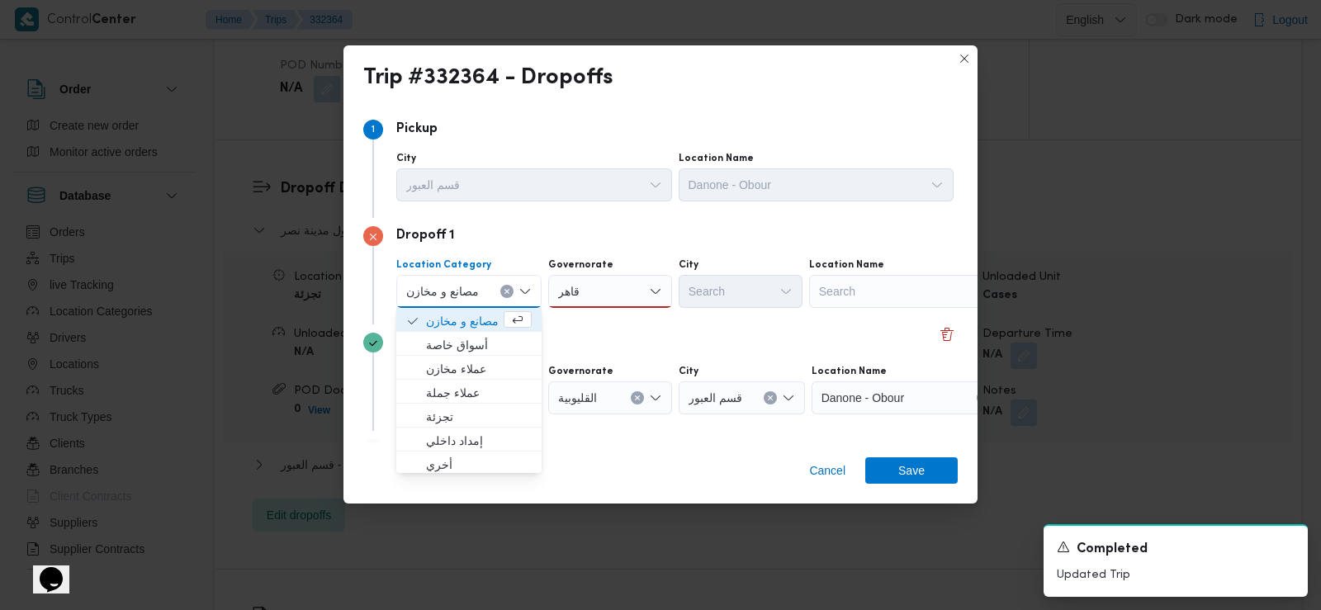
click at [475, 288] on span "مصانع و مخازن" at bounding box center [442, 291] width 73 height 18
click at [454, 411] on span "تجزئة" at bounding box center [479, 417] width 106 height 20
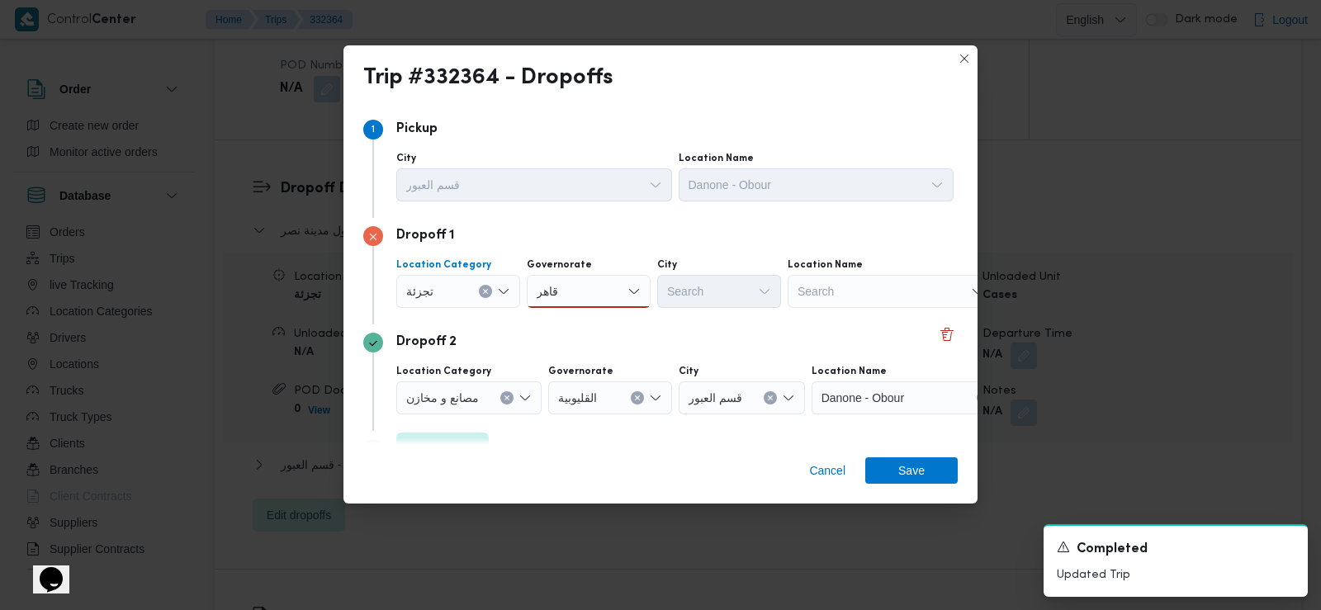
click at [596, 287] on div "قاهر [GEOGRAPHIC_DATA]" at bounding box center [589, 291] width 124 height 33
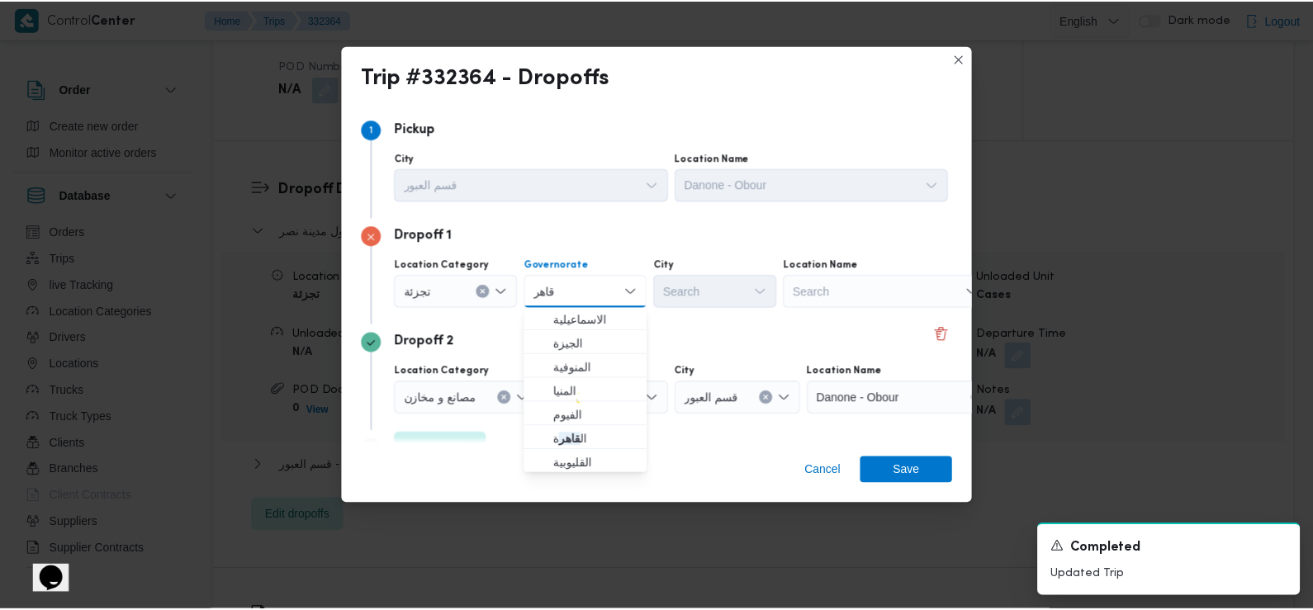
scroll to position [126, 0]
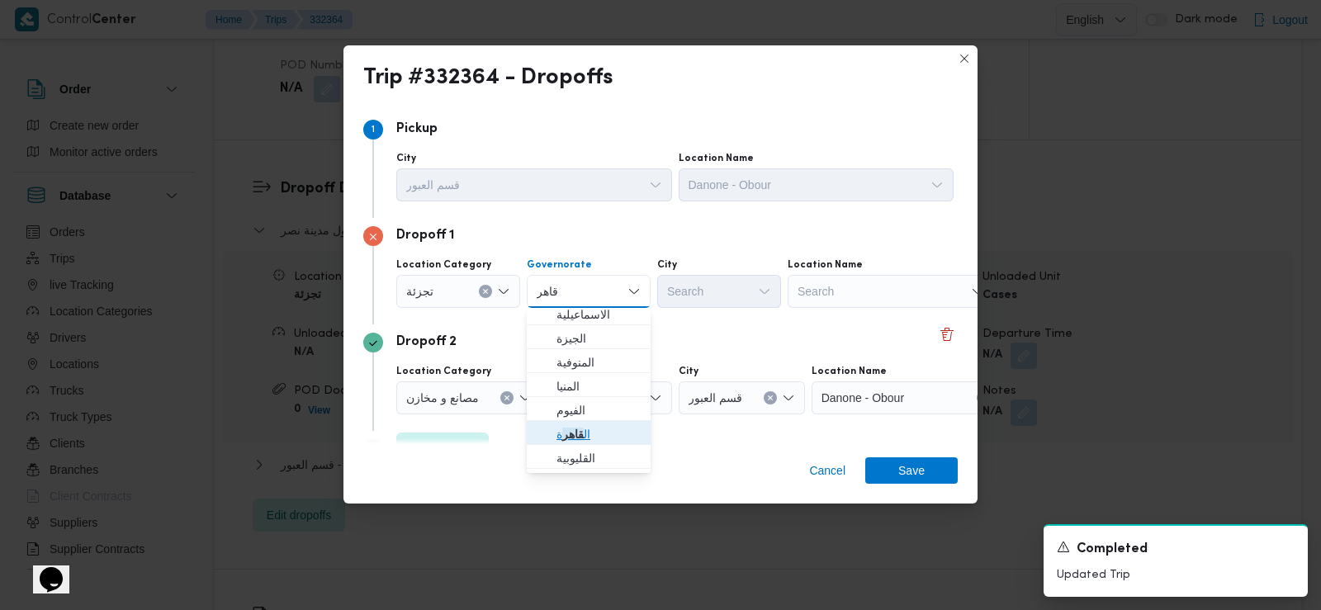
click at [585, 432] on span "ال قاهر ة" at bounding box center [599, 434] width 84 height 20
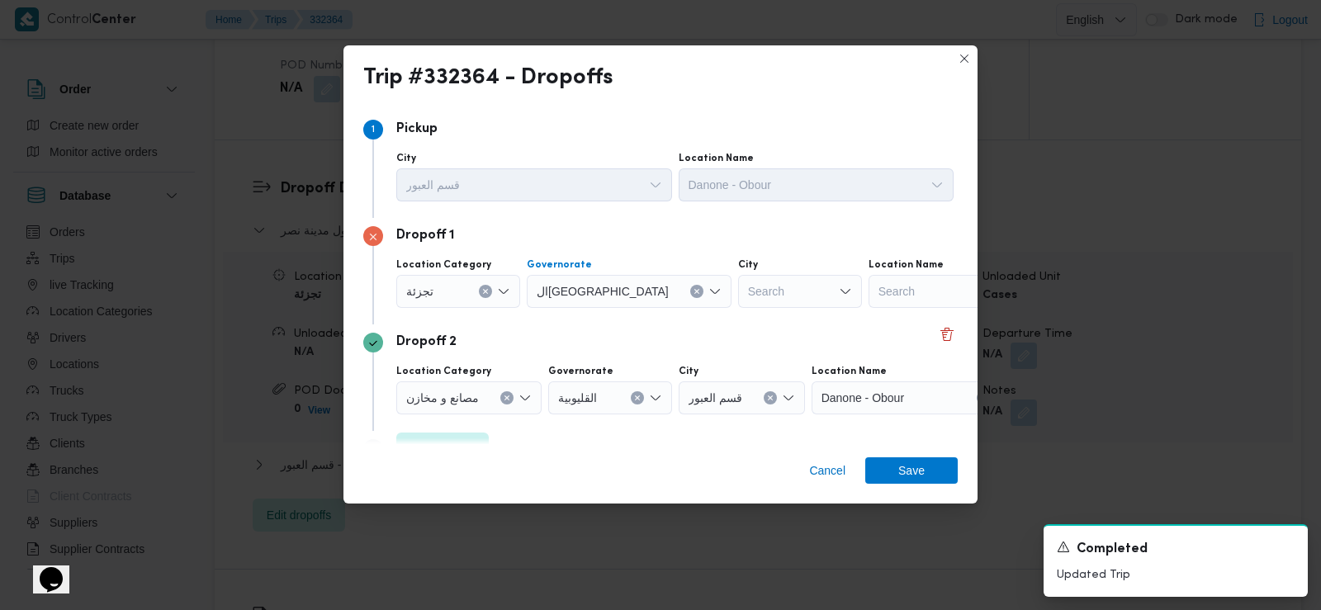
click at [738, 292] on div "Search" at bounding box center [800, 291] width 124 height 33
type input "نزه"
click at [713, 320] on span "قسم ال نزه ة" at bounding box center [729, 321] width 84 height 20
click at [891, 472] on span "Save" at bounding box center [911, 470] width 92 height 26
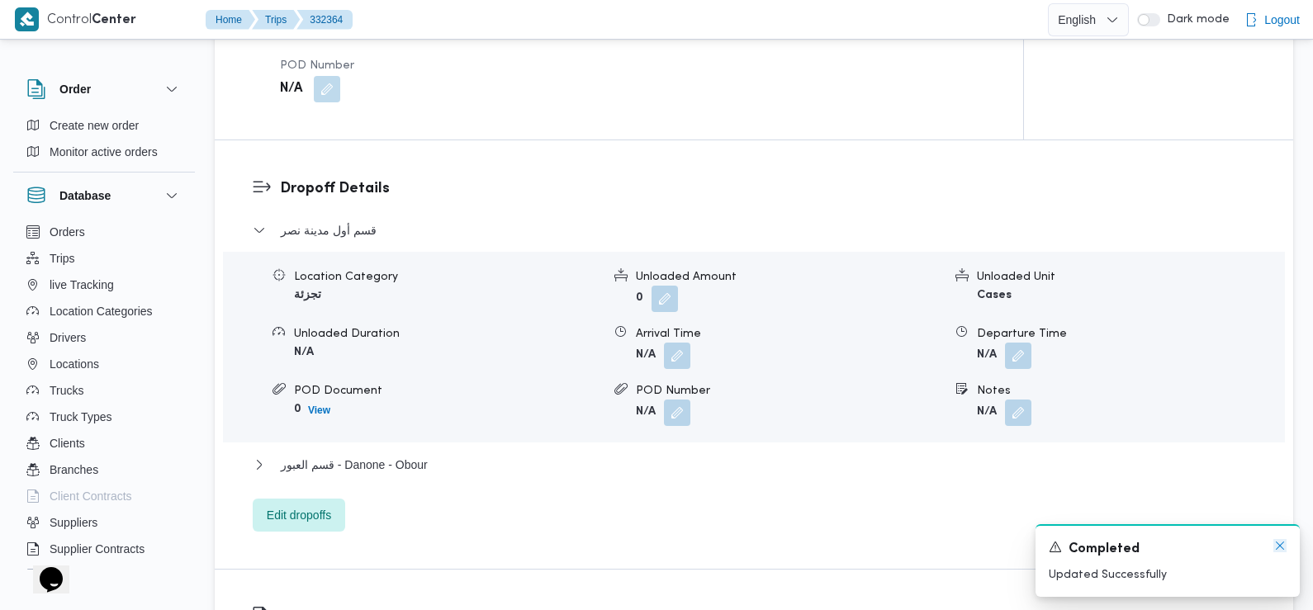
click at [1281, 545] on icon "Dismiss toast" at bounding box center [1279, 545] width 13 height 13
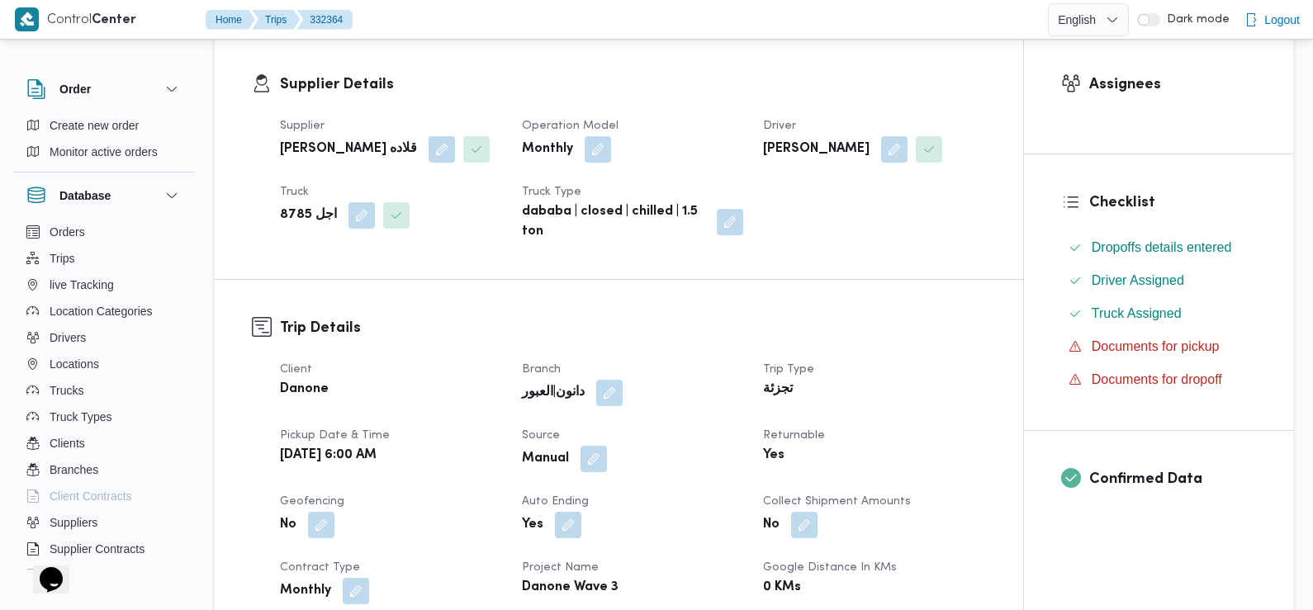
scroll to position [0, 0]
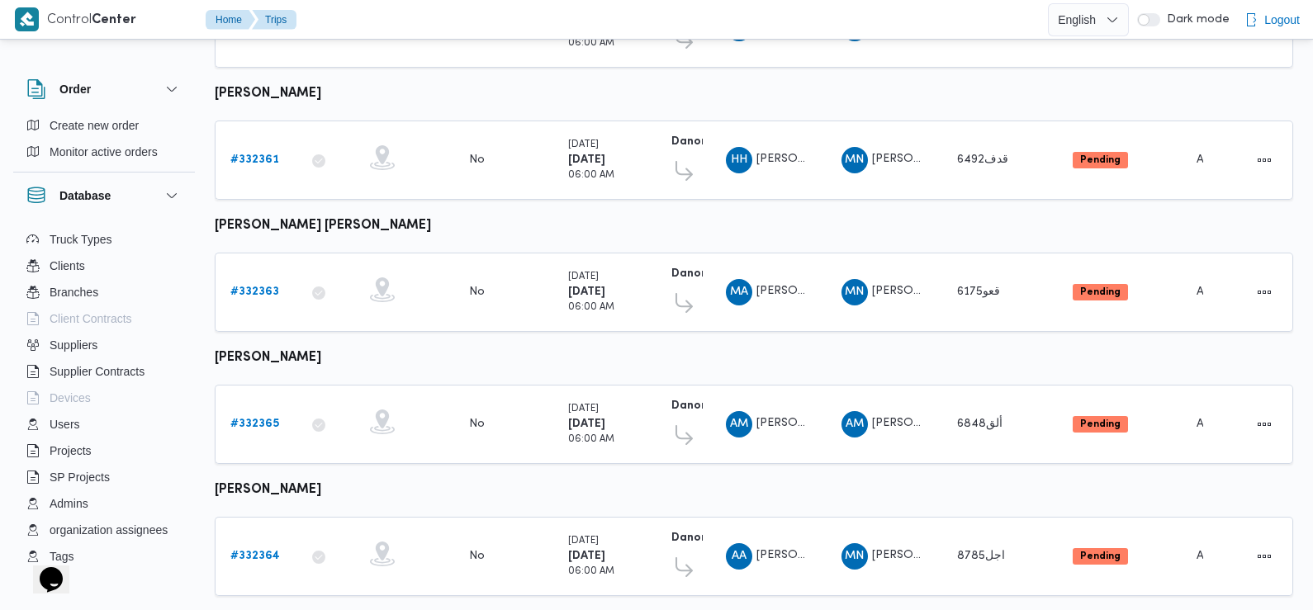
scroll to position [344, 0]
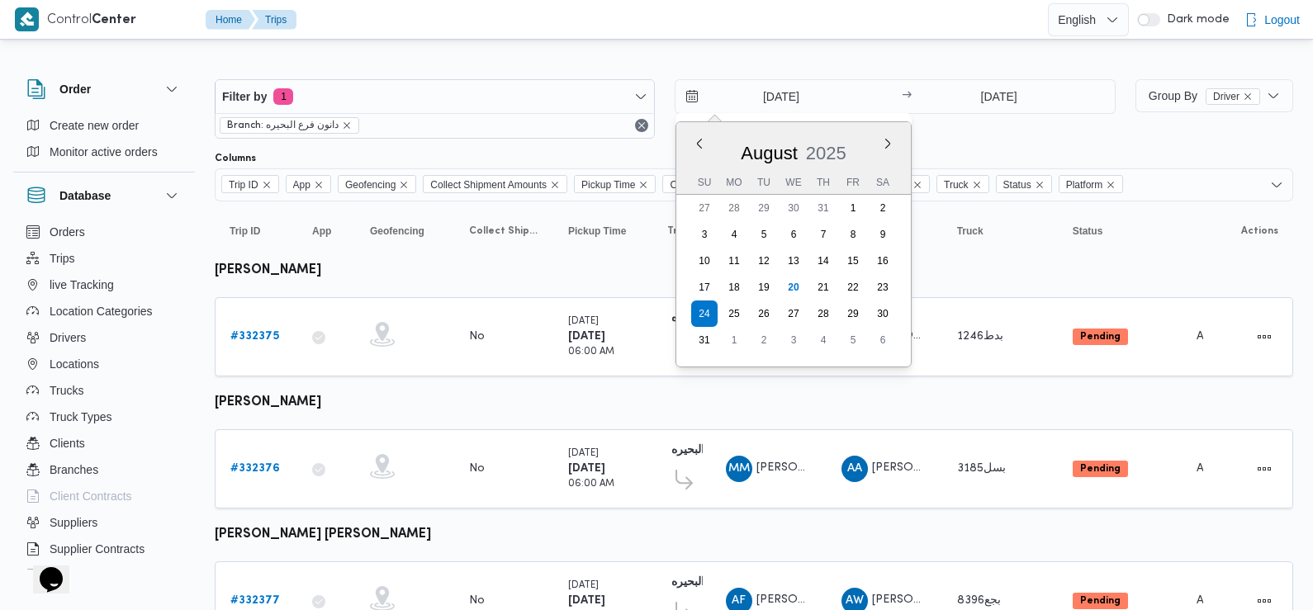
drag, startPoint x: 766, startPoint y: 92, endPoint x: 732, endPoint y: 136, distance: 55.5
click at [732, 136] on div "[DATE]" at bounding box center [793, 150] width 235 height 42
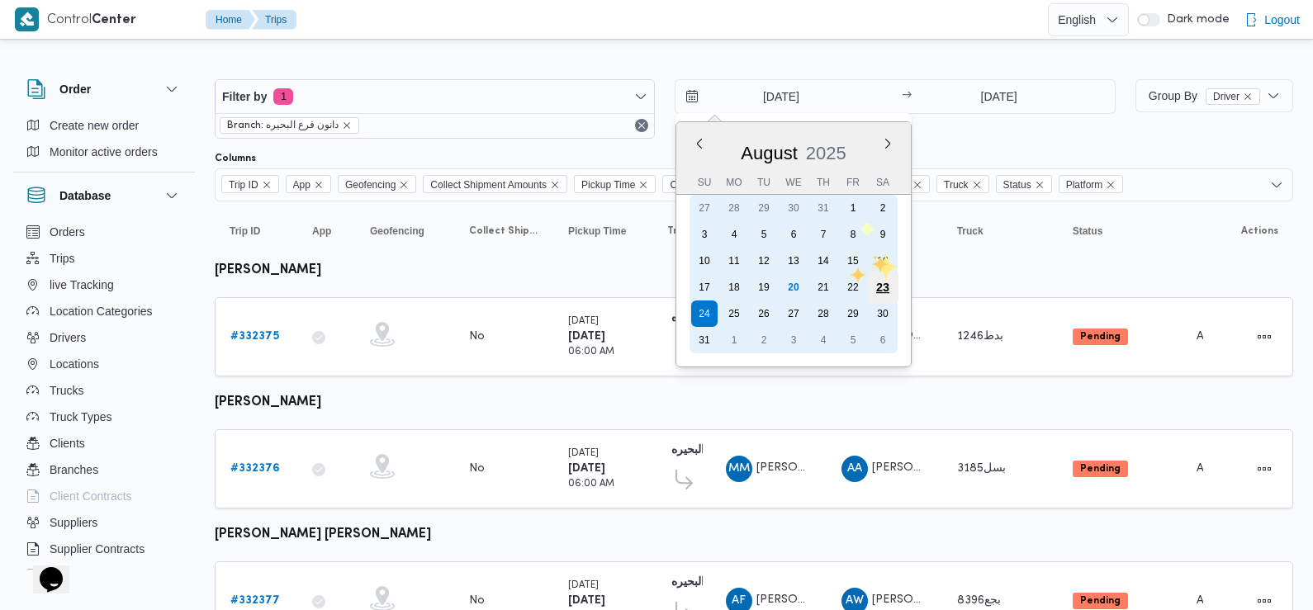
click at [891, 285] on div "23" at bounding box center [882, 287] width 31 height 31
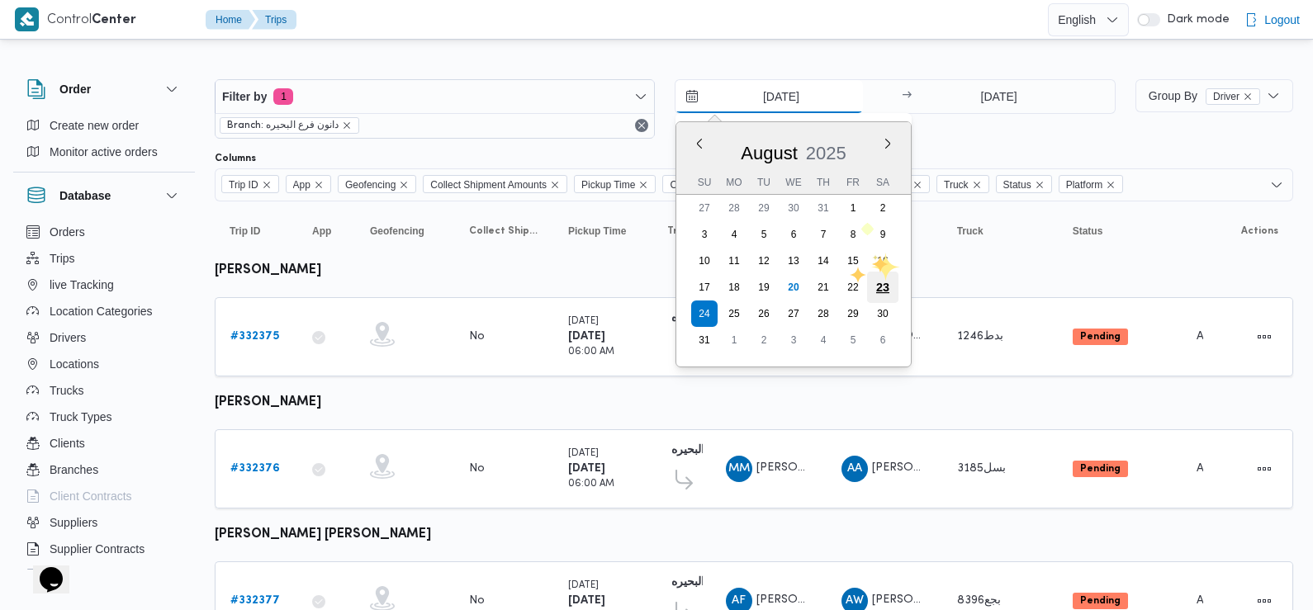
type input "[DATE]"
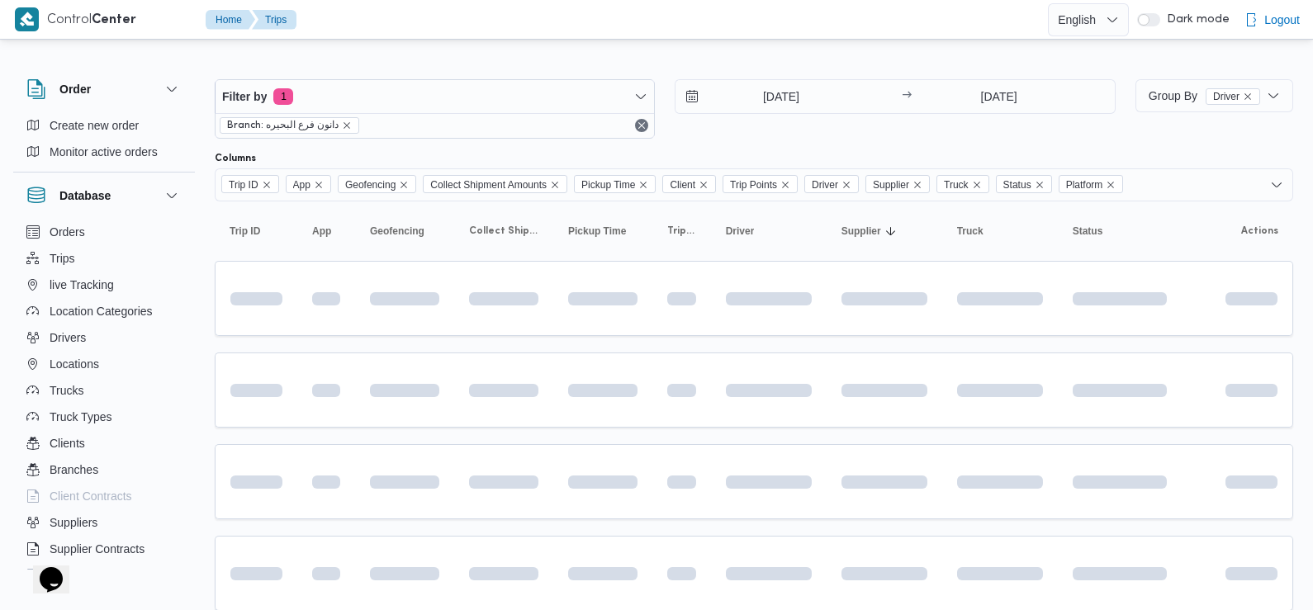
click at [903, 137] on div "23/8/2025 → 24/8/2025" at bounding box center [895, 108] width 440 height 59
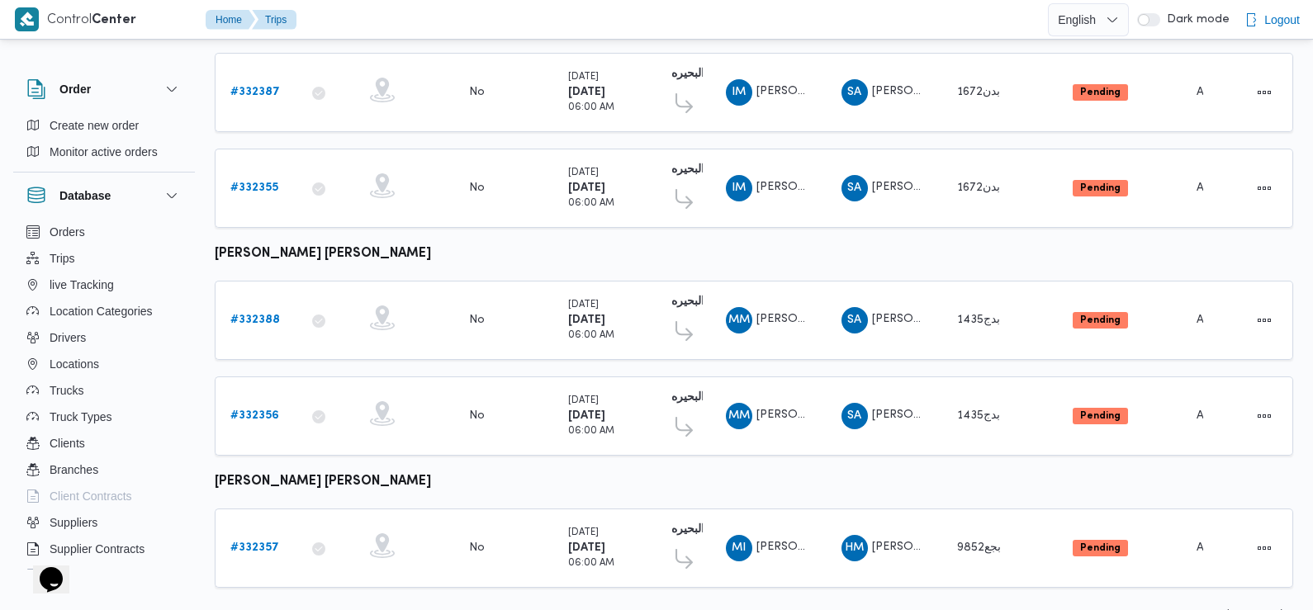
scroll to position [1974, 0]
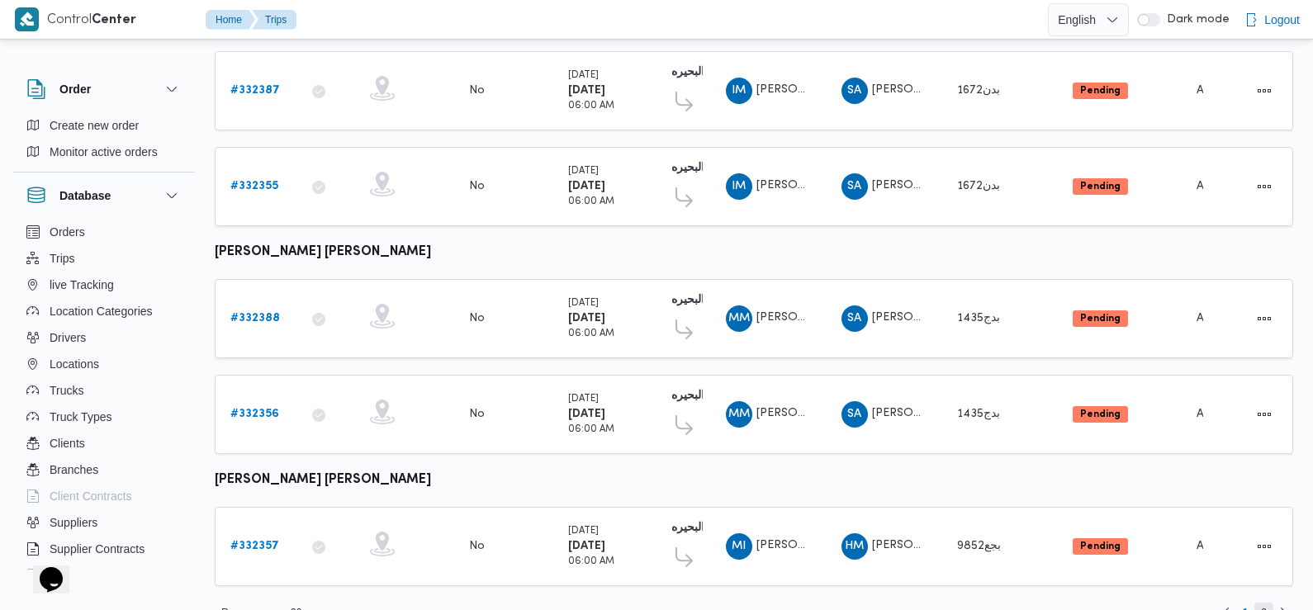
click at [1261, 603] on span "2" at bounding box center [1264, 613] width 6 height 20
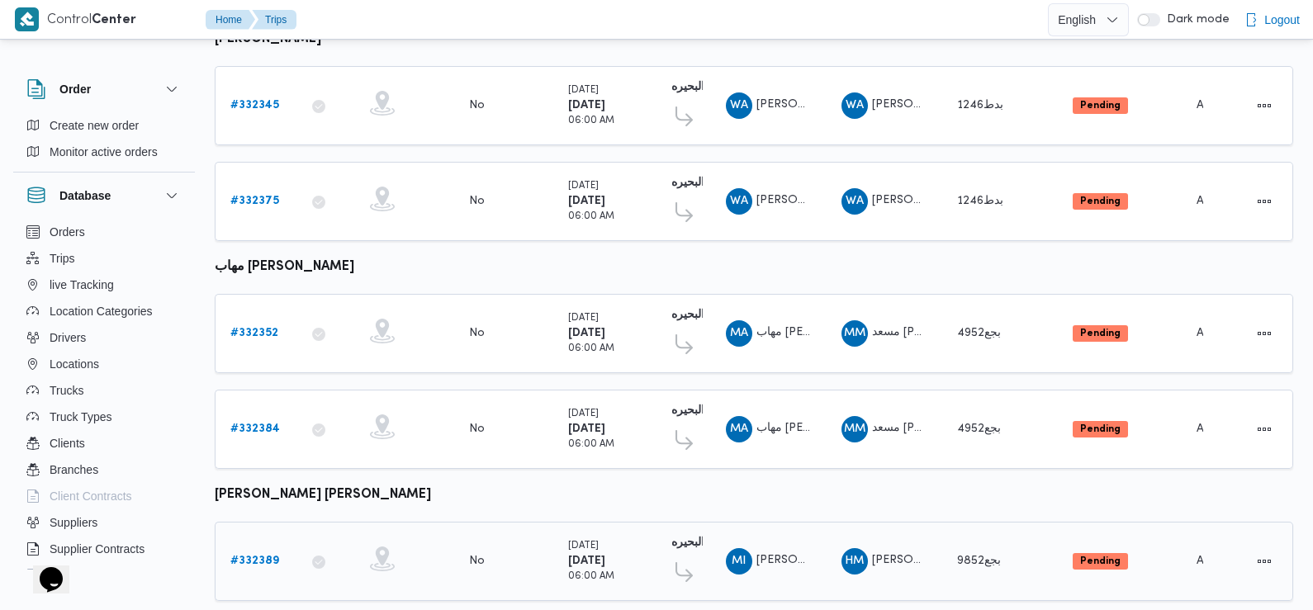
scroll to position [271, 0]
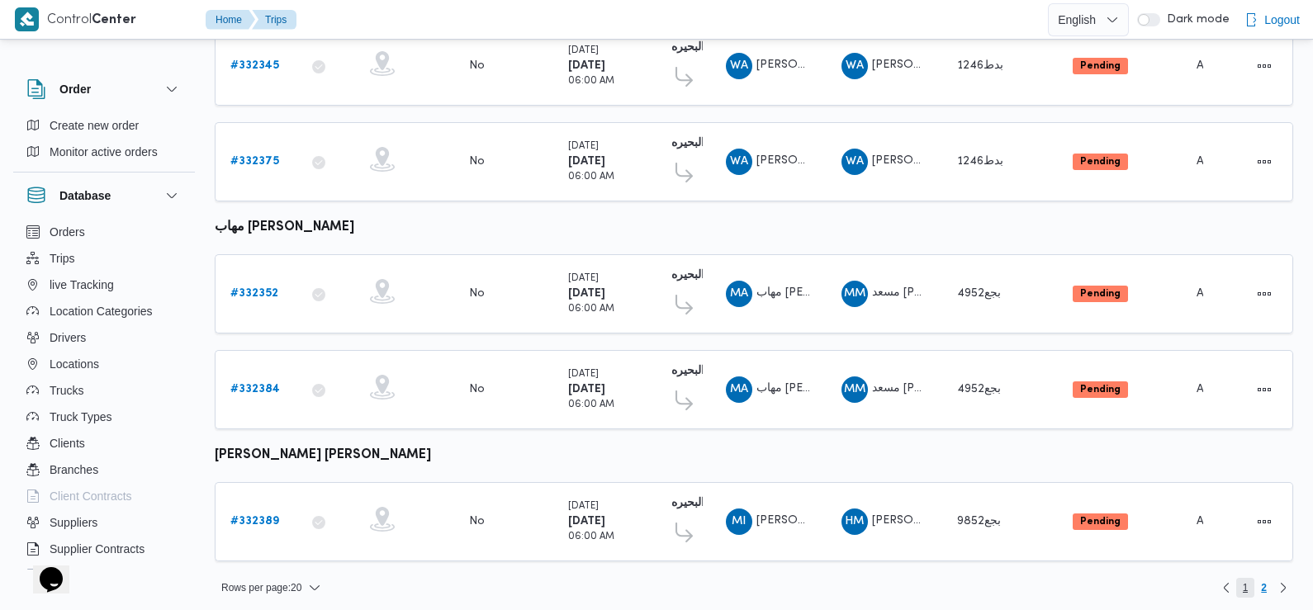
click at [1246, 578] on span "1" at bounding box center [1246, 588] width 6 height 20
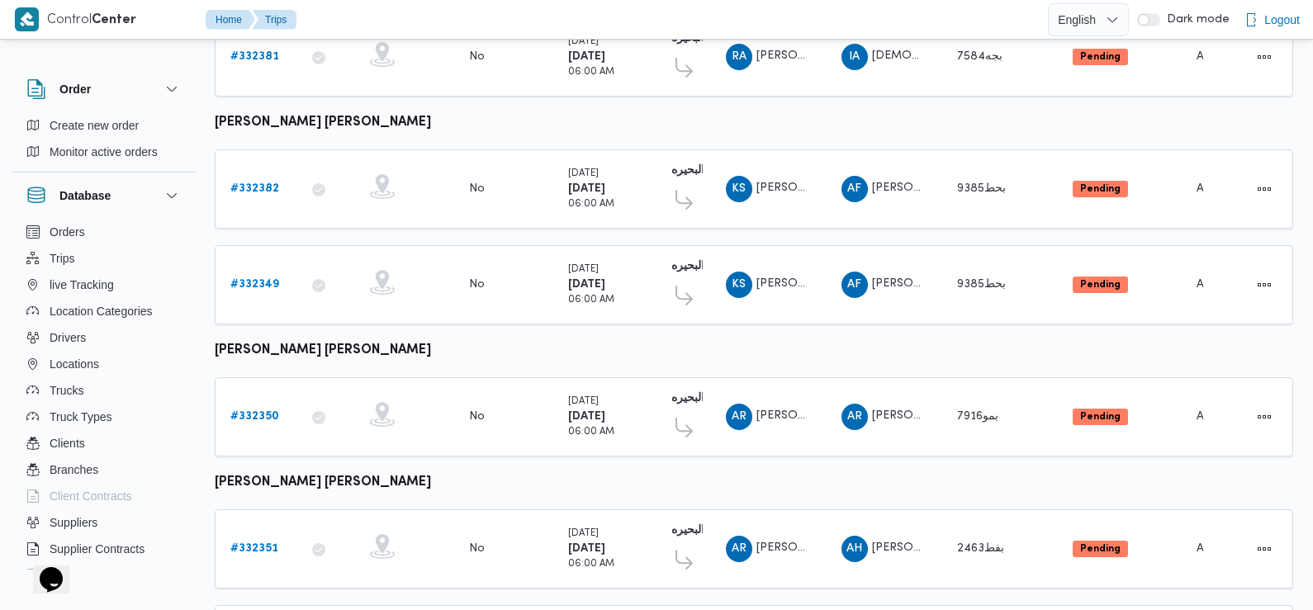
scroll to position [892, 0]
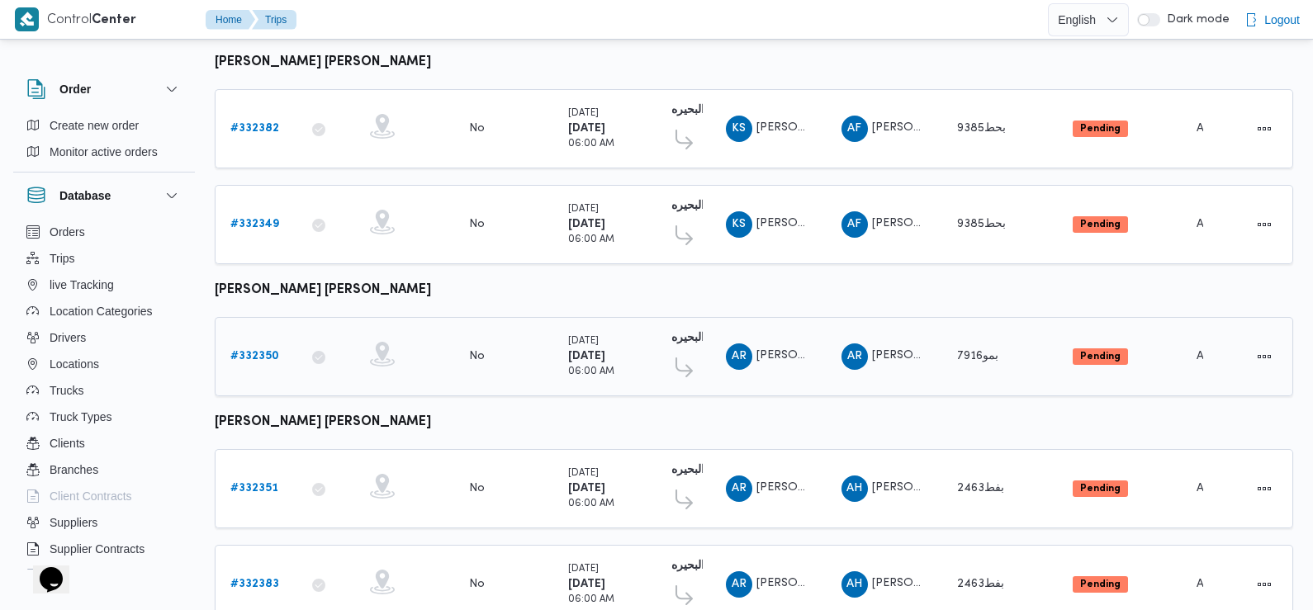
click at [268, 351] on b "# 332350" at bounding box center [254, 356] width 49 height 11
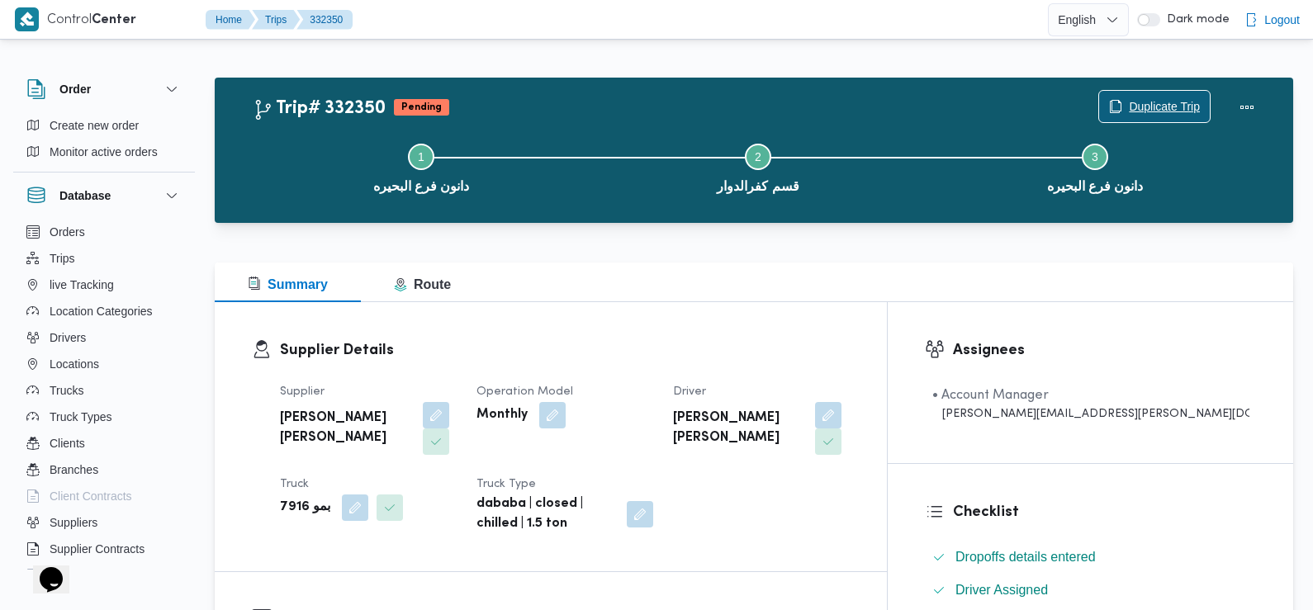
click at [1169, 97] on span "Duplicate Trip" at bounding box center [1154, 106] width 111 height 31
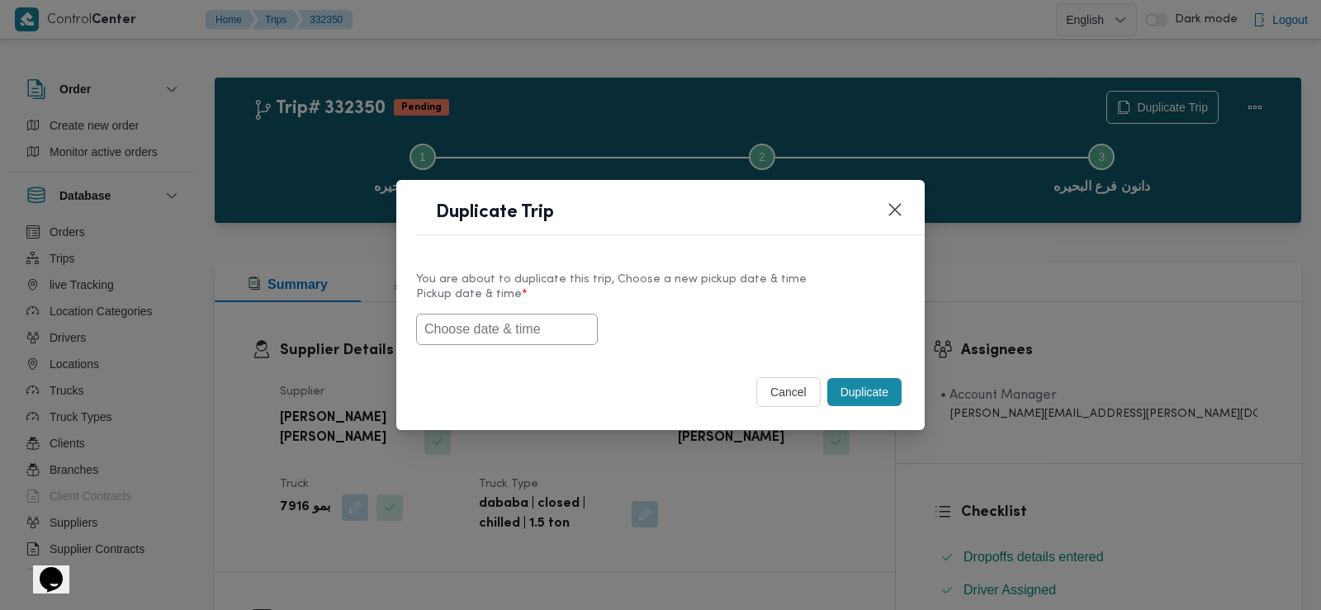
click at [515, 325] on input "text" at bounding box center [507, 329] width 182 height 31
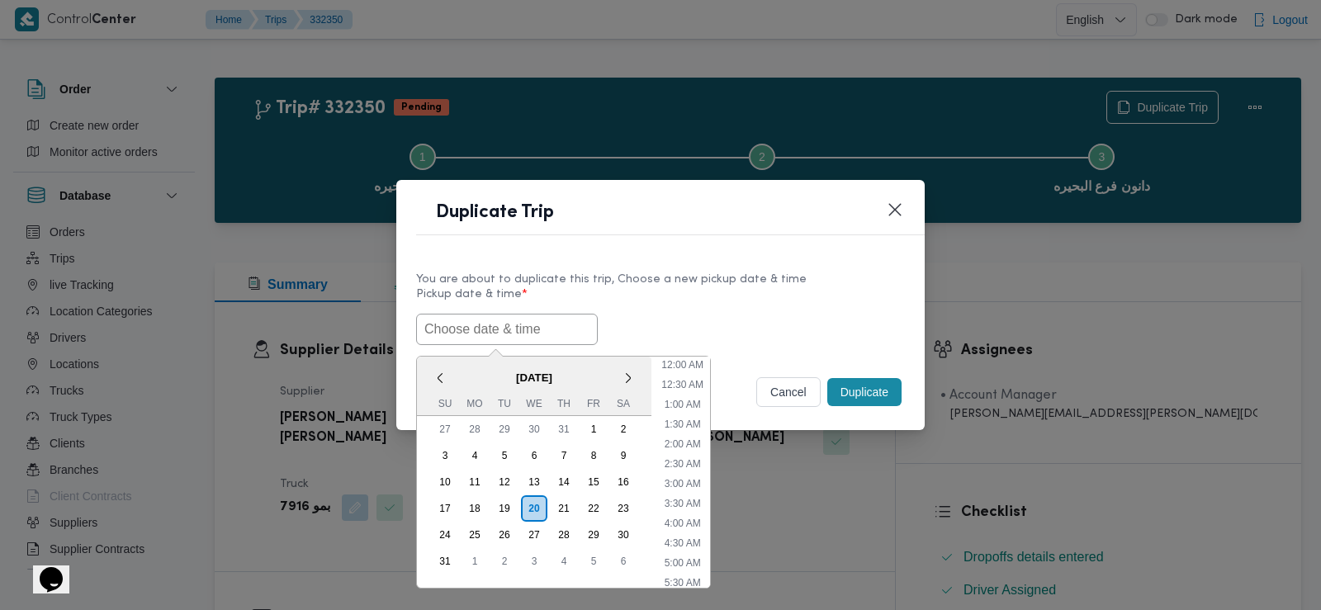
scroll to position [368, 0]
click at [448, 533] on div "24" at bounding box center [444, 534] width 31 height 31
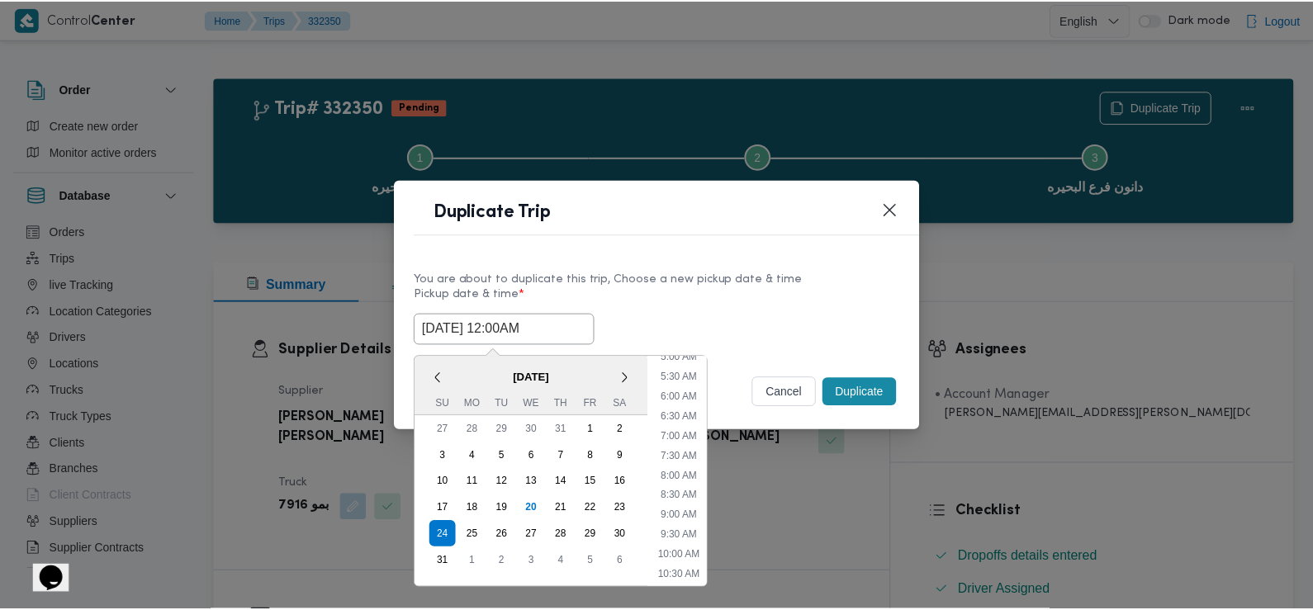
scroll to position [187, 0]
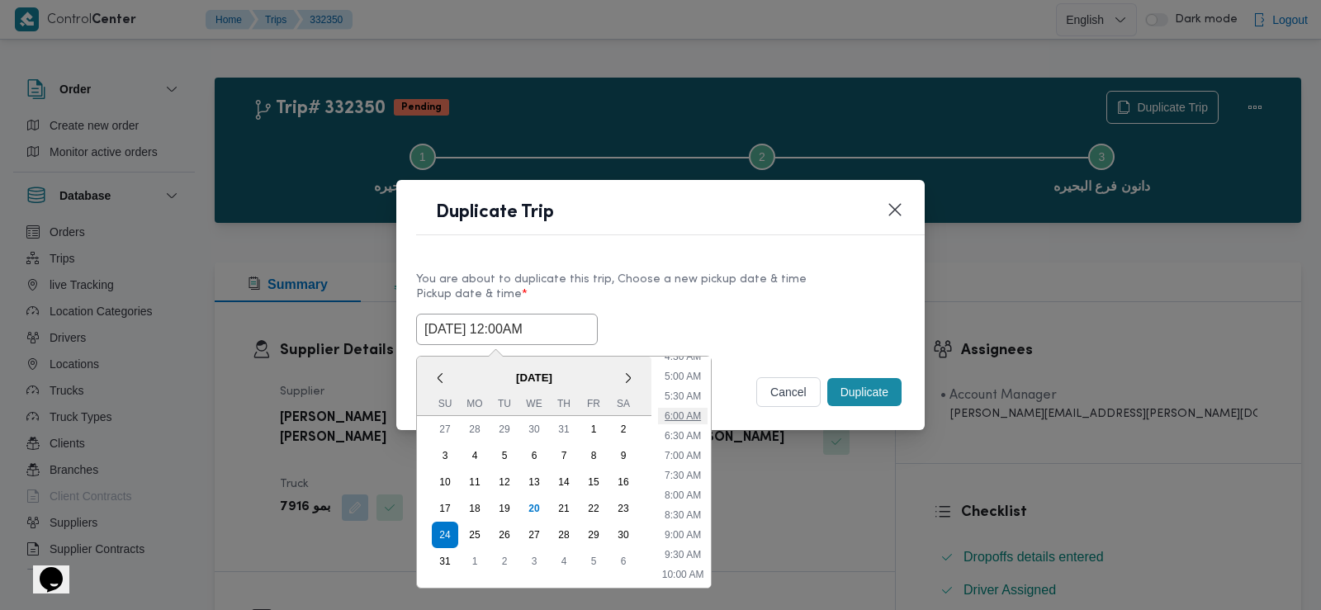
click at [694, 410] on li "6:00 AM" at bounding box center [683, 416] width 50 height 17
type input "24/08/2025 6:00AM"
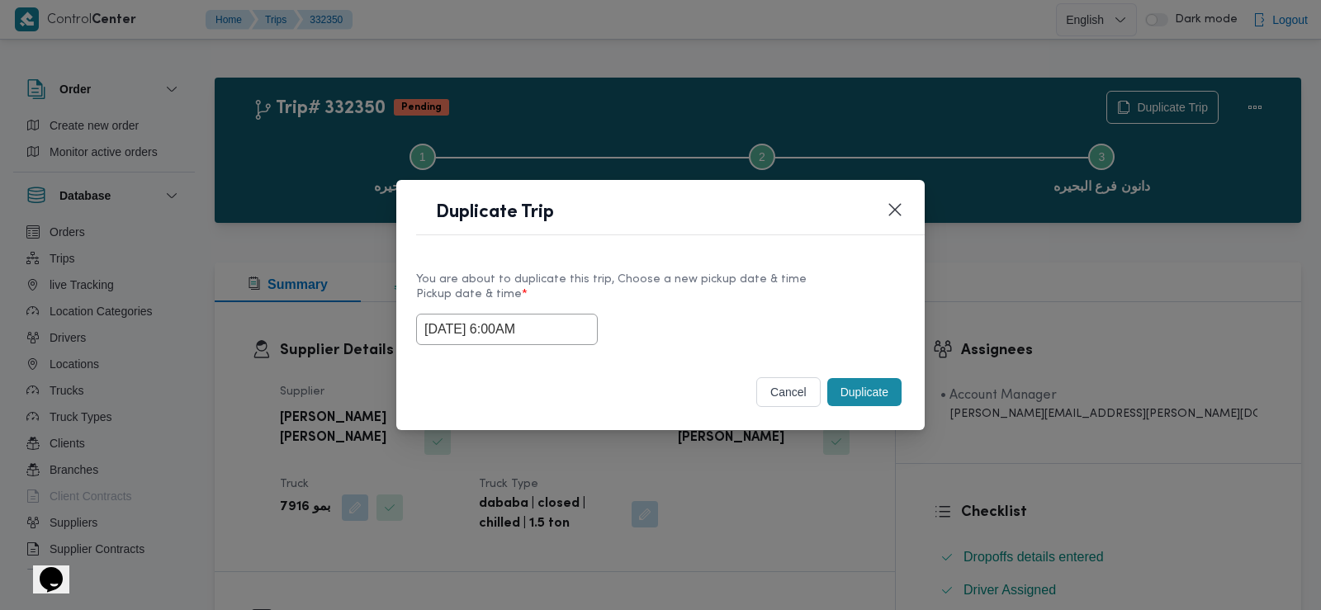
click at [790, 291] on label "Pickup date & time *" at bounding box center [660, 301] width 489 height 26
click at [846, 391] on button "Duplicate" at bounding box center [864, 392] width 74 height 28
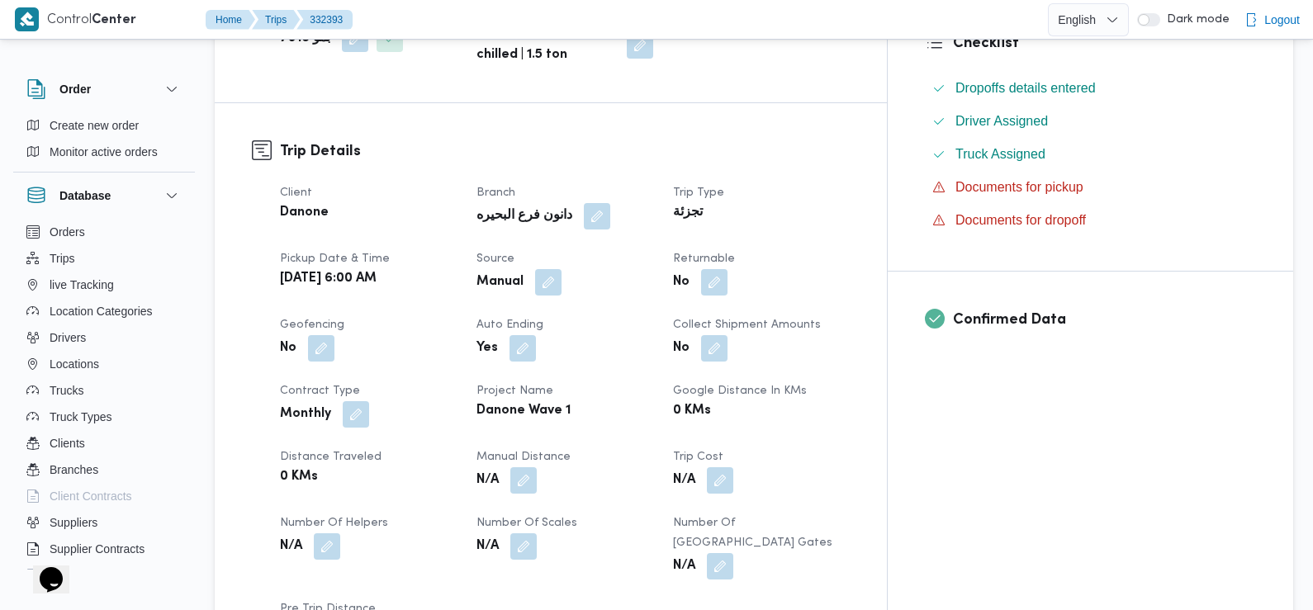
scroll to position [479, 0]
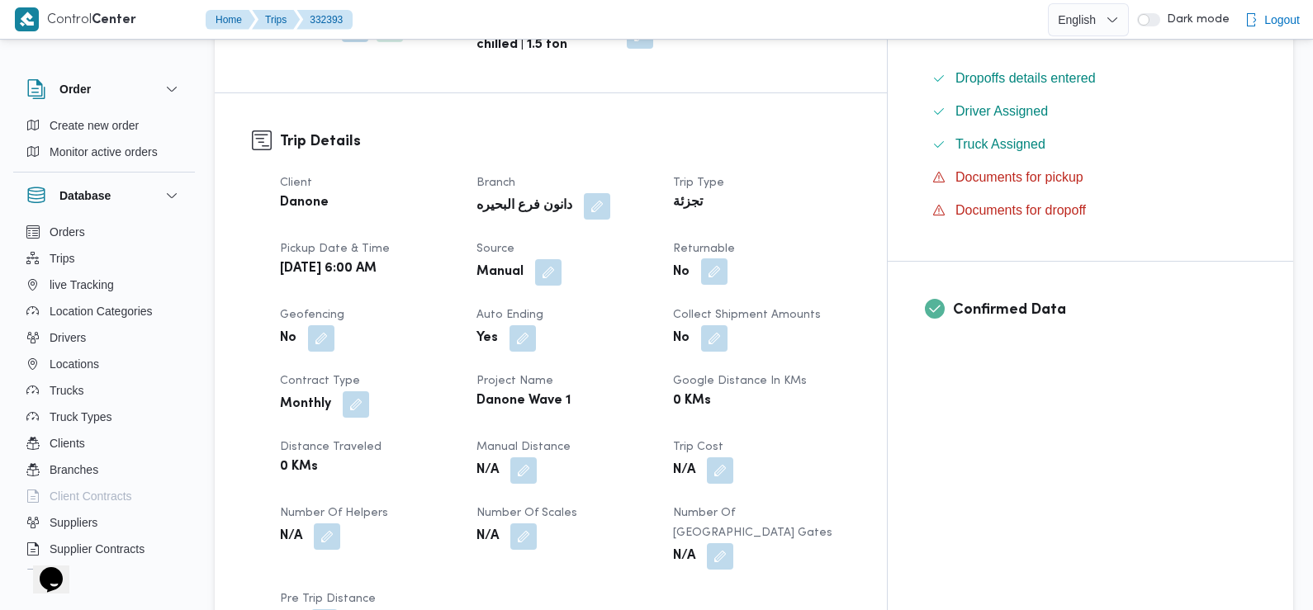
click at [728, 278] on button "button" at bounding box center [714, 271] width 26 height 26
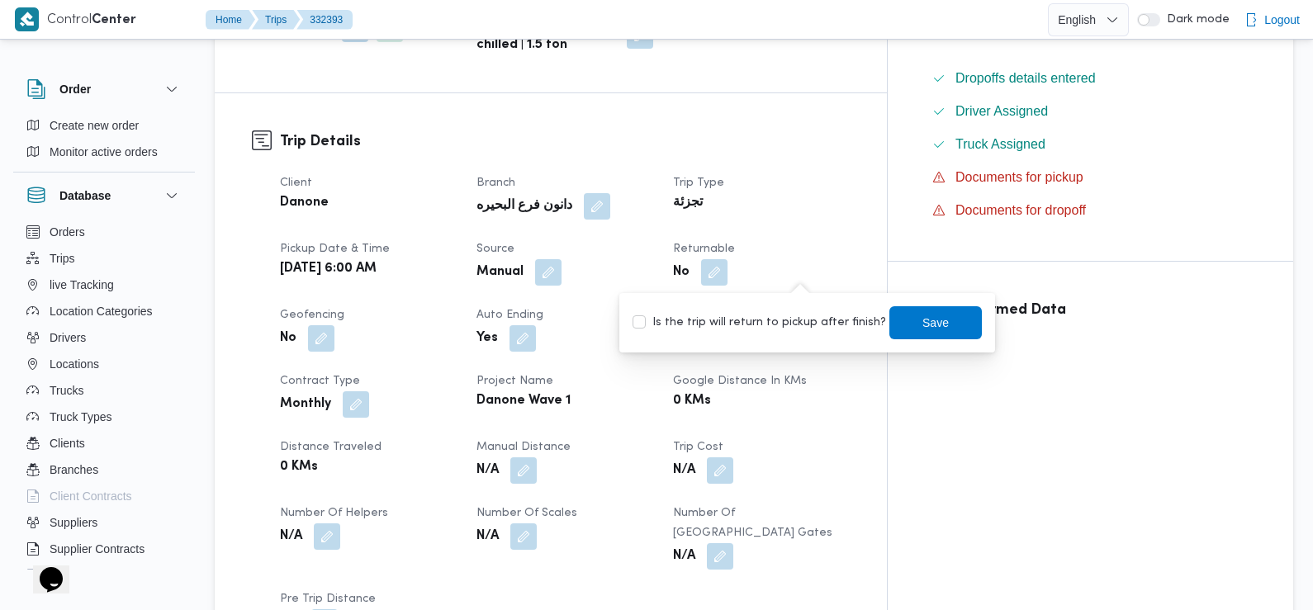
click at [799, 318] on label "Is the trip will return to pickup after finish?" at bounding box center [760, 323] width 254 height 20
checkbox input "true"
click at [898, 326] on span "Save" at bounding box center [935, 322] width 92 height 33
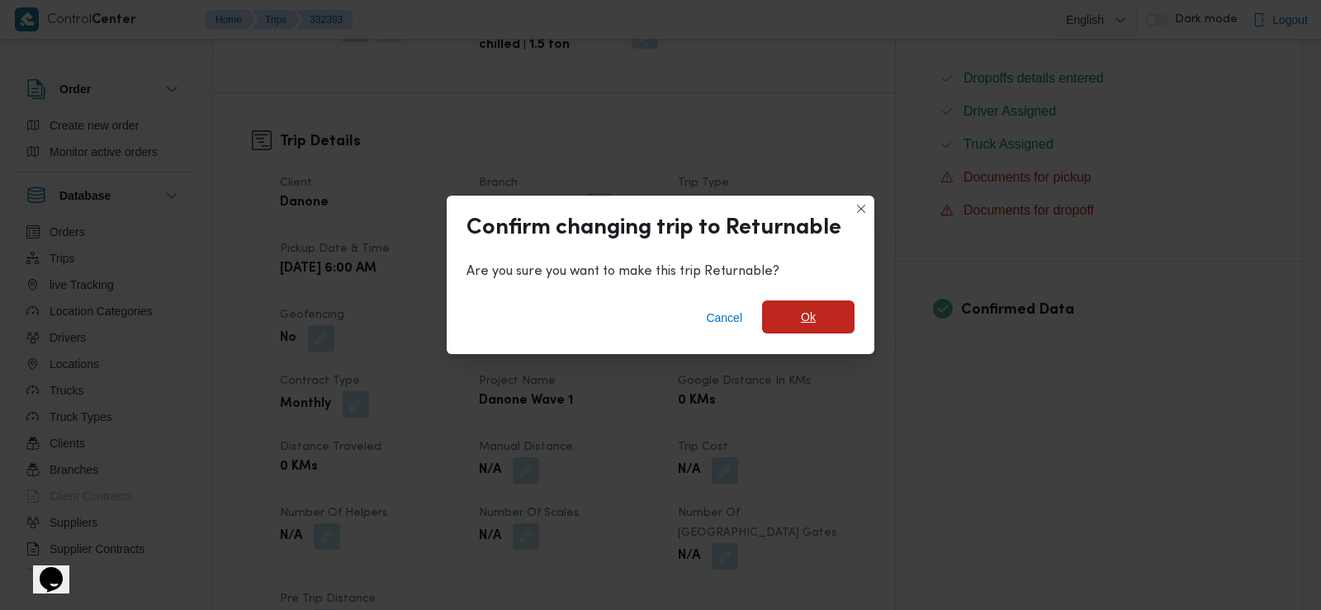
click at [821, 322] on span "Ok" at bounding box center [808, 317] width 92 height 33
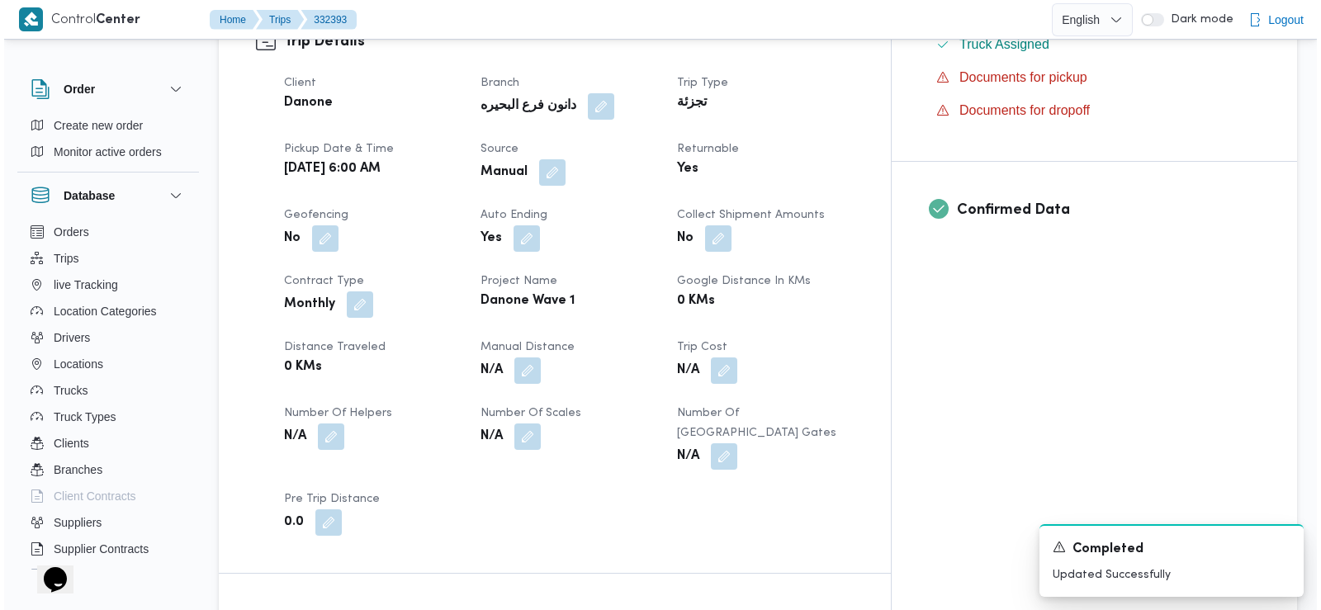
scroll to position [0, 0]
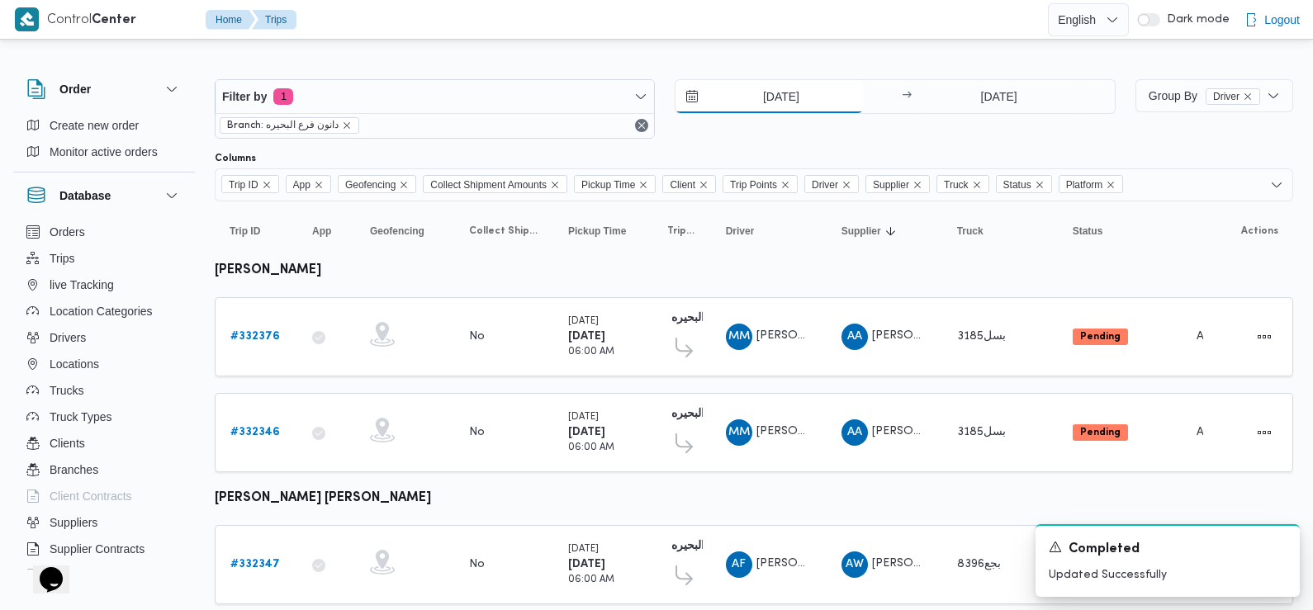
click at [803, 105] on input "23/8/2025" at bounding box center [769, 96] width 187 height 33
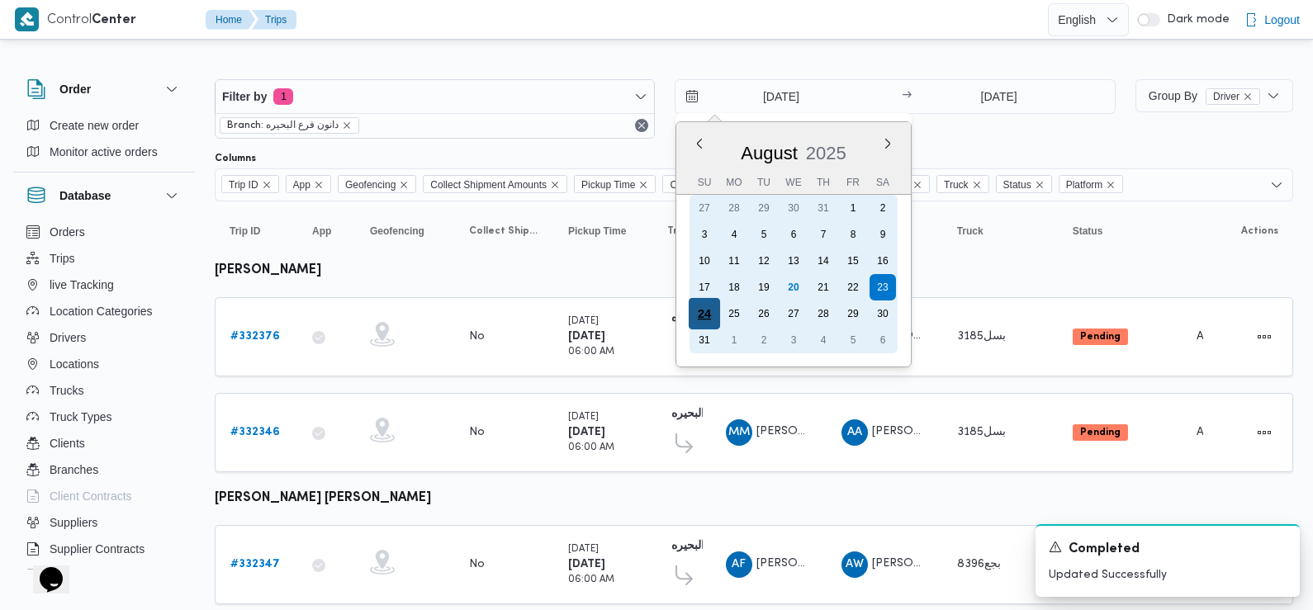
click at [707, 321] on div "24" at bounding box center [704, 313] width 31 height 31
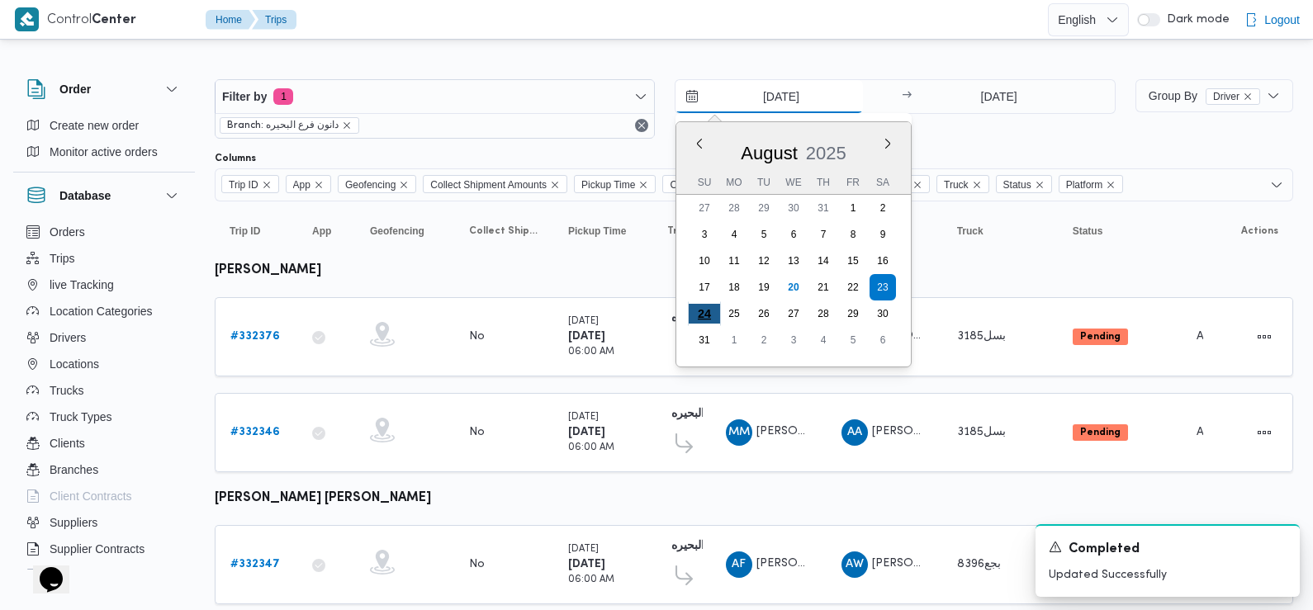
type input "[DATE]"
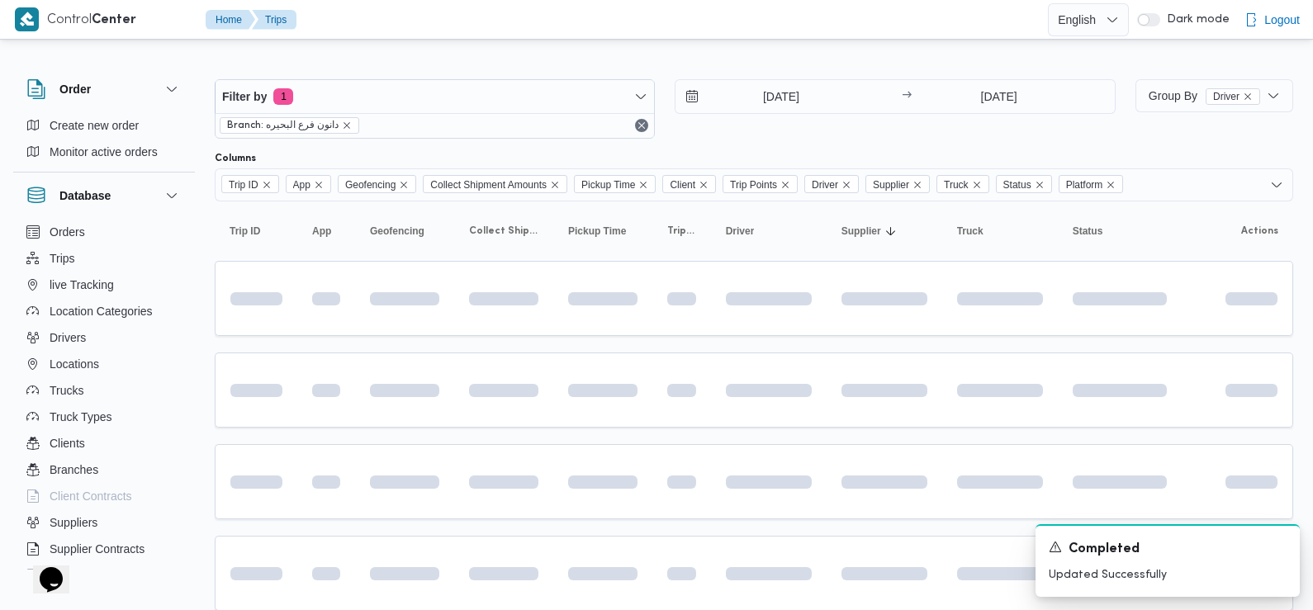
click at [840, 131] on div "24/8/2025 → 24/8/2025" at bounding box center [895, 108] width 440 height 59
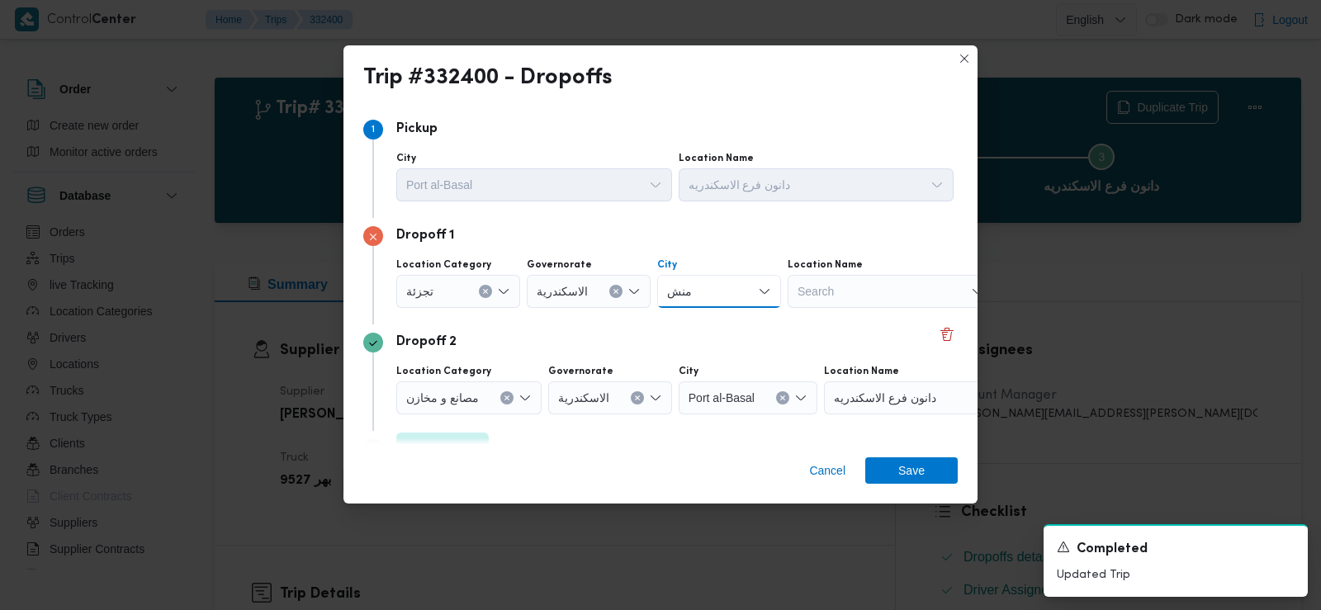
scroll to position [1349, 0]
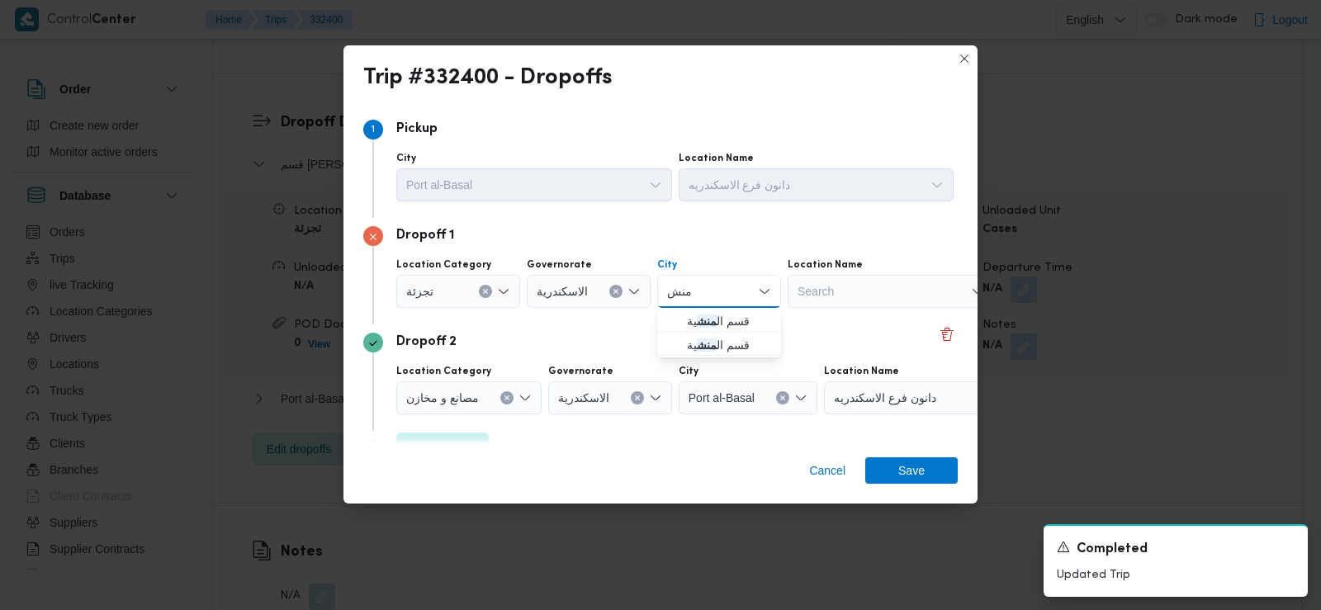
type input "[PERSON_NAME]"
click at [722, 319] on span "قسم ال [PERSON_NAME] ة" at bounding box center [729, 321] width 84 height 20
click at [917, 469] on span "Save" at bounding box center [911, 470] width 26 height 26
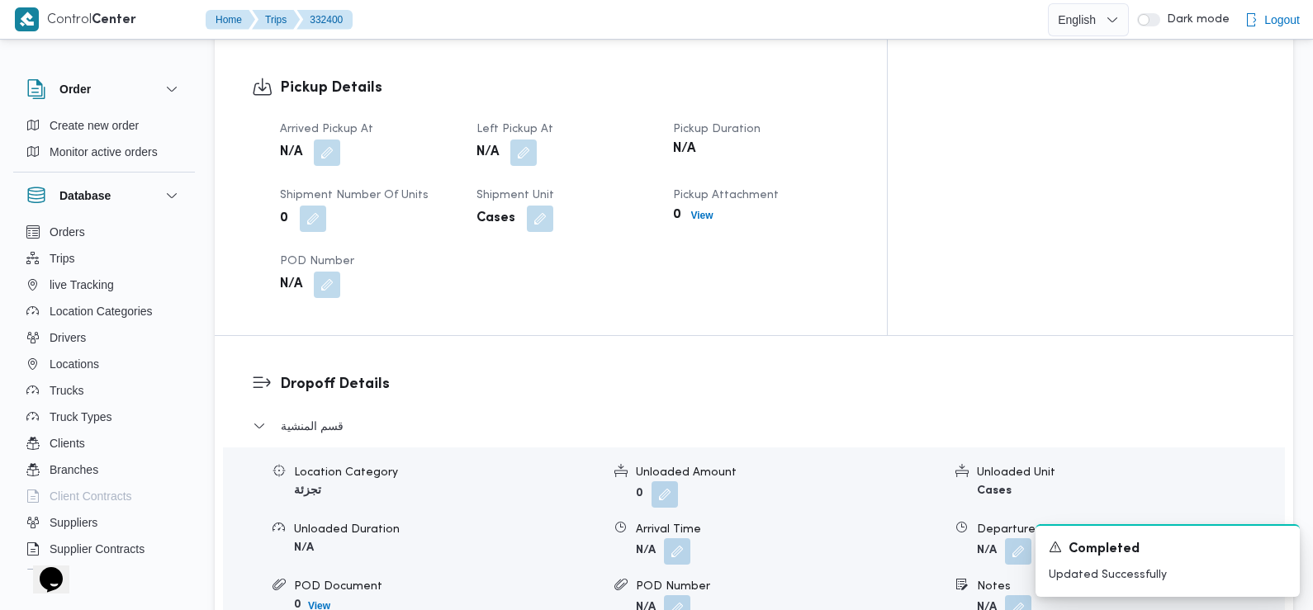
scroll to position [0, 0]
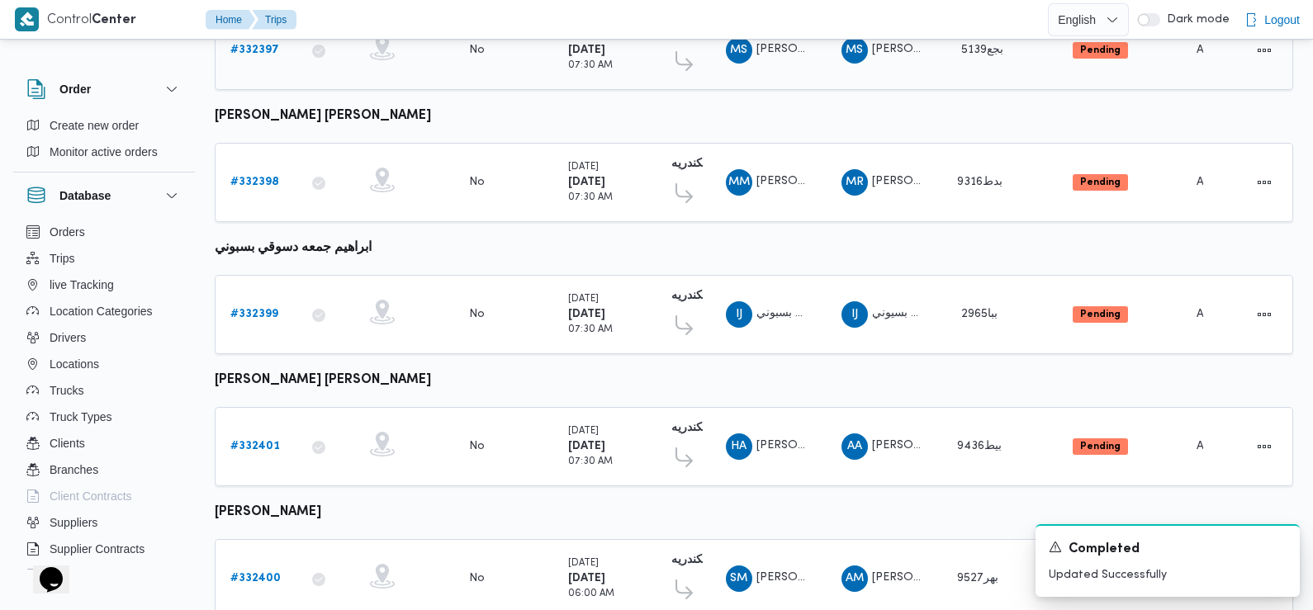
scroll to position [344, 0]
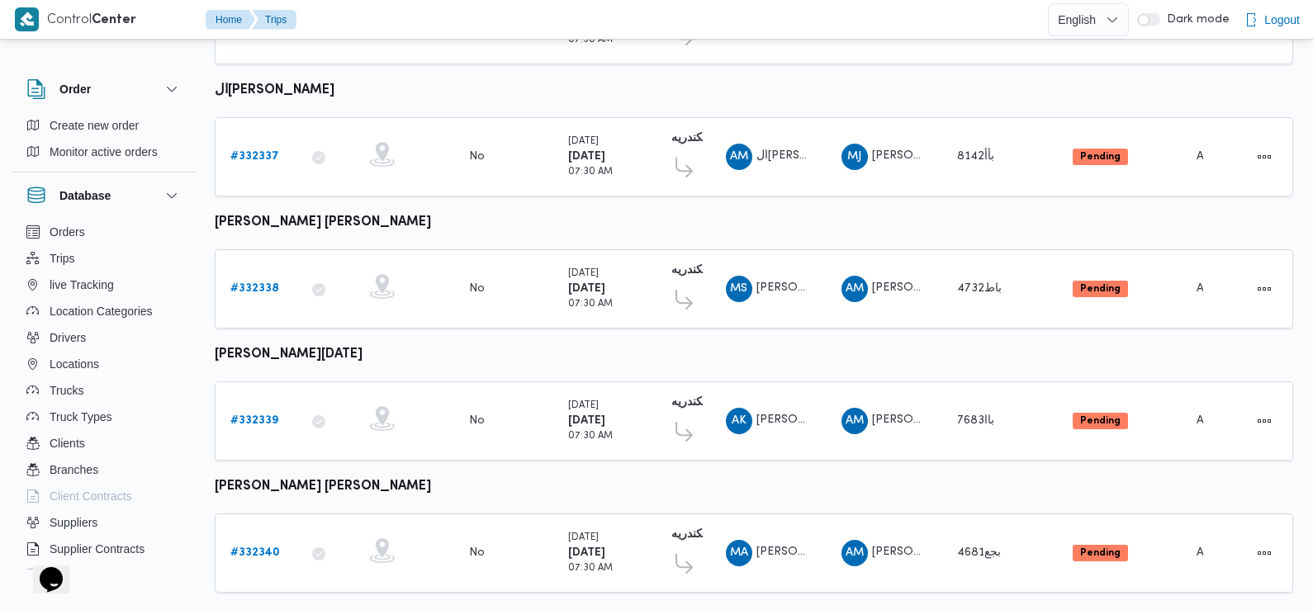
scroll to position [1282, 0]
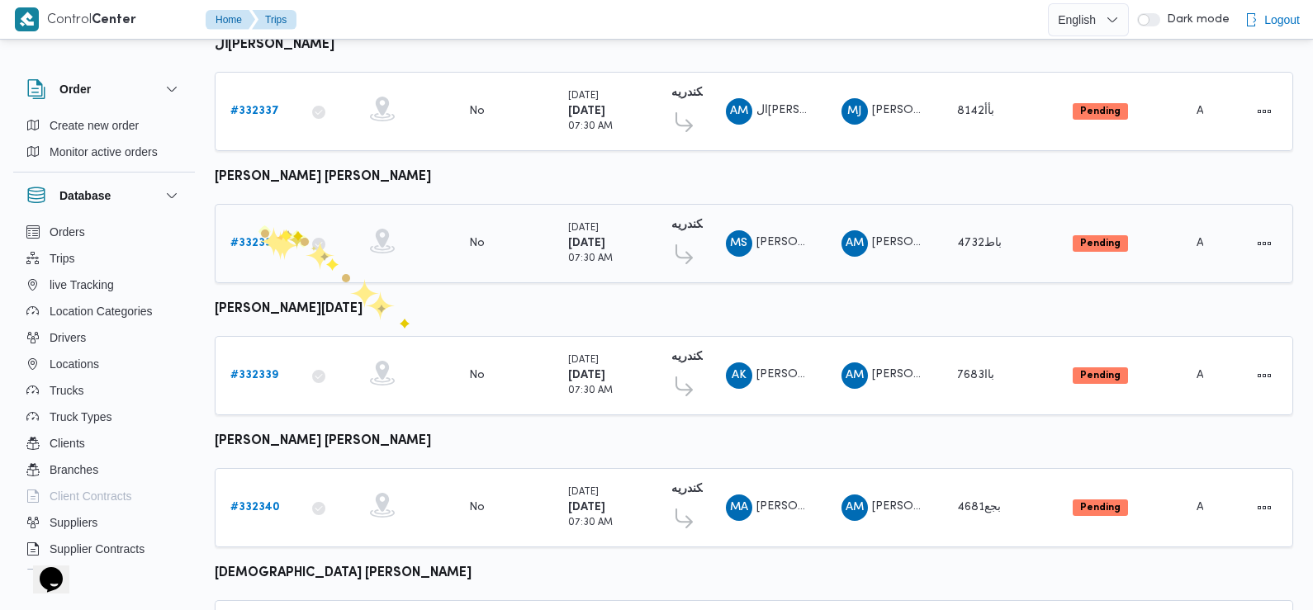
click at [258, 238] on b "# 332338" at bounding box center [254, 243] width 49 height 11
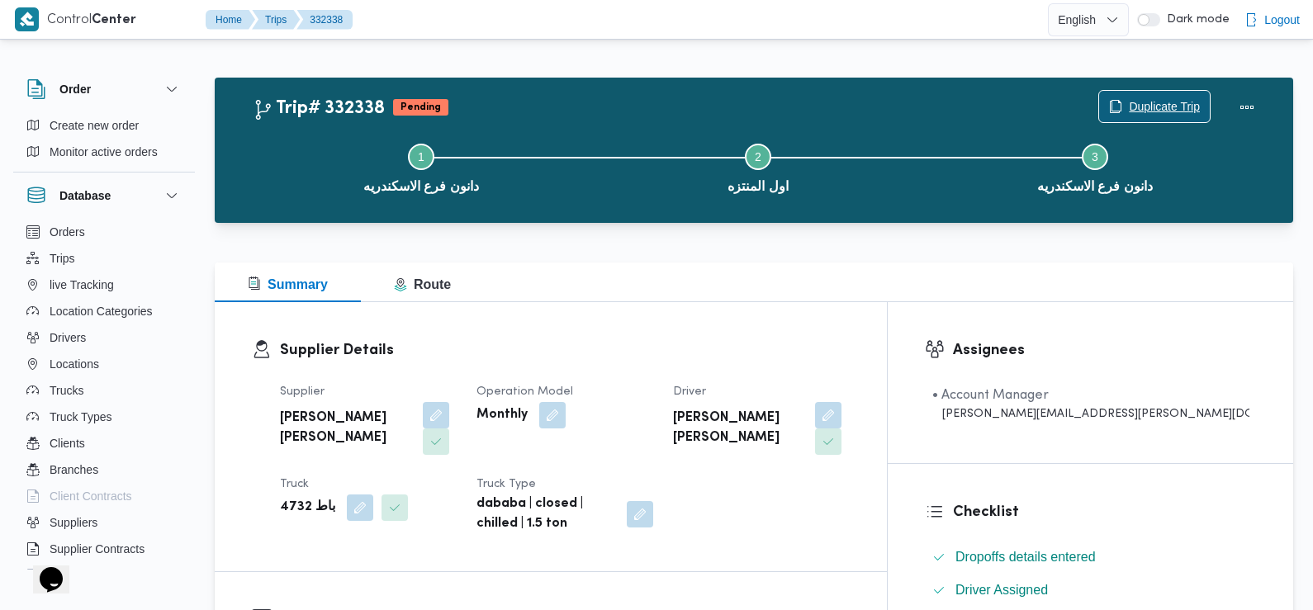
click at [1154, 108] on span "Duplicate Trip" at bounding box center [1164, 107] width 71 height 20
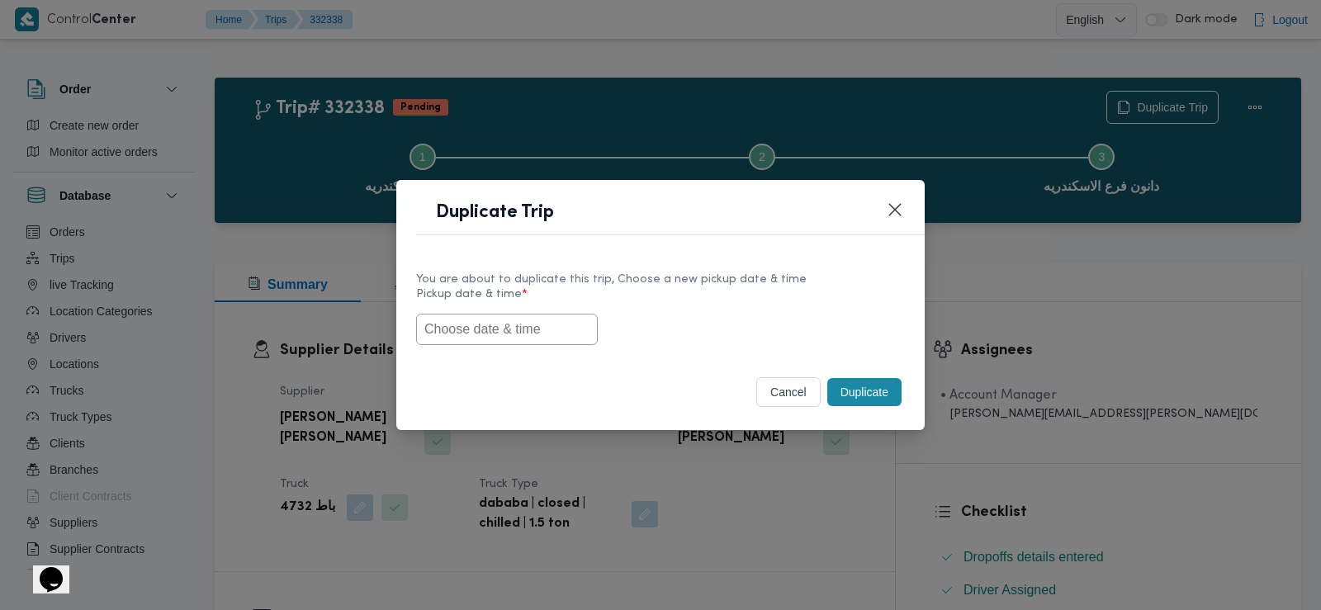
click at [523, 317] on input "text" at bounding box center [507, 329] width 182 height 31
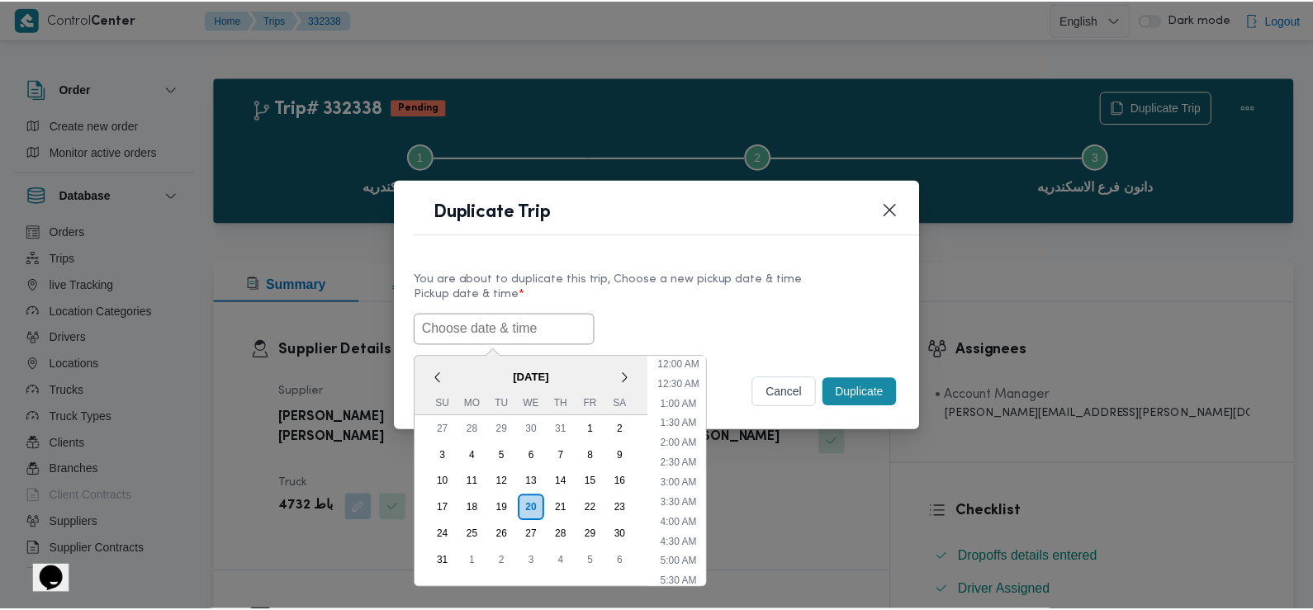
scroll to position [368, 0]
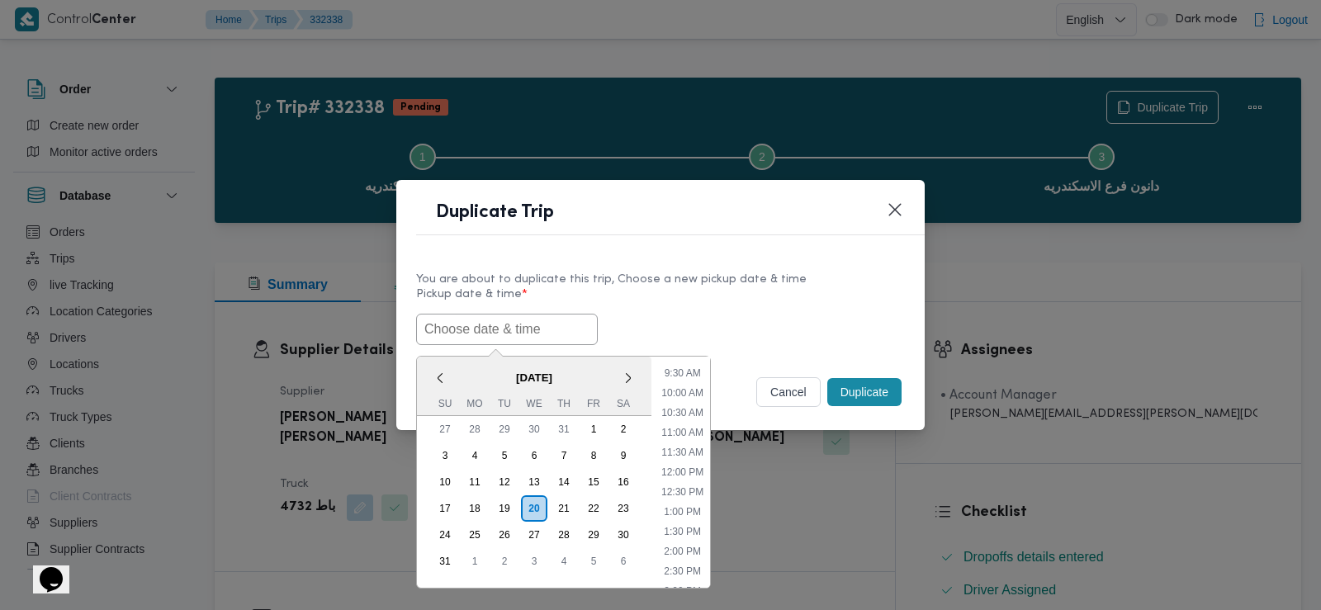
paste input "[DATE] 7:30AM"
click at [524, 321] on input "[DATE] 7:30AM" at bounding box center [507, 329] width 182 height 31
type input "[DATE] 7:30AM"
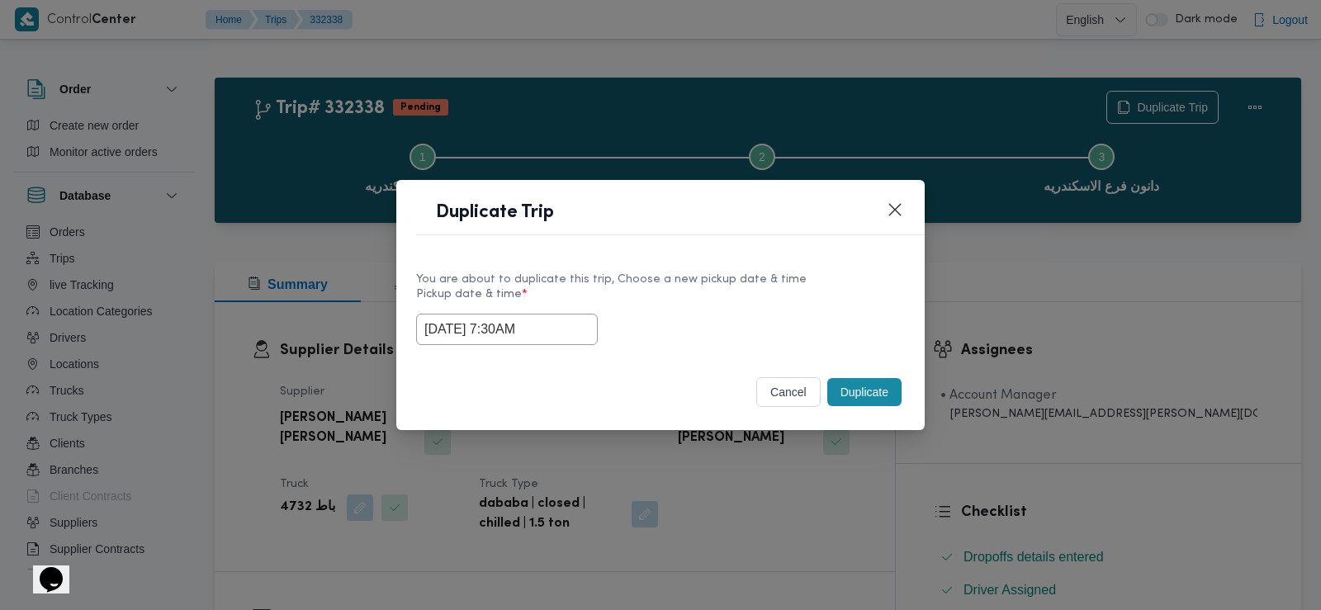
click at [658, 306] on label "Pickup date & time *" at bounding box center [660, 301] width 489 height 26
click at [855, 390] on button "Duplicate" at bounding box center [864, 392] width 74 height 28
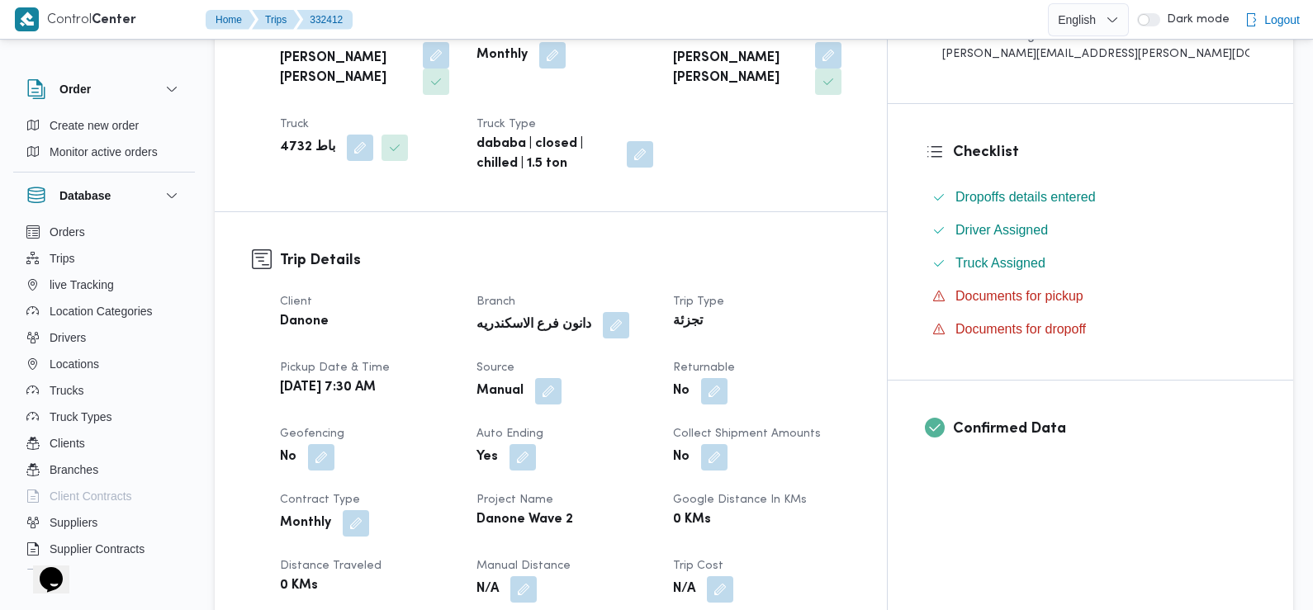
scroll to position [386, 0]
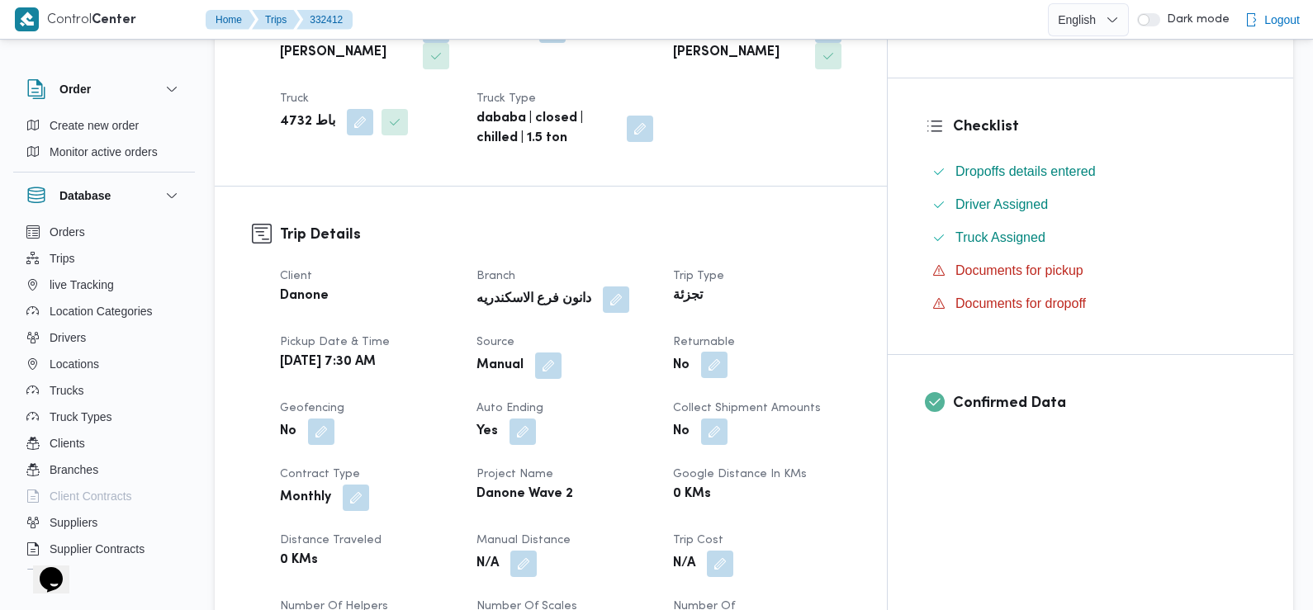
click at [728, 366] on button "button" at bounding box center [714, 365] width 26 height 26
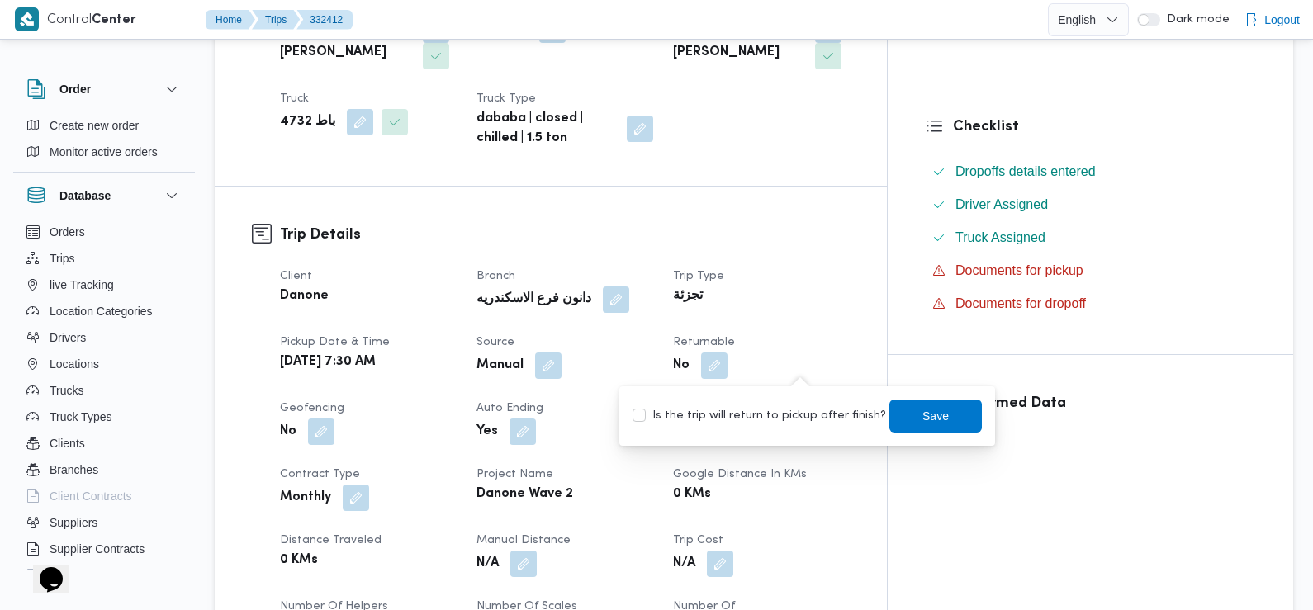
click at [789, 410] on label "Is the trip will return to pickup after finish?" at bounding box center [760, 416] width 254 height 20
checkbox input "true"
click at [909, 432] on span "Save" at bounding box center [935, 415] width 92 height 33
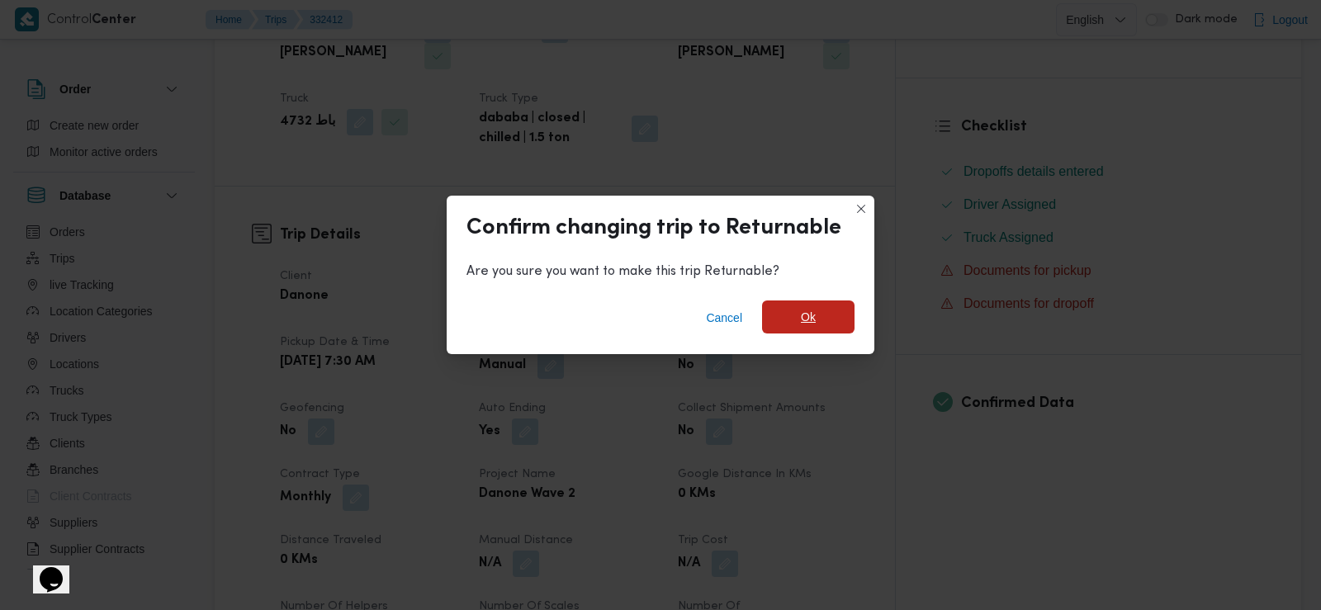
click at [794, 331] on span "Ok" at bounding box center [808, 317] width 92 height 33
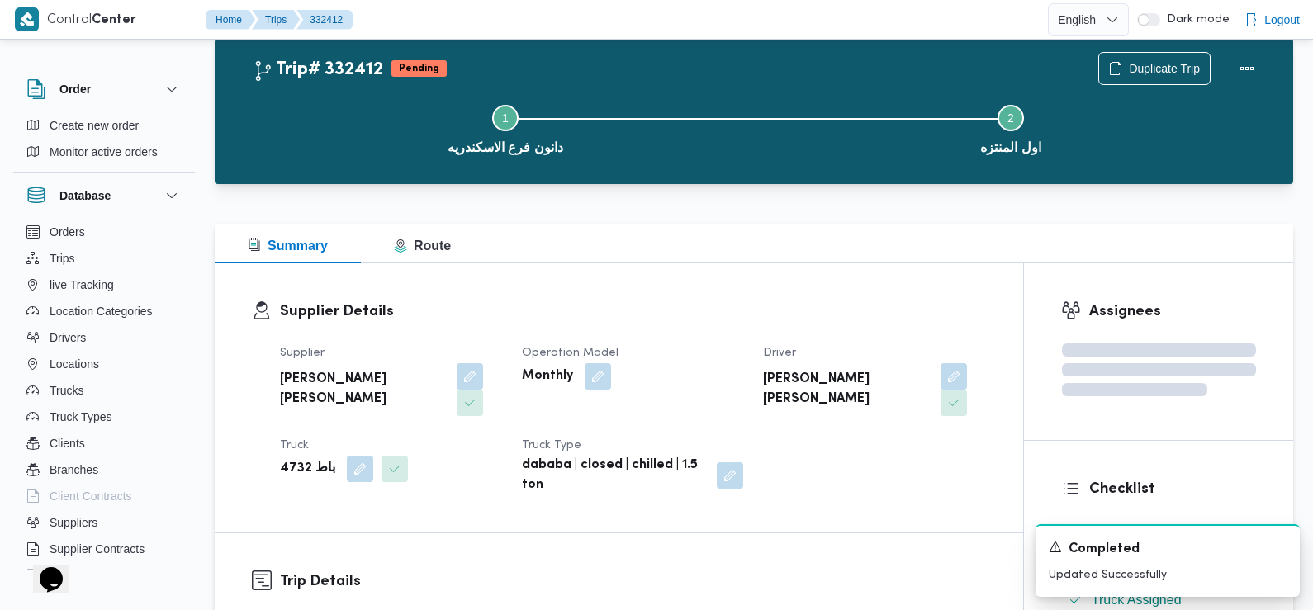
scroll to position [0, 0]
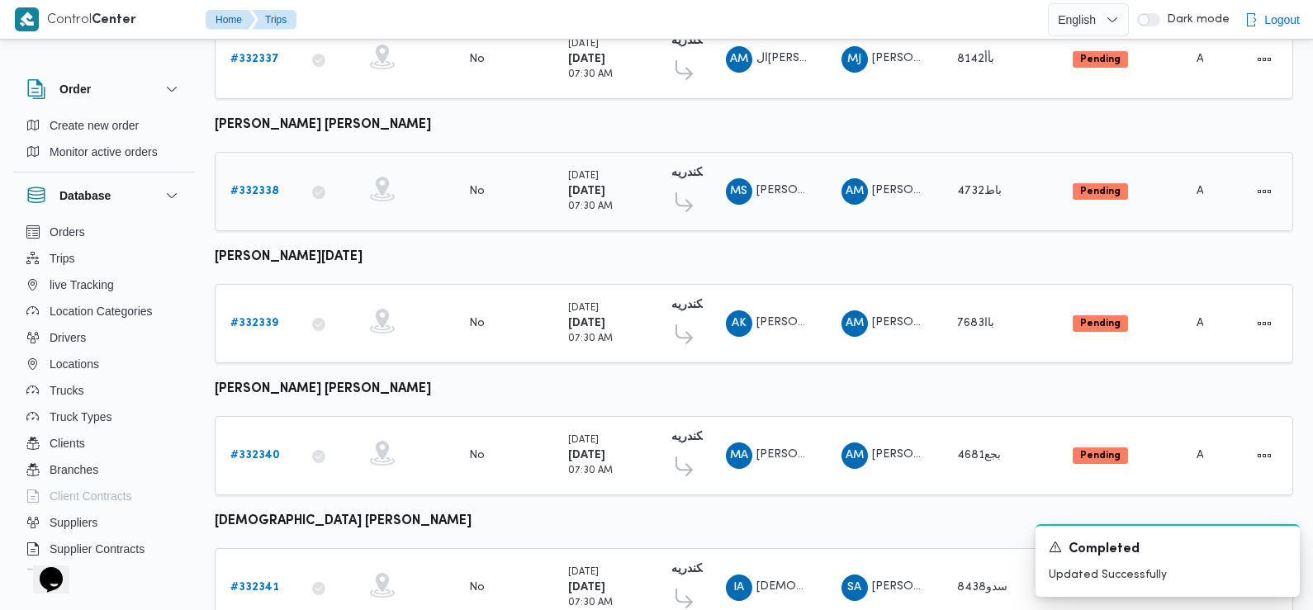
scroll to position [1387, 0]
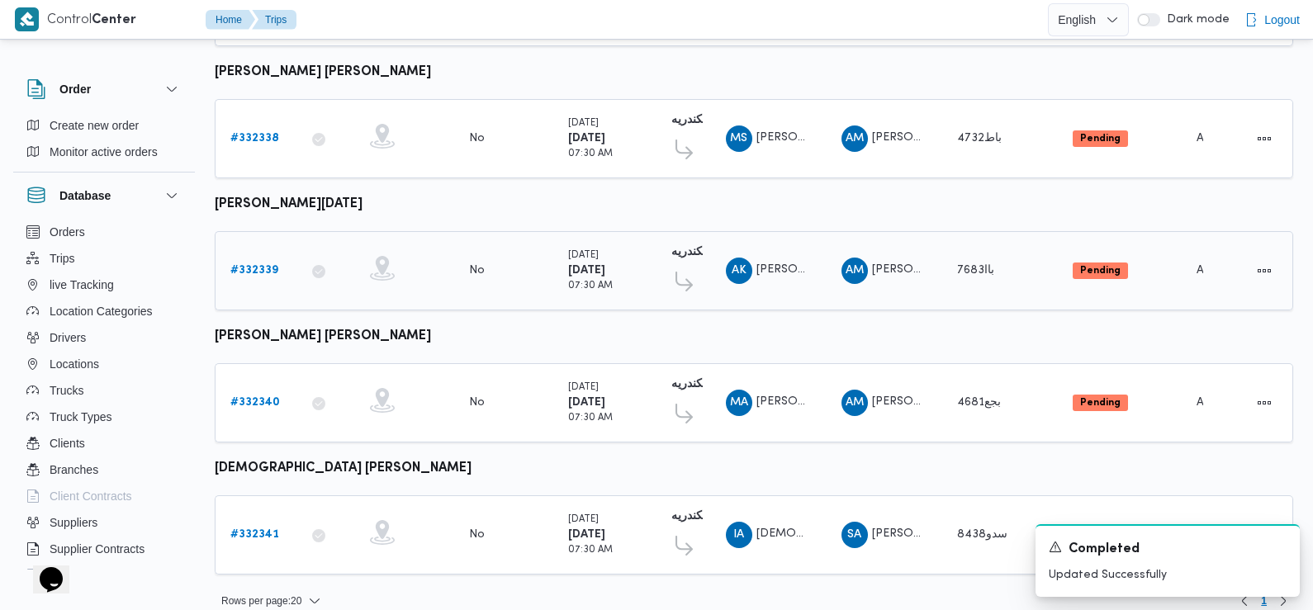
click at [249, 265] on b "# 332339" at bounding box center [254, 270] width 48 height 11
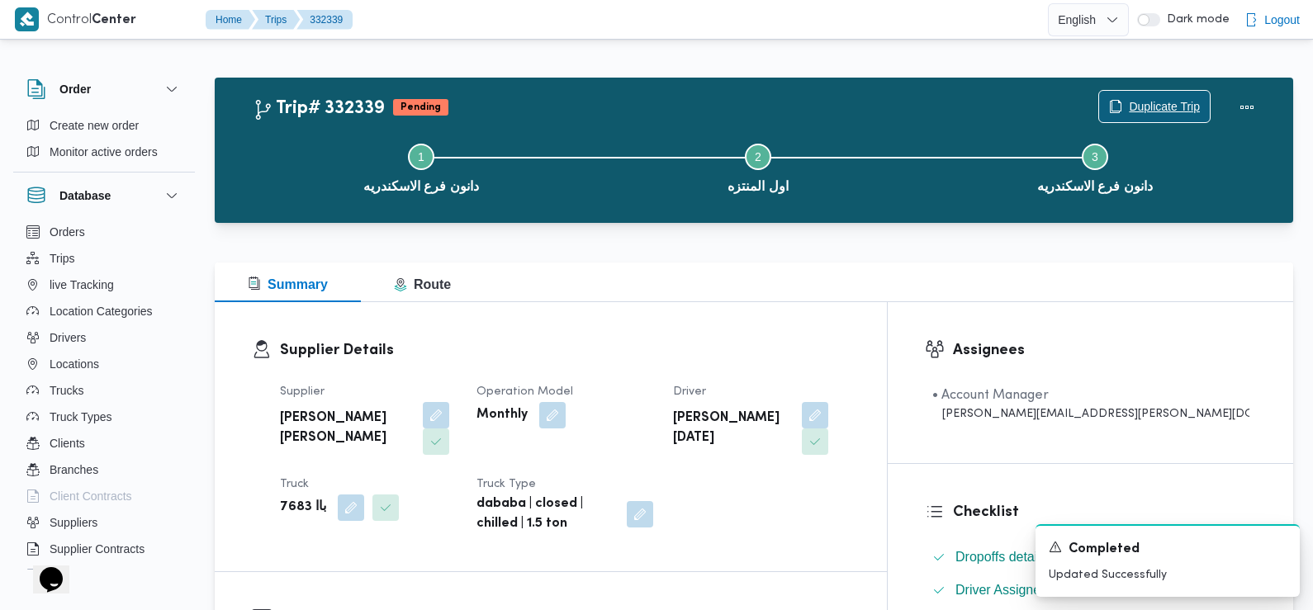
click at [1147, 107] on span "Duplicate Trip" at bounding box center [1164, 107] width 71 height 20
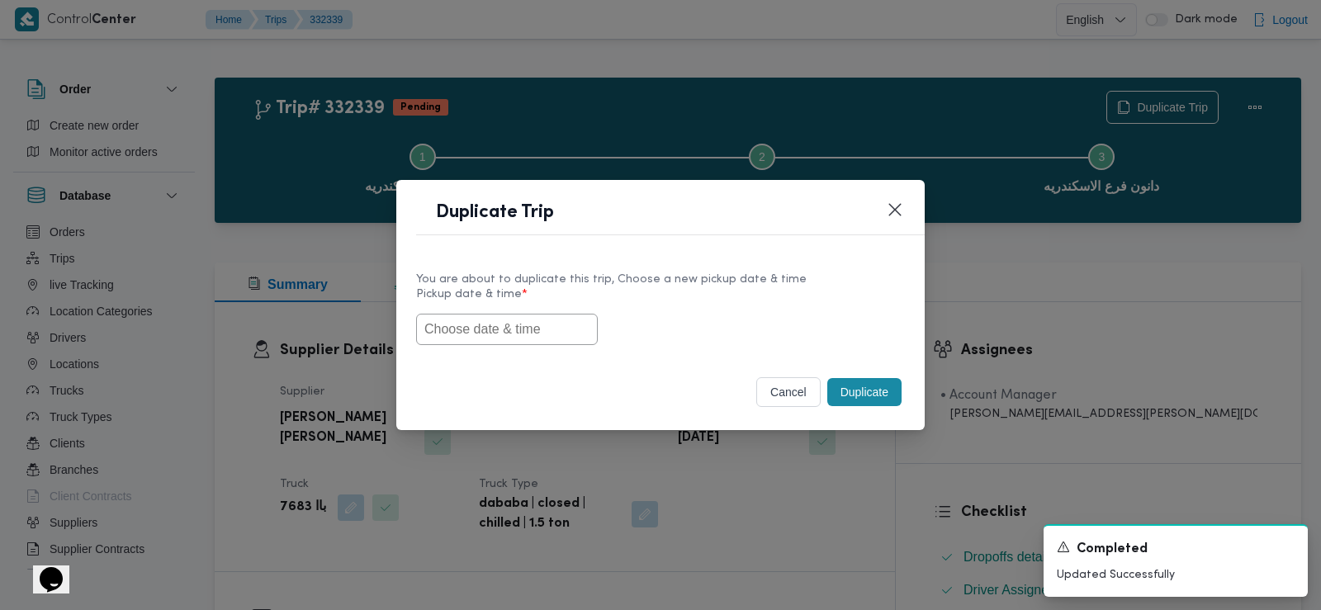
click at [493, 334] on input "text" at bounding box center [507, 329] width 182 height 31
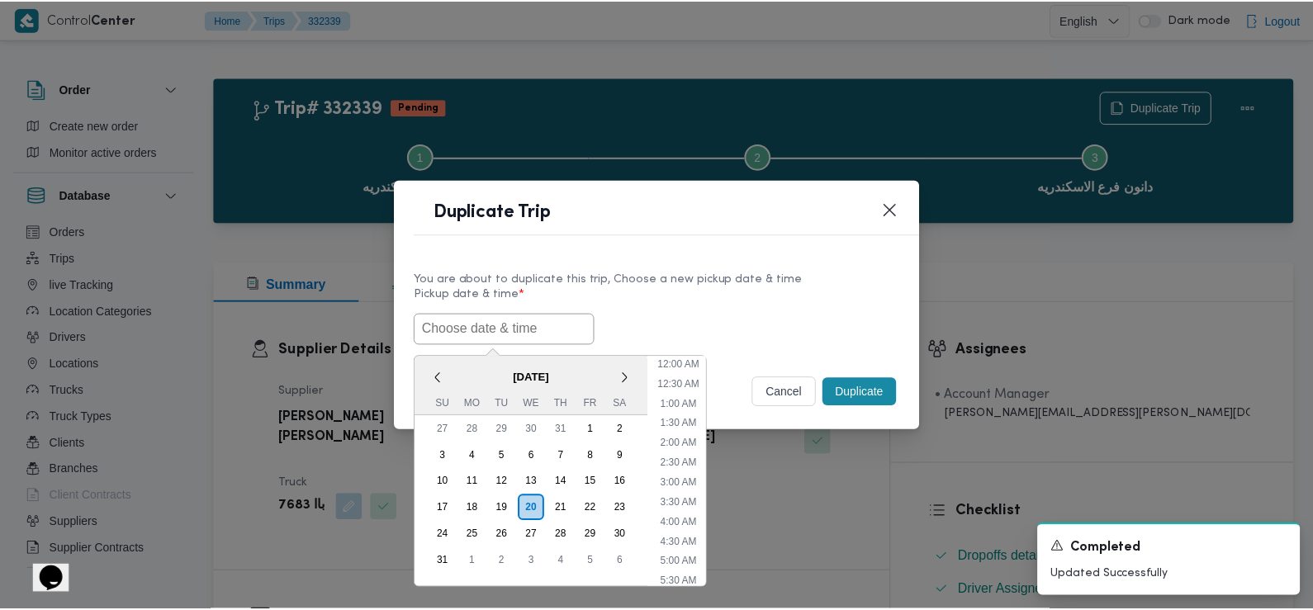
scroll to position [388, 0]
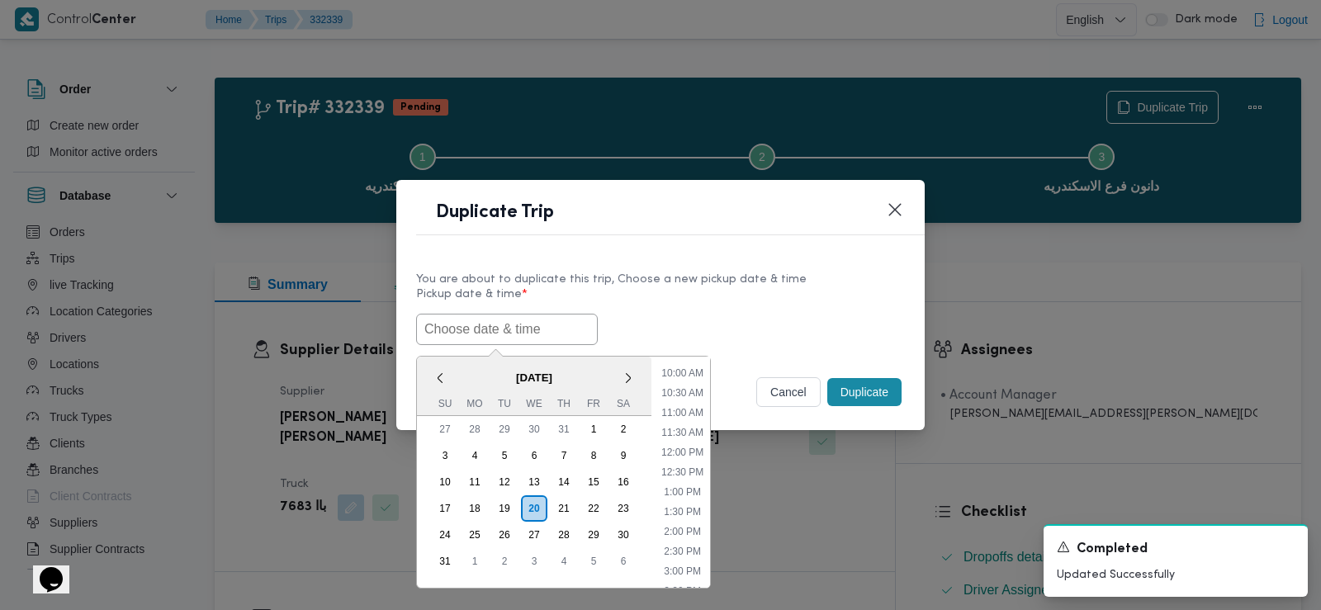
paste input "[DATE] 7:30AM"
type input "[DATE] 7:30AM"
click at [713, 314] on div "[DATE] 7:30AM < [DATE] > Su Mo Tu We Th Fr Sa 27 28 29 30 31 1 2 3 4 5 6 7 8 9 …" at bounding box center [660, 329] width 489 height 31
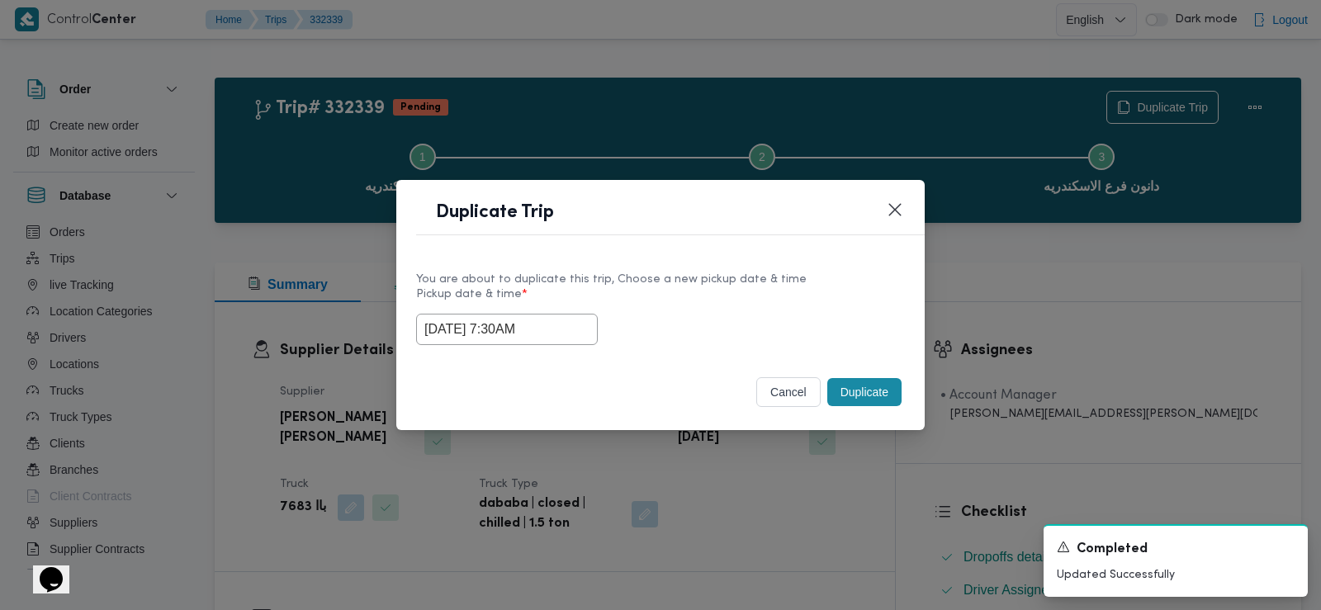
click at [858, 391] on button "Duplicate" at bounding box center [864, 392] width 74 height 28
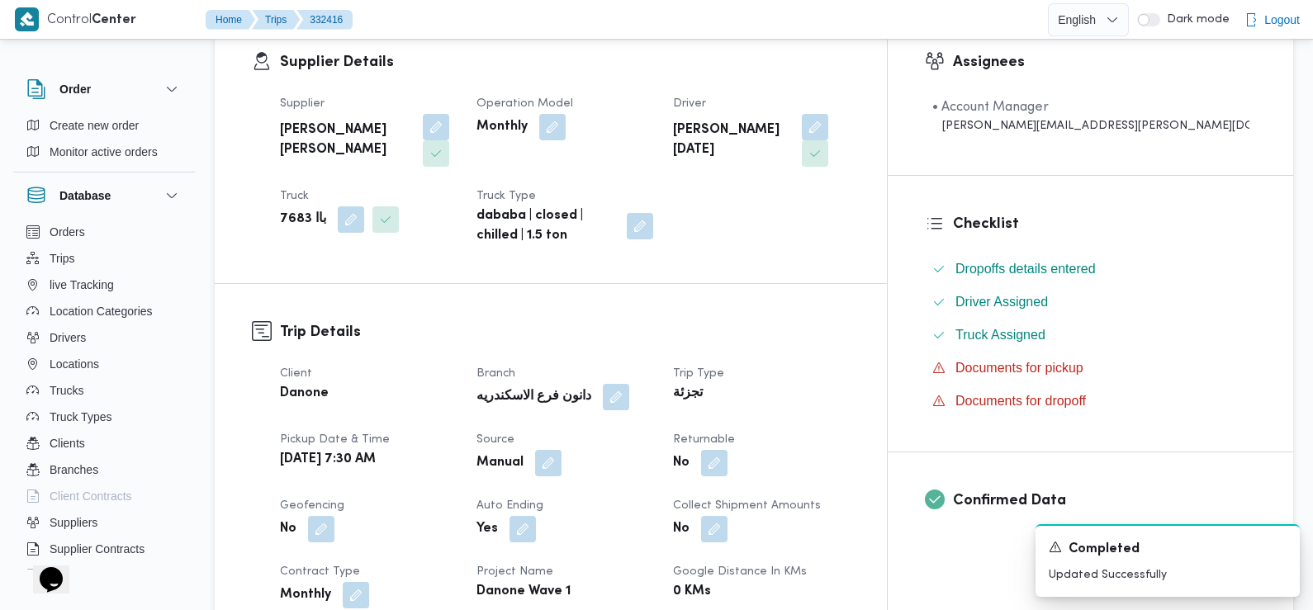
scroll to position [308, 0]
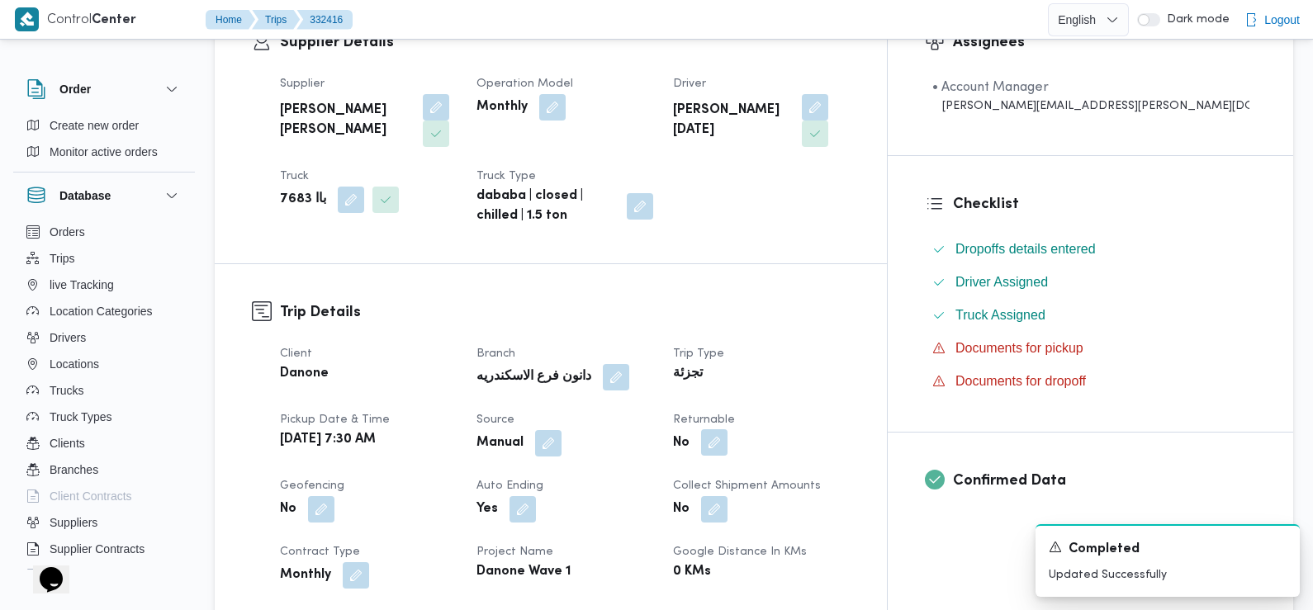
click at [728, 443] on button "button" at bounding box center [714, 442] width 26 height 26
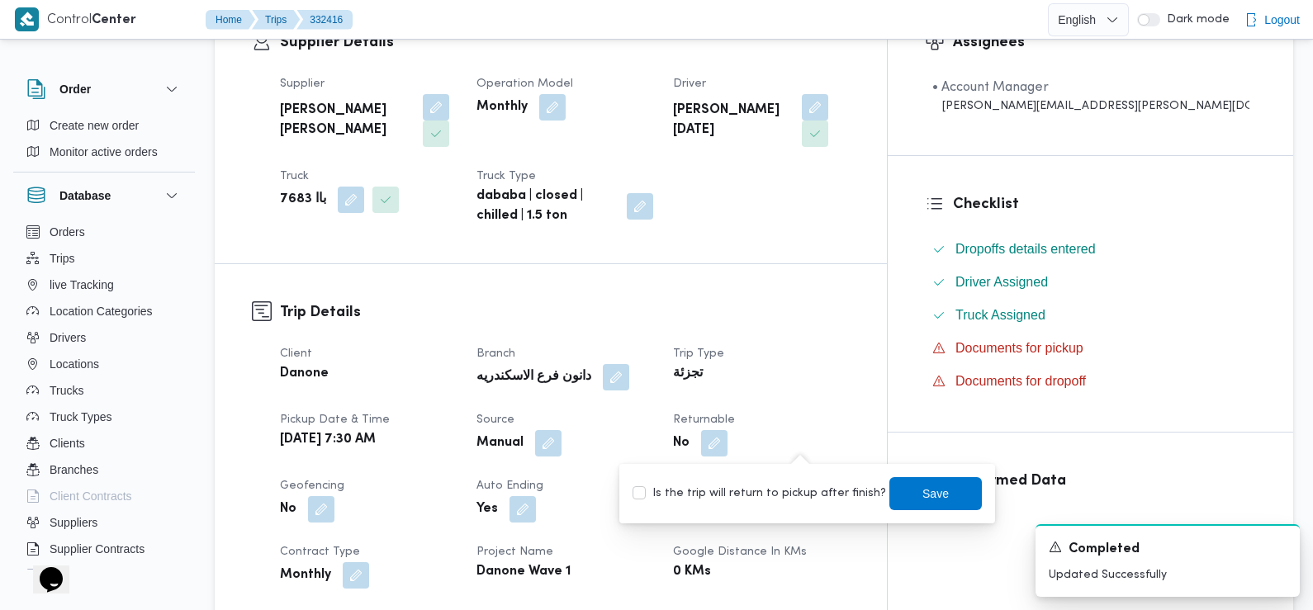
click at [752, 489] on label "Is the trip will return to pickup after finish?" at bounding box center [760, 494] width 254 height 20
checkbox input "true"
click at [930, 490] on span "Save" at bounding box center [935, 493] width 26 height 20
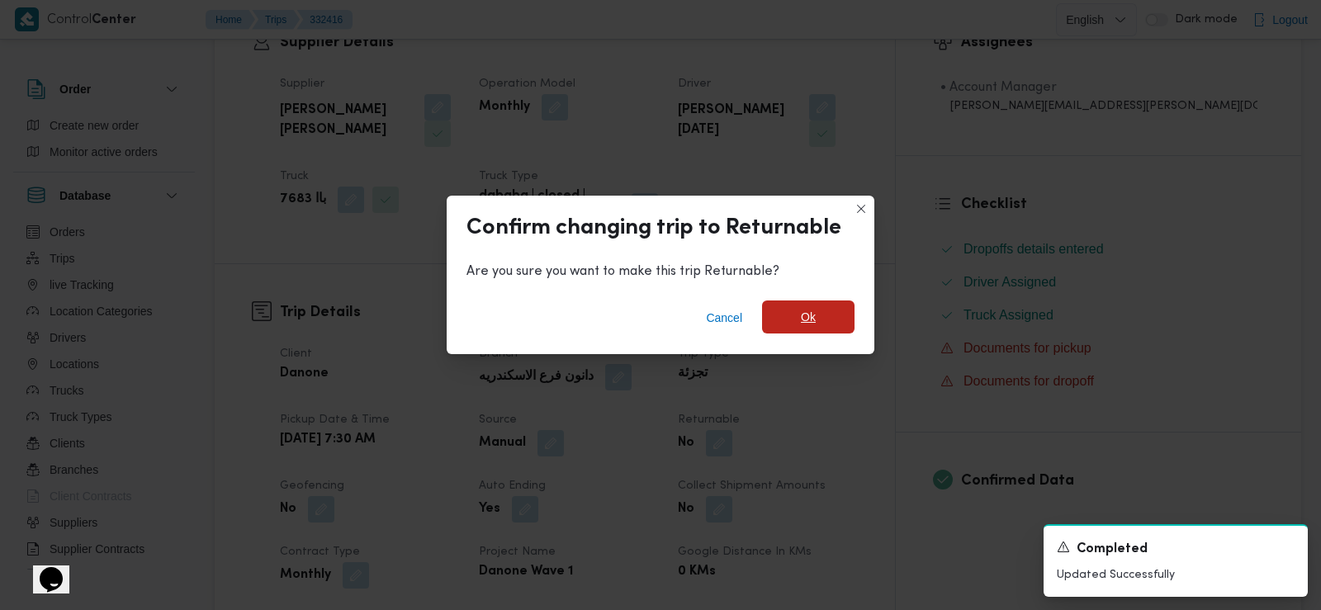
click at [802, 314] on span "Ok" at bounding box center [808, 317] width 15 height 20
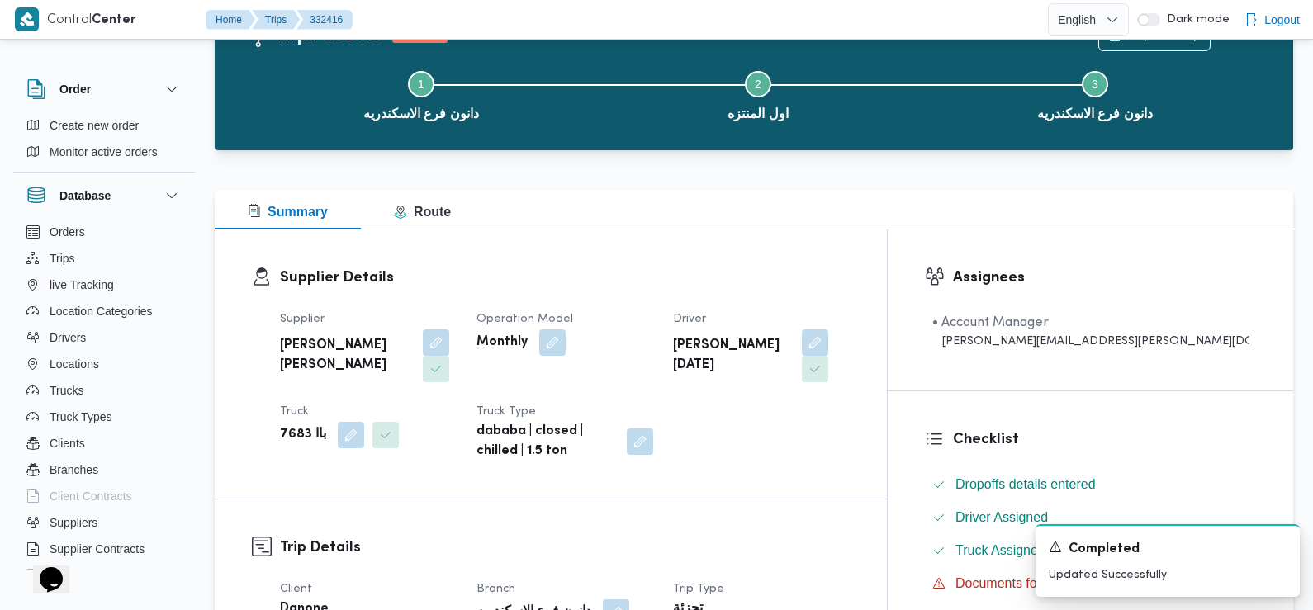
scroll to position [0, 0]
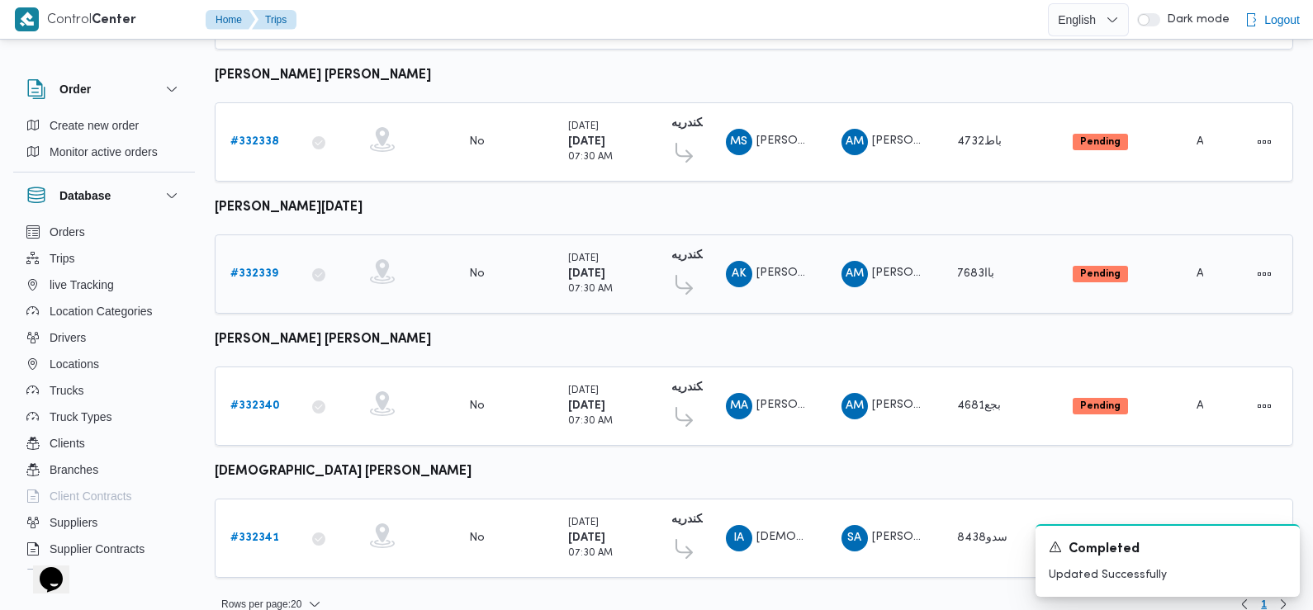
scroll to position [1387, 0]
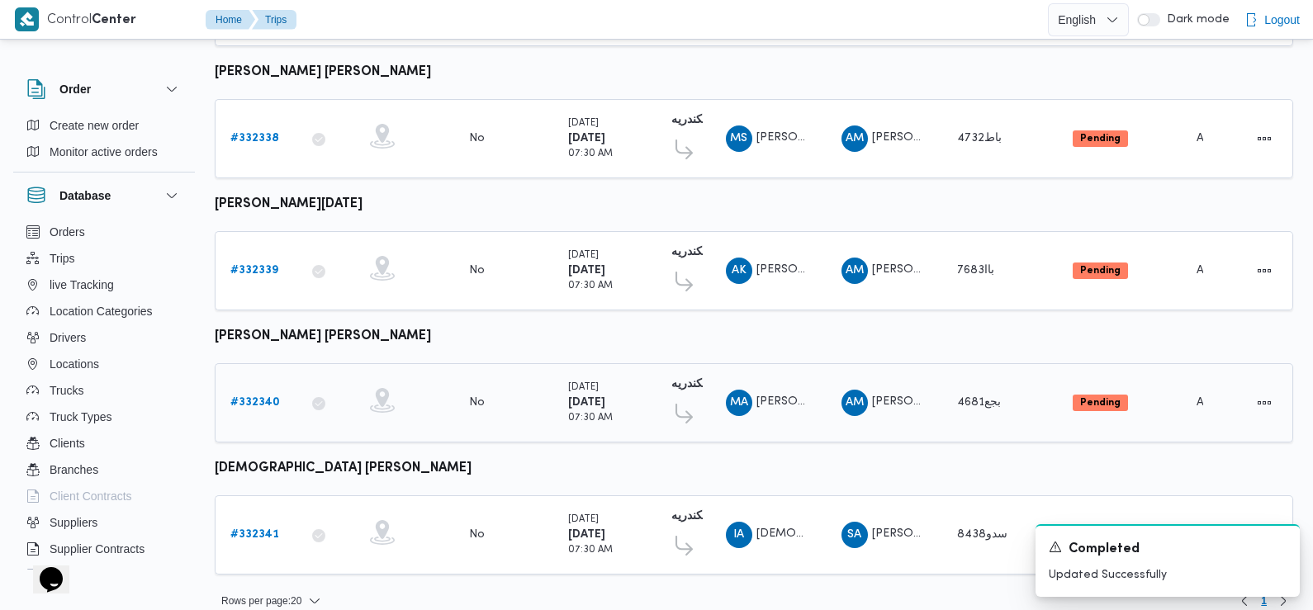
click at [266, 393] on link "# 332340" at bounding box center [255, 403] width 50 height 20
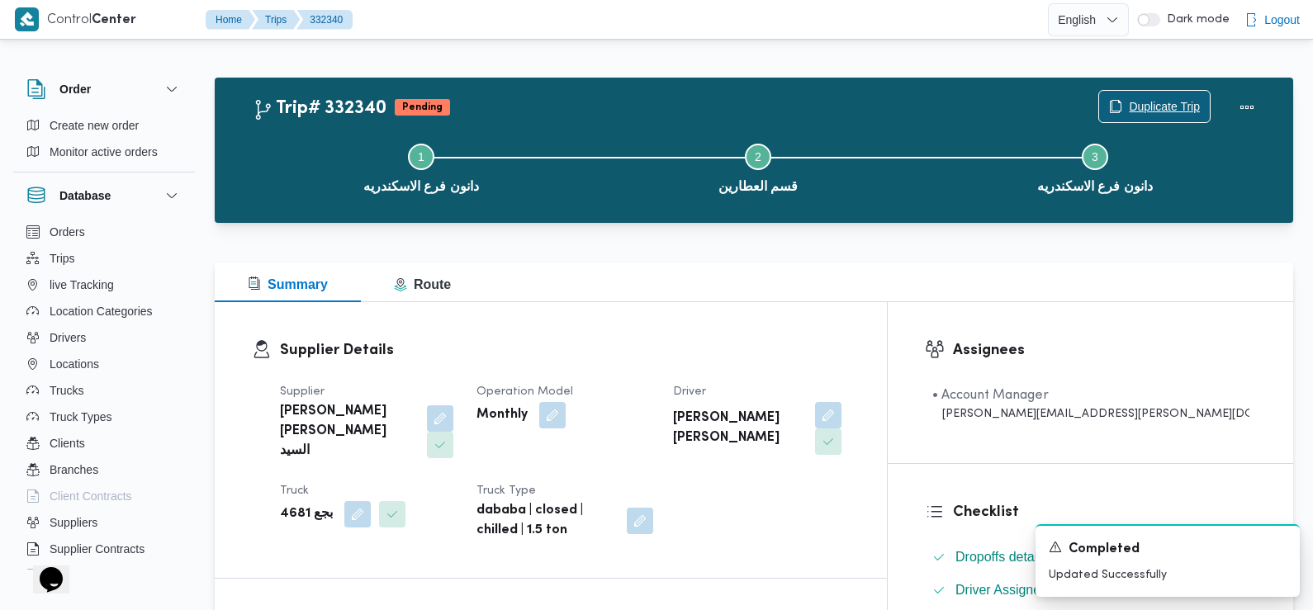
click at [1147, 121] on span "Duplicate Trip" at bounding box center [1154, 106] width 111 height 31
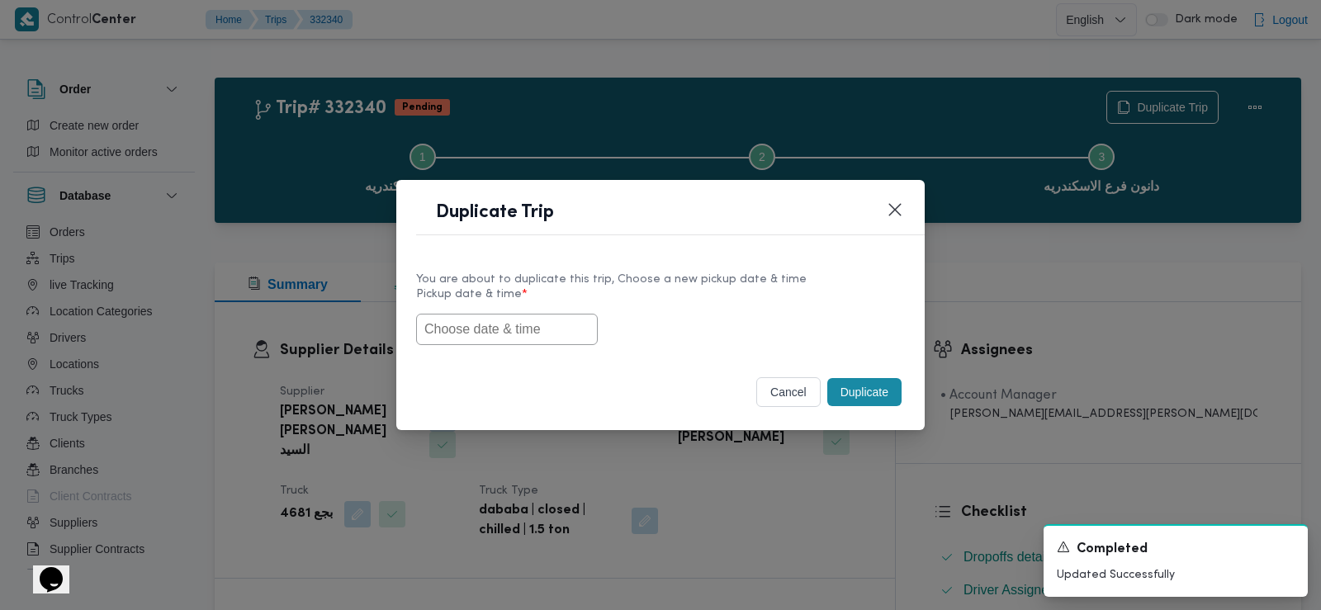
click at [531, 330] on input "text" at bounding box center [507, 329] width 182 height 31
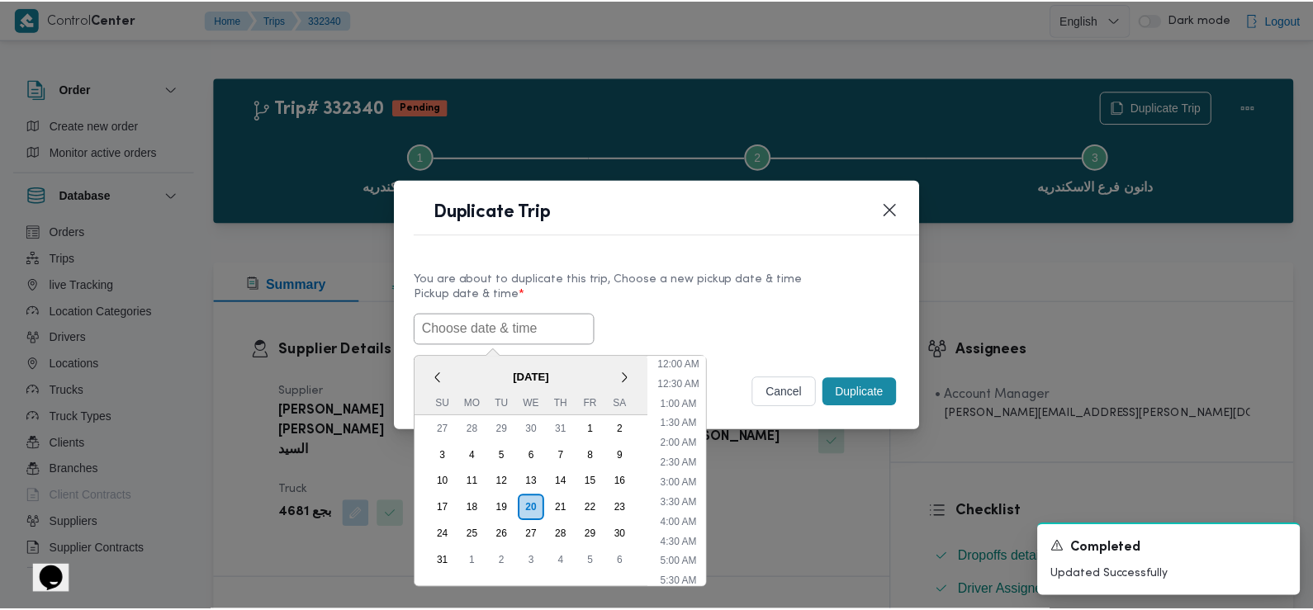
scroll to position [388, 0]
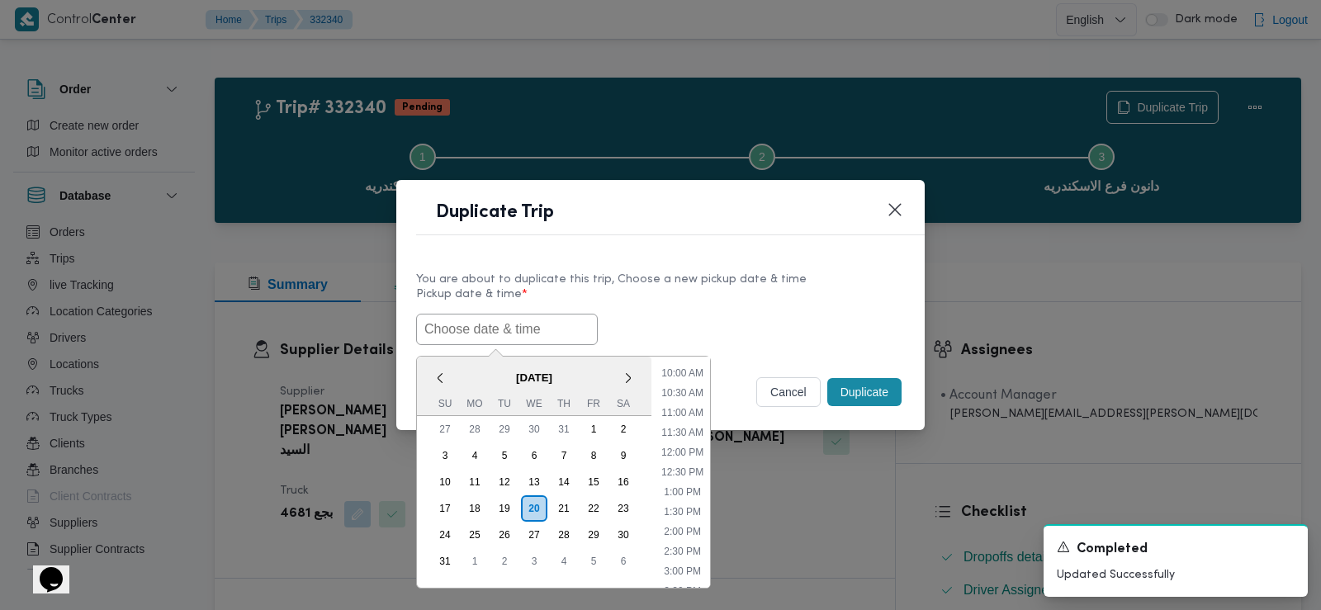
paste input "[DATE] 7:30AM"
type input "[DATE] 7:30AM"
click at [758, 295] on label "Pickup date & time *" at bounding box center [660, 301] width 489 height 26
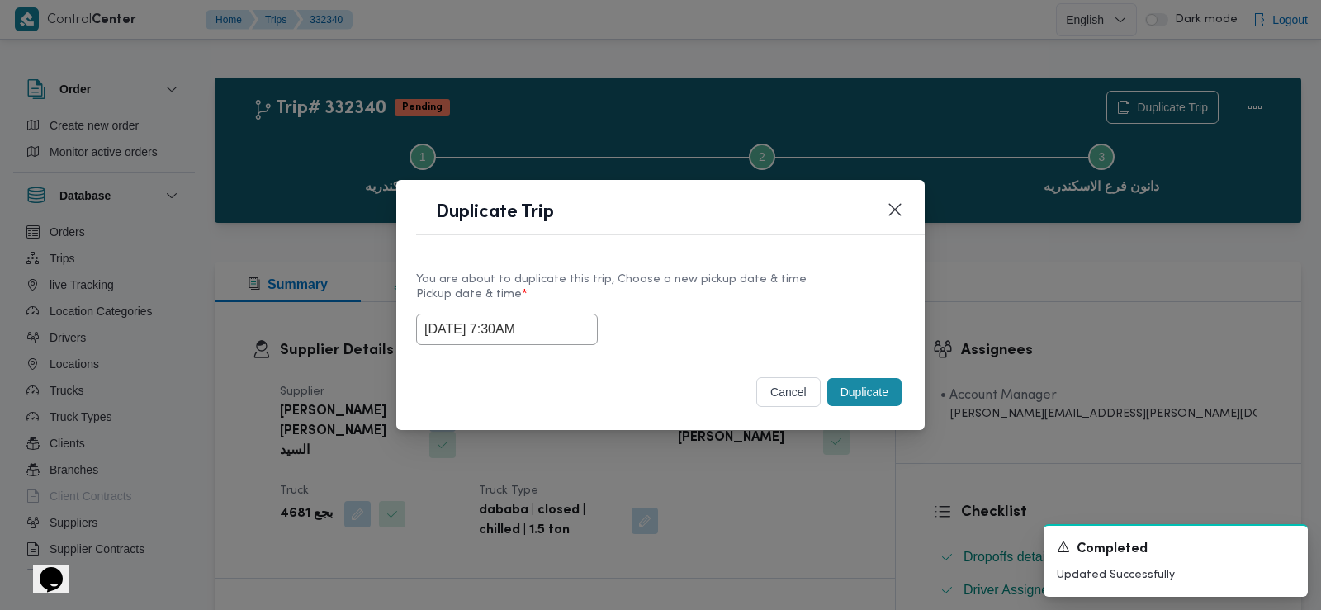
click at [846, 396] on button "Duplicate" at bounding box center [864, 392] width 74 height 28
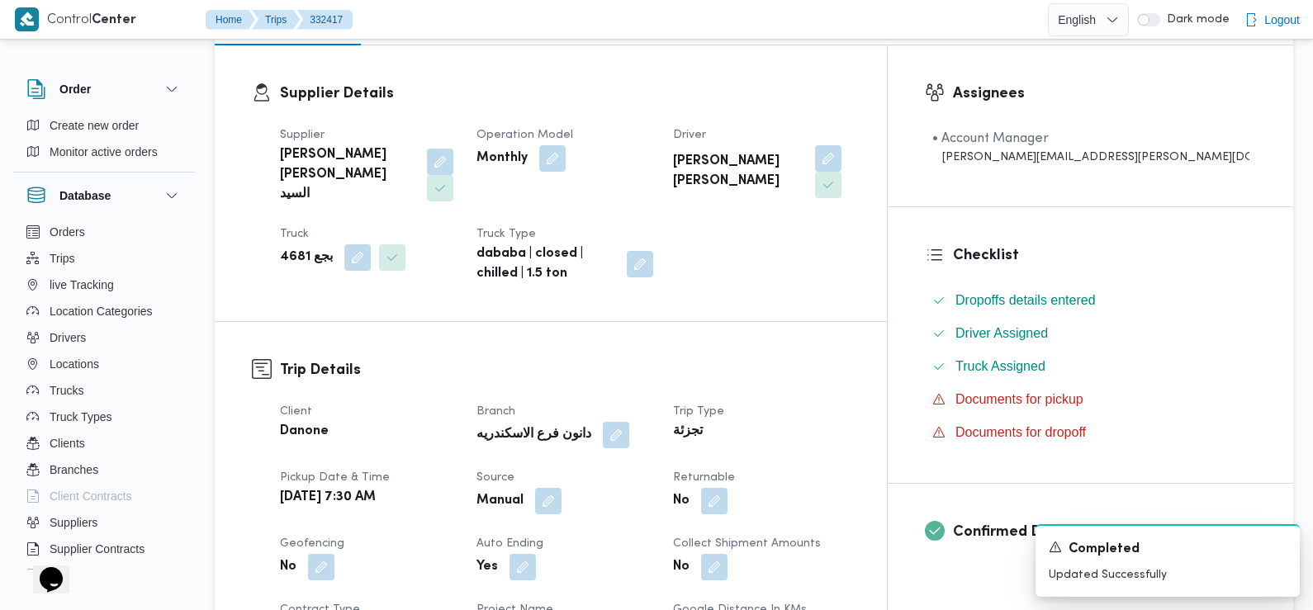
scroll to position [258, 0]
click at [728, 486] on span at bounding box center [710, 499] width 35 height 26
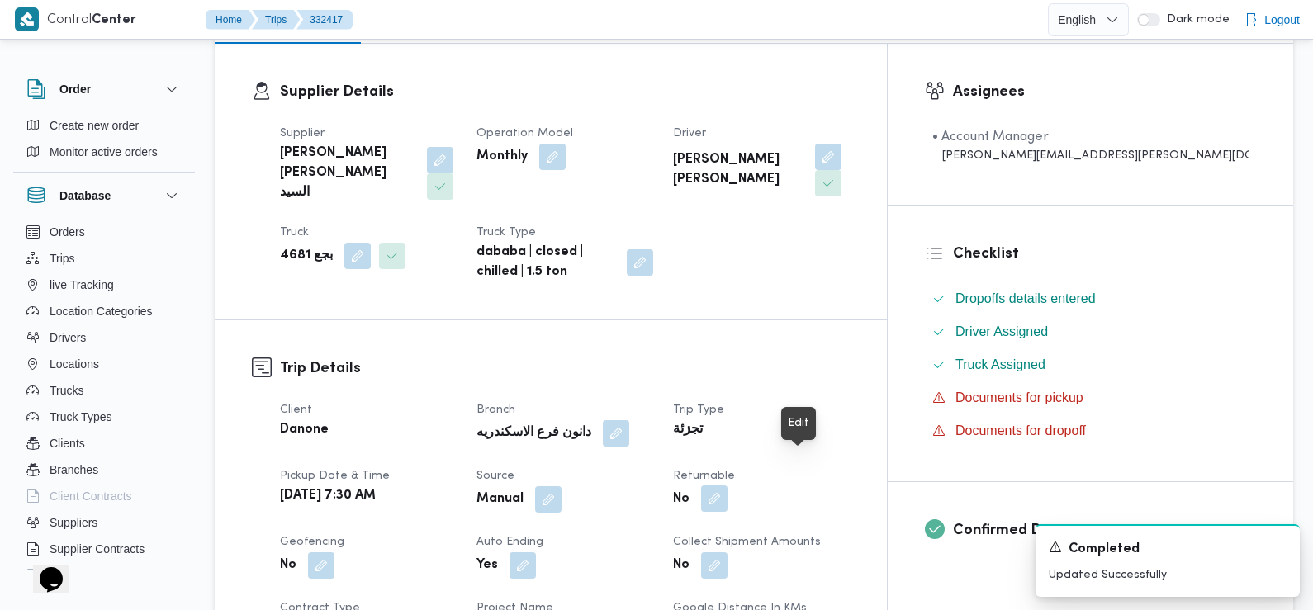
click at [728, 486] on button "button" at bounding box center [714, 499] width 26 height 26
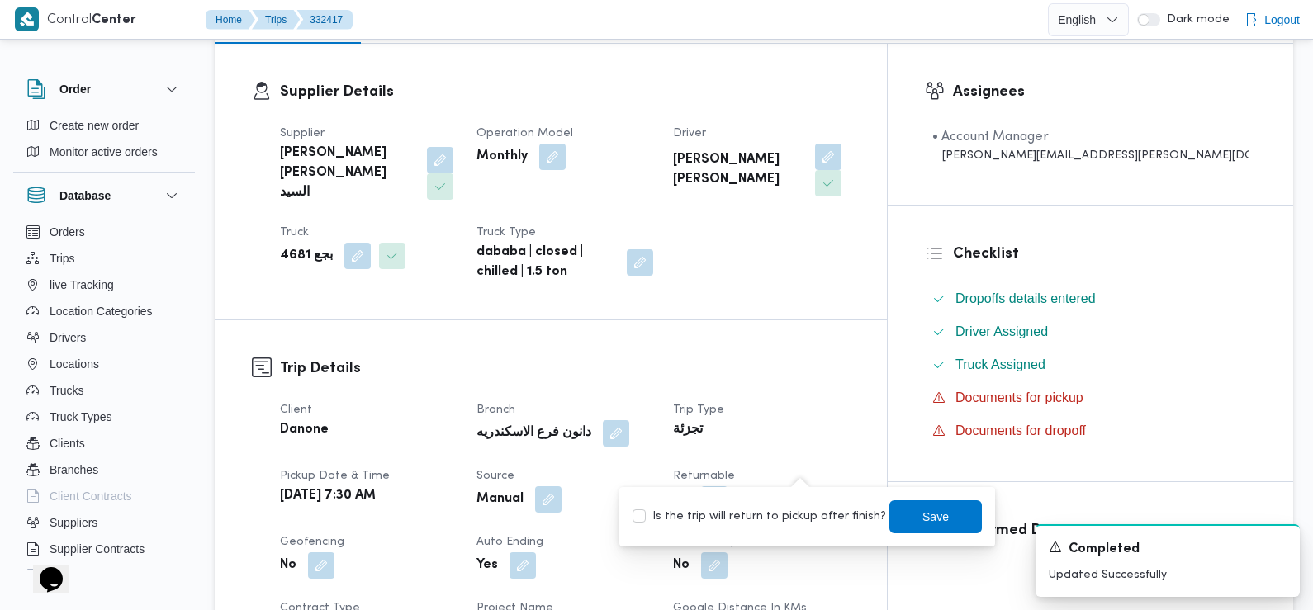
click at [749, 514] on label "Is the trip will return to pickup after finish?" at bounding box center [760, 517] width 254 height 20
checkbox input "true"
click at [930, 514] on span "Save" at bounding box center [935, 516] width 26 height 20
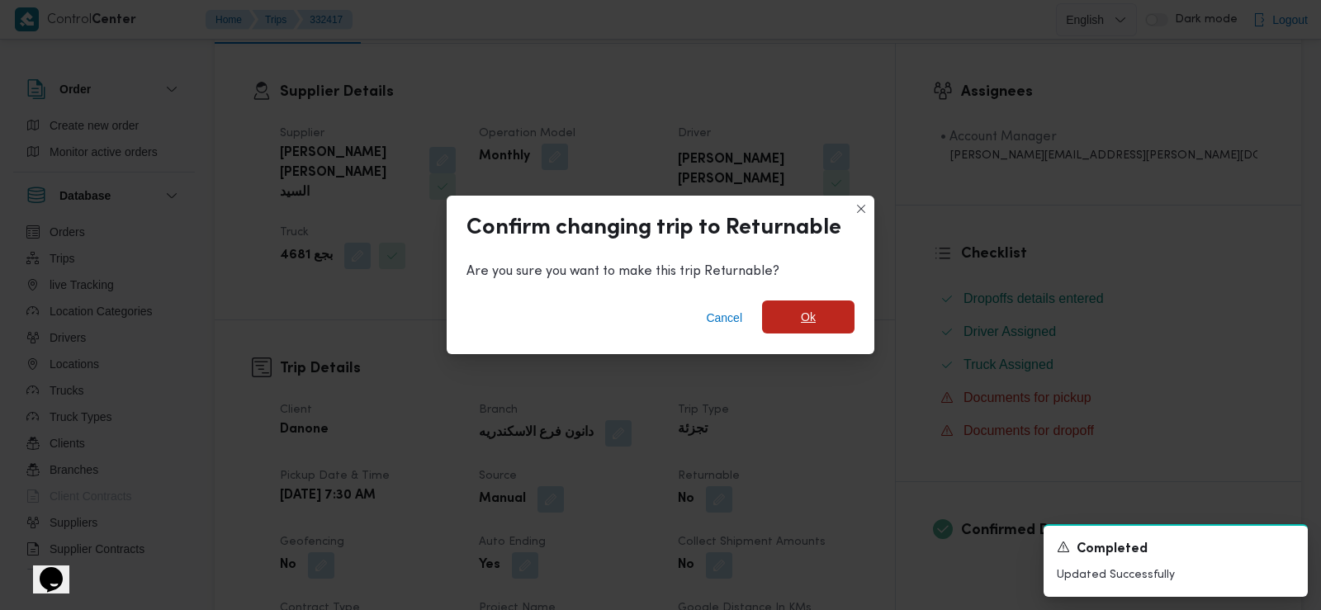
click at [826, 313] on span "Ok" at bounding box center [808, 317] width 92 height 33
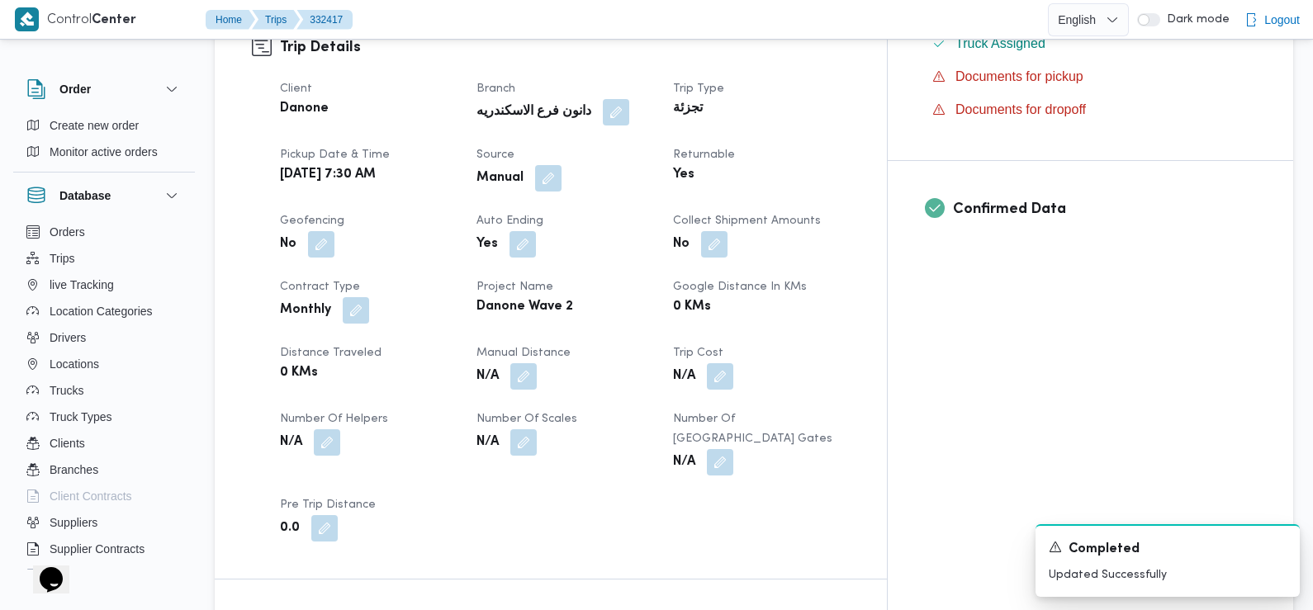
scroll to position [0, 0]
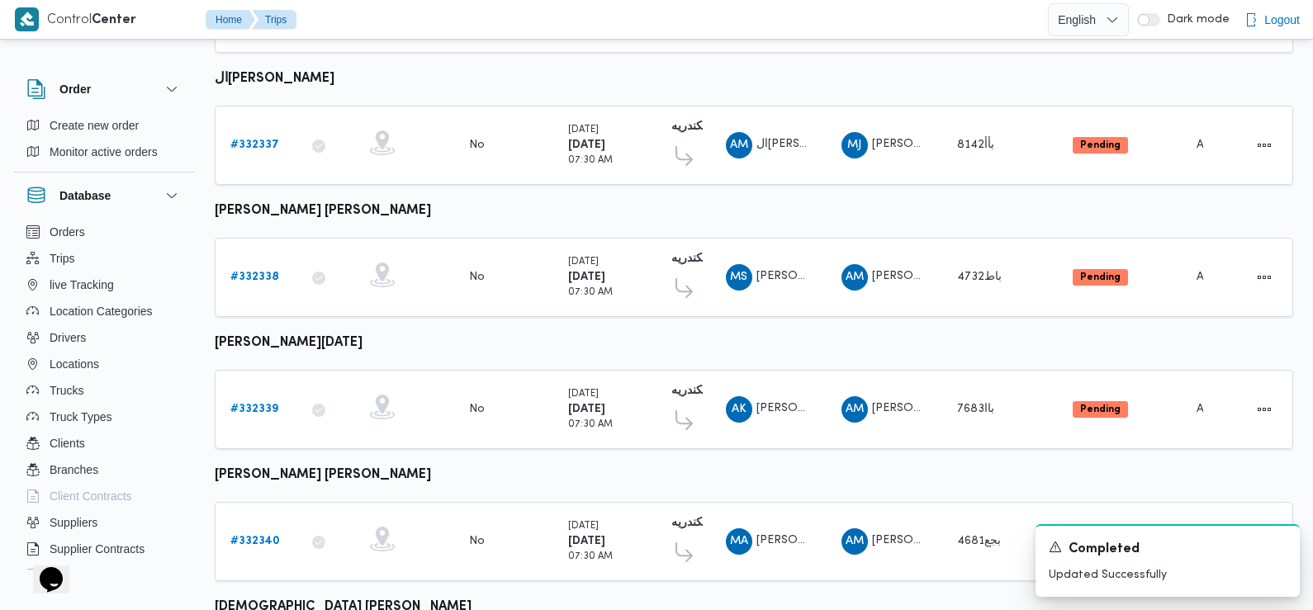
scroll to position [1387, 0]
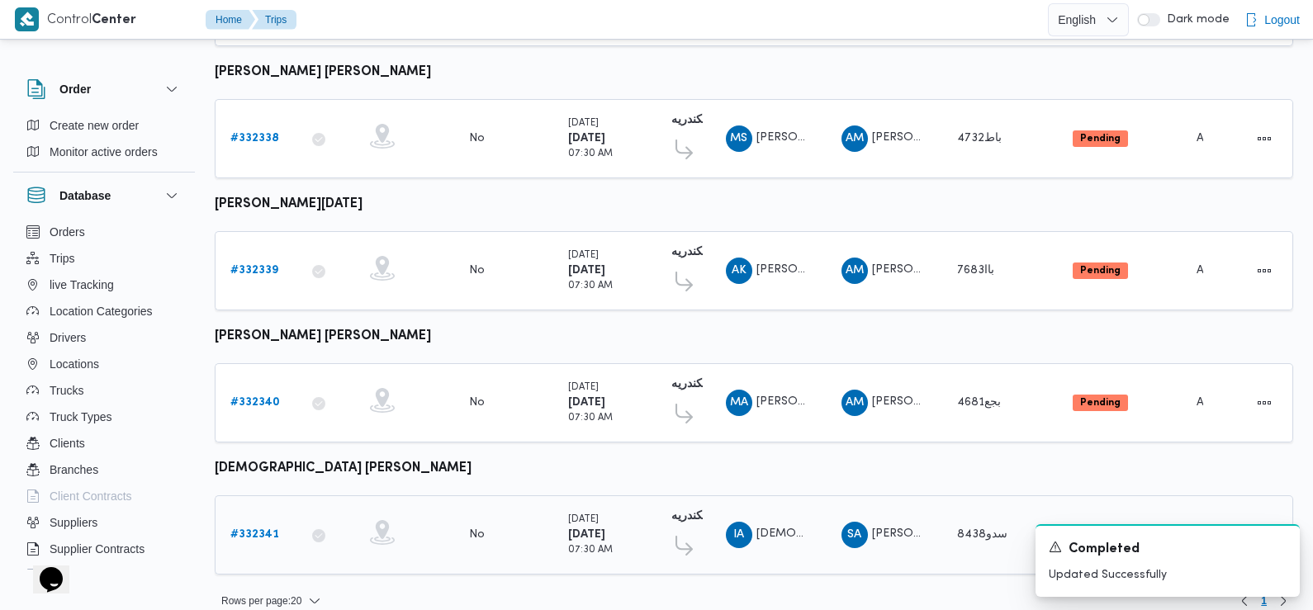
click at [255, 529] on b "# 332341" at bounding box center [254, 534] width 49 height 11
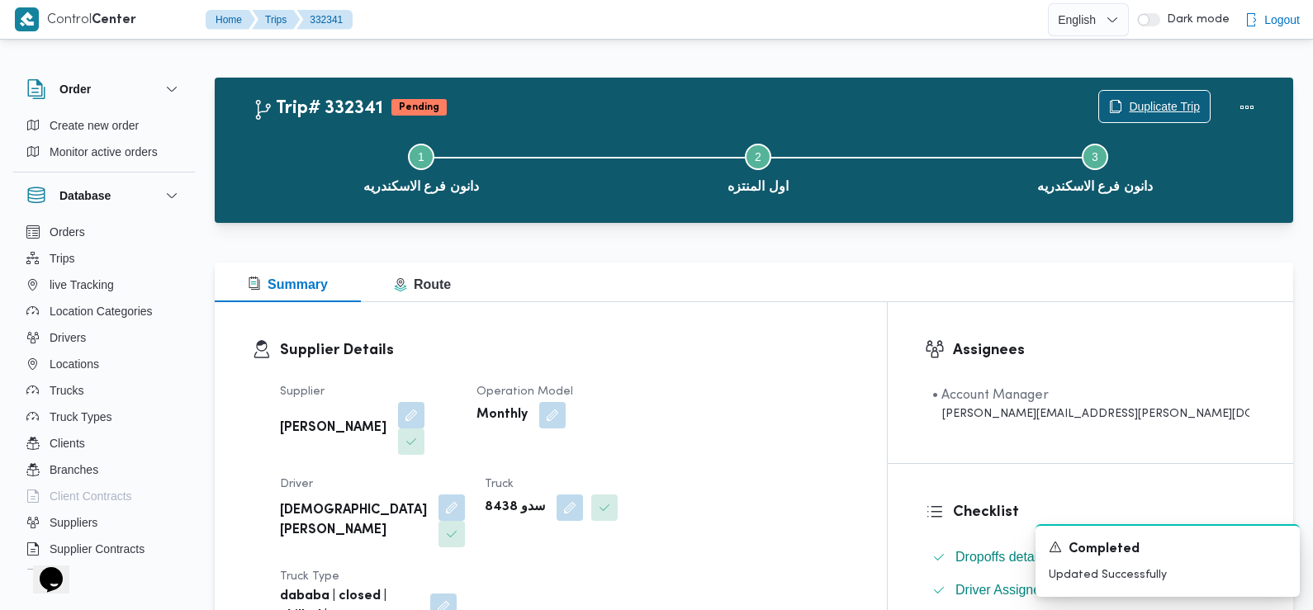
click at [1159, 104] on span "Duplicate Trip" at bounding box center [1164, 107] width 71 height 20
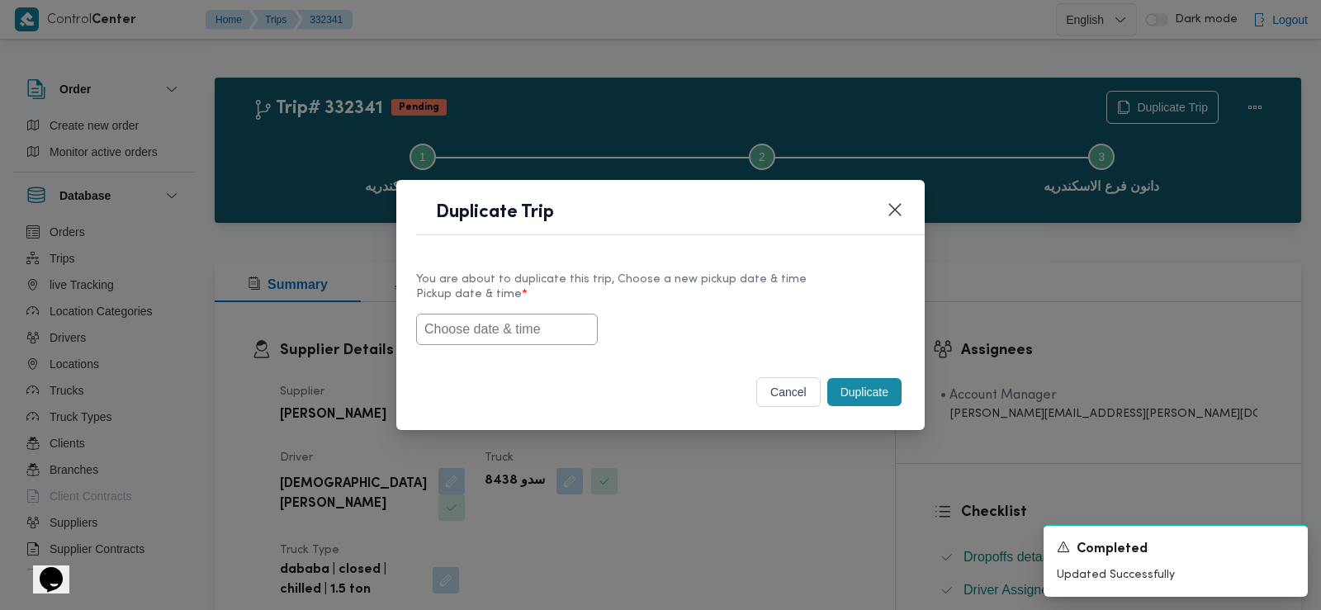
click at [537, 325] on input "text" at bounding box center [507, 329] width 182 height 31
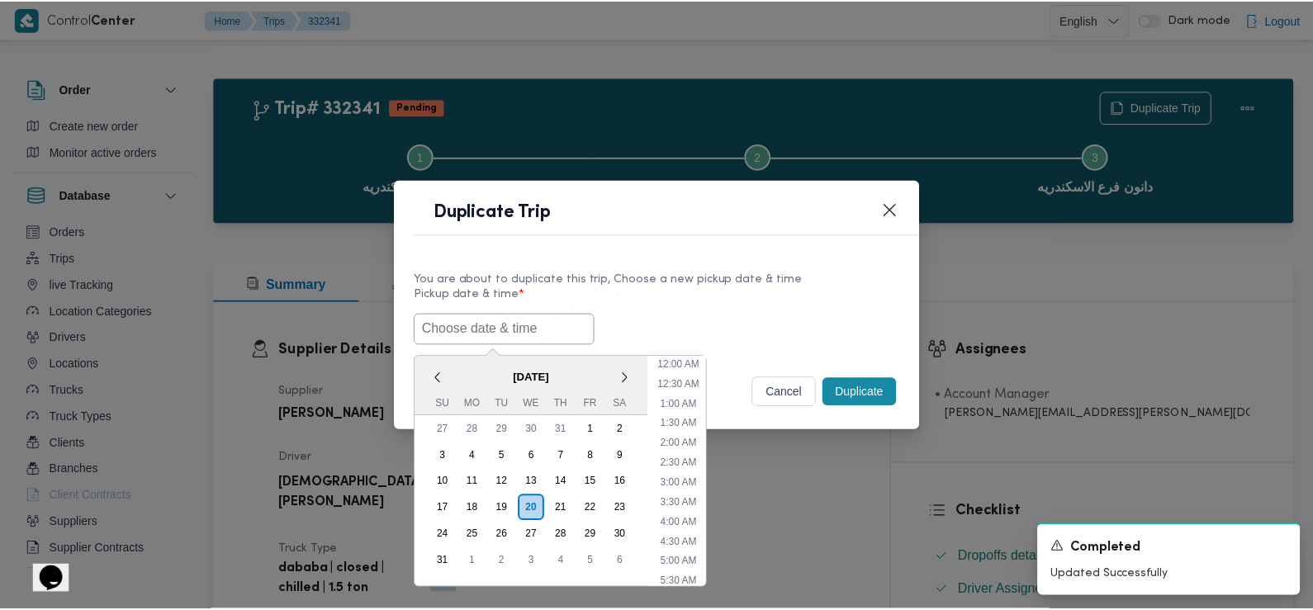
scroll to position [388, 0]
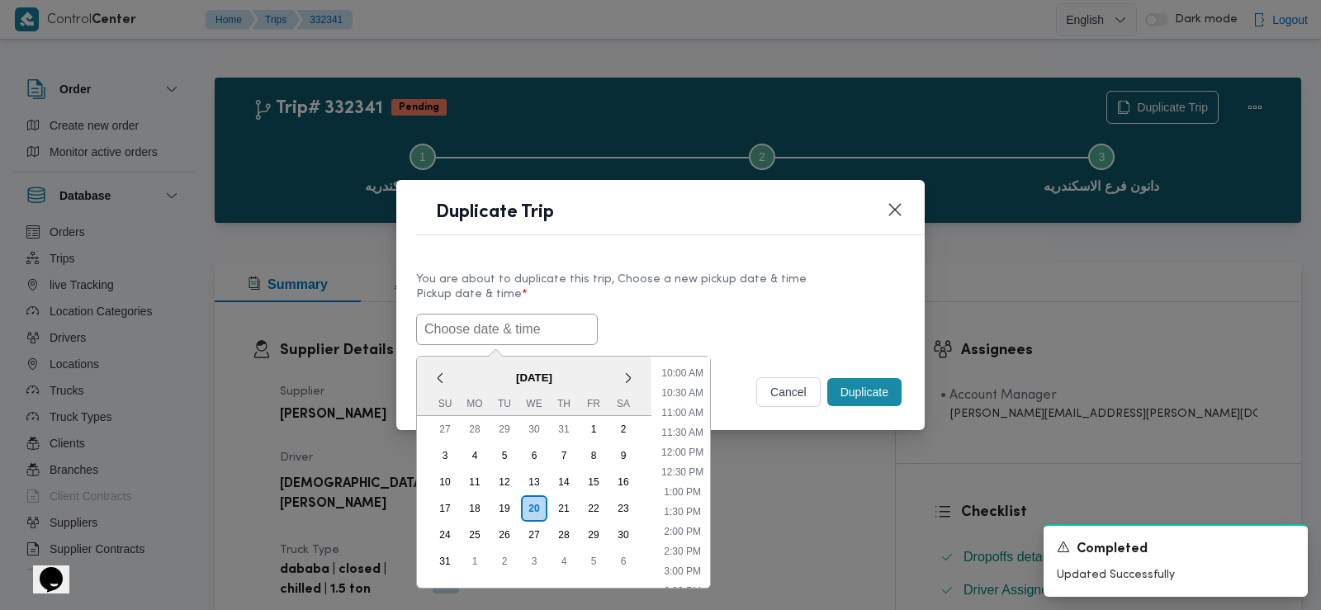
paste input "24/08/2025 7:30AM"
type input "24/08/2025 7:30AM"
click at [812, 319] on div "24/08/2025 7:30AM < August 2025 > Su Mo Tu We Th Fr Sa 27 28 29 30 31 1 2 3 4 5…" at bounding box center [660, 329] width 489 height 31
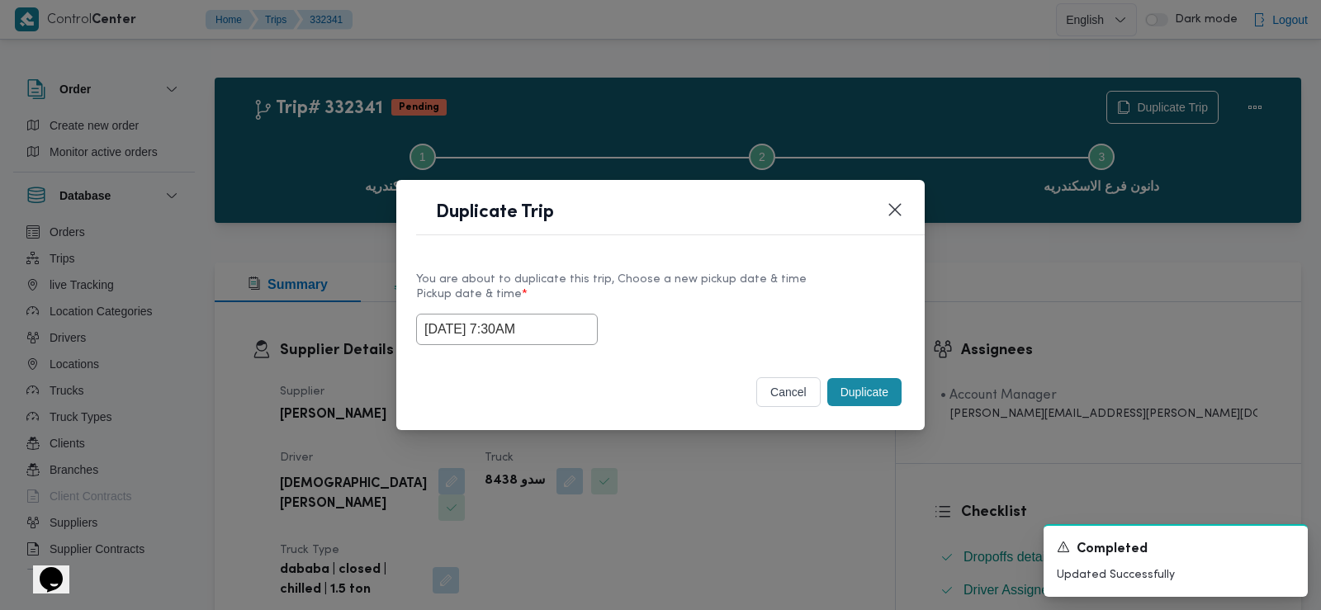
click at [883, 390] on button "Duplicate" at bounding box center [864, 392] width 74 height 28
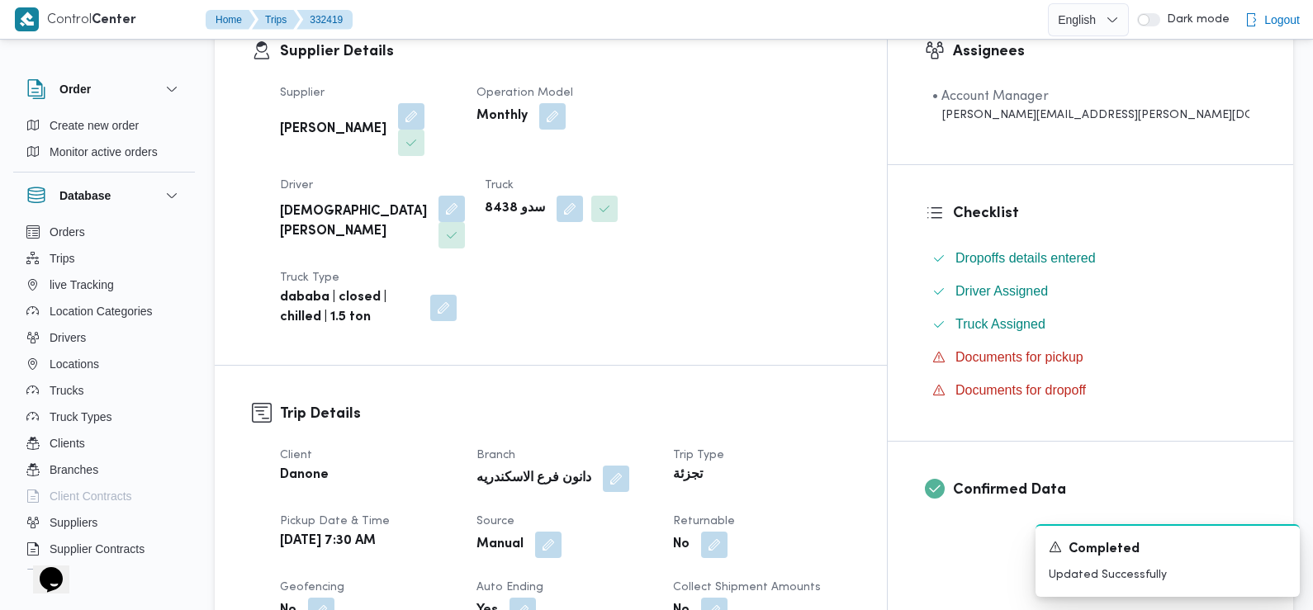
scroll to position [396, 0]
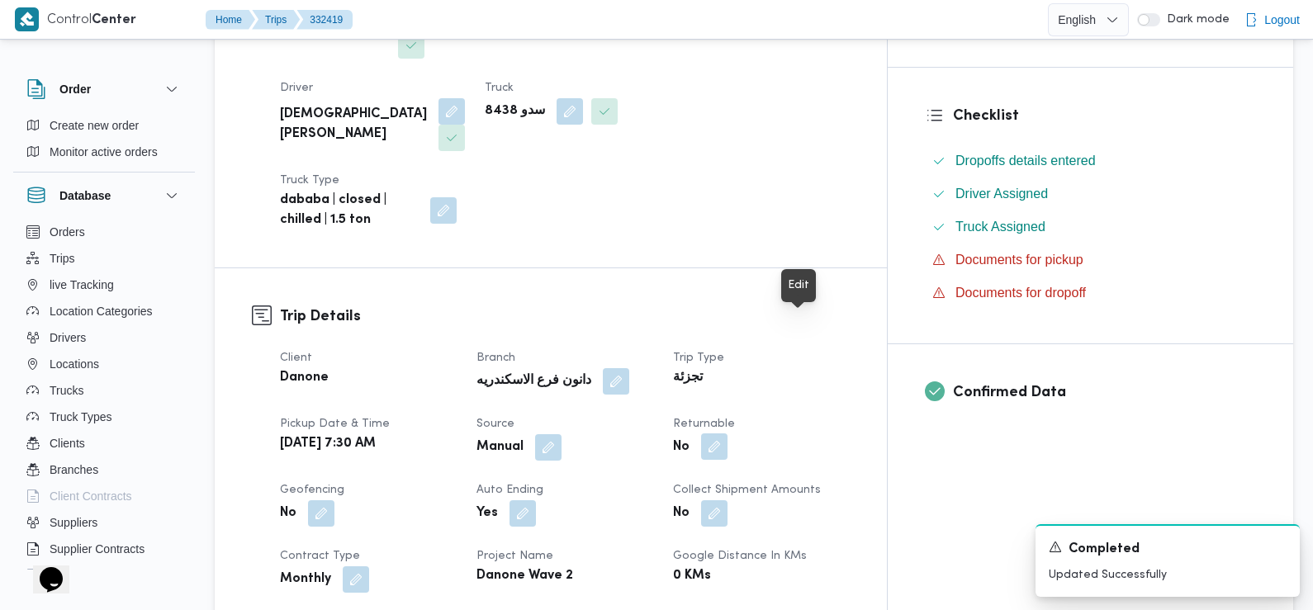
click at [728, 434] on button "button" at bounding box center [714, 447] width 26 height 26
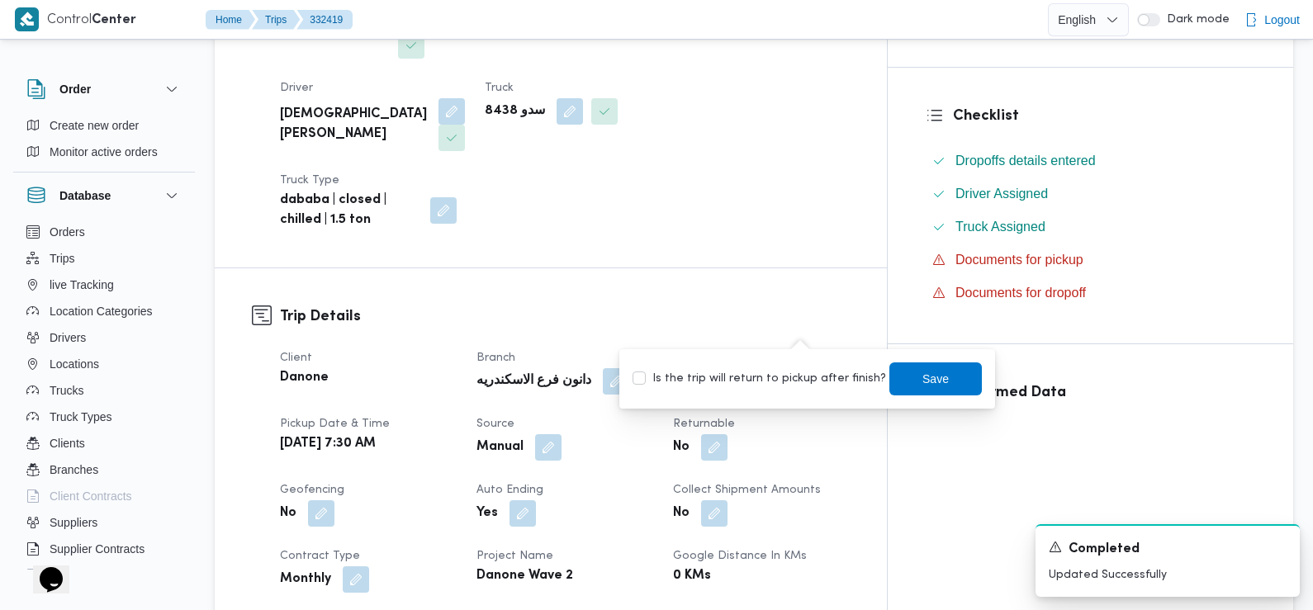
click at [780, 370] on label "Is the trip will return to pickup after finish?" at bounding box center [760, 379] width 254 height 20
checkbox input "true"
click at [903, 369] on span "Save" at bounding box center [935, 378] width 92 height 33
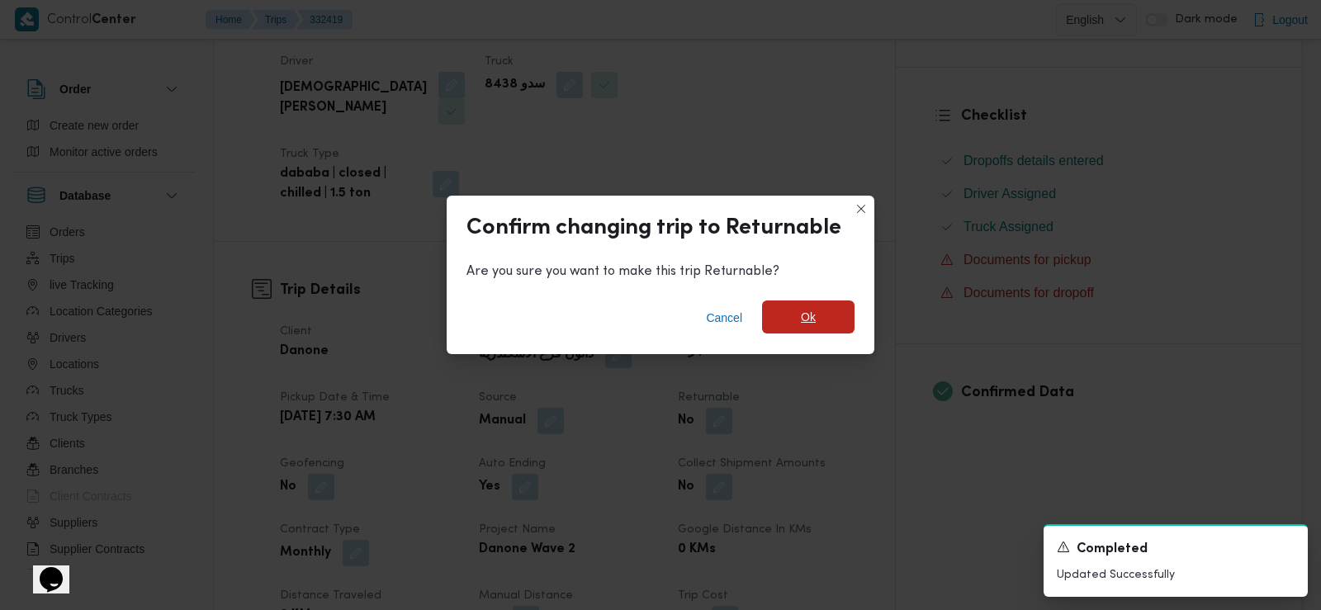
click at [797, 317] on span "Ok" at bounding box center [808, 317] width 92 height 33
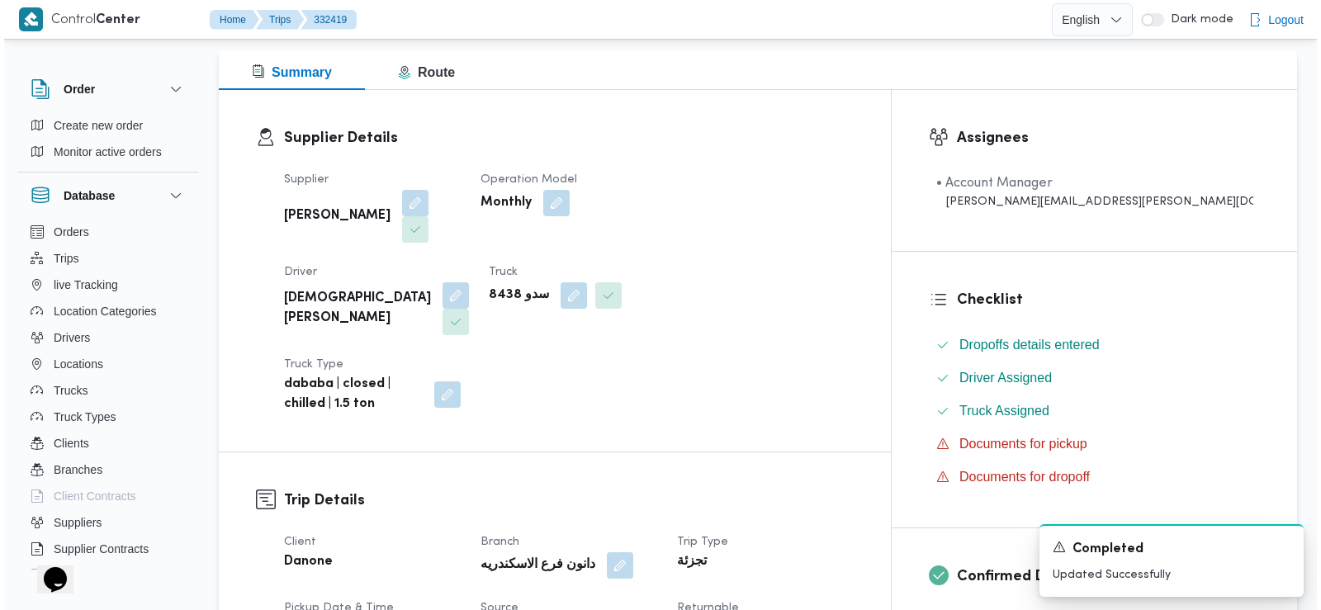
scroll to position [0, 0]
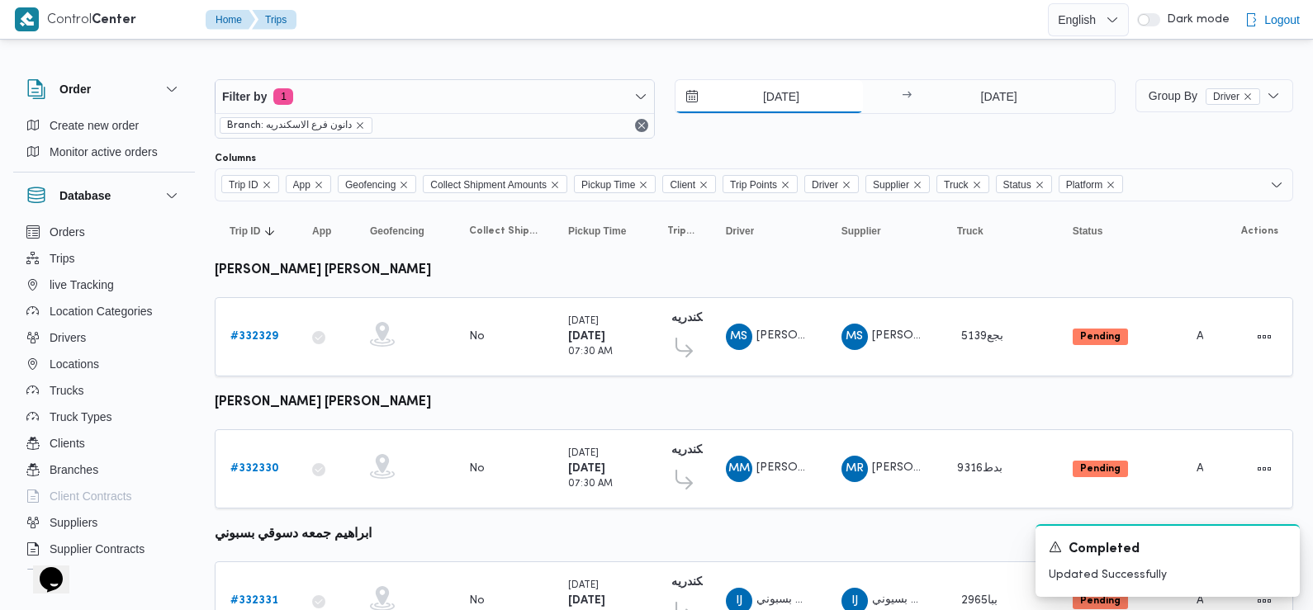
click at [806, 101] on input "23/8/2025" at bounding box center [769, 96] width 187 height 33
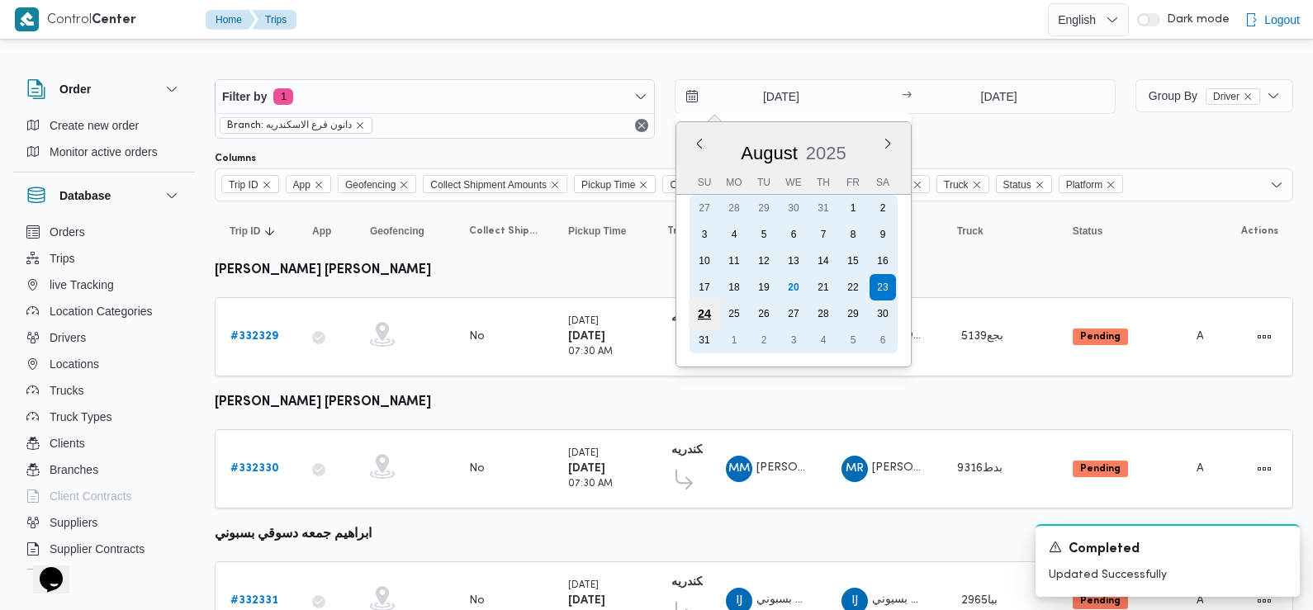
click at [706, 314] on div "24" at bounding box center [704, 313] width 31 height 31
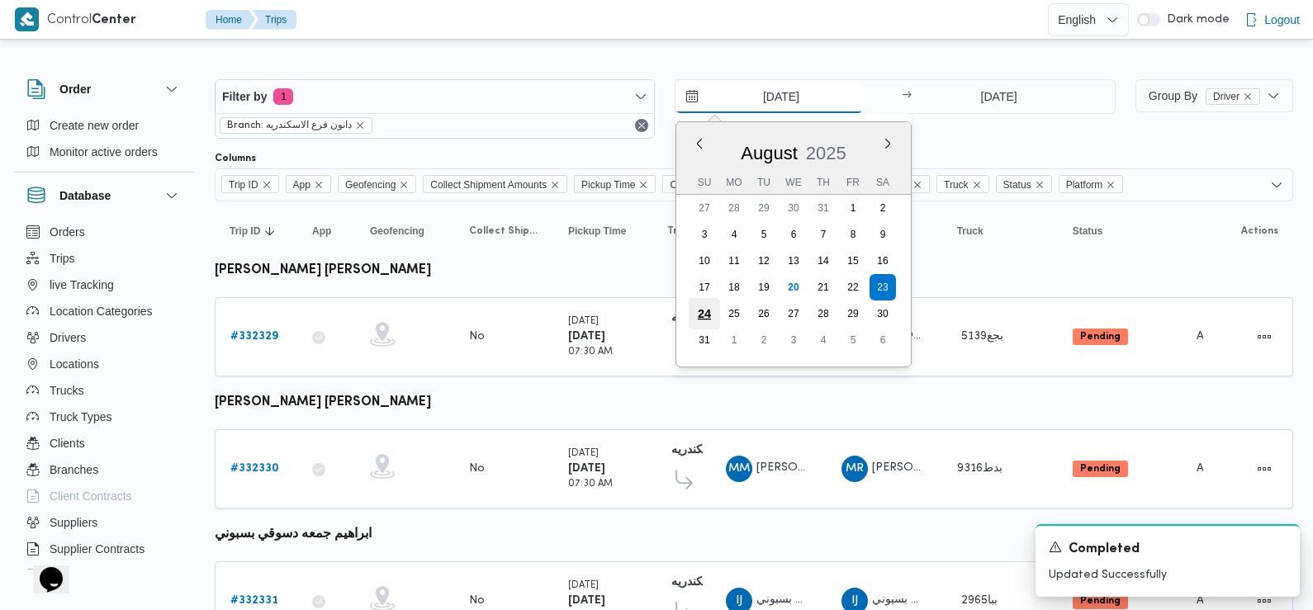
type input "[DATE]"
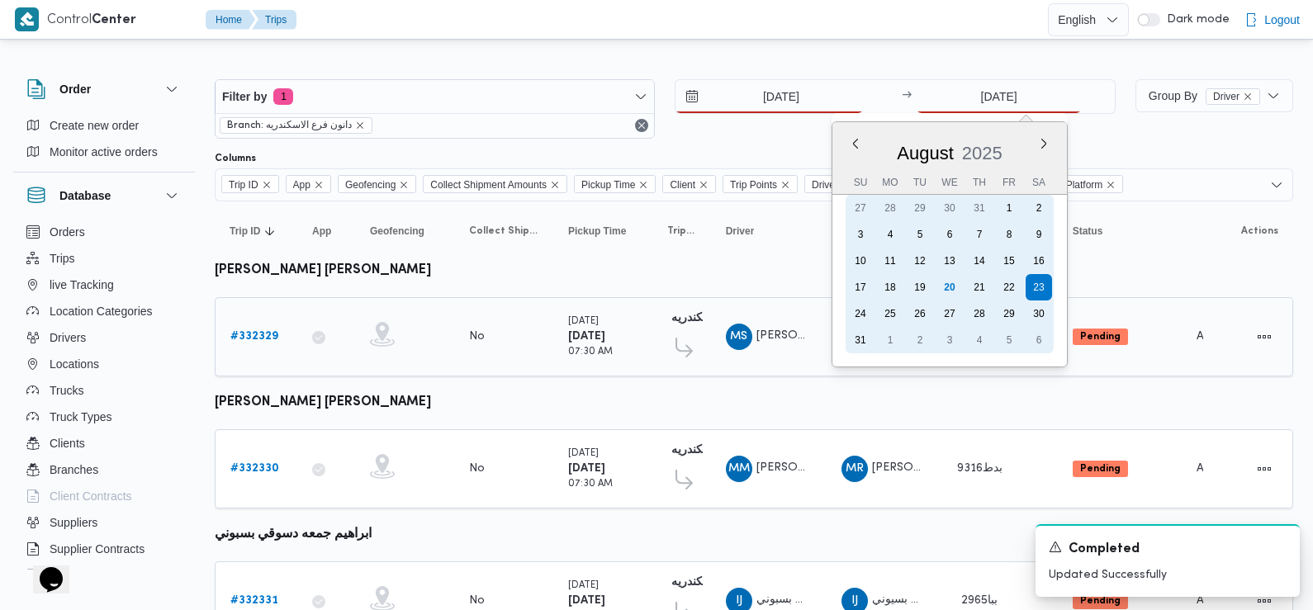
drag, startPoint x: 992, startPoint y: 100, endPoint x: 861, endPoint y: 316, distance: 252.7
click at [861, 316] on div "24" at bounding box center [860, 314] width 26 height 26
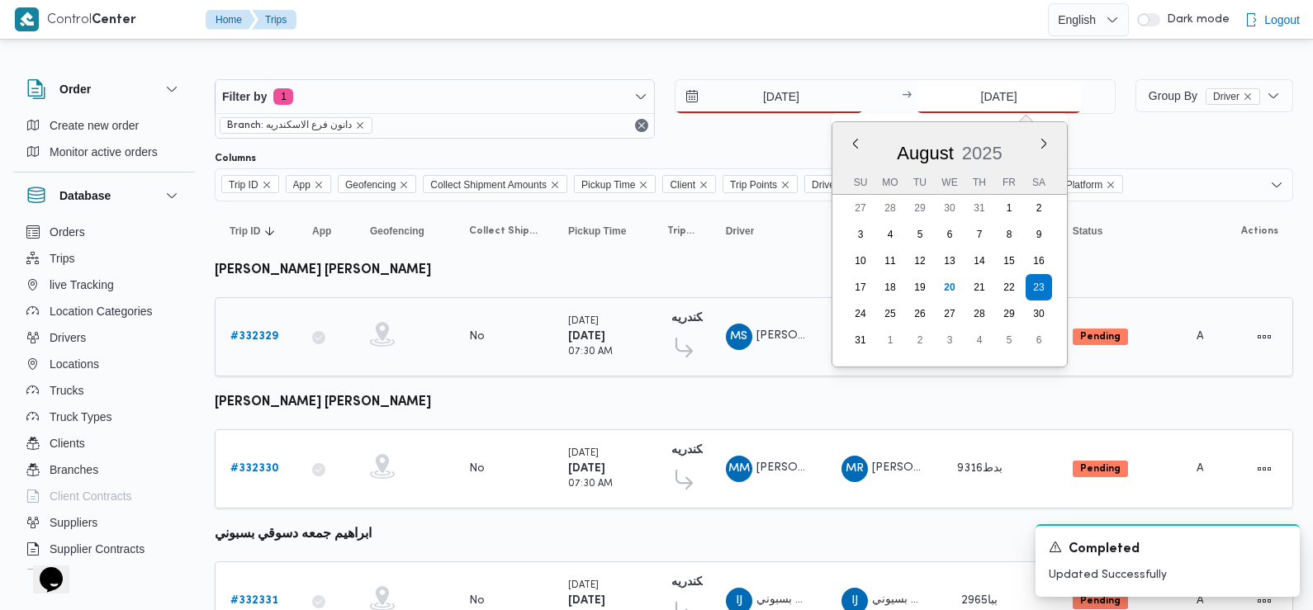
type input "[DATE]"
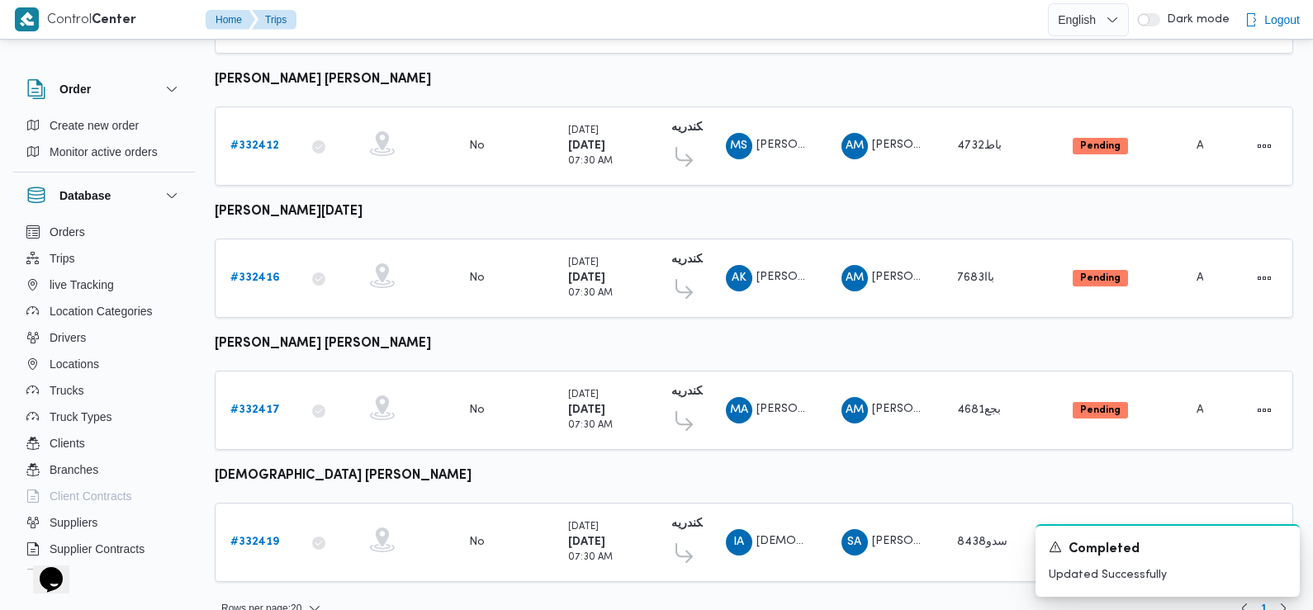
scroll to position [1387, 0]
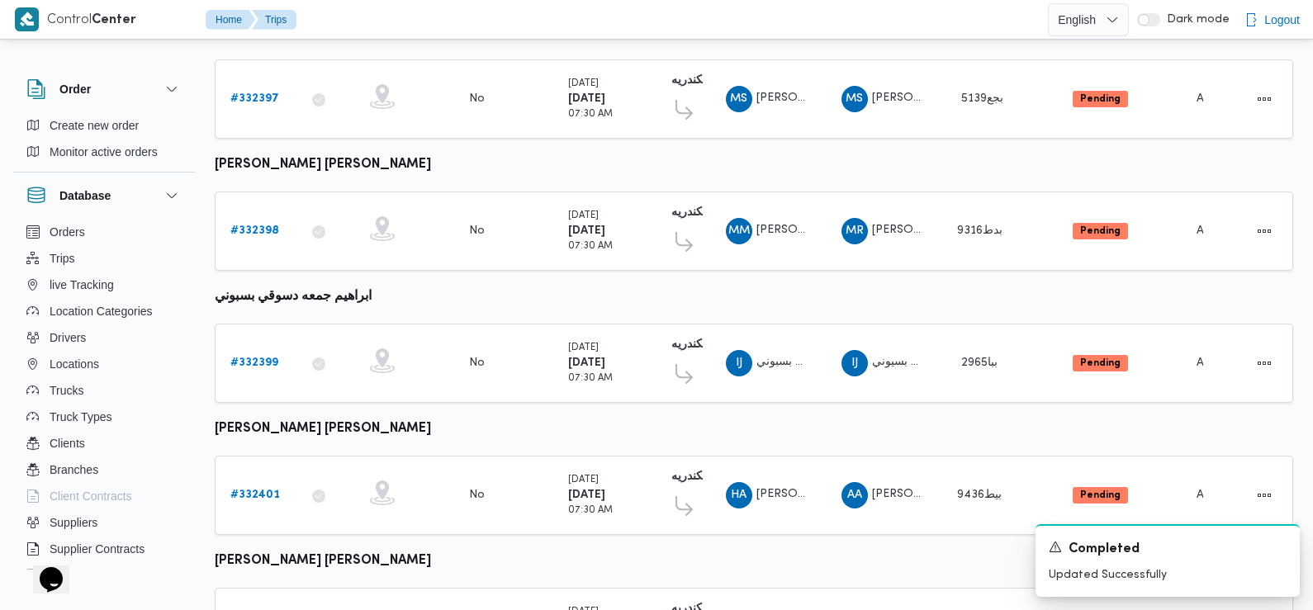
scroll to position [0, 0]
